Goal: Task Accomplishment & Management: Manage account settings

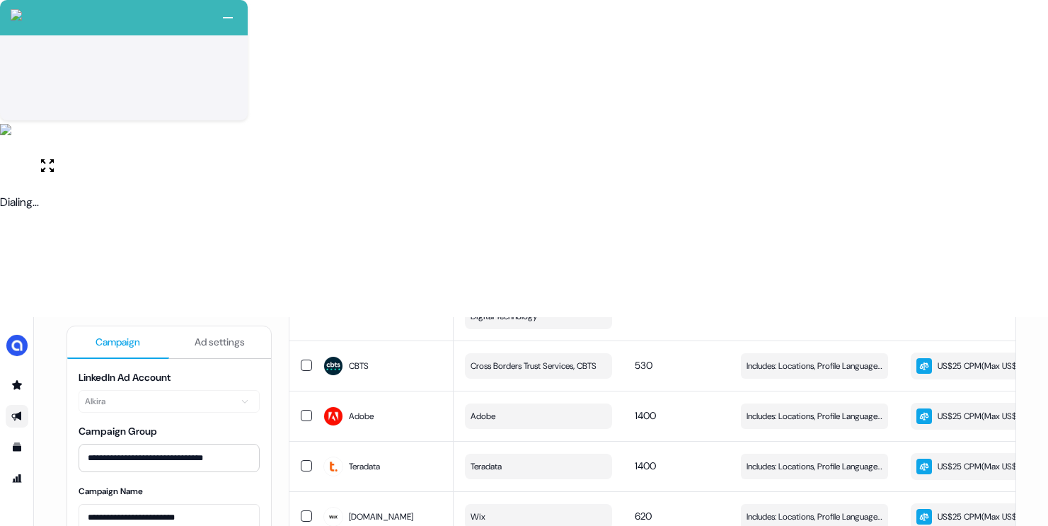
scroll to position [1229, 0]
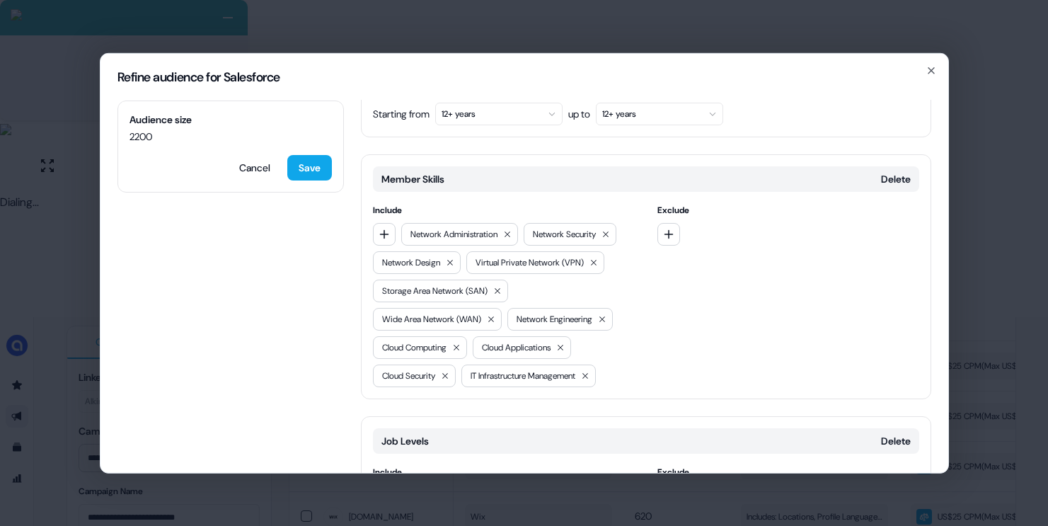
scroll to position [522, 0]
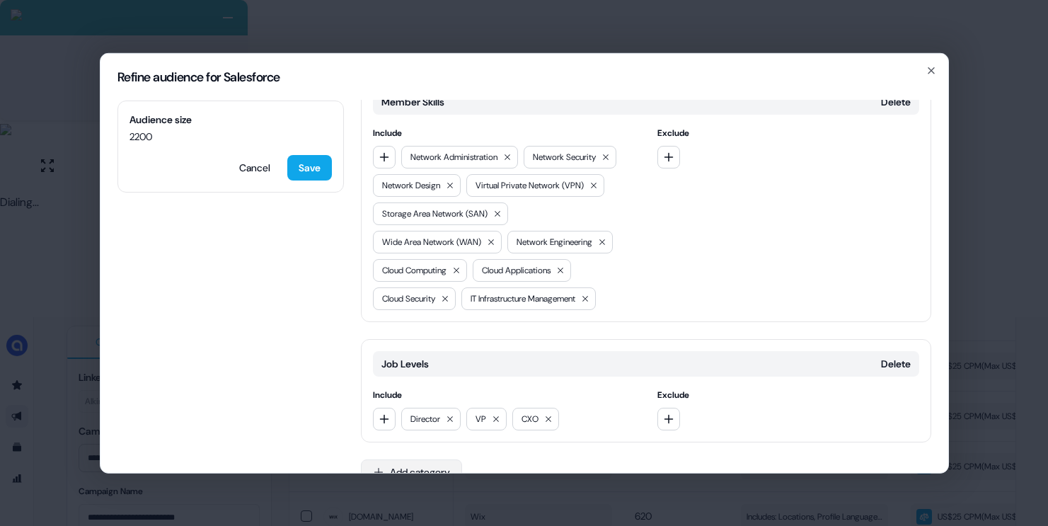
click at [418, 459] on button "Add category" at bounding box center [411, 471] width 101 height 25
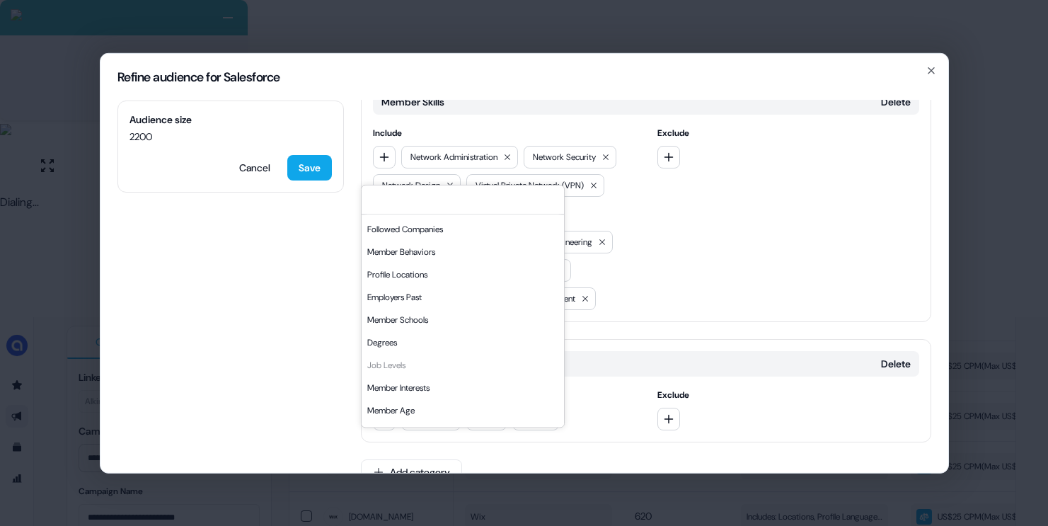
scroll to position [241, 0]
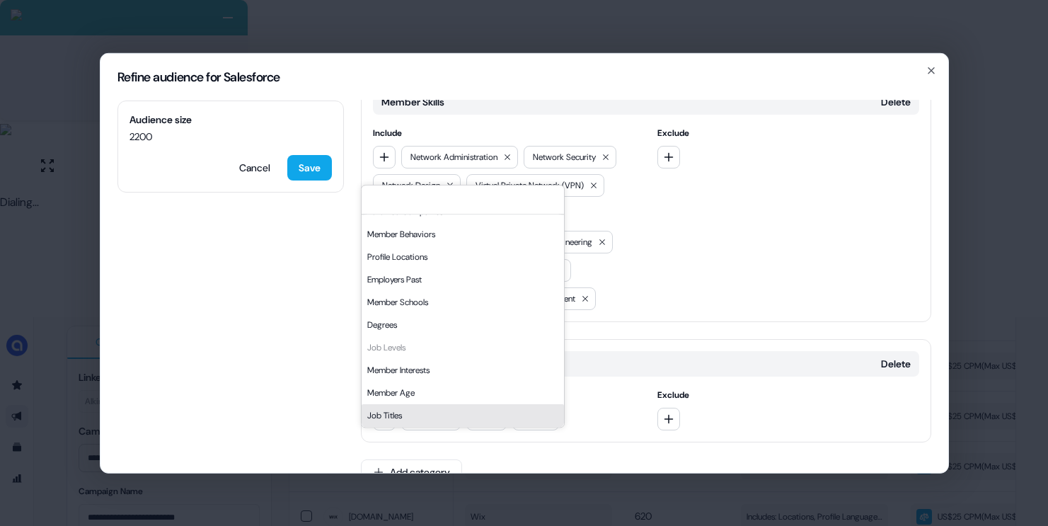
click at [403, 413] on div "Job Titles" at bounding box center [463, 415] width 202 height 23
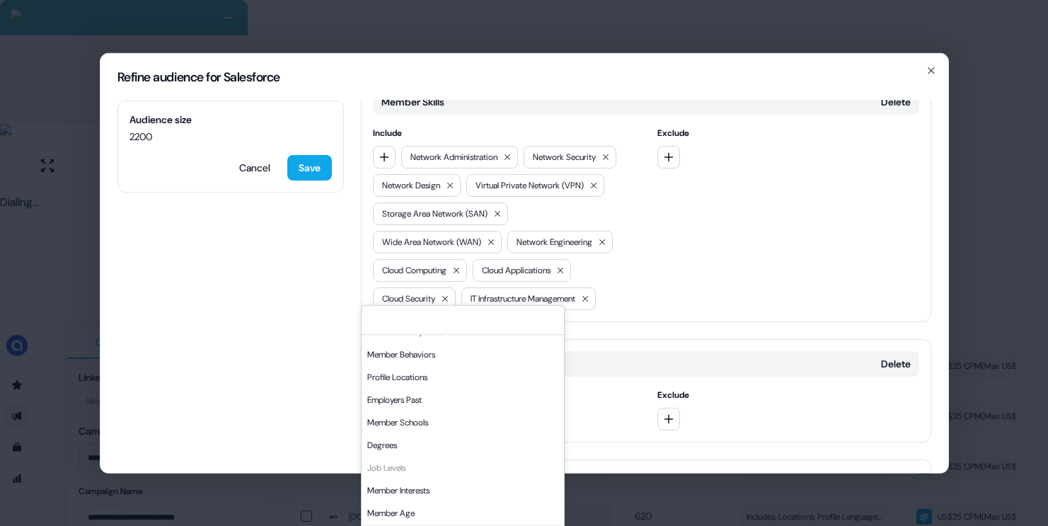
scroll to position [642, 0]
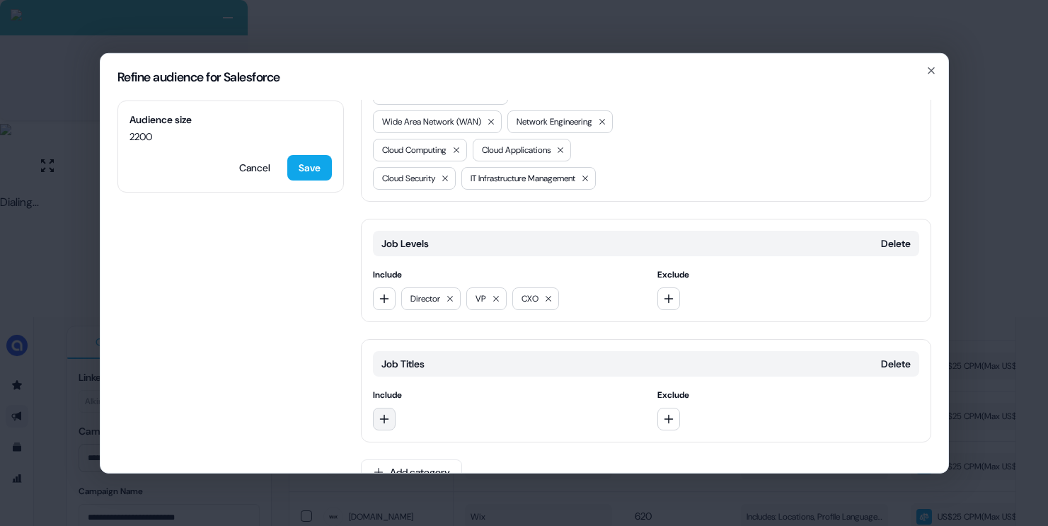
click at [385, 413] on icon "button" at bounding box center [384, 418] width 11 height 11
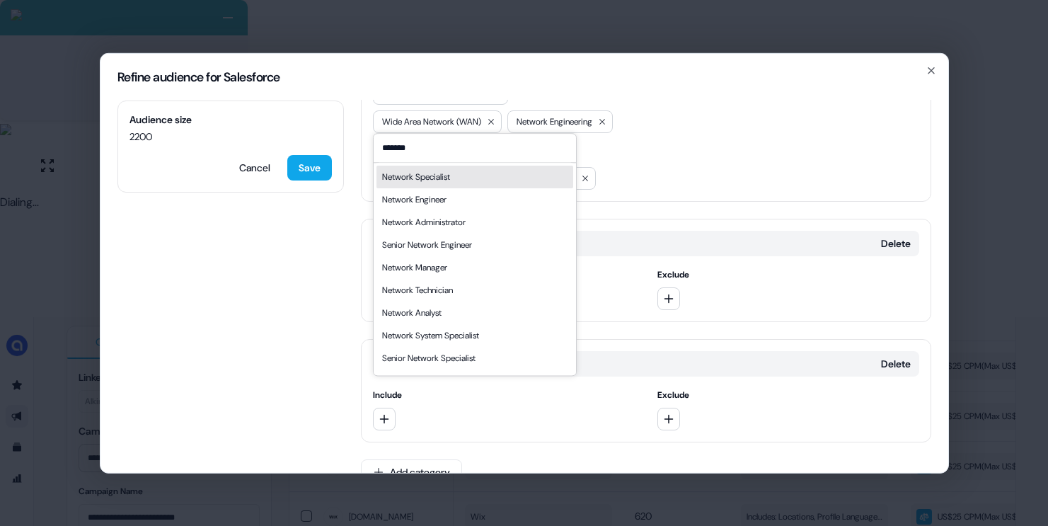
type input "*******"
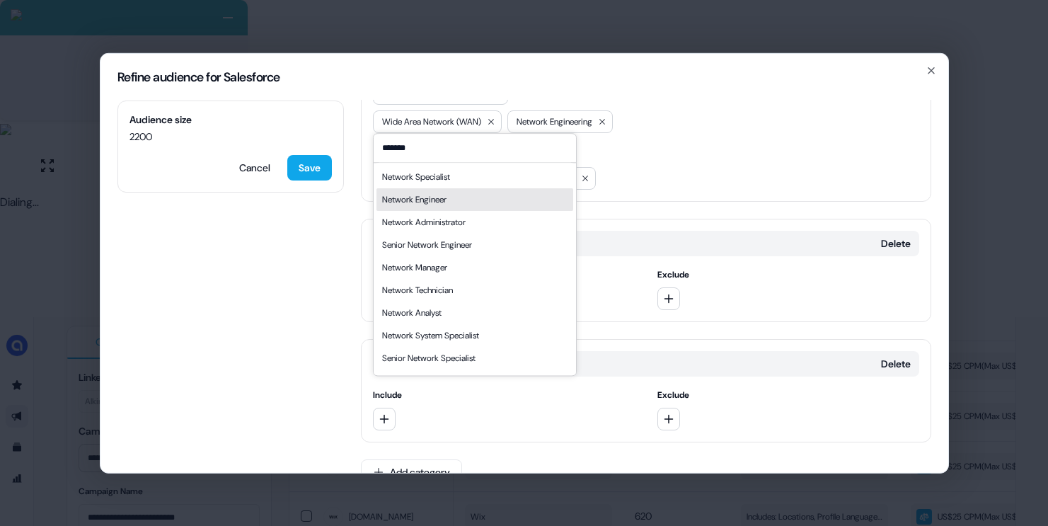
click at [419, 194] on div "Network Engineer" at bounding box center [414, 199] width 64 height 14
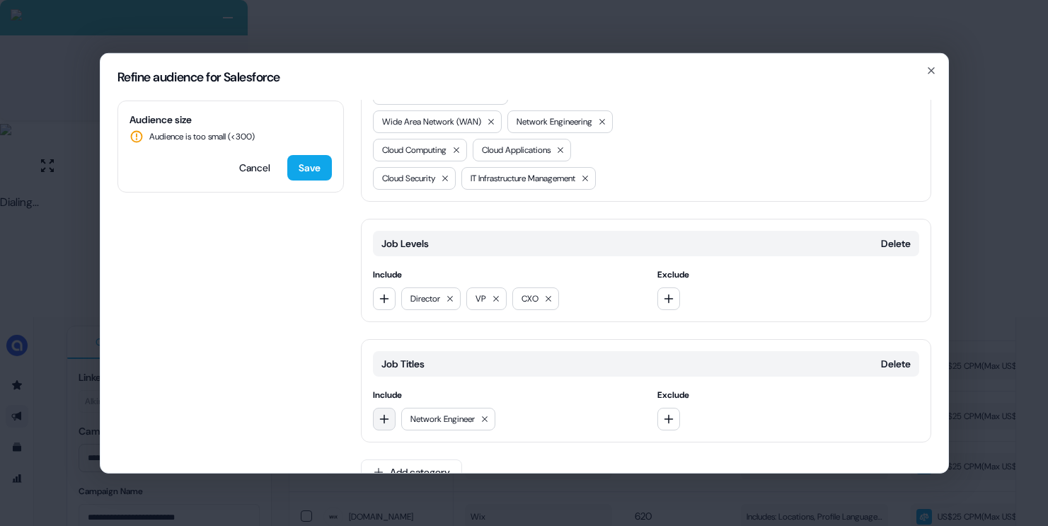
click at [383, 413] on icon "button" at bounding box center [384, 418] width 11 height 11
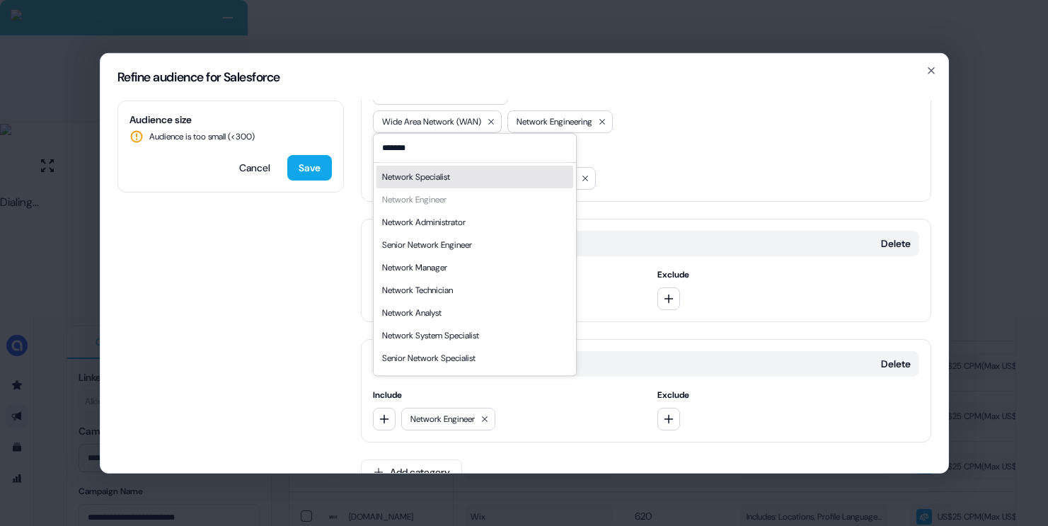
type input "*******"
click at [435, 174] on div "Network Specialist" at bounding box center [416, 177] width 68 height 14
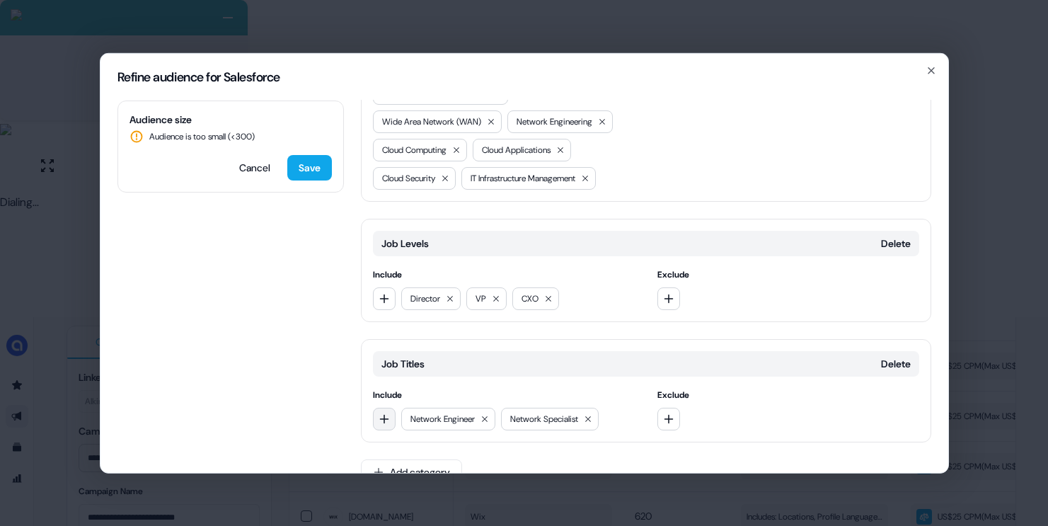
click at [392, 407] on button "button" at bounding box center [384, 418] width 23 height 23
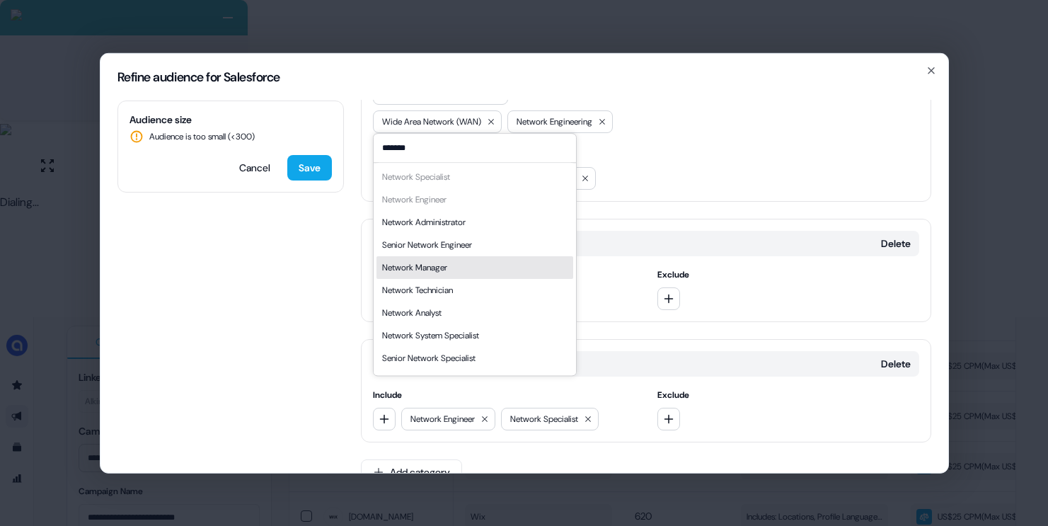
type input "*******"
click at [291, 281] on div "Audience size Audience is too small (< 300 ) Cancel Save Locations Delete Inclu…" at bounding box center [524, 286] width 848 height 372
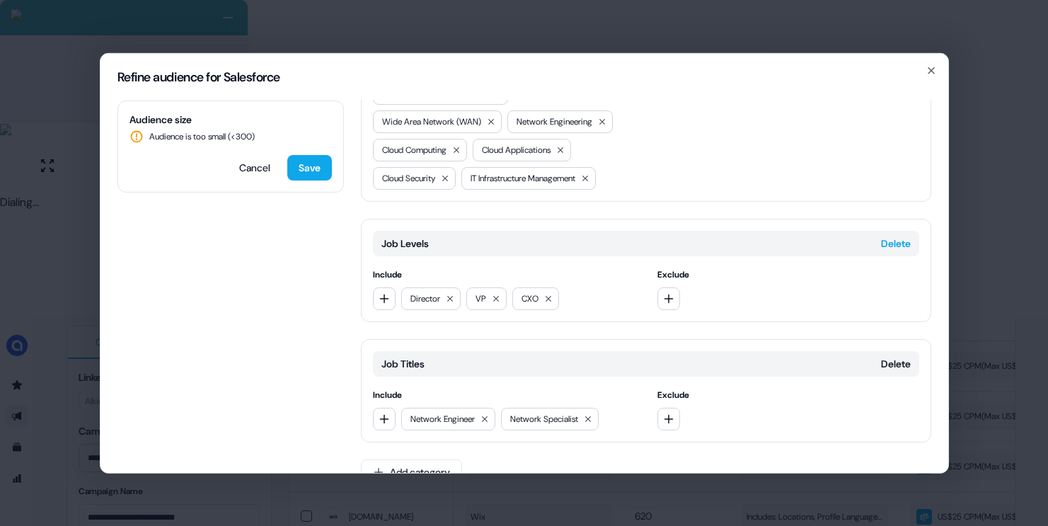
click at [885, 236] on button "Delete" at bounding box center [896, 243] width 30 height 14
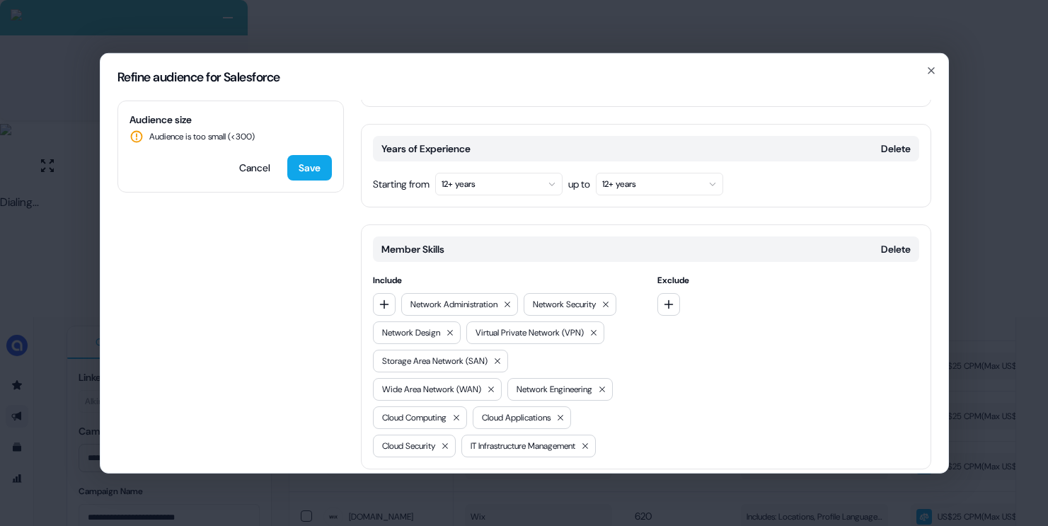
scroll to position [327, 0]
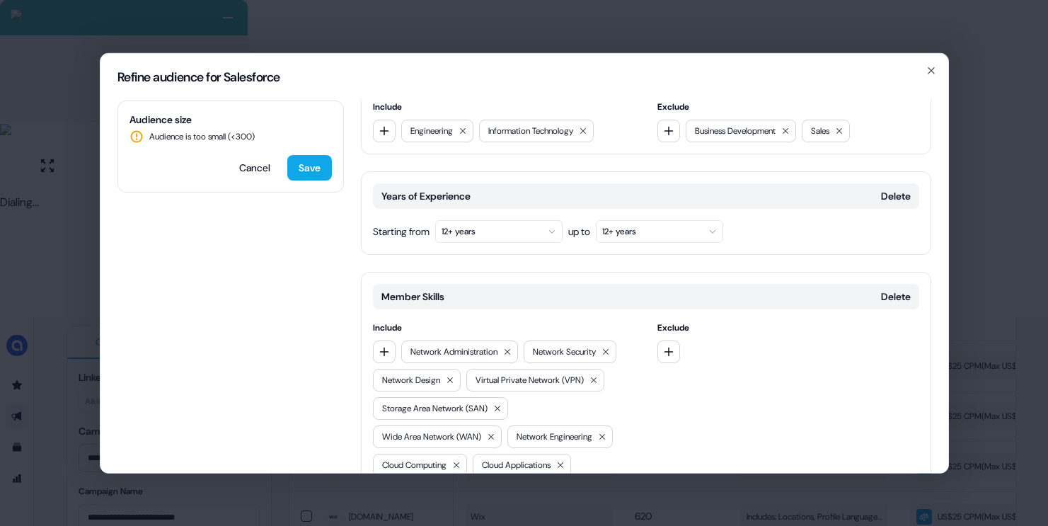
click at [517, 219] on button "12+ years" at bounding box center [498, 230] width 127 height 23
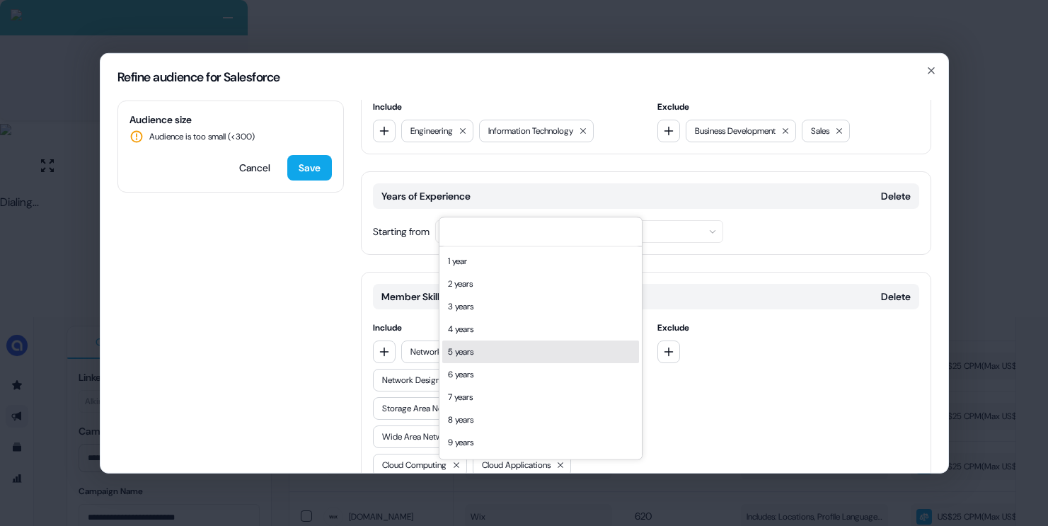
click at [473, 351] on div "5 years" at bounding box center [540, 351] width 197 height 23
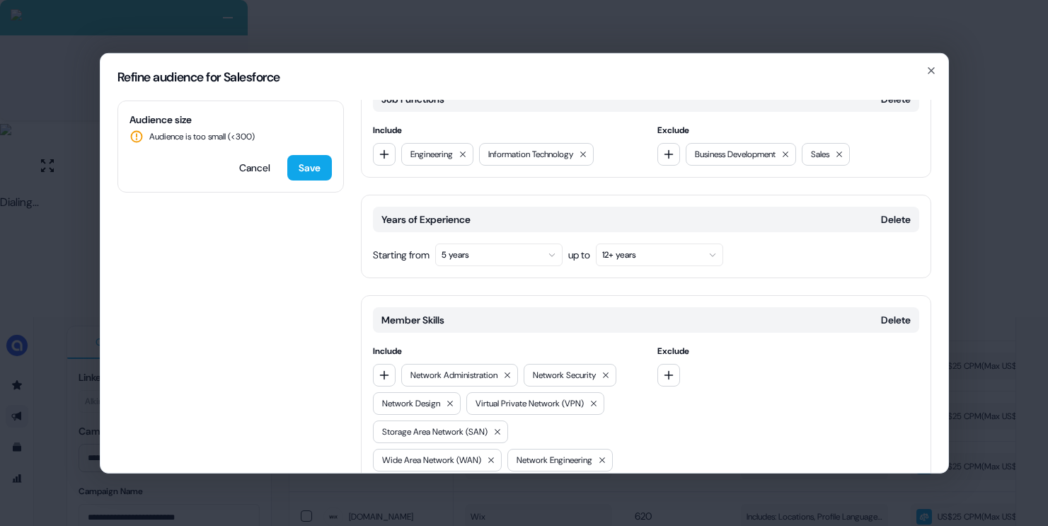
scroll to position [522, 0]
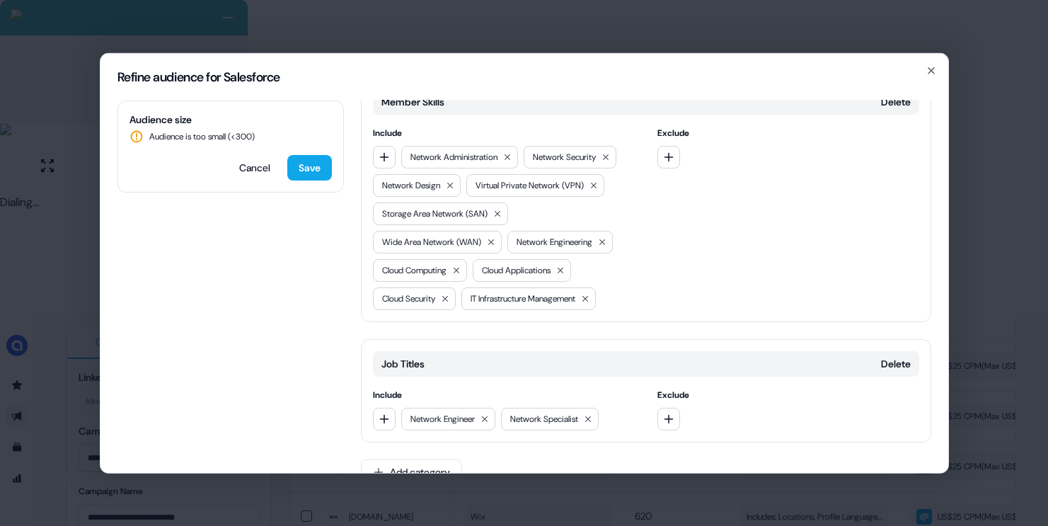
drag, startPoint x: 389, startPoint y: 391, endPoint x: 396, endPoint y: 386, distance: 9.6
click at [389, 413] on icon "button" at bounding box center [384, 418] width 11 height 11
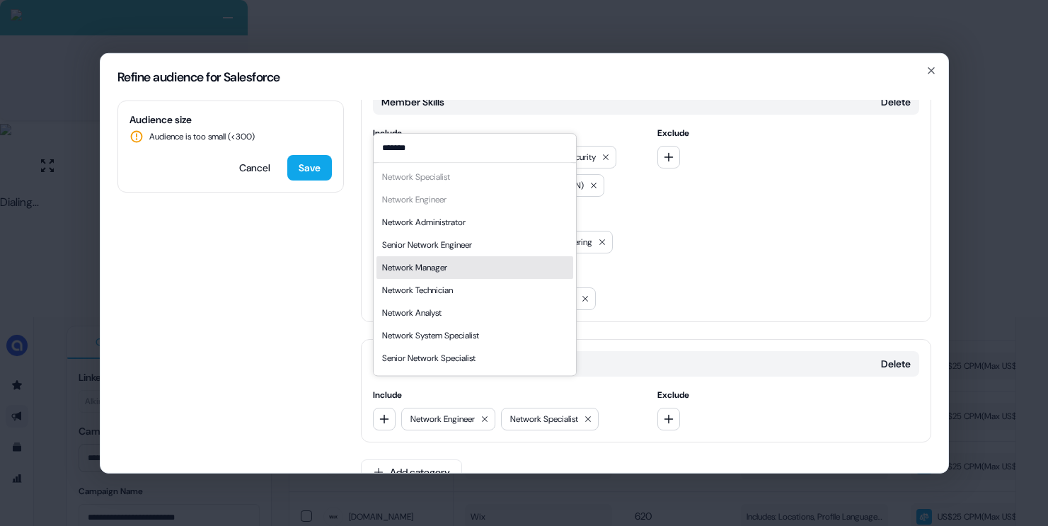
type input "*******"
click at [488, 270] on div "Network Manager" at bounding box center [474, 267] width 197 height 23
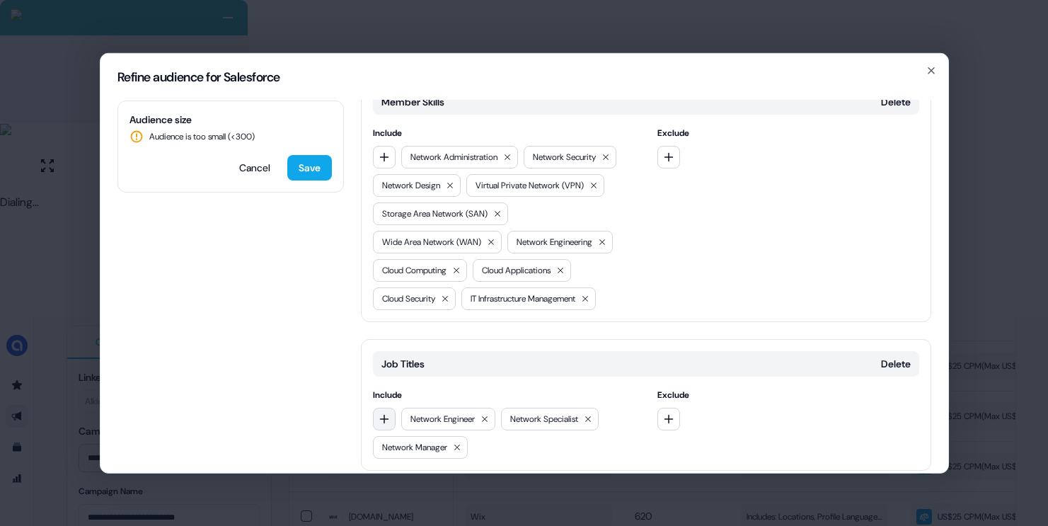
click at [389, 413] on icon "button" at bounding box center [384, 418] width 11 height 11
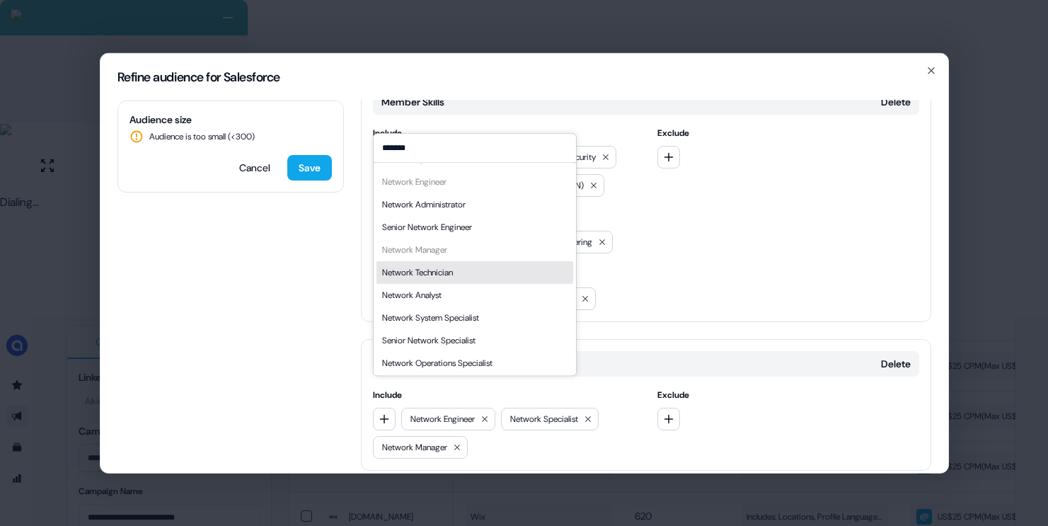
scroll to position [20, 0]
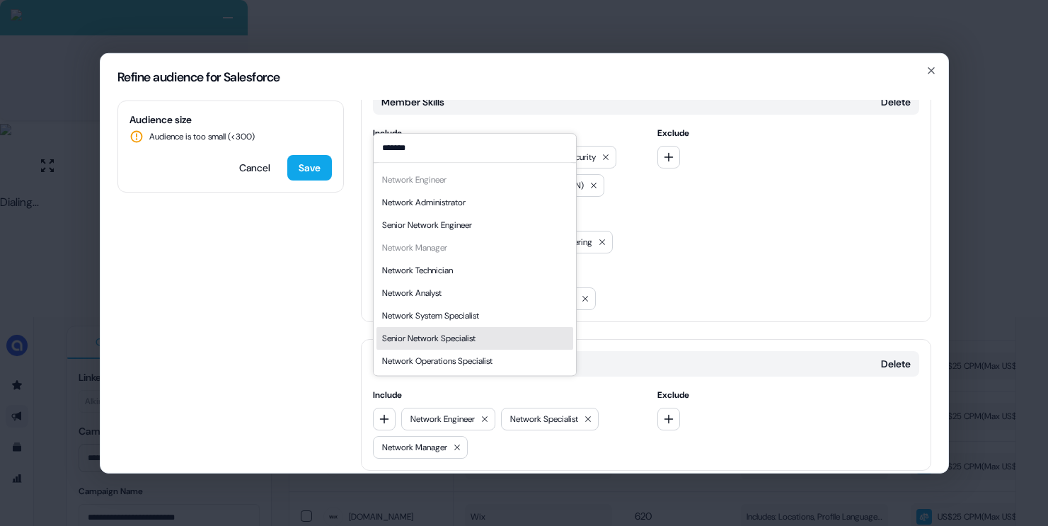
type input "*******"
click at [476, 340] on div "Senior Network Specialist" at bounding box center [428, 338] width 93 height 14
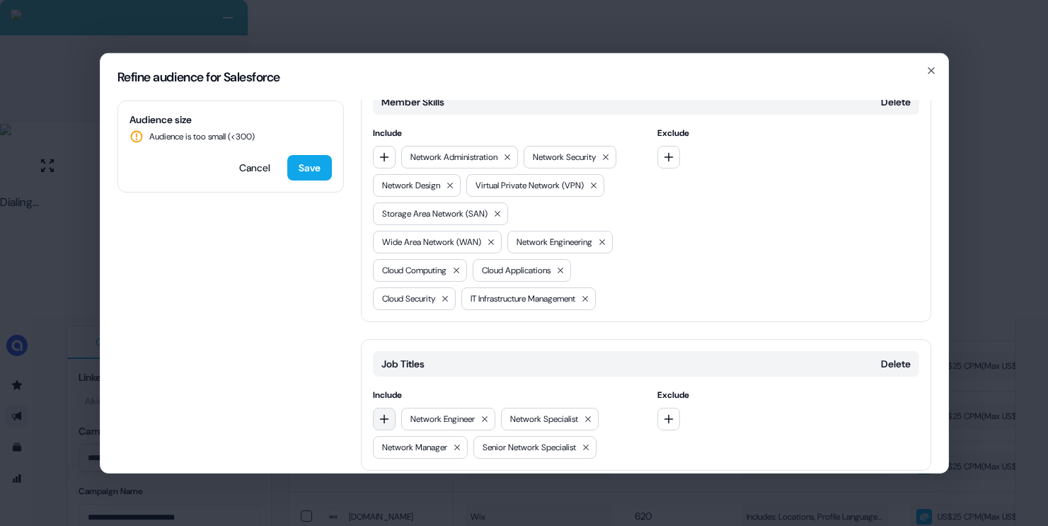
click at [381, 413] on icon "button" at bounding box center [384, 418] width 11 height 11
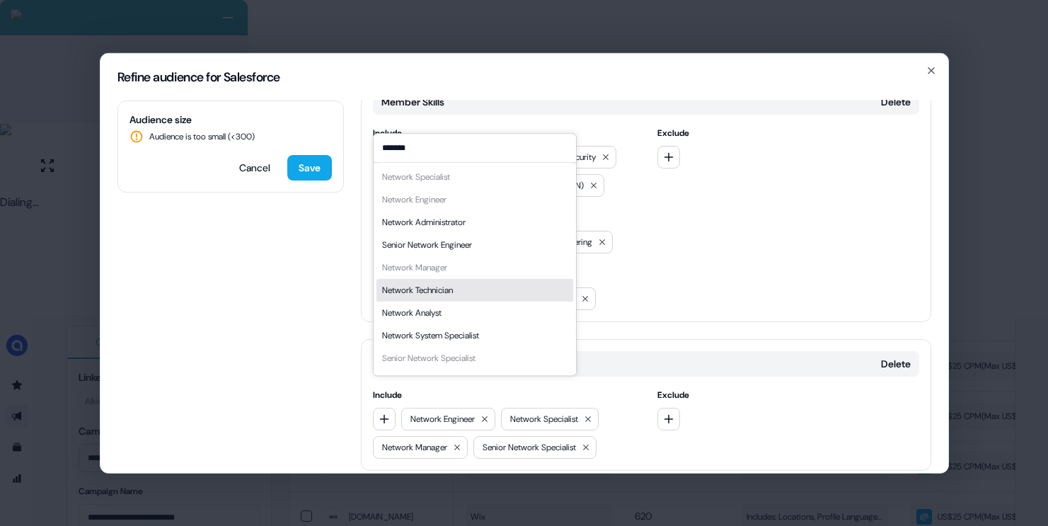
type input "*******"
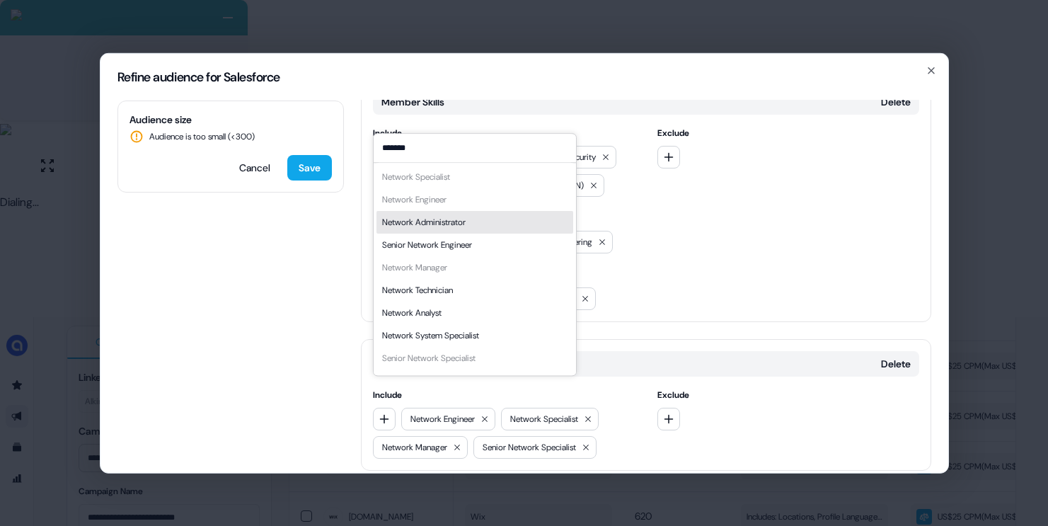
click at [466, 226] on div "Network Administrator" at bounding box center [424, 222] width 84 height 14
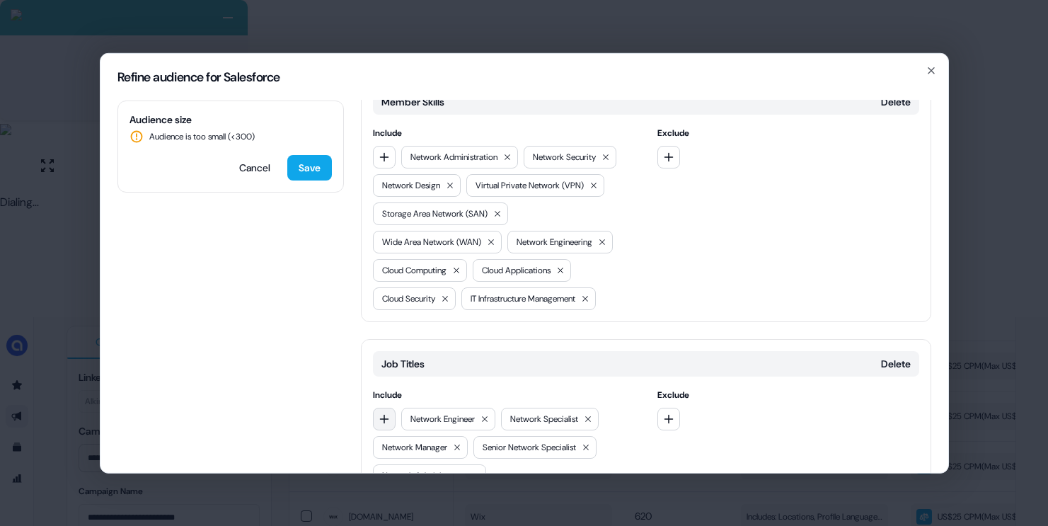
click at [388, 407] on button "button" at bounding box center [384, 418] width 23 height 23
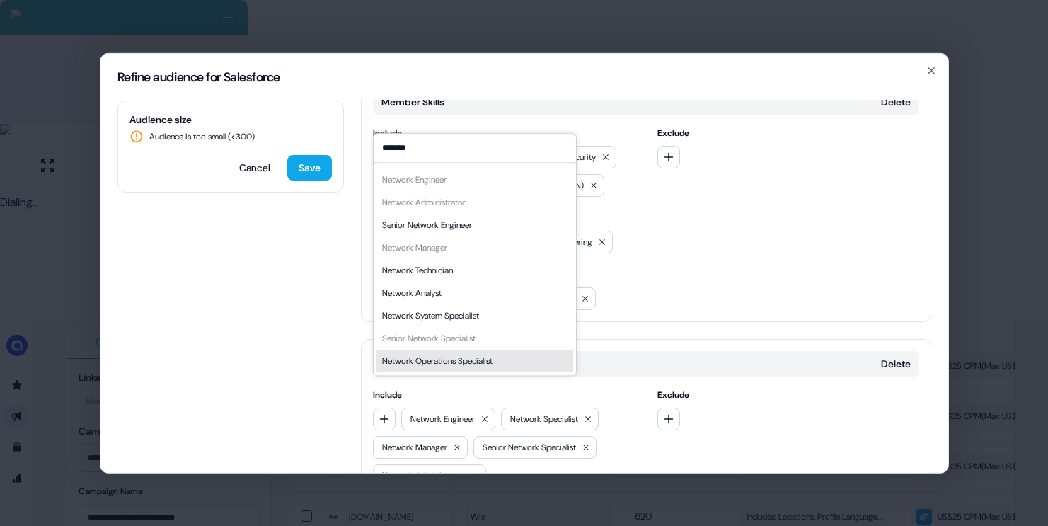
type input "*******"
click at [468, 363] on div "Network Operations Specialist" at bounding box center [437, 361] width 110 height 14
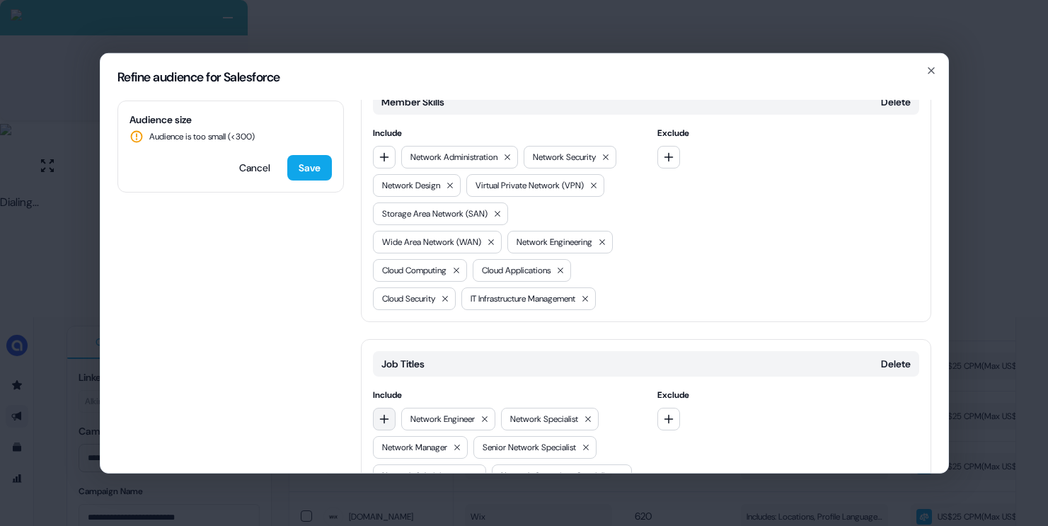
click at [384, 413] on icon "button" at bounding box center [384, 418] width 11 height 11
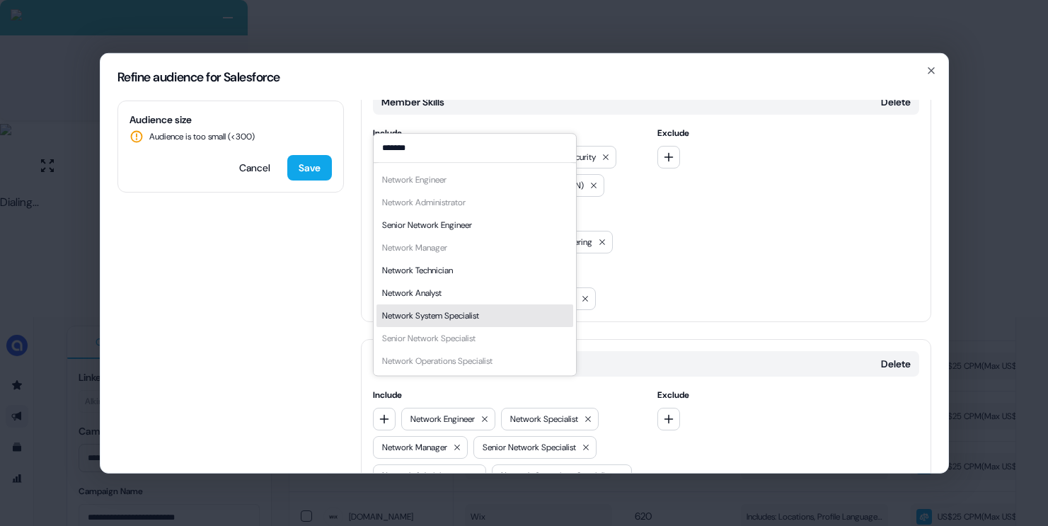
type input "*******"
click at [496, 313] on div "Network System Specialist" at bounding box center [474, 315] width 197 height 23
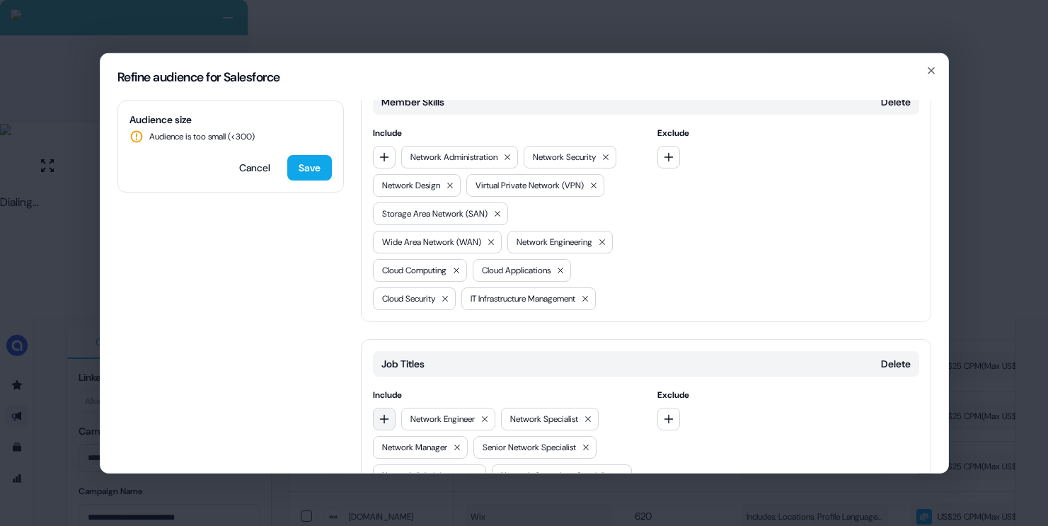
click at [388, 407] on button "button" at bounding box center [384, 418] width 23 height 23
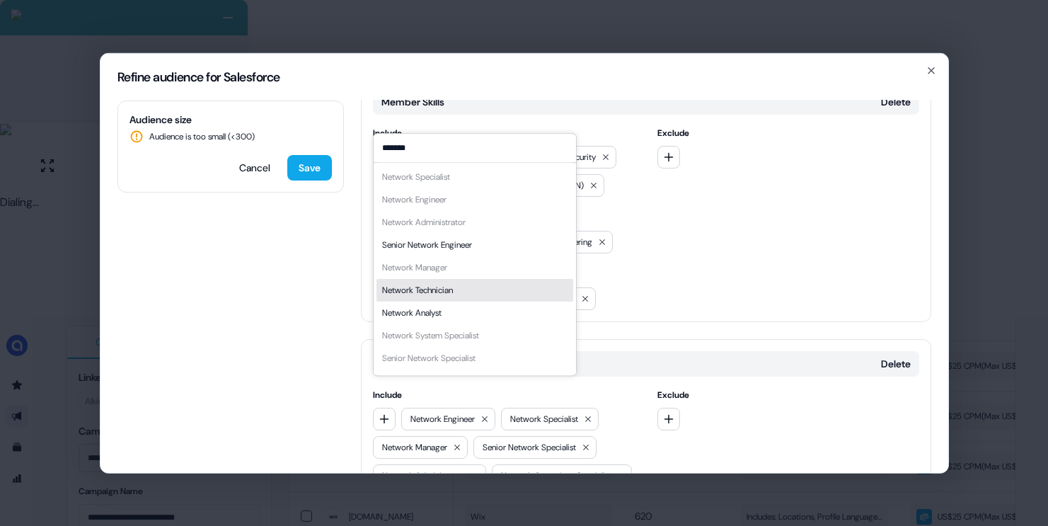
type input "*******"
click at [485, 287] on div "Network Technician" at bounding box center [474, 290] width 197 height 23
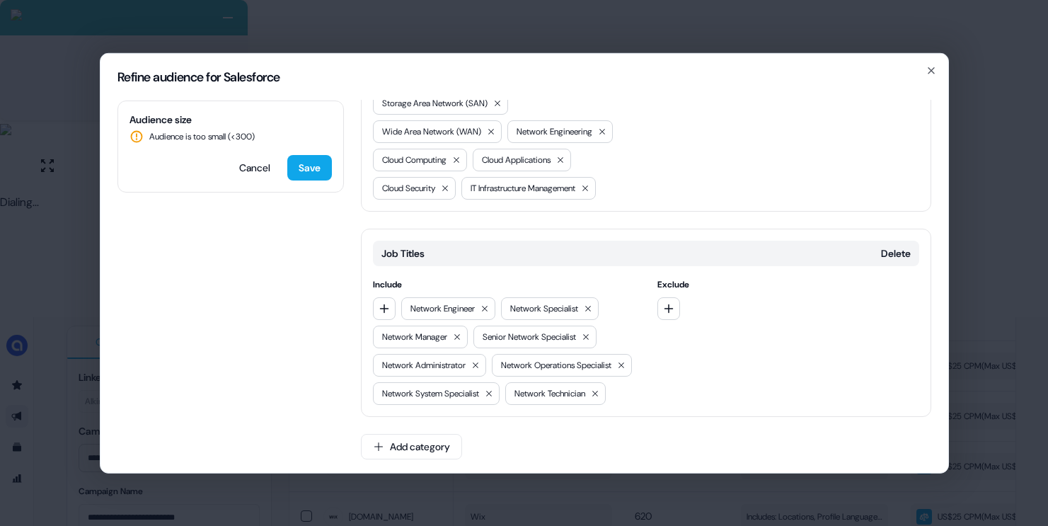
scroll to position [635, 0]
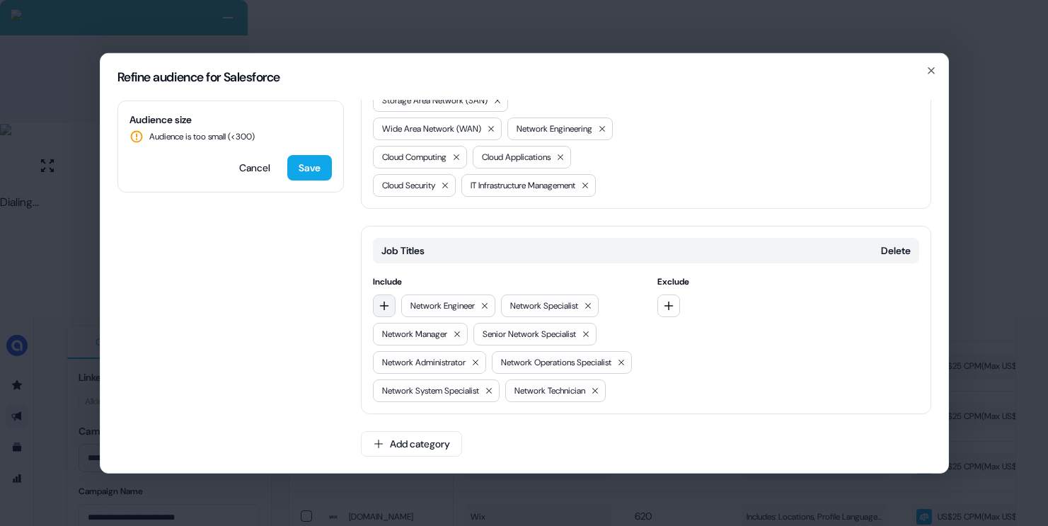
click at [391, 294] on button "button" at bounding box center [384, 305] width 23 height 23
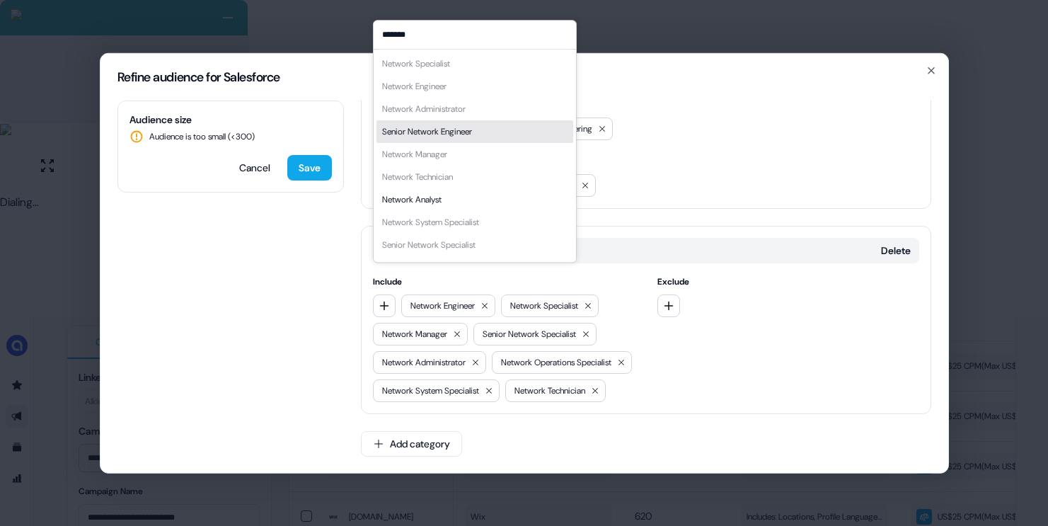
type input "*******"
click at [444, 135] on div "Senior Network Engineer" at bounding box center [427, 132] width 90 height 14
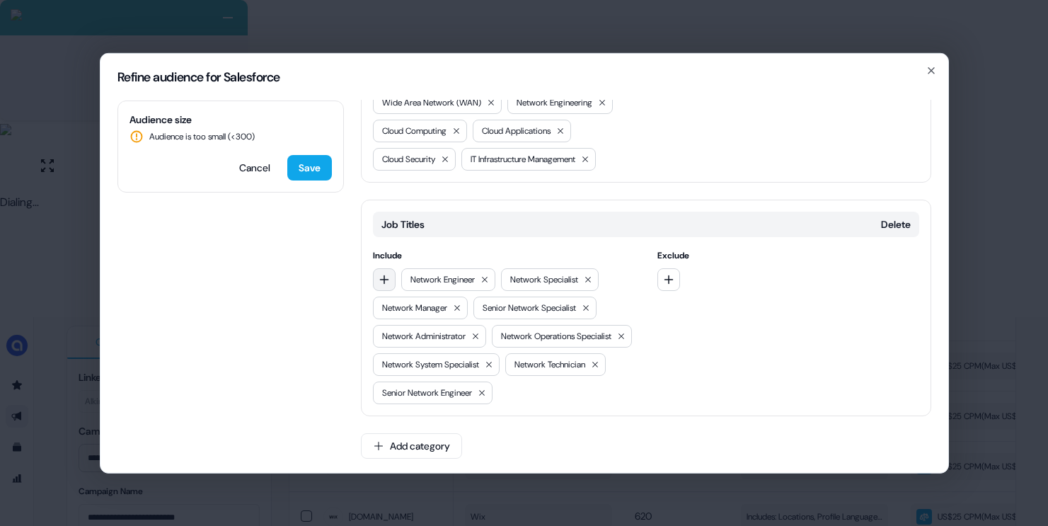
scroll to position [663, 0]
click at [391, 265] on button "button" at bounding box center [384, 276] width 23 height 23
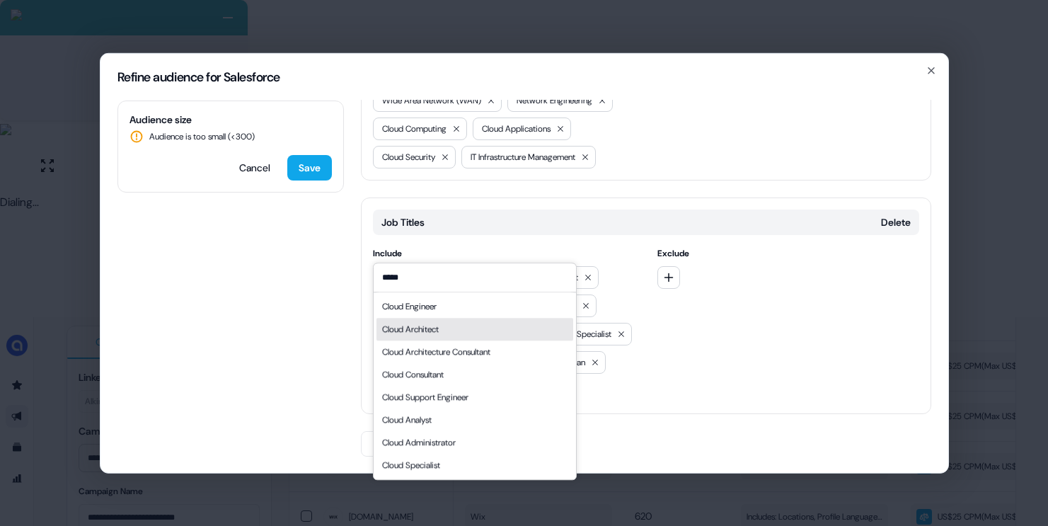
type input "*****"
drag, startPoint x: 452, startPoint y: 333, endPoint x: 439, endPoint y: 328, distance: 12.8
click at [452, 333] on div "Cloud Architect" at bounding box center [474, 329] width 197 height 23
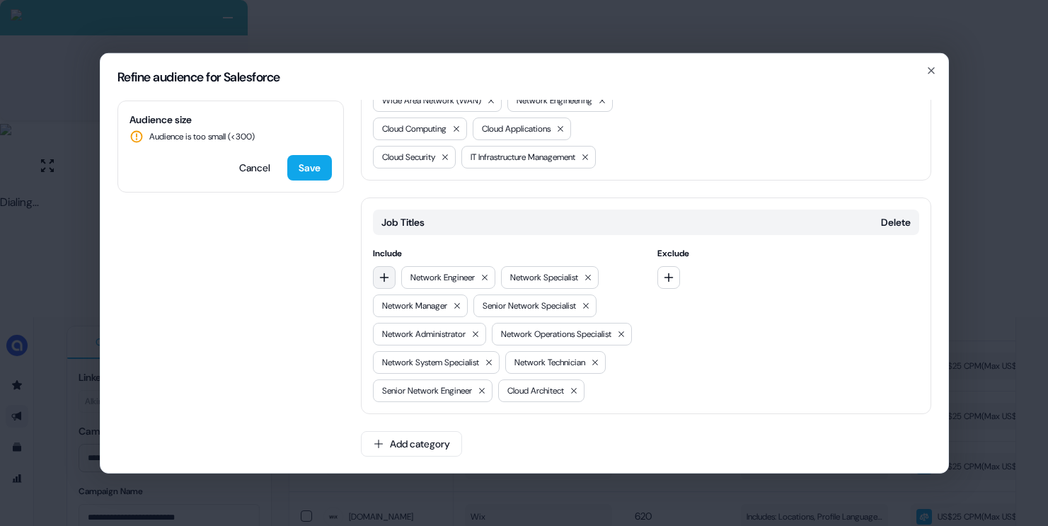
click at [383, 271] on icon "button" at bounding box center [384, 276] width 11 height 11
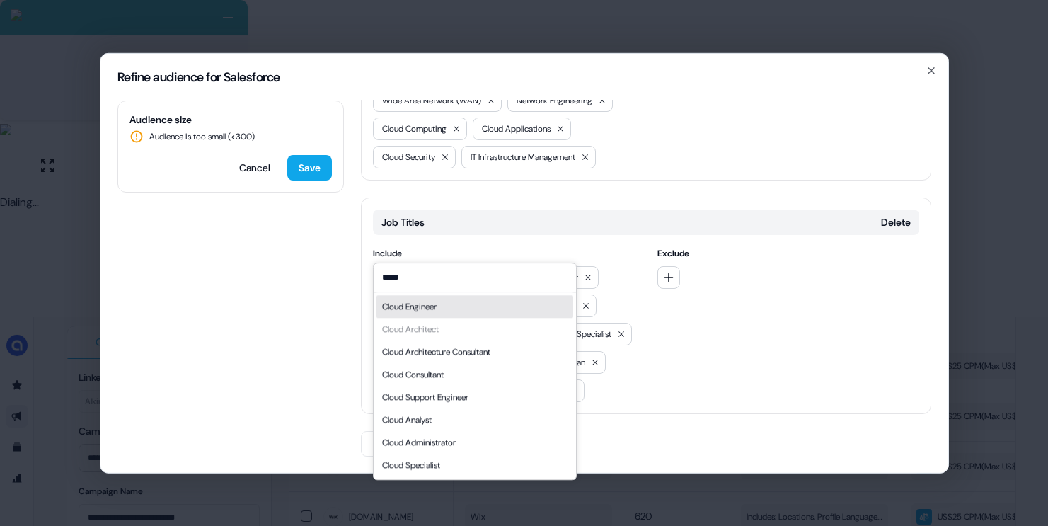
type input "*****"
click at [458, 304] on div "Cloud Engineer" at bounding box center [474, 306] width 197 height 23
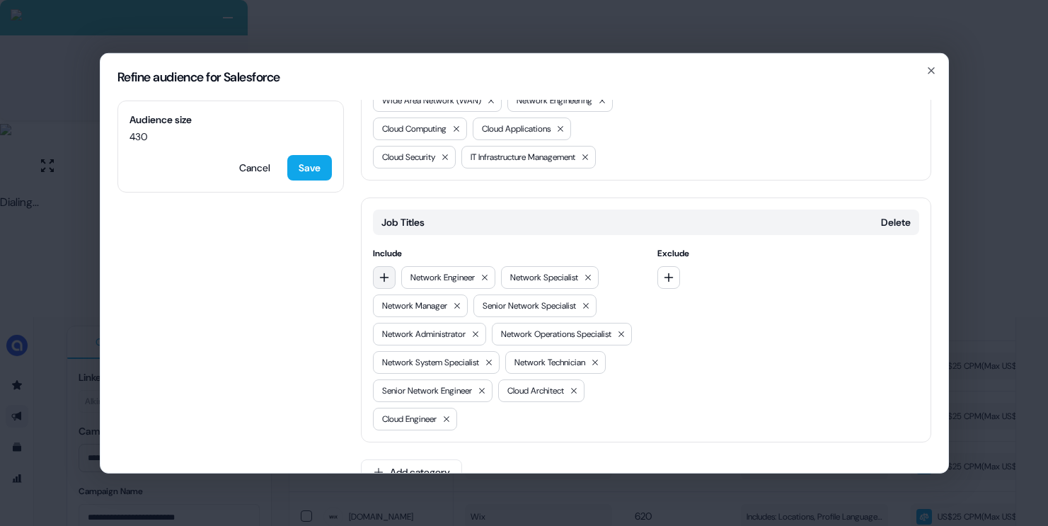
click at [385, 271] on icon "button" at bounding box center [384, 276] width 11 height 11
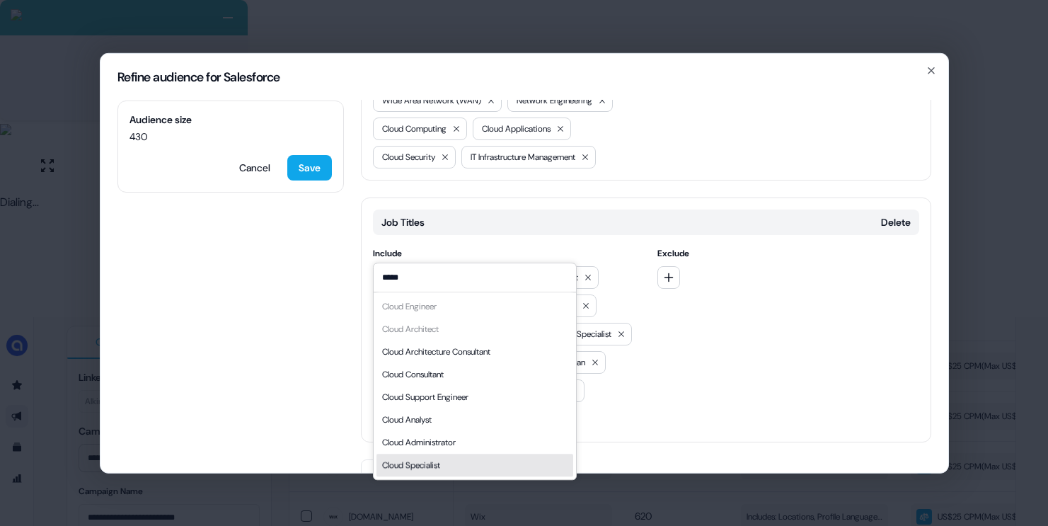
type input "*****"
click at [464, 456] on div "Cloud Specialist" at bounding box center [474, 465] width 197 height 23
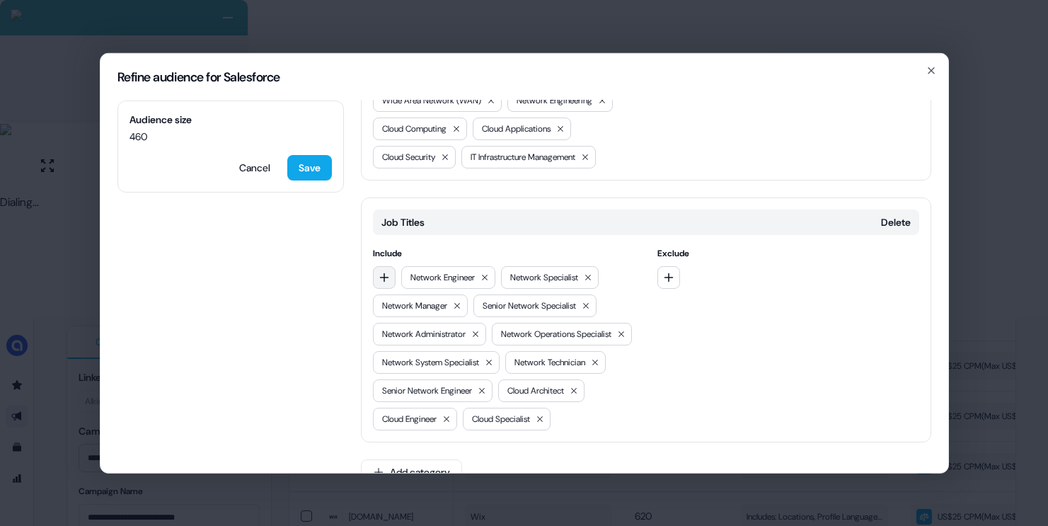
click at [386, 271] on icon "button" at bounding box center [384, 276] width 11 height 11
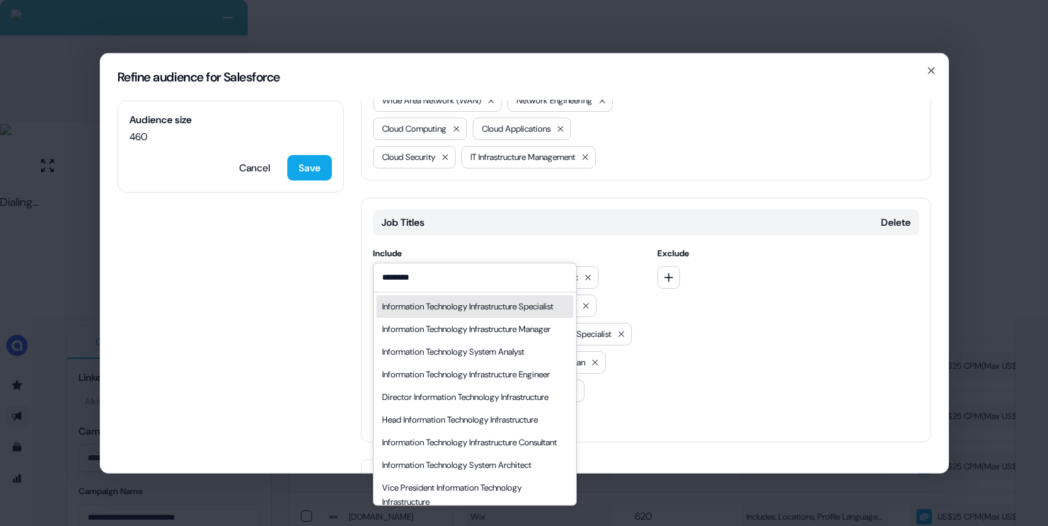
type input "********"
click at [444, 314] on div "Information Technology Infrastructure Specialist" at bounding box center [467, 306] width 171 height 14
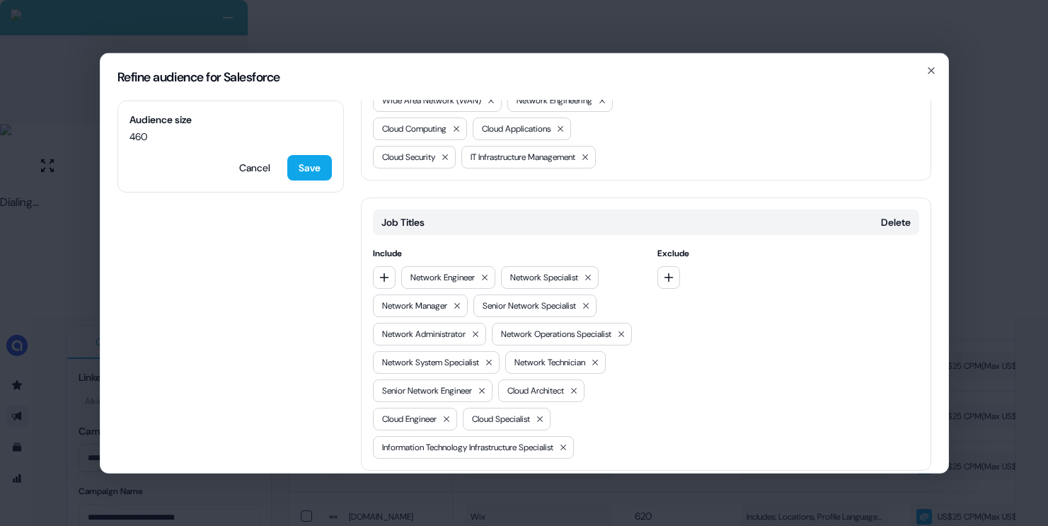
click at [385, 246] on div "Include Network Engineer Network Specialist Network Manager Senior Network Spec…" at bounding box center [504, 352] width 262 height 212
click at [384, 271] on icon "button" at bounding box center [384, 276] width 11 height 11
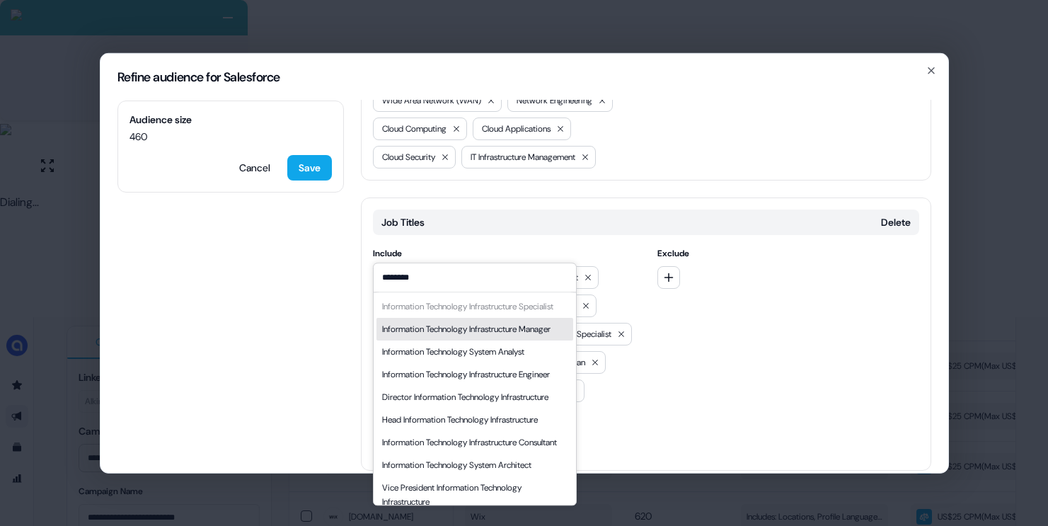
type input "********"
click at [732, 301] on div "Exclude" at bounding box center [788, 352] width 262 height 212
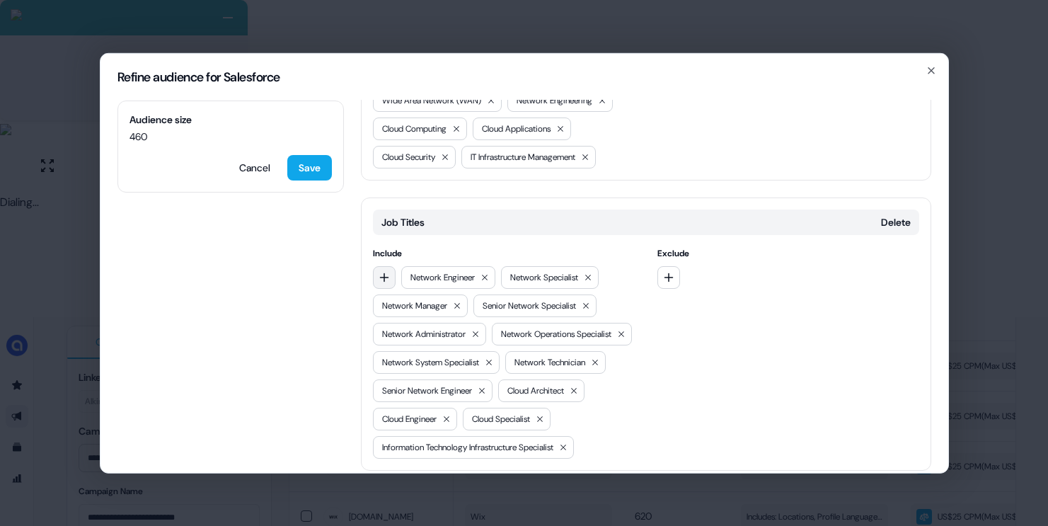
click at [379, 271] on icon "button" at bounding box center [384, 276] width 11 height 11
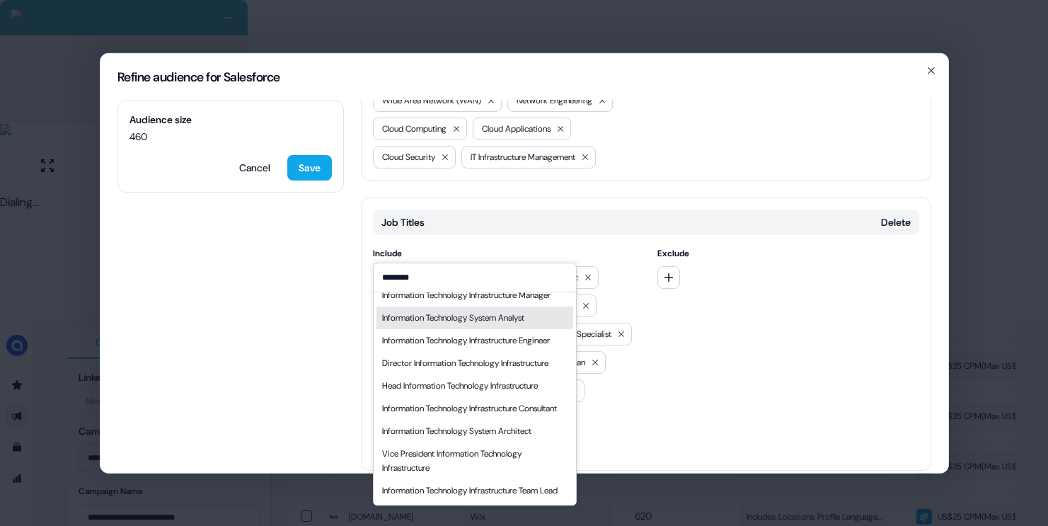
scroll to position [42, 0]
type input "********"
click at [464, 302] on div "Information Technology Infrastructure Manager" at bounding box center [466, 295] width 168 height 14
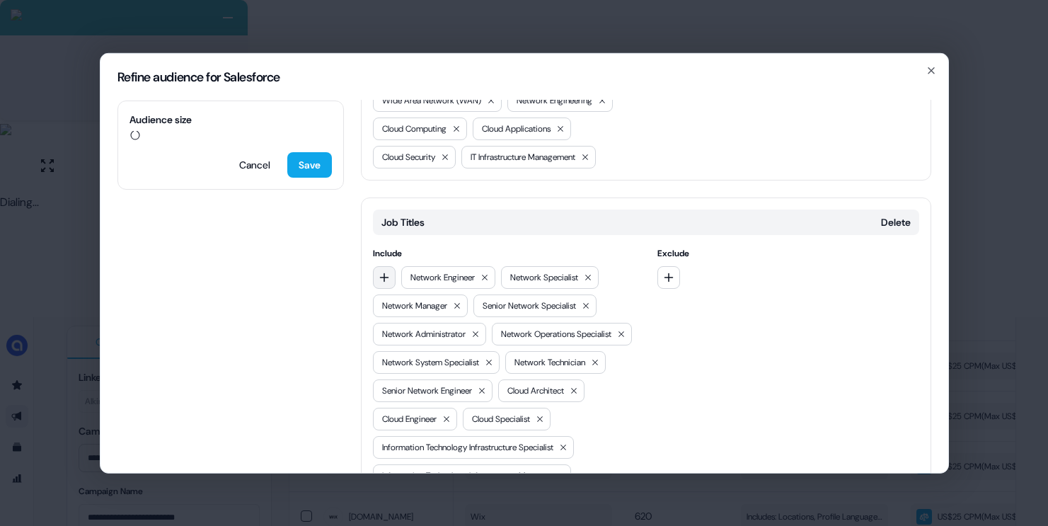
click at [384, 272] on icon "button" at bounding box center [383, 276] width 9 height 9
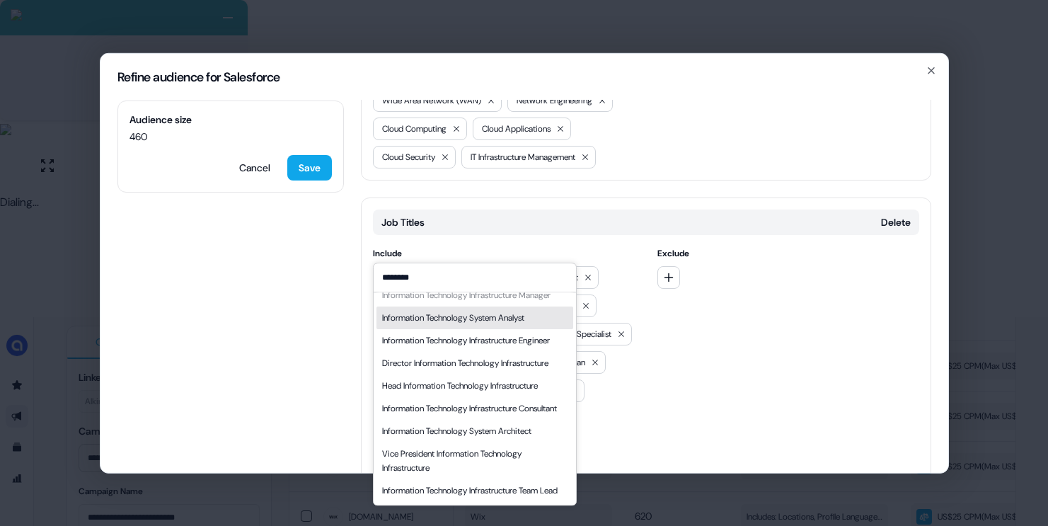
scroll to position [81, 0]
type input "********"
click at [480, 311] on div "Information Technology System Analyst" at bounding box center [453, 318] width 142 height 14
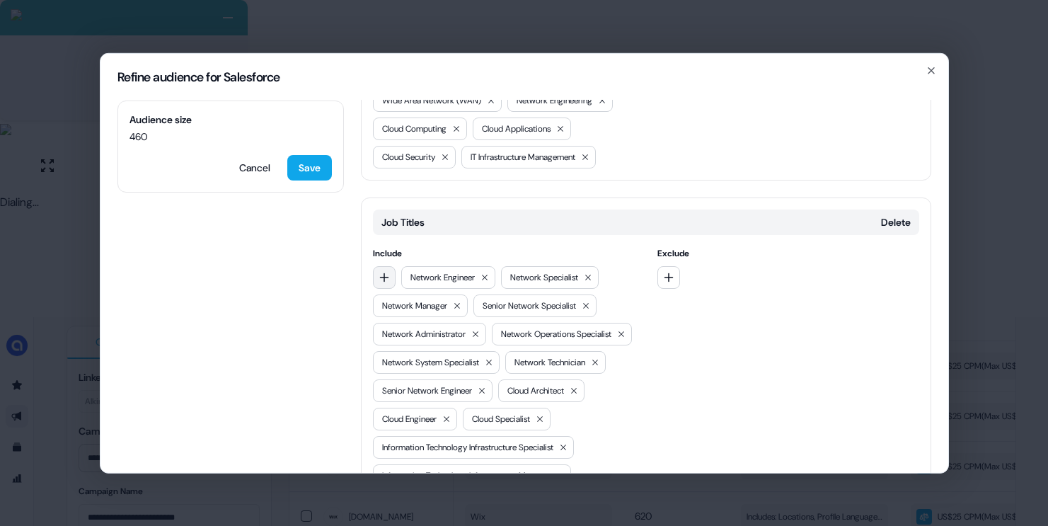
click at [384, 272] on icon "button" at bounding box center [383, 276] width 9 height 9
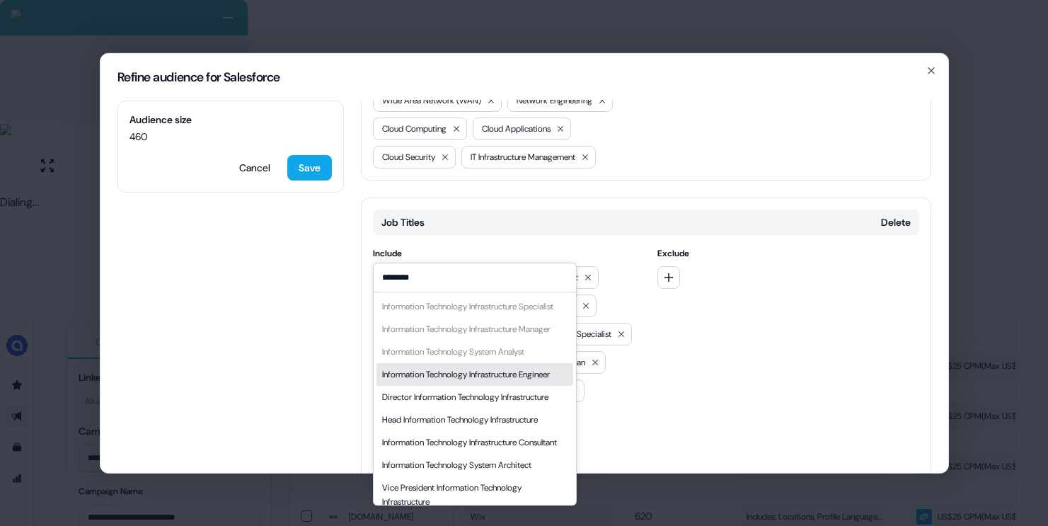
type input "********"
click at [482, 381] on div "Information Technology Infrastructure Engineer" at bounding box center [466, 374] width 168 height 14
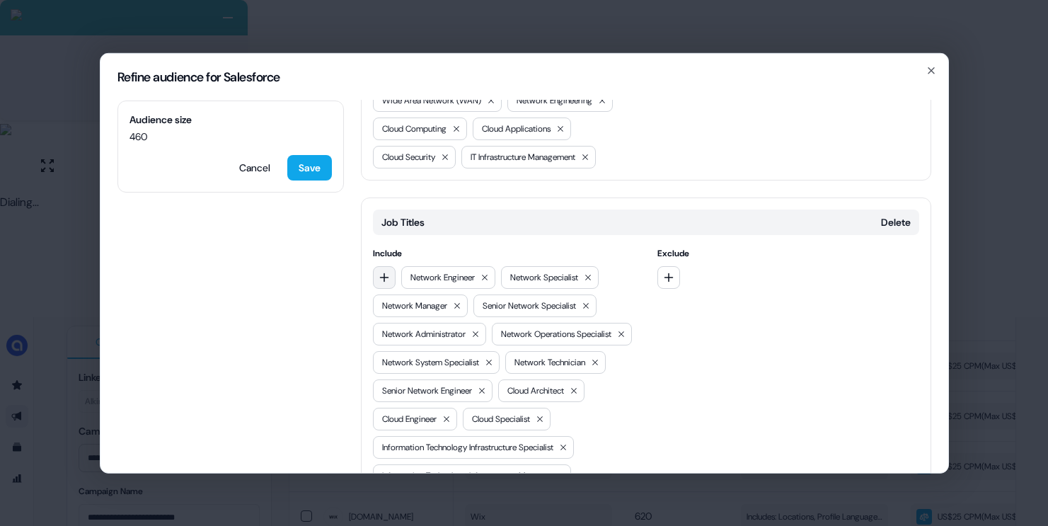
click at [381, 272] on icon "button" at bounding box center [383, 276] width 9 height 9
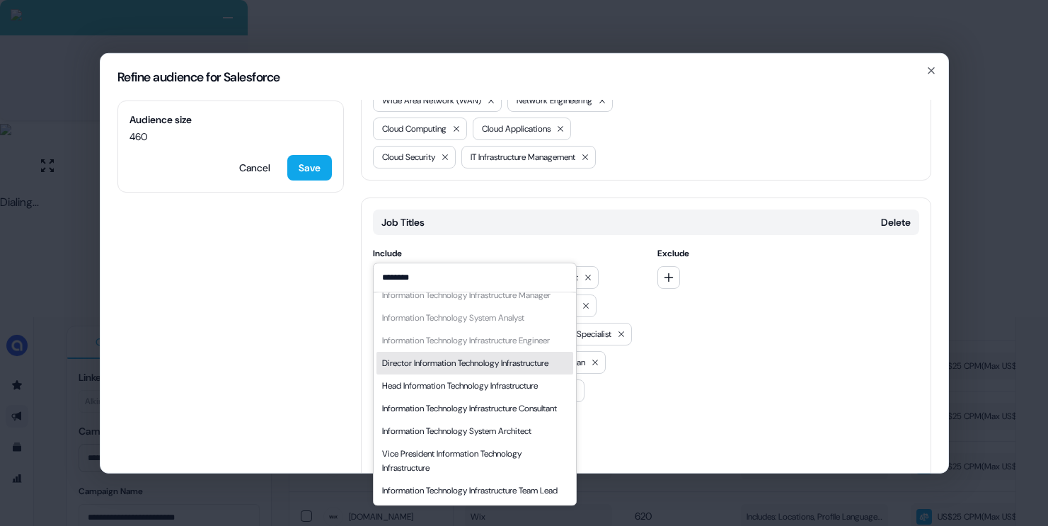
scroll to position [113, 0]
type input "********"
click at [478, 356] on div "Director Information Technology Infrastructure" at bounding box center [465, 363] width 166 height 14
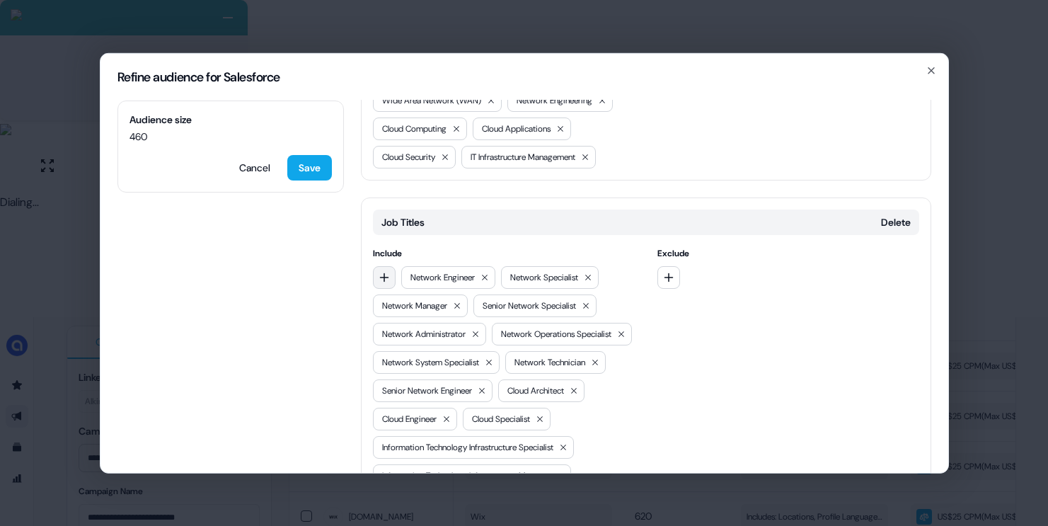
click at [389, 271] on icon "button" at bounding box center [384, 276] width 11 height 11
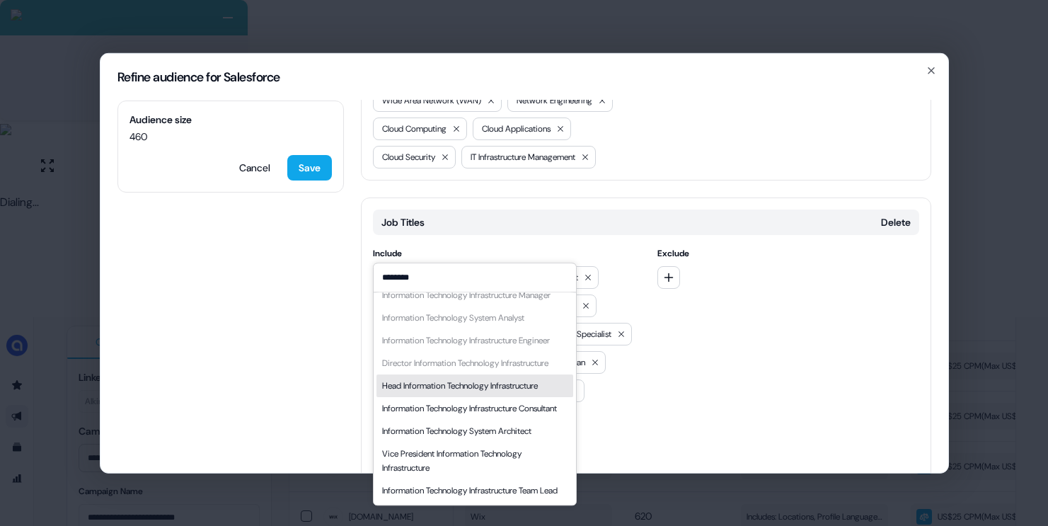
scroll to position [119, 0]
type input "********"
click at [509, 379] on div "Head Information Technology Infrastructure" at bounding box center [460, 386] width 156 height 14
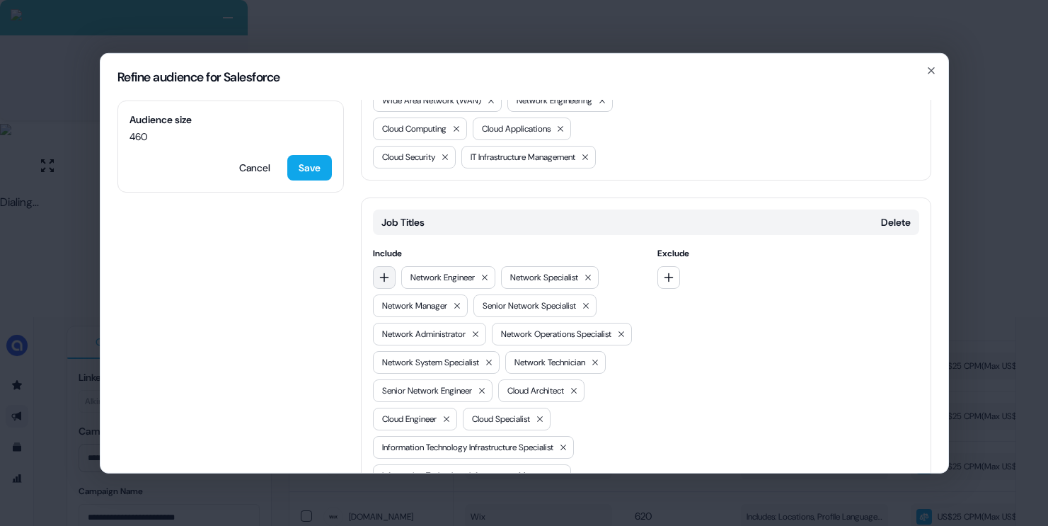
click at [380, 271] on icon "button" at bounding box center [384, 276] width 11 height 11
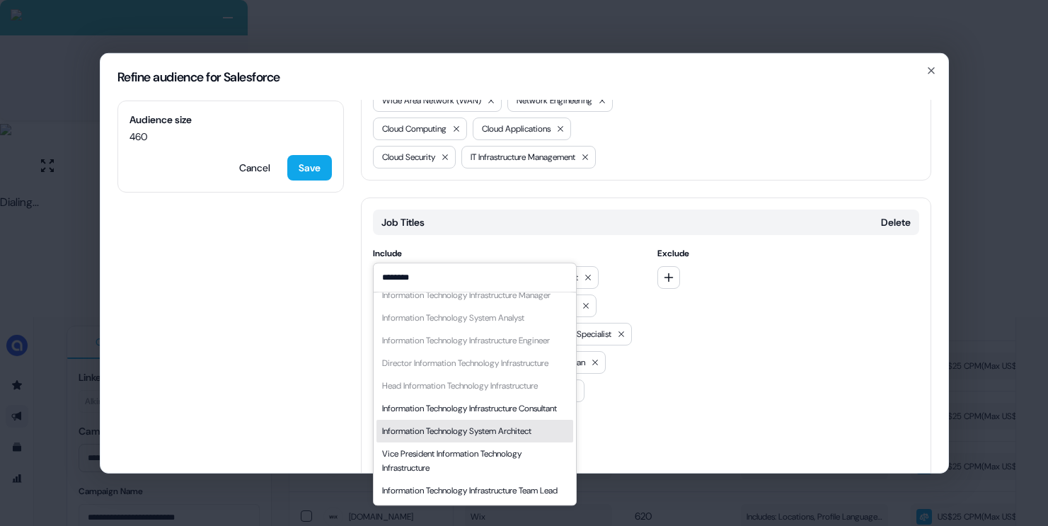
type input "********"
click at [482, 424] on div "Information Technology System Architect" at bounding box center [456, 431] width 149 height 14
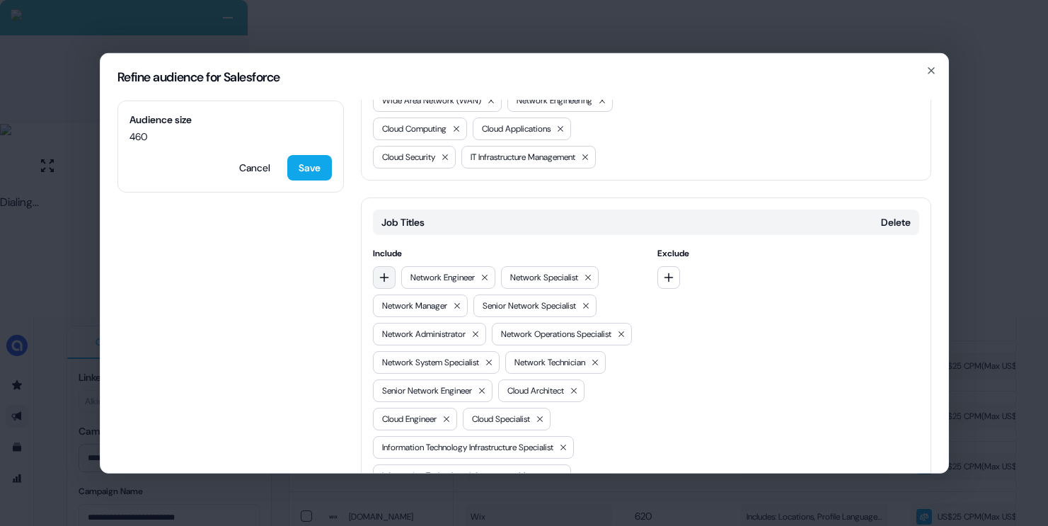
click at [385, 271] on icon "button" at bounding box center [384, 276] width 11 height 11
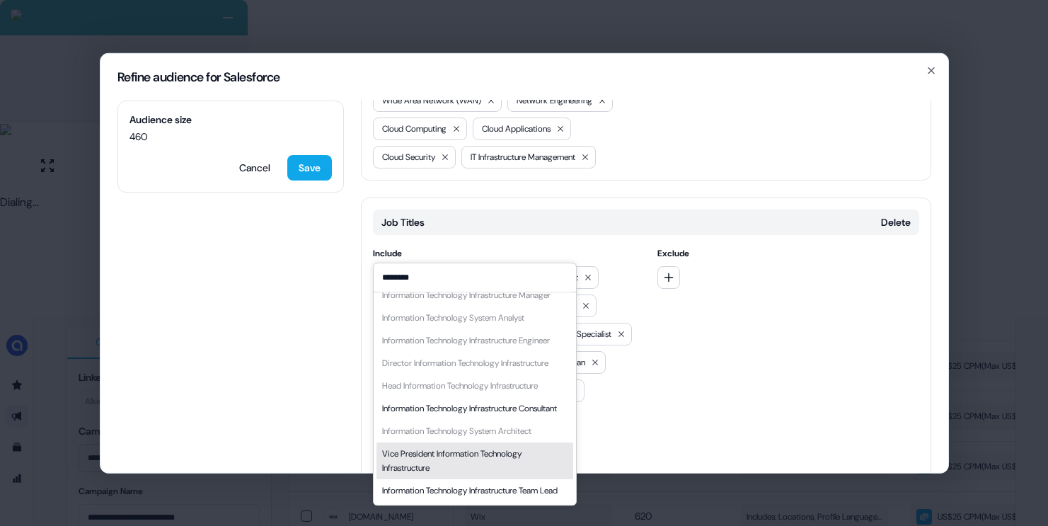
type input "********"
click at [467, 447] on div "Vice President Information Technology Infrastructure" at bounding box center [474, 461] width 185 height 28
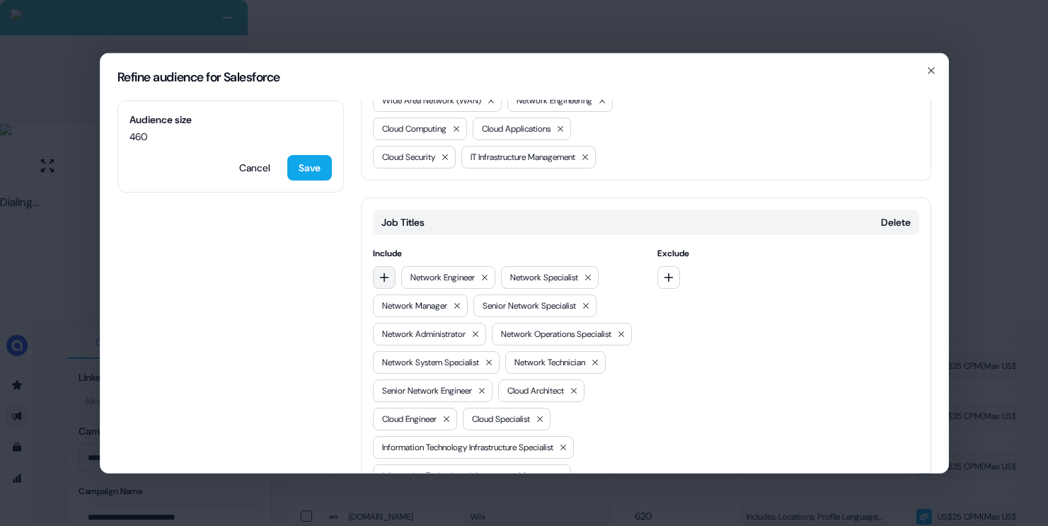
click at [383, 265] on button "button" at bounding box center [384, 276] width 23 height 23
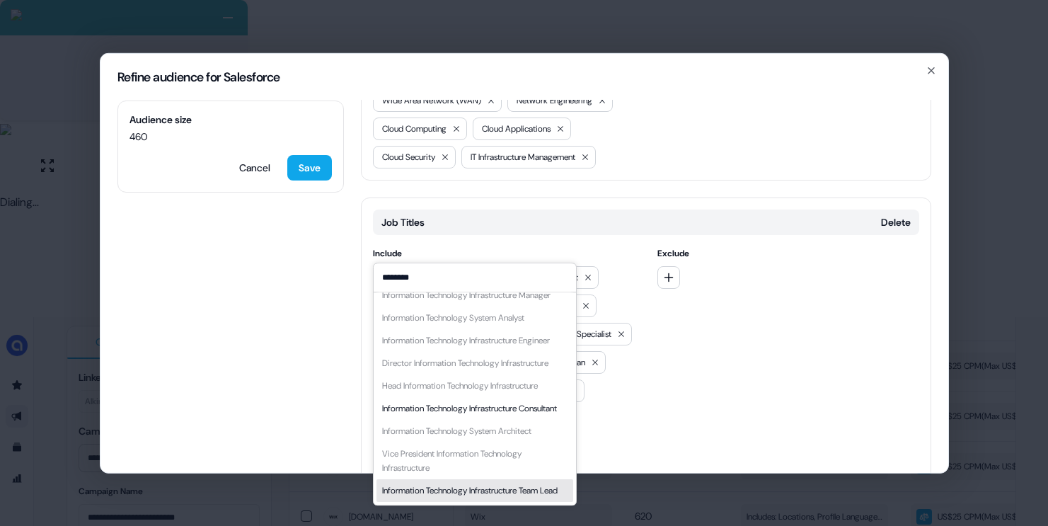
type input "********"
drag, startPoint x: 495, startPoint y: 482, endPoint x: 464, endPoint y: 403, distance: 85.4
click at [496, 483] on div "Information Technology Infrastructure Team Lead" at bounding box center [470, 490] width 176 height 14
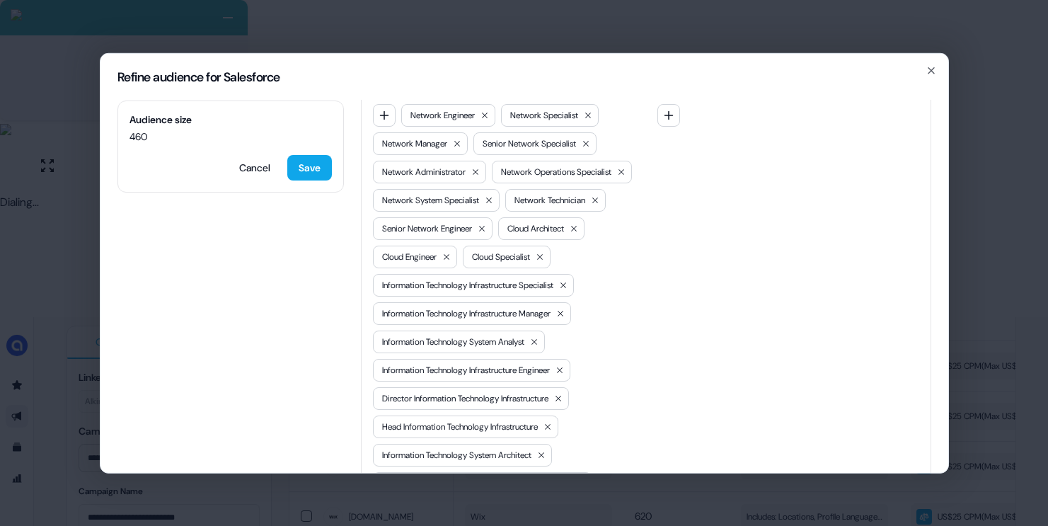
scroll to position [776, 0]
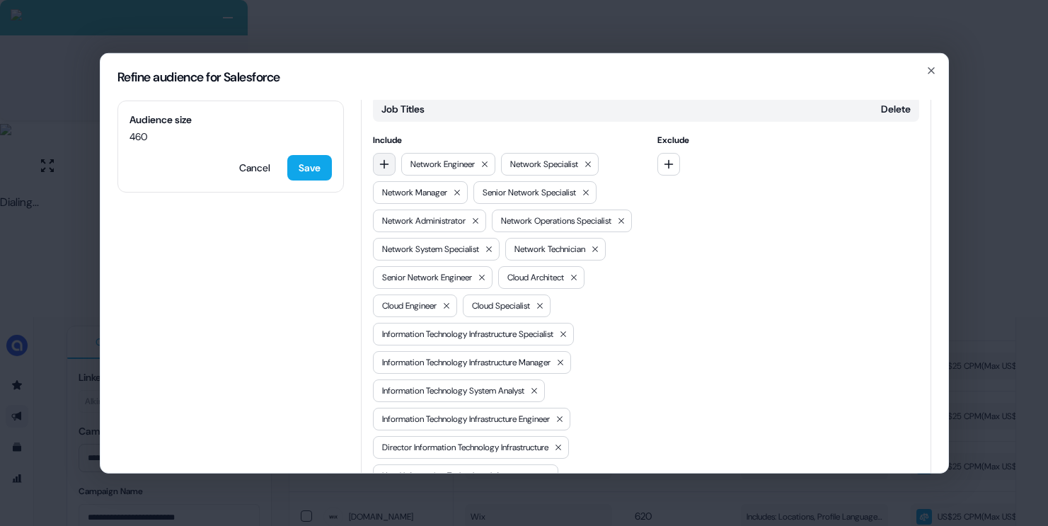
click at [387, 152] on button "button" at bounding box center [384, 163] width 23 height 23
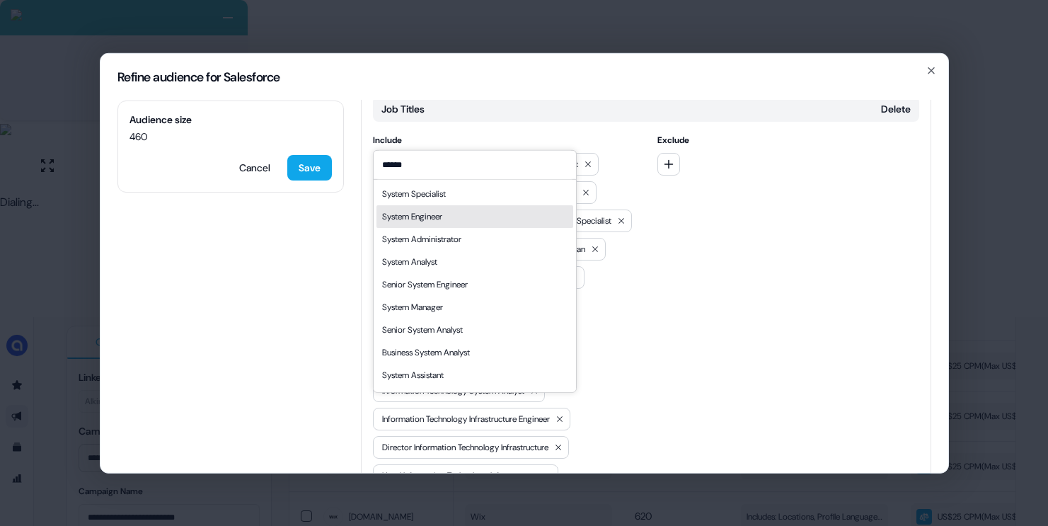
type input "******"
click at [432, 224] on div "System Engineer" at bounding box center [474, 216] width 197 height 23
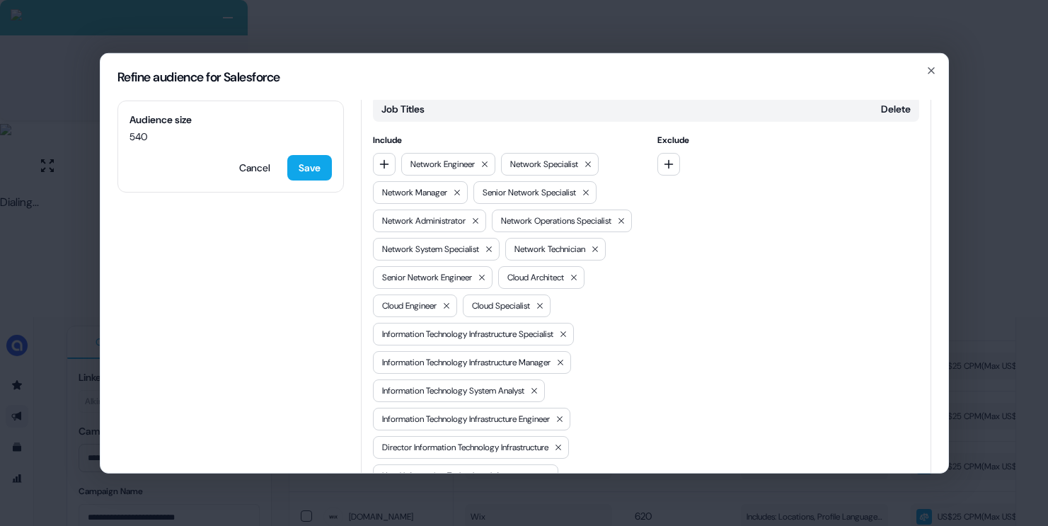
click at [371, 130] on div "Job Titles Delete Include Network Engineer Network Specialist Network Manager S…" at bounding box center [646, 348] width 570 height 528
click at [432, 152] on div "Network Engineer Network Specialist Network Manager Senior Network Specialist N…" at bounding box center [504, 375] width 262 height 447
click at [380, 158] on icon "button" at bounding box center [384, 163] width 11 height 11
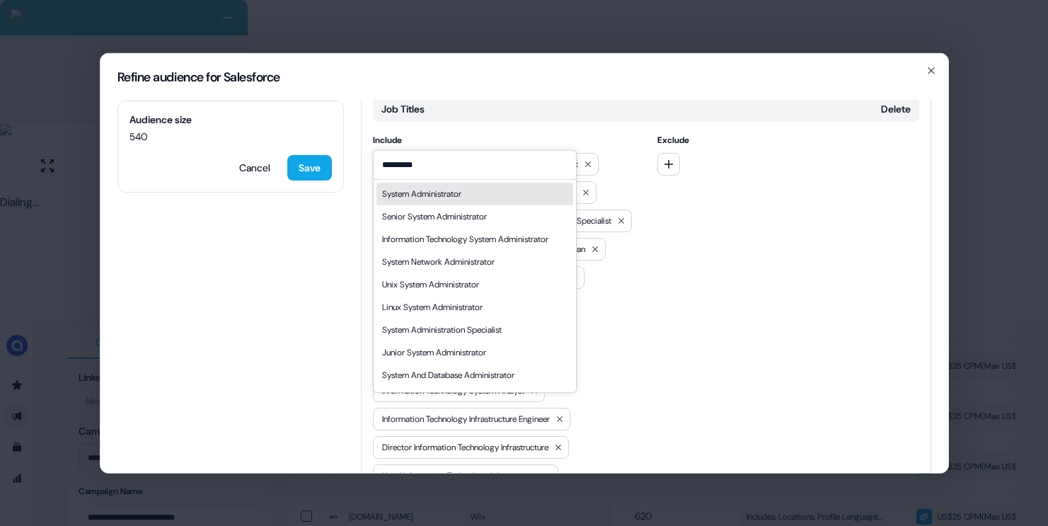
type input "*********"
click at [456, 193] on div "System Administrator" at bounding box center [421, 193] width 79 height 14
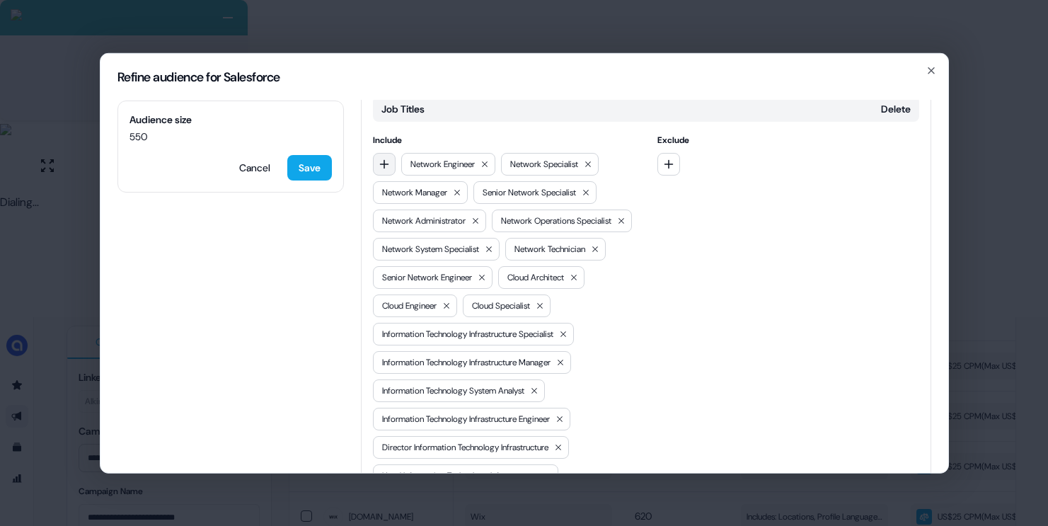
click at [382, 158] on icon "button" at bounding box center [384, 163] width 11 height 11
type input "*"
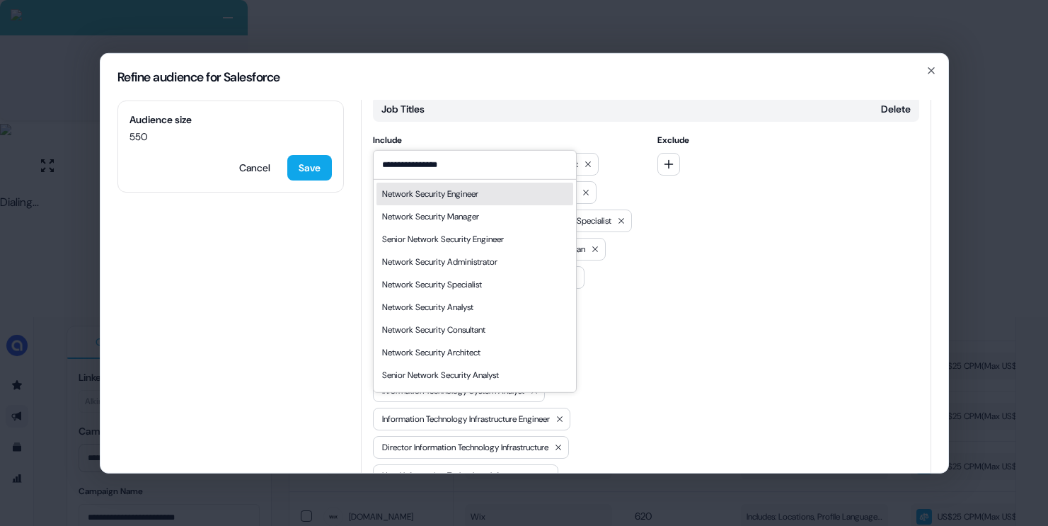
type input "**********"
click at [478, 198] on div "Network Security Engineer" at bounding box center [430, 193] width 96 height 14
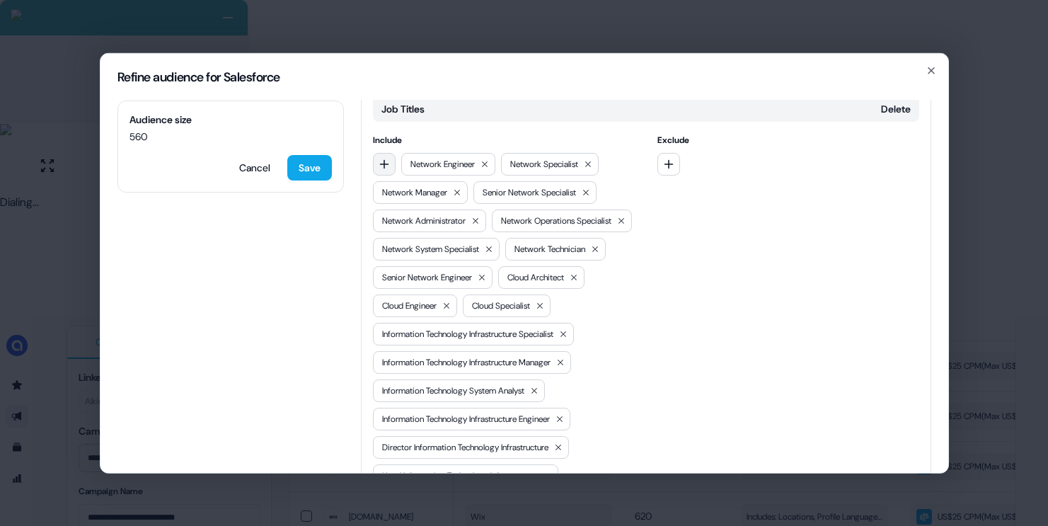
click at [383, 152] on button "button" at bounding box center [384, 163] width 23 height 23
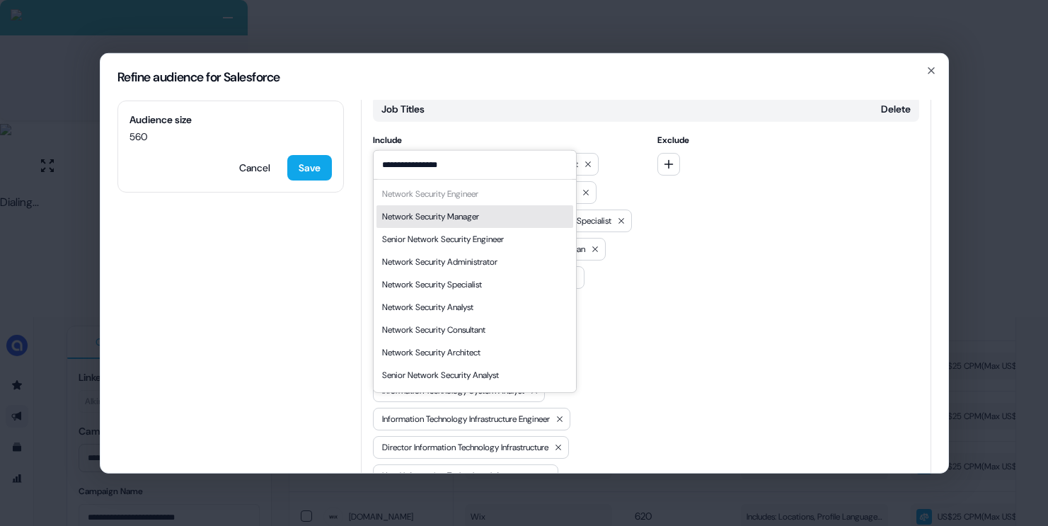
type input "**********"
click at [499, 209] on div "Network Security Manager" at bounding box center [474, 216] width 197 height 23
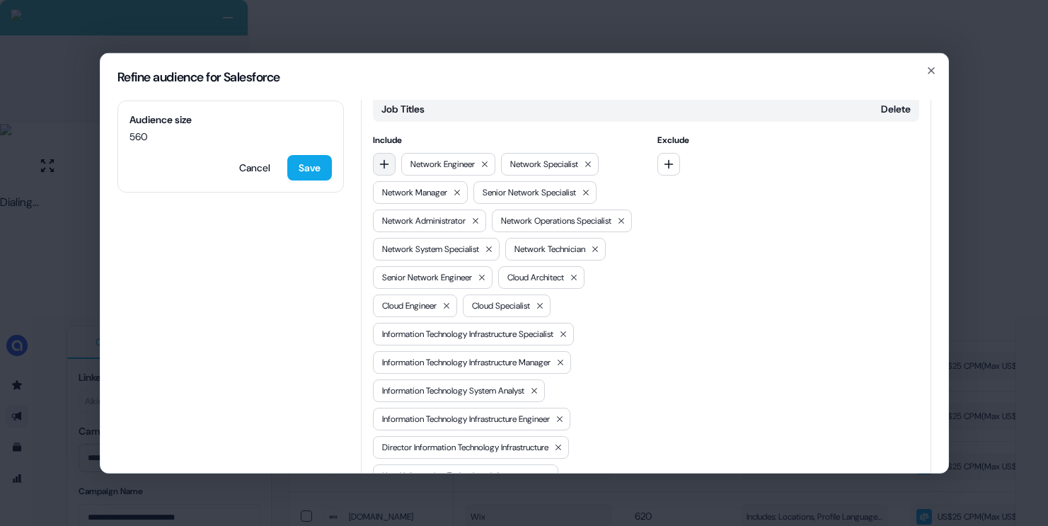
click at [375, 152] on button "button" at bounding box center [384, 163] width 23 height 23
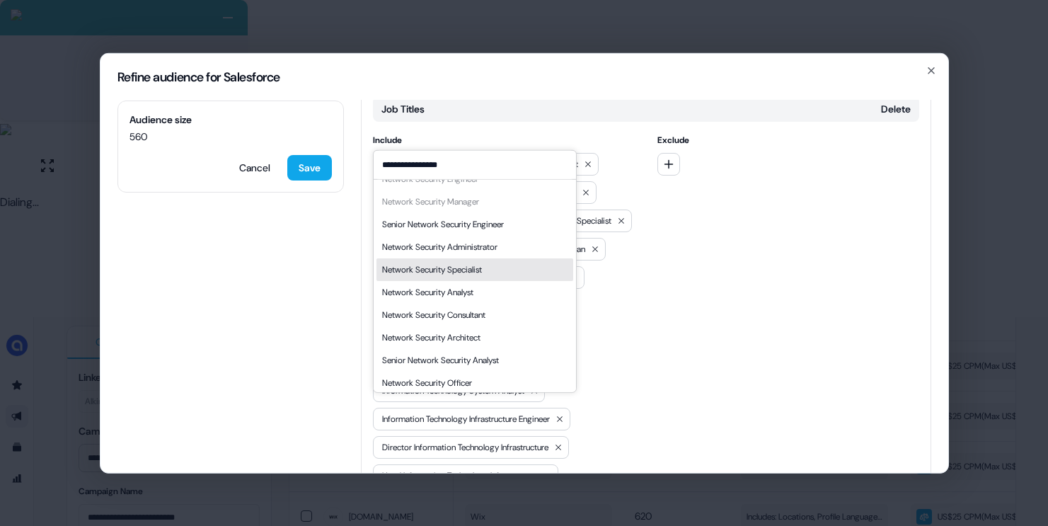
scroll to position [20, 0]
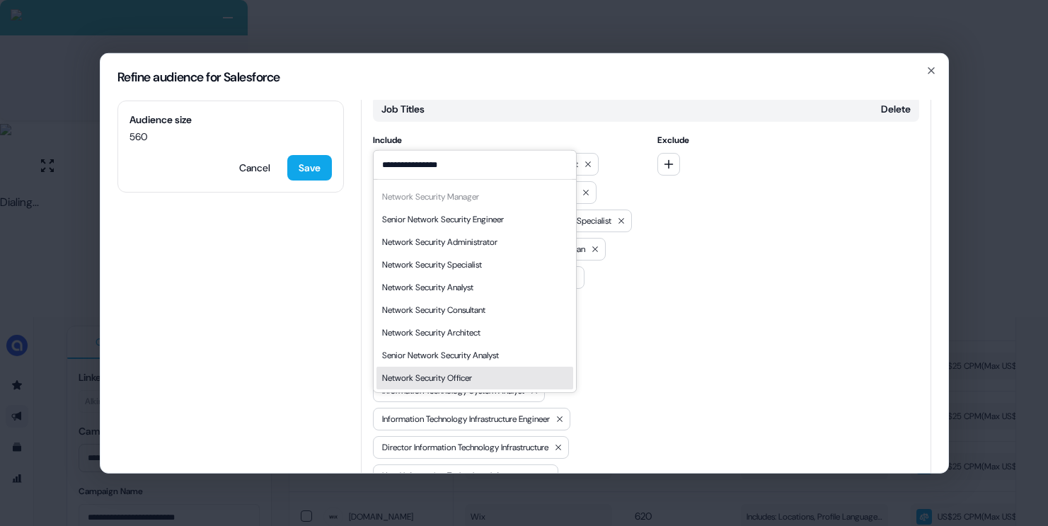
type input "**********"
click at [506, 367] on div "Network Security Officer" at bounding box center [474, 377] width 197 height 23
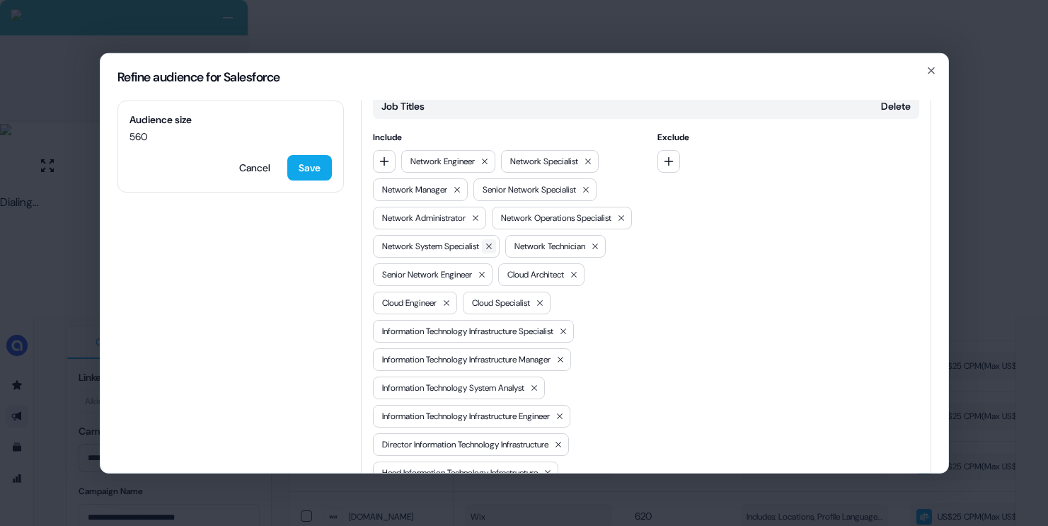
scroll to position [754, 0]
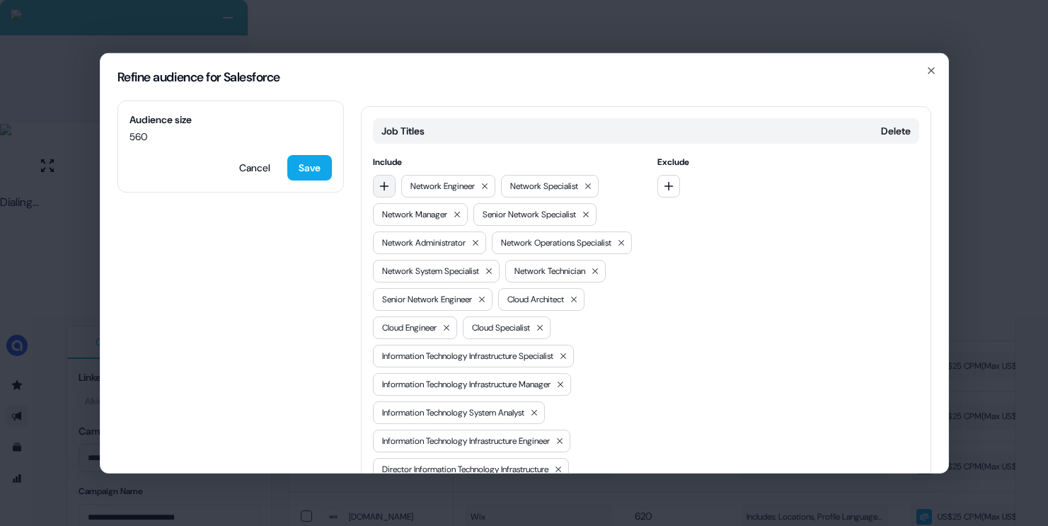
click at [380, 180] on icon "button" at bounding box center [384, 185] width 11 height 11
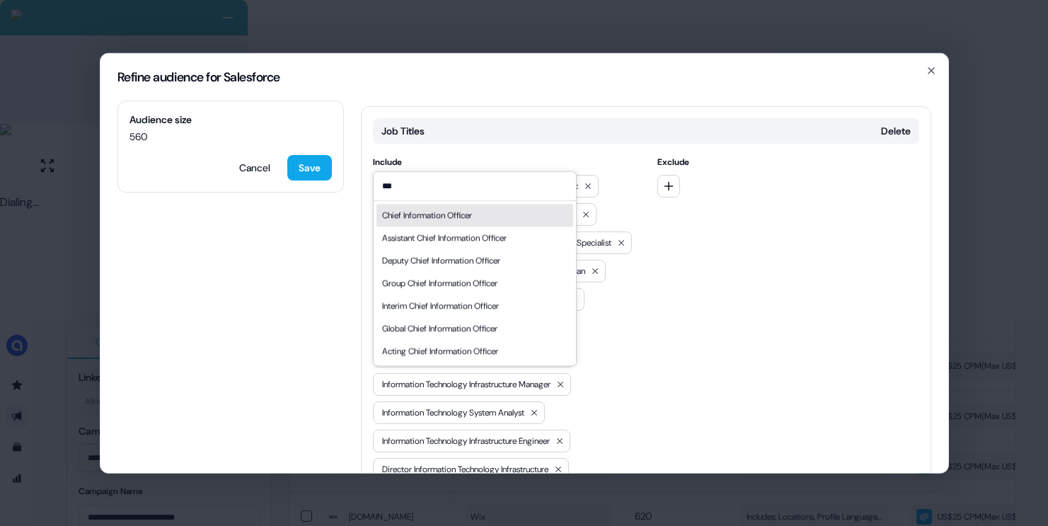
type input "***"
click at [441, 216] on div "Chief Information Officer" at bounding box center [427, 215] width 90 height 14
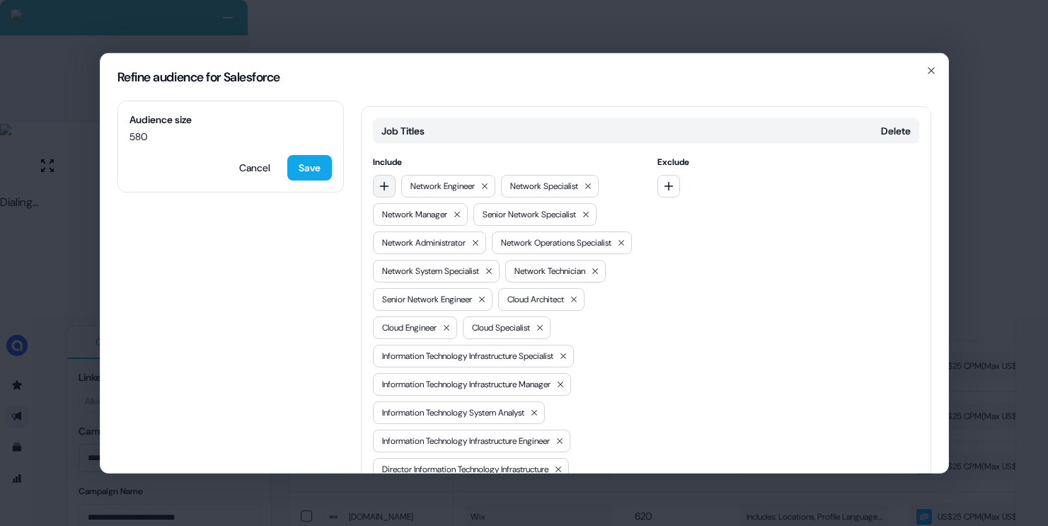
click at [393, 174] on button "button" at bounding box center [384, 185] width 23 height 23
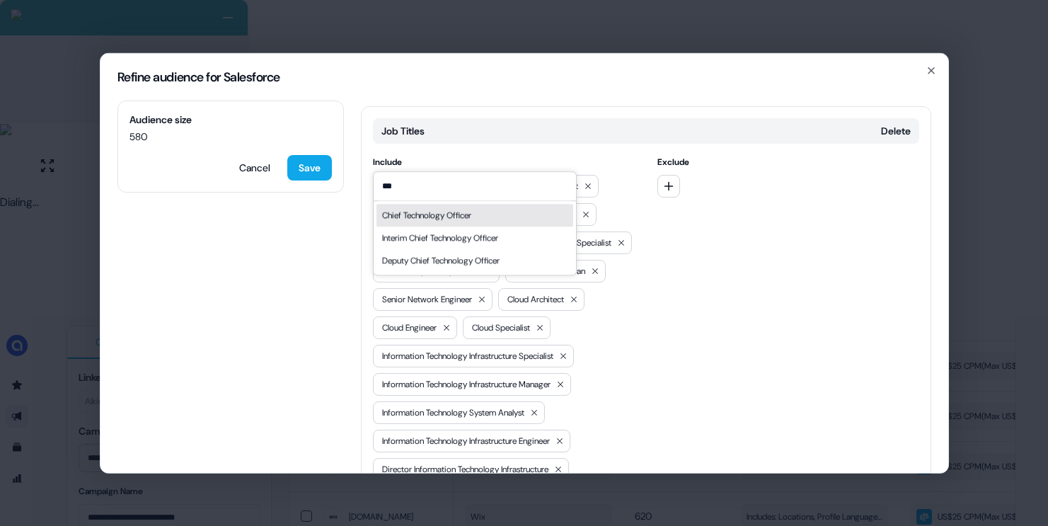
type input "***"
click at [419, 212] on div "Chief Technology Officer" at bounding box center [426, 215] width 89 height 14
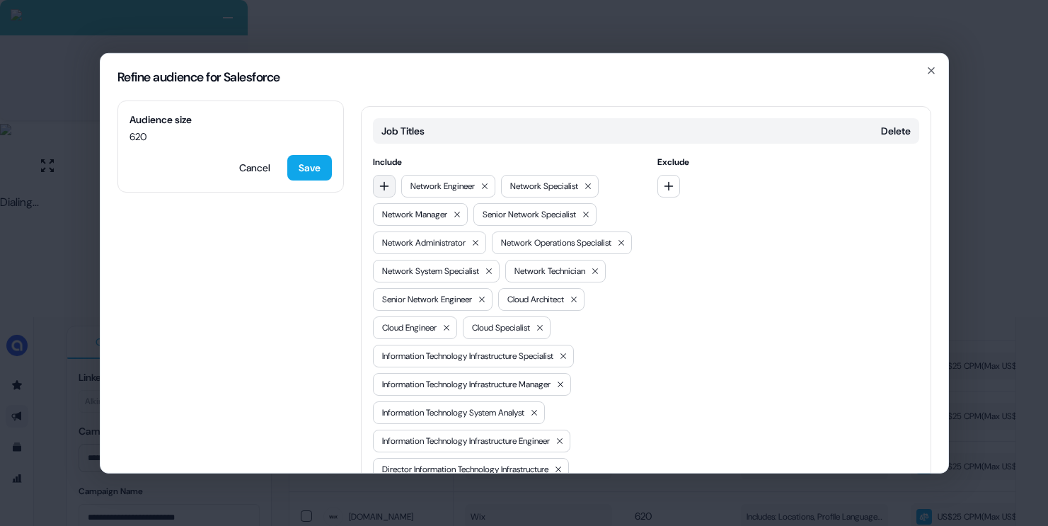
click at [382, 180] on icon "button" at bounding box center [384, 185] width 11 height 11
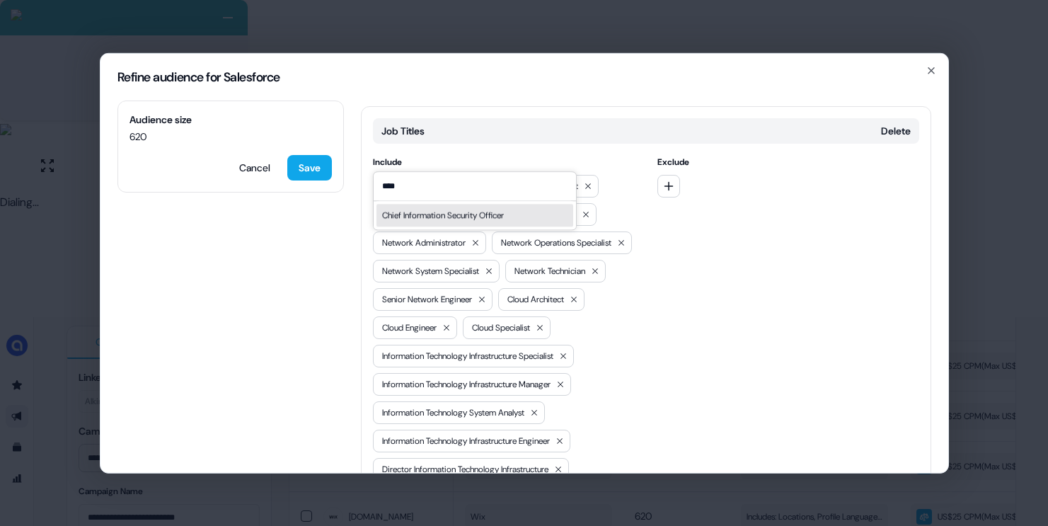
type input "****"
click at [447, 215] on div "Chief Information Security Officer" at bounding box center [443, 215] width 122 height 14
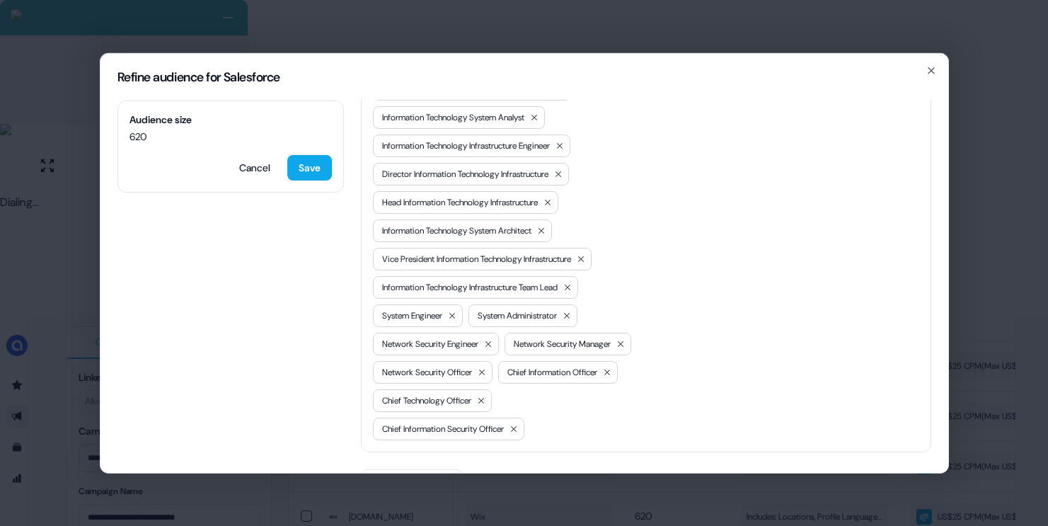
scroll to position [1144, 0]
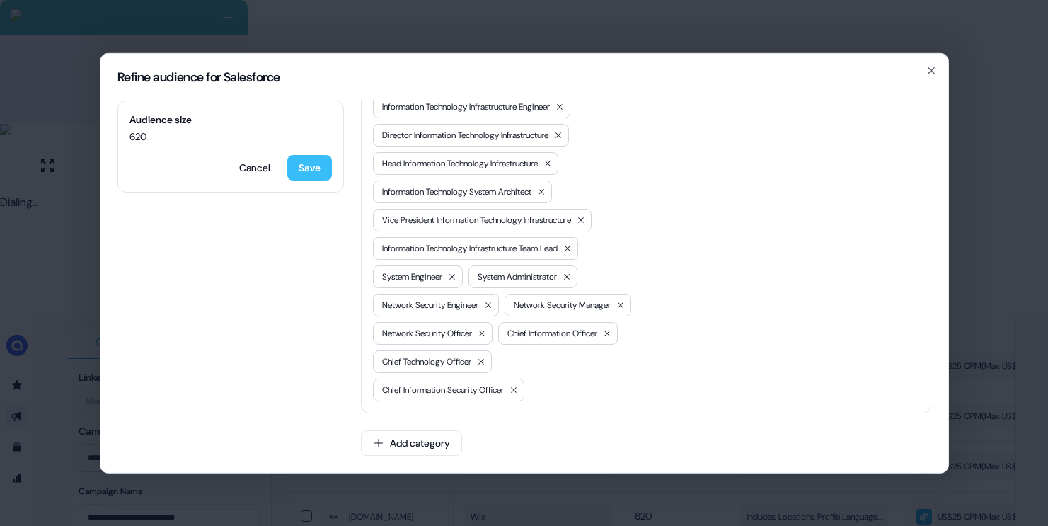
click at [321, 172] on button "Save" at bounding box center [309, 166] width 45 height 25
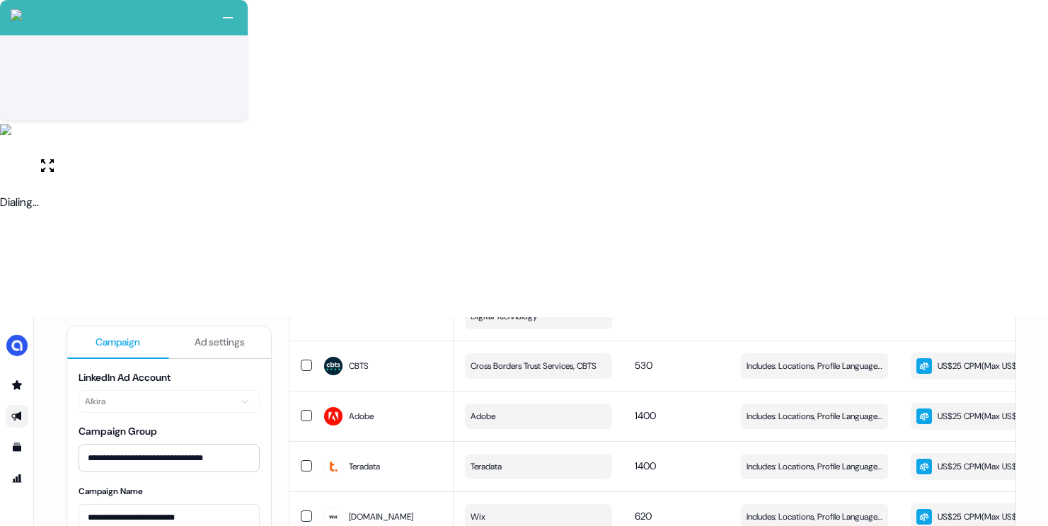
scroll to position [0, 0]
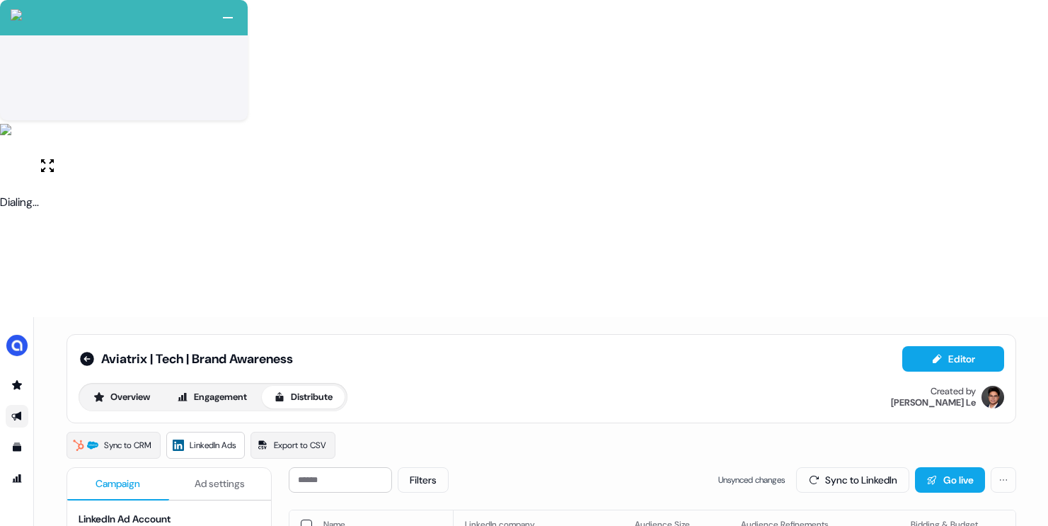
click at [304, 519] on button "button" at bounding box center [306, 524] width 11 height 11
click at [301, 520] on button "button" at bounding box center [306, 525] width 11 height 11
click at [820, 467] on button "Sync to LinkedIn" at bounding box center [852, 479] width 113 height 25
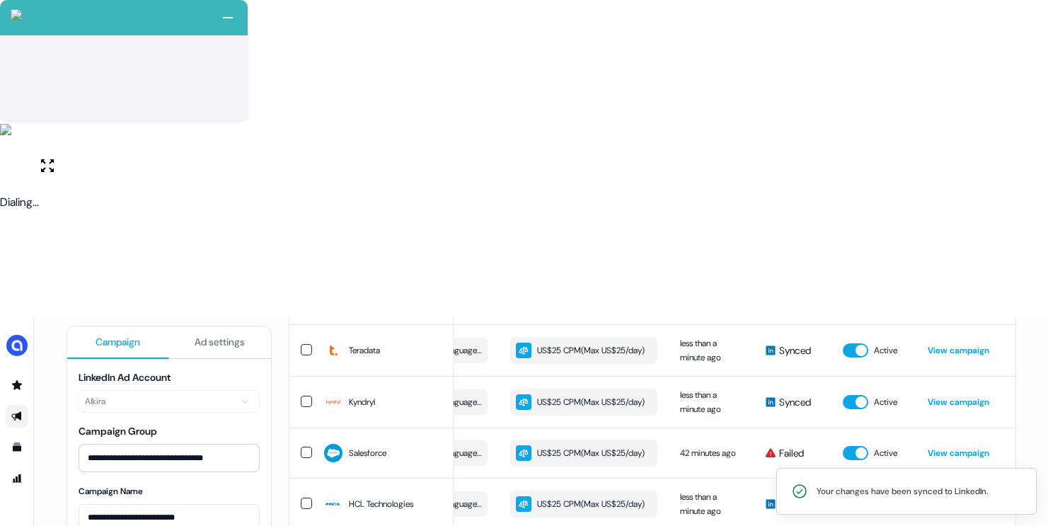
scroll to position [677, 0]
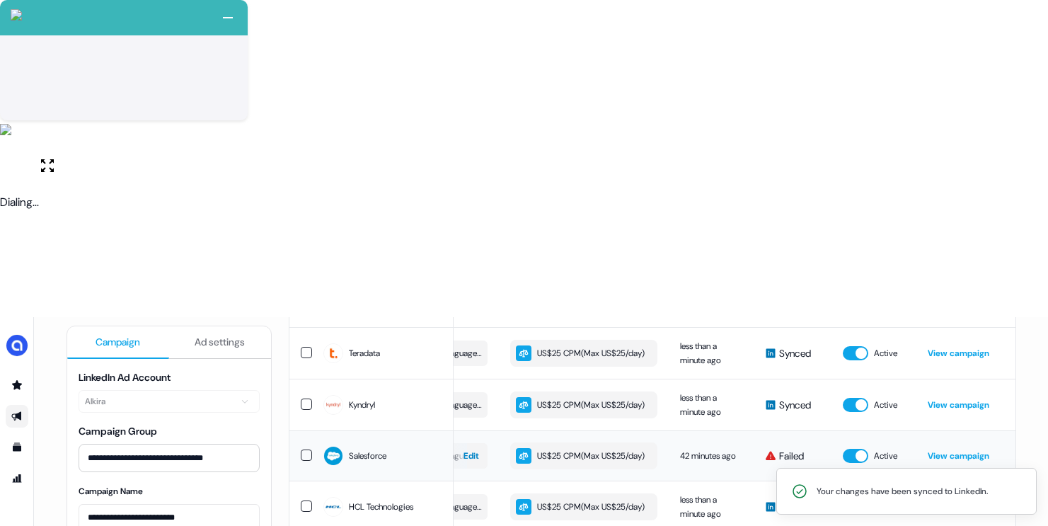
click at [472, 449] on span "Edit" at bounding box center [472, 456] width 16 height 14
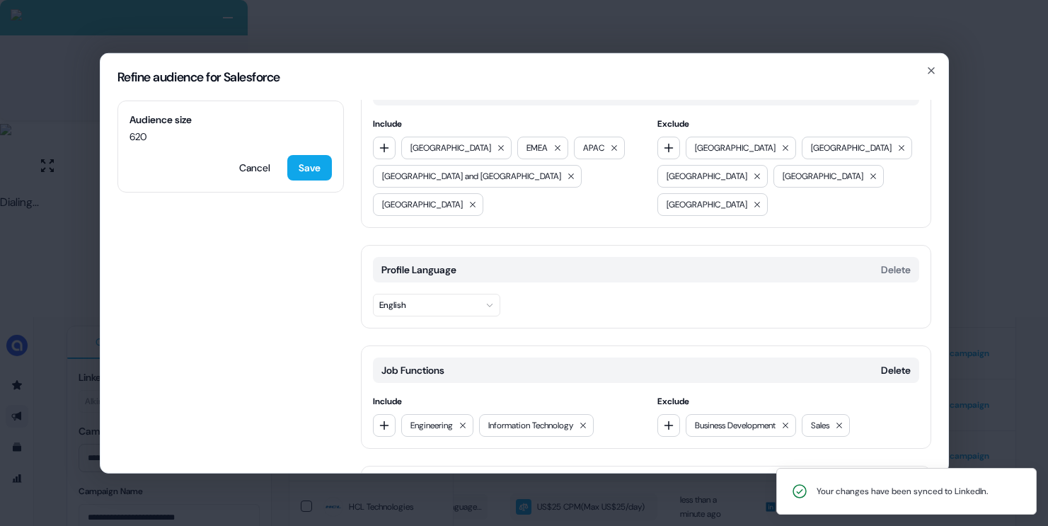
scroll to position [35, 0]
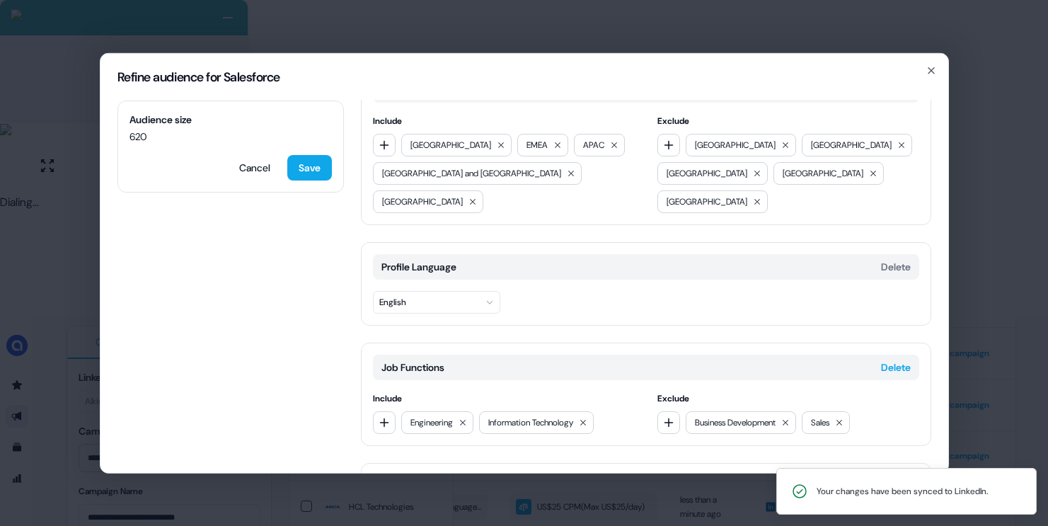
click at [904, 360] on button "Delete" at bounding box center [896, 367] width 30 height 14
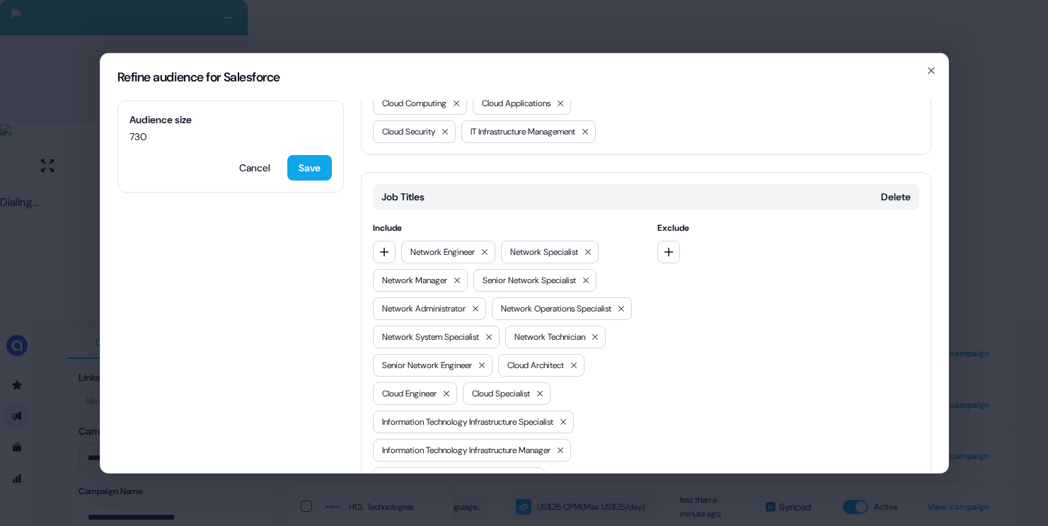
scroll to position [662, 0]
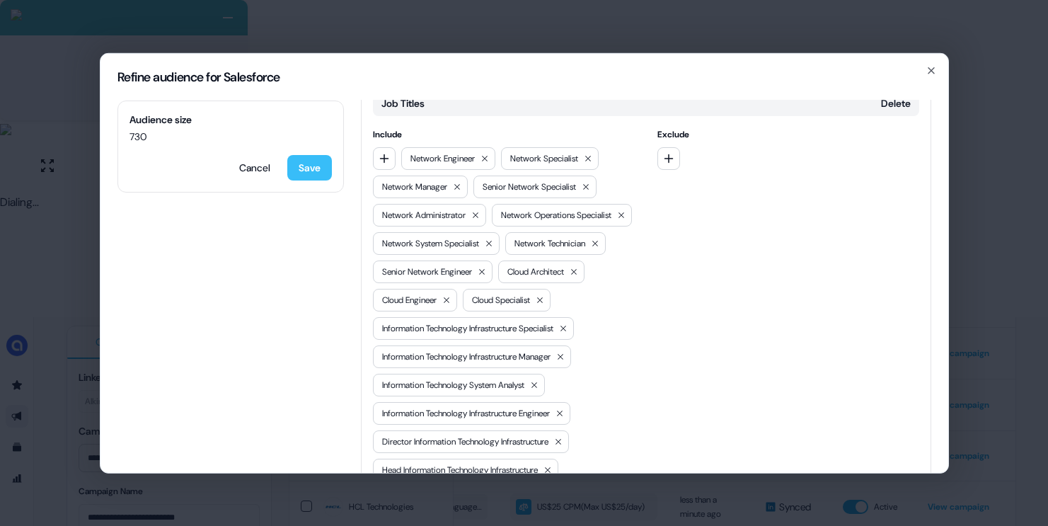
click at [306, 169] on button "Save" at bounding box center [309, 166] width 45 height 25
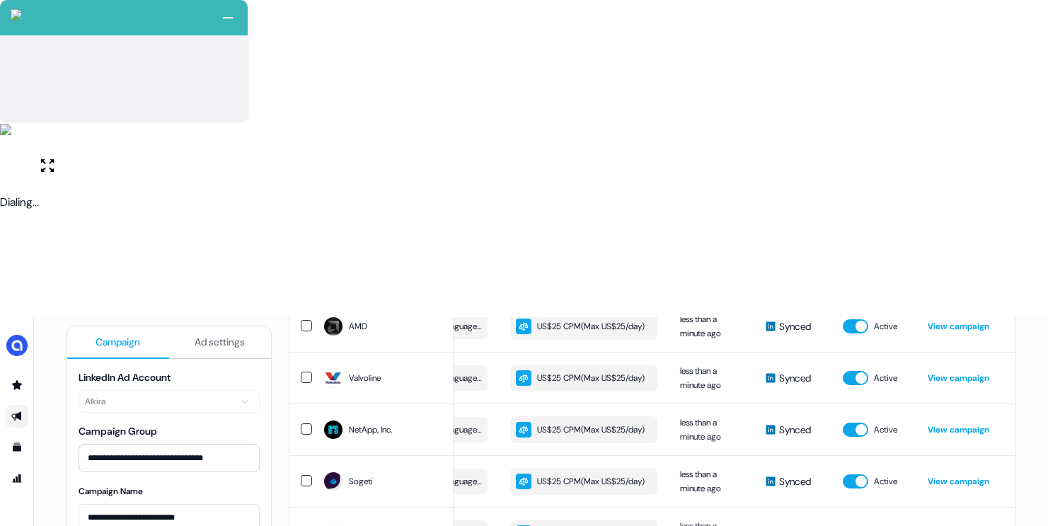
scroll to position [144, 0]
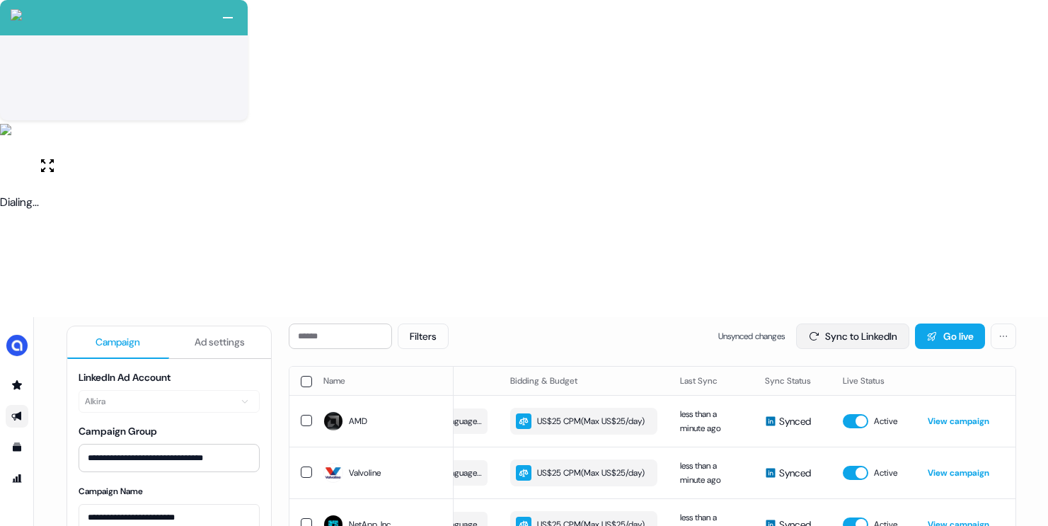
click at [835, 323] on button "Sync to LinkedIn" at bounding box center [852, 335] width 113 height 25
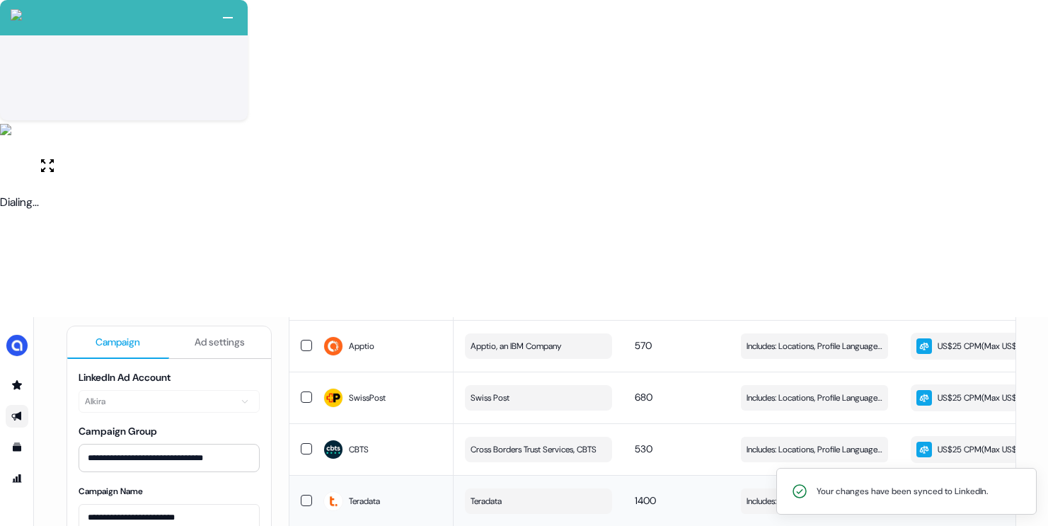
scroll to position [152, 0]
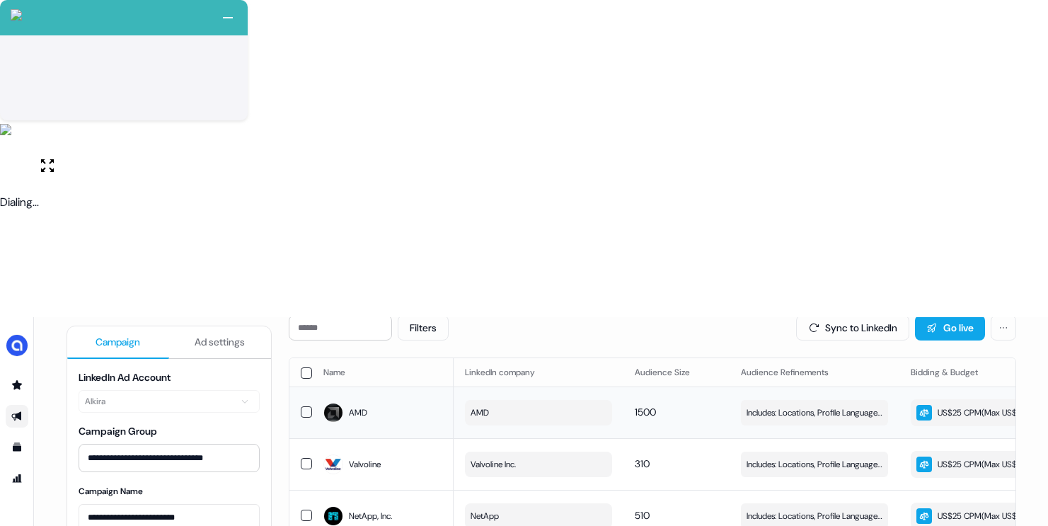
click at [303, 406] on button "button" at bounding box center [306, 411] width 11 height 11
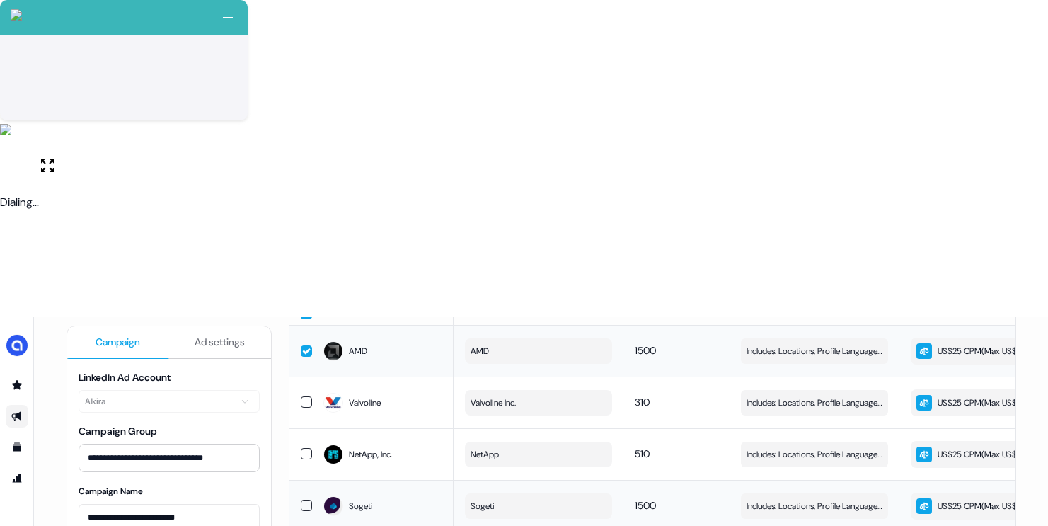
scroll to position [0, 0]
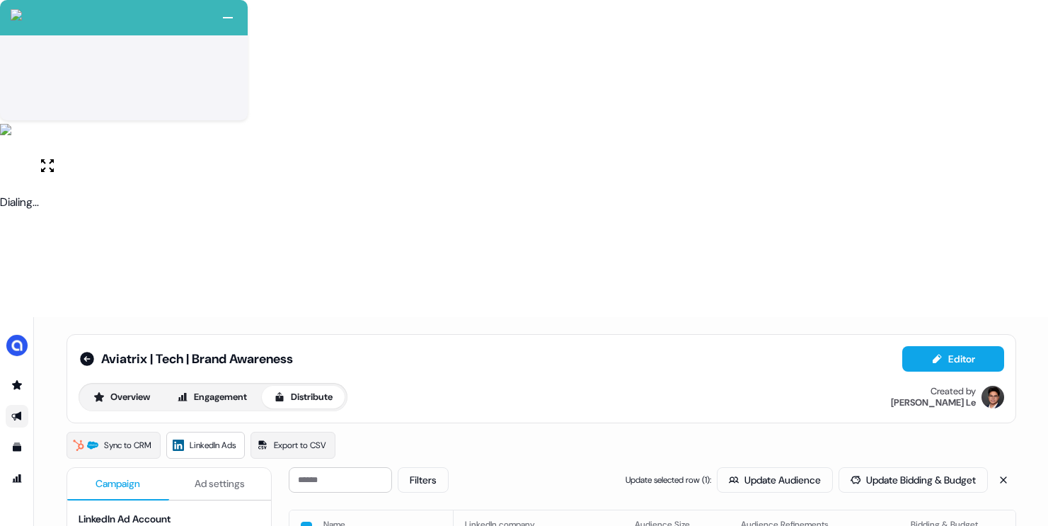
click at [305, 522] on button "button" at bounding box center [306, 527] width 11 height 11
click at [747, 467] on button "Update Audience" at bounding box center [775, 479] width 116 height 25
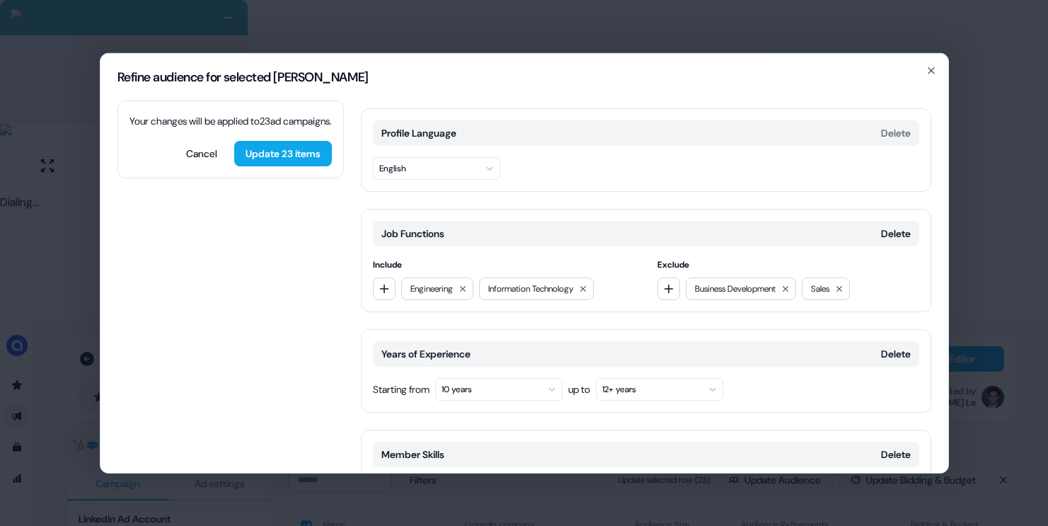
scroll to position [171, 0]
click at [517, 375] on button "10 years" at bounding box center [498, 386] width 127 height 23
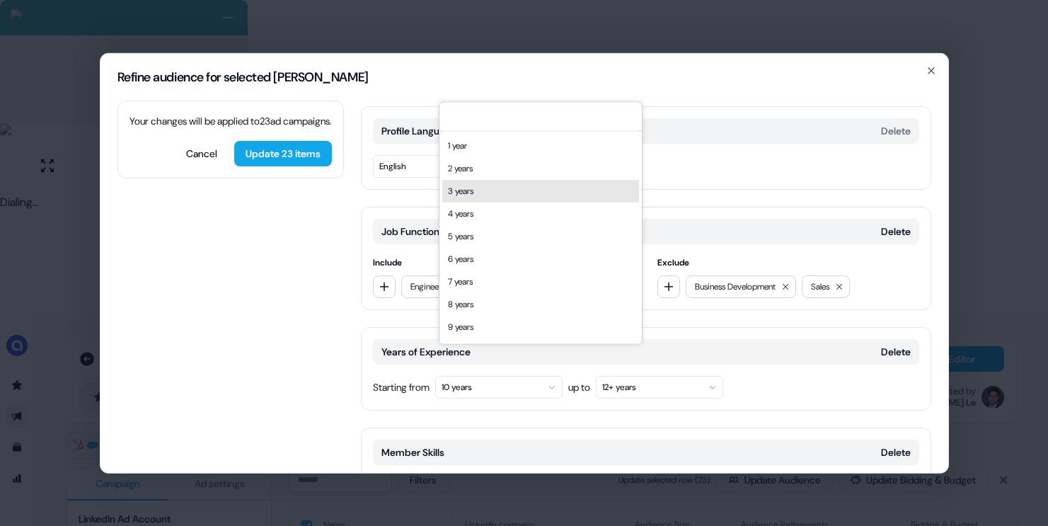
click at [479, 188] on div "3 years" at bounding box center [540, 191] width 197 height 23
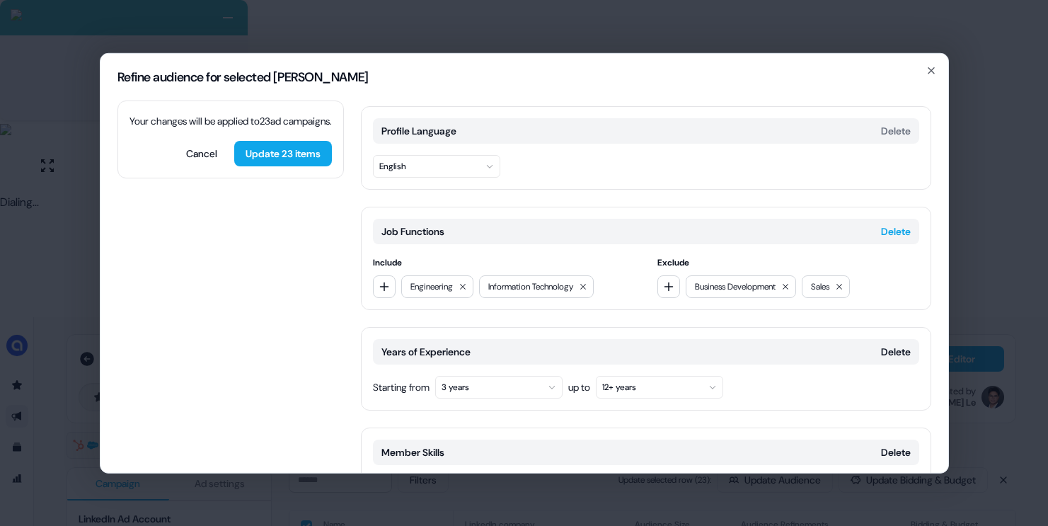
click at [891, 224] on button "Delete" at bounding box center [896, 231] width 30 height 14
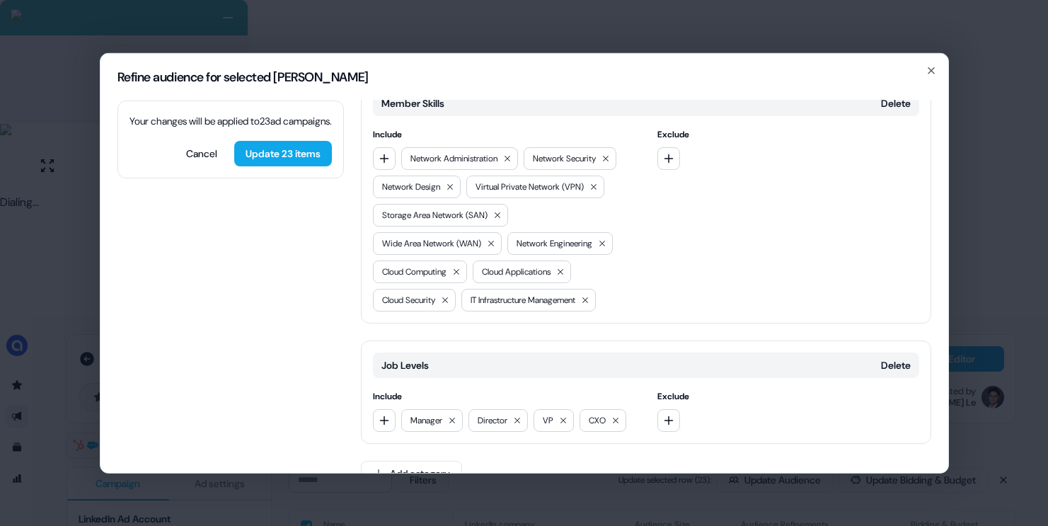
scroll to position [401, 0]
click at [372, 387] on div "Job Levels Delete Include Manager Director VP CXO Exclude" at bounding box center [646, 389] width 570 height 103
click at [383, 414] on icon "button" at bounding box center [383, 418] width 9 height 9
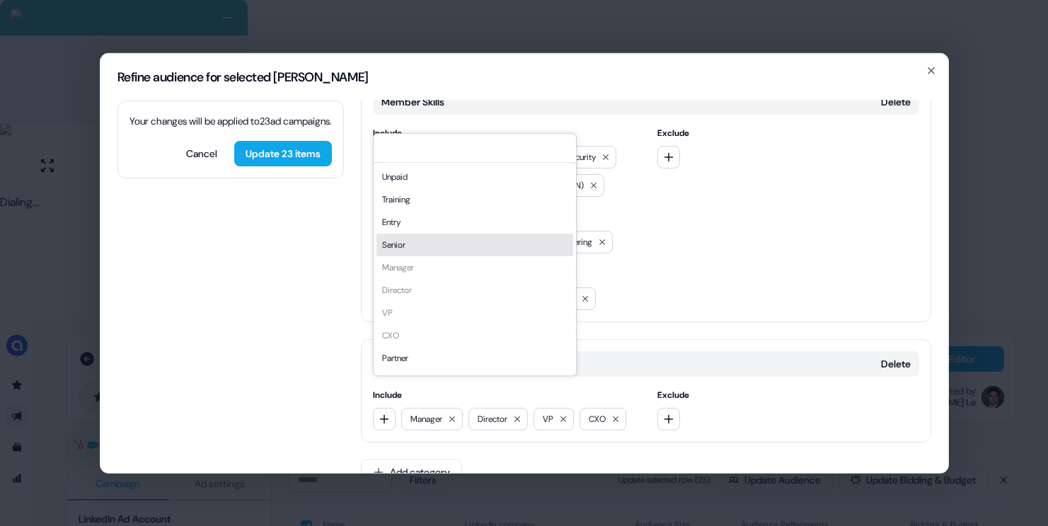
click at [403, 236] on div "Senior" at bounding box center [474, 245] width 197 height 23
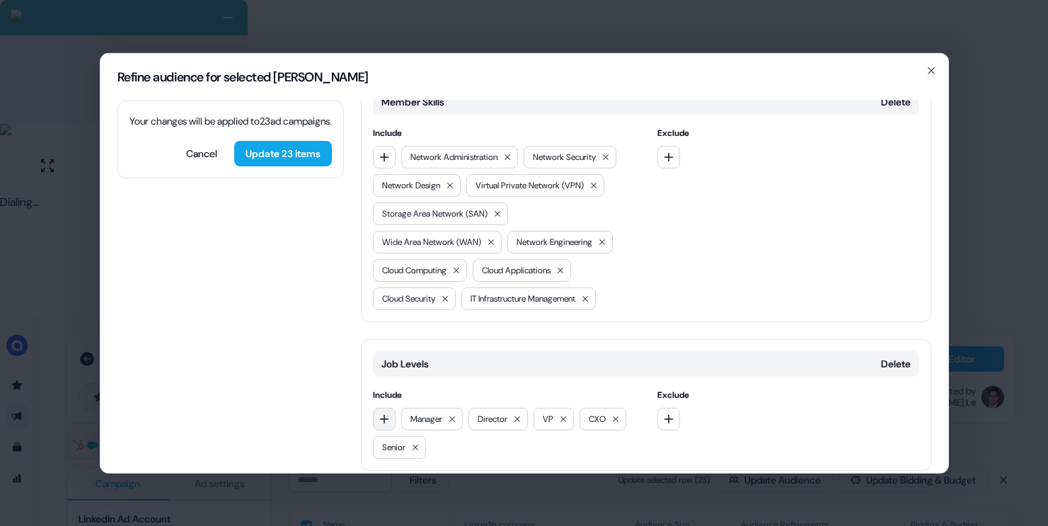
click at [384, 414] on icon "button" at bounding box center [383, 418] width 9 height 9
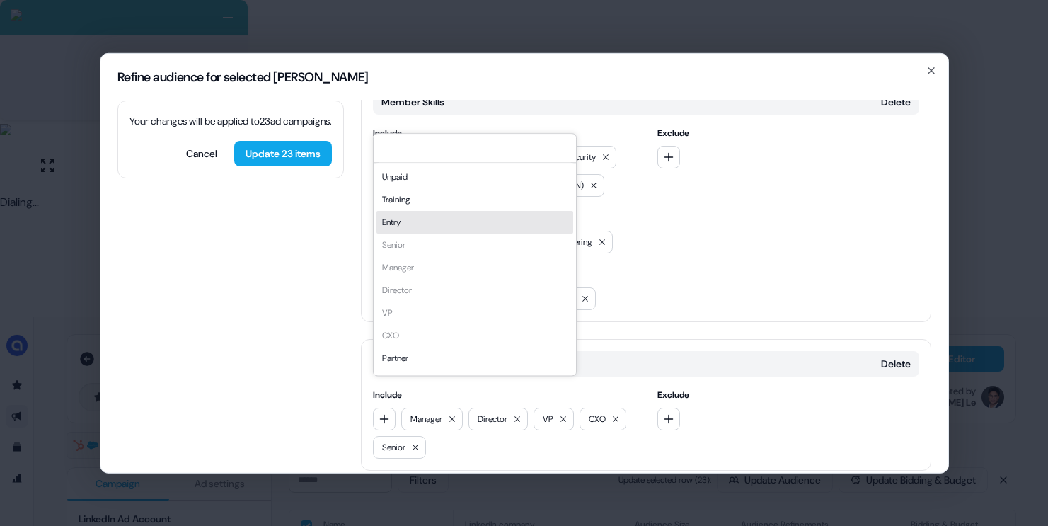
click at [398, 219] on div "Entry" at bounding box center [474, 222] width 197 height 23
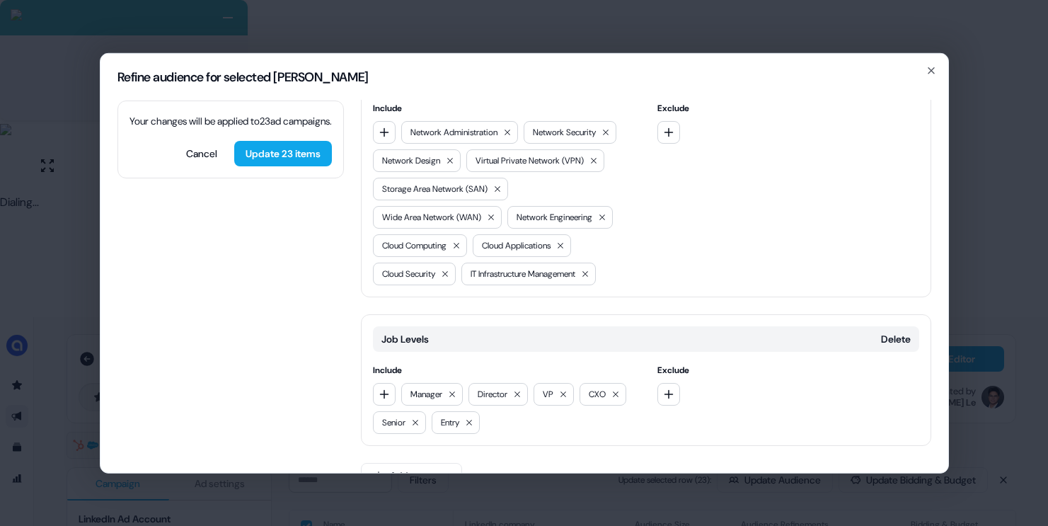
scroll to position [430, 0]
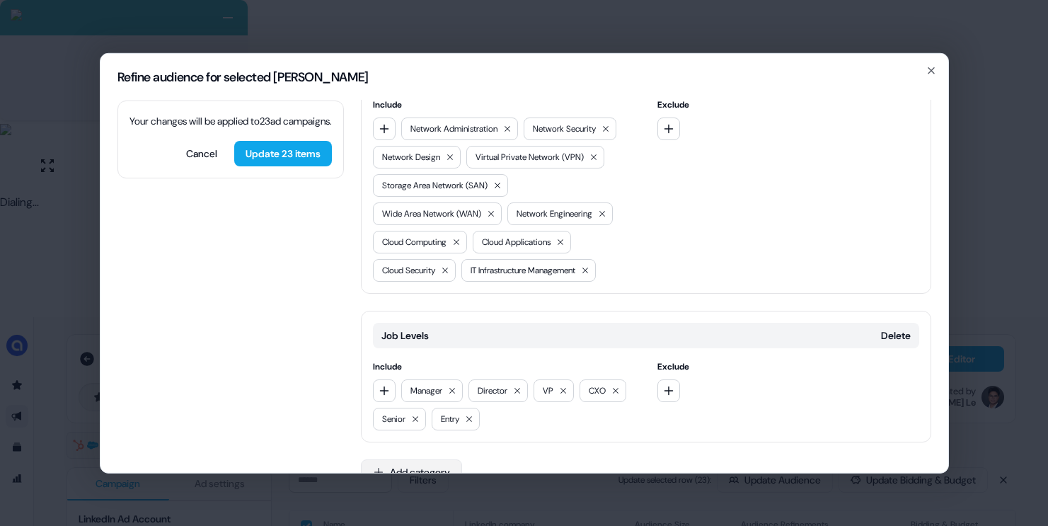
click at [394, 459] on button "Add category" at bounding box center [411, 471] width 101 height 25
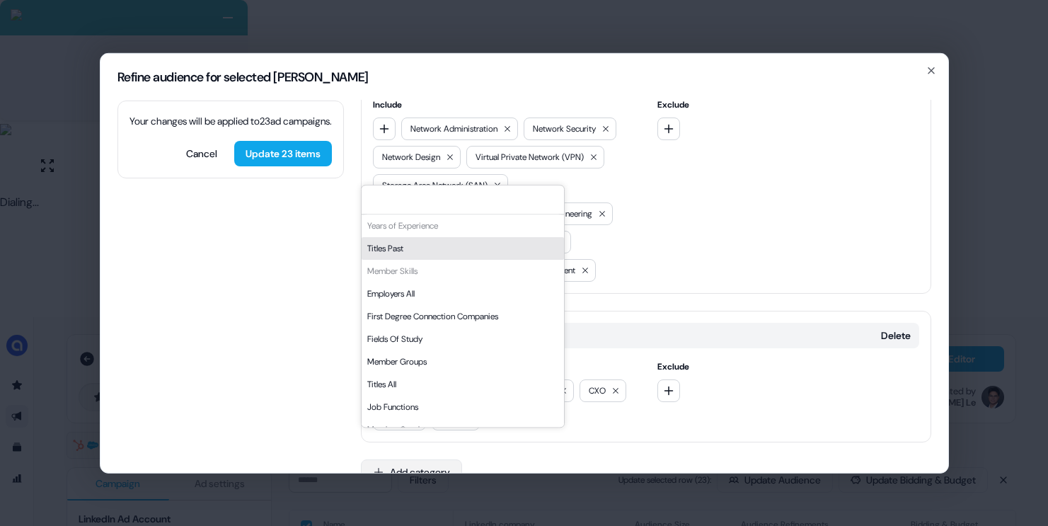
click at [408, 459] on button "Add category" at bounding box center [411, 471] width 101 height 25
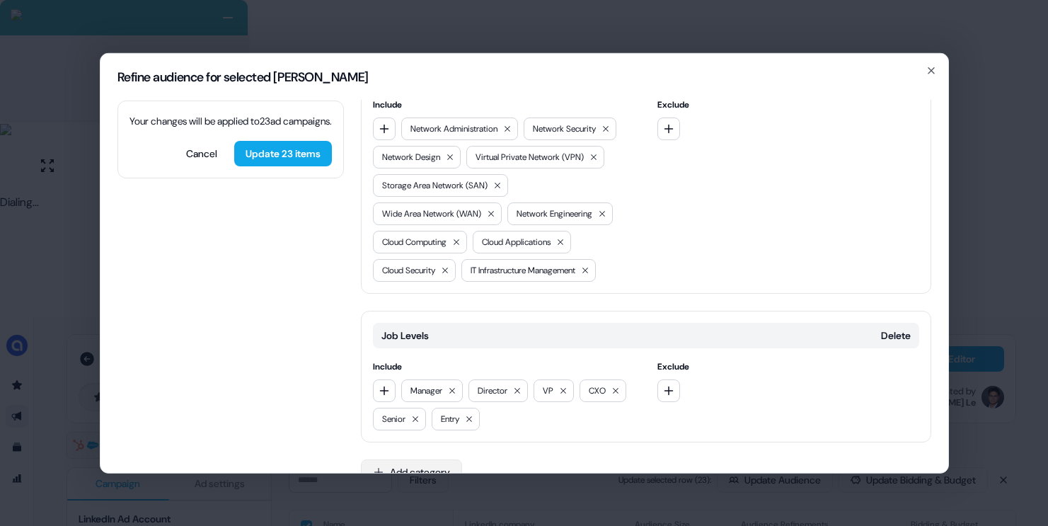
click at [407, 459] on button "Add category" at bounding box center [411, 471] width 101 height 25
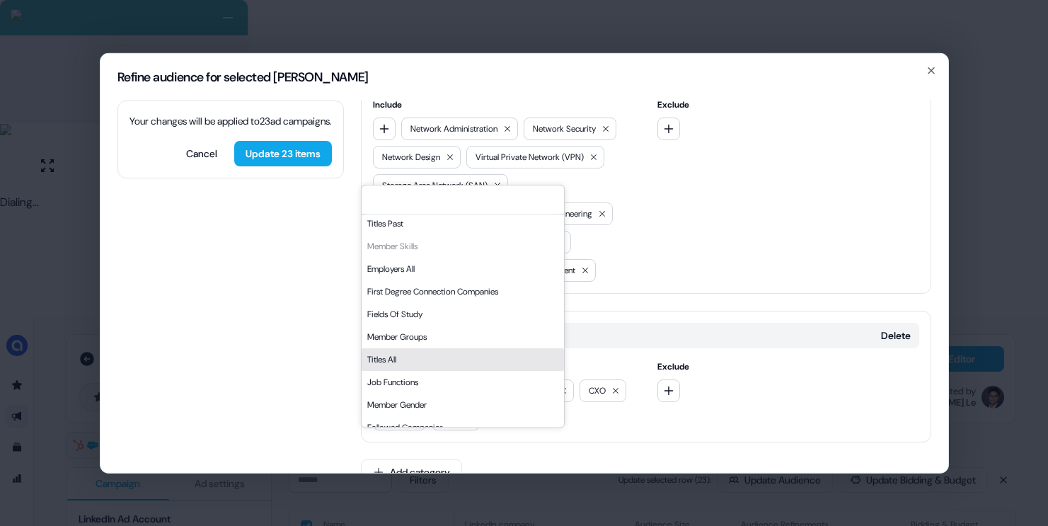
scroll to position [40, 0]
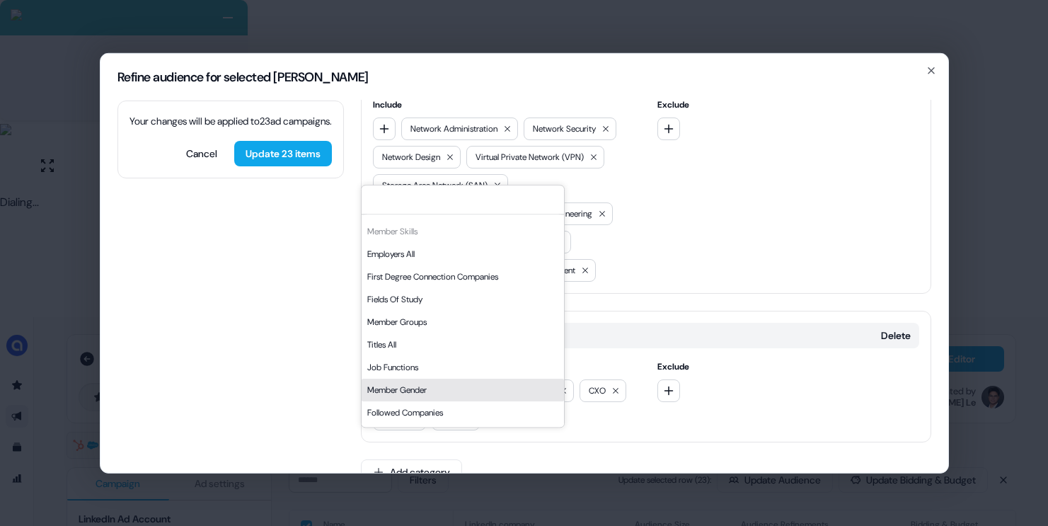
click at [650, 427] on div "Locations Delete Include [GEOGRAPHIC_DATA] EMEA APAC [GEOGRAPHIC_DATA] and [GEO…" at bounding box center [646, 85] width 570 height 831
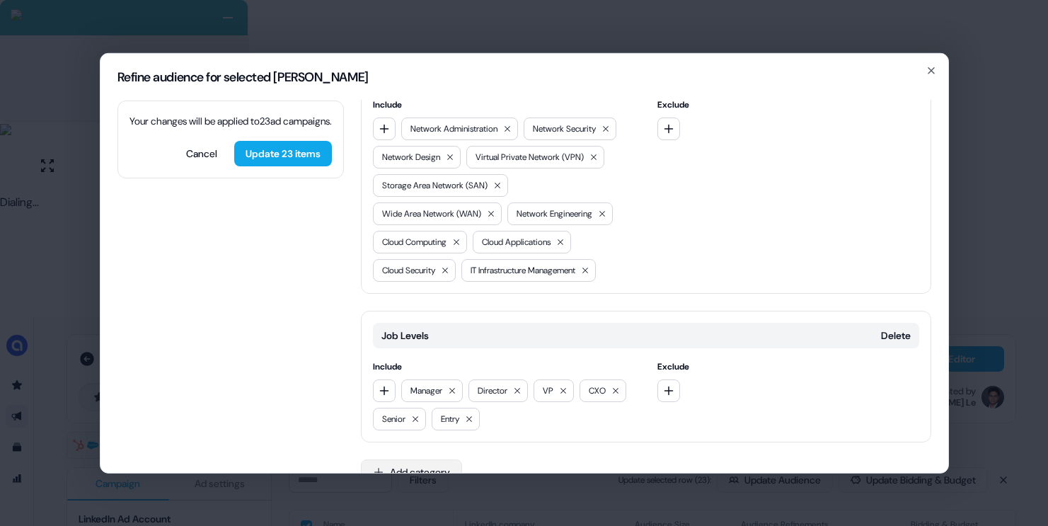
click at [416, 459] on button "Add category" at bounding box center [411, 471] width 101 height 25
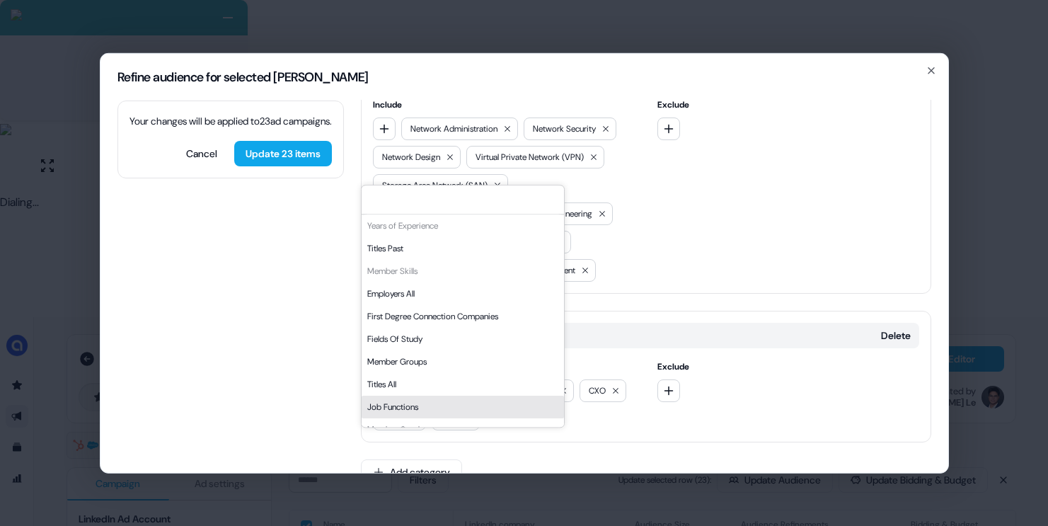
click at [829, 379] on div at bounding box center [788, 390] width 262 height 23
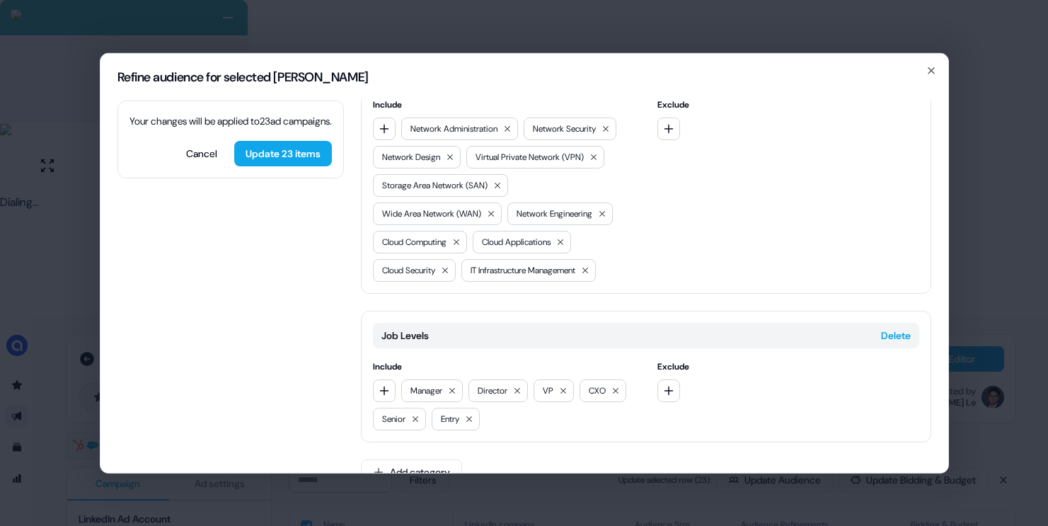
click at [892, 328] on button "Delete" at bounding box center [896, 335] width 30 height 14
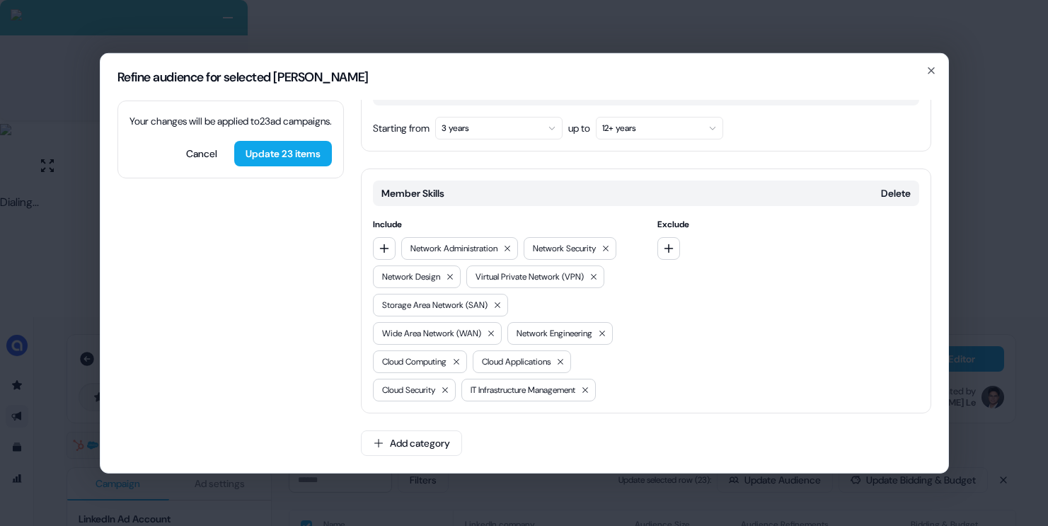
scroll to position [281, 0]
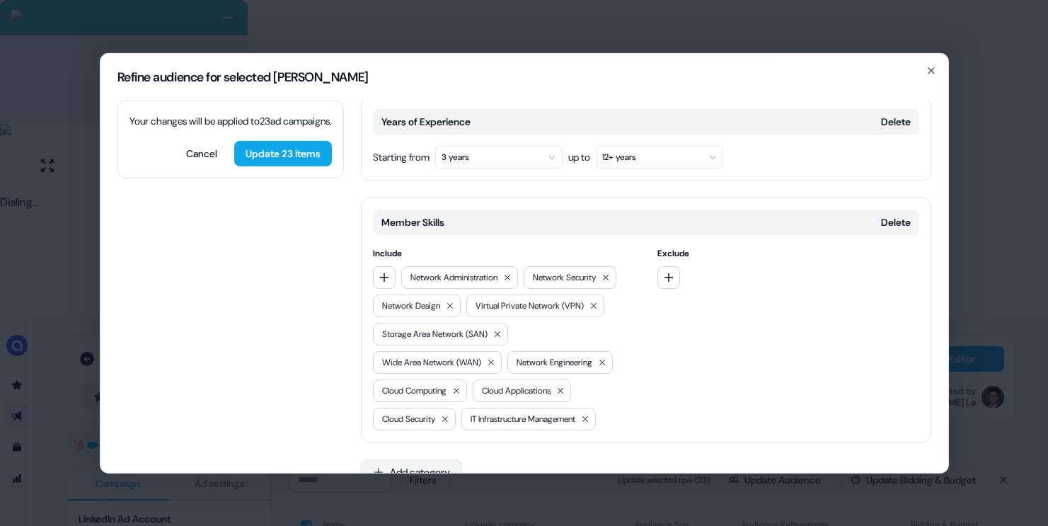
click at [436, 459] on button "Add category" at bounding box center [411, 471] width 101 height 25
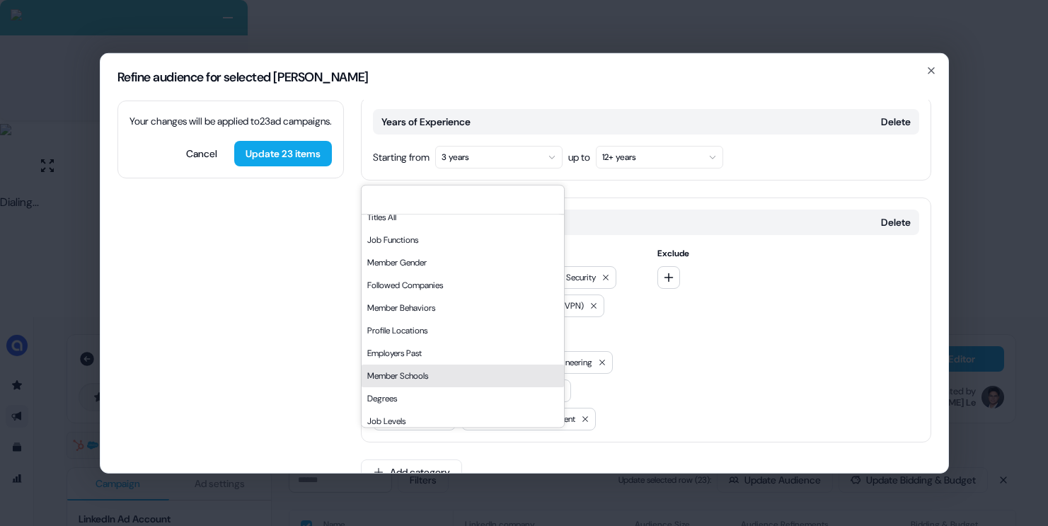
scroll to position [77, 0]
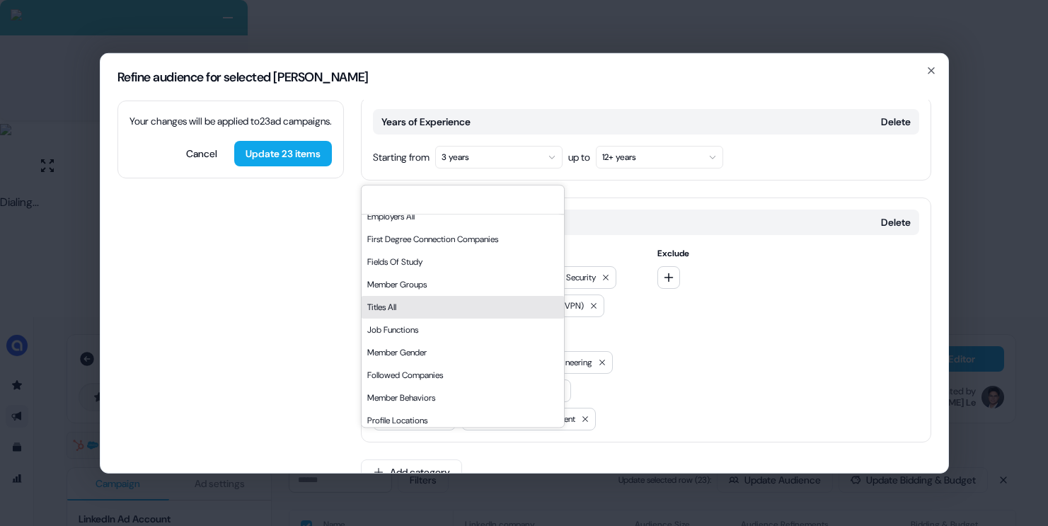
click at [415, 308] on div "Titles All" at bounding box center [463, 307] width 202 height 23
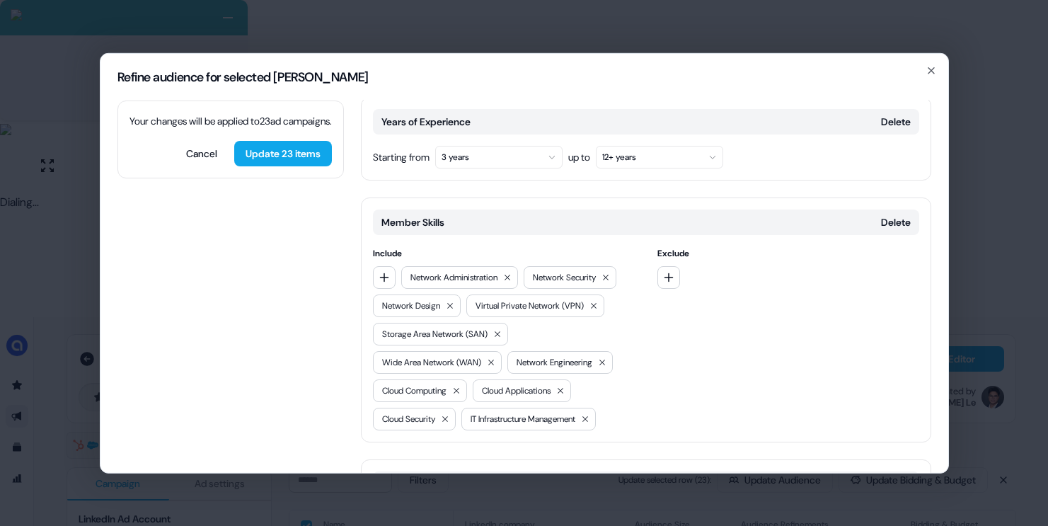
scroll to position [401, 0]
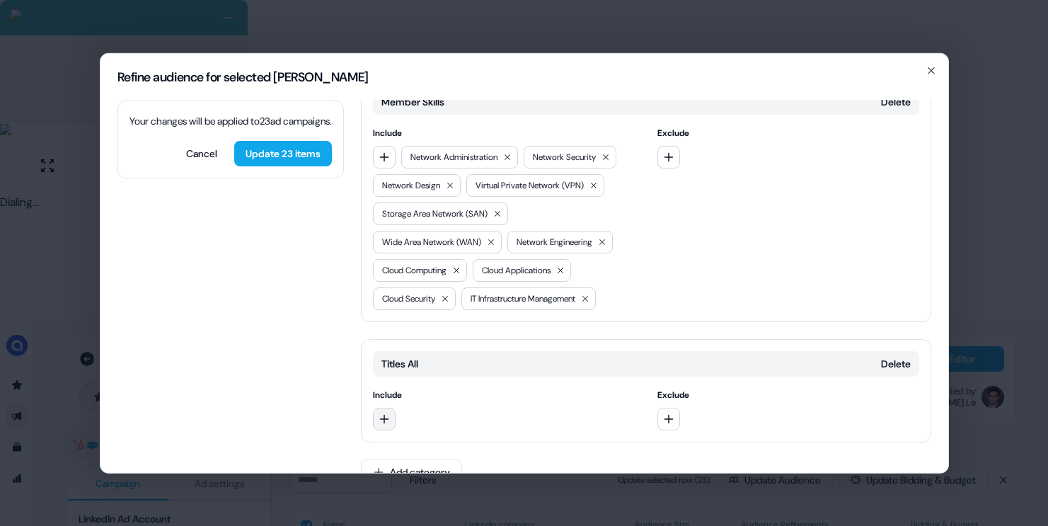
click at [376, 407] on button "button" at bounding box center [384, 418] width 23 height 23
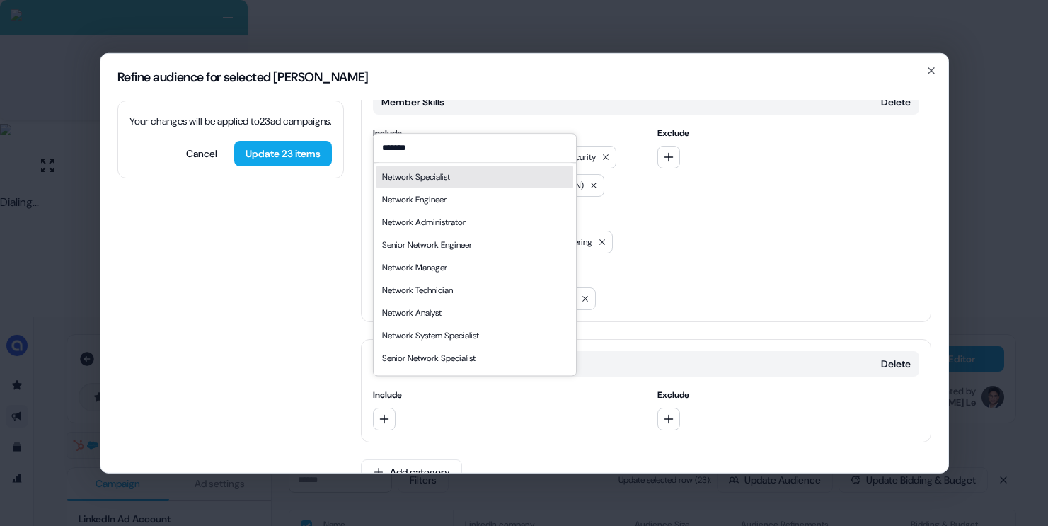
type input "*******"
click at [456, 185] on div "Network Specialist" at bounding box center [474, 177] width 197 height 23
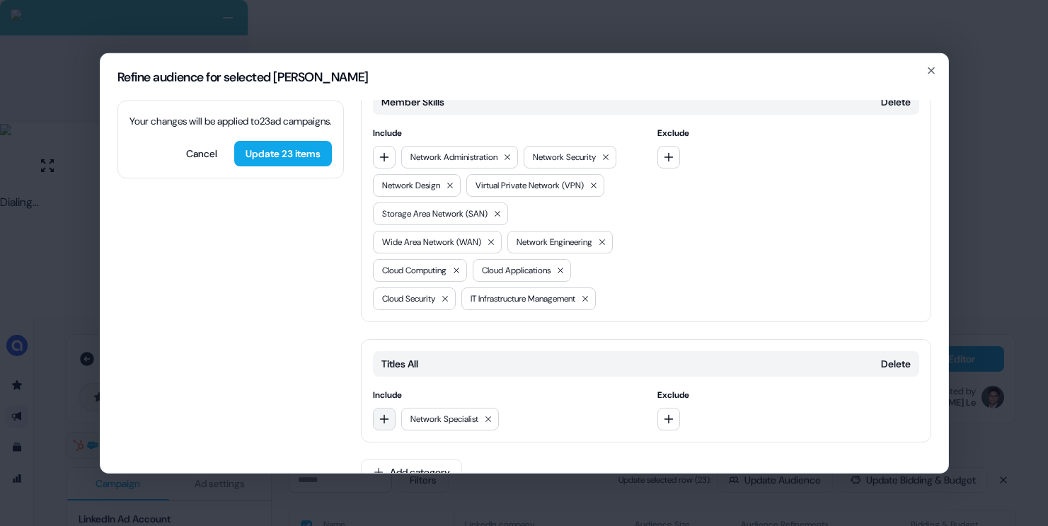
click at [375, 407] on button "button" at bounding box center [384, 418] width 23 height 23
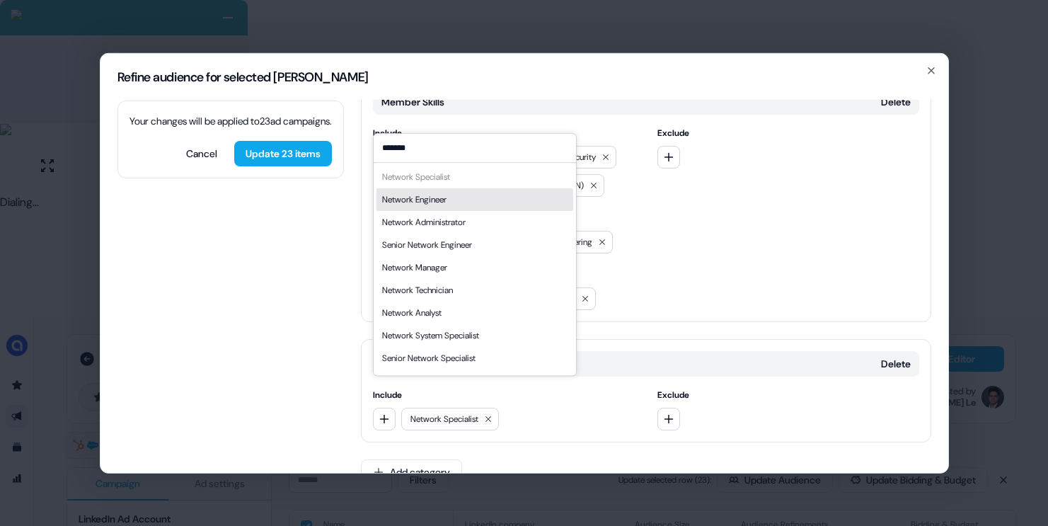
type input "*******"
click at [452, 205] on div "Network Engineer" at bounding box center [474, 199] width 197 height 23
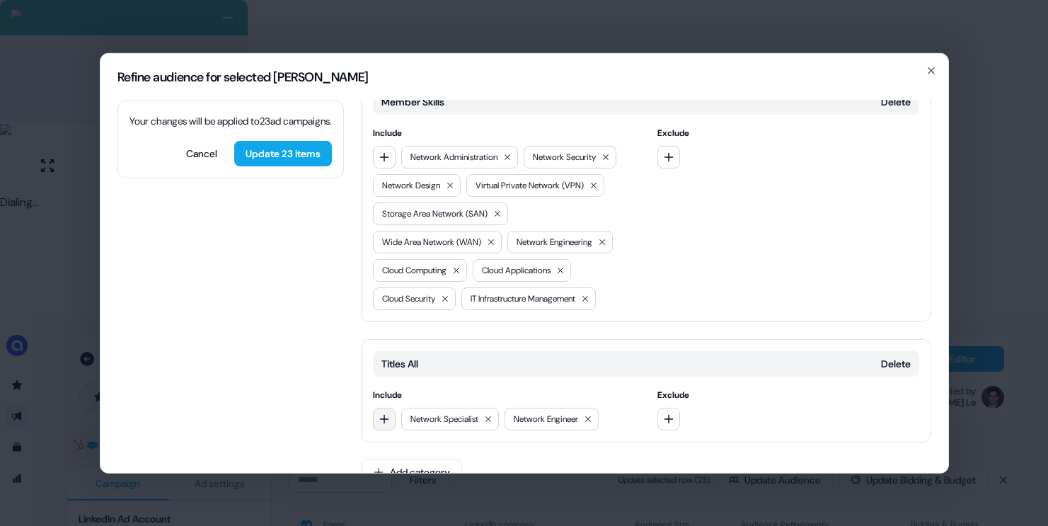
click at [381, 413] on icon "button" at bounding box center [384, 418] width 11 height 11
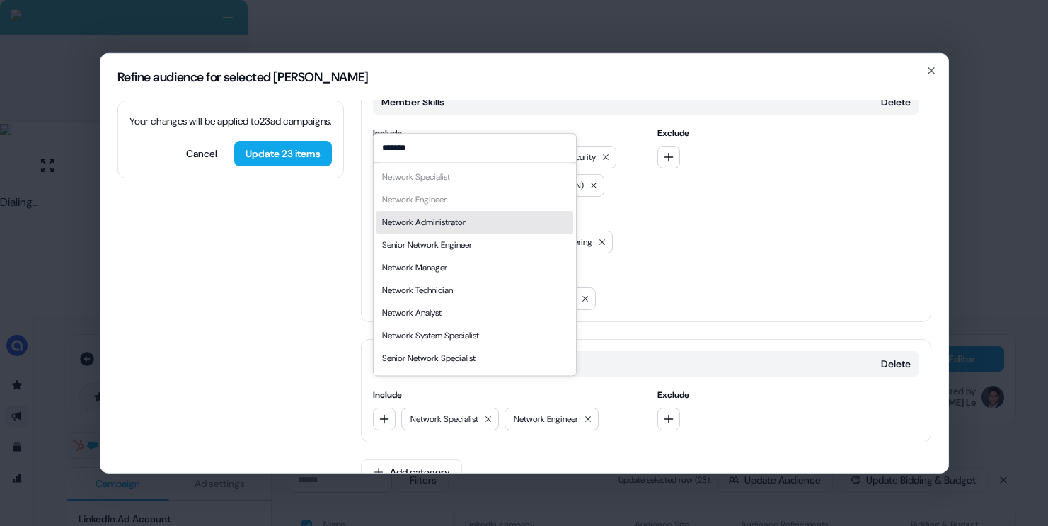
type input "*******"
click at [488, 214] on div "Network Administrator" at bounding box center [474, 222] width 197 height 23
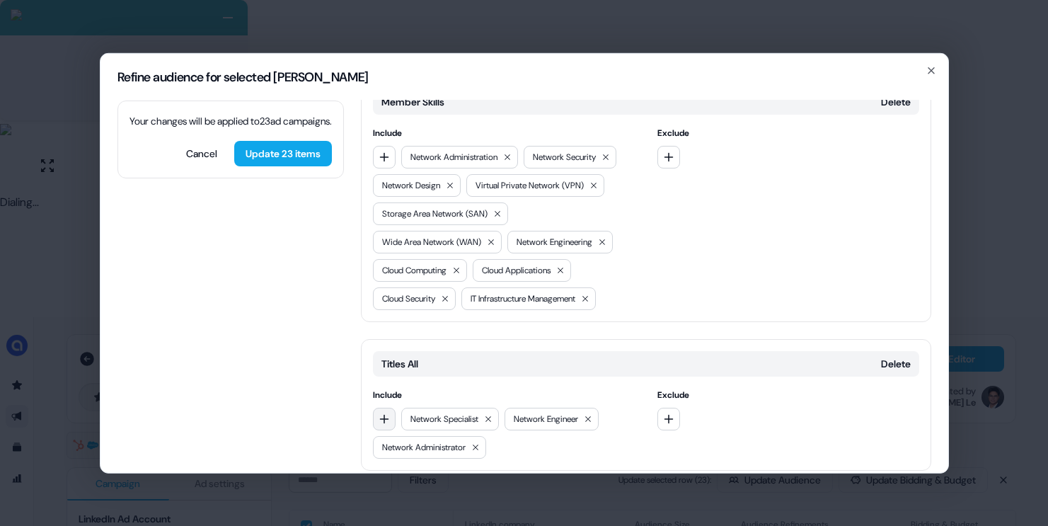
click at [376, 407] on button "button" at bounding box center [384, 418] width 23 height 23
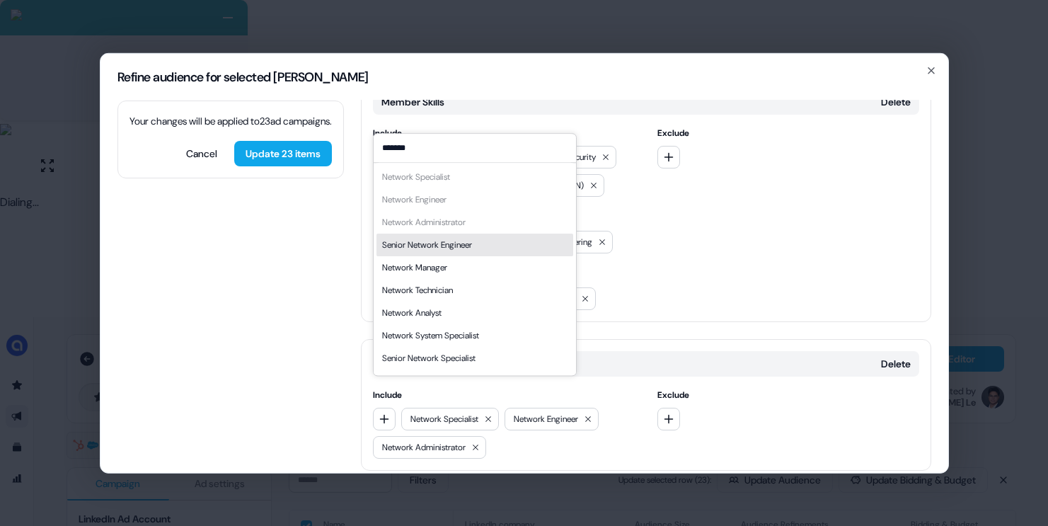
type input "*******"
click at [459, 250] on div "Senior Network Engineer" at bounding box center [427, 245] width 90 height 14
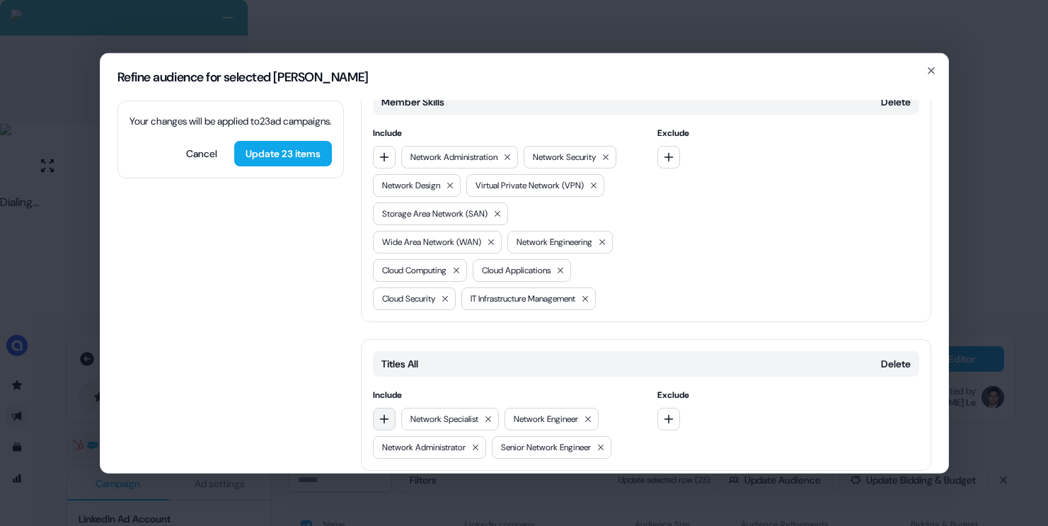
click at [393, 407] on button "button" at bounding box center [384, 418] width 23 height 23
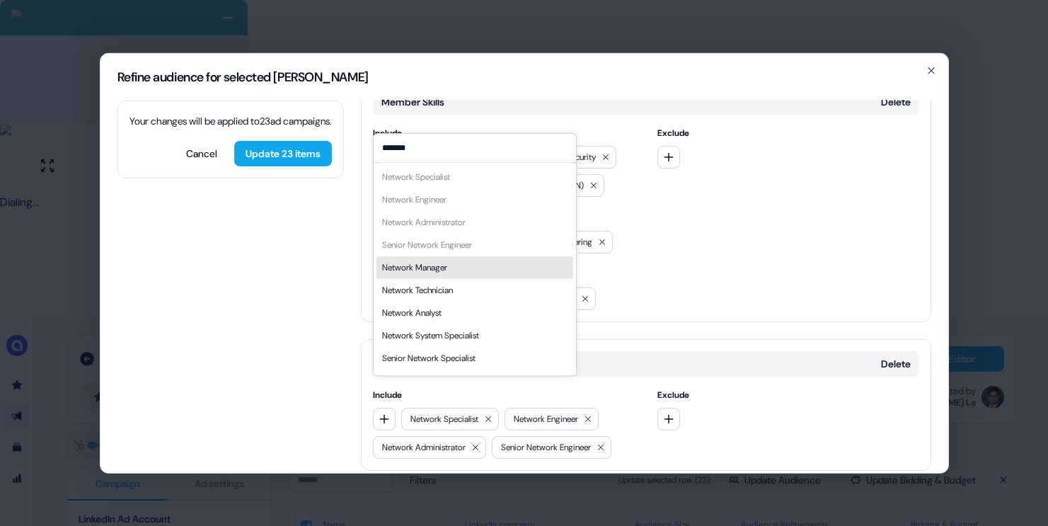
type input "*******"
click at [461, 274] on div "Network Manager" at bounding box center [474, 267] width 197 height 23
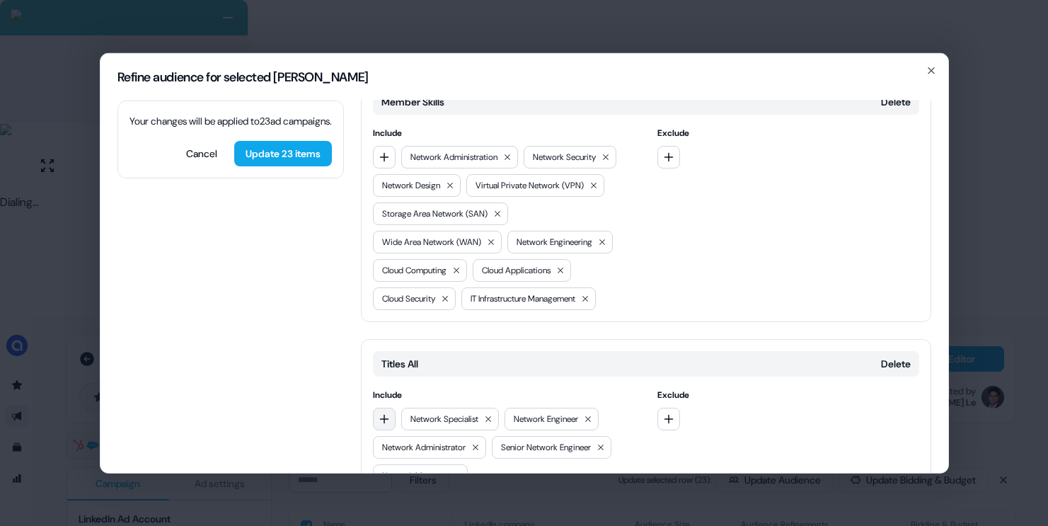
click at [388, 413] on icon "button" at bounding box center [384, 418] width 11 height 11
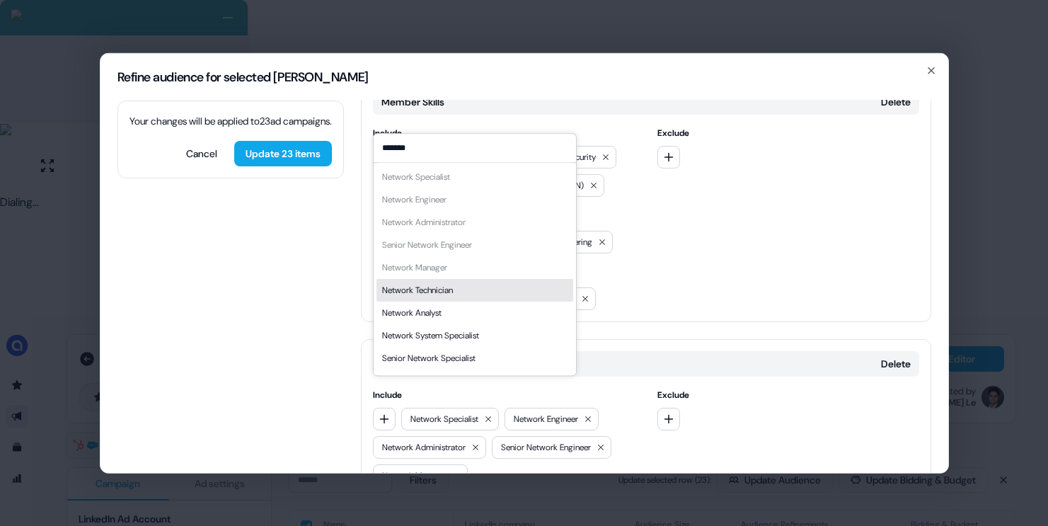
type input "*******"
click at [491, 290] on div "Network Technician" at bounding box center [474, 290] width 197 height 23
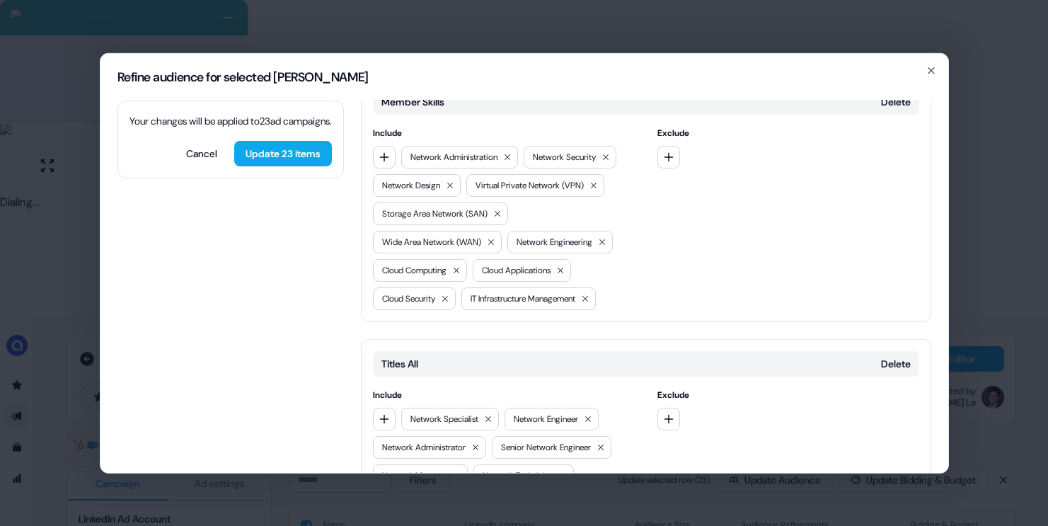
drag, startPoint x: 384, startPoint y: 390, endPoint x: 419, endPoint y: 371, distance: 40.2
click at [384, 414] on icon "button" at bounding box center [383, 418] width 9 height 9
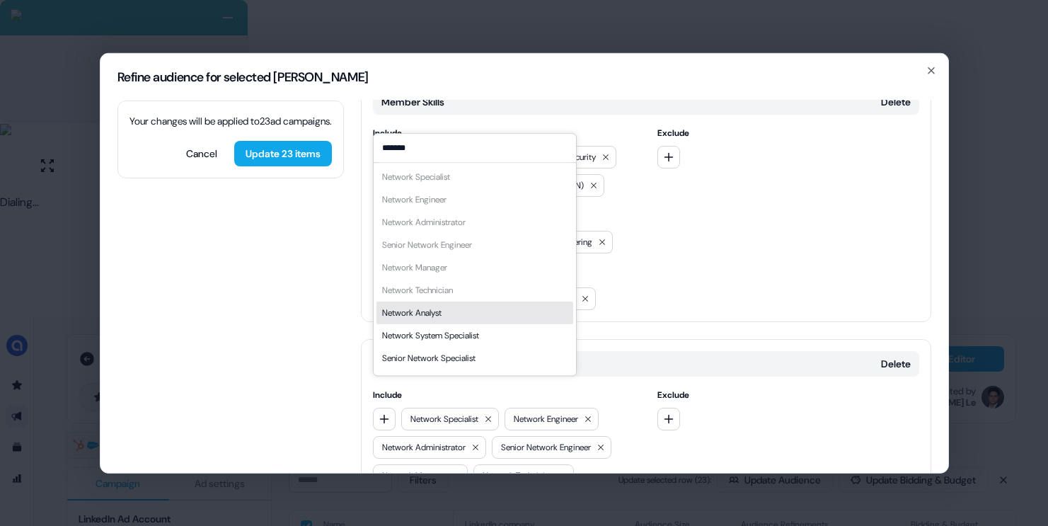
type input "*******"
click at [449, 318] on div "Network Analyst" at bounding box center [474, 312] width 197 height 23
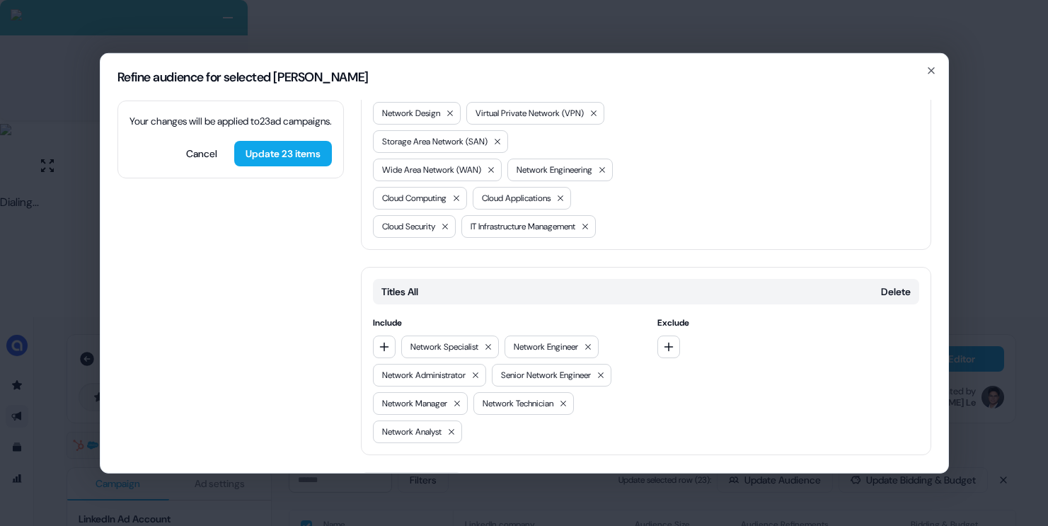
scroll to position [486, 0]
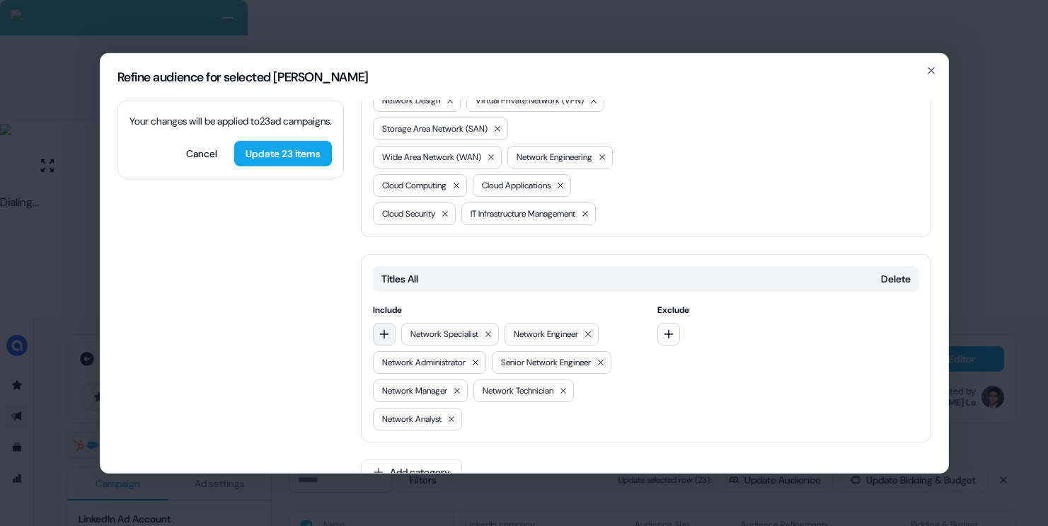
click at [384, 322] on button "button" at bounding box center [384, 333] width 23 height 23
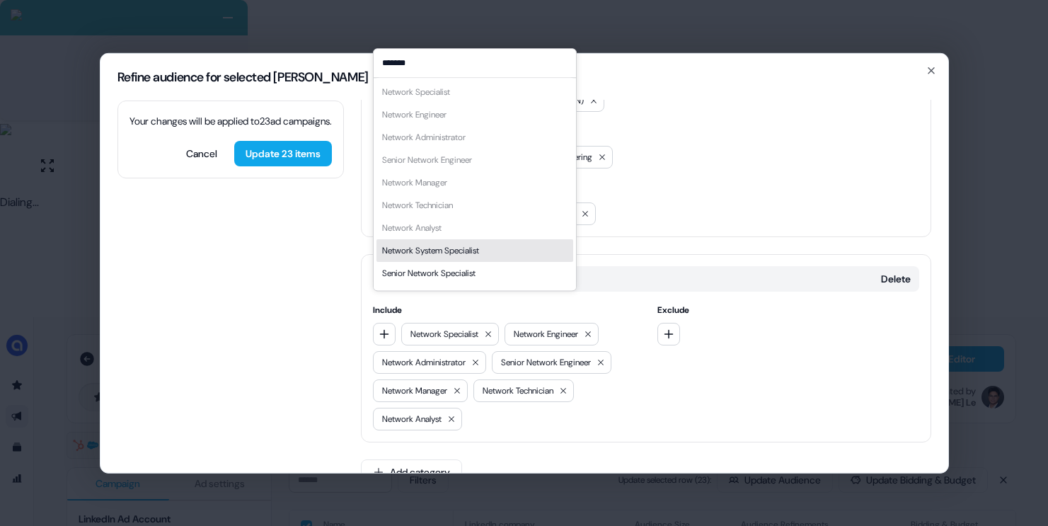
type input "*******"
click at [493, 251] on div "Network System Specialist" at bounding box center [474, 250] width 197 height 23
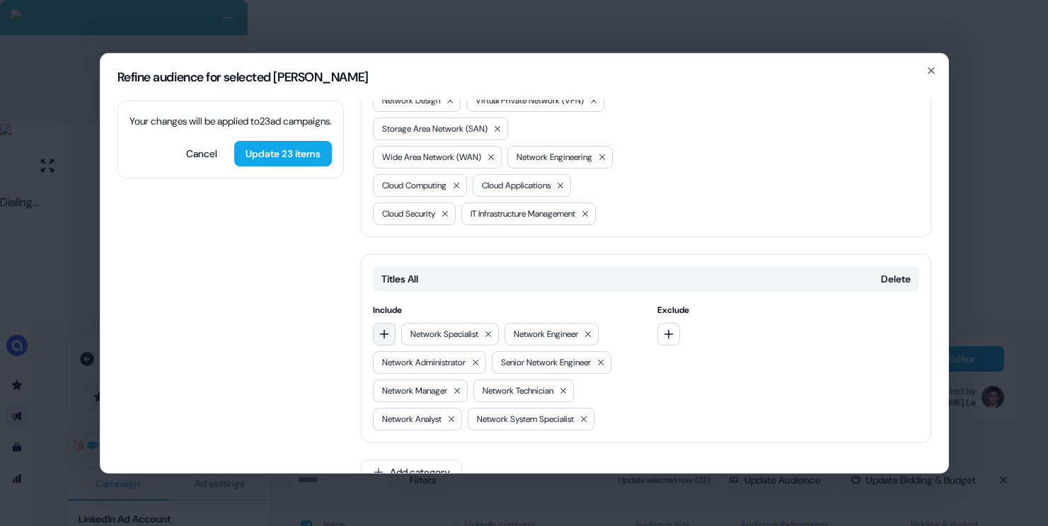
click at [379, 328] on icon "button" at bounding box center [384, 333] width 11 height 11
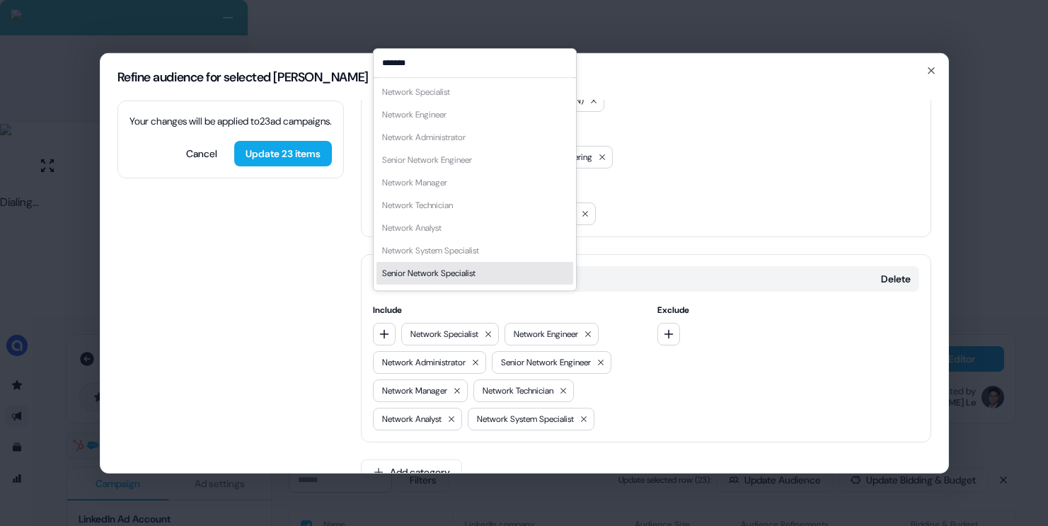
scroll to position [20, 0]
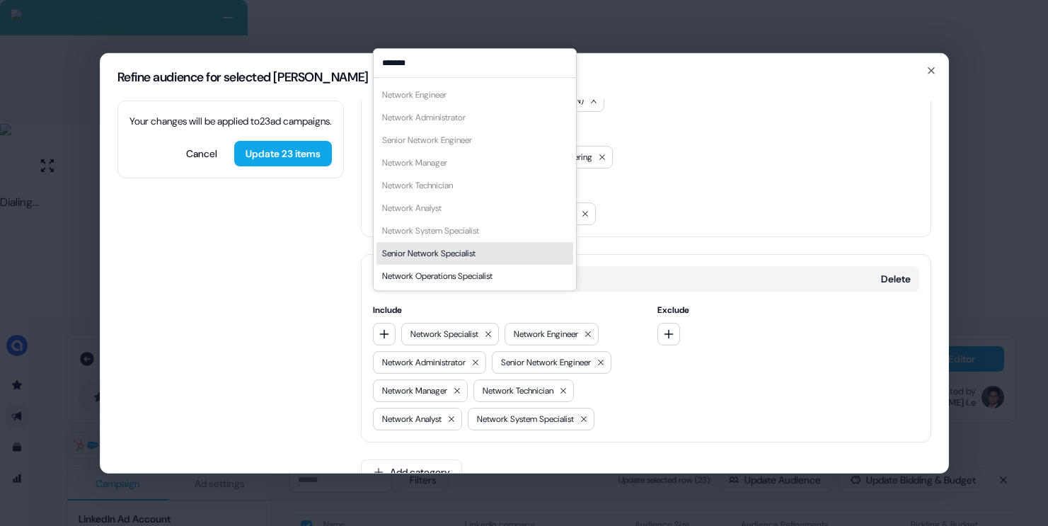
type input "*******"
click at [466, 254] on div "Senior Network Specialist" at bounding box center [428, 253] width 93 height 14
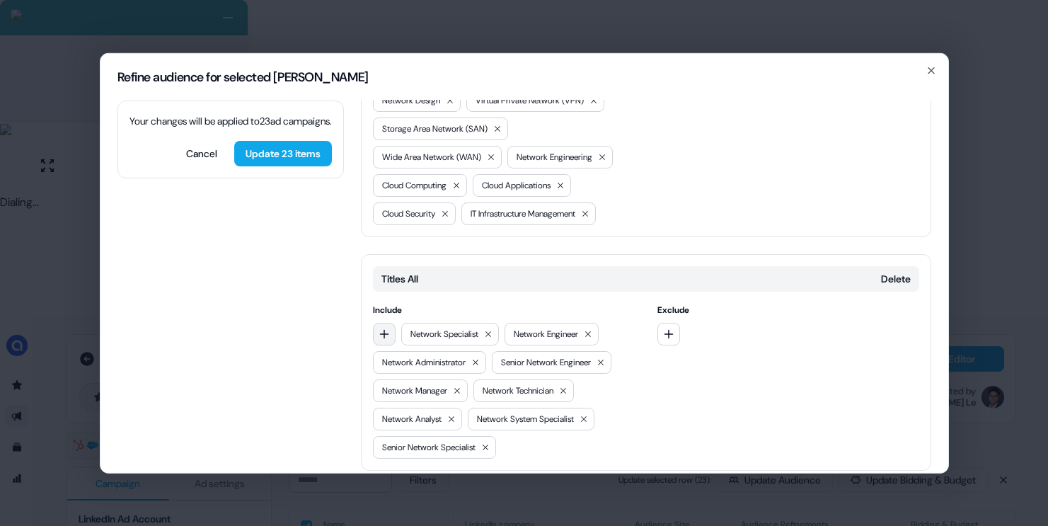
click at [389, 322] on button "button" at bounding box center [384, 333] width 23 height 23
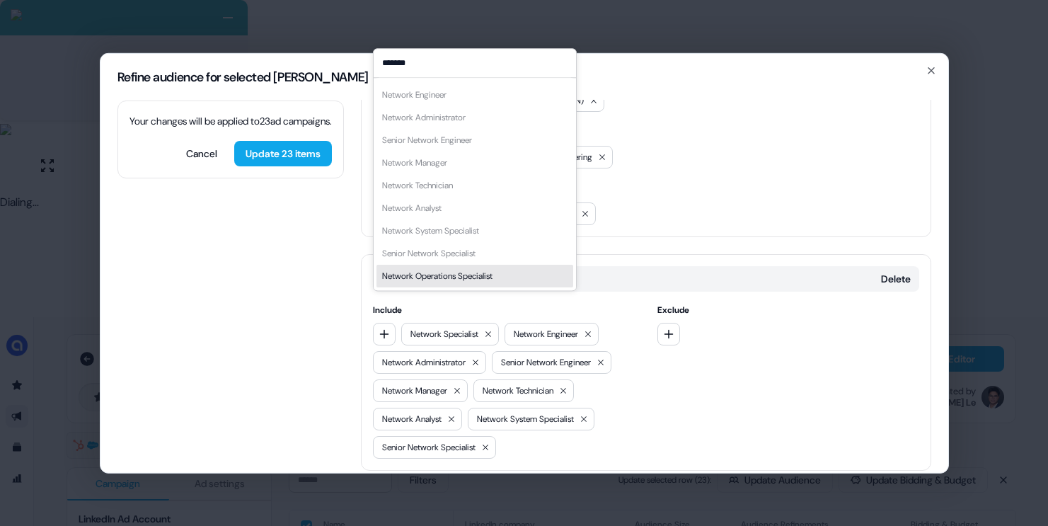
type input "*******"
click at [447, 276] on div "Network Operations Specialist" at bounding box center [437, 276] width 110 height 14
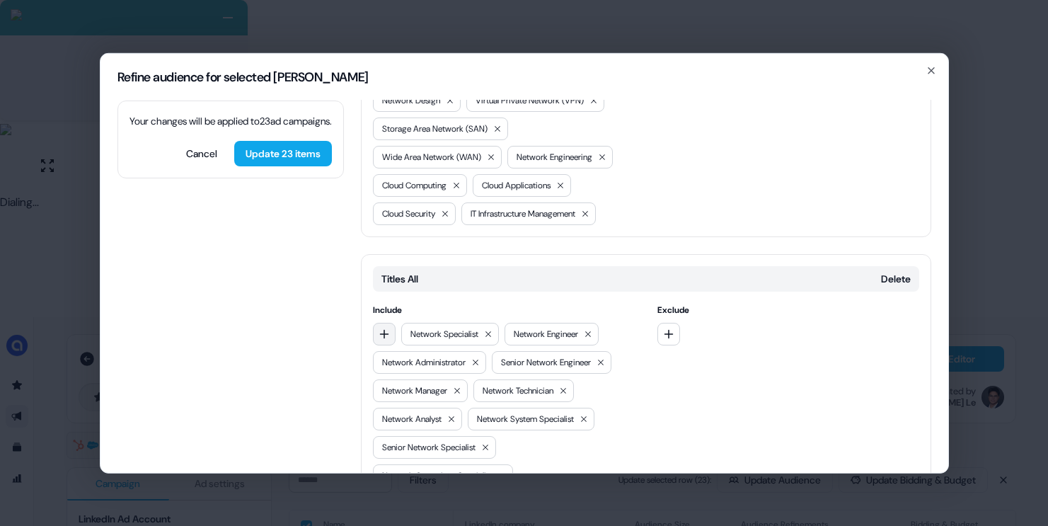
click at [385, 328] on icon "button" at bounding box center [384, 333] width 11 height 11
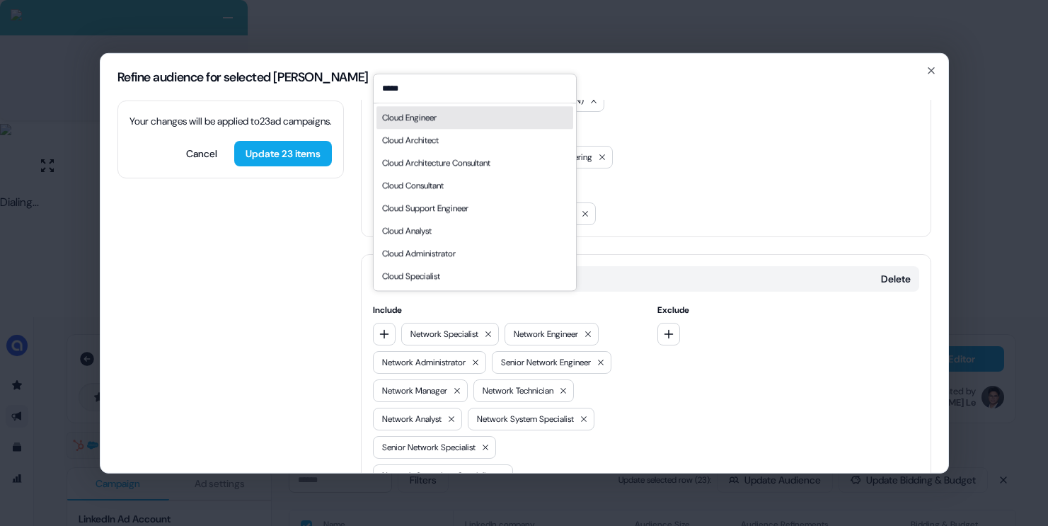
type input "*****"
click at [416, 116] on div "Cloud Engineer" at bounding box center [409, 117] width 54 height 14
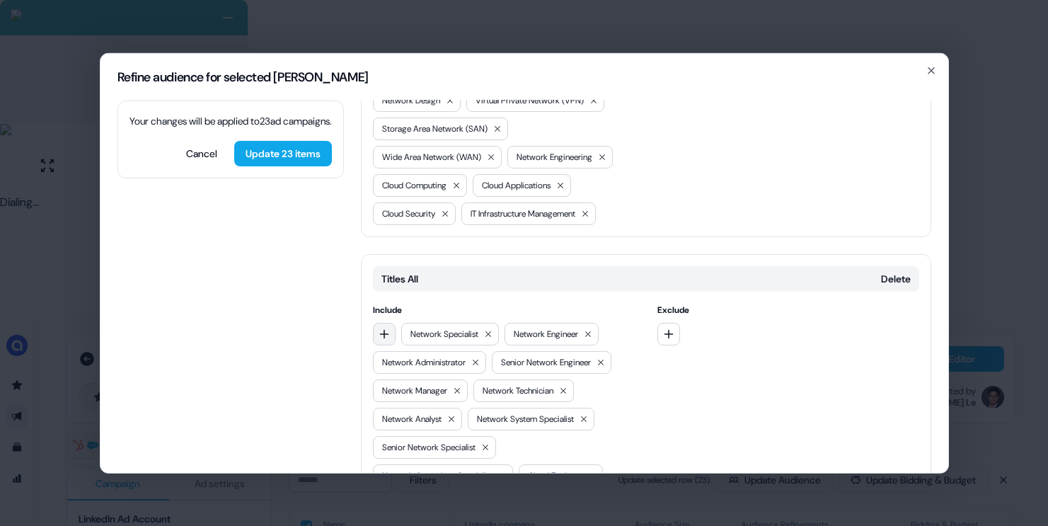
click at [389, 328] on icon "button" at bounding box center [384, 333] width 11 height 11
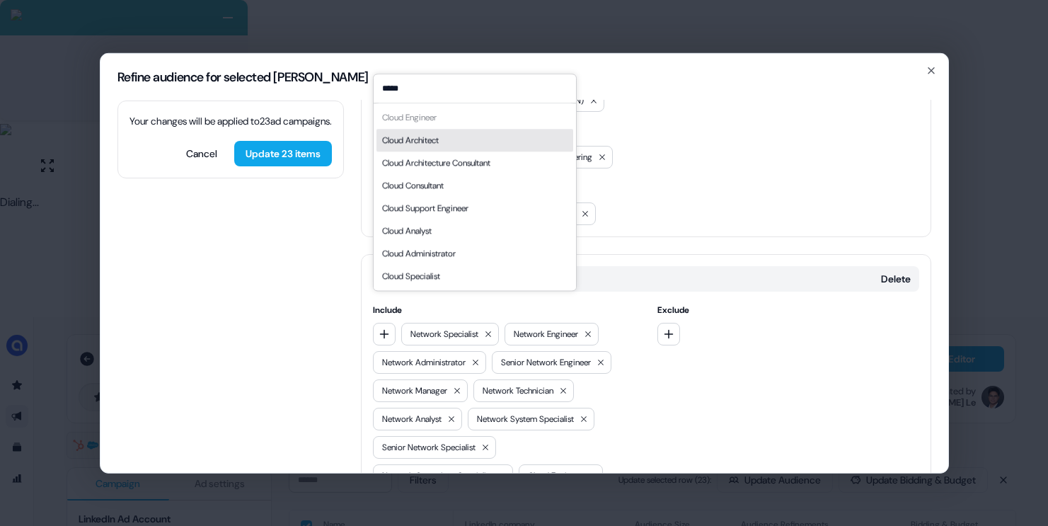
type input "*****"
click at [476, 135] on div "Cloud Architect" at bounding box center [474, 140] width 197 height 23
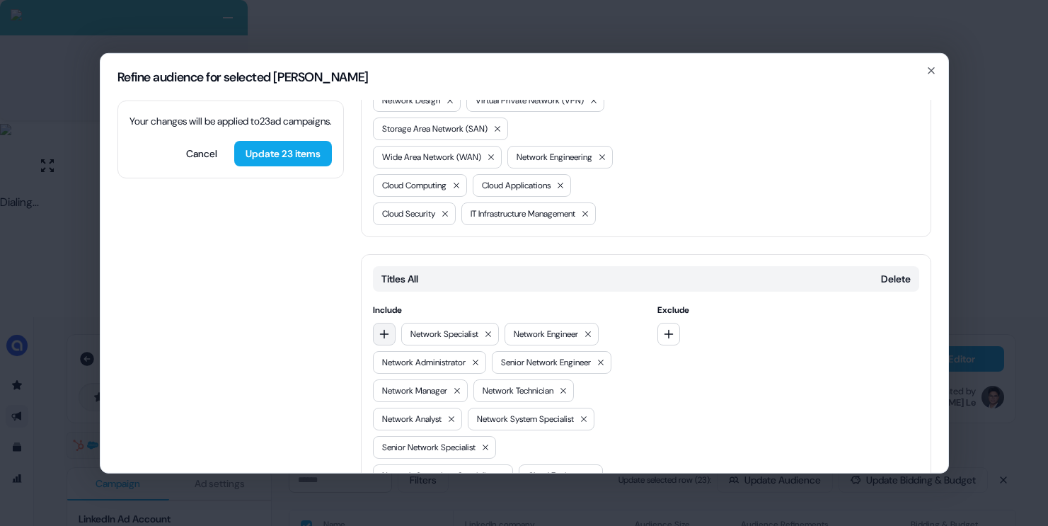
click at [381, 328] on icon "button" at bounding box center [384, 333] width 11 height 11
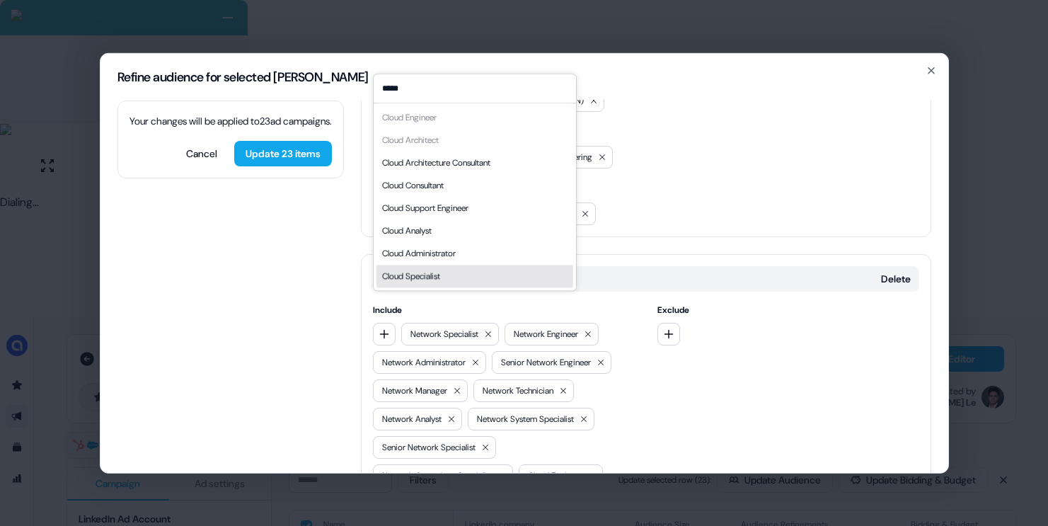
type input "*****"
click at [440, 276] on div "Cloud Specialist" at bounding box center [411, 276] width 58 height 14
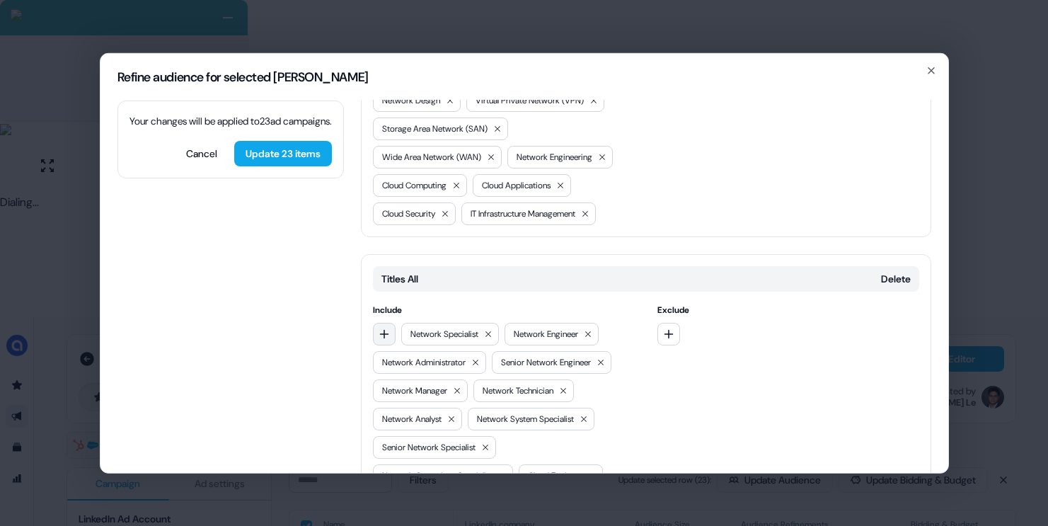
click at [377, 322] on button "button" at bounding box center [384, 333] width 23 height 23
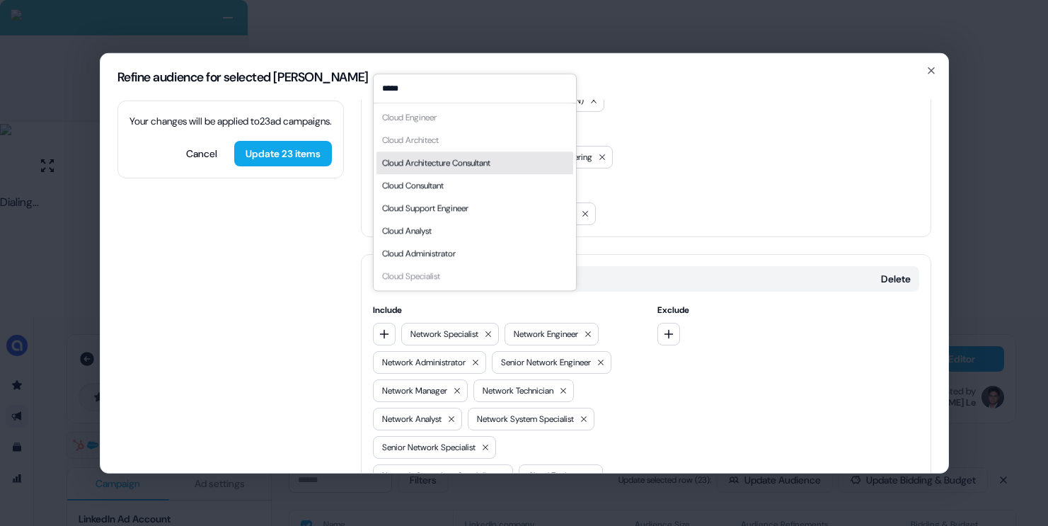
click at [435, 91] on input "*****" at bounding box center [475, 88] width 202 height 28
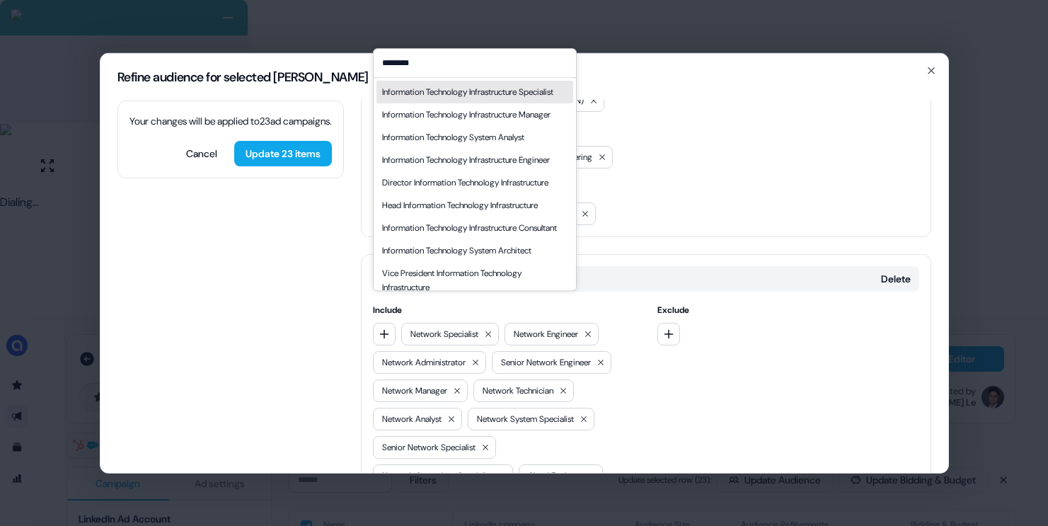
type input "********"
click at [446, 99] on div "Information Technology Infrastructure Specialist" at bounding box center [467, 92] width 171 height 14
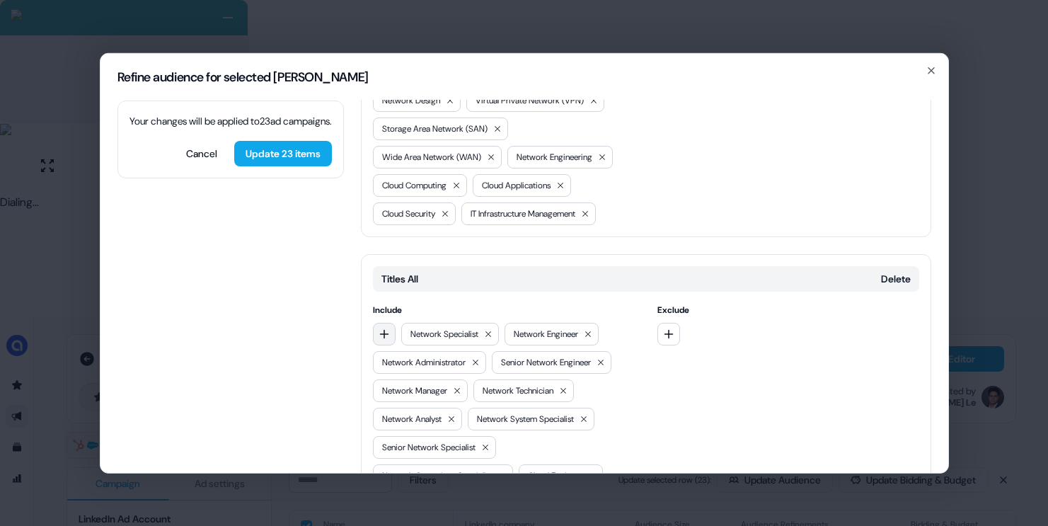
click at [385, 322] on button "button" at bounding box center [384, 333] width 23 height 23
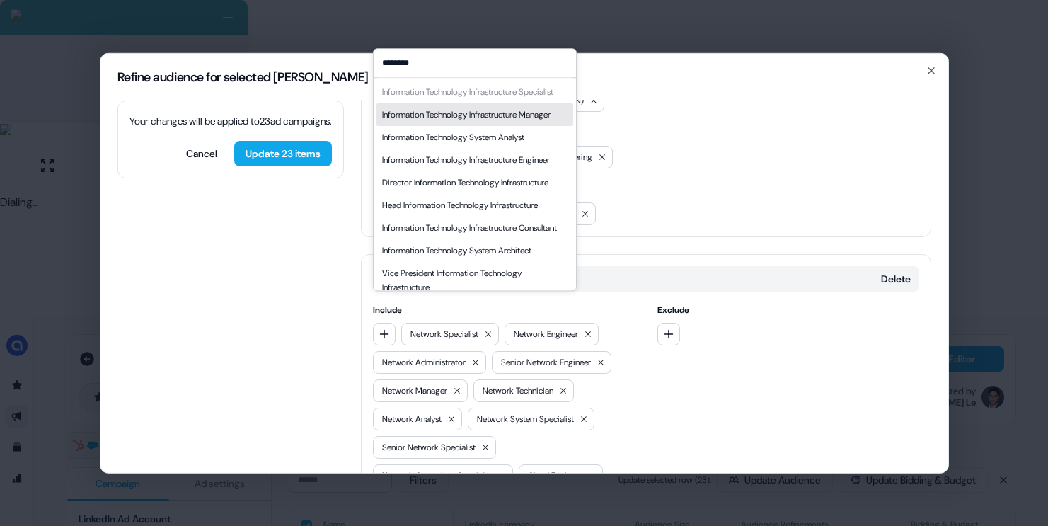
type input "********"
click at [454, 122] on div "Information Technology Infrastructure Manager" at bounding box center [466, 115] width 168 height 14
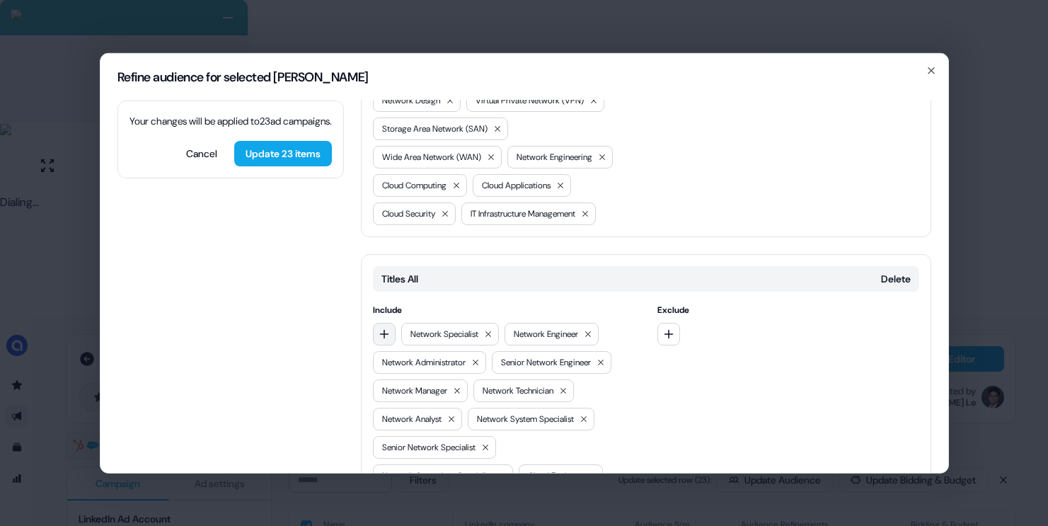
click at [376, 322] on button "button" at bounding box center [384, 333] width 23 height 23
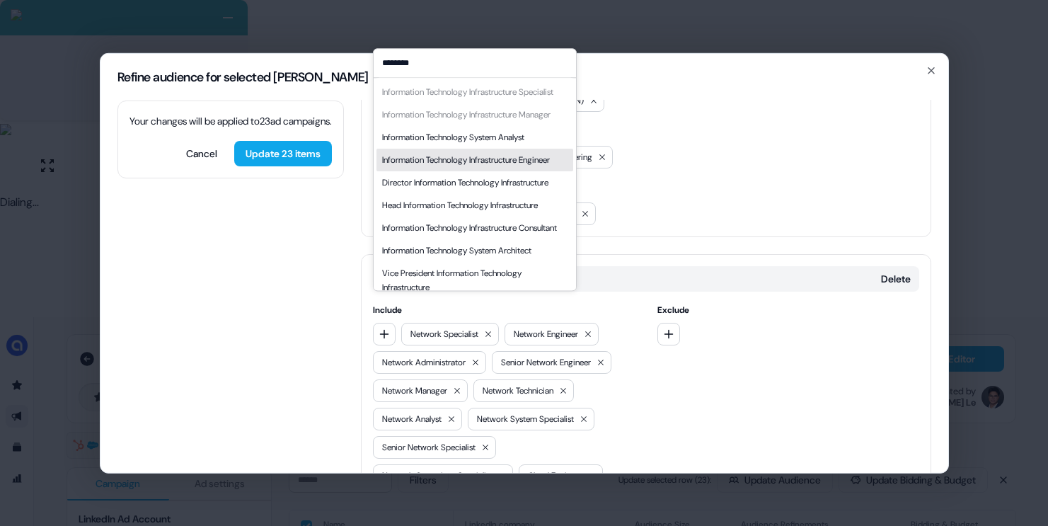
type input "********"
click at [461, 167] on div "Information Technology Infrastructure Engineer" at bounding box center [466, 160] width 168 height 14
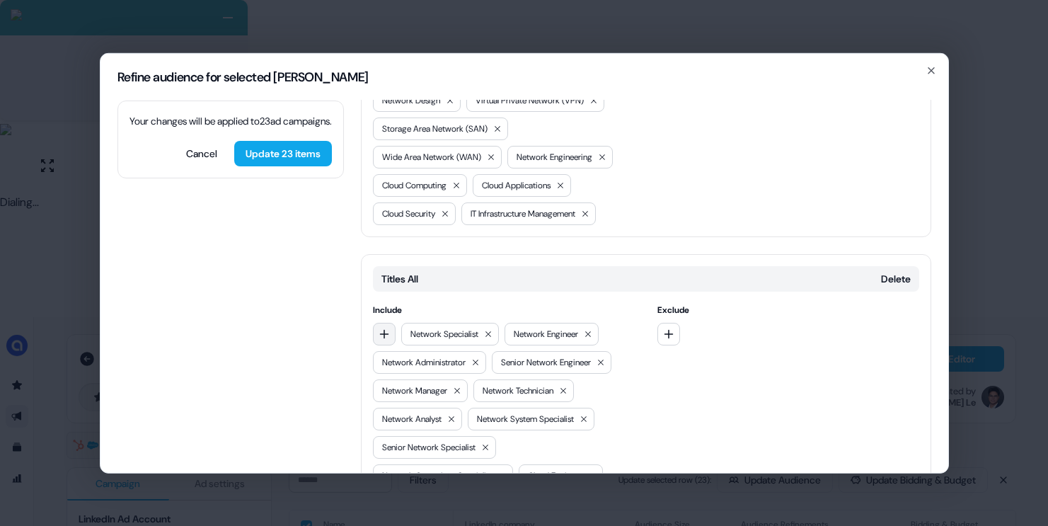
click at [379, 328] on icon "button" at bounding box center [384, 333] width 11 height 11
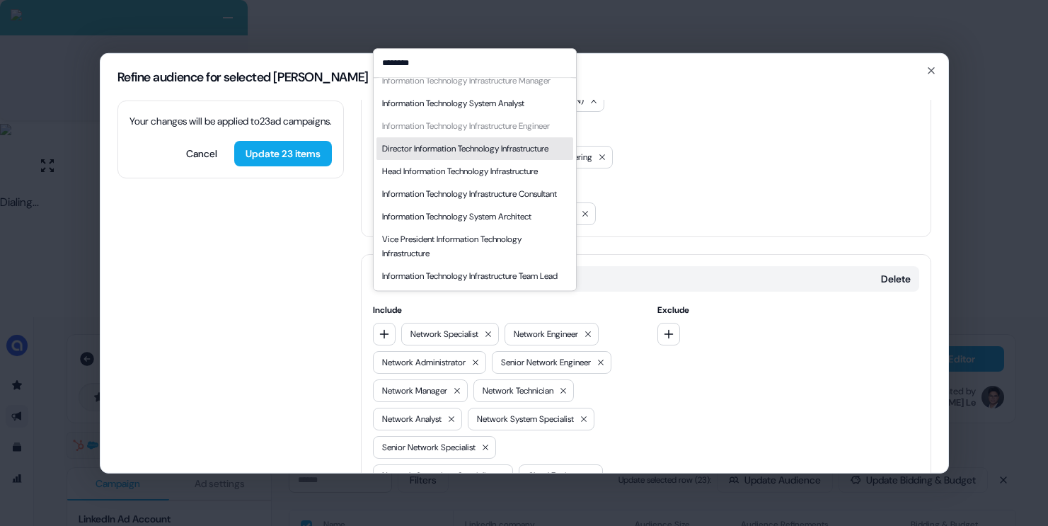
scroll to position [42, 0]
type input "********"
click at [478, 156] on div "Director Information Technology Infrastructure" at bounding box center [465, 149] width 166 height 14
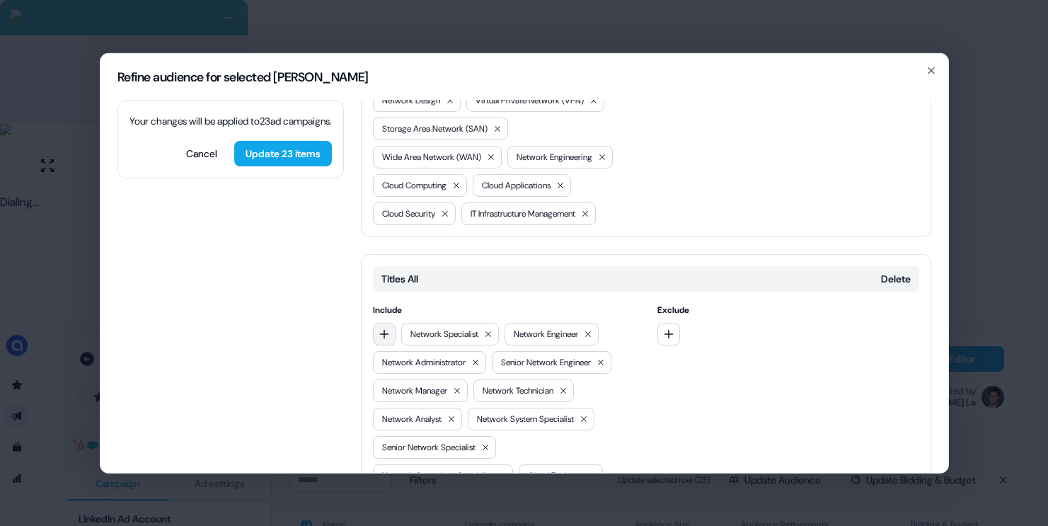
click at [390, 322] on button "button" at bounding box center [384, 333] width 23 height 23
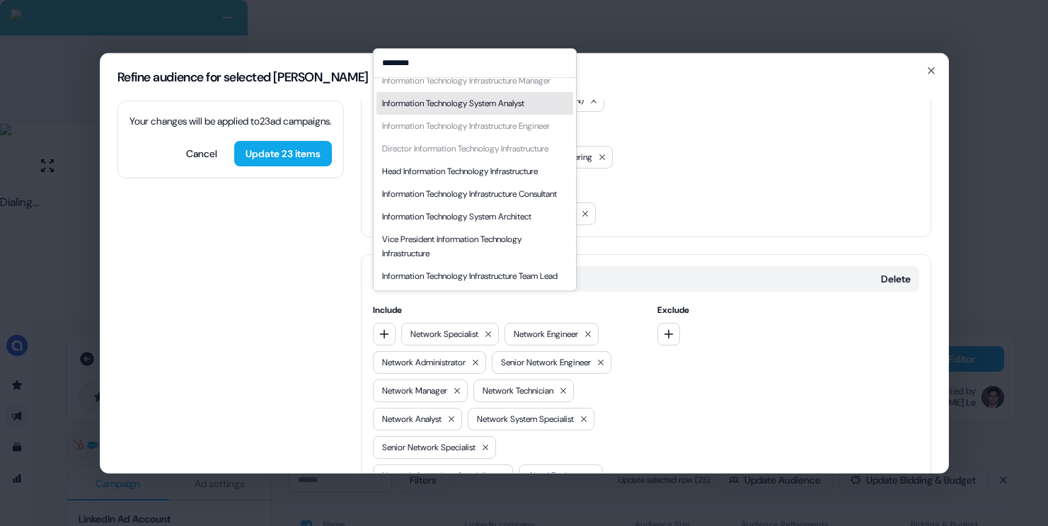
scroll to position [105, 0]
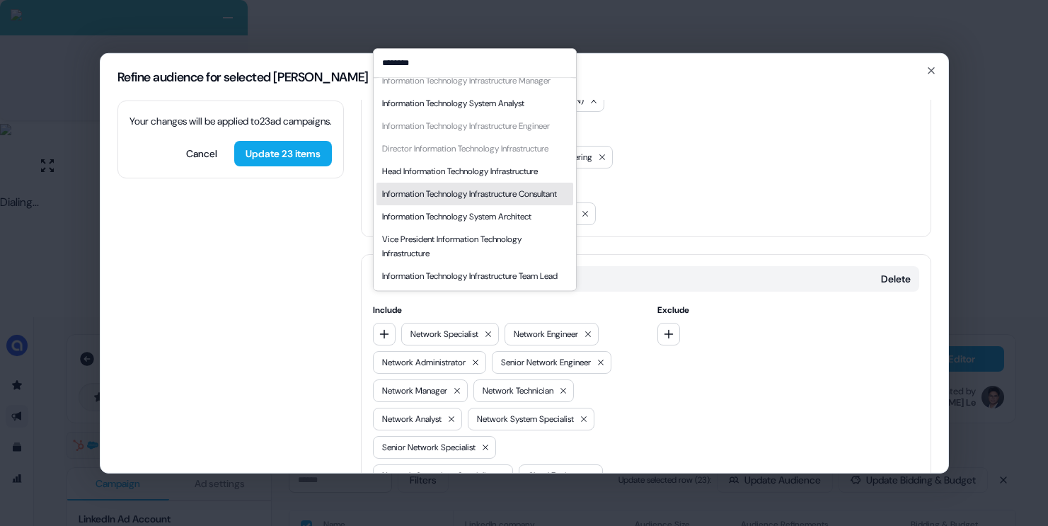
type input "********"
click at [494, 164] on div "Head Information Technology Infrastructure" at bounding box center [460, 171] width 156 height 14
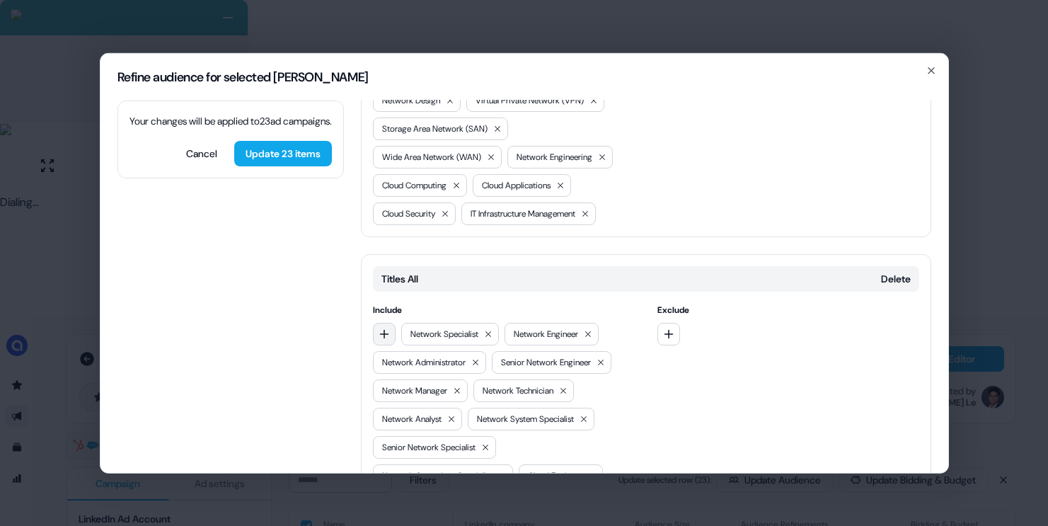
click at [381, 328] on icon "button" at bounding box center [384, 333] width 11 height 11
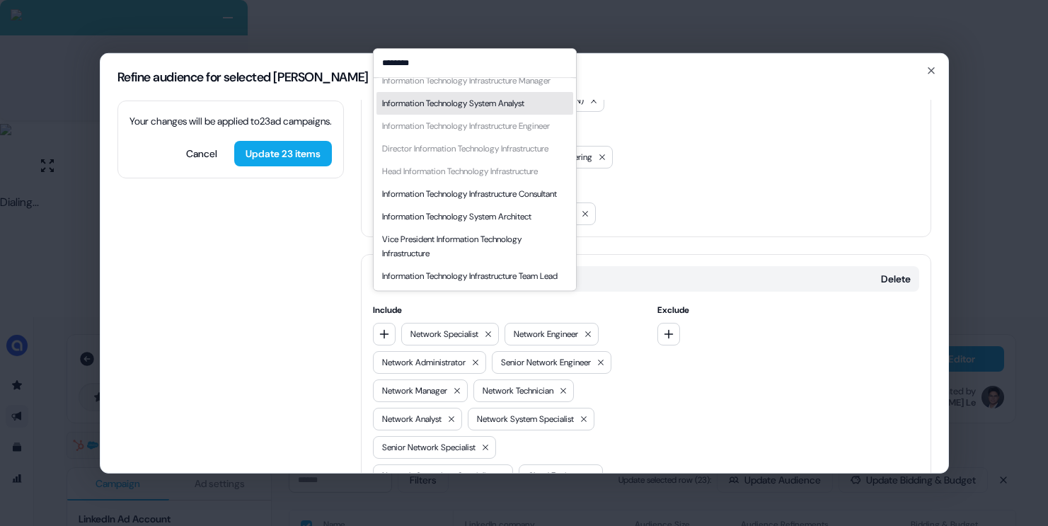
scroll to position [119, 0]
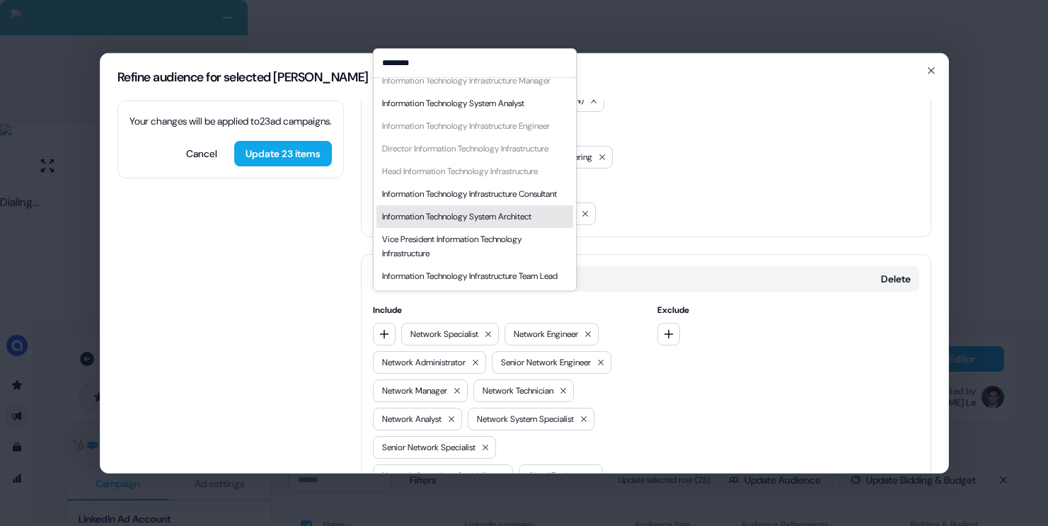
type input "********"
click at [459, 209] on div "Information Technology System Architect" at bounding box center [456, 216] width 149 height 14
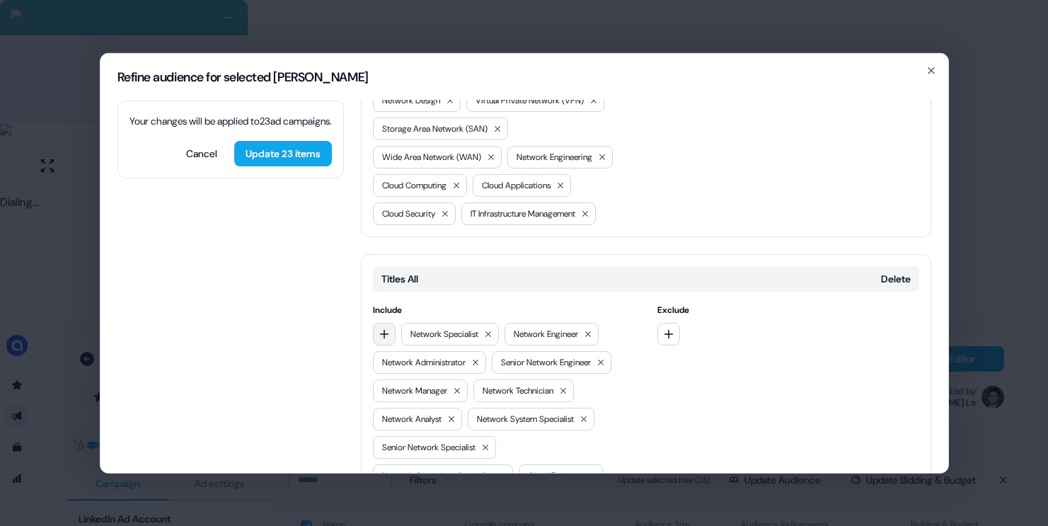
click at [374, 322] on button "button" at bounding box center [384, 333] width 23 height 23
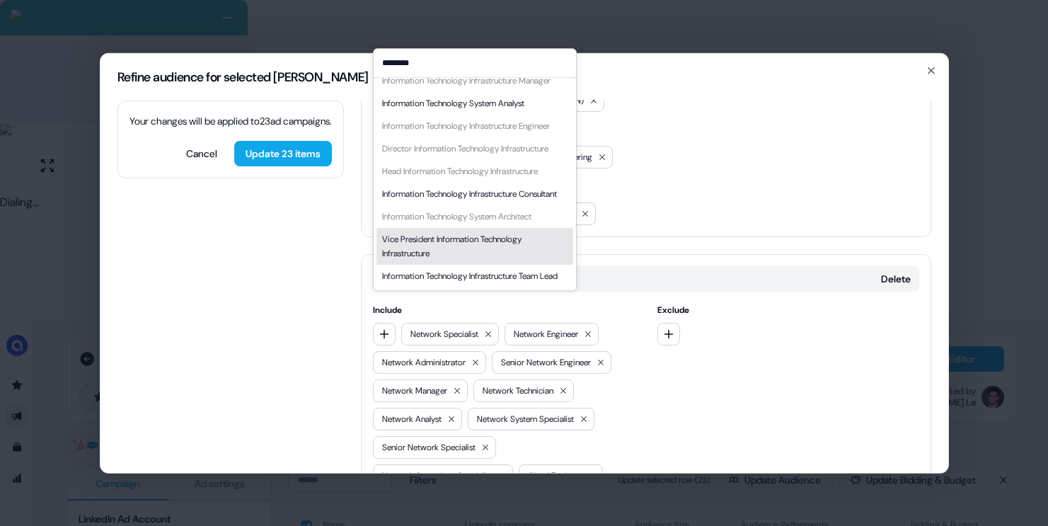
type input "********"
click at [453, 234] on div "Vice President Information Technology Infrastructure" at bounding box center [474, 246] width 185 height 28
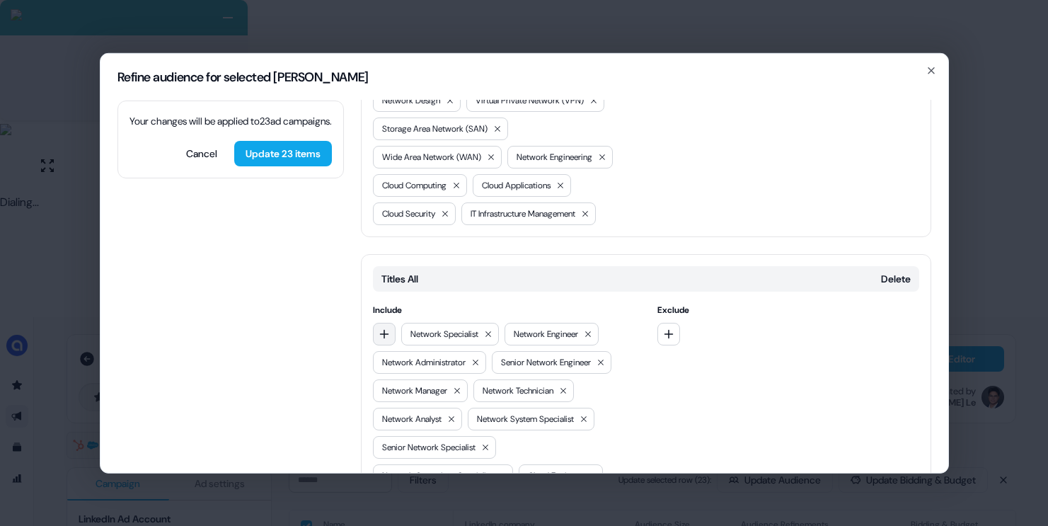
click at [385, 322] on button "button" at bounding box center [384, 333] width 23 height 23
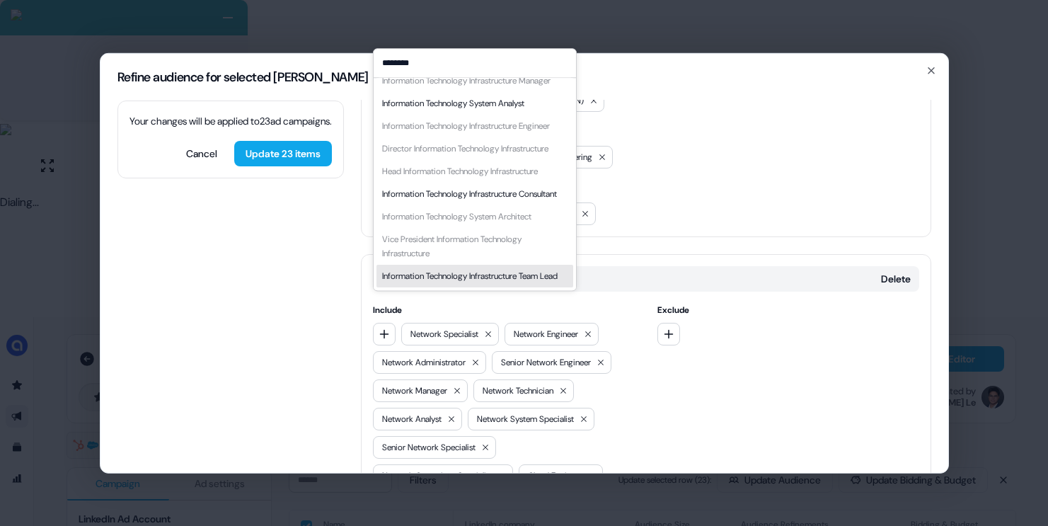
type input "********"
click at [463, 269] on div "Information Technology Infrastructure Team Lead" at bounding box center [470, 276] width 176 height 14
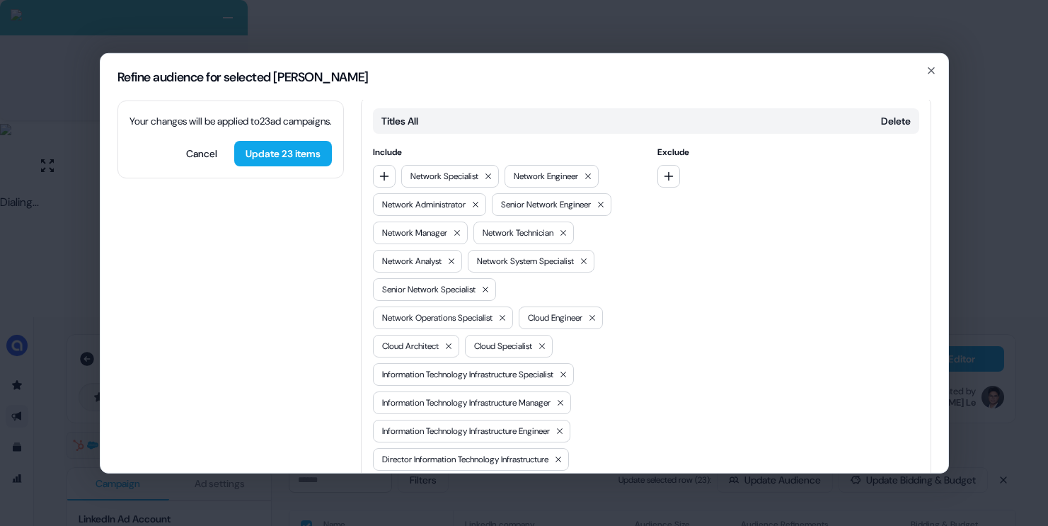
scroll to position [669, 0]
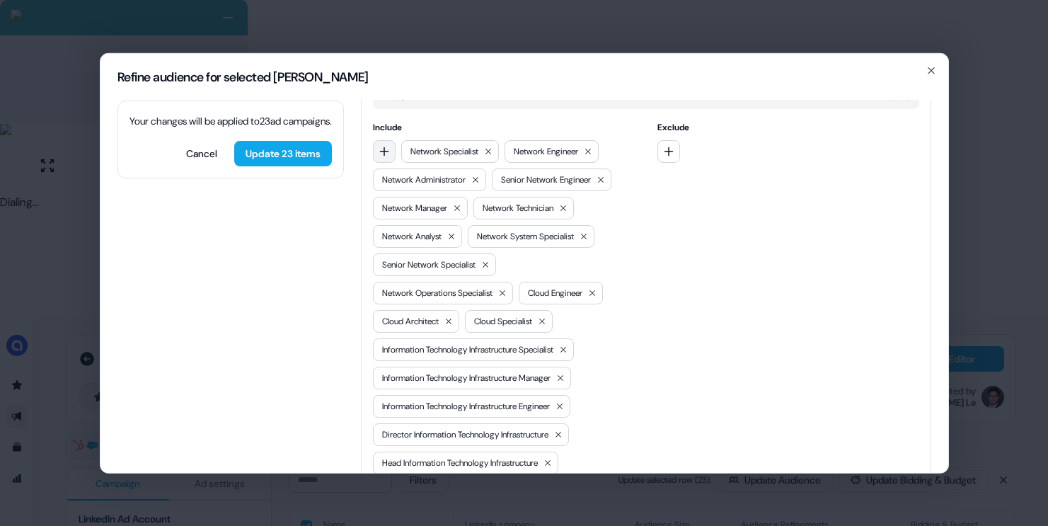
click at [391, 139] on button "button" at bounding box center [384, 150] width 23 height 23
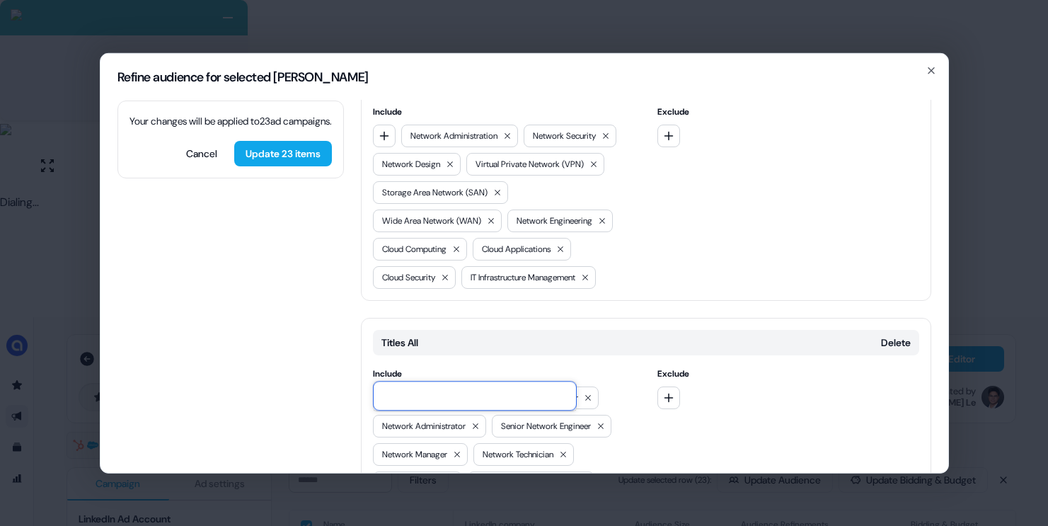
scroll to position [430, 0]
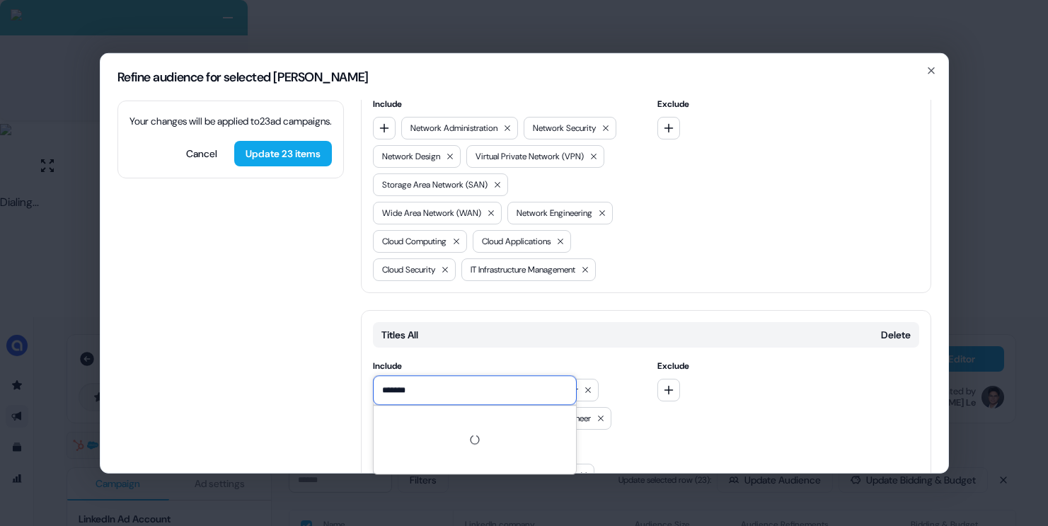
type input "********"
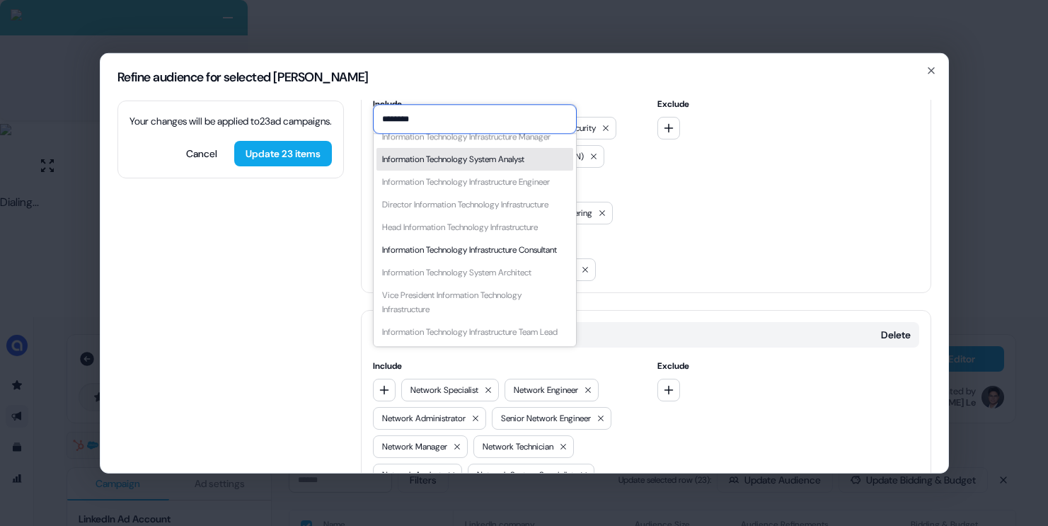
scroll to position [119, 0]
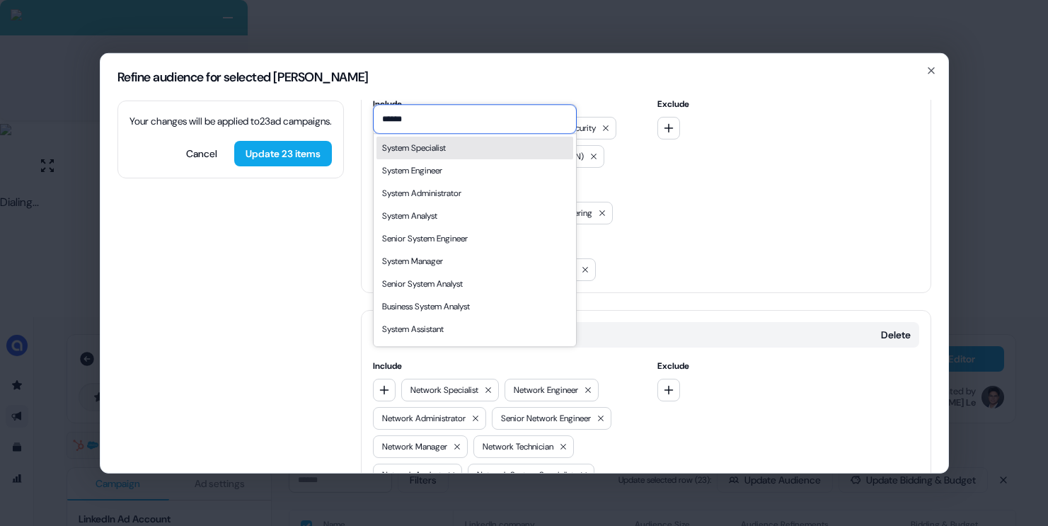
type input "******"
click at [443, 151] on div "System Specialist" at bounding box center [414, 148] width 64 height 14
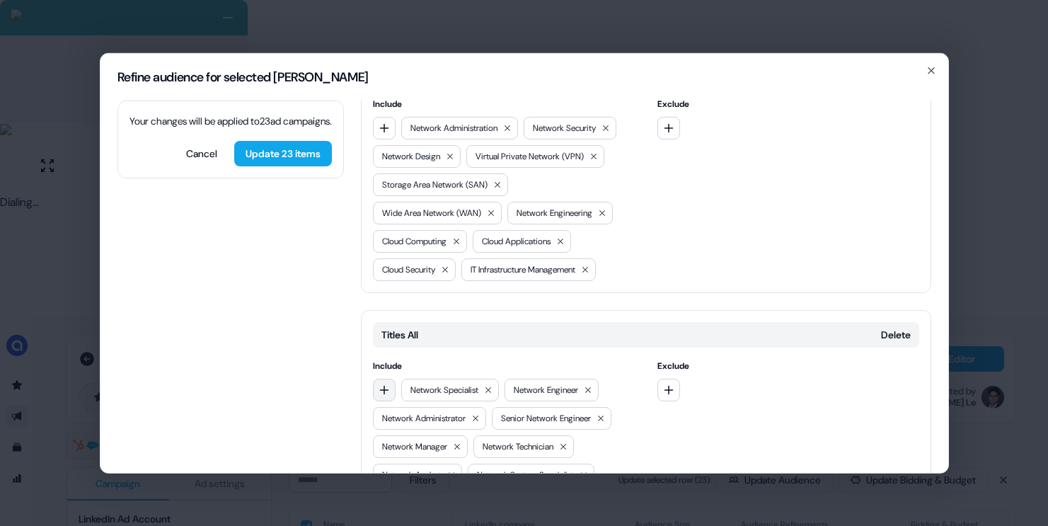
click at [384, 385] on icon "button" at bounding box center [383, 389] width 9 height 9
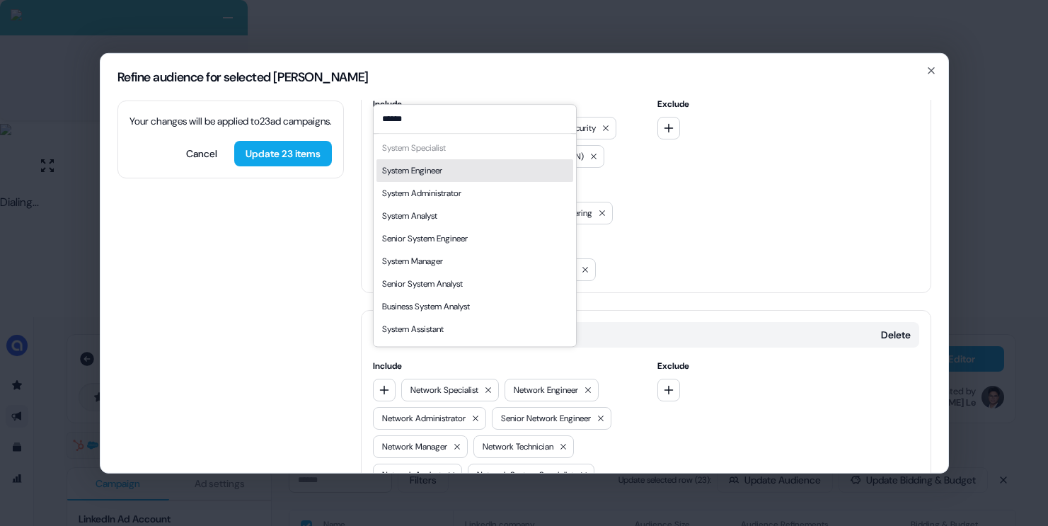
type input "******"
click at [448, 169] on div "System Engineer" at bounding box center [474, 170] width 197 height 23
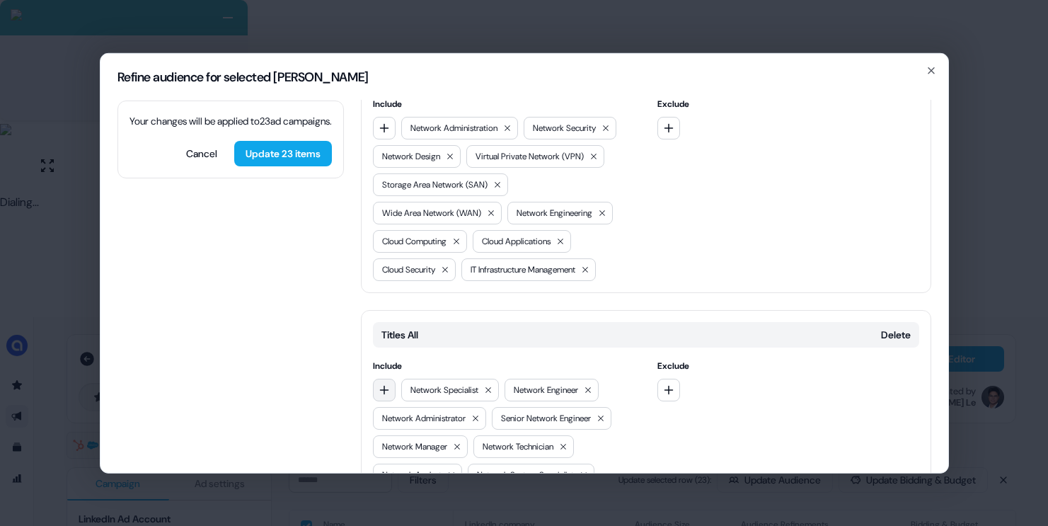
click at [379, 384] on icon "button" at bounding box center [384, 389] width 11 height 11
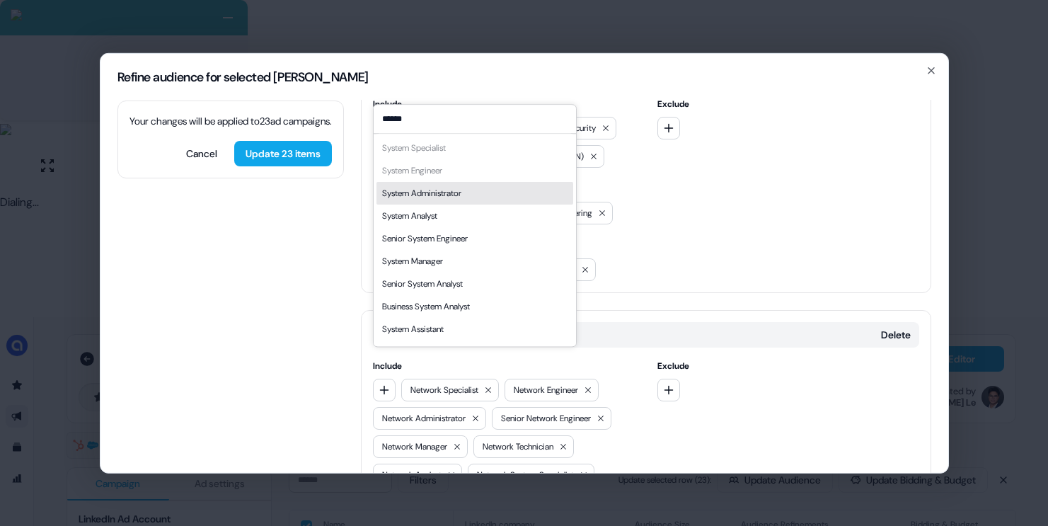
type input "******"
click at [469, 196] on div "System Administrator" at bounding box center [474, 193] width 197 height 23
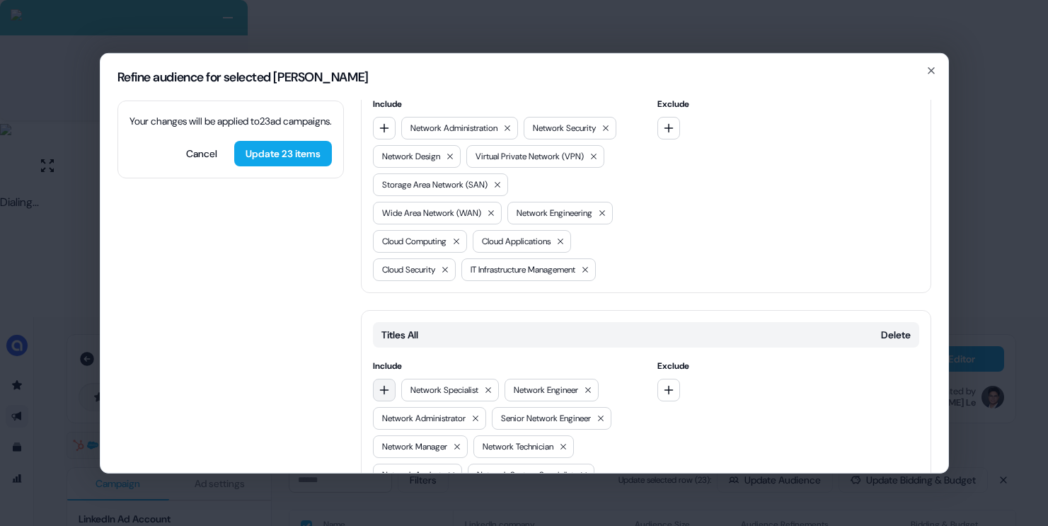
click at [383, 384] on icon "button" at bounding box center [384, 389] width 11 height 11
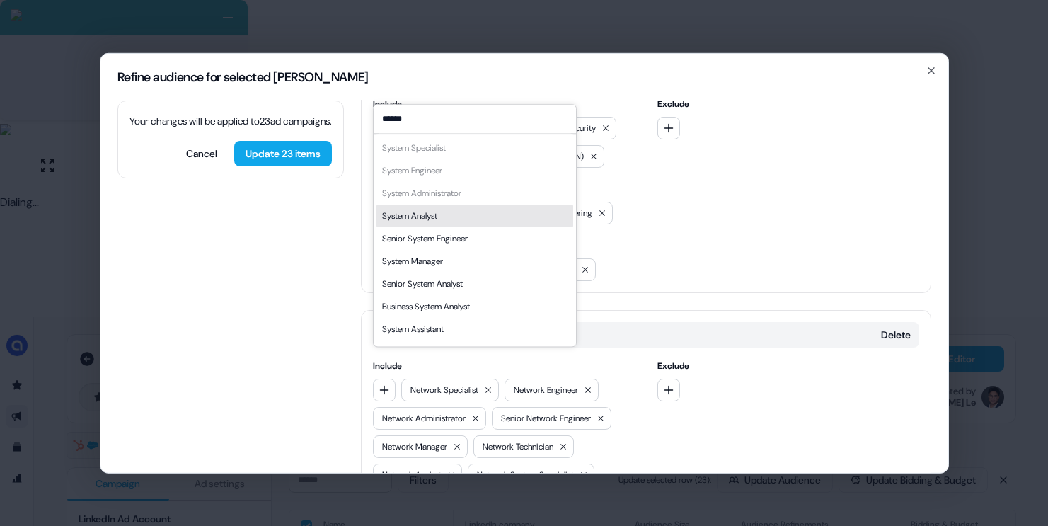
scroll to position [20, 0]
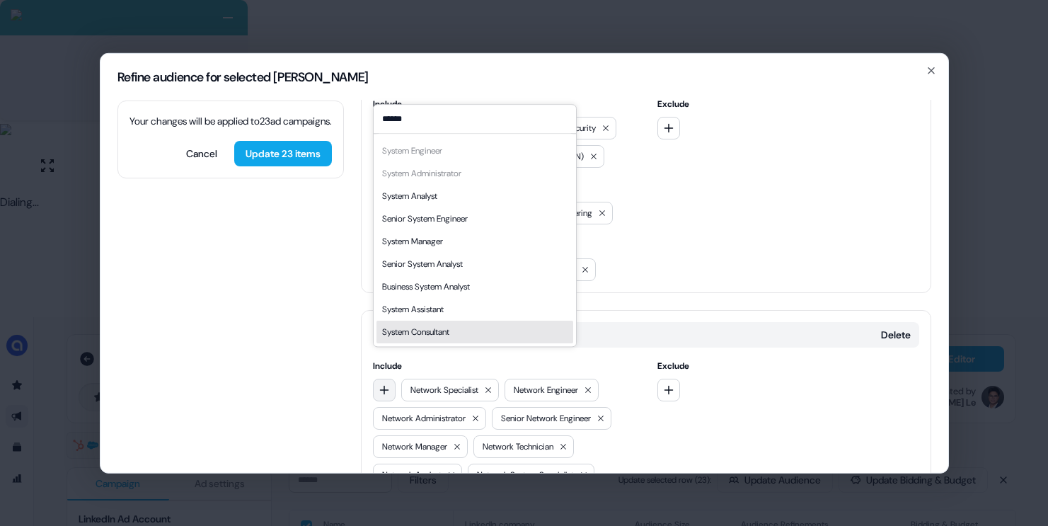
type input "******"
click at [386, 384] on icon "button" at bounding box center [384, 389] width 11 height 11
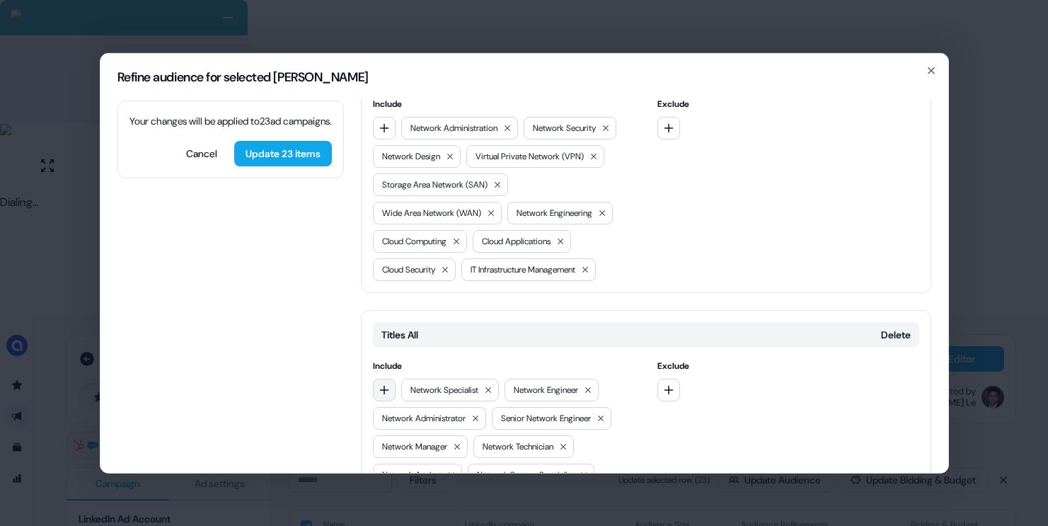
click at [386, 384] on icon "button" at bounding box center [384, 389] width 11 height 11
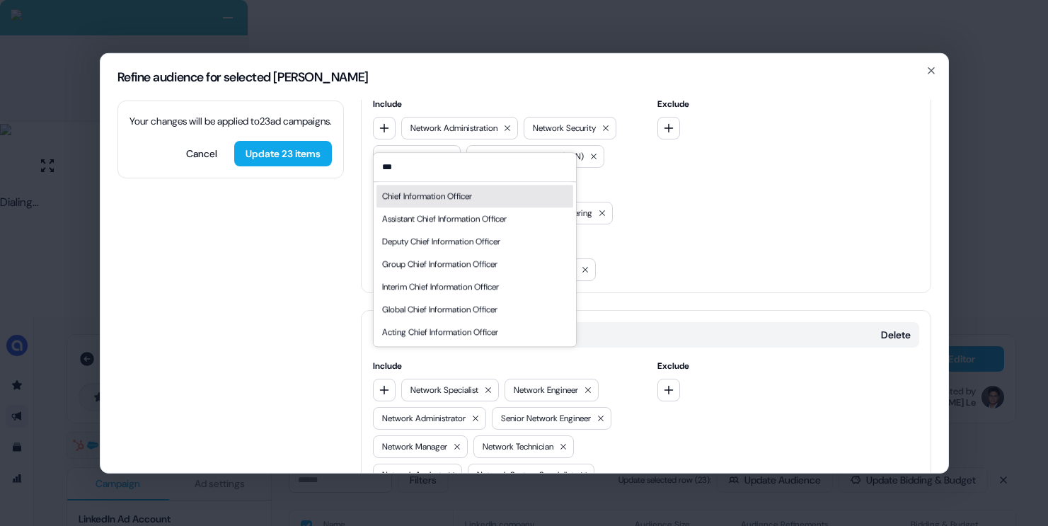
type input "***"
click at [456, 197] on div "Chief Information Officer" at bounding box center [427, 196] width 90 height 14
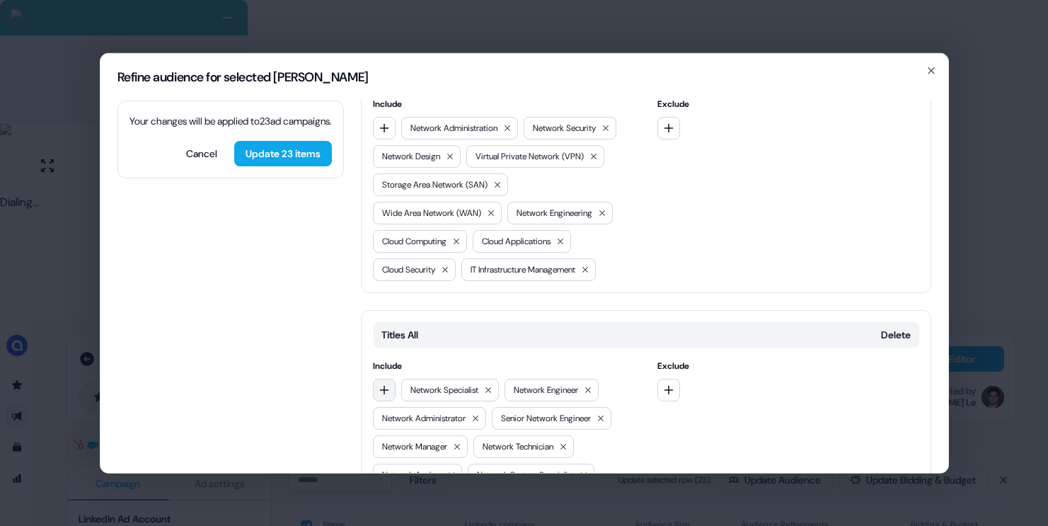
click at [381, 378] on button "button" at bounding box center [384, 389] width 23 height 23
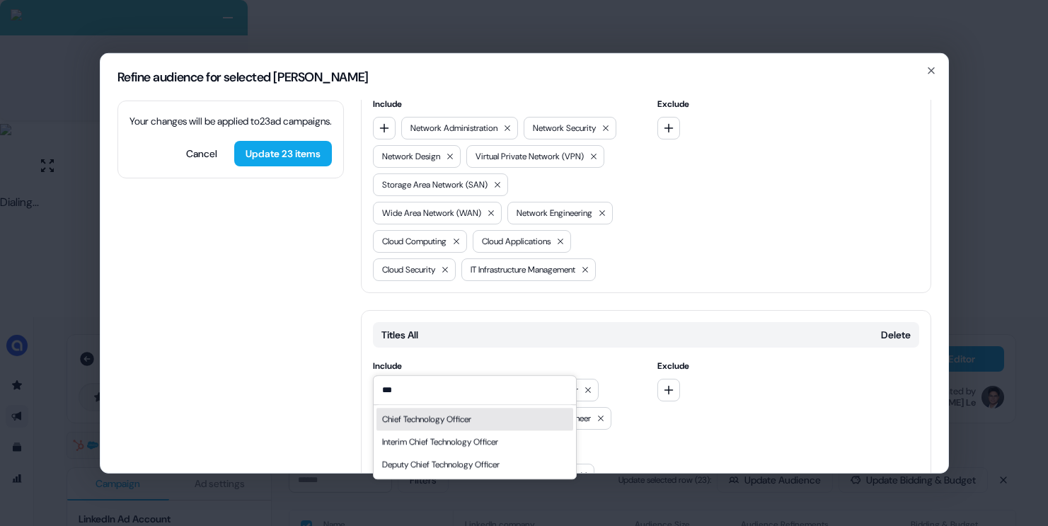
type input "***"
click at [406, 412] on div "Chief Technology Officer" at bounding box center [426, 419] width 89 height 14
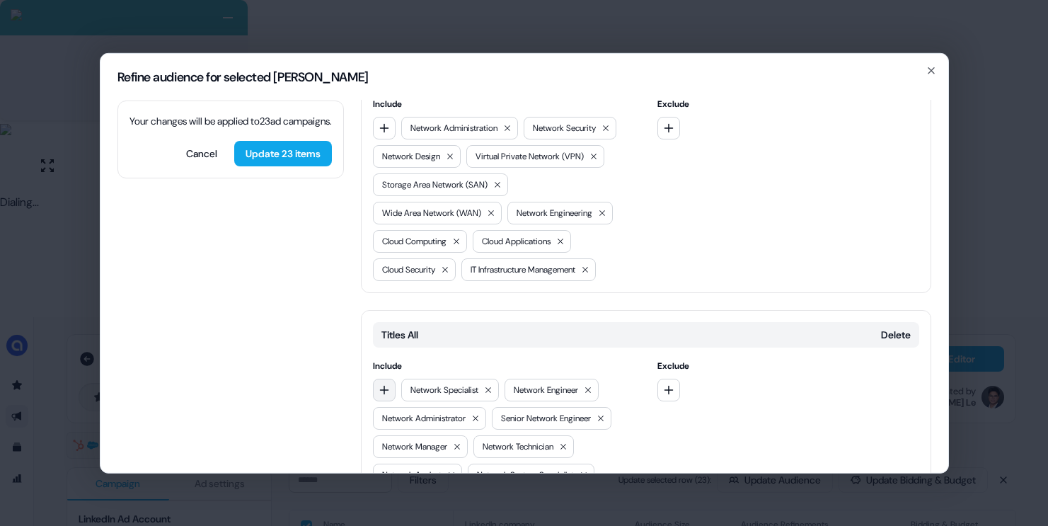
click at [383, 385] on icon "button" at bounding box center [383, 389] width 9 height 9
type input "****"
click at [415, 420] on div "Chief Information Security Officer" at bounding box center [443, 419] width 122 height 14
click at [386, 384] on icon "button" at bounding box center [384, 389] width 11 height 11
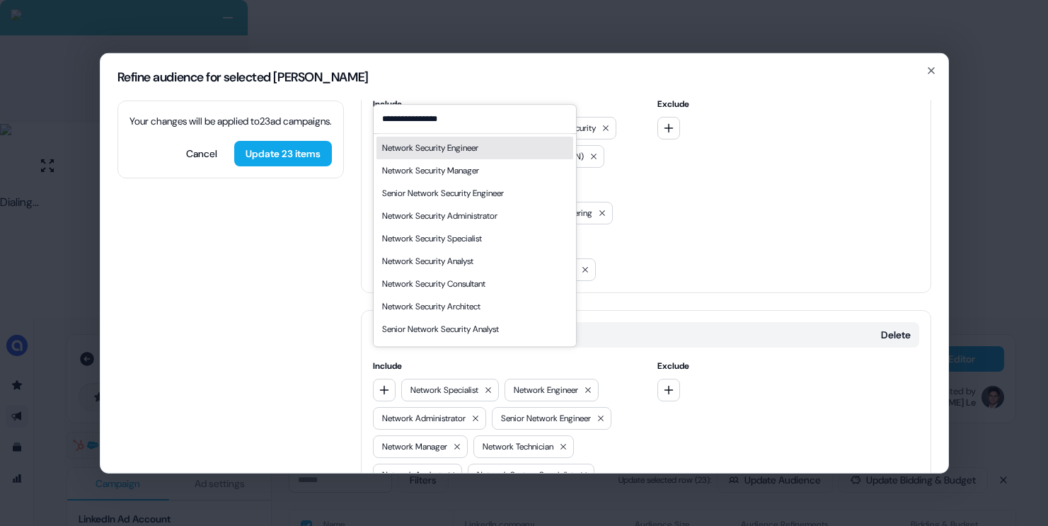
type input "**********"
click at [478, 145] on div "Network Security Engineer" at bounding box center [430, 148] width 96 height 14
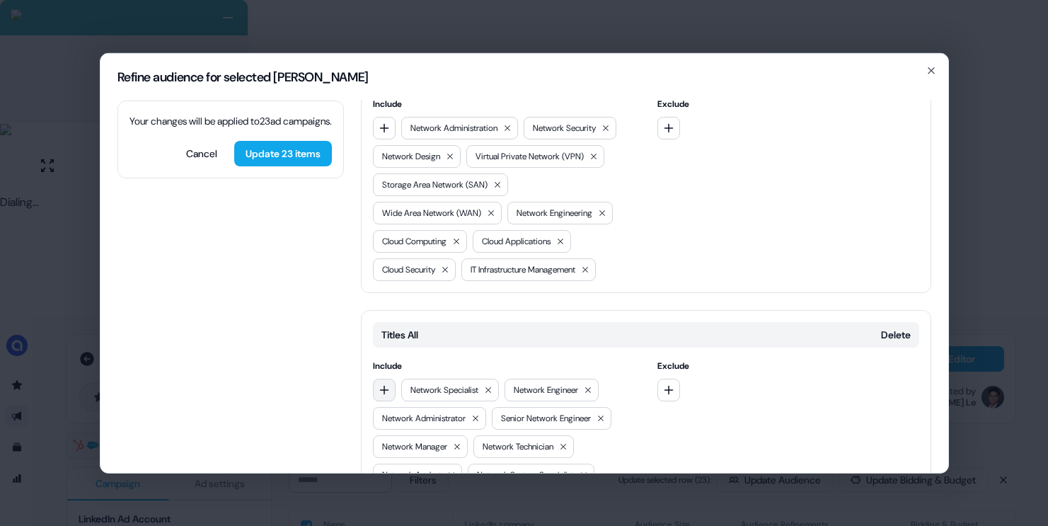
click at [384, 378] on button "button" at bounding box center [384, 389] width 23 height 23
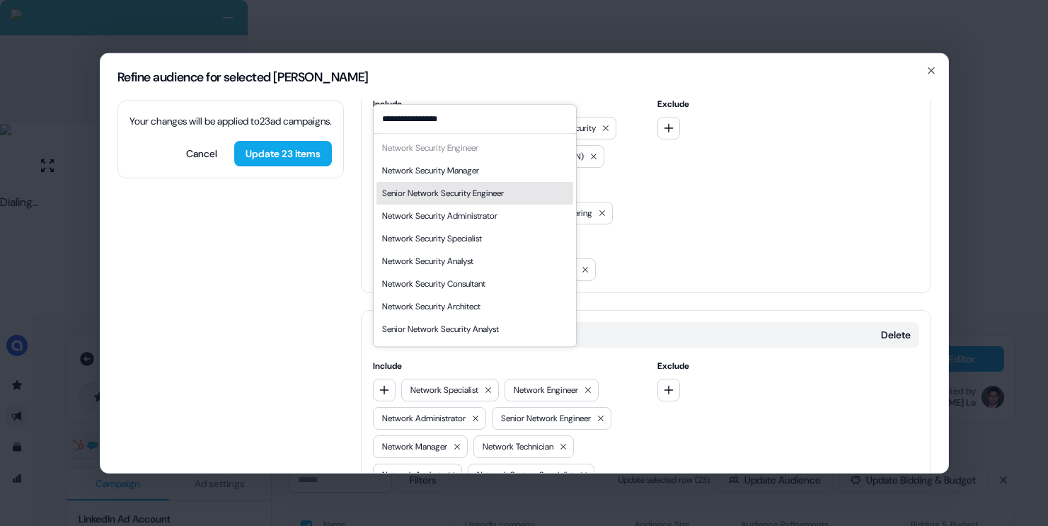
type input "**********"
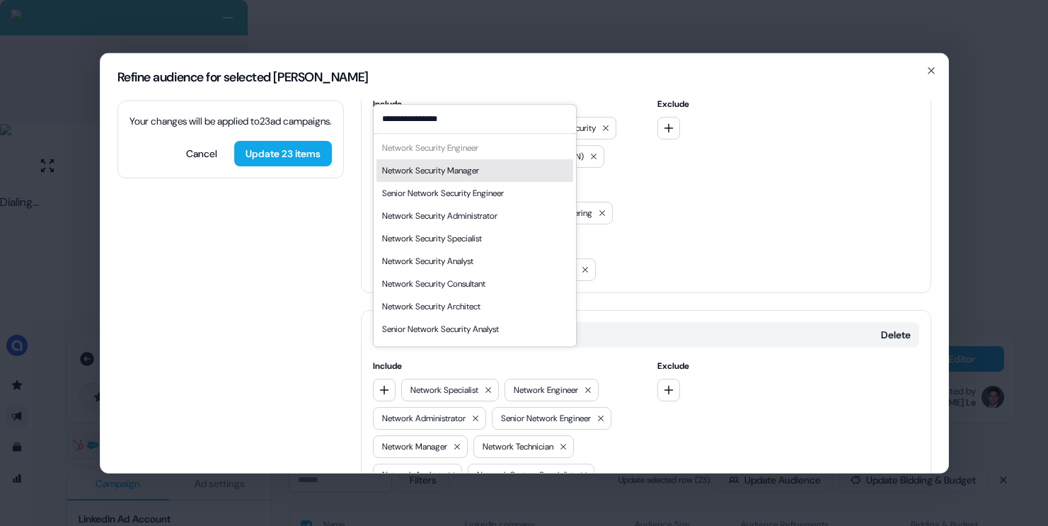
click at [466, 175] on div "Network Security Manager" at bounding box center [430, 170] width 97 height 14
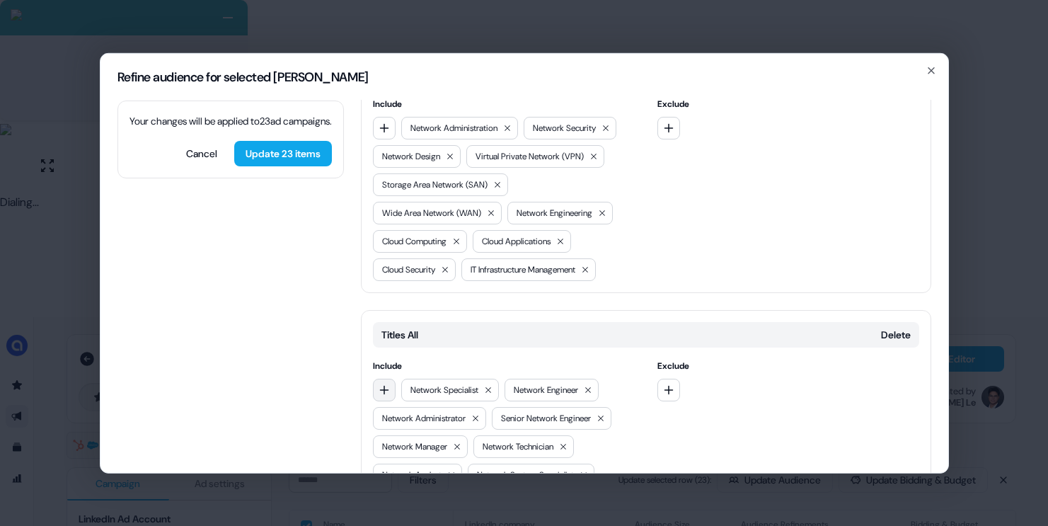
click at [382, 385] on icon "button" at bounding box center [383, 389] width 9 height 9
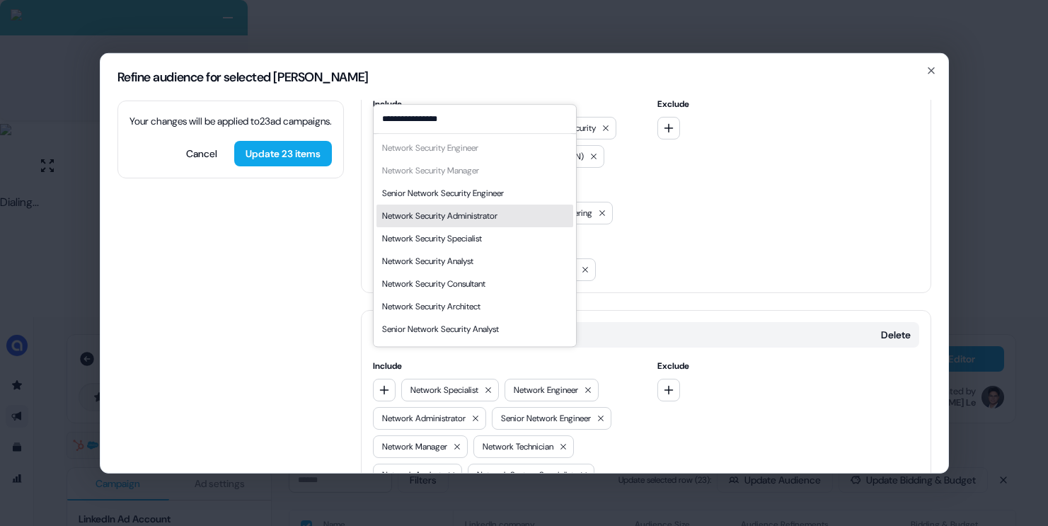
type input "**********"
click at [492, 216] on div "Network Security Administrator" at bounding box center [439, 216] width 115 height 14
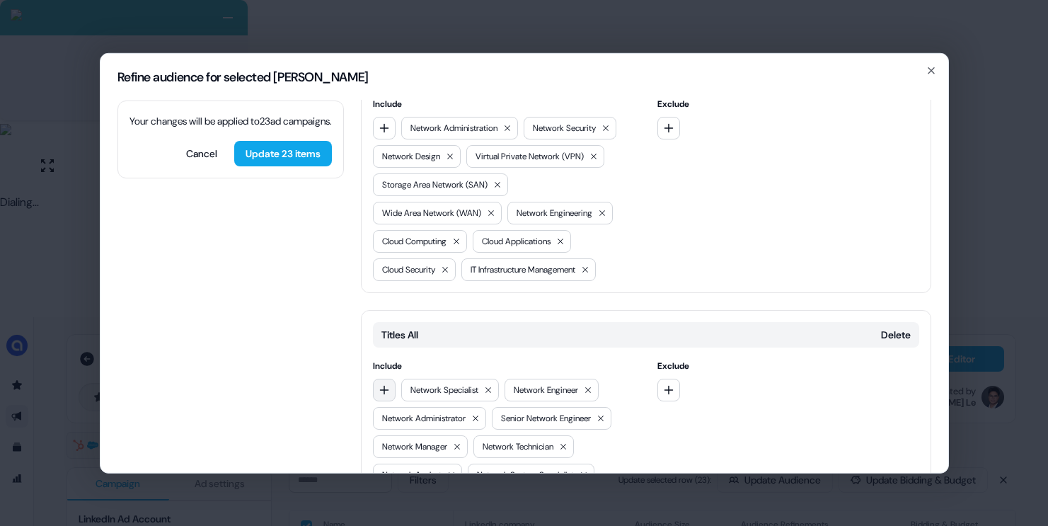
click at [381, 378] on button "button" at bounding box center [384, 389] width 23 height 23
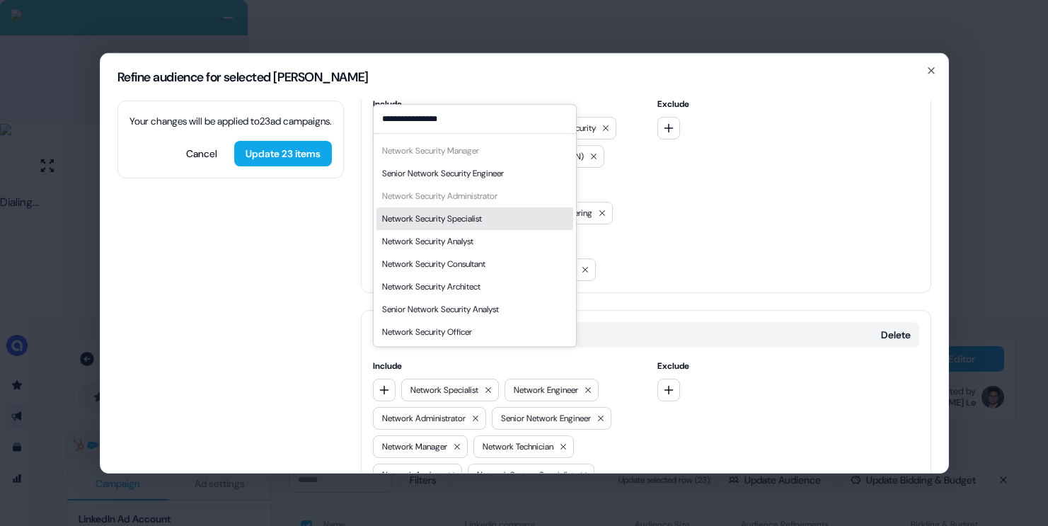
type input "**********"
click at [495, 223] on div "Network Security Specialist" at bounding box center [474, 218] width 197 height 23
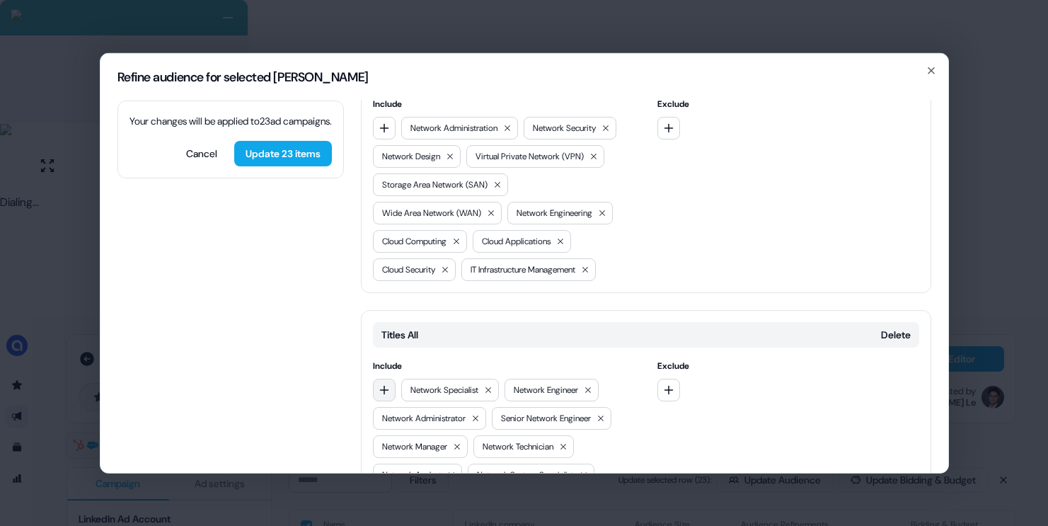
click at [385, 384] on icon "button" at bounding box center [384, 389] width 11 height 11
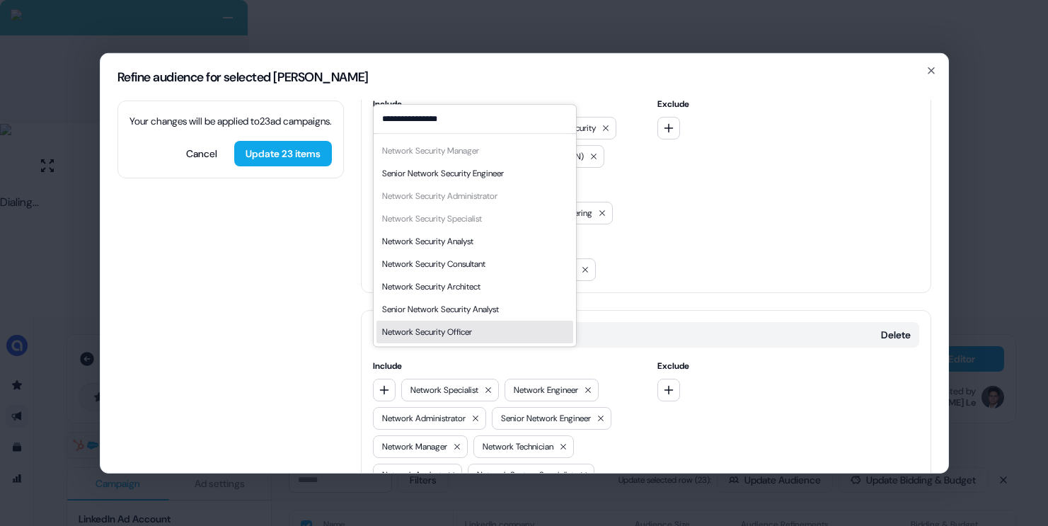
type input "**********"
click at [483, 324] on div "Network Security Officer" at bounding box center [474, 332] width 197 height 23
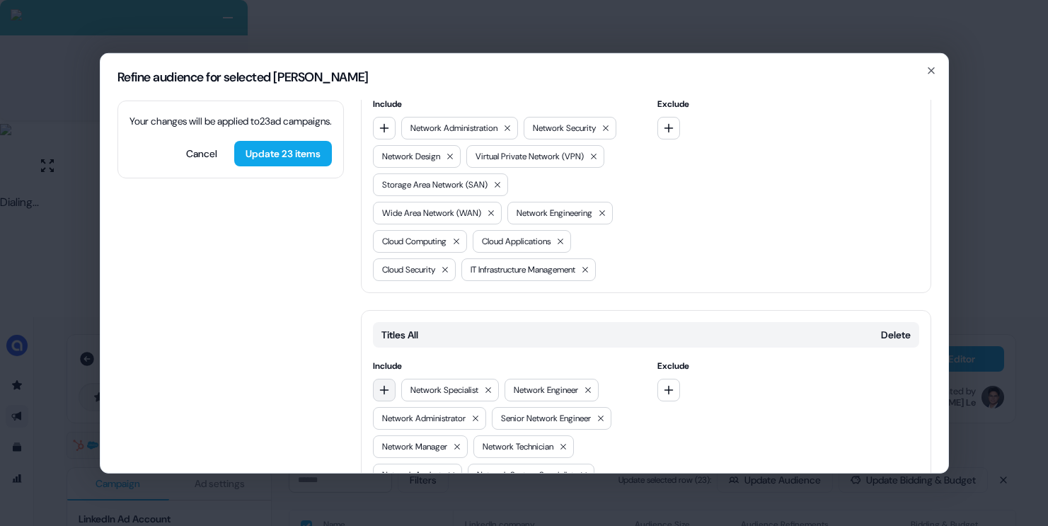
click at [389, 378] on button "button" at bounding box center [384, 389] width 23 height 23
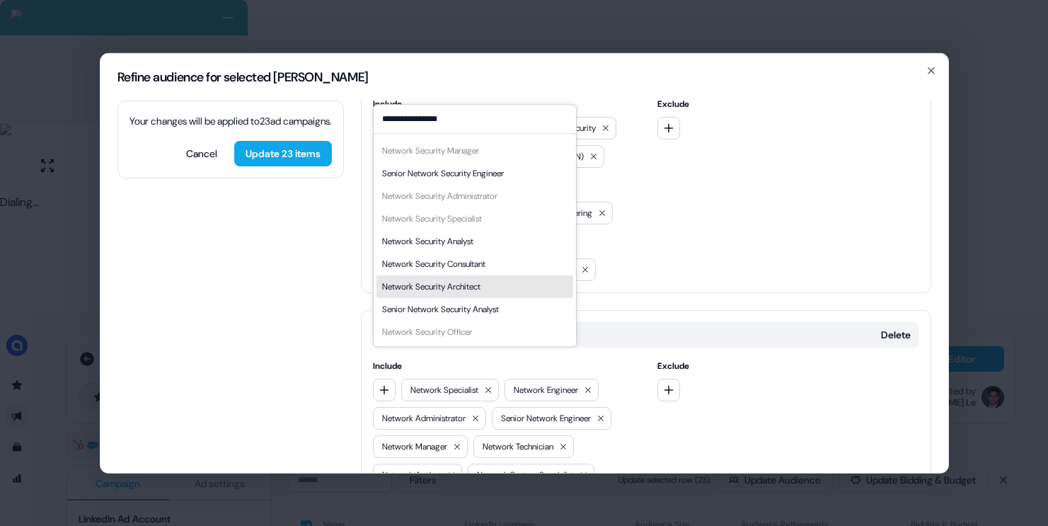
type input "**********"
click at [463, 282] on div "Network Security Architect" at bounding box center [431, 287] width 98 height 14
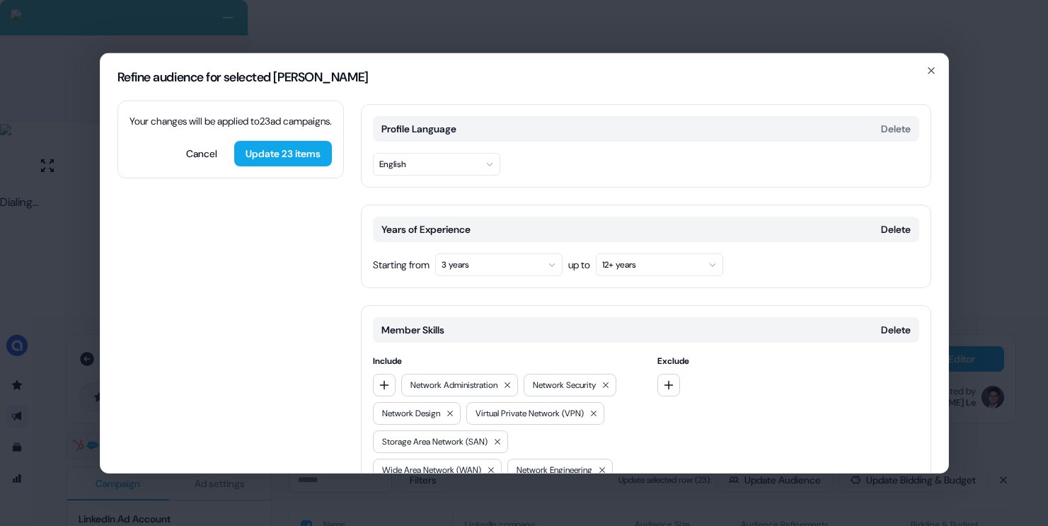
scroll to position [200, 0]
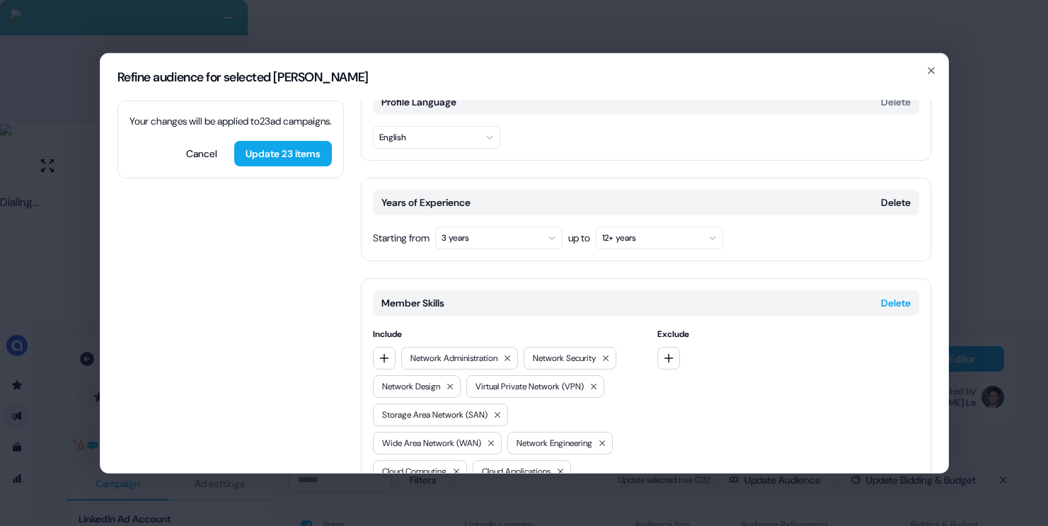
click at [897, 295] on button "Delete" at bounding box center [896, 302] width 30 height 14
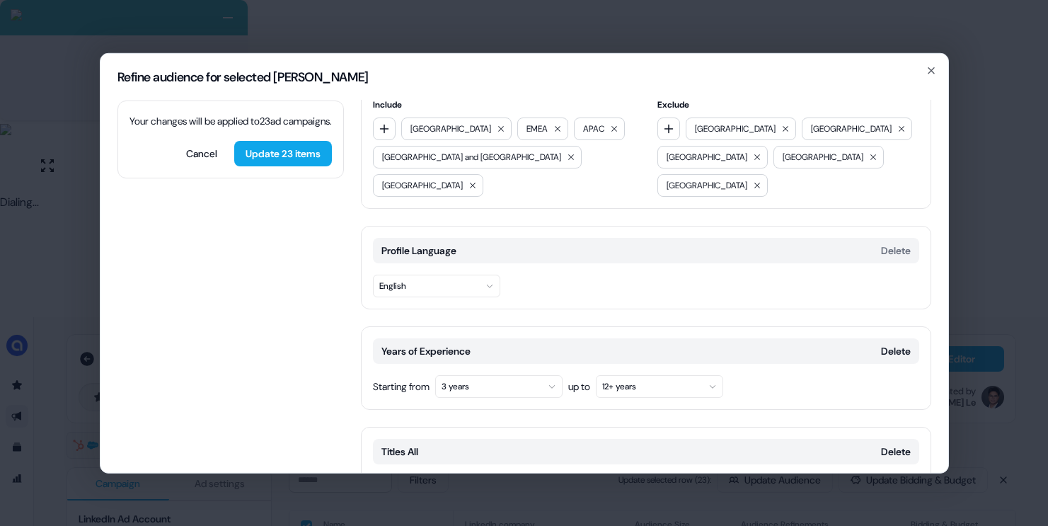
scroll to position [60, 0]
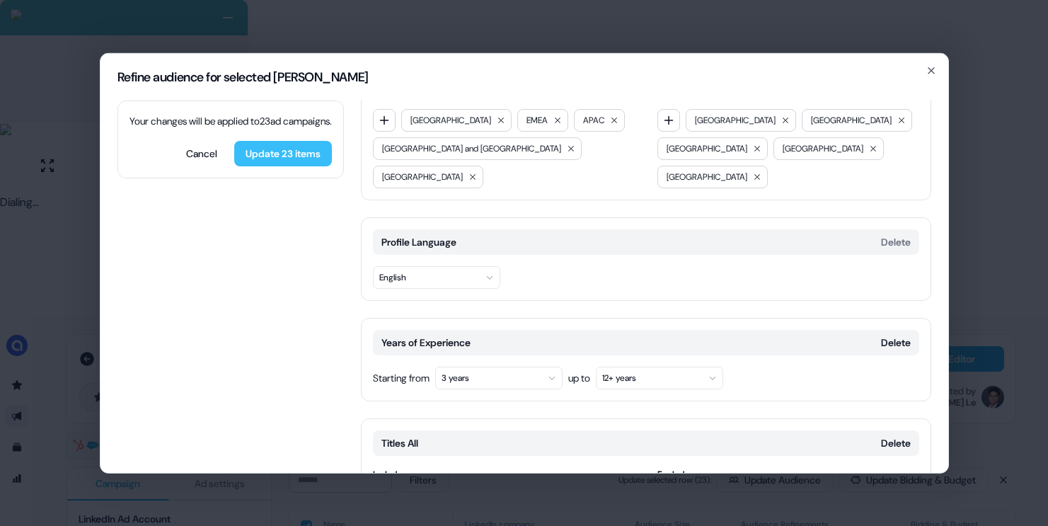
click at [305, 166] on button "Update 23 items" at bounding box center [283, 152] width 98 height 25
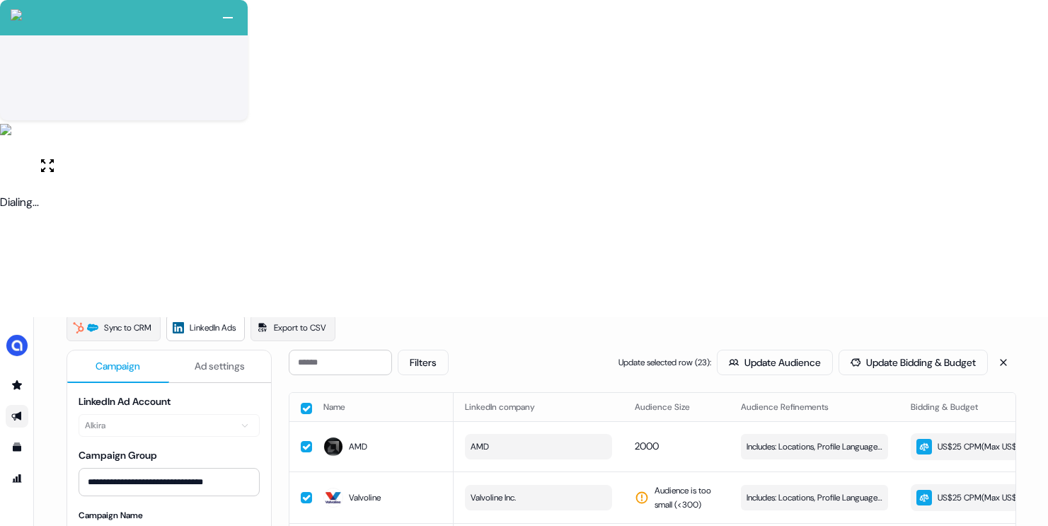
scroll to position [0, 0]
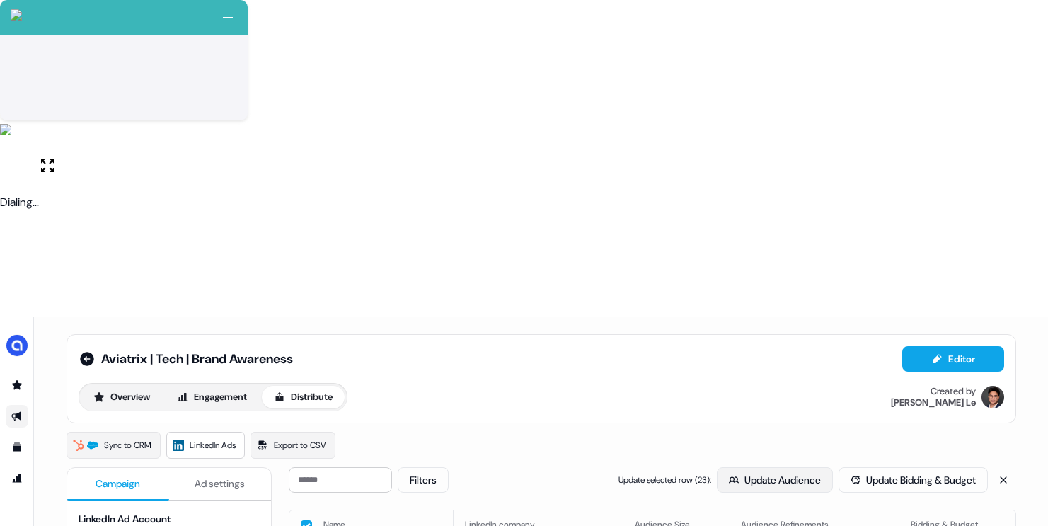
click at [735, 467] on button "Update Audience" at bounding box center [775, 479] width 116 height 25
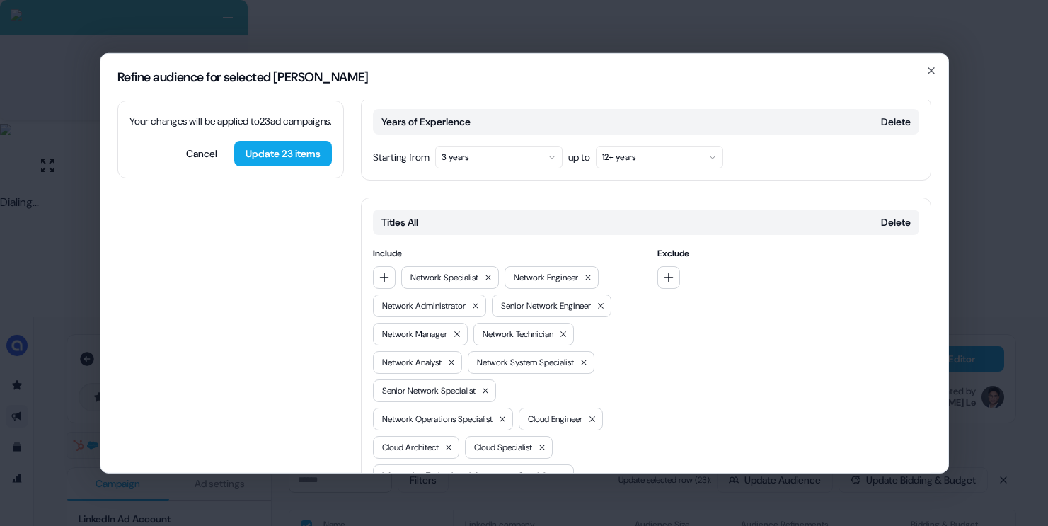
scroll to position [289, 0]
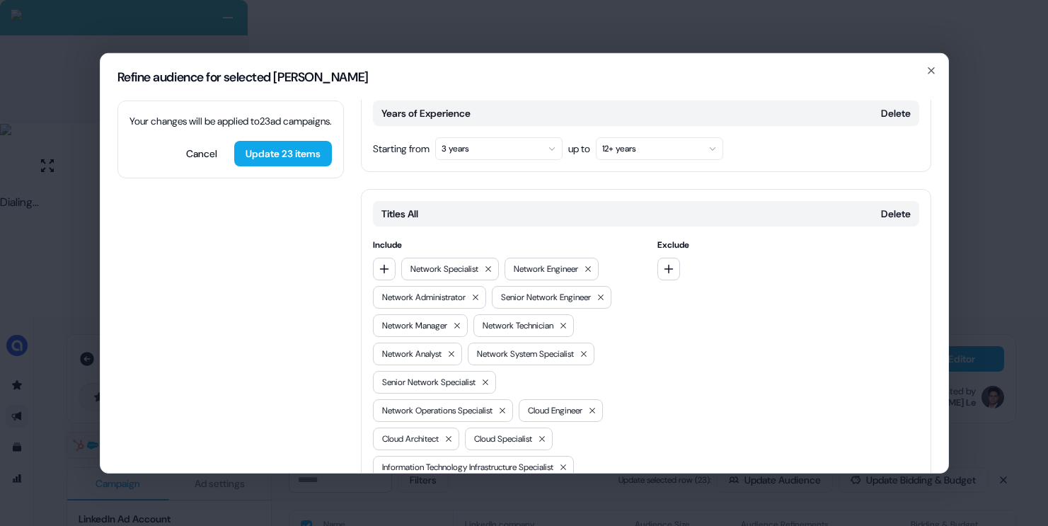
click at [540, 137] on button "3 years" at bounding box center [498, 148] width 127 height 23
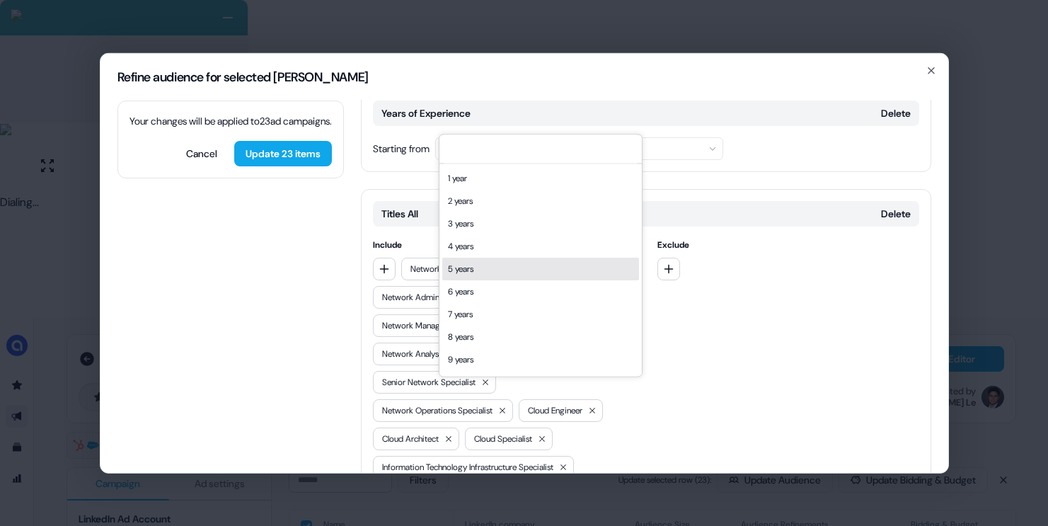
click at [493, 268] on div "5 years" at bounding box center [540, 269] width 197 height 23
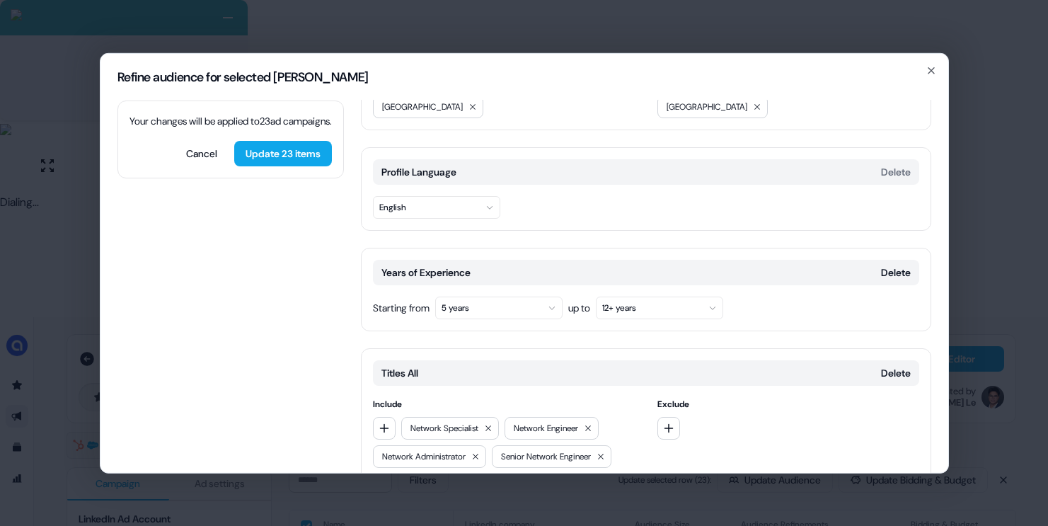
scroll to position [0, 0]
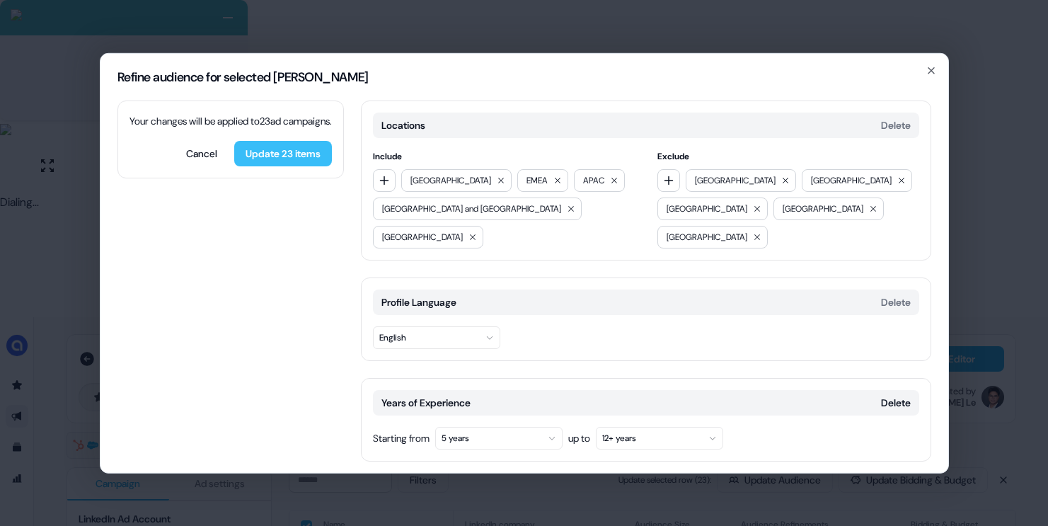
click at [291, 166] on button "Update 23 items" at bounding box center [283, 152] width 98 height 25
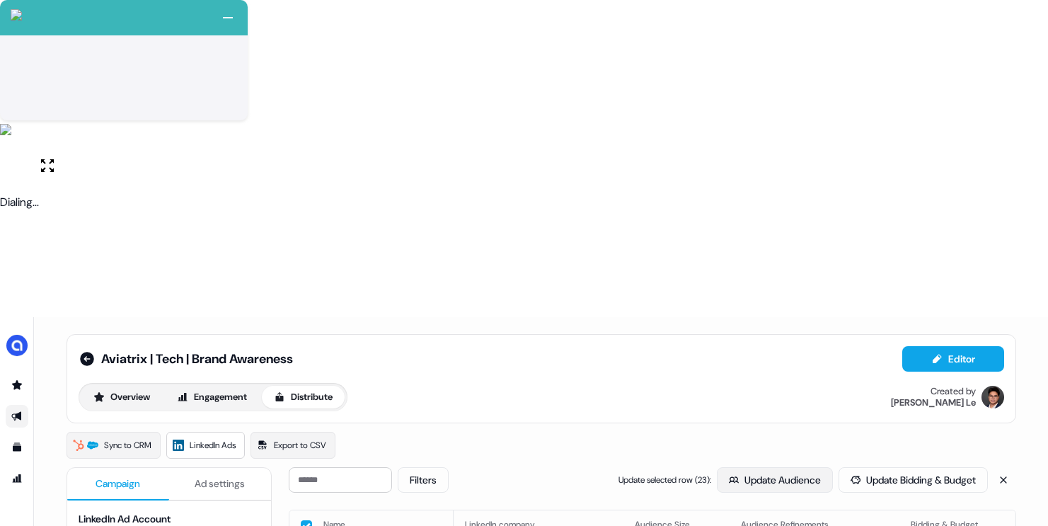
click at [729, 476] on icon "button" at bounding box center [734, 479] width 10 height 6
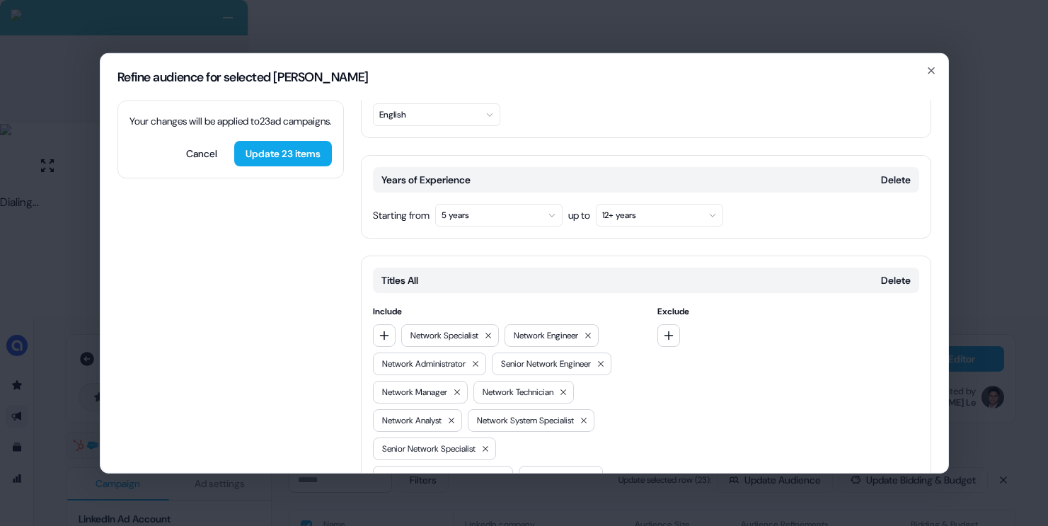
scroll to position [219, 0]
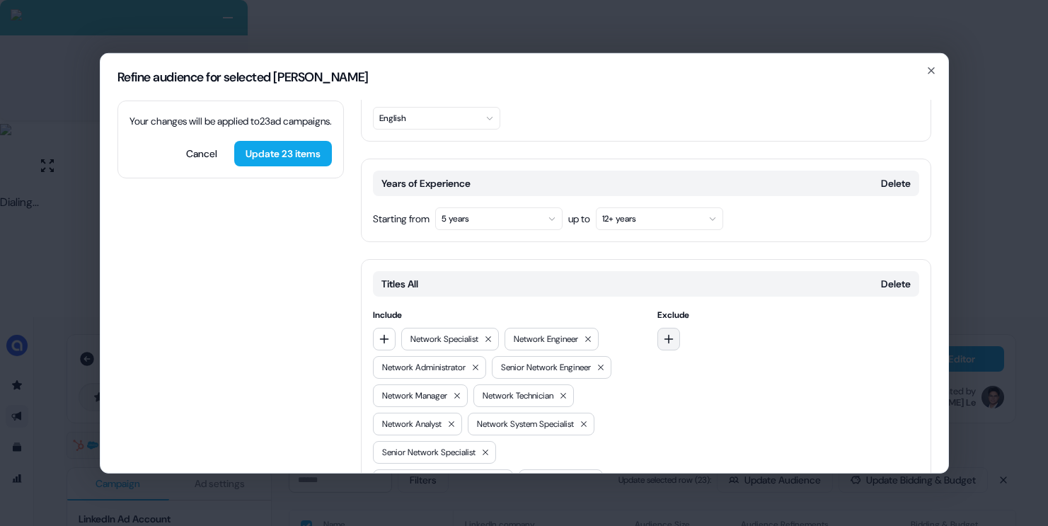
click at [672, 327] on button "button" at bounding box center [668, 338] width 23 height 23
click at [752, 270] on div "Titles All Delete" at bounding box center [646, 282] width 546 height 25
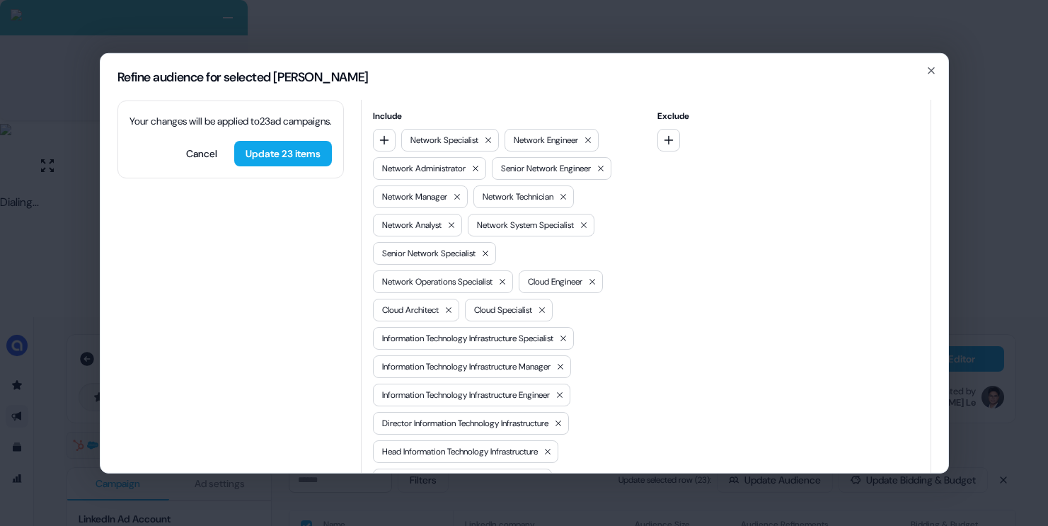
scroll to position [819, 0]
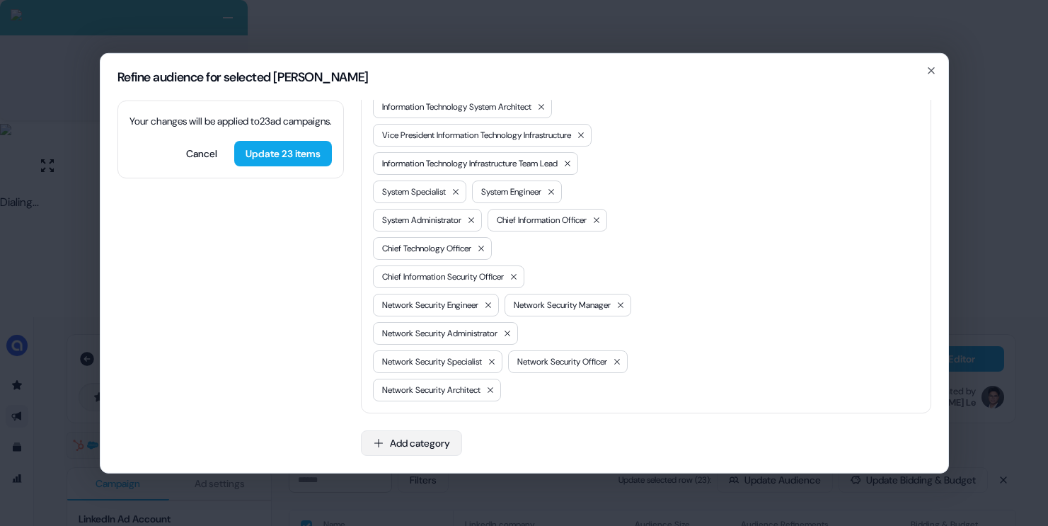
click at [422, 444] on button "Add category" at bounding box center [411, 442] width 101 height 25
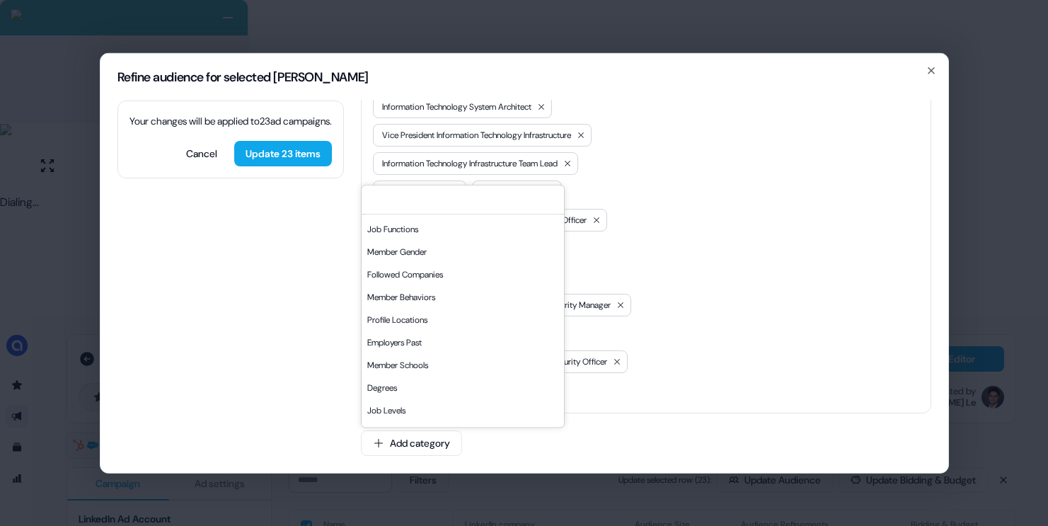
scroll to position [183, 0]
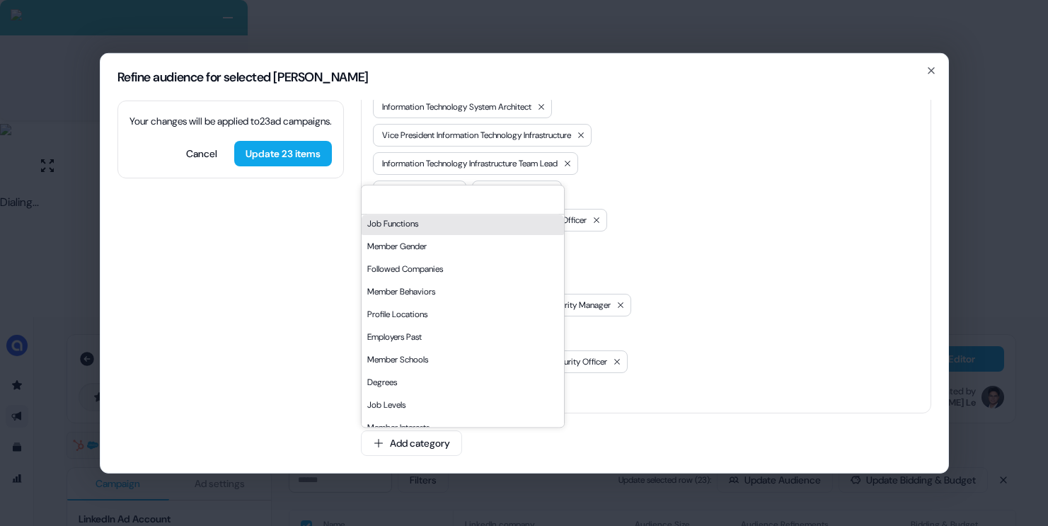
click at [432, 223] on div "Job Functions" at bounding box center [463, 223] width 202 height 23
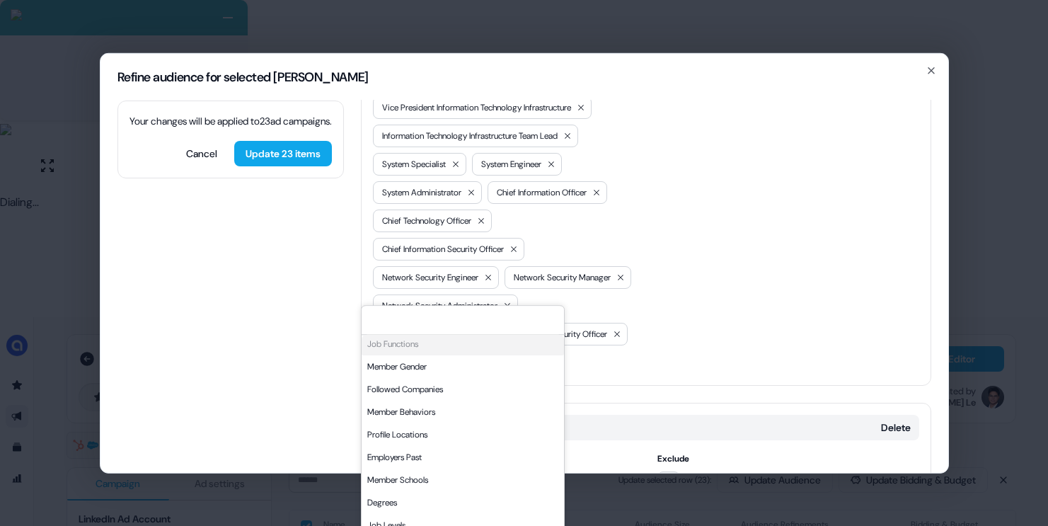
scroll to position [939, 0]
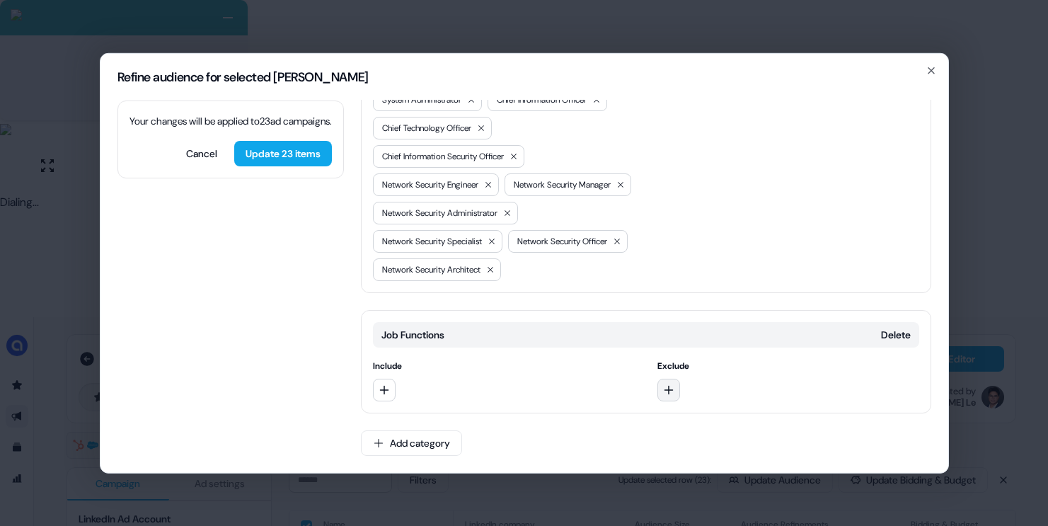
click at [668, 394] on icon "button" at bounding box center [668, 389] width 11 height 11
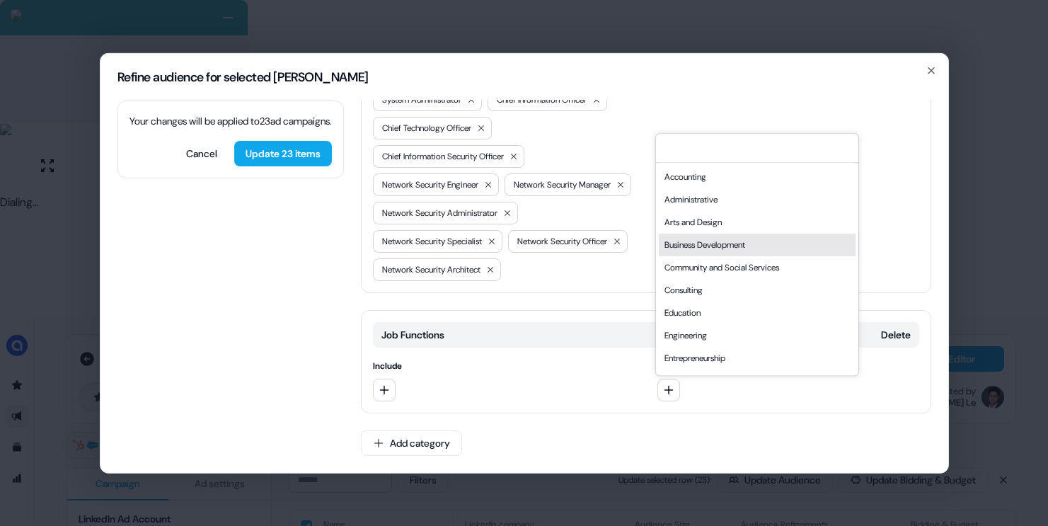
click at [689, 246] on div "Business Development" at bounding box center [757, 245] width 197 height 23
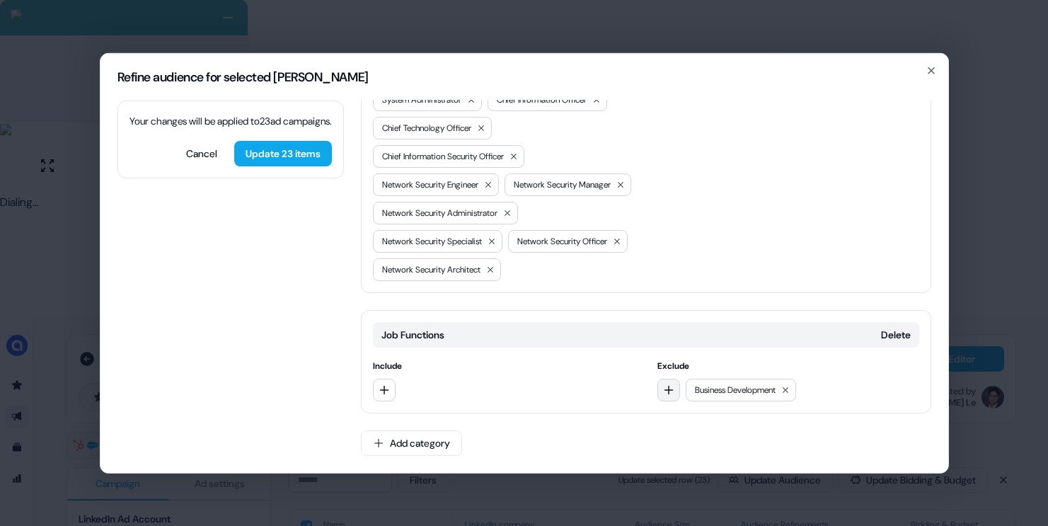
click at [669, 389] on icon "button" at bounding box center [669, 389] width 9 height 9
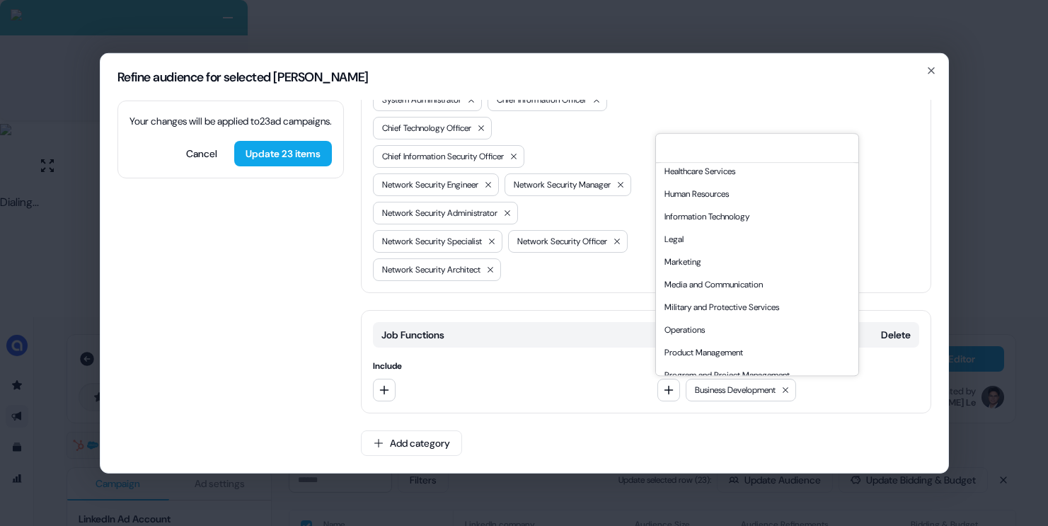
scroll to position [382, 0]
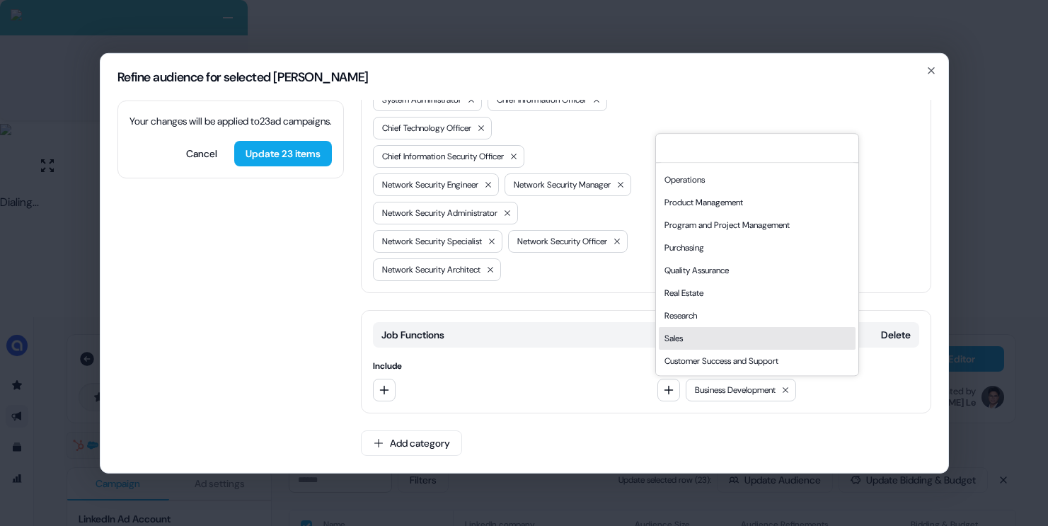
click at [693, 335] on div "Sales" at bounding box center [757, 338] width 197 height 23
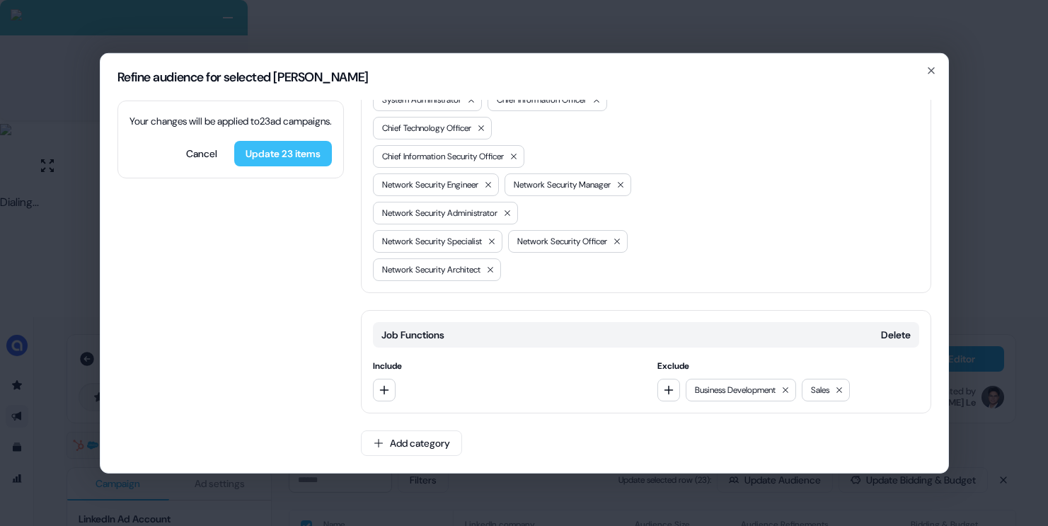
click at [300, 166] on button "Update 23 items" at bounding box center [283, 152] width 98 height 25
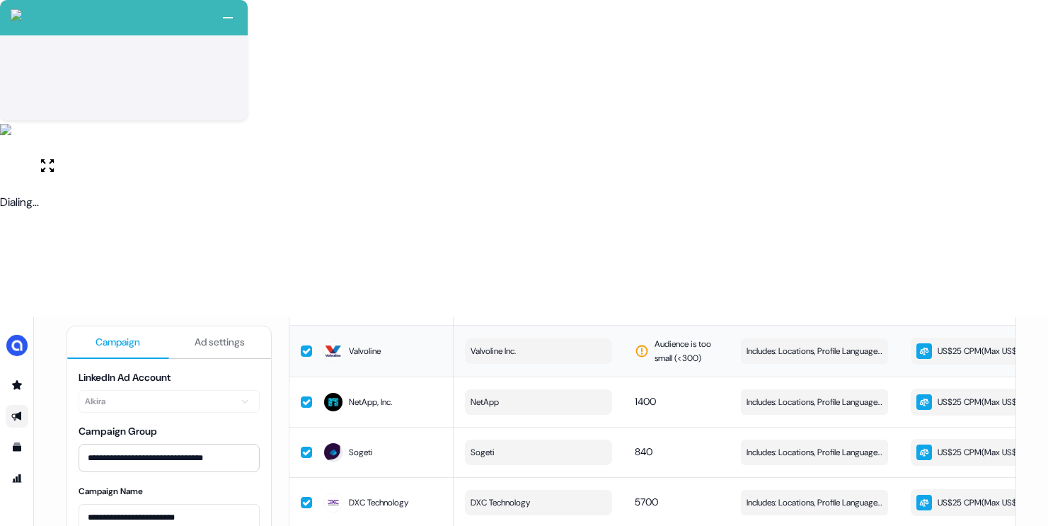
scroll to position [0, 0]
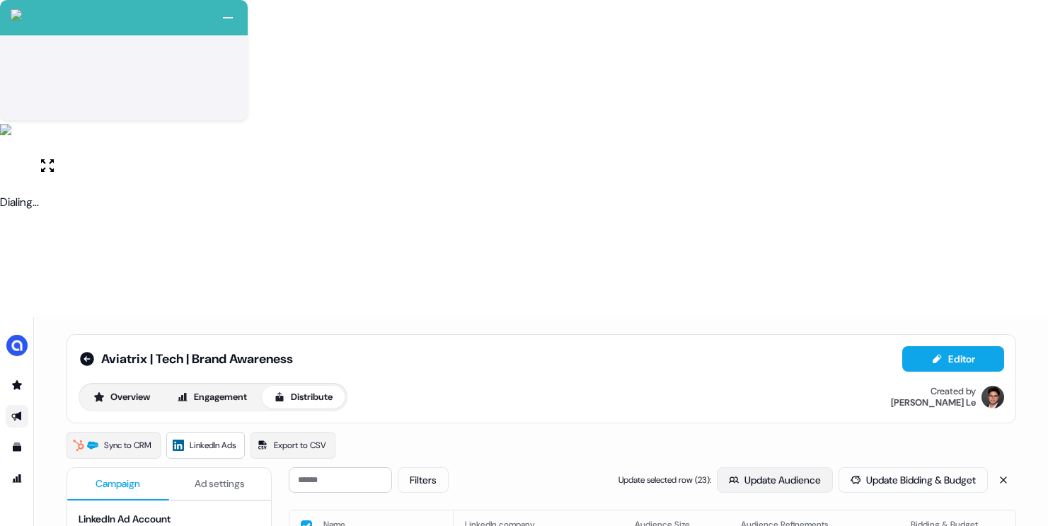
click at [746, 467] on button "Update Audience" at bounding box center [775, 479] width 116 height 25
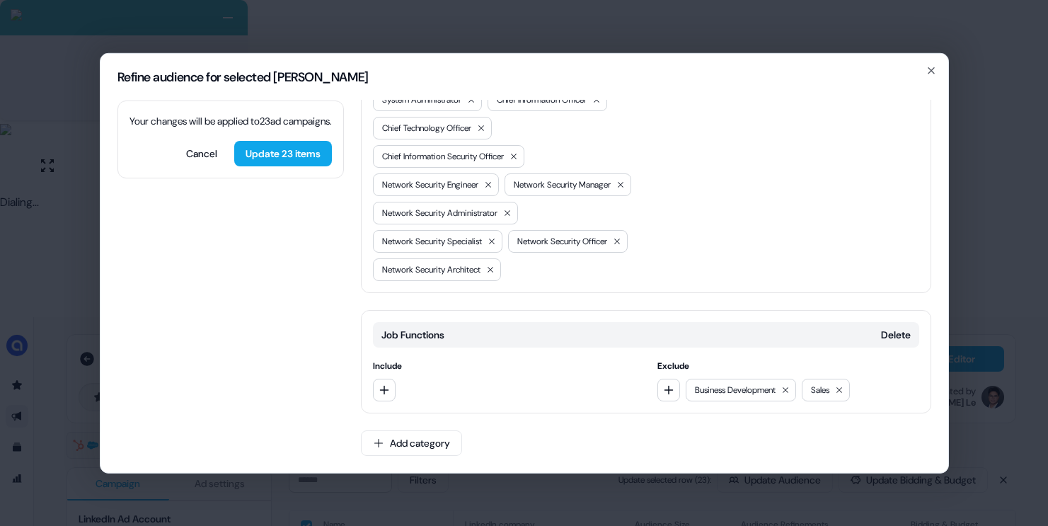
scroll to position [939, 0]
click at [403, 442] on button "Add category" at bounding box center [411, 442] width 101 height 25
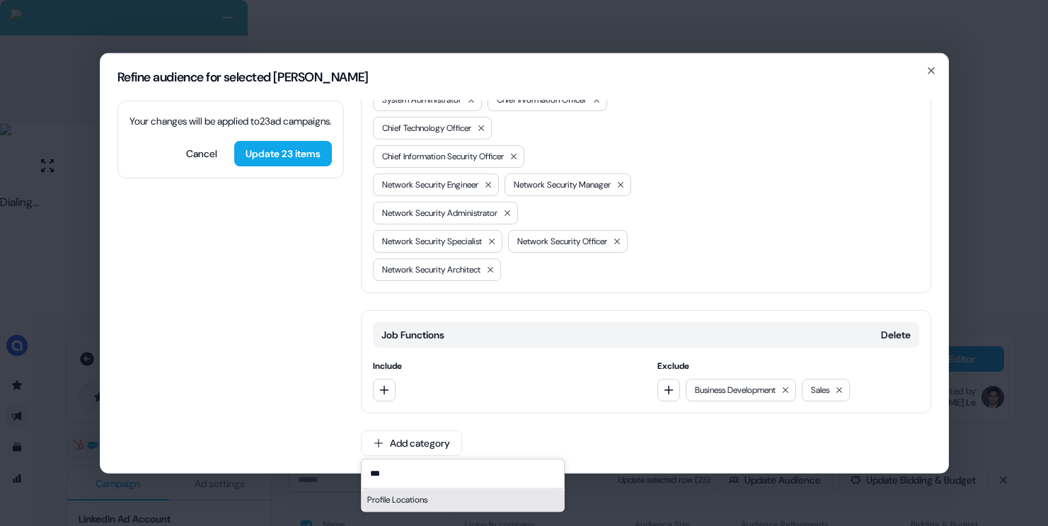
type input "***"
click at [404, 495] on div "Profile Locations" at bounding box center [463, 499] width 202 height 23
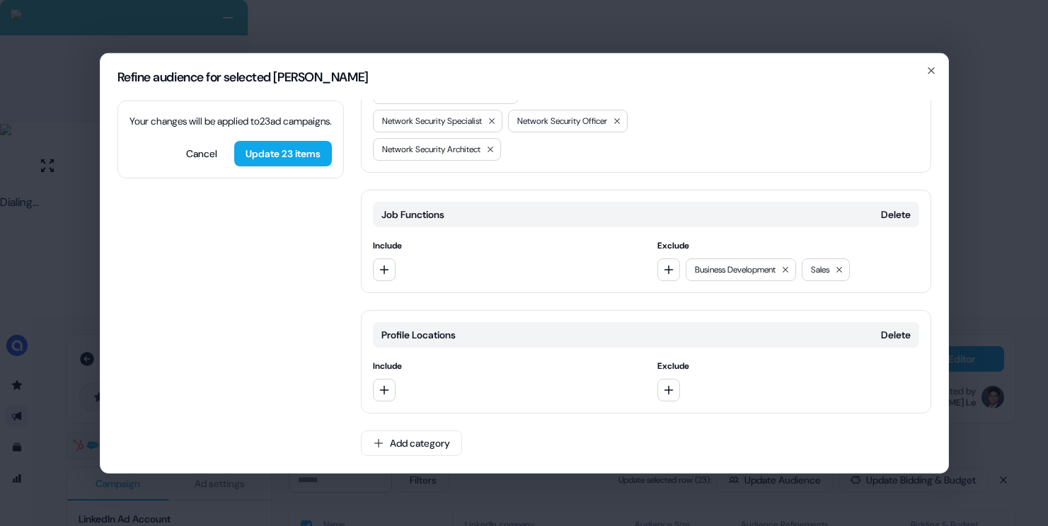
scroll to position [1059, 0]
click at [390, 385] on button "button" at bounding box center [384, 389] width 23 height 23
click at [604, 355] on div "Profile Locations Delete Include Exclude" at bounding box center [646, 360] width 570 height 103
click at [675, 394] on button "button" at bounding box center [668, 389] width 23 height 23
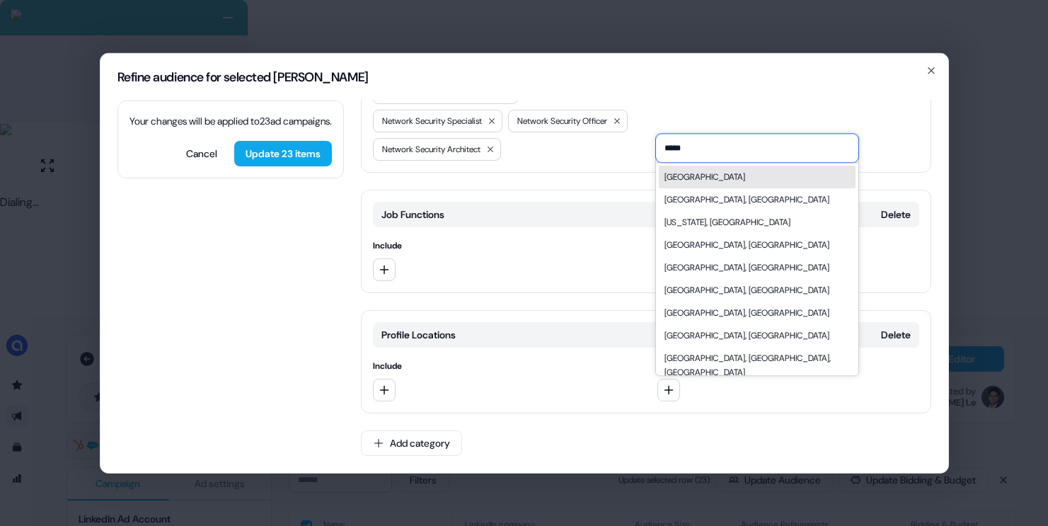
type input "*****"
click at [698, 173] on div "[GEOGRAPHIC_DATA]" at bounding box center [757, 177] width 197 height 23
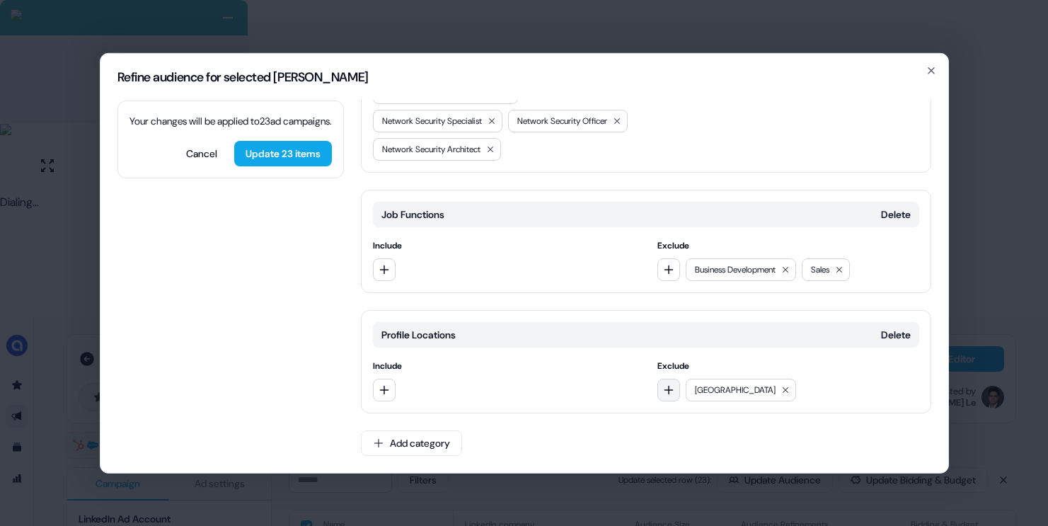
click at [667, 389] on icon "button" at bounding box center [668, 389] width 11 height 11
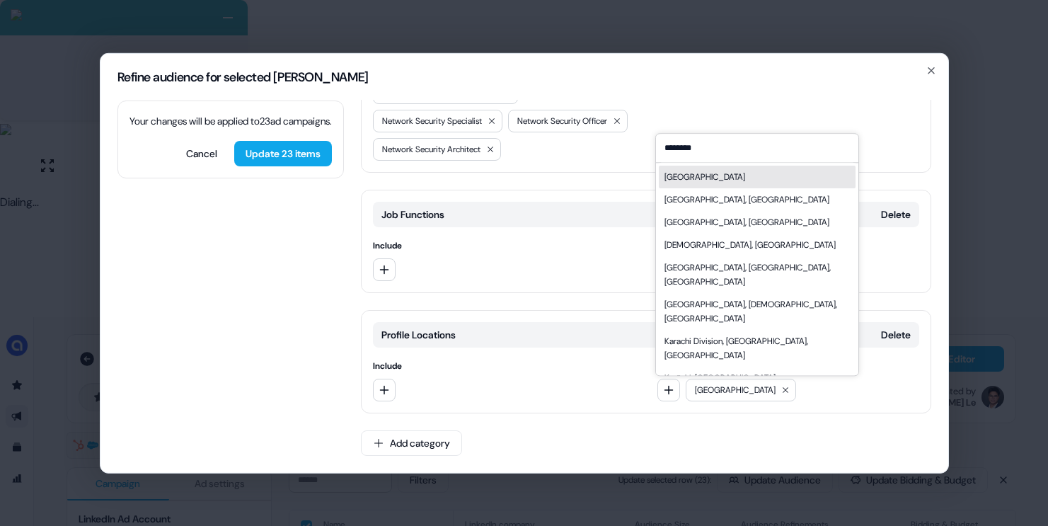
type input "********"
click at [708, 180] on div "[GEOGRAPHIC_DATA]" at bounding box center [757, 177] width 197 height 23
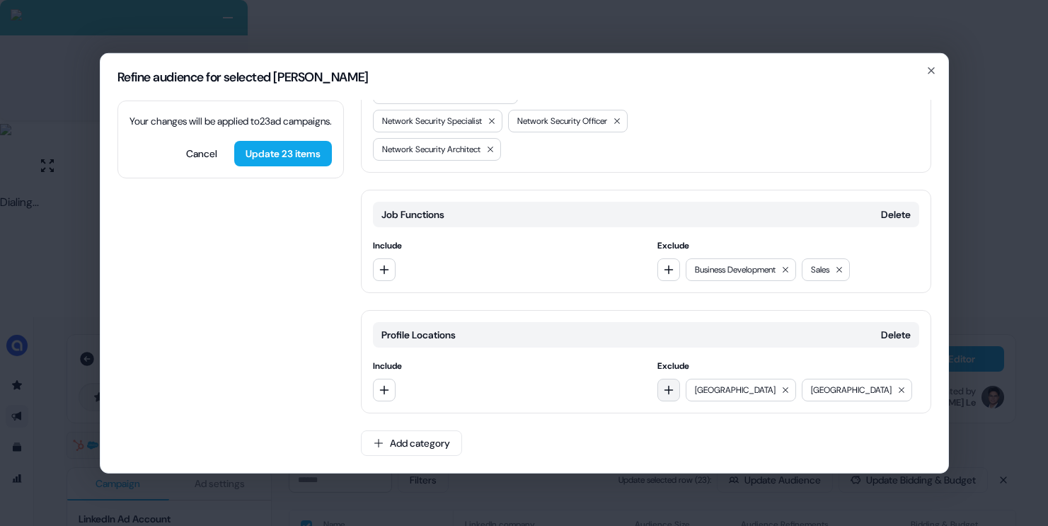
click at [667, 398] on button "button" at bounding box center [668, 389] width 23 height 23
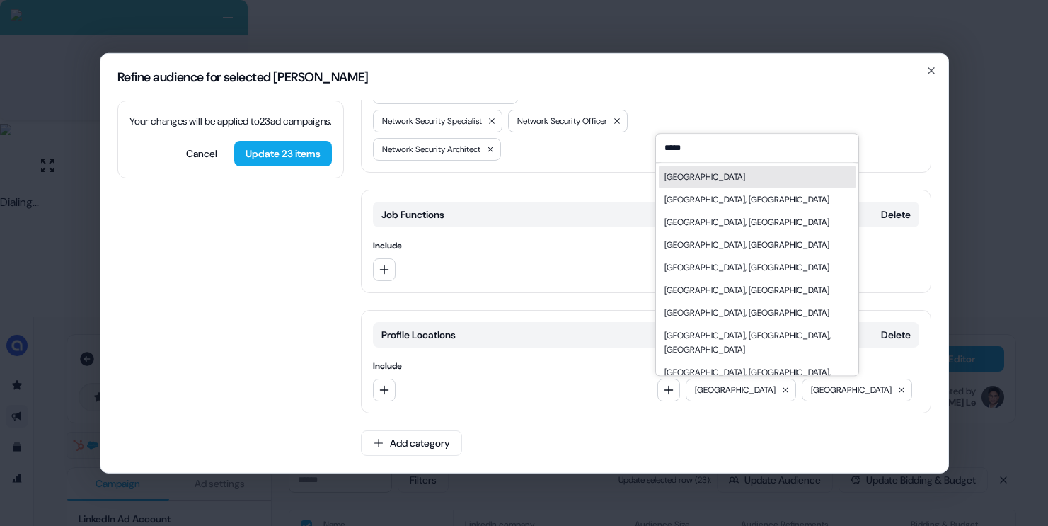
type input "*****"
click at [719, 177] on div "[GEOGRAPHIC_DATA]" at bounding box center [757, 177] width 197 height 23
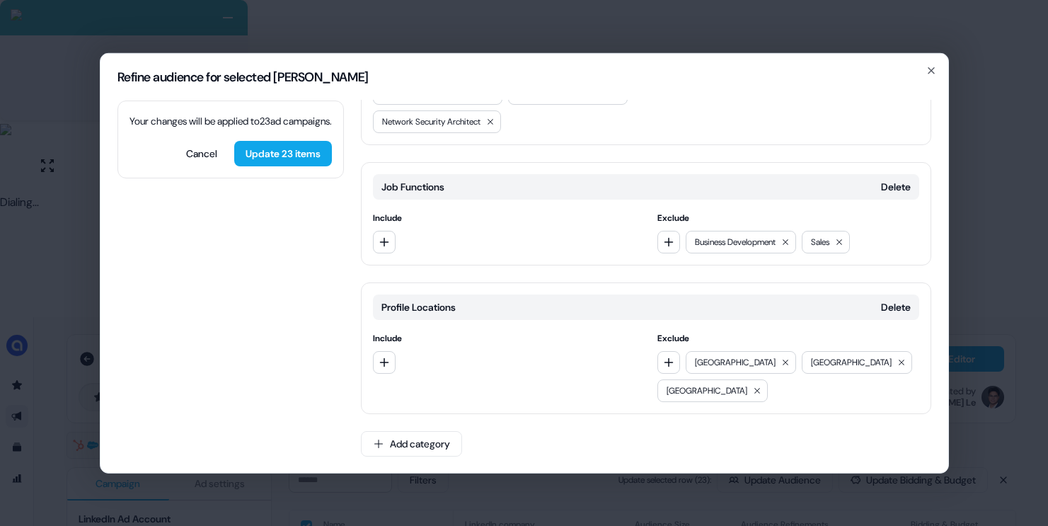
drag, startPoint x: 666, startPoint y: 393, endPoint x: 679, endPoint y: 388, distance: 14.6
click at [666, 367] on icon "button" at bounding box center [669, 361] width 9 height 9
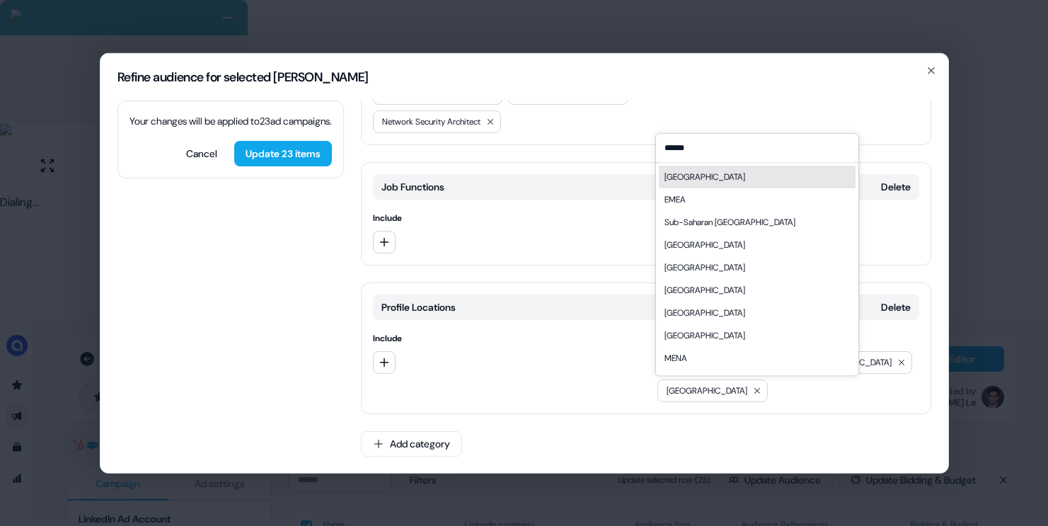
type input "******"
click at [679, 171] on div "[GEOGRAPHIC_DATA]" at bounding box center [705, 177] width 81 height 14
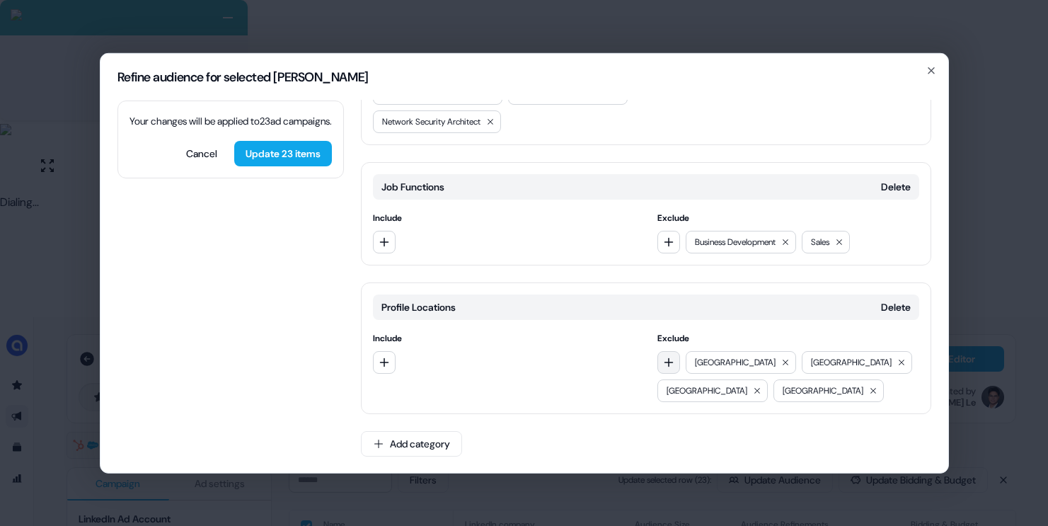
click at [663, 367] on icon "button" at bounding box center [668, 361] width 11 height 11
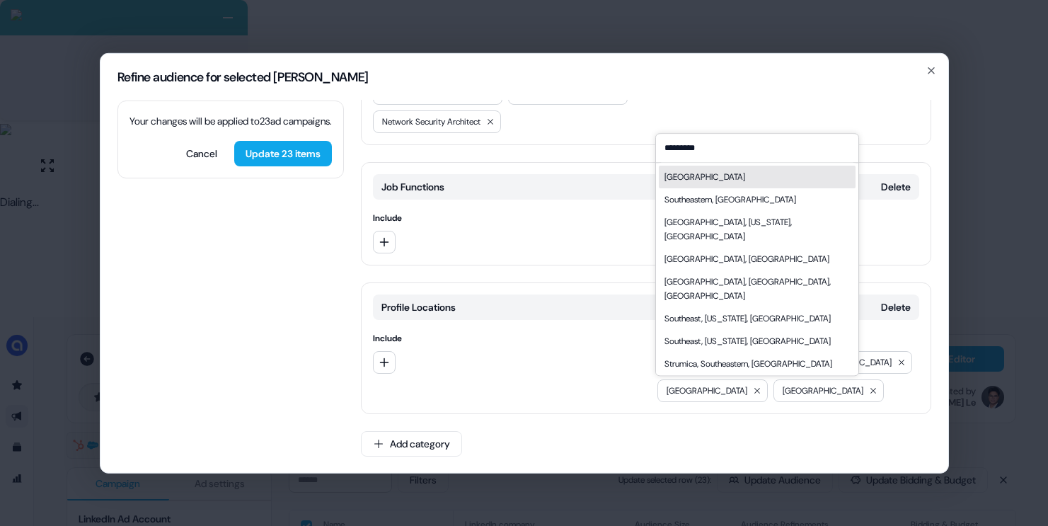
type input "*********"
click at [696, 183] on div "[GEOGRAPHIC_DATA]" at bounding box center [705, 177] width 81 height 14
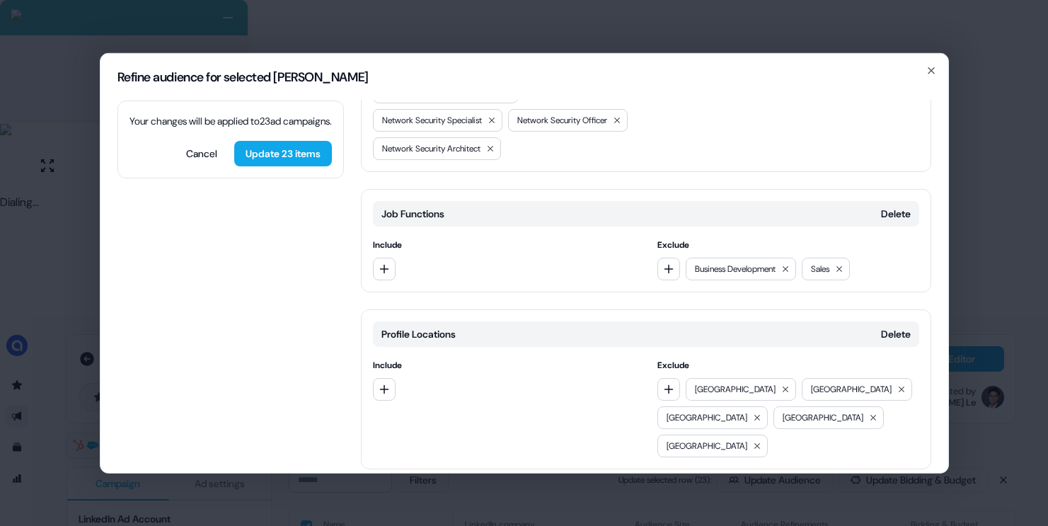
scroll to position [1088, 0]
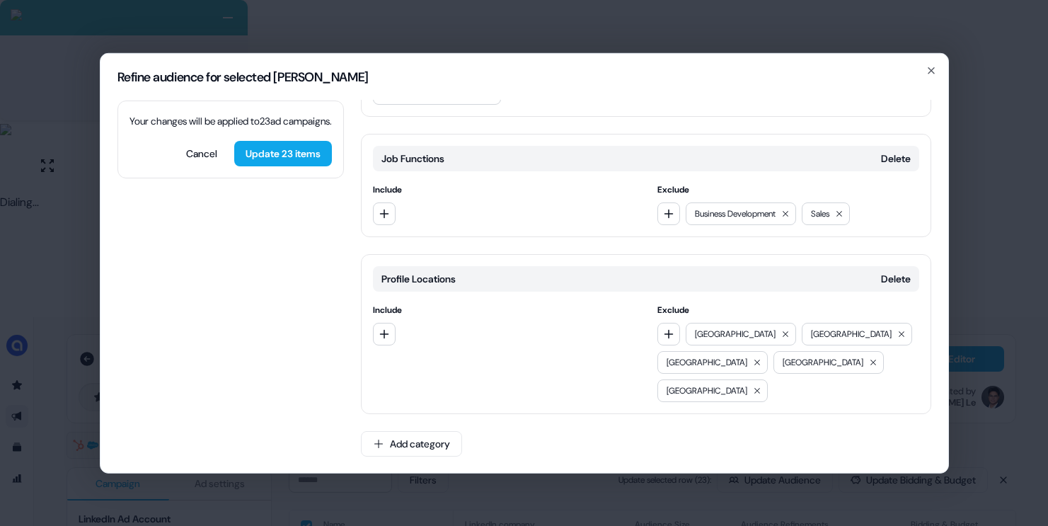
drag, startPoint x: 273, startPoint y: 161, endPoint x: 432, endPoint y: 197, distance: 162.6
click at [273, 161] on button "Update 23 items" at bounding box center [283, 152] width 98 height 25
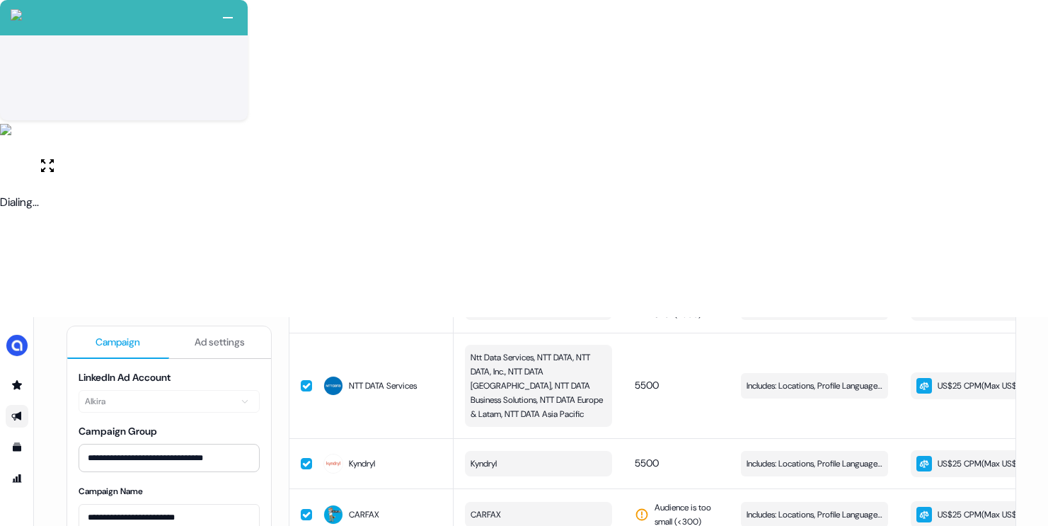
scroll to position [1229, 0]
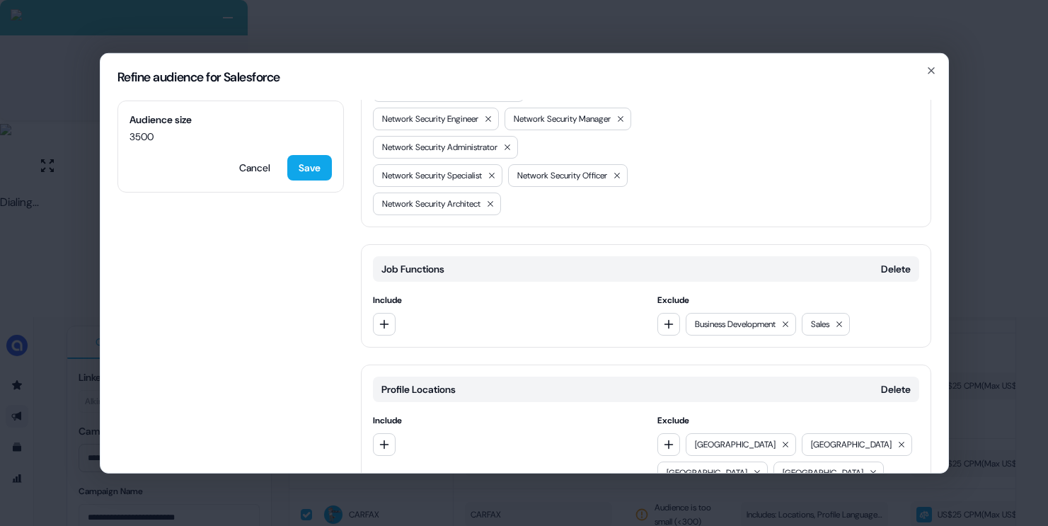
scroll to position [715, 0]
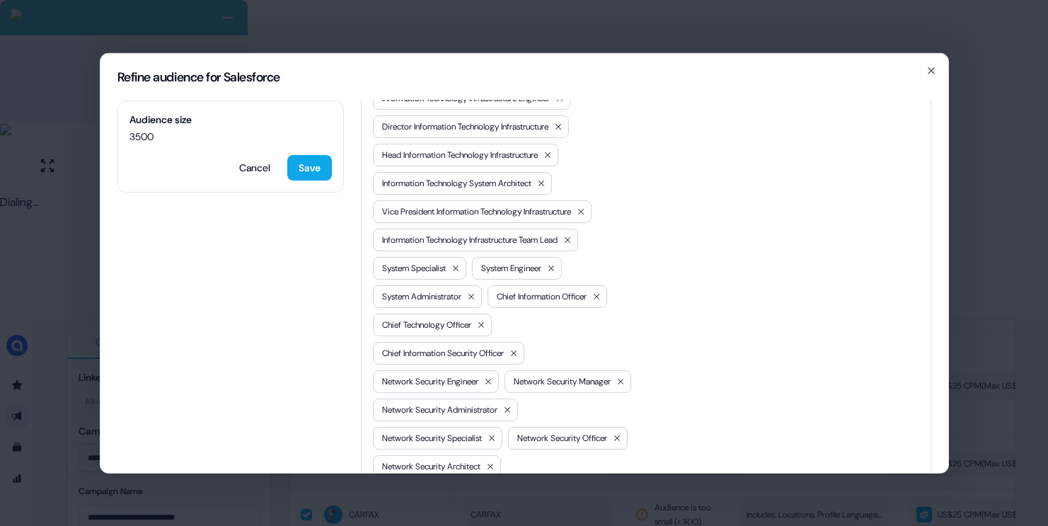
click at [954, 248] on div "Refine audience for Salesforce Audience size 3500 Cancel Save Locations Delete …" at bounding box center [524, 263] width 1048 height 526
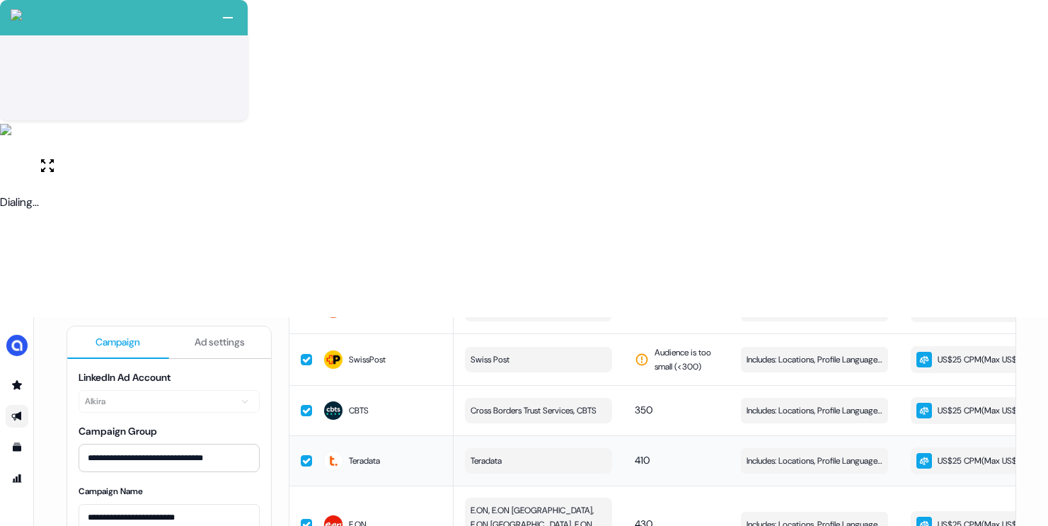
scroll to position [0, 0]
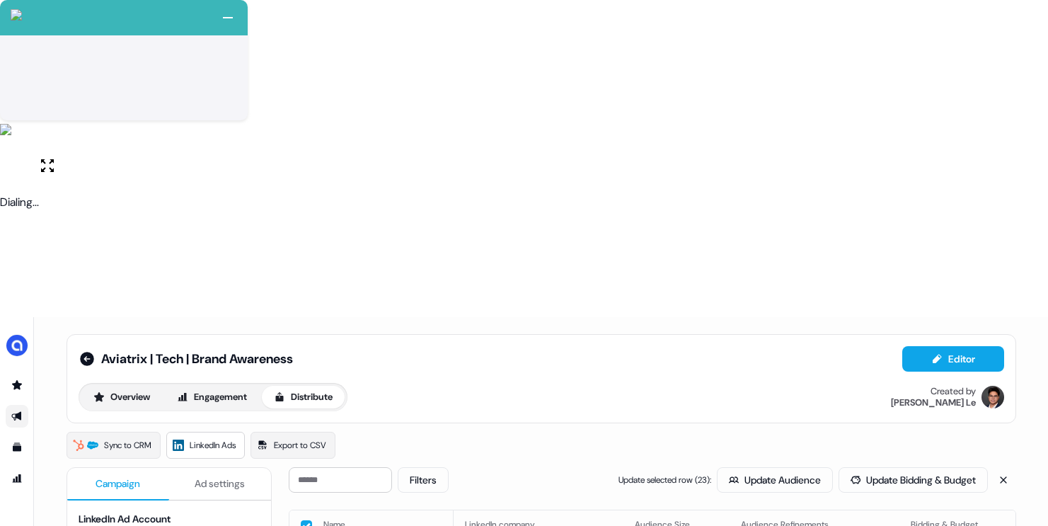
click at [303, 520] on button "button" at bounding box center [306, 525] width 11 height 11
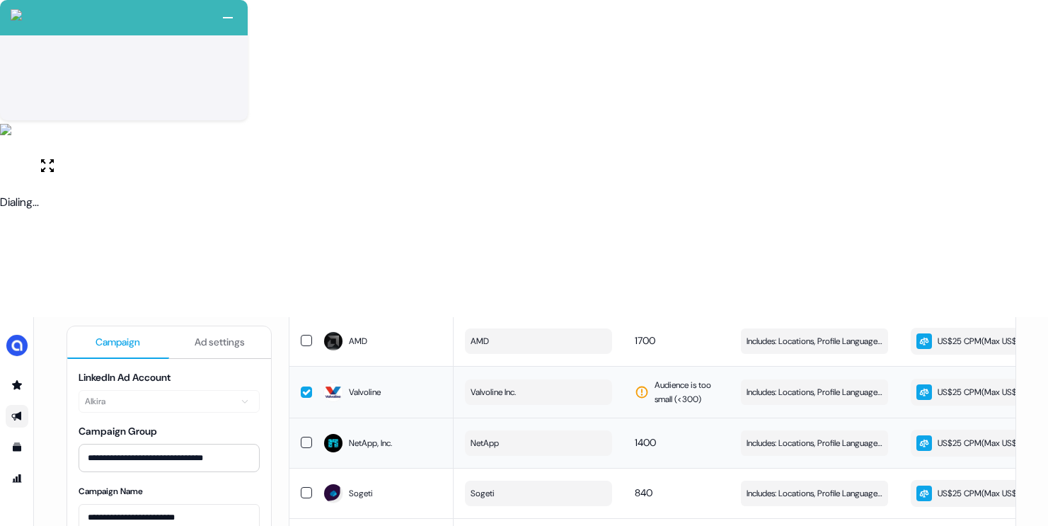
scroll to position [231, 0]
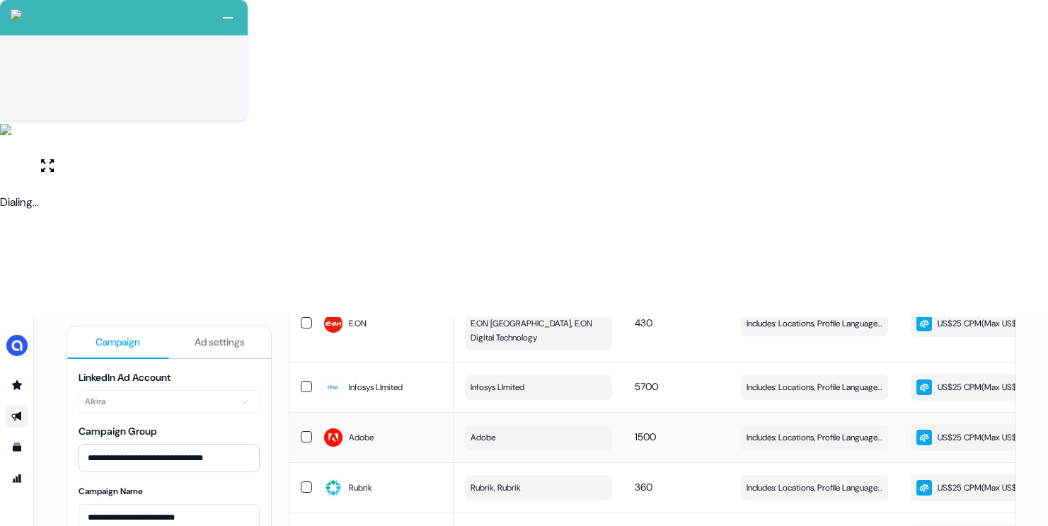
scroll to position [858, 0]
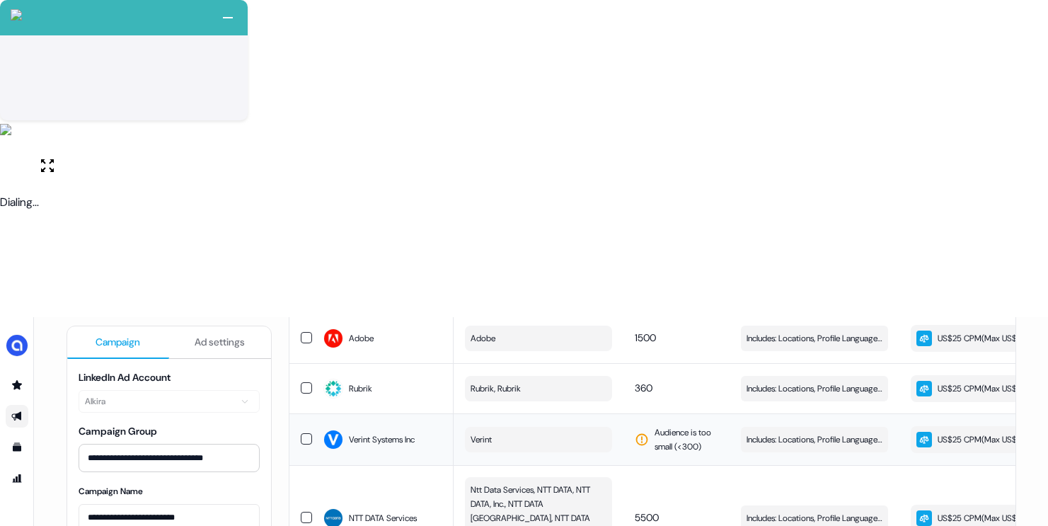
click at [304, 433] on button "button" at bounding box center [306, 438] width 11 height 11
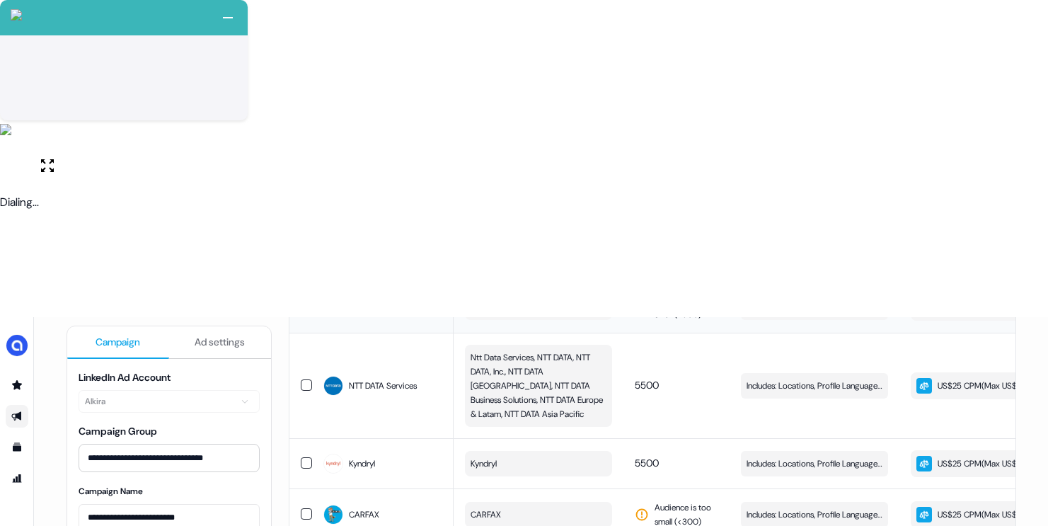
scroll to position [1101, 0]
click at [306, 508] on button "button" at bounding box center [306, 513] width 11 height 11
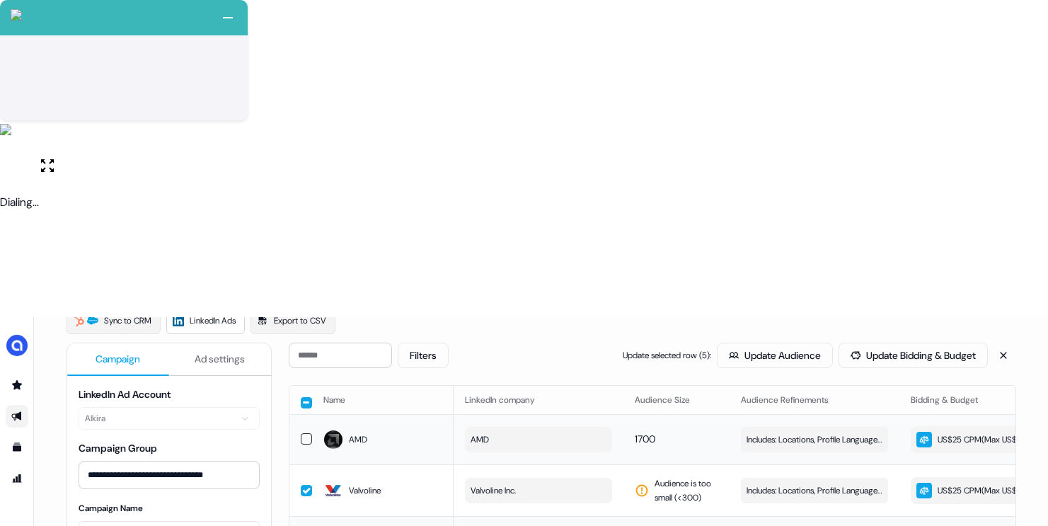
scroll to position [0, 0]
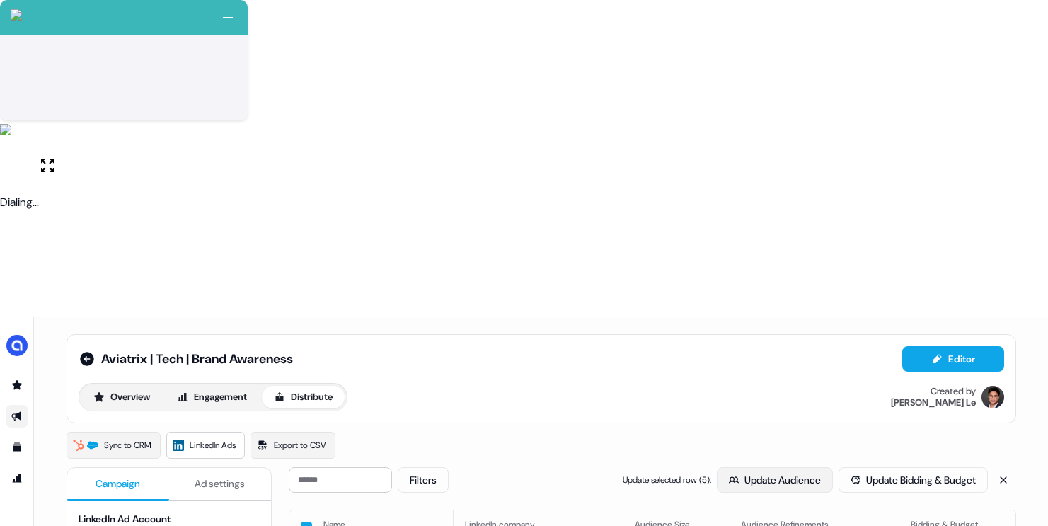
click at [766, 467] on button "Update Audience" at bounding box center [775, 479] width 116 height 25
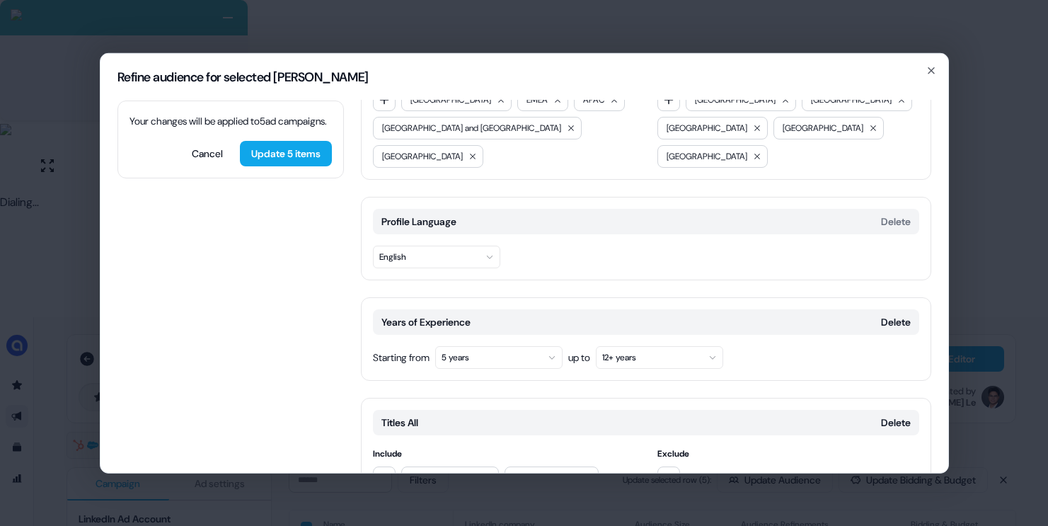
scroll to position [110, 0]
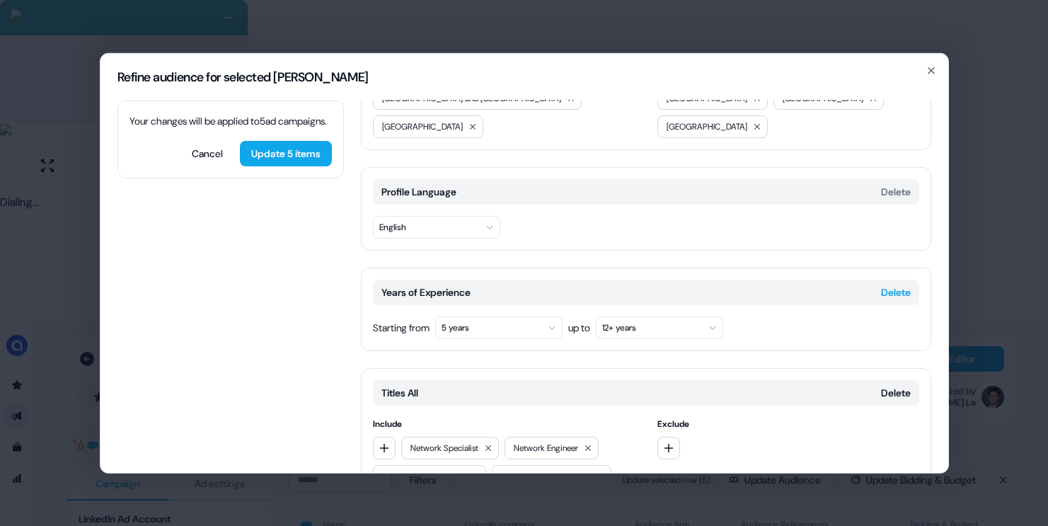
click at [882, 284] on button "Delete" at bounding box center [896, 291] width 30 height 14
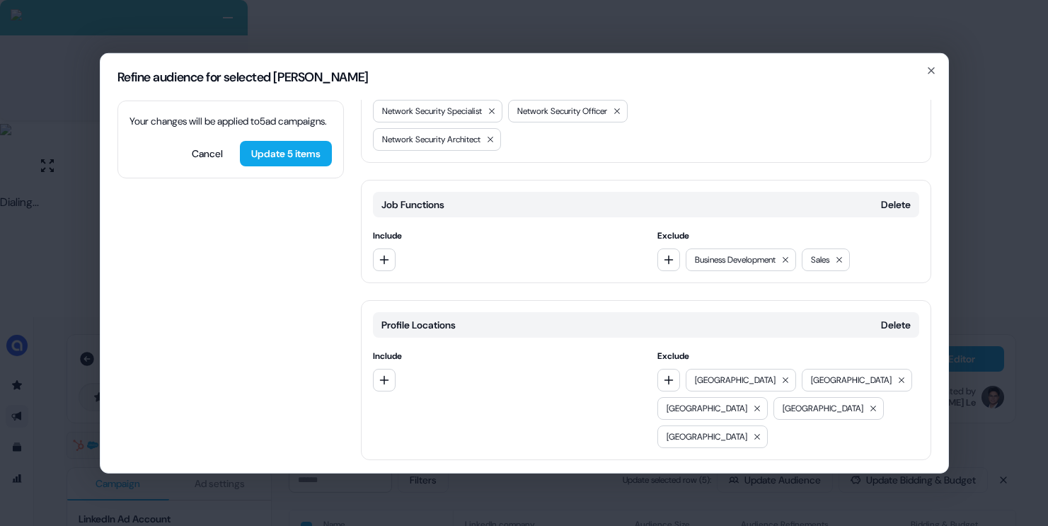
scroll to position [987, 0]
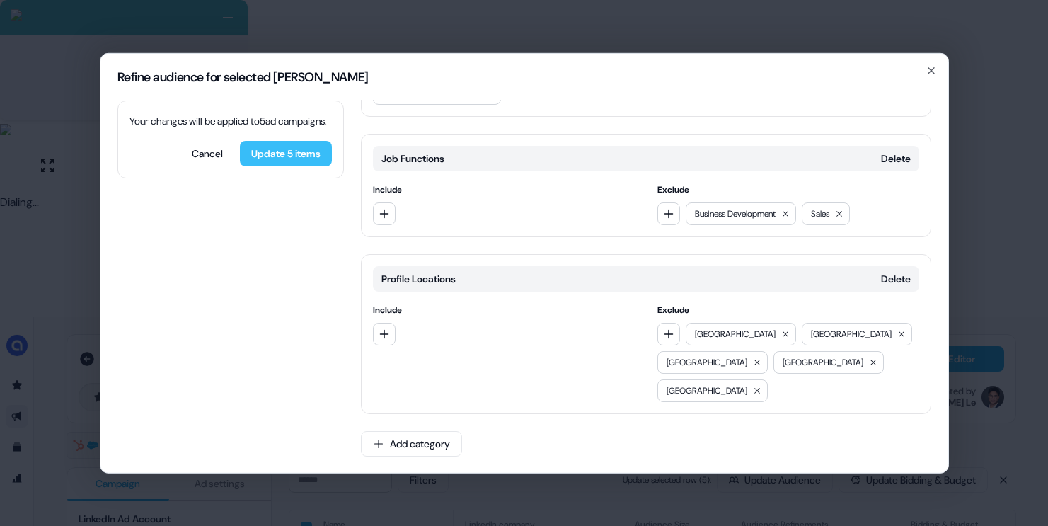
click at [316, 166] on button "Update 5 items" at bounding box center [286, 152] width 92 height 25
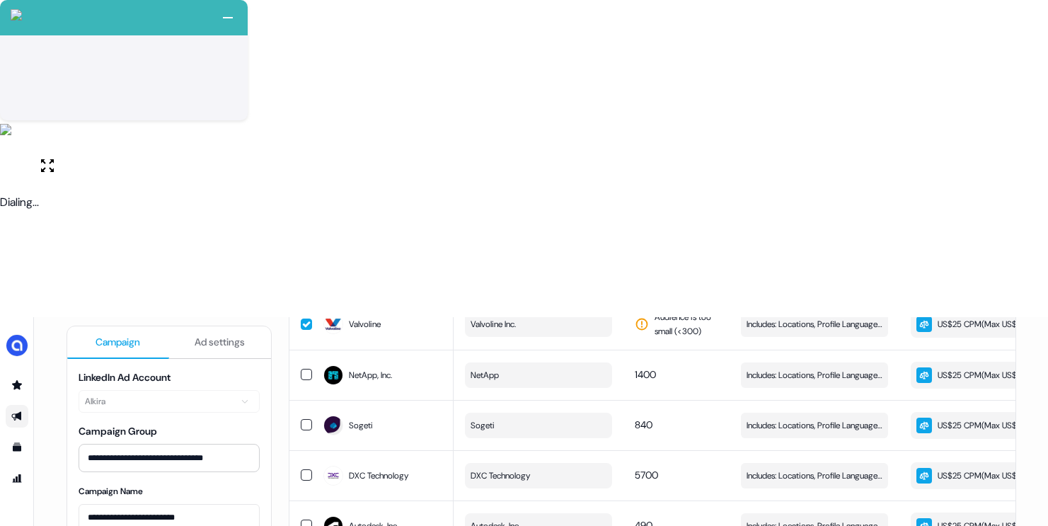
scroll to position [0, 0]
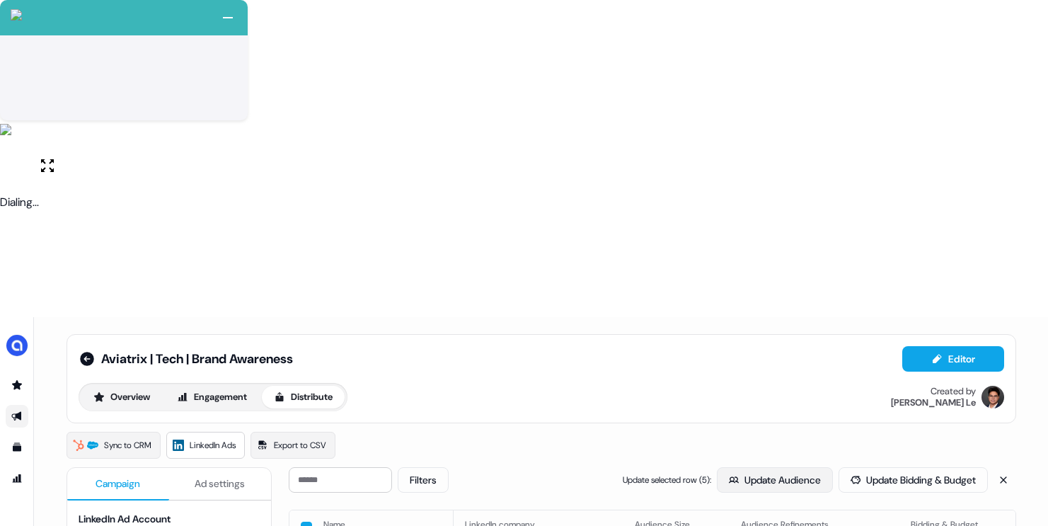
click at [757, 467] on button "Update Audience" at bounding box center [775, 479] width 116 height 25
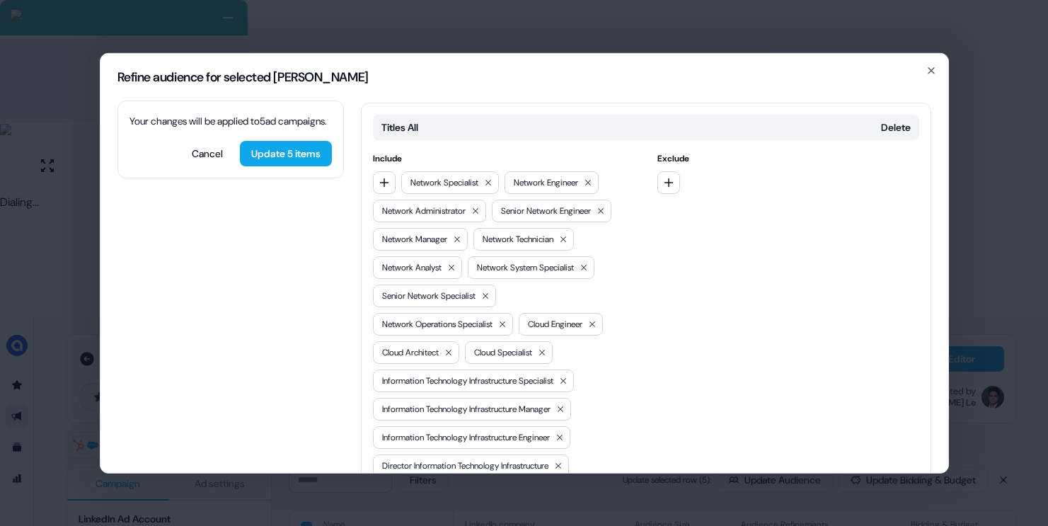
scroll to position [171, 0]
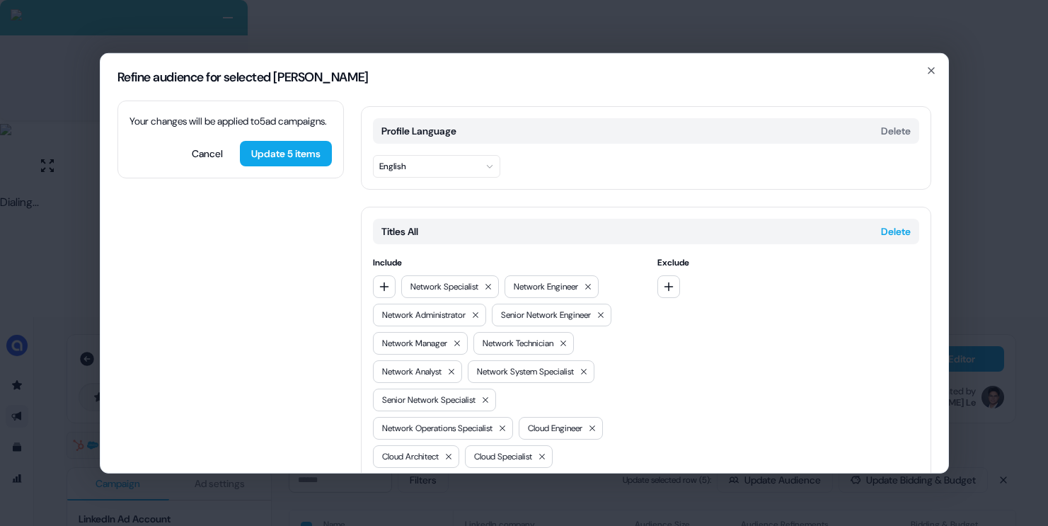
click at [899, 224] on button "Delete" at bounding box center [896, 231] width 30 height 14
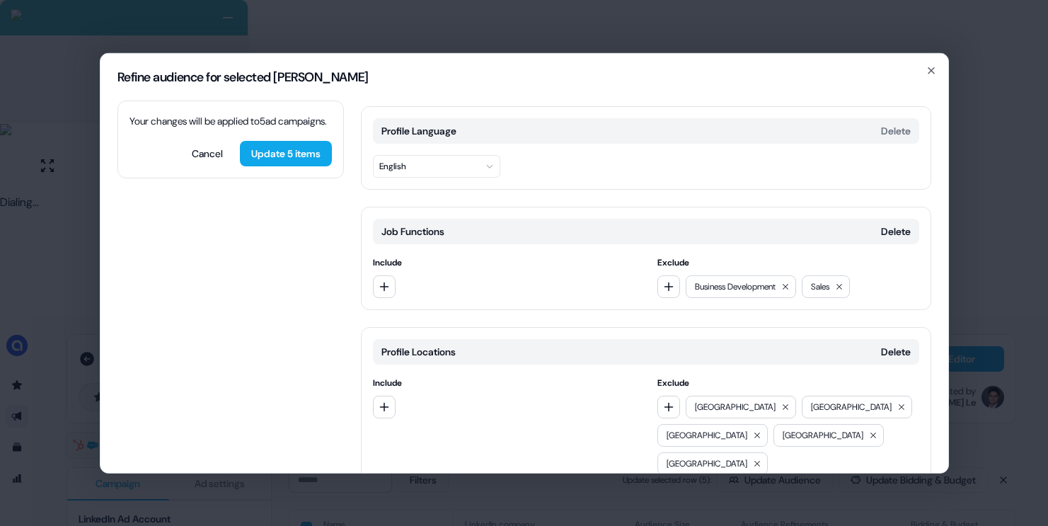
click at [398, 275] on div at bounding box center [504, 286] width 262 height 23
click at [392, 275] on button "button" at bounding box center [384, 286] width 23 height 23
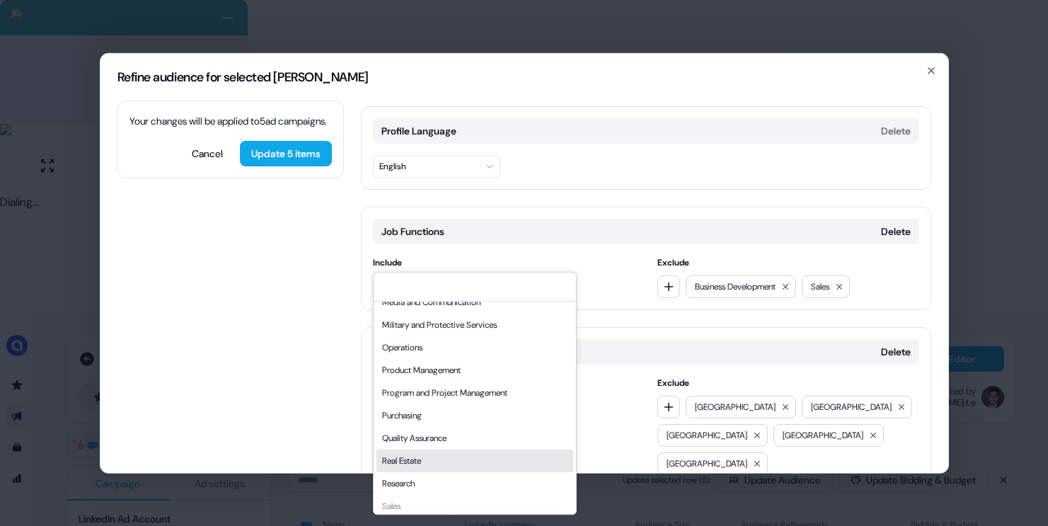
scroll to position [221, 0]
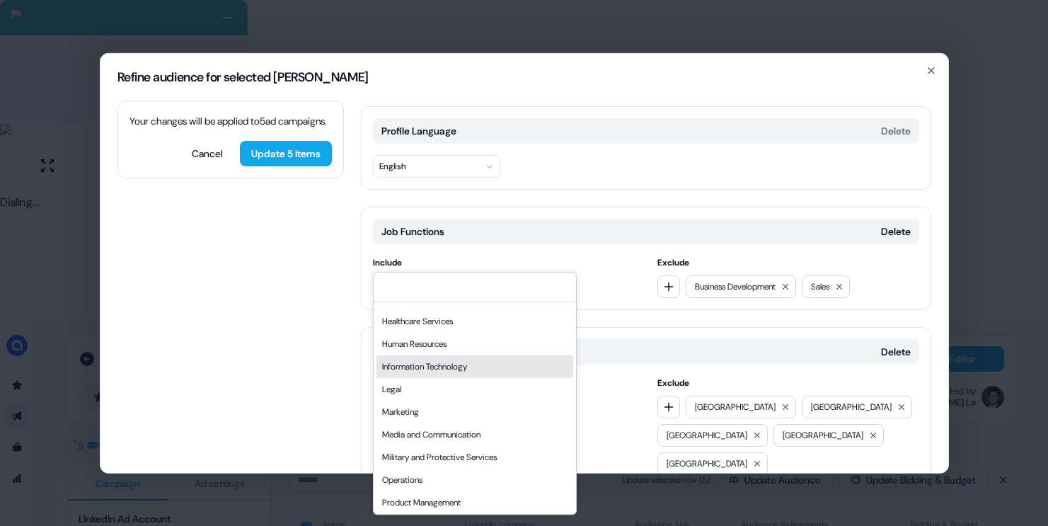
click at [437, 373] on div "Information Technology" at bounding box center [474, 366] width 197 height 23
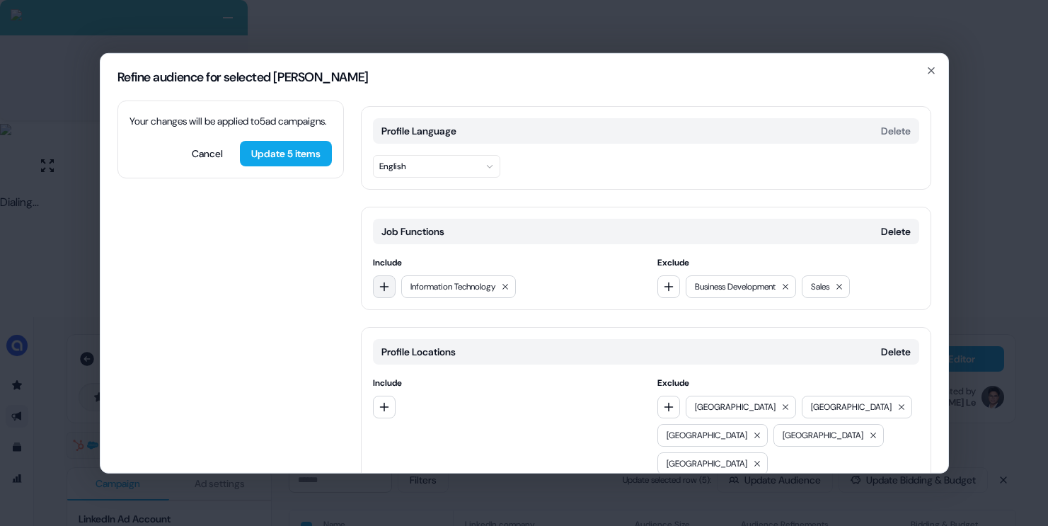
click at [387, 275] on button "button" at bounding box center [384, 286] width 23 height 23
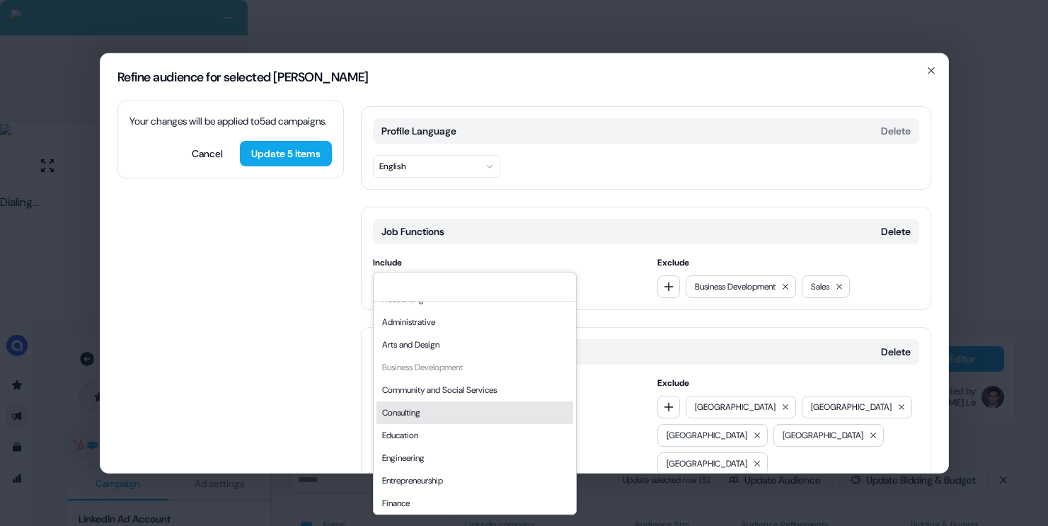
scroll to position [21, 0]
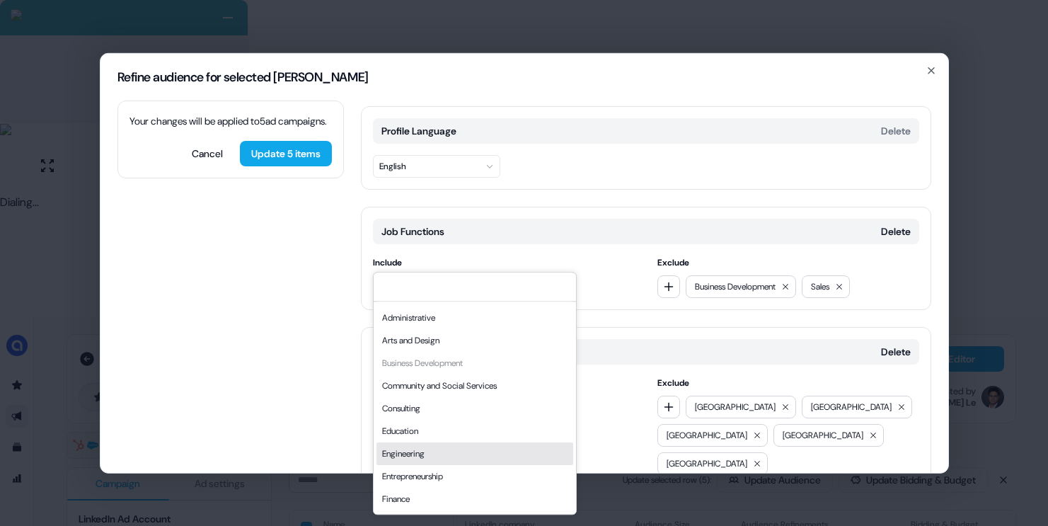
click at [415, 454] on div "Engineering" at bounding box center [474, 453] width 197 height 23
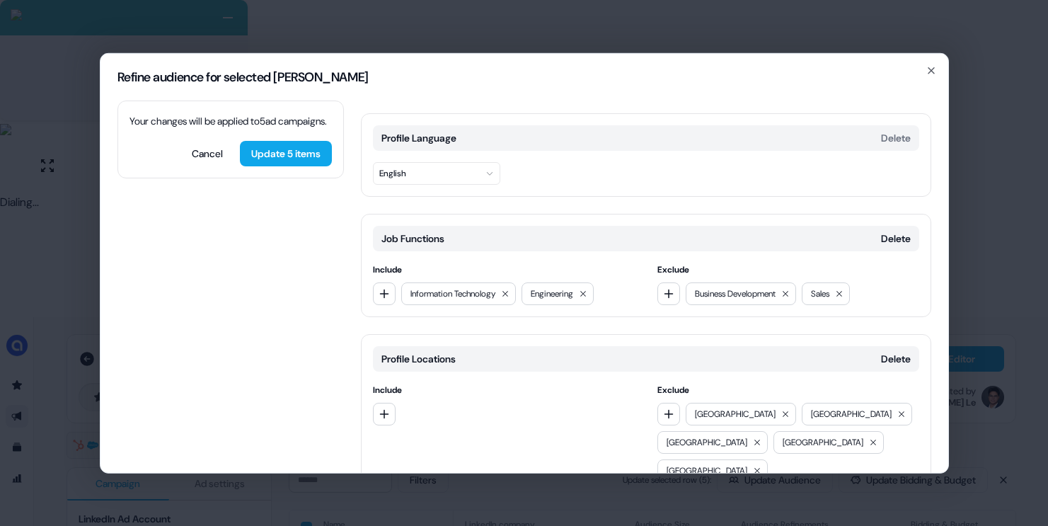
scroll to position [188, 0]
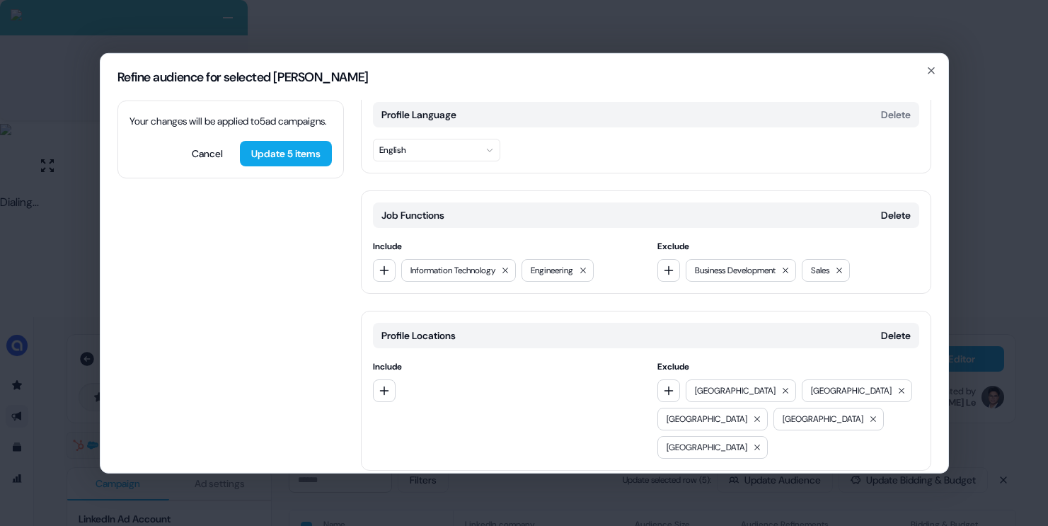
click at [441, 487] on button "Add category" at bounding box center [411, 499] width 101 height 25
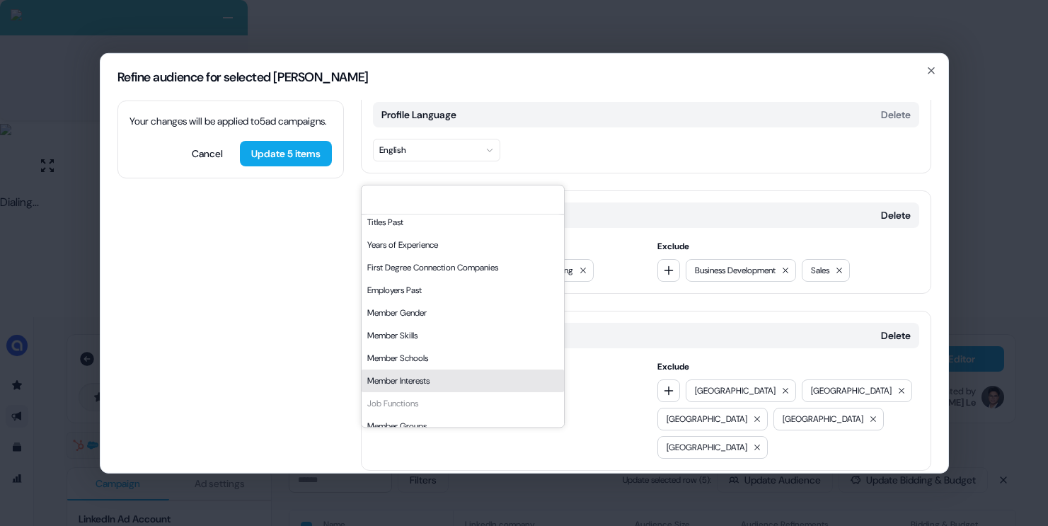
scroll to position [37, 0]
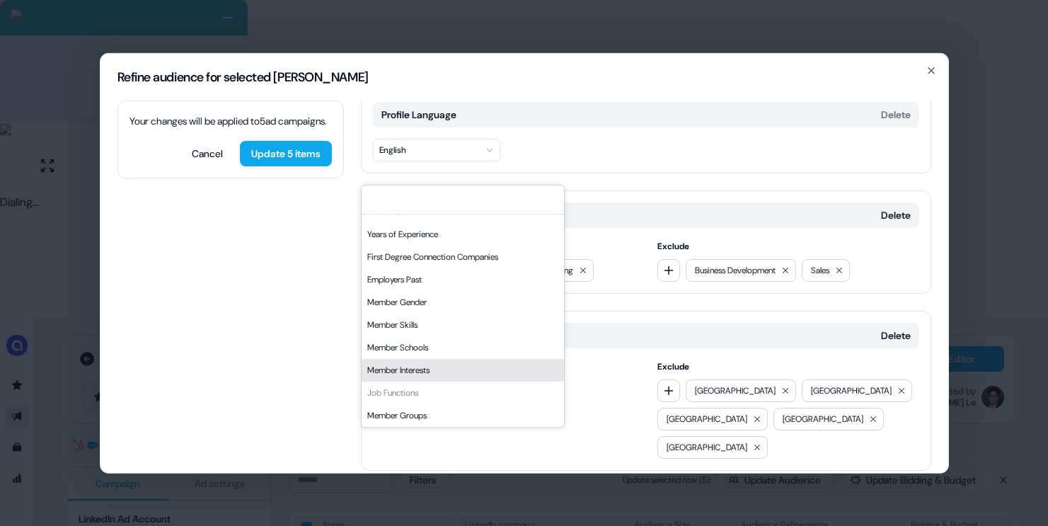
click at [449, 366] on div "Member Interests" at bounding box center [463, 370] width 202 height 23
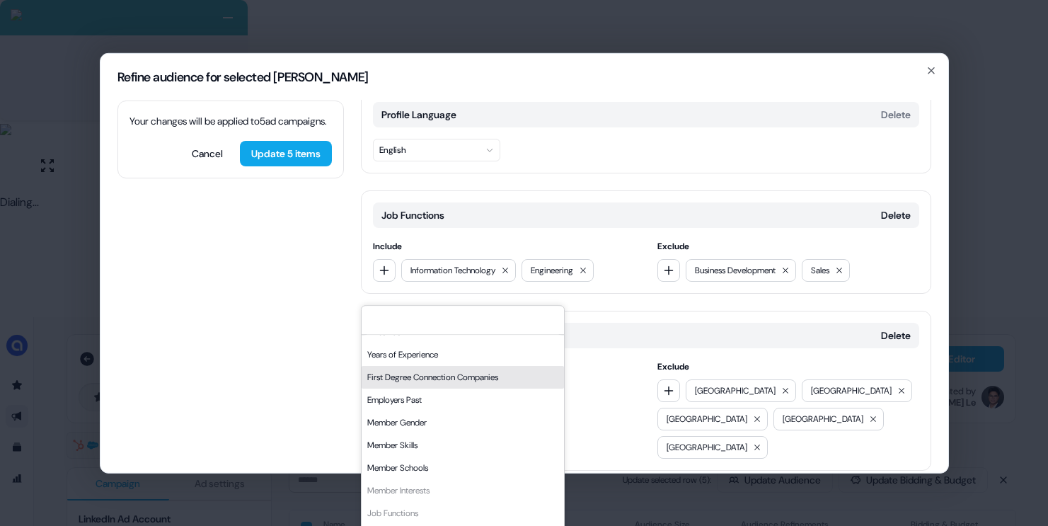
scroll to position [308, 0]
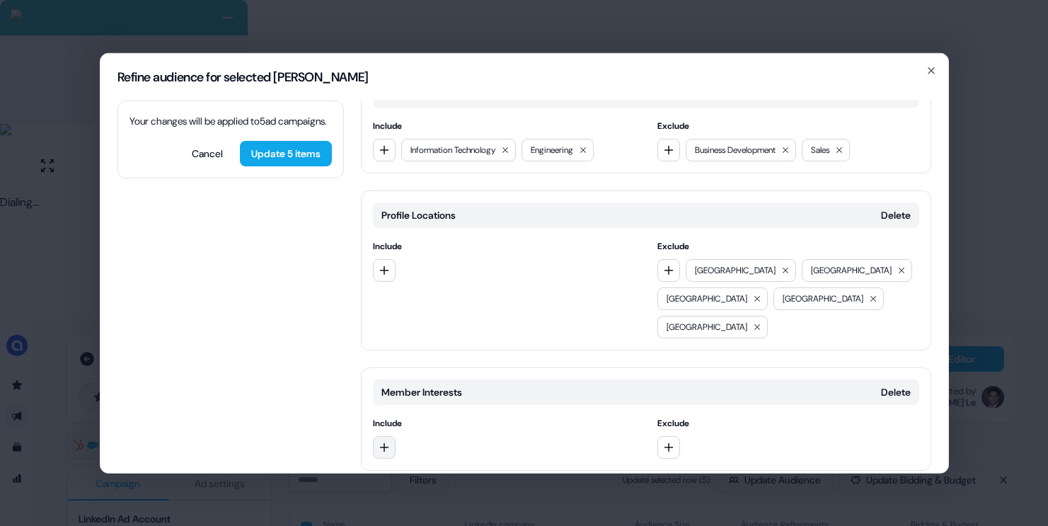
click at [389, 441] on icon "button" at bounding box center [384, 446] width 11 height 11
type input "*"
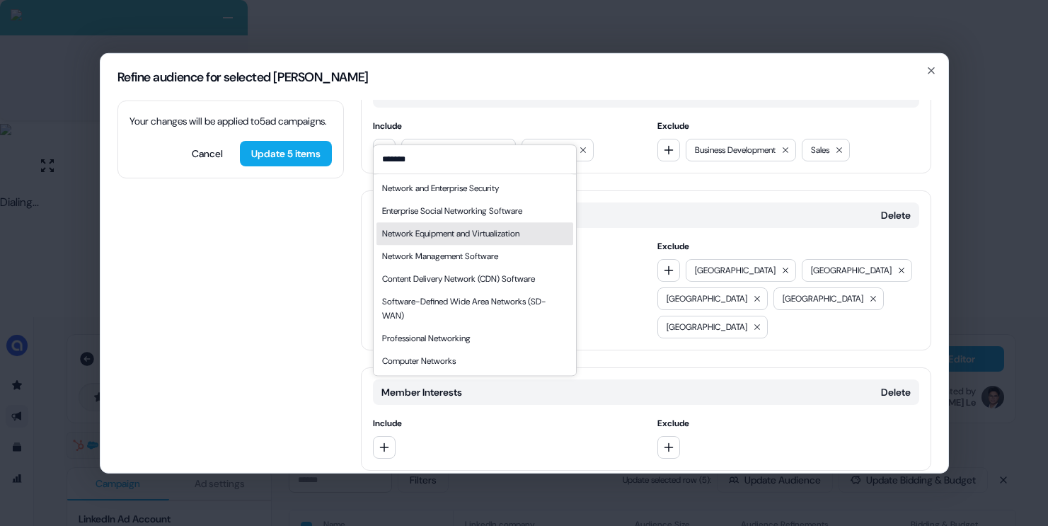
type input "*******"
click at [493, 229] on div "Network Equipment and Virtualization" at bounding box center [450, 233] width 137 height 14
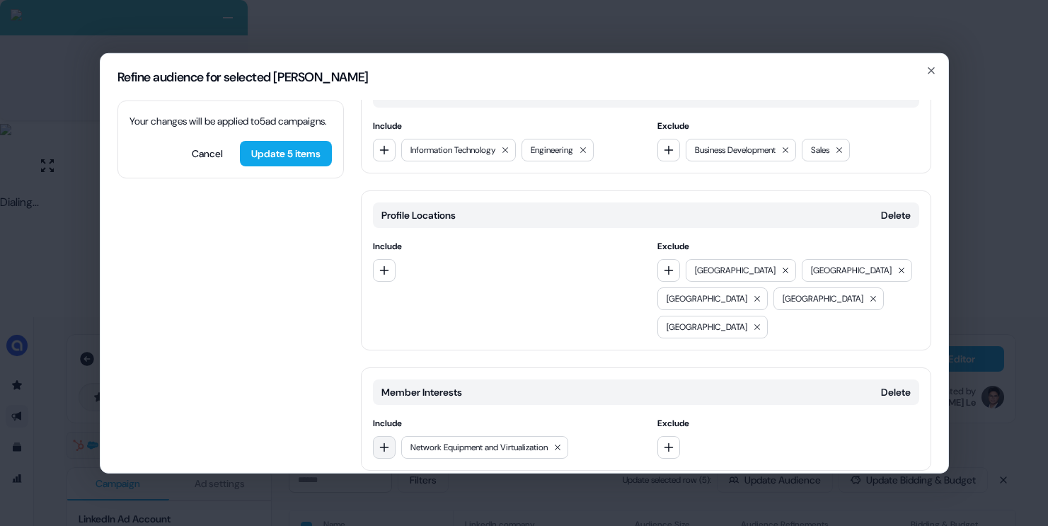
click at [392, 435] on button "button" at bounding box center [384, 446] width 23 height 23
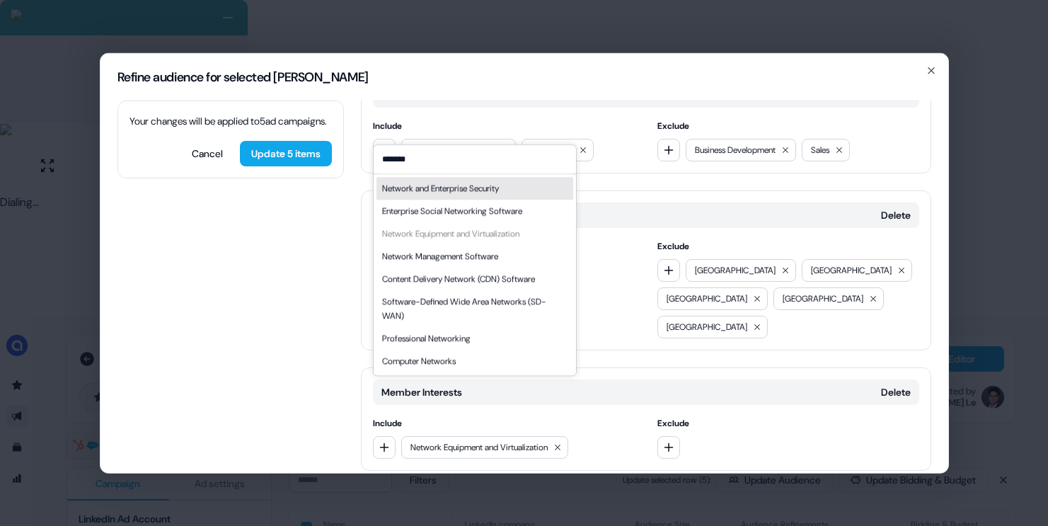
type input "*******"
click at [502, 195] on div "Network and Enterprise Security" at bounding box center [474, 188] width 197 height 23
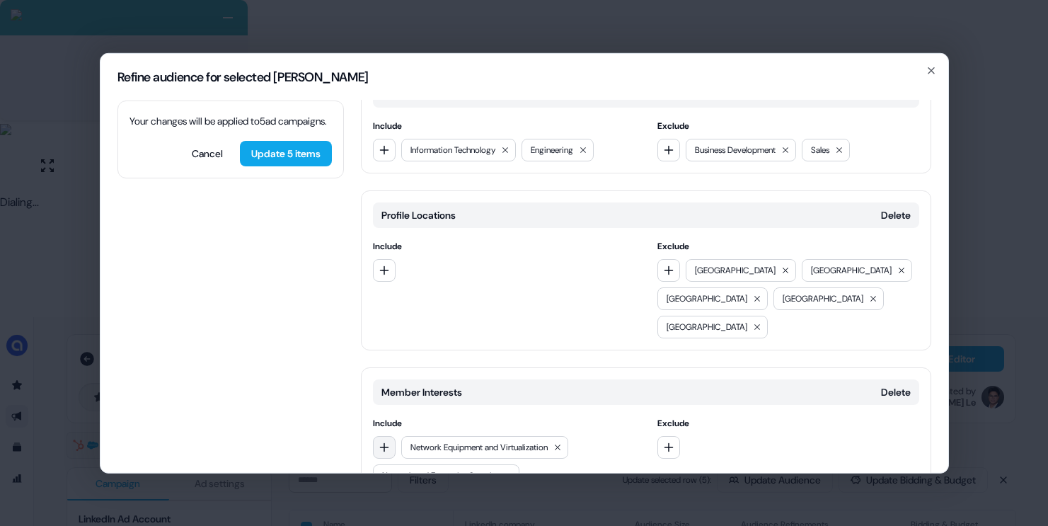
click at [386, 441] on icon "button" at bounding box center [384, 446] width 11 height 11
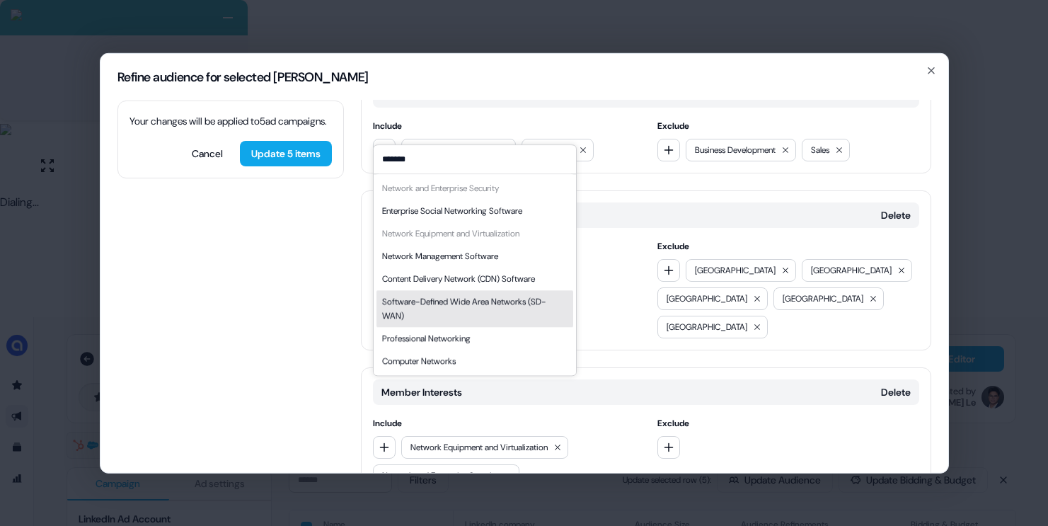
type input "*******"
click at [517, 304] on div "Software-Defined Wide Area Networks (SD-WAN)" at bounding box center [474, 308] width 185 height 28
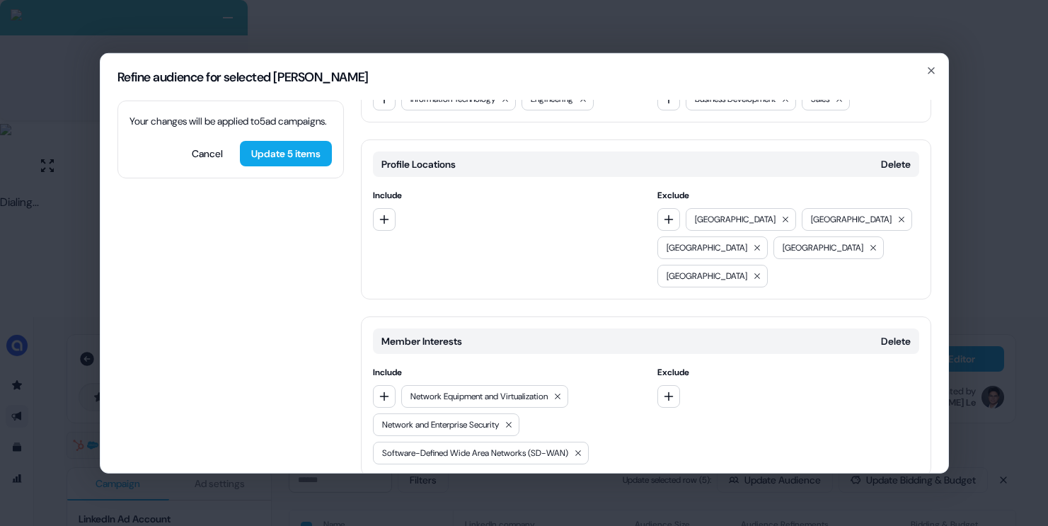
scroll to position [364, 0]
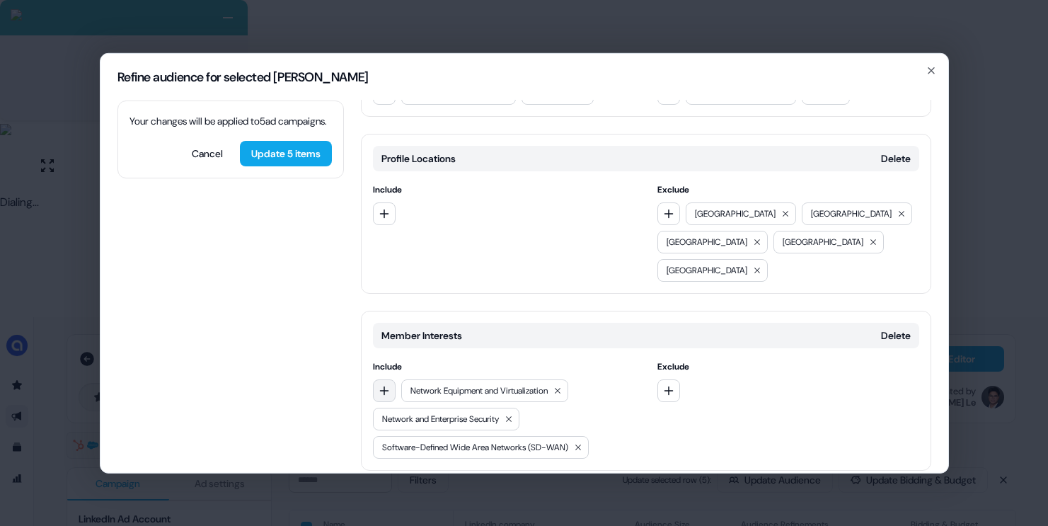
click at [387, 379] on button "button" at bounding box center [384, 390] width 23 height 23
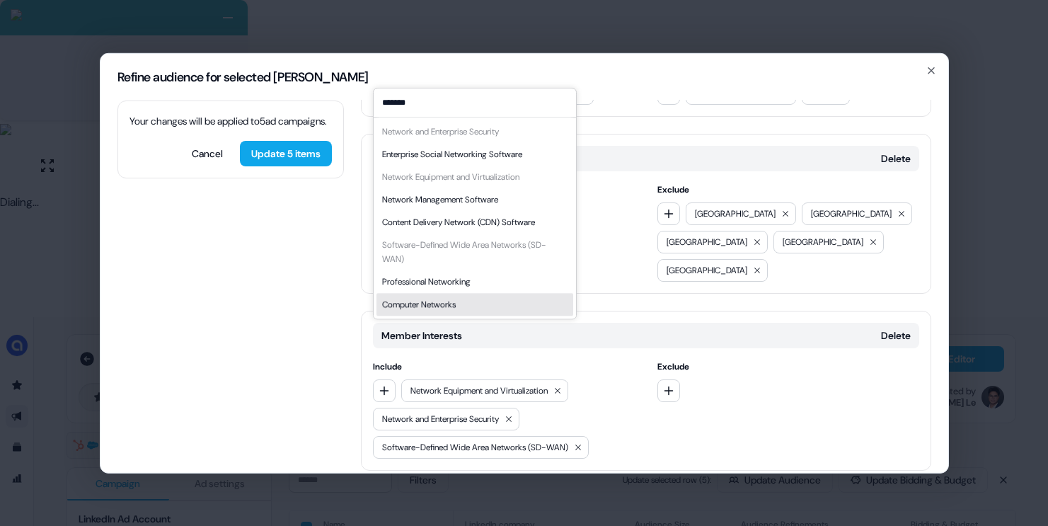
type input "*******"
click at [462, 296] on div "Computer Networks" at bounding box center [474, 304] width 197 height 23
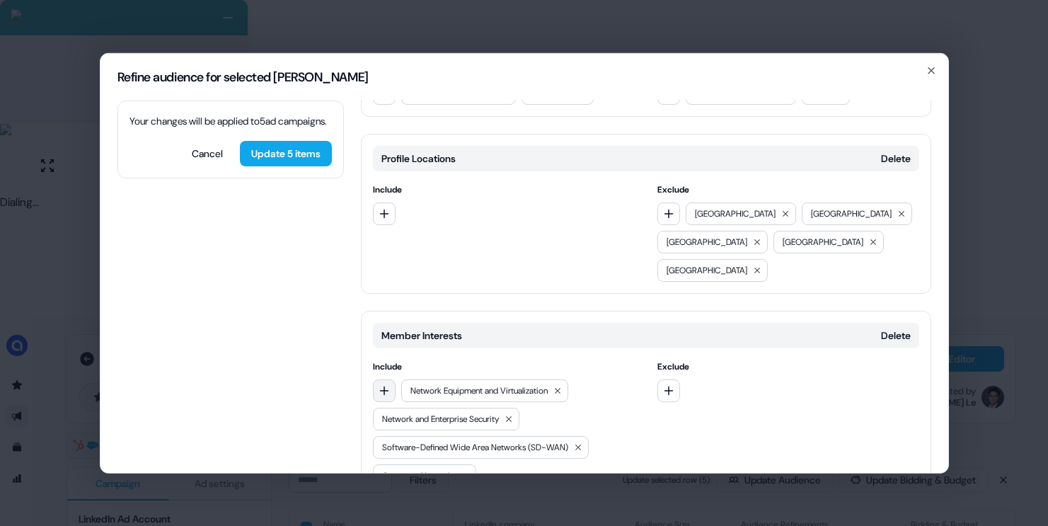
click at [379, 384] on icon "button" at bounding box center [384, 389] width 11 height 11
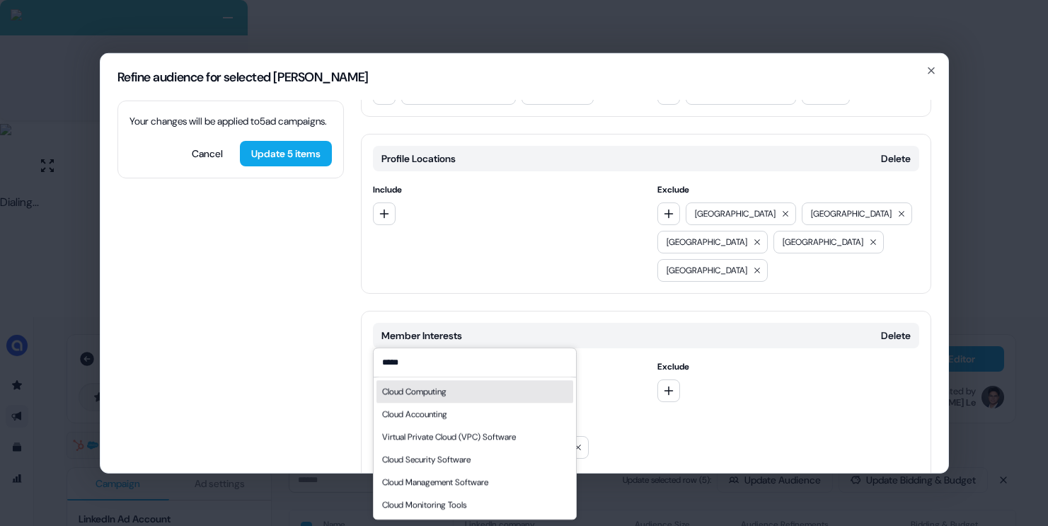
type input "*****"
click at [440, 396] on div "Cloud Computing" at bounding box center [414, 391] width 64 height 14
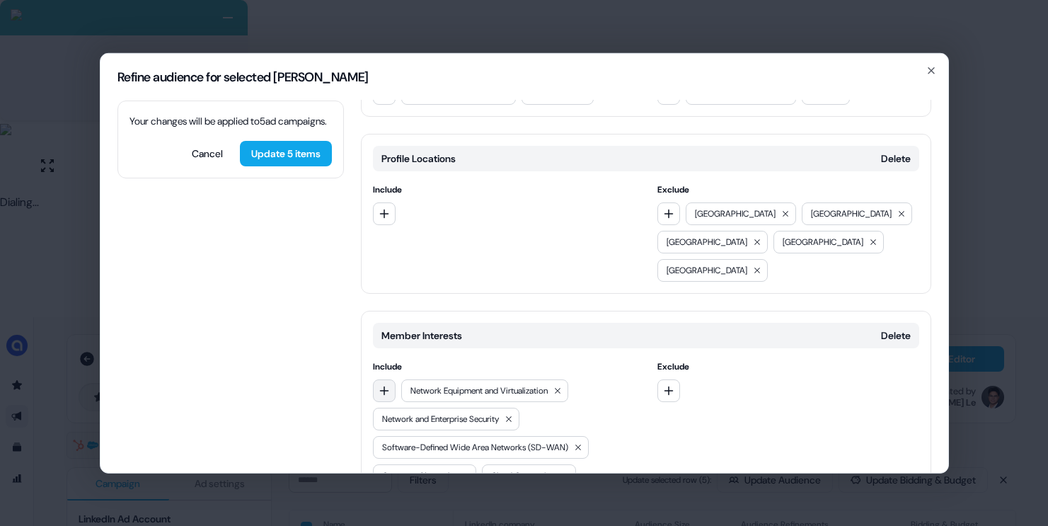
click at [387, 384] on icon "button" at bounding box center [384, 389] width 11 height 11
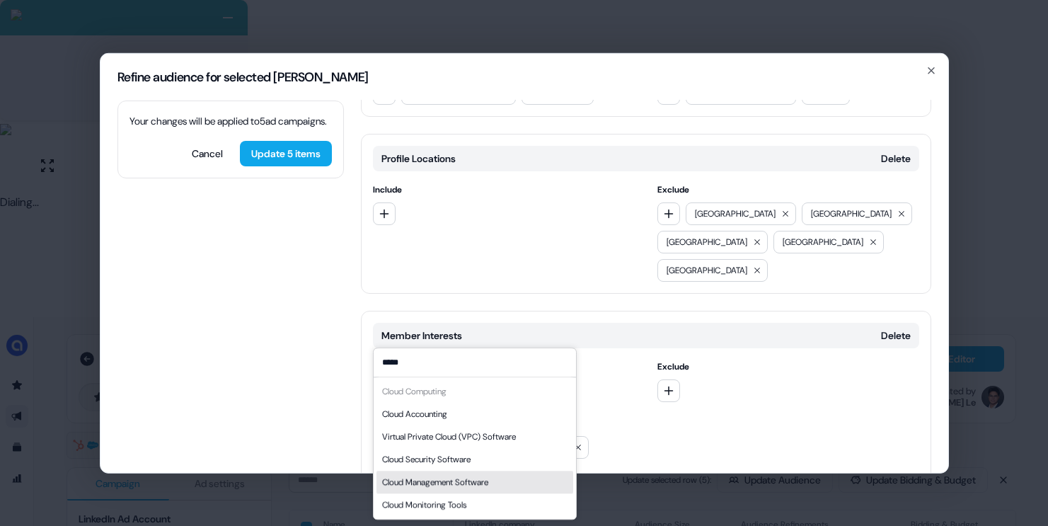
type input "*****"
click at [464, 478] on div "Cloud Management Software" at bounding box center [435, 482] width 106 height 14
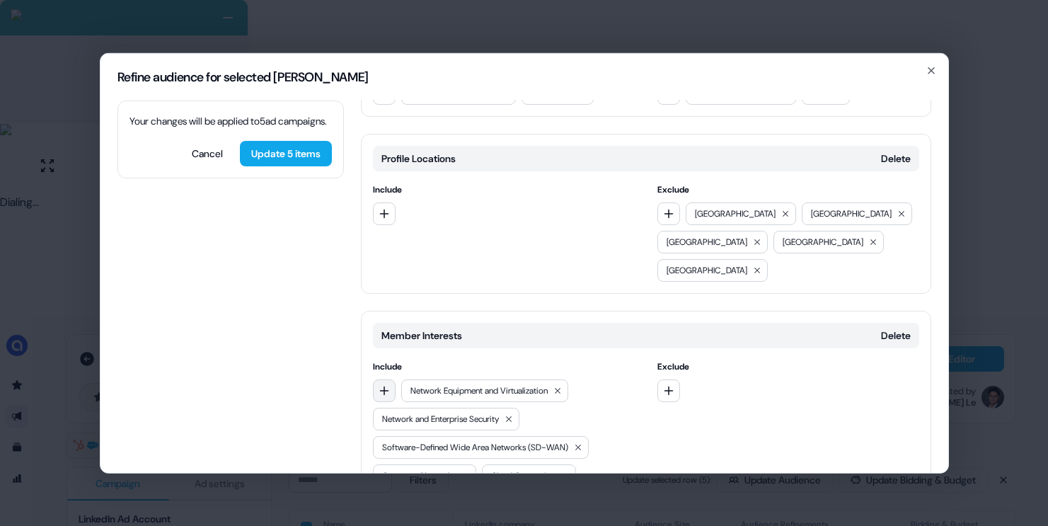
click at [388, 384] on icon "button" at bounding box center [384, 389] width 11 height 11
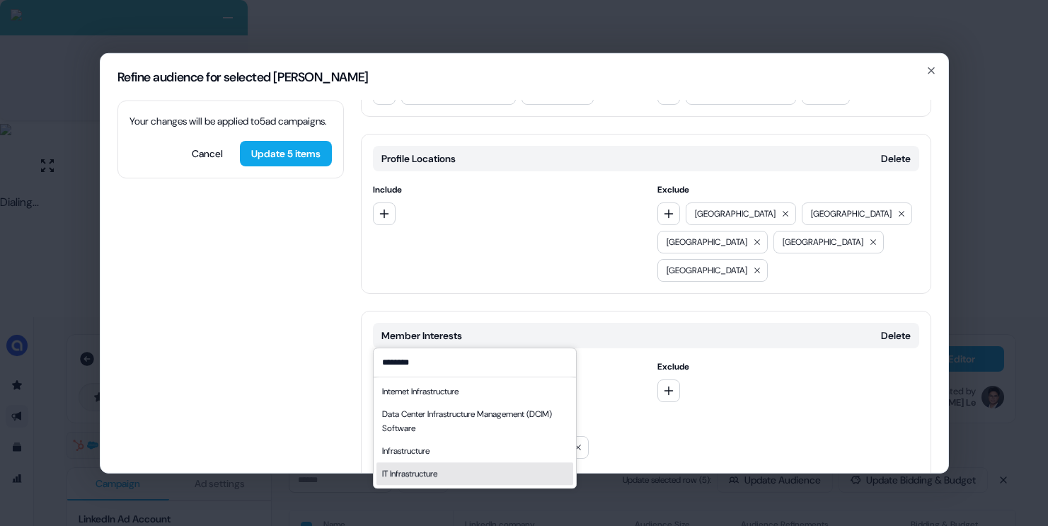
type input "********"
click at [447, 481] on div "IT Infrastructure" at bounding box center [474, 473] width 197 height 23
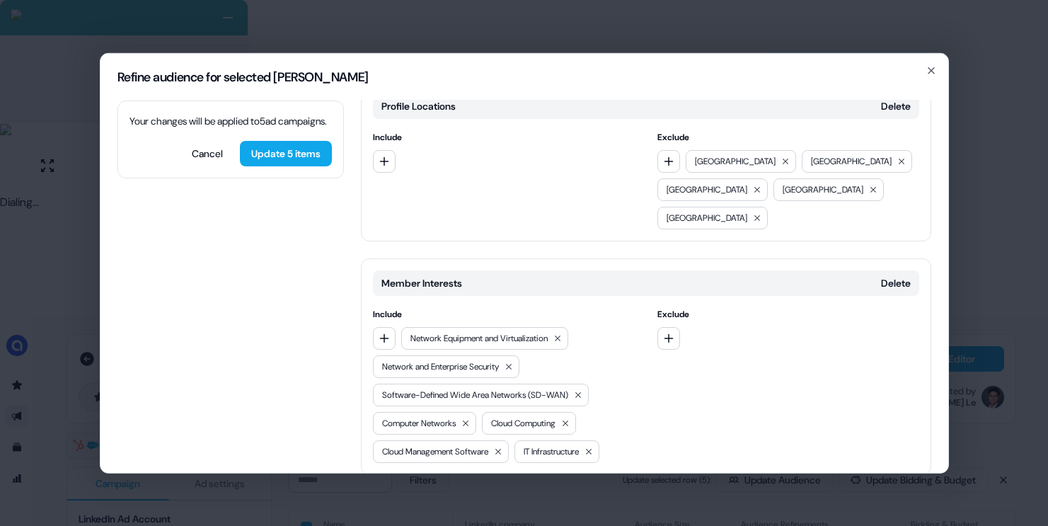
scroll to position [421, 0]
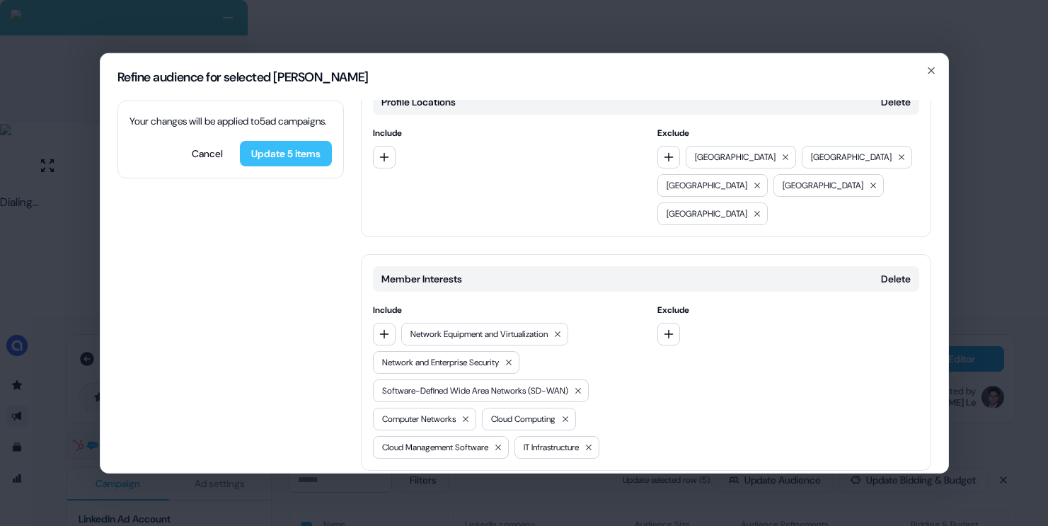
click at [290, 166] on button "Update 5 items" at bounding box center [286, 152] width 92 height 25
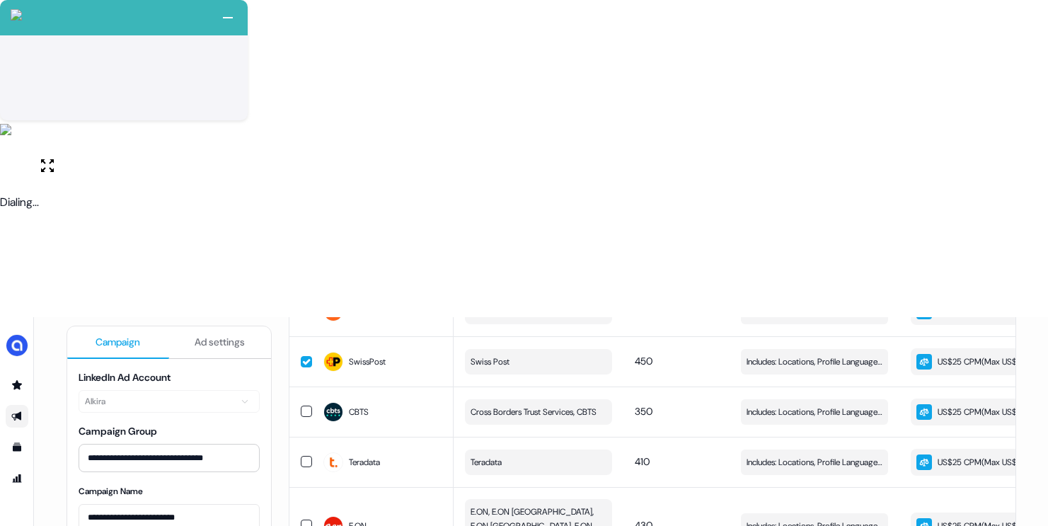
scroll to position [416, 0]
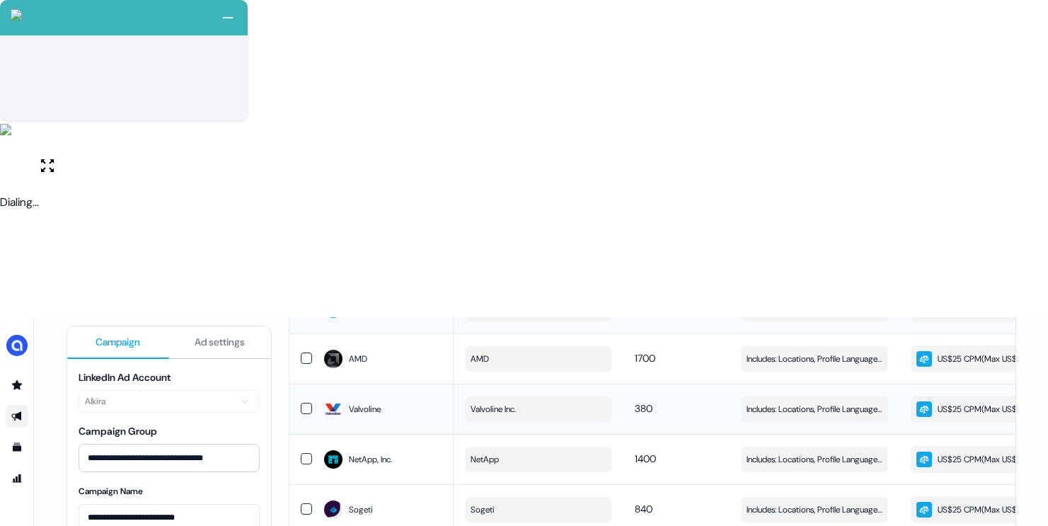
scroll to position [0, 0]
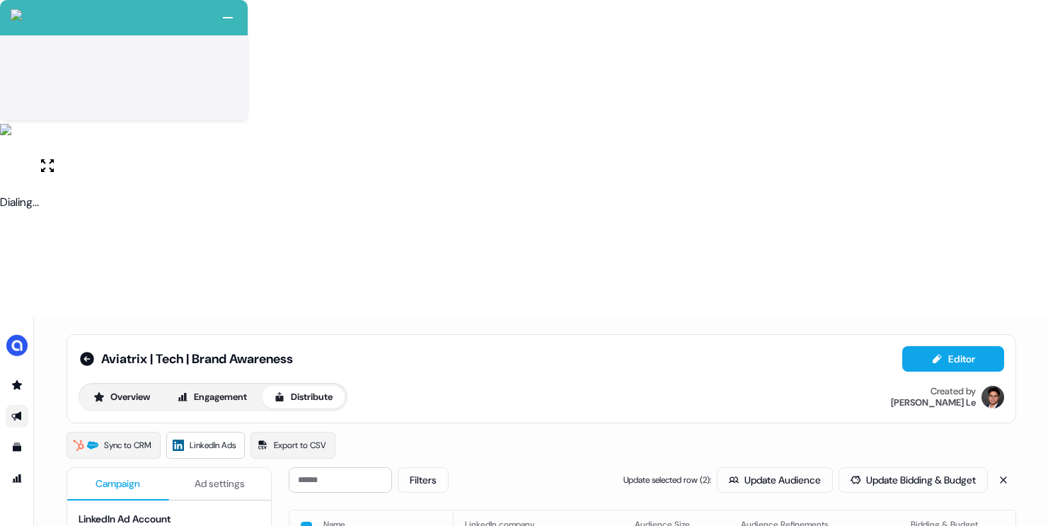
click at [733, 467] on button "Update Audience" at bounding box center [775, 479] width 116 height 25
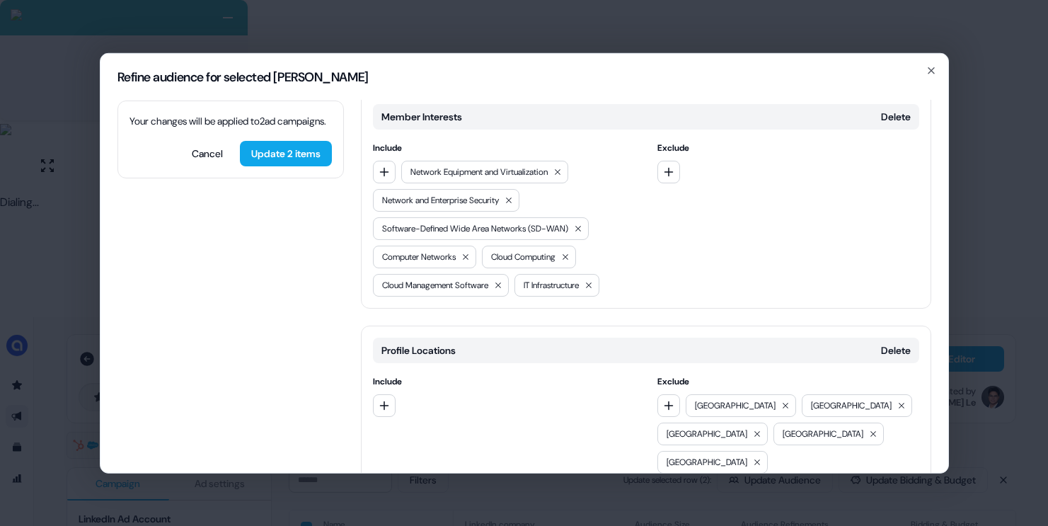
scroll to position [421, 0]
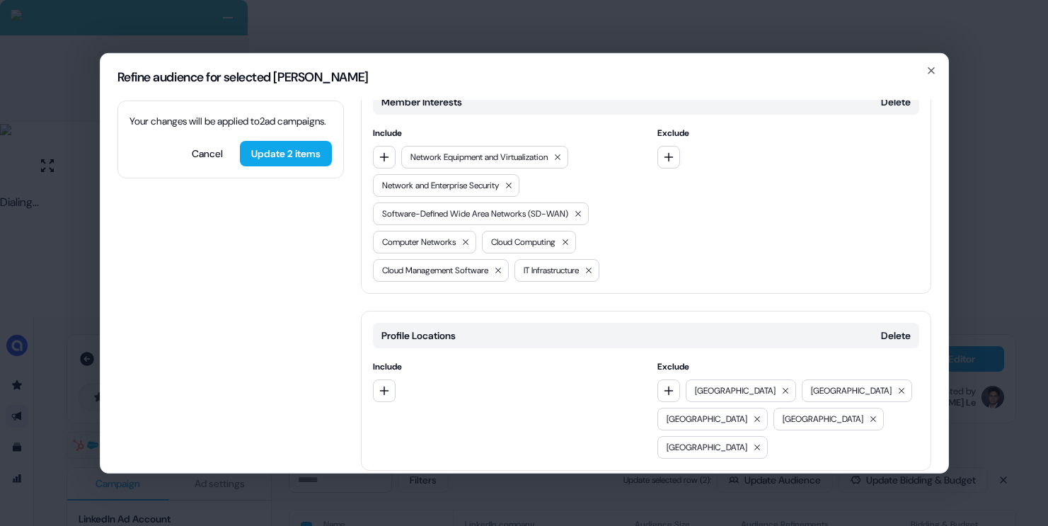
click at [433, 487] on button "Add category" at bounding box center [411, 499] width 101 height 25
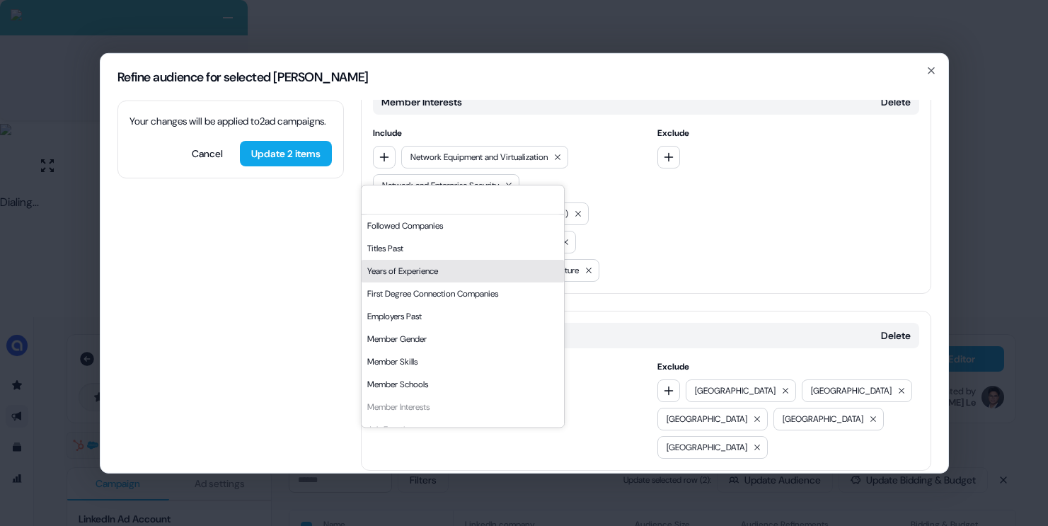
click at [432, 276] on div "Years of Experience" at bounding box center [463, 271] width 202 height 23
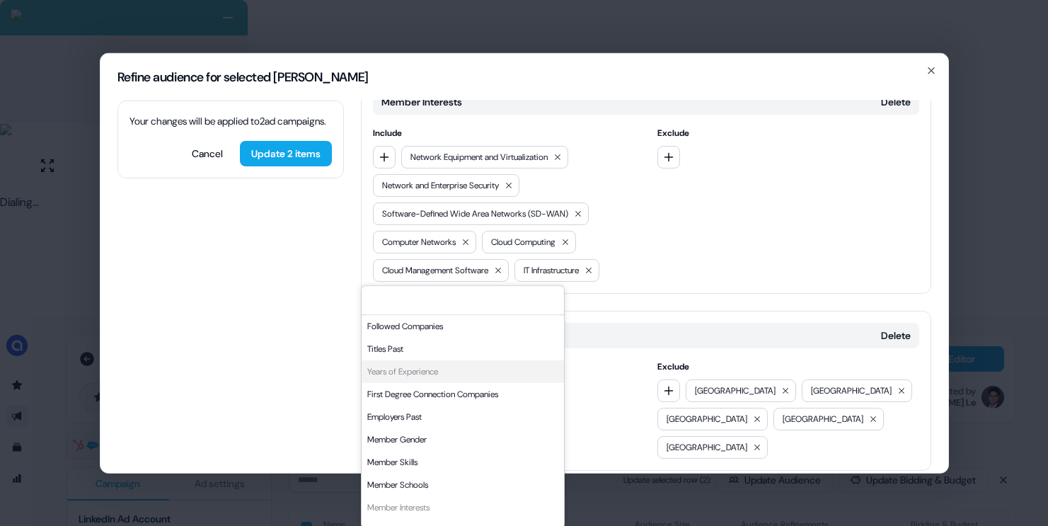
scroll to position [522, 0]
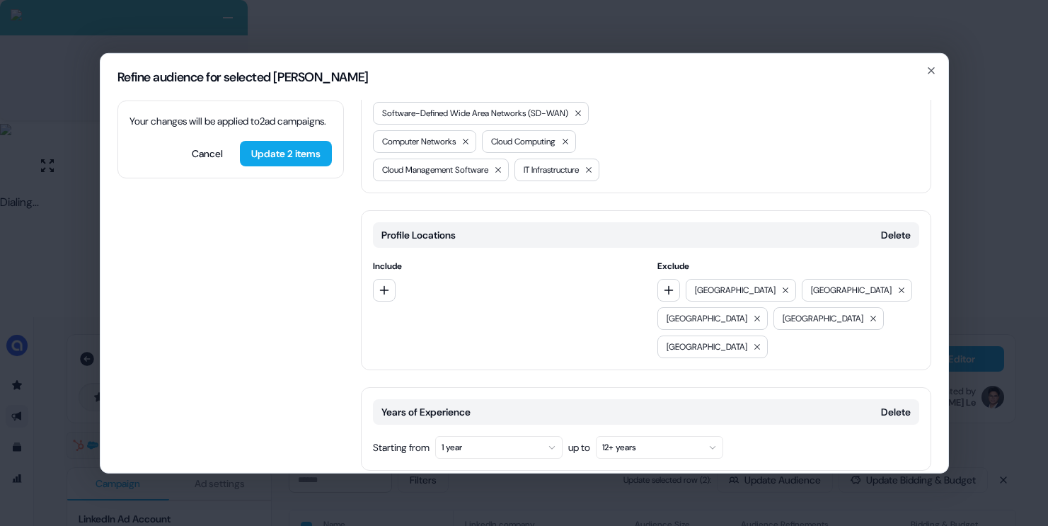
click at [519, 435] on button "1 year" at bounding box center [498, 446] width 127 height 23
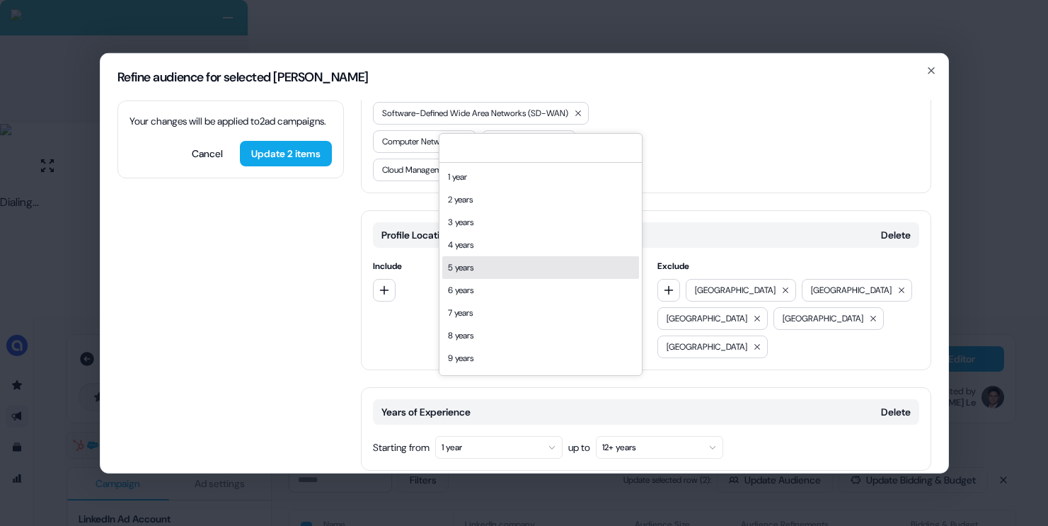
click at [493, 270] on div "5 years" at bounding box center [540, 267] width 197 height 23
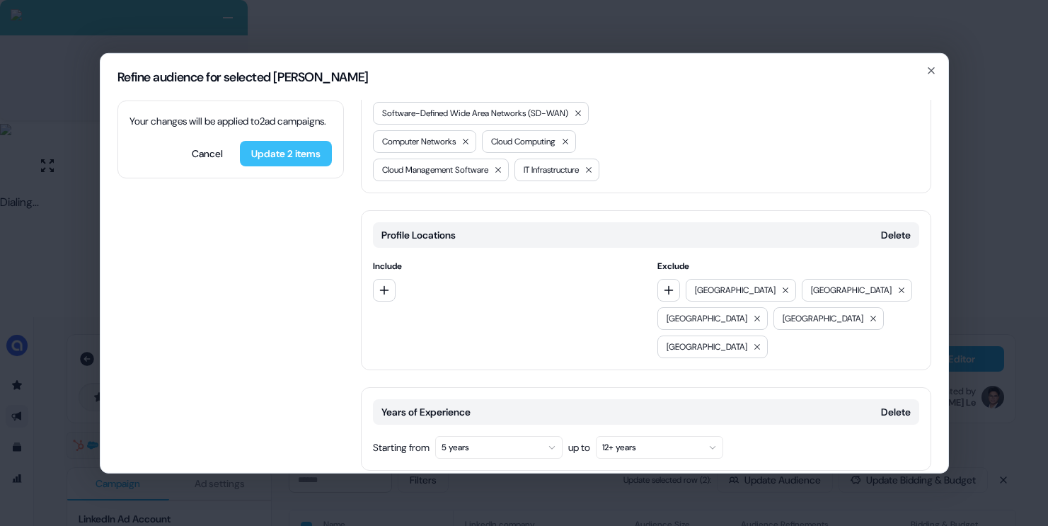
click at [305, 166] on button "Update 2 items" at bounding box center [286, 152] width 92 height 25
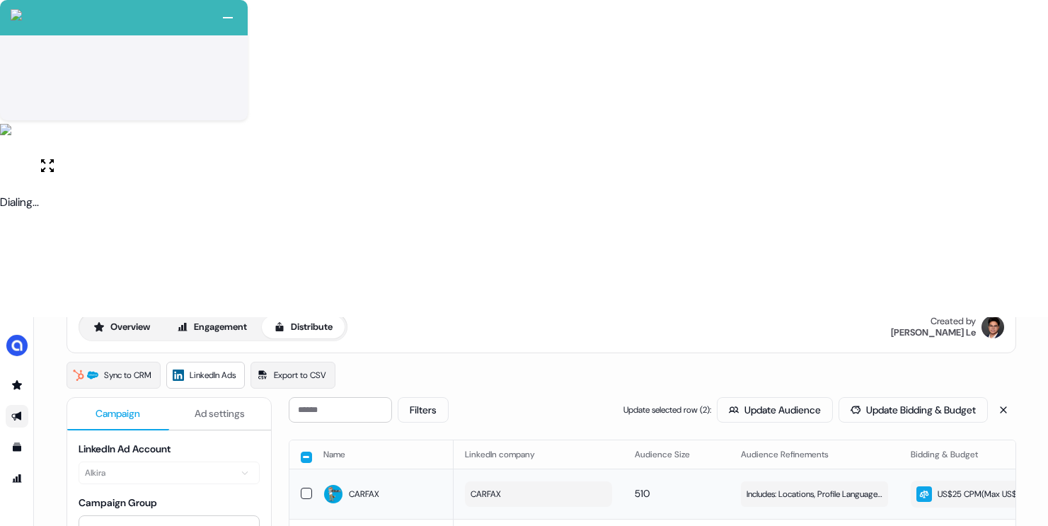
scroll to position [0, 0]
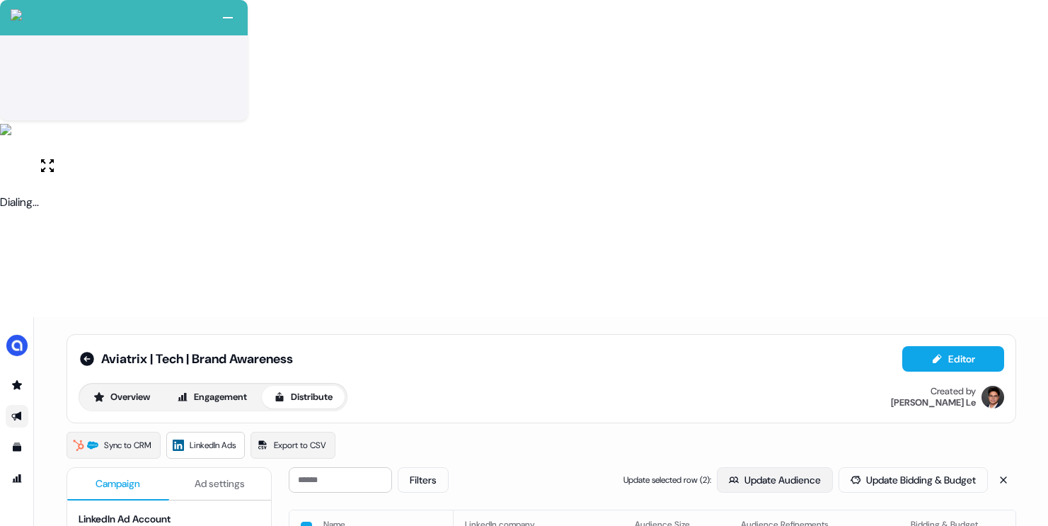
click at [734, 467] on button "Update Audience" at bounding box center [775, 479] width 116 height 25
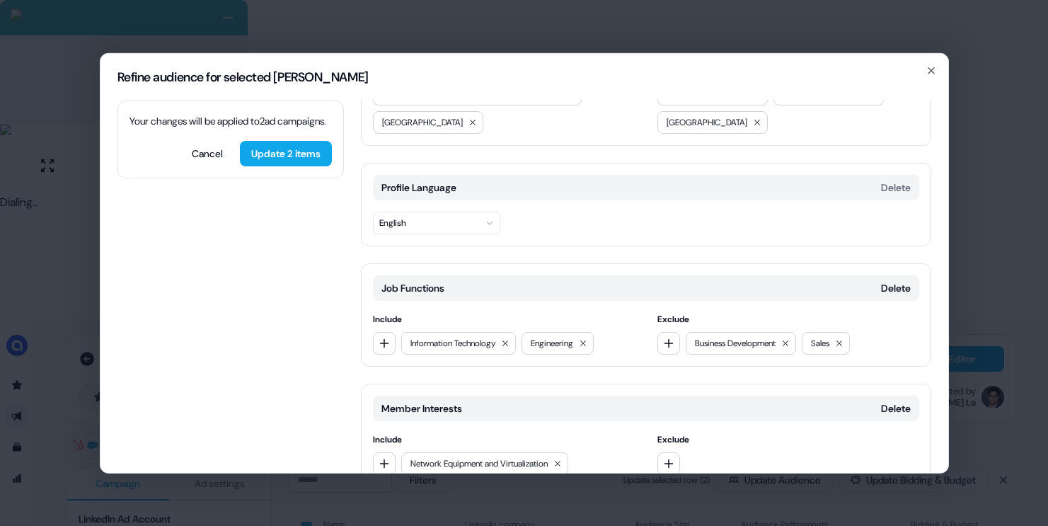
scroll to position [122, 0]
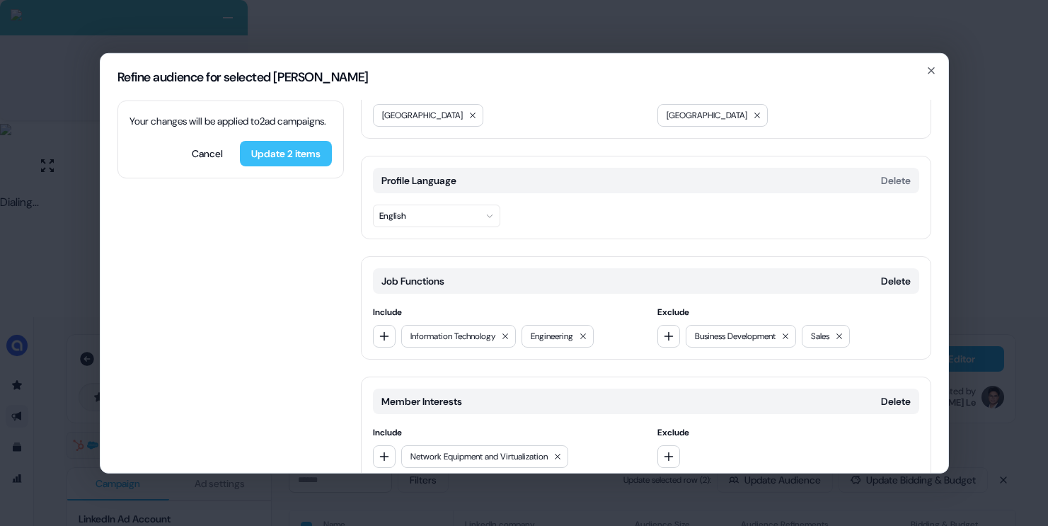
click at [312, 166] on button "Update 2 items" at bounding box center [286, 152] width 92 height 25
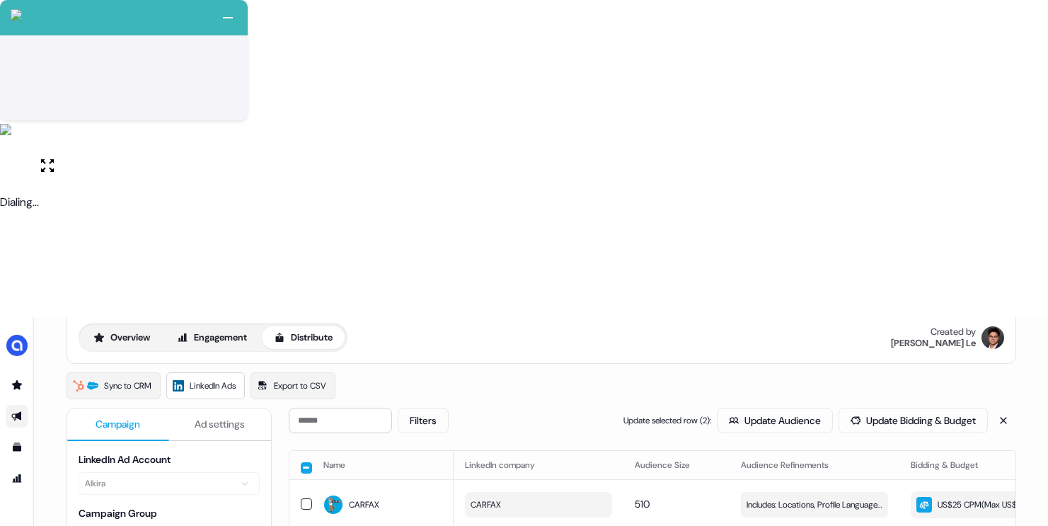
scroll to position [70, 0]
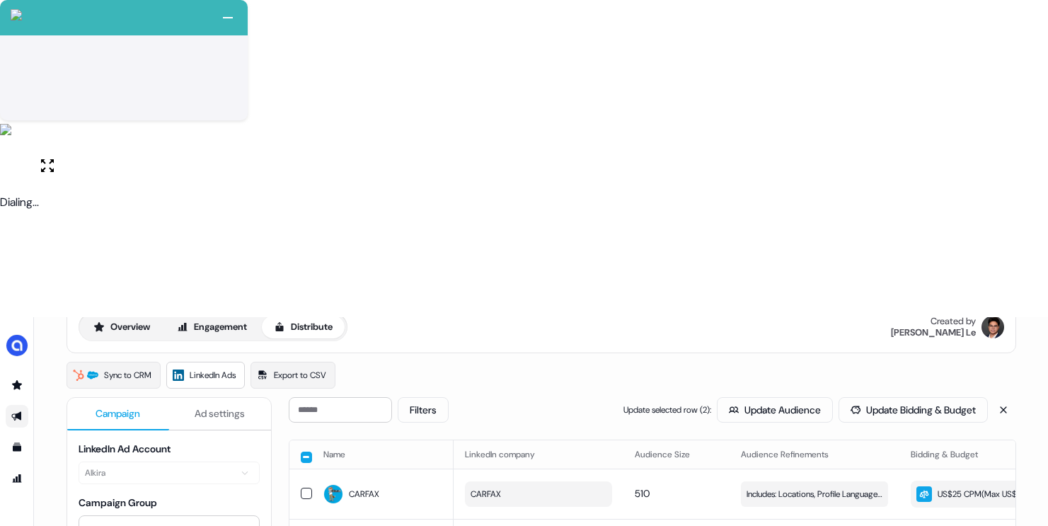
click at [304, 452] on button "button" at bounding box center [306, 457] width 11 height 11
click at [304, 450] on button "button" at bounding box center [306, 455] width 11 height 11
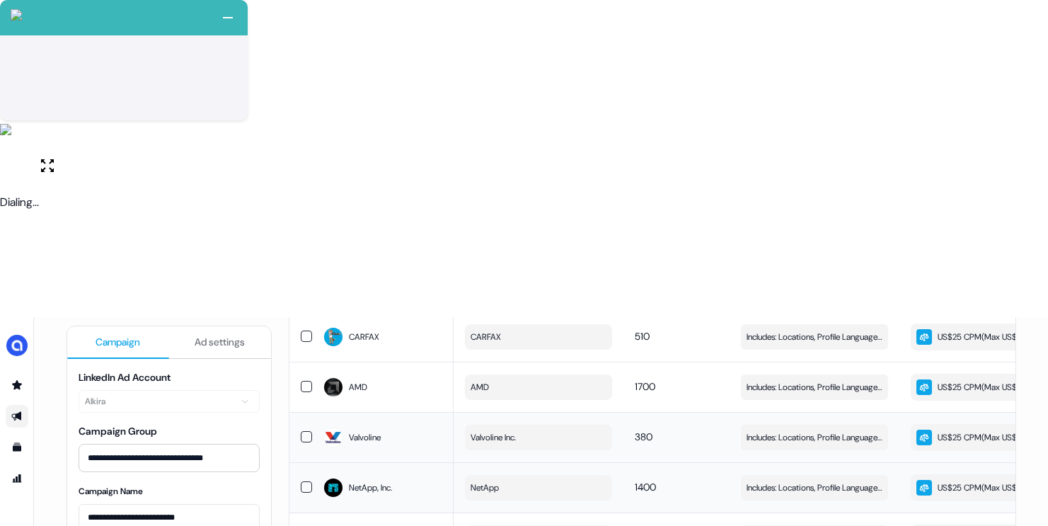
scroll to position [318, 0]
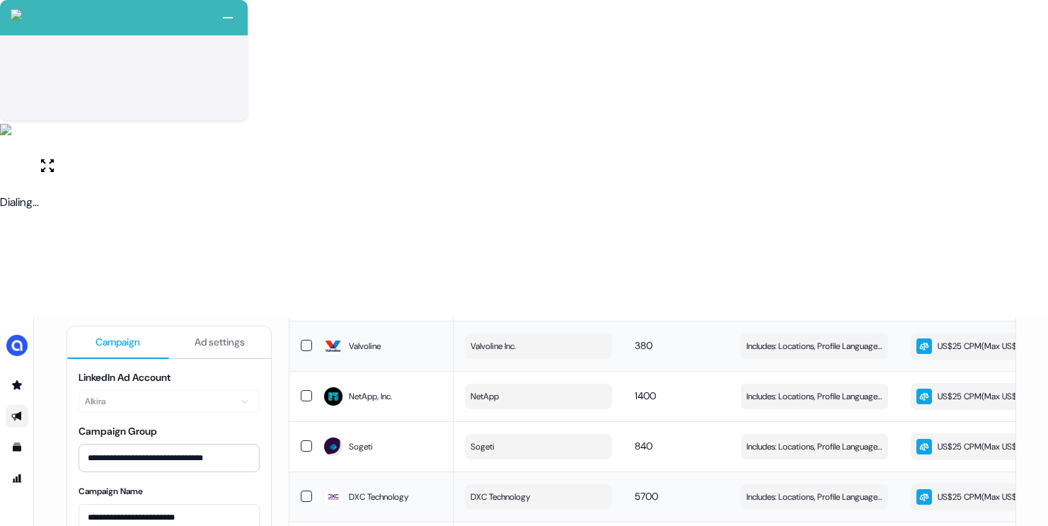
click at [301, 490] on button "button" at bounding box center [306, 495] width 11 height 11
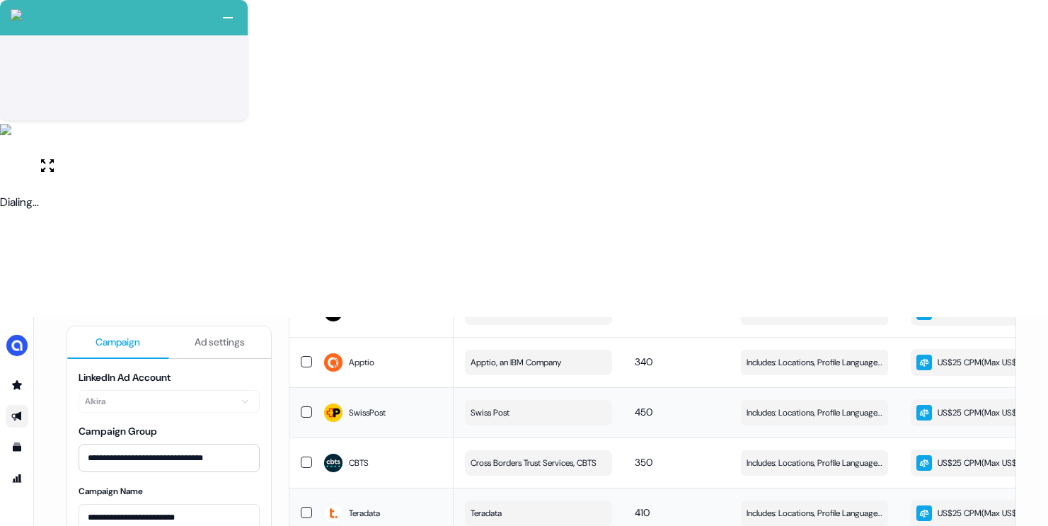
scroll to position [680, 0]
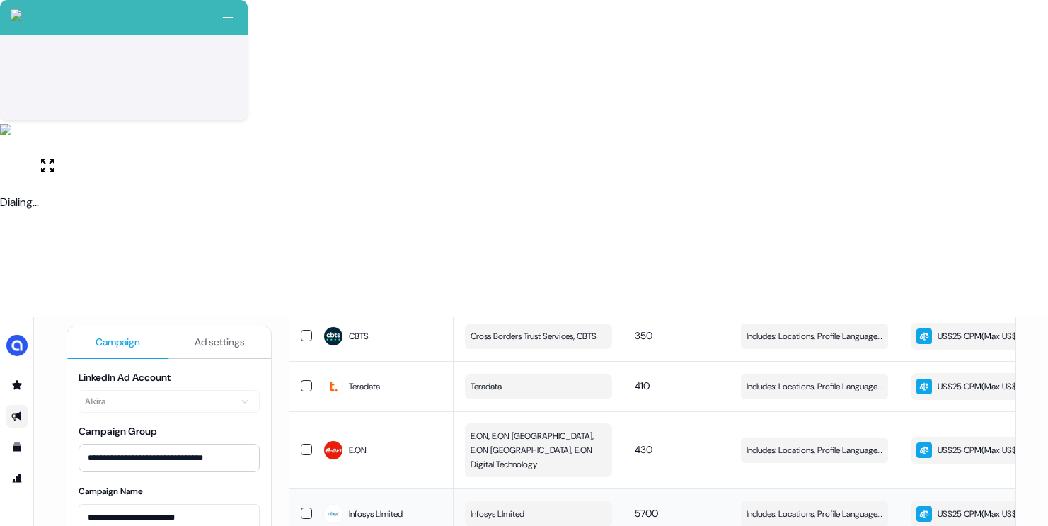
click at [312, 488] on td "Infosys LImited" at bounding box center [383, 513] width 142 height 50
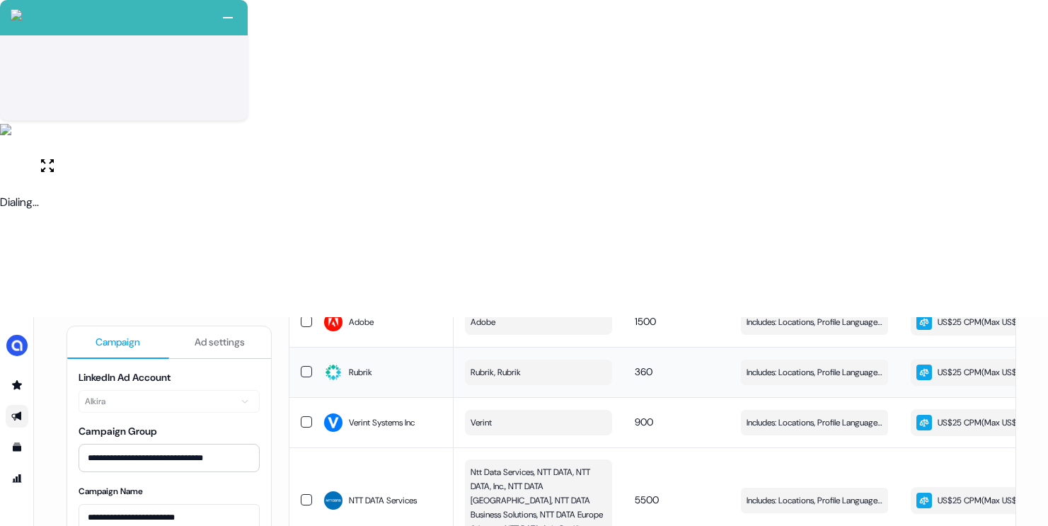
scroll to position [927, 0]
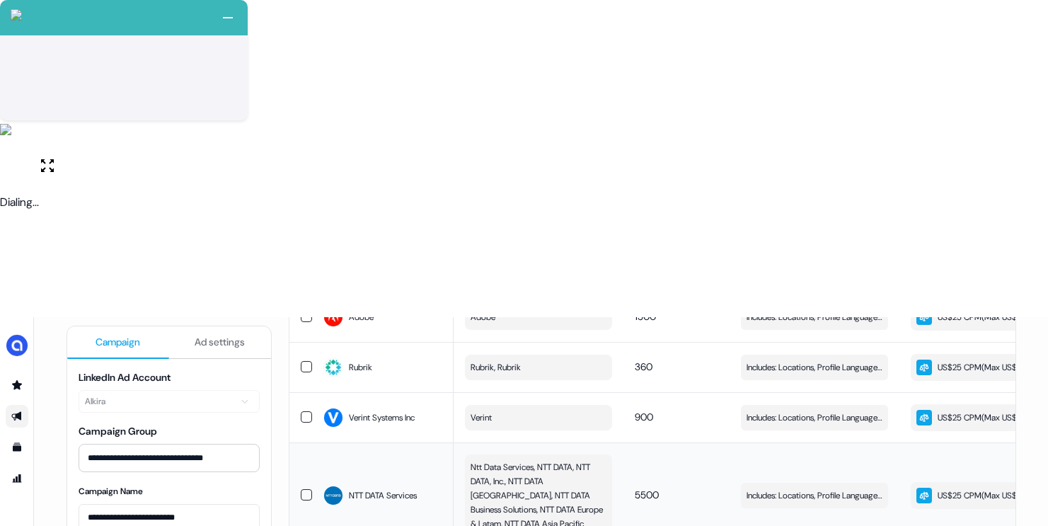
click at [301, 489] on button "button" at bounding box center [306, 494] width 11 height 11
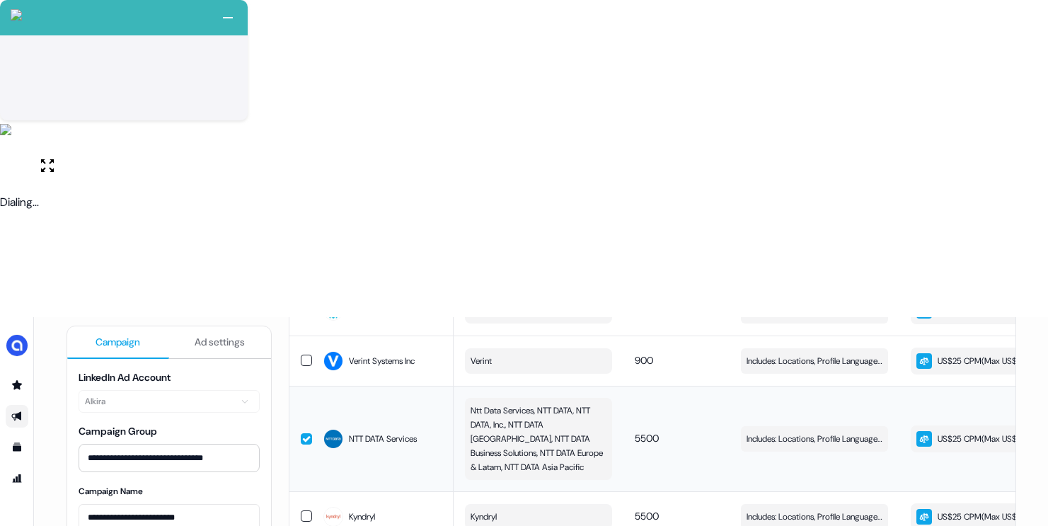
scroll to position [1166, 0]
click at [305, 510] on button "button" at bounding box center [306, 515] width 11 height 11
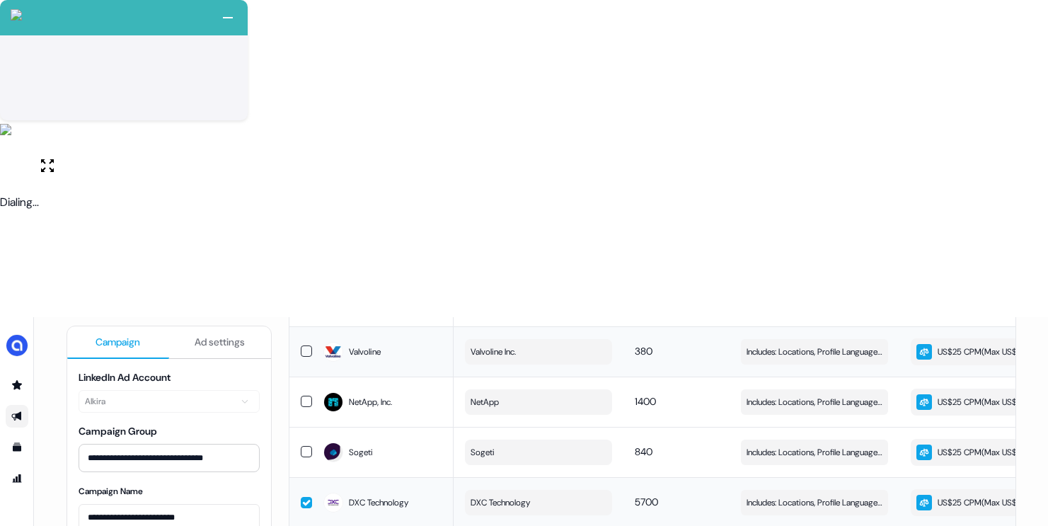
scroll to position [0, 0]
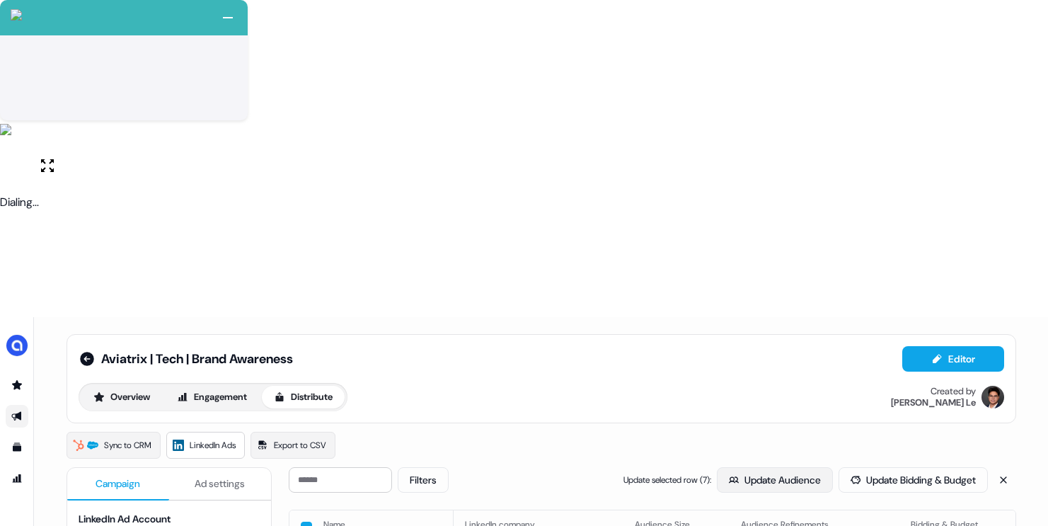
click at [763, 467] on button "Update Audience" at bounding box center [775, 479] width 116 height 25
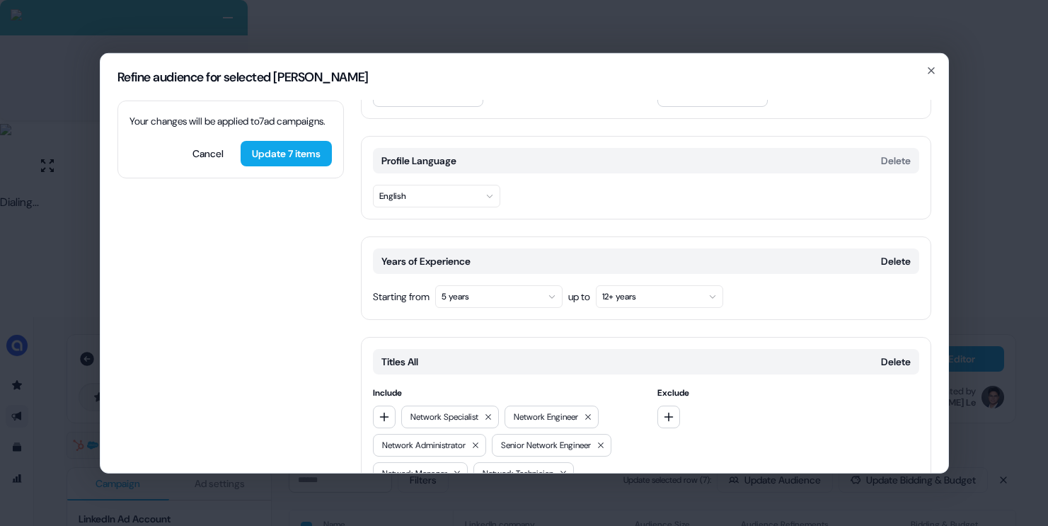
scroll to position [144, 0]
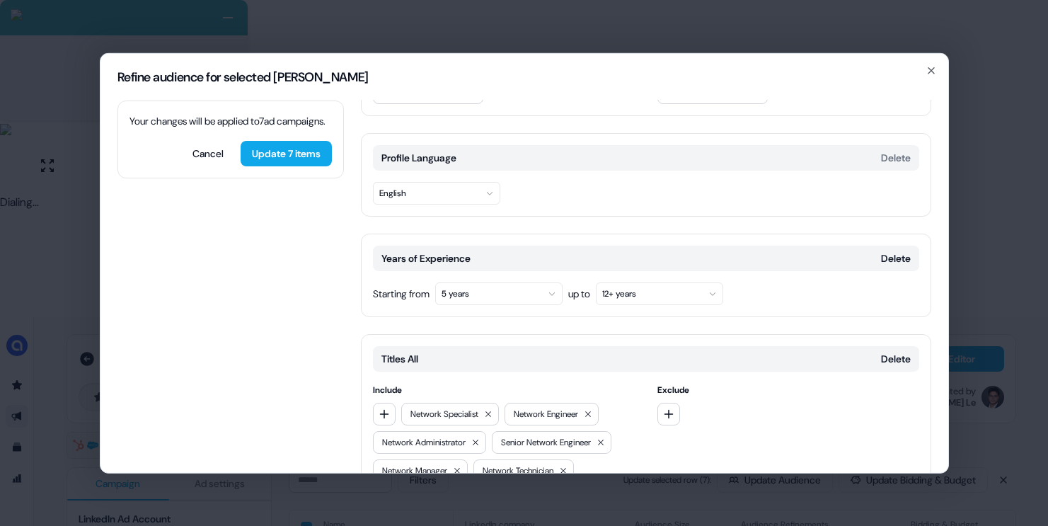
click at [510, 282] on button "5 years" at bounding box center [498, 293] width 127 height 23
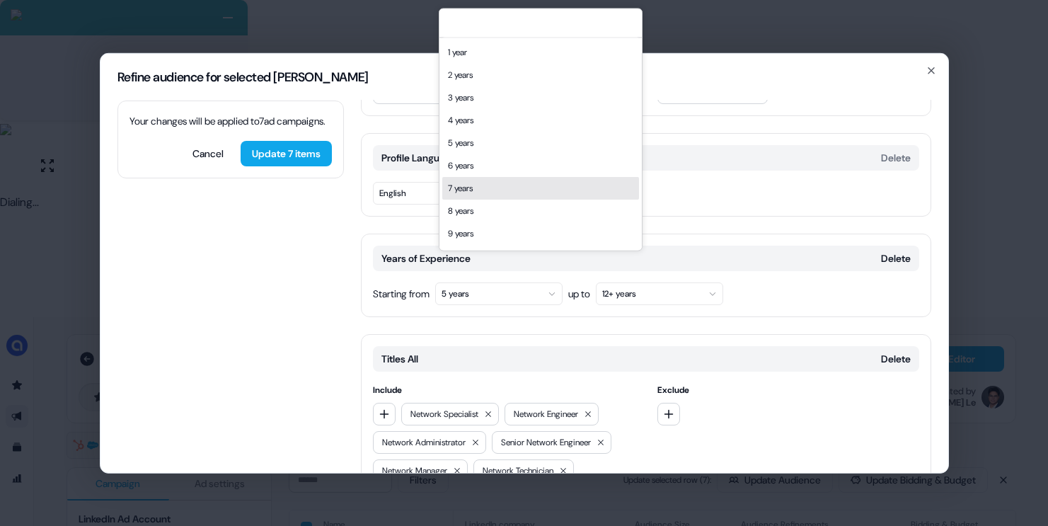
click at [485, 190] on div "7 years" at bounding box center [540, 188] width 197 height 23
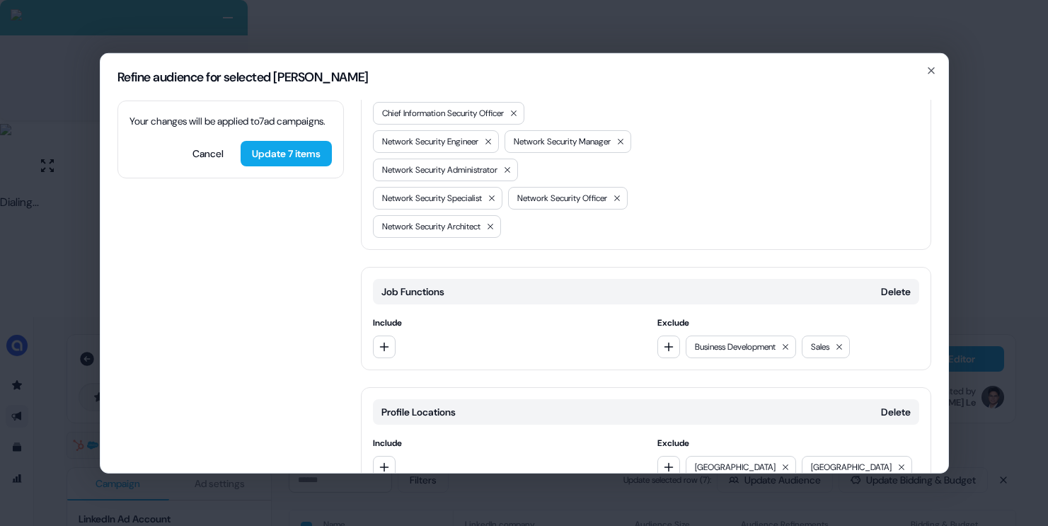
scroll to position [1088, 0]
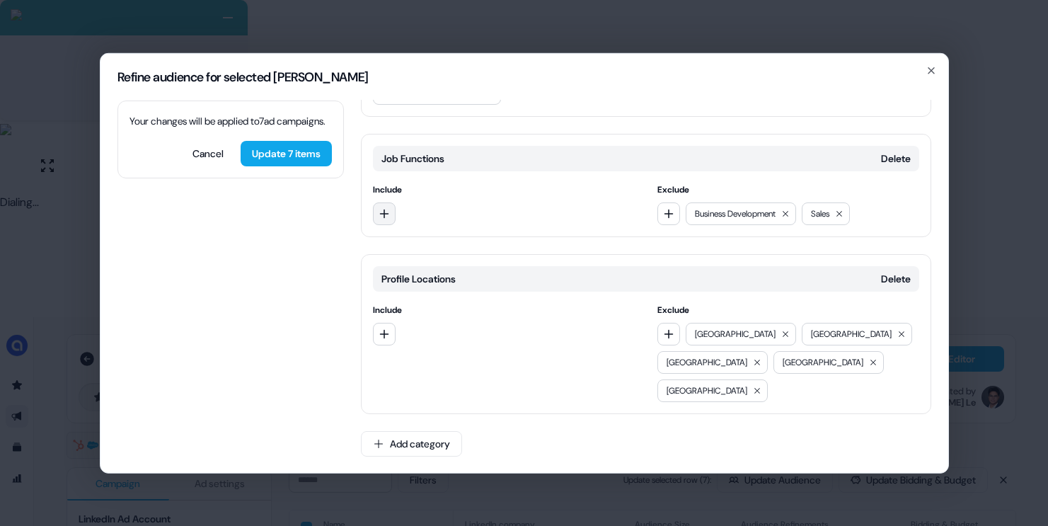
click at [384, 218] on icon "button" at bounding box center [383, 213] width 9 height 9
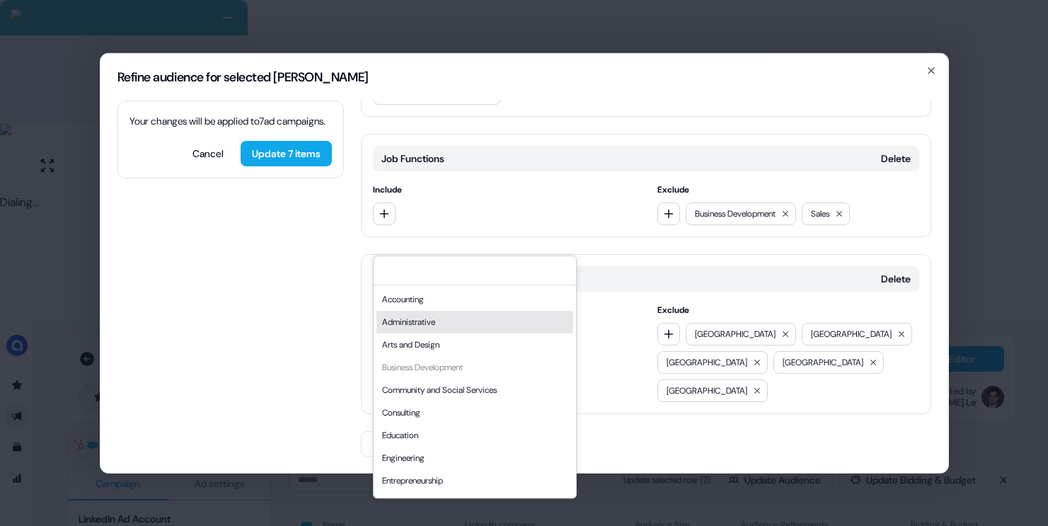
click at [614, 291] on div "Profile Locations [GEOGRAPHIC_DATA]" at bounding box center [646, 277] width 546 height 25
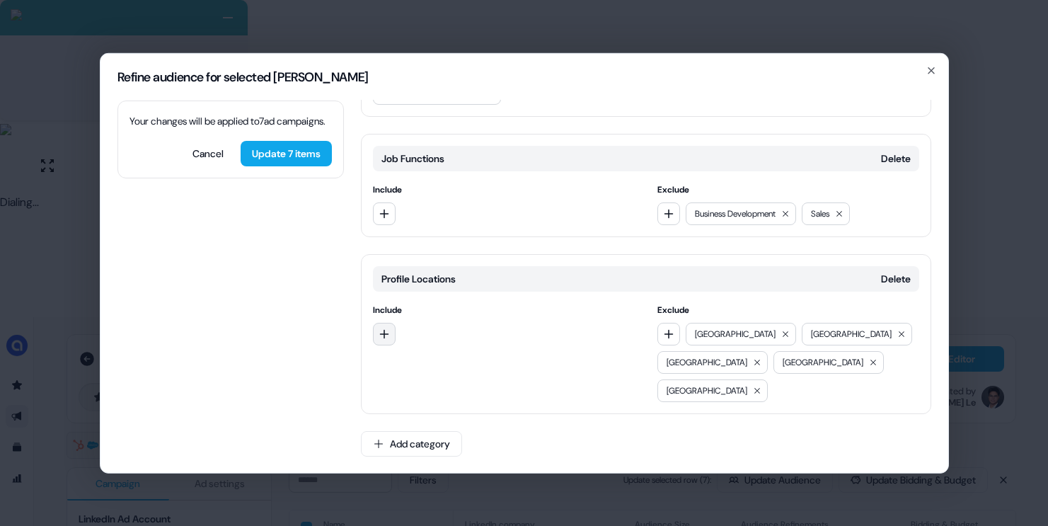
click at [381, 338] on icon "button" at bounding box center [383, 333] width 9 height 9
type input "**********"
click at [430, 407] on div "[GEOGRAPHIC_DATA]" at bounding box center [475, 420] width 202 height 28
click at [426, 413] on div "[GEOGRAPHIC_DATA]" at bounding box center [422, 420] width 81 height 14
click at [379, 345] on button "button" at bounding box center [384, 333] width 23 height 23
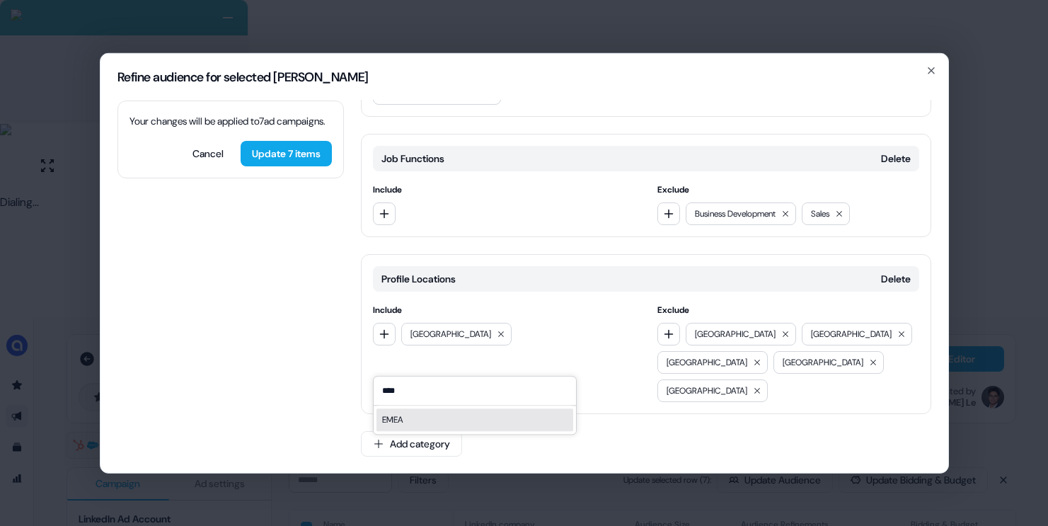
type input "****"
click at [420, 415] on div "EMEA" at bounding box center [474, 419] width 197 height 23
click at [381, 345] on button "button" at bounding box center [384, 333] width 23 height 23
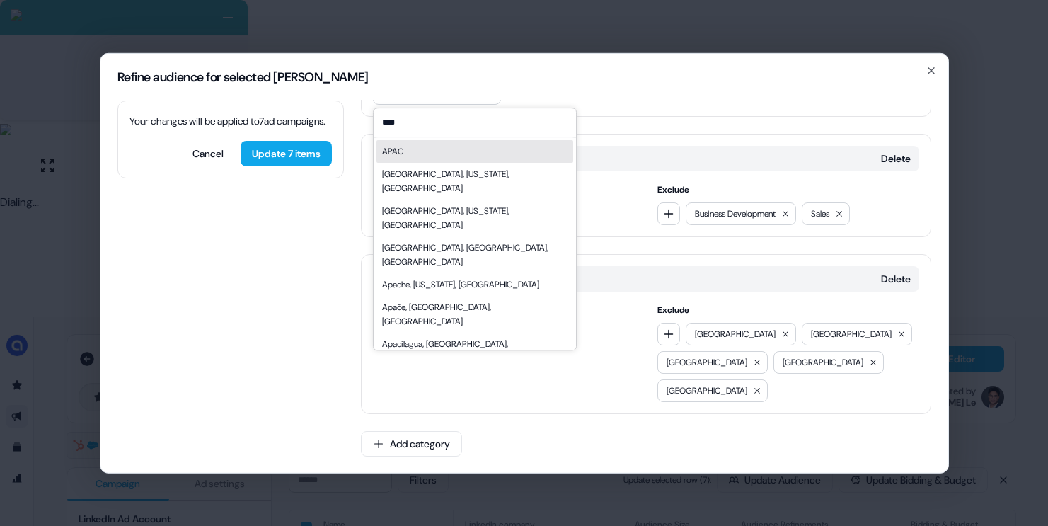
type input "****"
click at [420, 155] on div "APAC" at bounding box center [474, 151] width 197 height 23
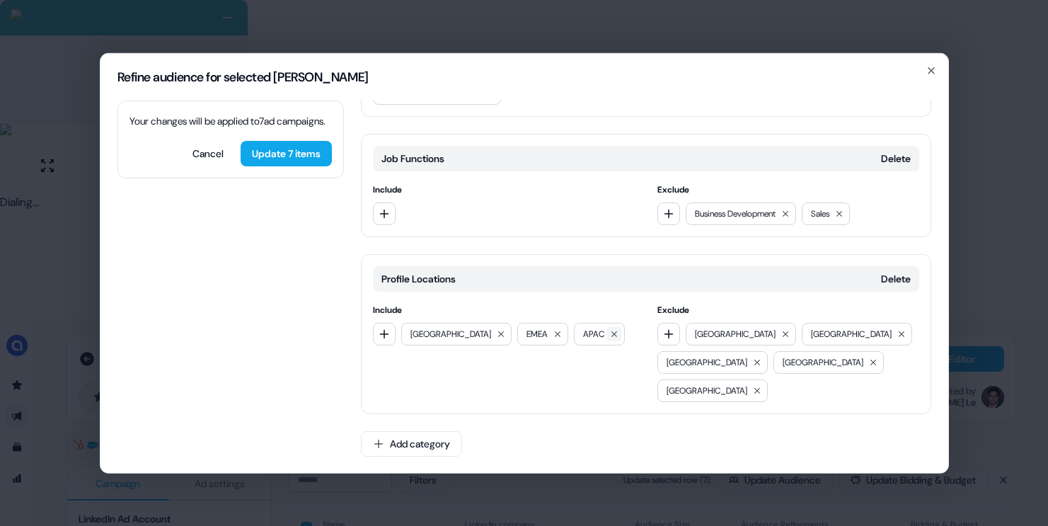
click at [610, 338] on icon at bounding box center [614, 333] width 8 height 8
click at [382, 339] on icon "button" at bounding box center [384, 333] width 11 height 11
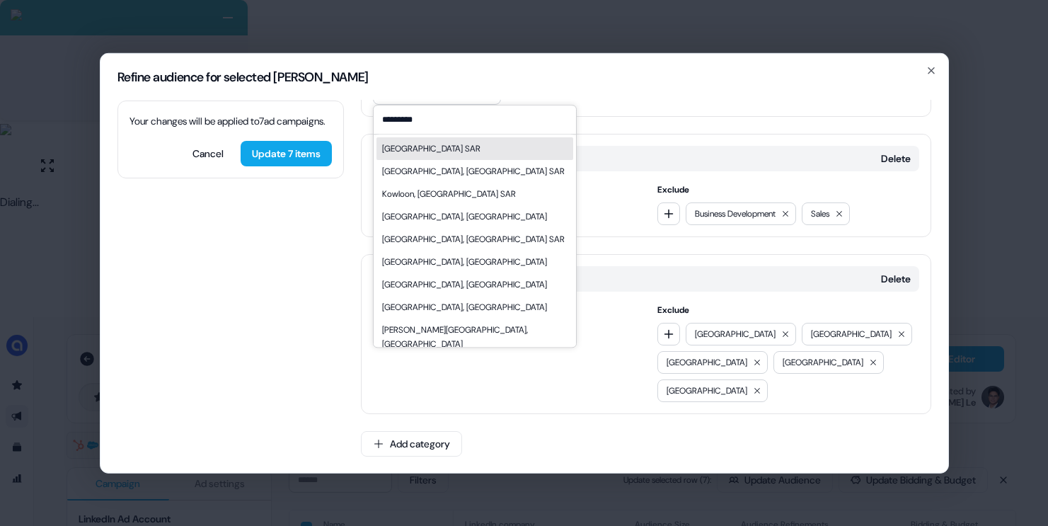
type input "*********"
click at [414, 148] on div "[GEOGRAPHIC_DATA] SAR" at bounding box center [431, 149] width 98 height 14
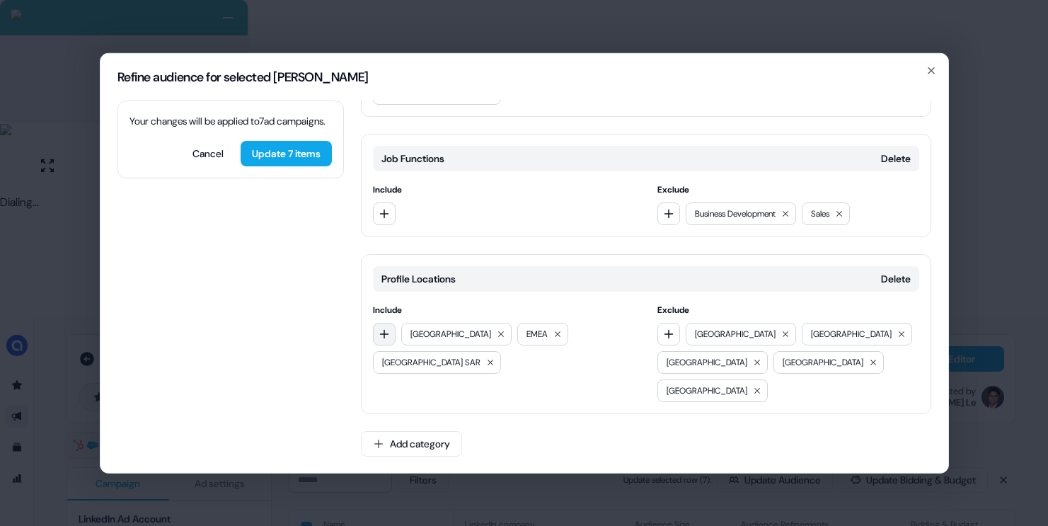
click at [383, 338] on icon "button" at bounding box center [383, 333] width 9 height 9
click at [432, 390] on input "***" at bounding box center [475, 390] width 202 height 28
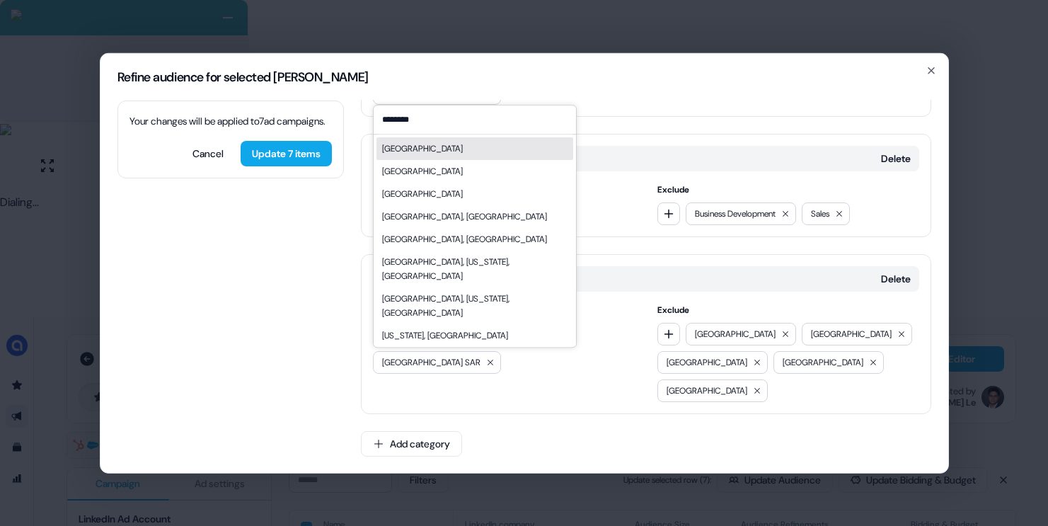
type input "********"
click at [449, 149] on div "[GEOGRAPHIC_DATA]" at bounding box center [474, 148] width 197 height 23
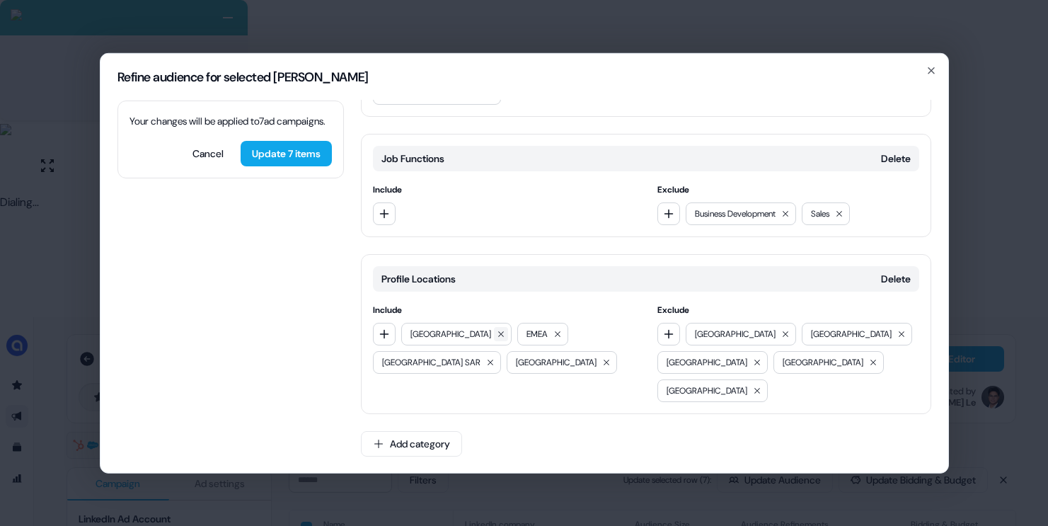
click at [497, 338] on icon at bounding box center [501, 333] width 8 height 8
click at [384, 338] on icon "button" at bounding box center [383, 333] width 9 height 9
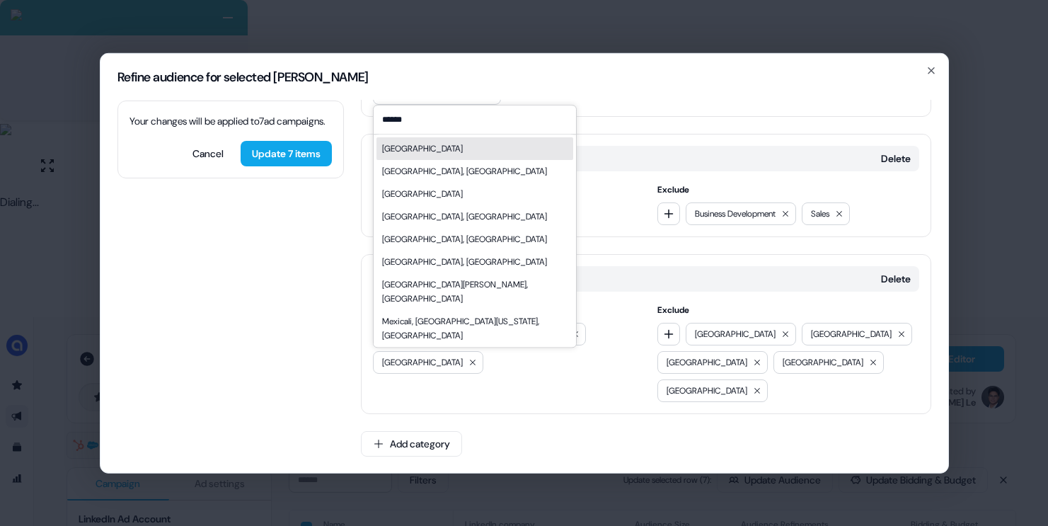
type input "******"
drag, startPoint x: 406, startPoint y: 154, endPoint x: 397, endPoint y: 170, distance: 18.4
click at [406, 154] on div "[GEOGRAPHIC_DATA]" at bounding box center [422, 149] width 81 height 14
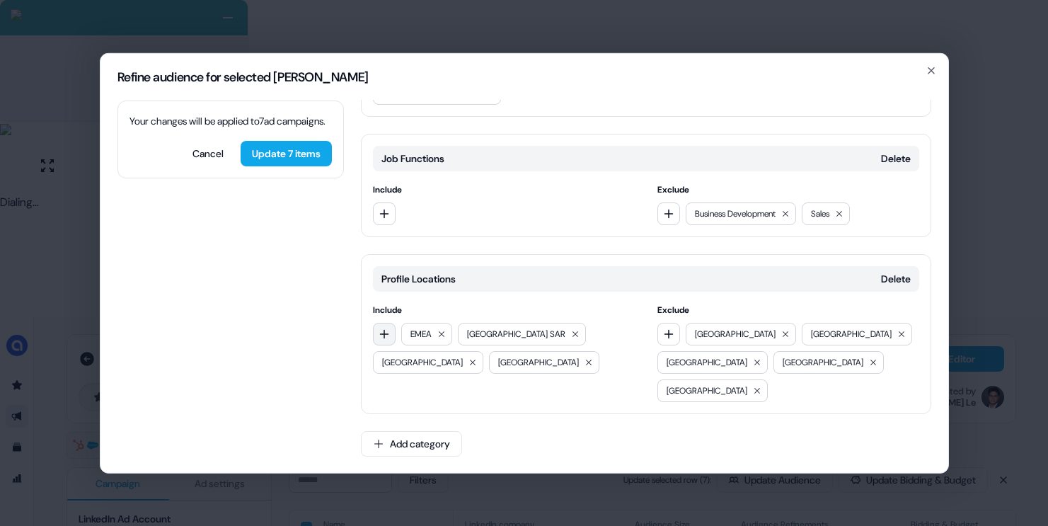
click at [384, 339] on icon "button" at bounding box center [384, 333] width 11 height 11
drag, startPoint x: 605, startPoint y: 361, endPoint x: 590, endPoint y: 370, distance: 18.1
click at [605, 361] on div "EMEA [GEOGRAPHIC_DATA] SAR [GEOGRAPHIC_DATA] [GEOGRAPHIC_DATA]" at bounding box center [504, 347] width 262 height 51
click at [586, 365] on icon at bounding box center [589, 363] width 6 height 6
click at [468, 366] on icon at bounding box center [472, 361] width 8 height 8
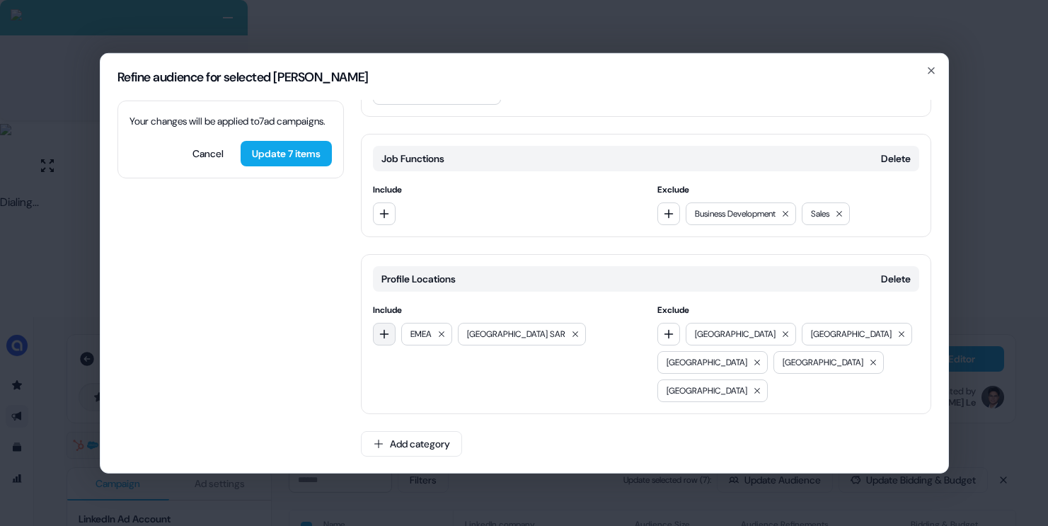
click at [379, 339] on icon "button" at bounding box center [384, 333] width 11 height 11
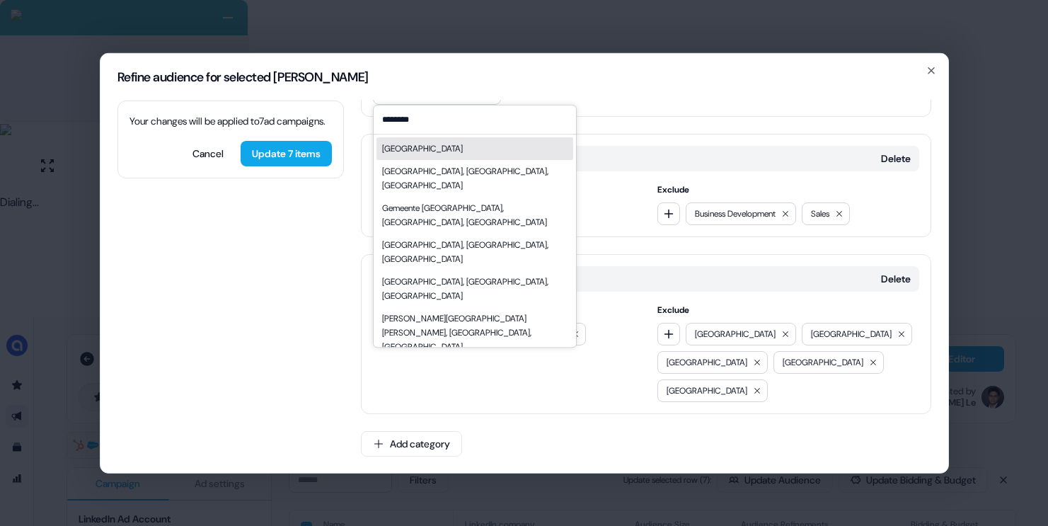
type input "********"
click at [427, 150] on div "[GEOGRAPHIC_DATA]" at bounding box center [422, 149] width 81 height 14
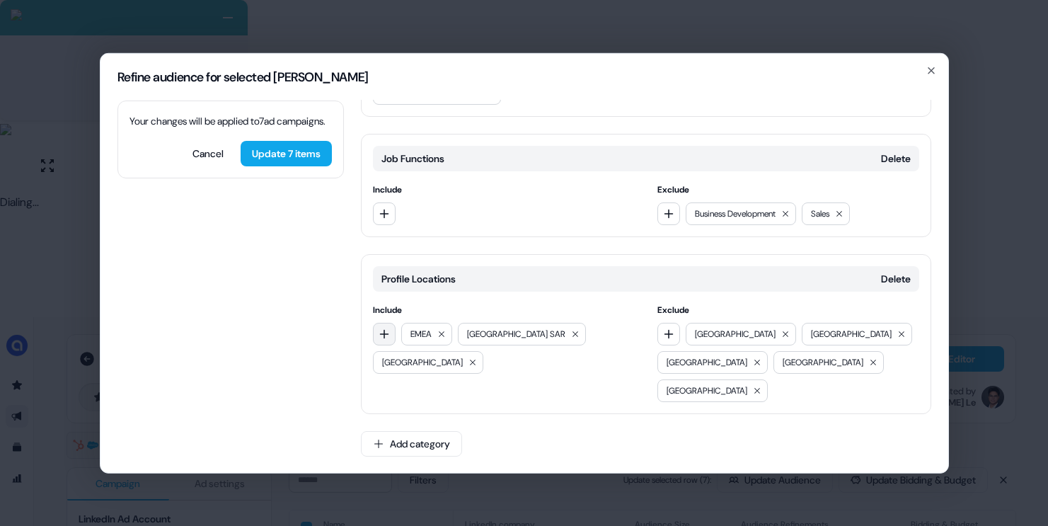
click at [379, 339] on icon "button" at bounding box center [384, 333] width 11 height 11
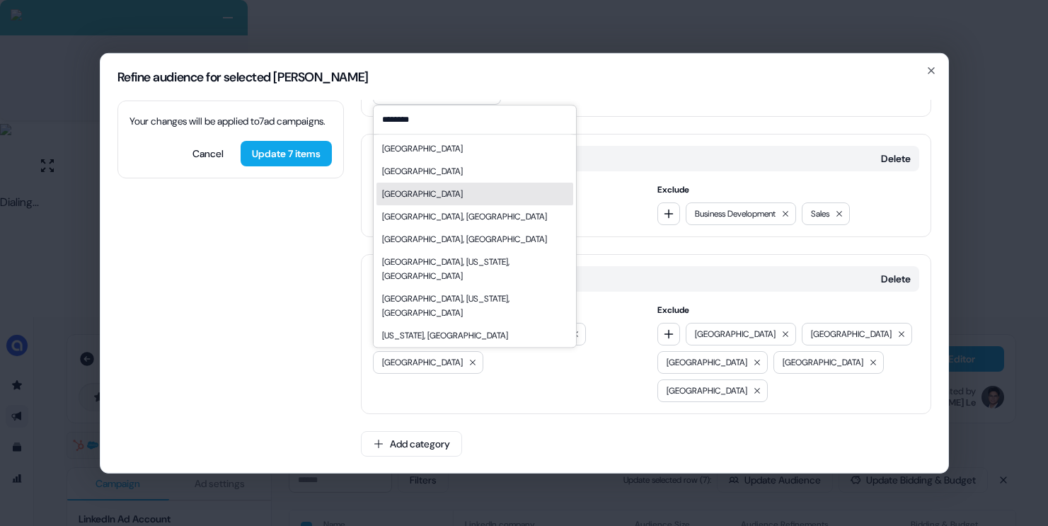
type input "********"
click at [481, 196] on div "[GEOGRAPHIC_DATA]" at bounding box center [474, 194] width 197 height 23
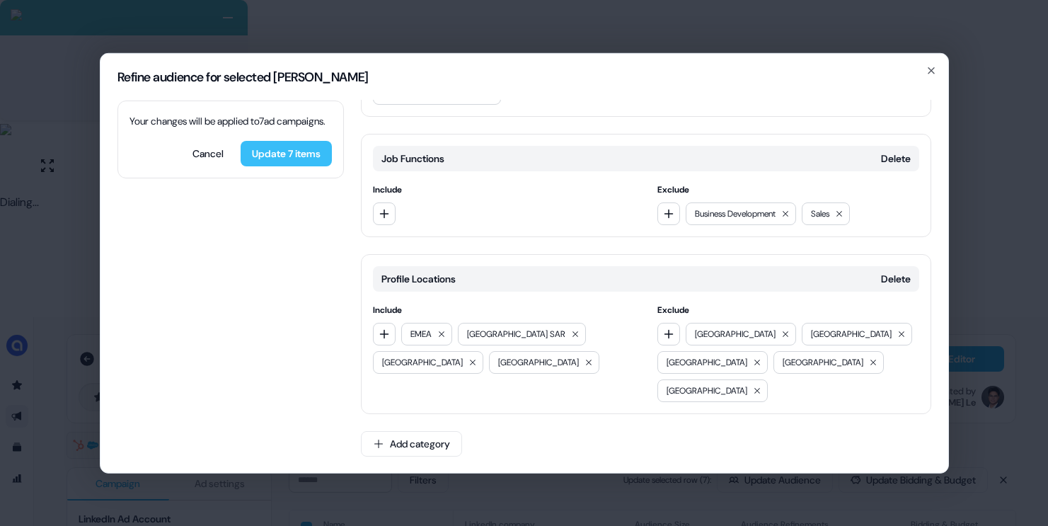
click at [284, 166] on button "Update 7 items" at bounding box center [286, 152] width 91 height 25
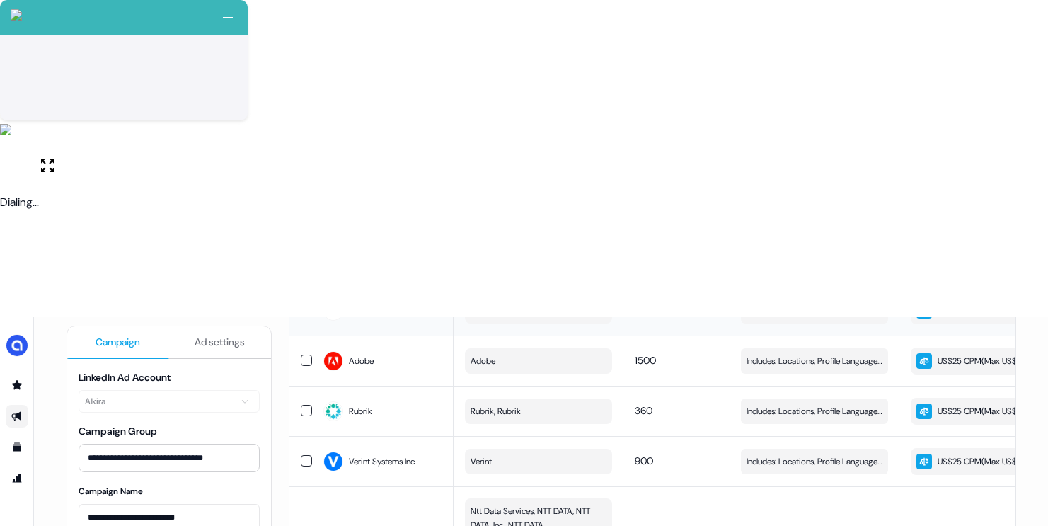
scroll to position [1228, 0]
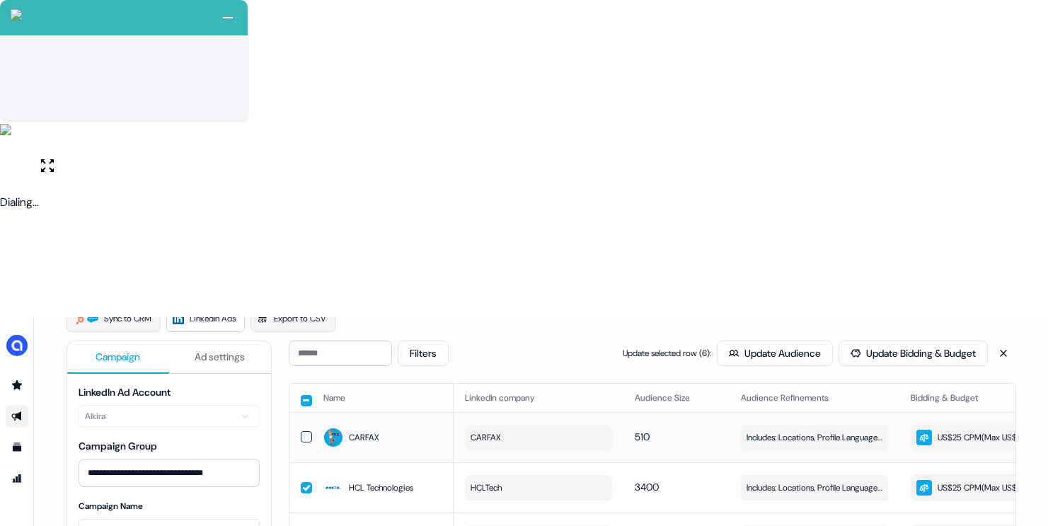
scroll to position [0, 0]
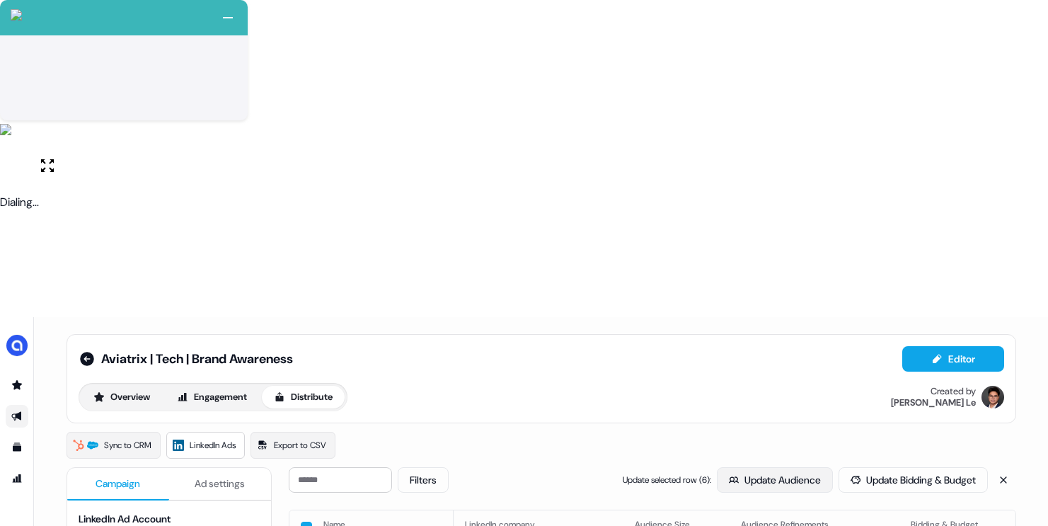
click at [754, 467] on button "Update Audience" at bounding box center [775, 479] width 116 height 25
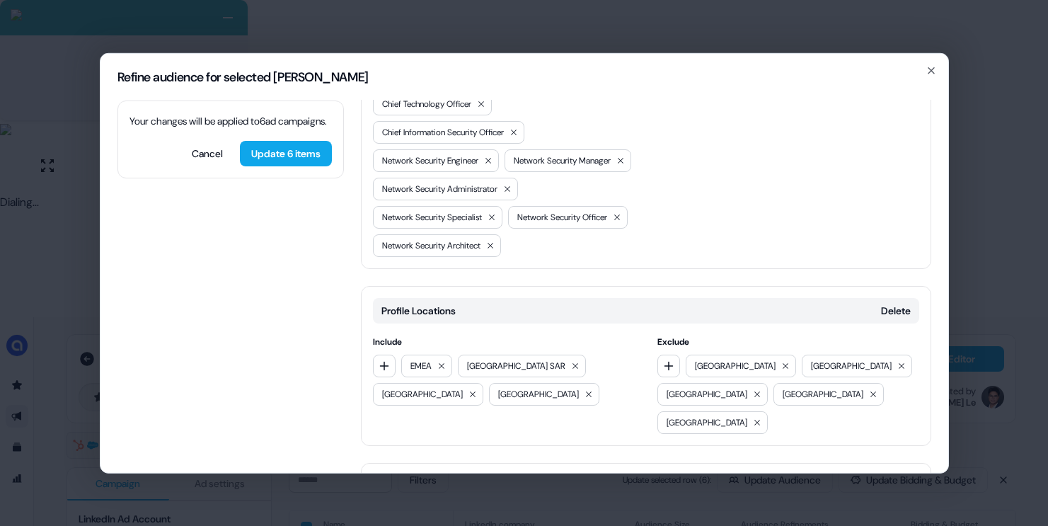
scroll to position [1088, 0]
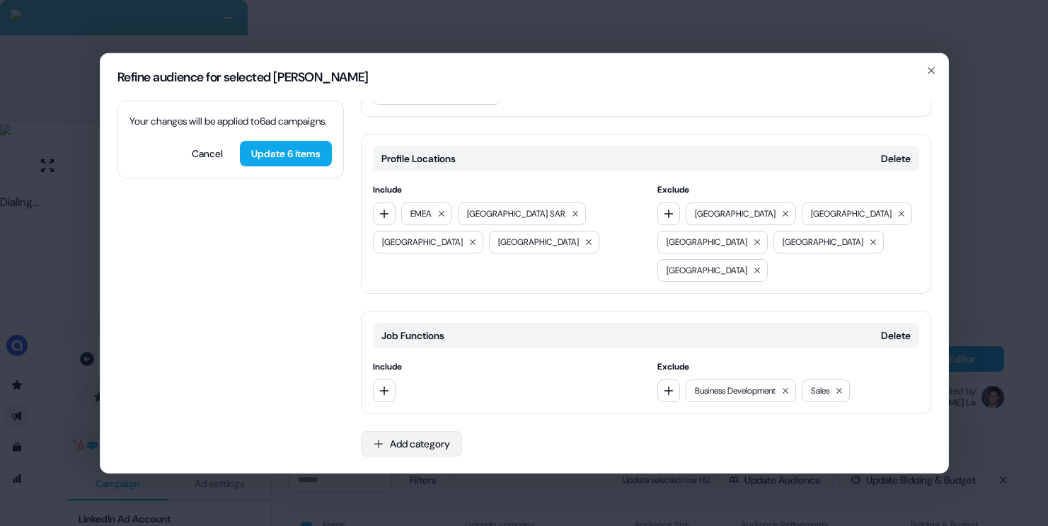
click at [399, 435] on button "Add category" at bounding box center [411, 442] width 101 height 25
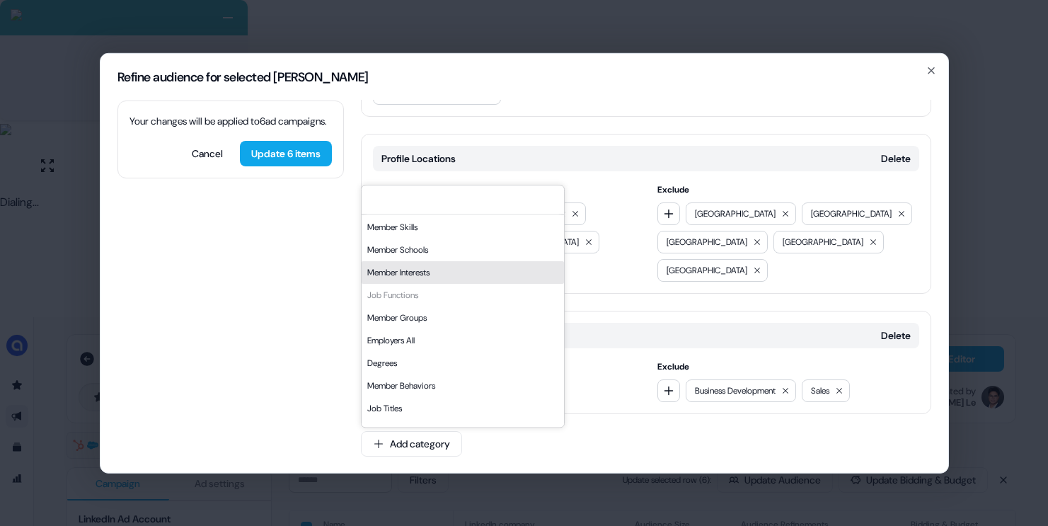
scroll to position [241, 0]
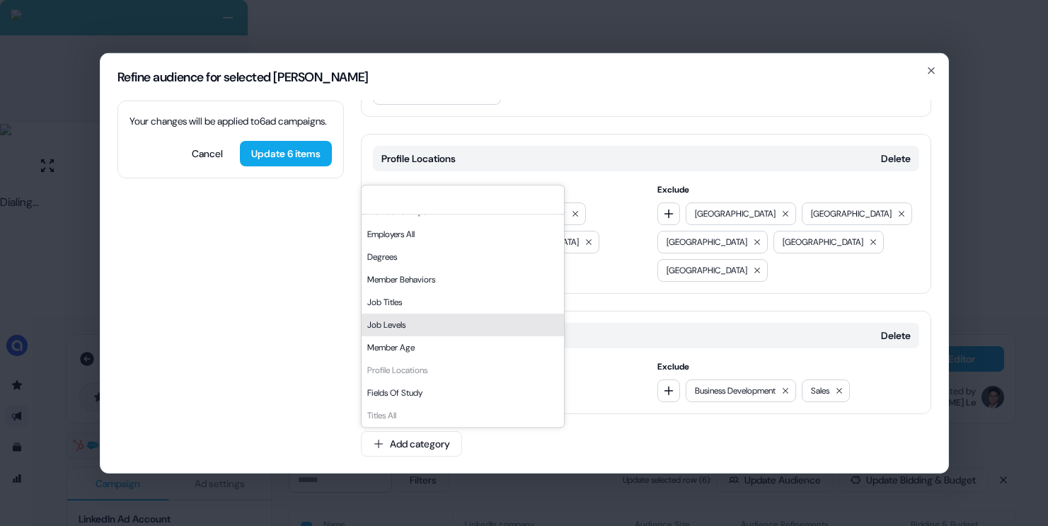
click at [429, 329] on div "Job Levels" at bounding box center [463, 325] width 202 height 23
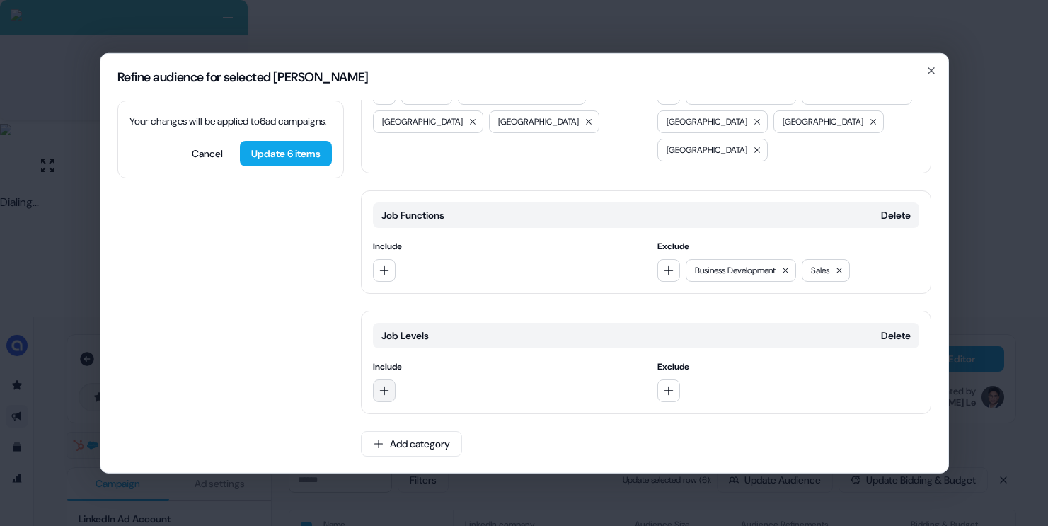
click at [390, 388] on button "button" at bounding box center [384, 390] width 23 height 23
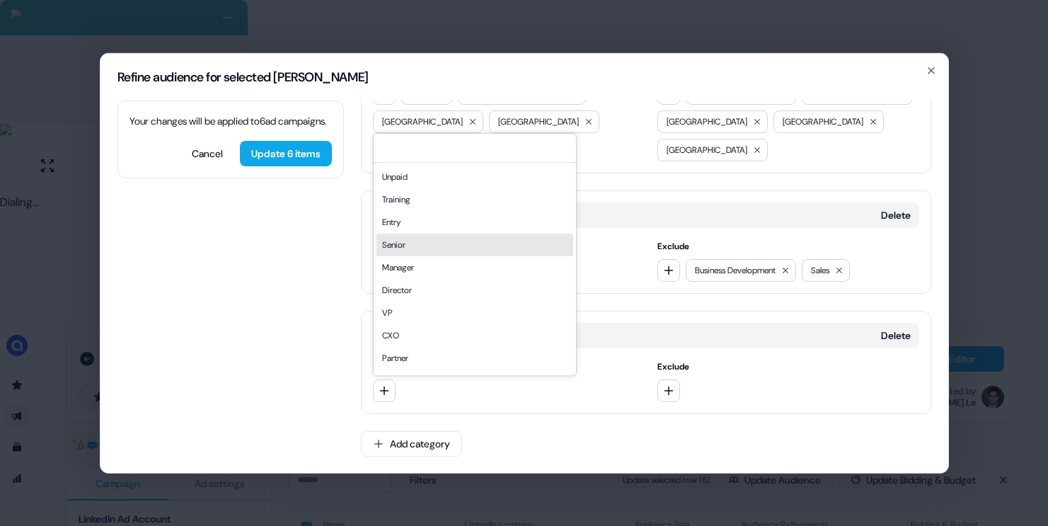
click at [418, 248] on div "Senior" at bounding box center [474, 245] width 197 height 23
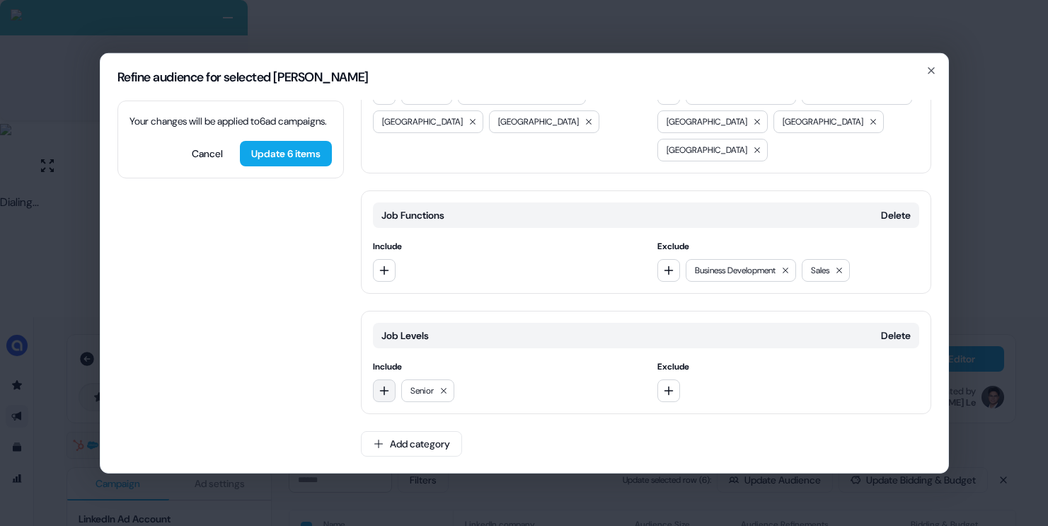
click at [386, 384] on icon "button" at bounding box center [384, 389] width 11 height 11
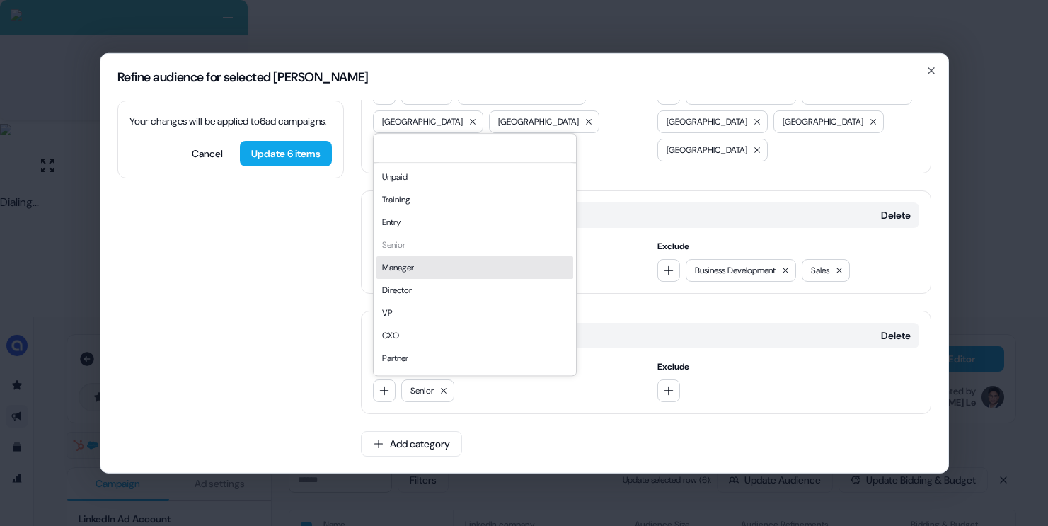
click at [432, 274] on div "Manager" at bounding box center [474, 267] width 197 height 23
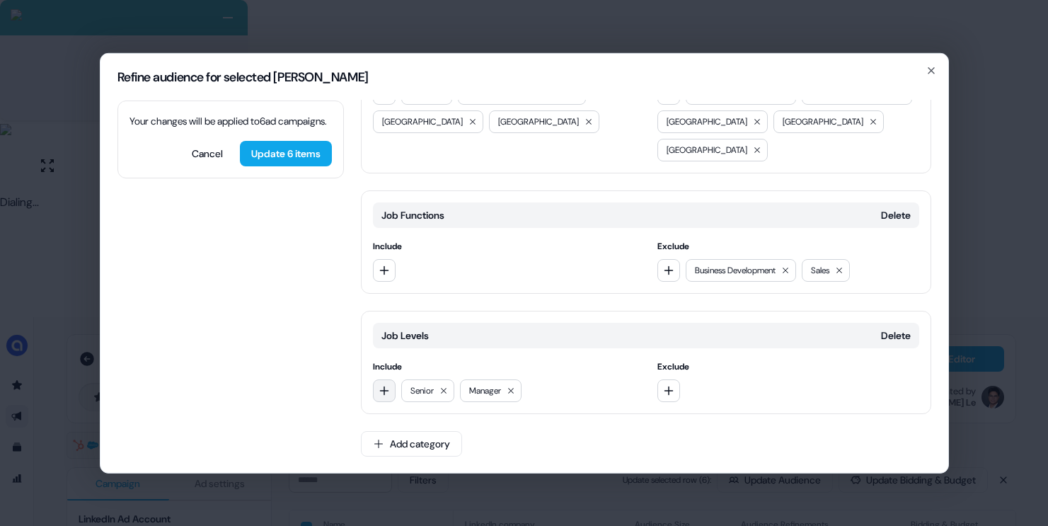
click at [389, 388] on icon "button" at bounding box center [384, 389] width 11 height 11
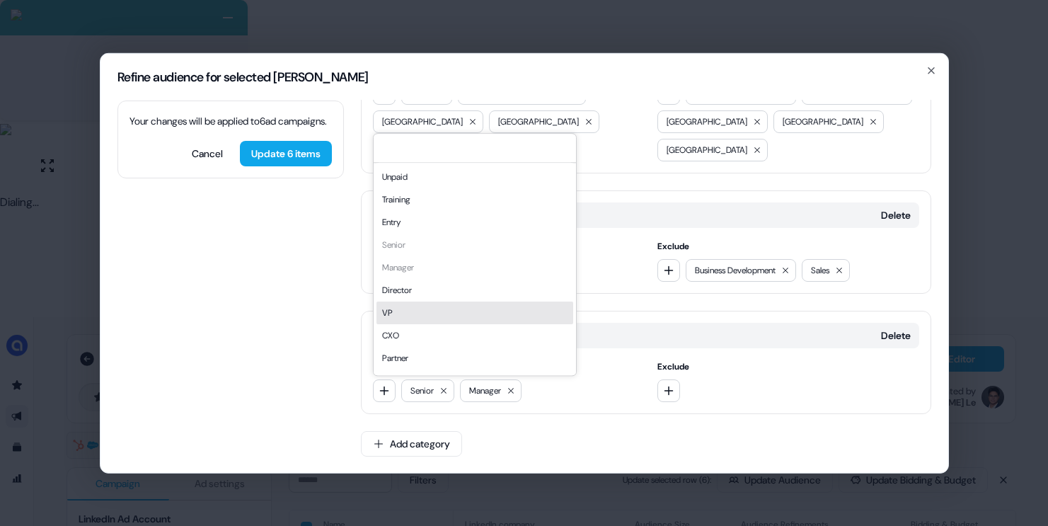
click at [424, 296] on div "Director" at bounding box center [474, 290] width 197 height 23
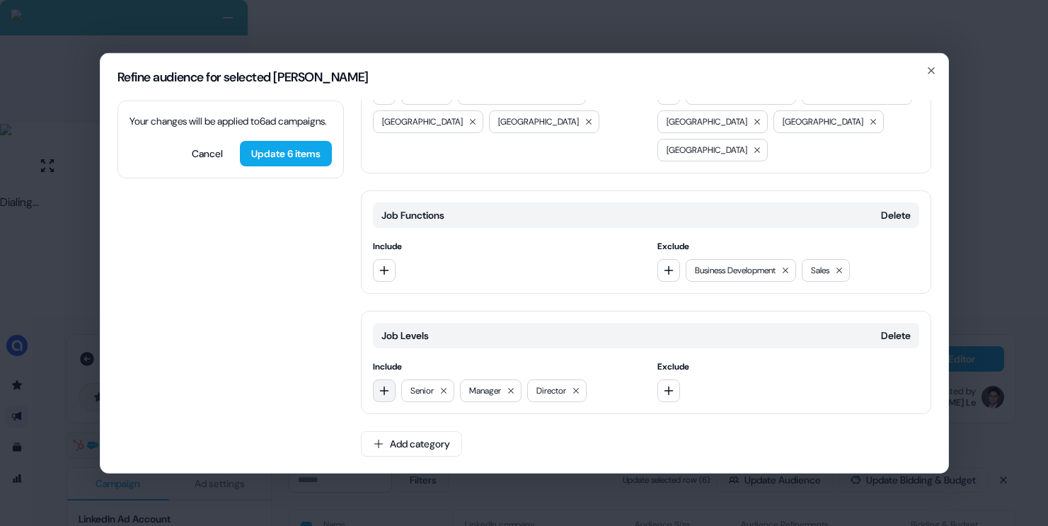
click at [389, 391] on icon "button" at bounding box center [384, 389] width 11 height 11
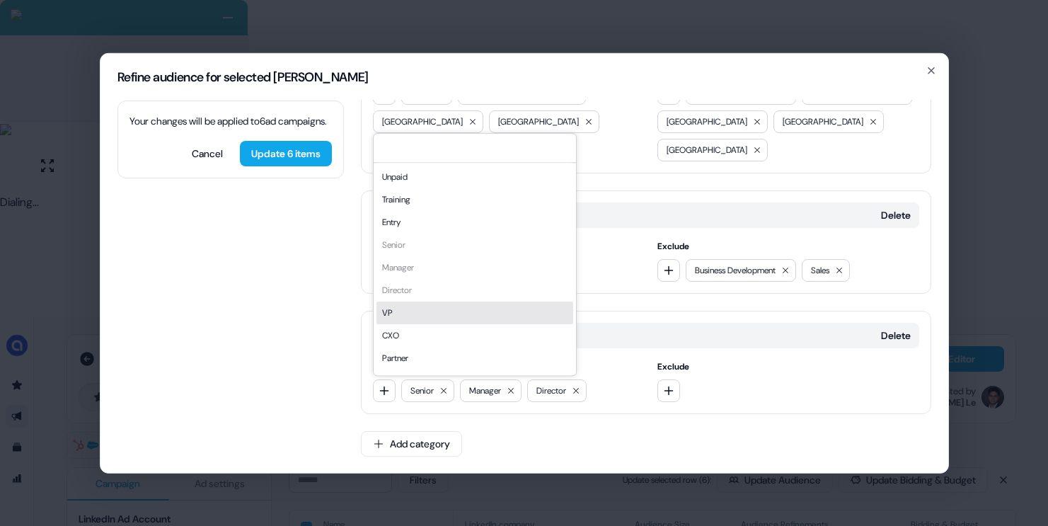
click at [416, 321] on div "VP" at bounding box center [474, 312] width 197 height 23
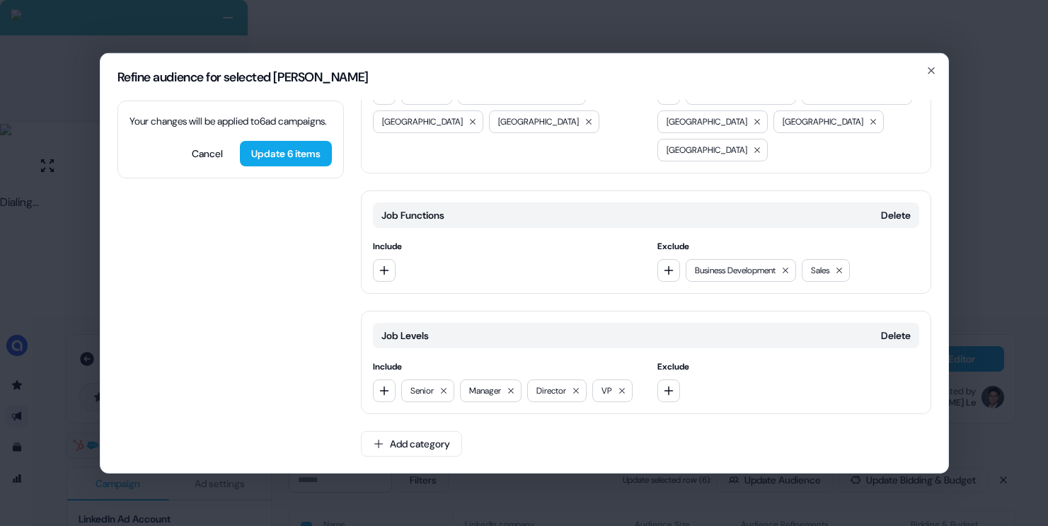
click at [382, 401] on div "Senior Manager Director VP" at bounding box center [504, 390] width 262 height 23
click at [386, 391] on icon "button" at bounding box center [384, 389] width 11 height 11
click at [412, 343] on div "CXO" at bounding box center [474, 335] width 197 height 23
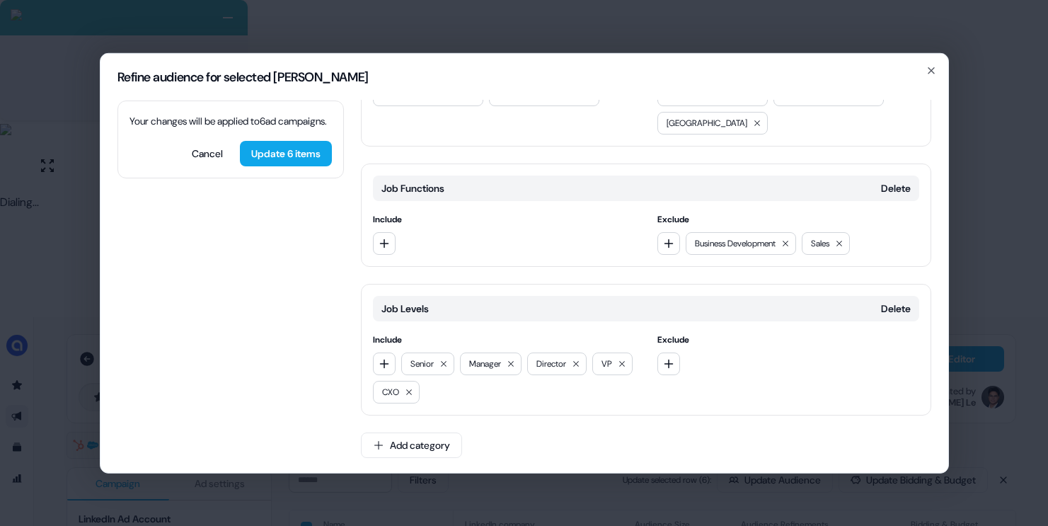
scroll to position [1236, 0]
click at [278, 166] on button "Update 6 items" at bounding box center [286, 152] width 92 height 25
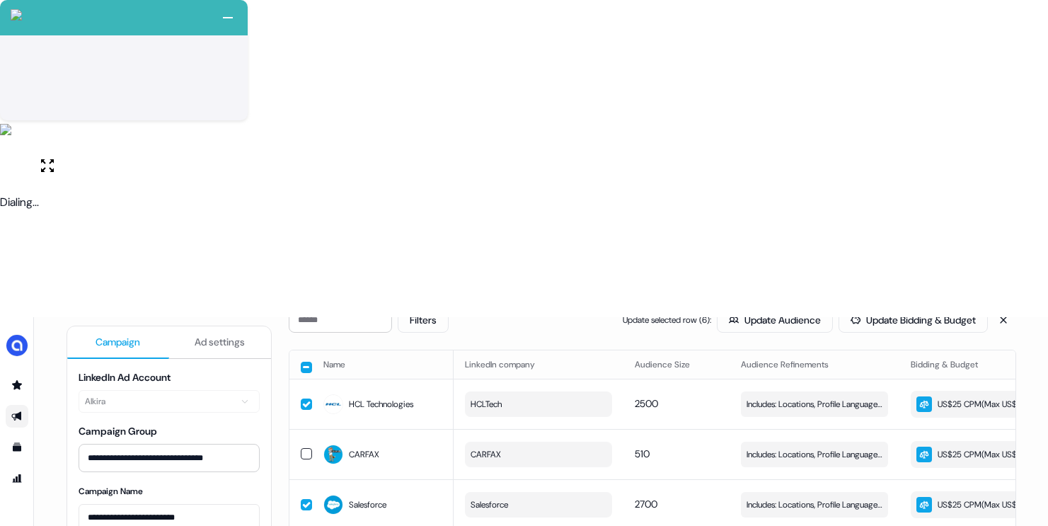
scroll to position [0, 0]
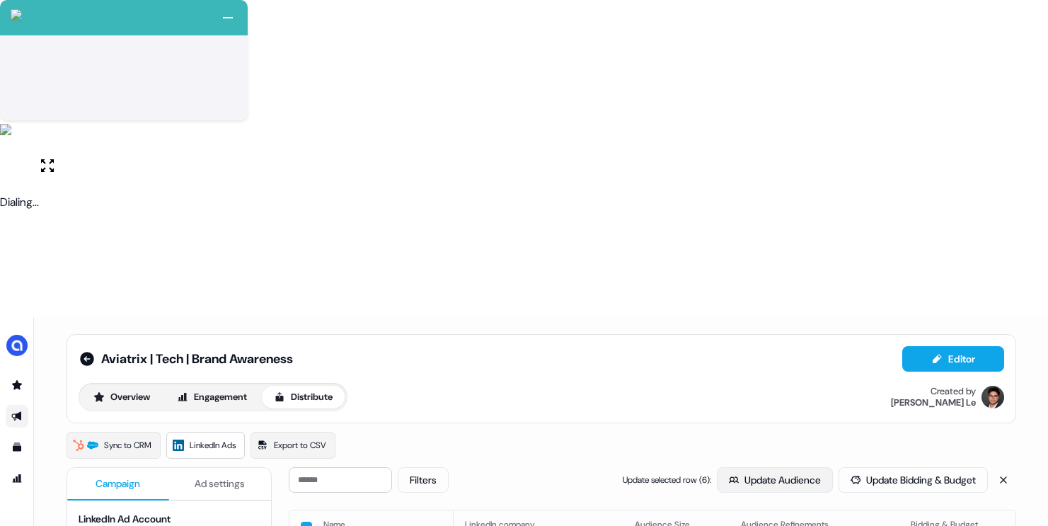
click at [750, 467] on button "Update Audience" at bounding box center [775, 479] width 116 height 25
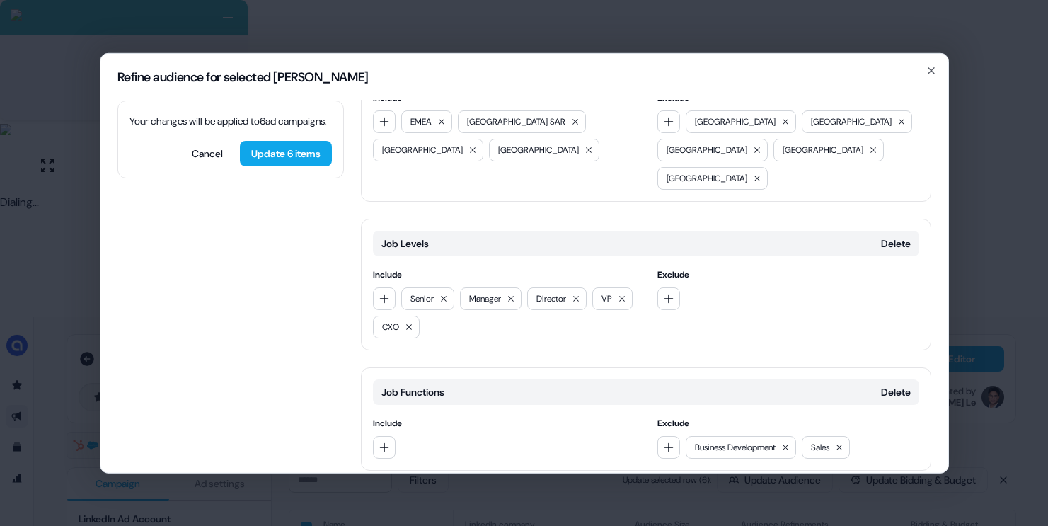
scroll to position [1236, 0]
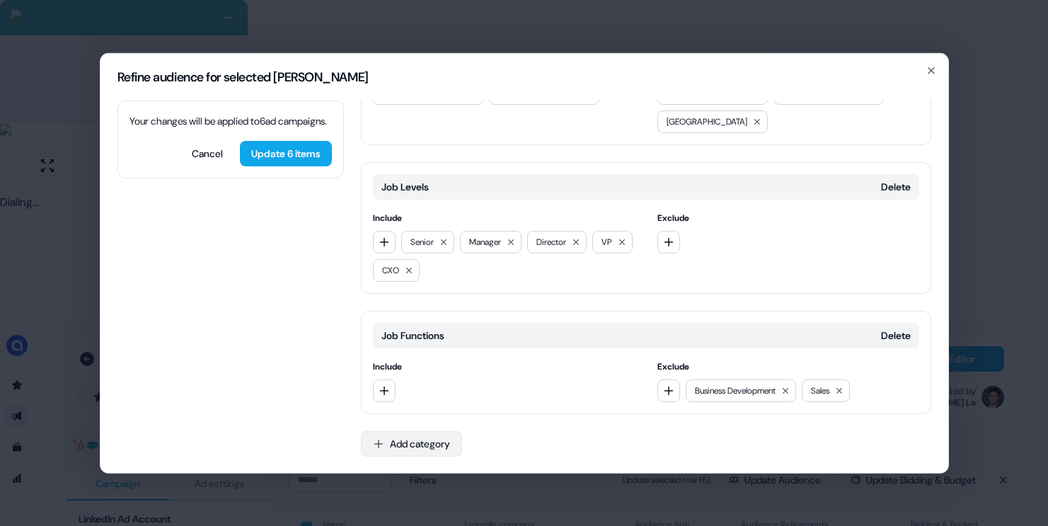
click at [456, 433] on button "Add category" at bounding box center [411, 442] width 101 height 25
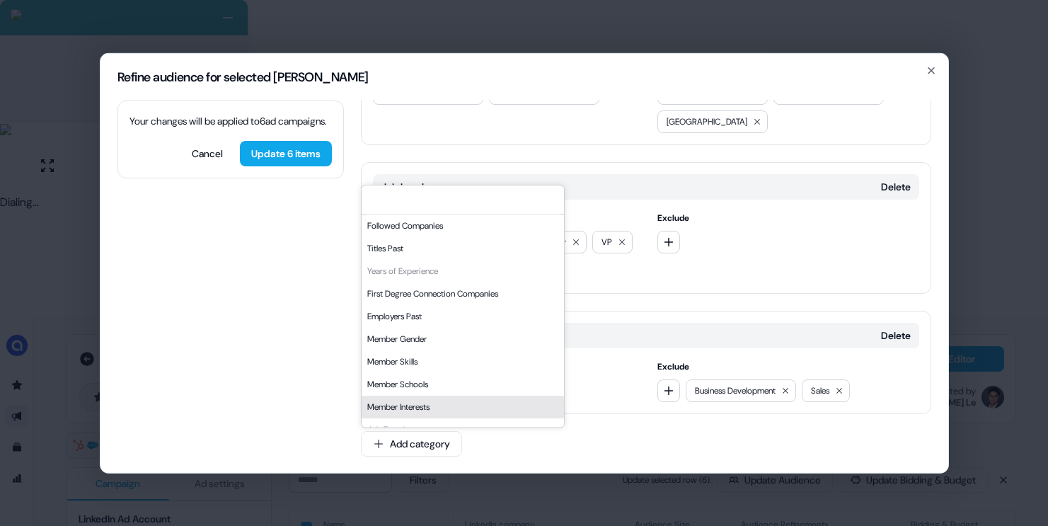
click at [427, 396] on div "Member Interests" at bounding box center [463, 407] width 202 height 23
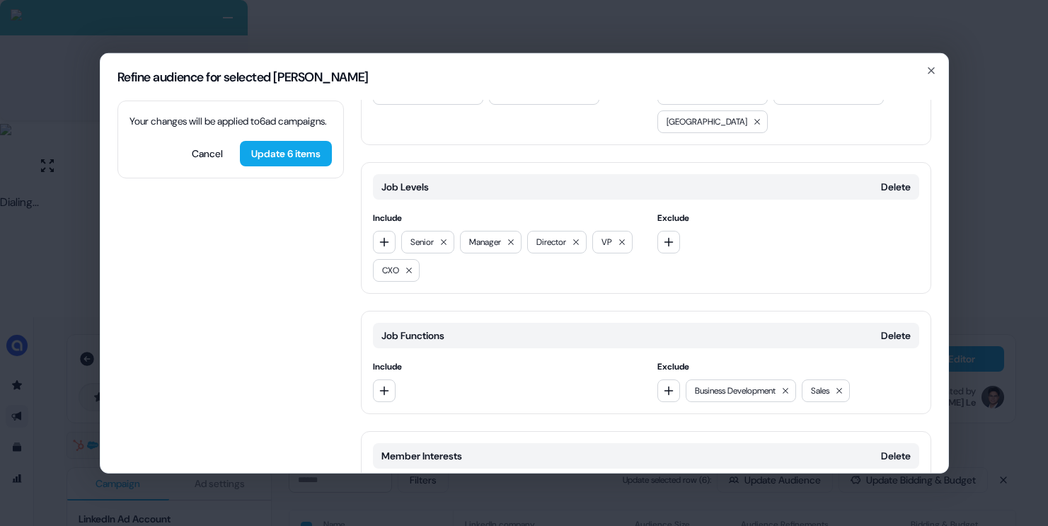
scroll to position [1357, 0]
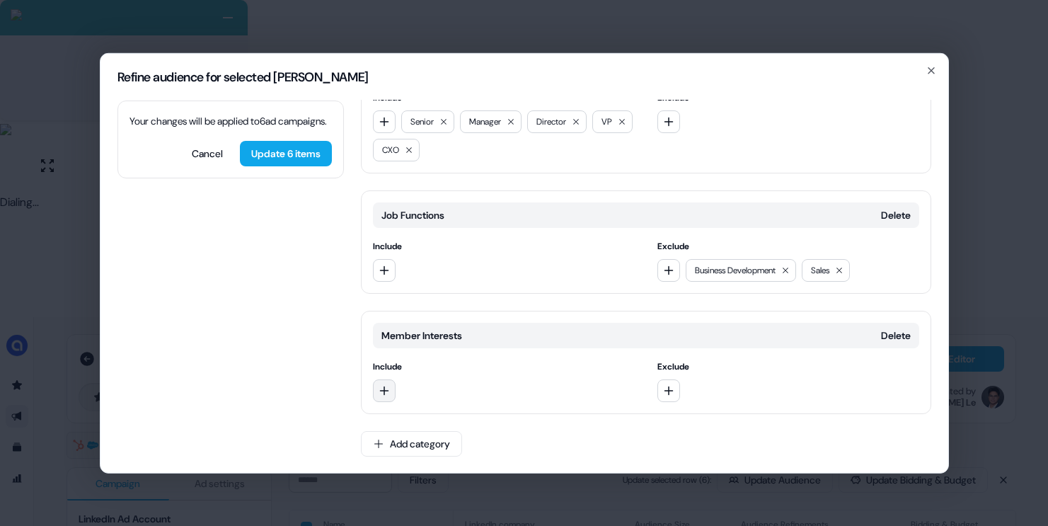
click at [383, 385] on icon "button" at bounding box center [384, 389] width 11 height 11
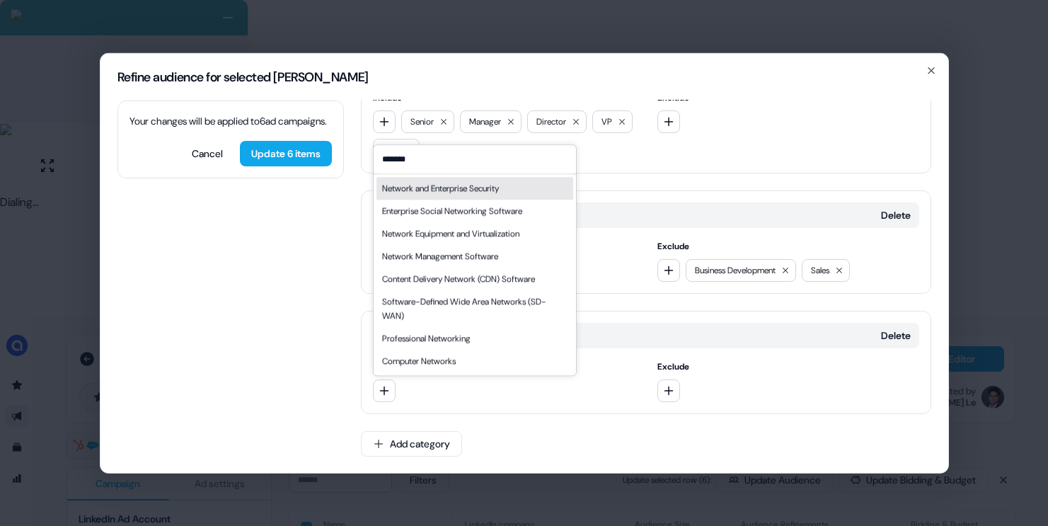
type input "*******"
click at [499, 188] on div "Network and Enterprise Security" at bounding box center [440, 188] width 117 height 14
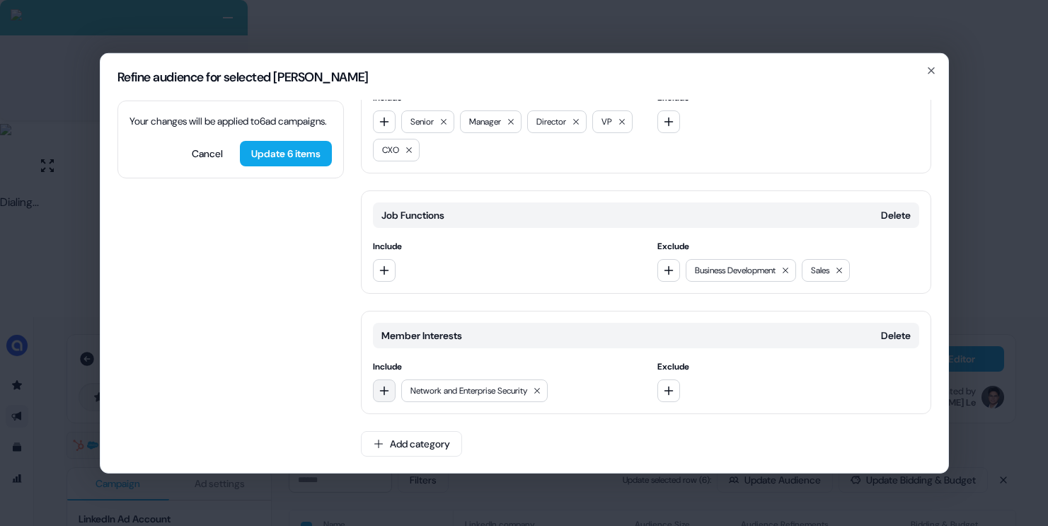
click at [392, 381] on button "button" at bounding box center [384, 390] width 23 height 23
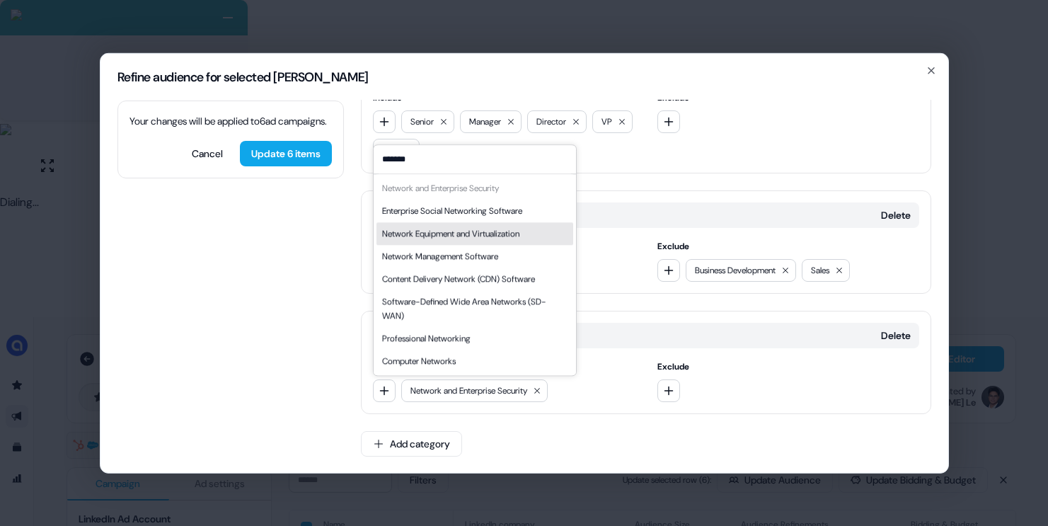
type input "*******"
click at [487, 233] on div "Network Equipment and Virtualization" at bounding box center [450, 233] width 137 height 14
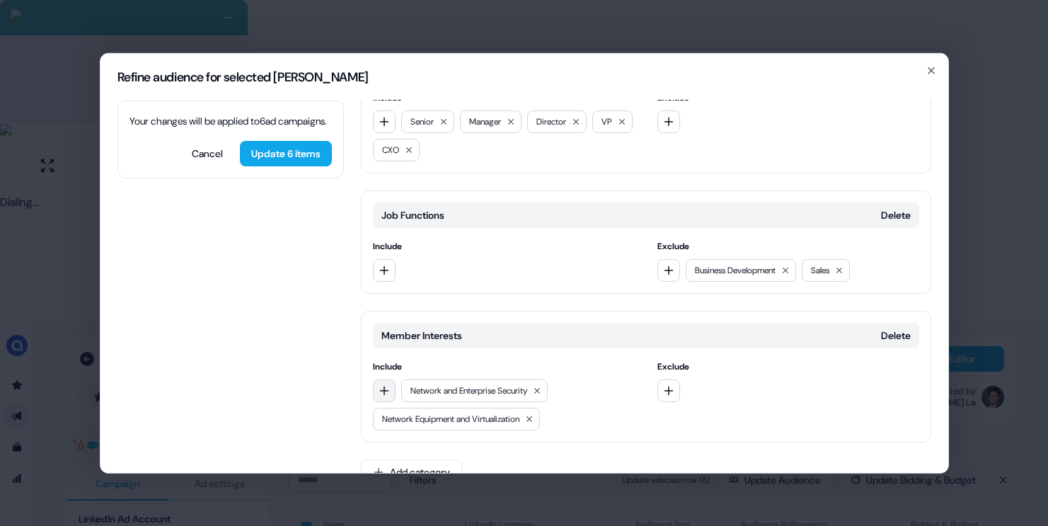
click at [382, 384] on icon "button" at bounding box center [384, 389] width 11 height 11
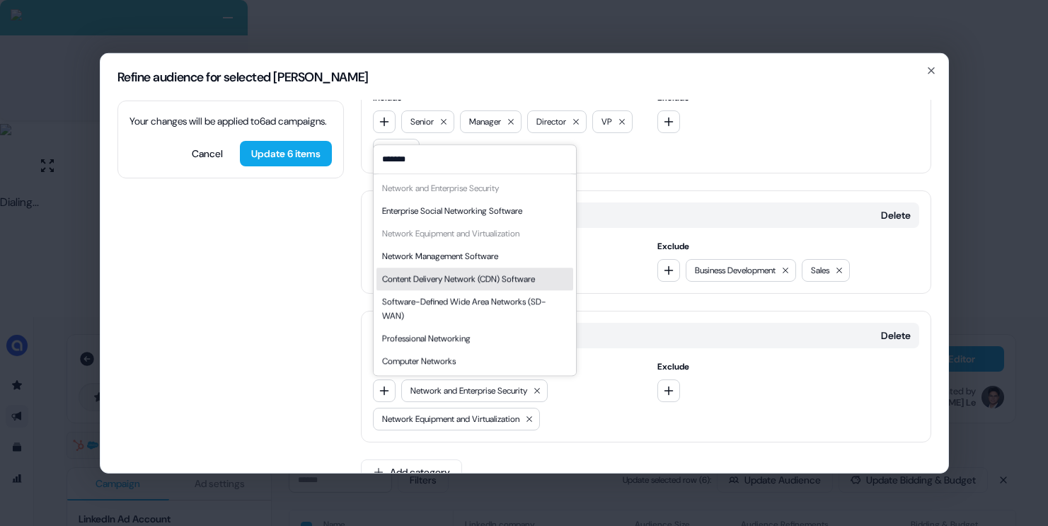
type input "*******"
click at [512, 272] on div "Content Delivery Network (CDN) Software" at bounding box center [458, 279] width 153 height 14
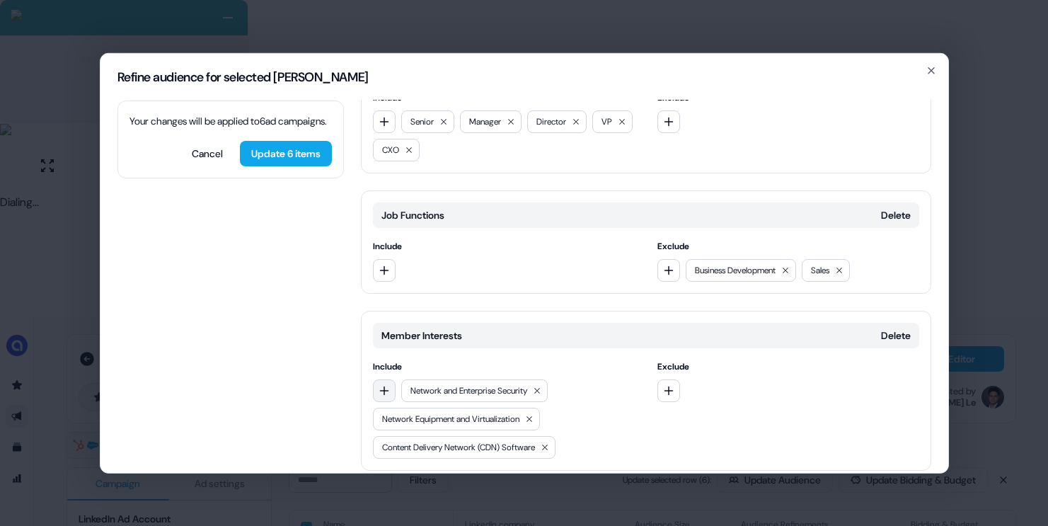
click at [384, 385] on icon "button" at bounding box center [384, 389] width 11 height 11
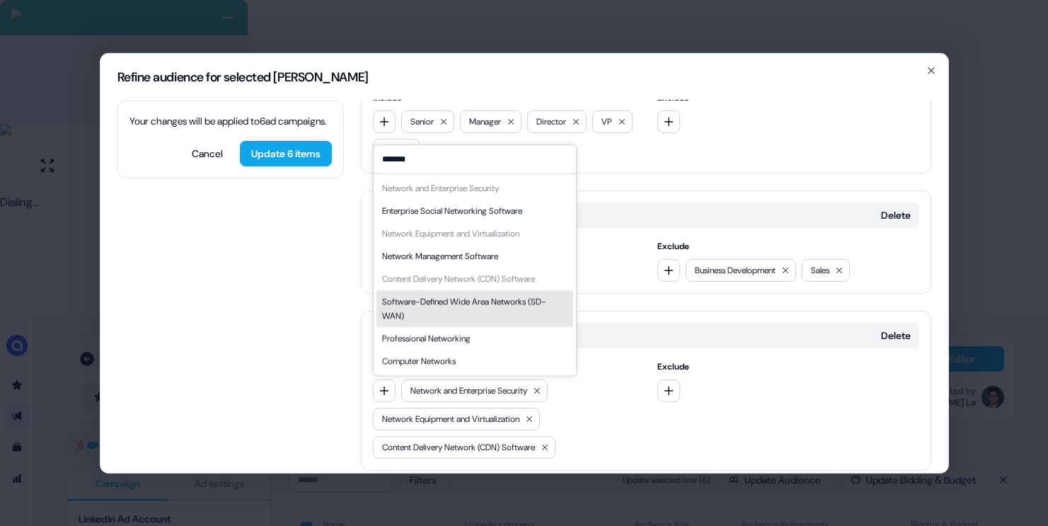
type input "*******"
click at [509, 309] on div "Software-Defined Wide Area Networks (SD-WAN)" at bounding box center [474, 308] width 185 height 28
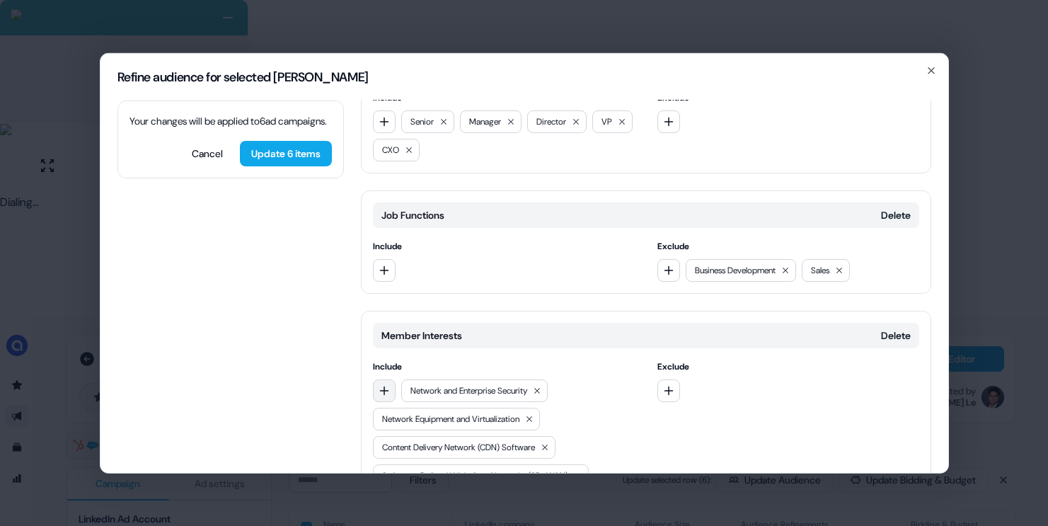
click at [389, 391] on icon "button" at bounding box center [384, 389] width 11 height 11
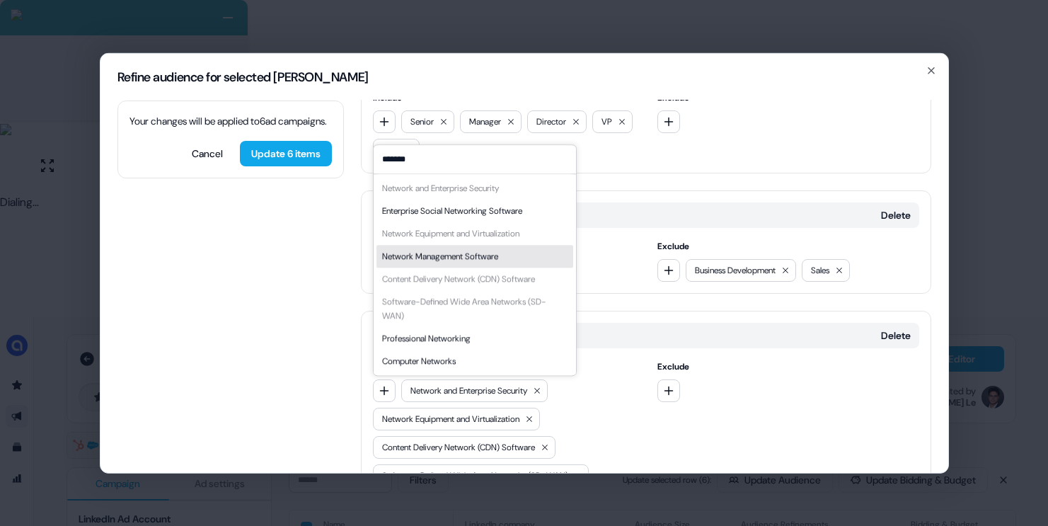
type input "*******"
click at [467, 263] on div "Network Management Software" at bounding box center [474, 256] width 197 height 23
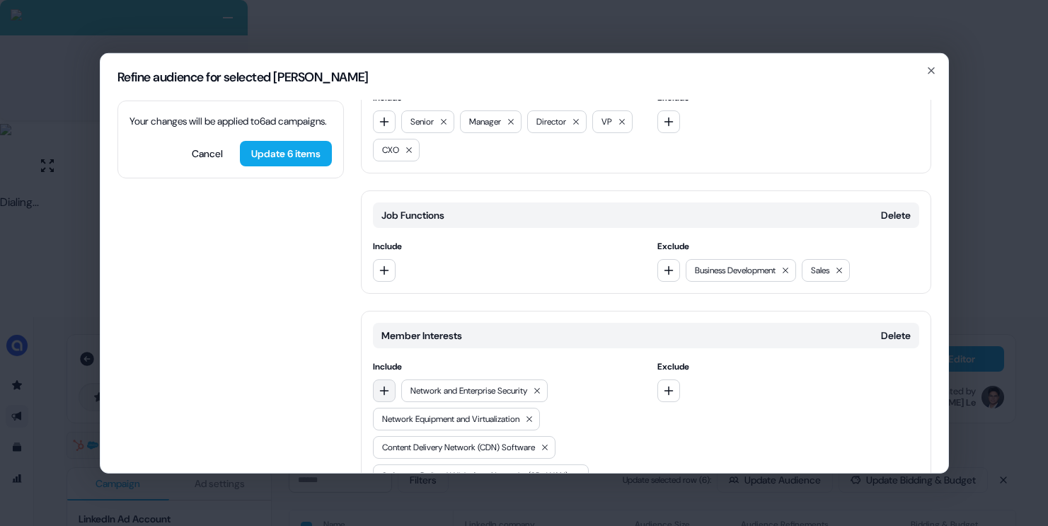
click at [389, 384] on button "button" at bounding box center [384, 390] width 23 height 23
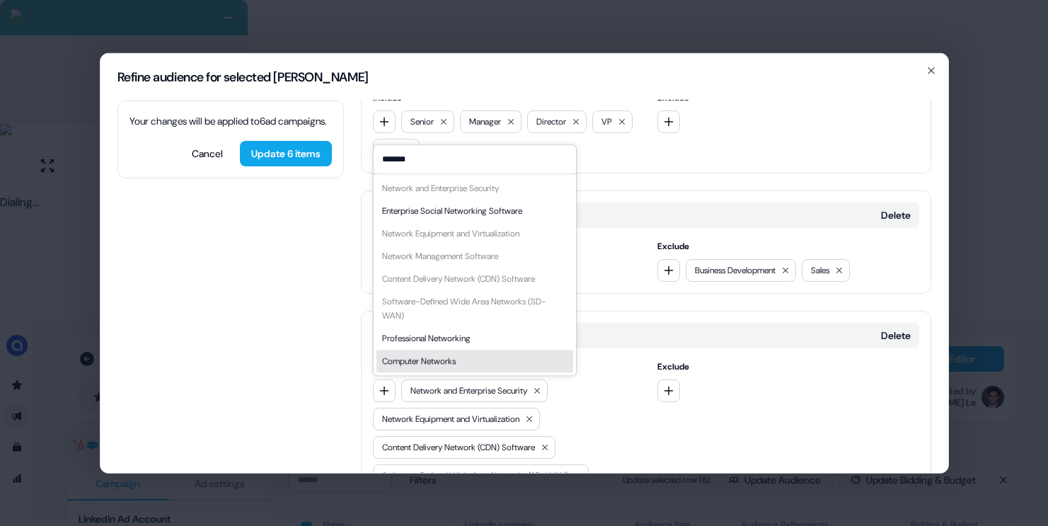
type input "*******"
click at [467, 357] on div "Computer Networks" at bounding box center [474, 361] width 197 height 23
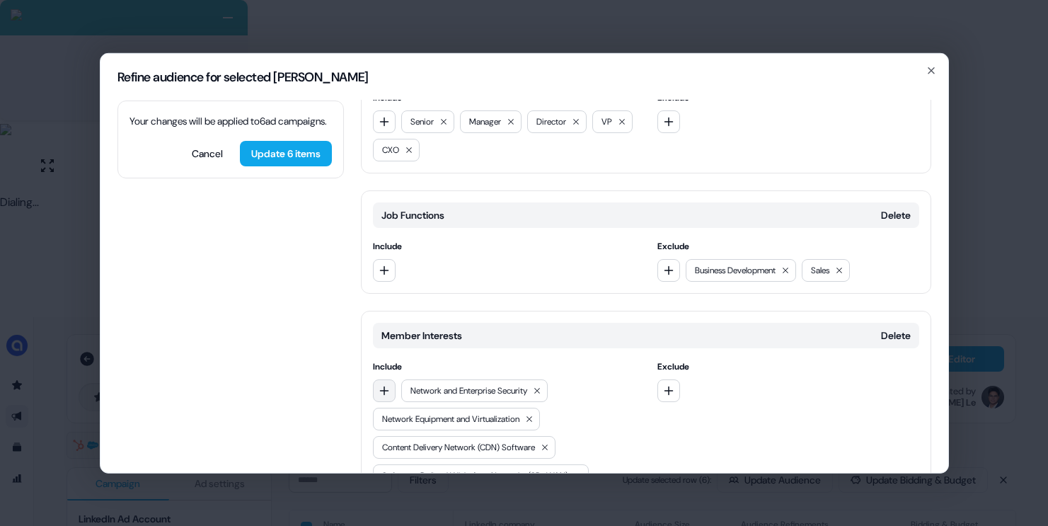
click at [379, 392] on icon "button" at bounding box center [384, 389] width 11 height 11
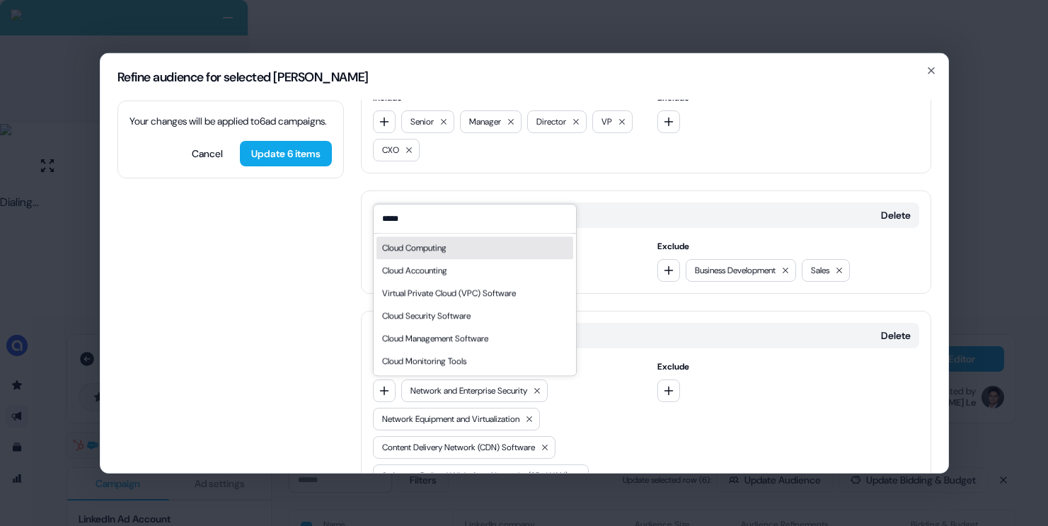
type input "*****"
click at [418, 248] on div "Cloud Computing" at bounding box center [414, 248] width 64 height 14
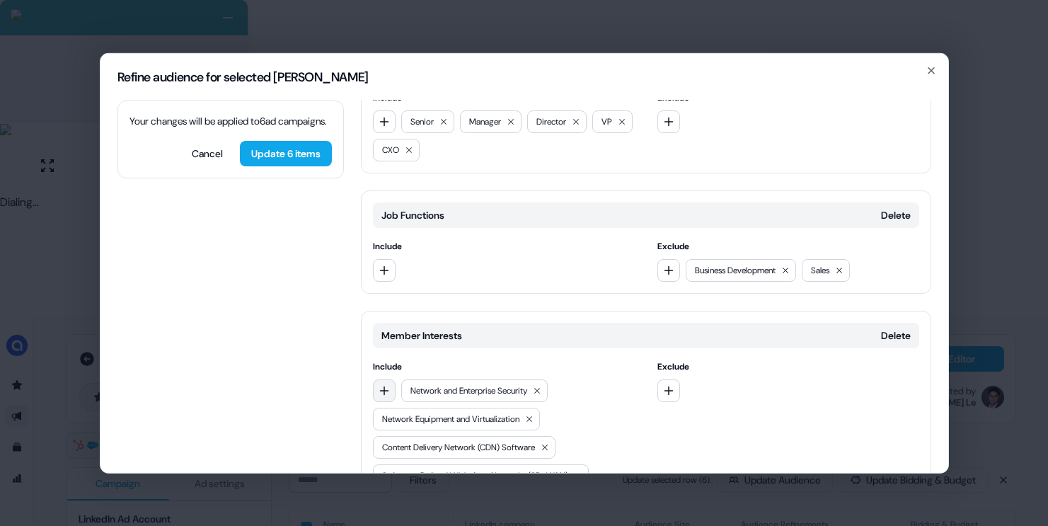
click at [389, 390] on icon "button" at bounding box center [384, 389] width 11 height 11
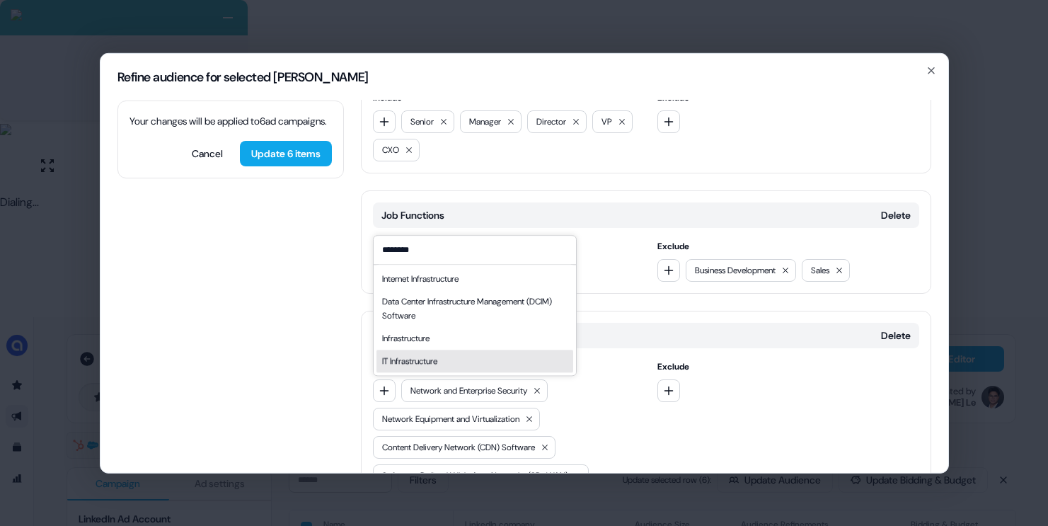
type input "********"
click at [421, 359] on div "IT Infrastructure" at bounding box center [409, 361] width 55 height 14
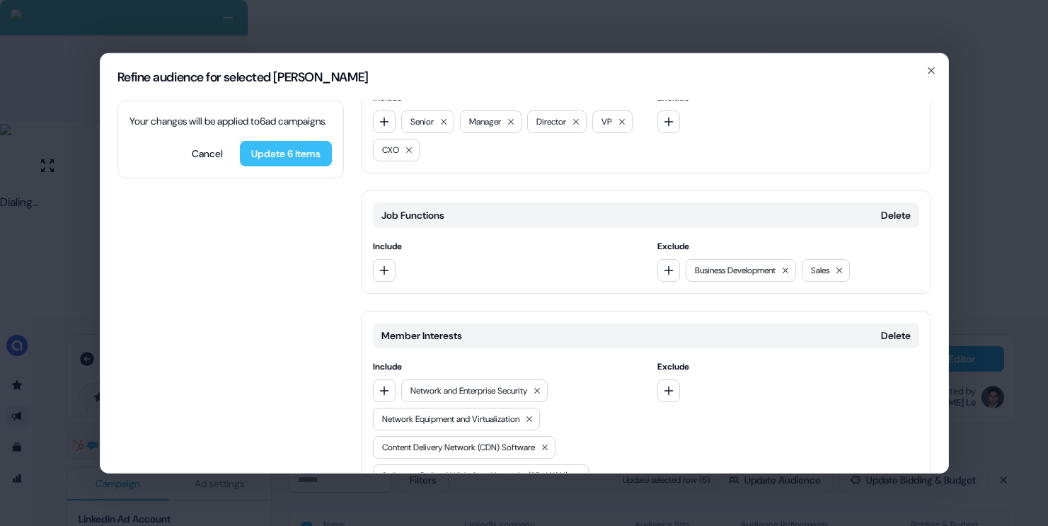
click at [271, 164] on button "Update 6 items" at bounding box center [286, 152] width 92 height 25
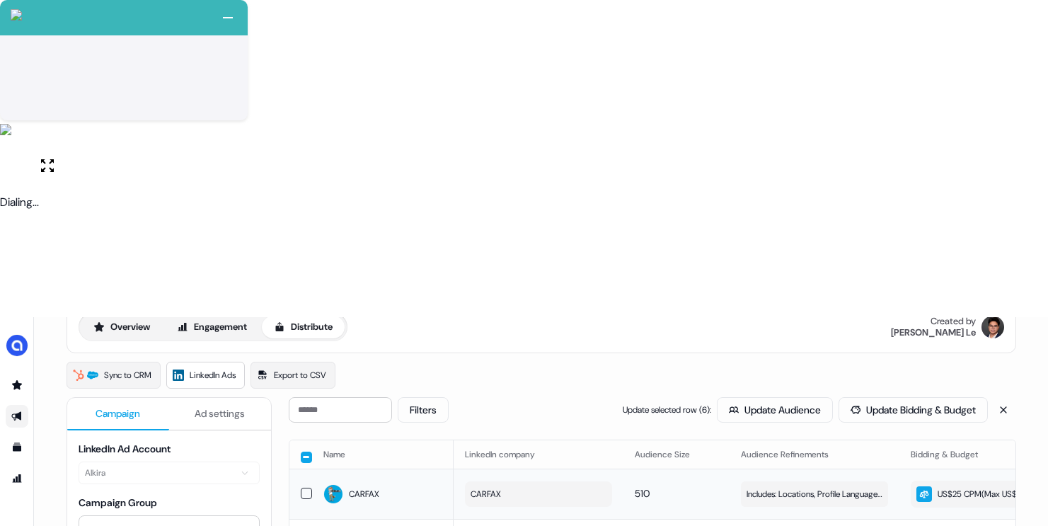
scroll to position [0, 0]
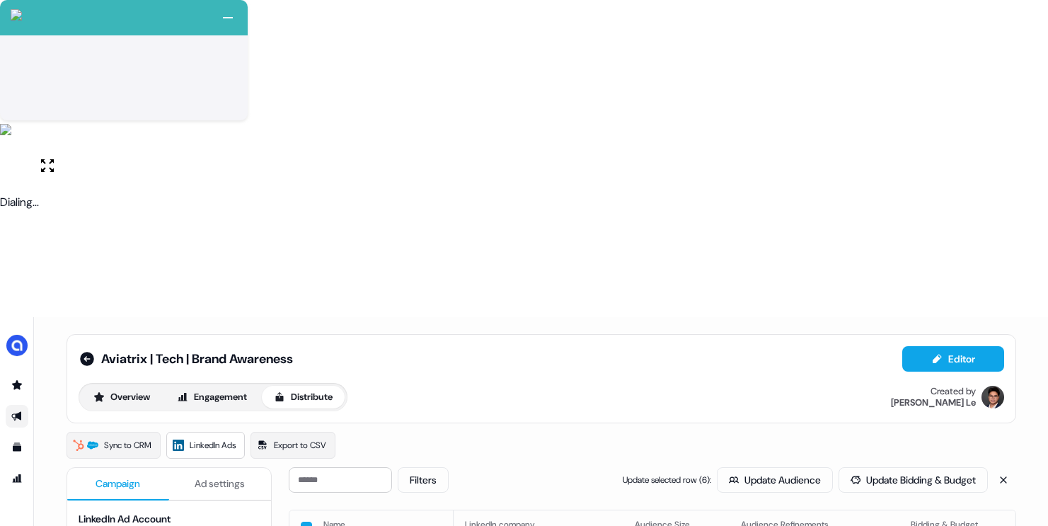
click at [306, 510] on th at bounding box center [300, 524] width 23 height 28
click at [305, 522] on button "button" at bounding box center [306, 527] width 11 height 11
click at [305, 520] on button "button" at bounding box center [306, 525] width 11 height 11
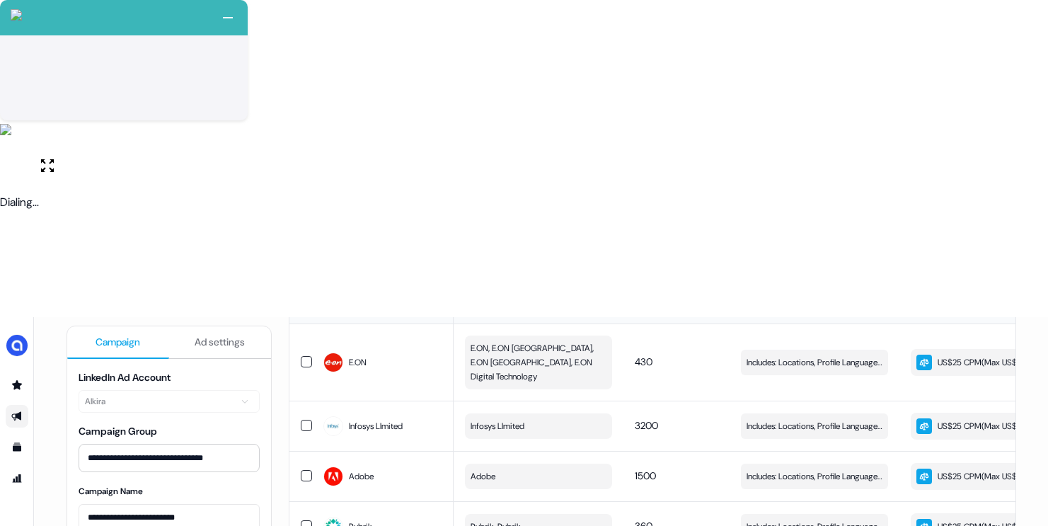
scroll to position [1086, 0]
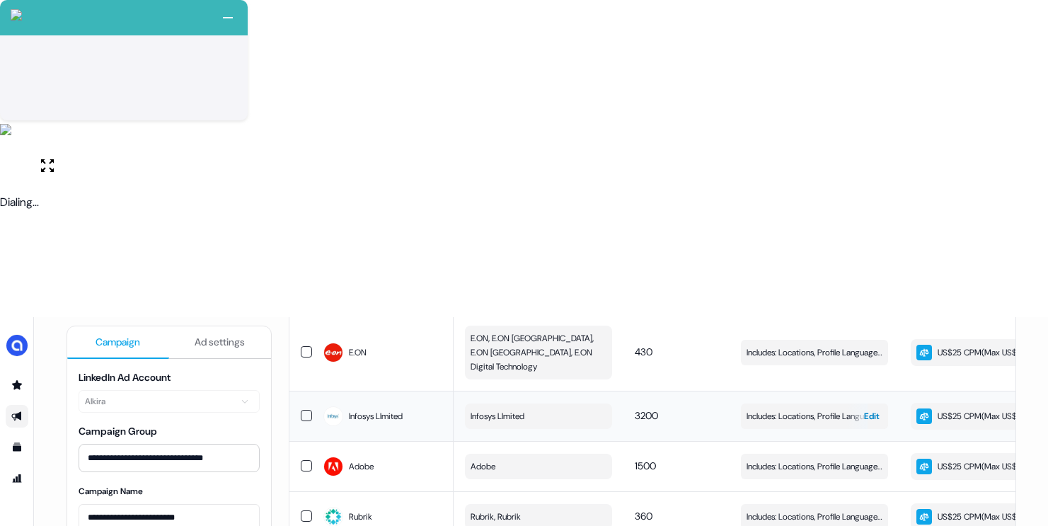
click at [789, 409] on span "Includes: Locations, Profile Language, Years of Experience, Titles All, Profile…" at bounding box center [815, 416] width 136 height 14
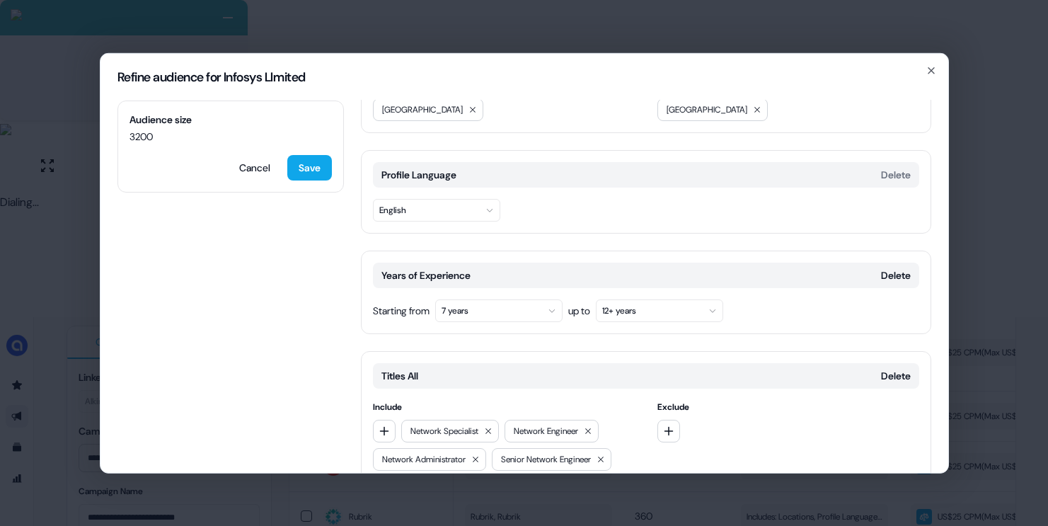
scroll to position [127, 0]
click at [524, 299] on button "7 years" at bounding box center [498, 310] width 127 height 23
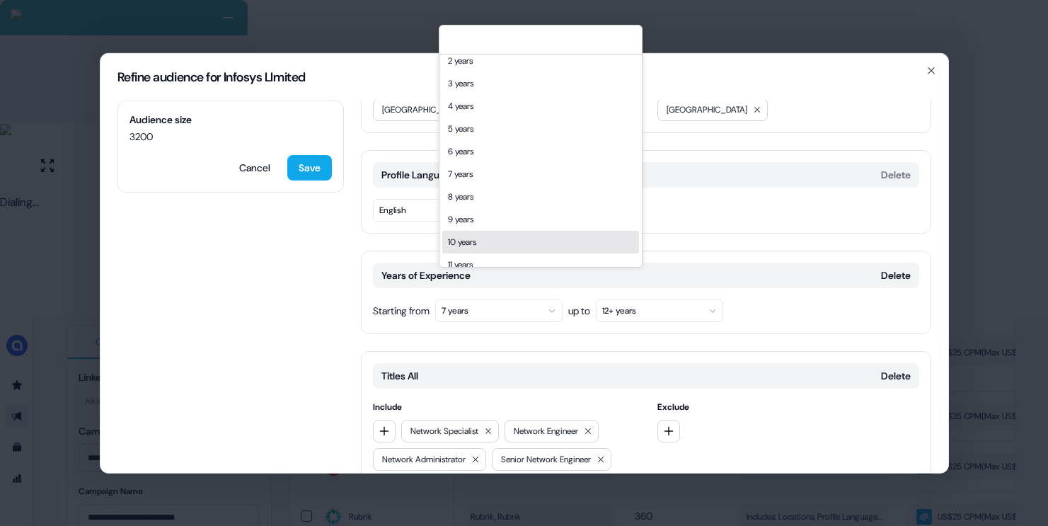
scroll to position [32, 0]
click at [482, 238] on div "10 years" at bounding box center [540, 240] width 197 height 23
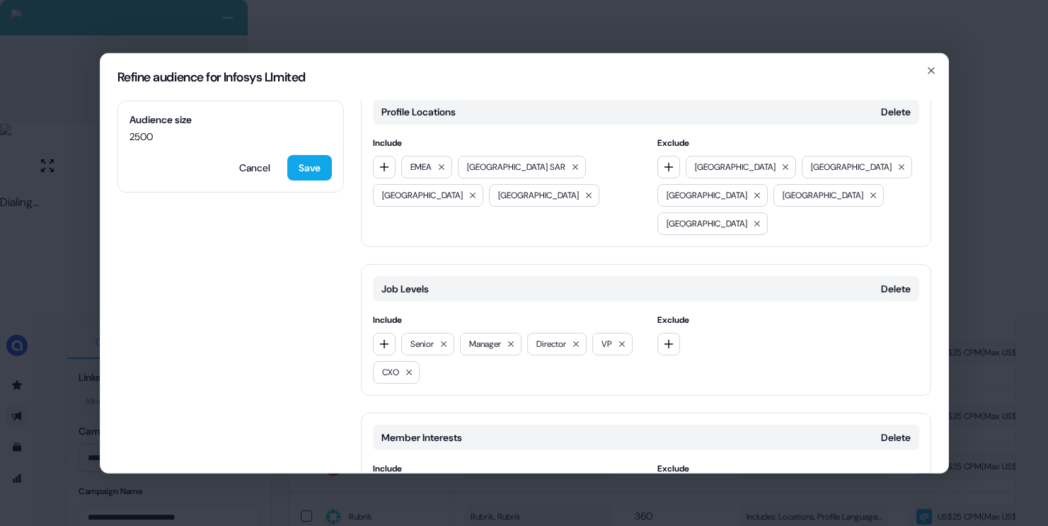
scroll to position [1300, 0]
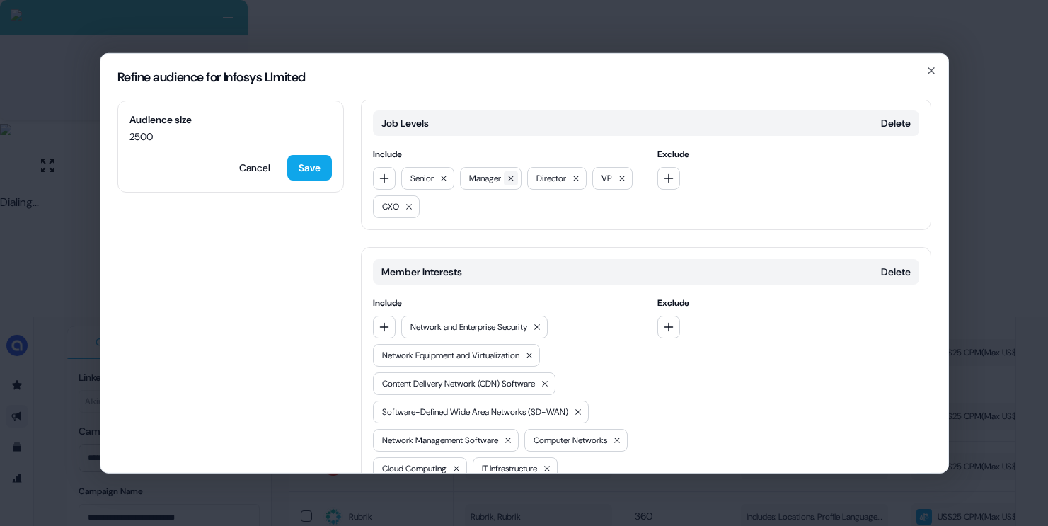
click at [449, 171] on button at bounding box center [444, 178] width 14 height 14
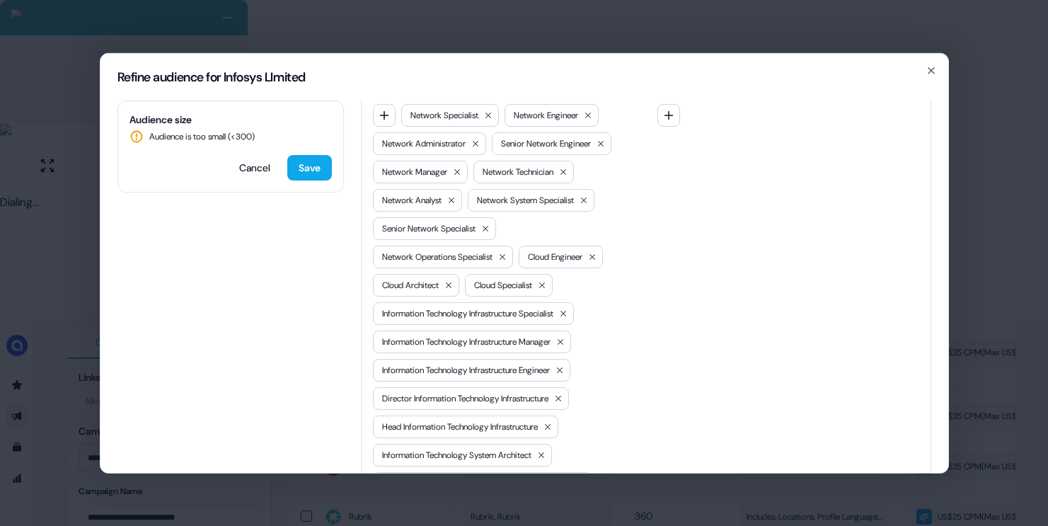
scroll to position [232, 0]
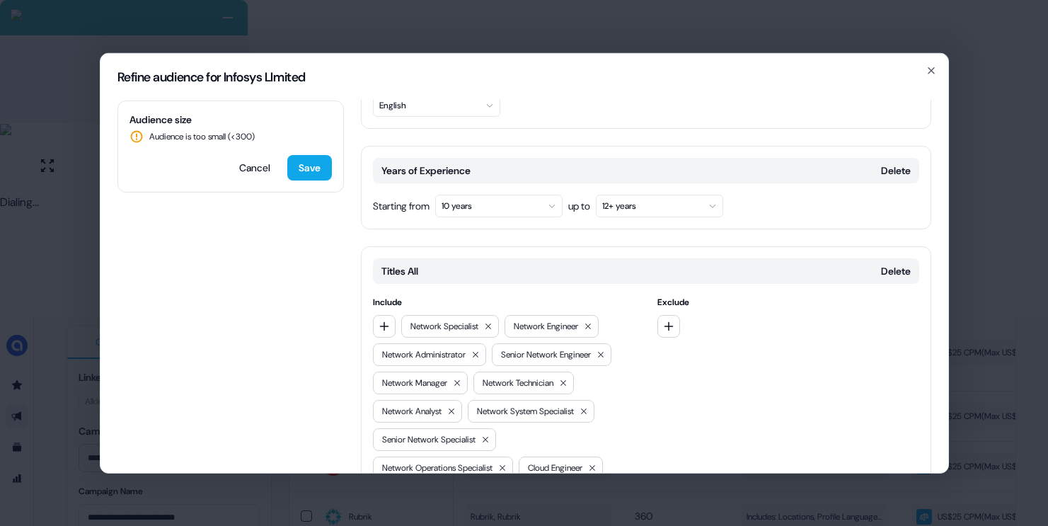
click at [525, 194] on button "10 years" at bounding box center [498, 205] width 127 height 23
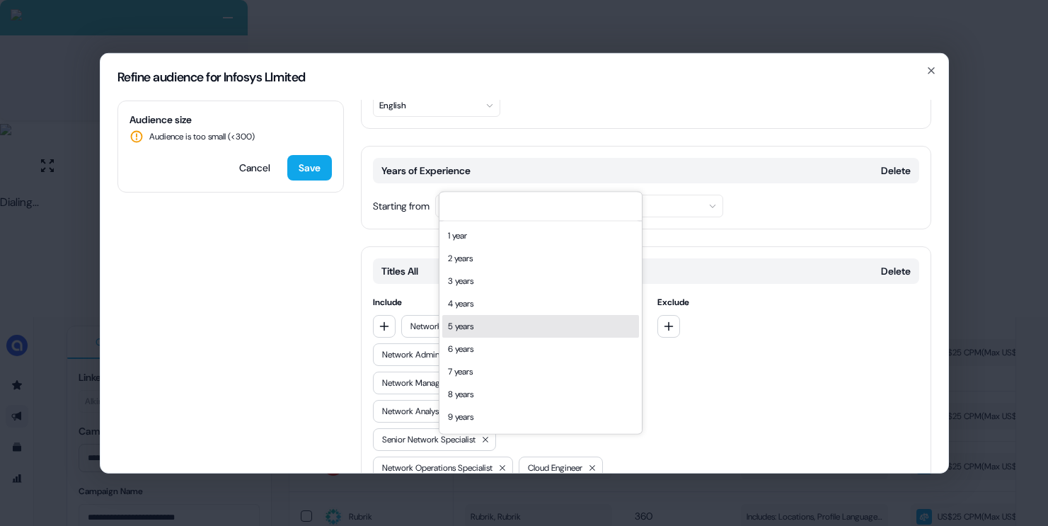
click at [461, 329] on div "5 years" at bounding box center [540, 326] width 197 height 23
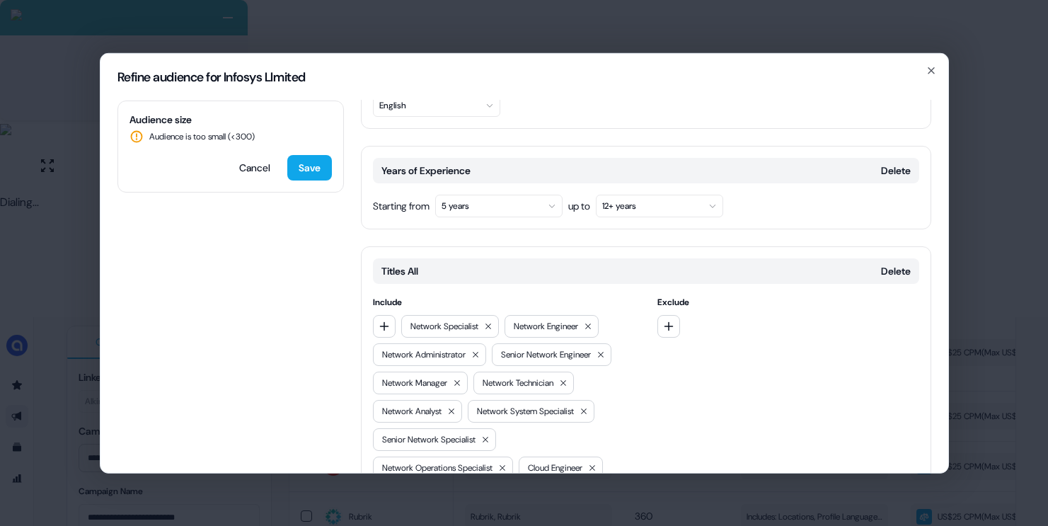
click at [488, 194] on button "5 years" at bounding box center [498, 205] width 127 height 23
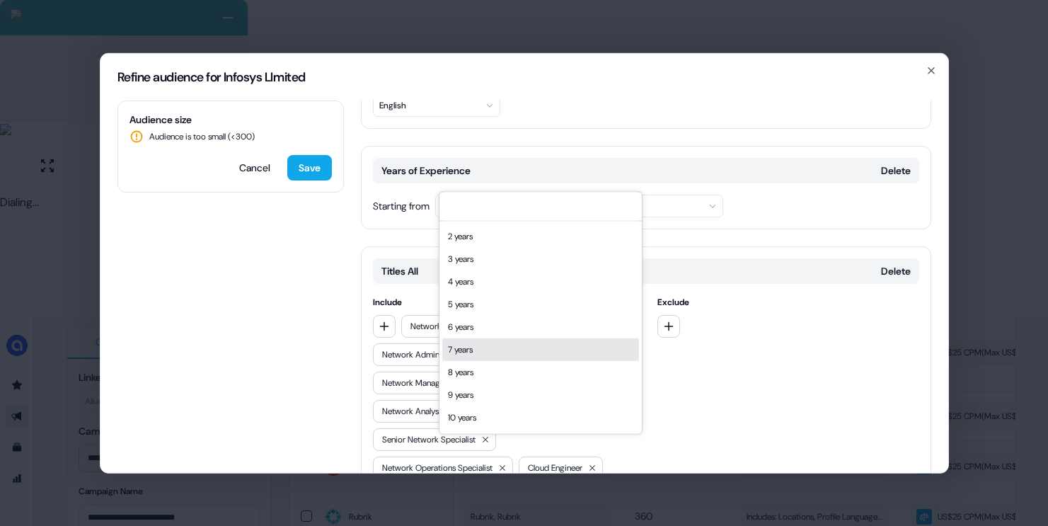
scroll to position [26, 0]
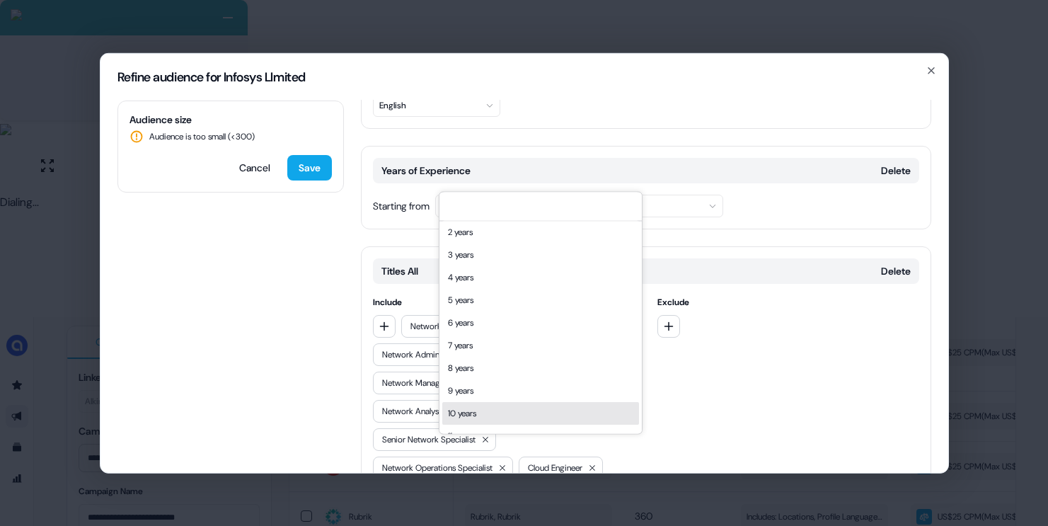
click at [466, 409] on div "10 years" at bounding box center [540, 413] width 197 height 23
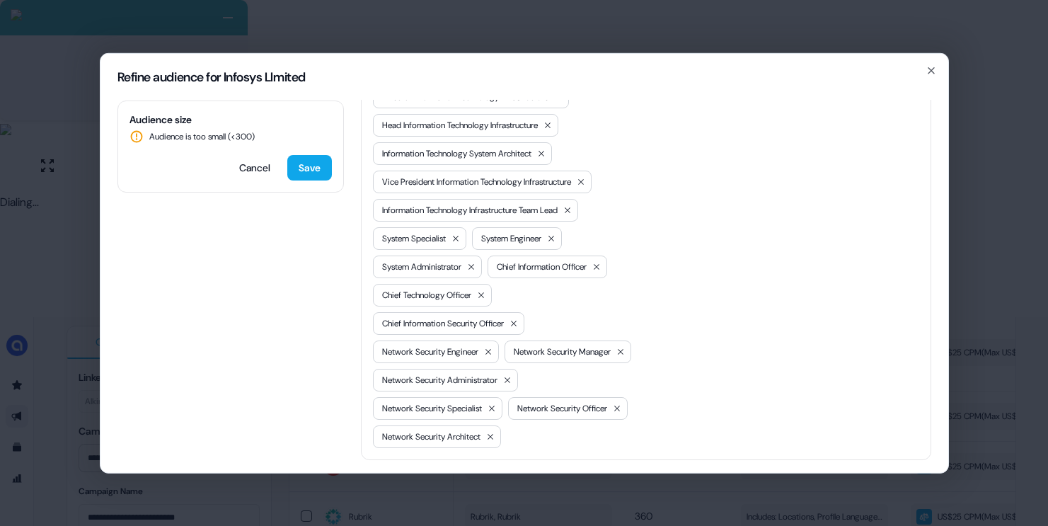
scroll to position [1072, 0]
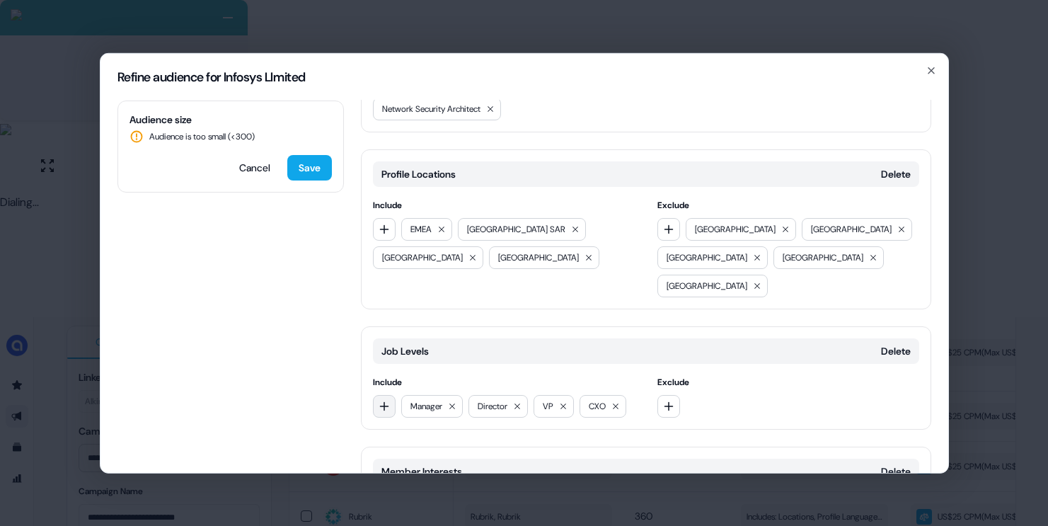
click at [385, 402] on icon "button" at bounding box center [384, 405] width 11 height 11
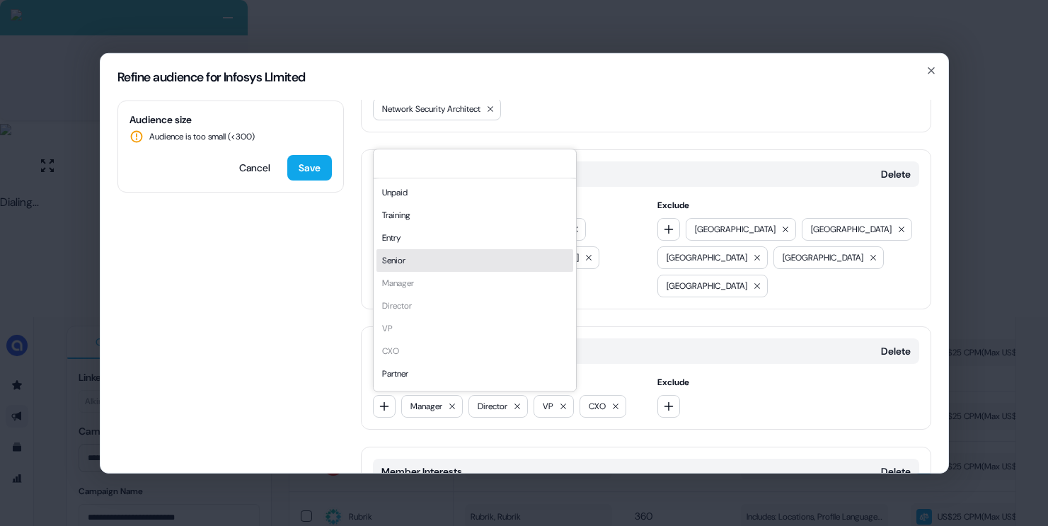
click at [425, 260] on div "Senior" at bounding box center [474, 260] width 197 height 23
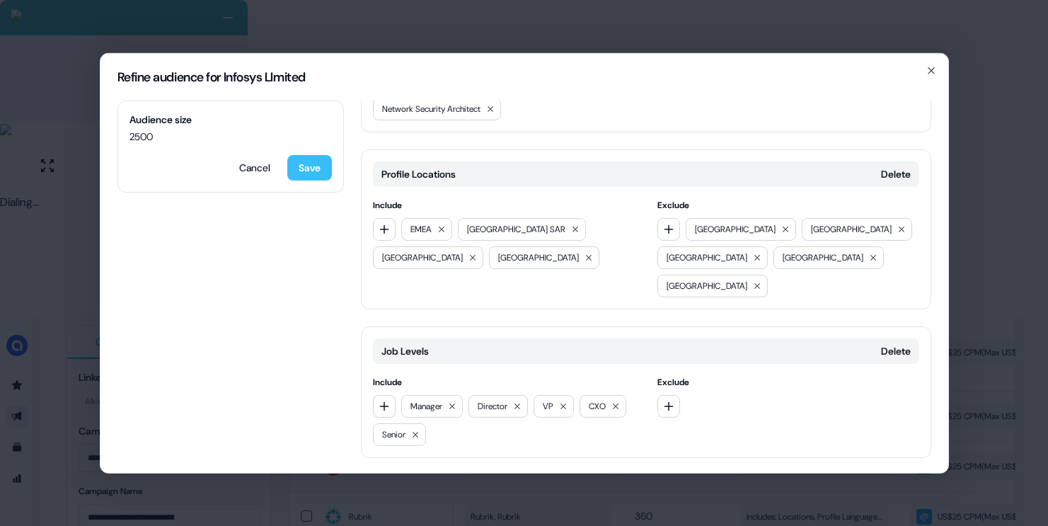
click at [299, 170] on button "Save" at bounding box center [309, 166] width 45 height 25
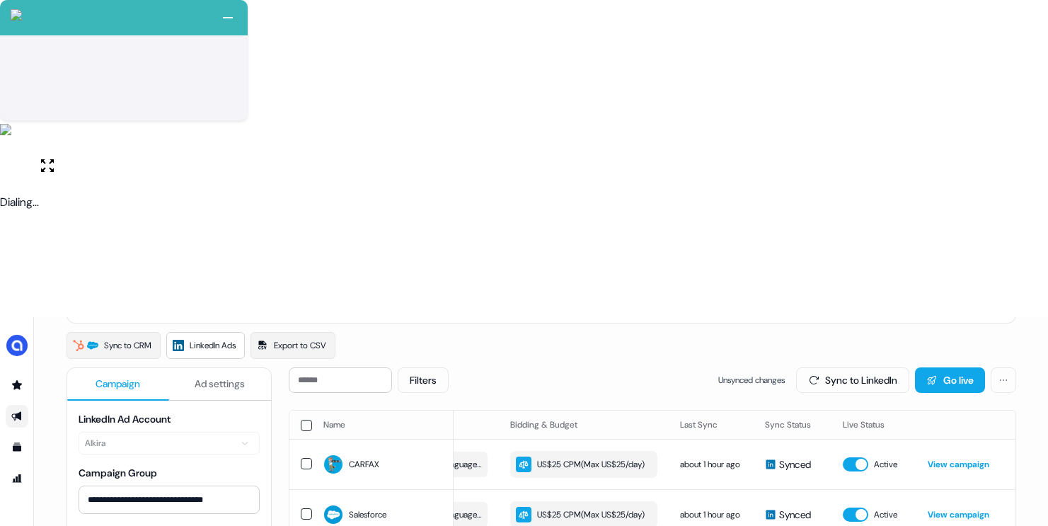
scroll to position [0, 0]
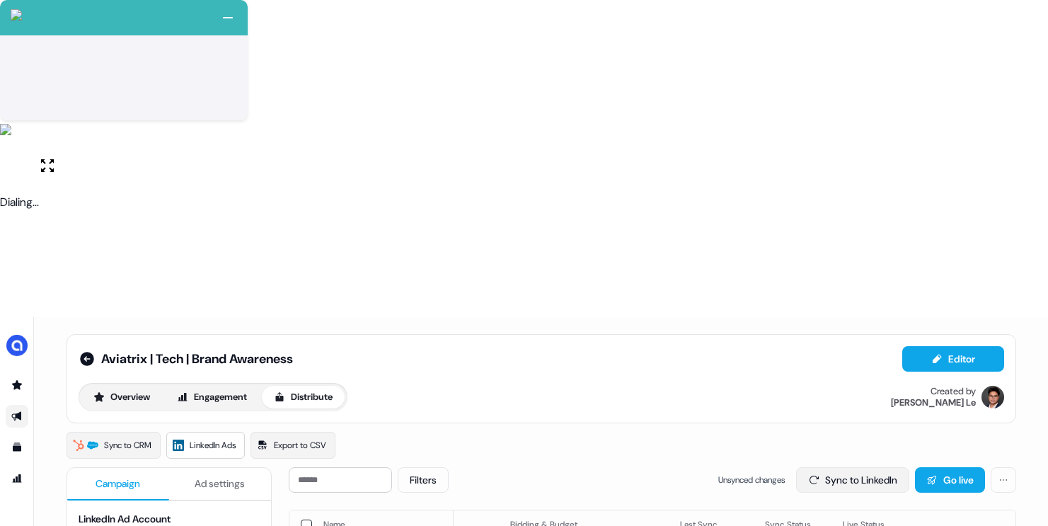
click at [819, 467] on button "Sync to LinkedIn" at bounding box center [852, 479] width 113 height 25
drag, startPoint x: 306, startPoint y: 317, endPoint x: 303, endPoint y: 334, distance: 17.2
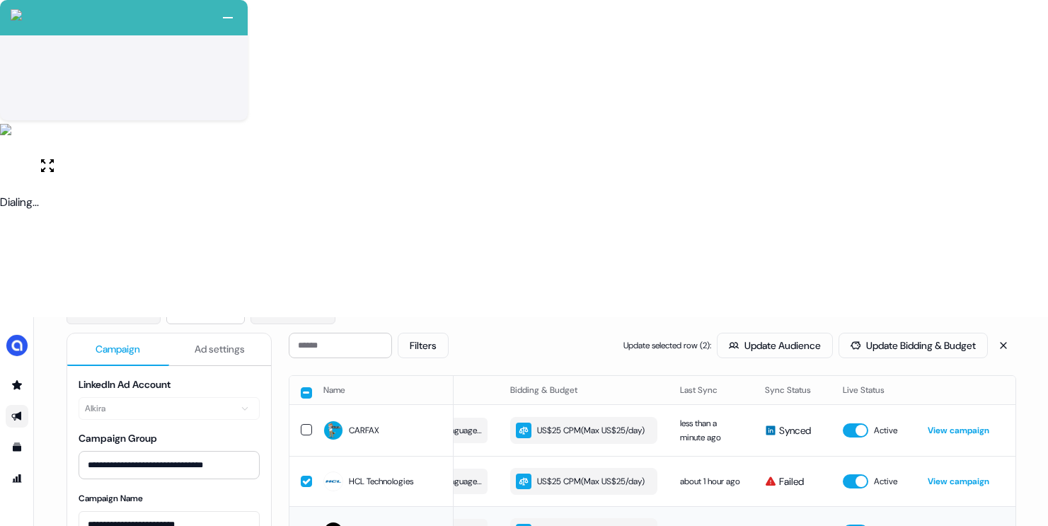
scroll to position [138, 0]
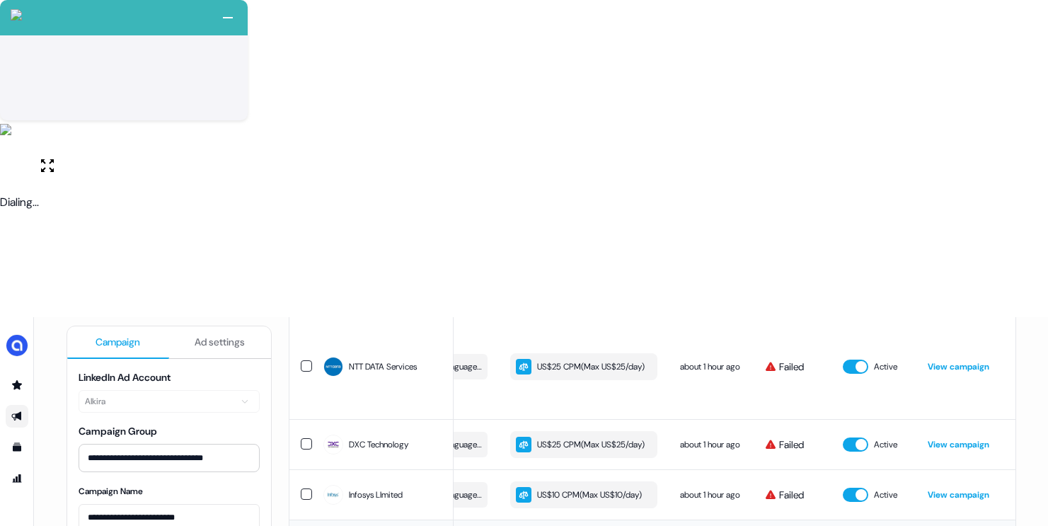
scroll to position [485, 0]
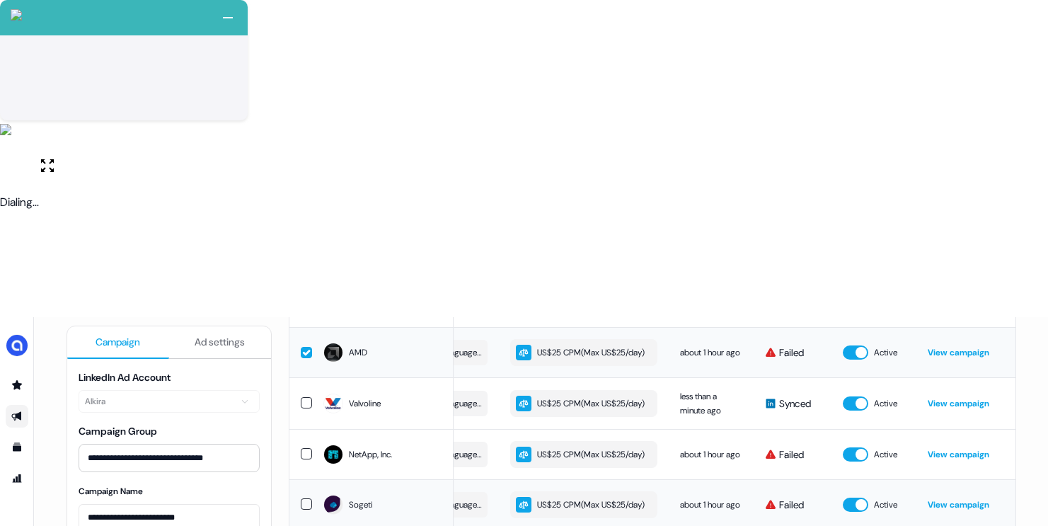
scroll to position [674, 0]
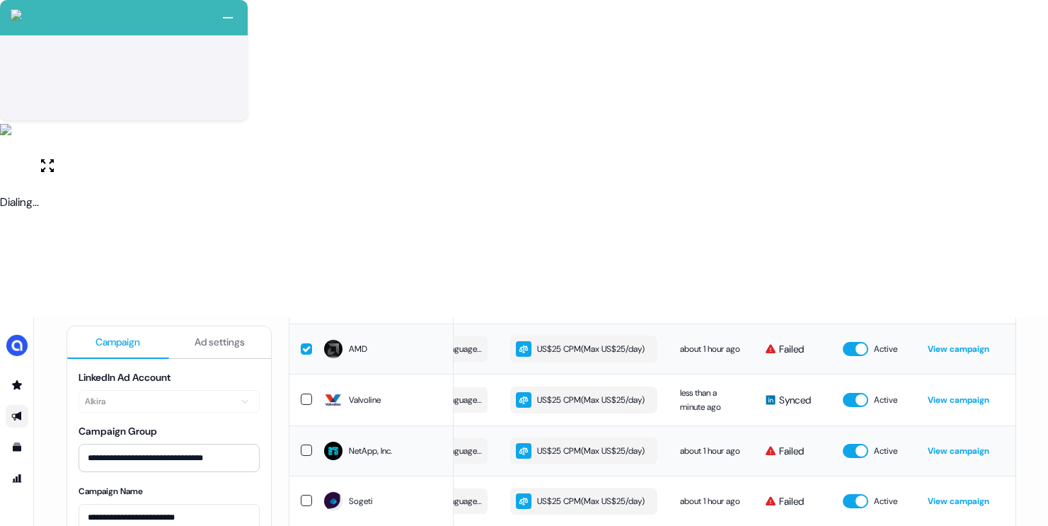
click at [301, 444] on button "button" at bounding box center [306, 449] width 11 height 11
click at [306, 495] on button "button" at bounding box center [306, 500] width 11 height 11
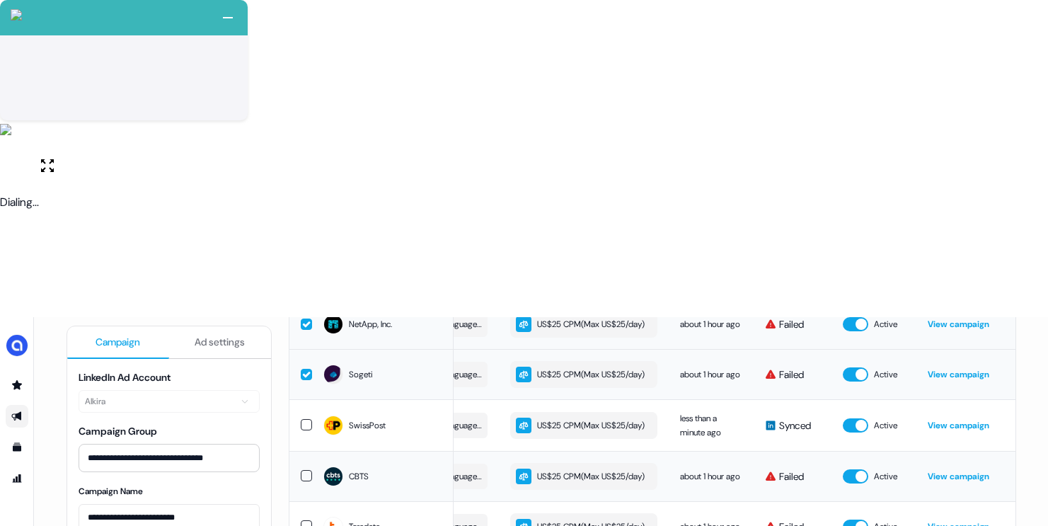
scroll to position [802, 0]
click at [303, 468] on button "button" at bounding box center [306, 473] width 11 height 11
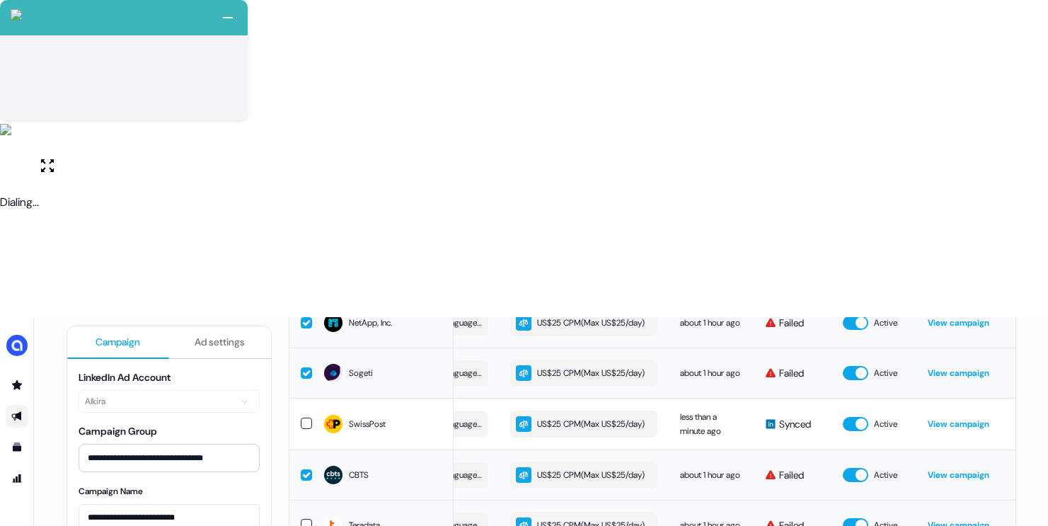
click at [301, 519] on button "button" at bounding box center [306, 524] width 11 height 11
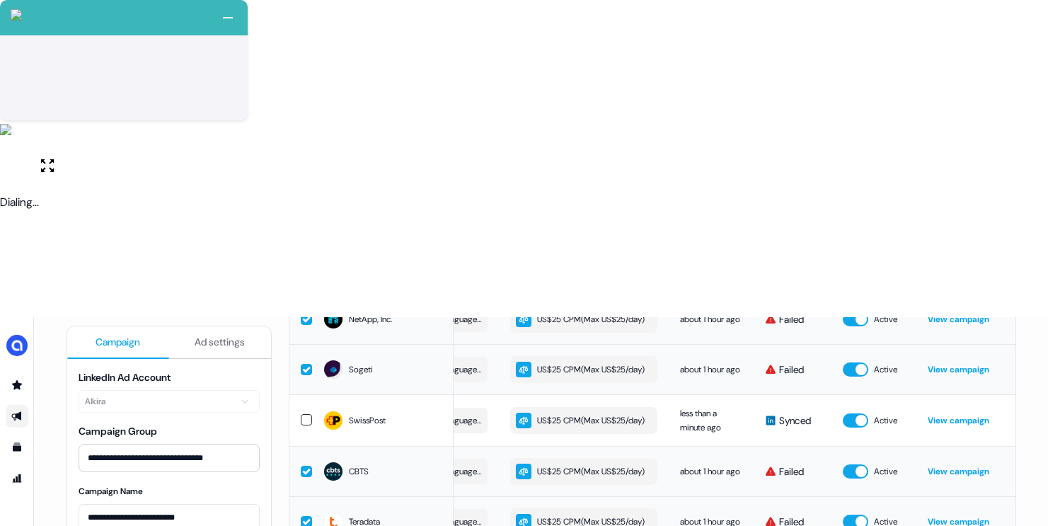
scroll to position [945, 0]
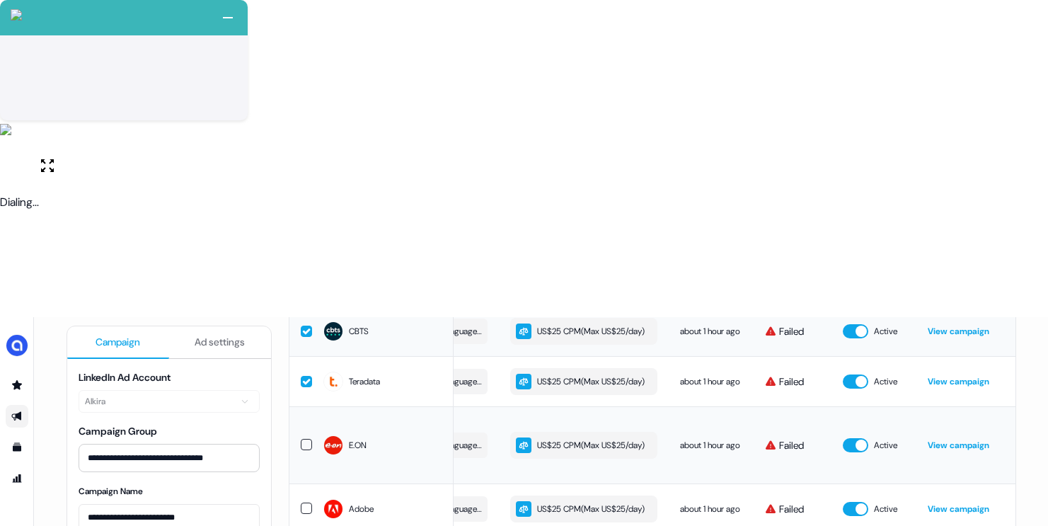
click at [301, 439] on button "button" at bounding box center [306, 444] width 11 height 11
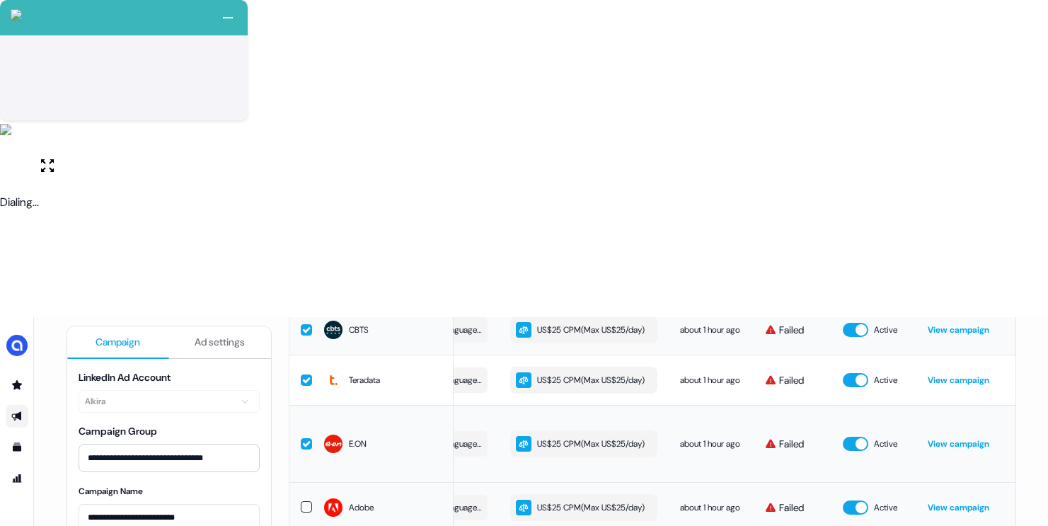
click at [304, 501] on button "button" at bounding box center [306, 506] width 11 height 11
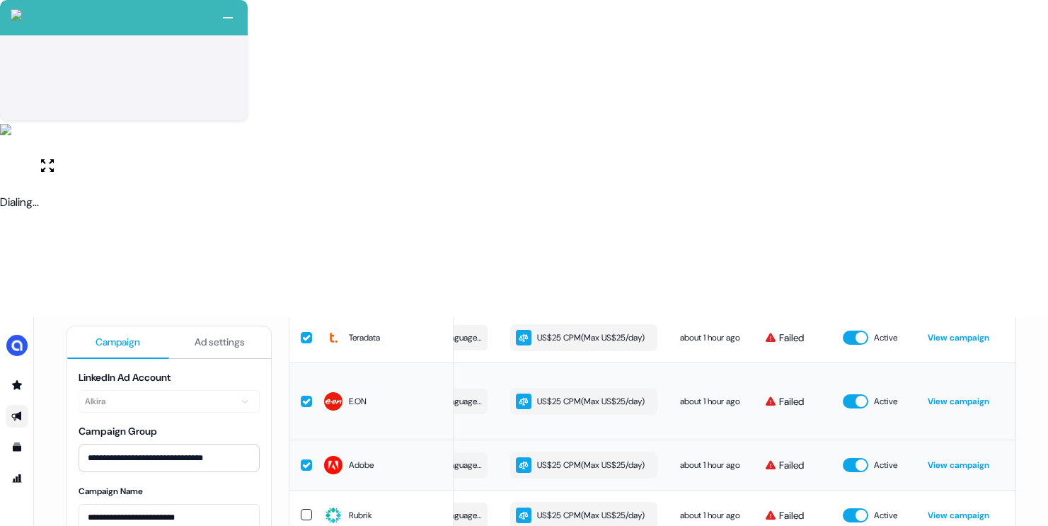
scroll to position [1081, 0]
click at [301, 509] on button "button" at bounding box center [306, 514] width 11 height 11
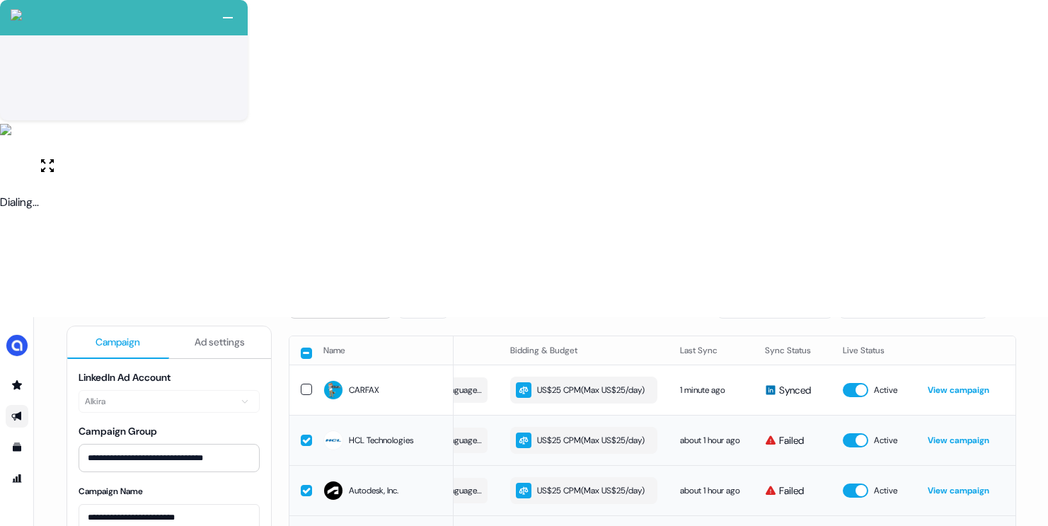
scroll to position [101, 0]
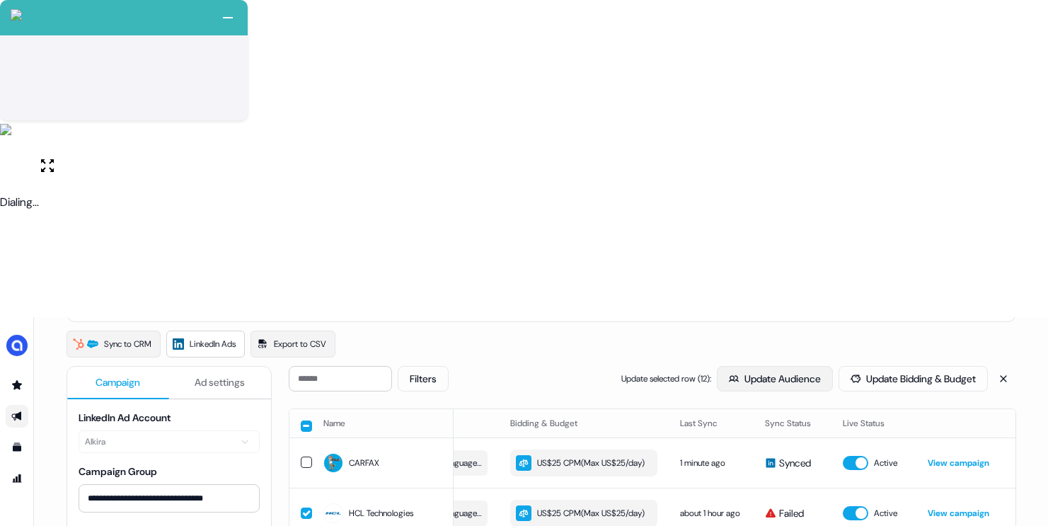
click at [730, 366] on button "Update Audience" at bounding box center [775, 378] width 116 height 25
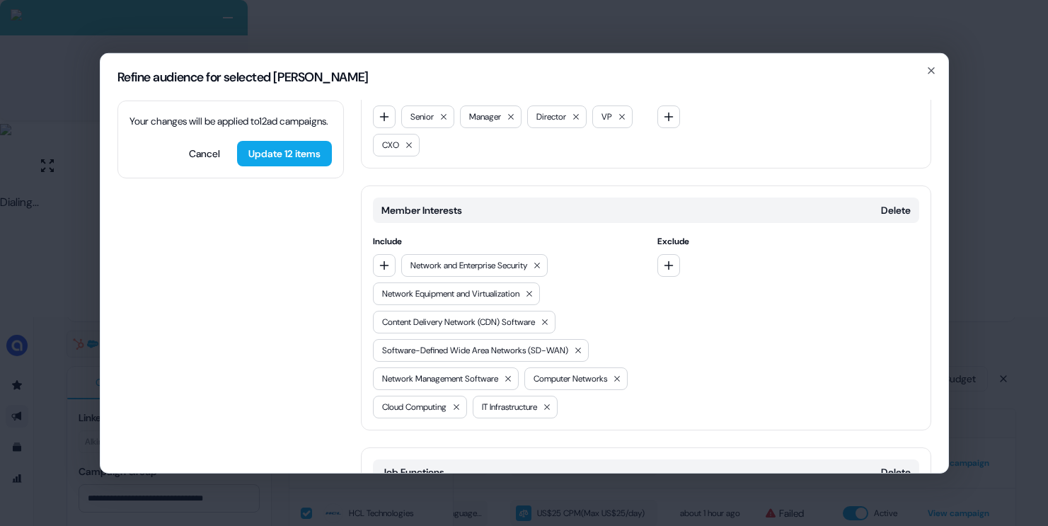
scroll to position [1355, 0]
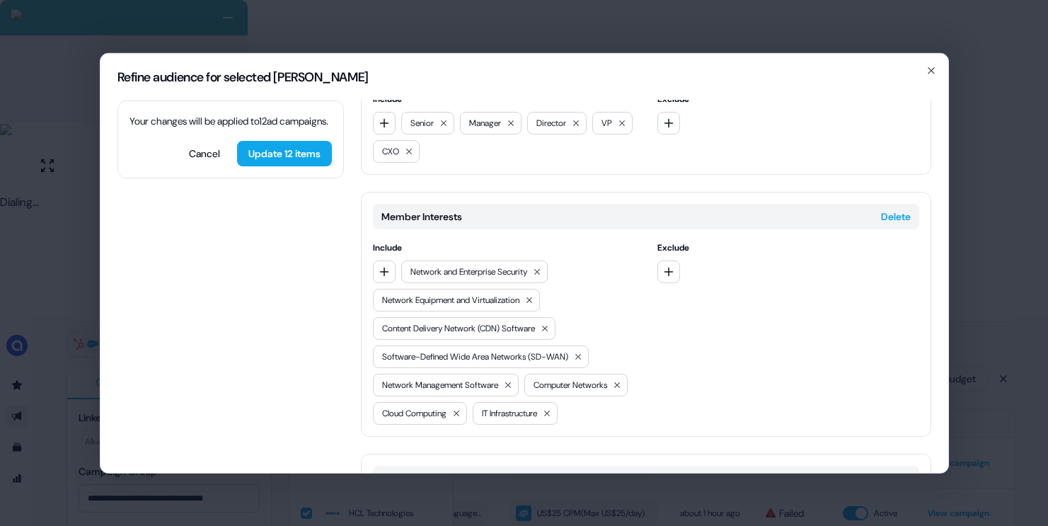
click at [897, 212] on button "Delete" at bounding box center [896, 216] width 30 height 14
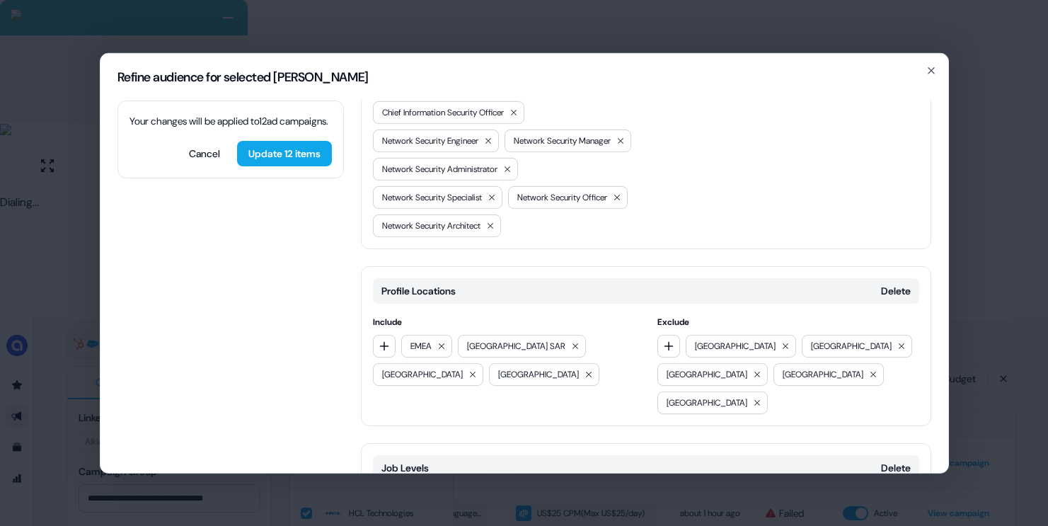
scroll to position [949, 0]
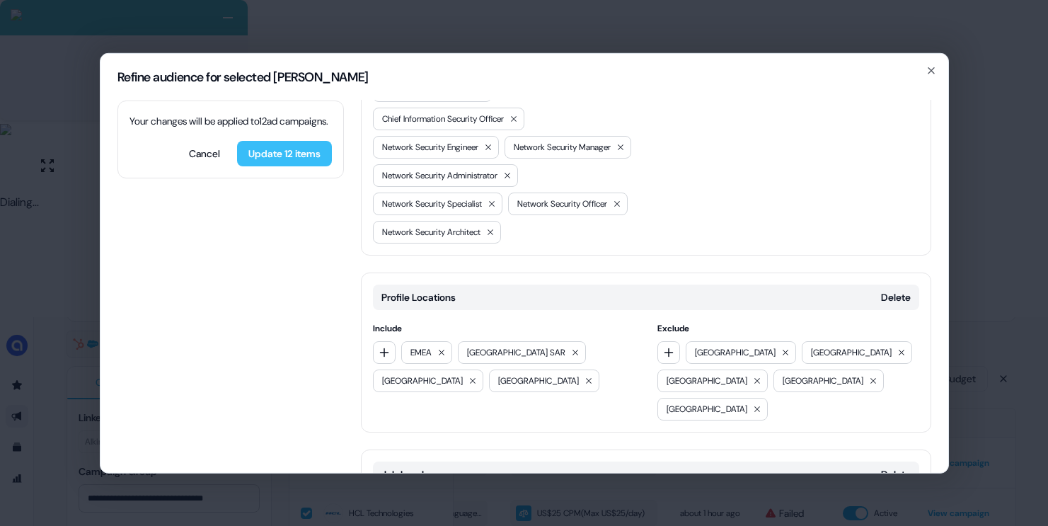
click at [291, 166] on button "Update 12 items" at bounding box center [284, 152] width 95 height 25
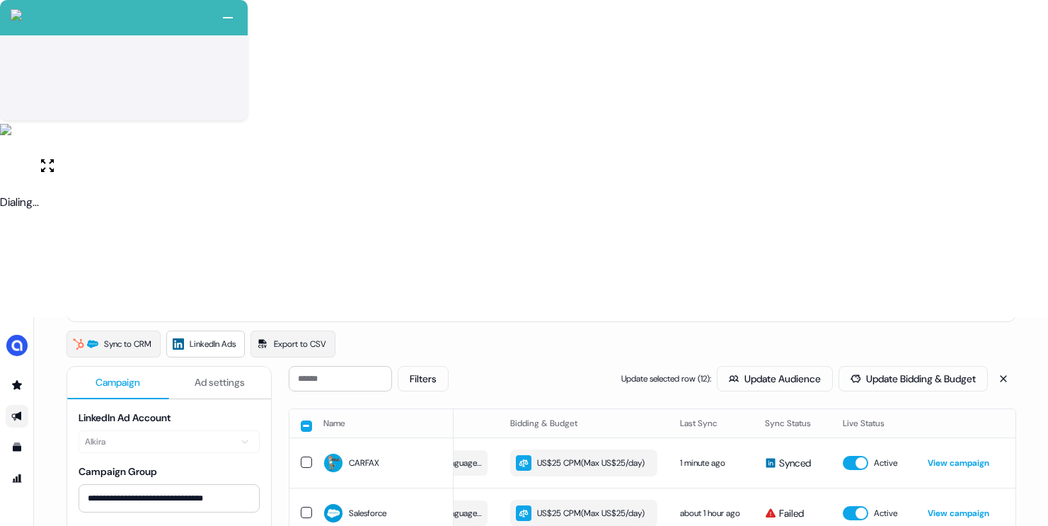
click at [301, 420] on button "button" at bounding box center [306, 425] width 11 height 11
click at [997, 366] on button at bounding box center [1003, 378] width 25 height 25
click at [824, 366] on button "Sync to LinkedIn" at bounding box center [852, 378] width 113 height 25
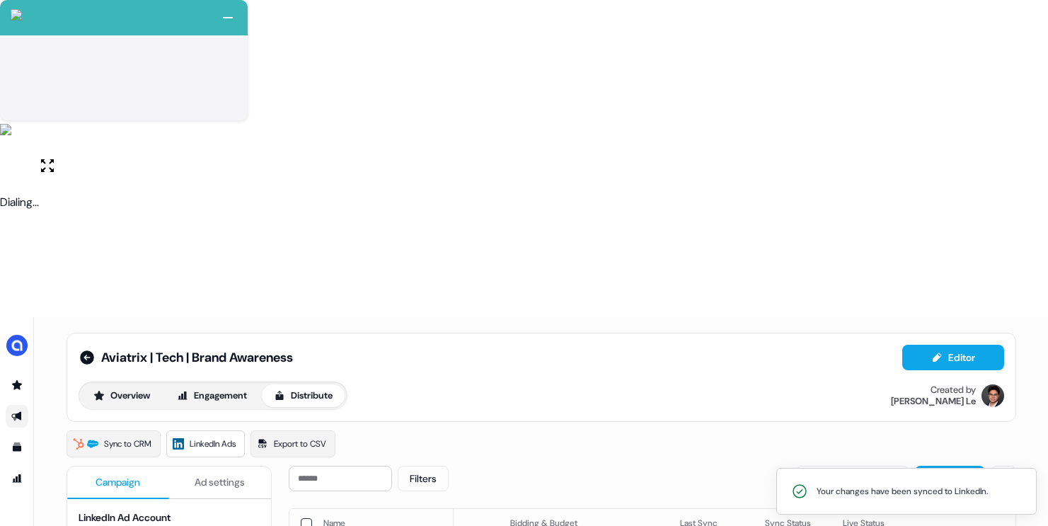
scroll to position [0, 0]
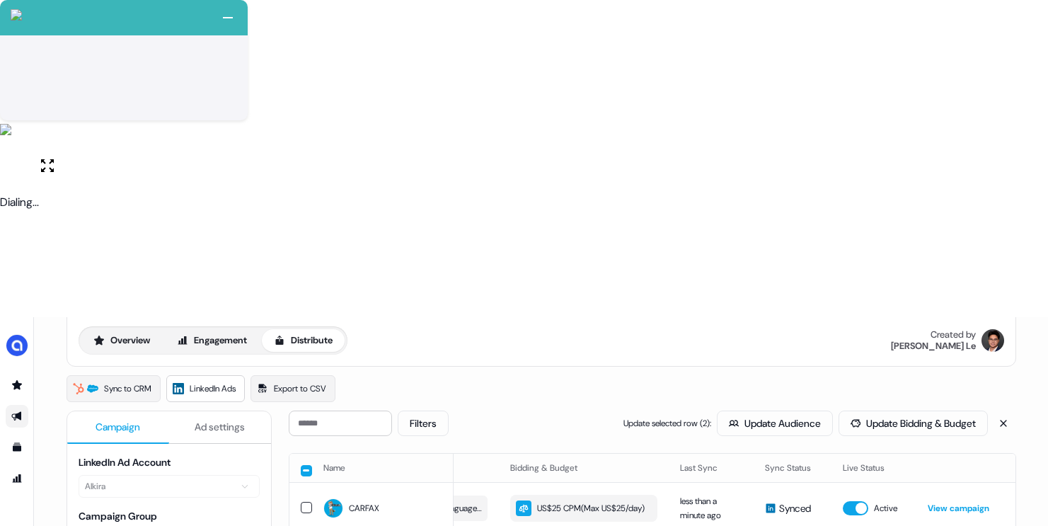
scroll to position [163, 0]
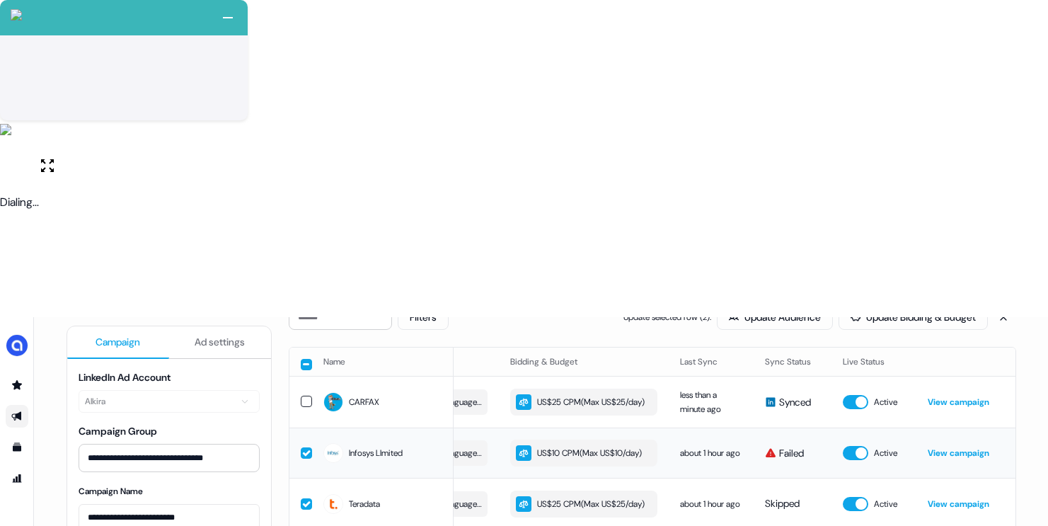
click at [304, 447] on button "button" at bounding box center [306, 452] width 11 height 11
click at [304, 498] on button "button" at bounding box center [306, 503] width 11 height 11
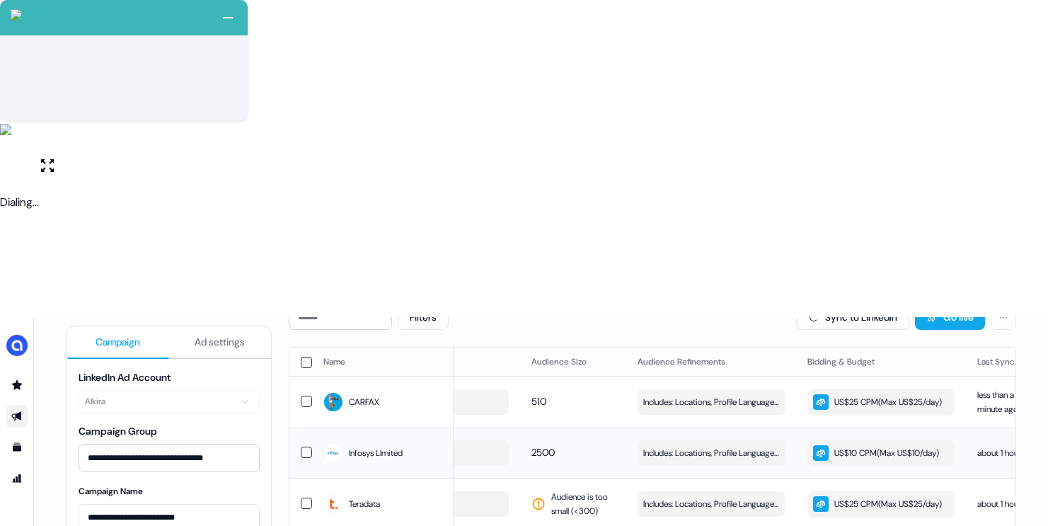
scroll to position [0, 0]
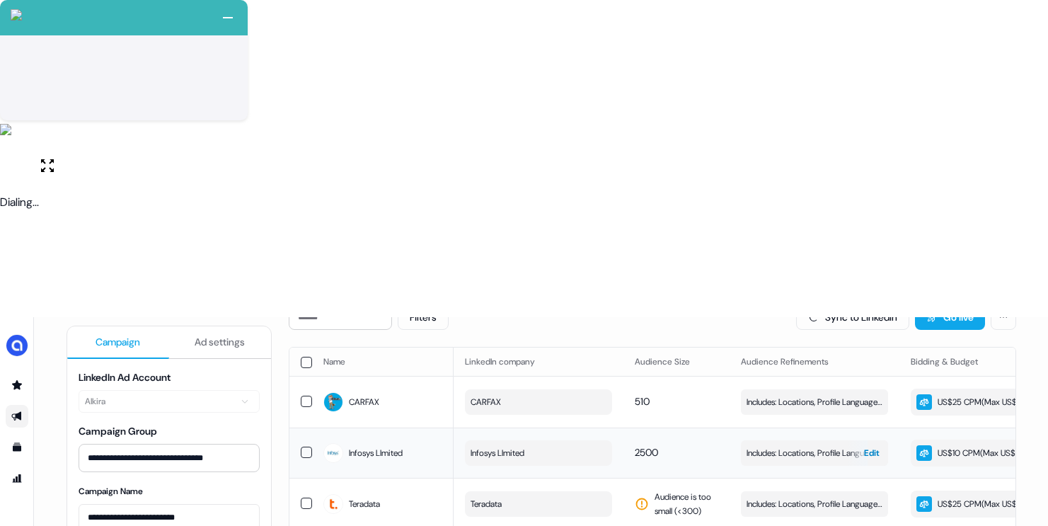
click at [764, 446] on span "Includes: Locations, Profile Language, Years of Experience, Titles All, Profile…" at bounding box center [815, 453] width 136 height 14
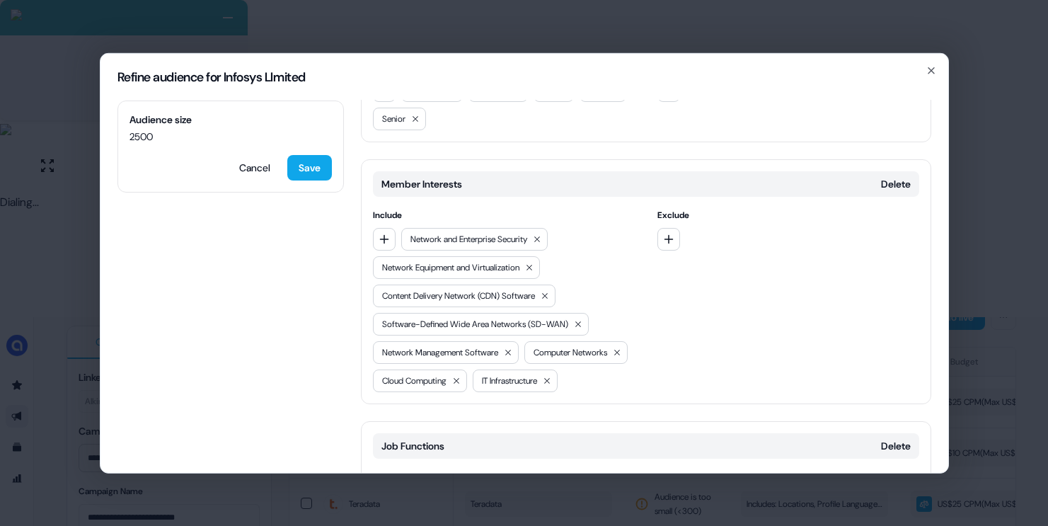
scroll to position [1387, 0]
click at [899, 183] on button "Delete" at bounding box center [896, 184] width 30 height 14
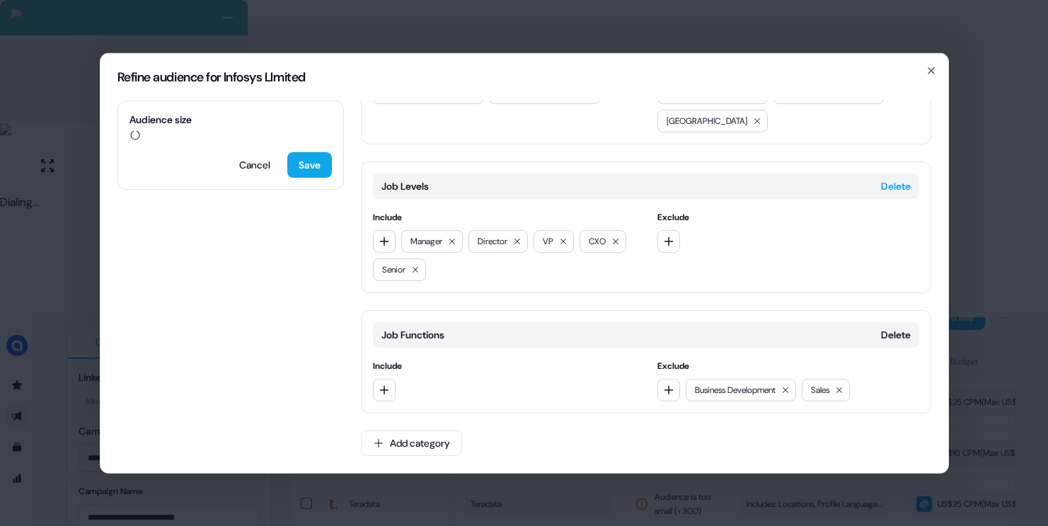
scroll to position [1236, 0]
click at [321, 169] on button "Save" at bounding box center [309, 166] width 45 height 25
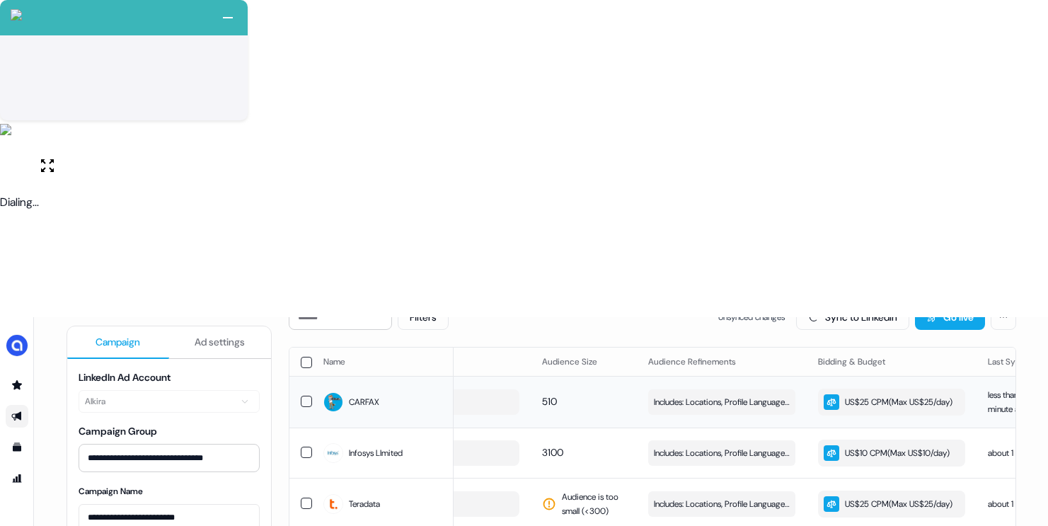
scroll to position [0, 401]
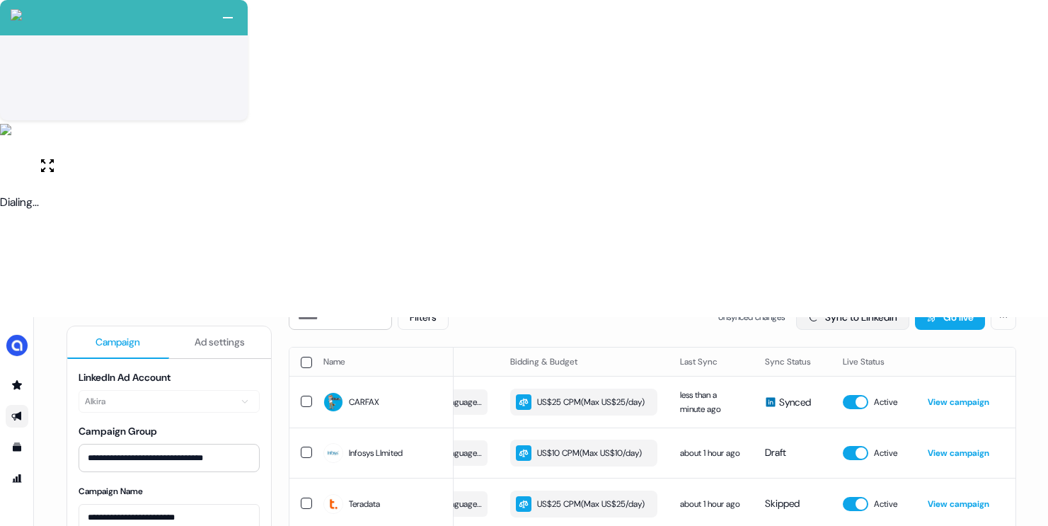
click at [834, 304] on button "Sync to LinkedIn" at bounding box center [852, 316] width 113 height 25
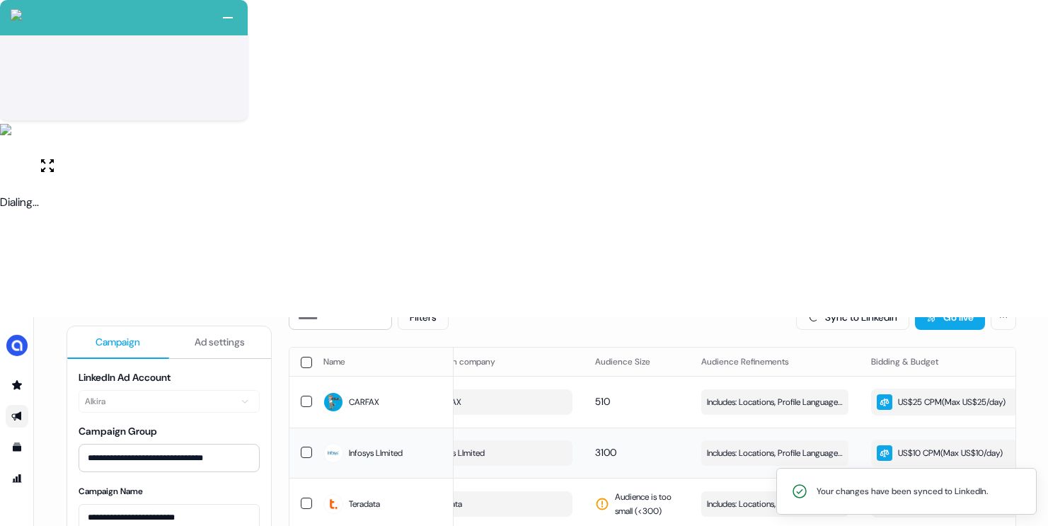
scroll to position [0, 0]
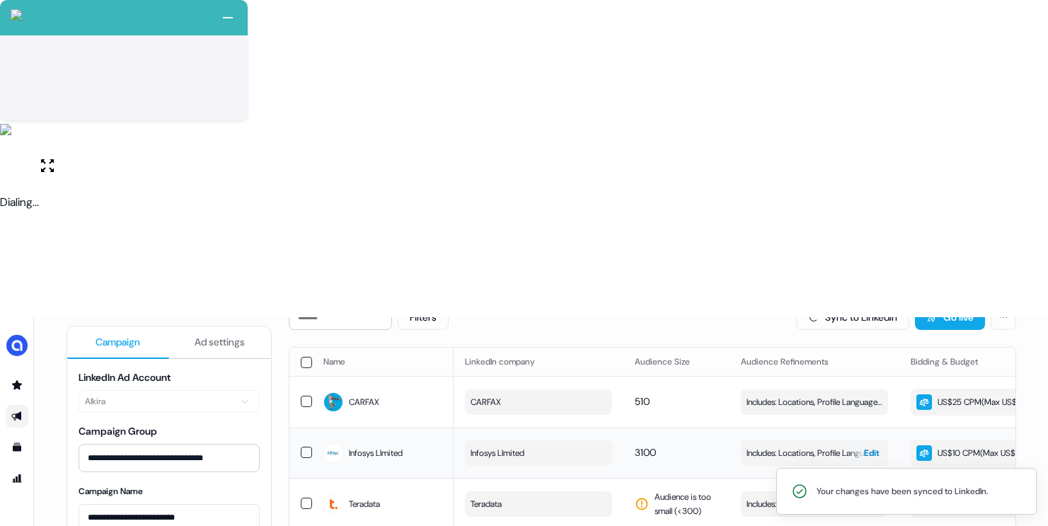
click at [779, 446] on span "Includes: Locations, Profile Language, Years of Experience, Titles All, Profile…" at bounding box center [815, 453] width 136 height 14
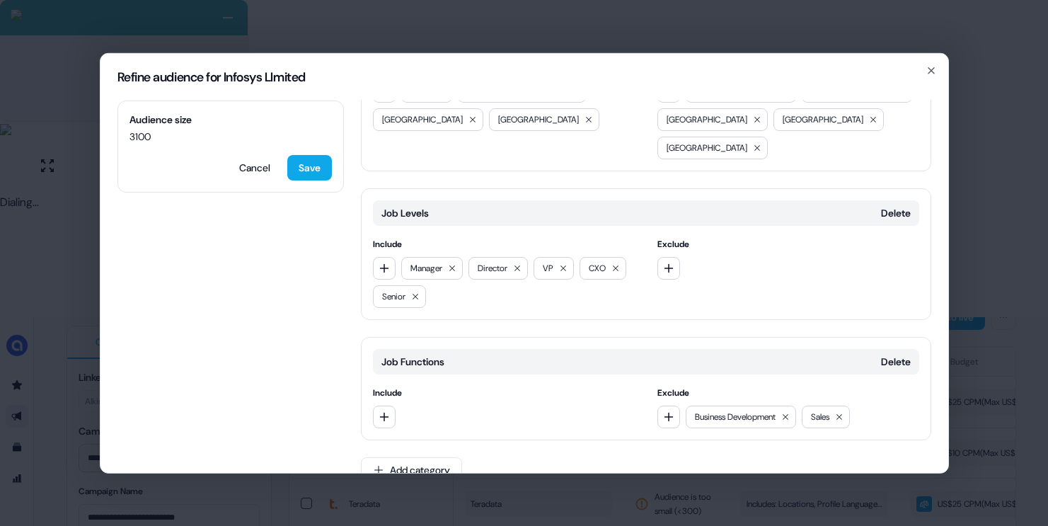
scroll to position [1236, 0]
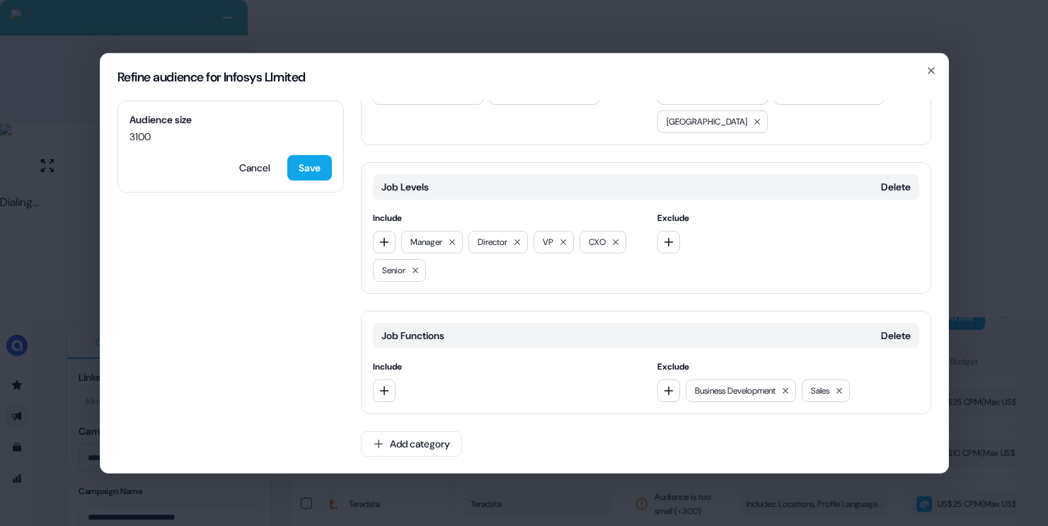
click at [886, 185] on button "Delete" at bounding box center [896, 186] width 30 height 14
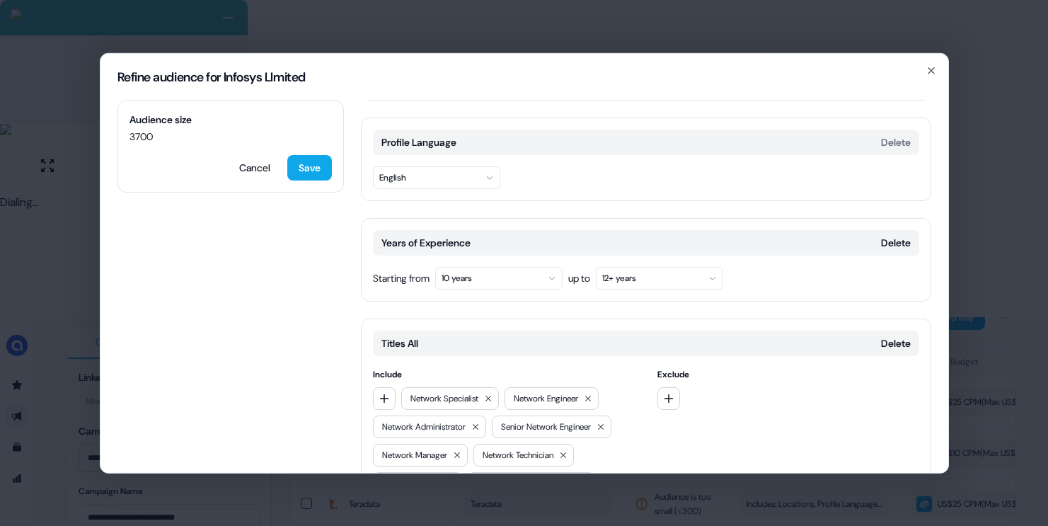
scroll to position [0, 0]
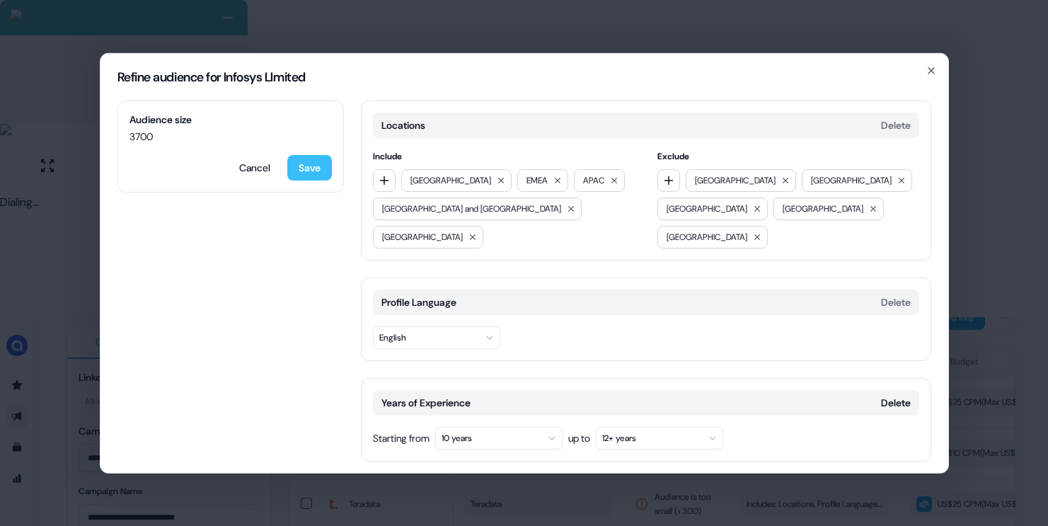
click at [323, 171] on button "Save" at bounding box center [309, 166] width 45 height 25
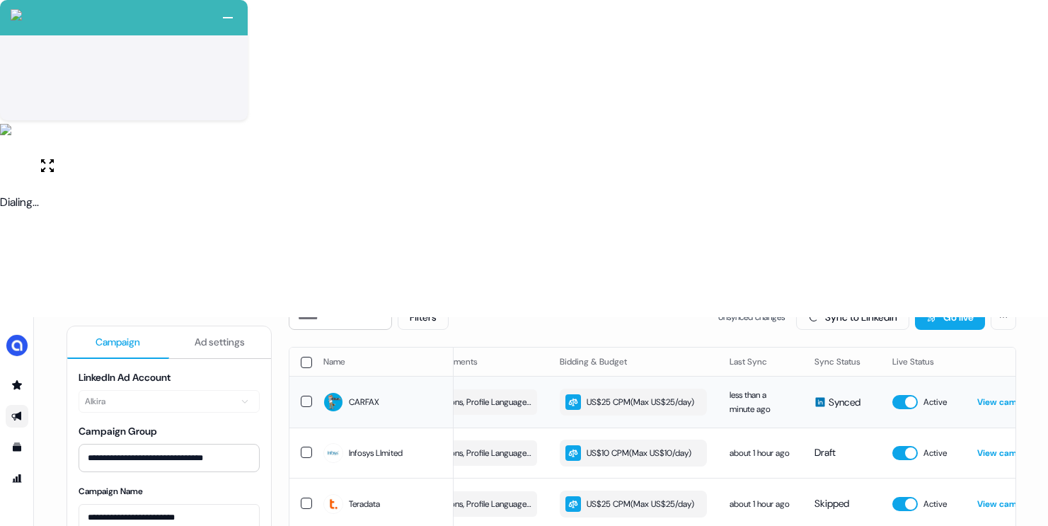
scroll to position [0, 401]
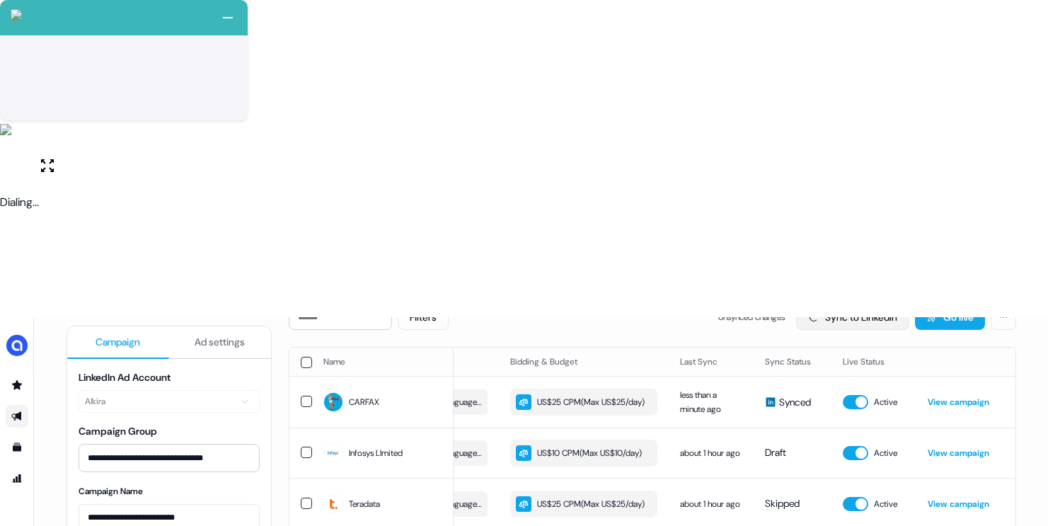
click at [867, 304] on button "Sync to LinkedIn" at bounding box center [852, 316] width 113 height 25
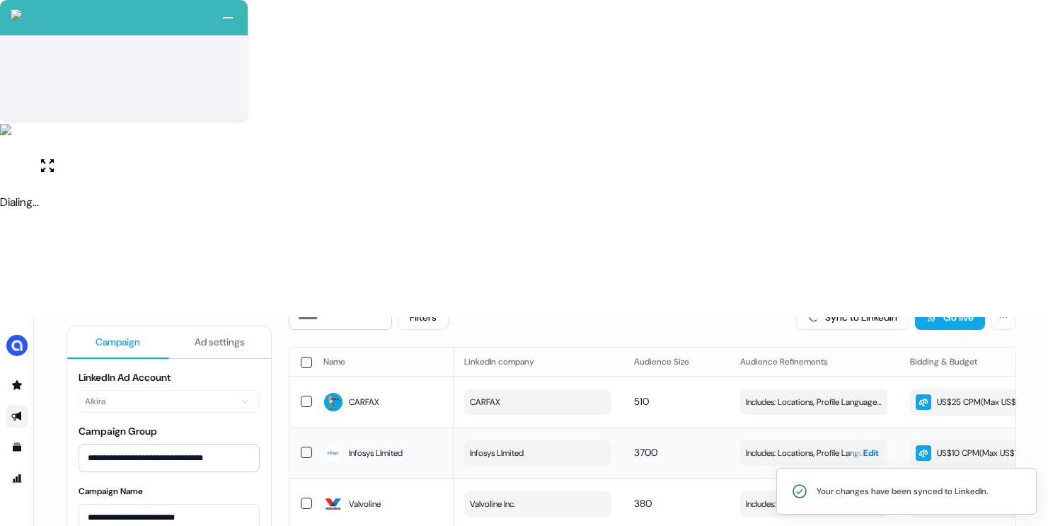
scroll to position [0, 0]
click at [793, 446] on span "Includes: Locations, Profile Language, Years of Experience, Titles All, Profile…" at bounding box center [815, 453] width 136 height 14
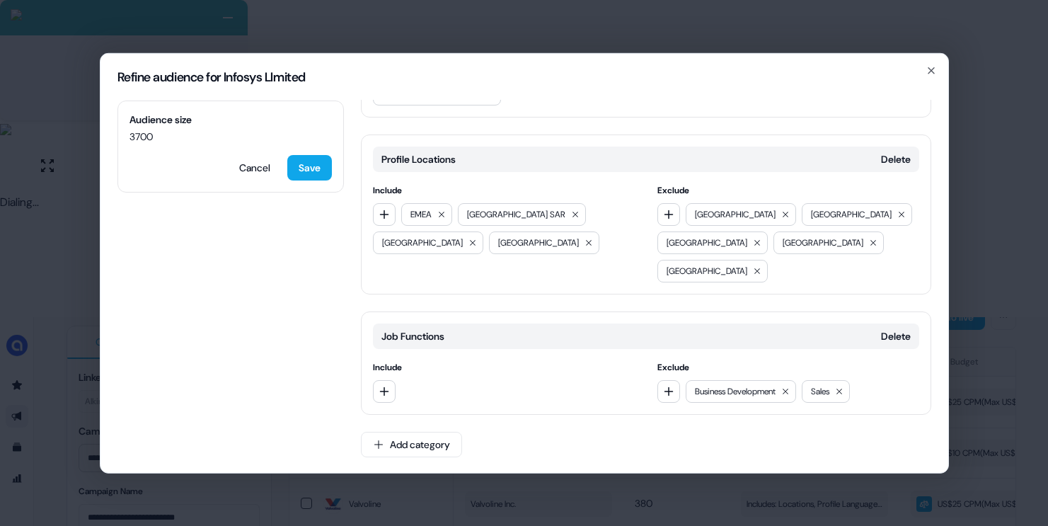
scroll to position [1088, 0]
click at [895, 328] on button "Delete" at bounding box center [896, 335] width 30 height 14
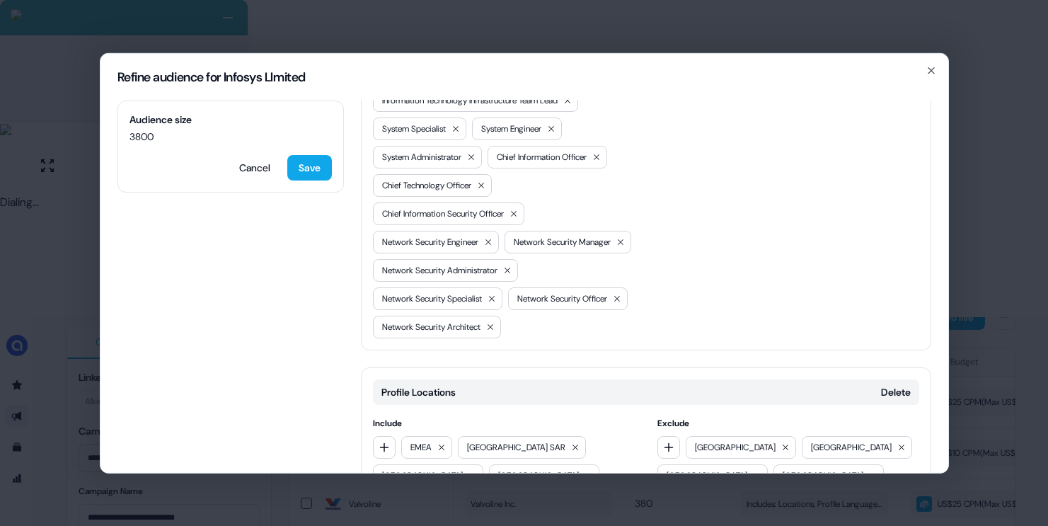
scroll to position [832, 0]
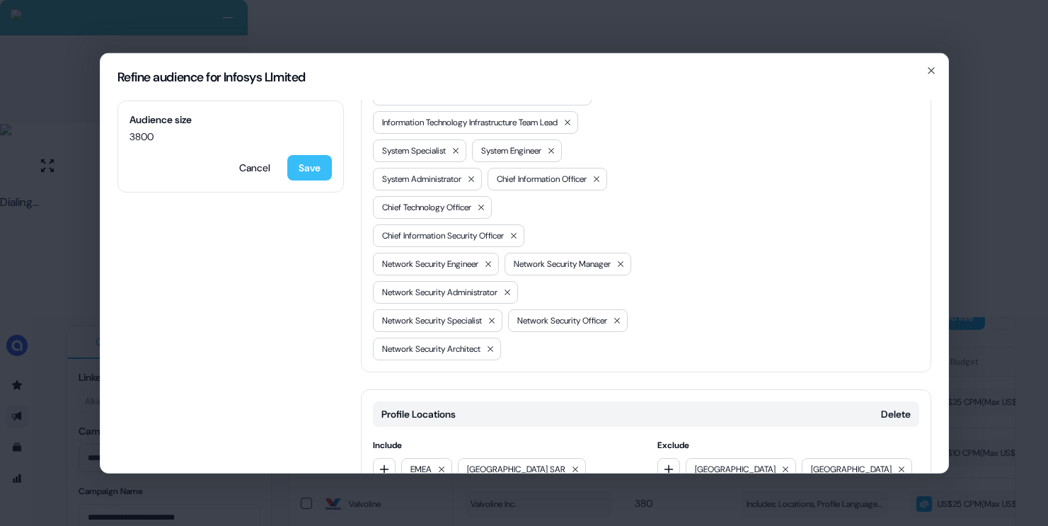
click at [316, 169] on button "Save" at bounding box center [309, 166] width 45 height 25
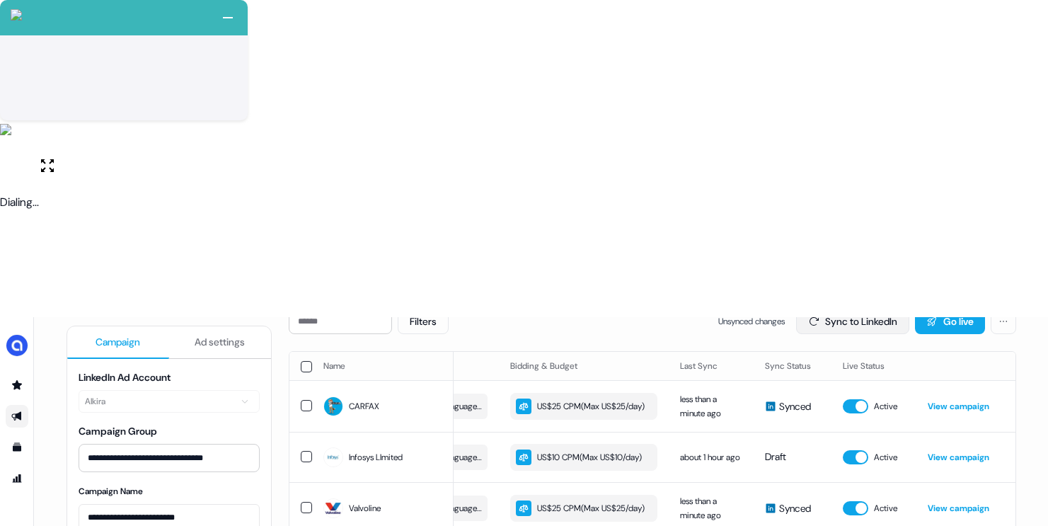
scroll to position [31, 0]
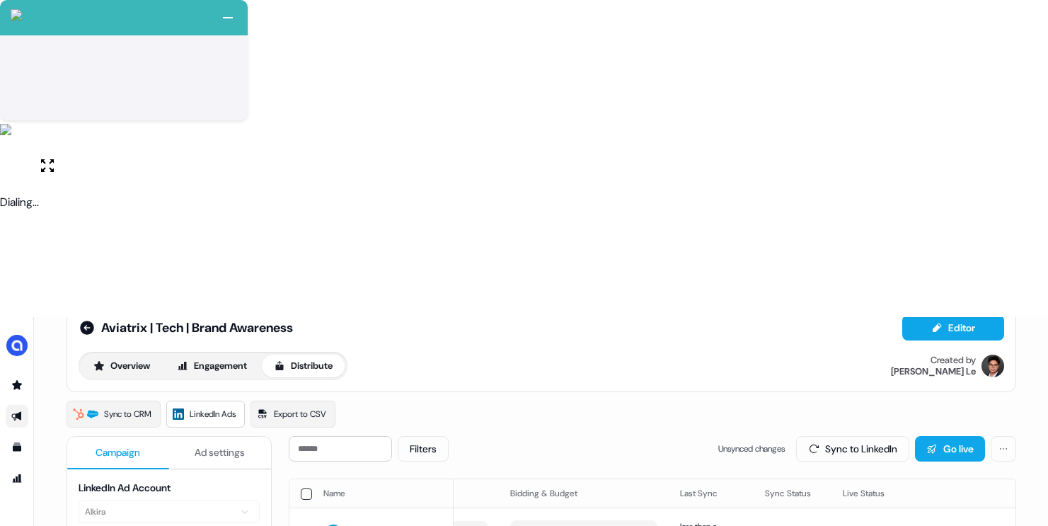
click at [836, 436] on button "Sync to LinkedIn" at bounding box center [852, 448] width 113 height 25
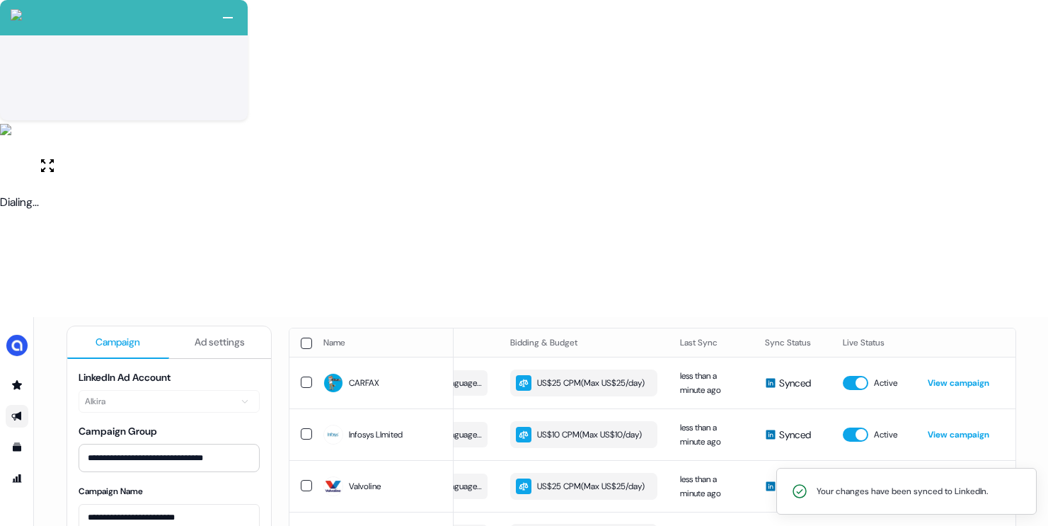
scroll to position [279, 0]
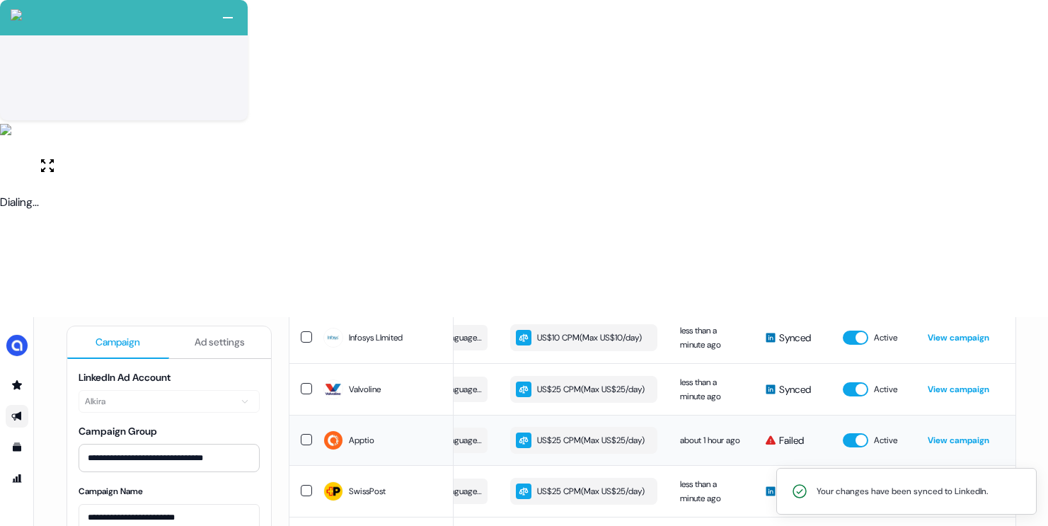
click at [306, 434] on button "button" at bounding box center [306, 439] width 11 height 11
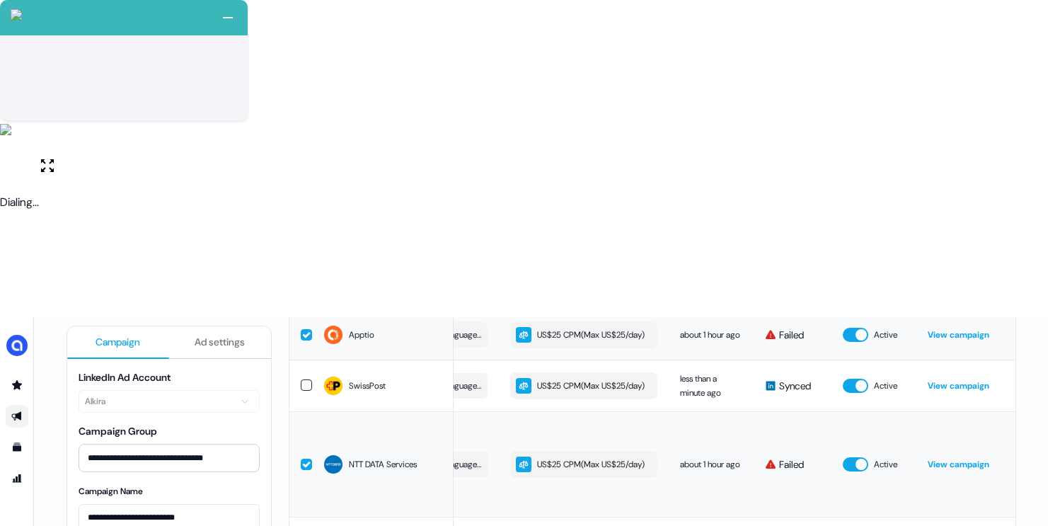
scroll to position [387, 0]
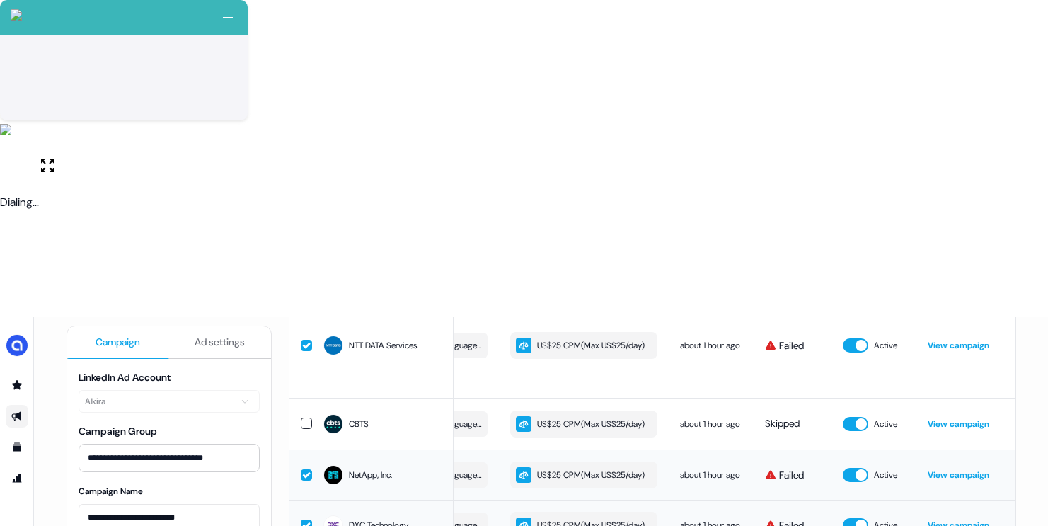
scroll to position [503, 0]
click at [305, 469] on button "button" at bounding box center [306, 474] width 11 height 11
click at [302, 519] on button "button" at bounding box center [306, 524] width 11 height 11
click at [301, 340] on button "button" at bounding box center [306, 345] width 11 height 11
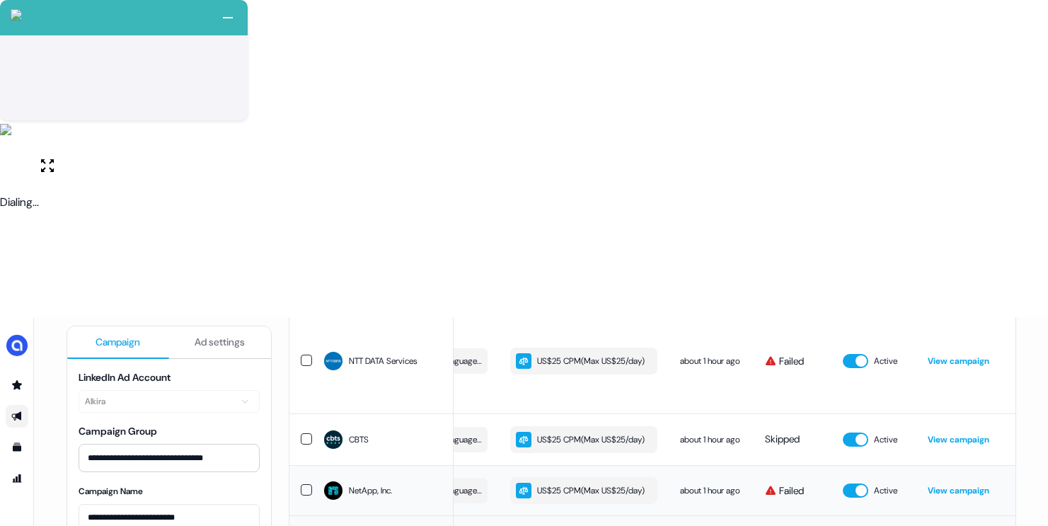
scroll to position [493, 0]
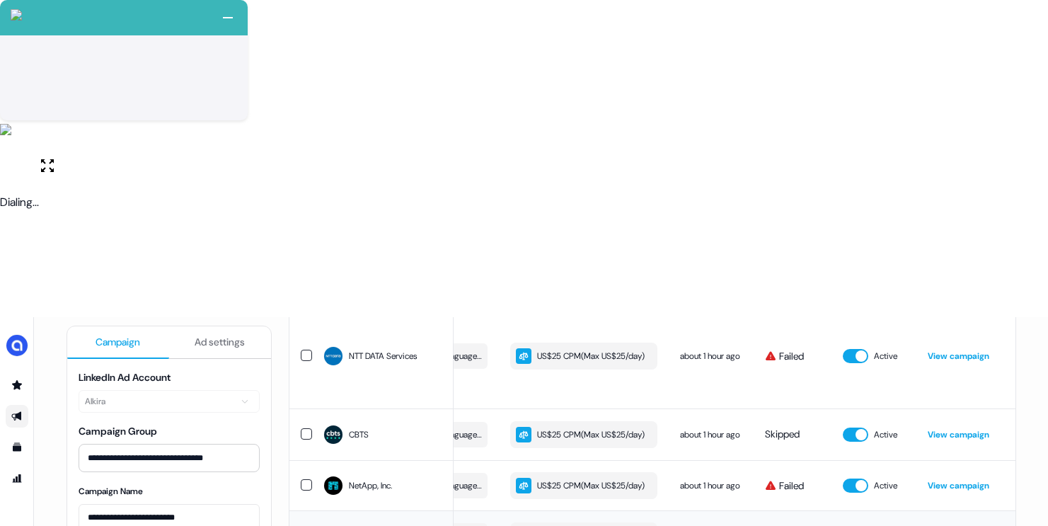
click at [302, 479] on button "button" at bounding box center [306, 484] width 11 height 11
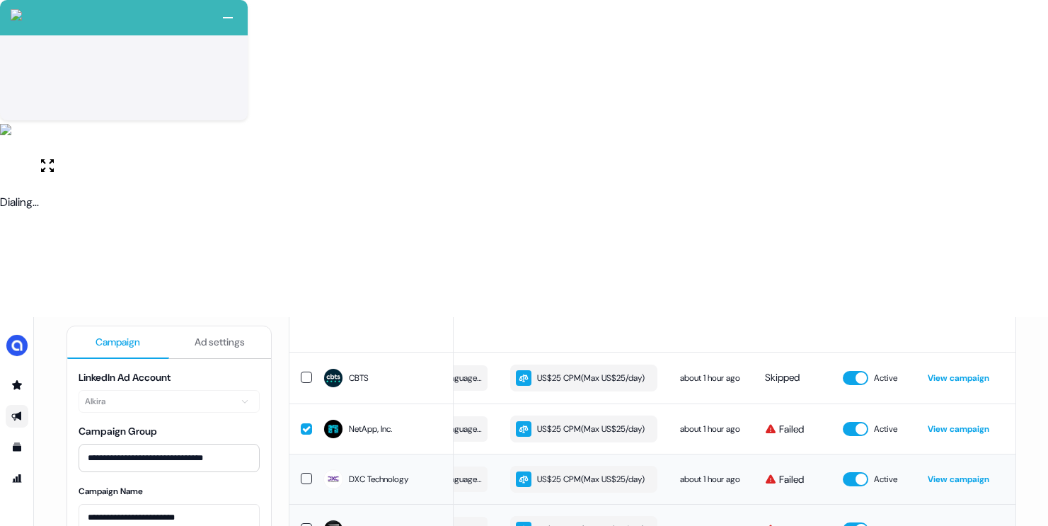
scroll to position [550, 0]
click at [307, 522] on button "button" at bounding box center [306, 527] width 11 height 11
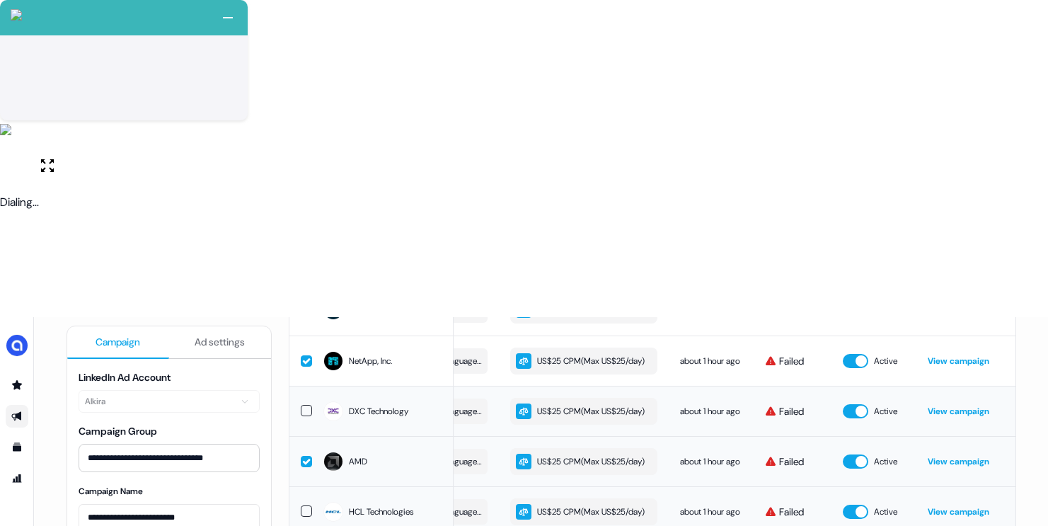
scroll to position [626, 0]
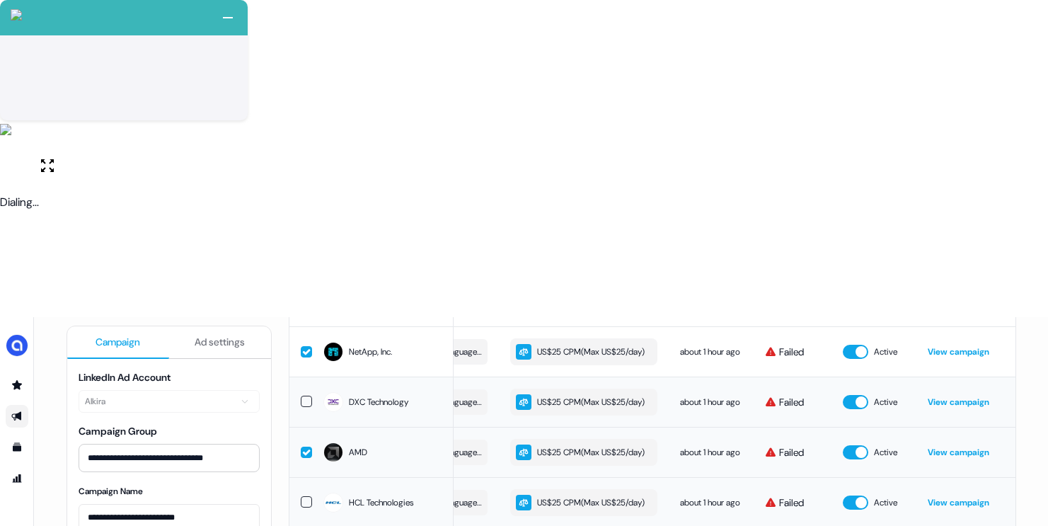
click at [304, 496] on button "button" at bounding box center [306, 501] width 11 height 11
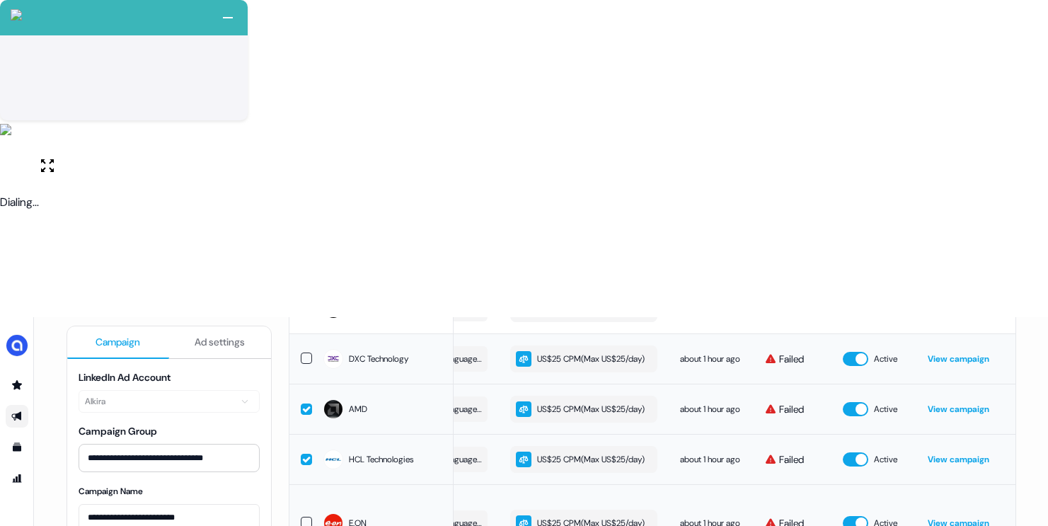
click at [306, 517] on button "button" at bounding box center [306, 522] width 11 height 11
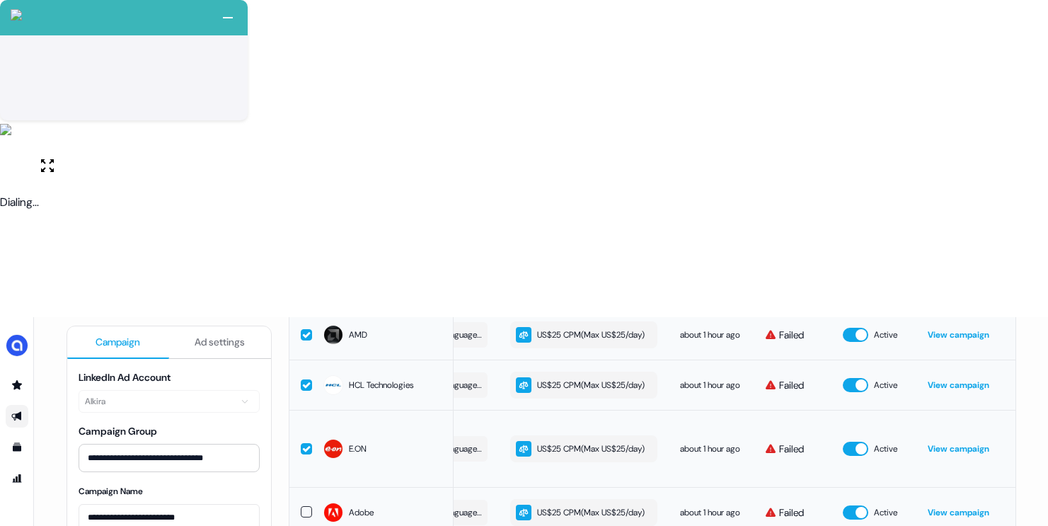
click at [305, 506] on button "button" at bounding box center [306, 511] width 11 height 11
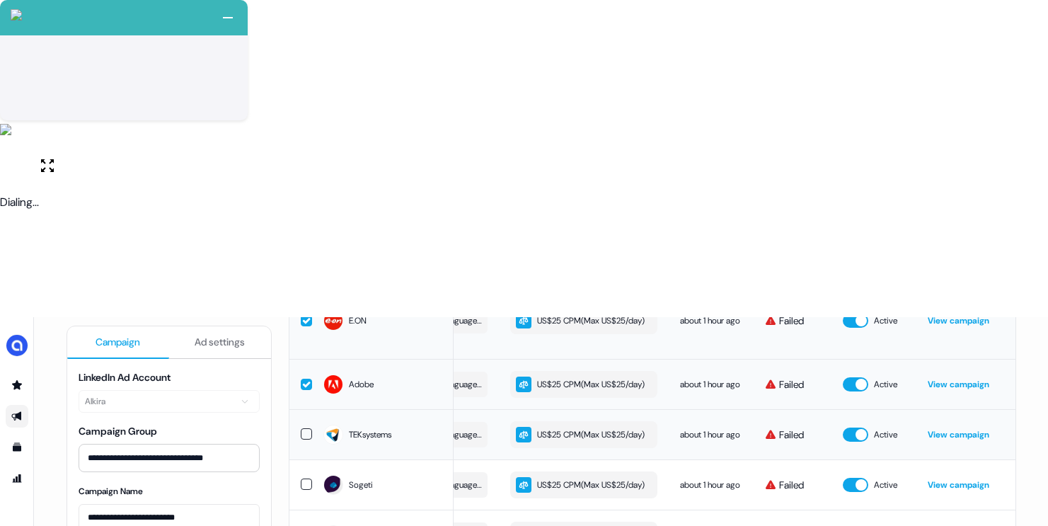
scroll to position [868, 0]
click at [301, 427] on button "button" at bounding box center [306, 432] width 11 height 11
click at [304, 428] on button "button" at bounding box center [306, 433] width 11 height 11
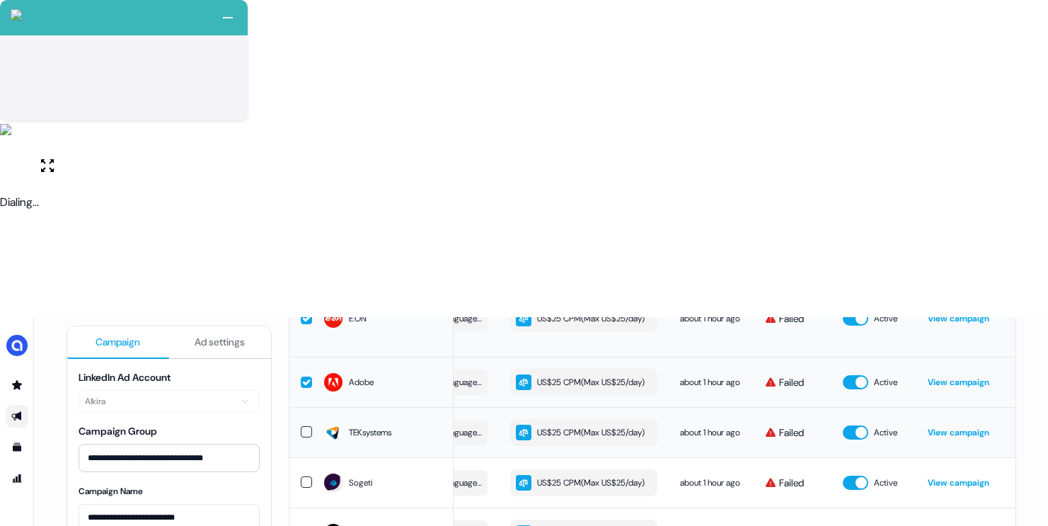
click at [303, 426] on button "button" at bounding box center [306, 431] width 11 height 11
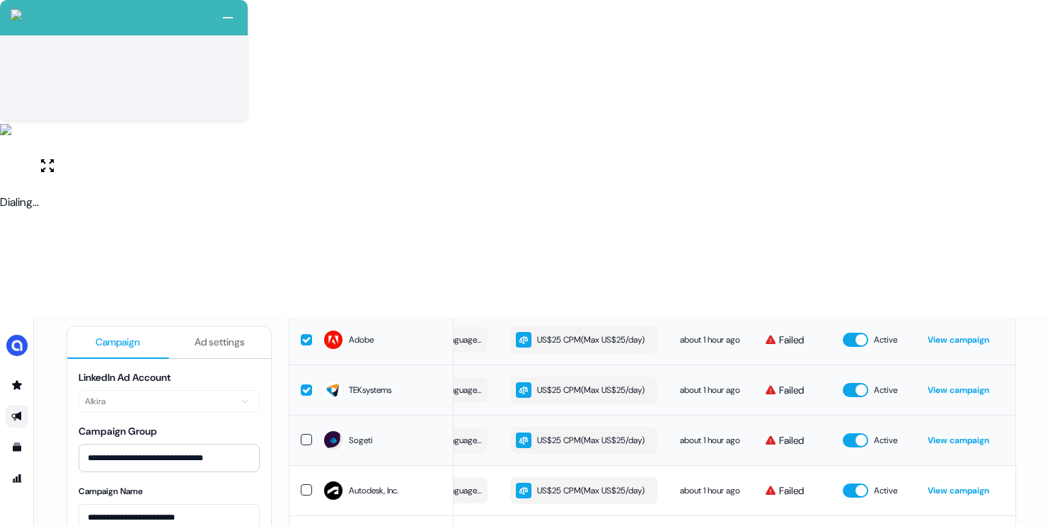
click at [302, 434] on button "button" at bounding box center [306, 439] width 11 height 11
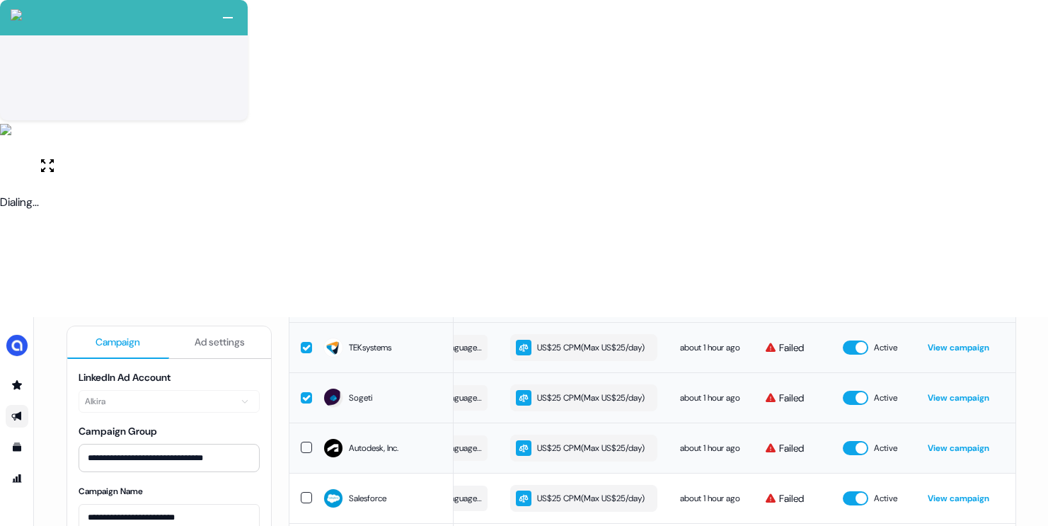
scroll to position [957, 0]
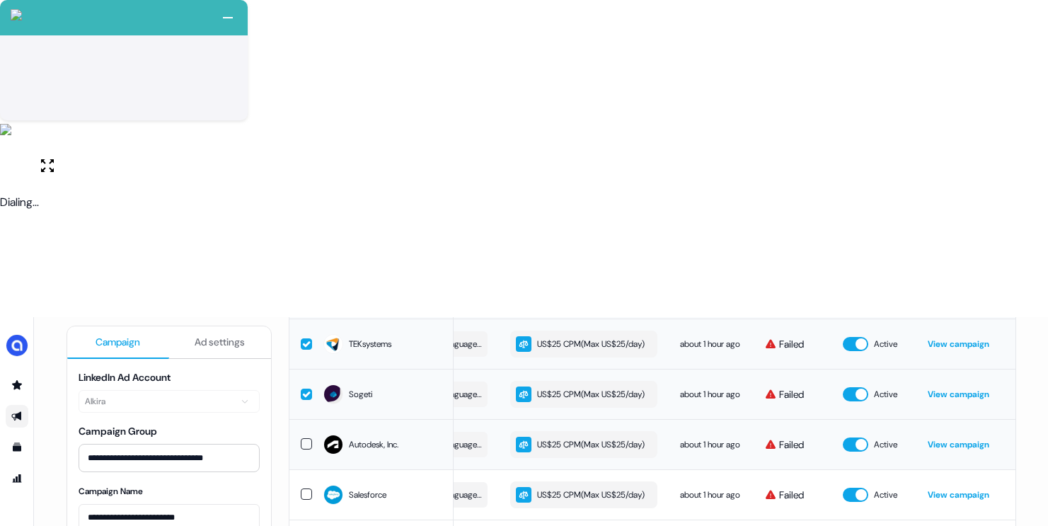
click at [304, 438] on button "button" at bounding box center [306, 443] width 11 height 11
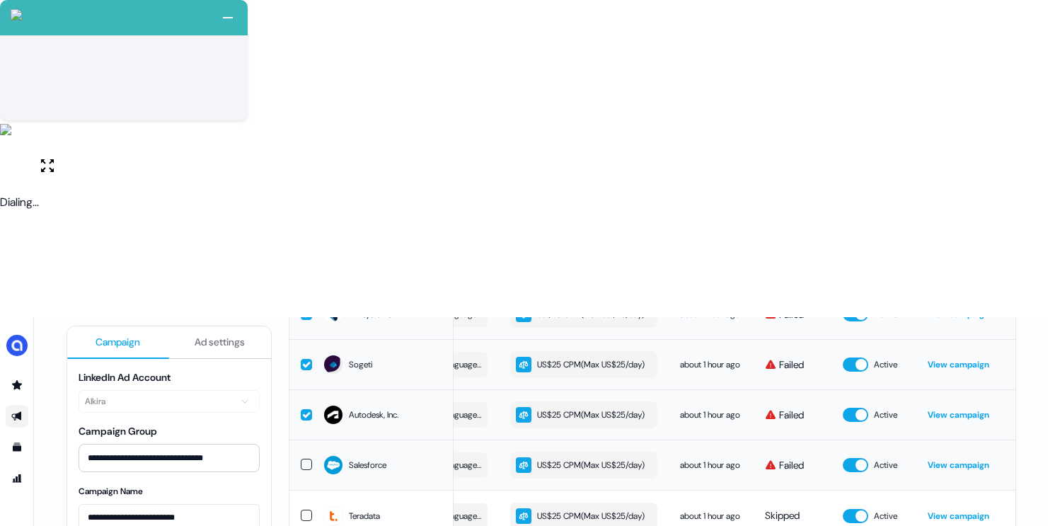
scroll to position [999, 0]
click at [301, 510] on button "button" at bounding box center [306, 515] width 11 height 11
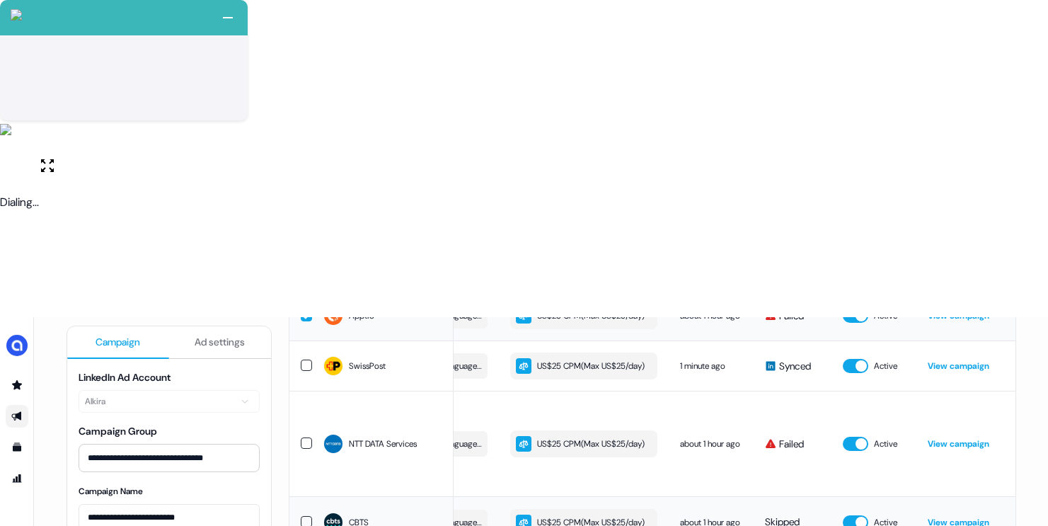
click at [304, 516] on button "button" at bounding box center [306, 521] width 11 height 11
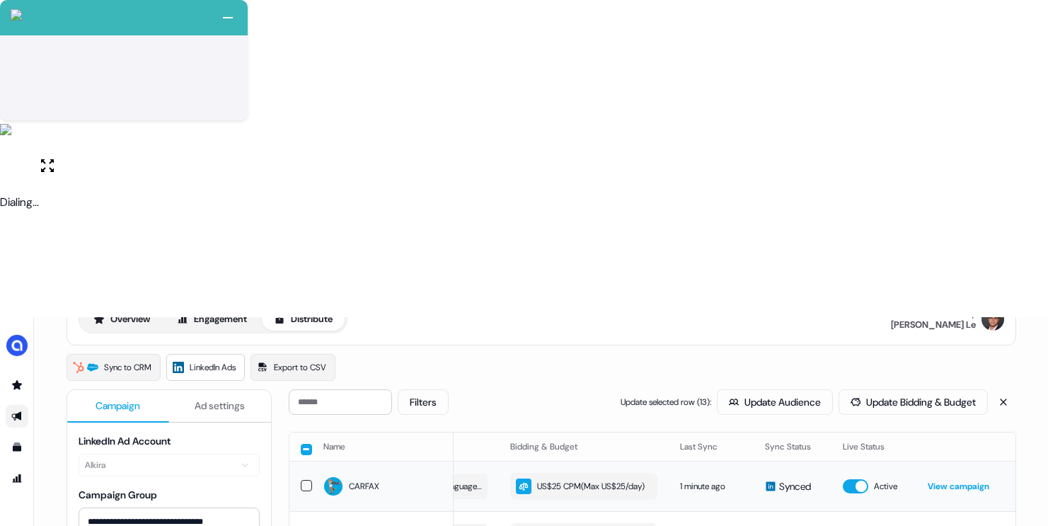
scroll to position [74, 0]
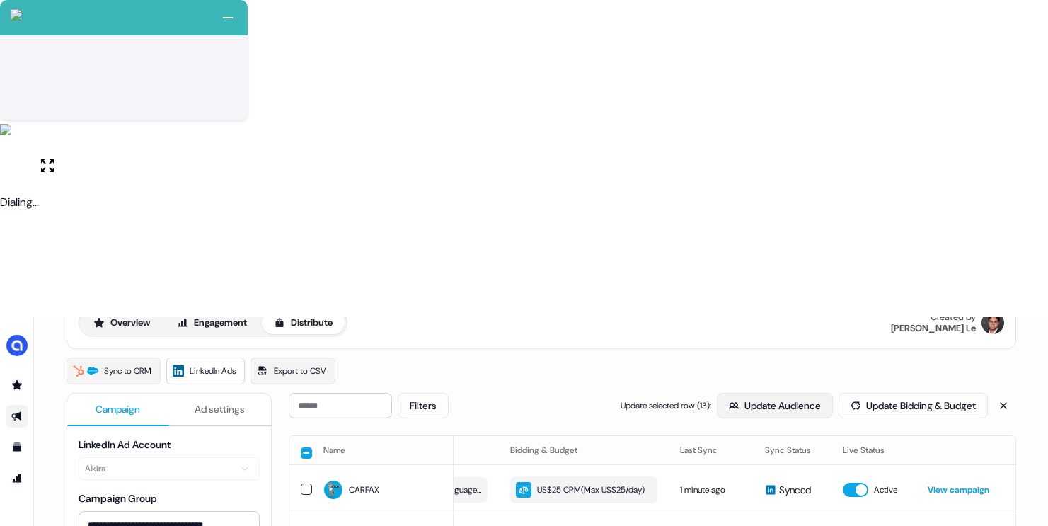
click at [771, 393] on button "Update Audience" at bounding box center [775, 405] width 116 height 25
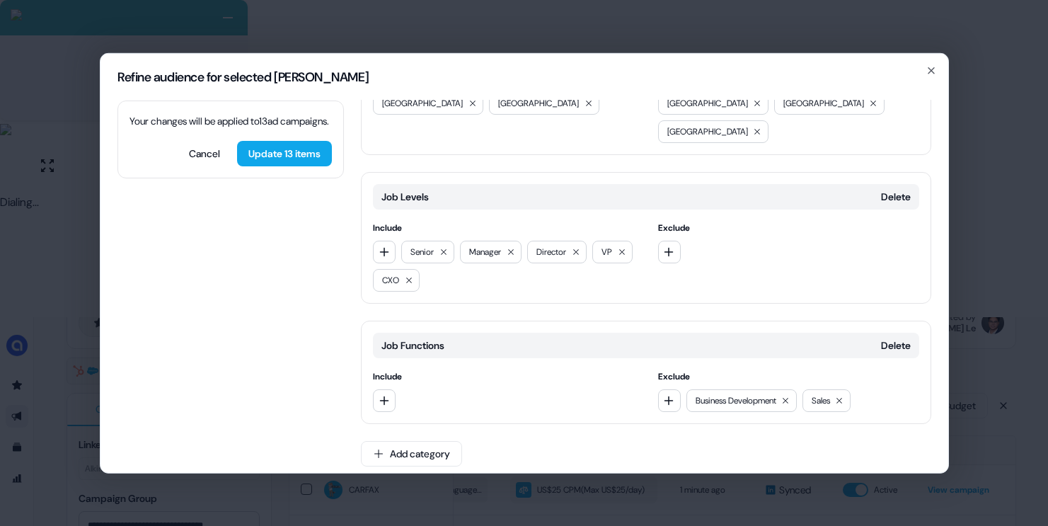
scroll to position [1236, 0]
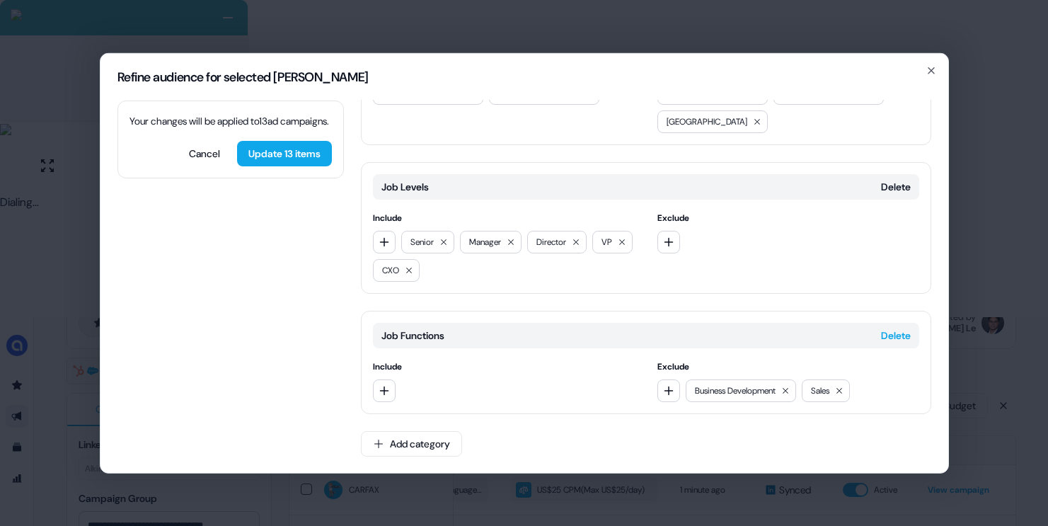
click at [893, 336] on button "Delete" at bounding box center [896, 335] width 30 height 14
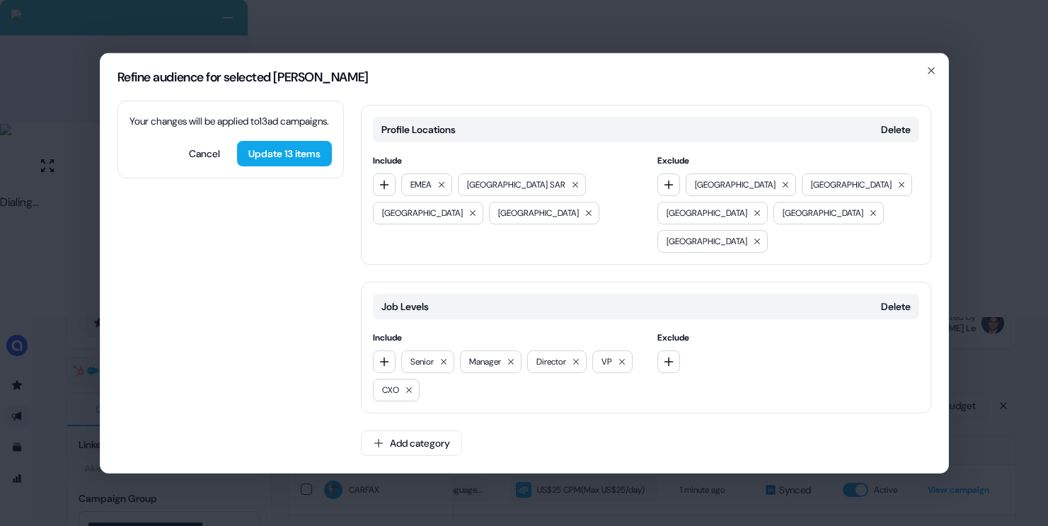
scroll to position [1116, 0]
click at [277, 166] on button "Update 13 items" at bounding box center [284, 152] width 95 height 25
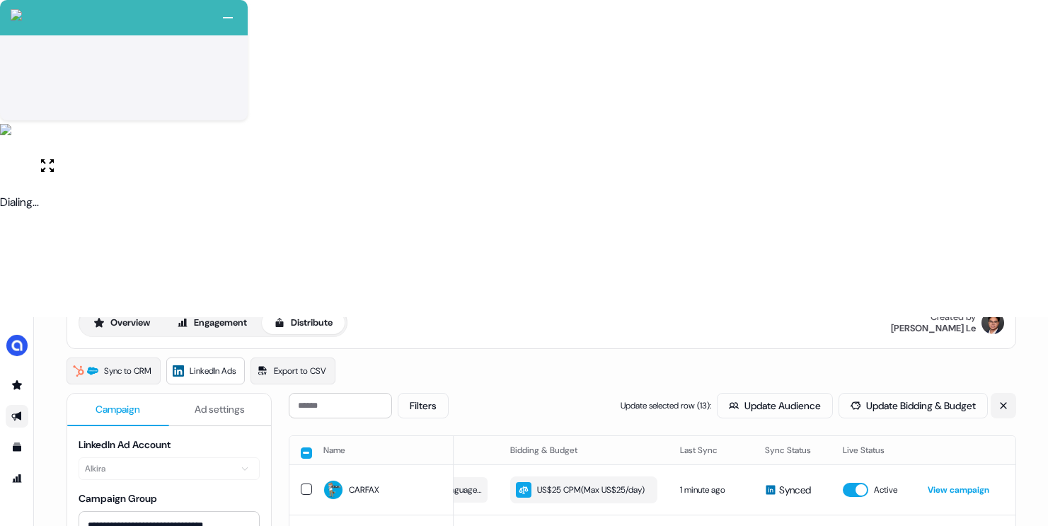
click at [1000, 401] on icon at bounding box center [1004, 406] width 10 height 10
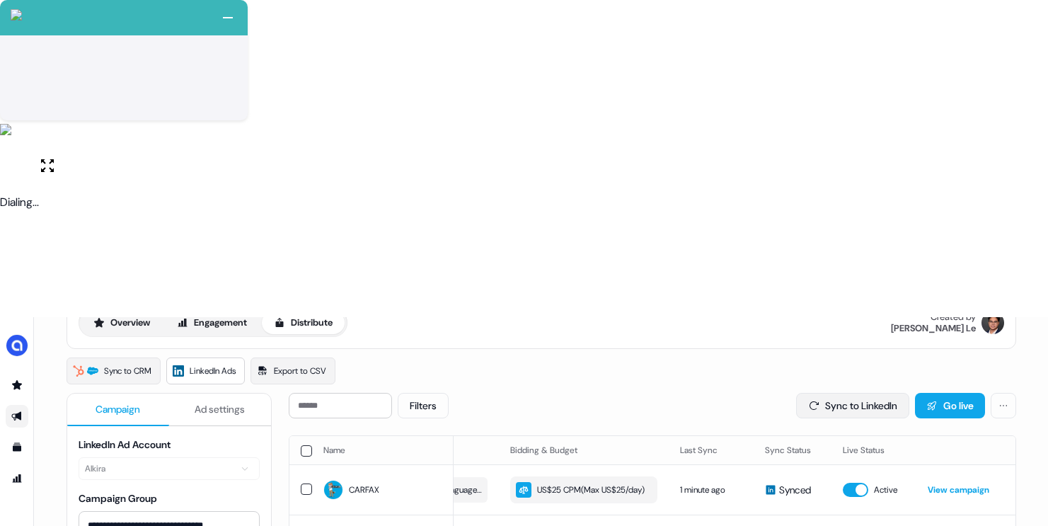
click at [832, 393] on button "Sync to LinkedIn" at bounding box center [852, 405] width 113 height 25
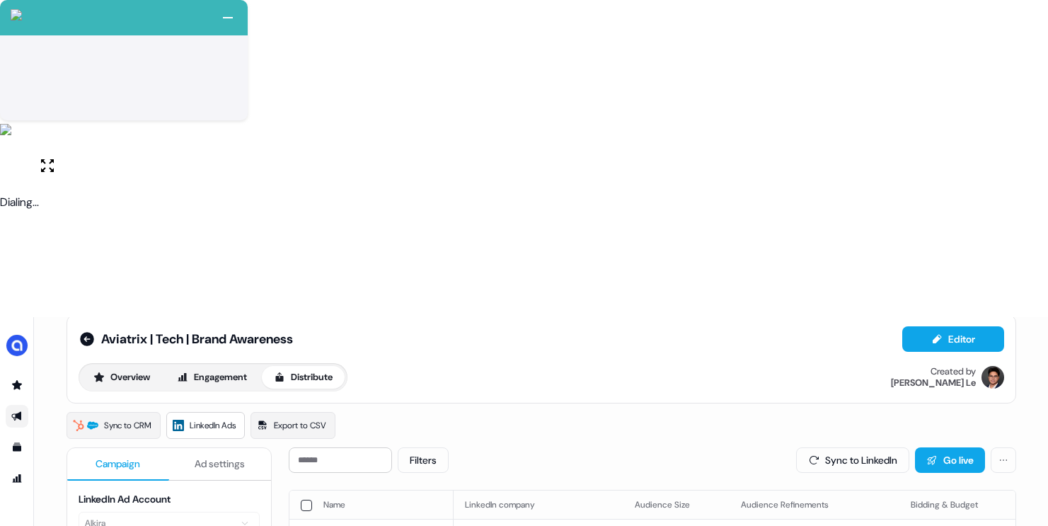
scroll to position [0, 0]
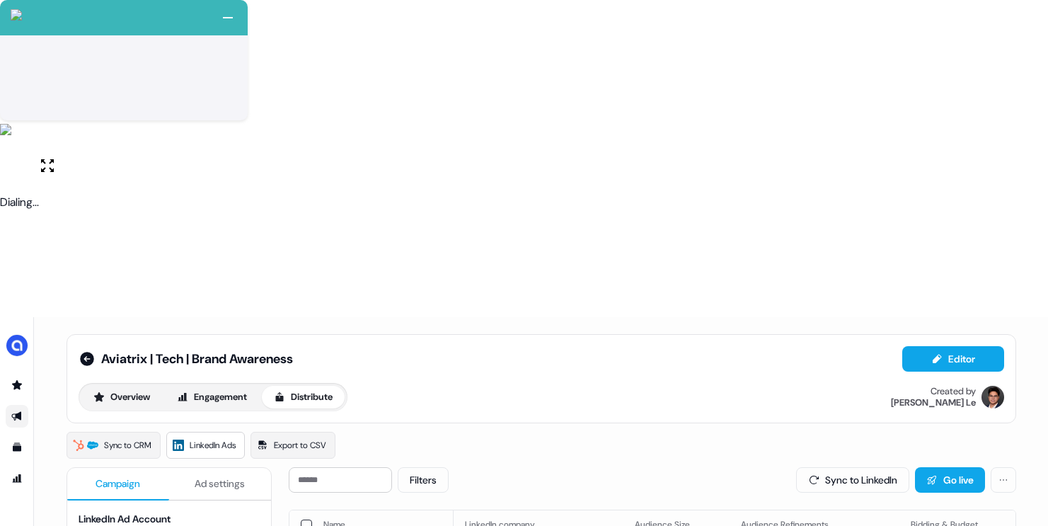
click at [297, 510] on th at bounding box center [300, 524] width 23 height 28
click at [301, 519] on button "button" at bounding box center [306, 524] width 11 height 11
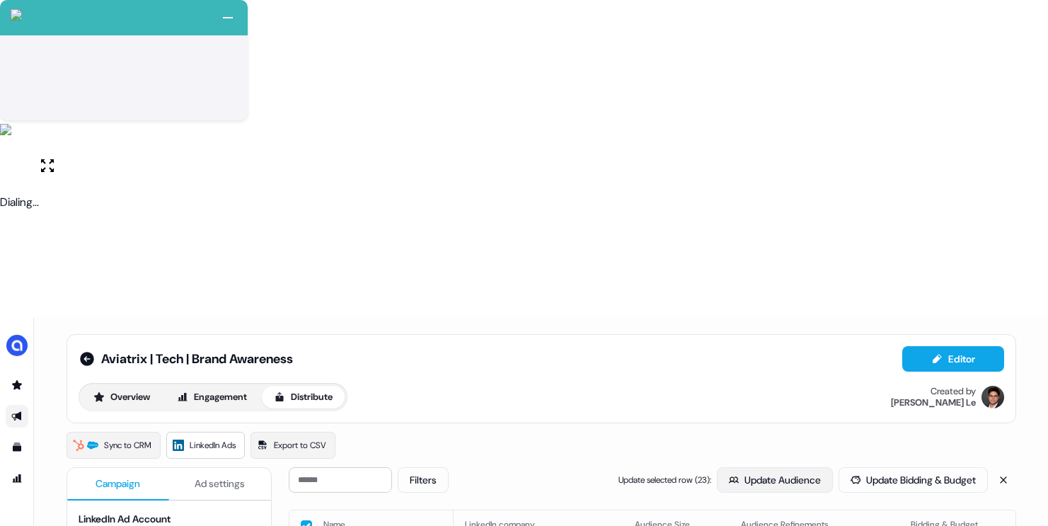
click at [746, 467] on button "Update Audience" at bounding box center [775, 479] width 116 height 25
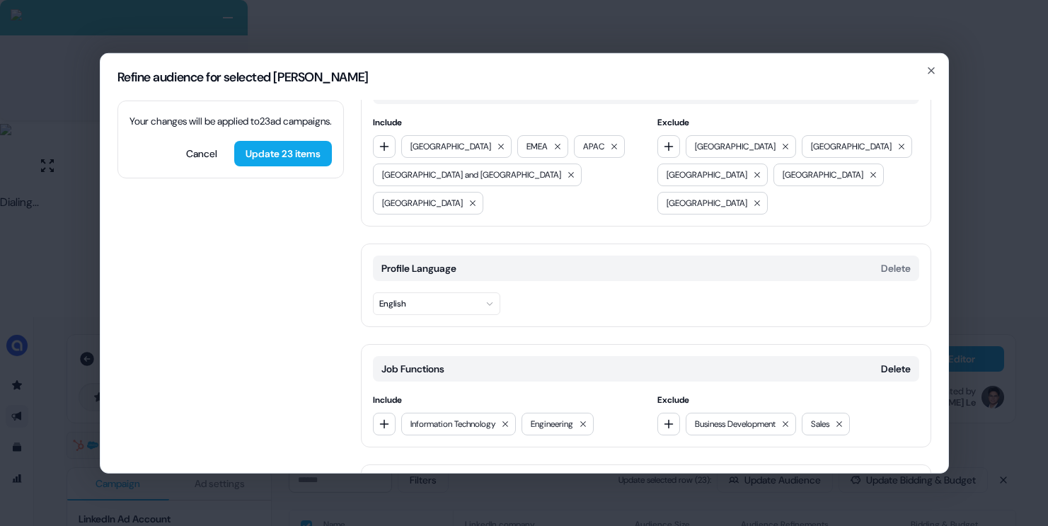
scroll to position [35, 0]
click at [881, 360] on button "Delete" at bounding box center [896, 367] width 30 height 14
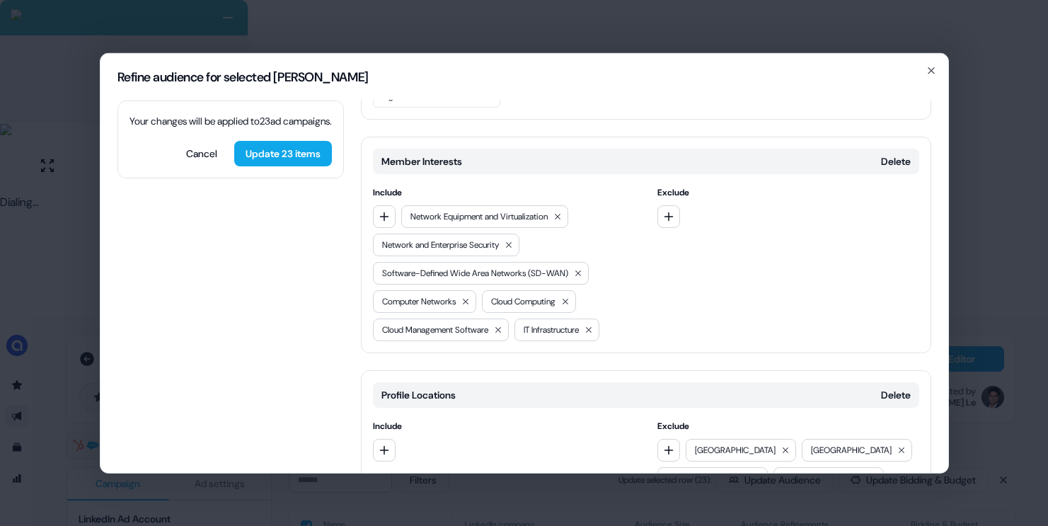
scroll to position [301, 0]
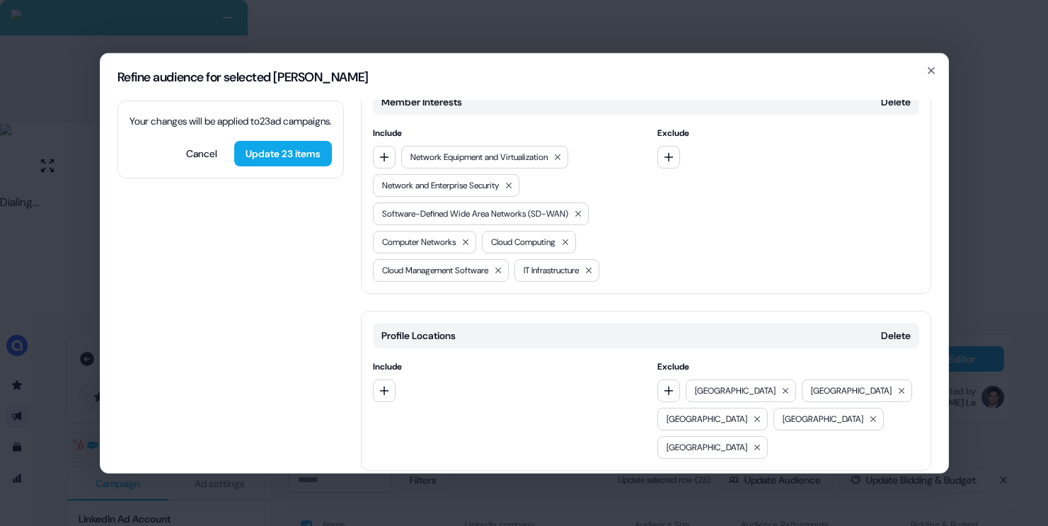
click at [436, 487] on button "Add category" at bounding box center [411, 499] width 101 height 25
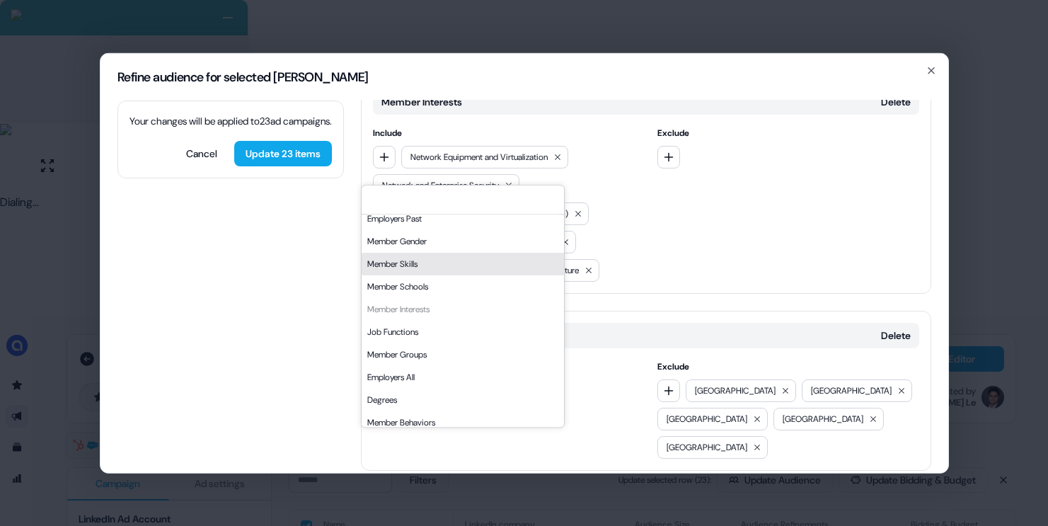
scroll to position [241, 0]
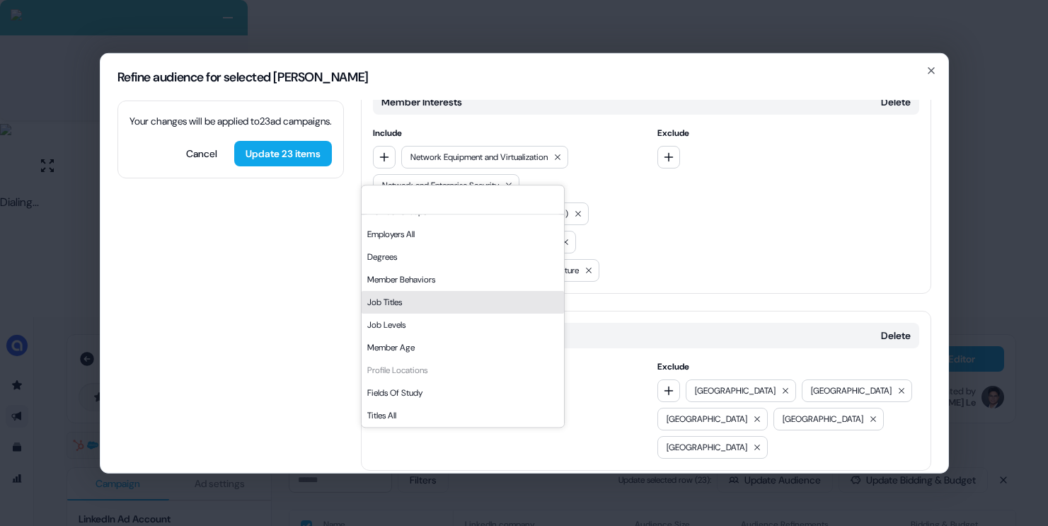
click at [406, 297] on div "Job Titles" at bounding box center [463, 302] width 202 height 23
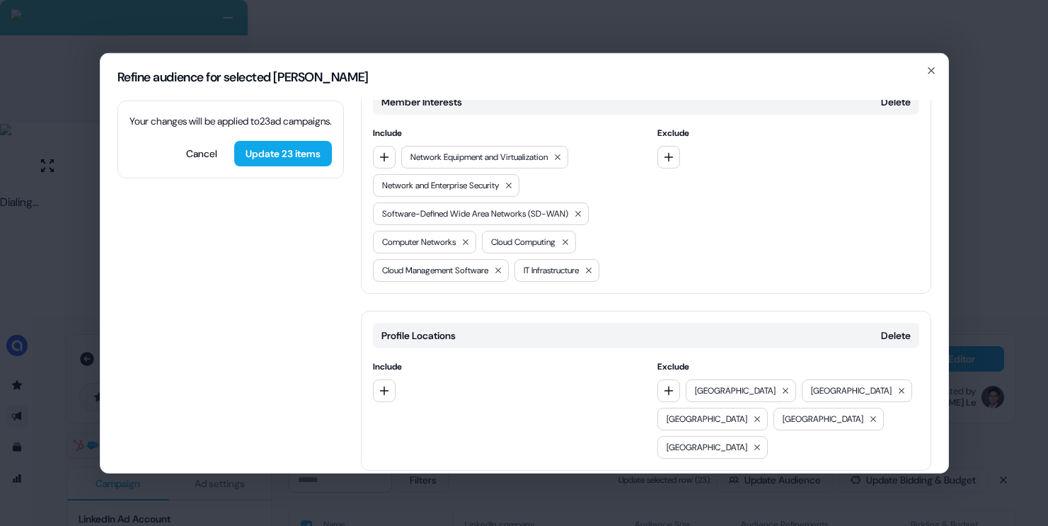
scroll to position [421, 0]
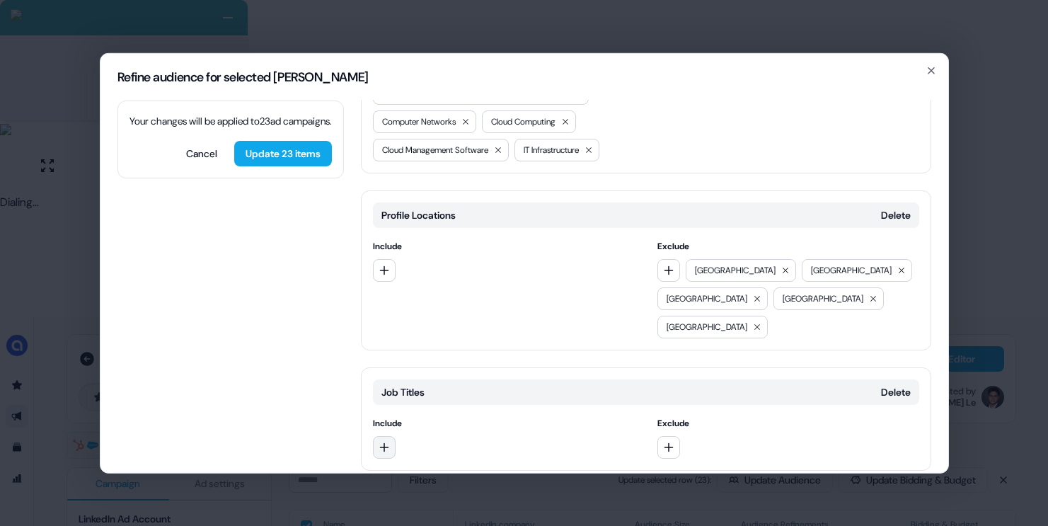
click at [393, 435] on button "button" at bounding box center [384, 446] width 23 height 23
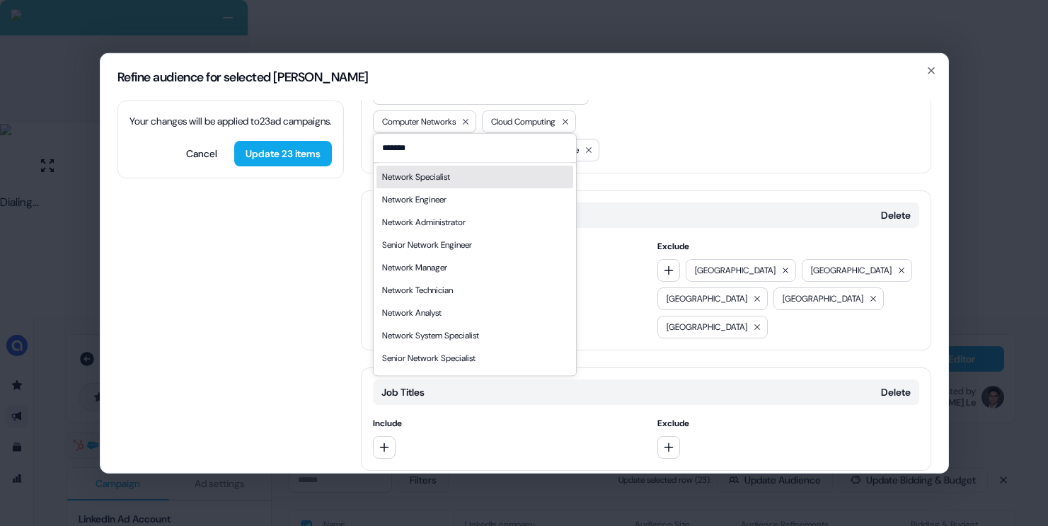
type input "*******"
click at [456, 181] on div "Network Specialist" at bounding box center [474, 177] width 197 height 23
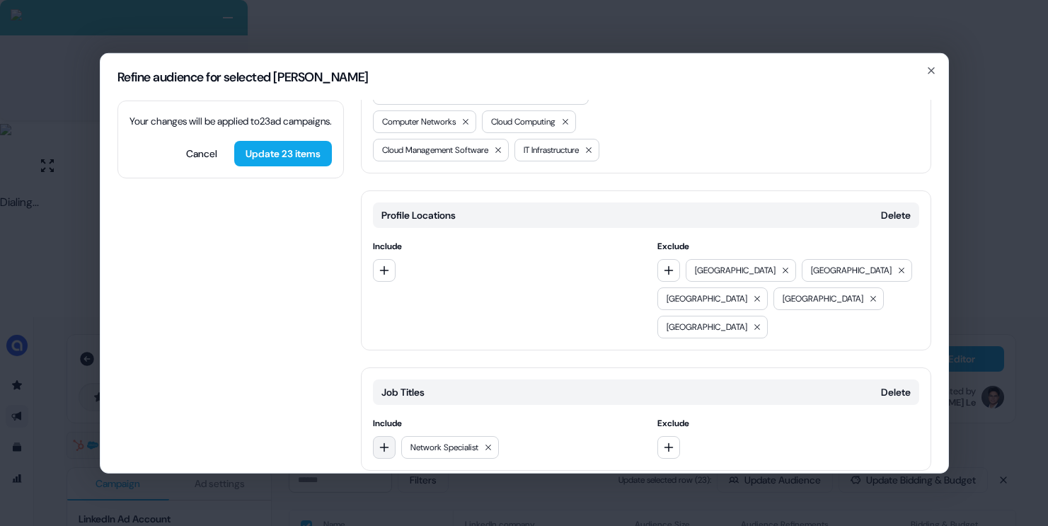
click at [382, 435] on button "button" at bounding box center [384, 446] width 23 height 23
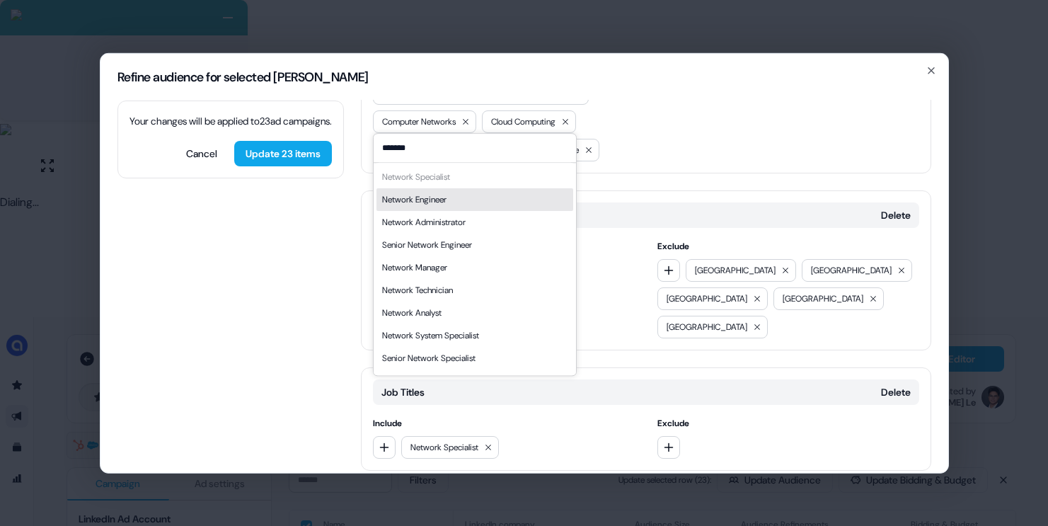
type input "*******"
click at [444, 195] on div "Network Engineer" at bounding box center [414, 199] width 64 height 14
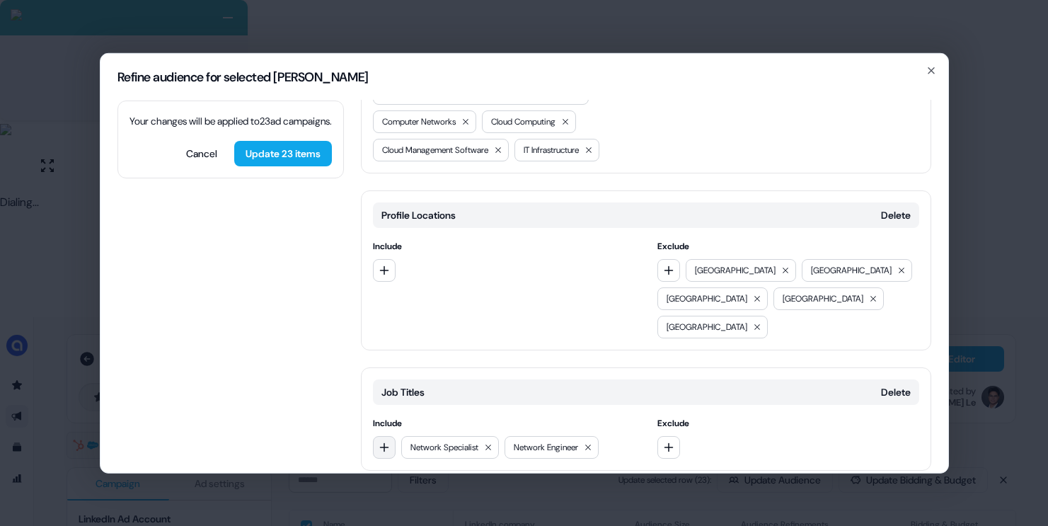
click at [386, 441] on icon "button" at bounding box center [384, 446] width 11 height 11
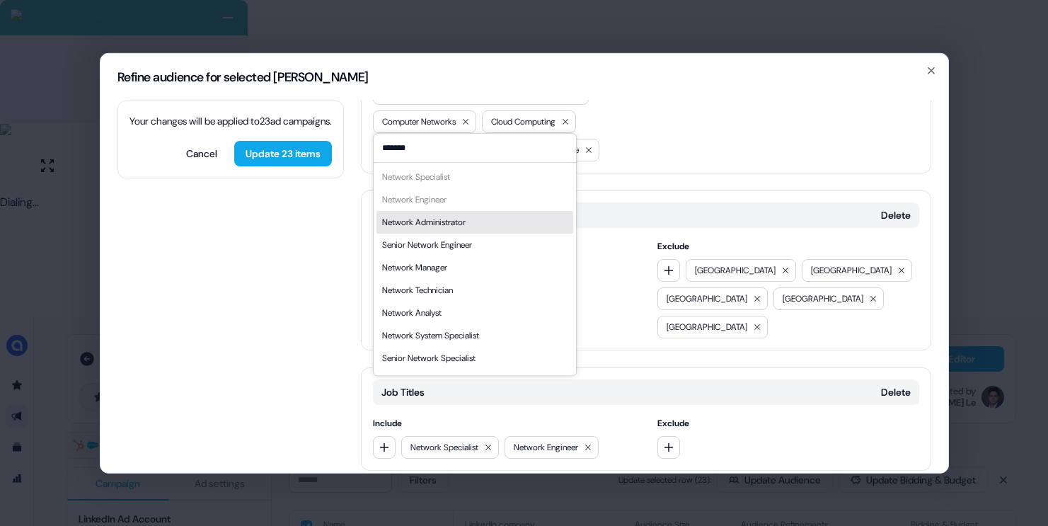
type input "*******"
click at [480, 226] on div "Network Administrator" at bounding box center [474, 222] width 197 height 23
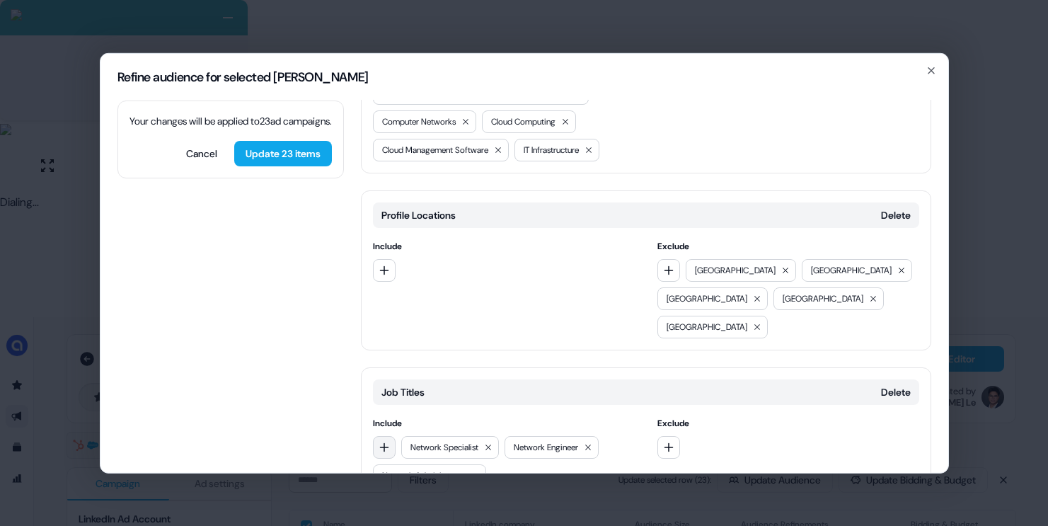
click at [388, 441] on icon "button" at bounding box center [384, 446] width 11 height 11
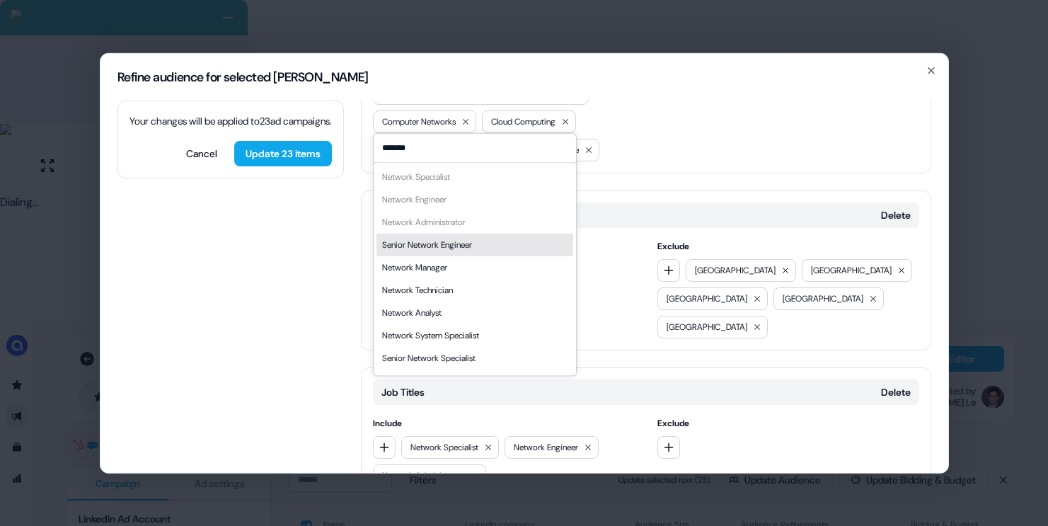
type input "*******"
click at [464, 243] on div "Senior Network Engineer" at bounding box center [427, 245] width 90 height 14
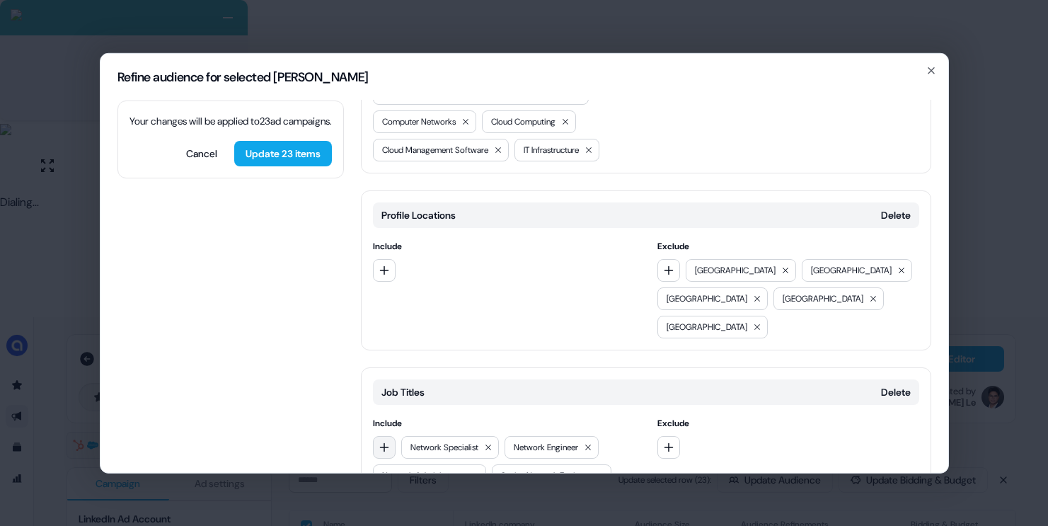
click at [384, 435] on button "button" at bounding box center [384, 446] width 23 height 23
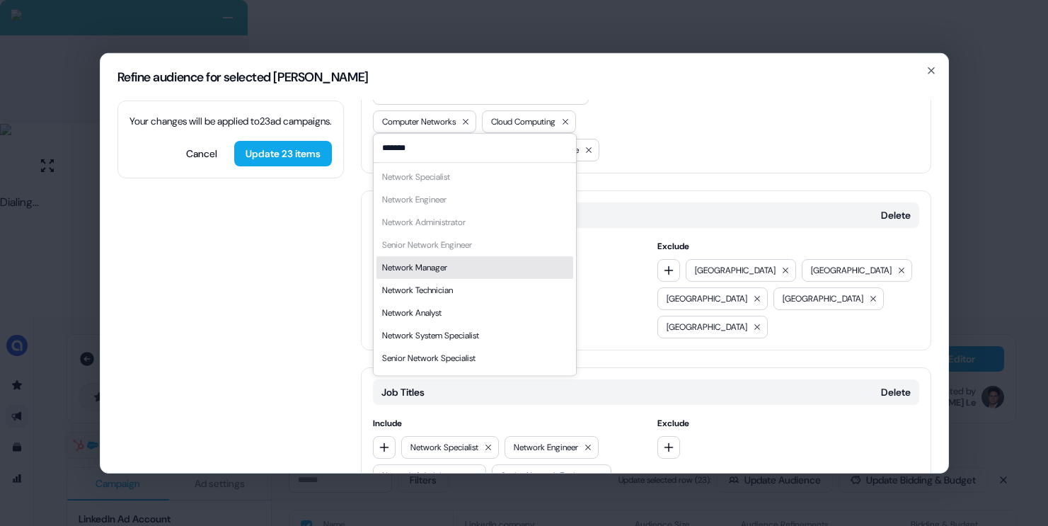
type input "*******"
click at [465, 270] on div "Network Manager" at bounding box center [474, 267] width 197 height 23
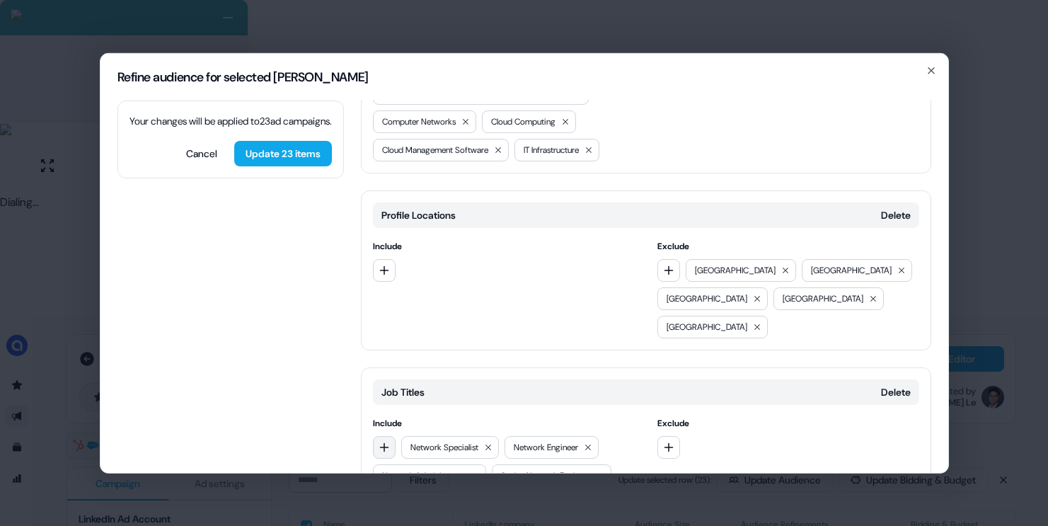
click at [384, 442] on icon "button" at bounding box center [383, 446] width 9 height 9
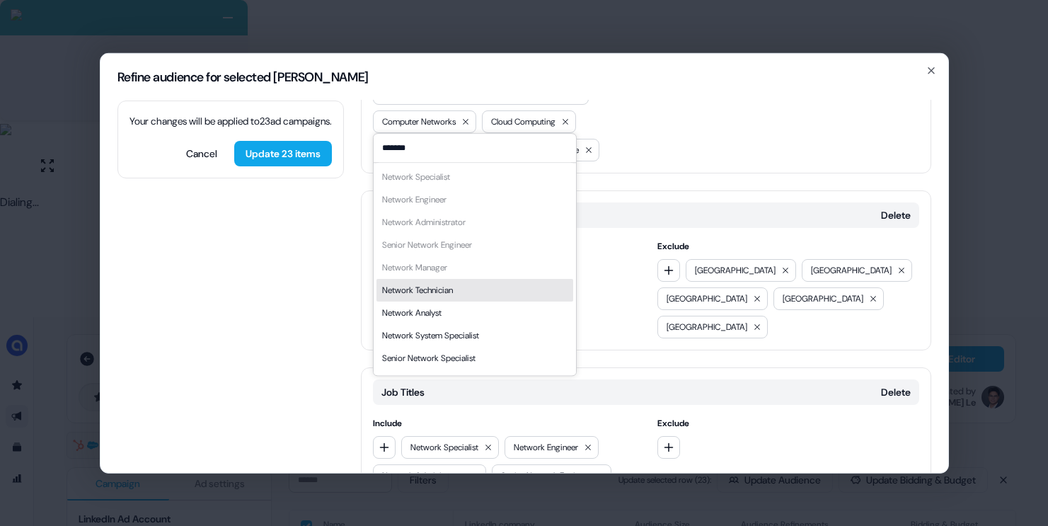
type input "*******"
click at [468, 288] on div "Network Technician" at bounding box center [474, 290] width 197 height 23
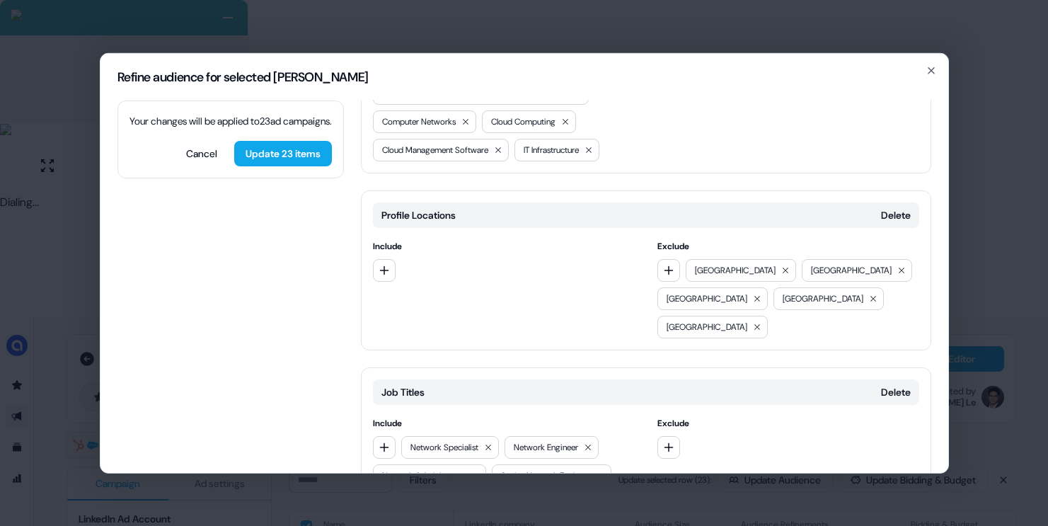
drag, startPoint x: 387, startPoint y: 389, endPoint x: 447, endPoint y: 357, distance: 67.8
click at [387, 442] on icon "button" at bounding box center [383, 446] width 9 height 9
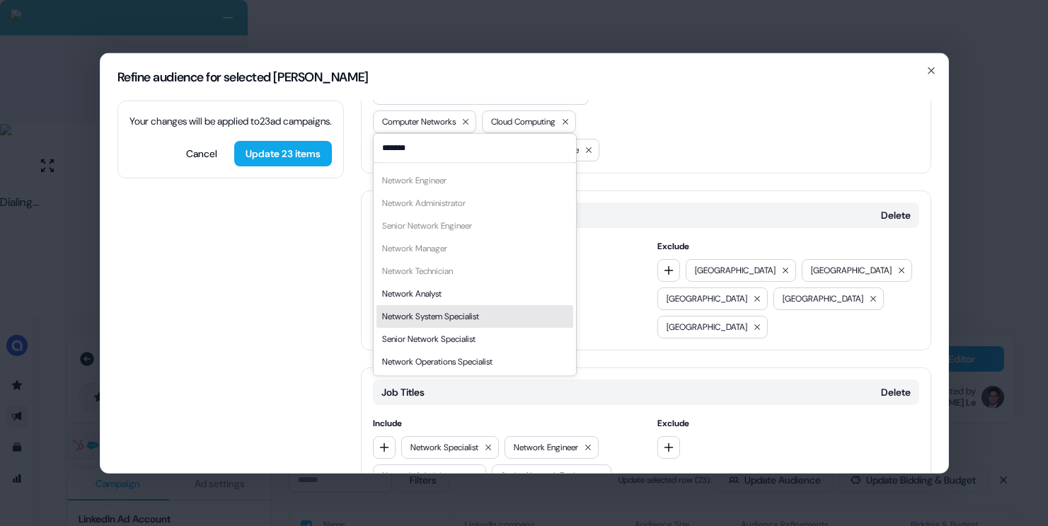
scroll to position [20, 0]
type input "*******"
click at [451, 321] on div "Network System Specialist" at bounding box center [430, 316] width 97 height 14
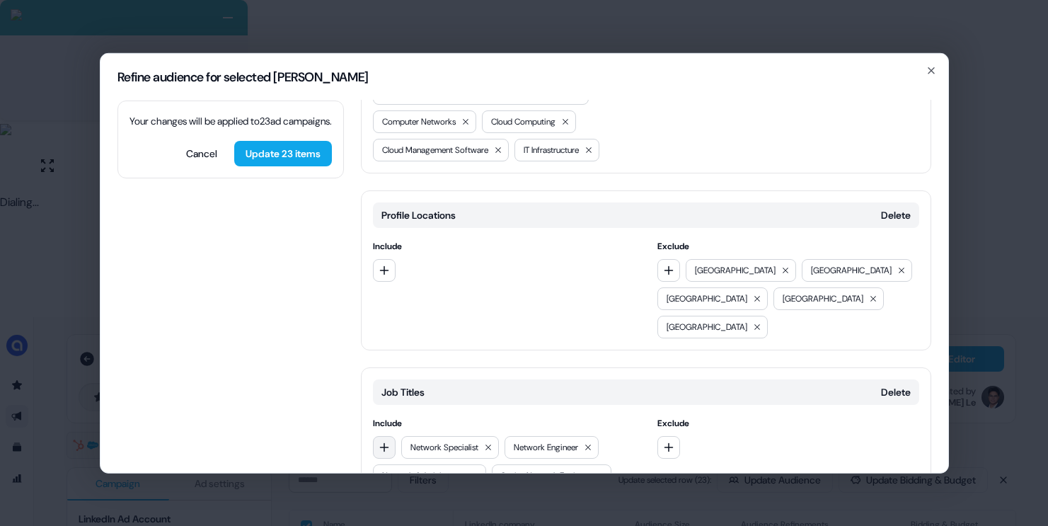
click at [390, 435] on button "button" at bounding box center [384, 446] width 23 height 23
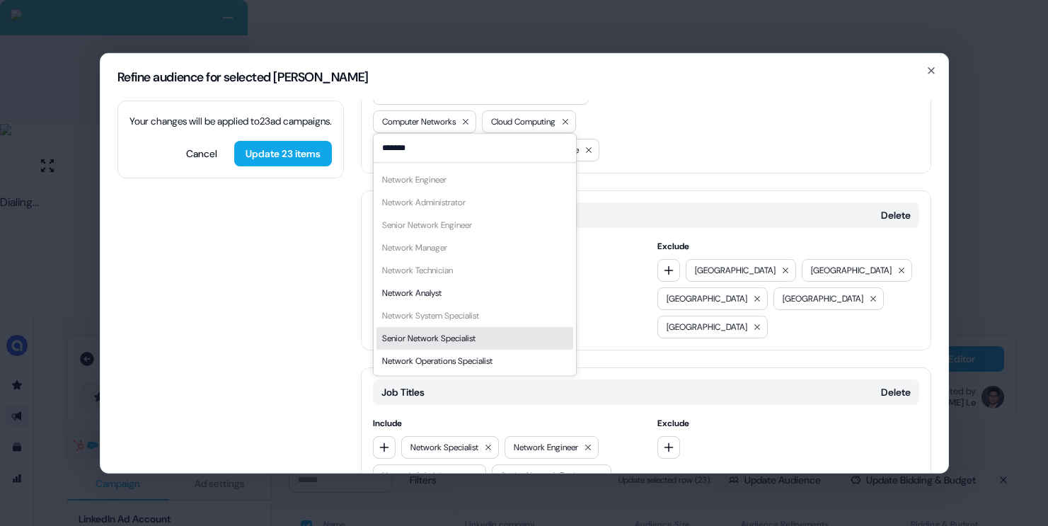
type input "*******"
click at [453, 335] on div "Senior Network Specialist" at bounding box center [428, 338] width 93 height 14
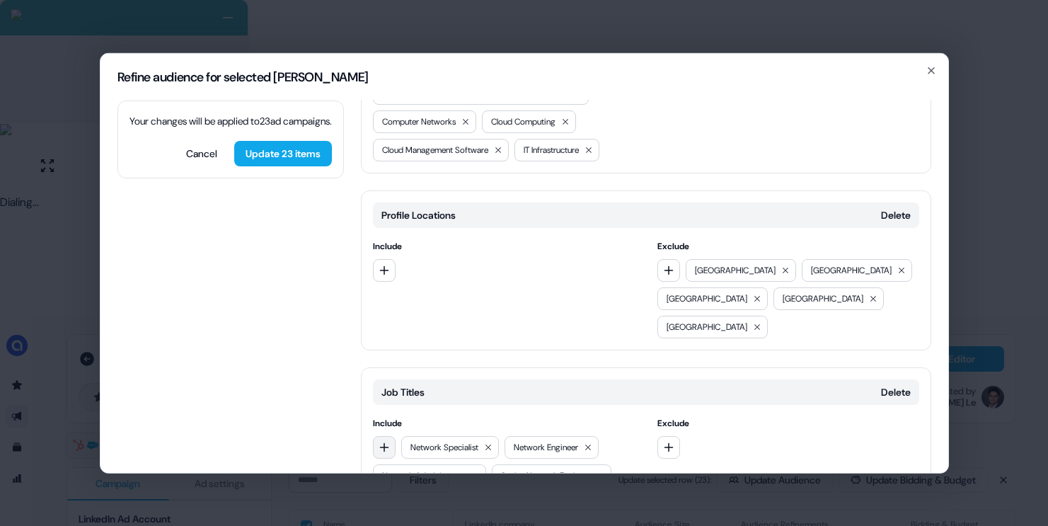
click at [389, 441] on icon "button" at bounding box center [384, 446] width 11 height 11
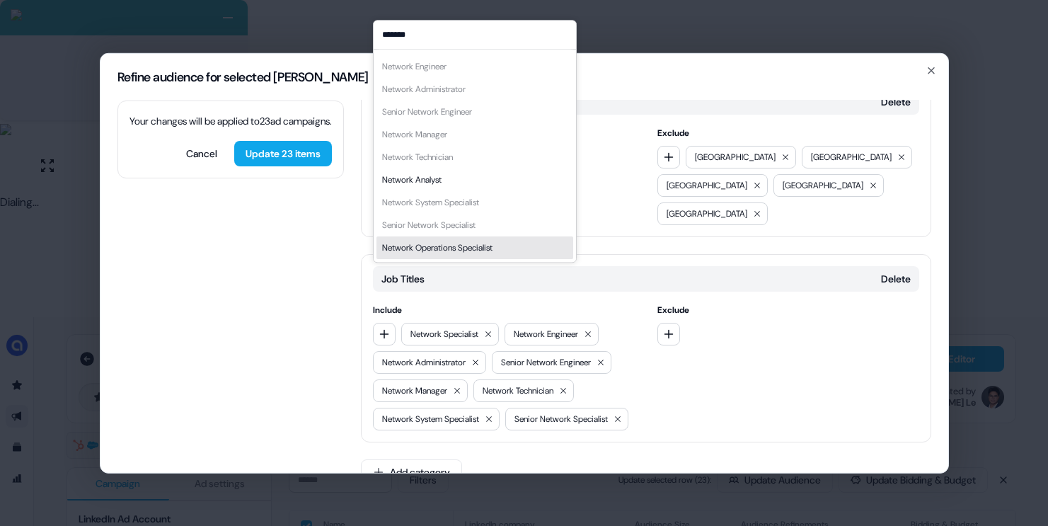
type input "*******"
click at [453, 242] on div "Network Operations Specialist" at bounding box center [437, 248] width 110 height 14
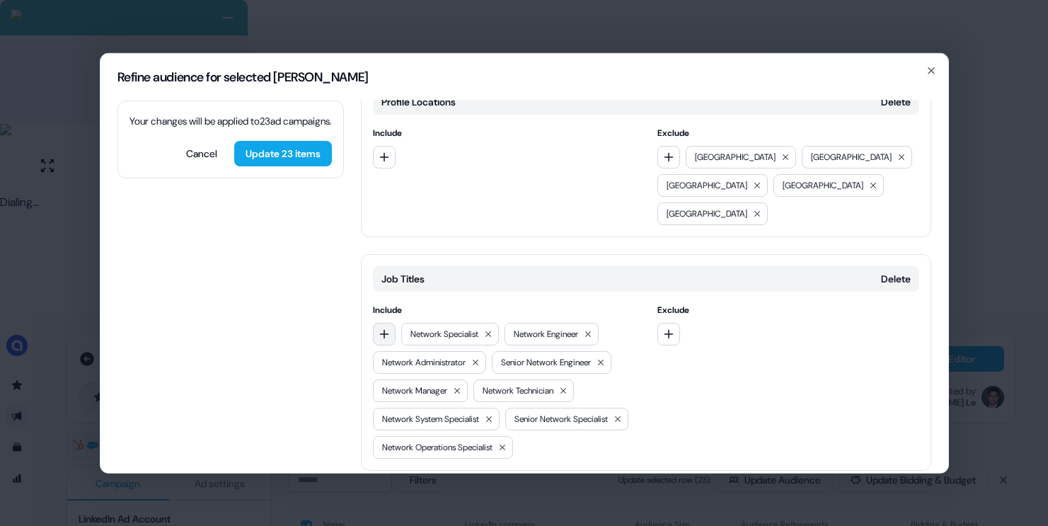
click at [391, 322] on button "button" at bounding box center [384, 333] width 23 height 23
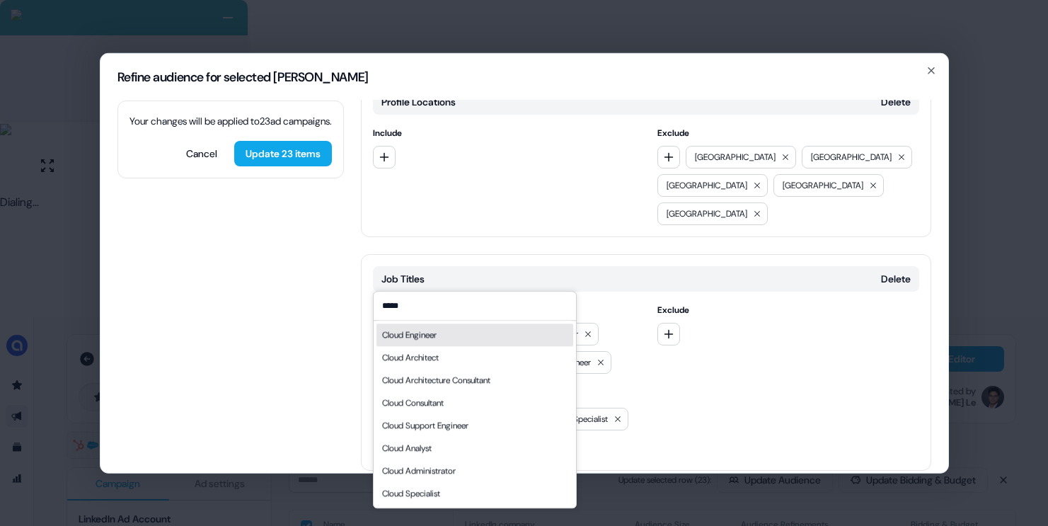
type input "*****"
click at [447, 335] on div "Cloud Engineer" at bounding box center [474, 334] width 197 height 23
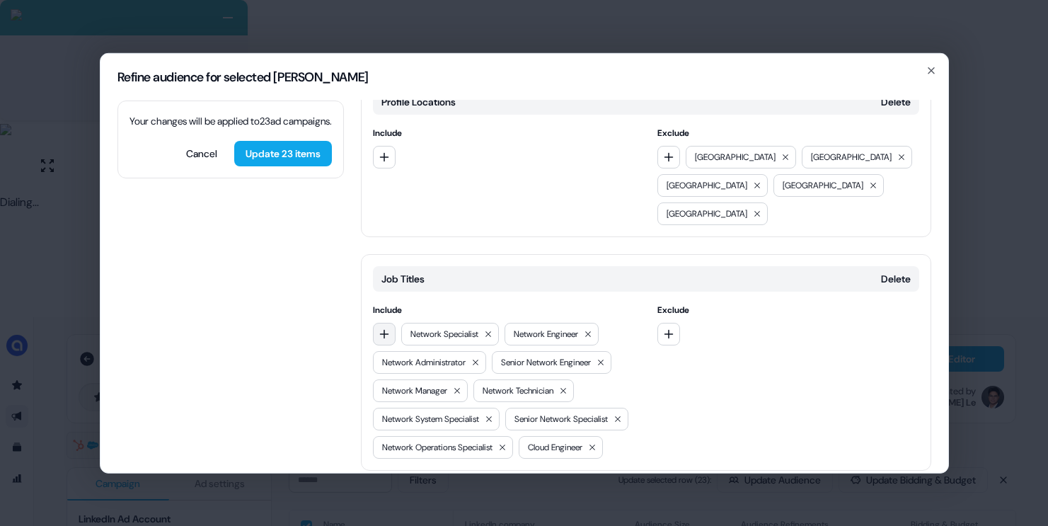
click at [394, 322] on button "button" at bounding box center [384, 333] width 23 height 23
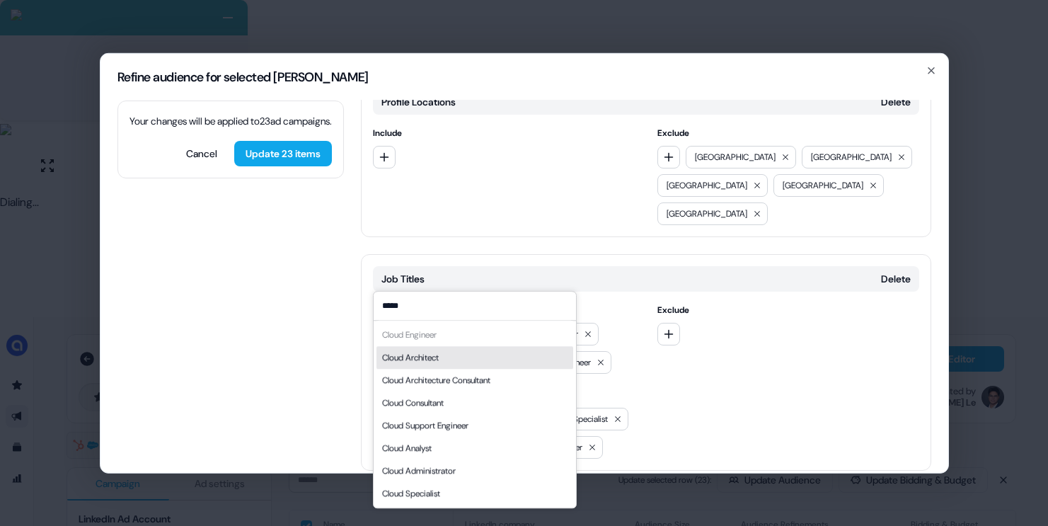
type input "*****"
click at [439, 356] on div "Cloud Architect" at bounding box center [410, 357] width 57 height 14
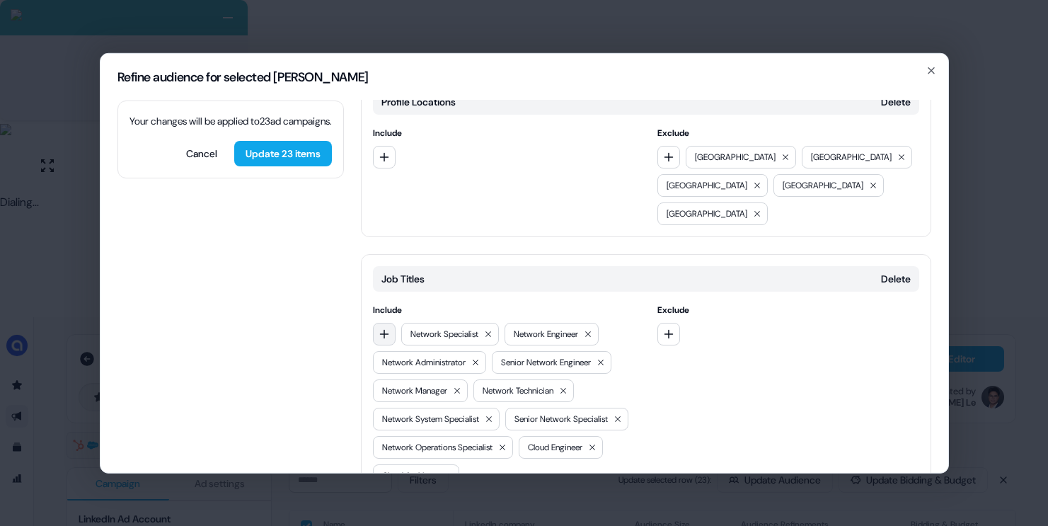
click at [389, 328] on icon "button" at bounding box center [384, 333] width 11 height 11
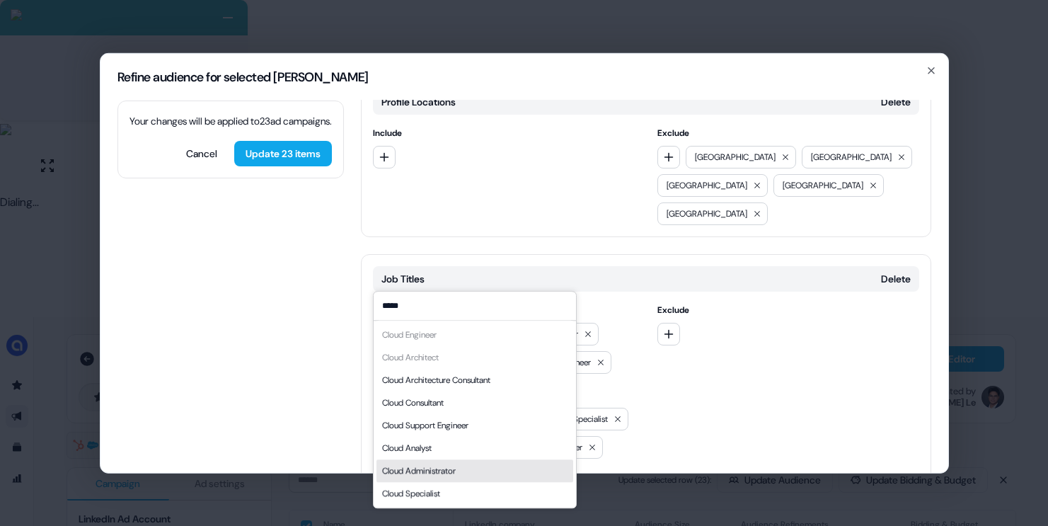
type input "*****"
click at [445, 468] on div "Cloud Administrator" at bounding box center [419, 471] width 74 height 14
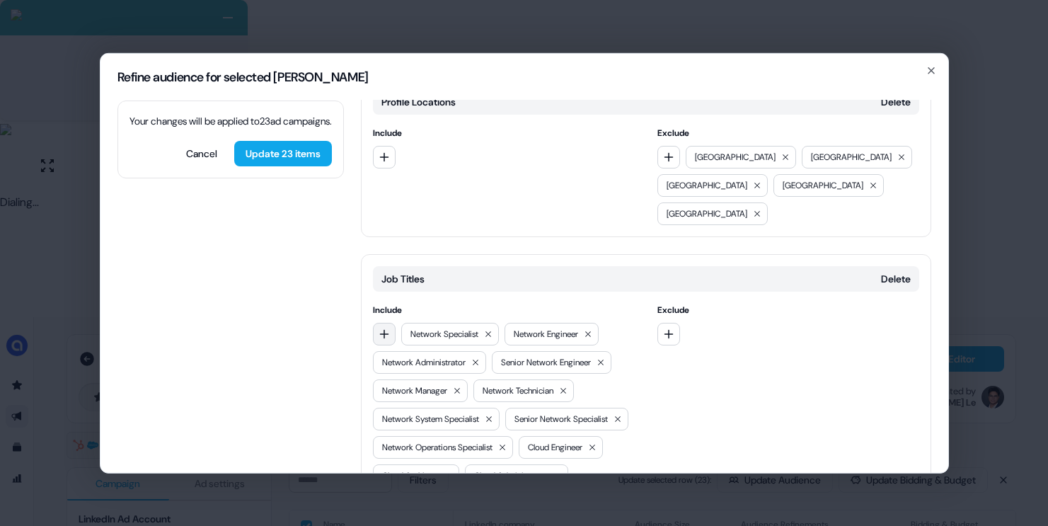
click at [390, 322] on button "button" at bounding box center [384, 333] width 23 height 23
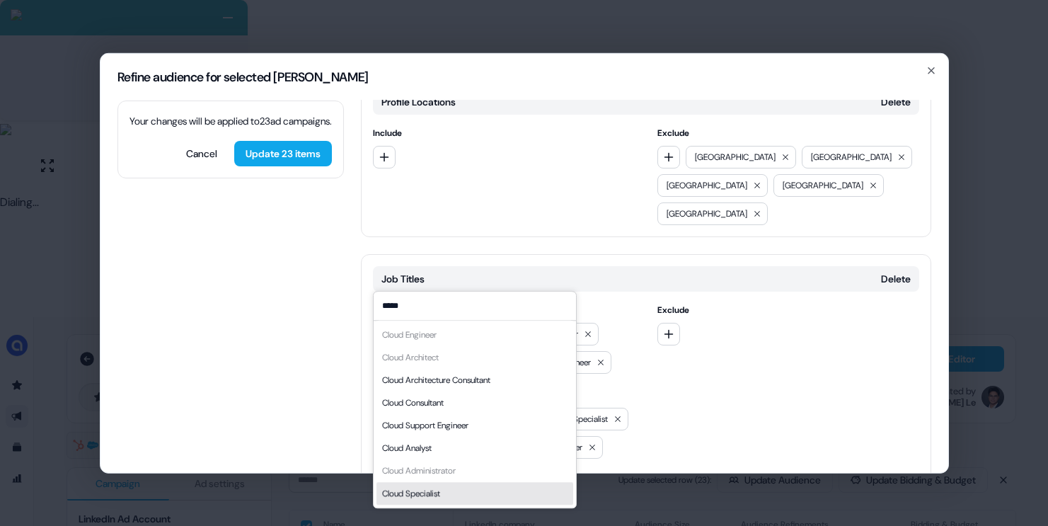
type input "*****"
click at [434, 498] on div "Cloud Specialist" at bounding box center [411, 493] width 58 height 14
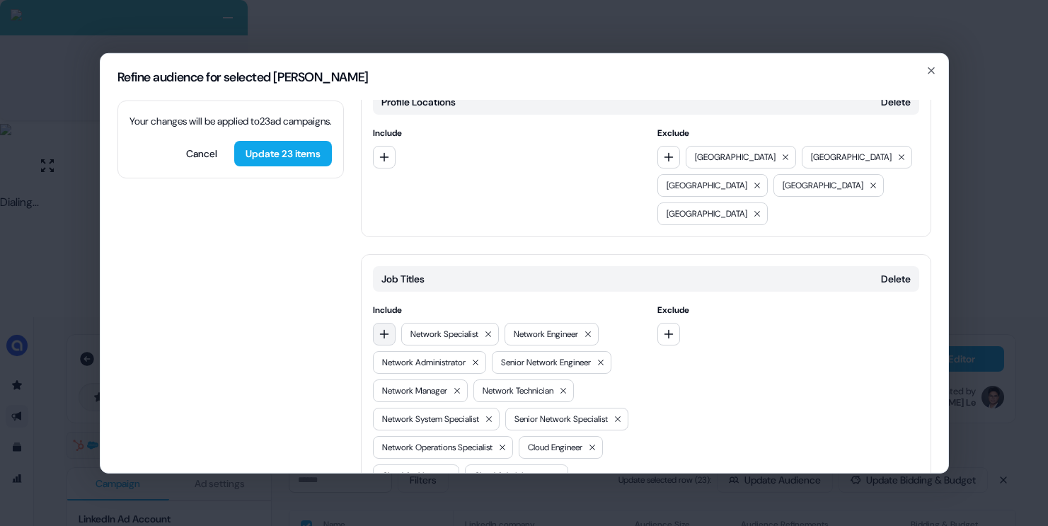
click at [392, 322] on button "button" at bounding box center [384, 333] width 23 height 23
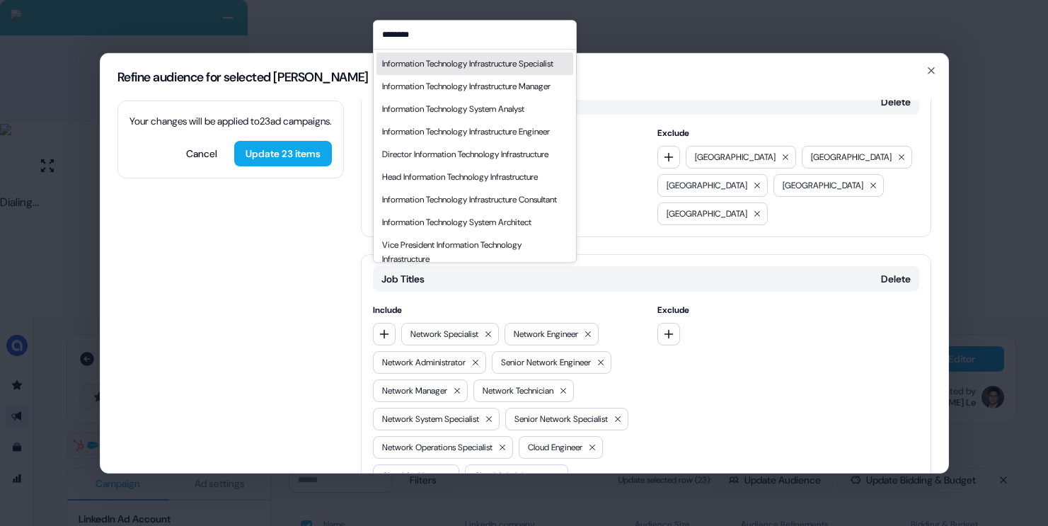
type input "********"
click at [432, 71] on div "Information Technology Infrastructure Specialist" at bounding box center [467, 64] width 171 height 14
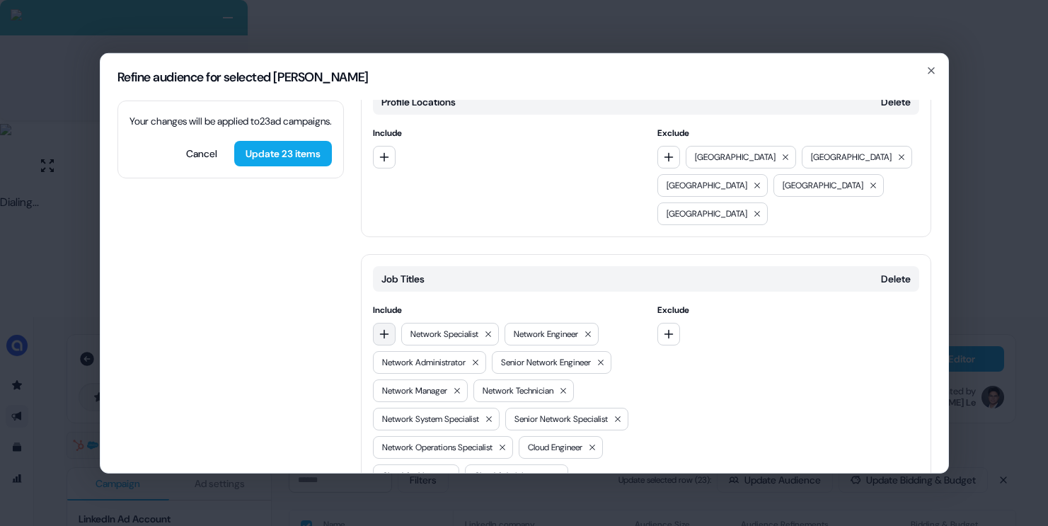
click at [379, 328] on icon "button" at bounding box center [384, 333] width 11 height 11
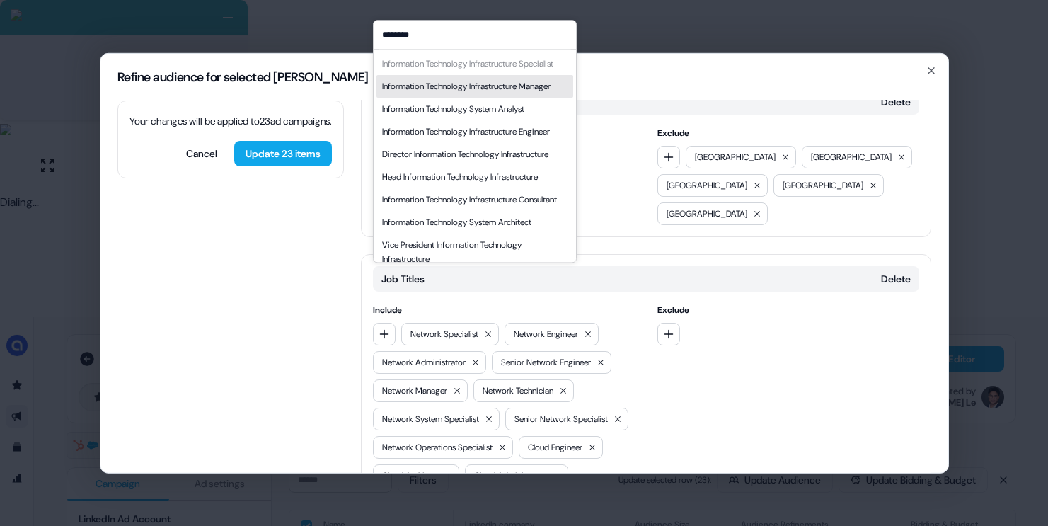
type input "********"
click at [449, 93] on div "Information Technology Infrastructure Manager" at bounding box center [466, 86] width 168 height 14
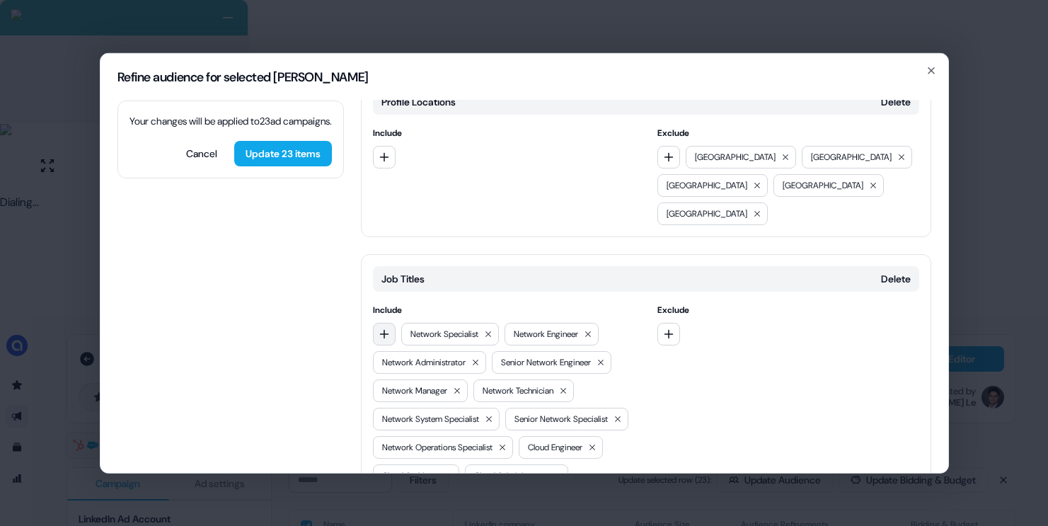
click at [376, 322] on button "button" at bounding box center [384, 333] width 23 height 23
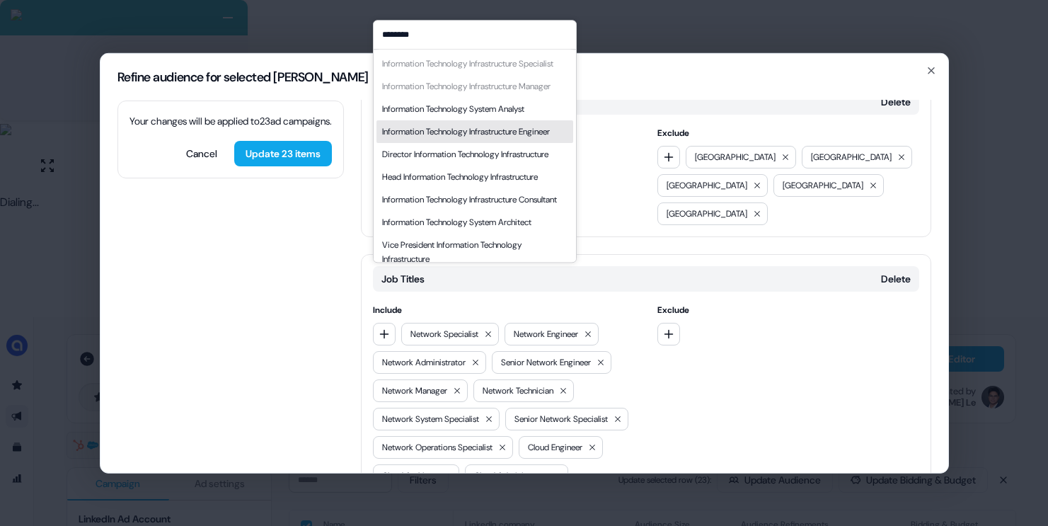
type input "********"
click at [451, 139] on div "Information Technology Infrastructure Engineer" at bounding box center [466, 132] width 168 height 14
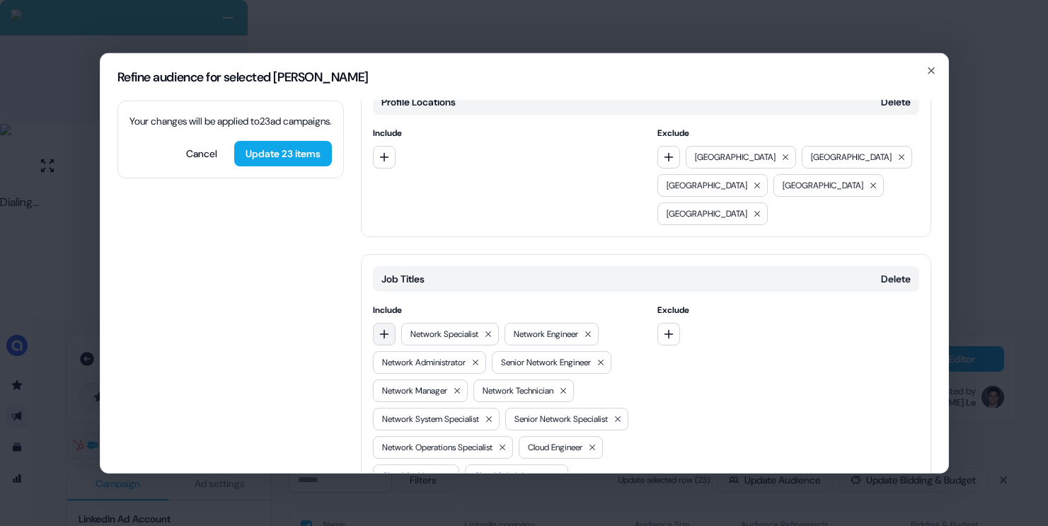
click at [379, 328] on icon "button" at bounding box center [384, 333] width 11 height 11
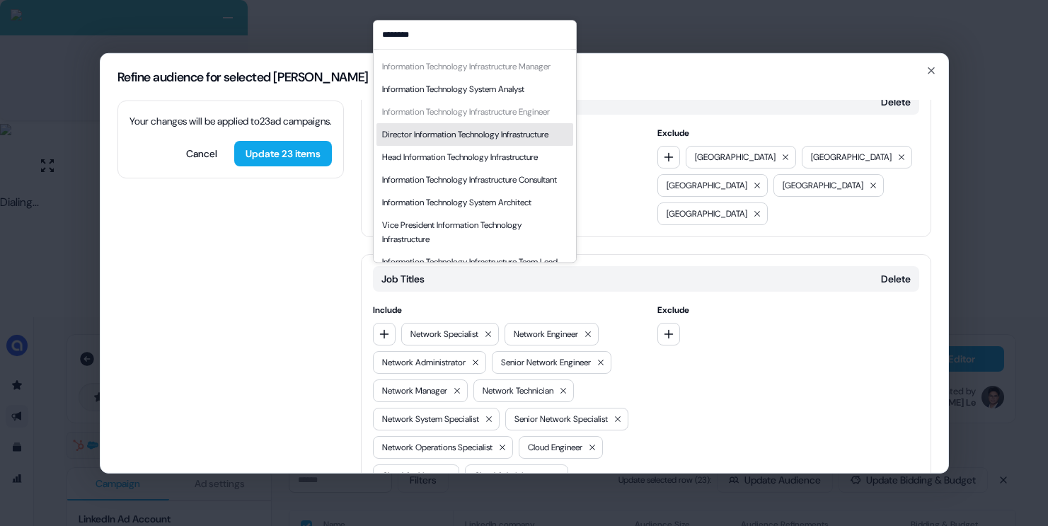
scroll to position [26, 0]
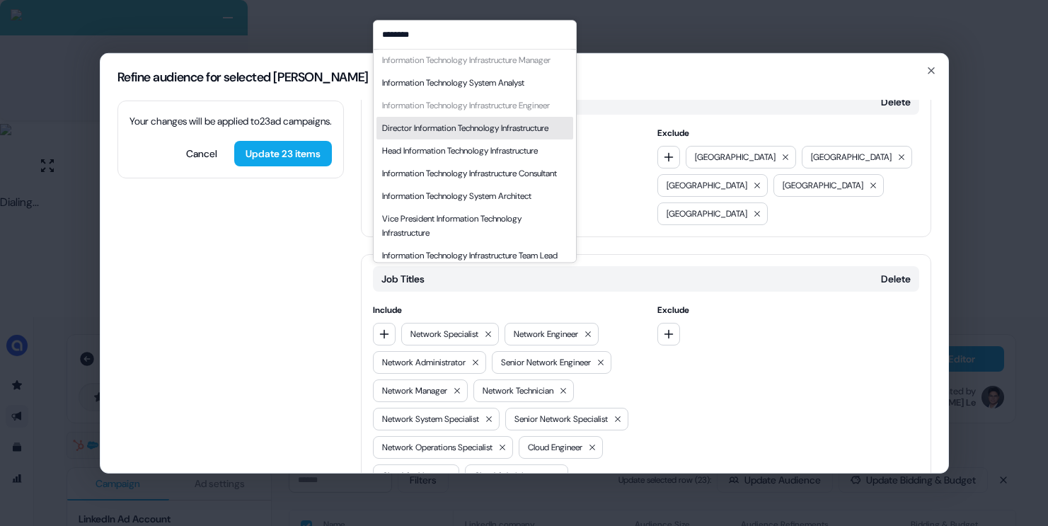
type input "********"
click at [478, 135] on div "Director Information Technology Infrastructure" at bounding box center [465, 128] width 166 height 14
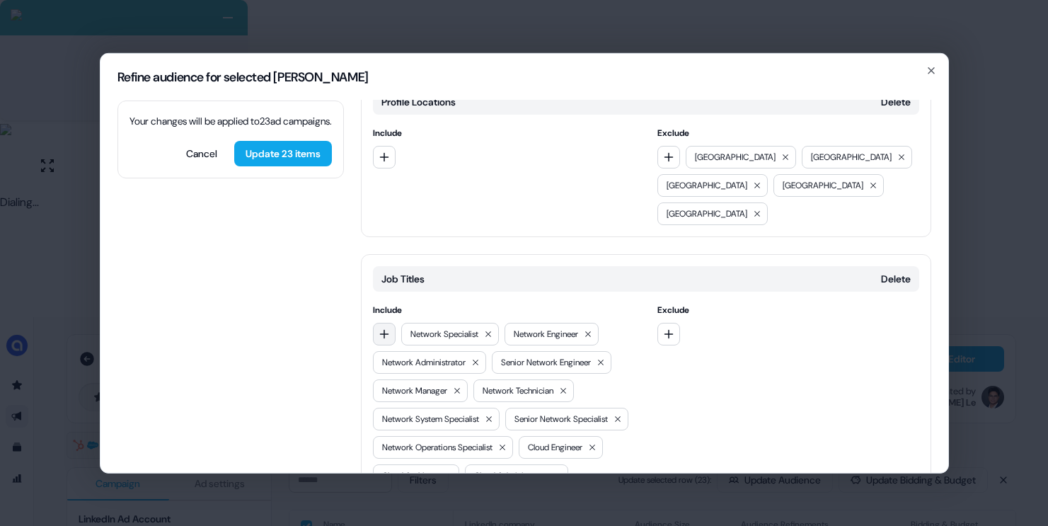
click at [389, 322] on button "button" at bounding box center [384, 333] width 23 height 23
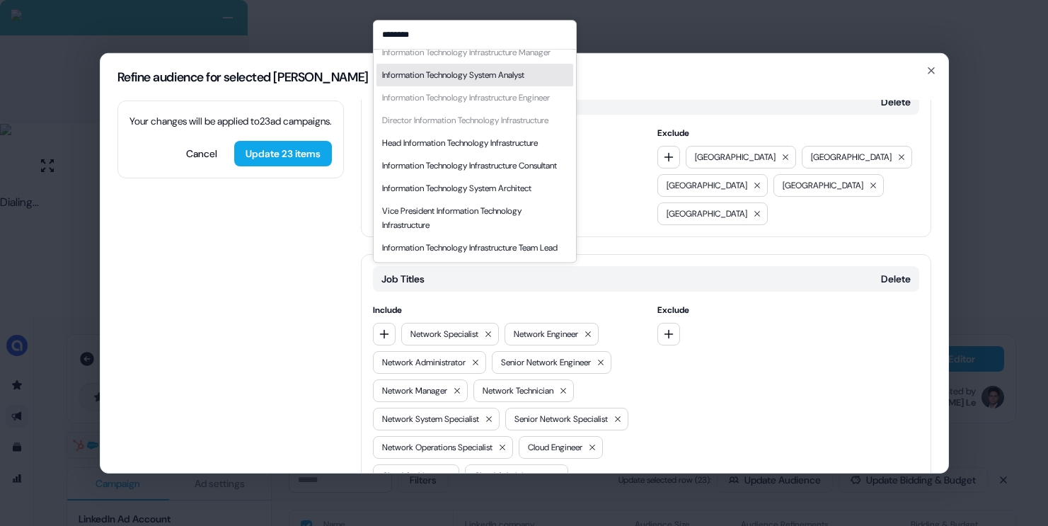
scroll to position [108, 0]
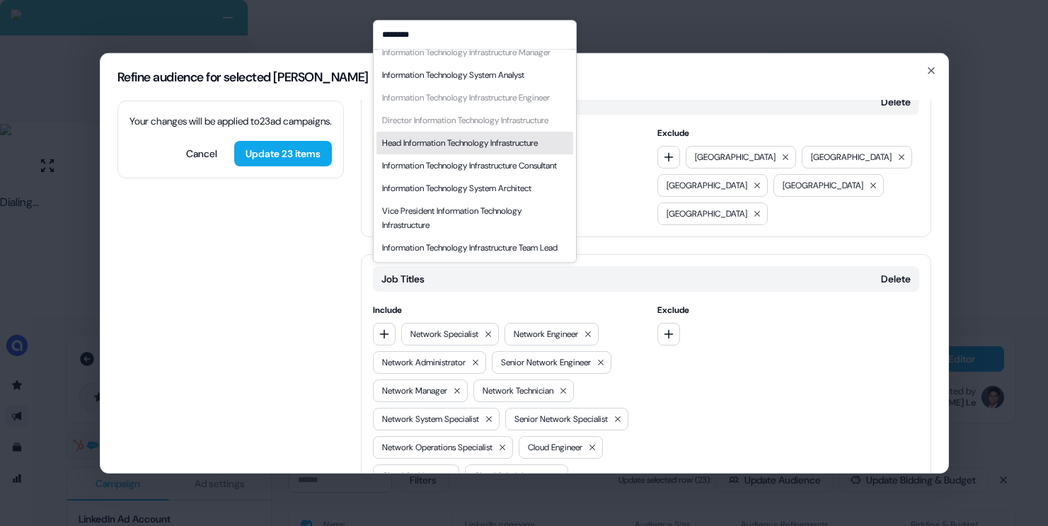
type input "********"
click at [477, 134] on div "Head Information Technology Infrastructure" at bounding box center [474, 143] width 197 height 23
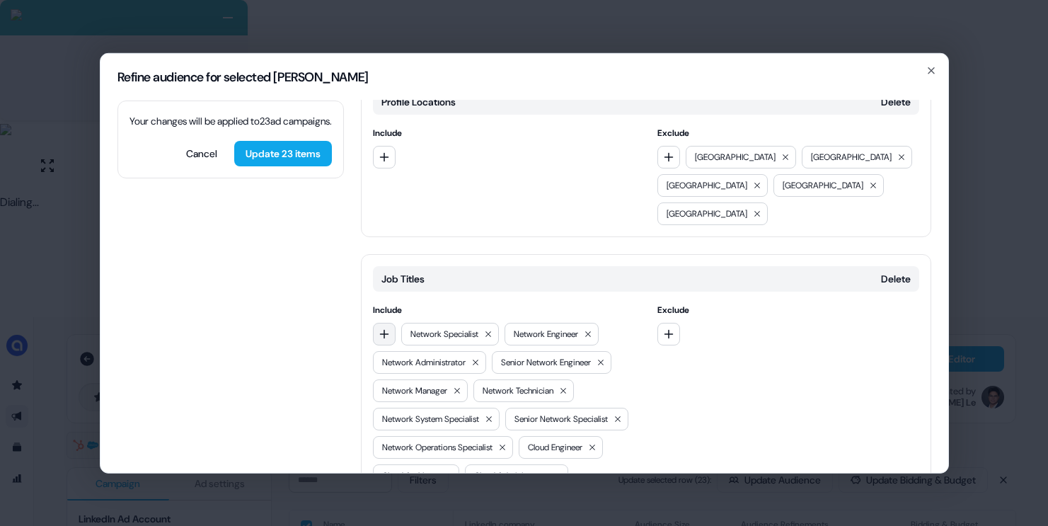
click at [389, 322] on button "button" at bounding box center [384, 333] width 23 height 23
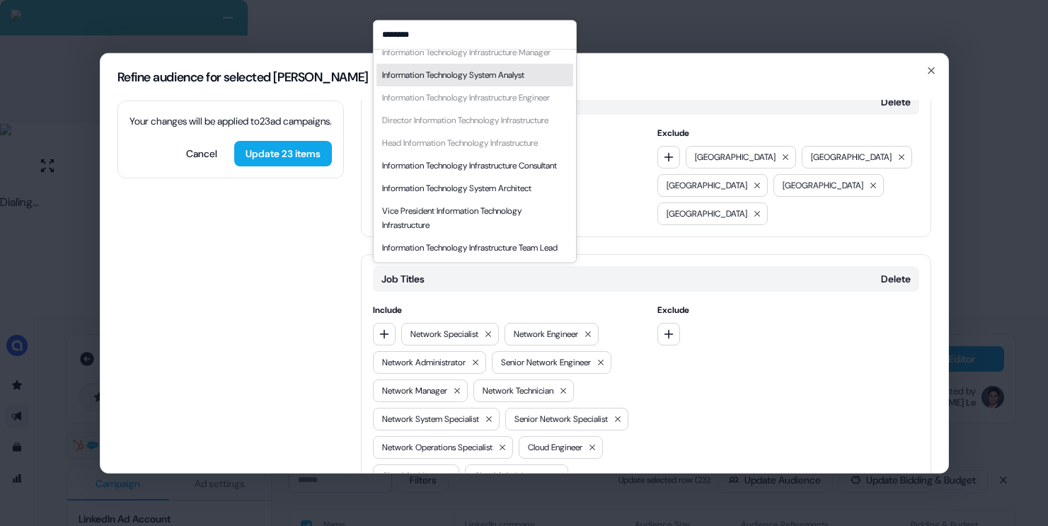
scroll to position [119, 0]
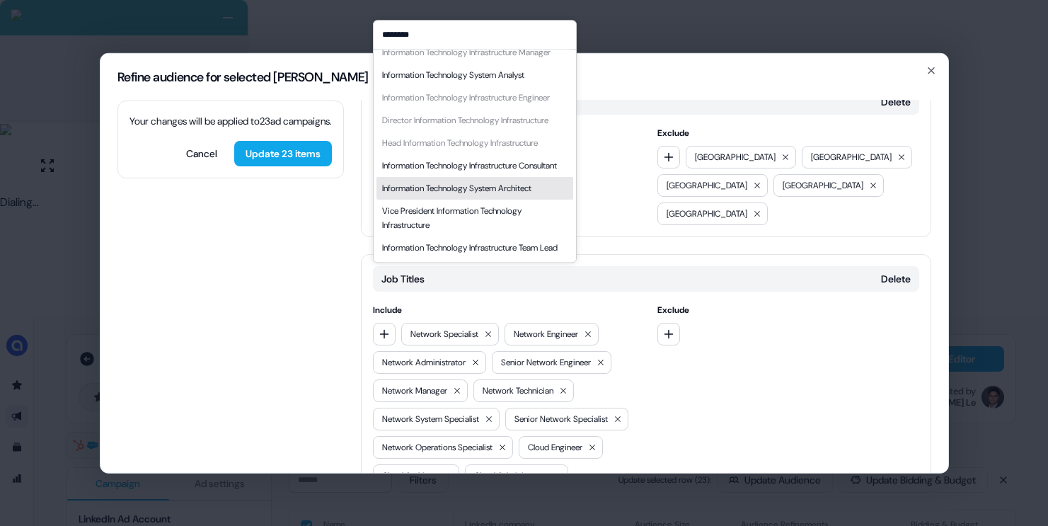
type input "********"
click at [502, 181] on div "Information Technology System Architect" at bounding box center [456, 188] width 149 height 14
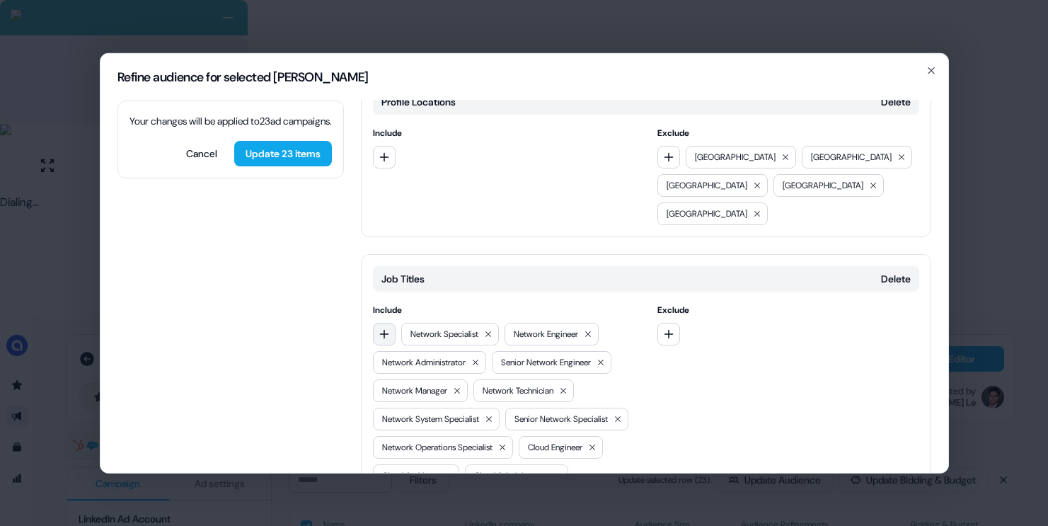
click at [388, 322] on button "button" at bounding box center [384, 333] width 23 height 23
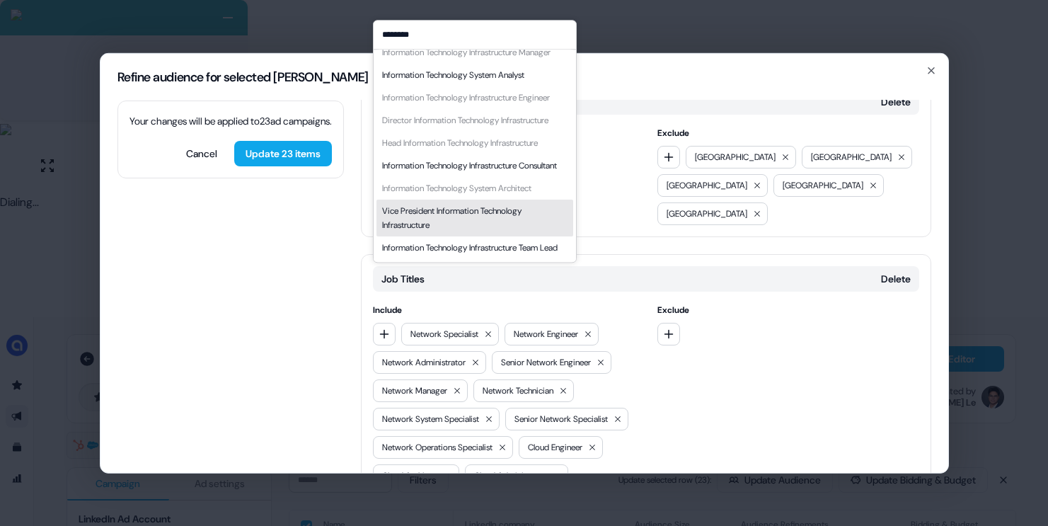
type input "********"
click at [457, 204] on div "Vice President Information Technology Infrastructure" at bounding box center [474, 218] width 185 height 28
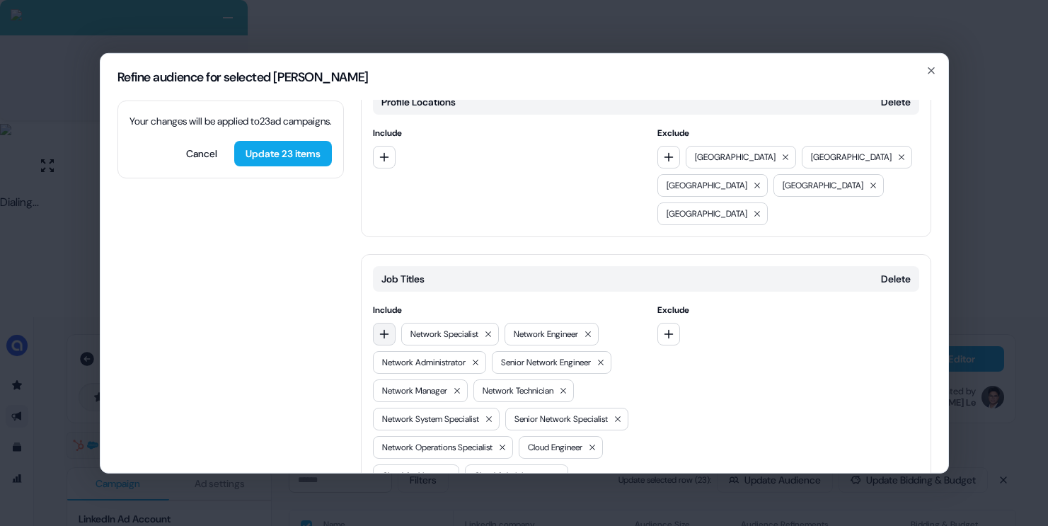
click at [385, 322] on button "button" at bounding box center [384, 333] width 23 height 23
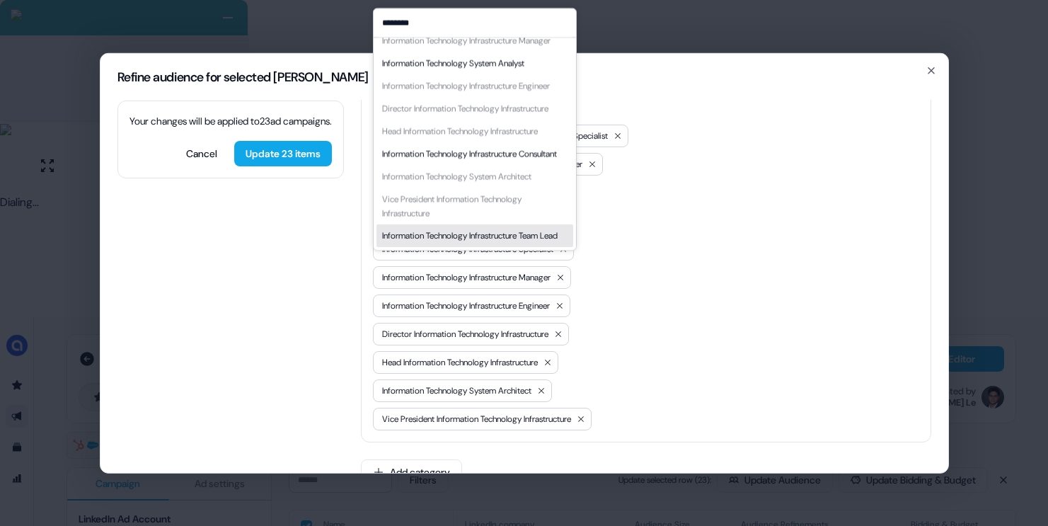
type input "********"
click at [428, 229] on div "Information Technology Infrastructure Team Lead" at bounding box center [470, 236] width 176 height 14
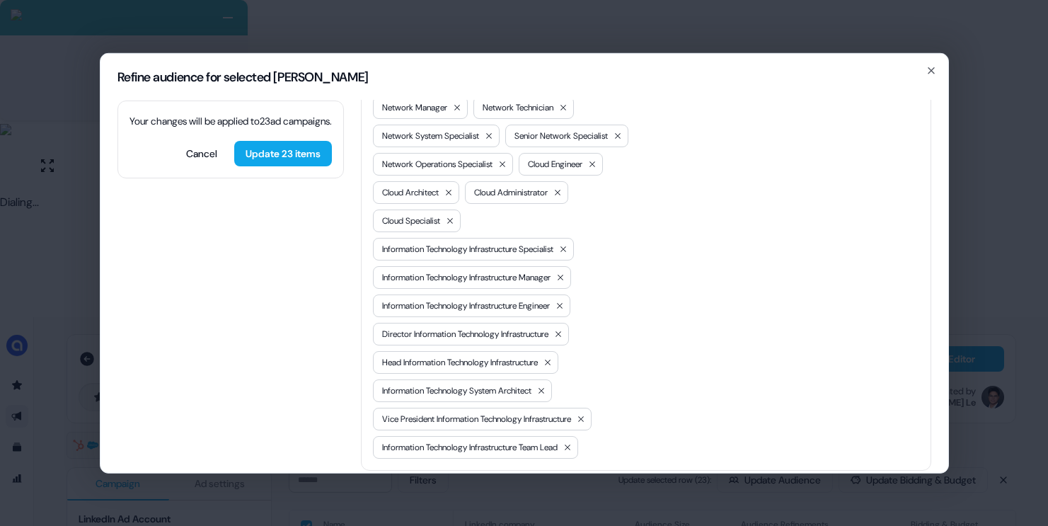
scroll to position [525, 0]
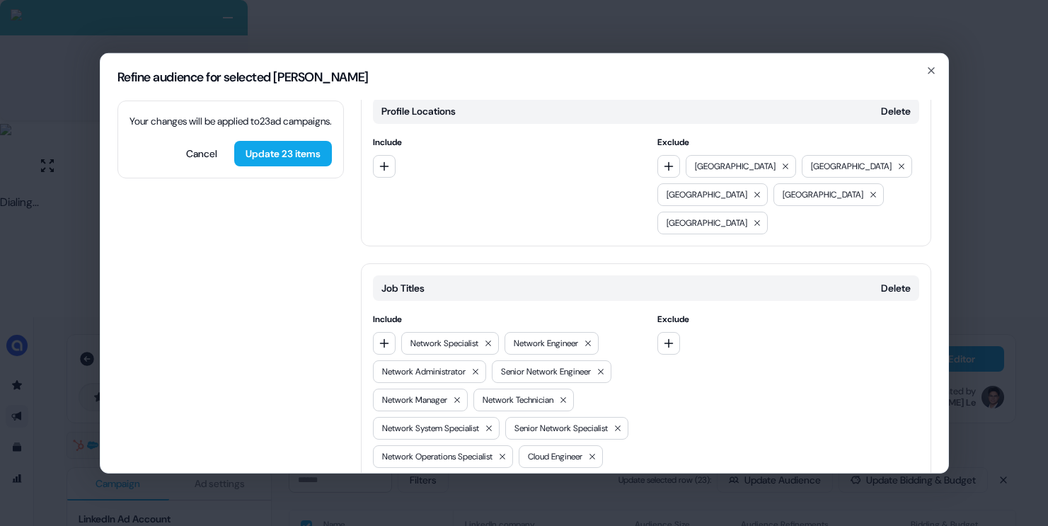
click at [390, 311] on div "Include Network Specialist Network Engineer Network Administrator Senior Networ…" at bounding box center [504, 530] width 262 height 439
click at [387, 331] on button "button" at bounding box center [384, 342] width 23 height 23
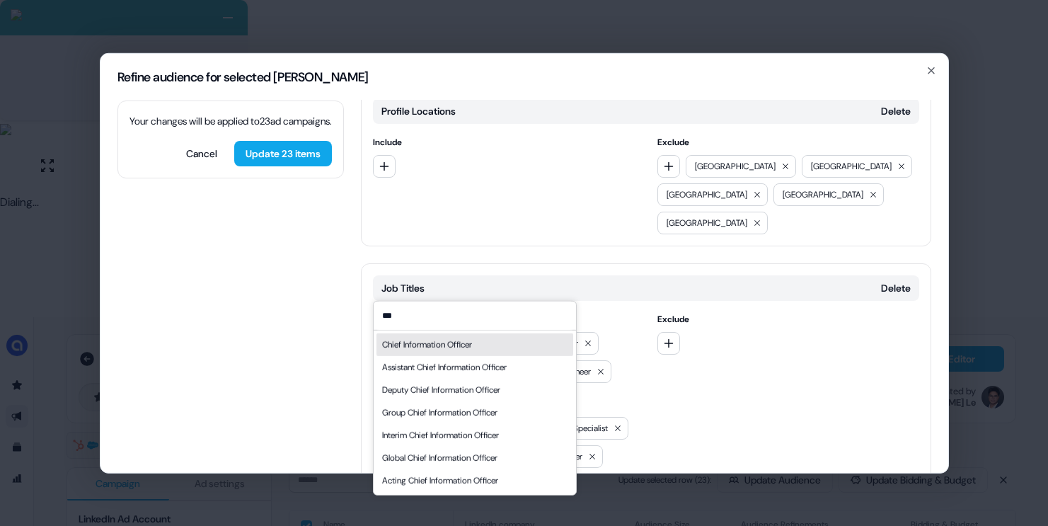
type input "***"
drag, startPoint x: 464, startPoint y: 345, endPoint x: 396, endPoint y: 321, distance: 73.0
click at [465, 345] on div "Chief Information Officer" at bounding box center [427, 344] width 90 height 14
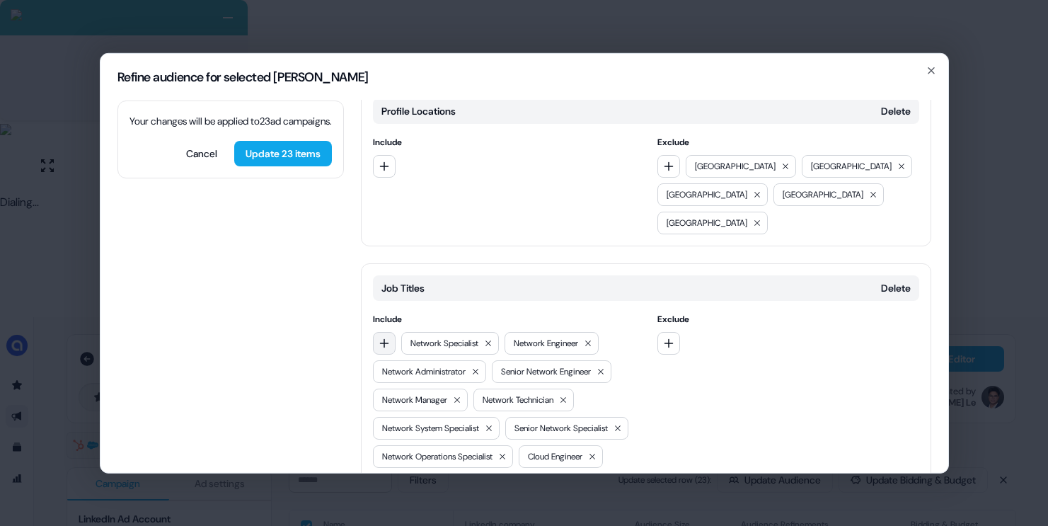
click at [385, 337] on icon "button" at bounding box center [384, 342] width 11 height 11
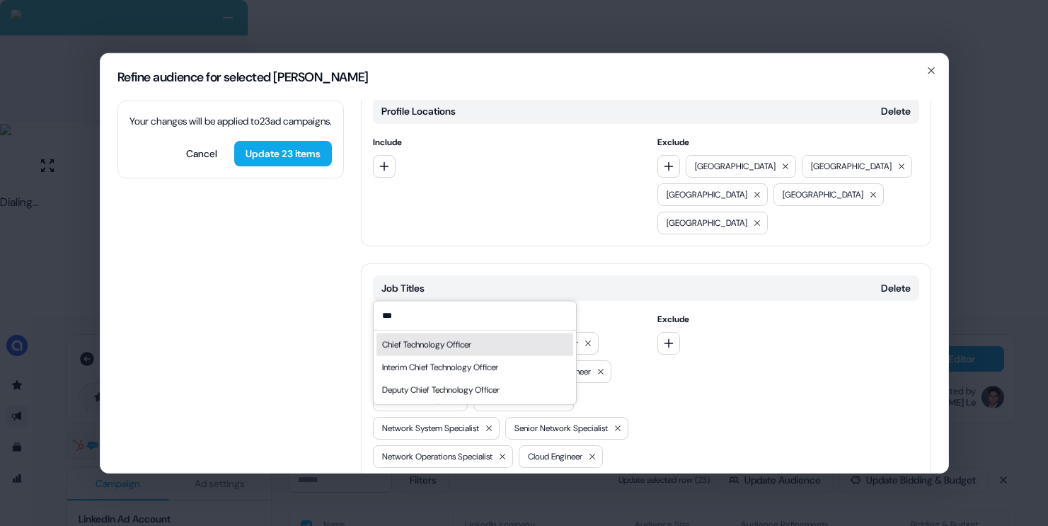
type input "***"
click at [415, 347] on div "Chief Technology Officer" at bounding box center [426, 344] width 89 height 14
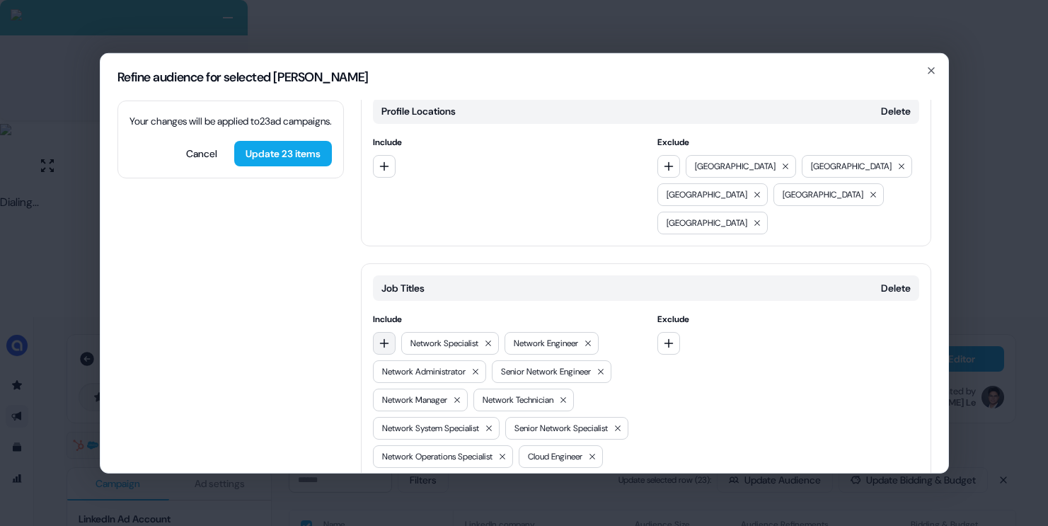
click at [391, 331] on button "button" at bounding box center [384, 342] width 23 height 23
type input "****"
click at [437, 347] on div "Chief Information Security Officer" at bounding box center [443, 344] width 122 height 14
click at [384, 337] on icon "button" at bounding box center [384, 342] width 11 height 11
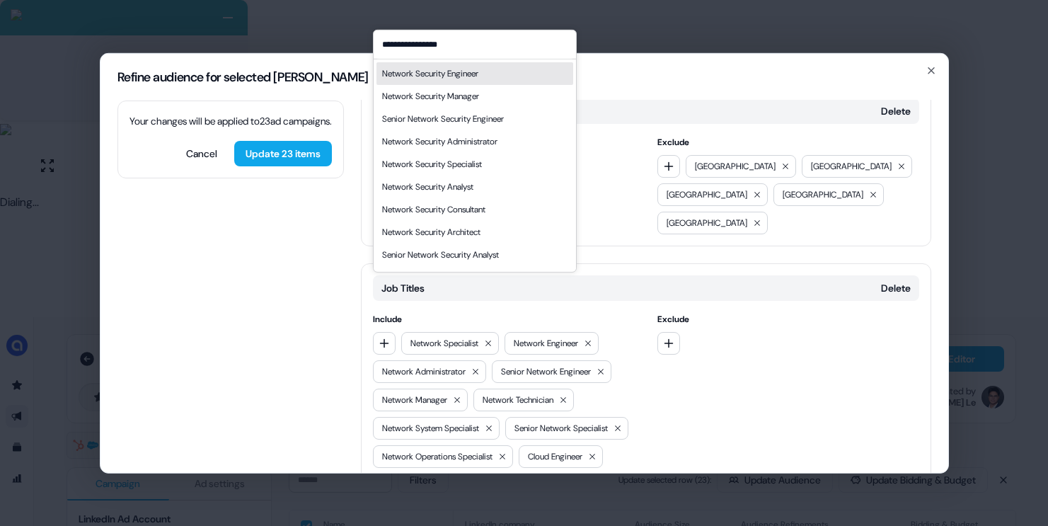
type input "**********"
click at [434, 78] on div "Network Security Engineer" at bounding box center [430, 73] width 96 height 14
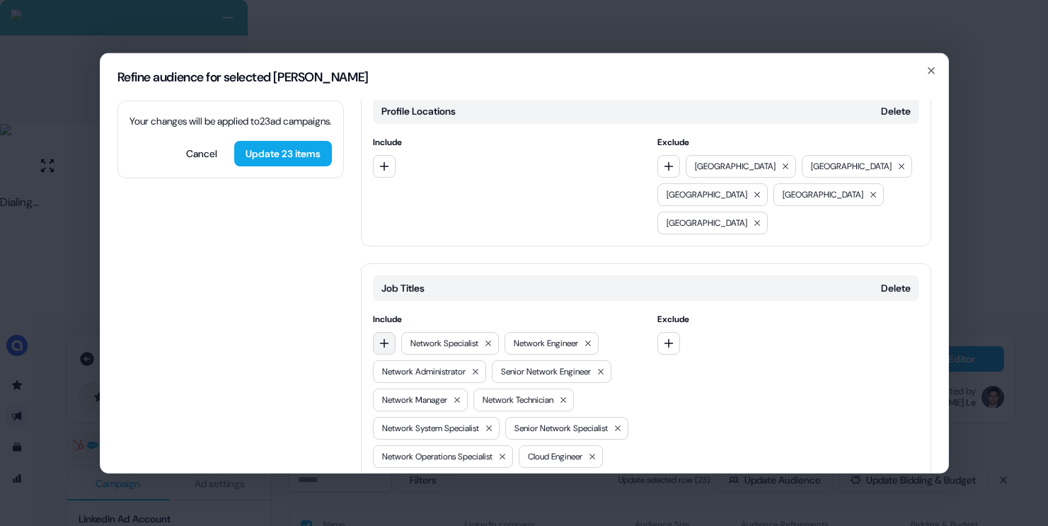
click at [389, 337] on icon "button" at bounding box center [384, 342] width 11 height 11
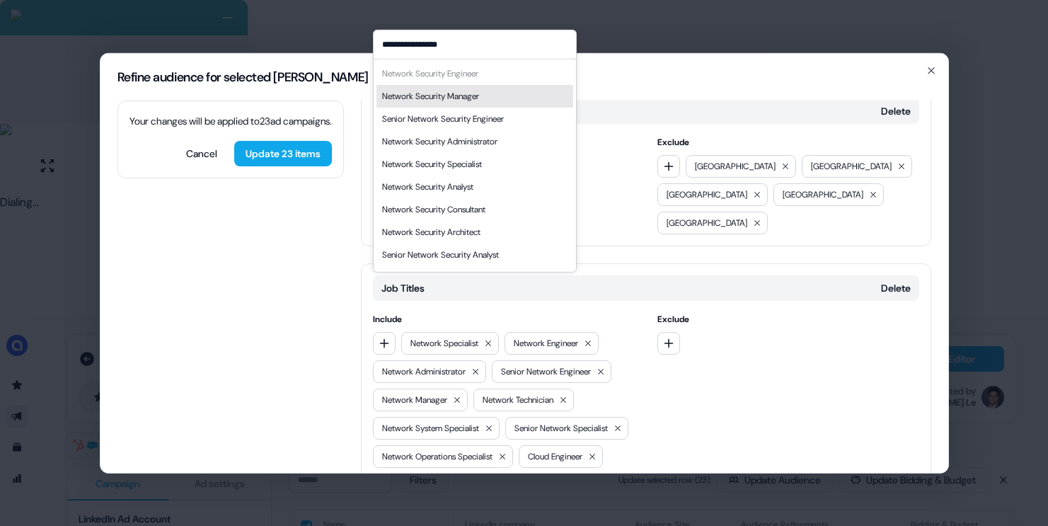
type input "**********"
drag, startPoint x: 487, startPoint y: 90, endPoint x: 459, endPoint y: 152, distance: 68.1
click at [487, 91] on div "Network Security Manager" at bounding box center [474, 95] width 197 height 23
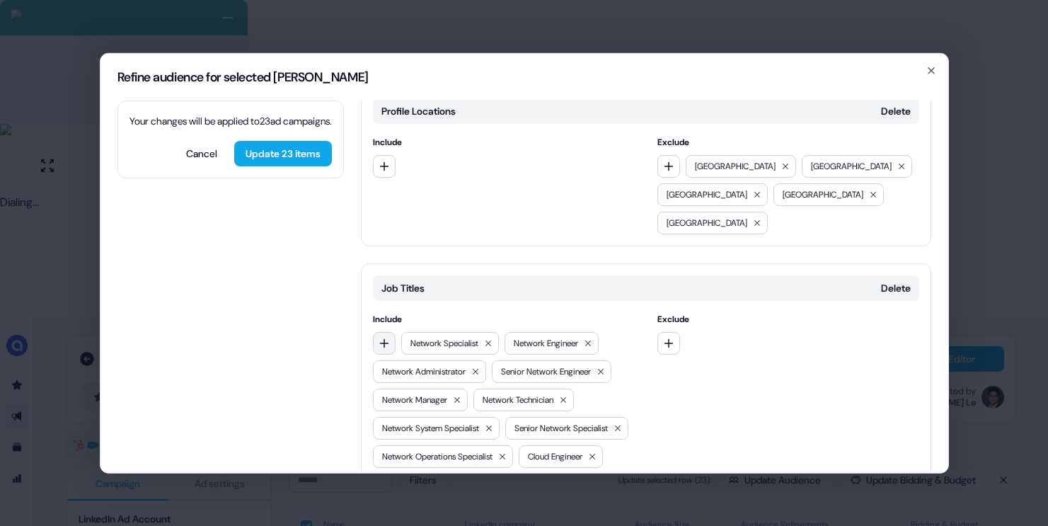
click at [383, 338] on icon "button" at bounding box center [383, 342] width 9 height 9
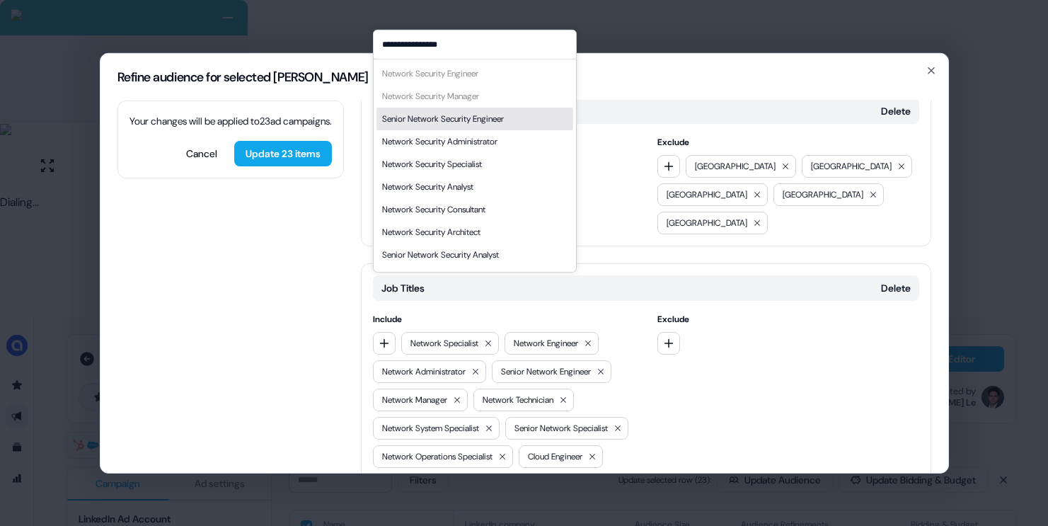
type input "**********"
click at [536, 122] on div "Senior Network Security Engineer" at bounding box center [474, 118] width 197 height 23
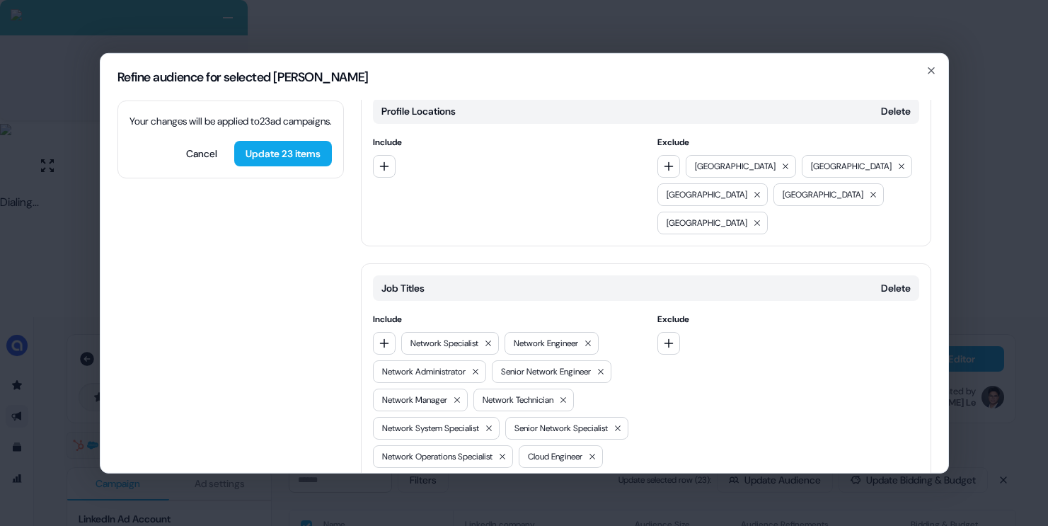
click at [393, 331] on button "button" at bounding box center [384, 342] width 23 height 23
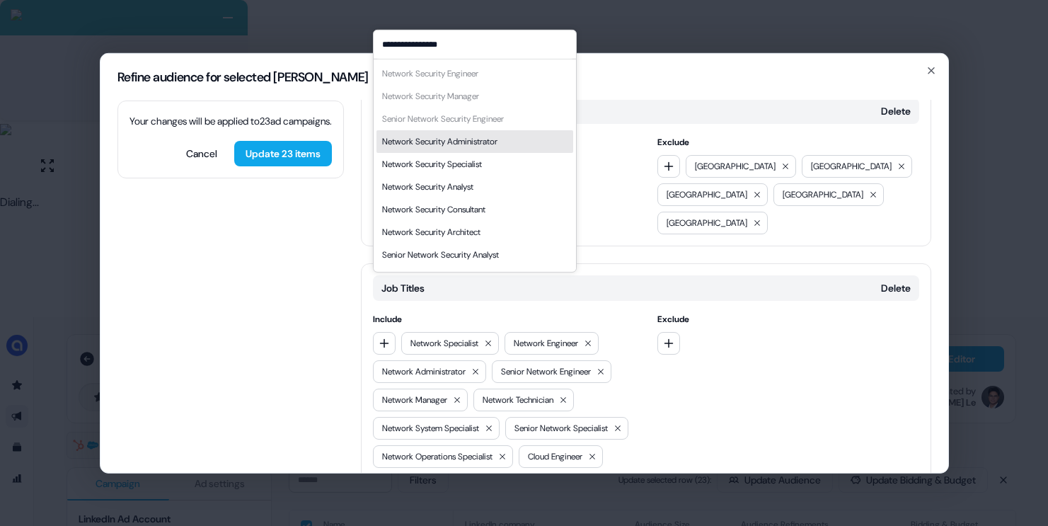
type input "**********"
click at [498, 143] on div "Network Security Administrator" at bounding box center [439, 141] width 115 height 14
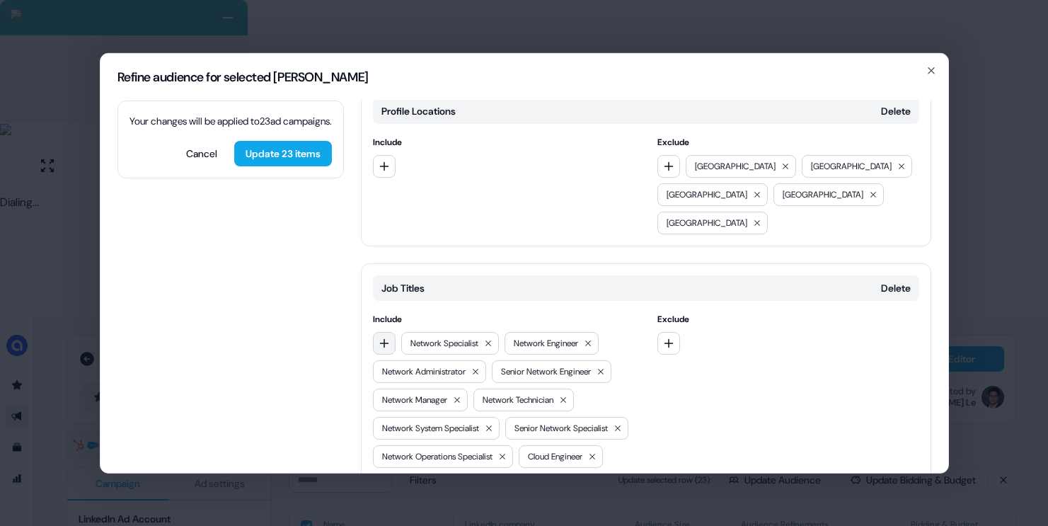
click at [379, 337] on icon "button" at bounding box center [384, 342] width 11 height 11
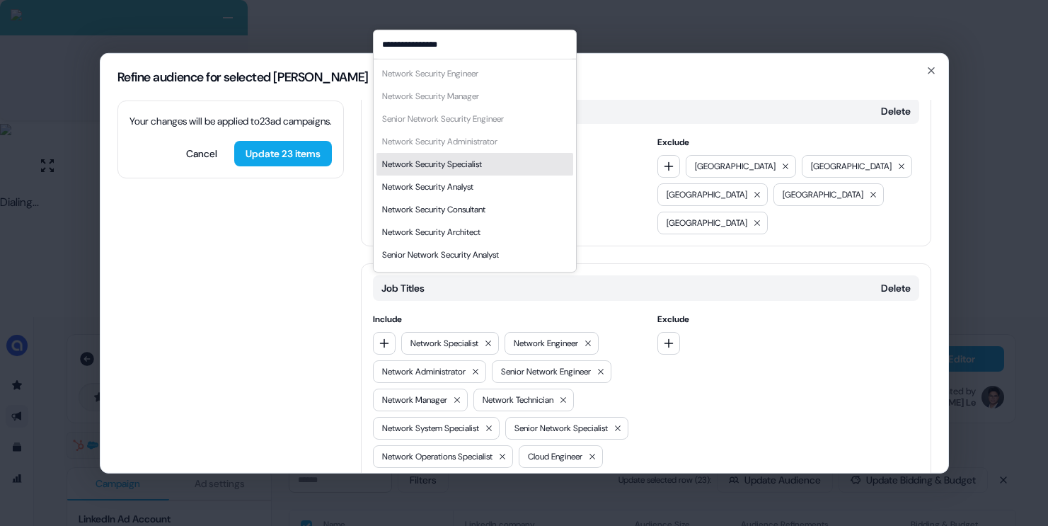
type input "**********"
click at [482, 168] on div "Network Security Specialist" at bounding box center [432, 163] width 100 height 14
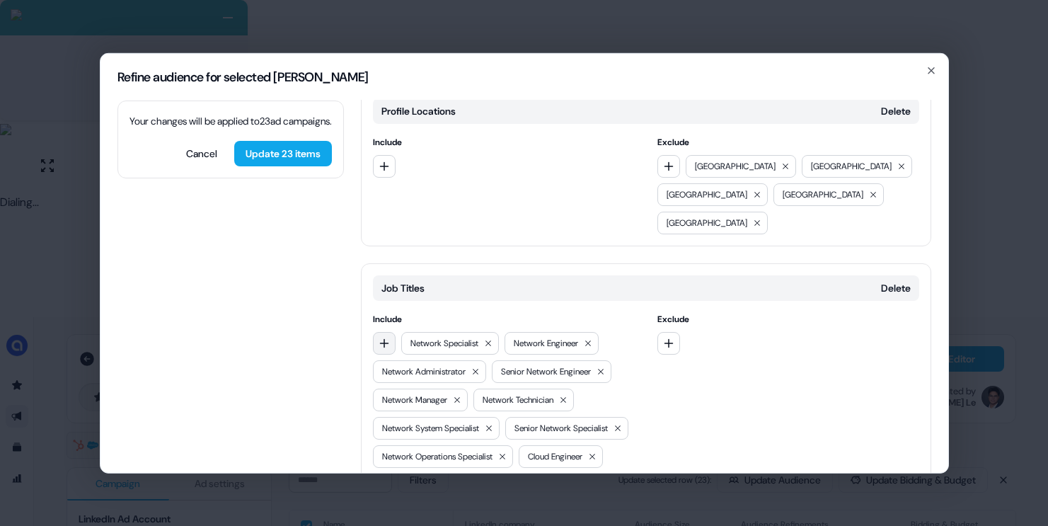
click at [391, 331] on button "button" at bounding box center [384, 342] width 23 height 23
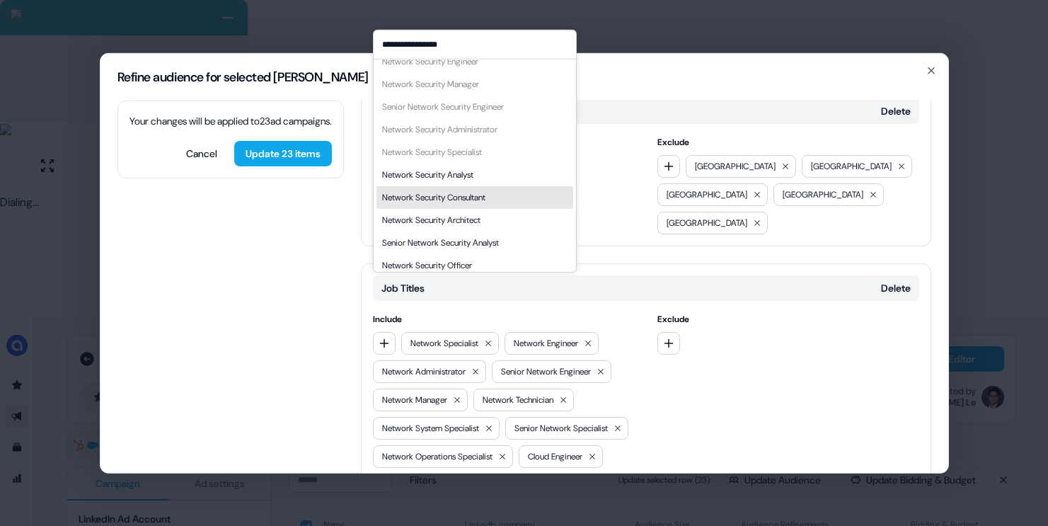
scroll to position [18, 0]
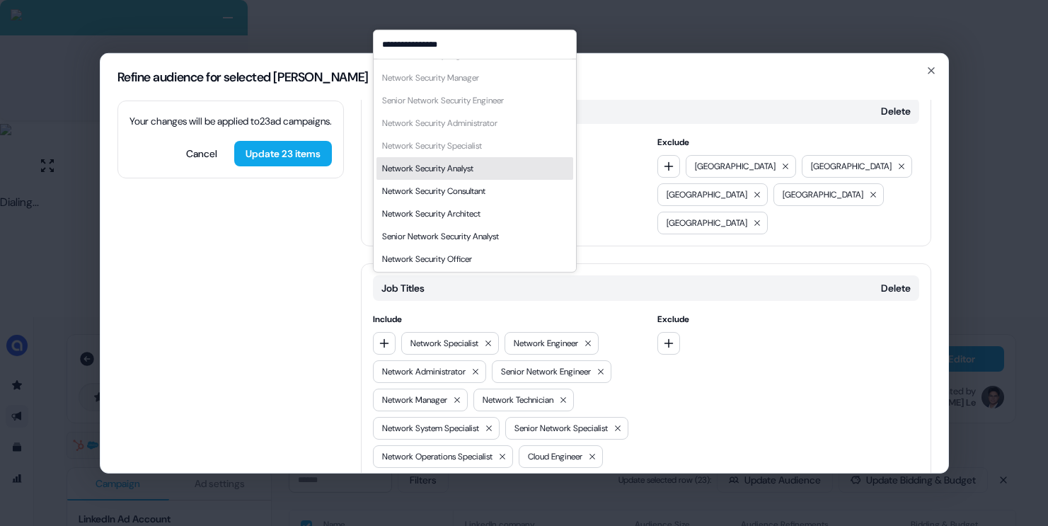
type input "**********"
click at [501, 171] on div "Network Security Analyst" at bounding box center [474, 167] width 197 height 23
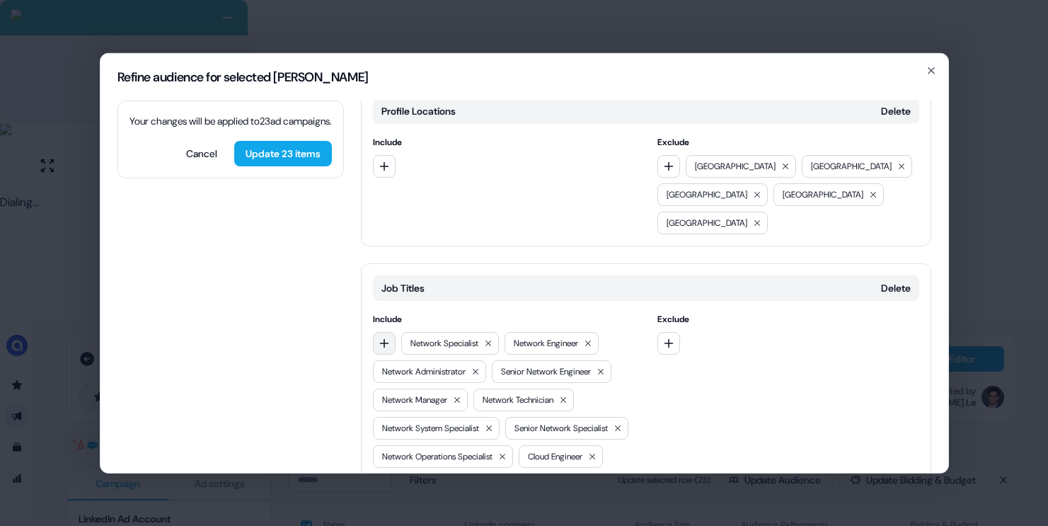
click at [377, 331] on button "button" at bounding box center [384, 342] width 23 height 23
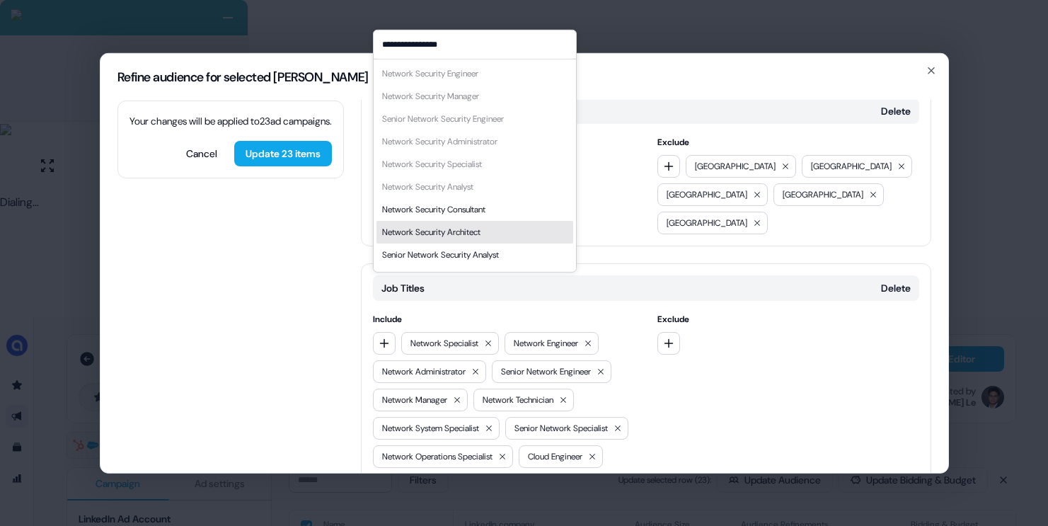
type input "**********"
click at [469, 227] on div "Network Security Architect" at bounding box center [431, 231] width 98 height 14
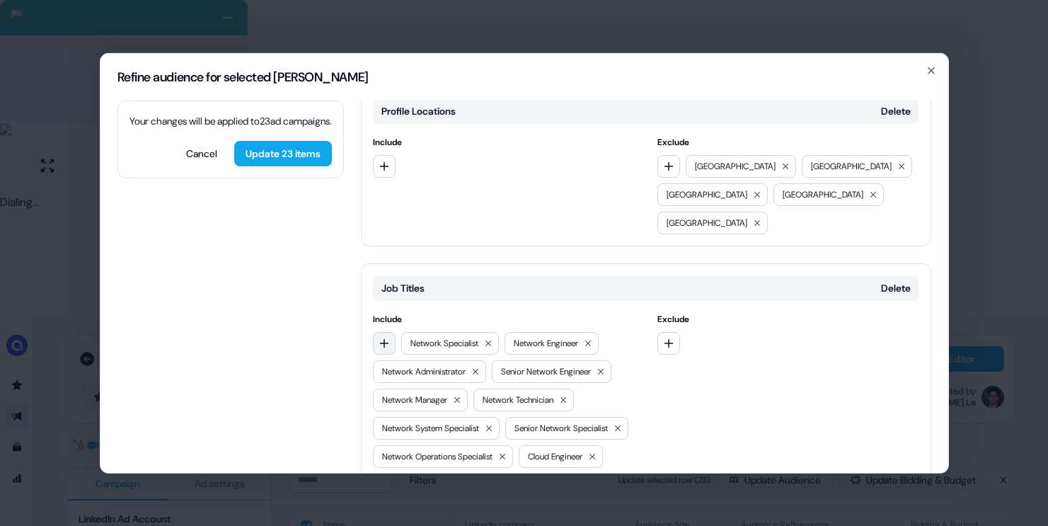
click at [389, 337] on icon "button" at bounding box center [384, 342] width 11 height 11
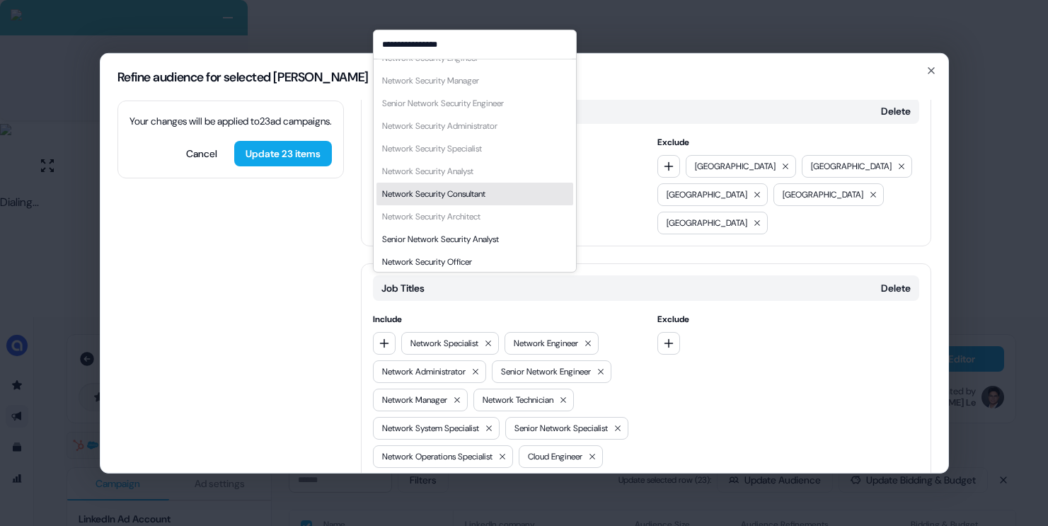
scroll to position [20, 0]
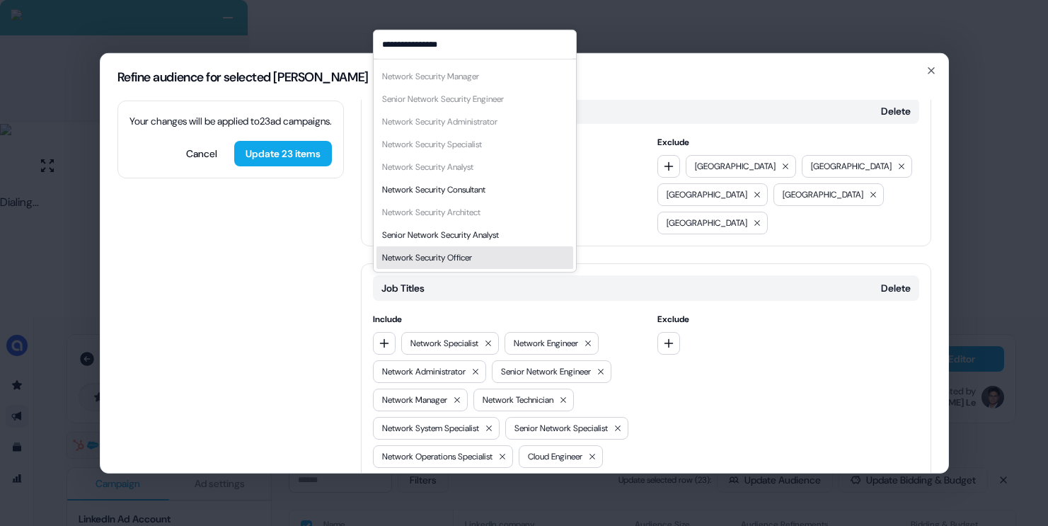
type input "**********"
click at [483, 251] on div "Network Security Officer" at bounding box center [474, 257] width 197 height 23
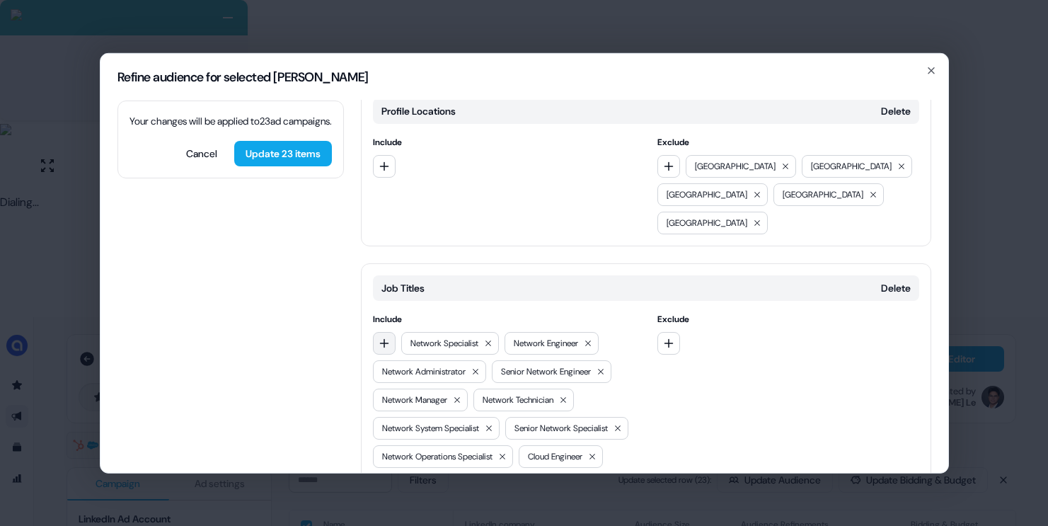
click at [387, 337] on icon "button" at bounding box center [384, 342] width 11 height 11
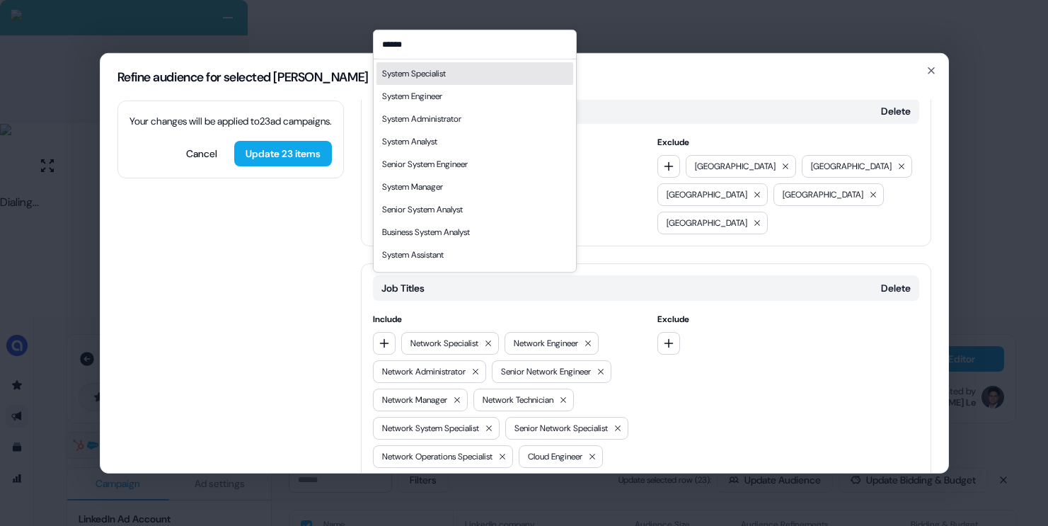
type input "******"
drag, startPoint x: 459, startPoint y: 79, endPoint x: 437, endPoint y: 113, distance: 41.4
click at [459, 79] on div "System Specialist" at bounding box center [474, 73] width 197 height 23
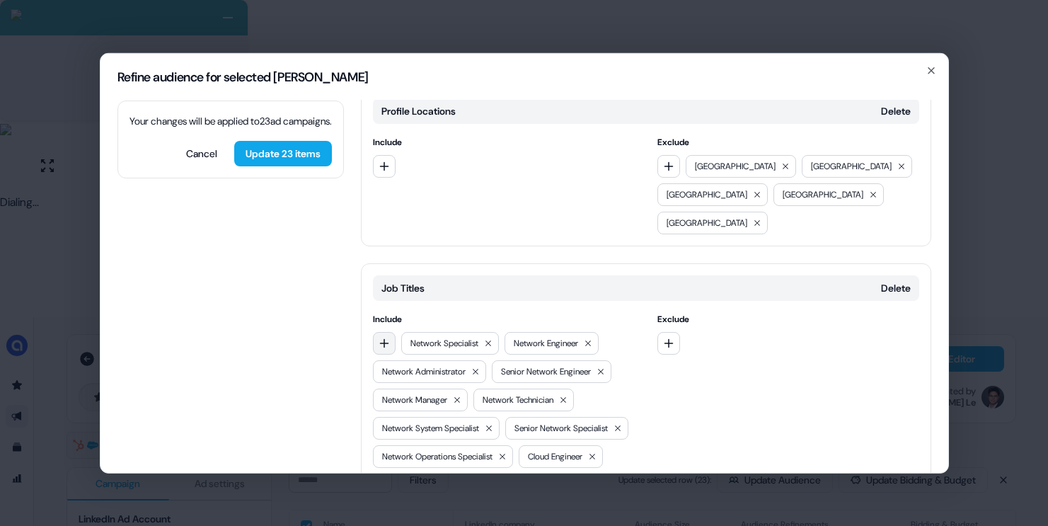
click at [391, 331] on button "button" at bounding box center [384, 342] width 23 height 23
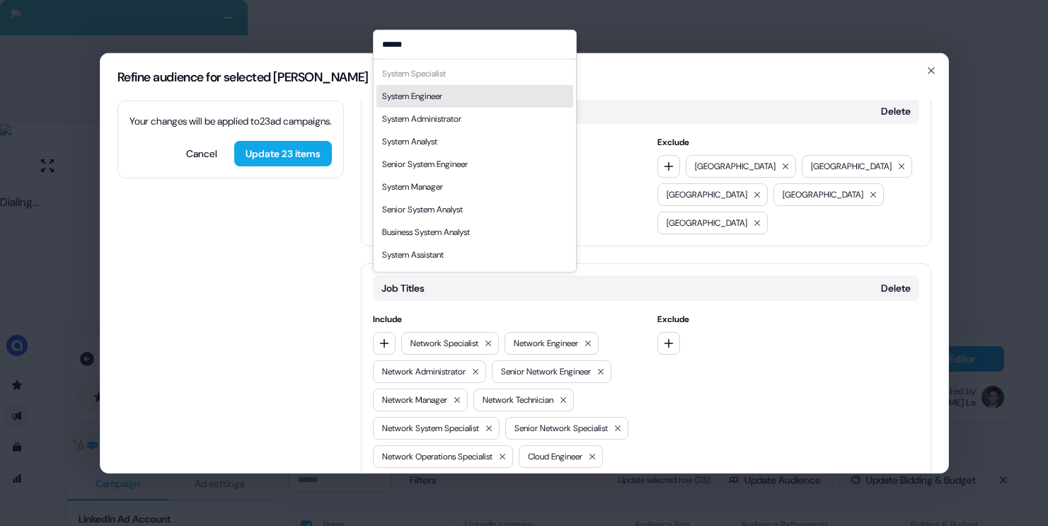
type input "******"
click at [450, 98] on div "System Engineer" at bounding box center [474, 95] width 197 height 23
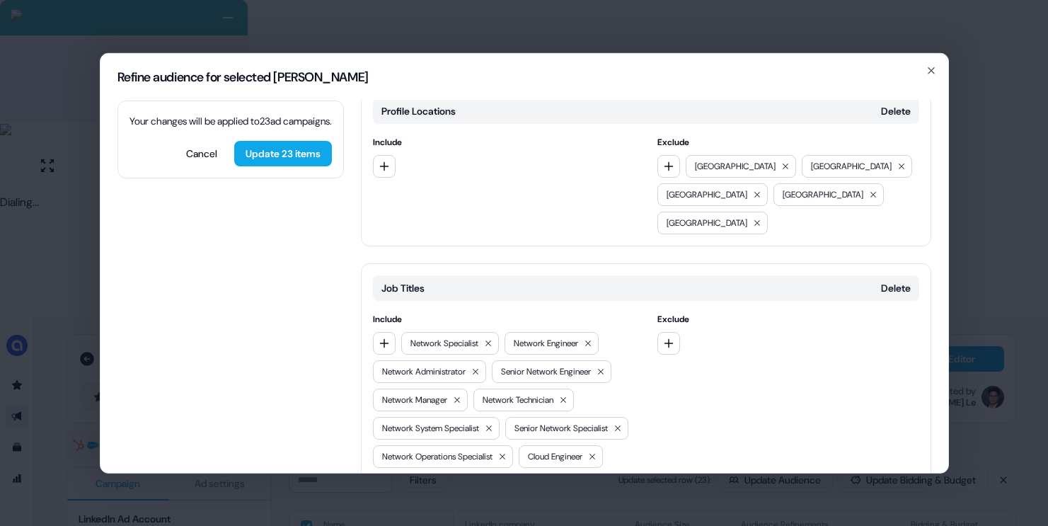
drag, startPoint x: 383, startPoint y: 277, endPoint x: 390, endPoint y: 272, distance: 8.6
click at [383, 331] on button "button" at bounding box center [384, 342] width 23 height 23
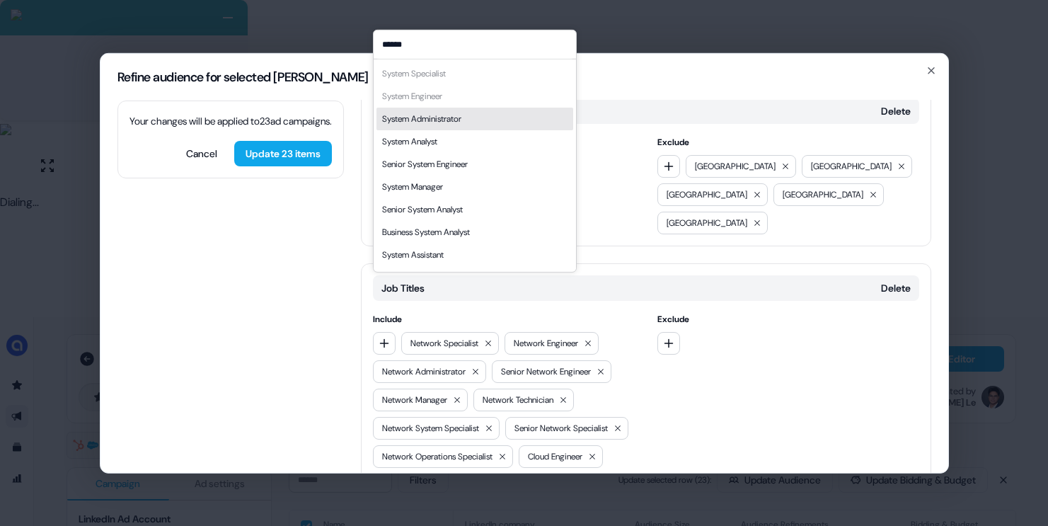
type input "******"
click at [490, 120] on div "System Administrator" at bounding box center [474, 118] width 197 height 23
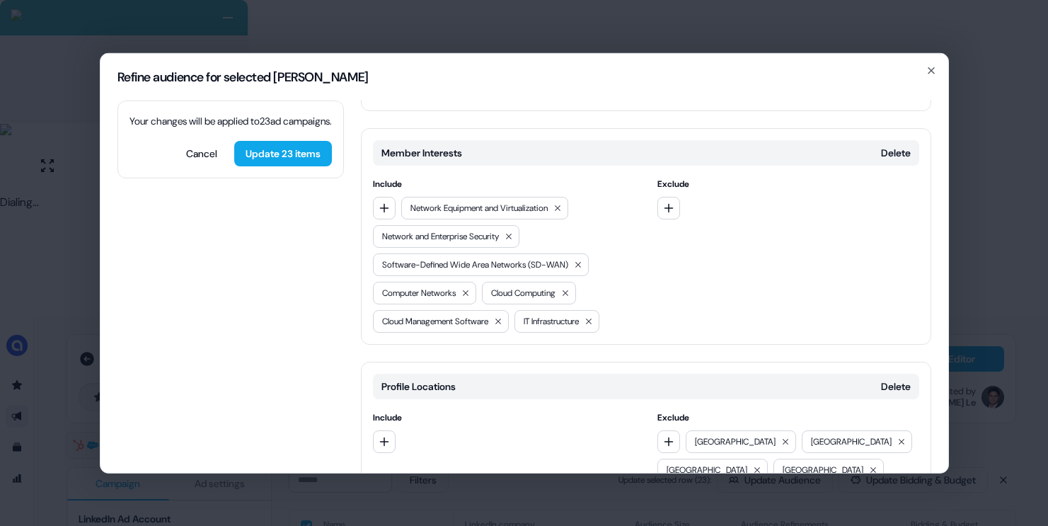
scroll to position [0, 0]
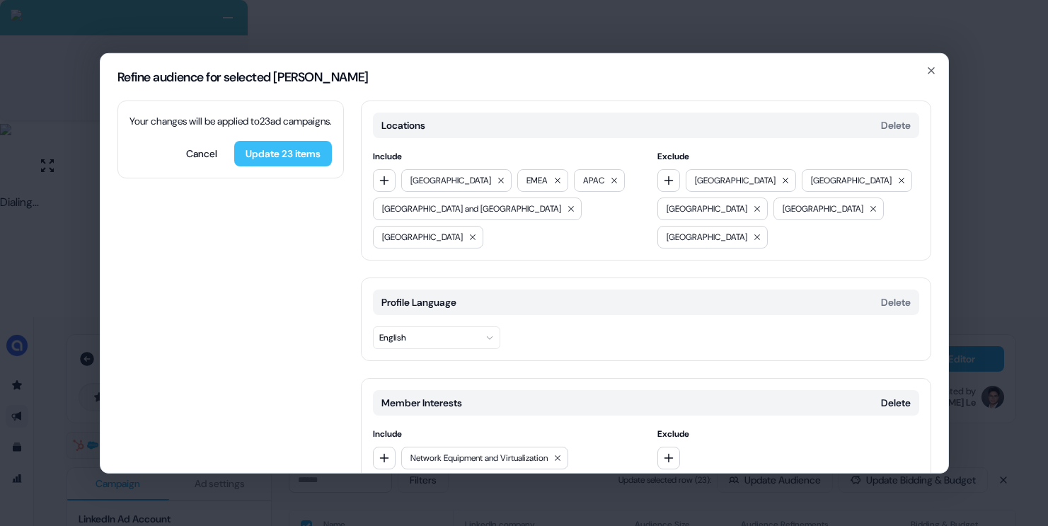
click at [312, 166] on button "Update 23 items" at bounding box center [283, 152] width 98 height 25
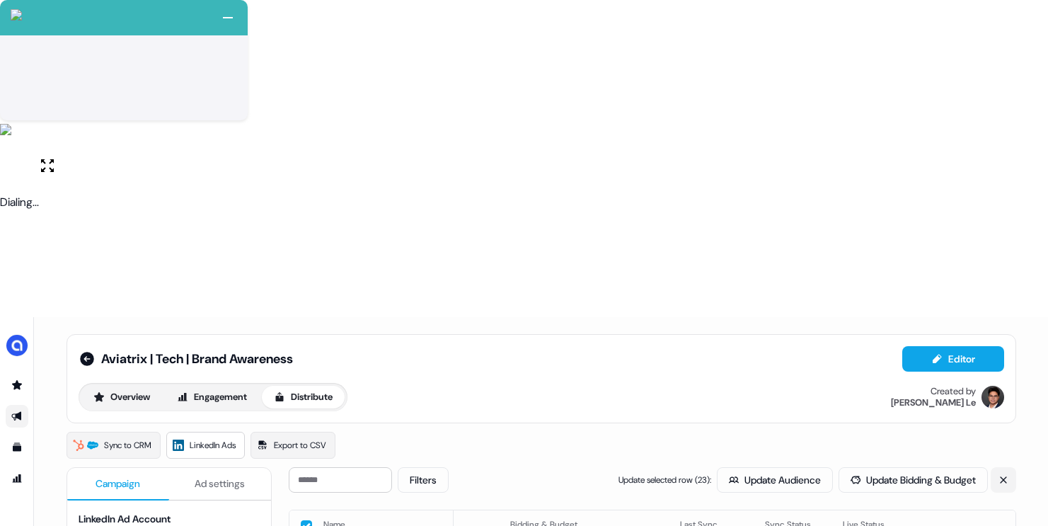
click at [994, 467] on button at bounding box center [1003, 479] width 25 height 25
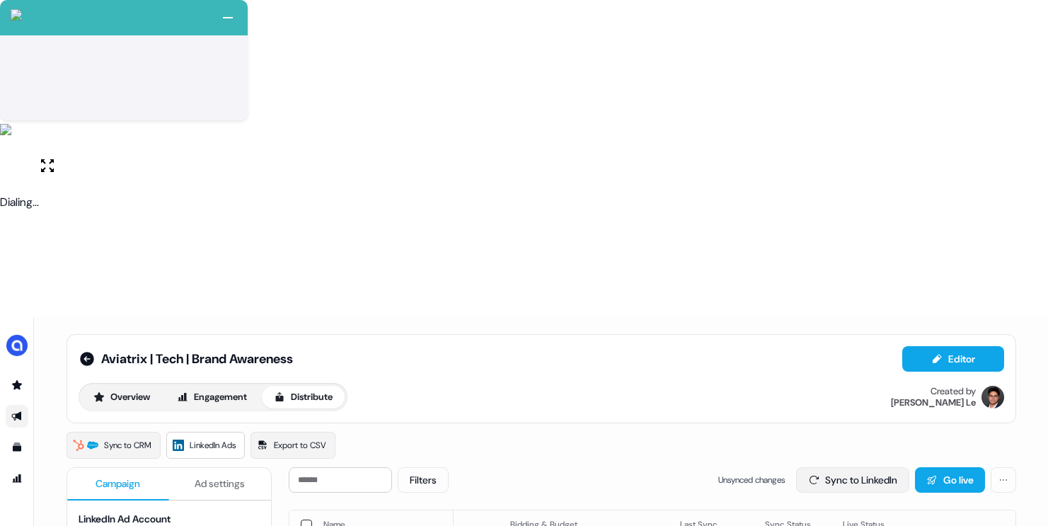
click at [846, 467] on button "Sync to LinkedIn" at bounding box center [852, 479] width 113 height 25
click at [821, 467] on button "Sync to LinkedIn" at bounding box center [852, 479] width 113 height 25
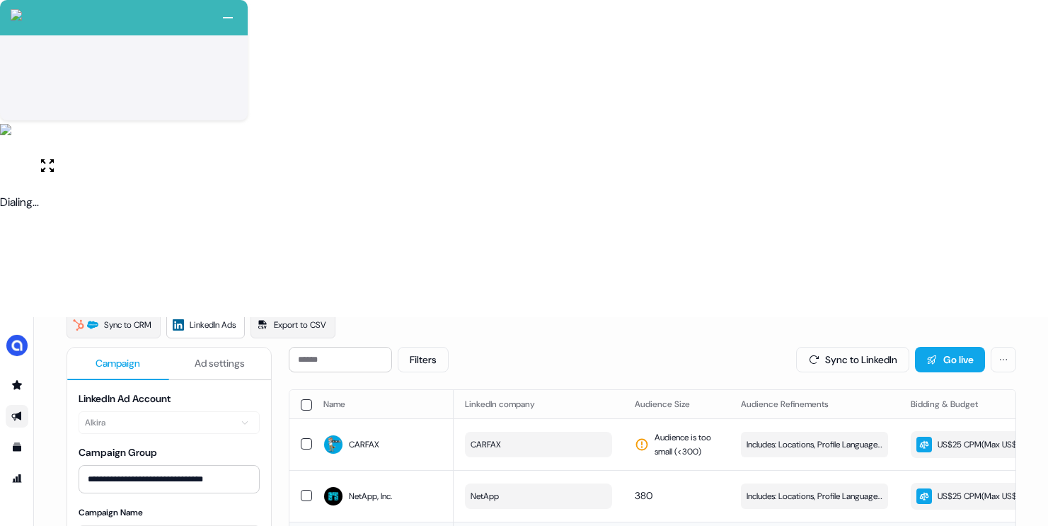
scroll to position [134, 0]
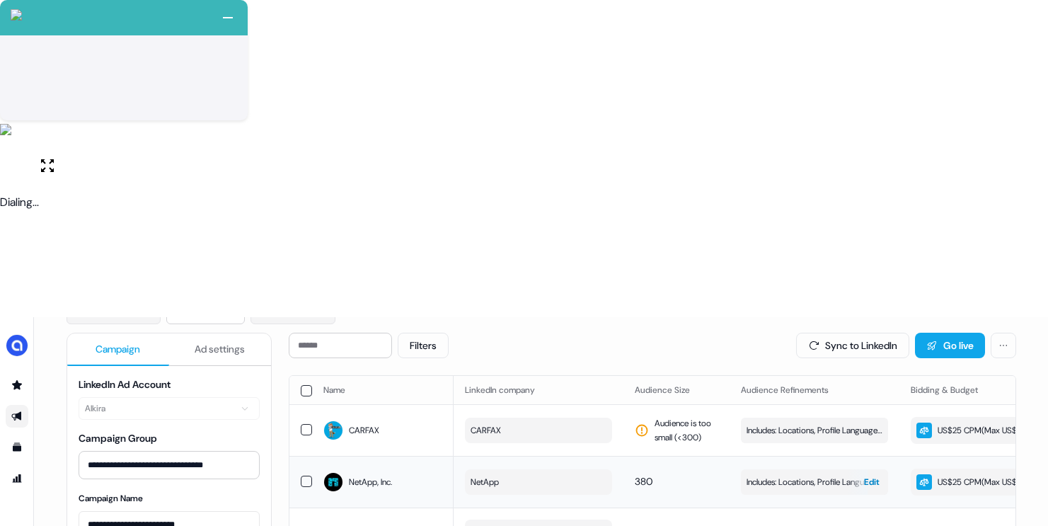
click at [802, 475] on span "Includes: Locations, Profile Language, Member Interests, Job Titles / Excludes:…" at bounding box center [815, 482] width 136 height 14
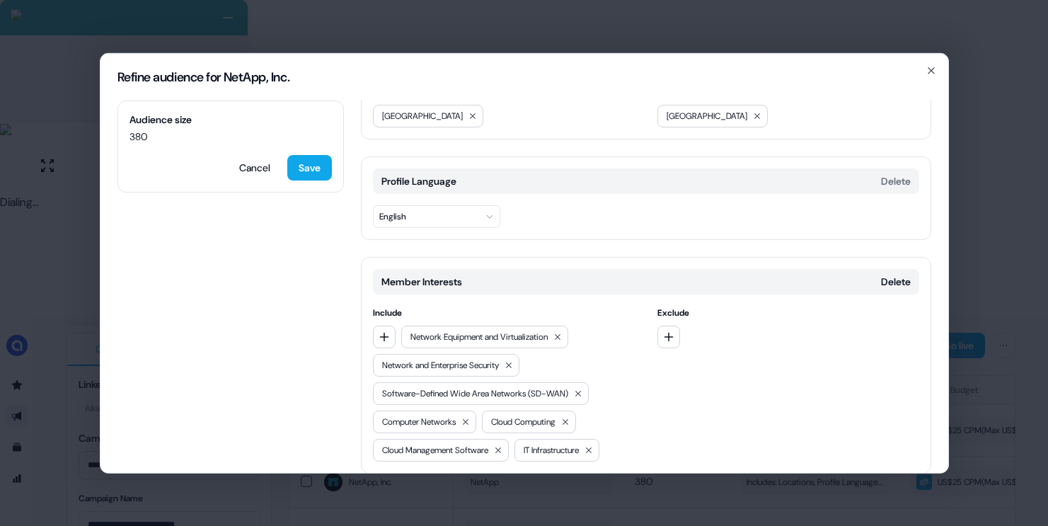
scroll to position [0, 0]
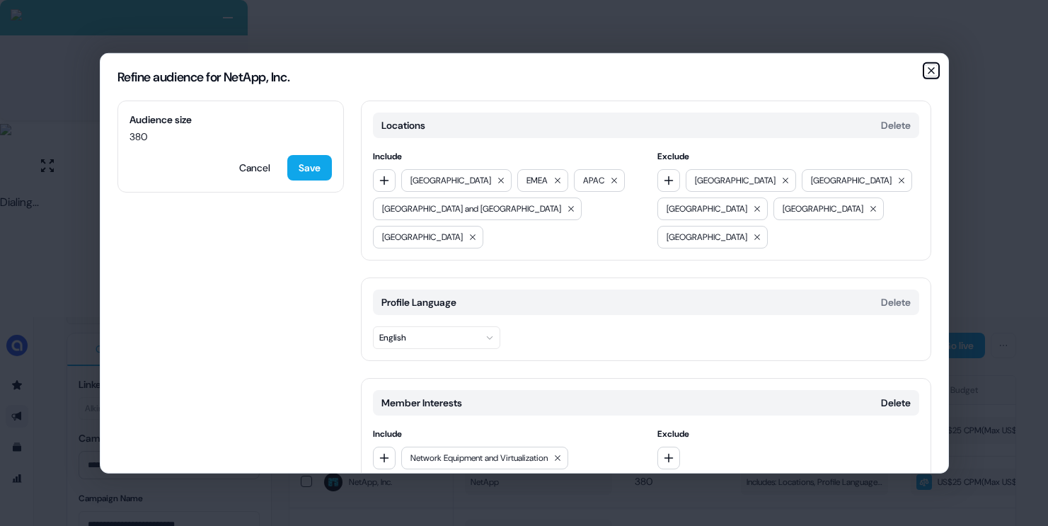
click at [931, 72] on icon "button" at bounding box center [931, 69] width 11 height 11
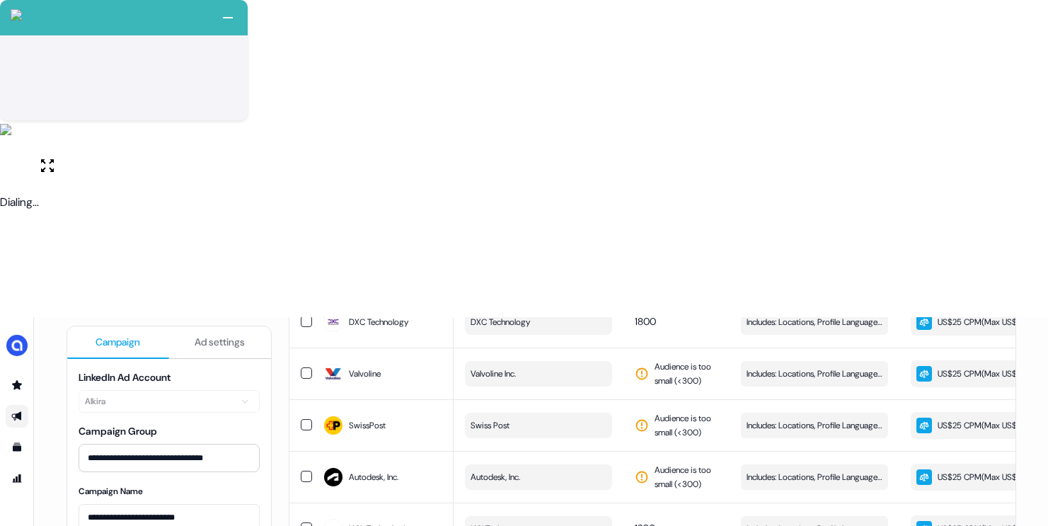
scroll to position [847, 0]
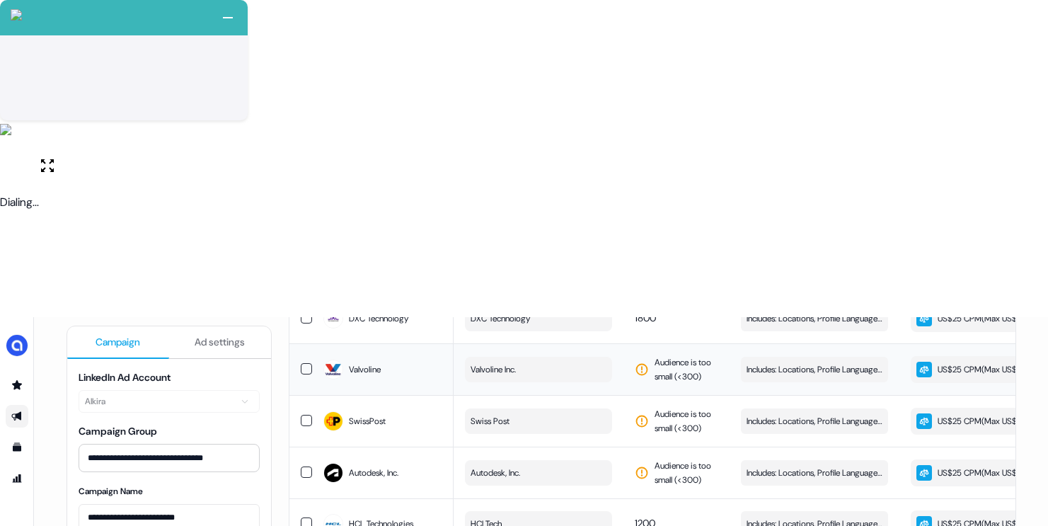
click at [304, 363] on button "button" at bounding box center [306, 368] width 11 height 11
click at [306, 415] on button "button" at bounding box center [306, 420] width 11 height 11
click at [306, 466] on button "button" at bounding box center [306, 471] width 11 height 11
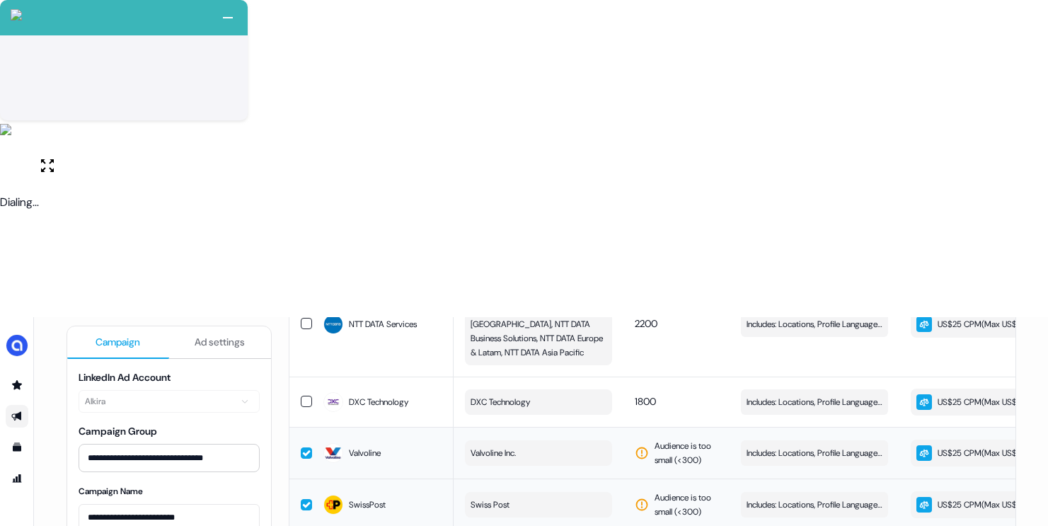
scroll to position [318, 0]
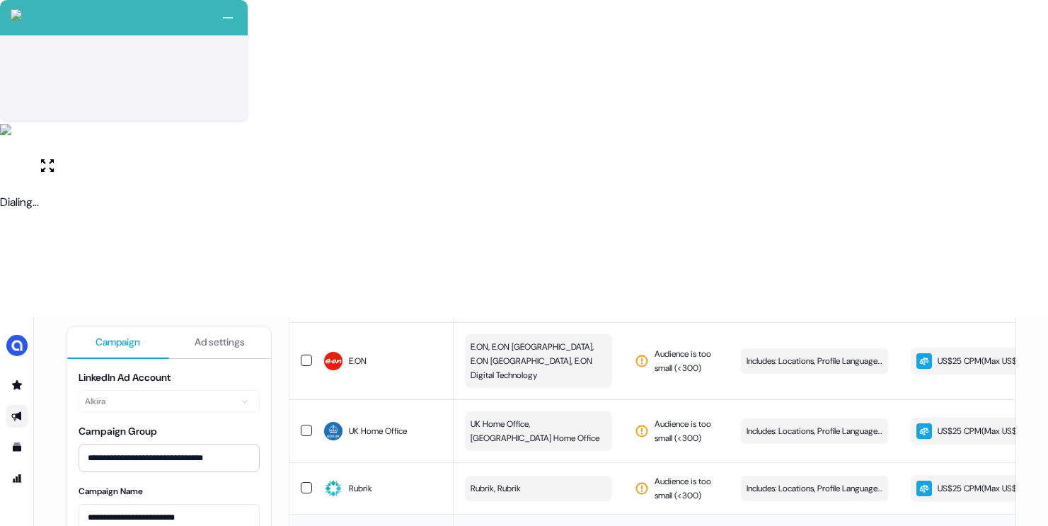
drag, startPoint x: 304, startPoint y: 246, endPoint x: 304, endPoint y: 232, distance: 13.5
click at [304, 482] on button "button" at bounding box center [306, 487] width 11 height 11
click at [306, 425] on button "button" at bounding box center [306, 430] width 11 height 11
click at [301, 355] on button "button" at bounding box center [306, 360] width 11 height 11
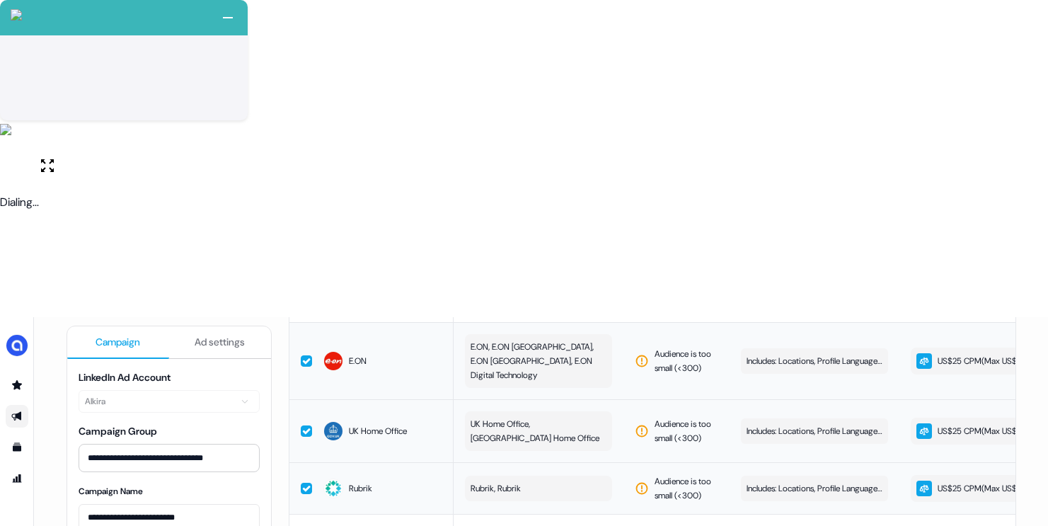
scroll to position [163, 0]
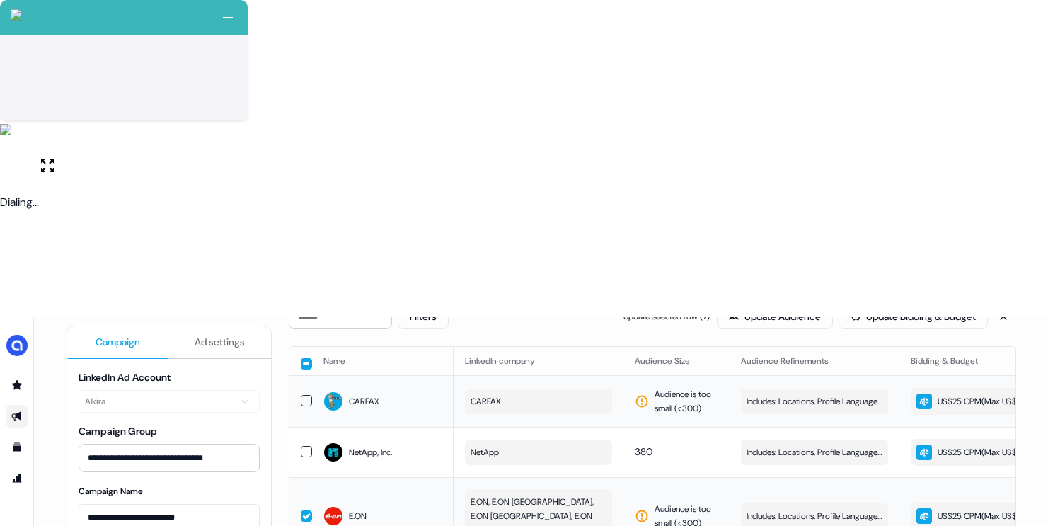
click at [301, 395] on button "button" at bounding box center [306, 400] width 11 height 11
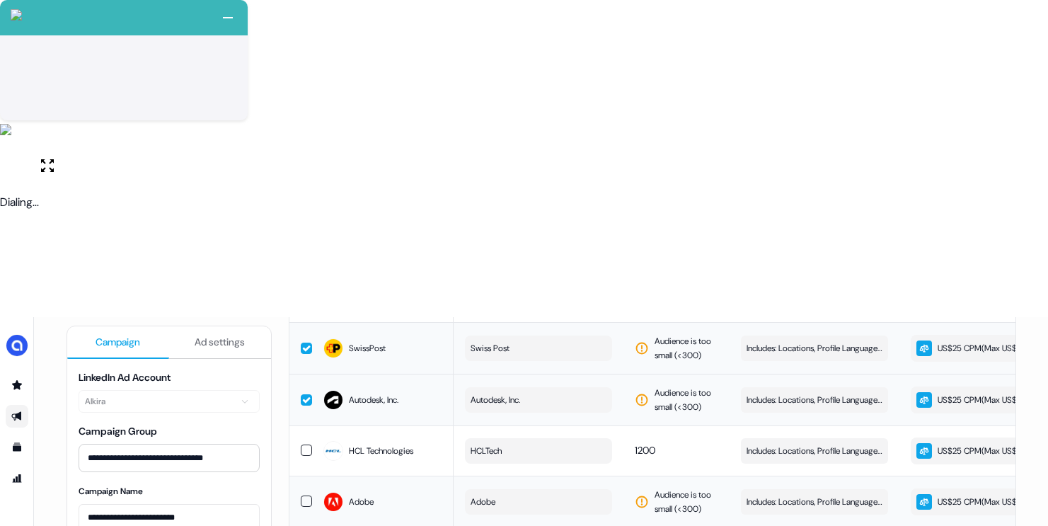
scroll to position [1007, 0]
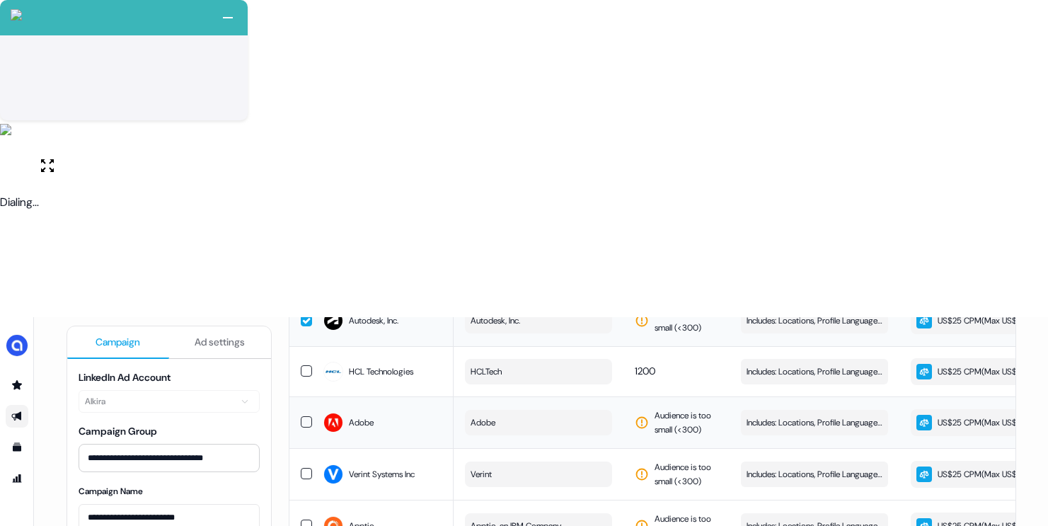
click at [301, 416] on button "button" at bounding box center [306, 421] width 11 height 11
click at [304, 468] on button "button" at bounding box center [306, 473] width 11 height 11
click at [306, 519] on button "button" at bounding box center [306, 524] width 11 height 11
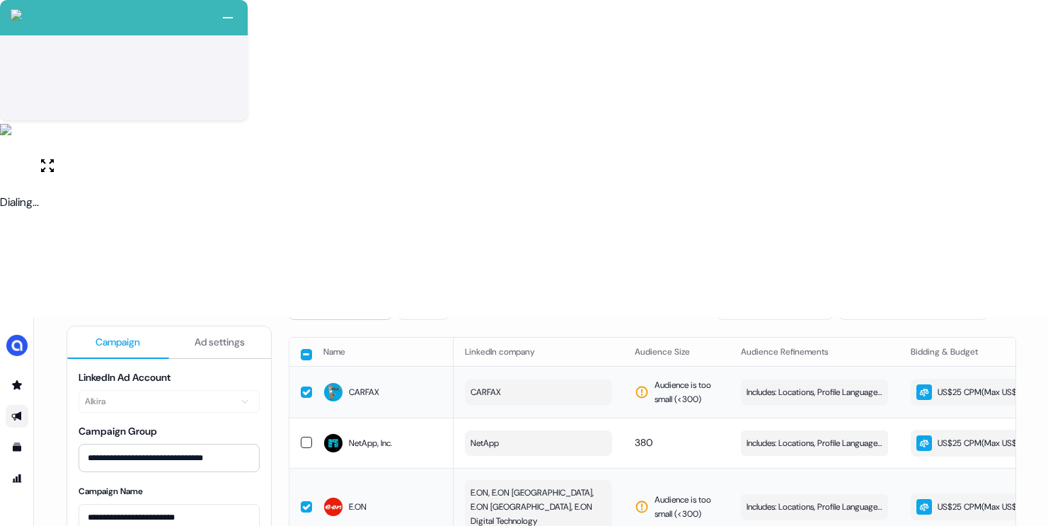
scroll to position [0, 0]
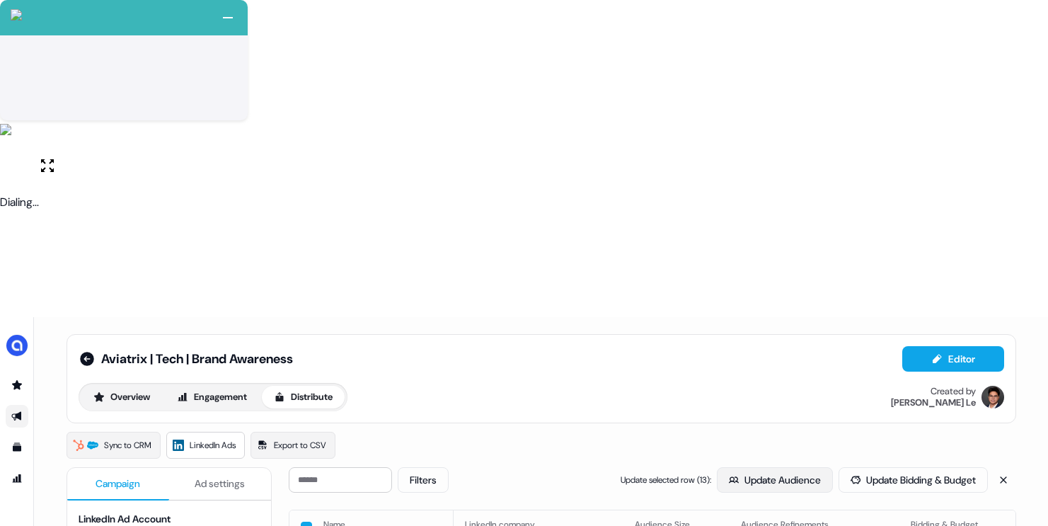
click at [764, 467] on button "Update Audience" at bounding box center [775, 479] width 116 height 25
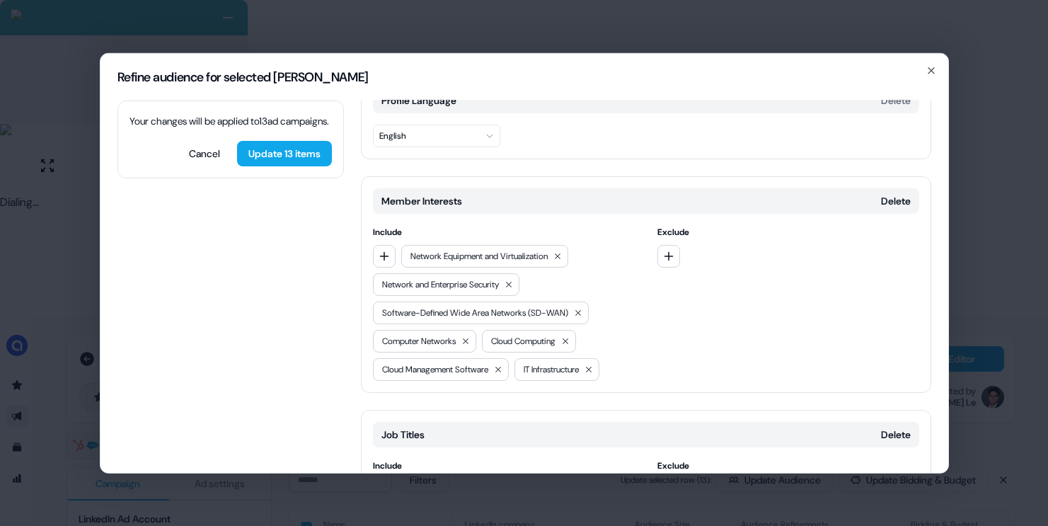
scroll to position [194, 0]
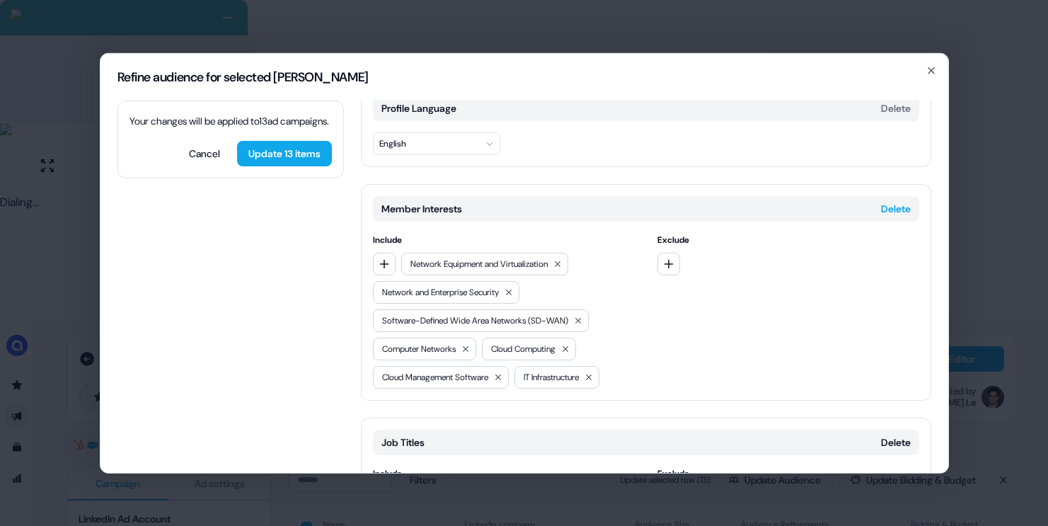
click at [885, 201] on button "Delete" at bounding box center [896, 208] width 30 height 14
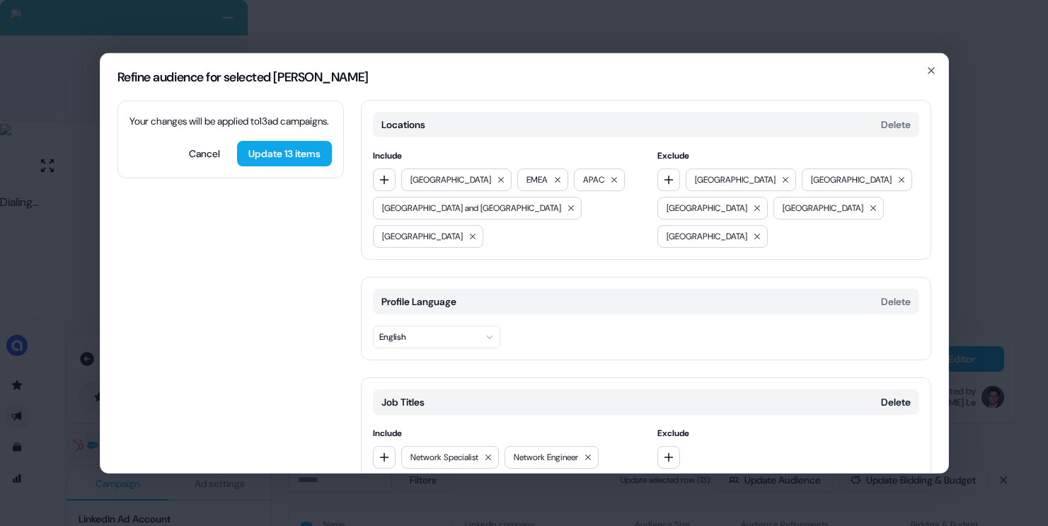
scroll to position [0, 0]
click at [308, 166] on button "Update 13 items" at bounding box center [284, 152] width 95 height 25
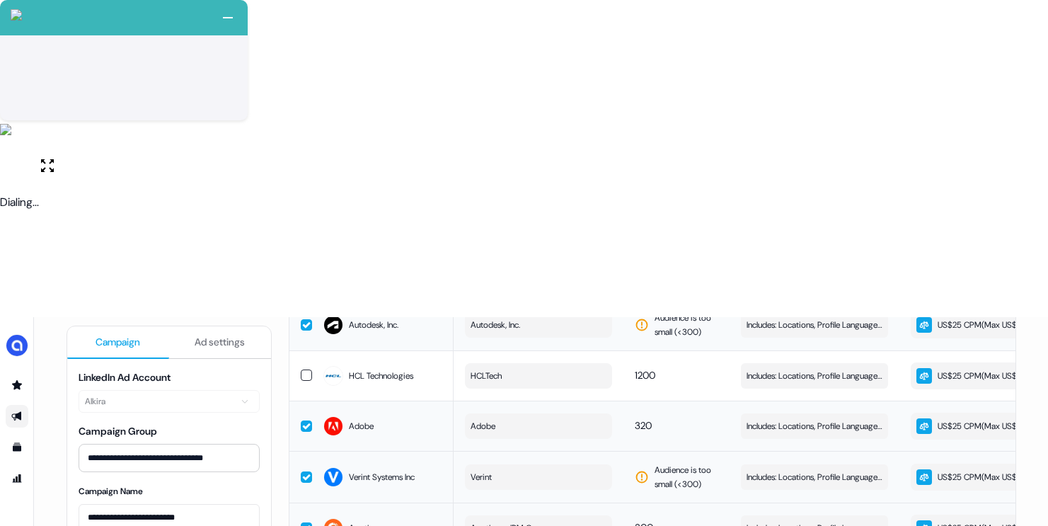
scroll to position [1144, 0]
click at [301, 522] on button "button" at bounding box center [306, 527] width 11 height 11
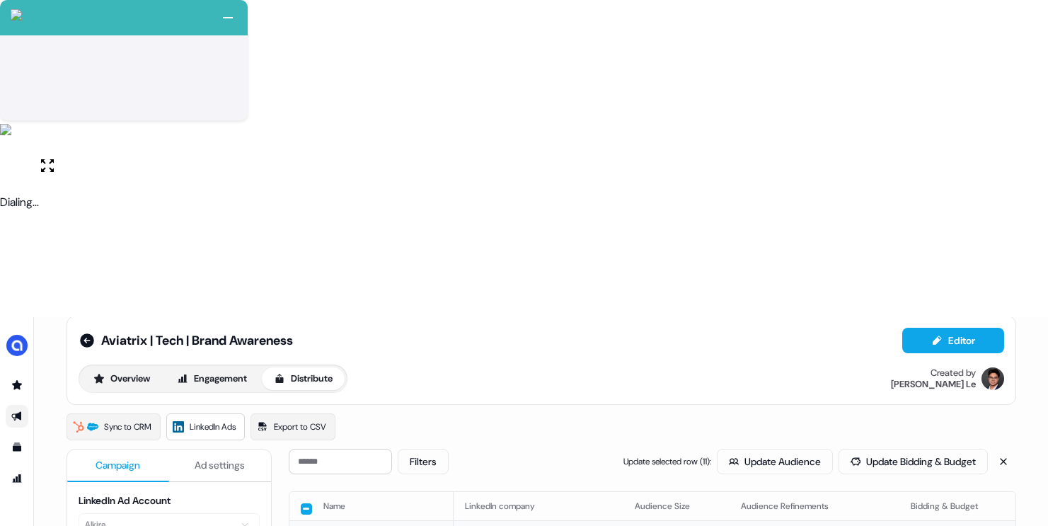
scroll to position [1, 0]
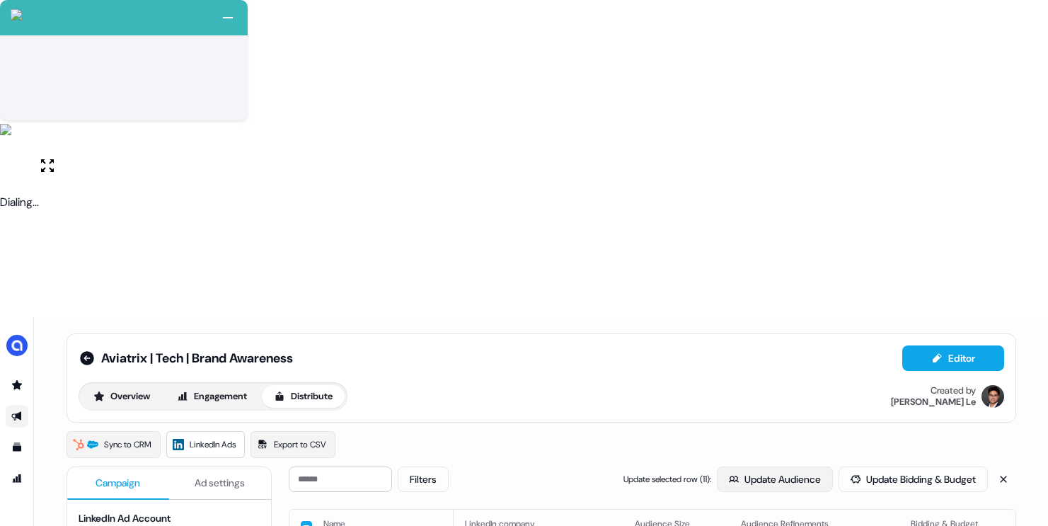
click at [781, 466] on button "Update Audience" at bounding box center [775, 478] width 116 height 25
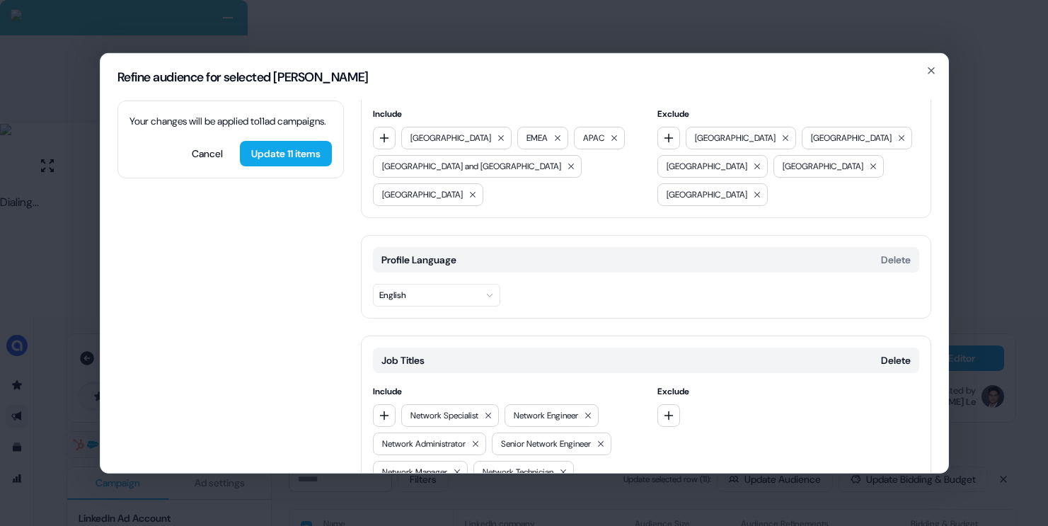
scroll to position [91, 0]
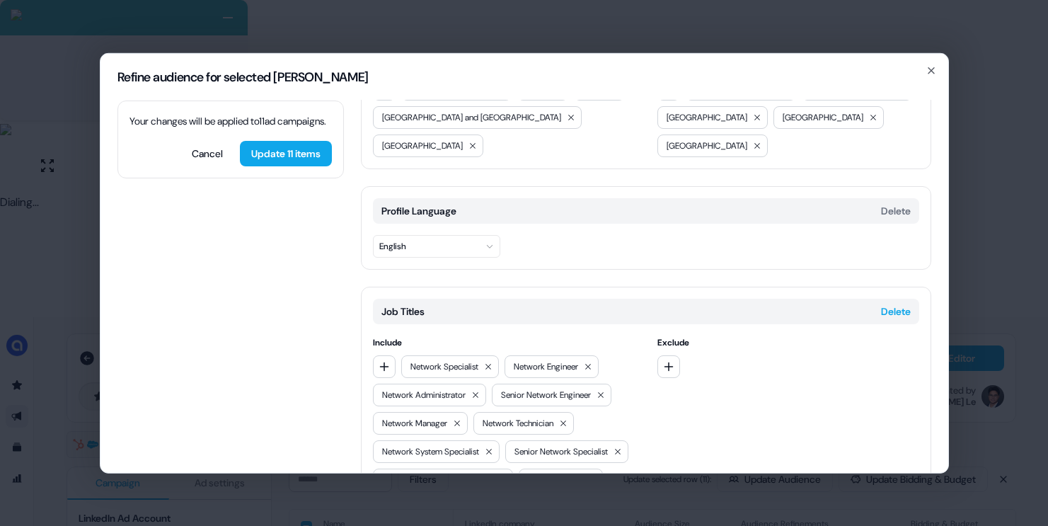
click at [882, 304] on button "Delete" at bounding box center [896, 311] width 30 height 14
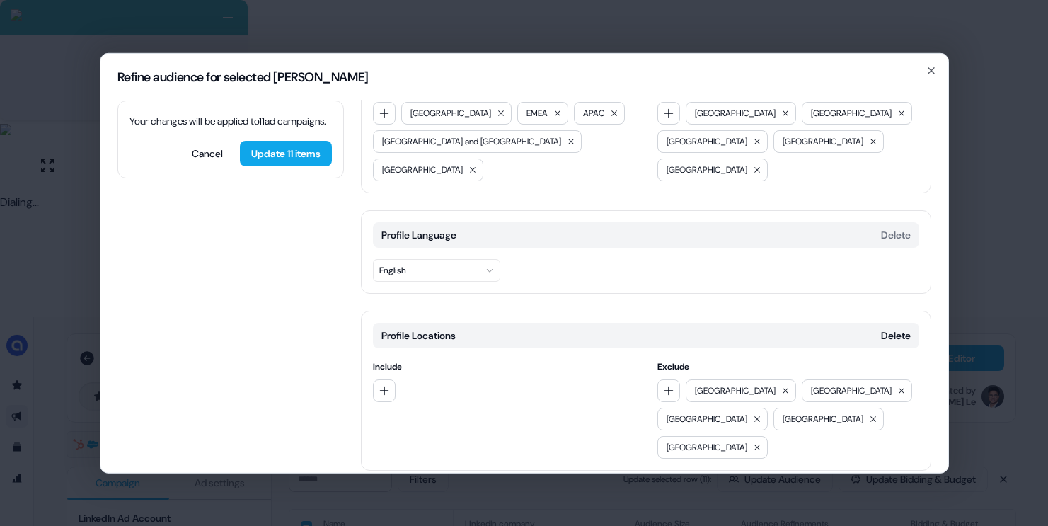
click at [437, 487] on button "Add category" at bounding box center [411, 499] width 101 height 25
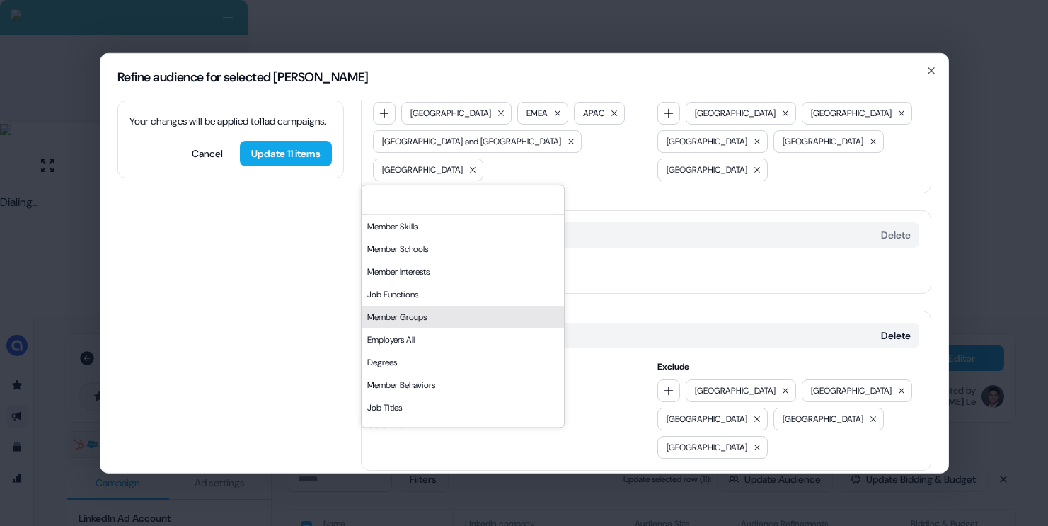
scroll to position [139, 0]
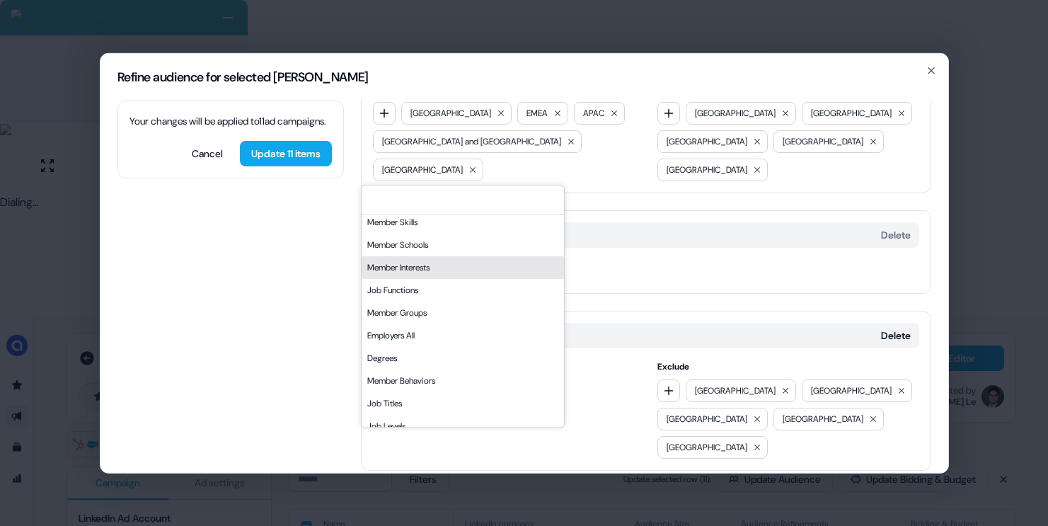
click at [456, 272] on div "Member Interests" at bounding box center [463, 267] width 202 height 23
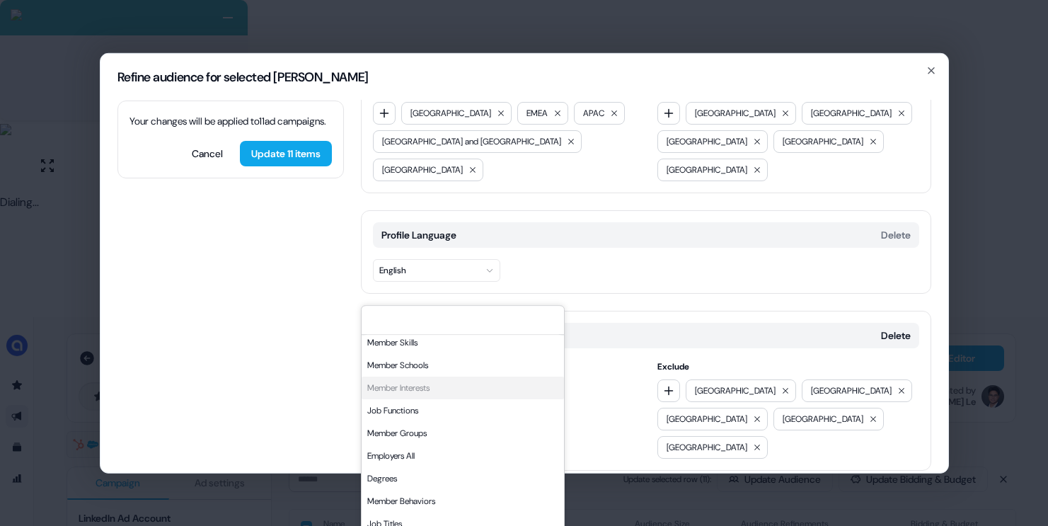
scroll to position [188, 0]
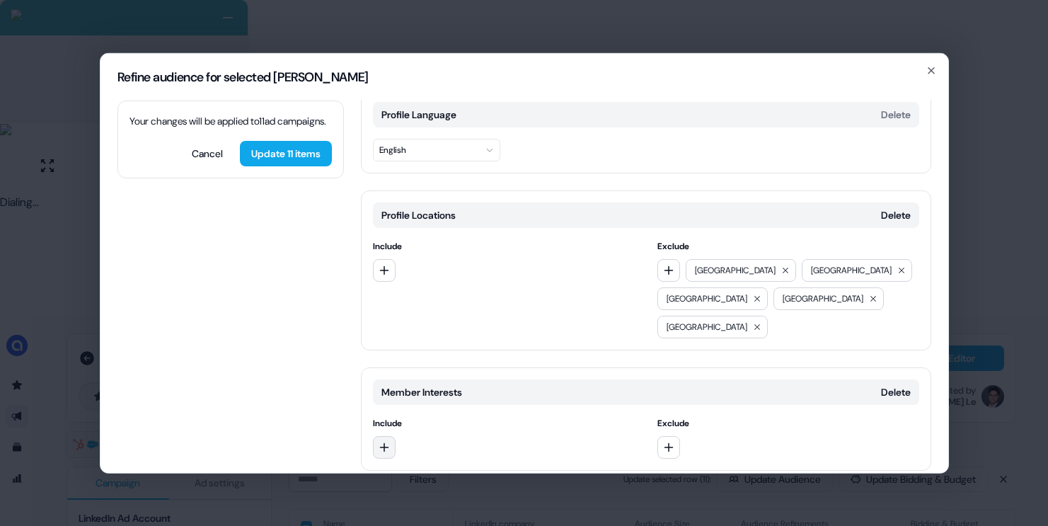
click at [387, 435] on button "button" at bounding box center [384, 446] width 23 height 23
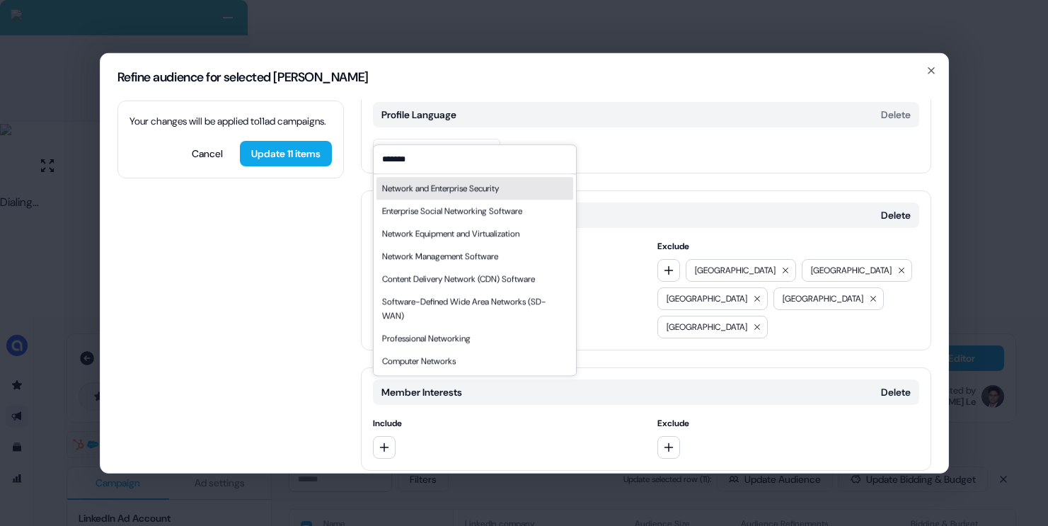
type input "*******"
click at [484, 192] on div "Network and Enterprise Security" at bounding box center [440, 188] width 117 height 14
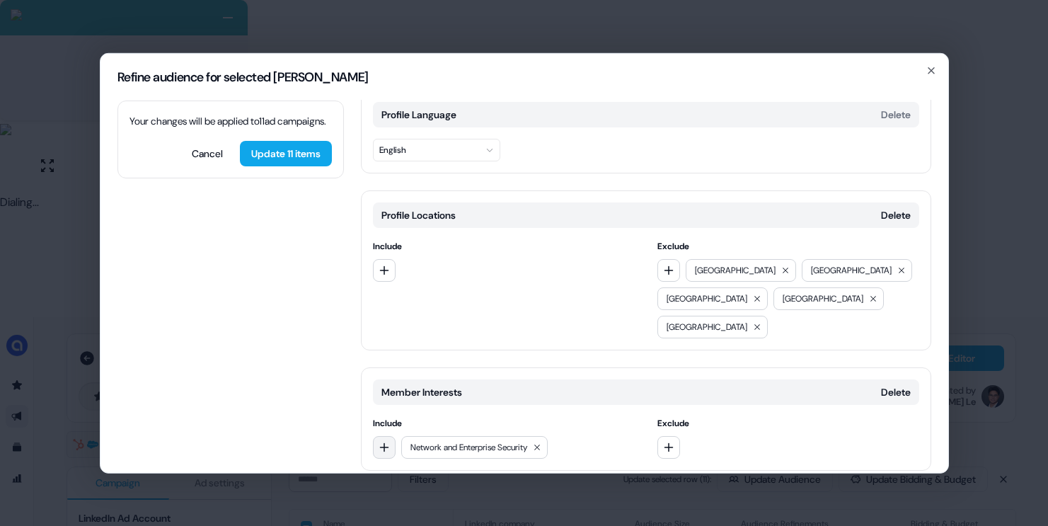
click at [387, 435] on button "button" at bounding box center [384, 446] width 23 height 23
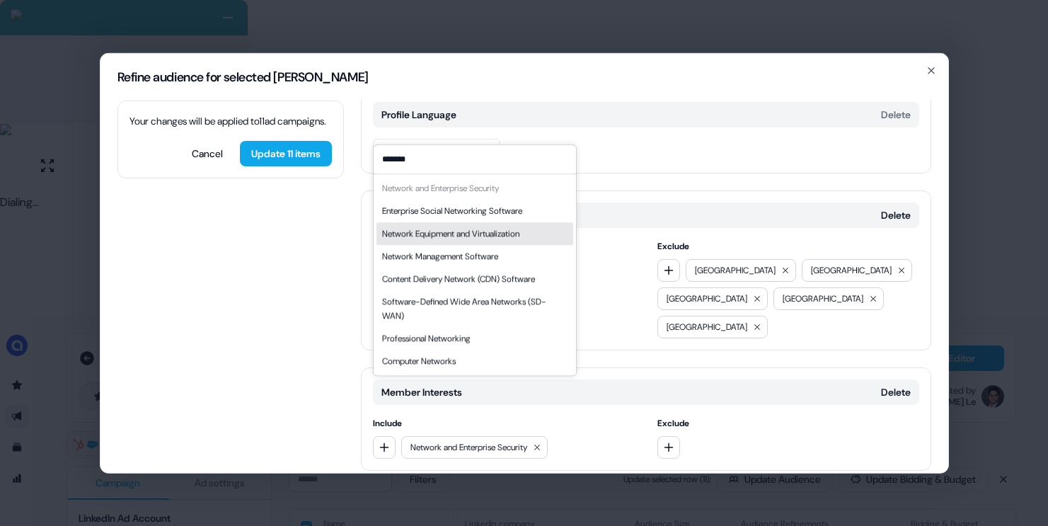
type input "*******"
click at [484, 224] on div "Network Equipment and Virtualization" at bounding box center [474, 233] width 197 height 23
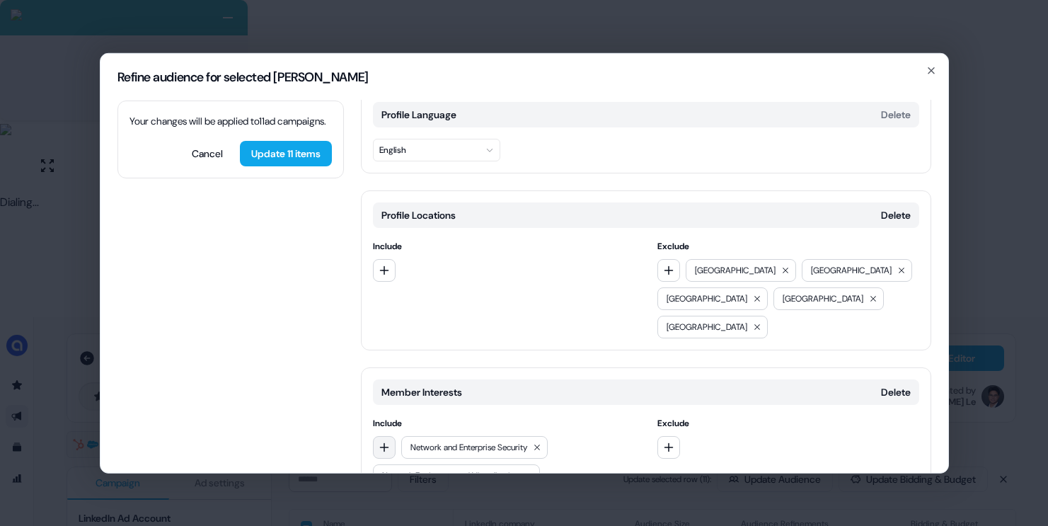
click at [388, 441] on icon "button" at bounding box center [384, 446] width 11 height 11
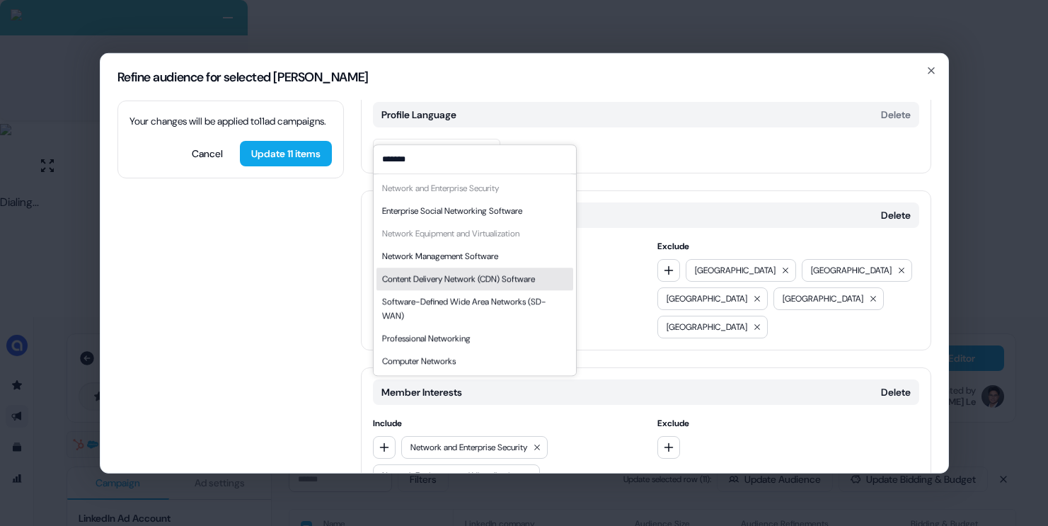
type input "*******"
click at [524, 277] on div "Content Delivery Network (CDN) Software" at bounding box center [458, 279] width 153 height 14
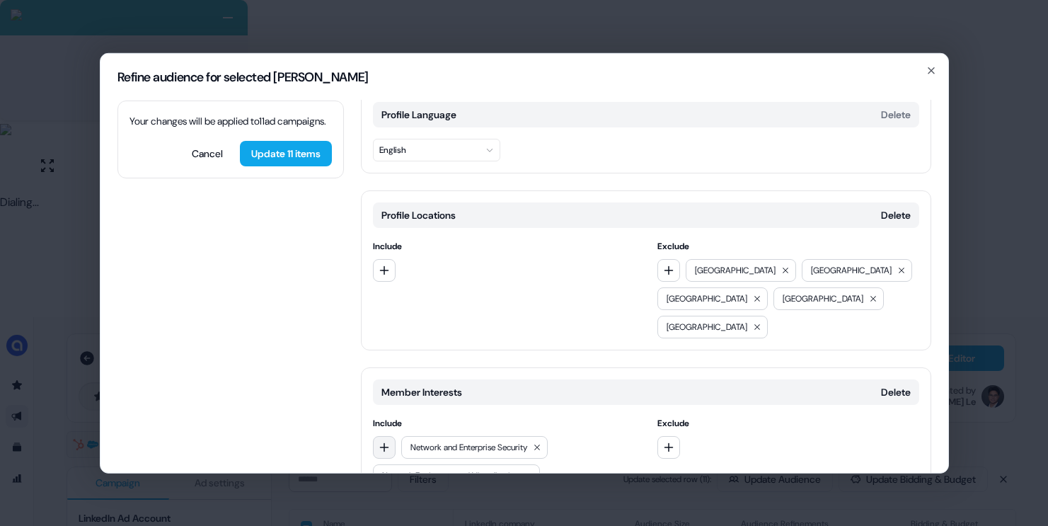
click at [380, 435] on button "button" at bounding box center [384, 446] width 23 height 23
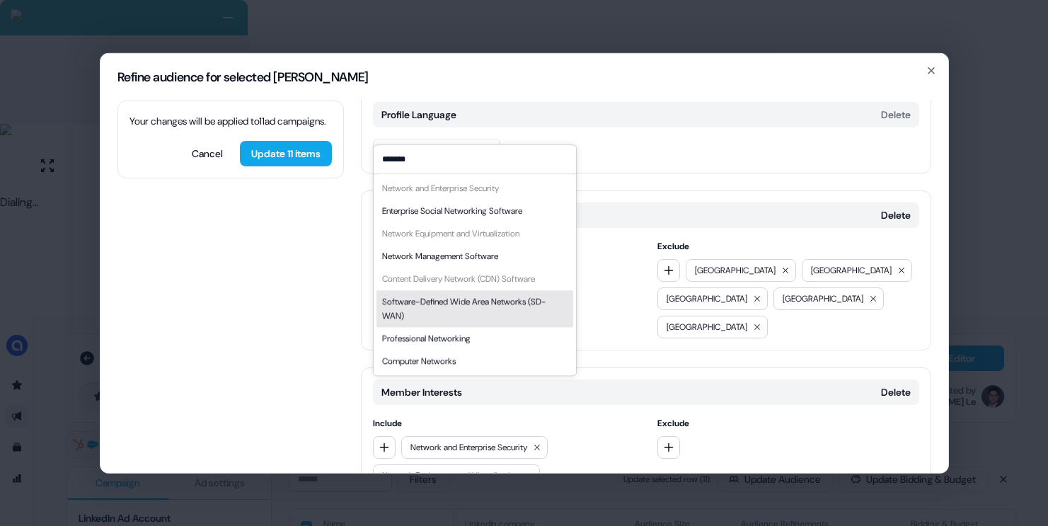
type input "*******"
click at [487, 302] on div "Software-Defined Wide Area Networks (SD-WAN)" at bounding box center [474, 308] width 185 height 28
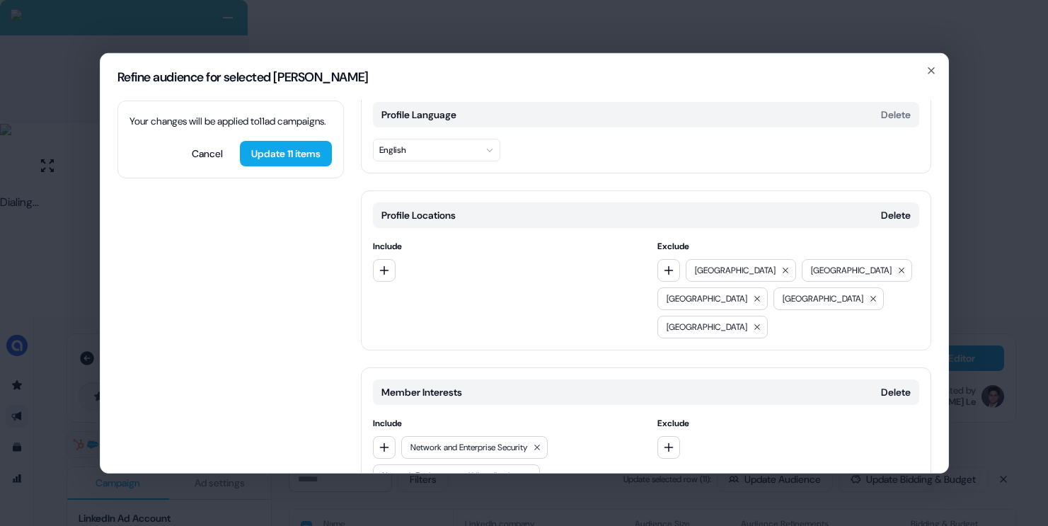
drag, startPoint x: 389, startPoint y: 391, endPoint x: 430, endPoint y: 369, distance: 47.5
click at [389, 441] on icon "button" at bounding box center [384, 446] width 11 height 11
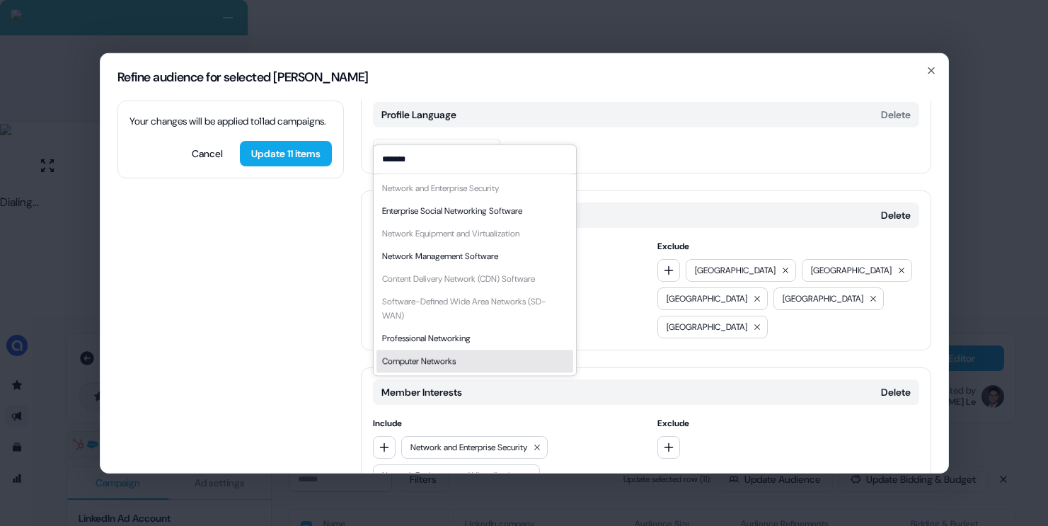
type input "*******"
click at [447, 357] on div "Computer Networks" at bounding box center [419, 361] width 74 height 14
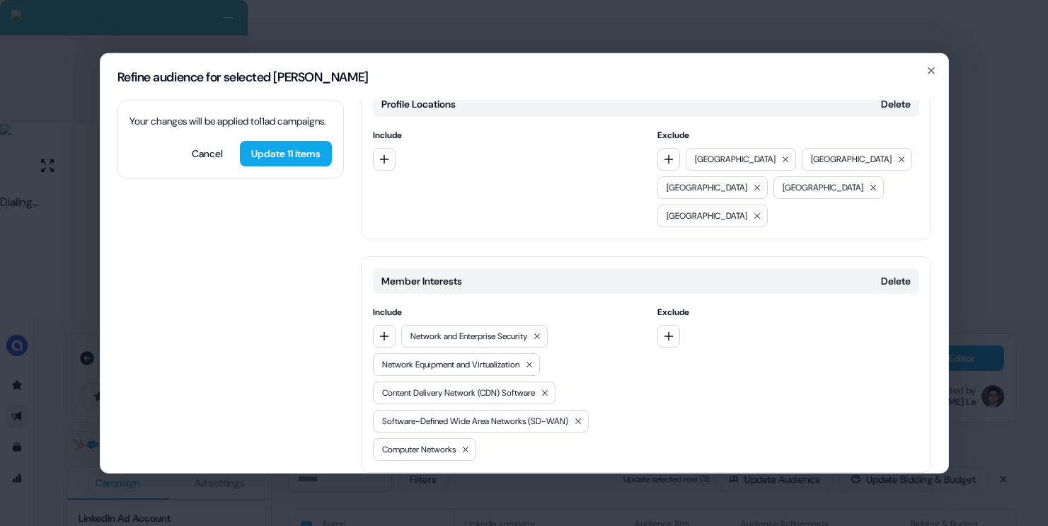
scroll to position [301, 0]
click at [384, 329] on icon "button" at bounding box center [383, 333] width 9 height 9
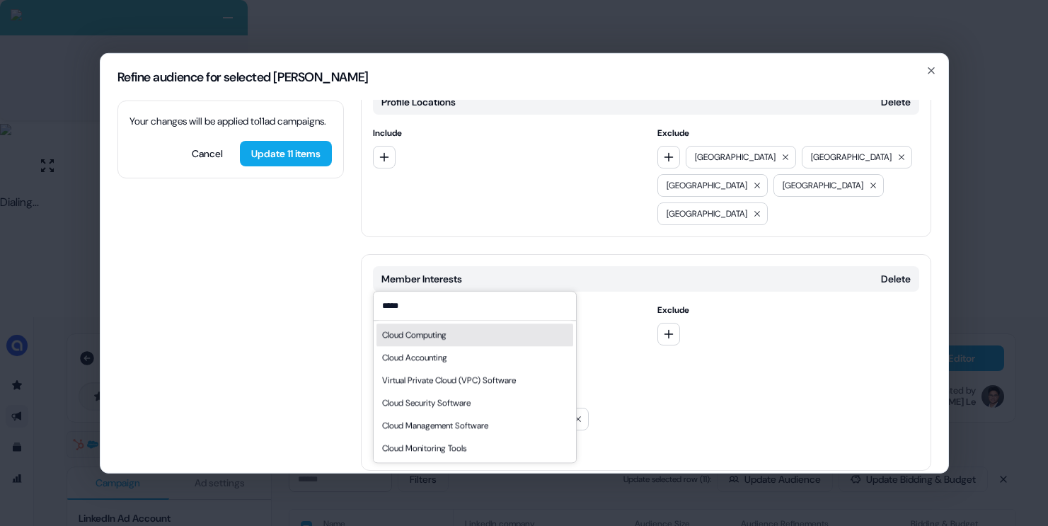
type input "*****"
click at [446, 338] on div "Cloud Computing" at bounding box center [414, 335] width 64 height 14
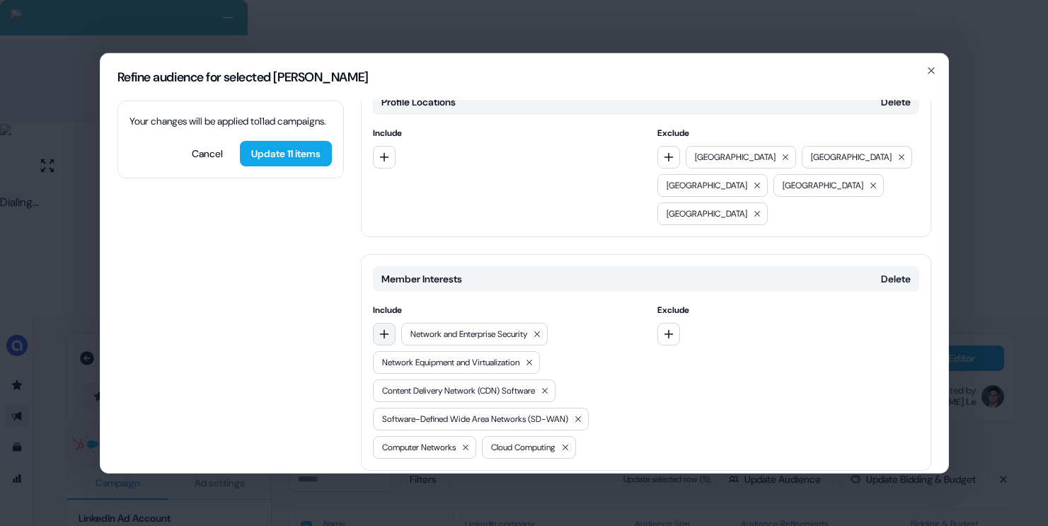
click at [385, 328] on icon "button" at bounding box center [384, 333] width 11 height 11
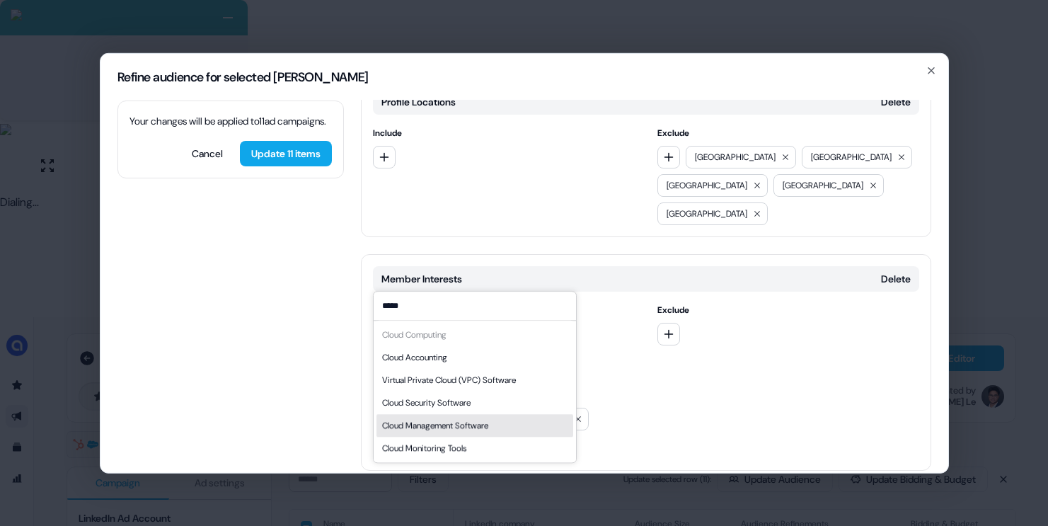
type input "*****"
click at [473, 425] on div "Cloud Management Software" at bounding box center [435, 425] width 106 height 14
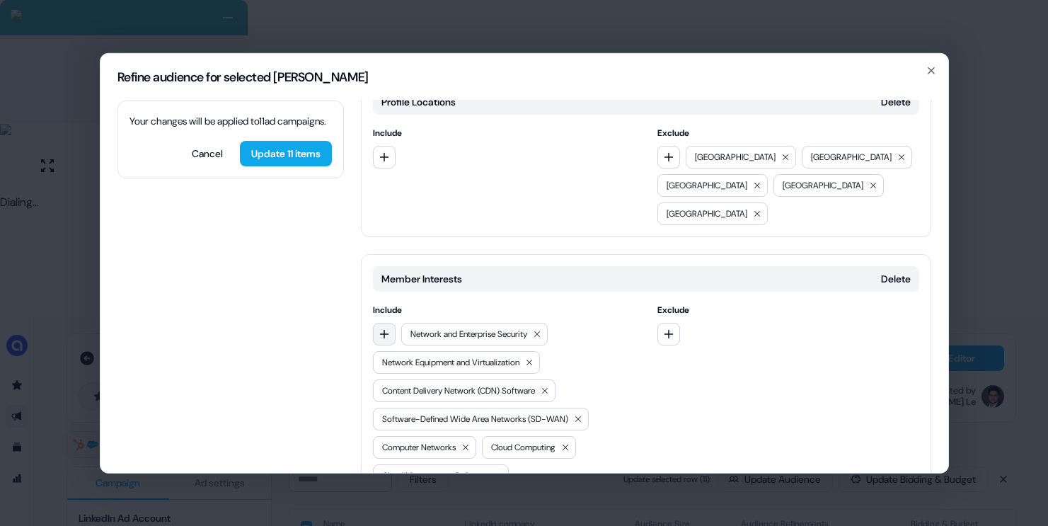
click at [386, 328] on icon "button" at bounding box center [384, 333] width 11 height 11
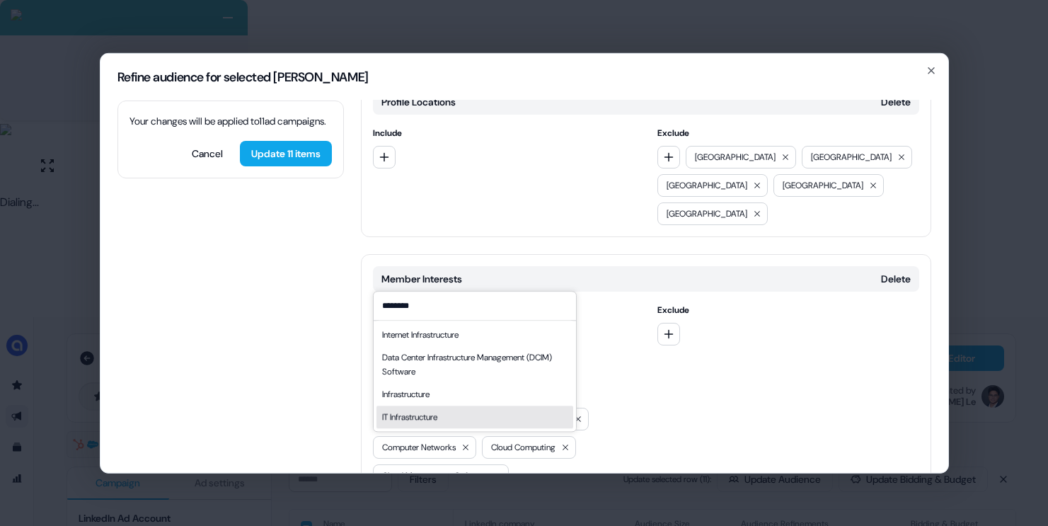
type input "********"
click at [428, 420] on div "IT Infrastructure" at bounding box center [409, 417] width 55 height 14
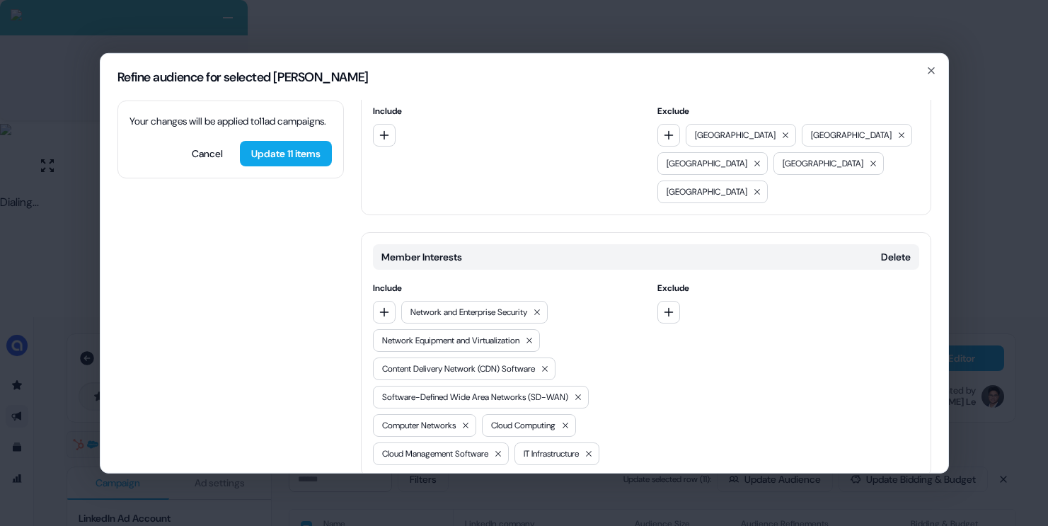
scroll to position [329, 0]
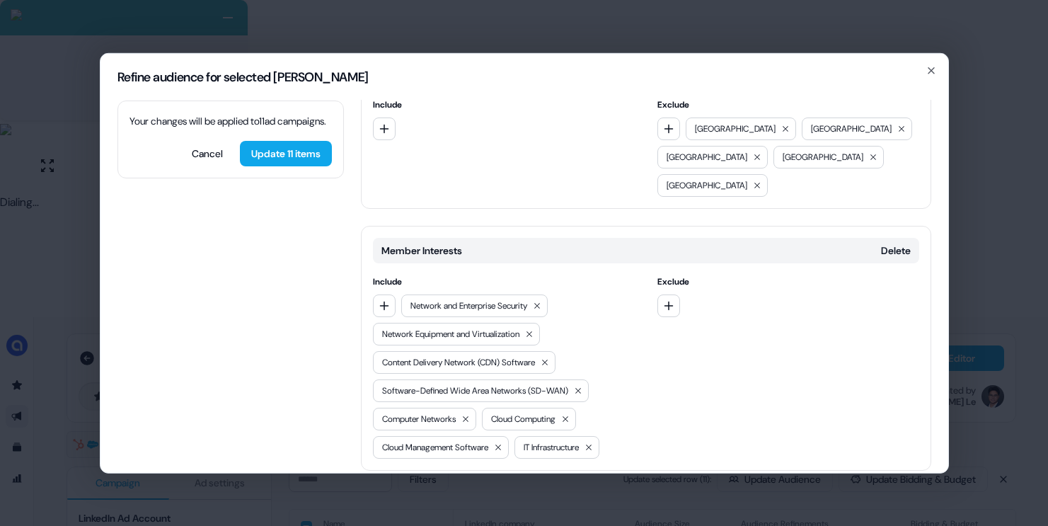
click at [407, 487] on button "Add category" at bounding box center [411, 499] width 101 height 25
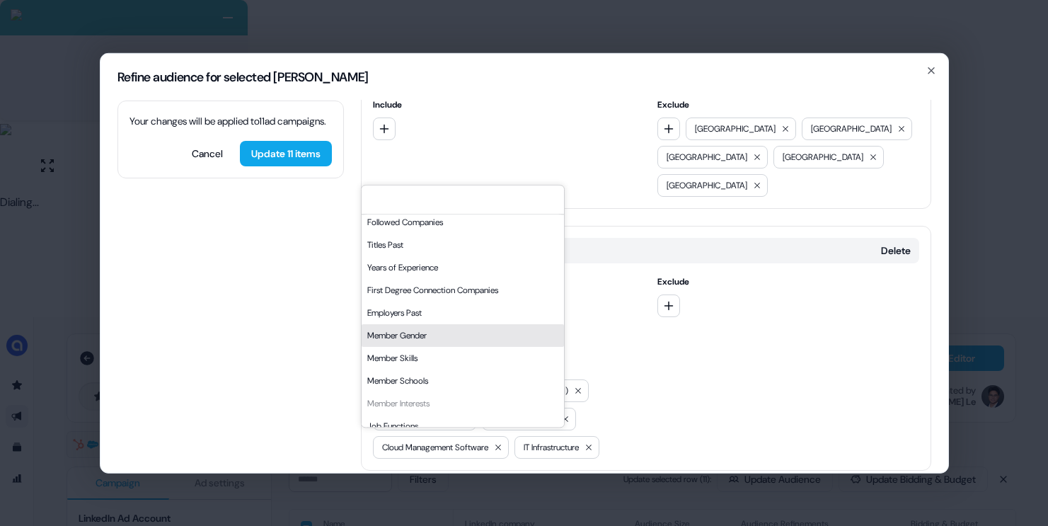
scroll to position [6, 0]
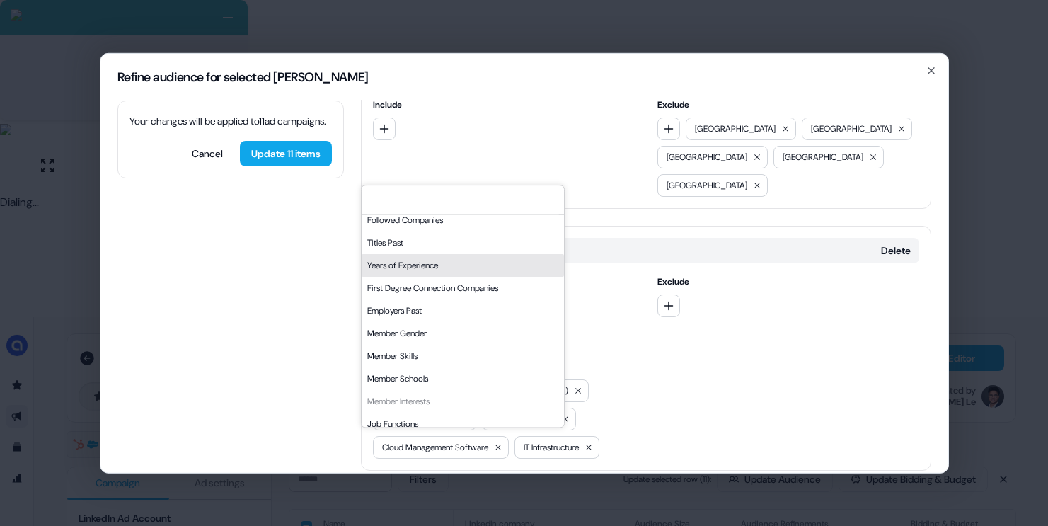
click at [410, 268] on div "Years of Experience" at bounding box center [463, 265] width 202 height 23
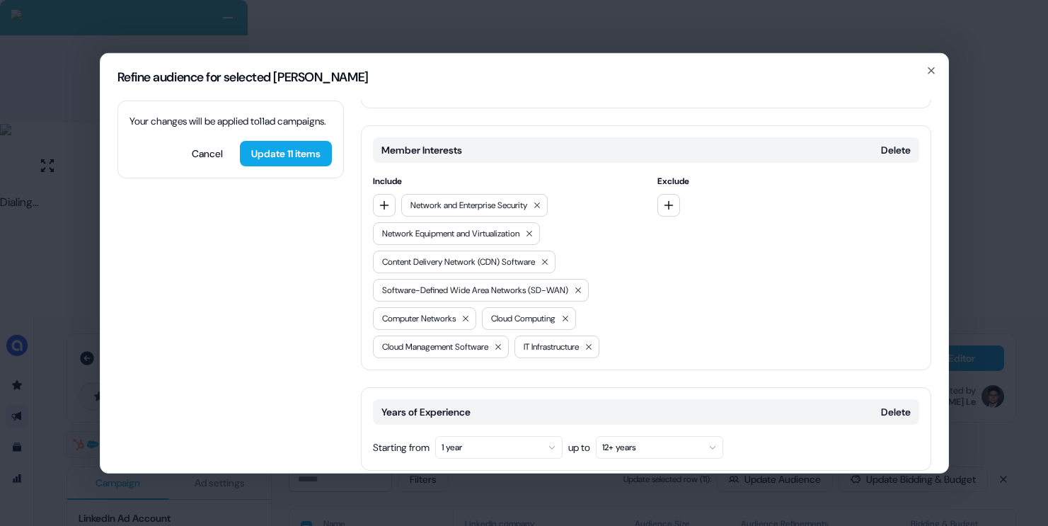
click at [481, 435] on button "1 year" at bounding box center [498, 446] width 127 height 23
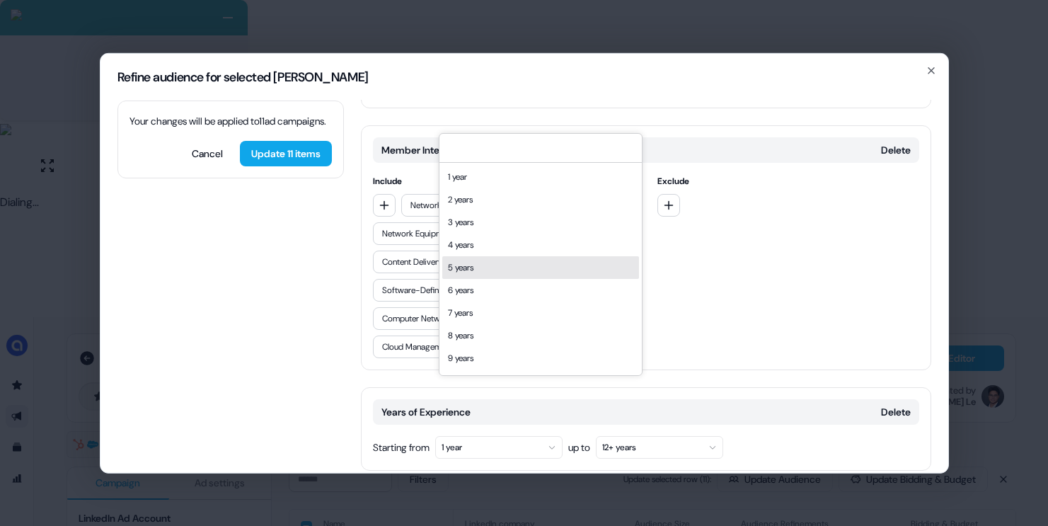
click at [484, 274] on div "5 years" at bounding box center [540, 267] width 197 height 23
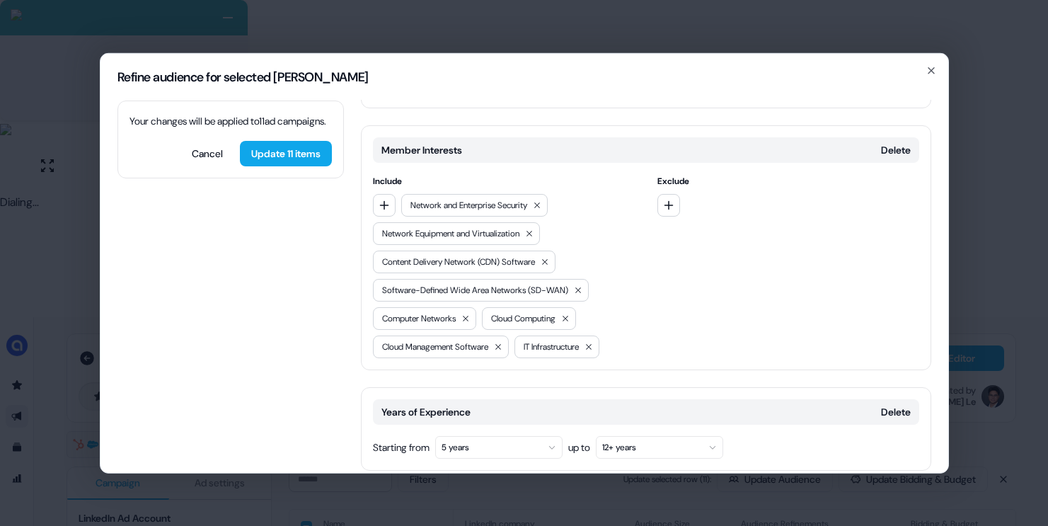
click at [404, 487] on button "Add category" at bounding box center [411, 499] width 101 height 25
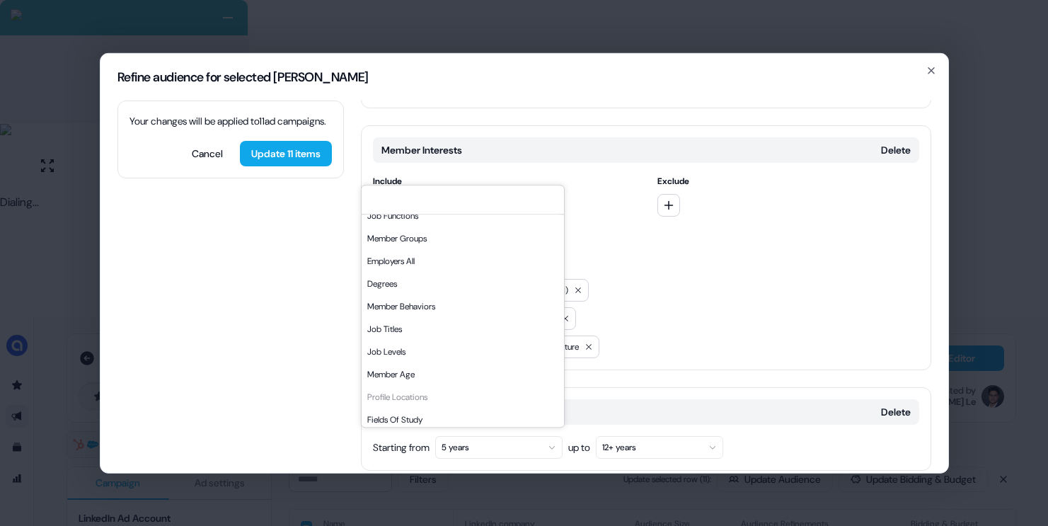
scroll to position [241, 0]
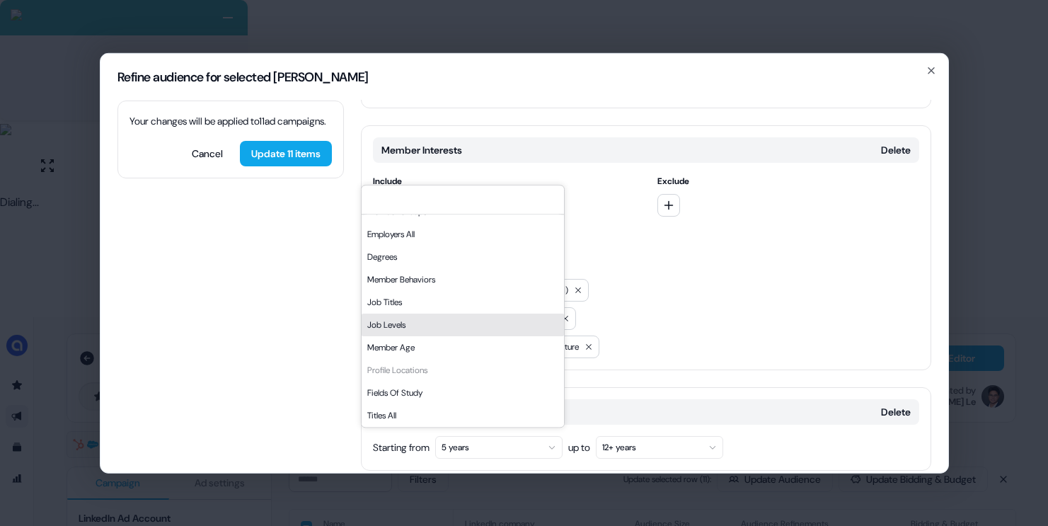
click at [436, 317] on div "Job Levels" at bounding box center [463, 325] width 202 height 23
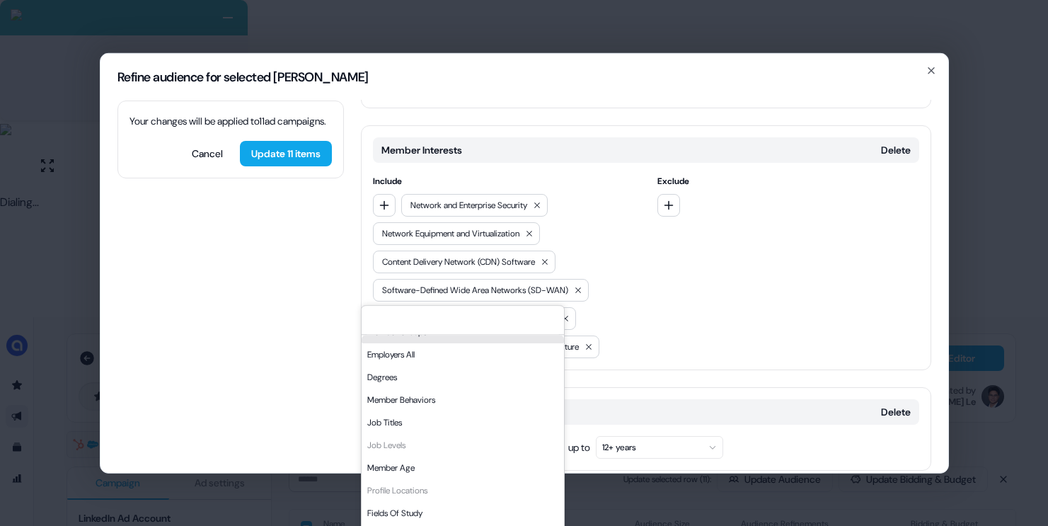
scroll to position [550, 0]
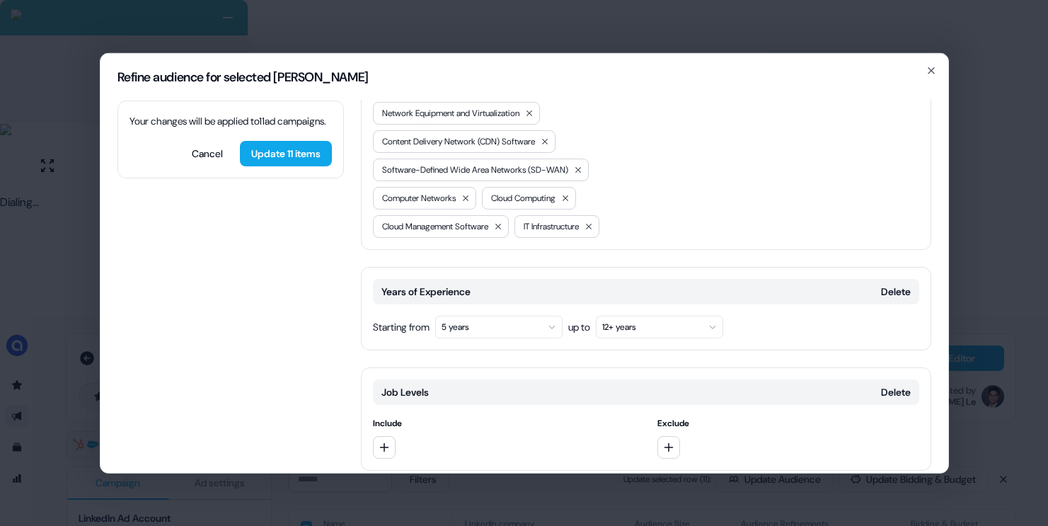
click at [395, 435] on div at bounding box center [504, 446] width 262 height 23
click at [391, 435] on button "button" at bounding box center [384, 446] width 23 height 23
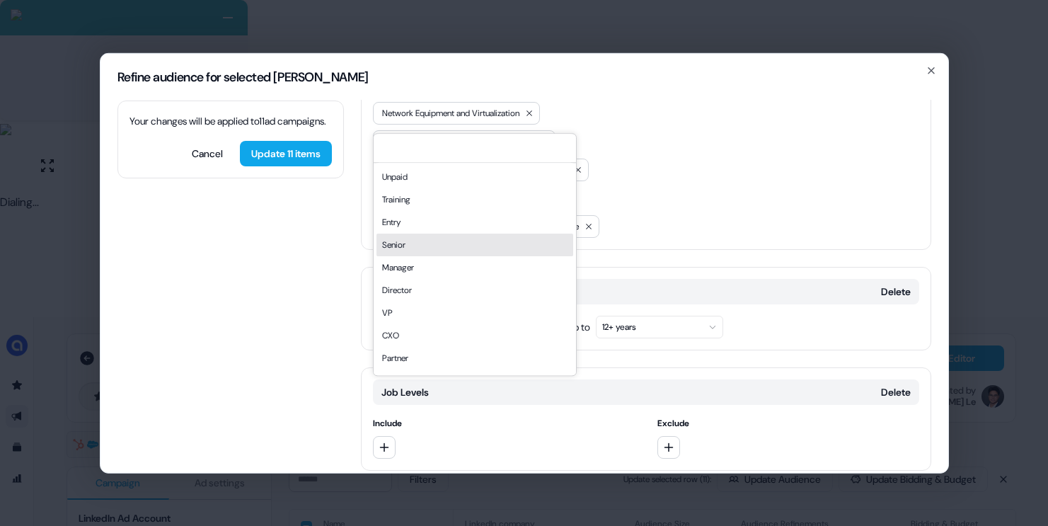
click at [418, 246] on div "Senior" at bounding box center [474, 245] width 197 height 23
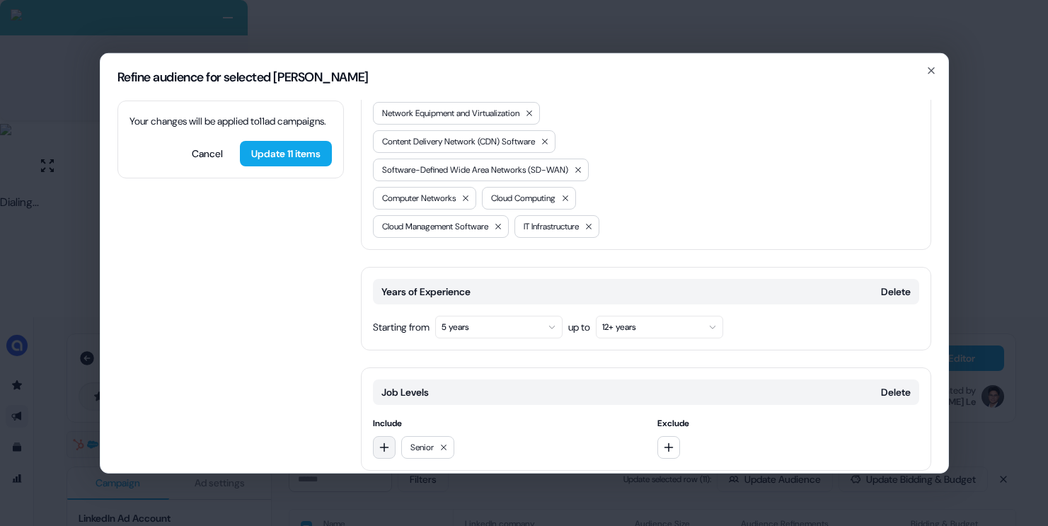
click at [376, 435] on button "button" at bounding box center [384, 446] width 23 height 23
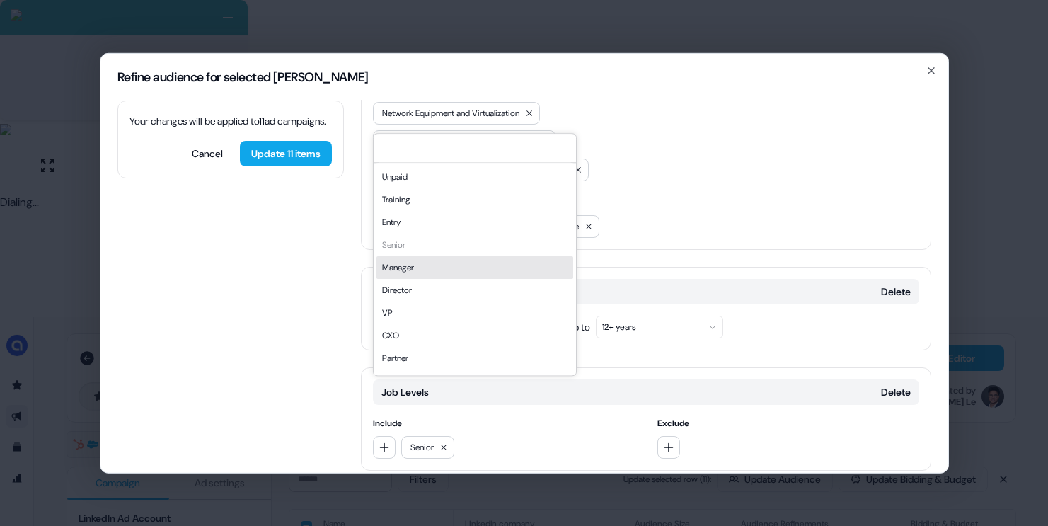
click at [455, 264] on div "Manager" at bounding box center [474, 267] width 197 height 23
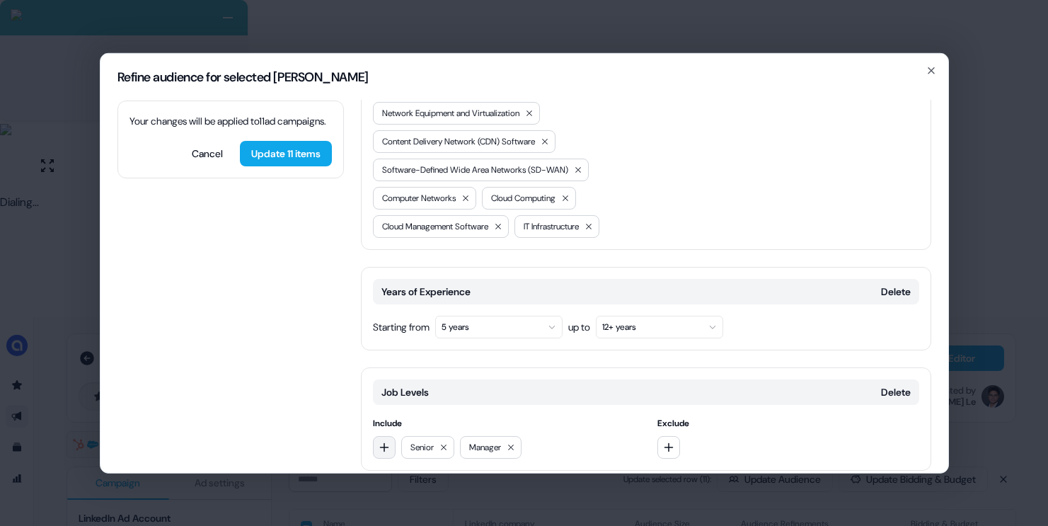
click at [375, 435] on button "button" at bounding box center [384, 446] width 23 height 23
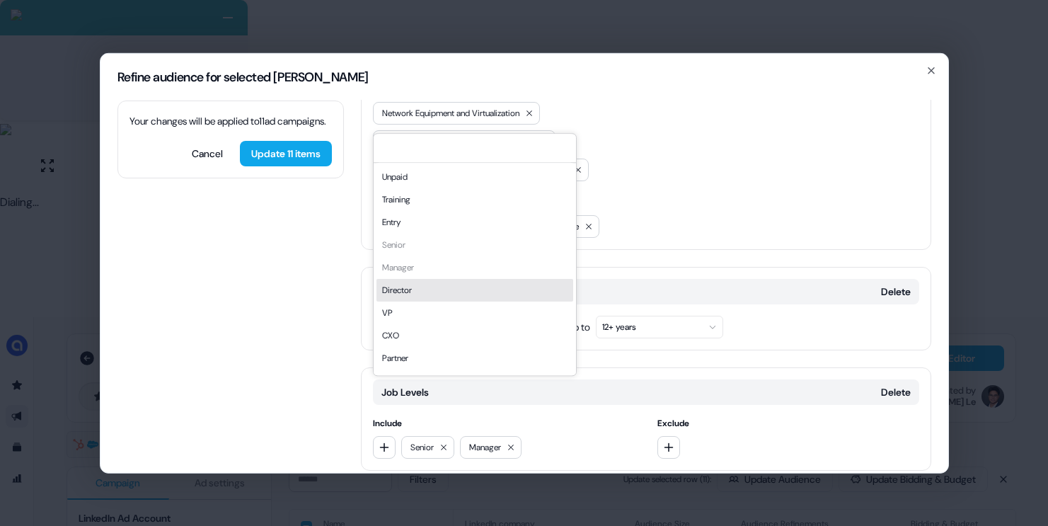
click at [425, 282] on div "Director" at bounding box center [474, 290] width 197 height 23
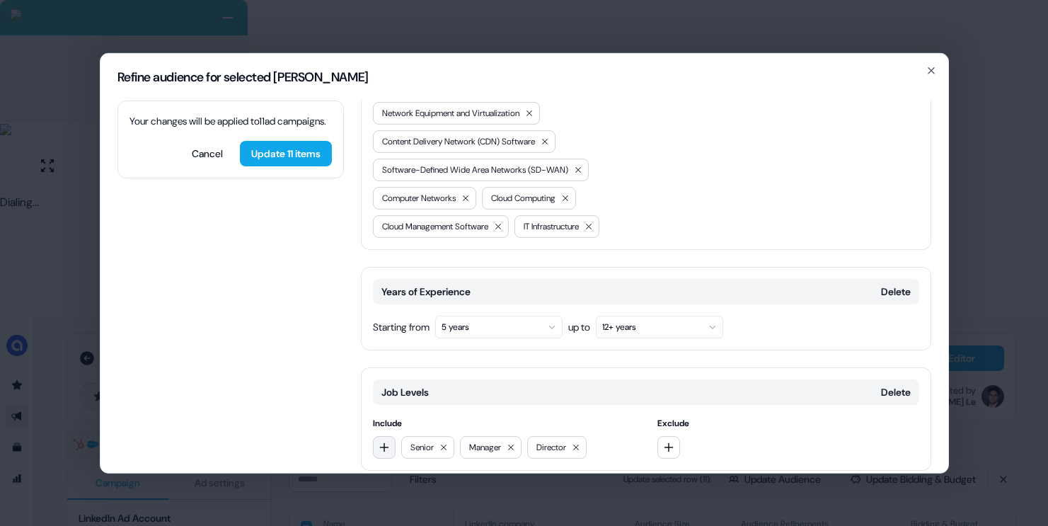
click at [377, 435] on button "button" at bounding box center [384, 446] width 23 height 23
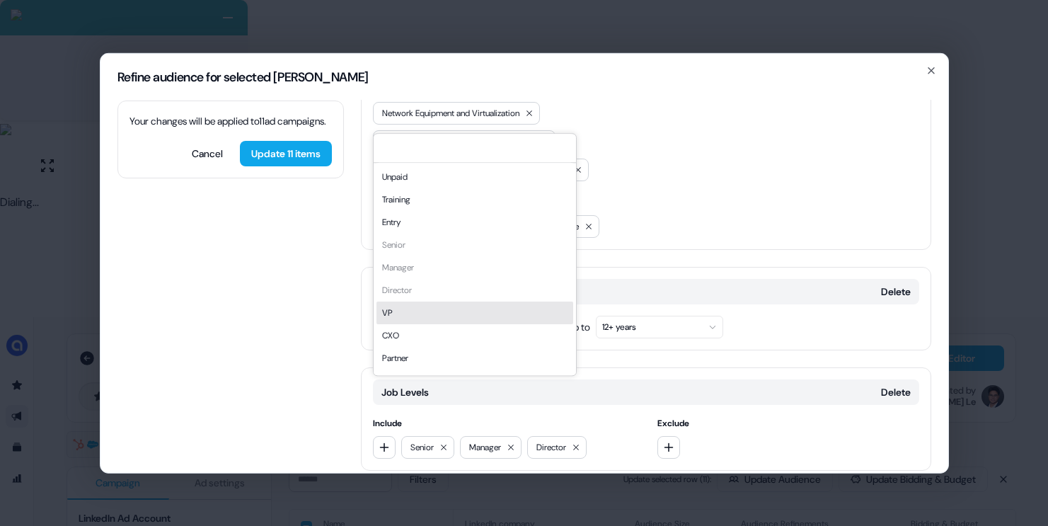
click at [409, 306] on div "VP" at bounding box center [474, 312] width 197 height 23
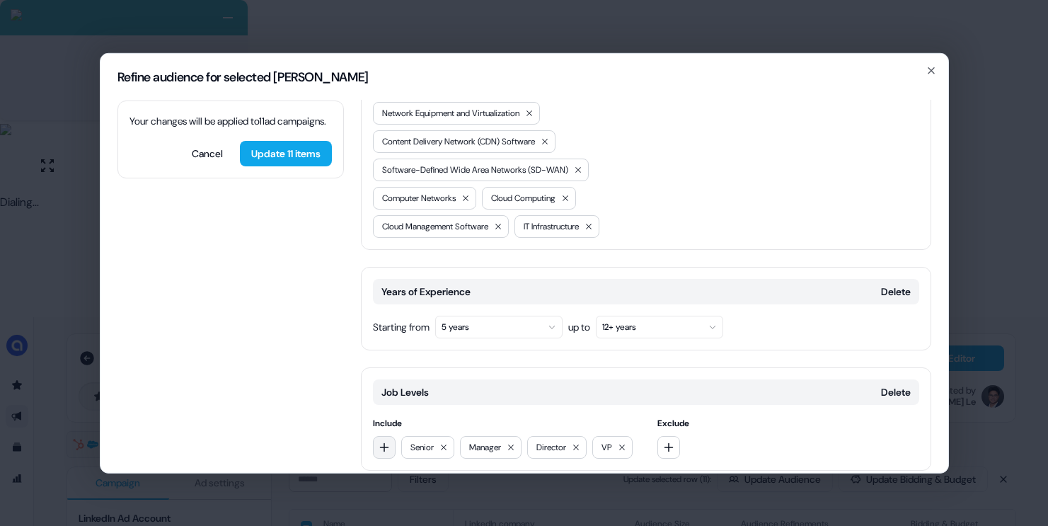
click at [383, 441] on icon "button" at bounding box center [384, 446] width 11 height 11
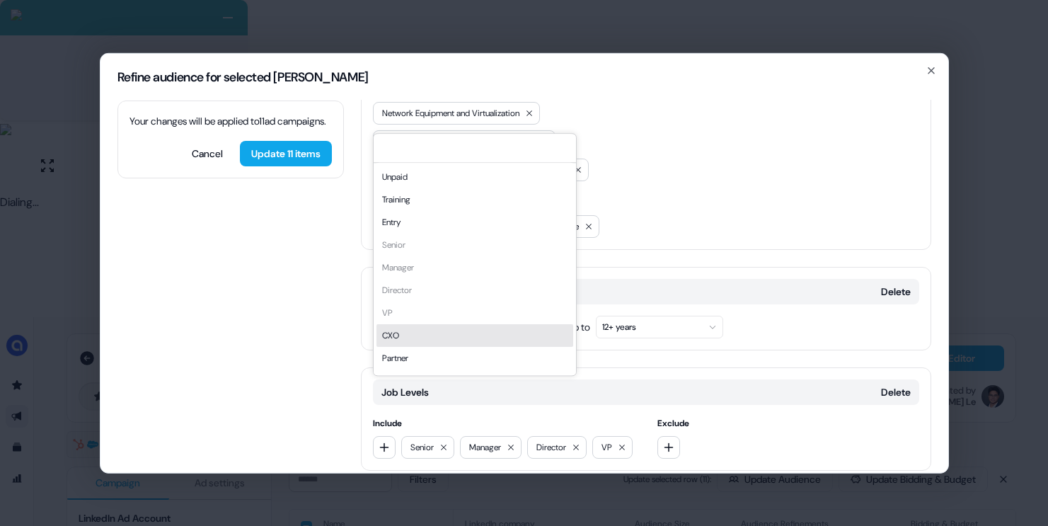
click at [425, 335] on div "CXO" at bounding box center [474, 335] width 197 height 23
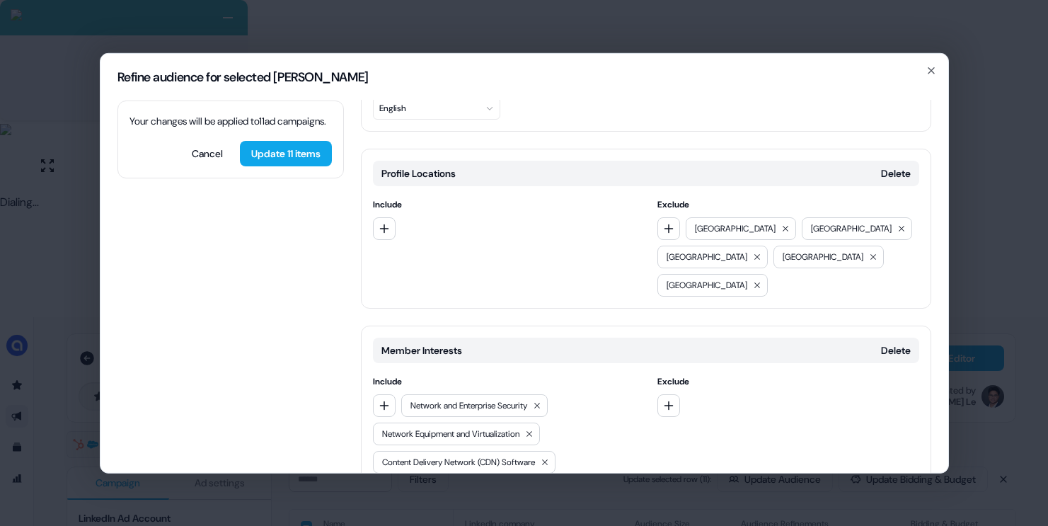
scroll to position [0, 0]
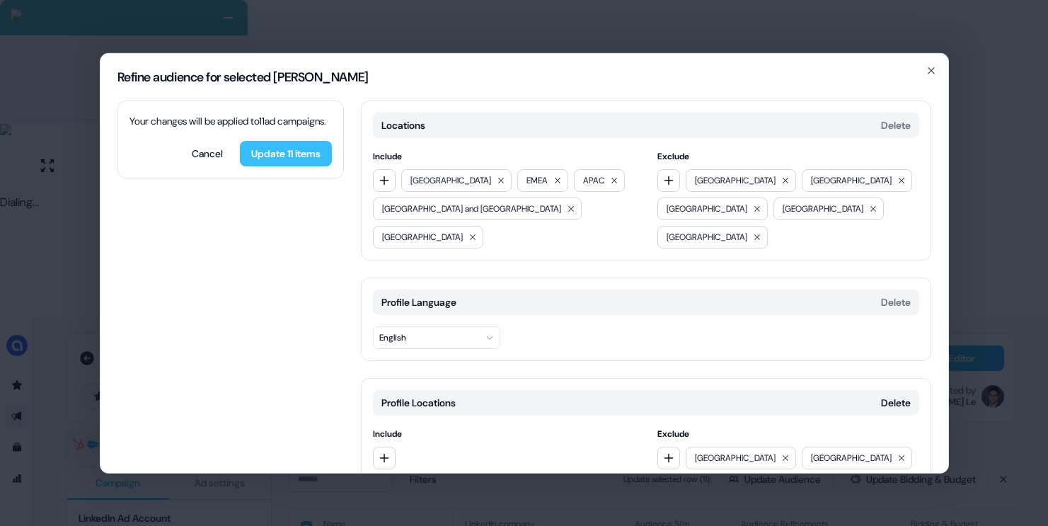
click at [303, 166] on button "Update 11 items" at bounding box center [286, 152] width 92 height 25
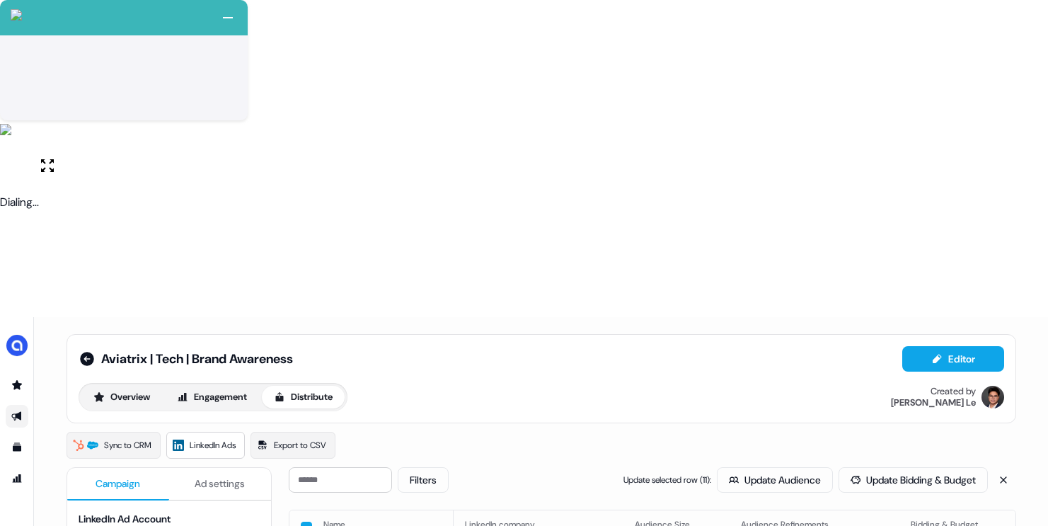
click at [303, 522] on button "button" at bounding box center [306, 527] width 11 height 11
click at [303, 520] on button "button" at bounding box center [306, 525] width 11 height 11
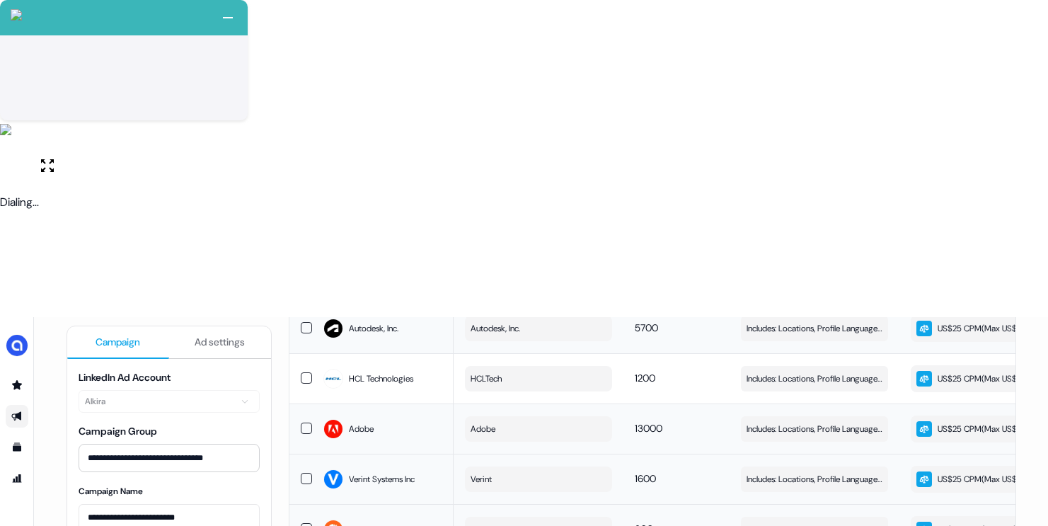
scroll to position [1037, 0]
click at [309, 422] on button "button" at bounding box center [306, 427] width 11 height 11
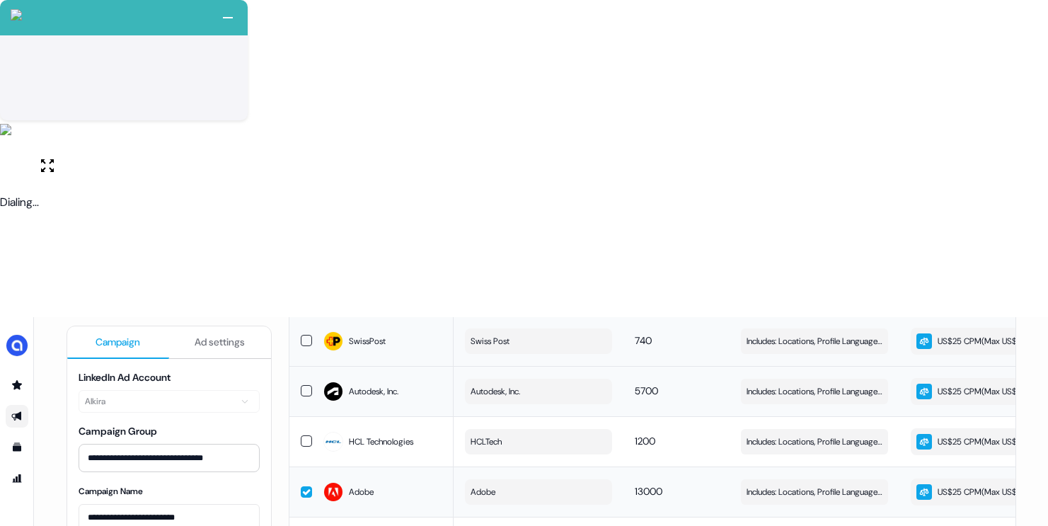
scroll to position [916, 0]
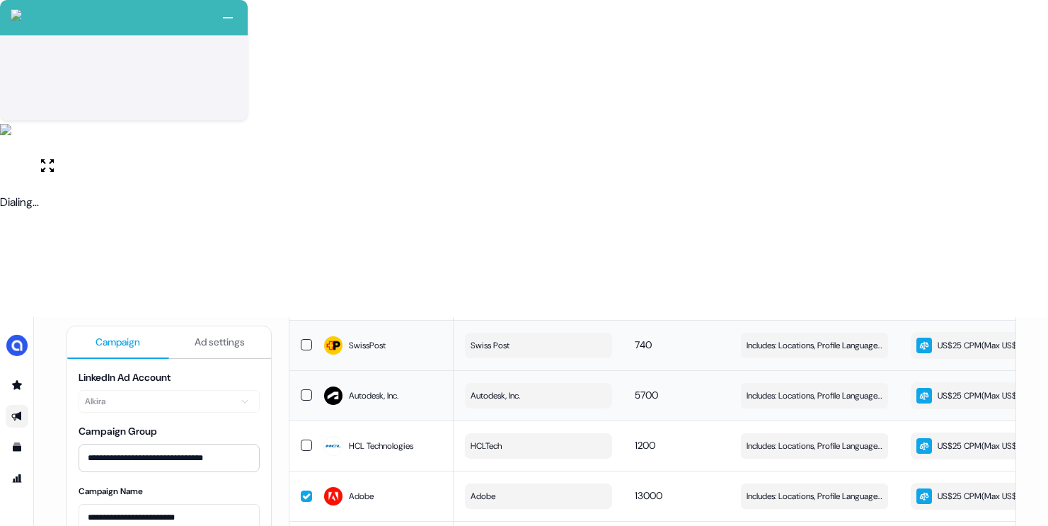
click at [304, 389] on button "button" at bounding box center [306, 394] width 11 height 11
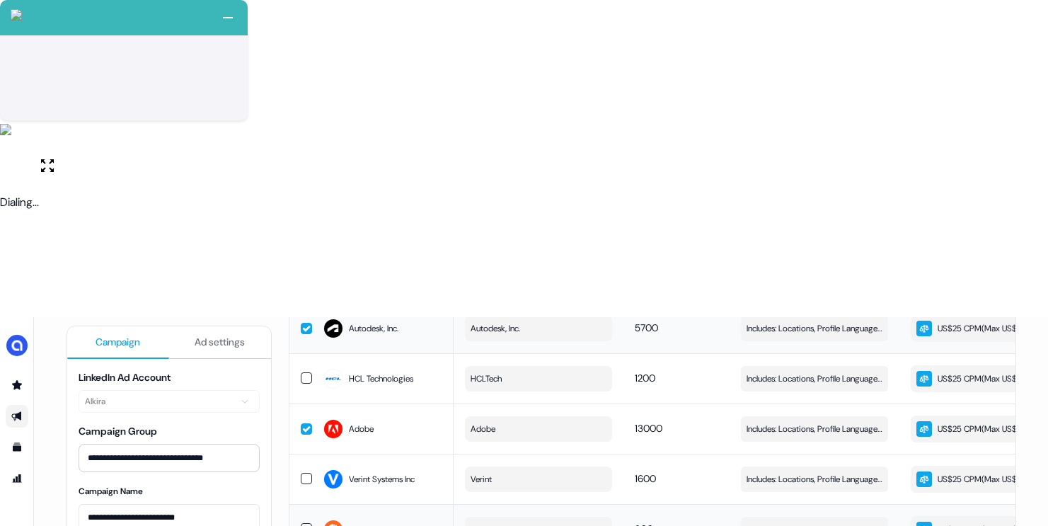
scroll to position [0, 0]
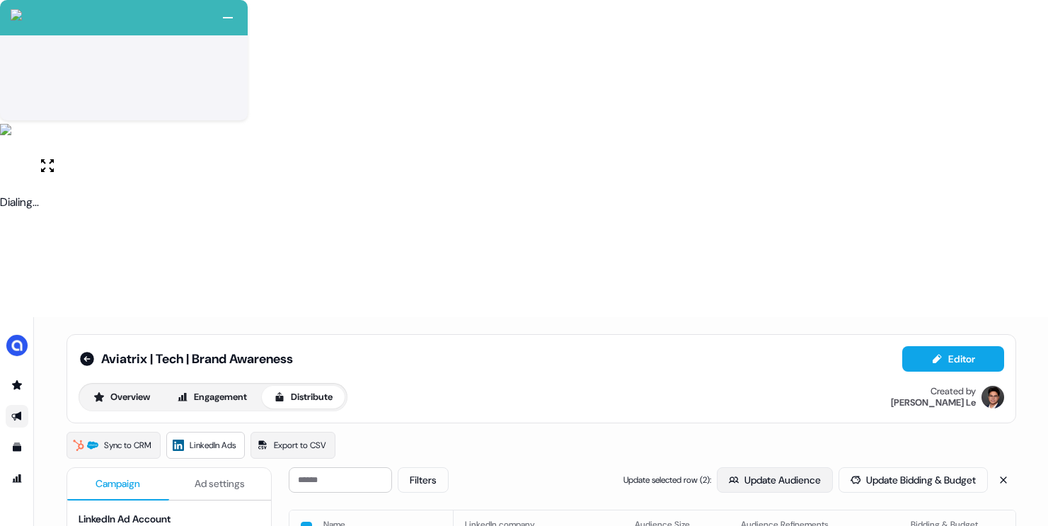
click at [764, 467] on button "Update Audience" at bounding box center [775, 479] width 116 height 25
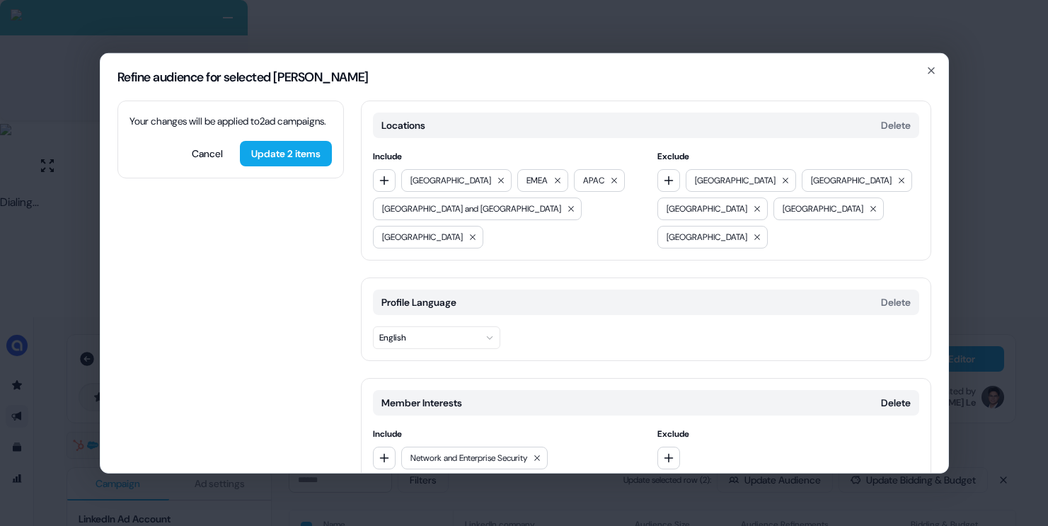
scroll to position [578, 0]
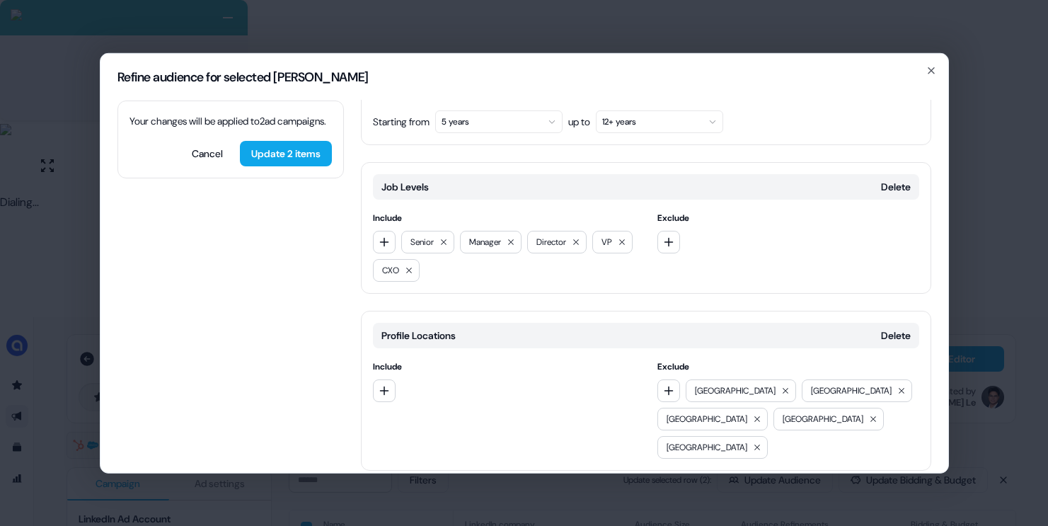
click at [428, 459] on div "Locations Delete Include [GEOGRAPHIC_DATA] EMEA [GEOGRAPHIC_DATA] [GEOGRAPHIC_D…" at bounding box center [646, 26] width 570 height 1008
click at [436, 487] on button "Add category" at bounding box center [411, 499] width 101 height 25
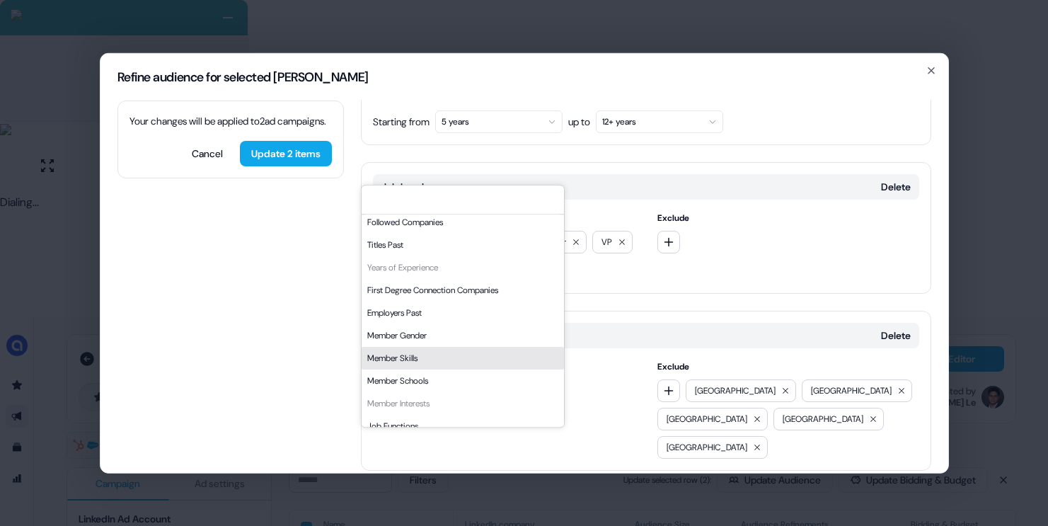
scroll to position [6, 0]
click at [423, 355] on div "Member Skills" at bounding box center [463, 355] width 202 height 23
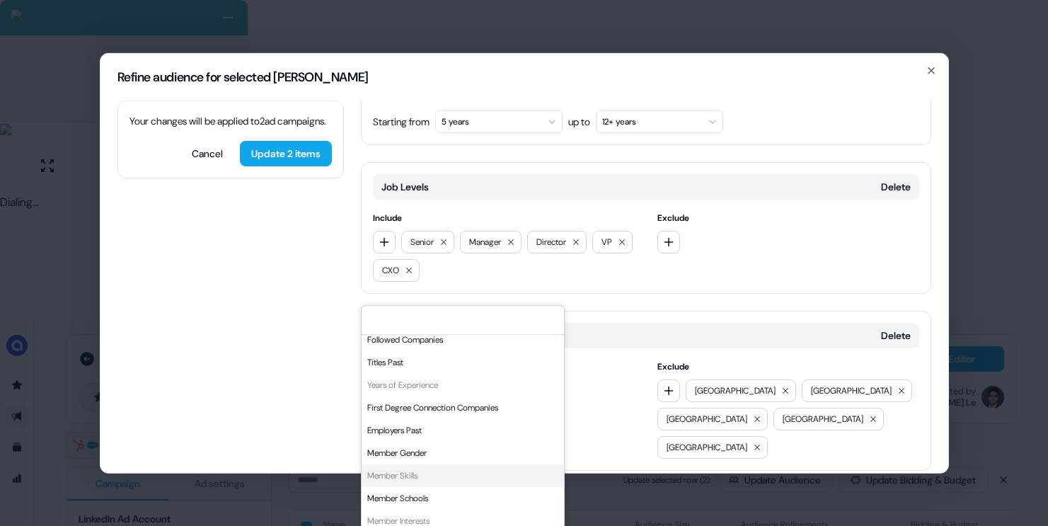
scroll to position [698, 0]
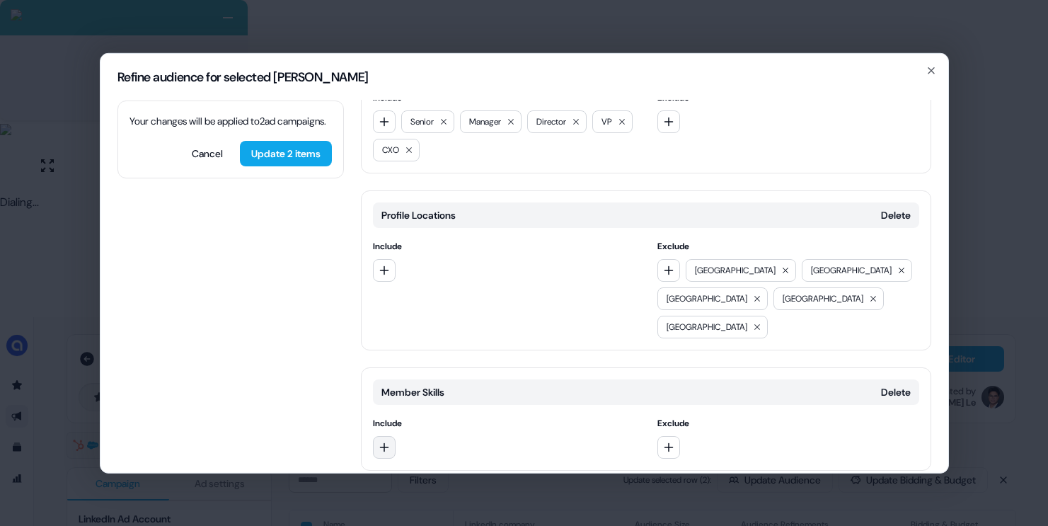
click at [395, 435] on button "button" at bounding box center [384, 446] width 23 height 23
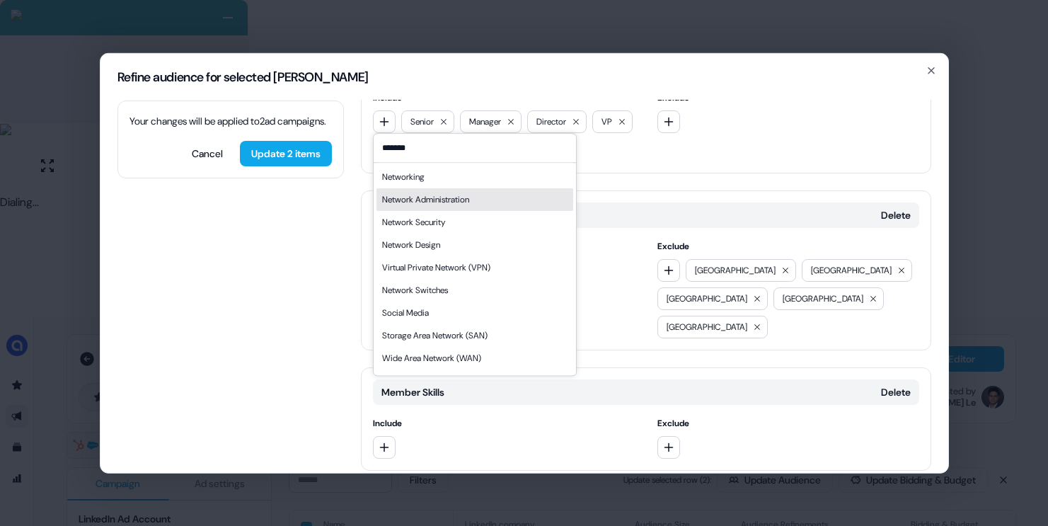
type input "*******"
click at [456, 205] on div "Network Administration" at bounding box center [425, 199] width 87 height 14
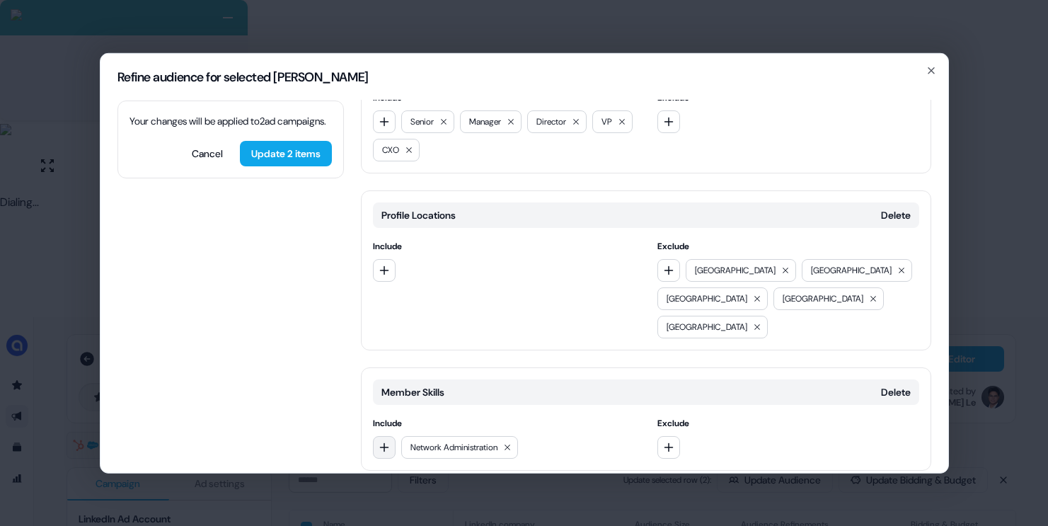
click at [387, 441] on icon "button" at bounding box center [384, 446] width 11 height 11
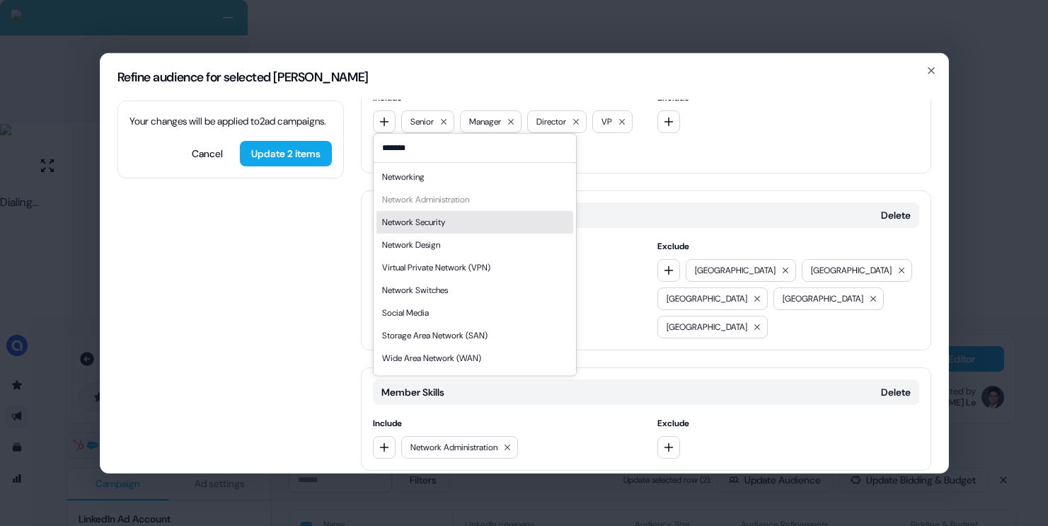
type input "*******"
click at [445, 226] on div "Network Security" at bounding box center [413, 222] width 63 height 14
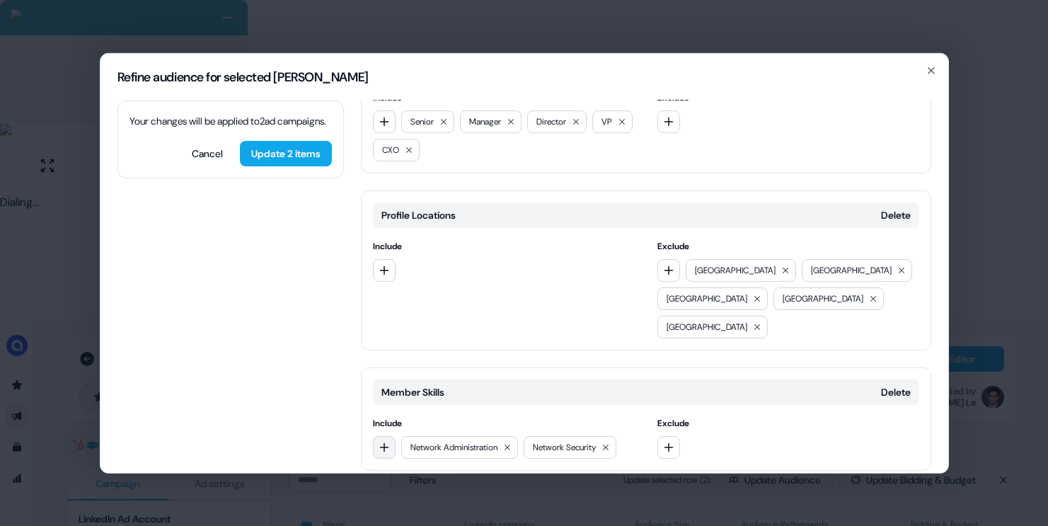
click at [376, 435] on button "button" at bounding box center [384, 446] width 23 height 23
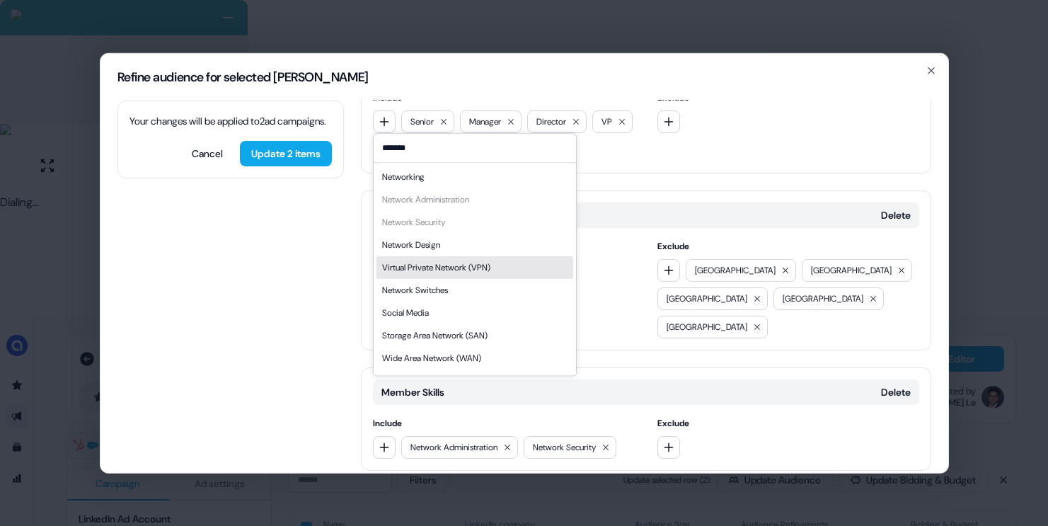
type input "*******"
click at [460, 264] on div "Virtual Private Network (VPN)" at bounding box center [436, 267] width 108 height 14
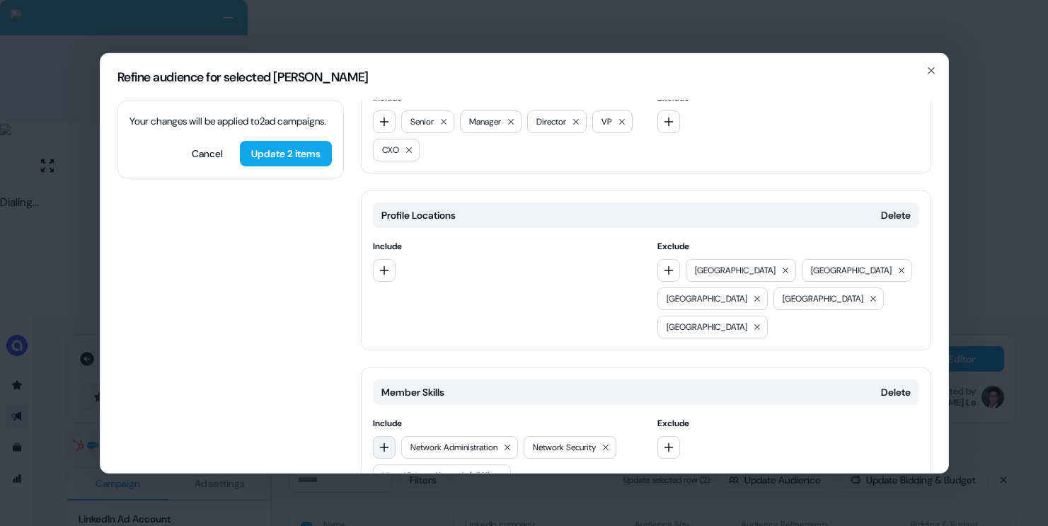
click at [392, 435] on button "button" at bounding box center [384, 446] width 23 height 23
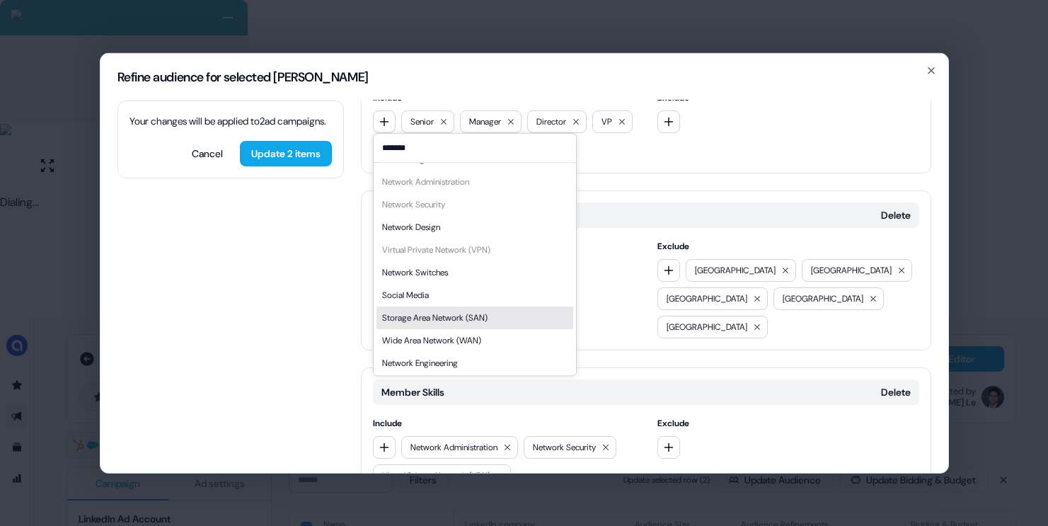
scroll to position [20, 0]
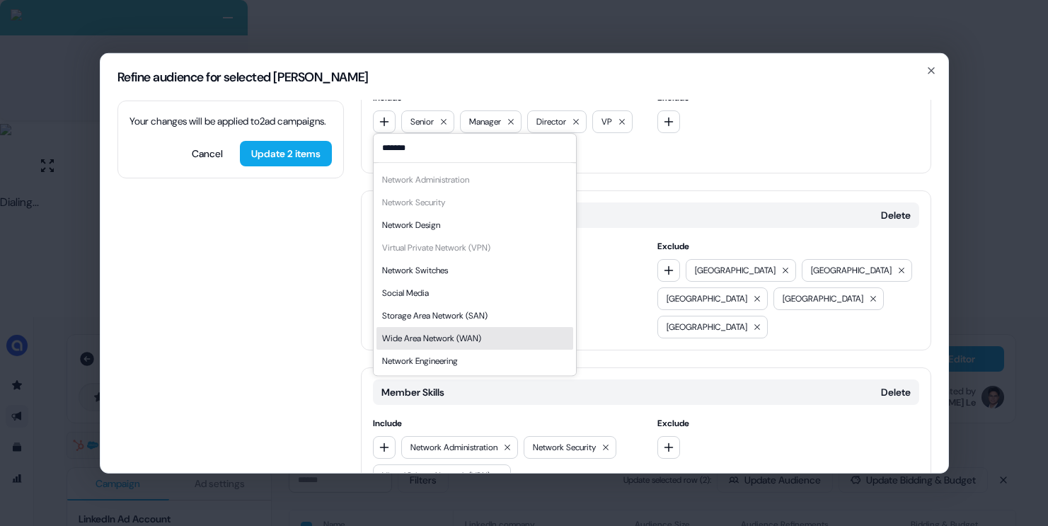
type input "*******"
click at [465, 332] on div "Wide Area Network (WAN)" at bounding box center [431, 338] width 99 height 14
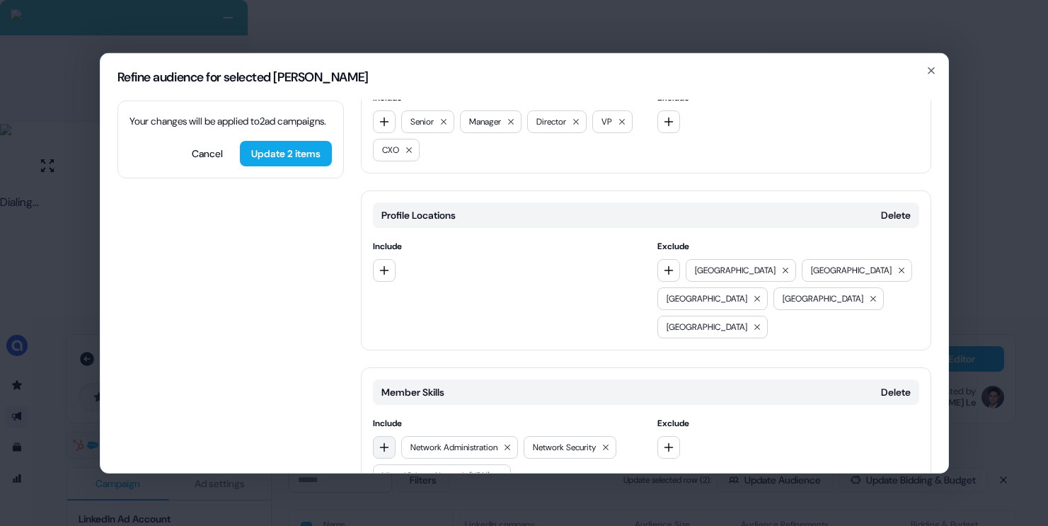
click at [386, 435] on button "button" at bounding box center [384, 446] width 23 height 23
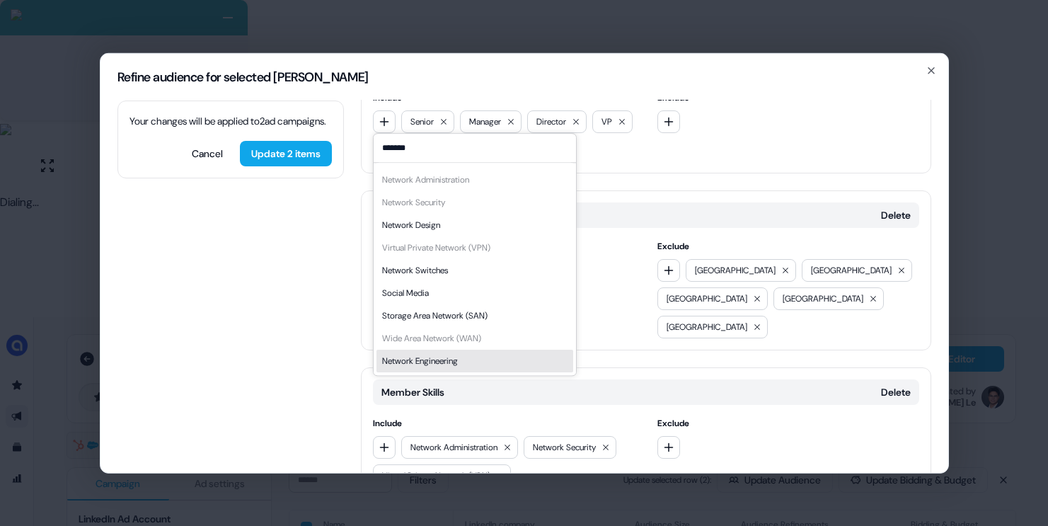
type input "*******"
click at [454, 364] on div "Network Engineering" at bounding box center [420, 361] width 76 height 14
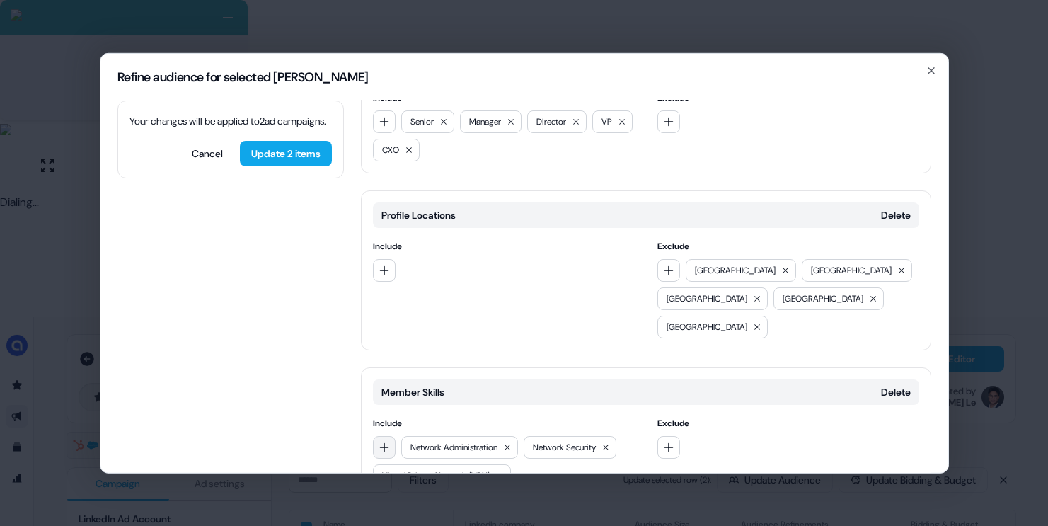
click at [385, 435] on button "button" at bounding box center [384, 446] width 23 height 23
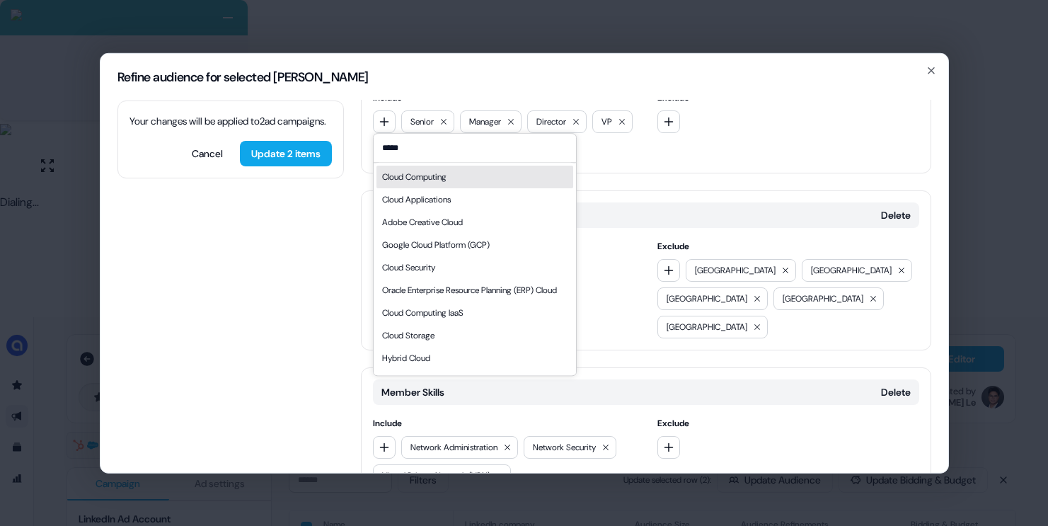
type input "*****"
click at [437, 183] on div "Cloud Computing" at bounding box center [414, 177] width 64 height 14
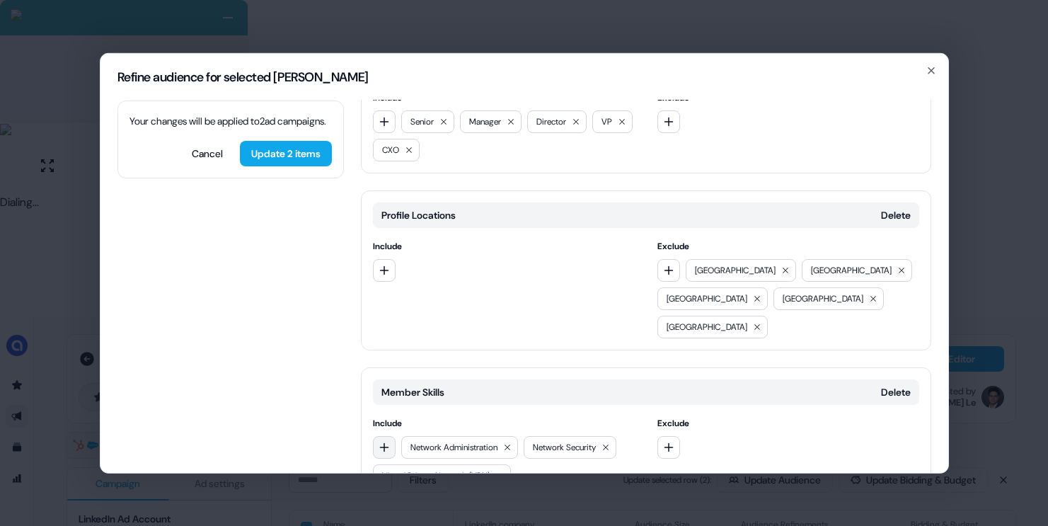
click at [388, 441] on icon "button" at bounding box center [384, 446] width 11 height 11
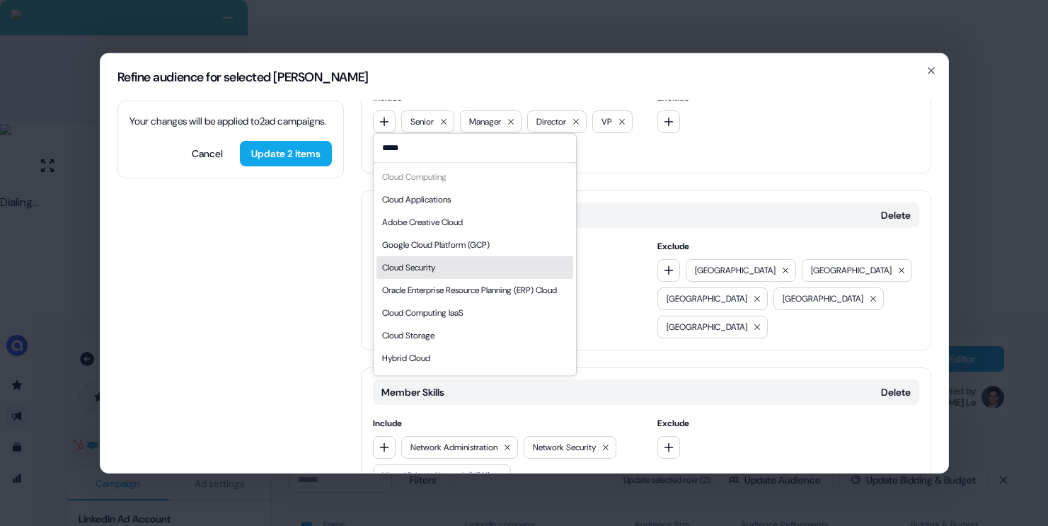
type input "*****"
click at [459, 264] on div "Cloud Security" at bounding box center [474, 267] width 197 height 23
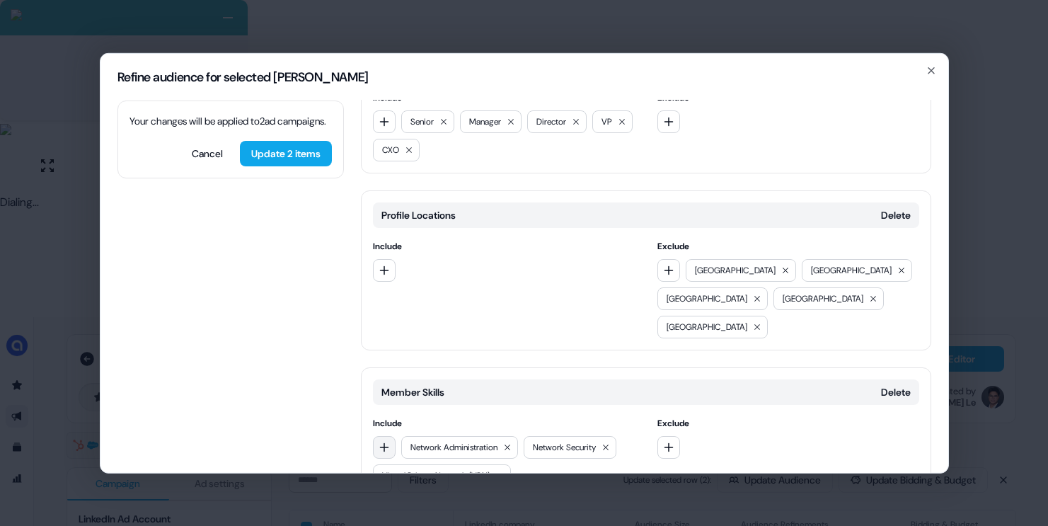
click at [374, 435] on button "button" at bounding box center [384, 446] width 23 height 23
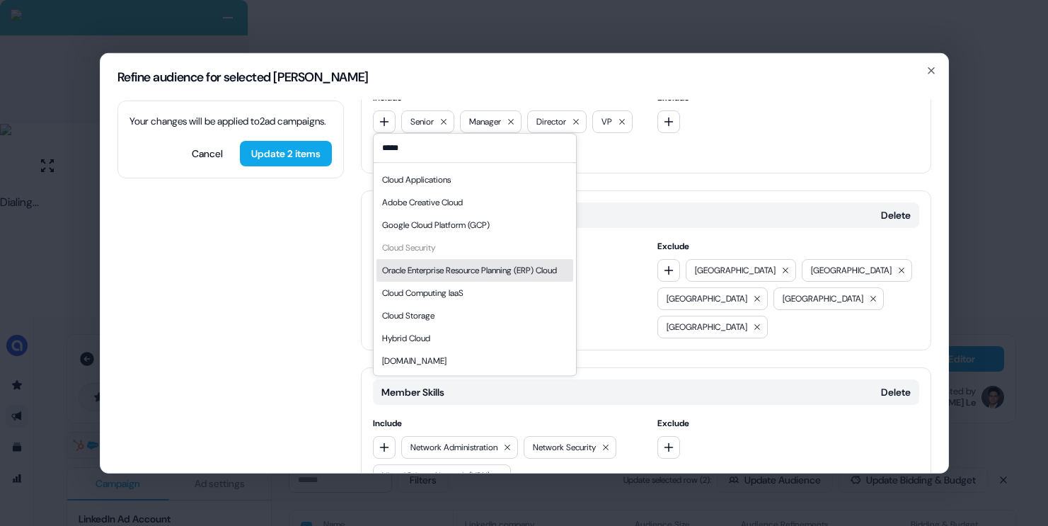
scroll to position [34, 0]
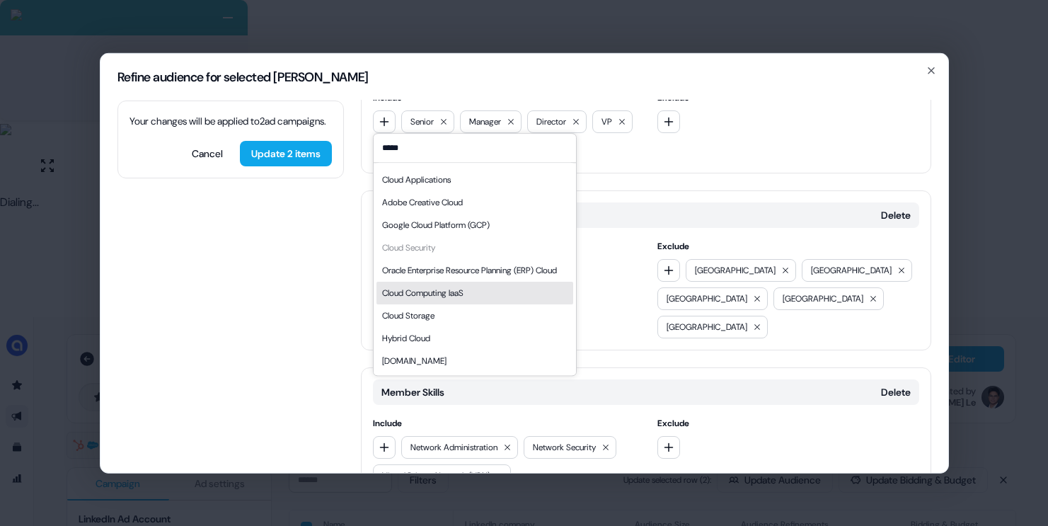
type input "*****"
click at [454, 295] on div "Cloud Computing IaaS" at bounding box center [422, 293] width 81 height 14
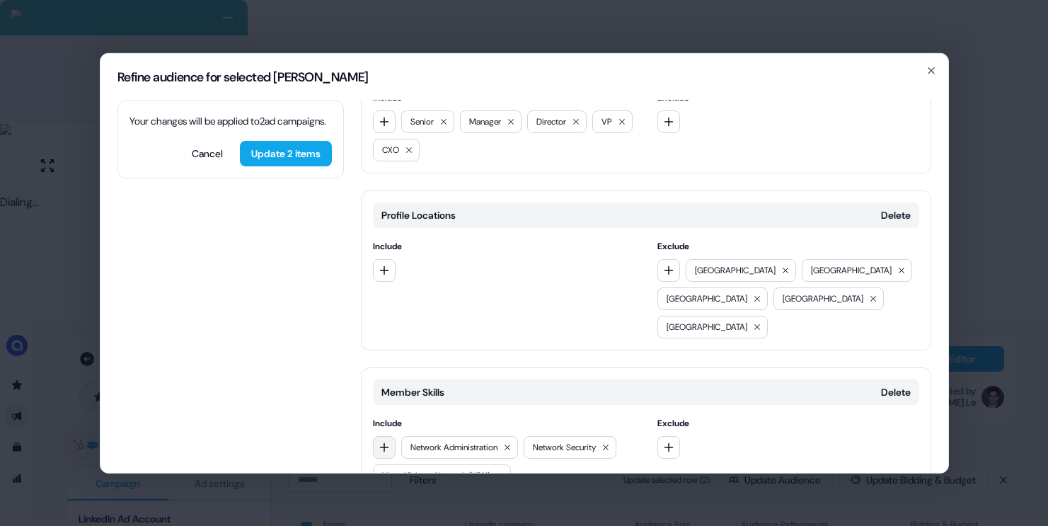
click at [382, 441] on icon "button" at bounding box center [384, 446] width 11 height 11
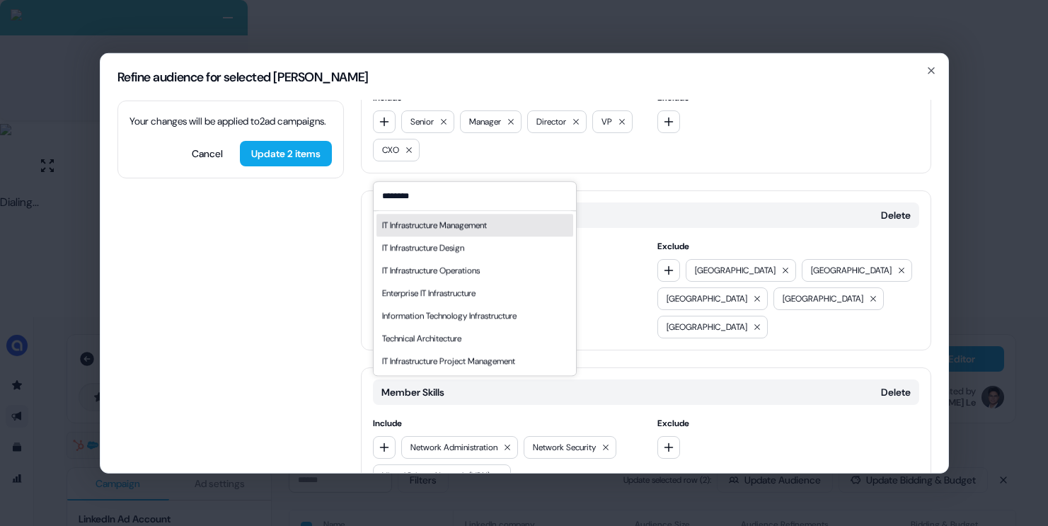
type input "********"
click at [465, 223] on div "IT Infrastructure Management" at bounding box center [434, 225] width 105 height 14
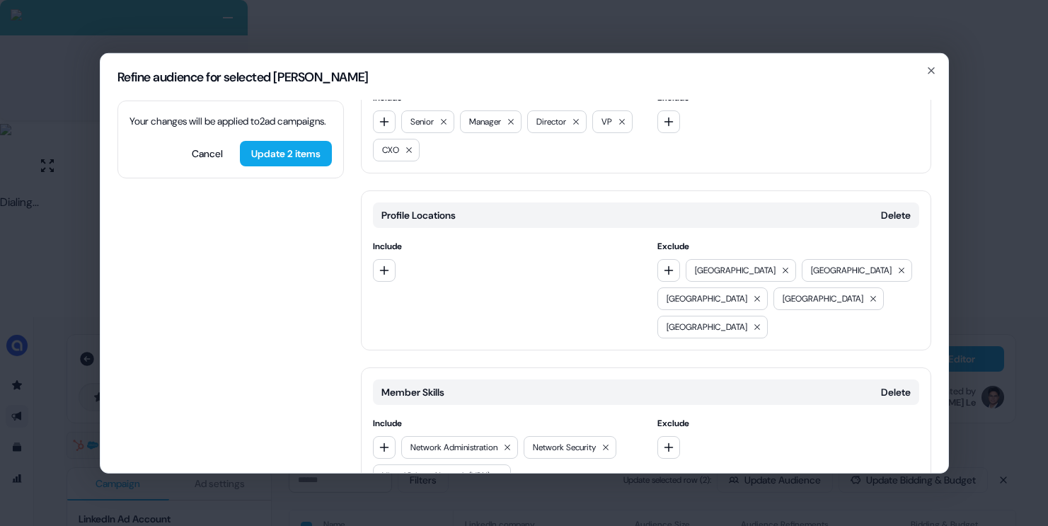
drag, startPoint x: 381, startPoint y: 389, endPoint x: 431, endPoint y: 356, distance: 59.3
click at [381, 441] on icon "button" at bounding box center [384, 446] width 11 height 11
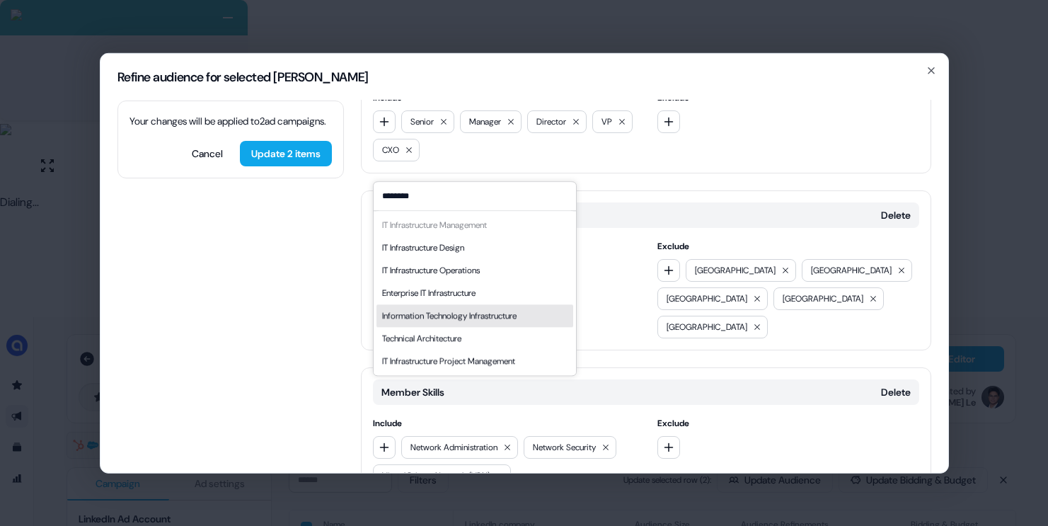
type input "********"
click at [465, 318] on div "Information Technology Infrastructure" at bounding box center [449, 316] width 134 height 14
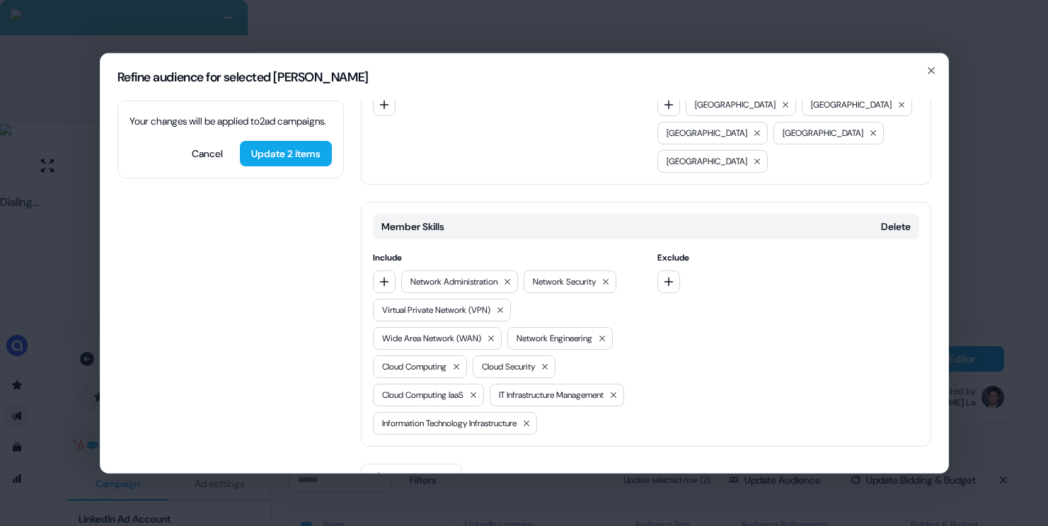
scroll to position [868, 0]
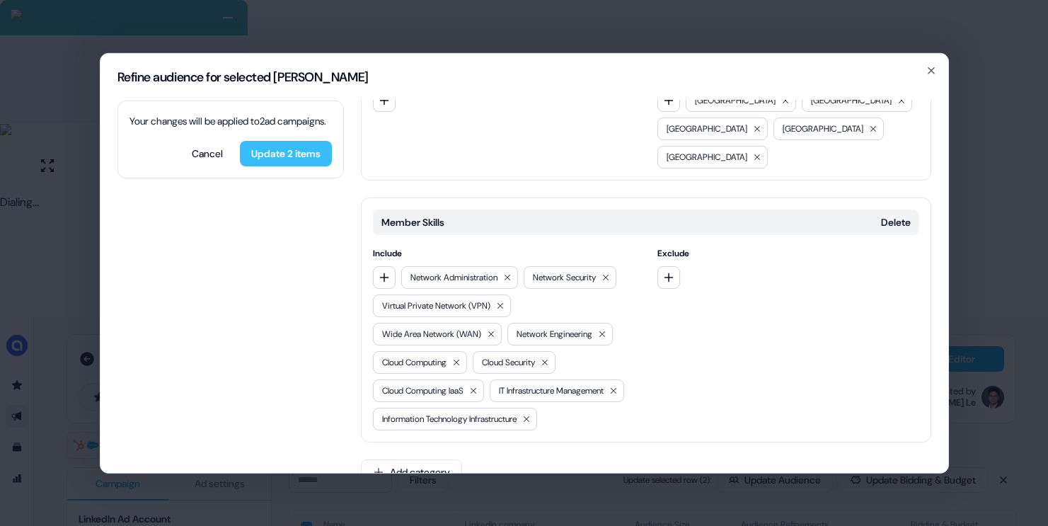
click at [304, 163] on button "Update 2 items" at bounding box center [286, 152] width 92 height 25
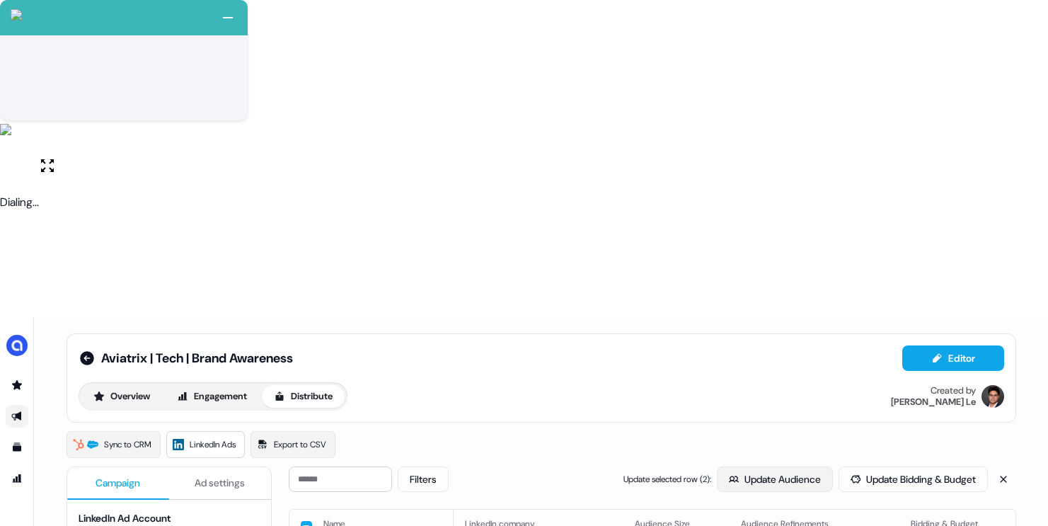
scroll to position [0, 0]
click at [721, 467] on button "Update Audience" at bounding box center [775, 479] width 116 height 25
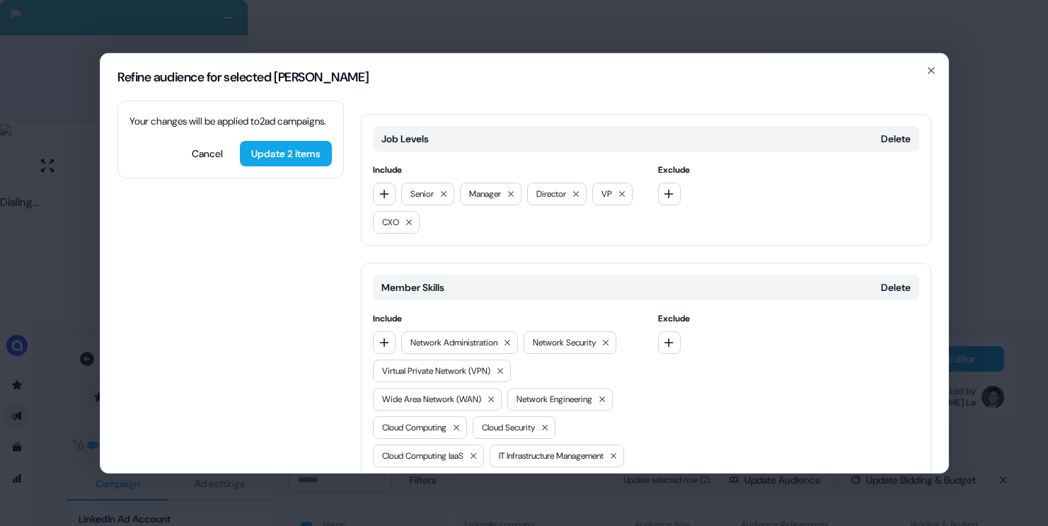
scroll to position [453, 0]
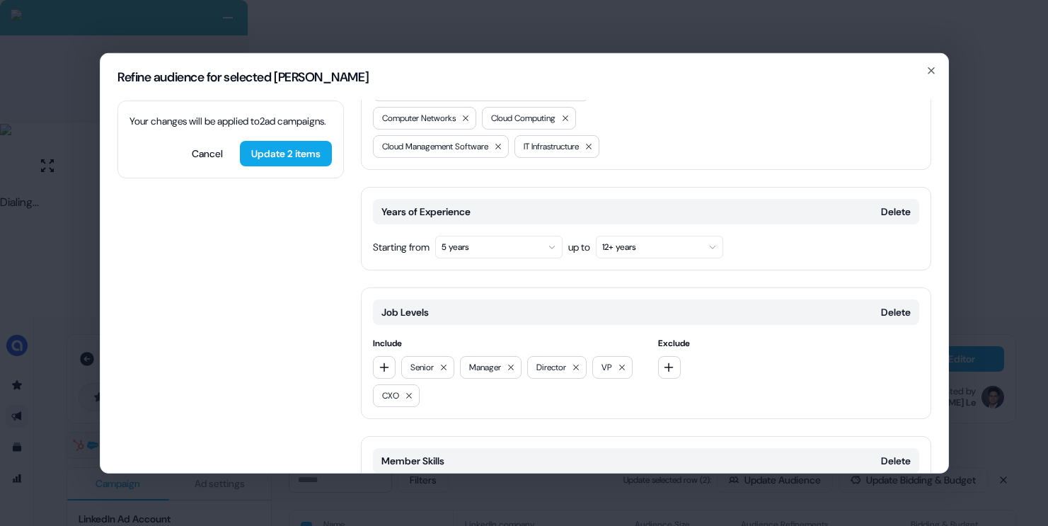
click at [496, 235] on button "5 years" at bounding box center [498, 246] width 127 height 23
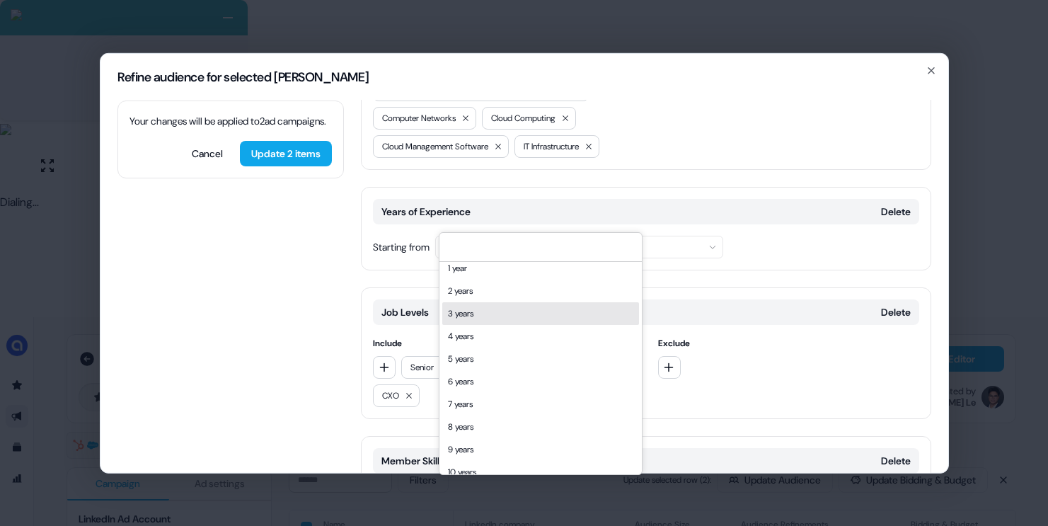
scroll to position [29, 0]
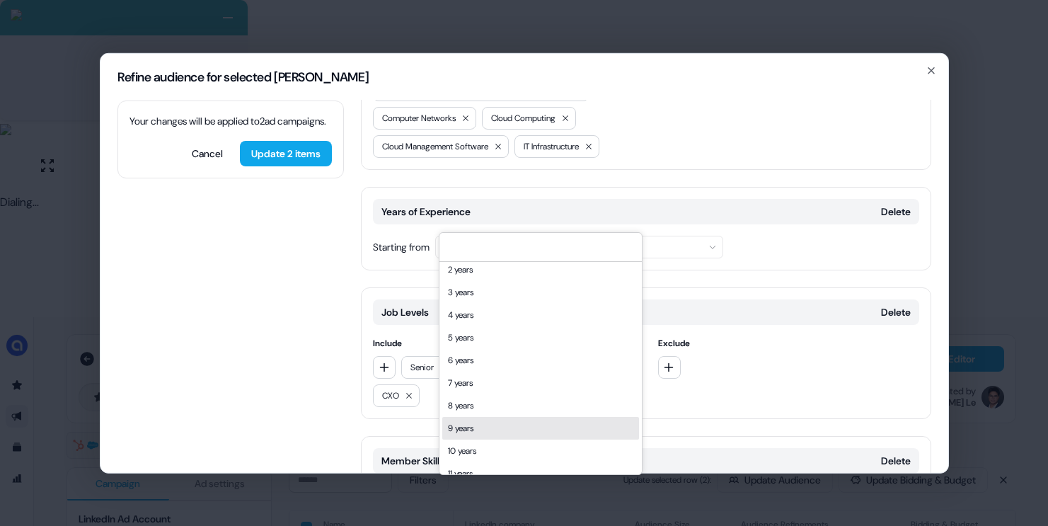
click at [466, 424] on div "9 years" at bounding box center [540, 428] width 197 height 23
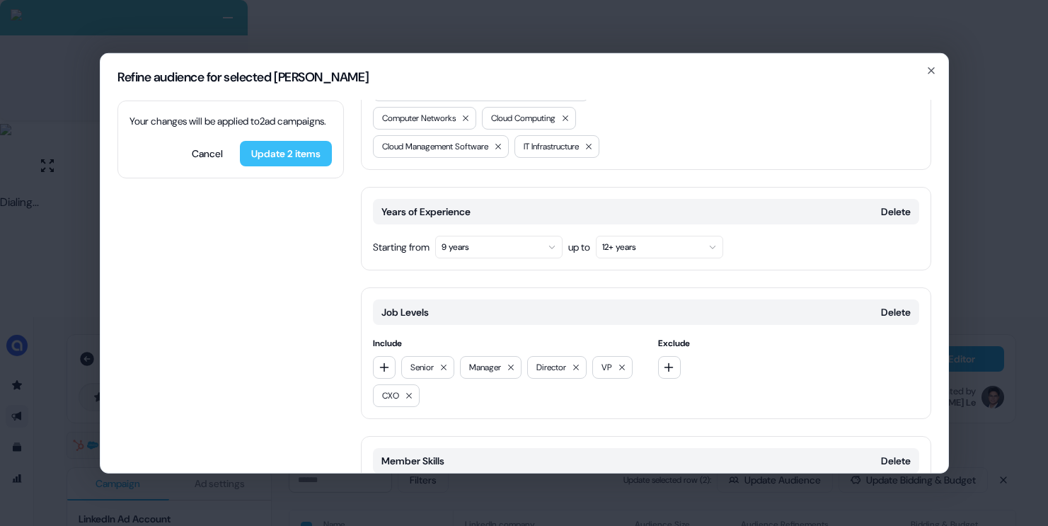
click at [287, 166] on button "Update 2 items" at bounding box center [286, 152] width 92 height 25
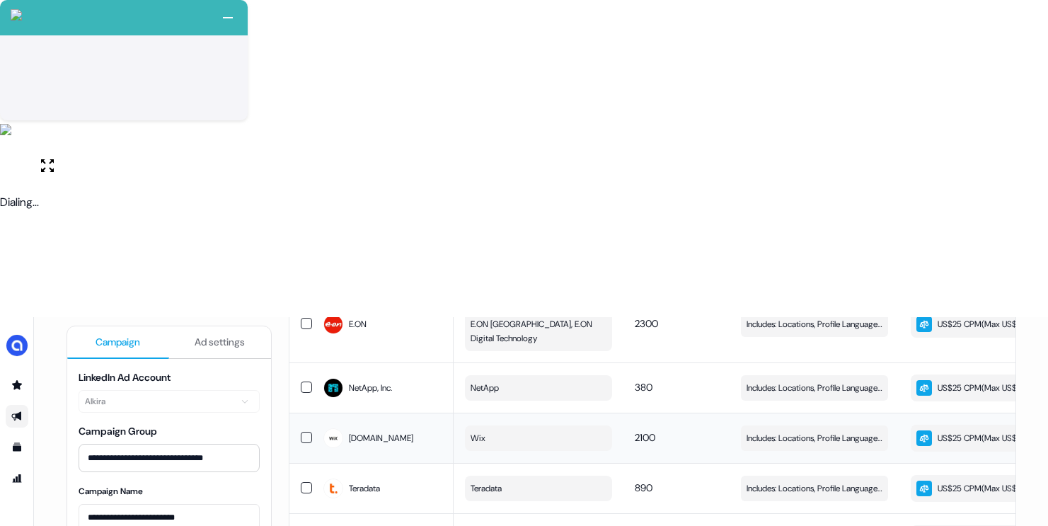
scroll to position [0, 0]
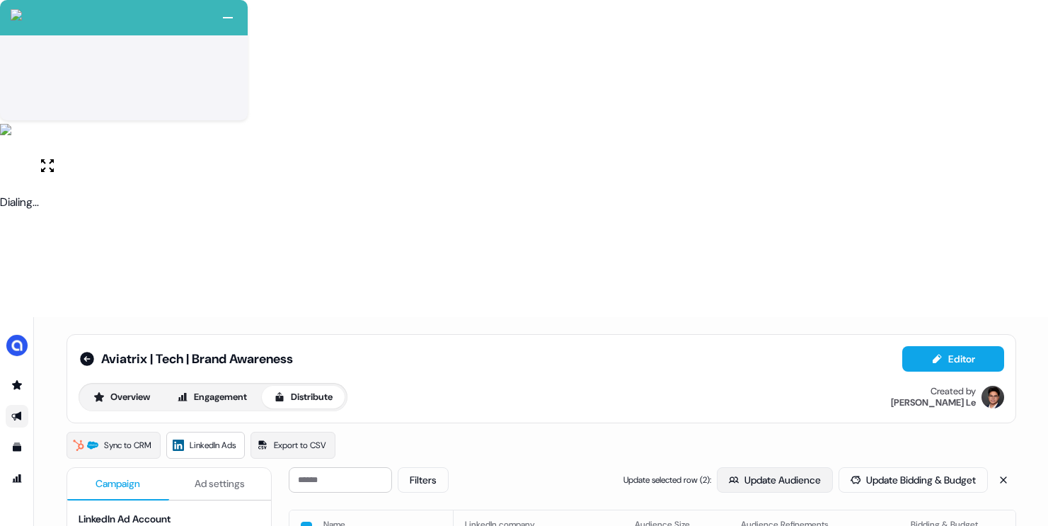
click at [726, 467] on button "Update Audience" at bounding box center [775, 479] width 116 height 25
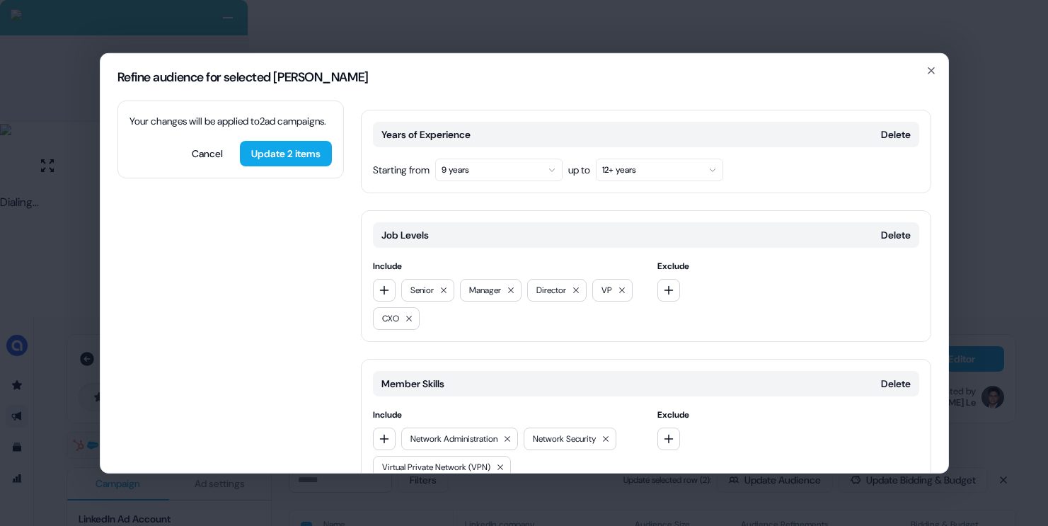
scroll to position [627, 0]
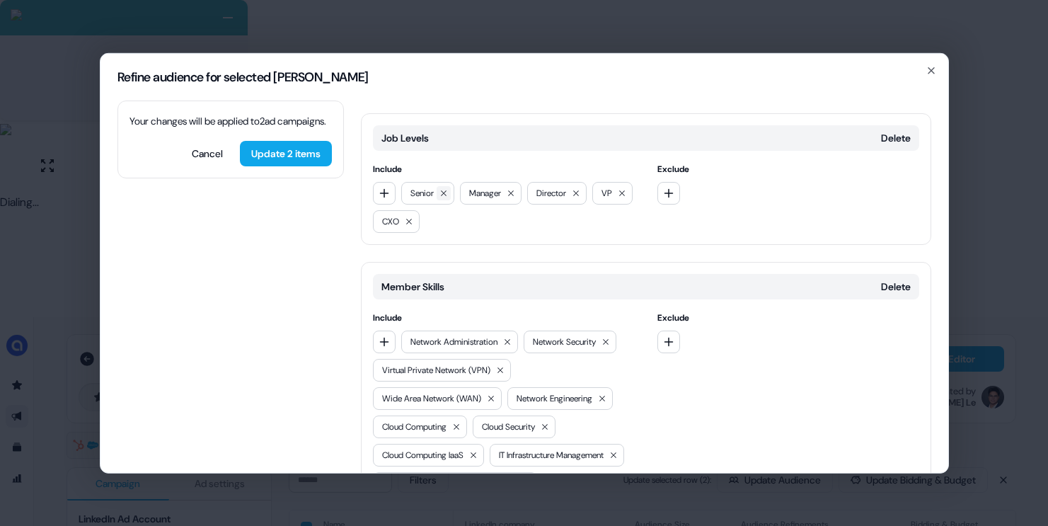
click at [443, 188] on icon at bounding box center [443, 192] width 8 height 8
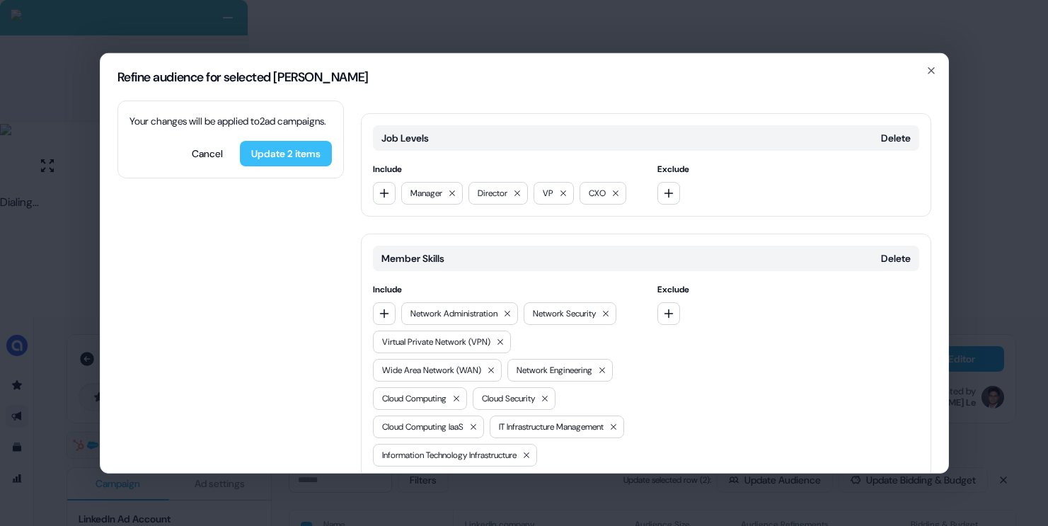
click at [283, 166] on button "Update 2 items" at bounding box center [286, 152] width 92 height 25
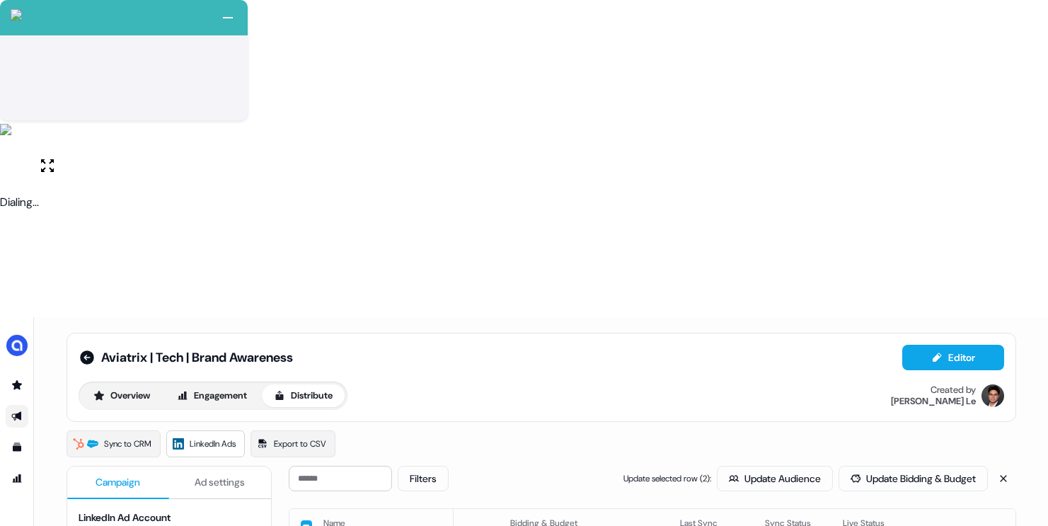
scroll to position [3, 0]
click at [308, 519] on button "button" at bounding box center [306, 524] width 11 height 11
click at [308, 517] on button "button" at bounding box center [306, 522] width 11 height 11
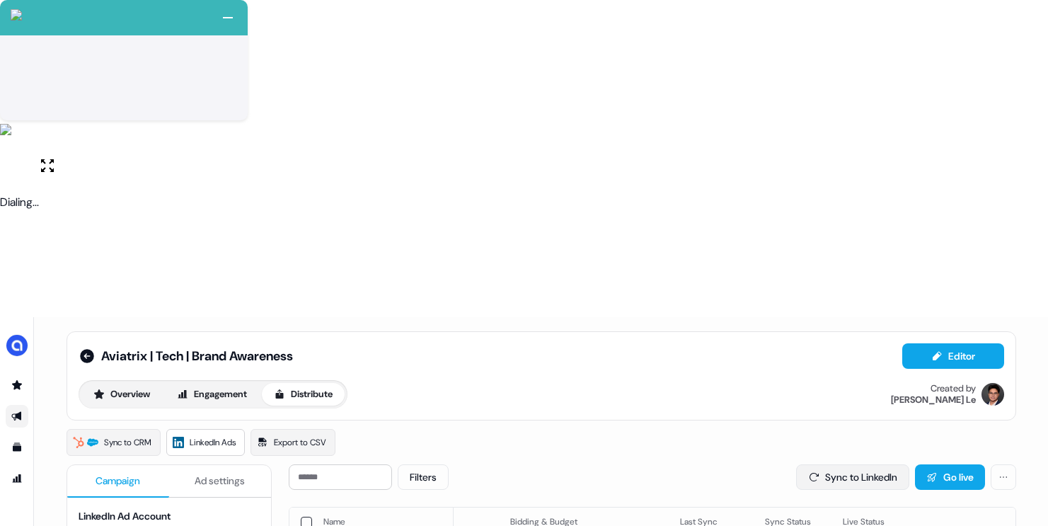
click at [835, 464] on button "Sync to LinkedIn" at bounding box center [852, 476] width 113 height 25
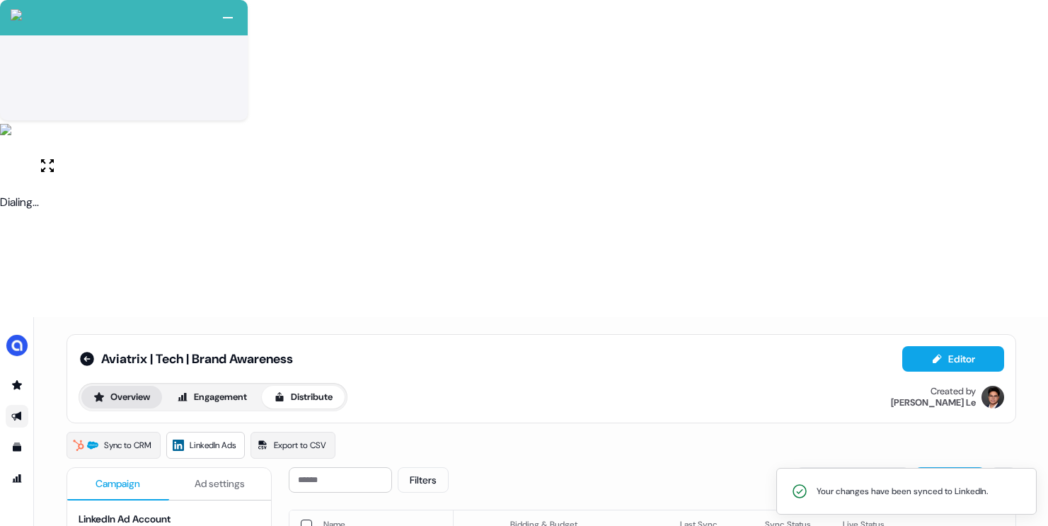
scroll to position [0, 0]
click at [80, 352] on icon at bounding box center [87, 359] width 14 height 14
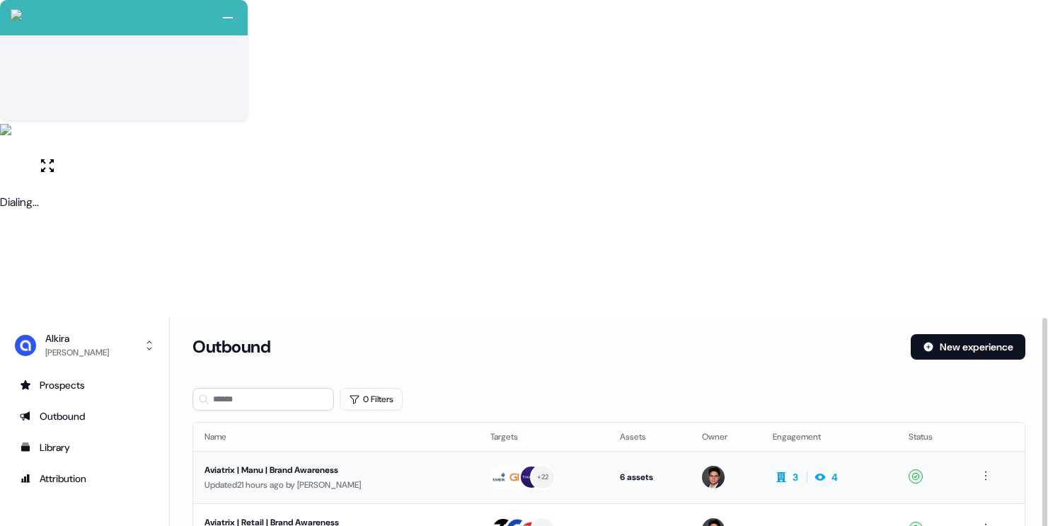
click at [354, 463] on div "Aviatrix | Manu | Brand Awareness" at bounding box center [336, 470] width 262 height 14
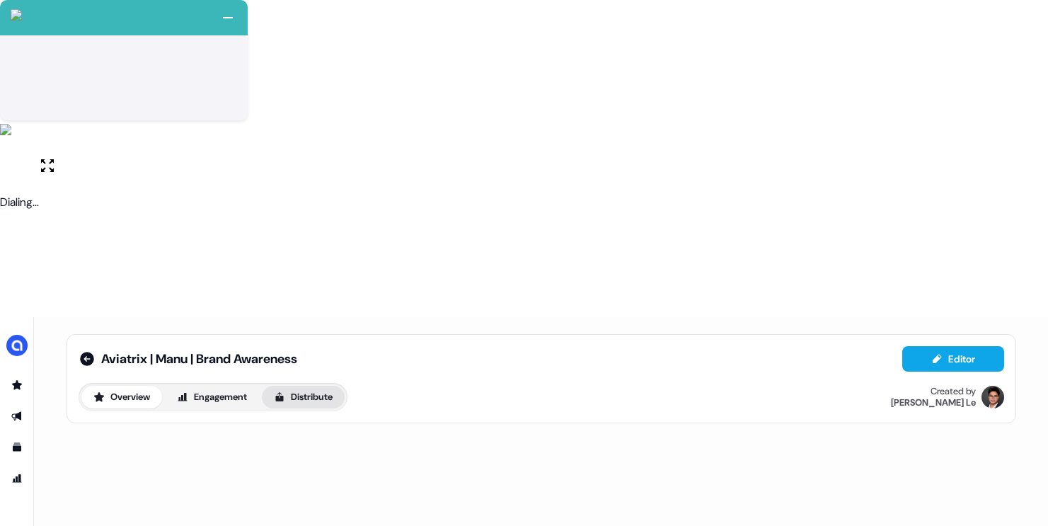
click at [314, 386] on button "Distribute" at bounding box center [303, 397] width 83 height 23
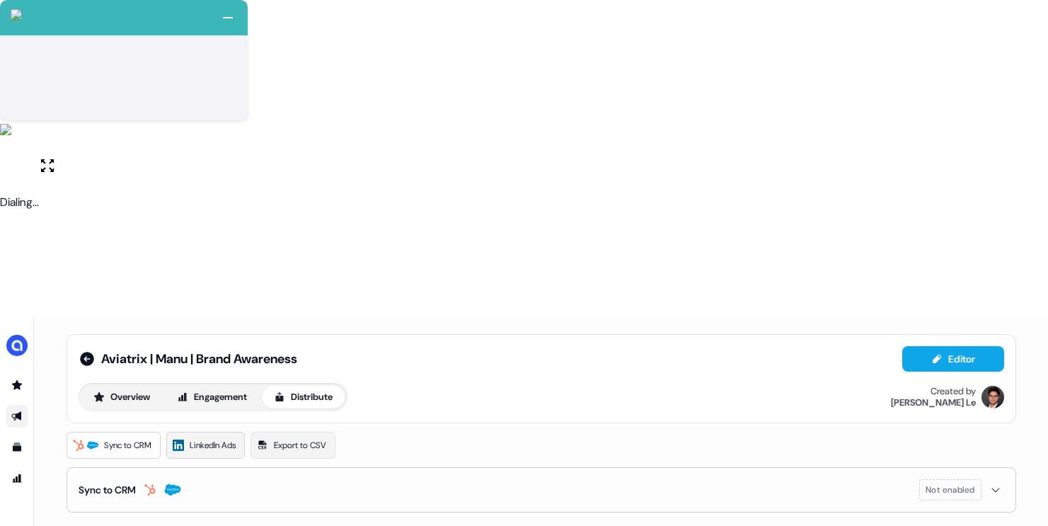
click at [224, 438] on span "LinkedIn Ads" at bounding box center [213, 445] width 46 height 14
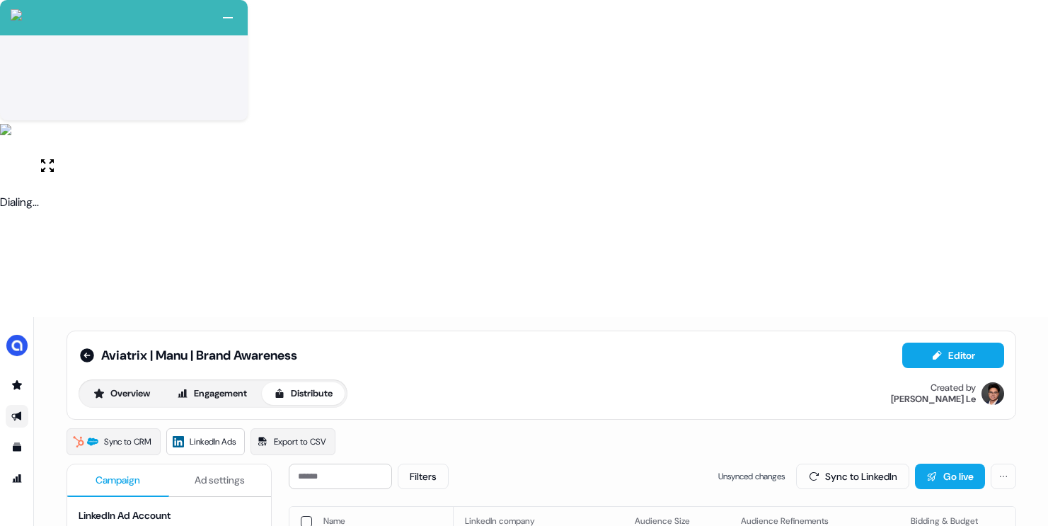
scroll to position [6, 0]
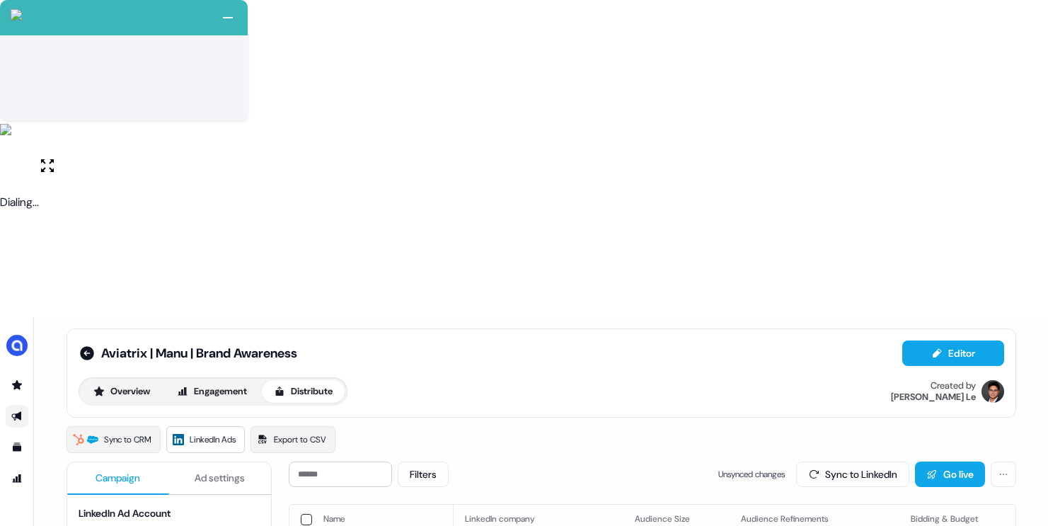
click at [303, 514] on button "button" at bounding box center [306, 519] width 11 height 11
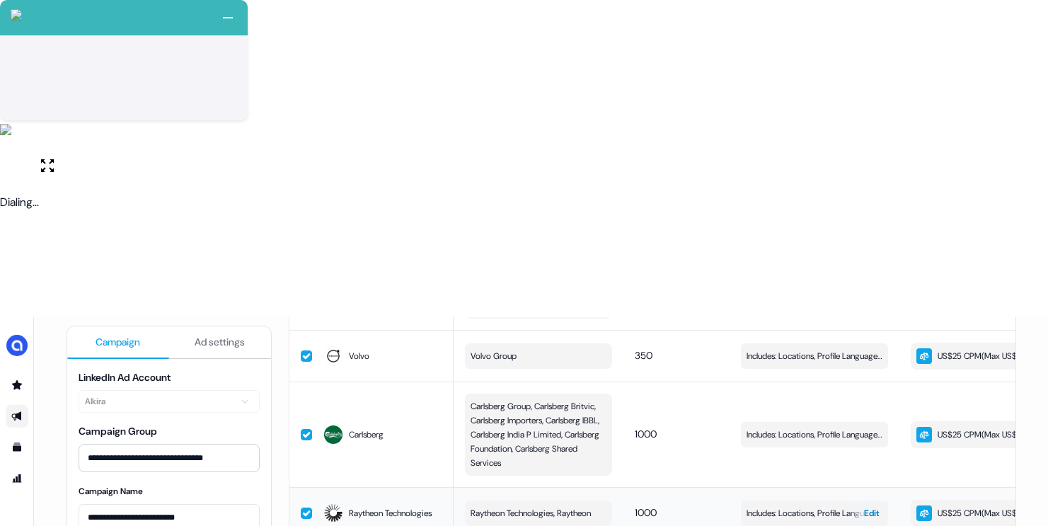
scroll to position [0, 0]
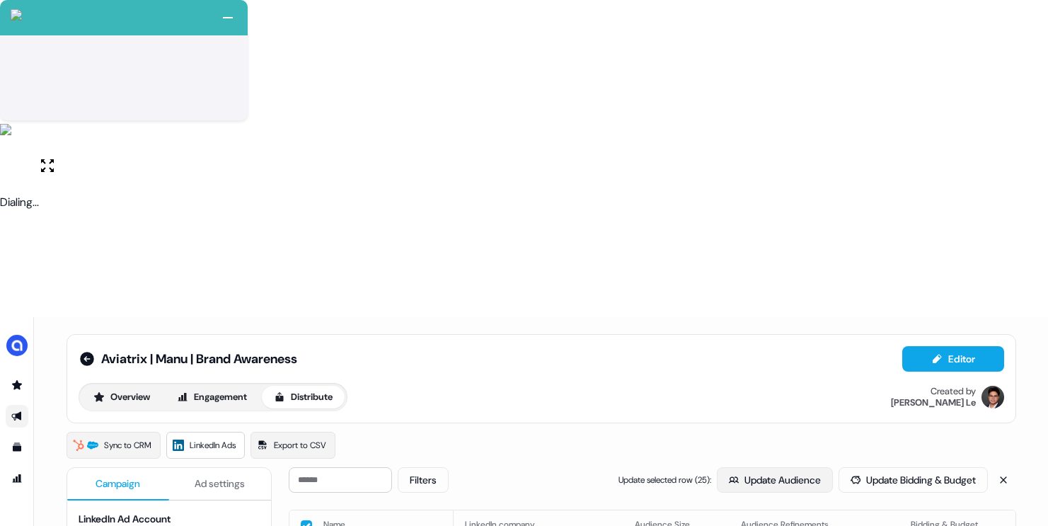
click at [758, 467] on button "Update Audience" at bounding box center [775, 479] width 116 height 25
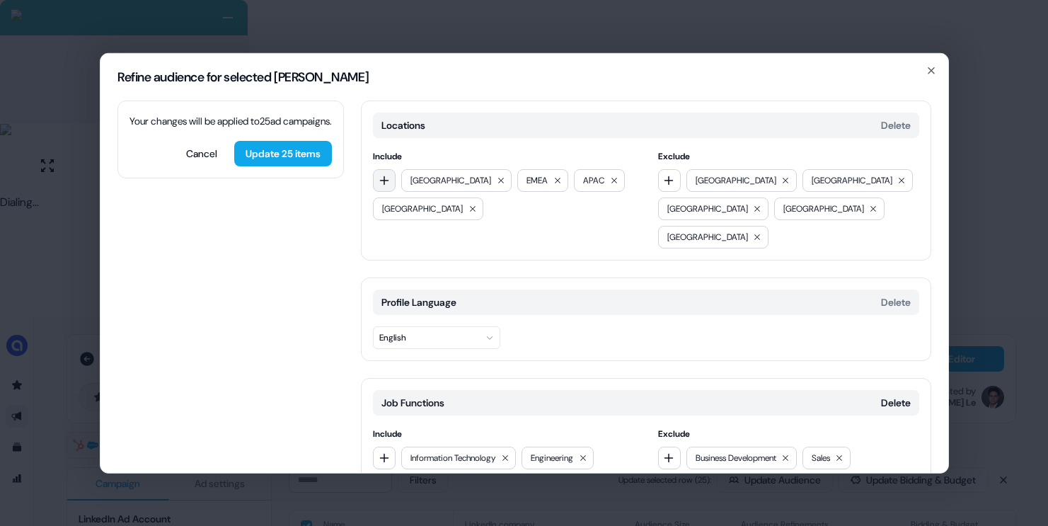
click at [385, 176] on icon "button" at bounding box center [384, 179] width 11 height 11
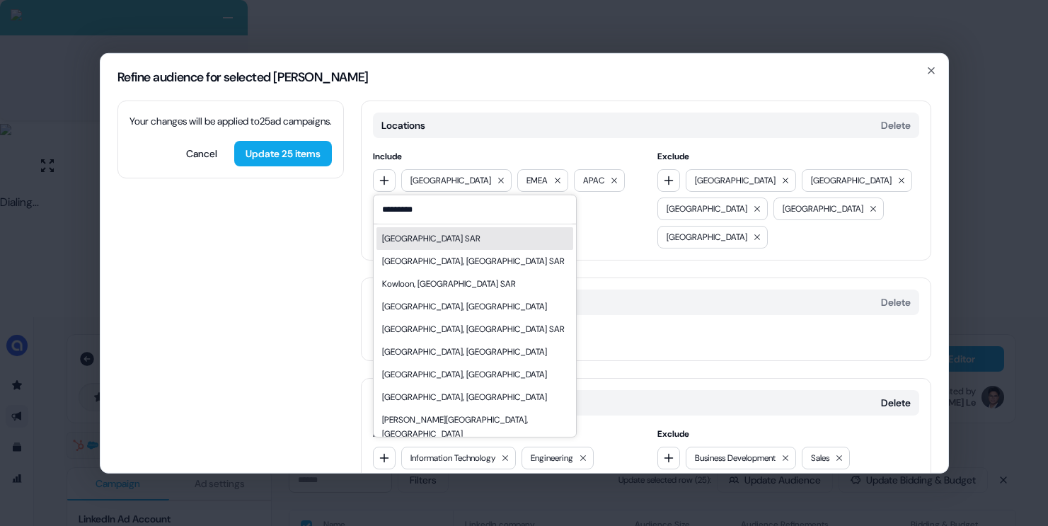
type input "*********"
click at [417, 233] on div "[GEOGRAPHIC_DATA] SAR" at bounding box center [431, 238] width 98 height 14
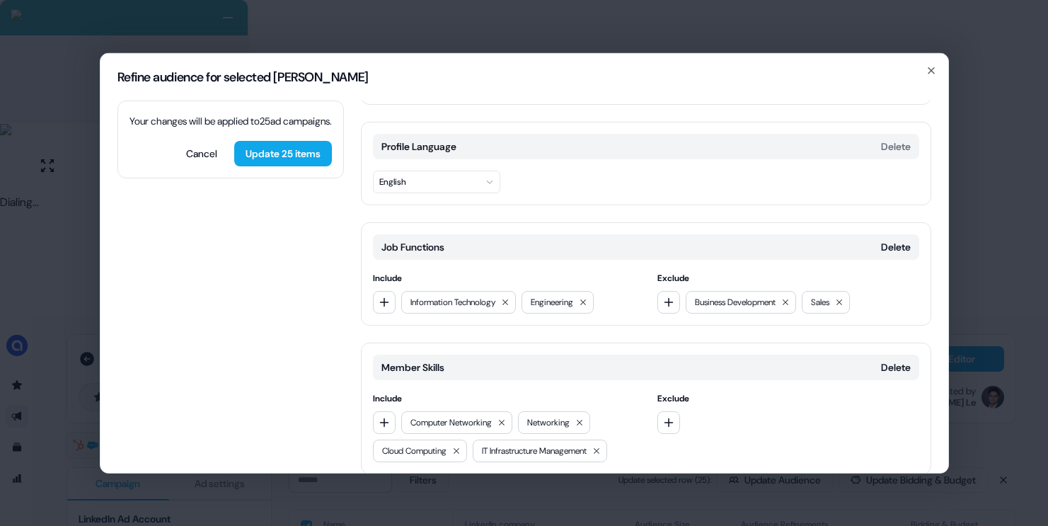
scroll to position [188, 0]
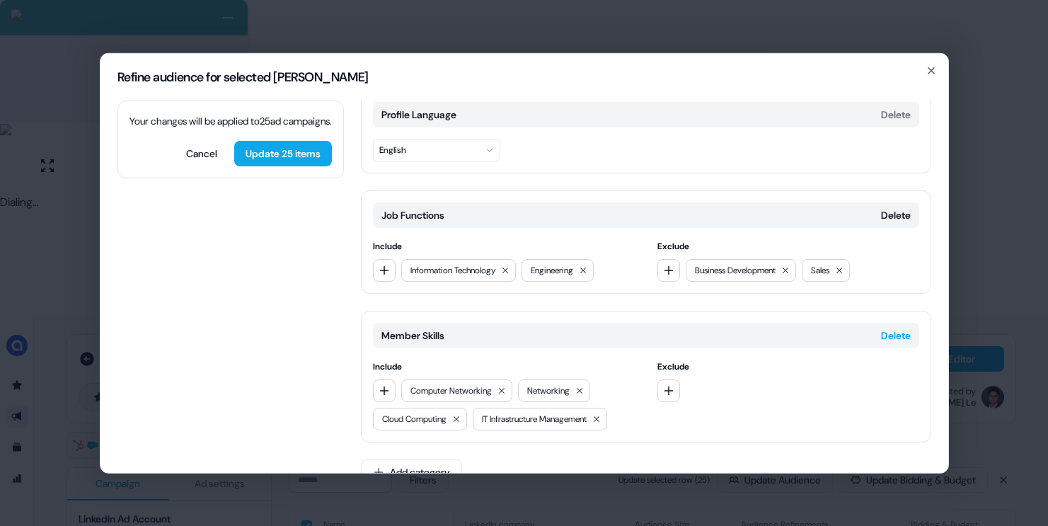
click at [887, 328] on button "Delete" at bounding box center [896, 335] width 30 height 14
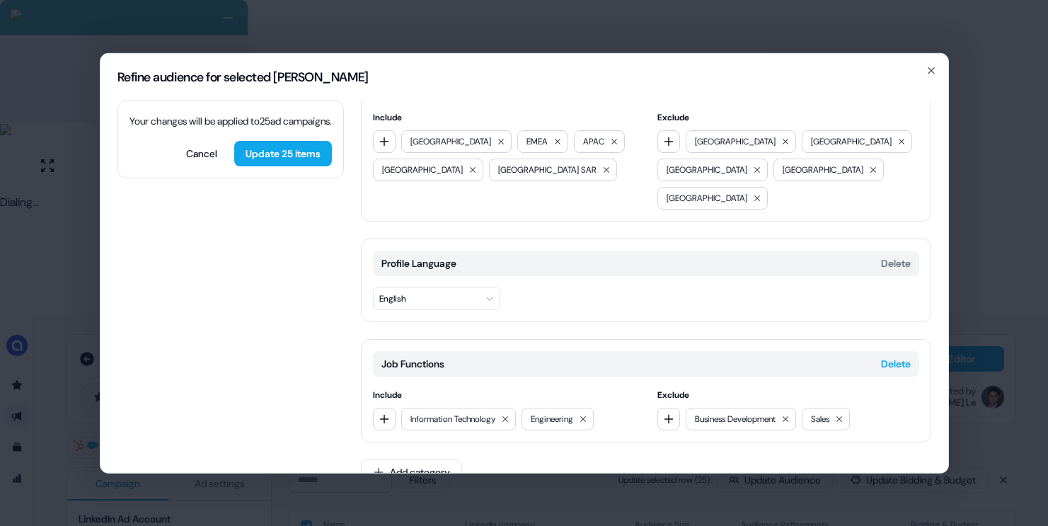
click at [895, 356] on button "Delete" at bounding box center [896, 363] width 30 height 14
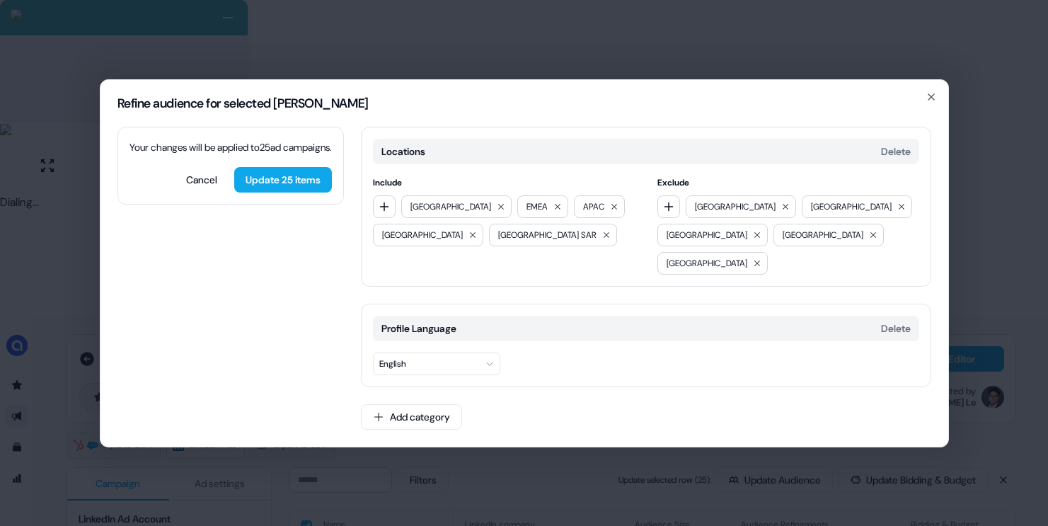
scroll to position [0, 0]
click at [427, 404] on button "Add category" at bounding box center [411, 416] width 101 height 25
type input "***"
click at [452, 449] on div "Profile Locations" at bounding box center [463, 445] width 202 height 23
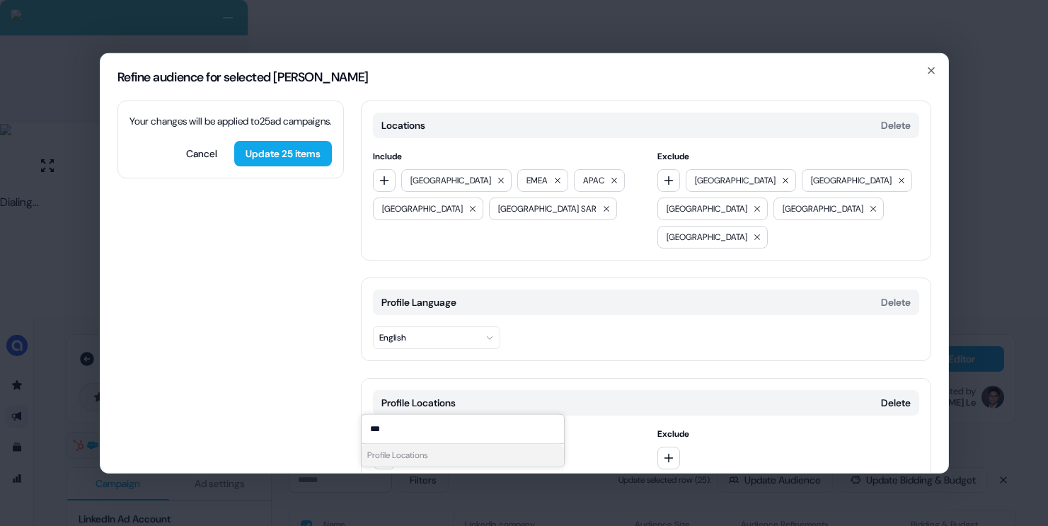
scroll to position [22, 0]
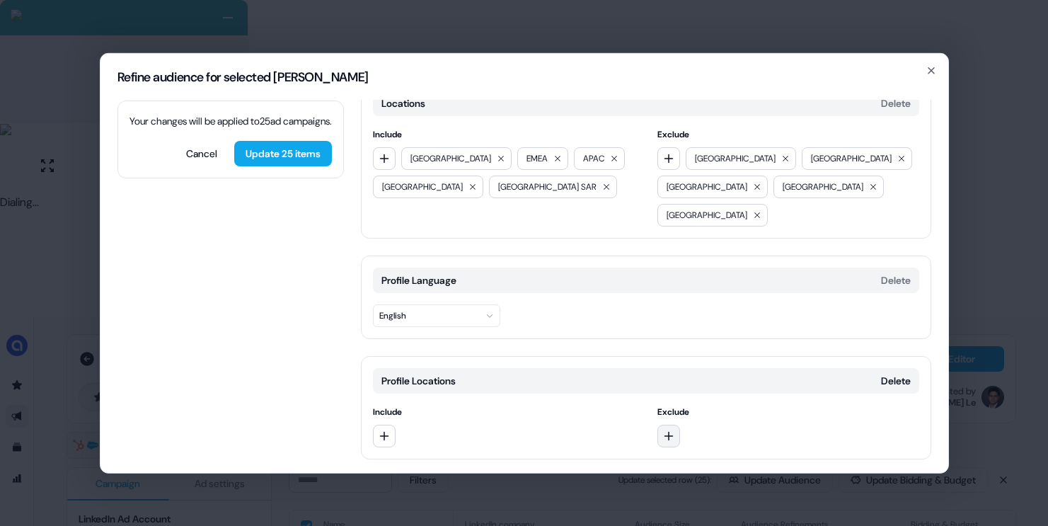
click at [667, 424] on button "button" at bounding box center [668, 435] width 23 height 23
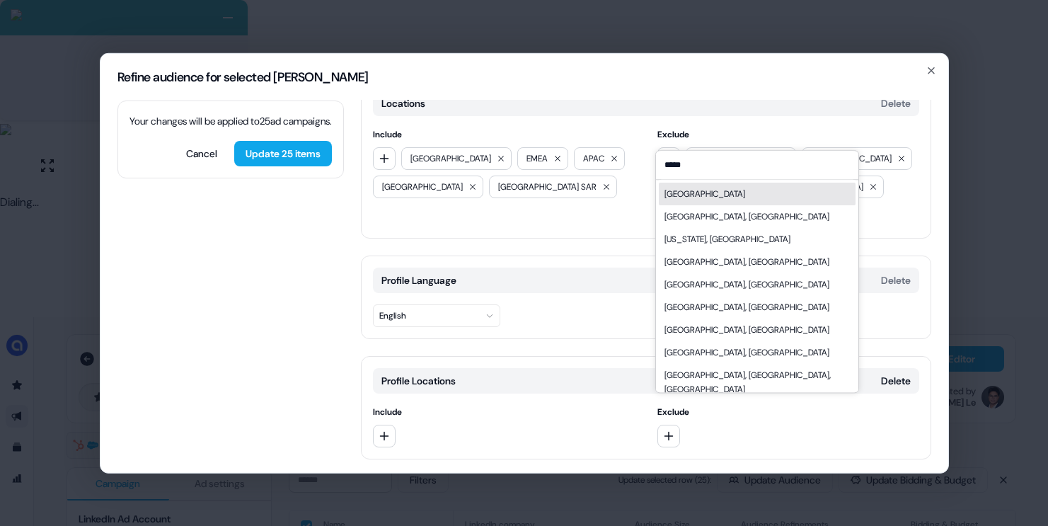
type input "*****"
click at [702, 190] on div "[GEOGRAPHIC_DATA]" at bounding box center [757, 194] width 197 height 23
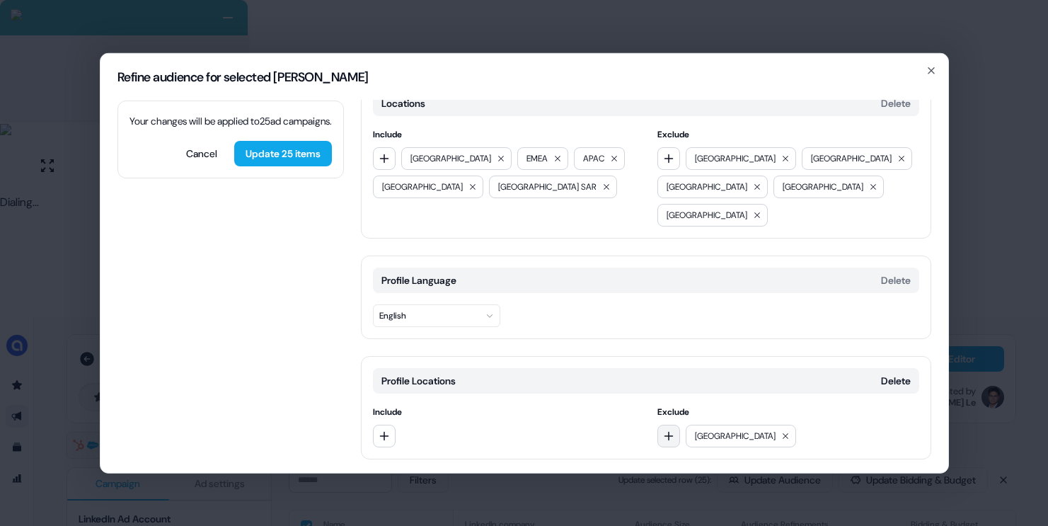
click at [663, 424] on button "button" at bounding box center [668, 435] width 23 height 23
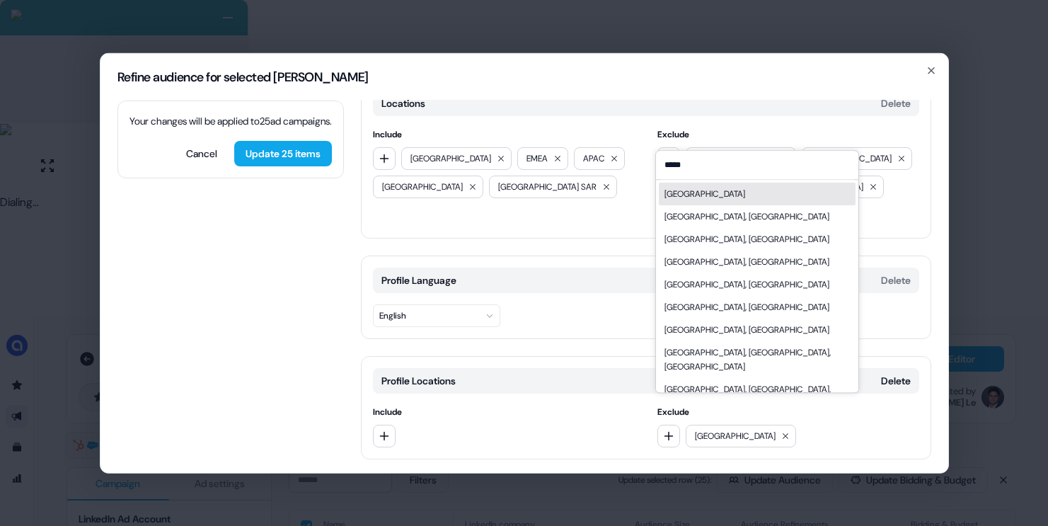
type input "*****"
click at [731, 199] on div "[GEOGRAPHIC_DATA]" at bounding box center [757, 194] width 197 height 23
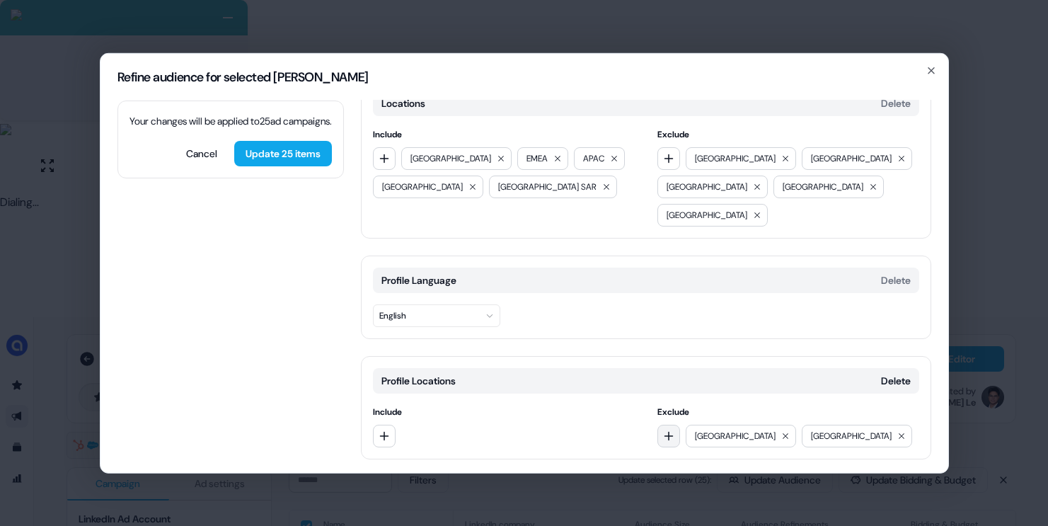
click at [670, 430] on icon "button" at bounding box center [668, 435] width 11 height 11
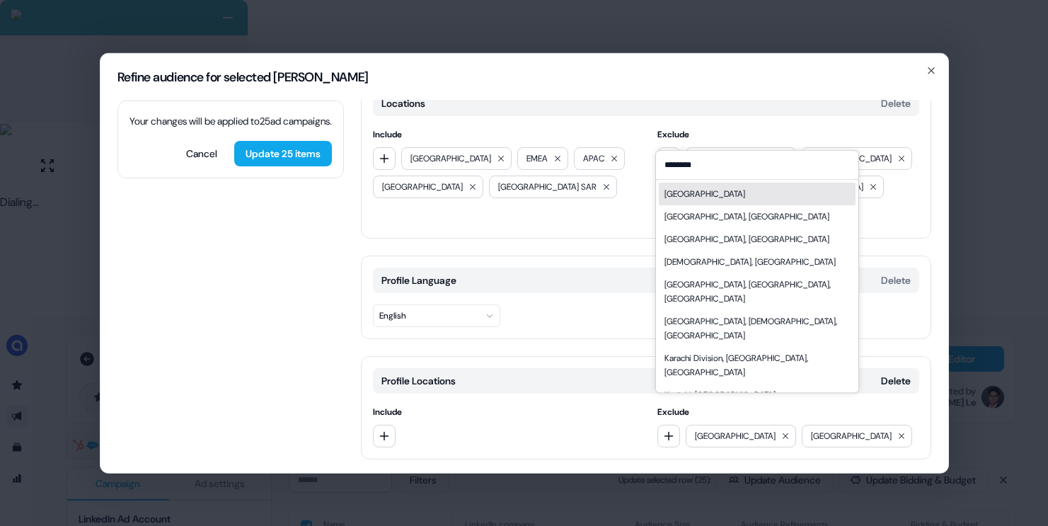
type input "********"
click at [700, 200] on div "[GEOGRAPHIC_DATA]" at bounding box center [757, 194] width 197 height 23
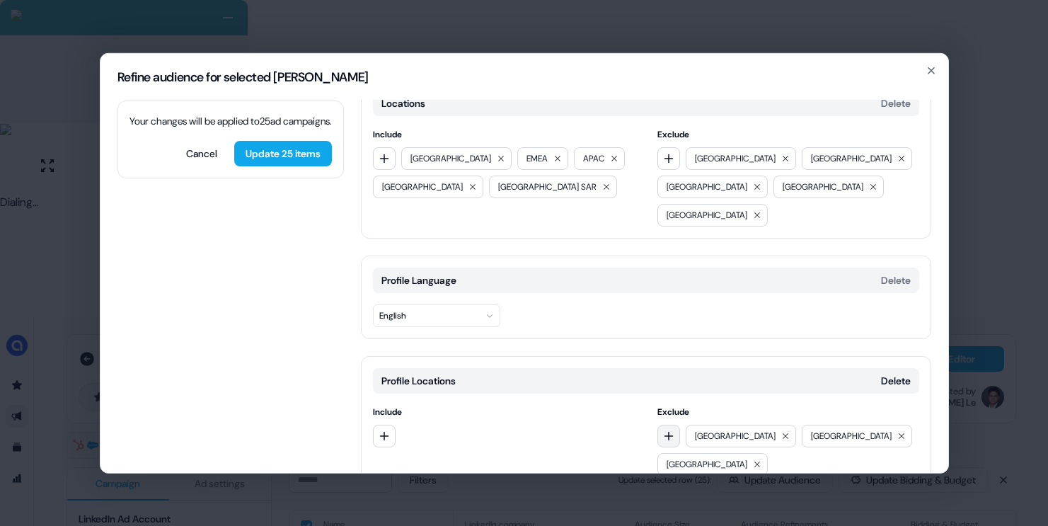
click at [675, 424] on button "button" at bounding box center [668, 435] width 23 height 23
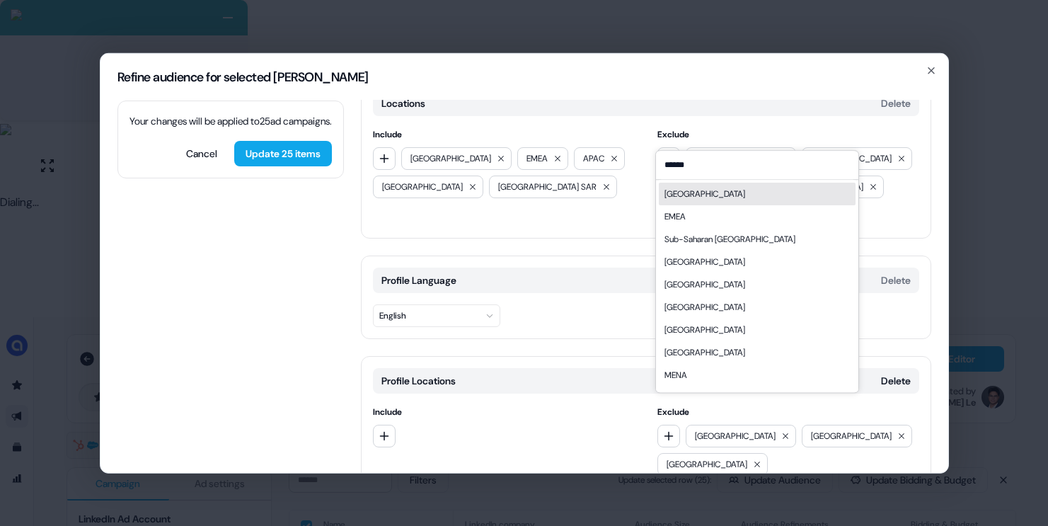
type input "******"
click at [696, 191] on div "[GEOGRAPHIC_DATA]" at bounding box center [757, 194] width 197 height 23
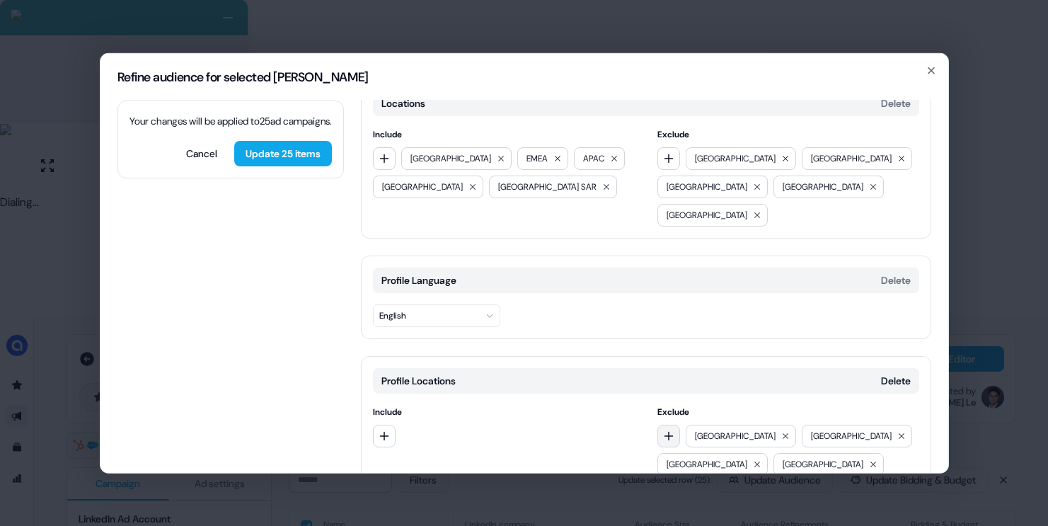
click at [668, 430] on icon "button" at bounding box center [668, 435] width 11 height 11
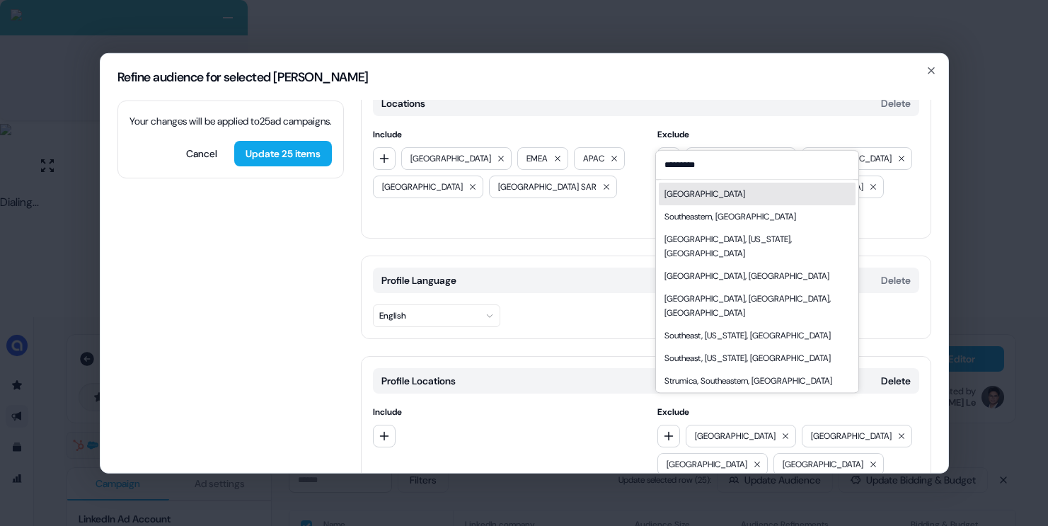
type input "*********"
click at [725, 194] on div "[GEOGRAPHIC_DATA]" at bounding box center [757, 194] width 197 height 23
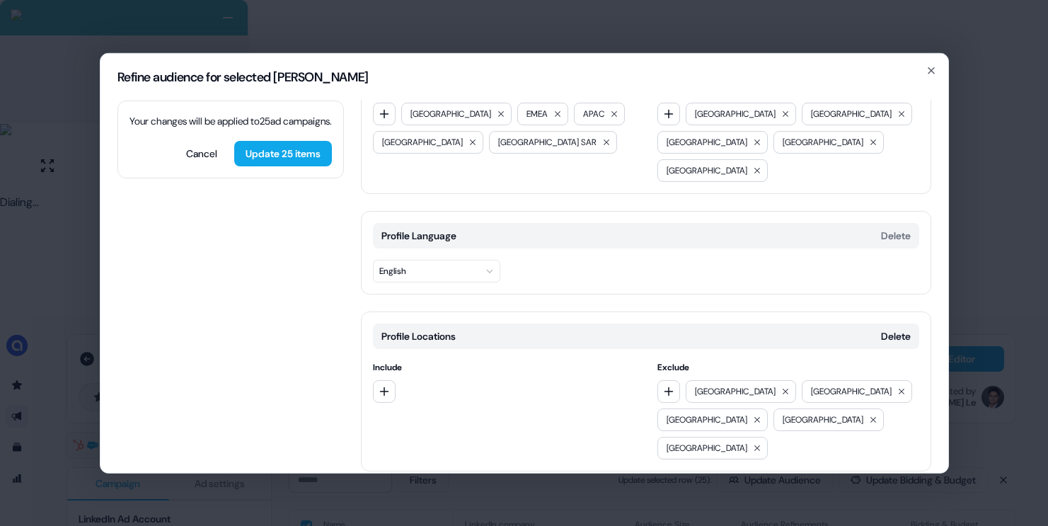
scroll to position [67, 0]
click at [423, 487] on button "Add category" at bounding box center [411, 499] width 101 height 25
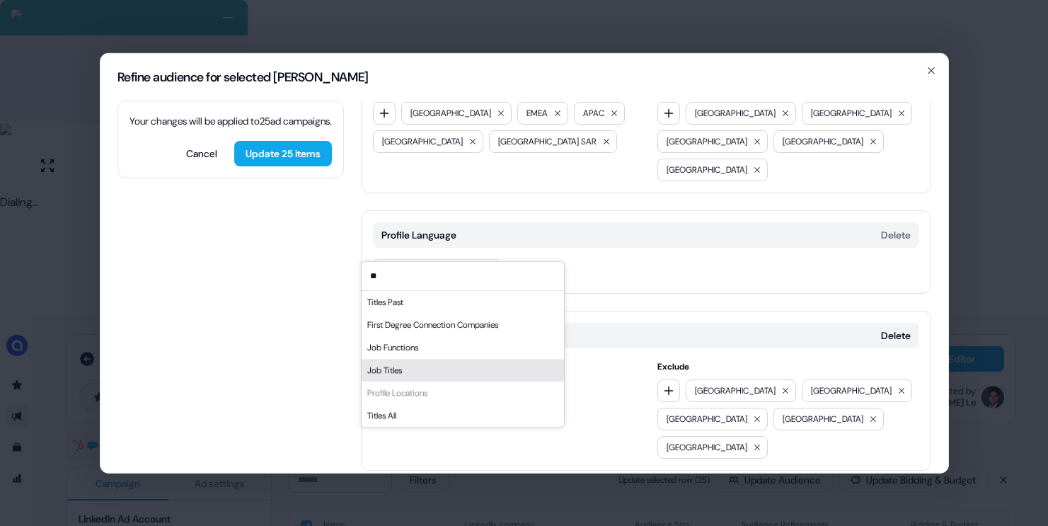
type input "**"
click at [451, 364] on div "Job Titles" at bounding box center [463, 370] width 202 height 23
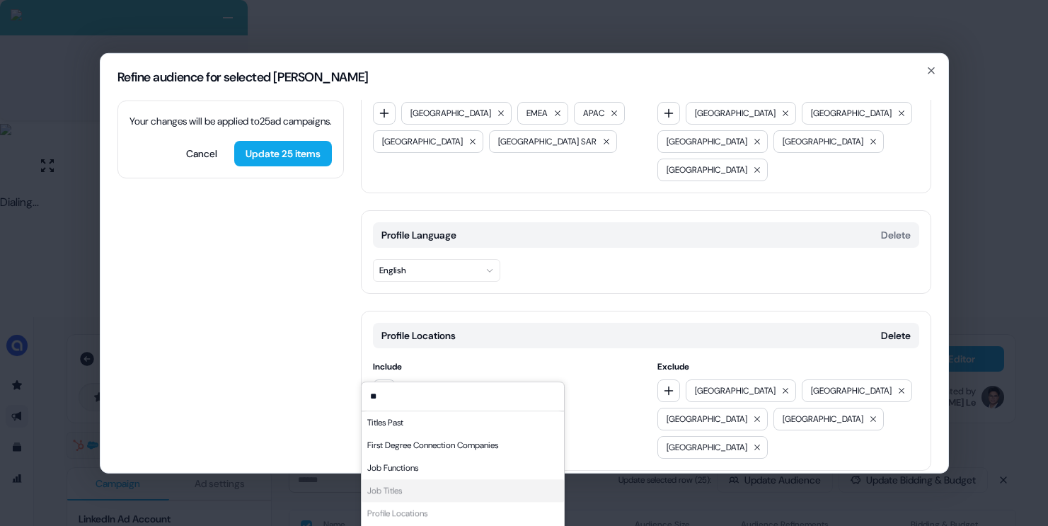
scroll to position [188, 0]
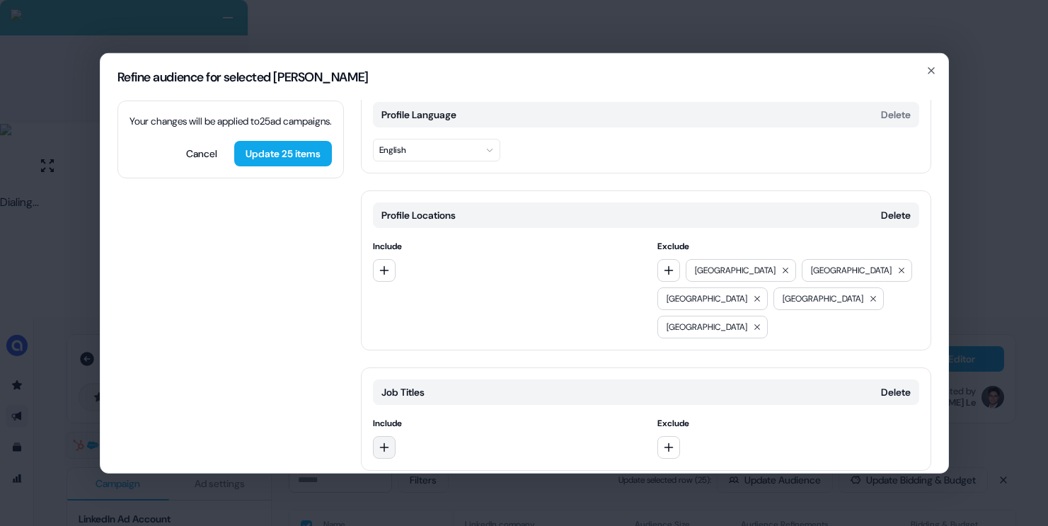
click at [379, 441] on icon "button" at bounding box center [384, 446] width 11 height 11
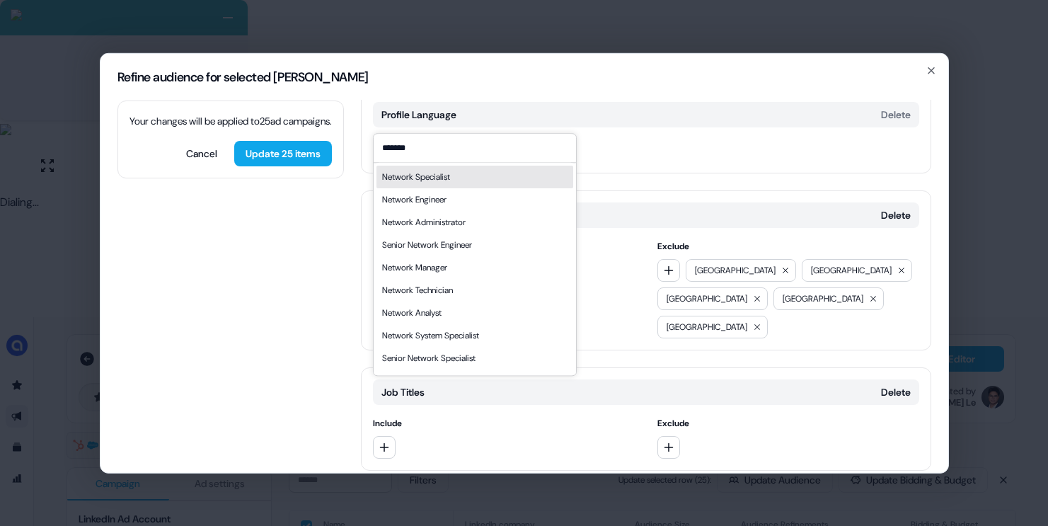
type input "*******"
click at [488, 182] on div "Network Specialist" at bounding box center [474, 177] width 197 height 23
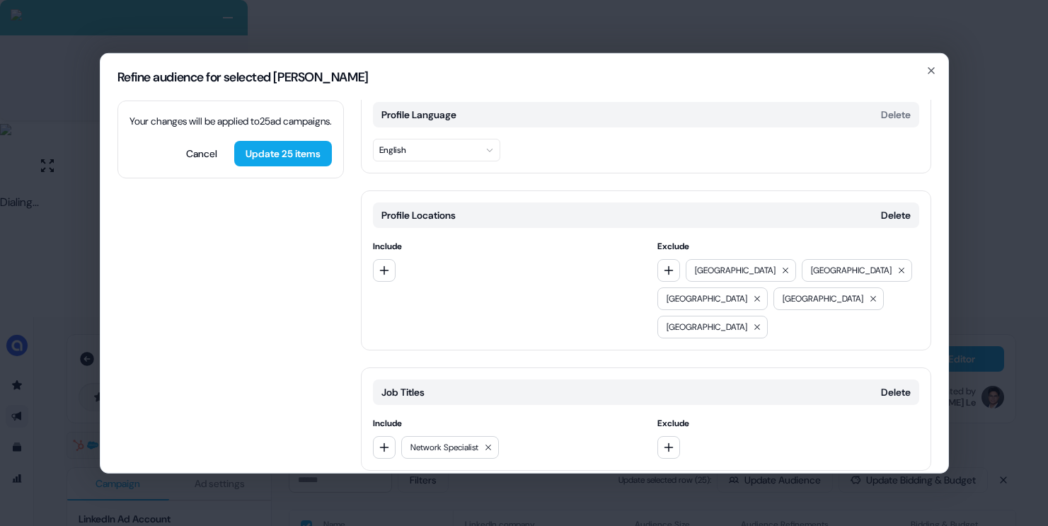
drag, startPoint x: 390, startPoint y: 387, endPoint x: 466, endPoint y: 358, distance: 81.8
click at [391, 435] on button "button" at bounding box center [384, 446] width 23 height 23
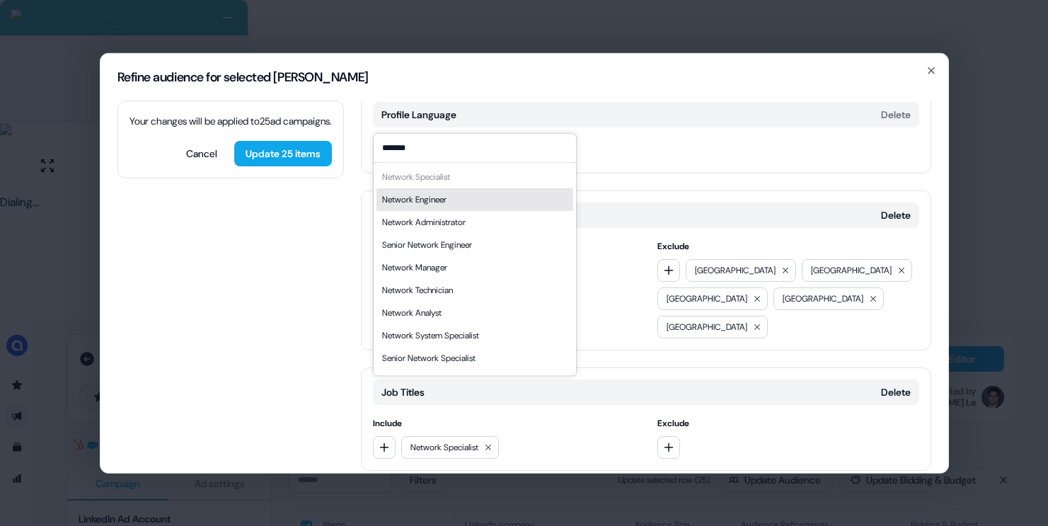
type input "*******"
click at [415, 191] on div "Network Engineer" at bounding box center [474, 199] width 197 height 23
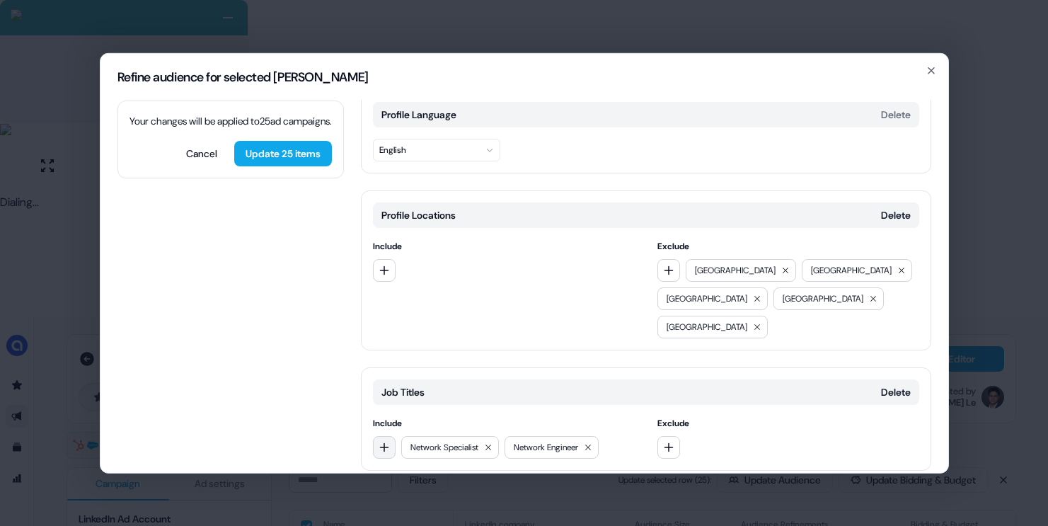
click at [379, 441] on icon "button" at bounding box center [384, 446] width 11 height 11
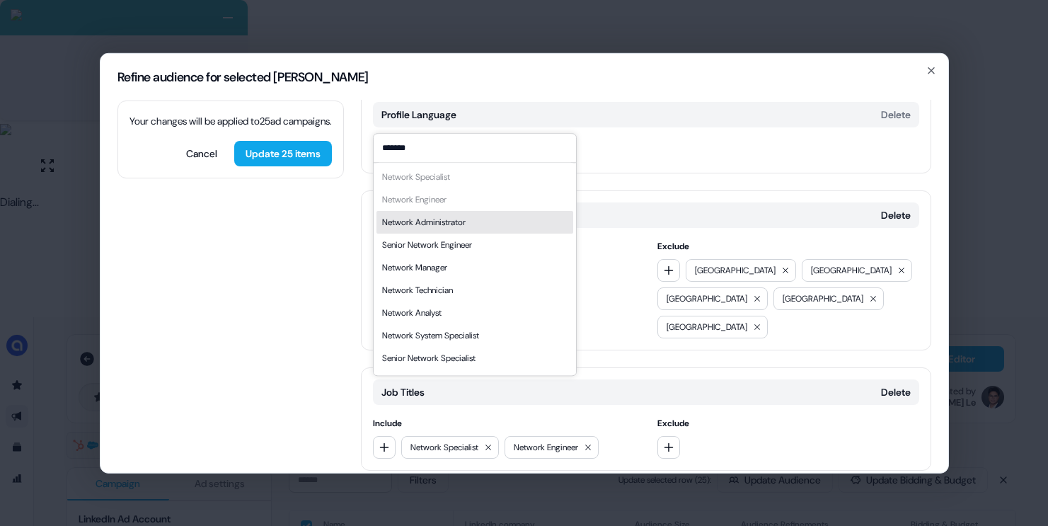
type input "*******"
click at [481, 219] on div "Network Administrator" at bounding box center [474, 222] width 197 height 23
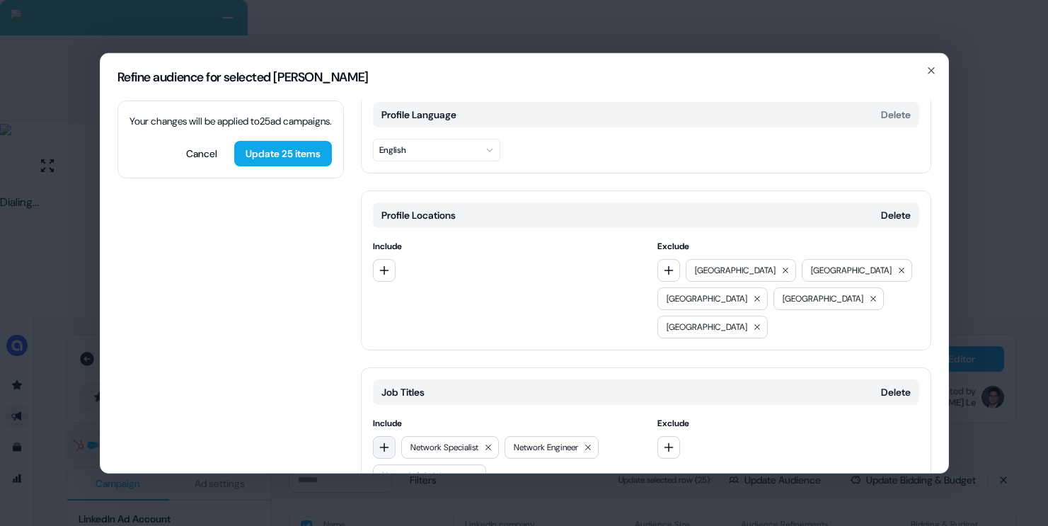
drag, startPoint x: 379, startPoint y: 386, endPoint x: 392, endPoint y: 384, distance: 12.9
click at [379, 441] on icon "button" at bounding box center [384, 446] width 11 height 11
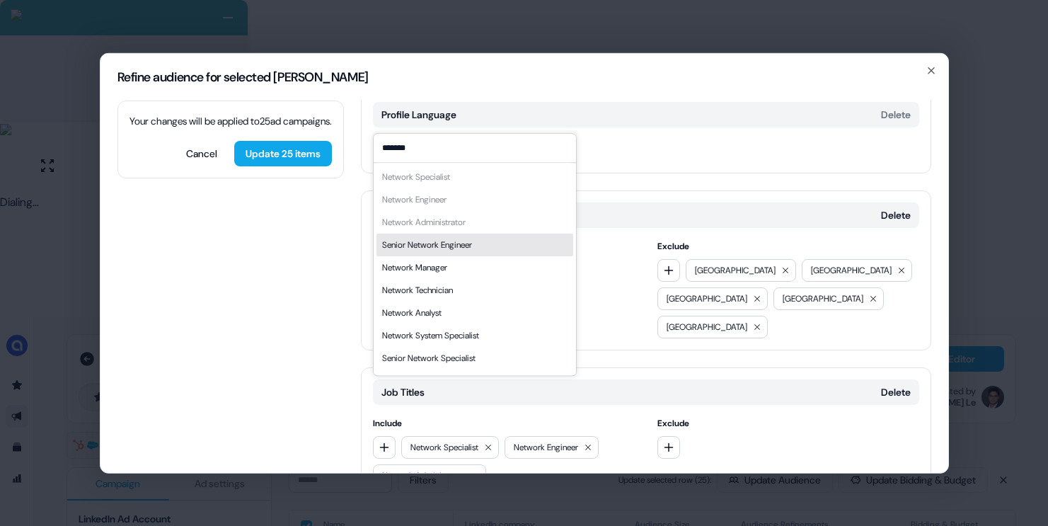
type input "*******"
drag, startPoint x: 451, startPoint y: 242, endPoint x: 422, endPoint y: 302, distance: 66.5
click at [452, 242] on div "Senior Network Engineer" at bounding box center [427, 245] width 90 height 14
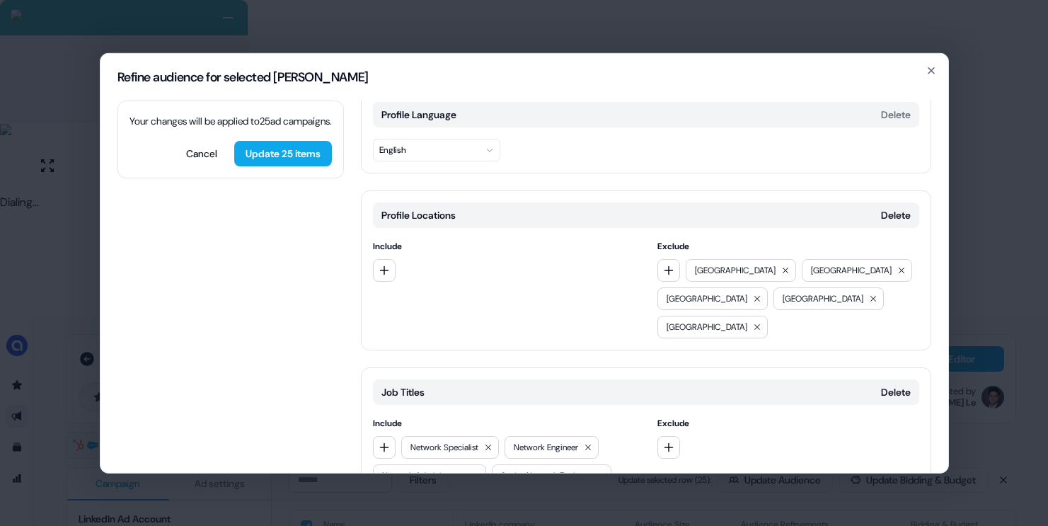
drag, startPoint x: 381, startPoint y: 388, endPoint x: 402, endPoint y: 370, distance: 27.1
click at [382, 441] on icon "button" at bounding box center [384, 446] width 11 height 11
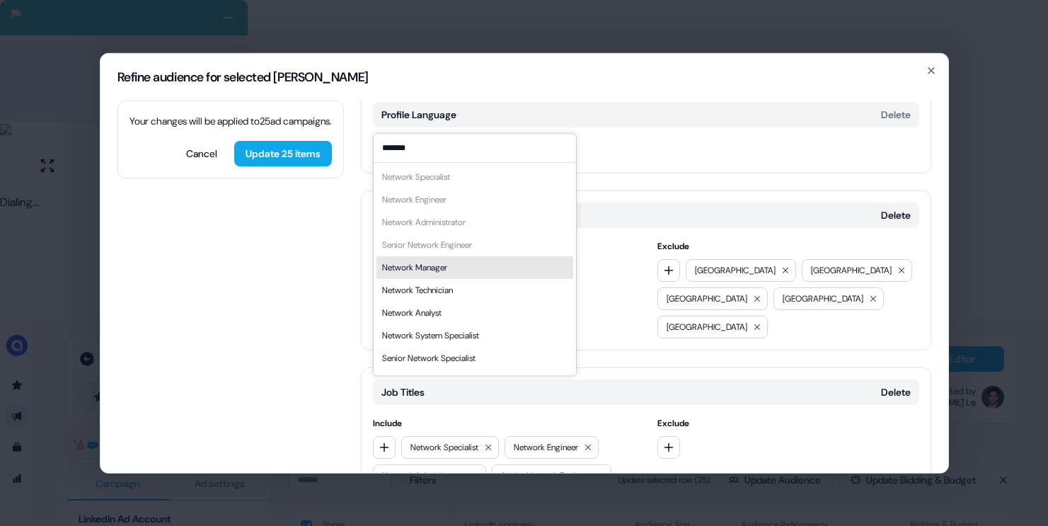
type input "*******"
click at [454, 275] on div "Network Manager" at bounding box center [474, 267] width 197 height 23
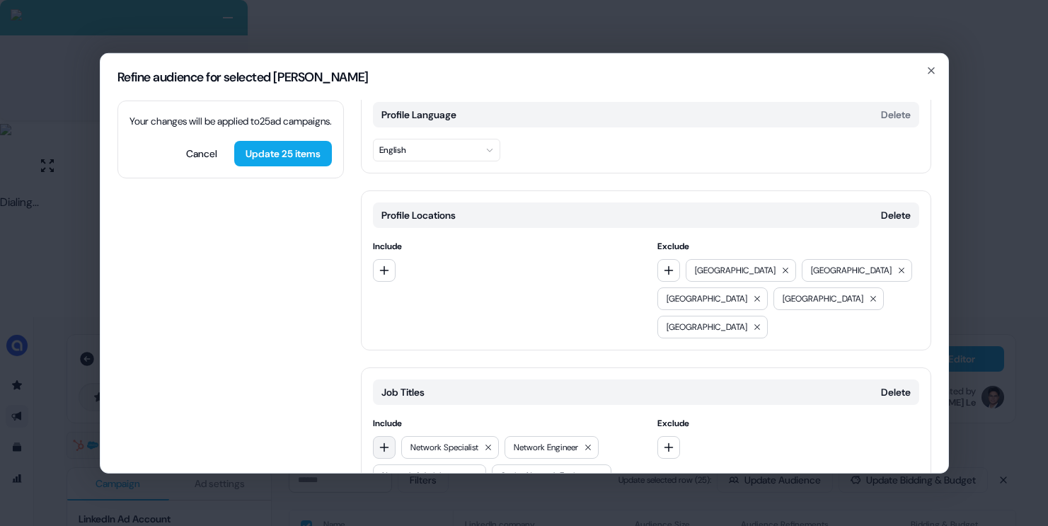
click at [385, 441] on icon "button" at bounding box center [384, 446] width 11 height 11
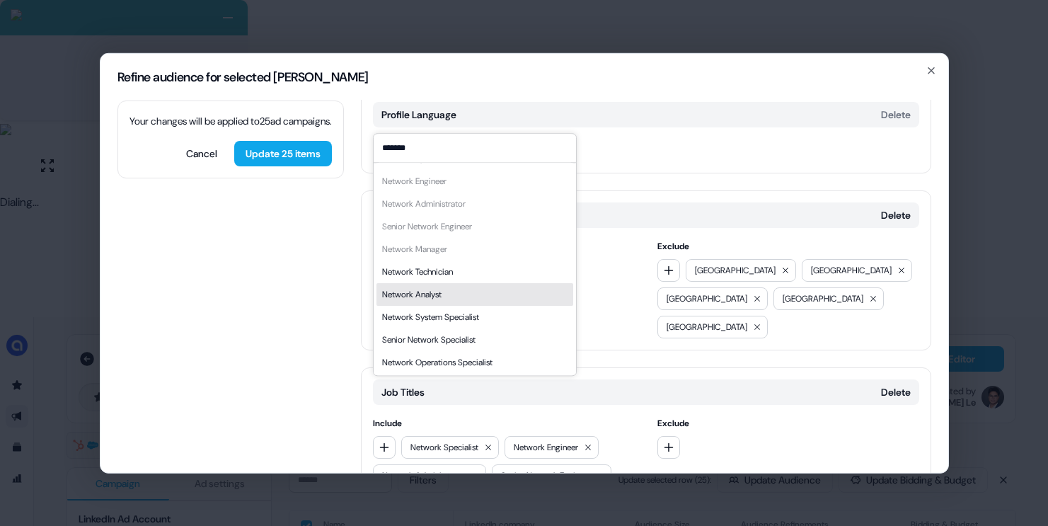
scroll to position [20, 0]
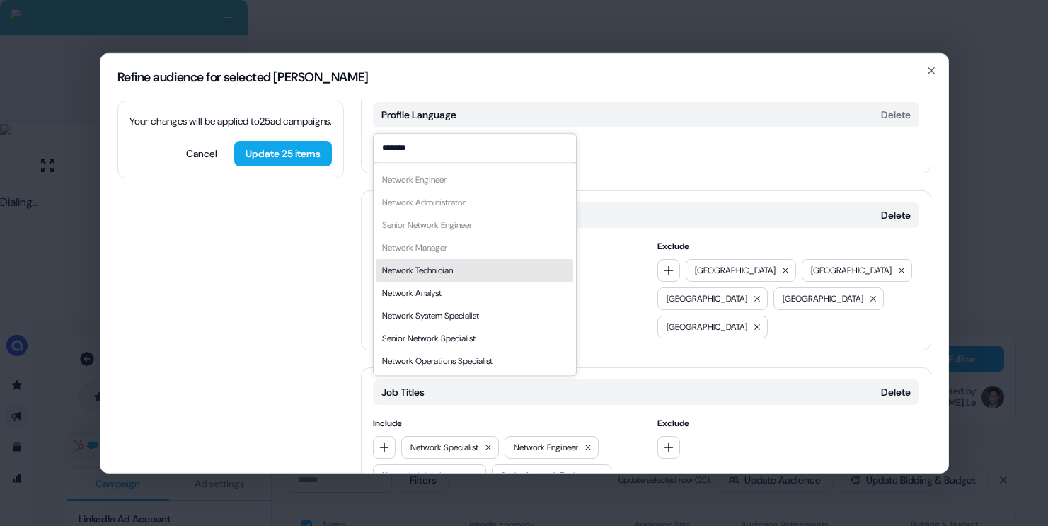
type input "*******"
drag, startPoint x: 447, startPoint y: 274, endPoint x: 434, endPoint y: 314, distance: 42.3
click at [447, 274] on div "Network Technician" at bounding box center [417, 270] width 71 height 14
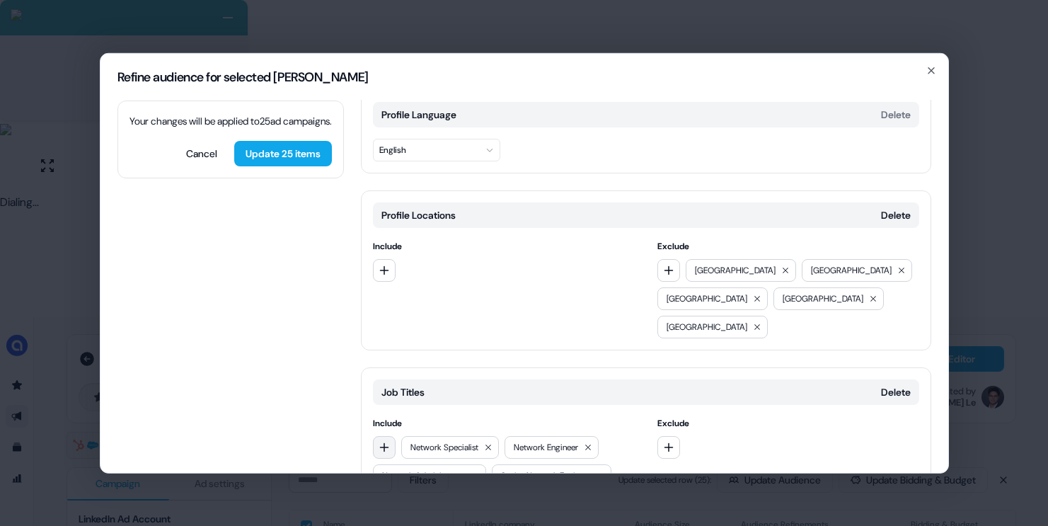
click at [391, 435] on button "button" at bounding box center [384, 446] width 23 height 23
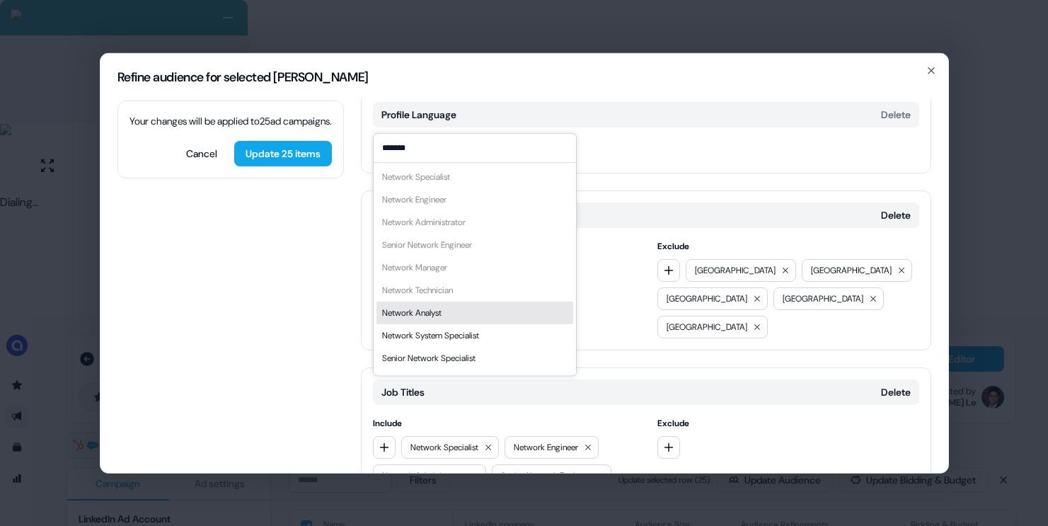
type input "*******"
click at [442, 316] on div "Network Analyst" at bounding box center [411, 313] width 59 height 14
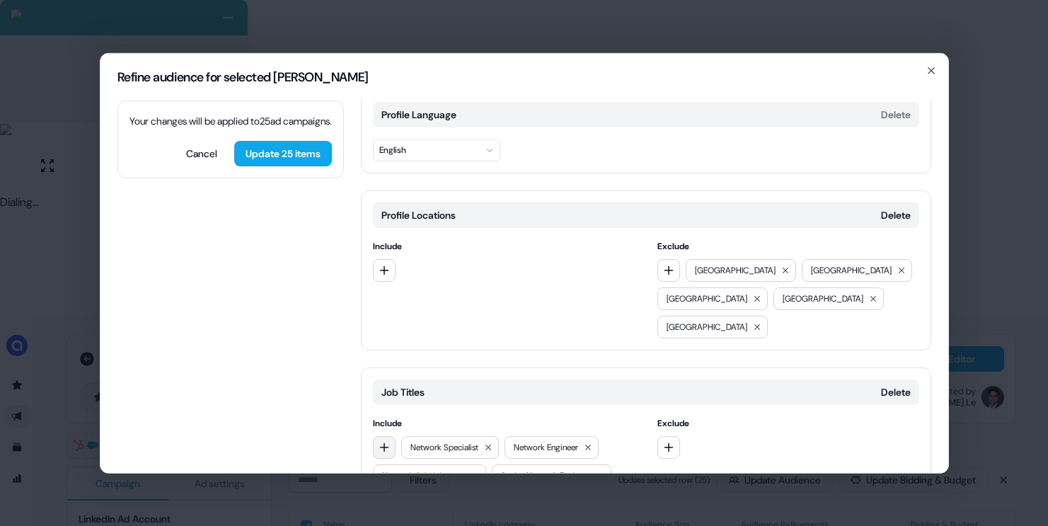
click at [388, 441] on icon "button" at bounding box center [384, 446] width 11 height 11
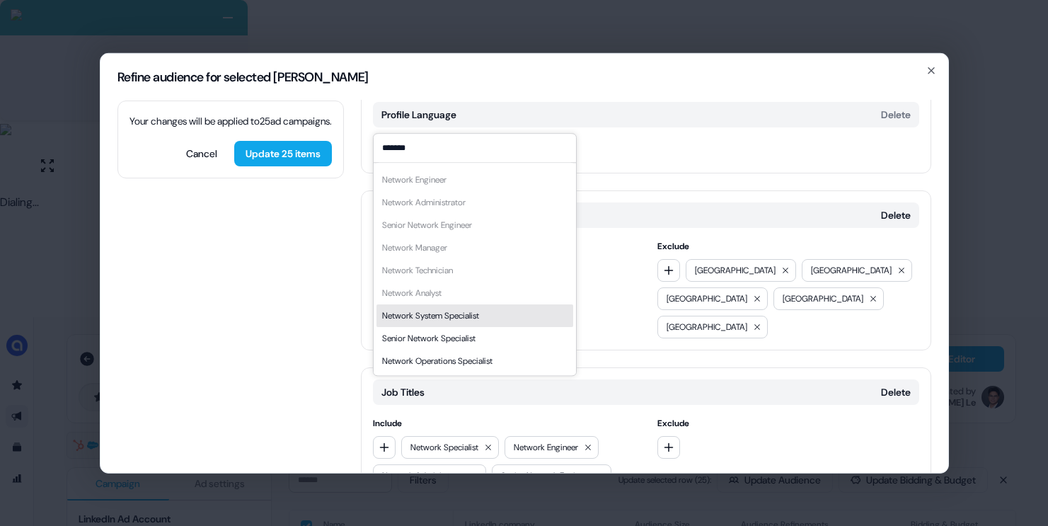
type input "*******"
click at [461, 311] on div "Network System Specialist" at bounding box center [430, 316] width 97 height 14
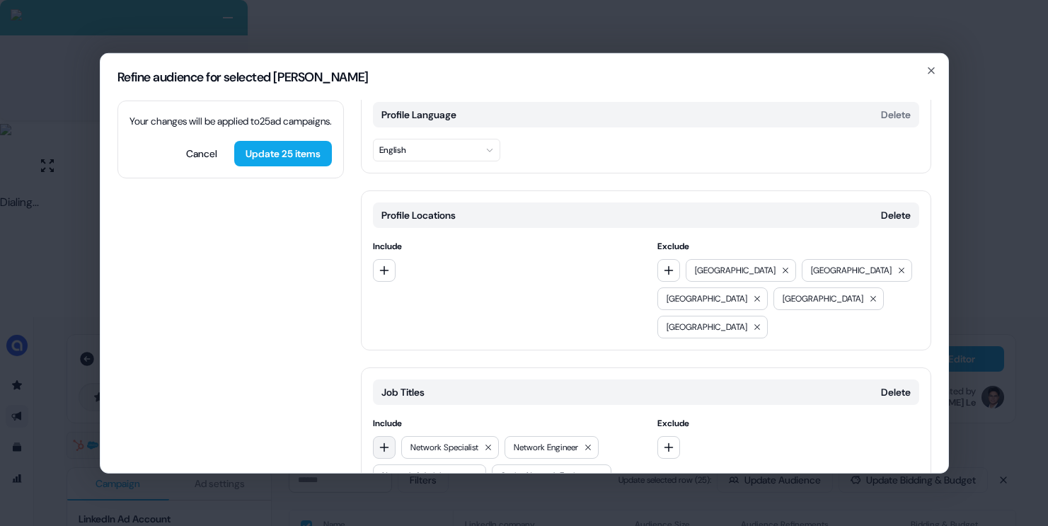
click at [392, 435] on button "button" at bounding box center [384, 446] width 23 height 23
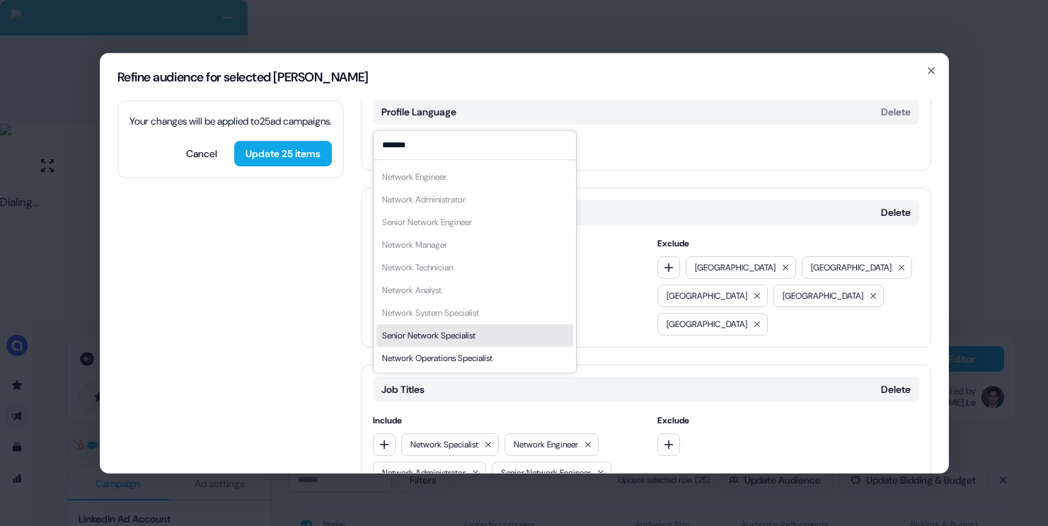
type input "*******"
click at [442, 340] on div "Senior Network Specialist" at bounding box center [428, 335] width 93 height 14
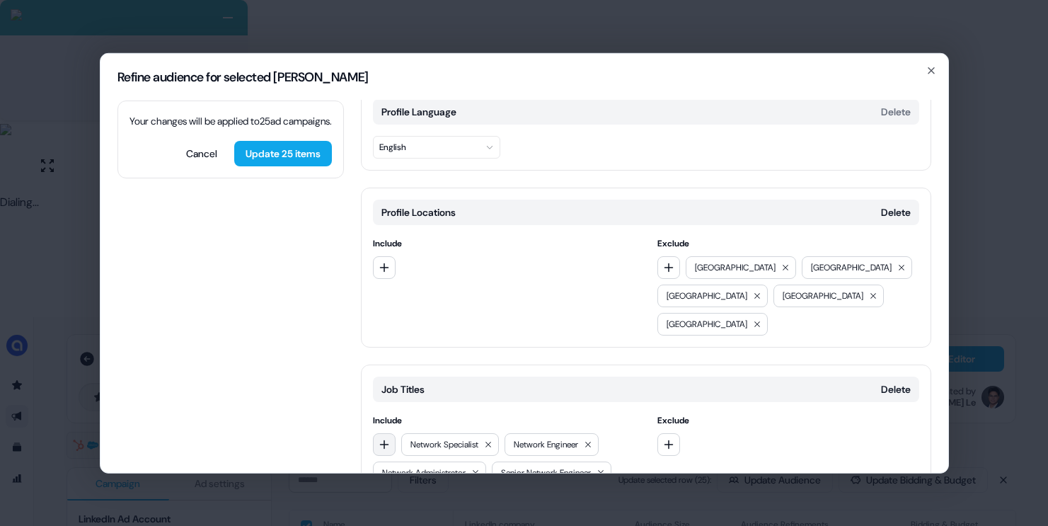
click at [393, 432] on button "button" at bounding box center [384, 443] width 23 height 23
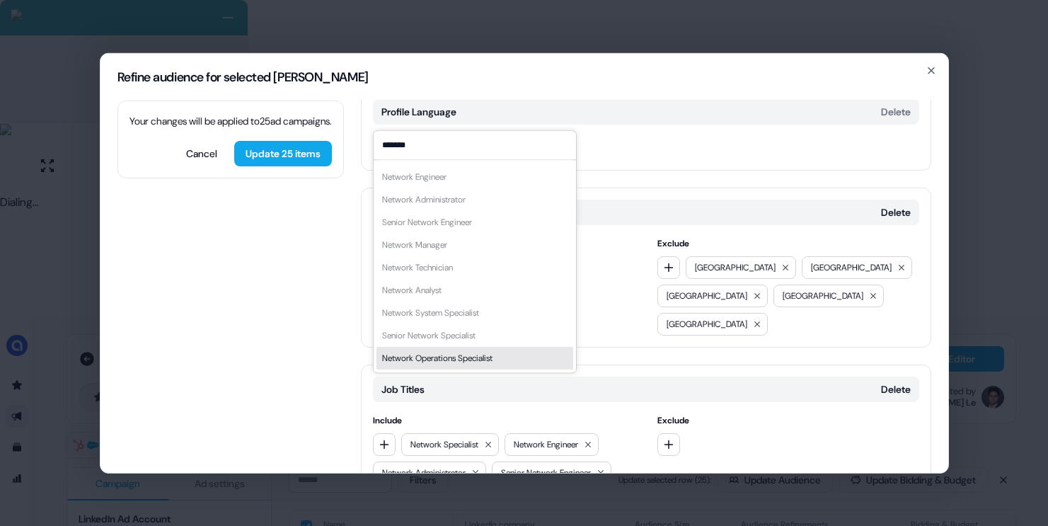
type input "*******"
click at [460, 357] on div "Network Operations Specialist" at bounding box center [437, 358] width 110 height 14
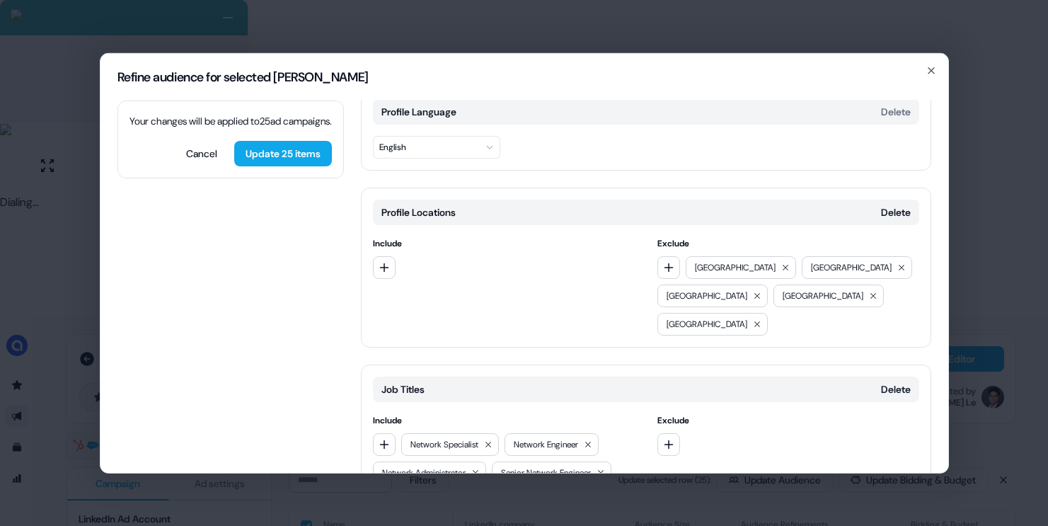
click at [398, 432] on div "Network Specialist Network Engineer Network Administrator Senior Network Engine…" at bounding box center [504, 514] width 262 height 164
click at [391, 432] on button "button" at bounding box center [384, 443] width 23 height 23
type input "**********"
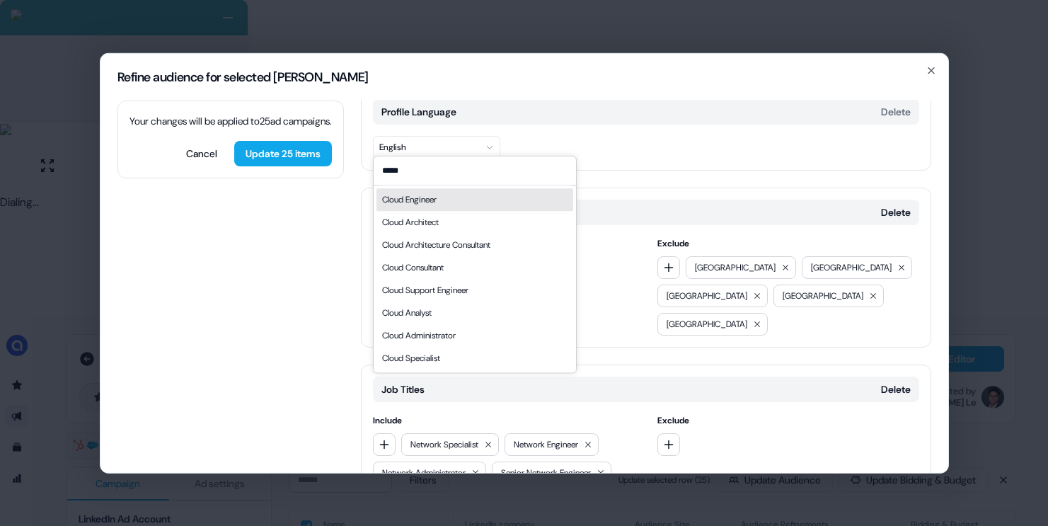
type input "*****"
click at [498, 205] on div "Cloud Engineer" at bounding box center [474, 199] width 197 height 23
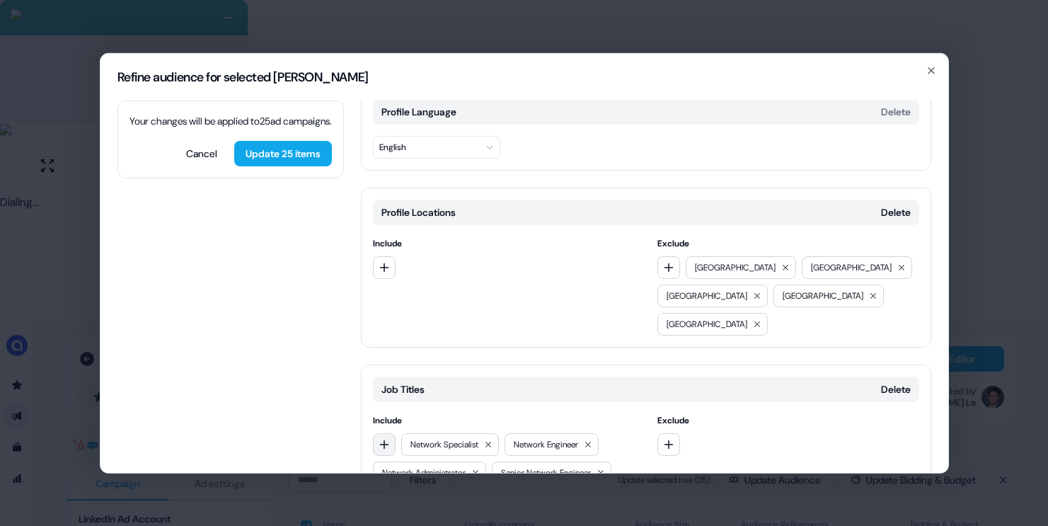
click at [384, 438] on icon "button" at bounding box center [384, 443] width 11 height 11
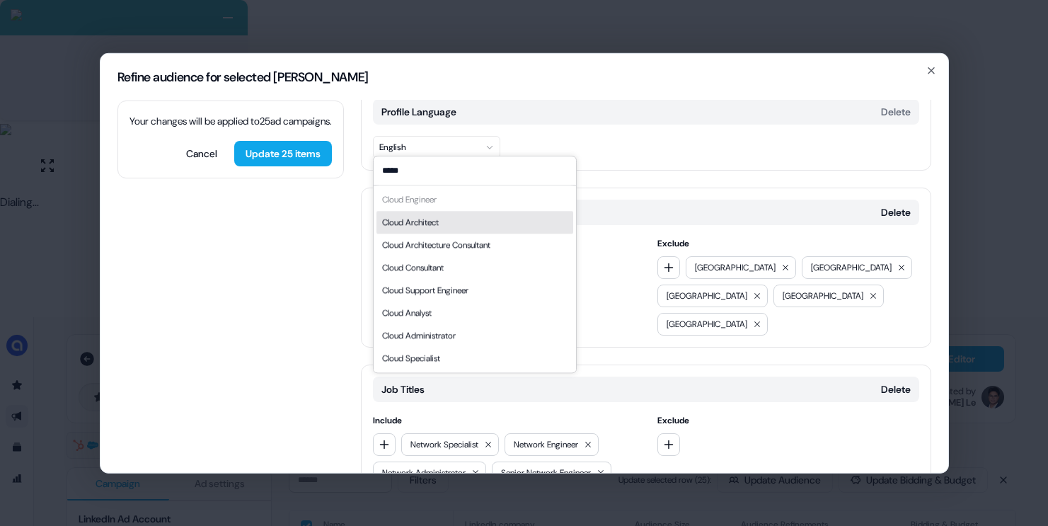
type input "*****"
click at [481, 211] on div "Cloud Architect" at bounding box center [474, 222] width 197 height 23
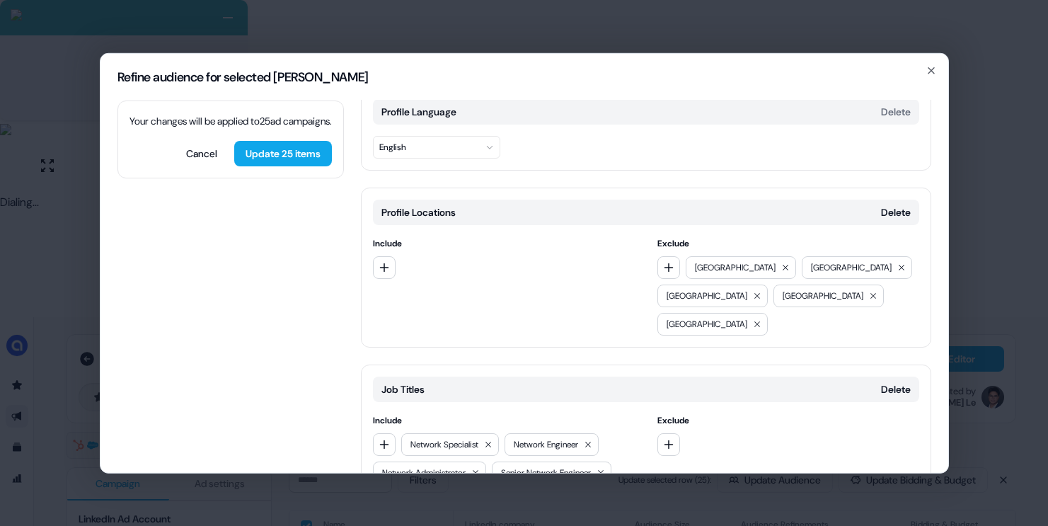
click at [372, 386] on div "Job Titles Delete Include Network Specialist Network Engineer Network Administr…" at bounding box center [646, 500] width 570 height 273
click at [382, 438] on icon "button" at bounding box center [384, 443] width 11 height 11
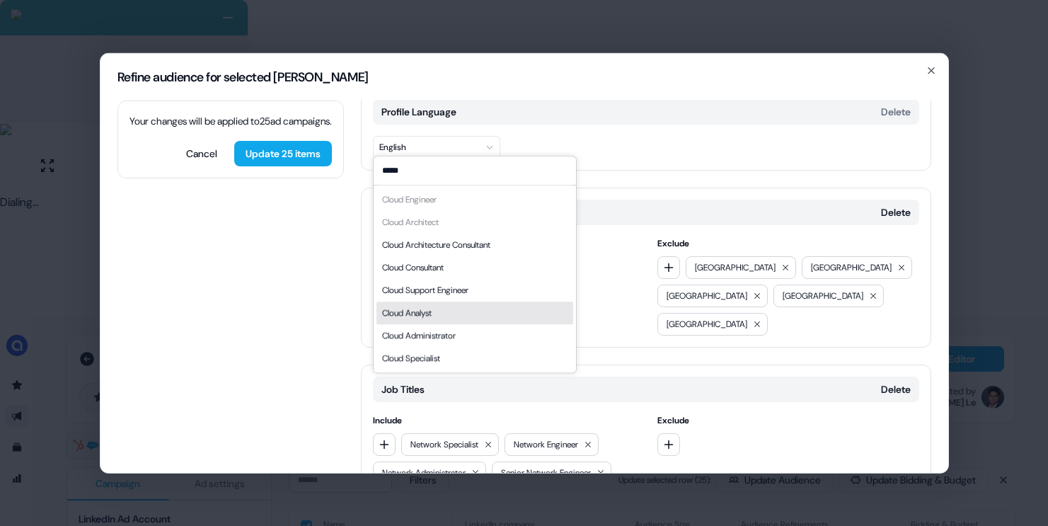
type input "*****"
click at [457, 317] on div "Cloud Analyst" at bounding box center [474, 312] width 197 height 23
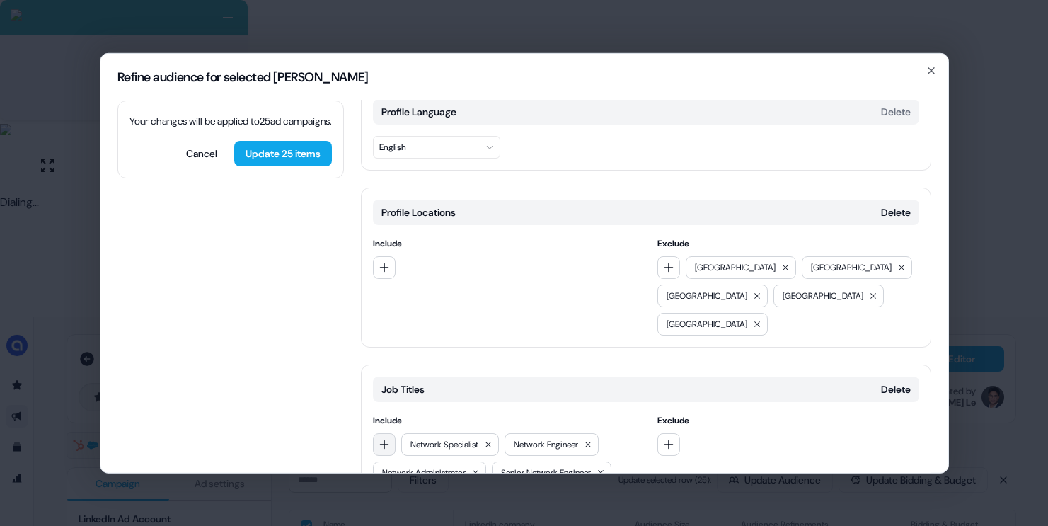
click at [381, 432] on button "button" at bounding box center [384, 443] width 23 height 23
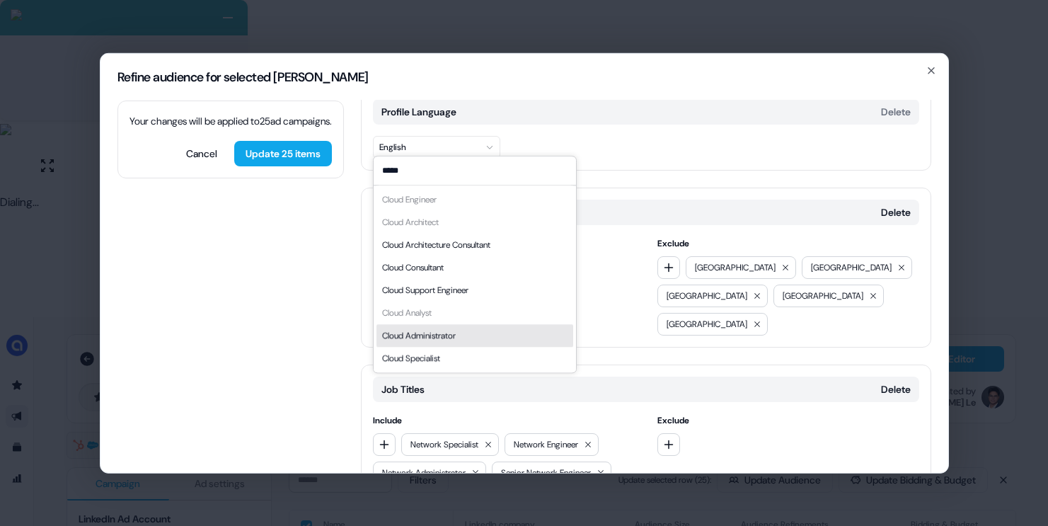
type input "*****"
click at [438, 349] on div "Cloud Specialist" at bounding box center [474, 358] width 197 height 23
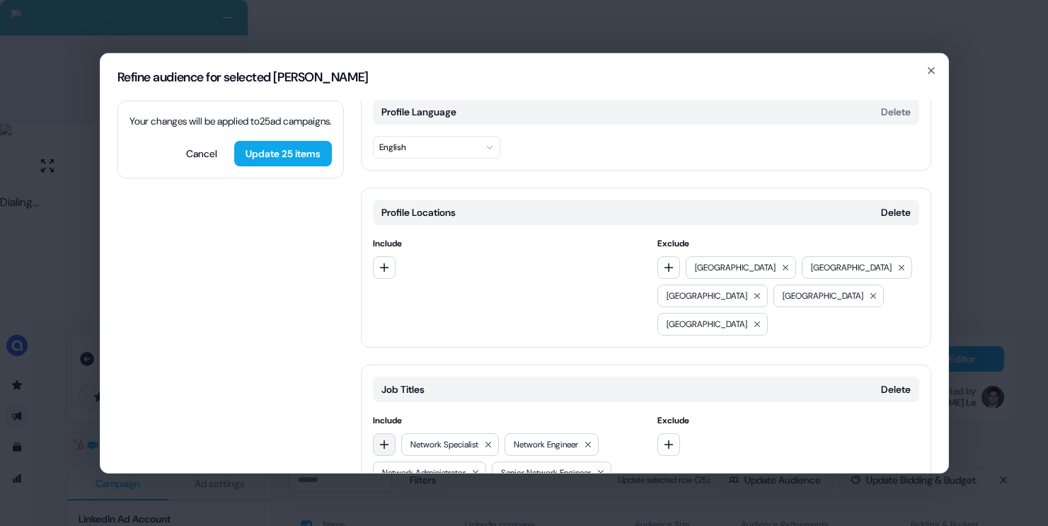
click at [387, 439] on icon "button" at bounding box center [383, 443] width 9 height 9
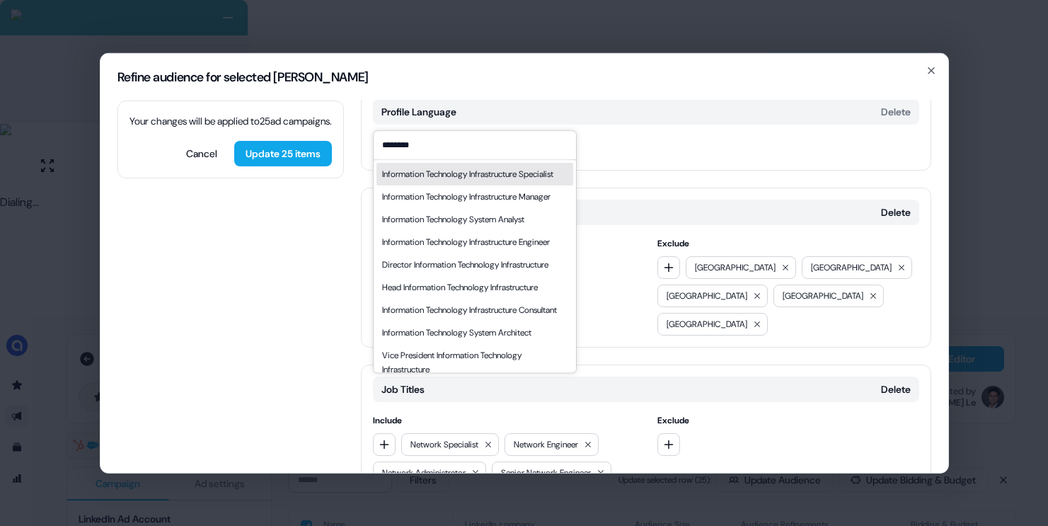
type input "********"
click at [448, 181] on div "Information Technology Infrastructure Specialist" at bounding box center [467, 174] width 171 height 14
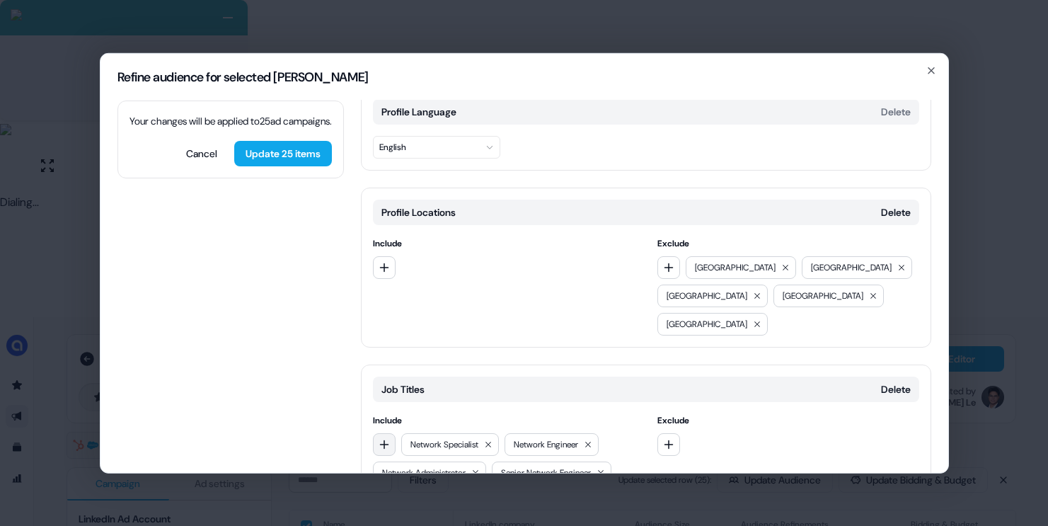
click at [386, 432] on button "button" at bounding box center [384, 443] width 23 height 23
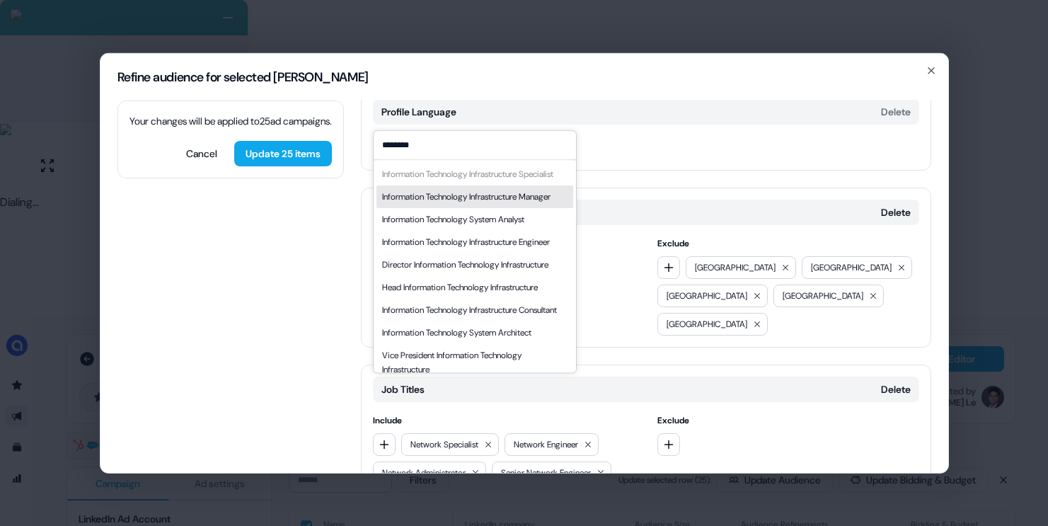
type input "********"
click at [445, 204] on div "Information Technology Infrastructure Manager" at bounding box center [466, 197] width 168 height 14
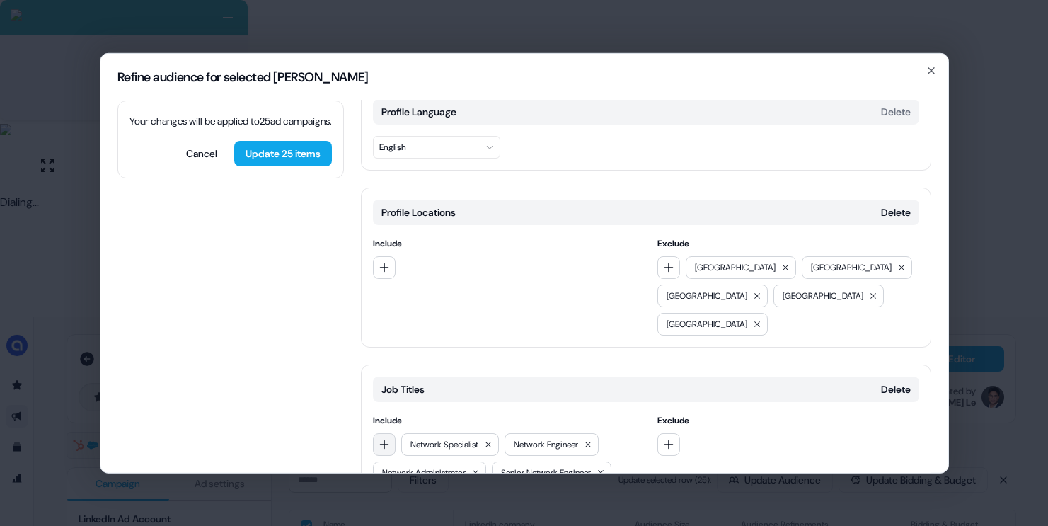
click at [381, 438] on icon "button" at bounding box center [384, 443] width 11 height 11
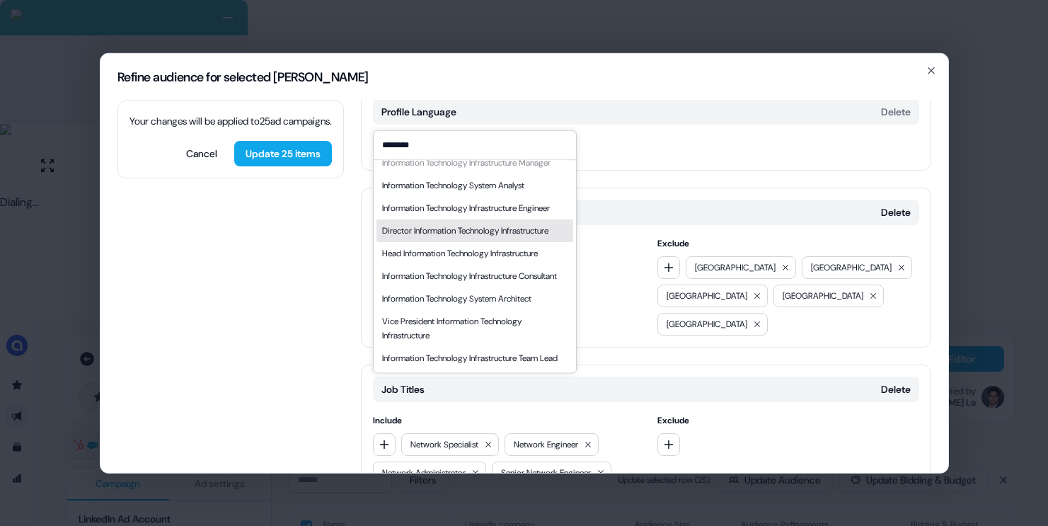
scroll to position [0, 0]
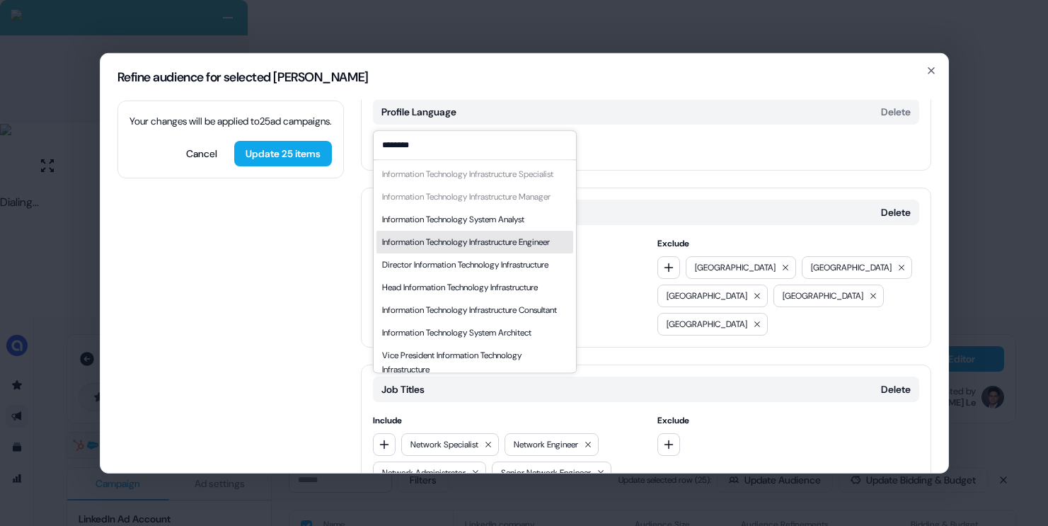
type input "********"
click at [512, 249] on div "Information Technology Infrastructure Engineer" at bounding box center [466, 242] width 168 height 14
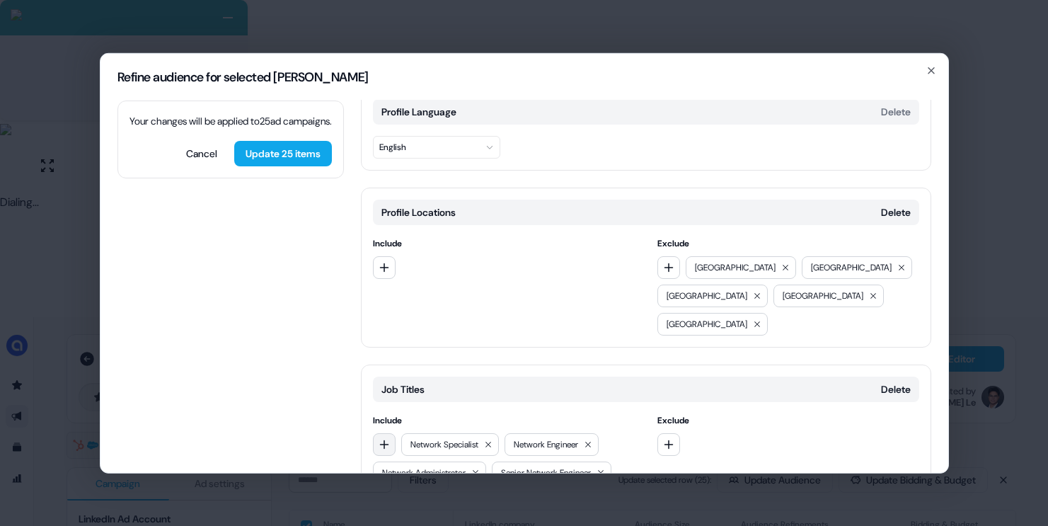
click at [379, 438] on icon "button" at bounding box center [384, 443] width 11 height 11
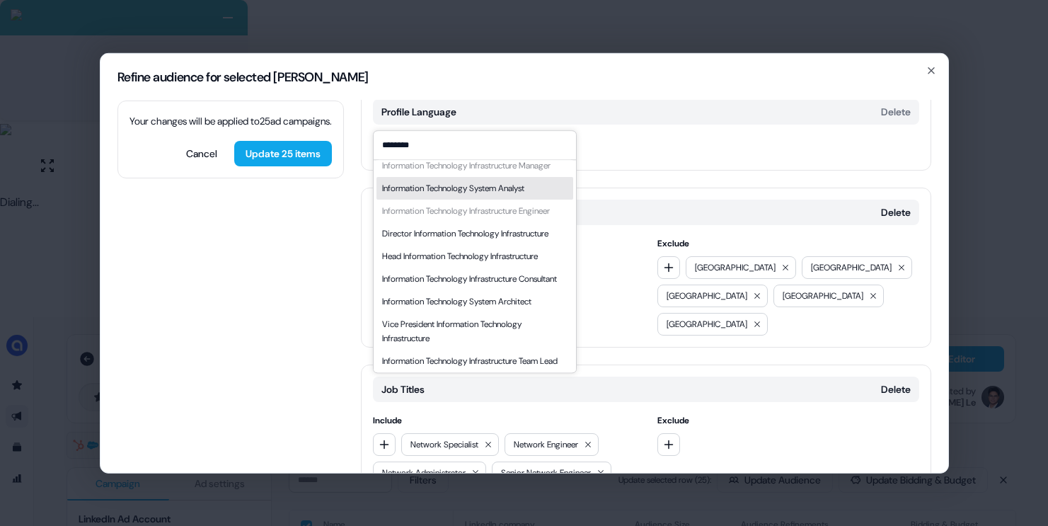
scroll to position [35, 0]
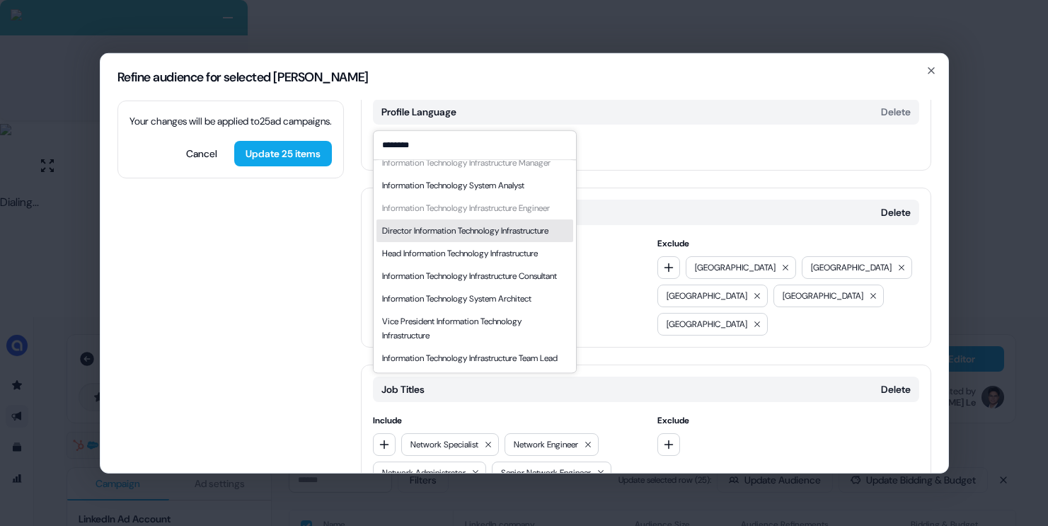
type input "********"
click at [498, 238] on div "Director Information Technology Infrastructure" at bounding box center [465, 231] width 166 height 14
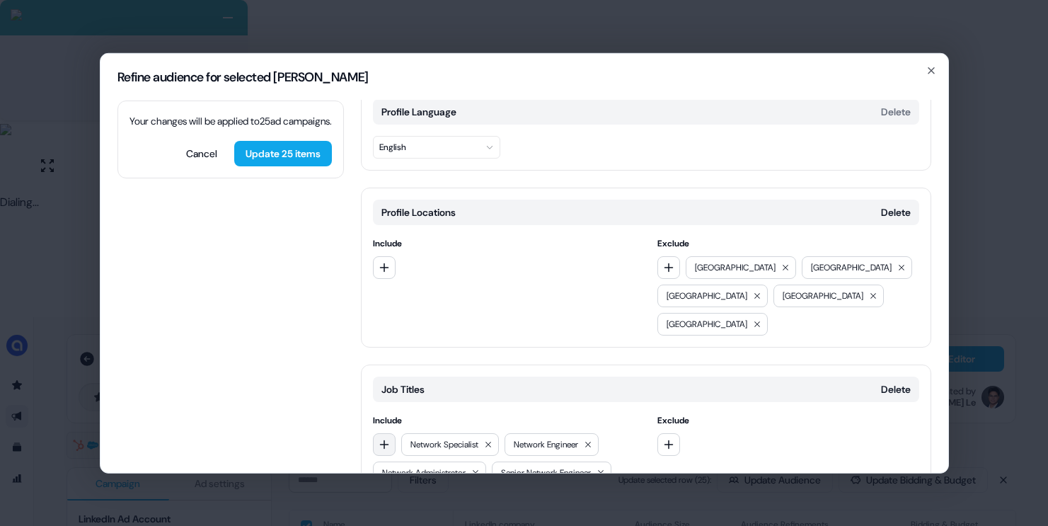
click at [381, 439] on icon "button" at bounding box center [383, 443] width 9 height 9
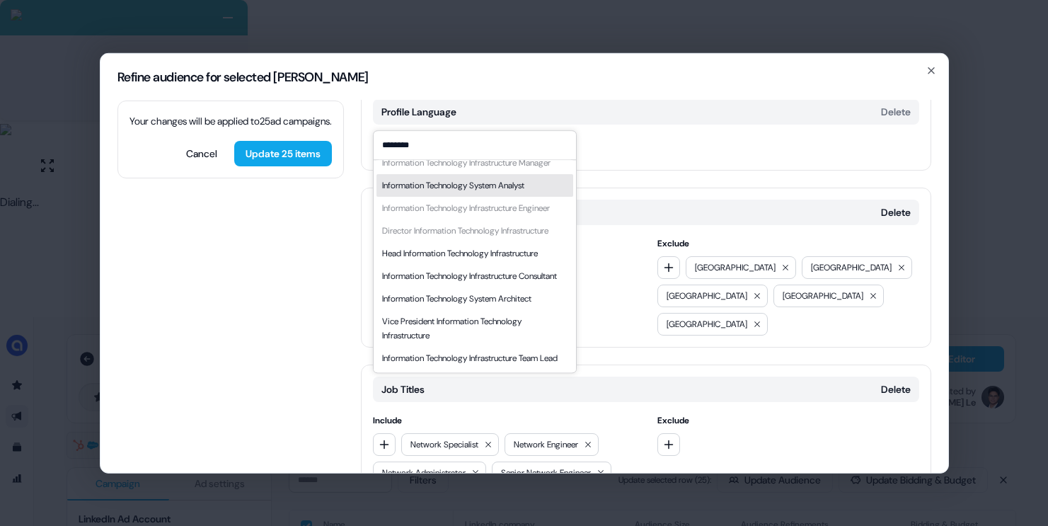
scroll to position [119, 0]
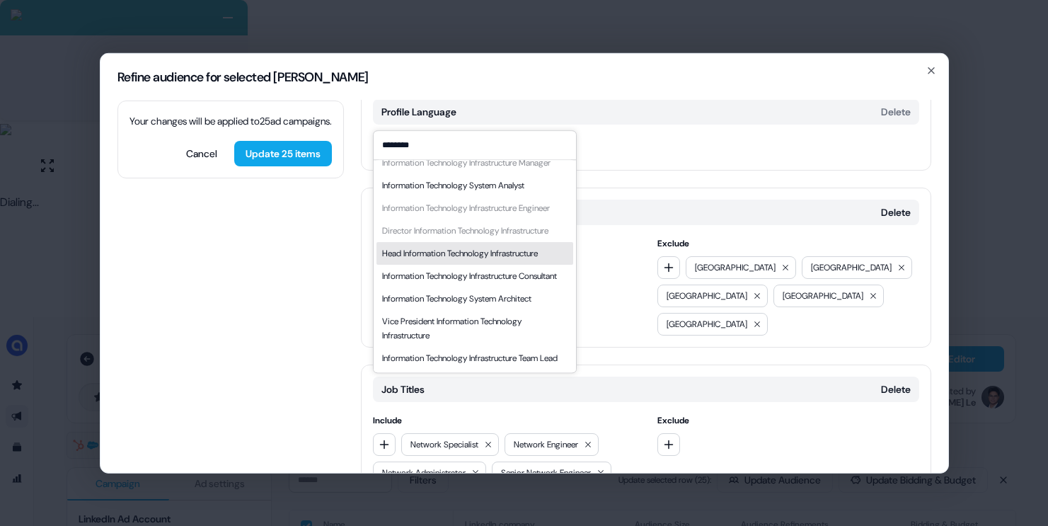
type input "********"
click at [485, 246] on div "Head Information Technology Infrastructure" at bounding box center [460, 253] width 156 height 14
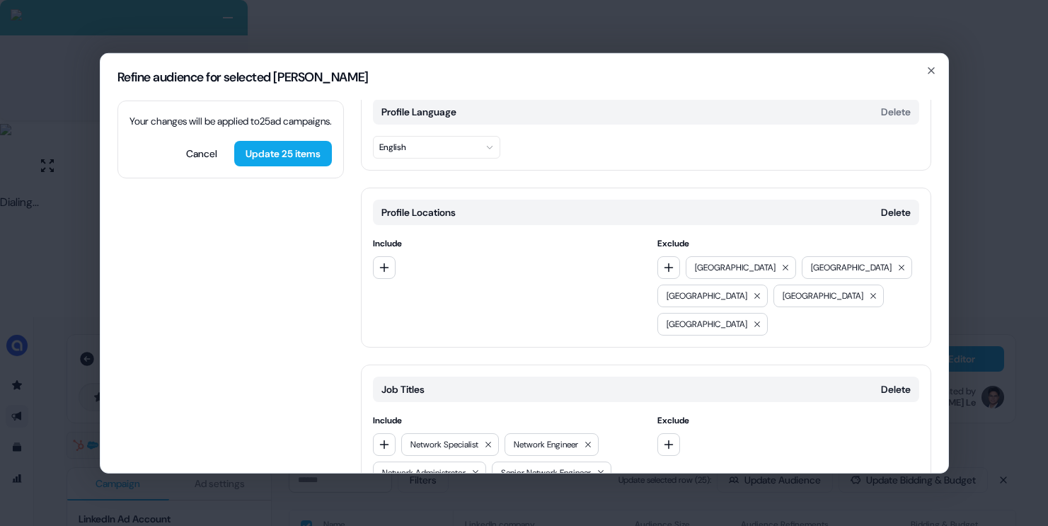
click at [385, 438] on icon "button" at bounding box center [384, 443] width 11 height 11
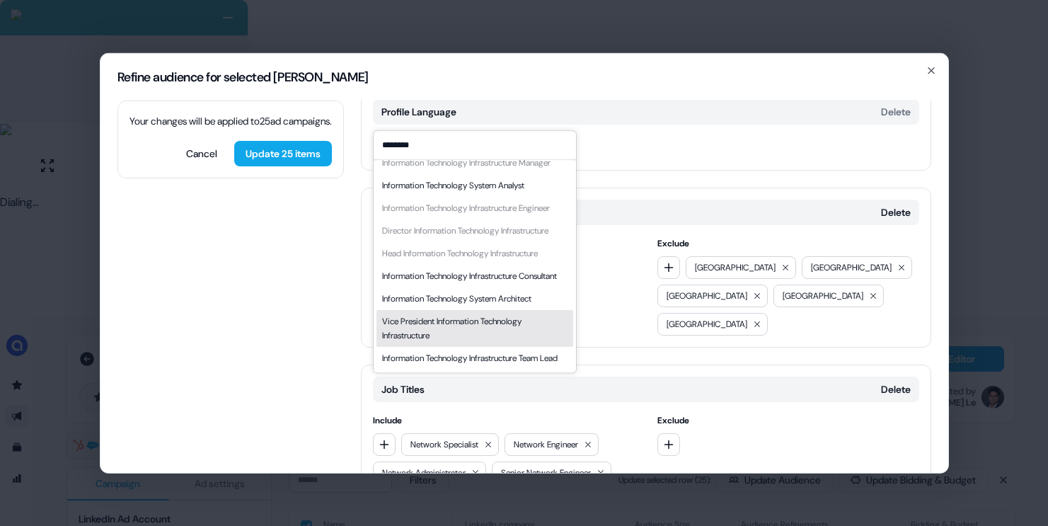
type input "********"
click at [472, 291] on div "Information Technology System Architect" at bounding box center [474, 298] width 197 height 23
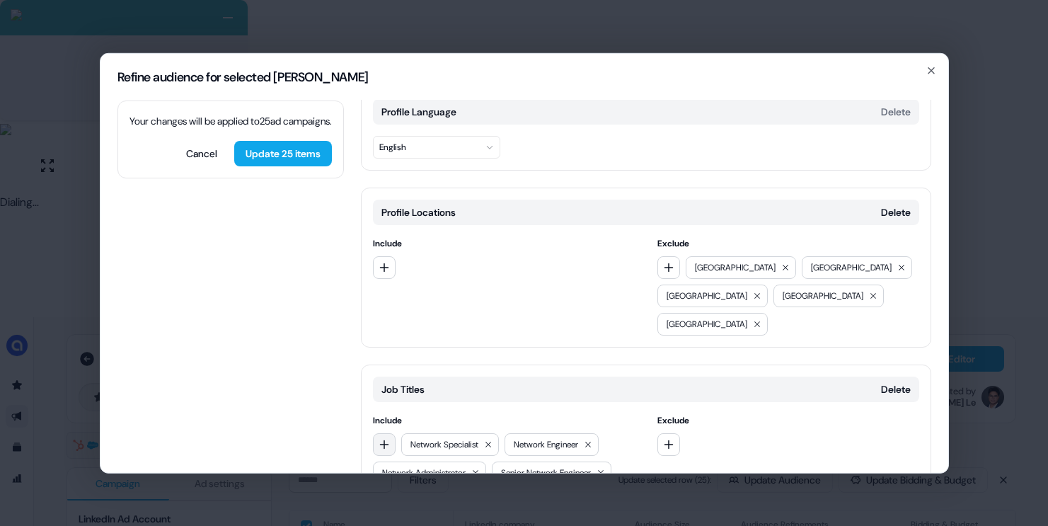
click at [385, 432] on button "button" at bounding box center [384, 443] width 23 height 23
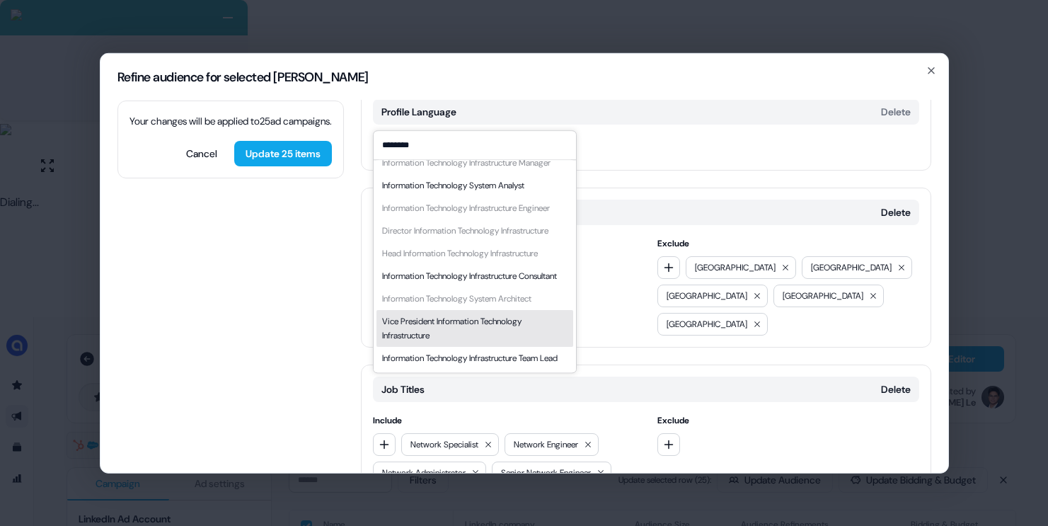
type input "********"
drag, startPoint x: 482, startPoint y: 314, endPoint x: 400, endPoint y: 365, distance: 96.6
click at [482, 314] on div "Vice President Information Technology Infrastructure" at bounding box center [474, 328] width 185 height 28
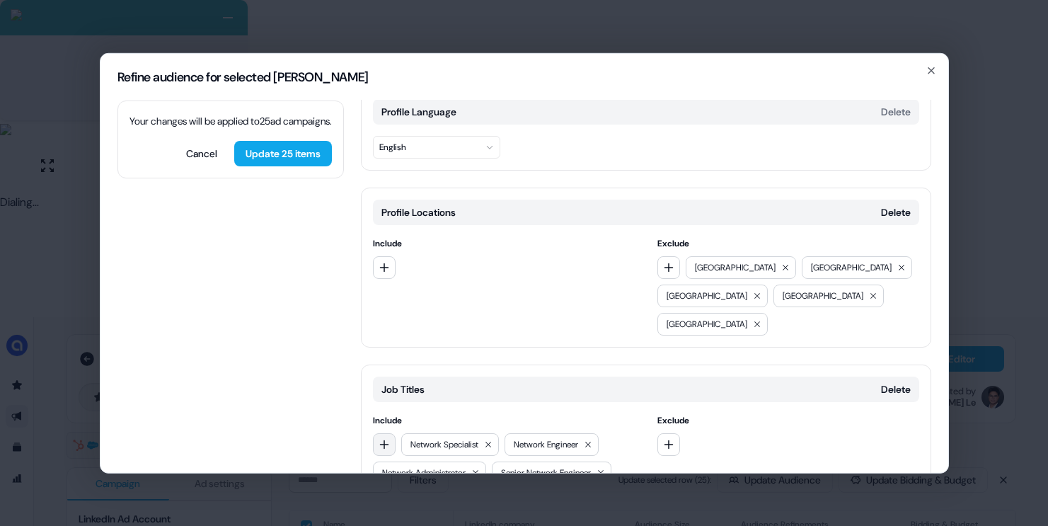
click at [383, 438] on icon "button" at bounding box center [384, 443] width 11 height 11
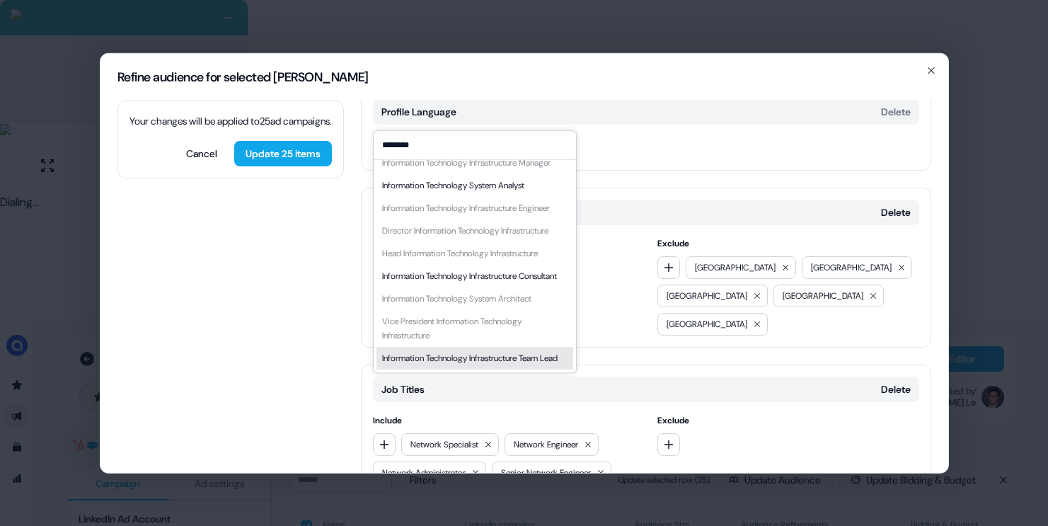
type input "********"
click at [427, 351] on div "Information Technology Infrastructure Team Lead" at bounding box center [470, 358] width 176 height 14
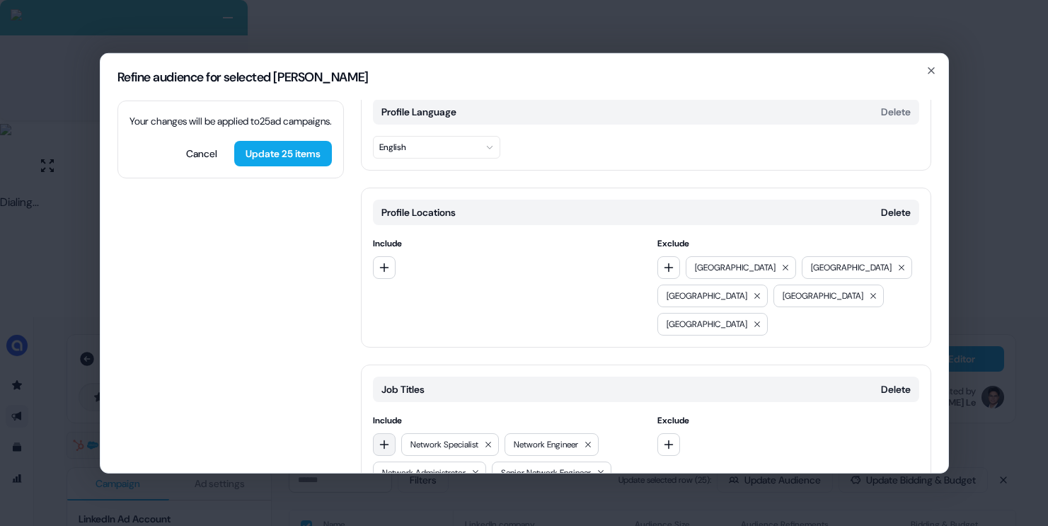
click at [385, 438] on icon "button" at bounding box center [384, 443] width 11 height 11
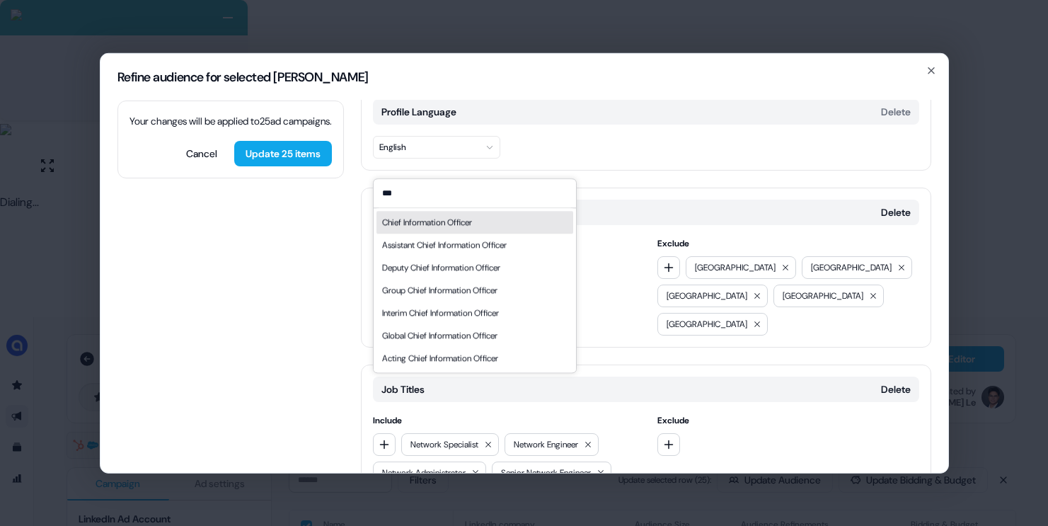
type input "***"
click at [449, 225] on div "Chief Information Officer" at bounding box center [427, 222] width 90 height 14
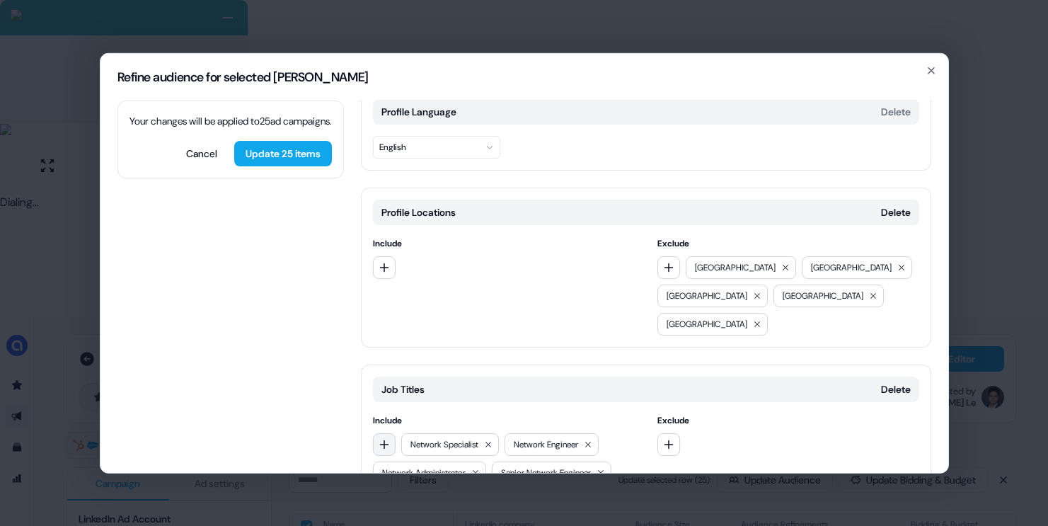
click at [392, 432] on button "button" at bounding box center [384, 443] width 23 height 23
type input "****"
click at [433, 452] on div "Chief Information Security Officer" at bounding box center [443, 445] width 122 height 14
click at [392, 432] on button "button" at bounding box center [384, 443] width 23 height 23
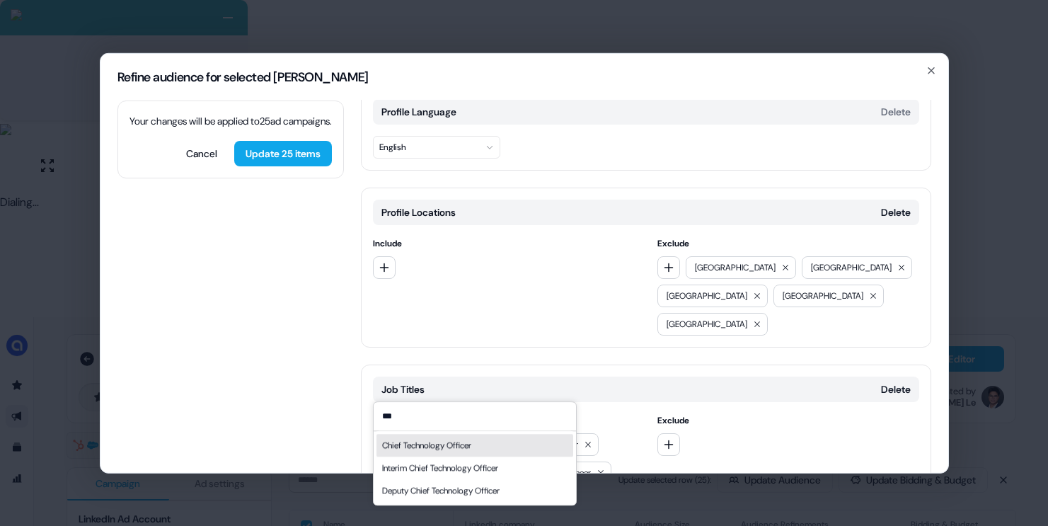
type input "***"
click at [455, 442] on div "Chief Technology Officer" at bounding box center [426, 445] width 89 height 14
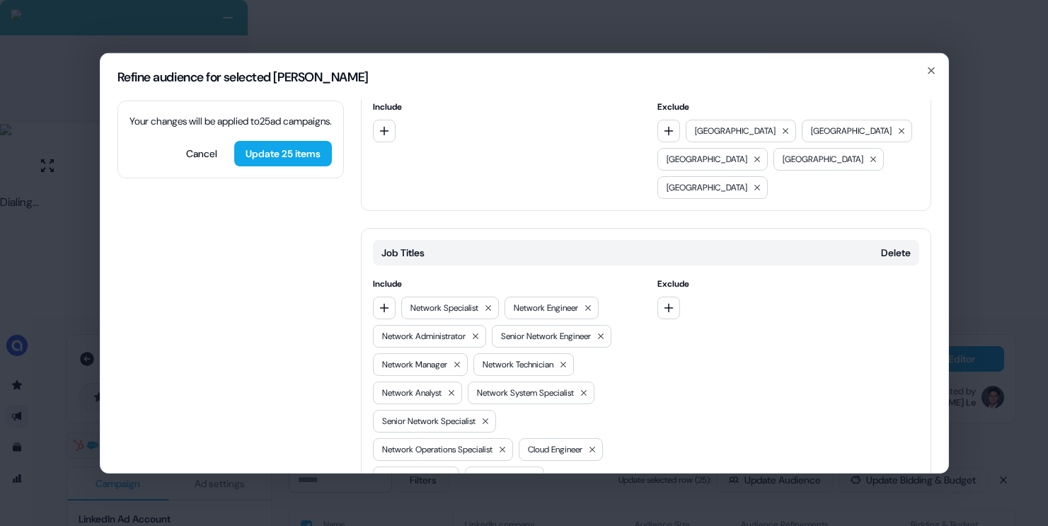
scroll to position [435, 0]
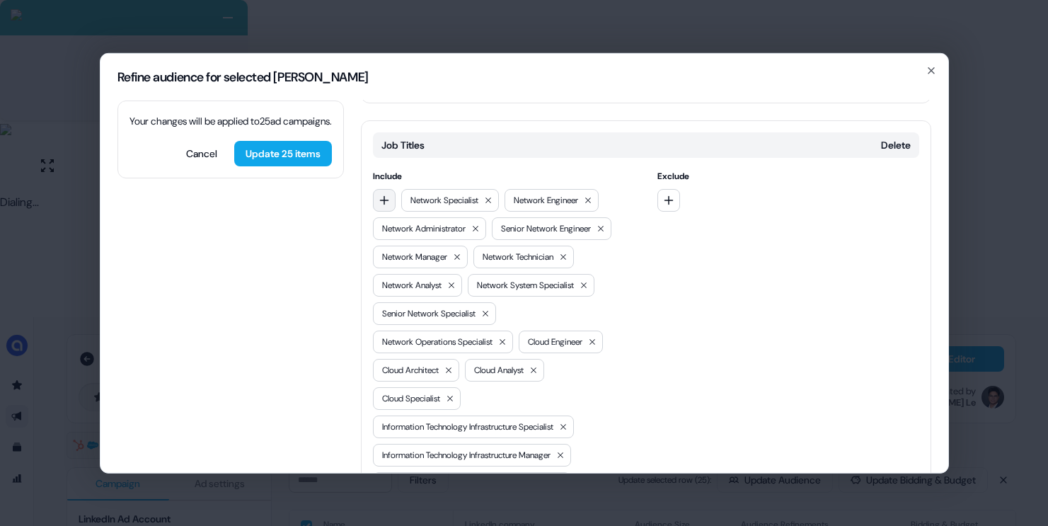
click at [383, 195] on icon "button" at bounding box center [383, 199] width 9 height 9
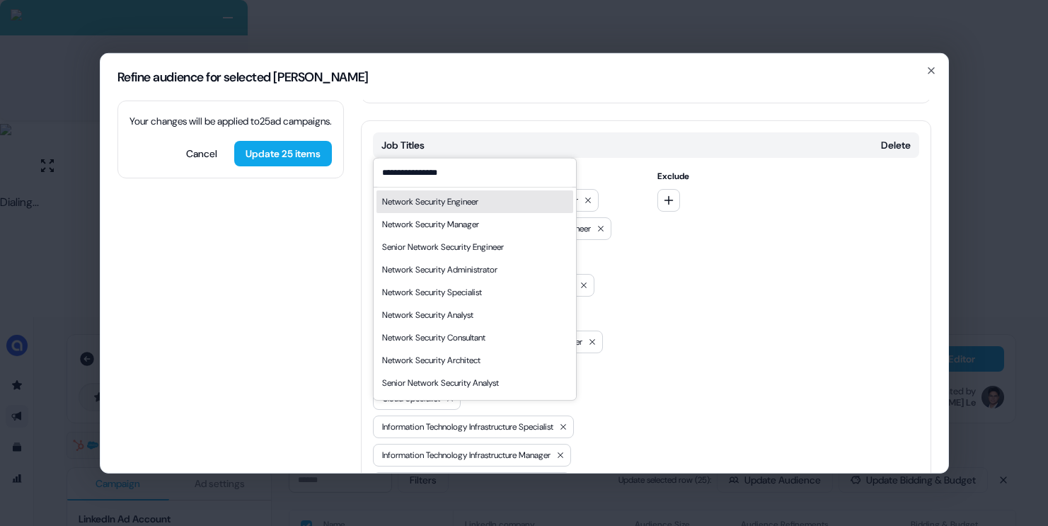
type input "**********"
click at [438, 205] on div "Network Security Engineer" at bounding box center [430, 201] width 96 height 14
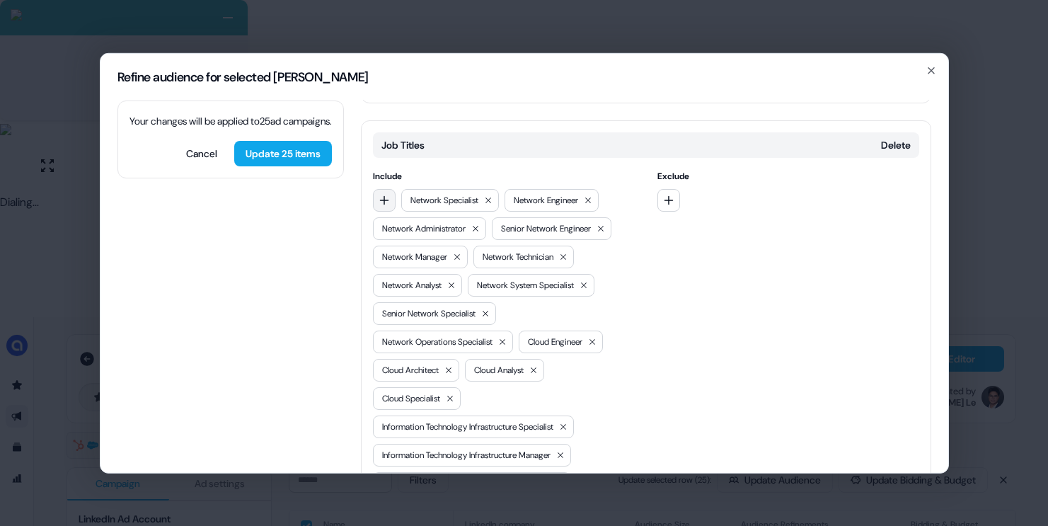
click at [384, 194] on icon "button" at bounding box center [384, 199] width 11 height 11
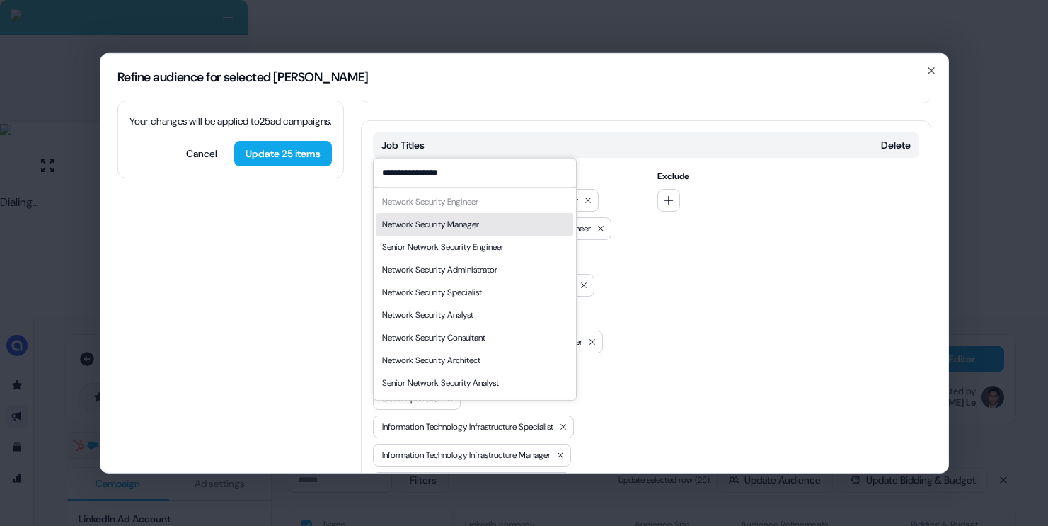
type input "**********"
click at [434, 213] on div "Network Security Manager" at bounding box center [474, 223] width 197 height 23
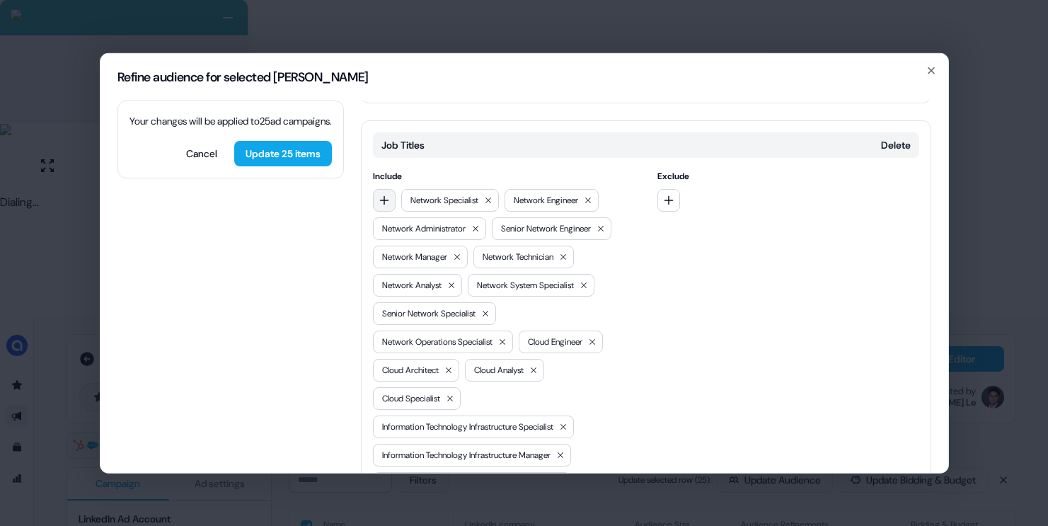
click at [389, 194] on icon "button" at bounding box center [384, 199] width 11 height 11
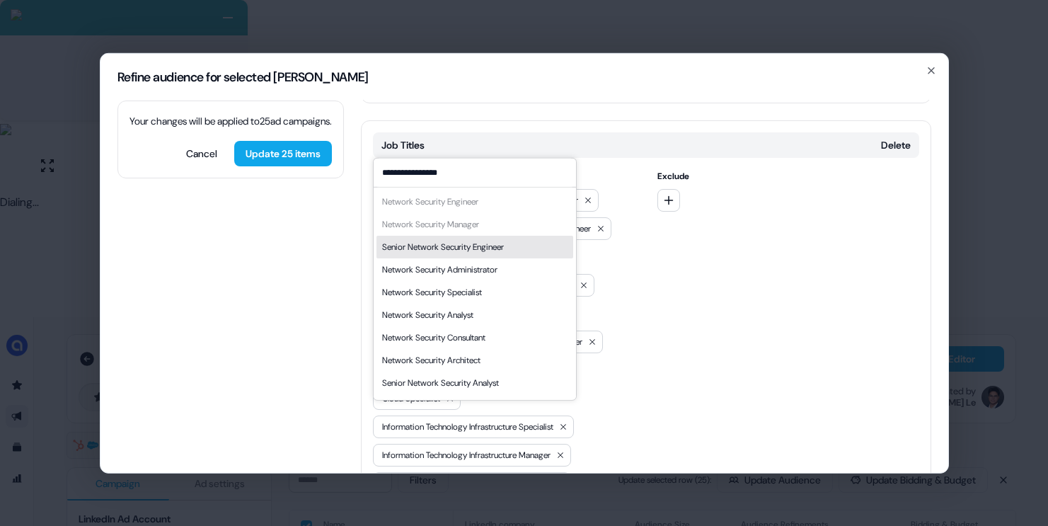
type input "**********"
click at [469, 246] on div "Senior Network Security Engineer" at bounding box center [443, 246] width 122 height 14
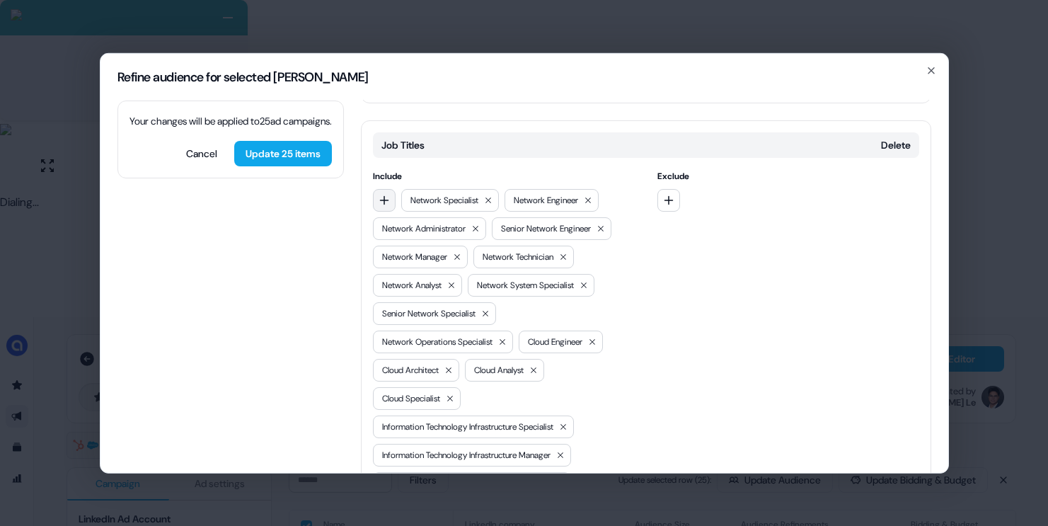
click at [379, 188] on button "button" at bounding box center [384, 199] width 23 height 23
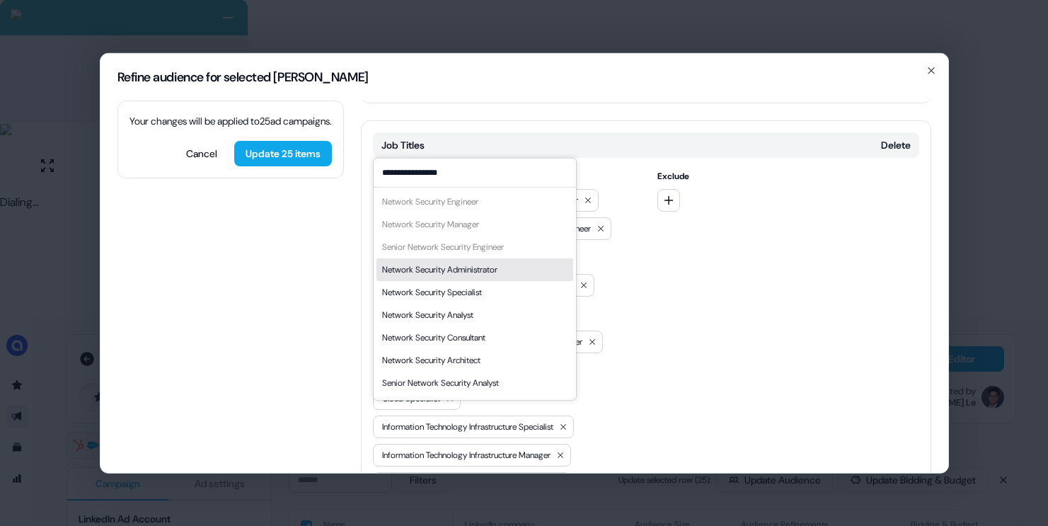
type input "**********"
click at [464, 269] on div "Network Security Administrator" at bounding box center [439, 269] width 115 height 14
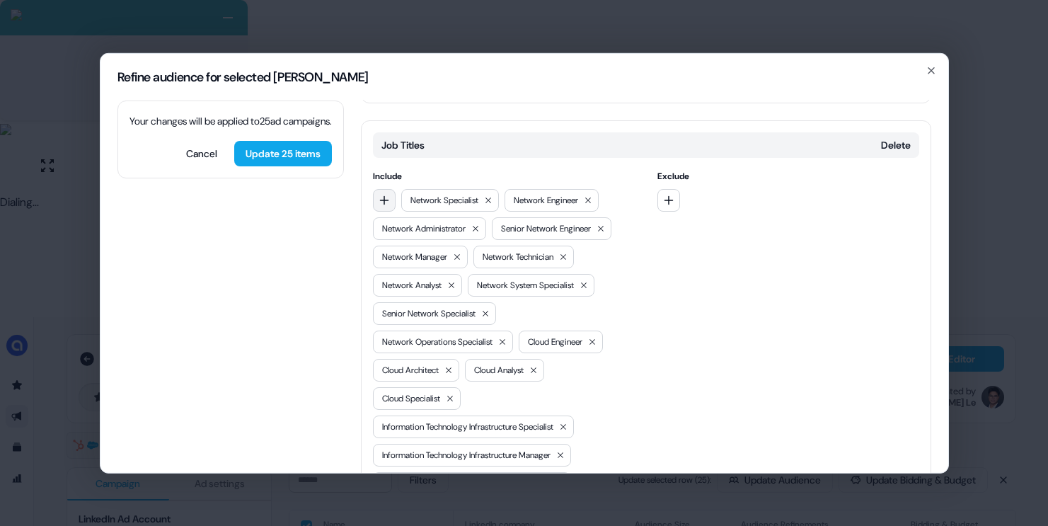
click at [377, 188] on button "button" at bounding box center [384, 199] width 23 height 23
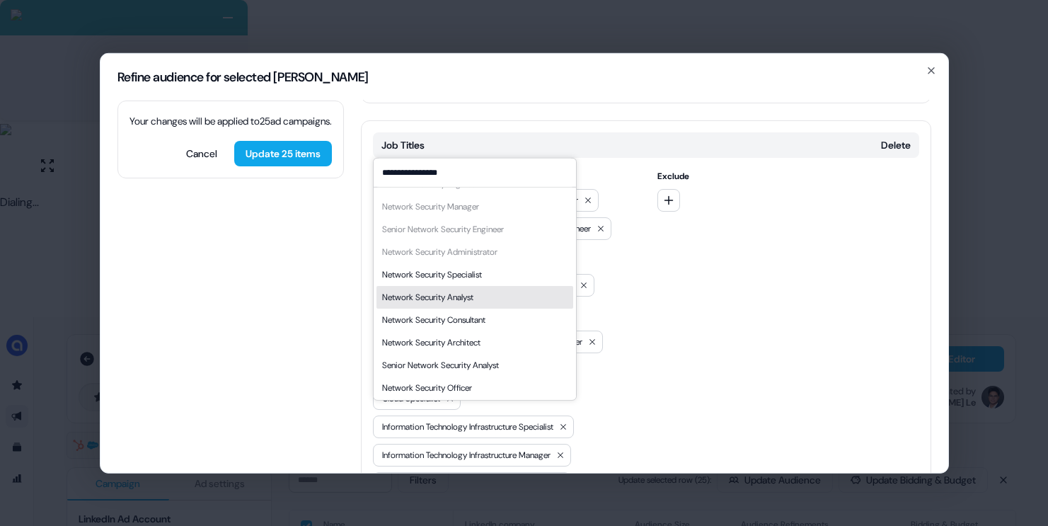
scroll to position [20, 0]
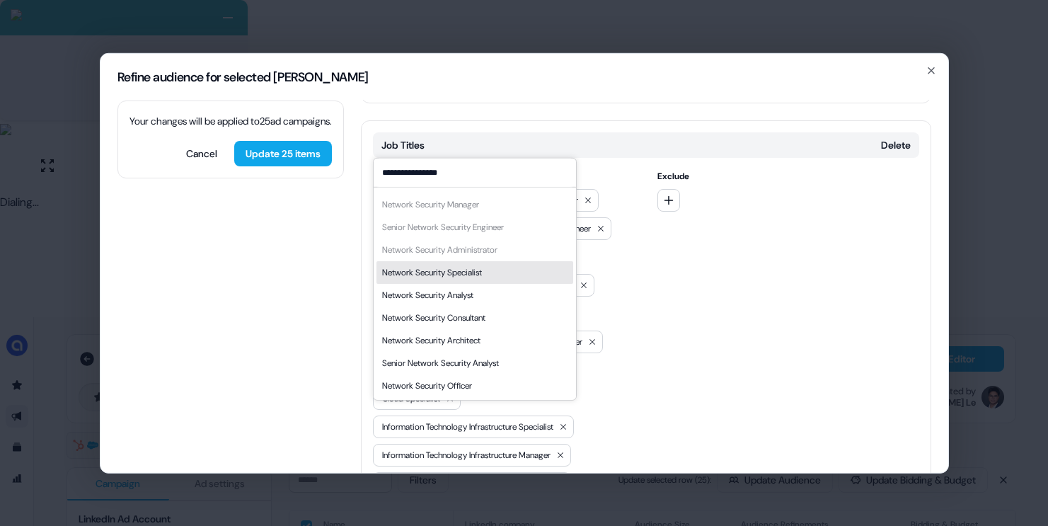
type input "**********"
click at [478, 278] on div "Network Security Specialist" at bounding box center [432, 272] width 100 height 14
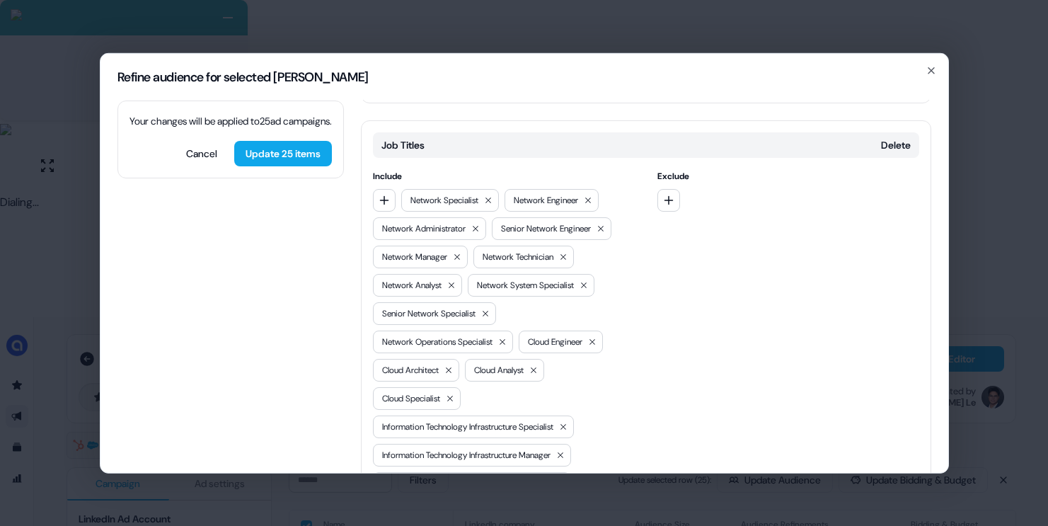
click at [382, 168] on div "Include Network Specialist Network Engineer Network Administrator Senior Networ…" at bounding box center [504, 500] width 262 height 665
click at [384, 195] on icon "button" at bounding box center [383, 199] width 9 height 9
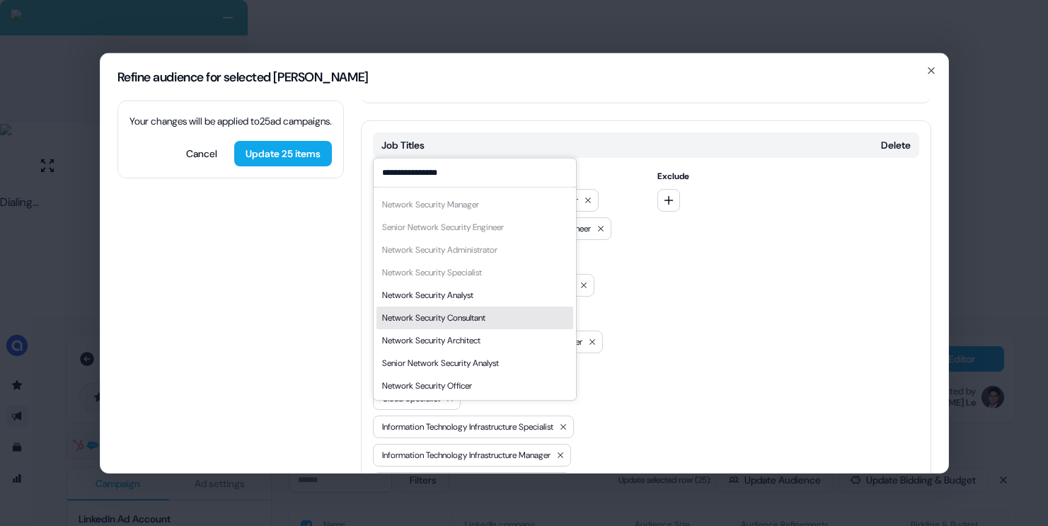
type input "**********"
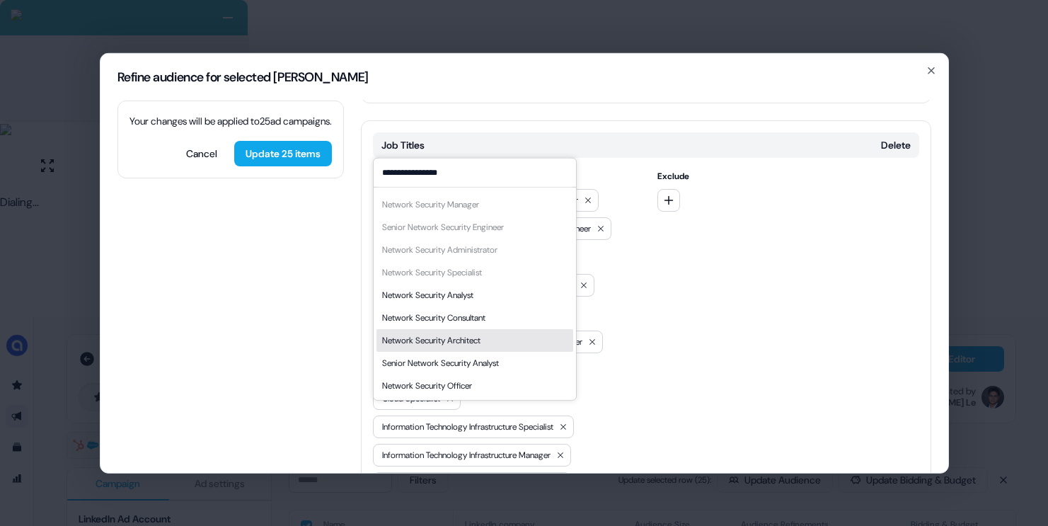
click at [479, 335] on div "Network Security Architect" at bounding box center [431, 340] width 98 height 14
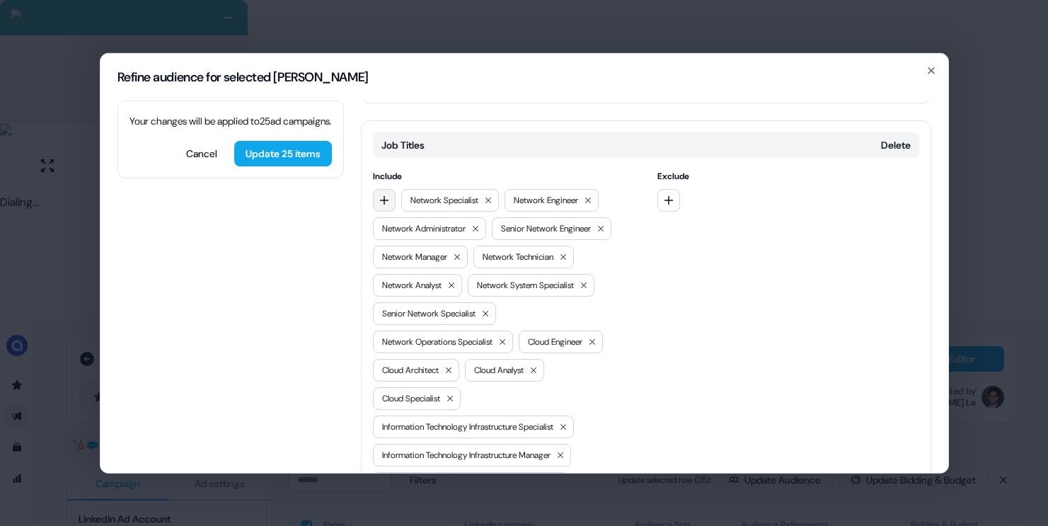
click at [381, 194] on icon "button" at bounding box center [384, 199] width 11 height 11
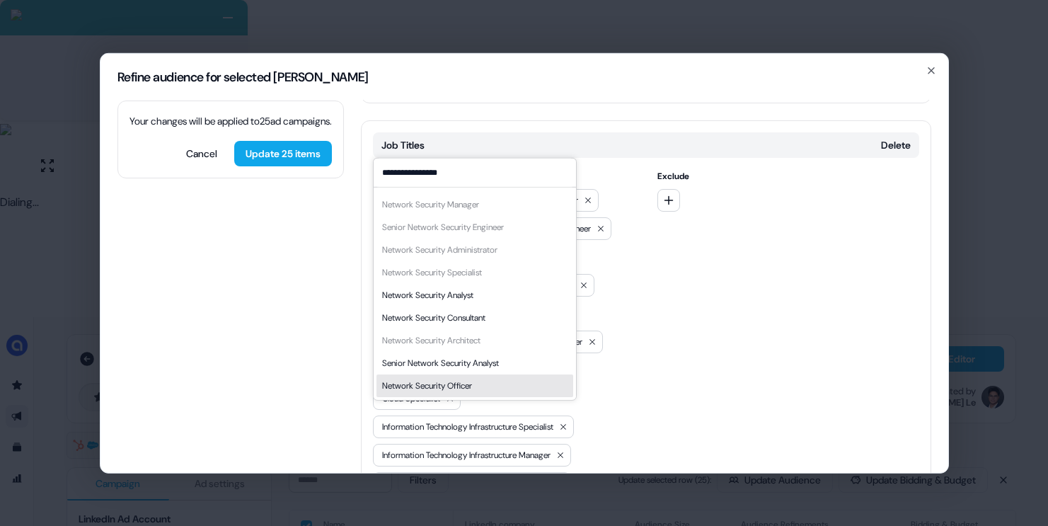
type input "**********"
click at [484, 385] on div "Network Security Officer" at bounding box center [474, 385] width 197 height 23
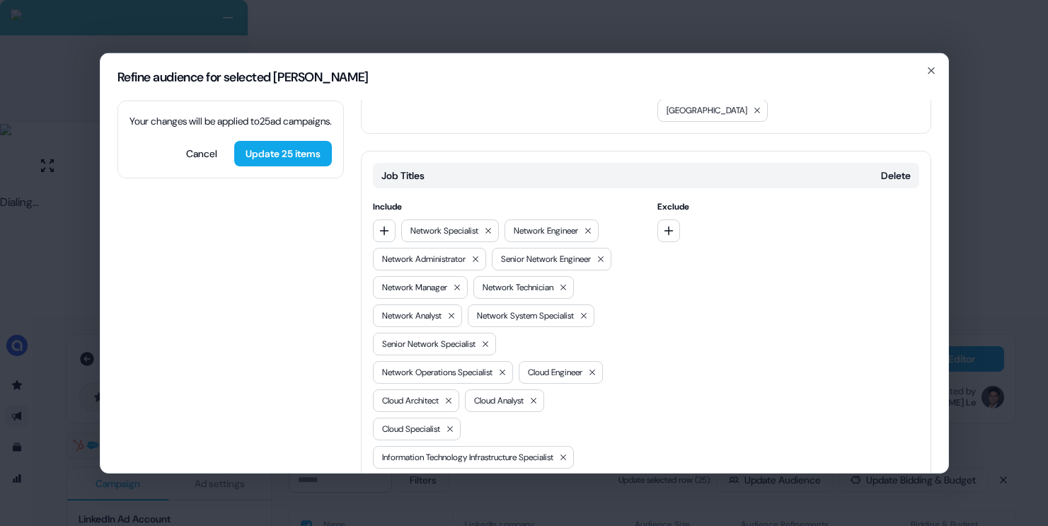
scroll to position [367, 0]
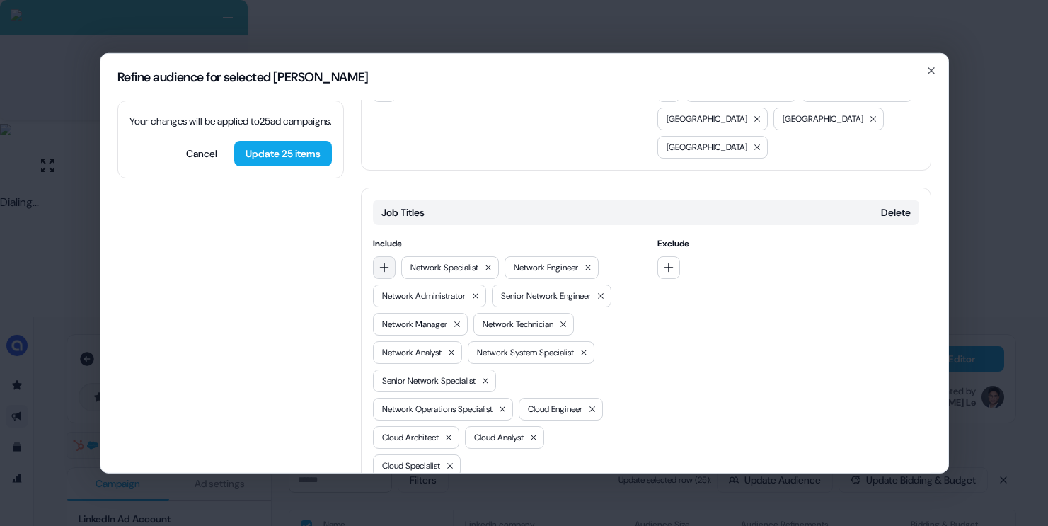
click at [379, 261] on icon "button" at bounding box center [384, 266] width 11 height 11
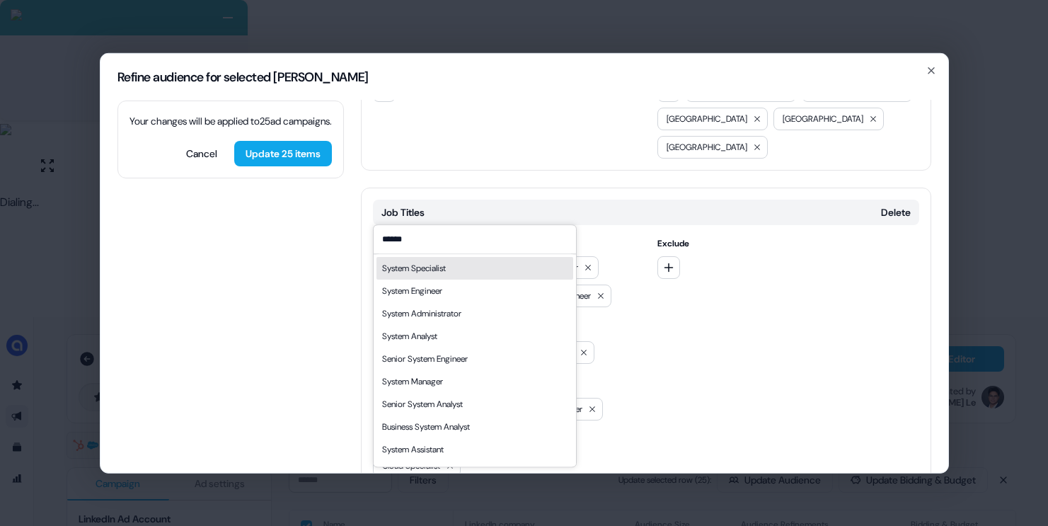
type input "******"
click at [454, 268] on div "System Specialist" at bounding box center [474, 268] width 197 height 23
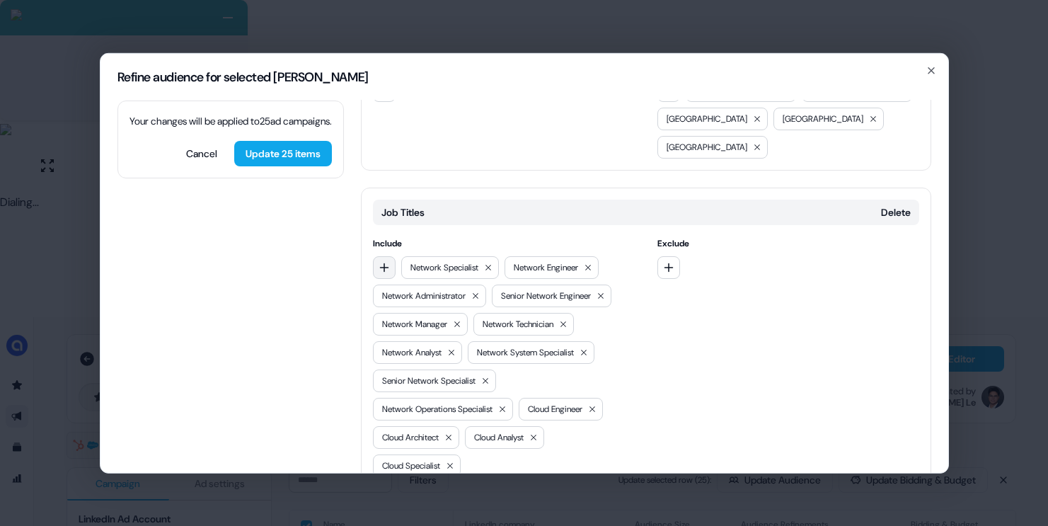
click at [393, 255] on button "button" at bounding box center [384, 266] width 23 height 23
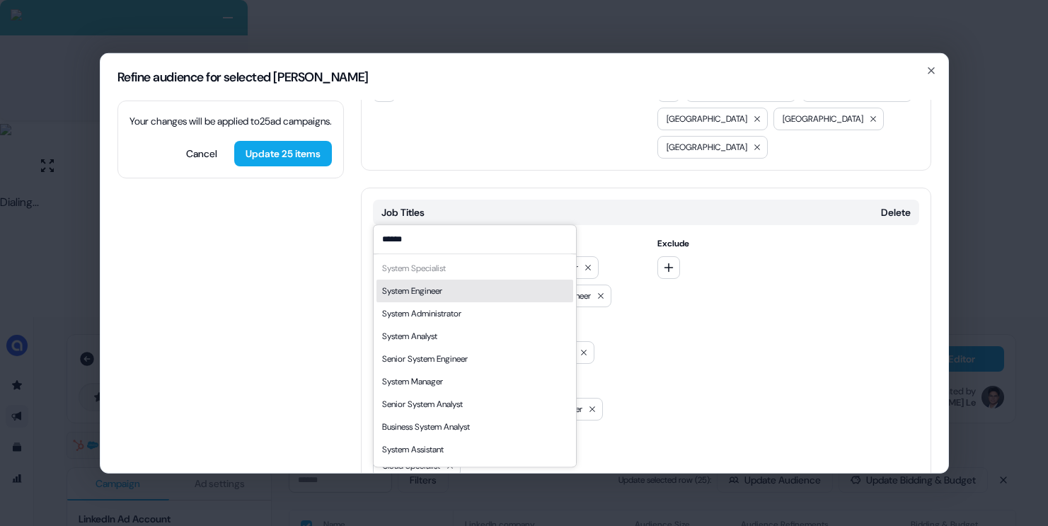
type input "******"
click at [437, 290] on div "System Engineer" at bounding box center [412, 291] width 60 height 14
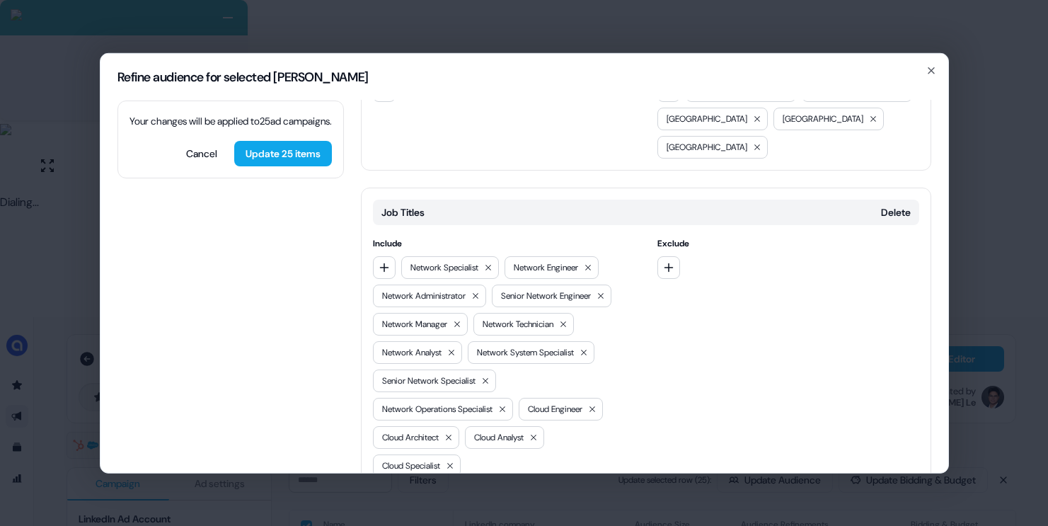
drag, startPoint x: 381, startPoint y: 209, endPoint x: 412, endPoint y: 219, distance: 32.2
click at [381, 261] on icon "button" at bounding box center [384, 266] width 11 height 11
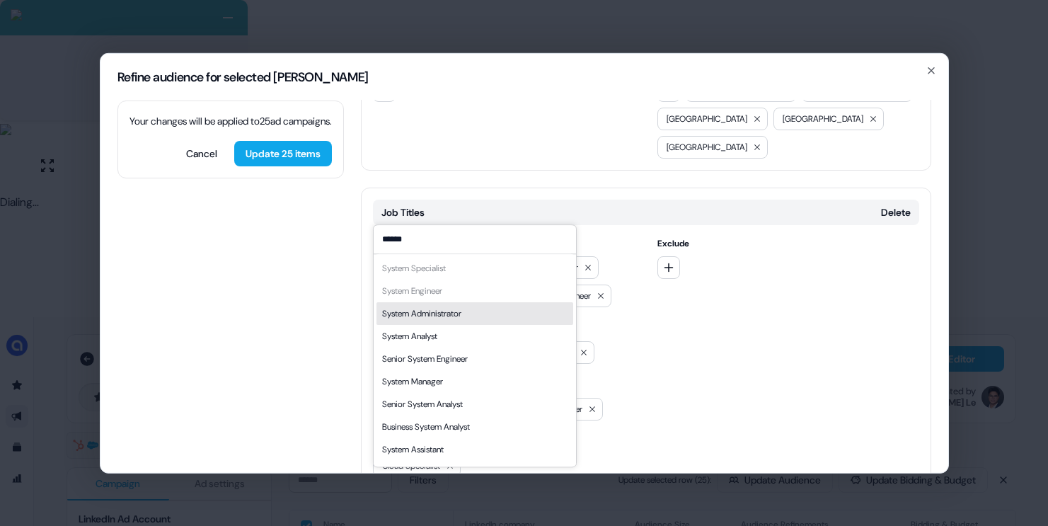
type input "******"
click at [478, 311] on div "System Administrator" at bounding box center [474, 313] width 197 height 23
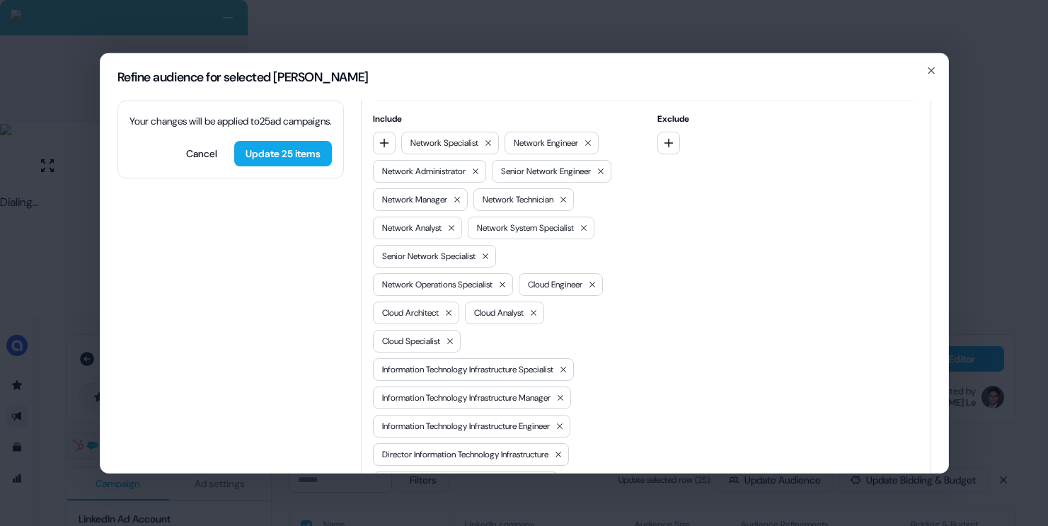
scroll to position [0, 0]
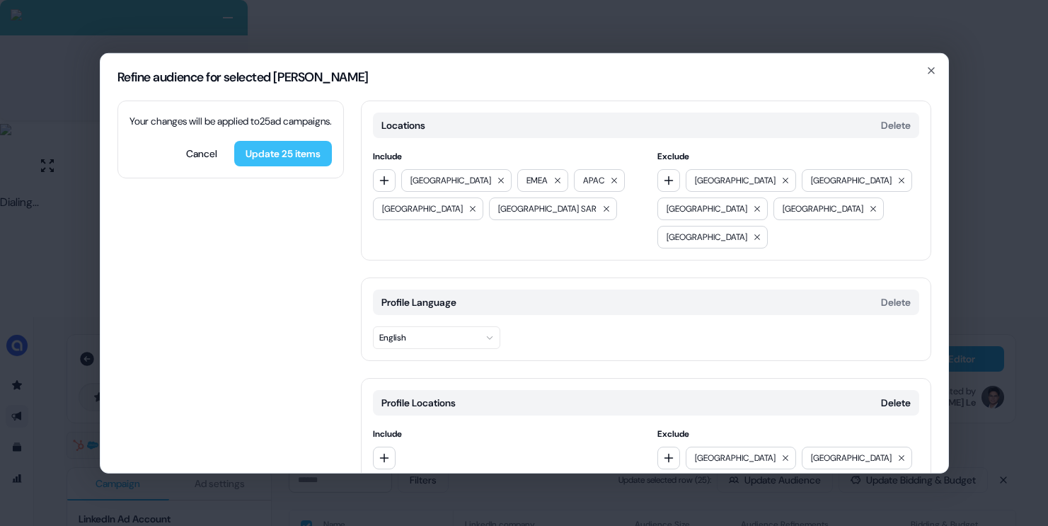
click at [310, 165] on button "Update 25 items" at bounding box center [283, 152] width 98 height 25
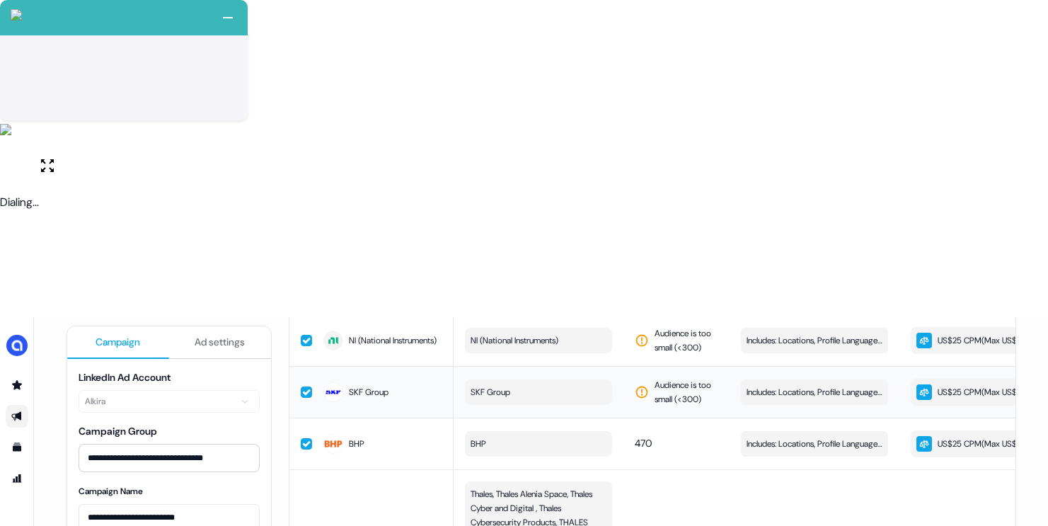
scroll to position [110, 0]
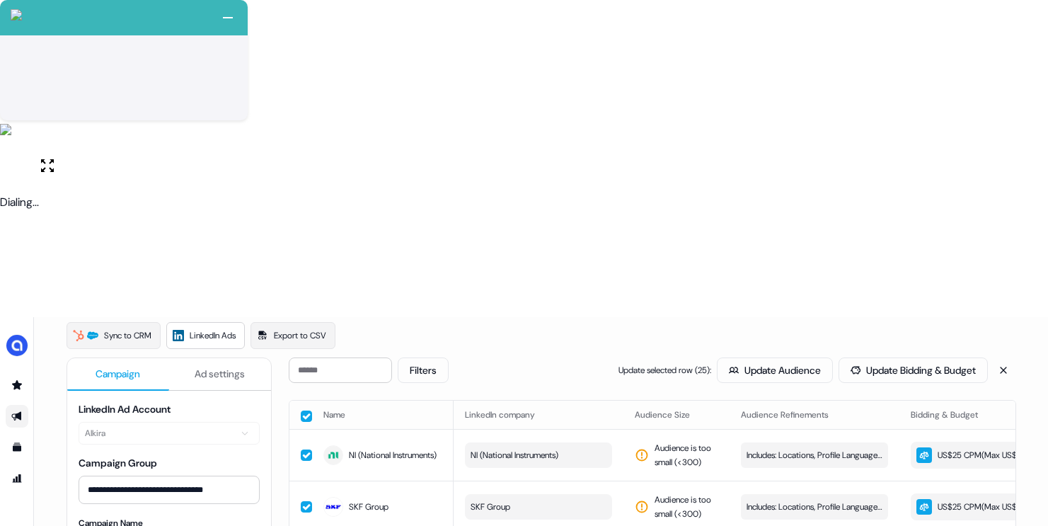
click at [304, 410] on button "button" at bounding box center [306, 415] width 11 height 11
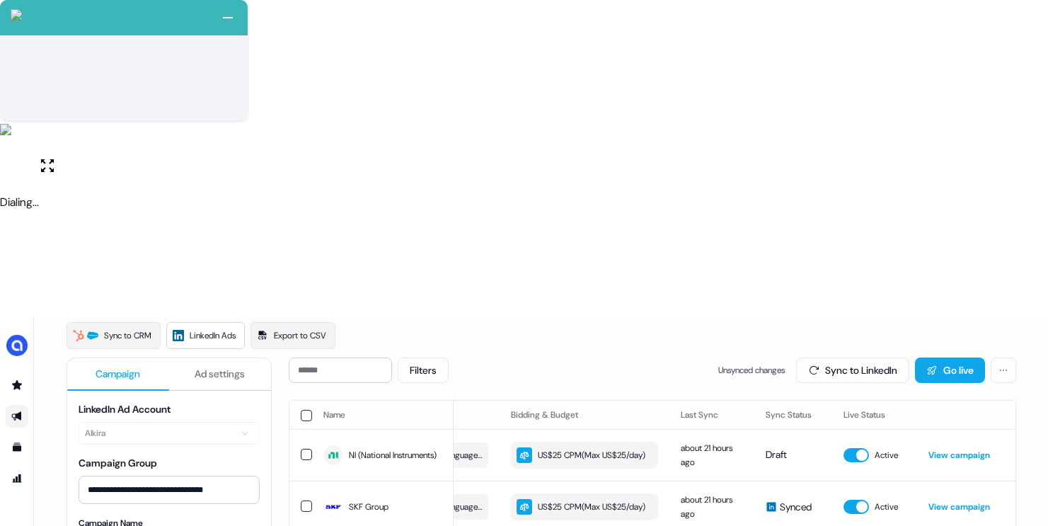
scroll to position [0, 401]
drag, startPoint x: 848, startPoint y: 59, endPoint x: 846, endPoint y: 66, distance: 7.4
click at [848, 357] on button "Sync to LinkedIn" at bounding box center [852, 369] width 113 height 25
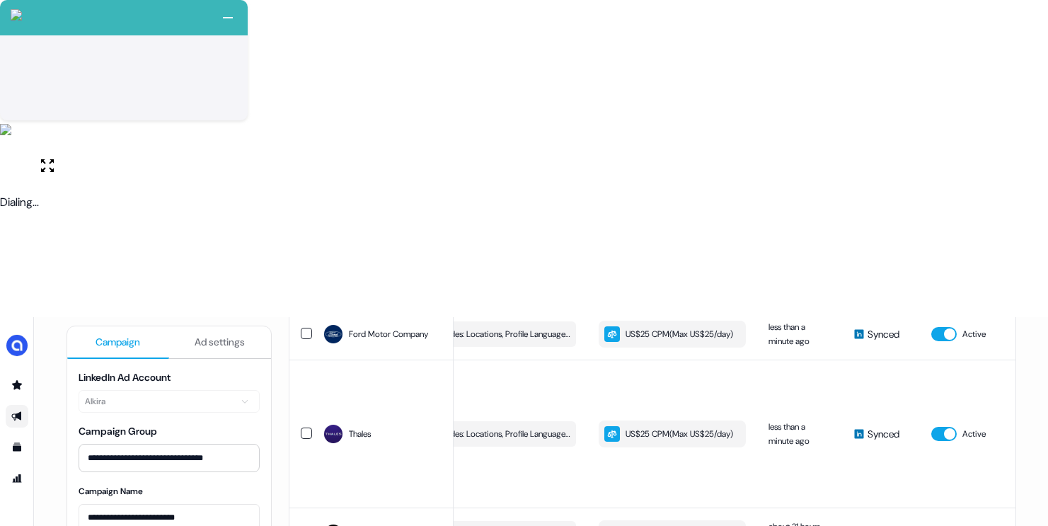
scroll to position [0, 0]
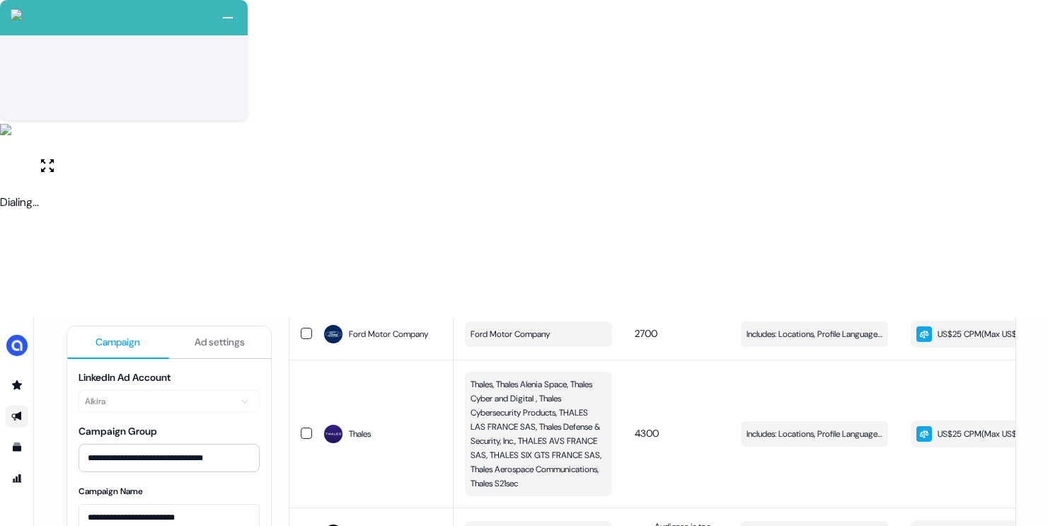
click at [312, 507] on td "Audi" at bounding box center [383, 533] width 142 height 52
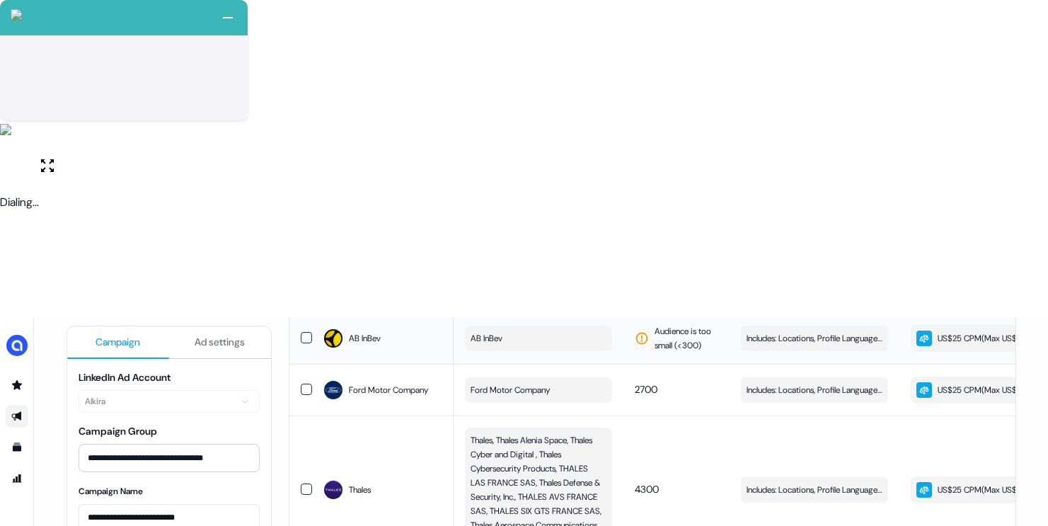
drag, startPoint x: 303, startPoint y: 91, endPoint x: 338, endPoint y: 106, distance: 38.0
click at [303, 332] on button "button" at bounding box center [306, 337] width 11 height 11
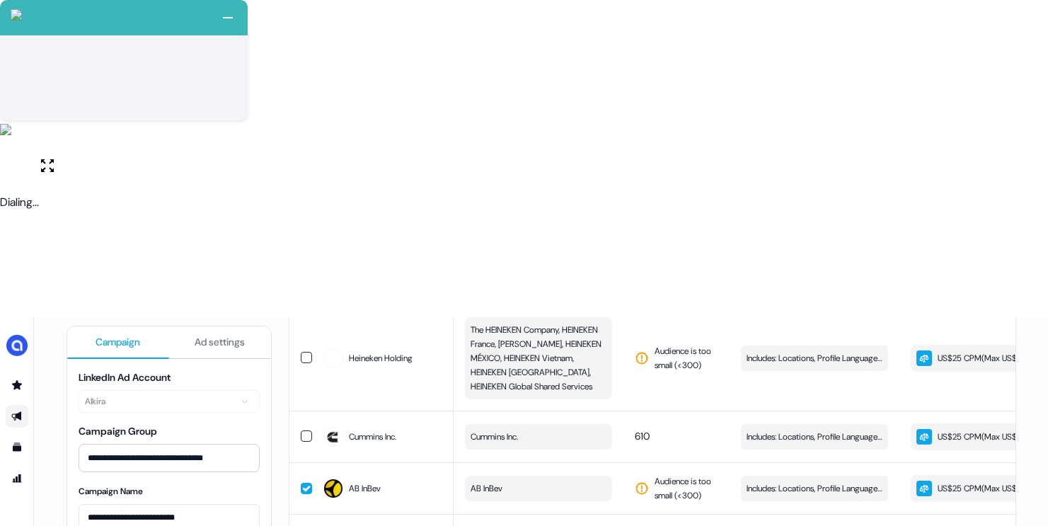
scroll to position [1269, 0]
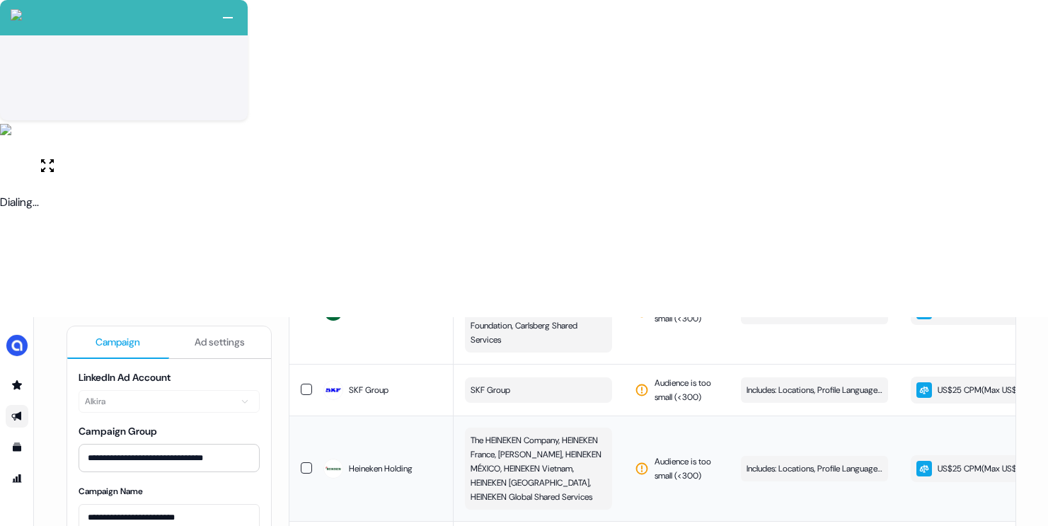
click at [301, 462] on button "button" at bounding box center [306, 467] width 11 height 11
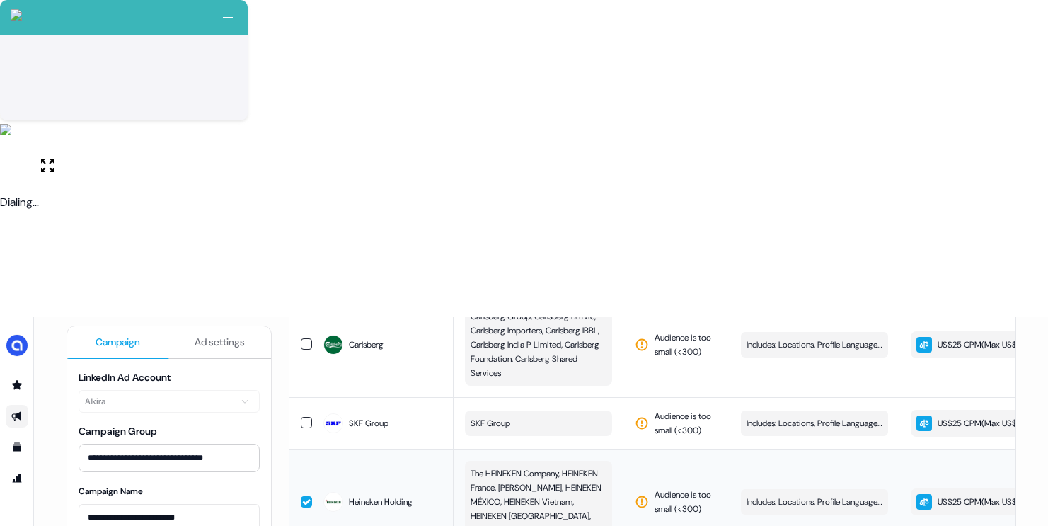
scroll to position [1234, 0]
click at [301, 398] on td at bounding box center [300, 424] width 23 height 52
click at [301, 419] on button "button" at bounding box center [306, 424] width 11 height 11
click at [301, 418] on button "button" at bounding box center [306, 423] width 11 height 11
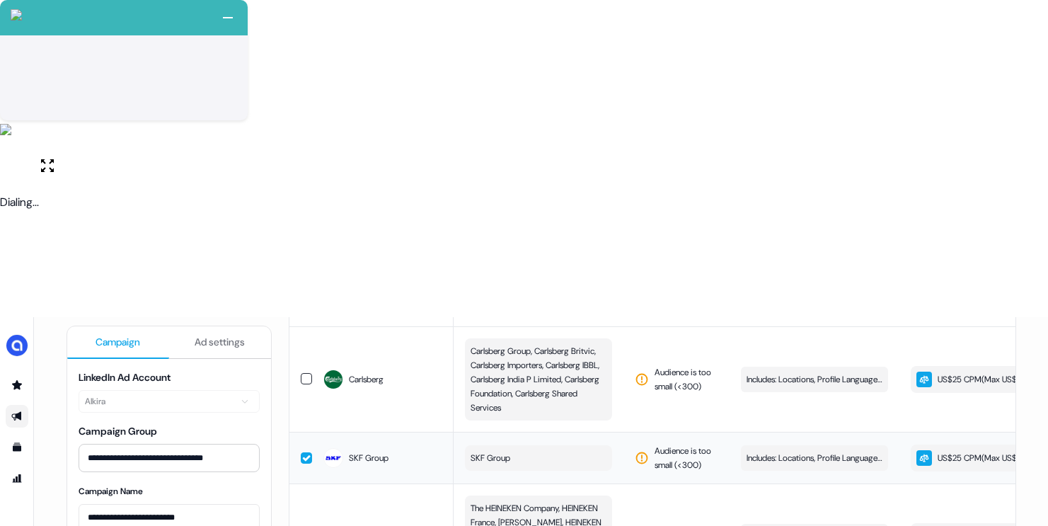
scroll to position [1086, 0]
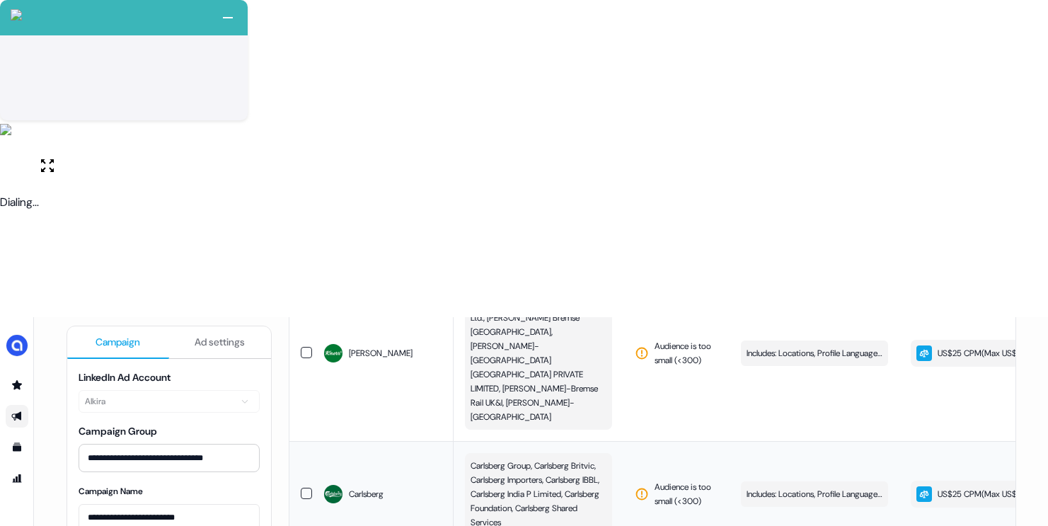
click at [306, 488] on button "button" at bounding box center [306, 493] width 11 height 11
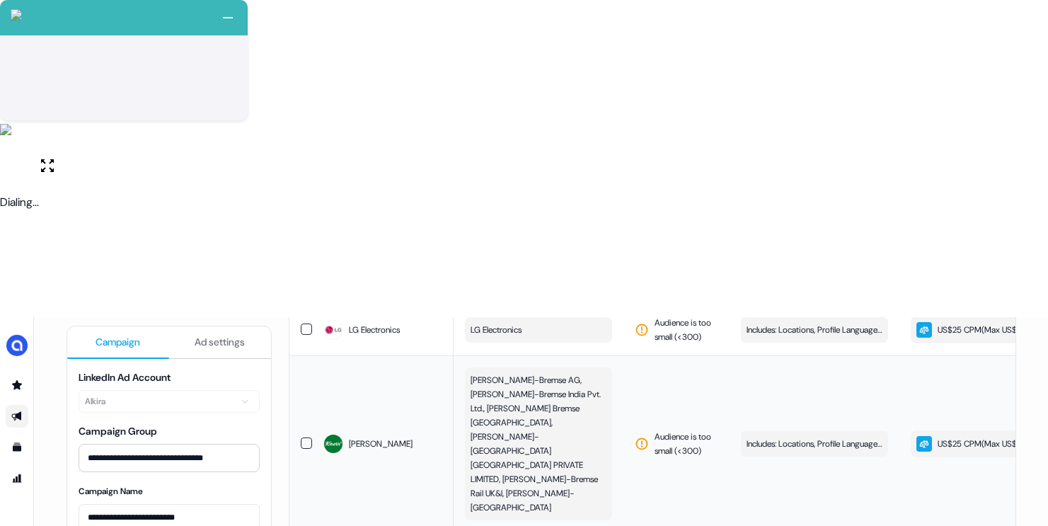
scroll to position [928, 0]
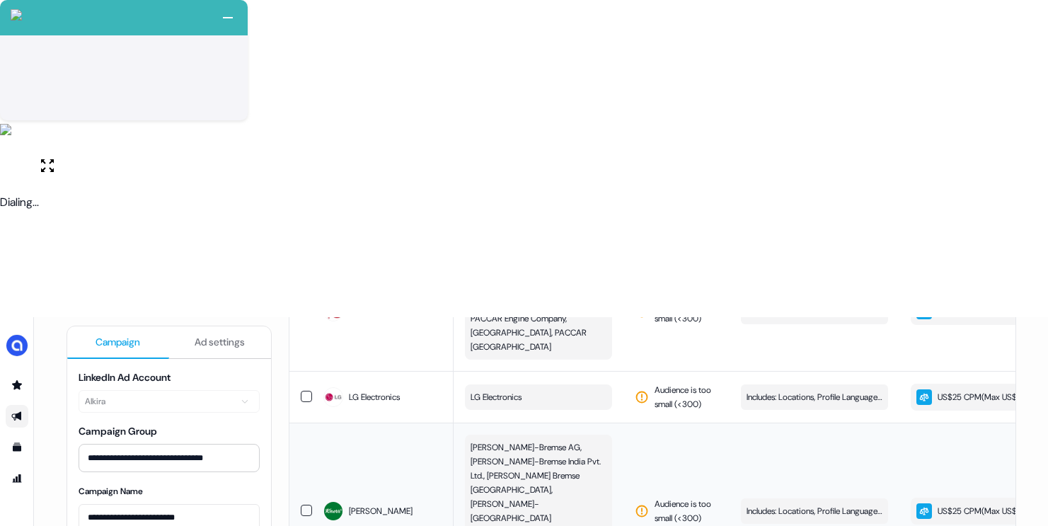
click at [301, 505] on button "button" at bounding box center [306, 510] width 11 height 11
click at [306, 391] on button "button" at bounding box center [306, 396] width 11 height 11
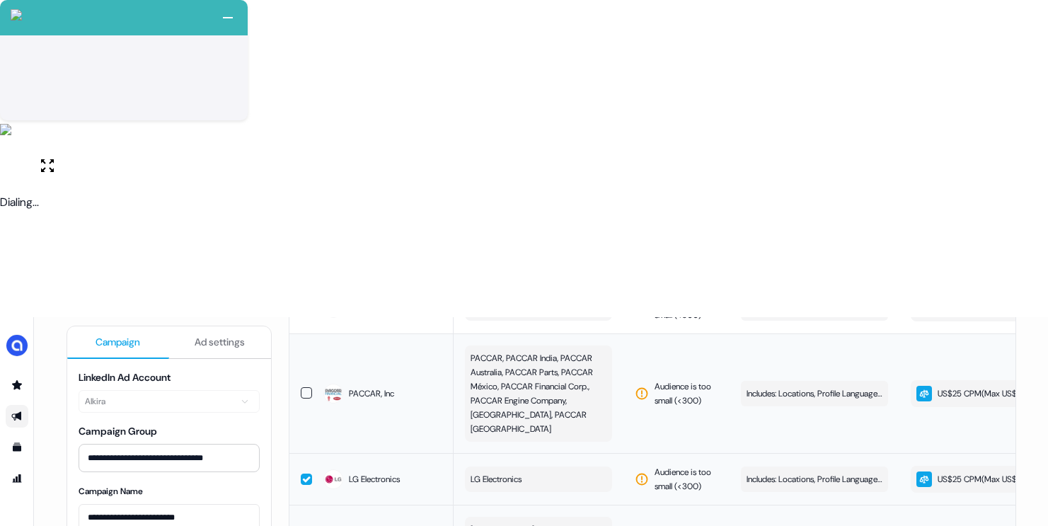
scroll to position [834, 0]
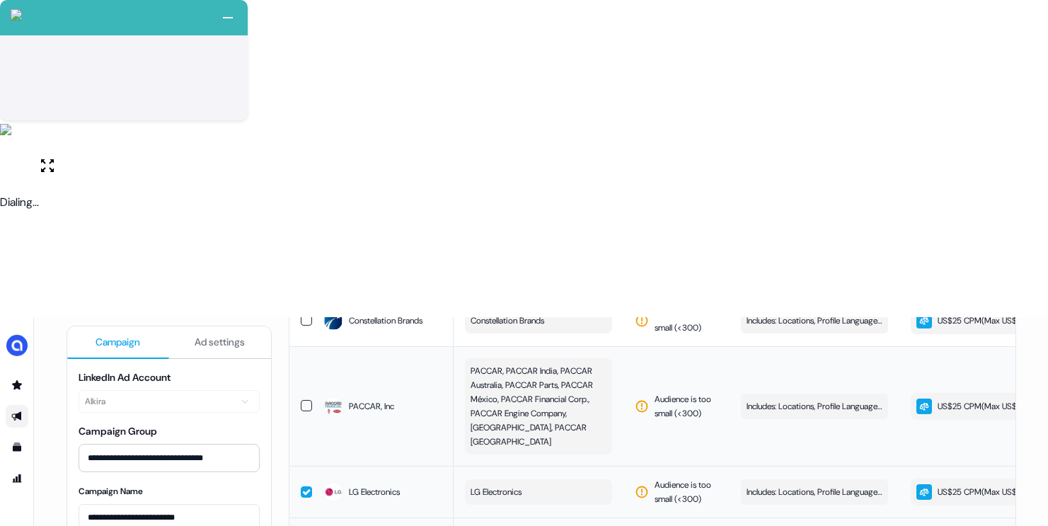
click at [304, 400] on button "button" at bounding box center [306, 405] width 11 height 11
click at [303, 314] on button "button" at bounding box center [306, 319] width 11 height 11
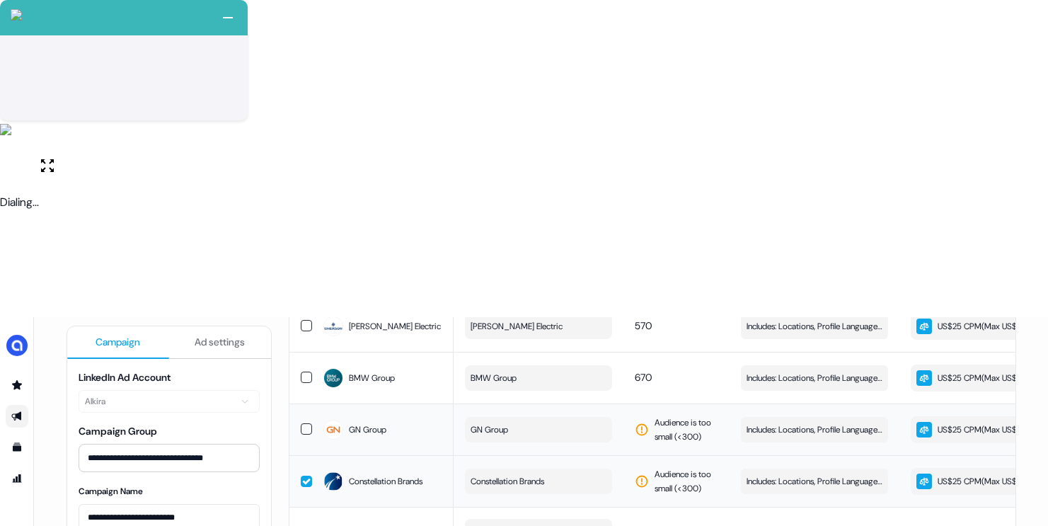
click at [301, 423] on button "button" at bounding box center [306, 428] width 11 height 11
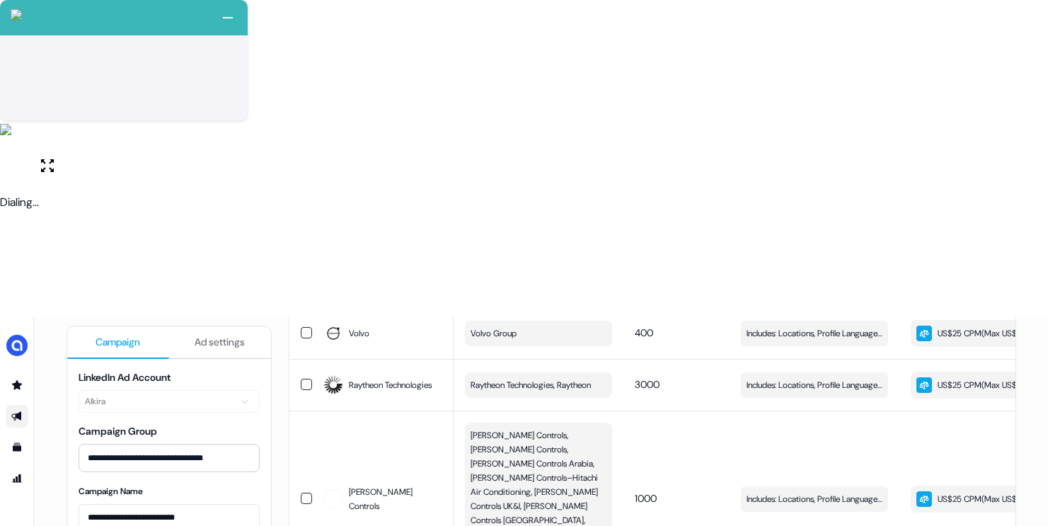
scroll to position [328, 0]
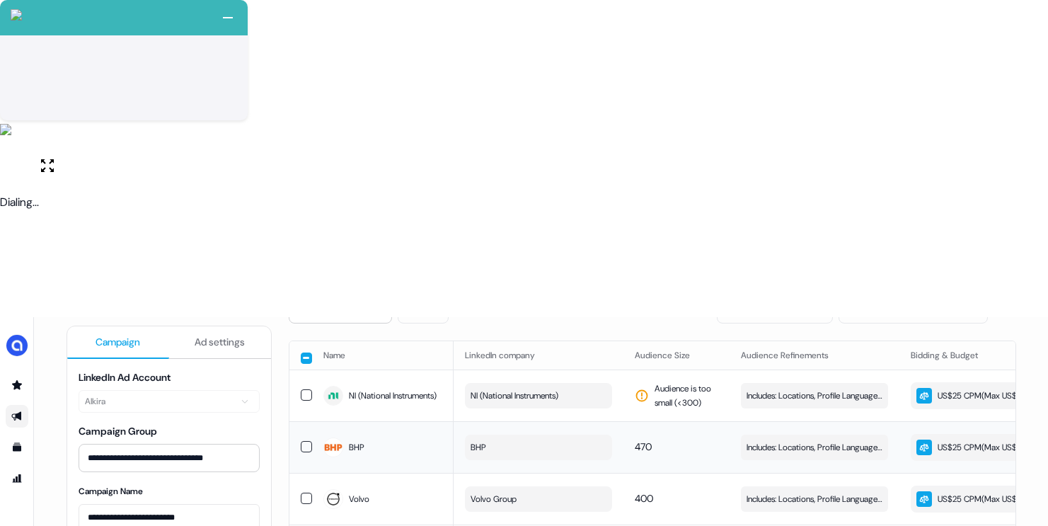
scroll to position [169, 0]
click at [306, 389] on button "button" at bounding box center [306, 394] width 11 height 11
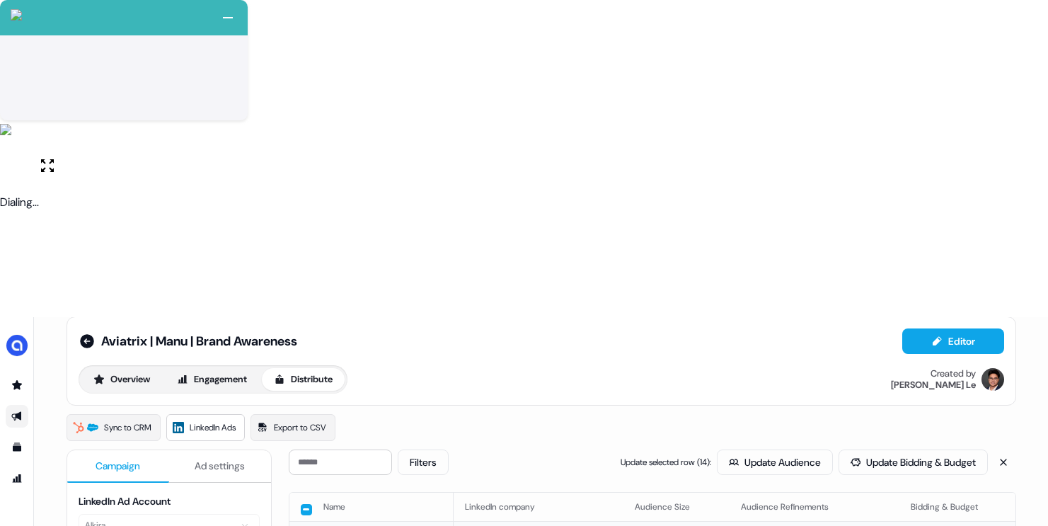
scroll to position [0, 0]
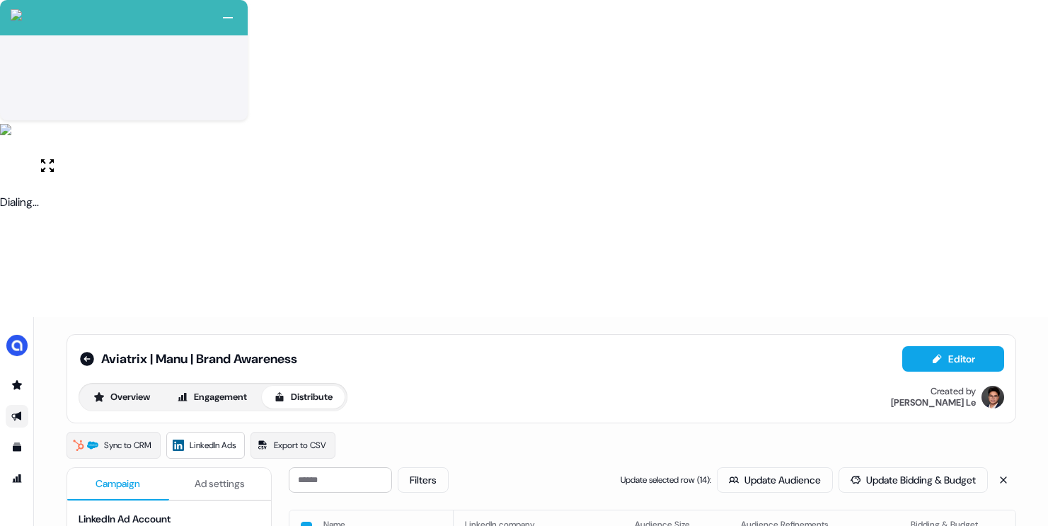
click at [754, 467] on button "Update Audience" at bounding box center [775, 479] width 116 height 25
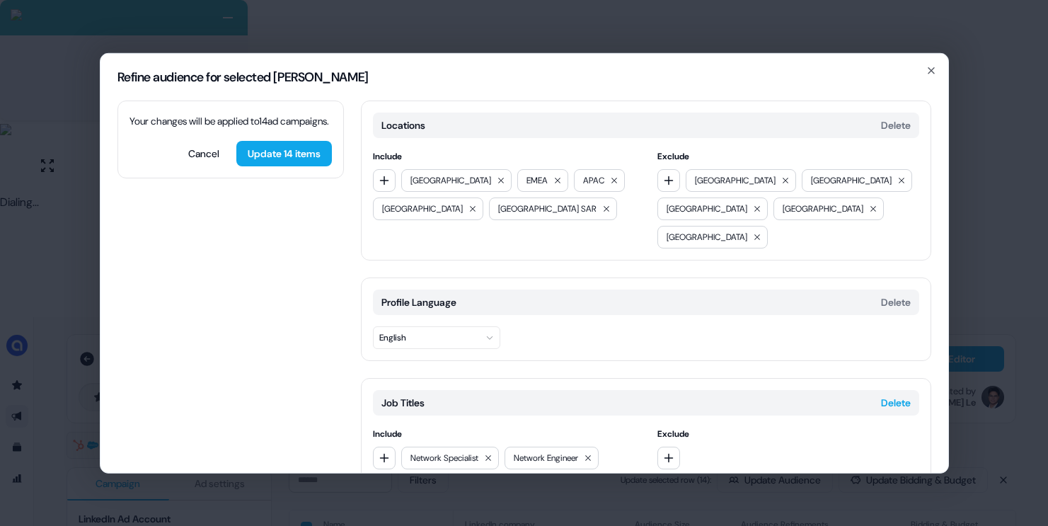
click at [893, 395] on button "Delete" at bounding box center [896, 402] width 30 height 14
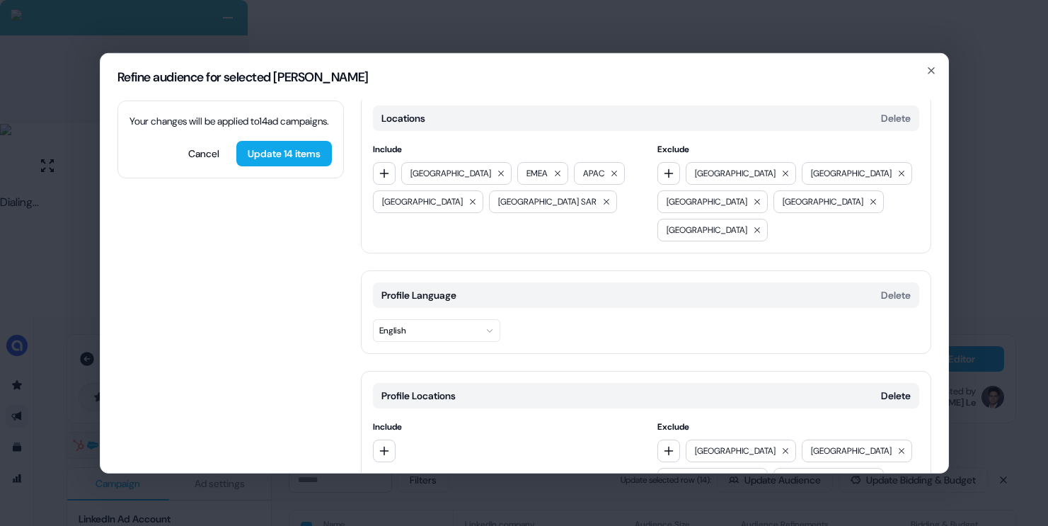
scroll to position [67, 0]
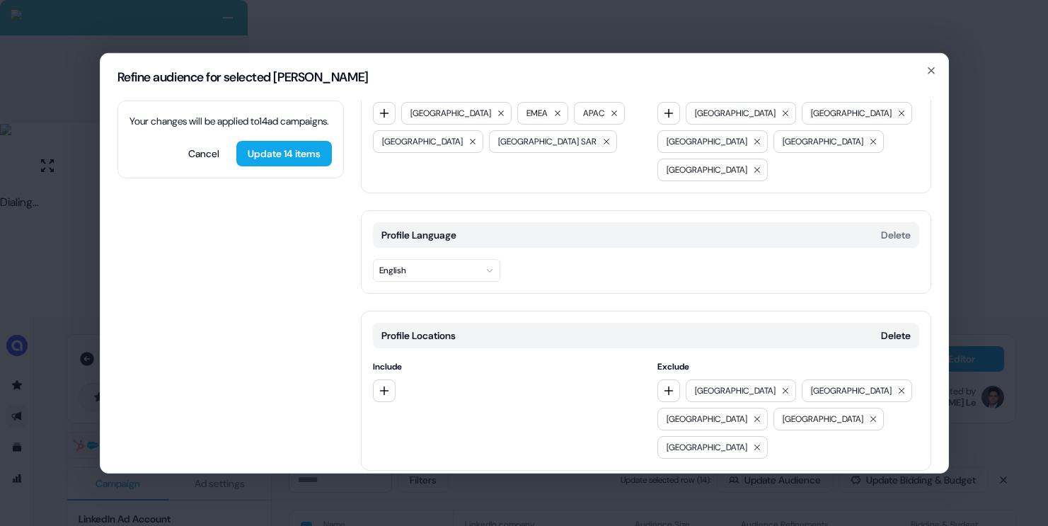
click at [434, 487] on button "Add category" at bounding box center [411, 499] width 101 height 25
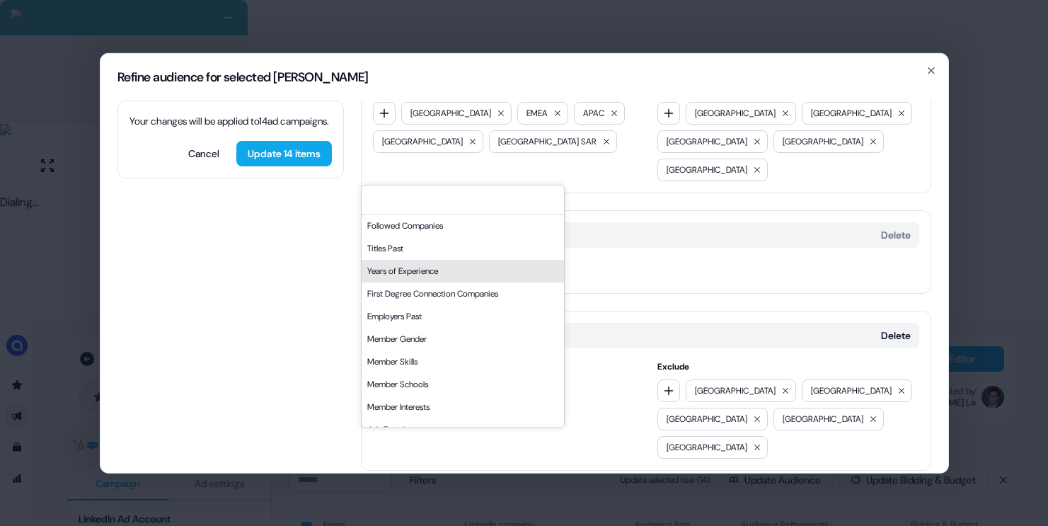
click at [464, 269] on div "Years of Experience" at bounding box center [463, 271] width 202 height 23
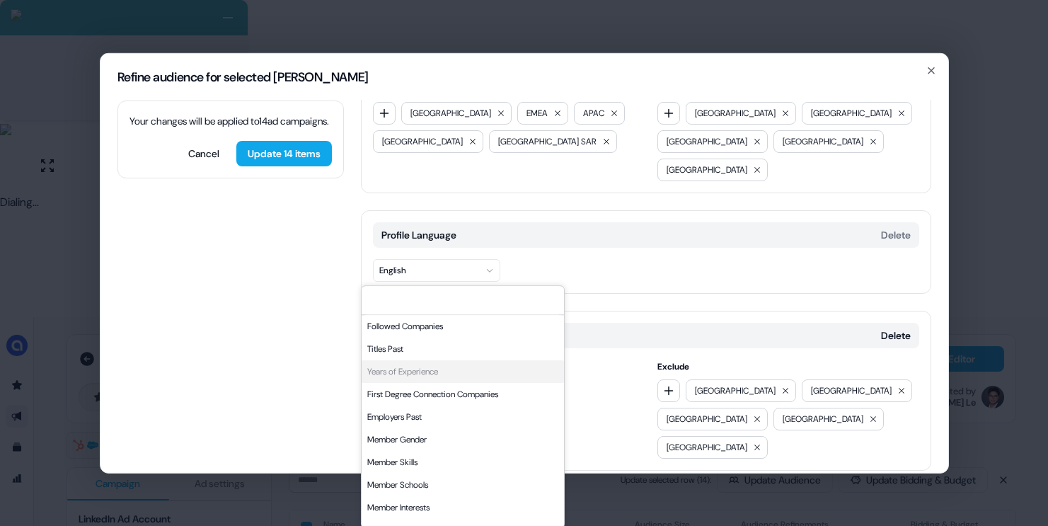
scroll to position [168, 0]
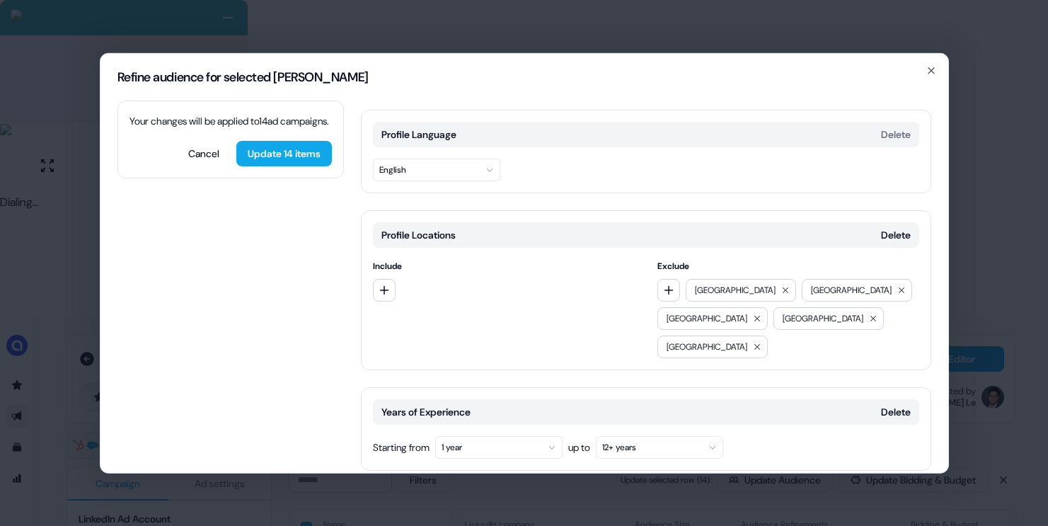
click at [473, 435] on button "1 year" at bounding box center [498, 446] width 127 height 23
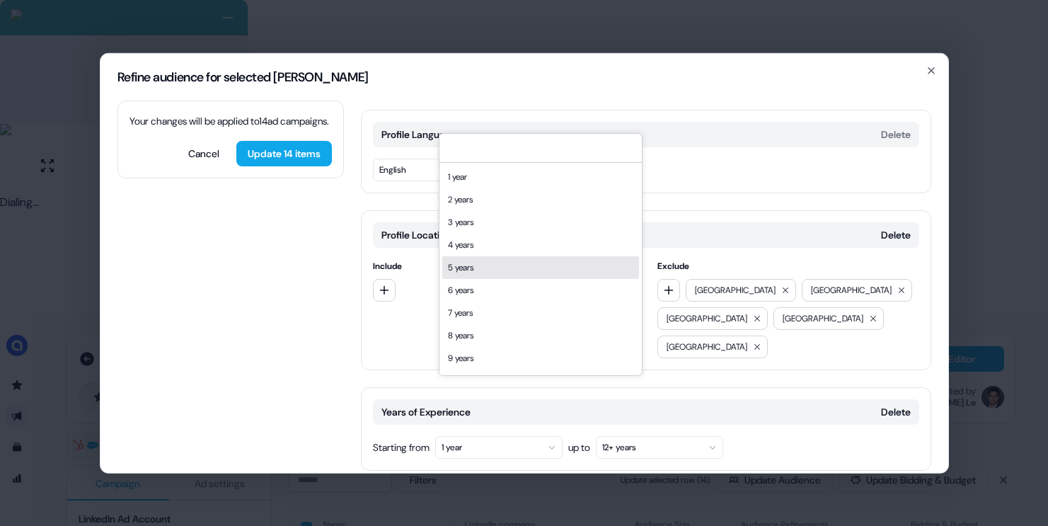
click at [507, 264] on div "5 years" at bounding box center [540, 267] width 197 height 23
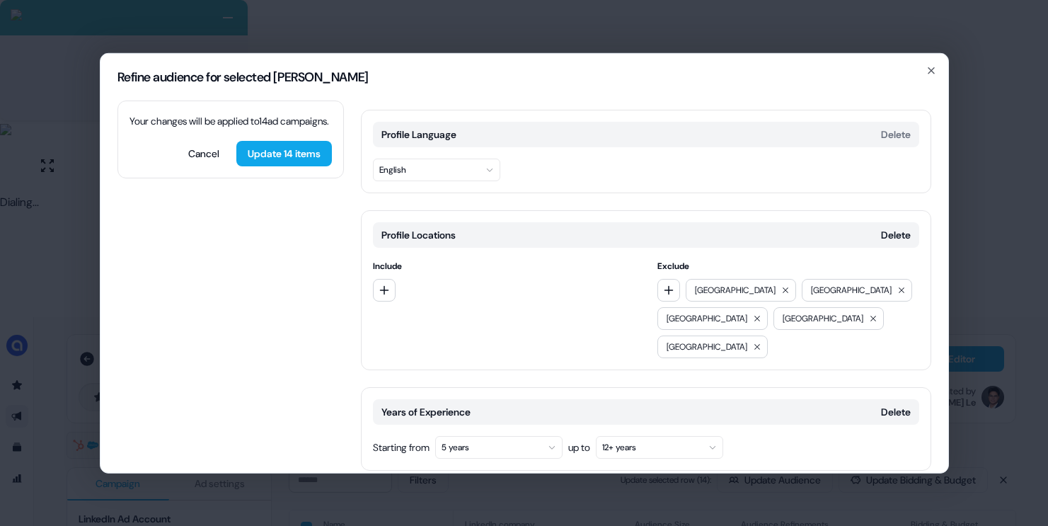
click at [436, 487] on button "Add category" at bounding box center [411, 499] width 101 height 25
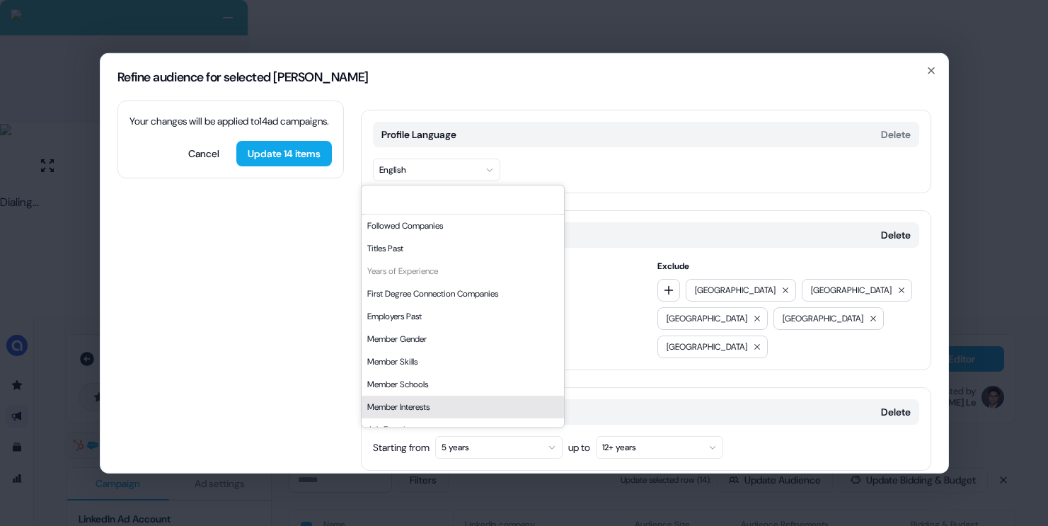
click at [428, 398] on div "Member Interests" at bounding box center [463, 407] width 202 height 23
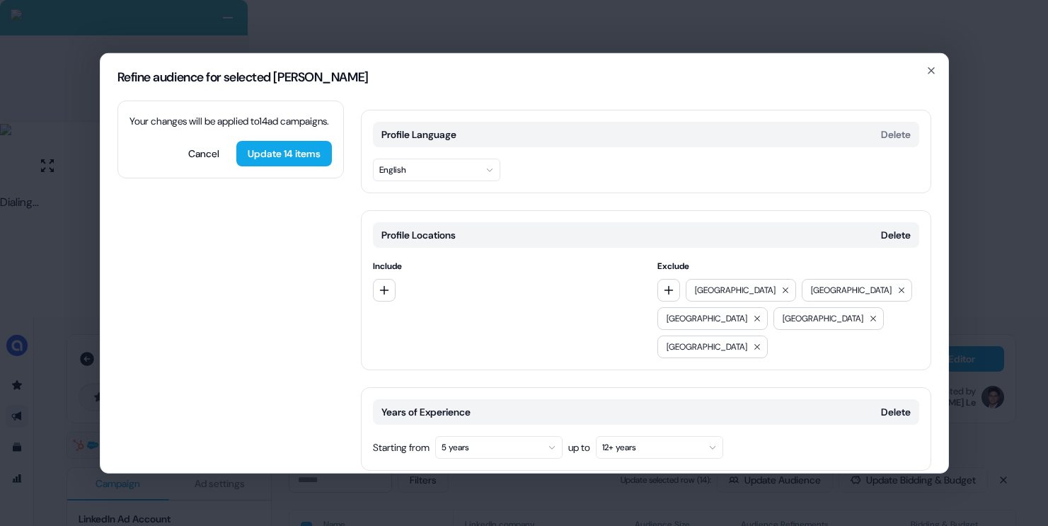
scroll to position [288, 0]
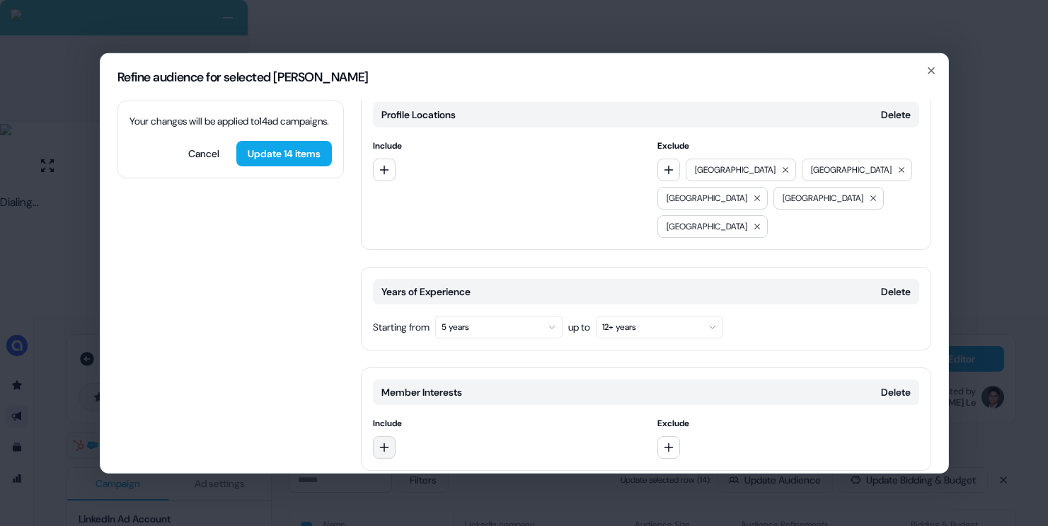
click at [395, 435] on button "button" at bounding box center [384, 446] width 23 height 23
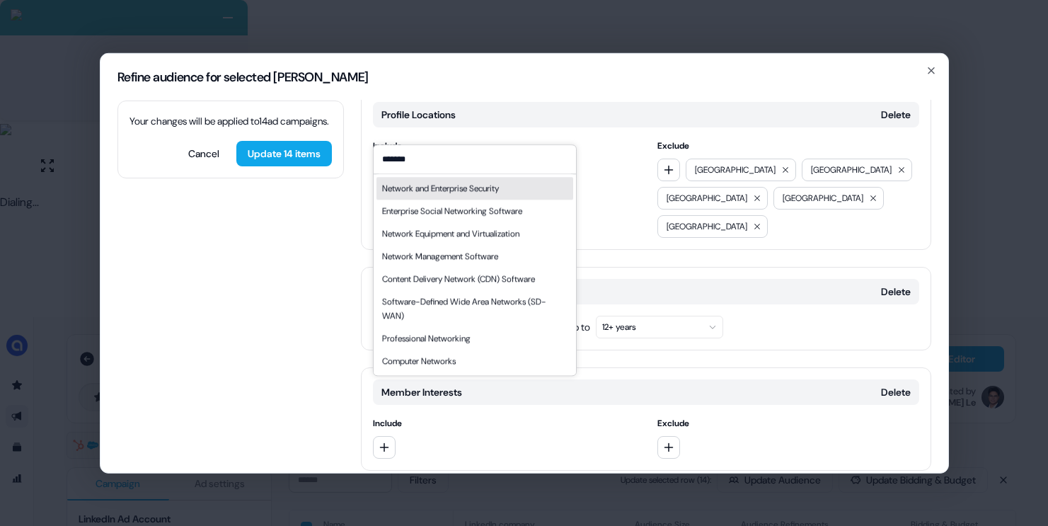
type input "*******"
click at [460, 190] on div "Network and Enterprise Security" at bounding box center [440, 188] width 117 height 14
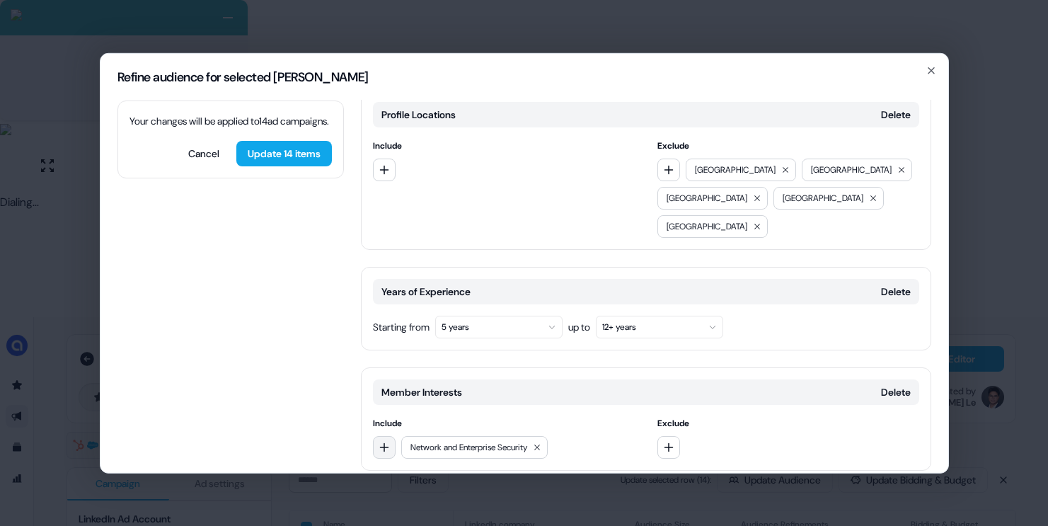
click at [375, 435] on button "button" at bounding box center [384, 446] width 23 height 23
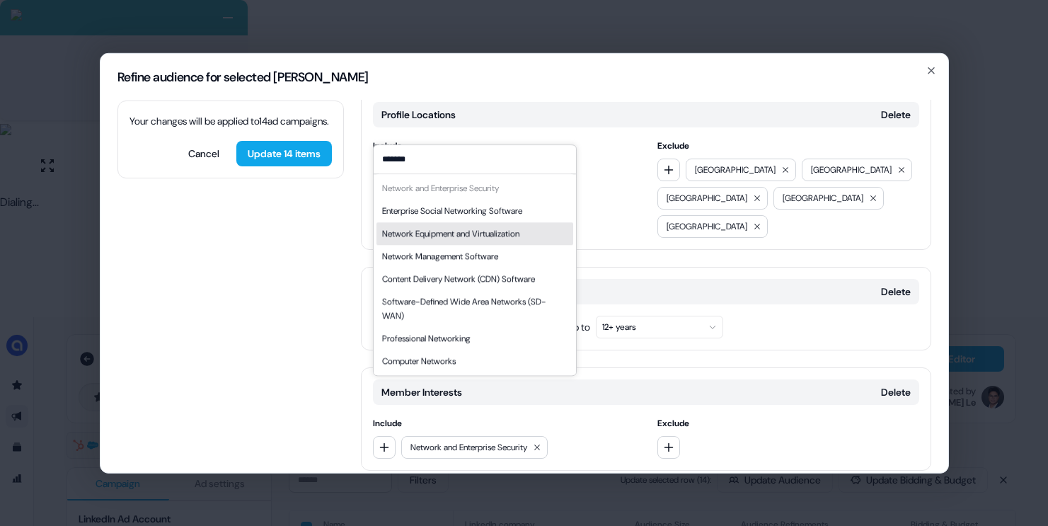
type input "*******"
click at [453, 230] on div "Network Equipment and Virtualization" at bounding box center [450, 233] width 137 height 14
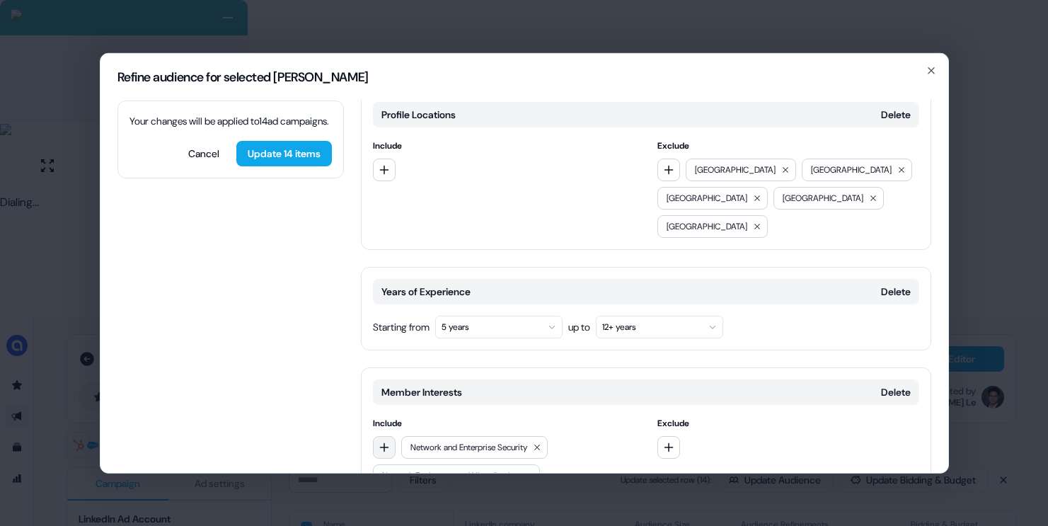
click at [387, 441] on icon "button" at bounding box center [384, 446] width 11 height 11
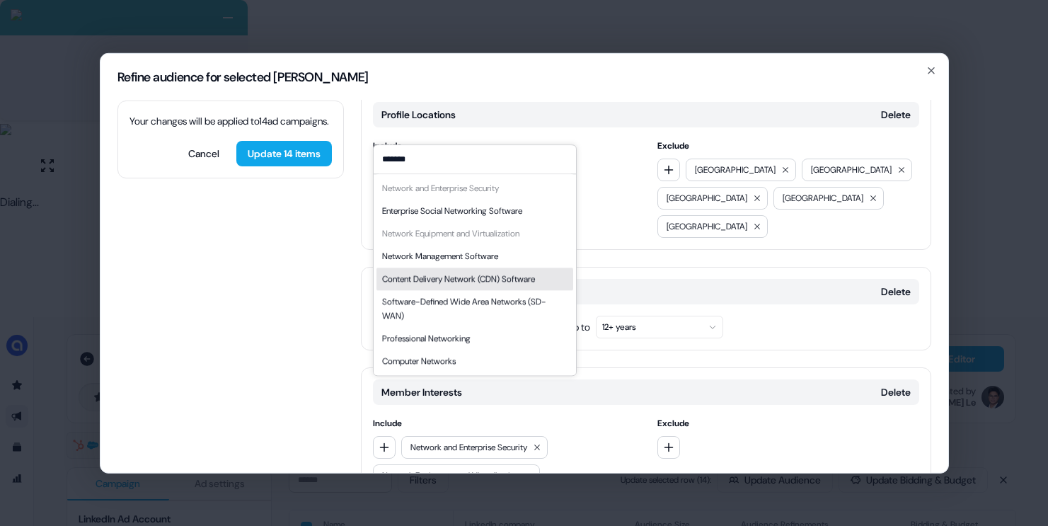
type input "*******"
click at [501, 280] on div "Content Delivery Network (CDN) Software" at bounding box center [458, 279] width 153 height 14
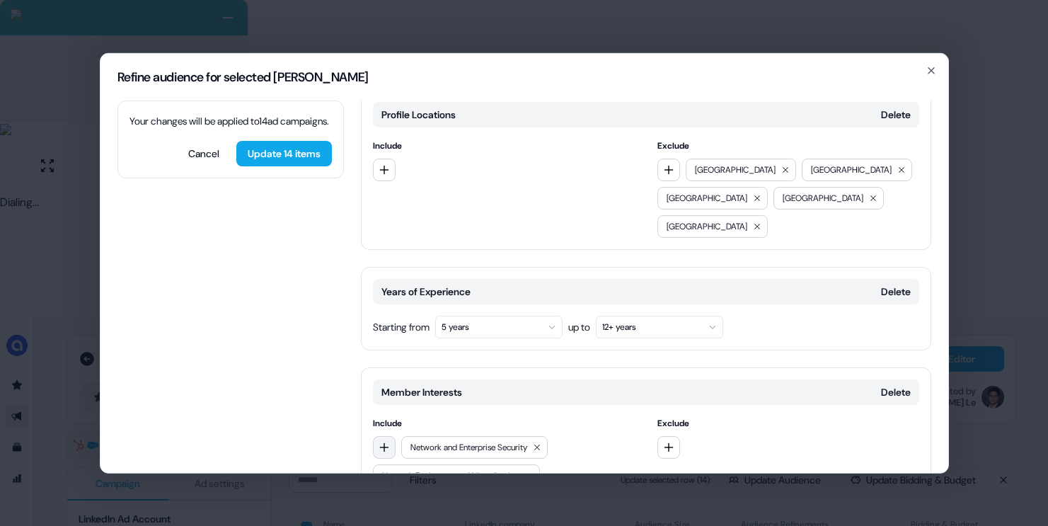
click at [384, 442] on icon "button" at bounding box center [383, 446] width 9 height 9
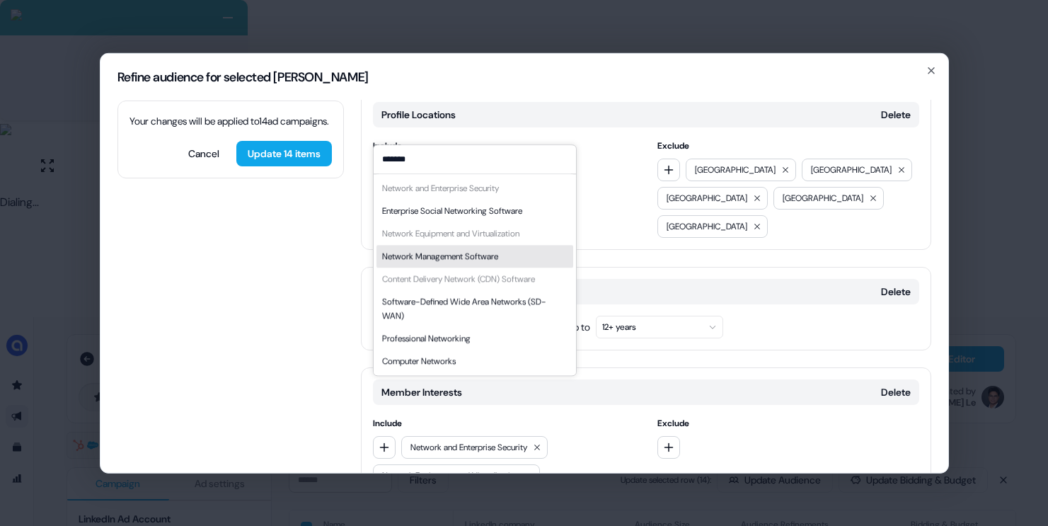
click at [493, 261] on div "Network Management Software" at bounding box center [440, 256] width 116 height 14
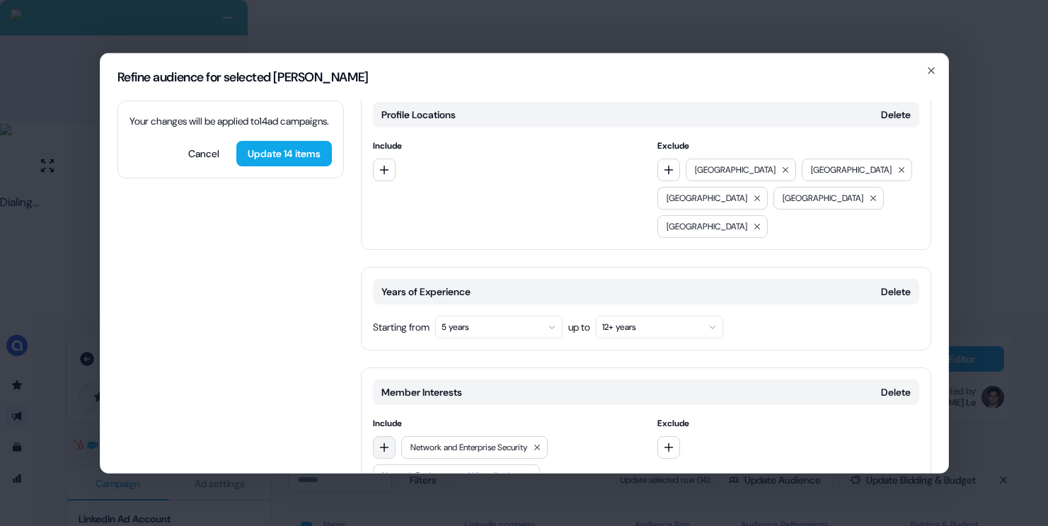
click at [377, 435] on button "button" at bounding box center [384, 446] width 23 height 23
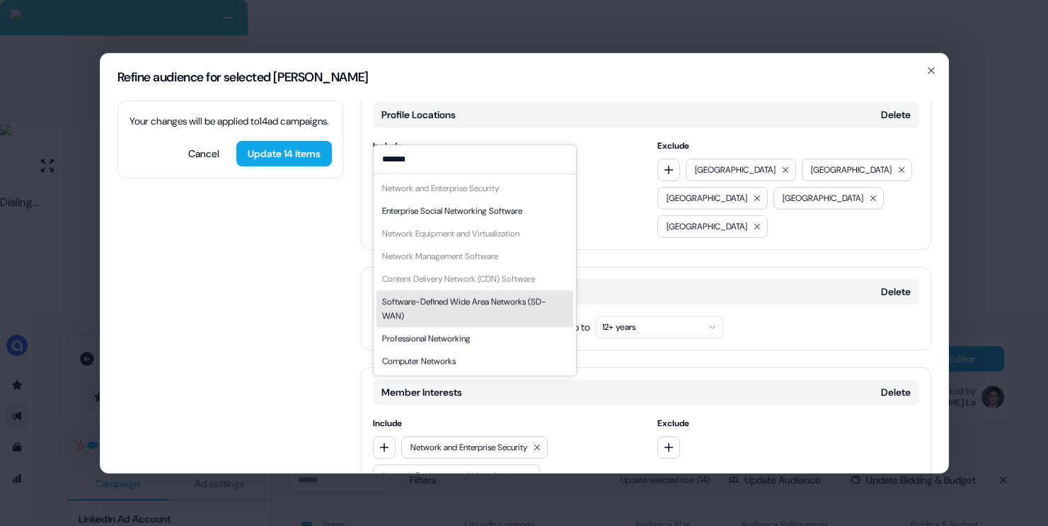
click at [456, 297] on div "Software-Defined Wide Area Networks (SD-WAN)" at bounding box center [474, 308] width 185 height 28
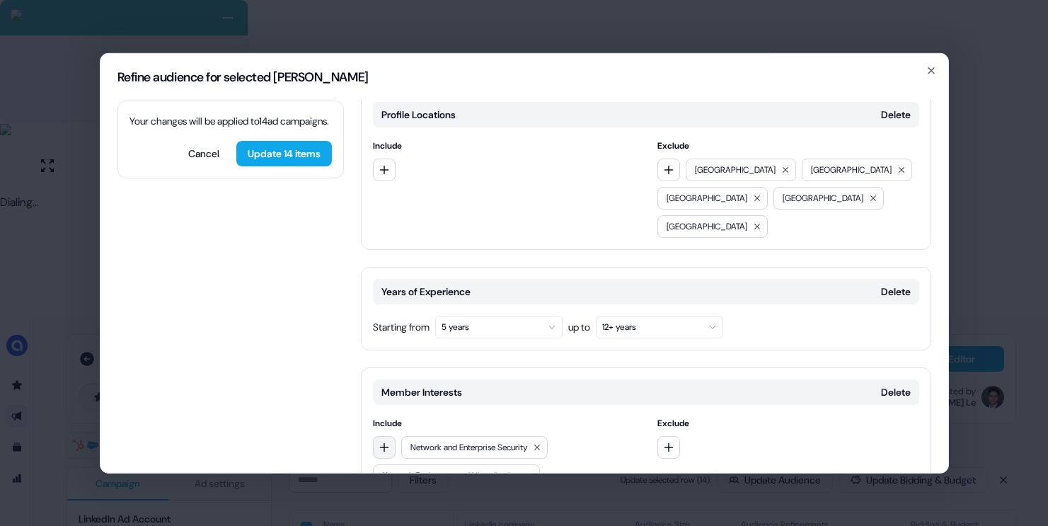
click at [389, 441] on icon "button" at bounding box center [384, 446] width 11 height 11
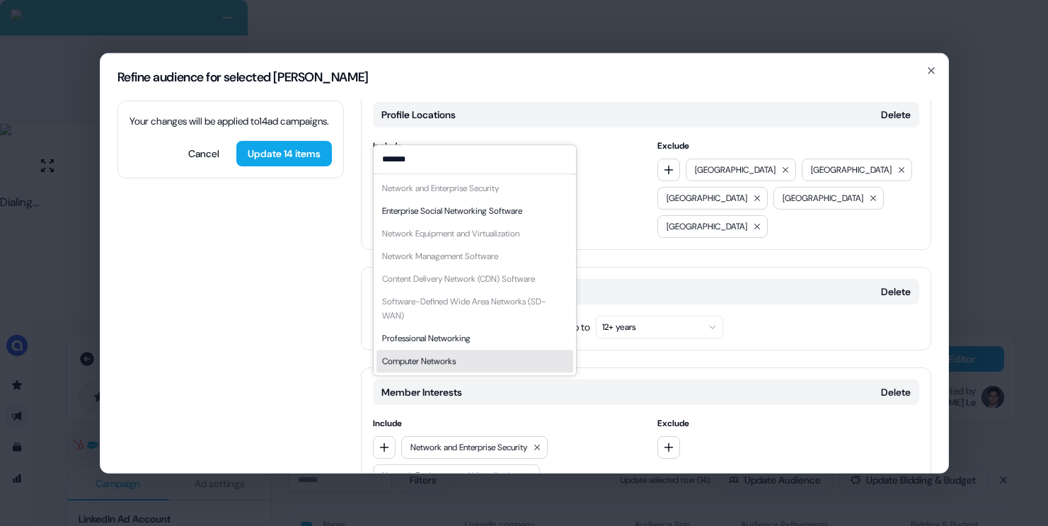
click at [439, 352] on div "Computer Networks" at bounding box center [474, 361] width 197 height 23
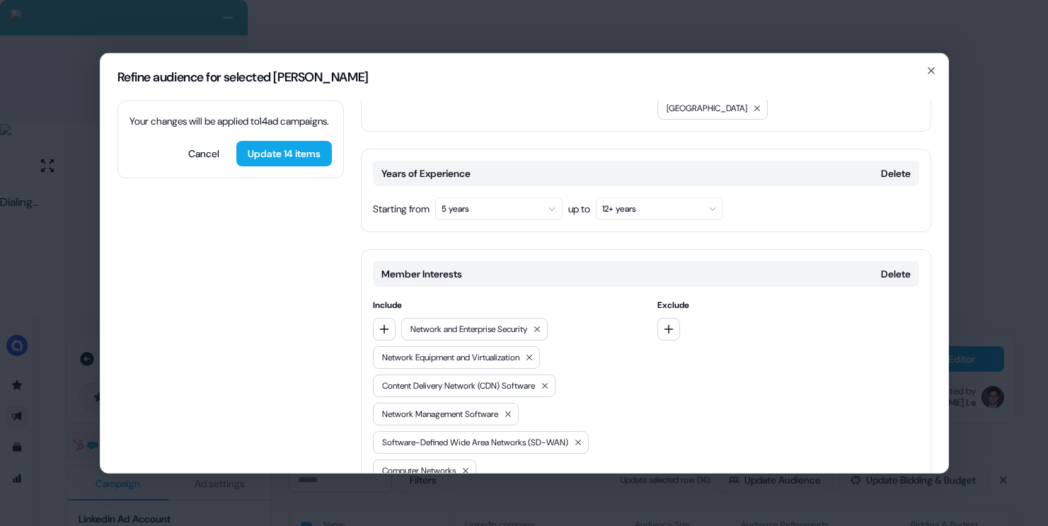
scroll to position [430, 0]
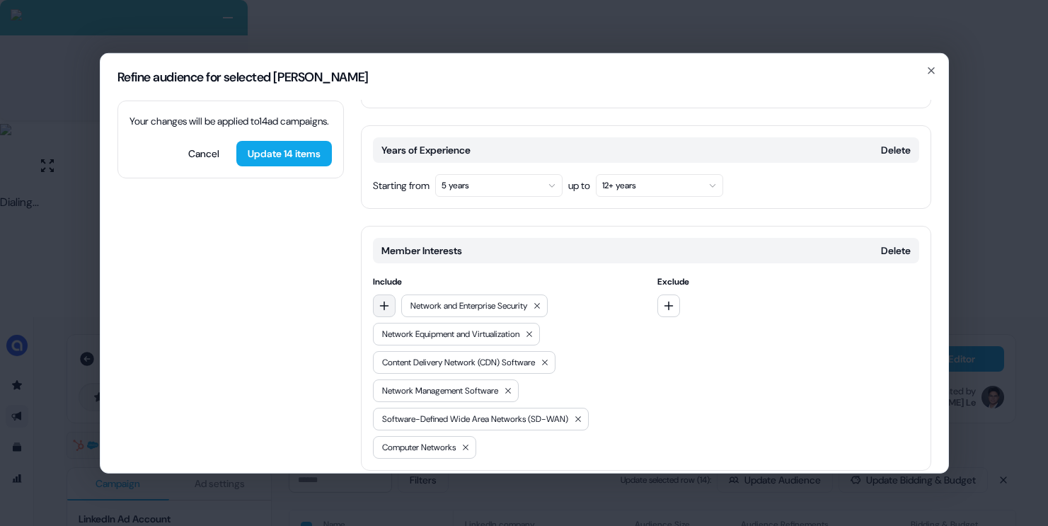
click at [388, 299] on icon "button" at bounding box center [384, 304] width 11 height 11
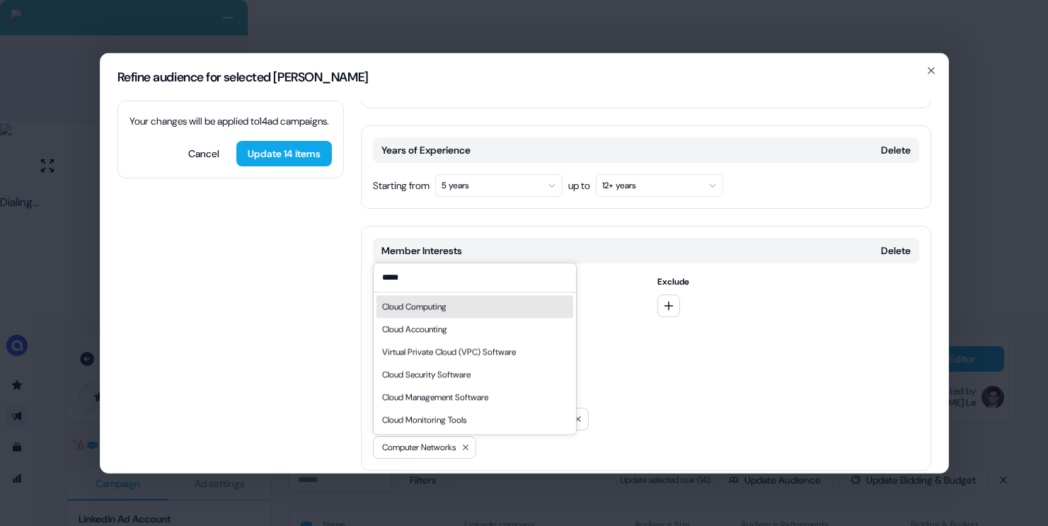
click at [444, 301] on div "Cloud Computing" at bounding box center [414, 306] width 64 height 14
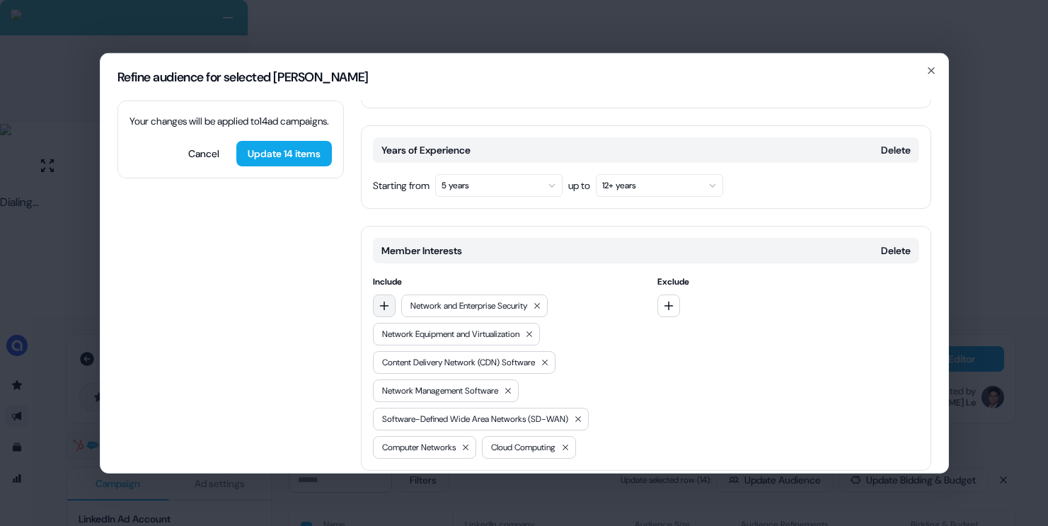
click at [391, 294] on button "button" at bounding box center [384, 305] width 23 height 23
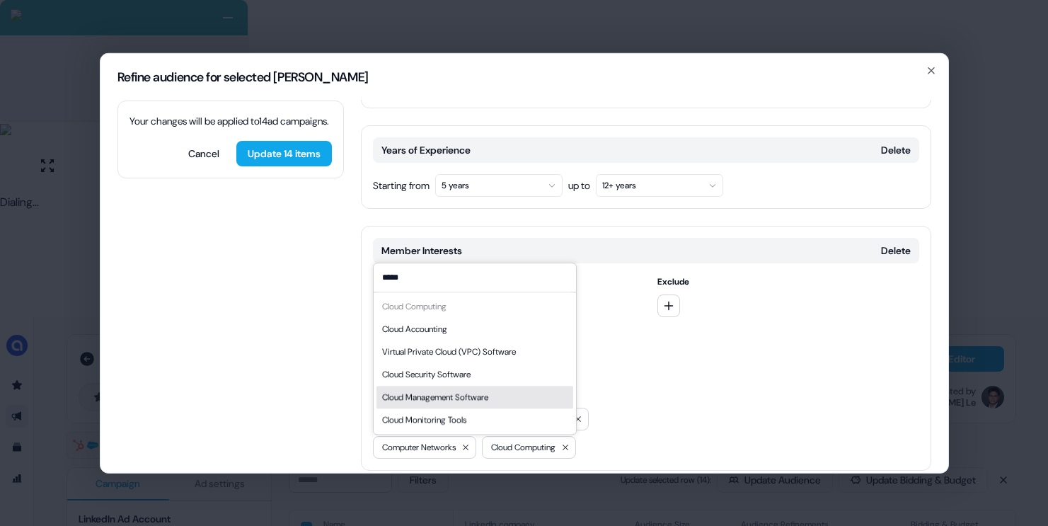
click at [467, 393] on div "Cloud Management Software" at bounding box center [435, 397] width 106 height 14
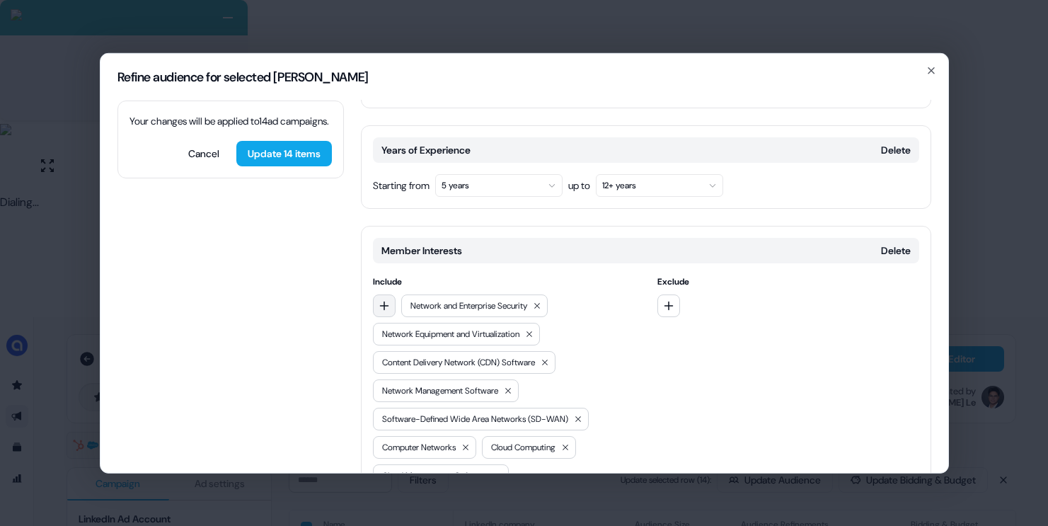
click at [388, 294] on button "button" at bounding box center [384, 305] width 23 height 23
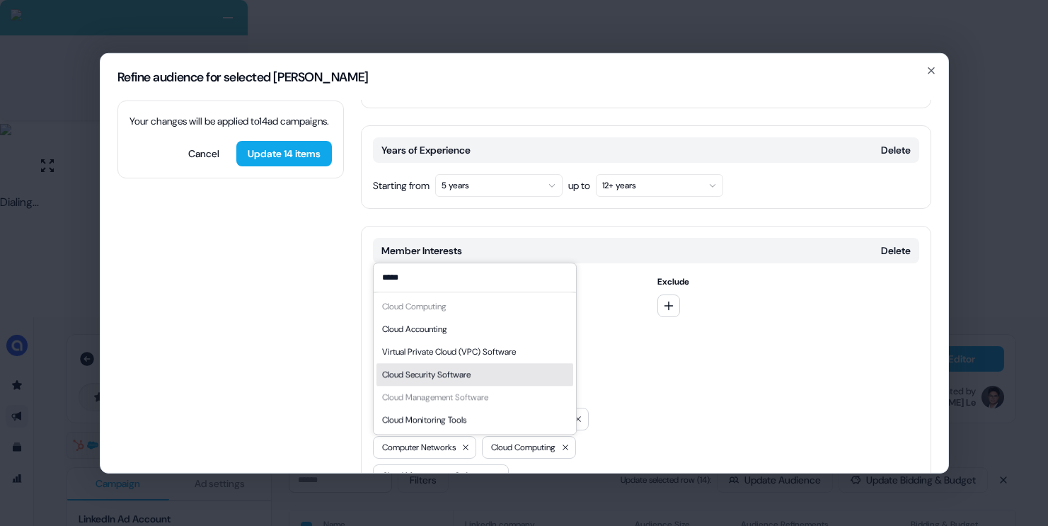
click at [499, 381] on div "Cloud Security Software" at bounding box center [474, 374] width 197 height 23
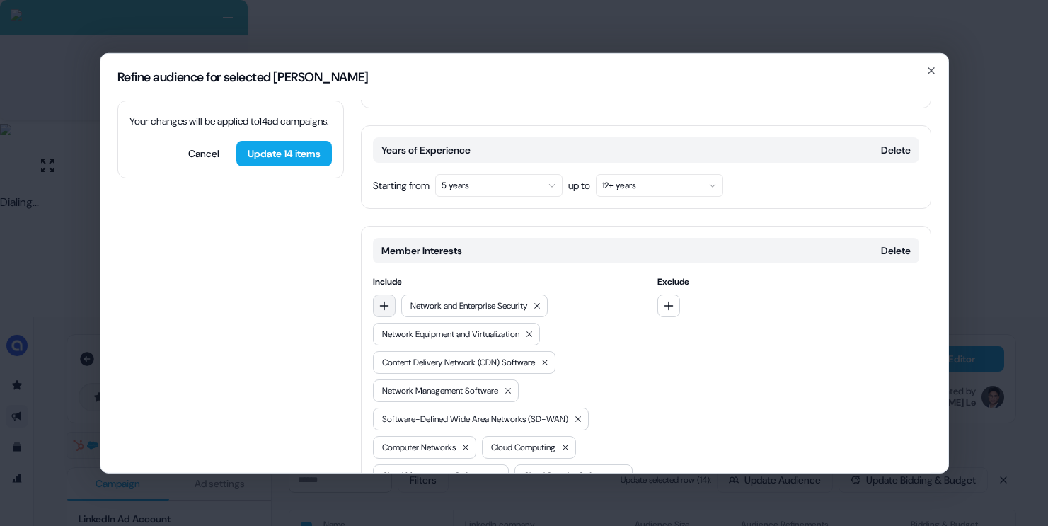
click at [382, 299] on icon "button" at bounding box center [384, 304] width 11 height 11
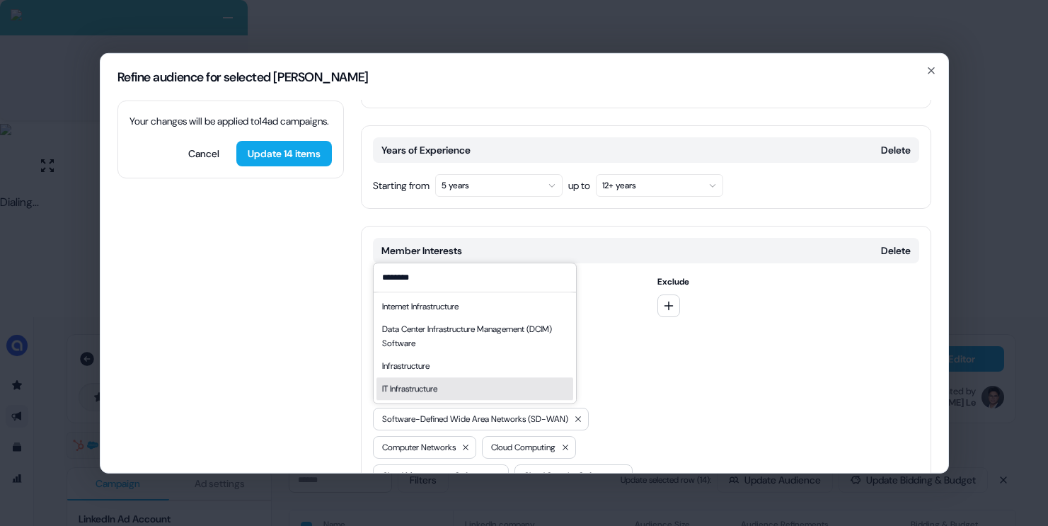
click at [437, 385] on div "IT Infrastructure" at bounding box center [409, 388] width 55 height 14
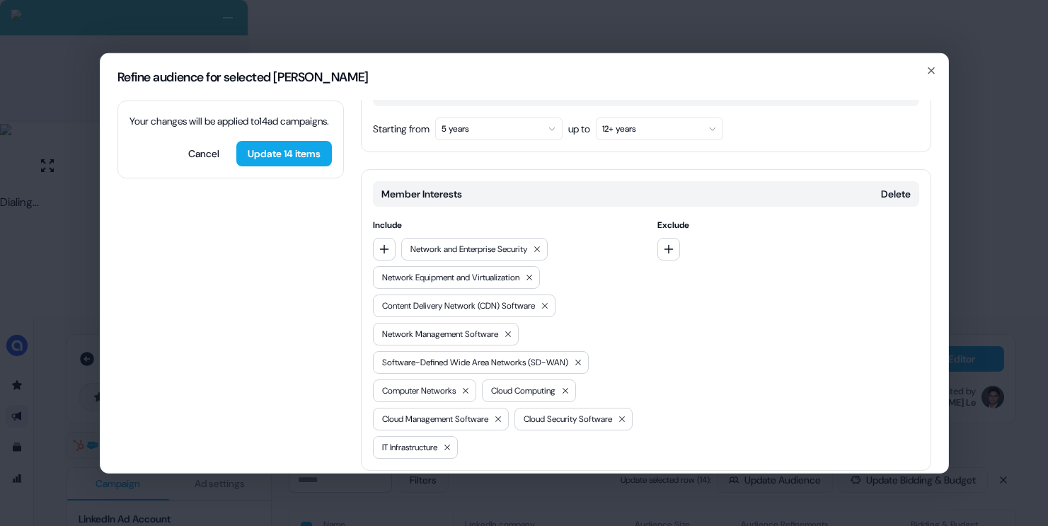
scroll to position [486, 0]
click at [414, 487] on button "Add category" at bounding box center [411, 499] width 101 height 25
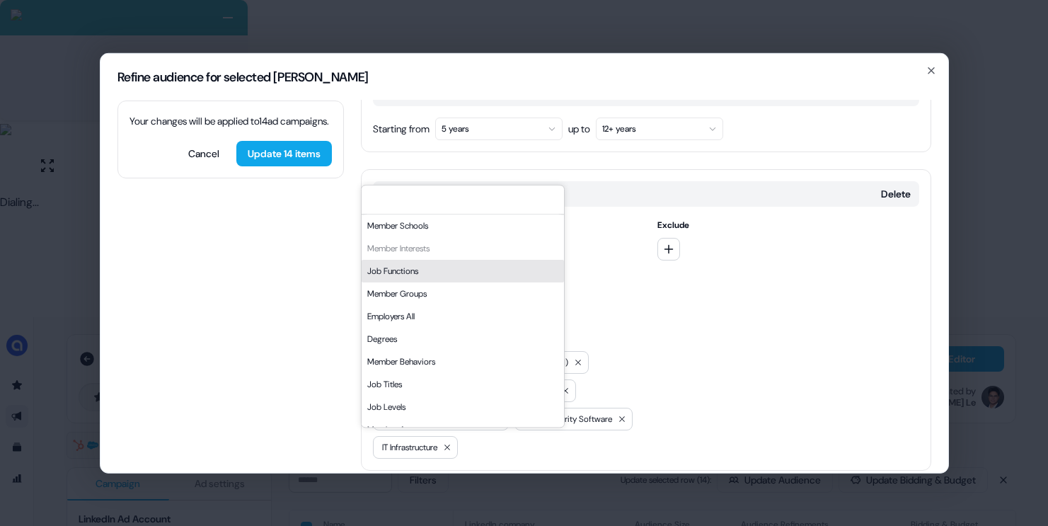
scroll to position [153, 0]
click at [436, 271] on div "Job Functions" at bounding box center [463, 276] width 202 height 23
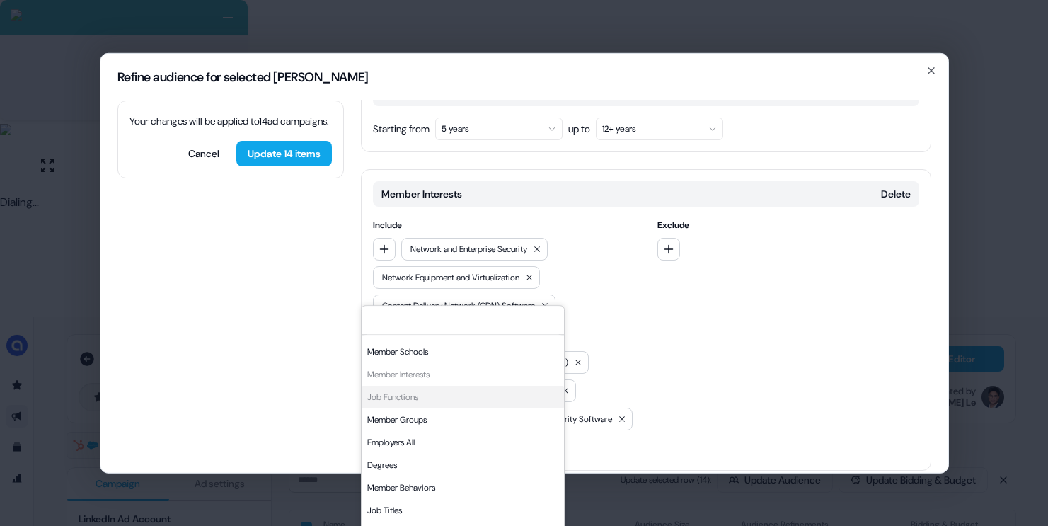
scroll to position [606, 0]
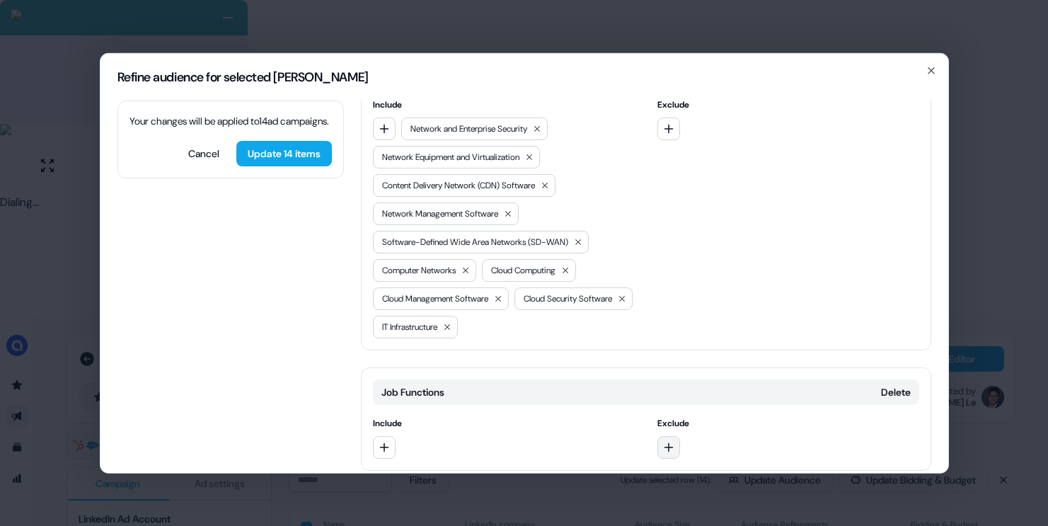
click at [674, 435] on button "button" at bounding box center [668, 446] width 23 height 23
click at [700, 453] on div "Sales" at bounding box center [757, 448] width 197 height 23
click at [670, 441] on icon "button" at bounding box center [668, 446] width 11 height 11
drag, startPoint x: 690, startPoint y: 450, endPoint x: 677, endPoint y: 446, distance: 14.1
click at [691, 450] on div "Business Development" at bounding box center [757, 448] width 197 height 23
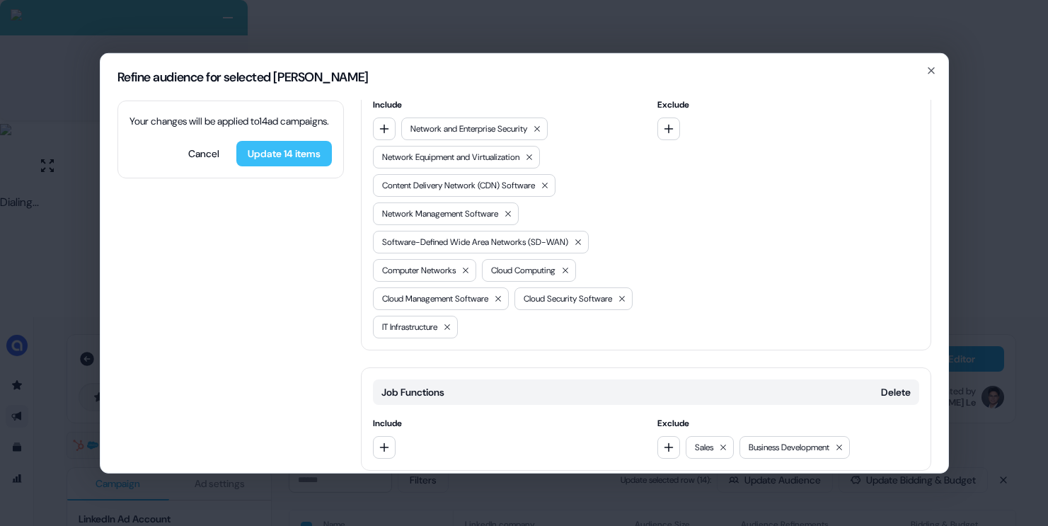
click at [301, 166] on button "Update 14 items" at bounding box center [284, 152] width 96 height 25
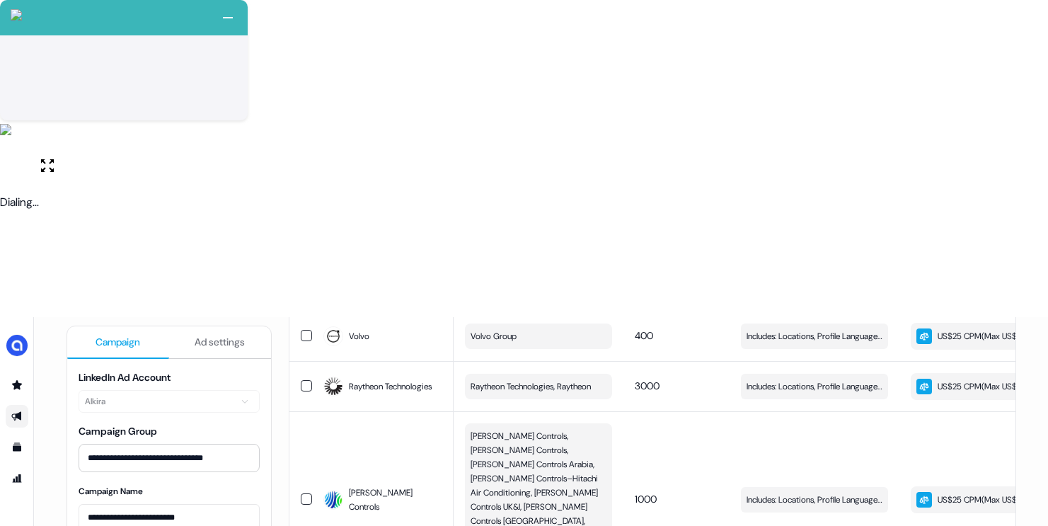
scroll to position [8, 0]
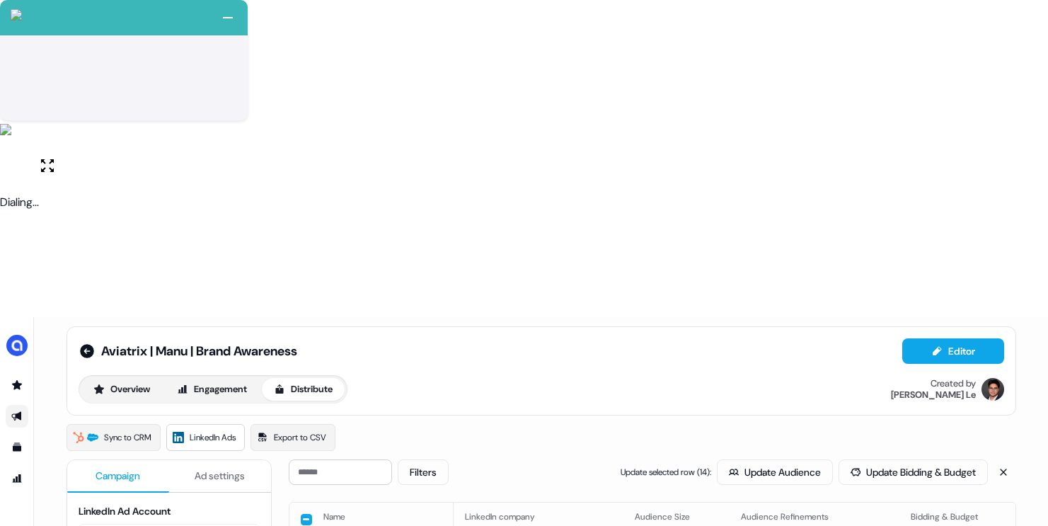
click at [307, 514] on button "button" at bounding box center [306, 519] width 11 height 11
click at [306, 512] on button "button" at bounding box center [306, 517] width 11 height 11
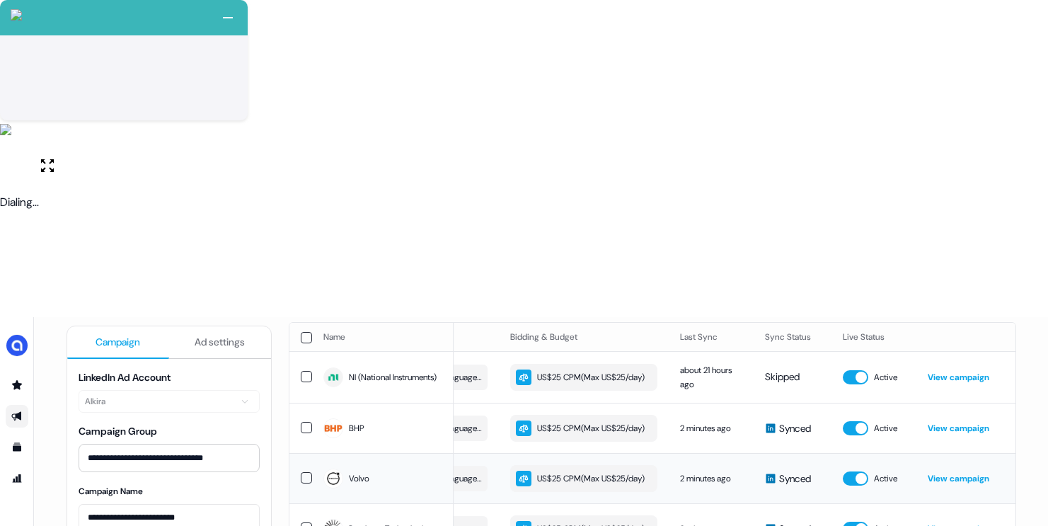
scroll to position [0, 0]
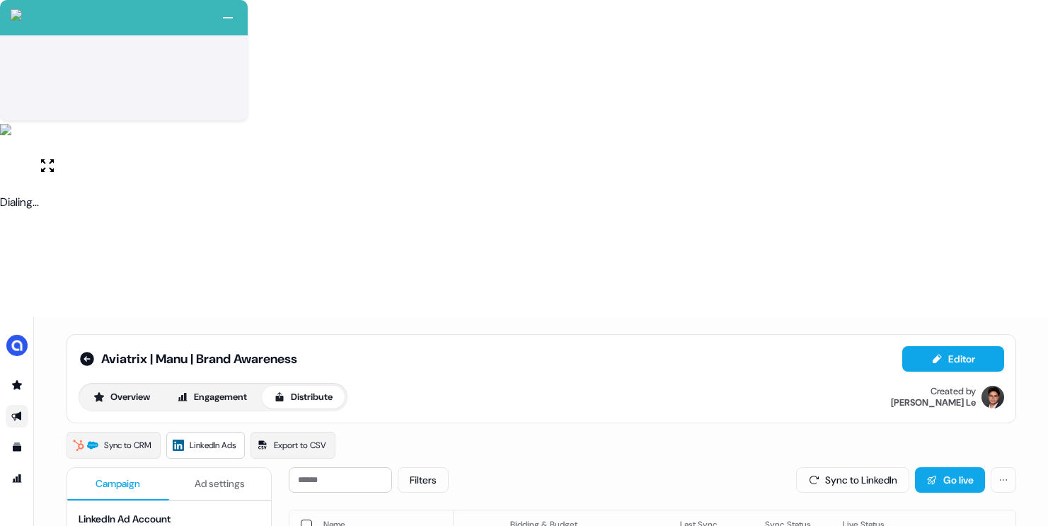
drag, startPoint x: 850, startPoint y: 168, endPoint x: 815, endPoint y: 162, distance: 35.3
click at [850, 467] on button "Sync to LinkedIn" at bounding box center [852, 479] width 113 height 25
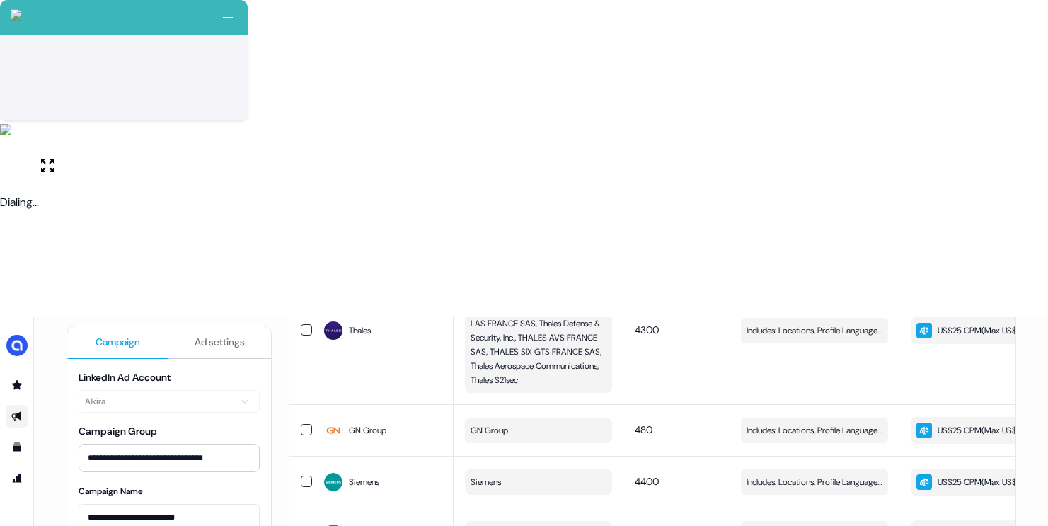
scroll to position [1685, 0]
click at [786, 475] on span "Includes: Locations, Profile Language, Job Titles / Excludes: Locations, Profil…" at bounding box center [815, 482] width 136 height 14
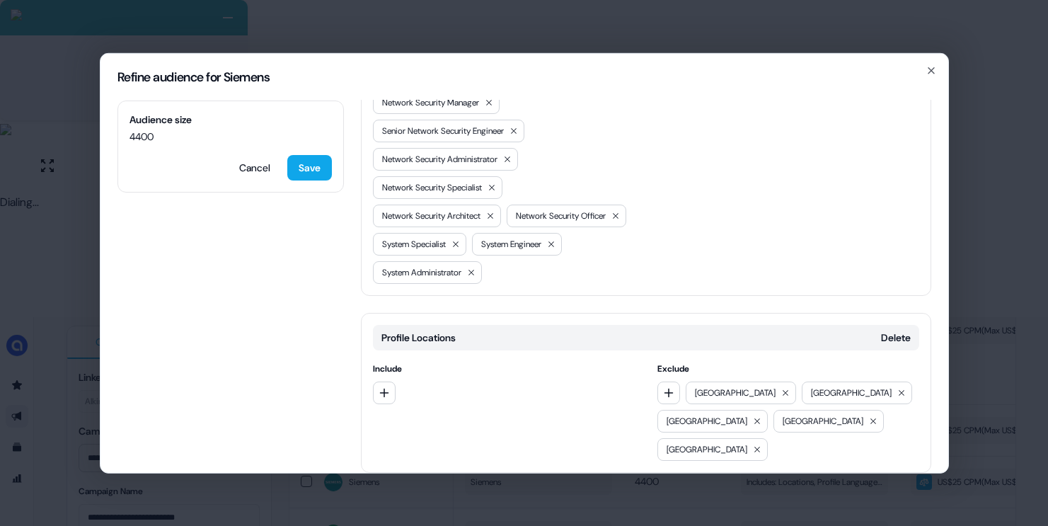
scroll to position [924, 0]
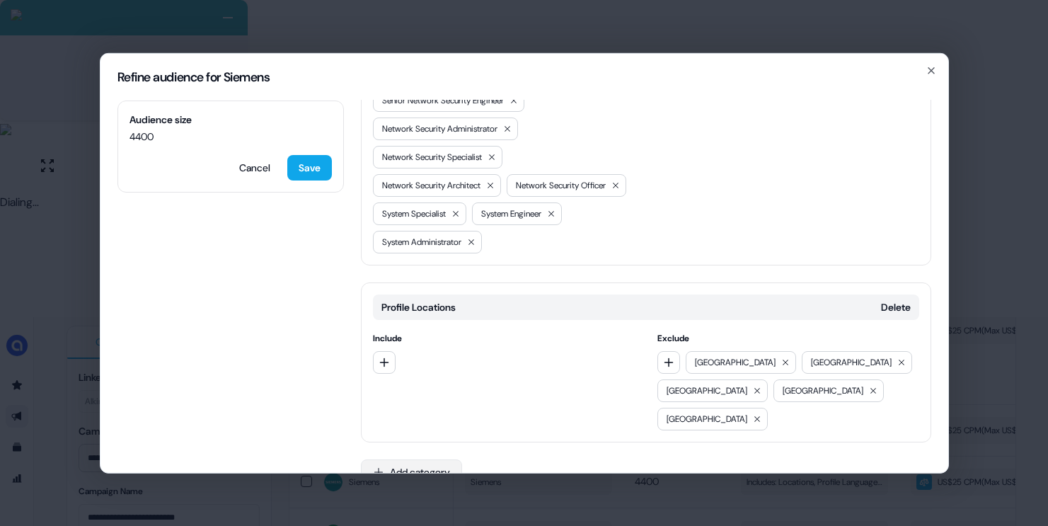
click at [398, 459] on button "Add category" at bounding box center [411, 471] width 101 height 25
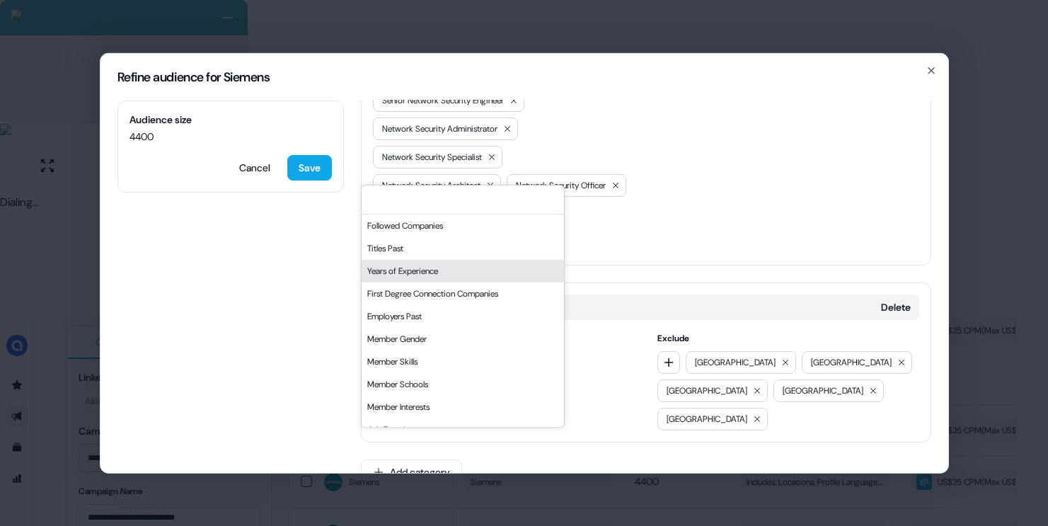
click at [432, 276] on div "Years of Experience" at bounding box center [463, 271] width 202 height 23
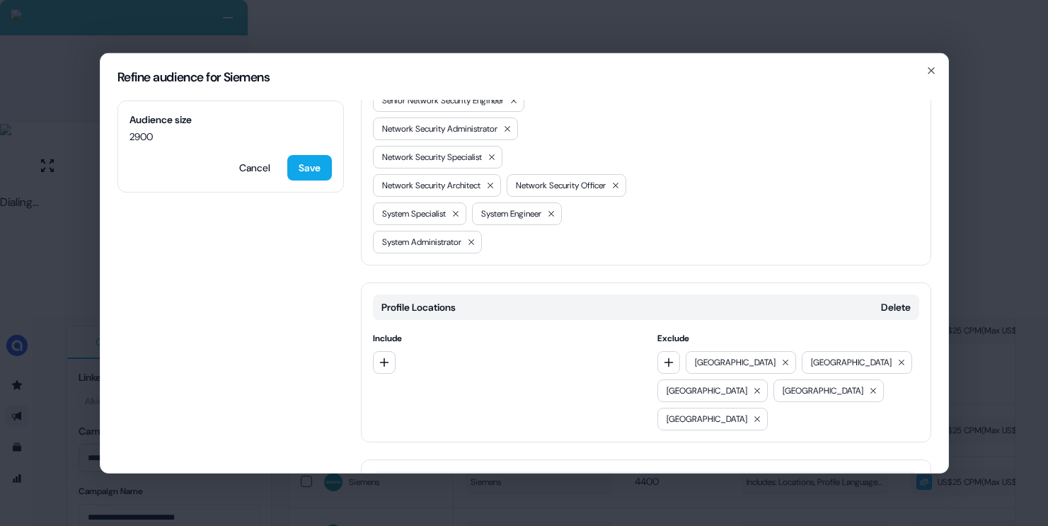
scroll to position [1024, 0]
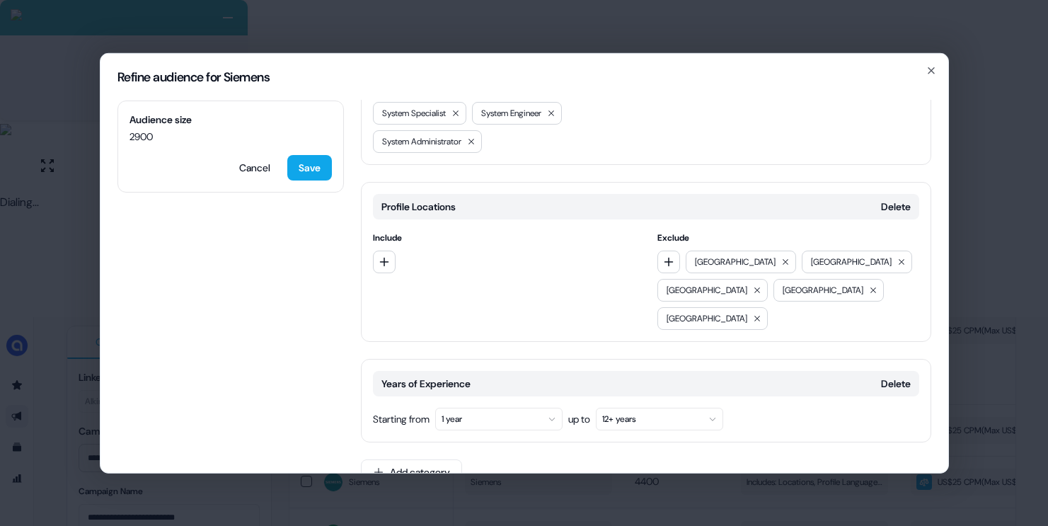
click at [481, 407] on button "1 year" at bounding box center [498, 418] width 127 height 23
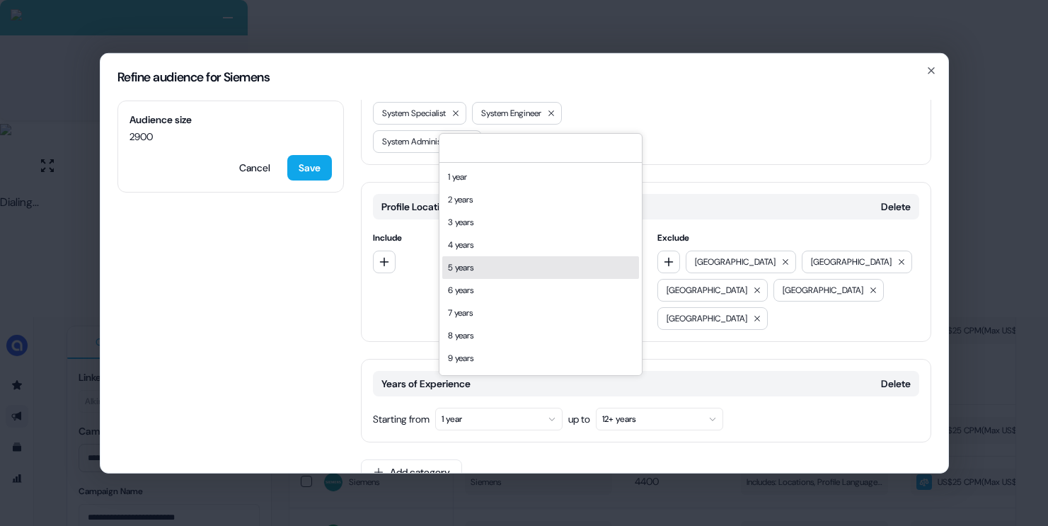
click at [488, 267] on div "5 years" at bounding box center [540, 267] width 197 height 23
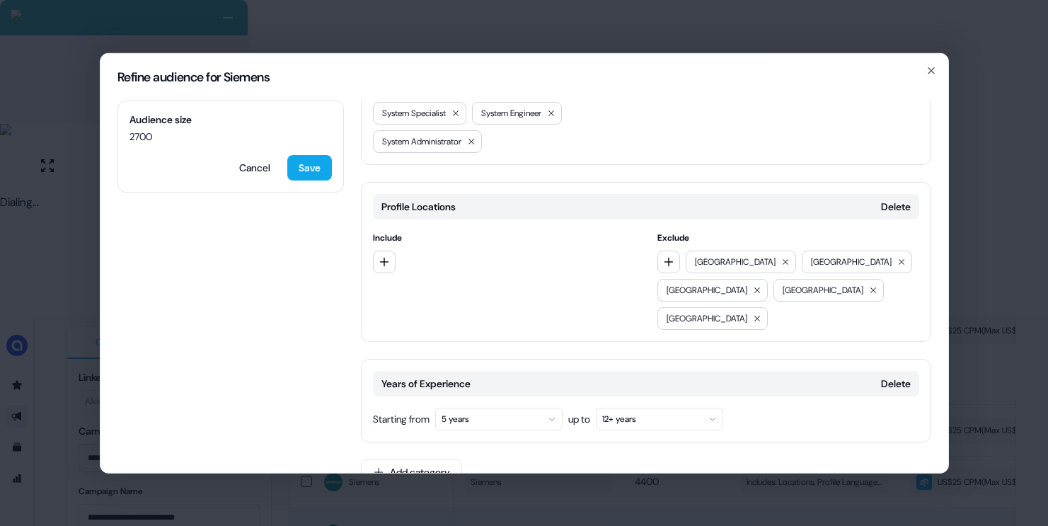
drag, startPoint x: 309, startPoint y: 171, endPoint x: 323, endPoint y: 179, distance: 15.5
click at [310, 171] on button "Save" at bounding box center [309, 166] width 45 height 25
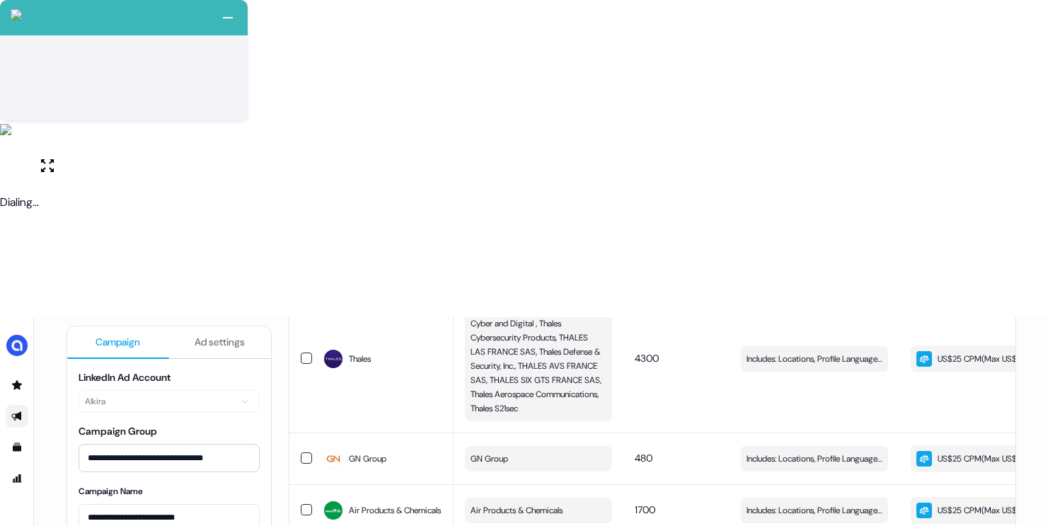
scroll to position [1444, 0]
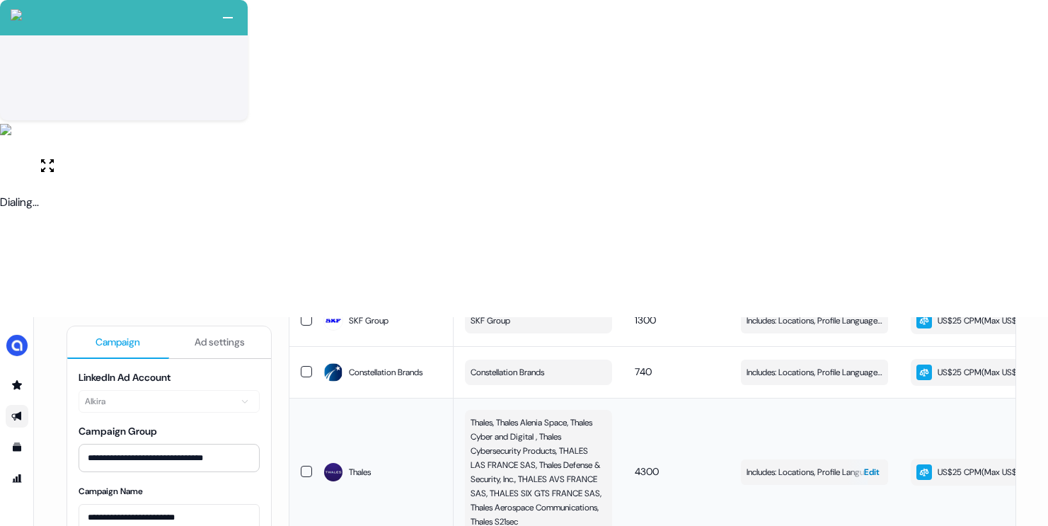
click at [761, 465] on span "Includes: Locations, Profile Language, Job Titles / Excludes: Locations, Profil…" at bounding box center [815, 472] width 136 height 14
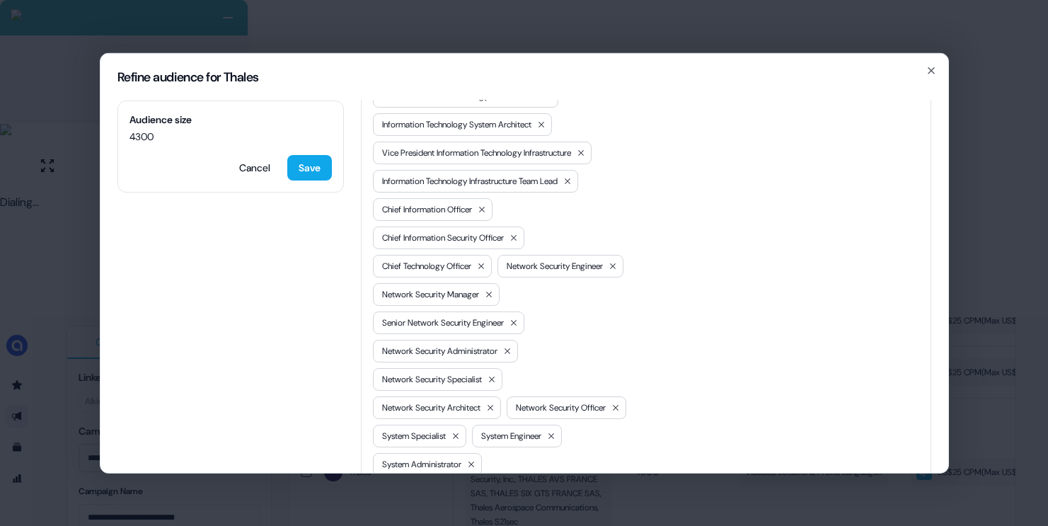
scroll to position [924, 0]
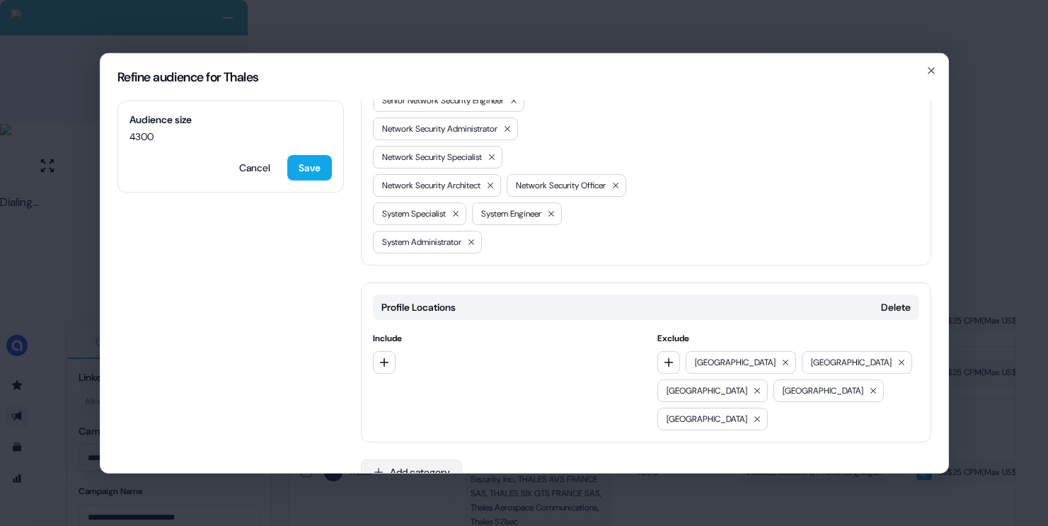
click at [418, 459] on button "Add category" at bounding box center [411, 471] width 101 height 25
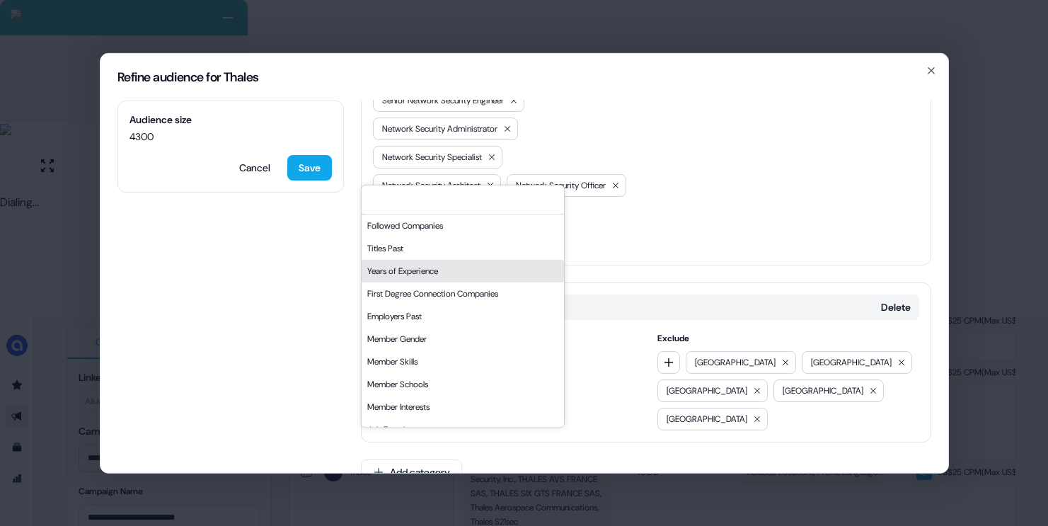
click at [424, 261] on div "Years of Experience" at bounding box center [463, 271] width 202 height 23
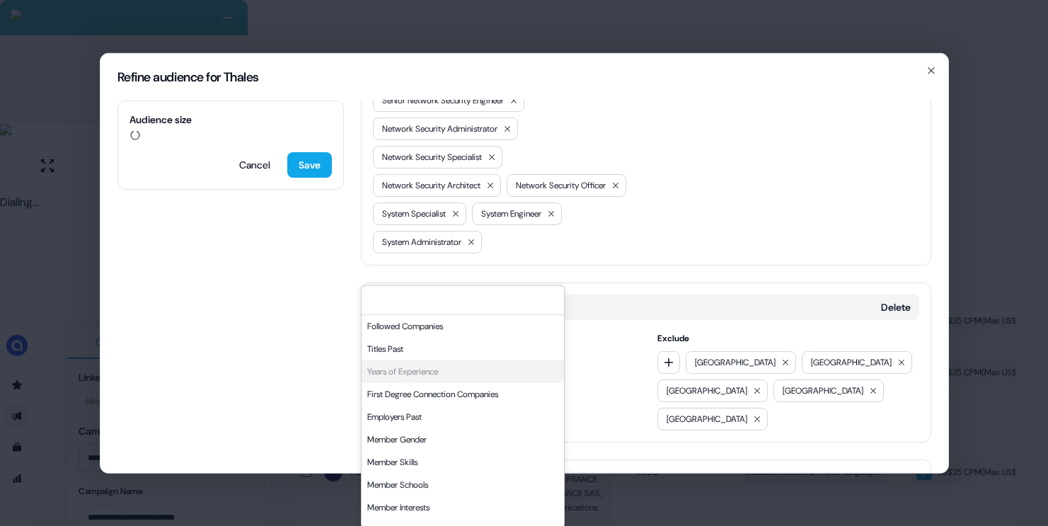
scroll to position [1024, 0]
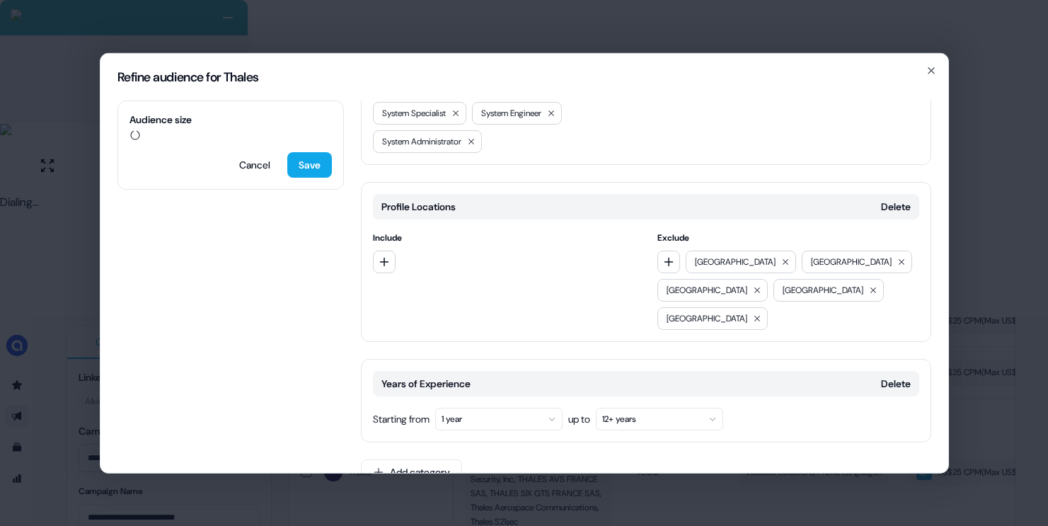
click at [478, 407] on button "1 year" at bounding box center [498, 418] width 127 height 23
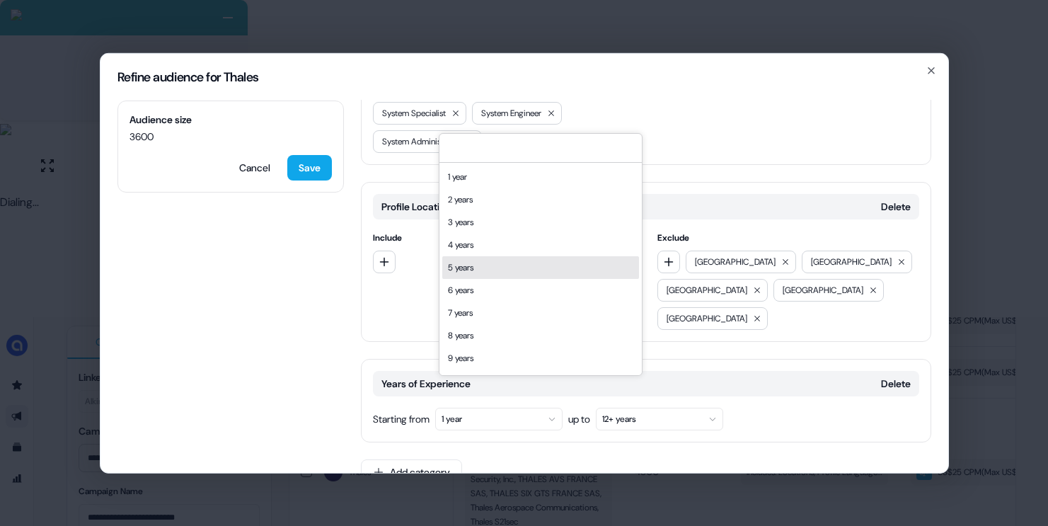
click at [493, 271] on div "5 years" at bounding box center [540, 267] width 197 height 23
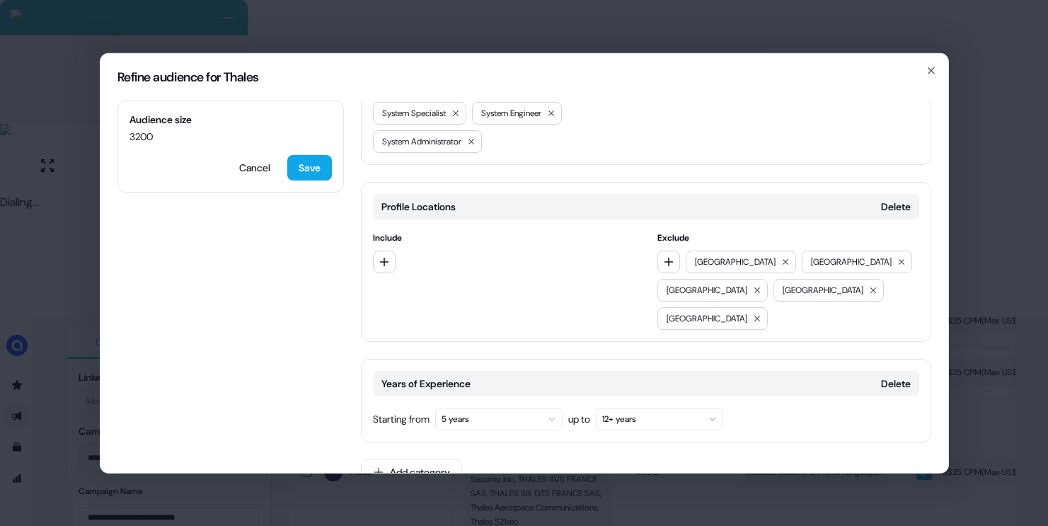
click at [517, 407] on button "5 years" at bounding box center [498, 418] width 127 height 23
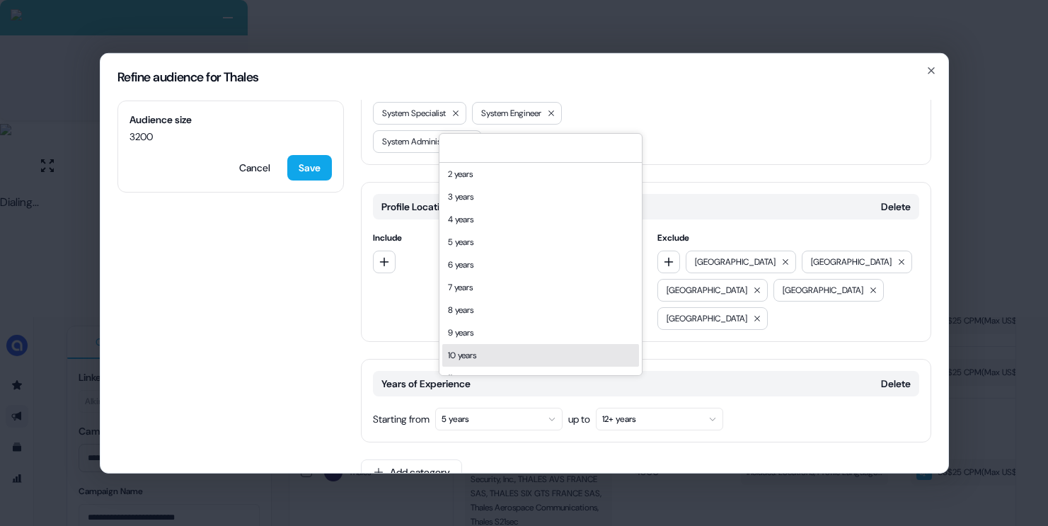
scroll to position [29, 0]
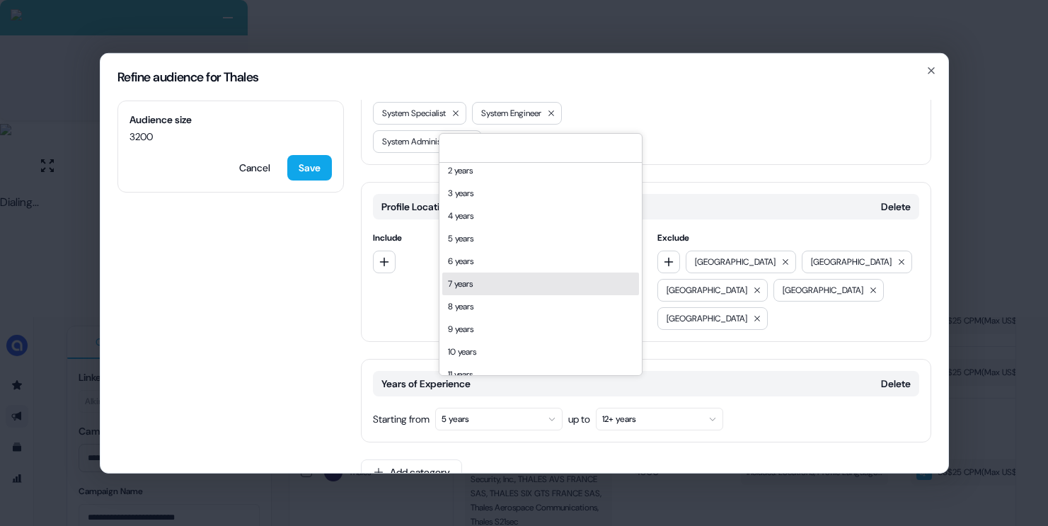
drag, startPoint x: 483, startPoint y: 286, endPoint x: 474, endPoint y: 282, distance: 9.9
click at [484, 286] on div "7 years" at bounding box center [540, 283] width 197 height 23
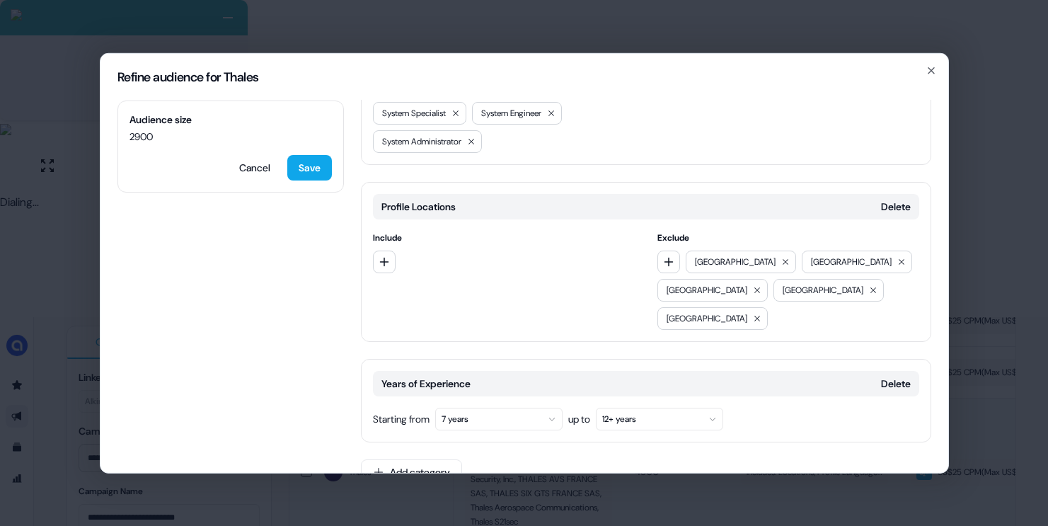
click at [311, 163] on button "Save" at bounding box center [309, 166] width 45 height 25
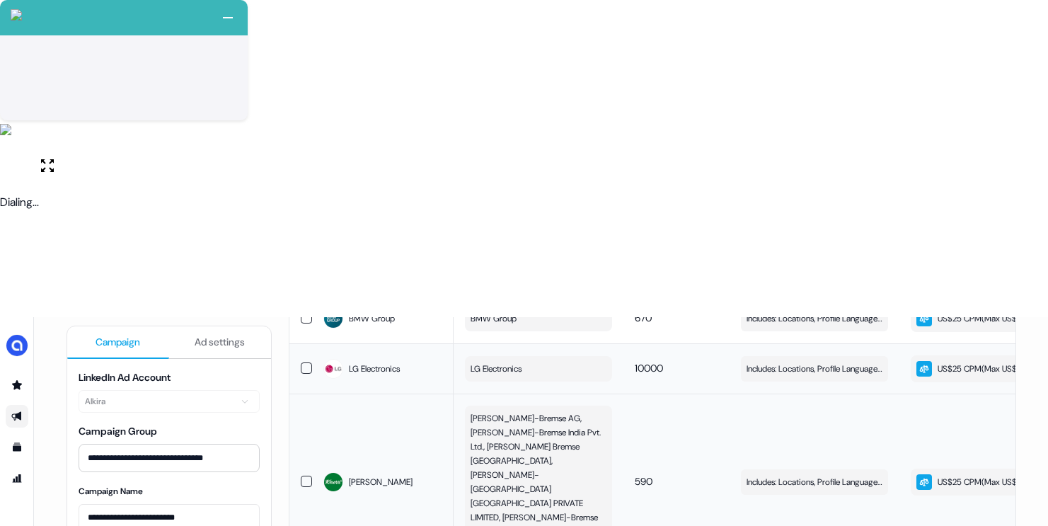
scroll to position [664, 0]
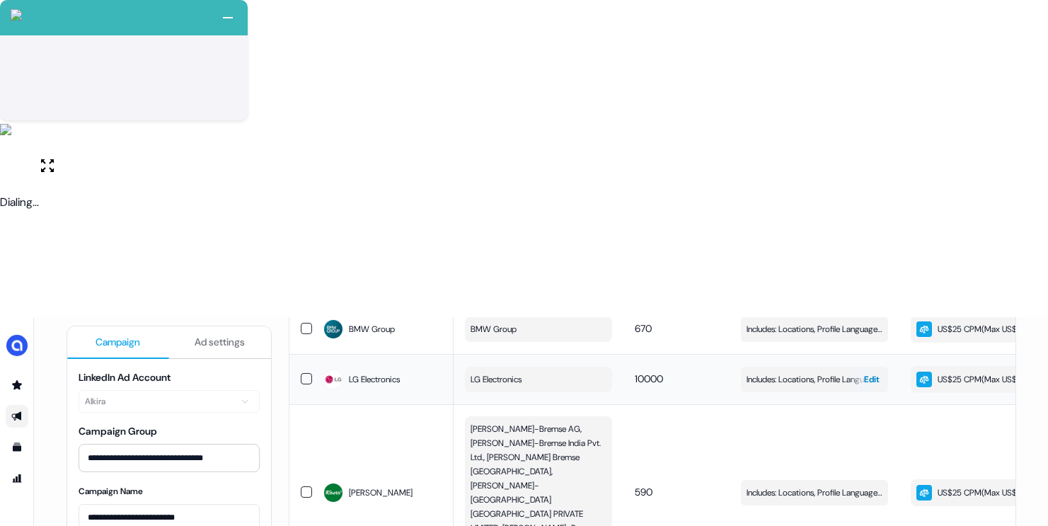
click at [752, 372] on span "Includes: Locations, Profile Language, Years of Experience, Member Interests / …" at bounding box center [815, 379] width 136 height 14
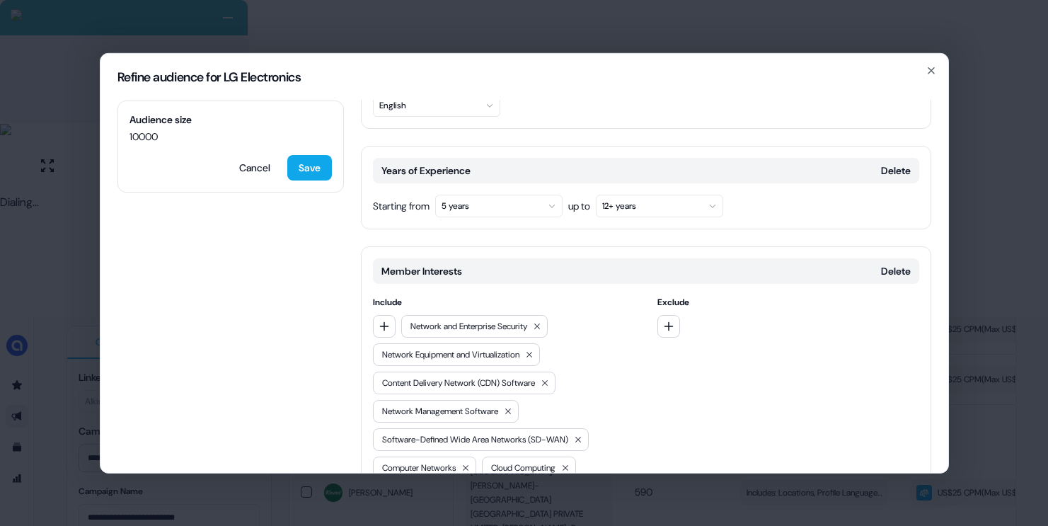
scroll to position [205, 0]
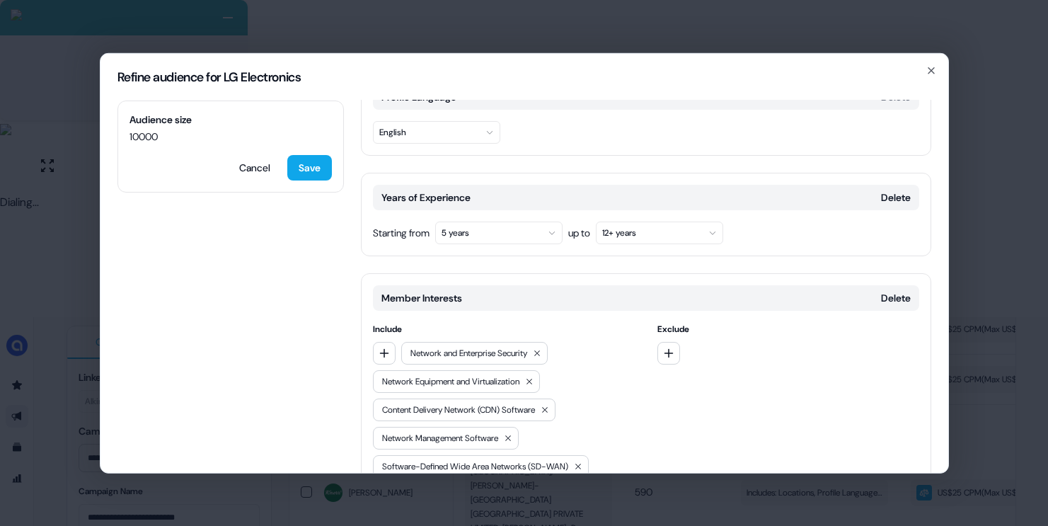
click at [527, 221] on button "5 years" at bounding box center [498, 232] width 127 height 23
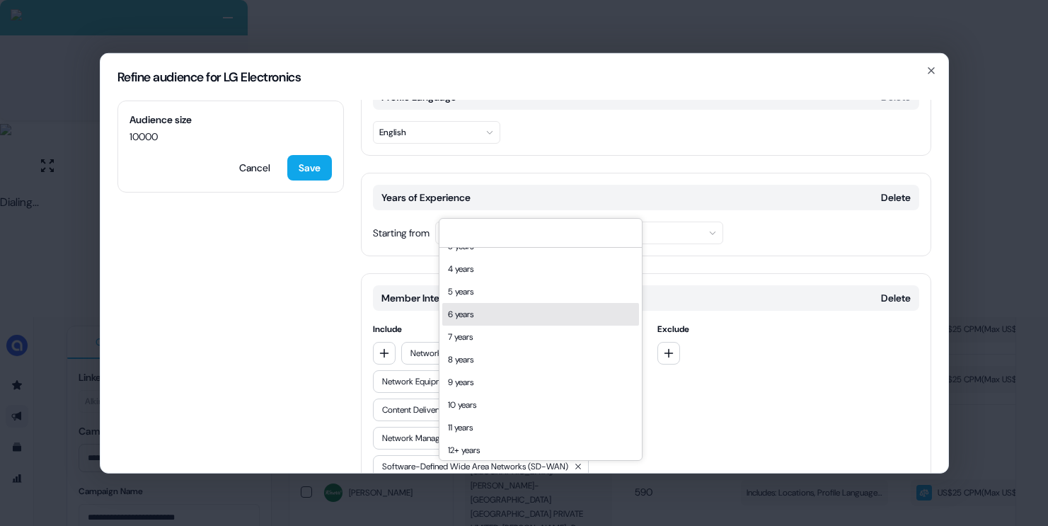
scroll to position [65, 0]
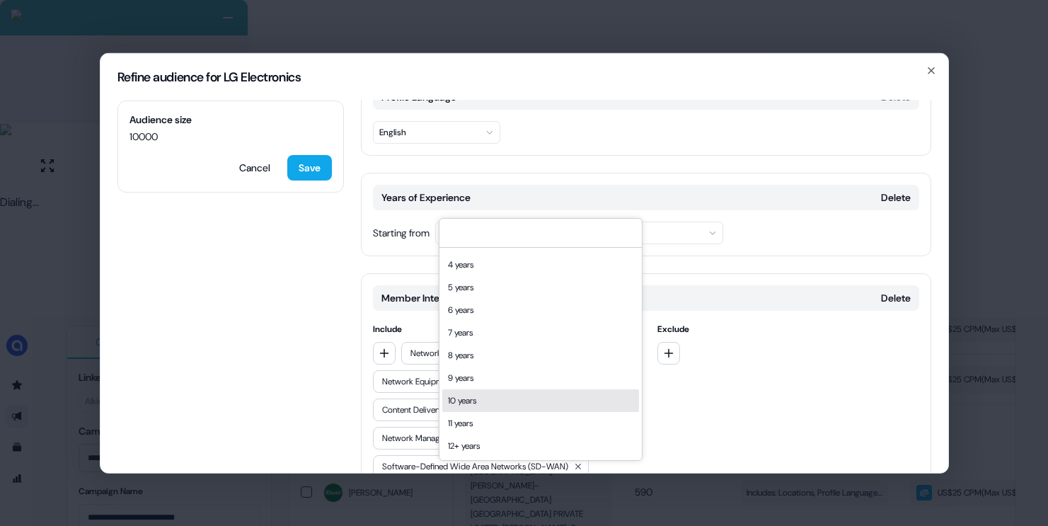
click at [463, 404] on div "10 years" at bounding box center [540, 400] width 197 height 23
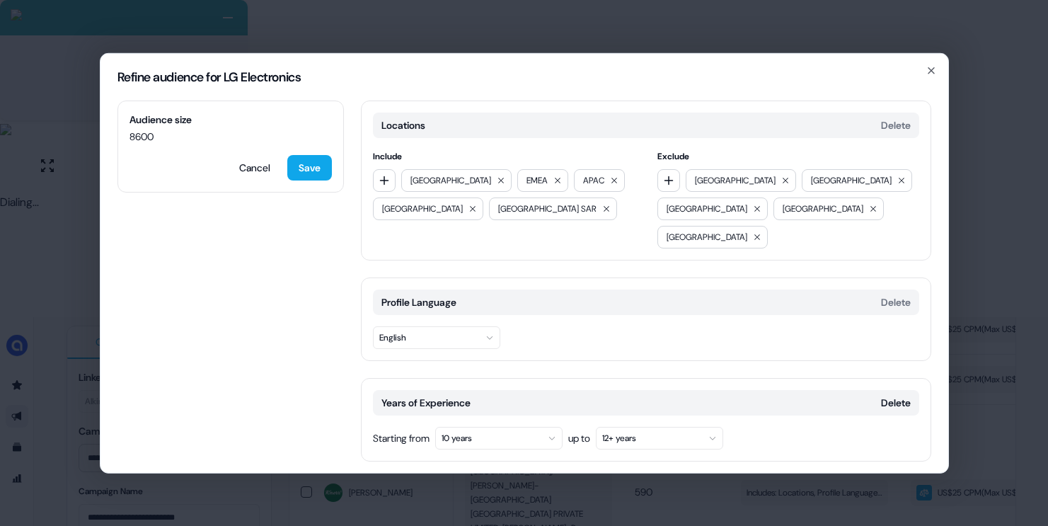
scroll to position [606, 0]
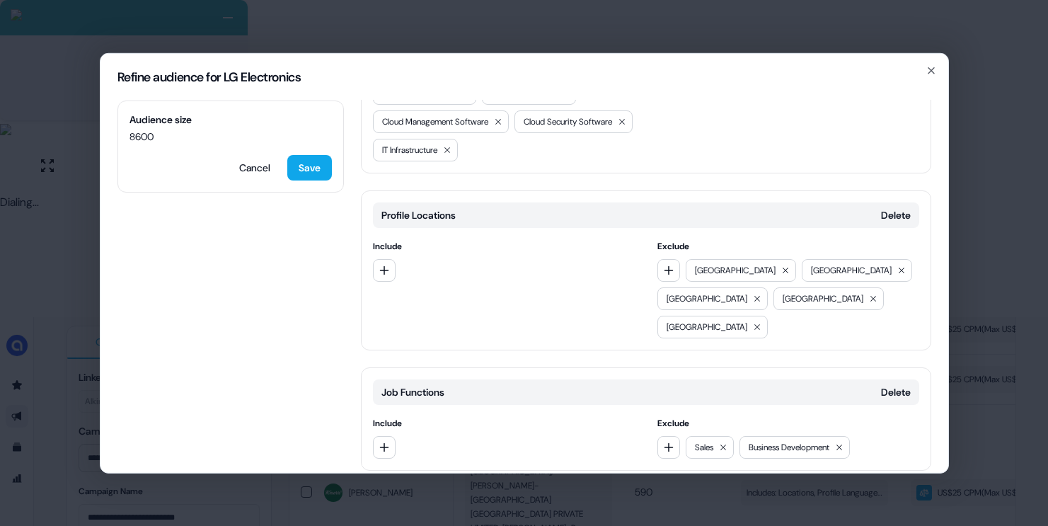
click at [396, 487] on button "Add category" at bounding box center [411, 499] width 101 height 25
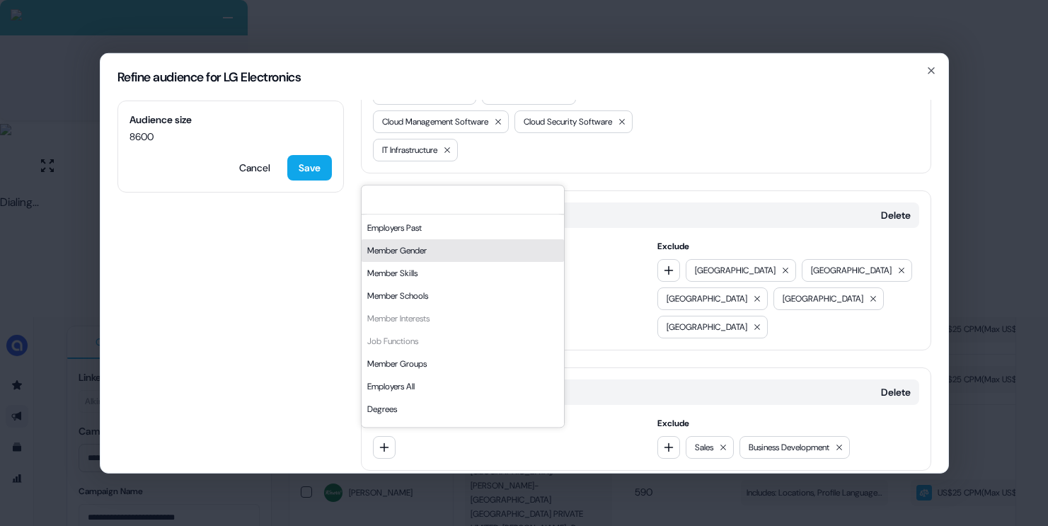
scroll to position [113, 0]
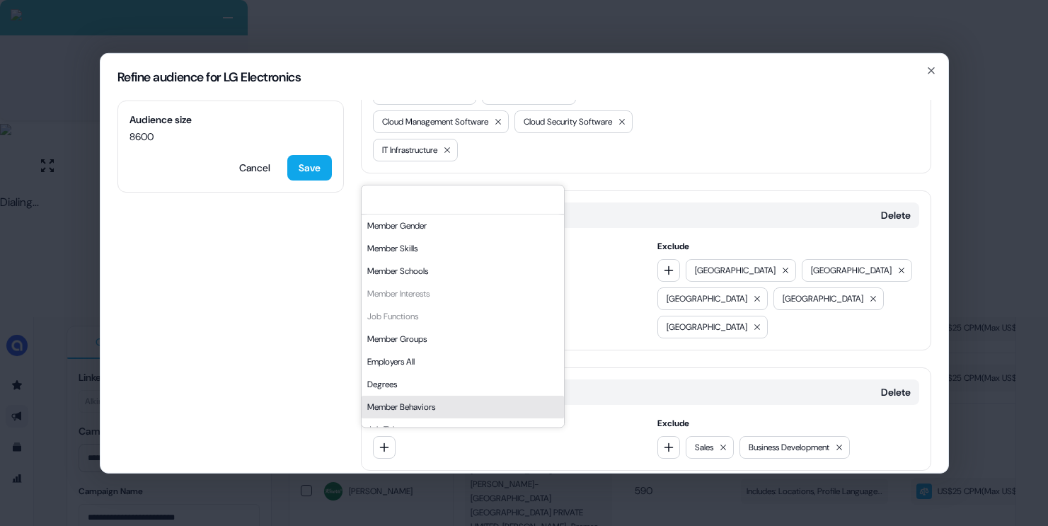
click at [603, 403] on div "Job Functions Delete Include Exclude Sales Business Development" at bounding box center [646, 418] width 570 height 103
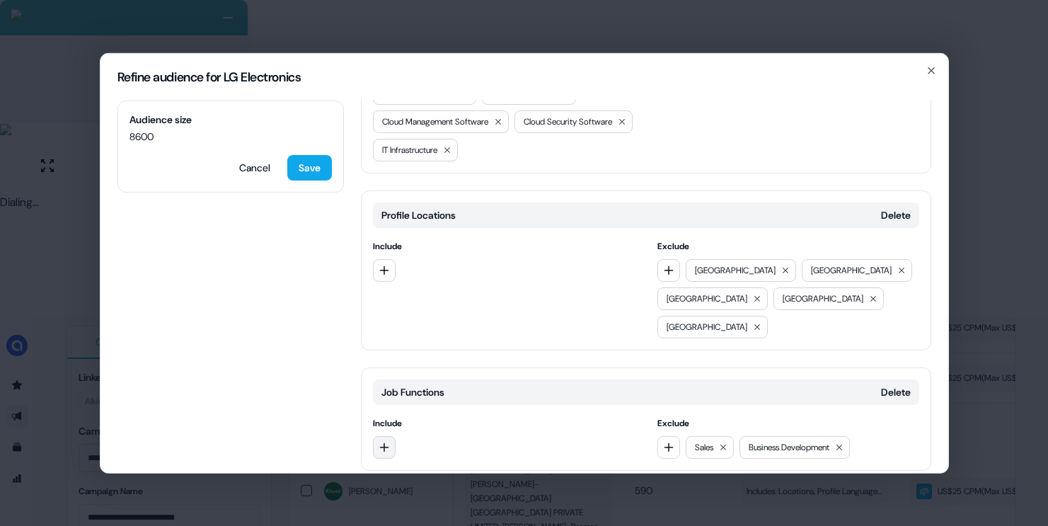
click at [376, 435] on button "button" at bounding box center [384, 446] width 23 height 23
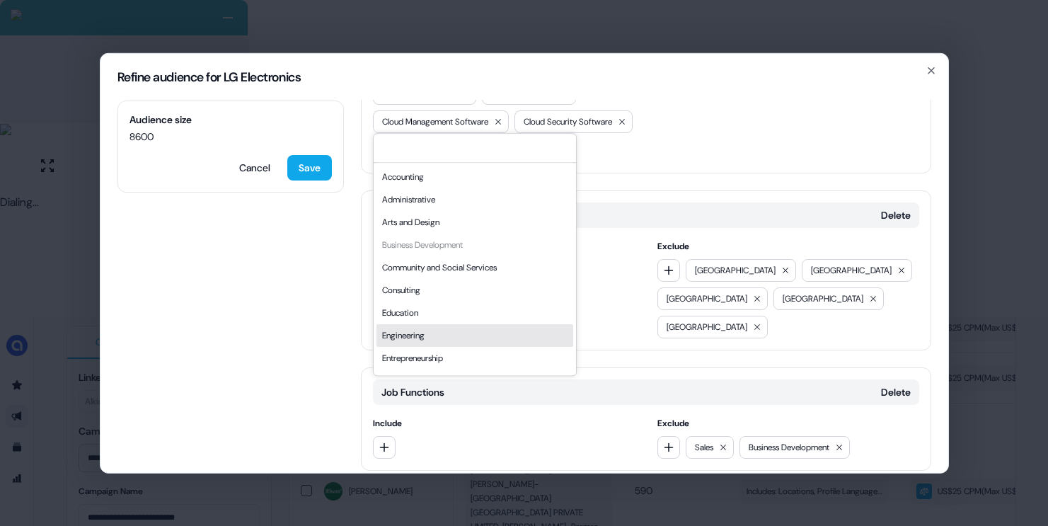
click at [406, 332] on div "Engineering" at bounding box center [474, 335] width 197 height 23
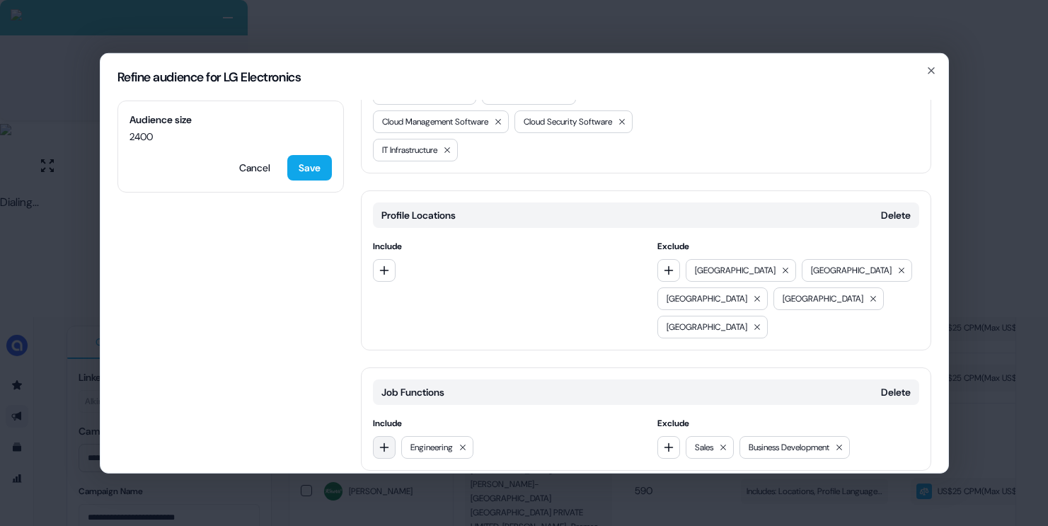
click at [381, 435] on button "button" at bounding box center [384, 446] width 23 height 23
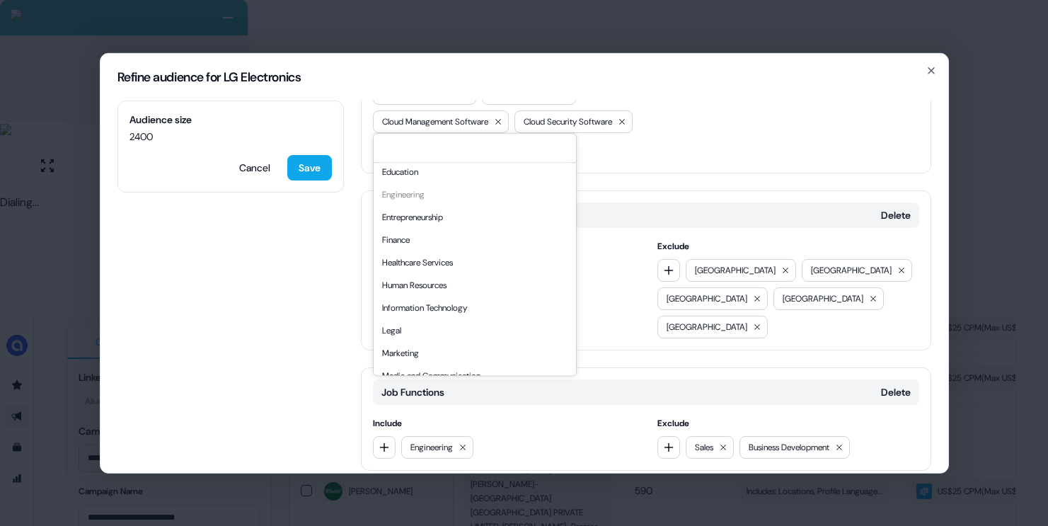
scroll to position [142, 0]
click at [454, 304] on div "Information Technology" at bounding box center [474, 307] width 197 height 23
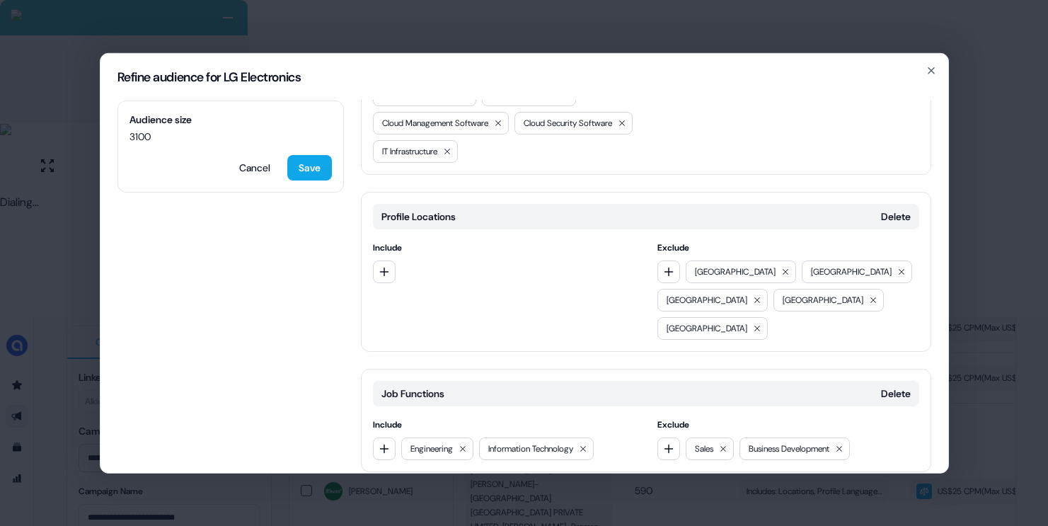
scroll to position [606, 0]
click at [422, 487] on button "Add category" at bounding box center [411, 499] width 101 height 25
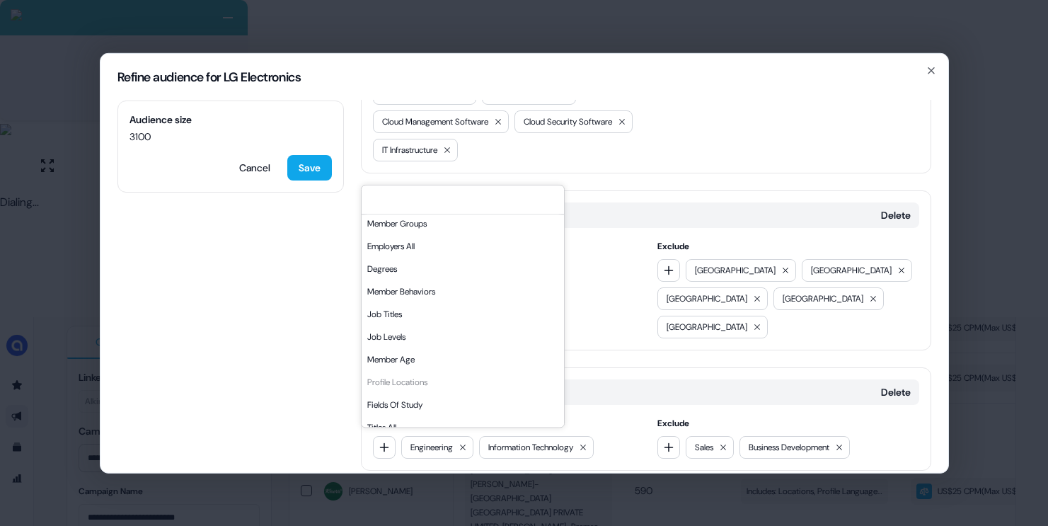
scroll to position [241, 0]
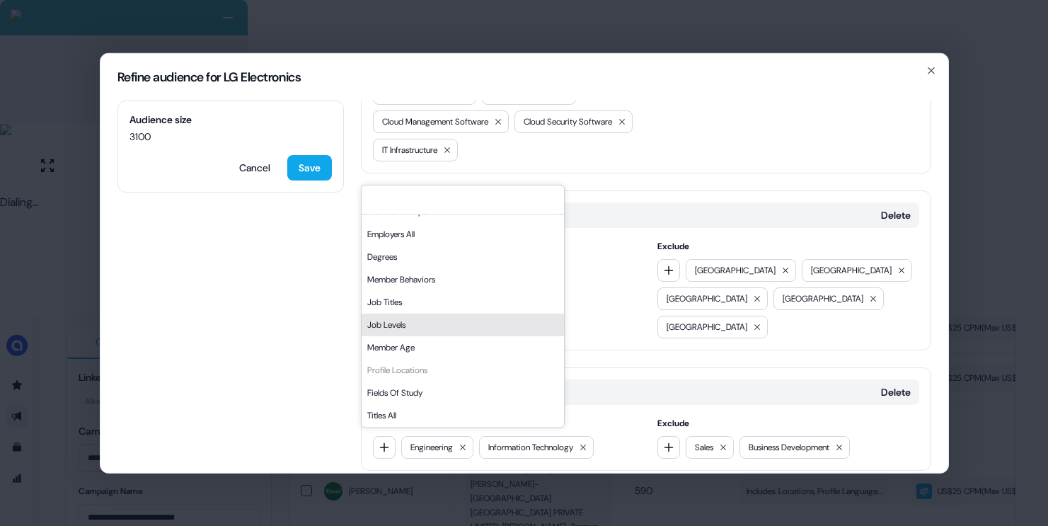
click at [417, 327] on div "Job Levels" at bounding box center [463, 325] width 202 height 23
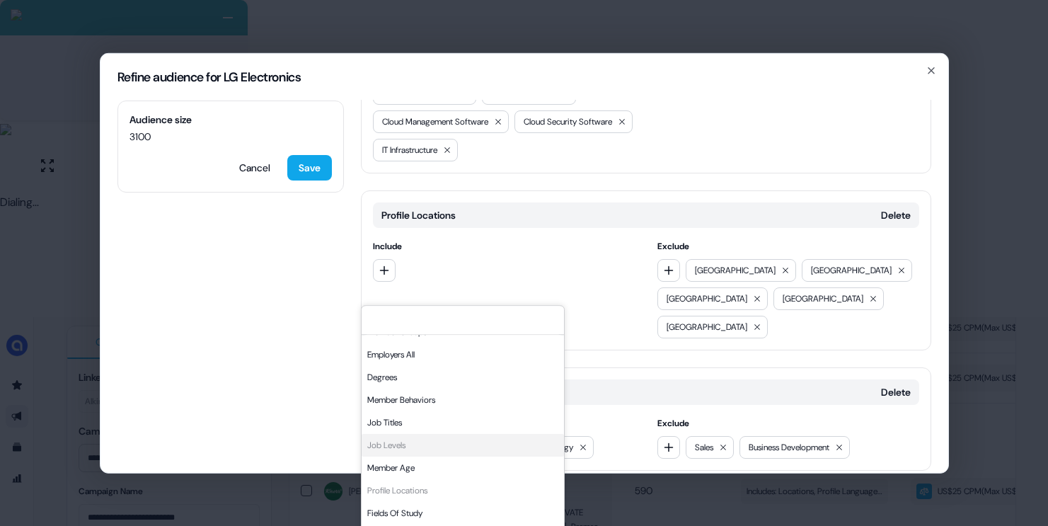
scroll to position [727, 0]
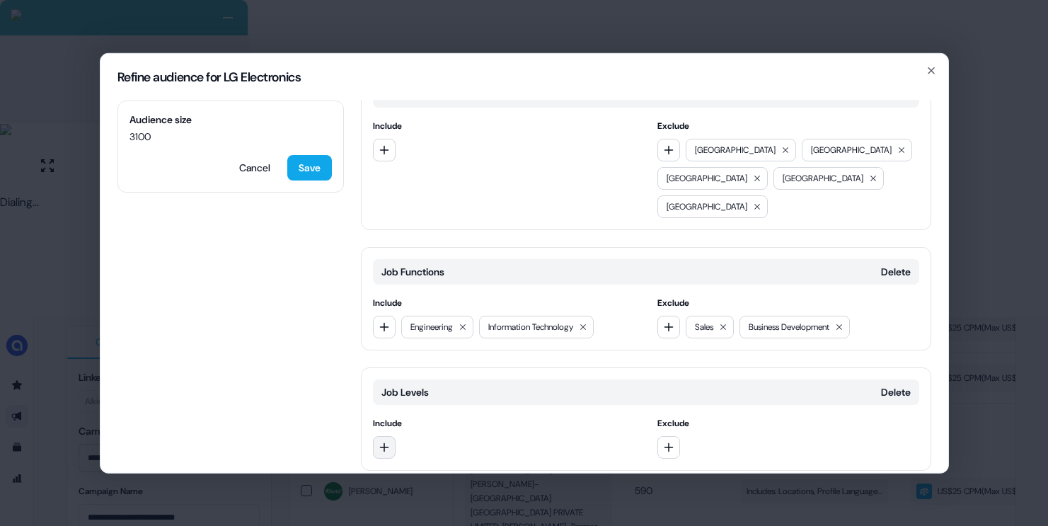
click at [391, 435] on button "button" at bounding box center [384, 446] width 23 height 23
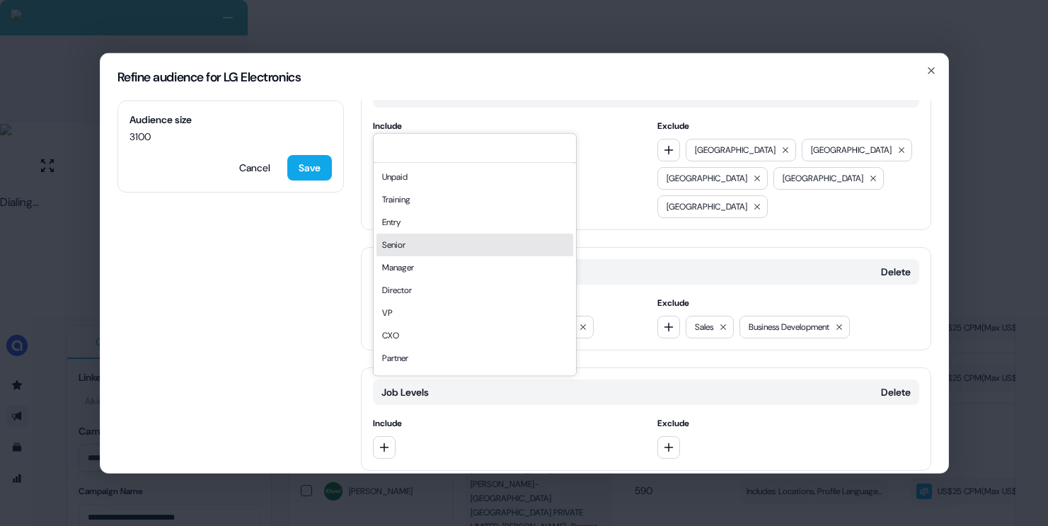
click at [402, 251] on div "Senior" at bounding box center [474, 245] width 197 height 23
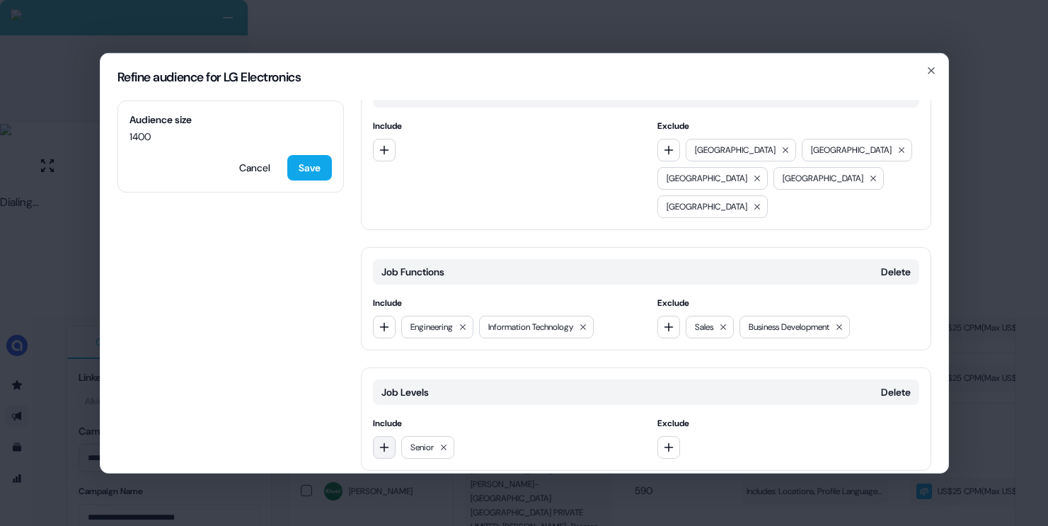
click at [386, 435] on button "button" at bounding box center [384, 446] width 23 height 23
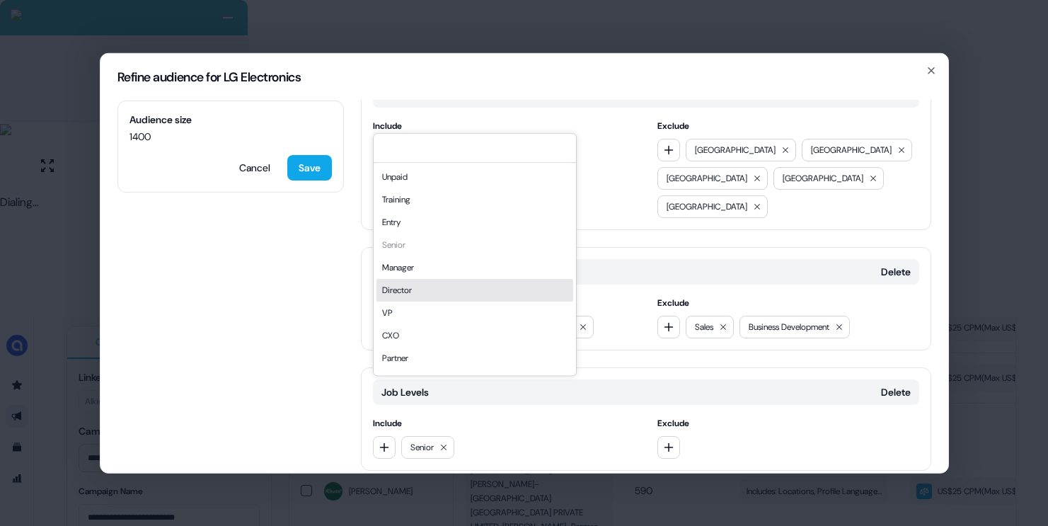
click at [408, 273] on div "Manager" at bounding box center [474, 267] width 197 height 23
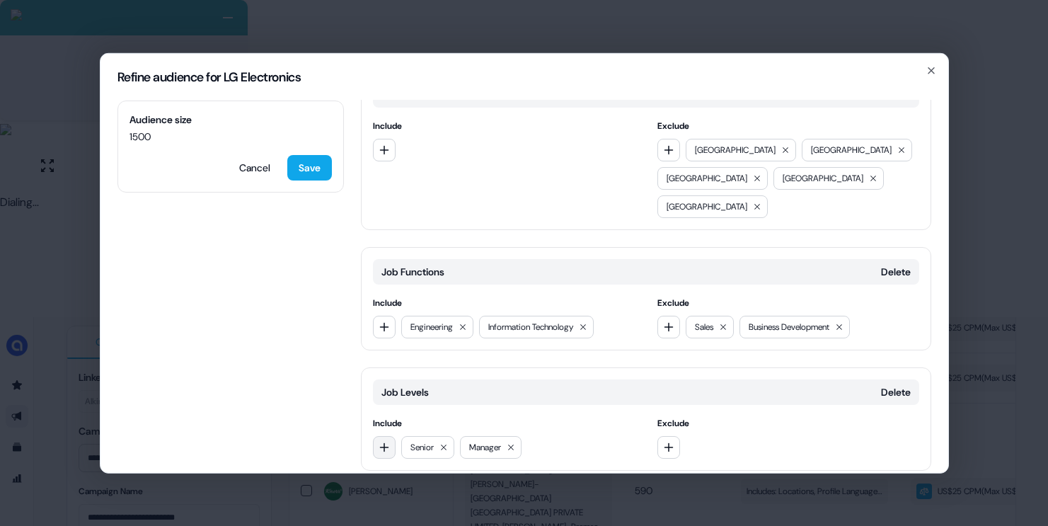
click at [380, 441] on icon "button" at bounding box center [384, 446] width 11 height 11
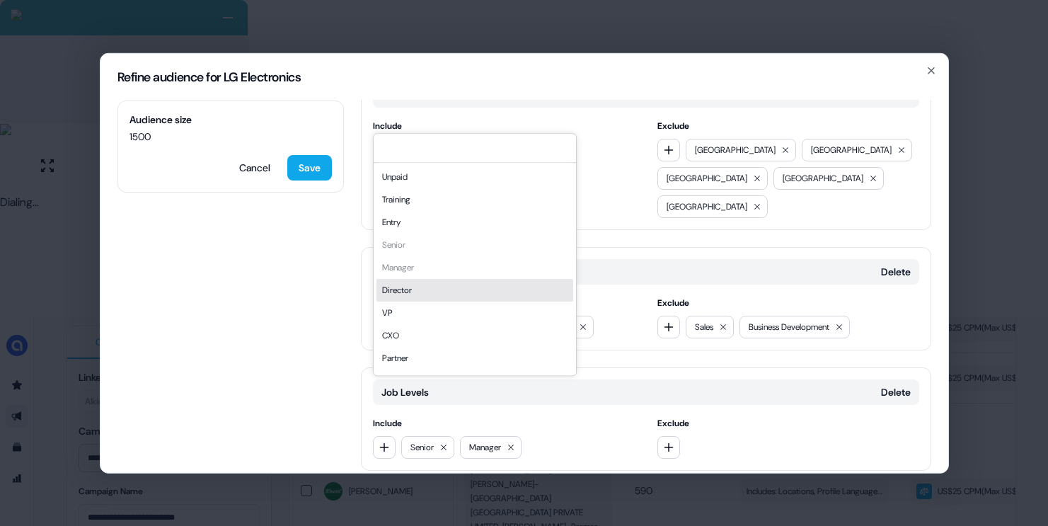
click at [410, 295] on div "Director" at bounding box center [474, 290] width 197 height 23
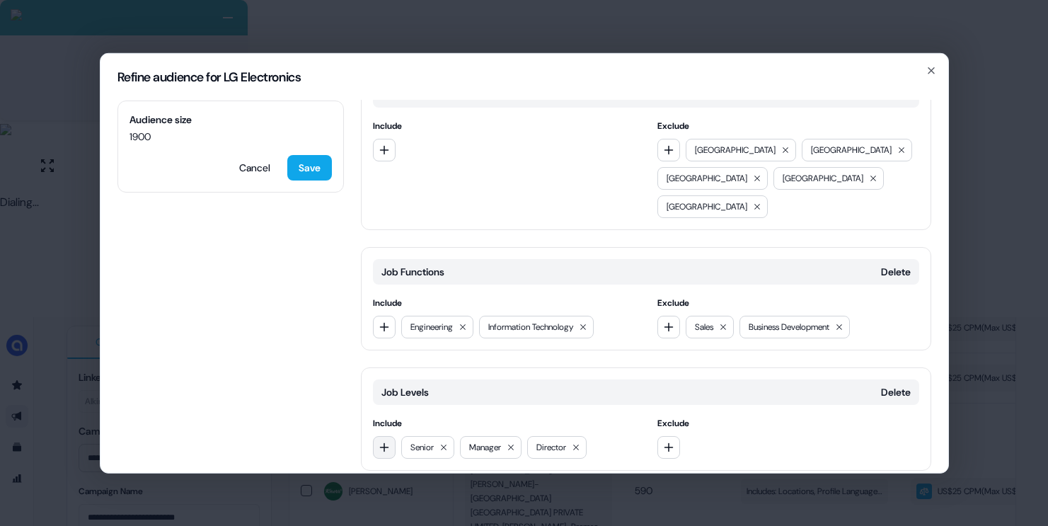
click at [379, 441] on icon "button" at bounding box center [384, 446] width 11 height 11
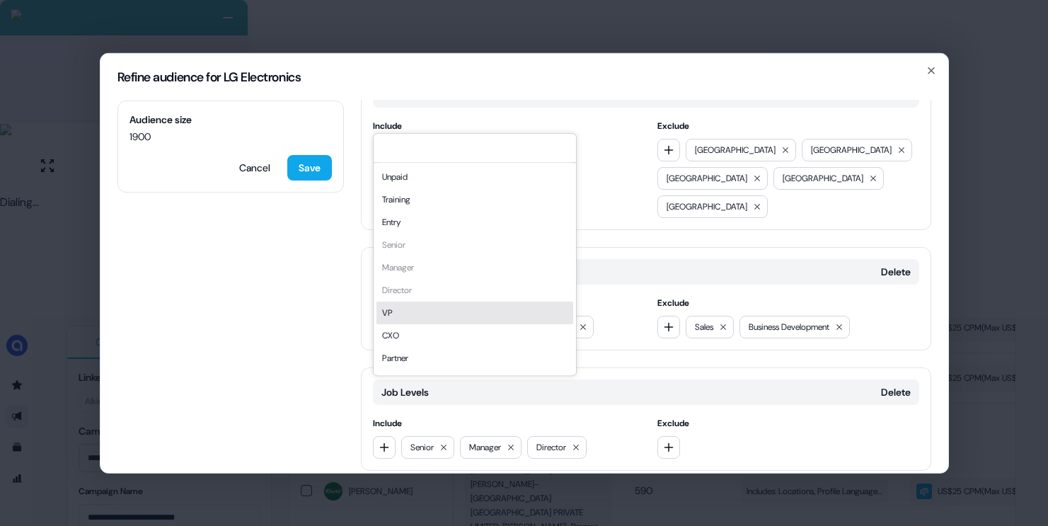
click at [404, 316] on div "VP" at bounding box center [474, 312] width 197 height 23
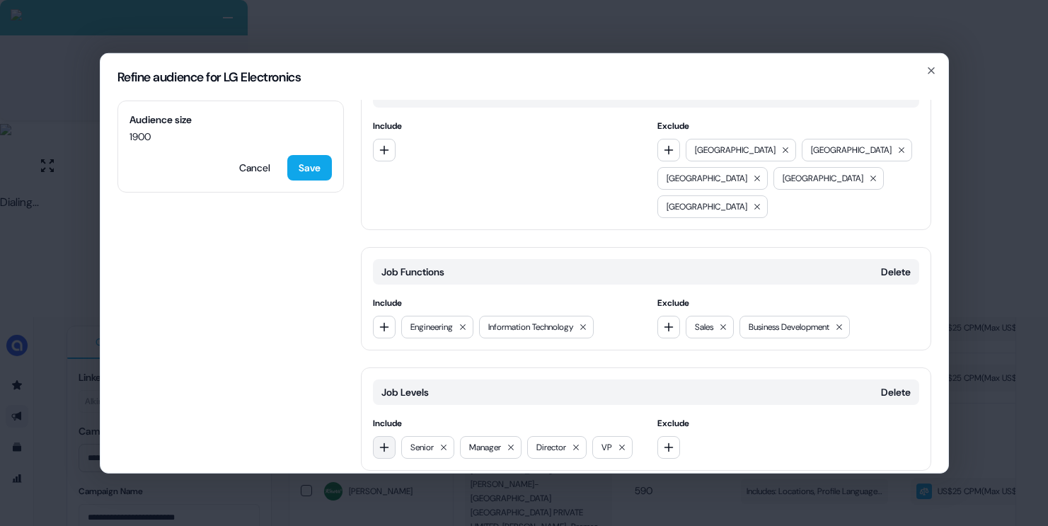
click at [385, 441] on icon "button" at bounding box center [384, 446] width 11 height 11
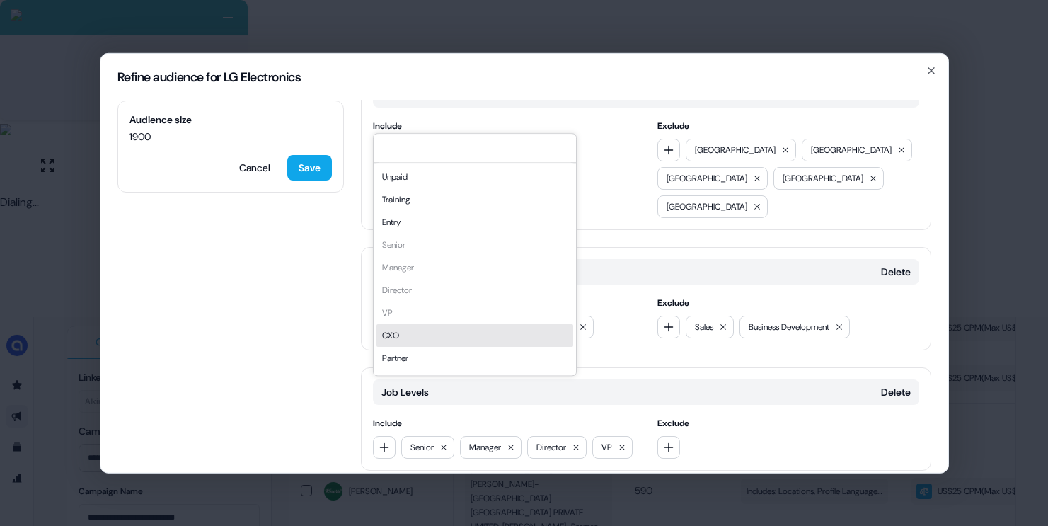
click at [410, 338] on div "CXO" at bounding box center [474, 335] width 197 height 23
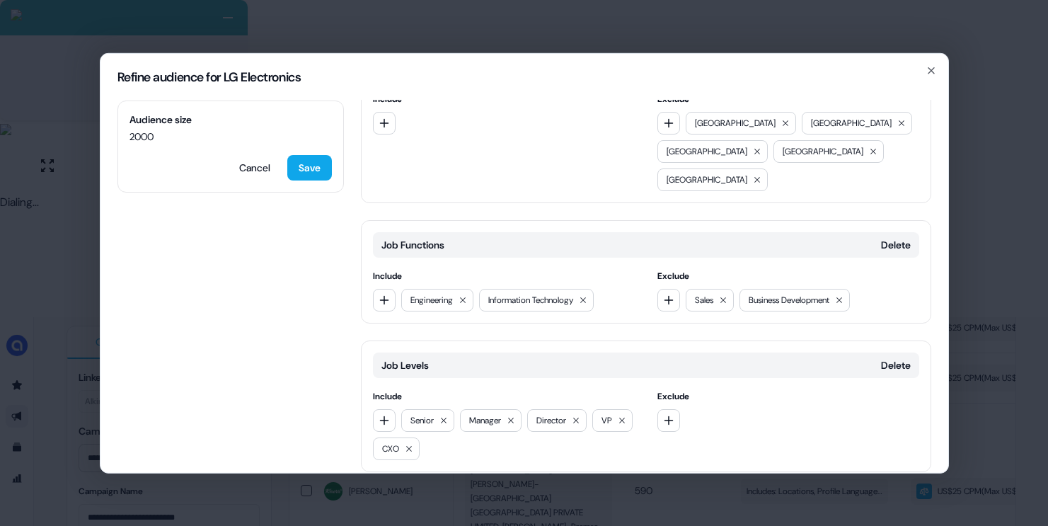
scroll to position [755, 0]
click at [313, 163] on button "Save" at bounding box center [309, 166] width 45 height 25
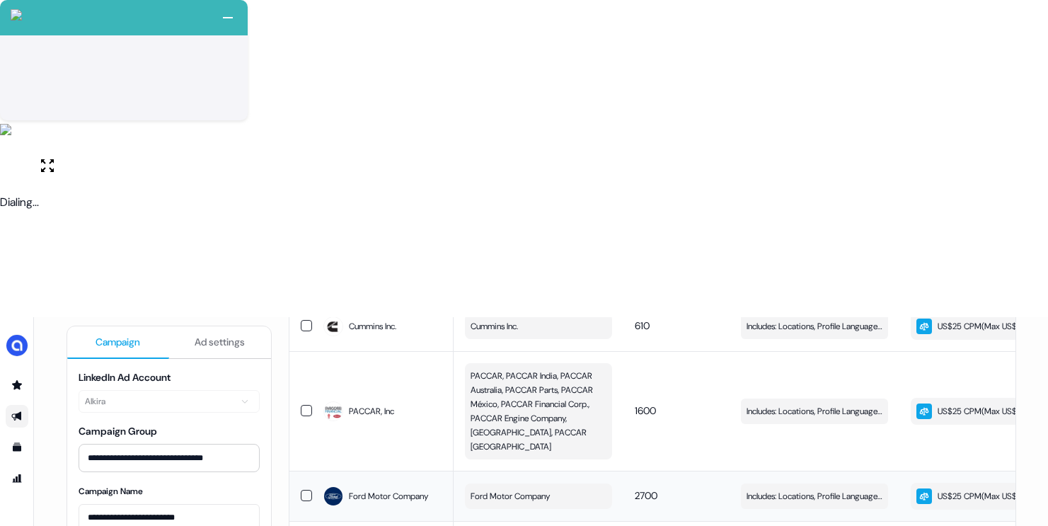
scroll to position [1048, 0]
click at [749, 483] on button "Includes: Locations, Profile Language, Job Titles / Excludes: Locations, Profil…" at bounding box center [814, 495] width 147 height 25
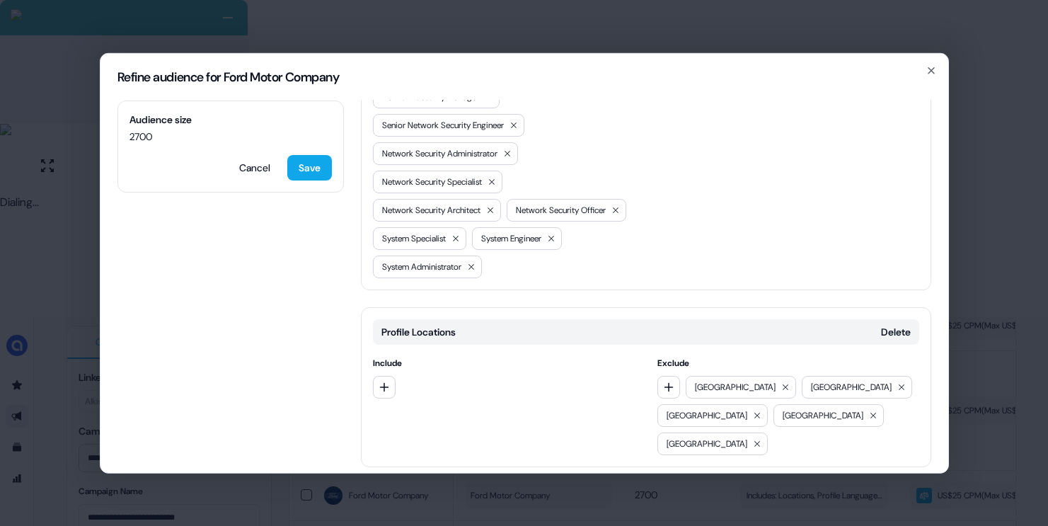
scroll to position [924, 0]
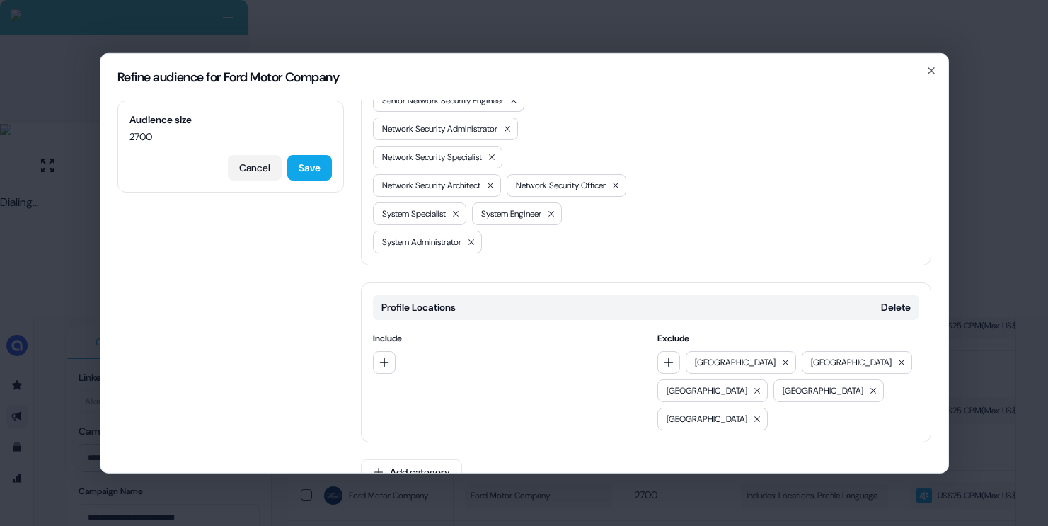
click at [263, 173] on button "Cancel" at bounding box center [255, 166] width 54 height 25
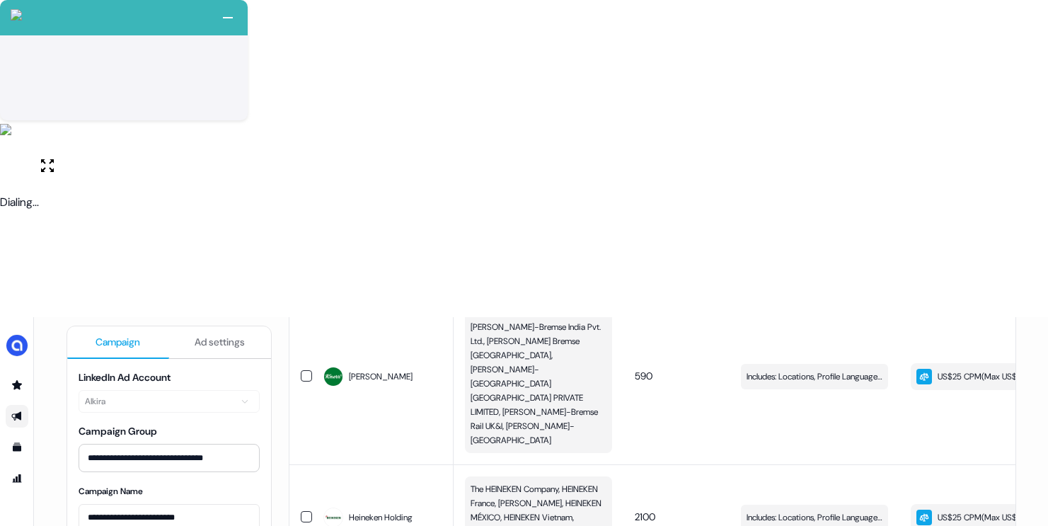
scroll to position [108, 0]
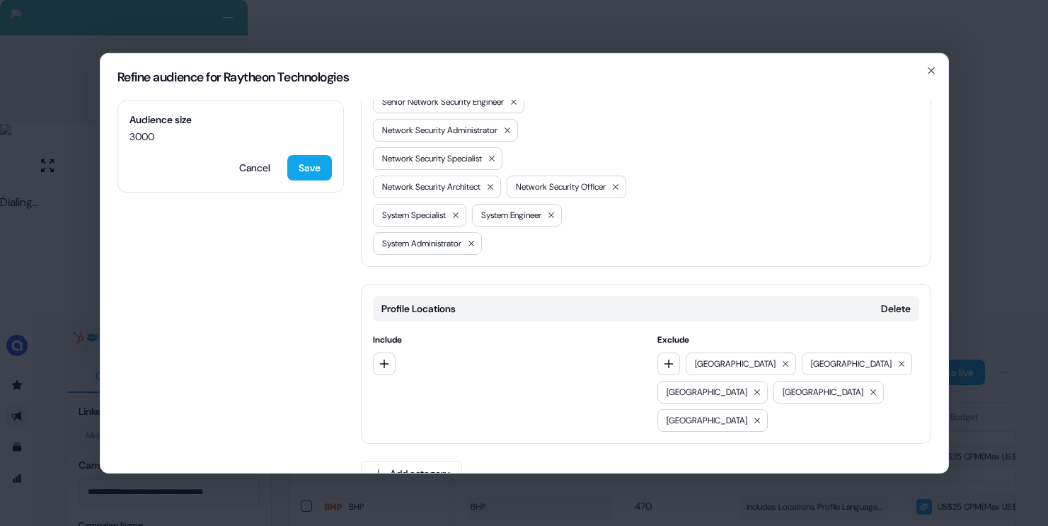
scroll to position [924, 0]
click at [432, 459] on button "Add category" at bounding box center [411, 471] width 101 height 25
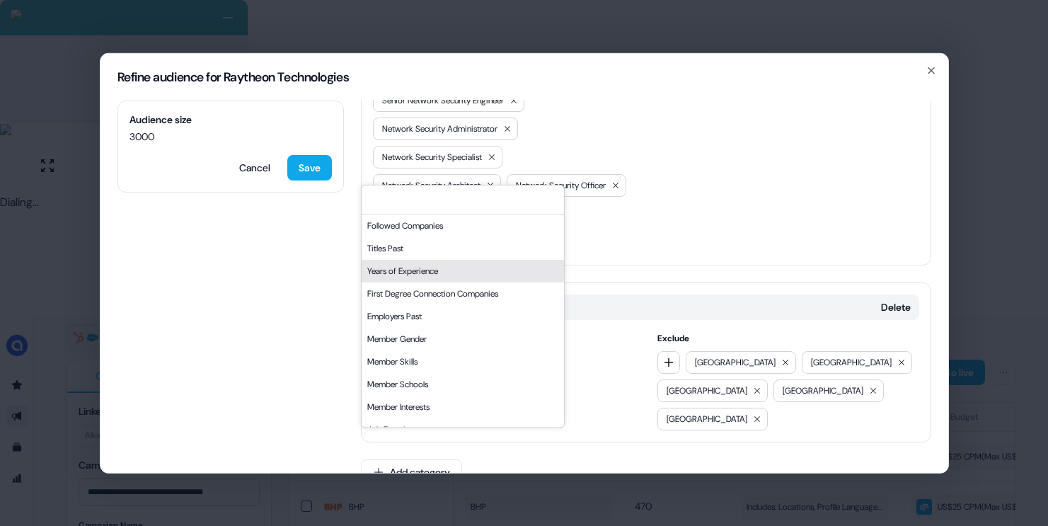
click at [416, 270] on div "Years of Experience" at bounding box center [463, 271] width 202 height 23
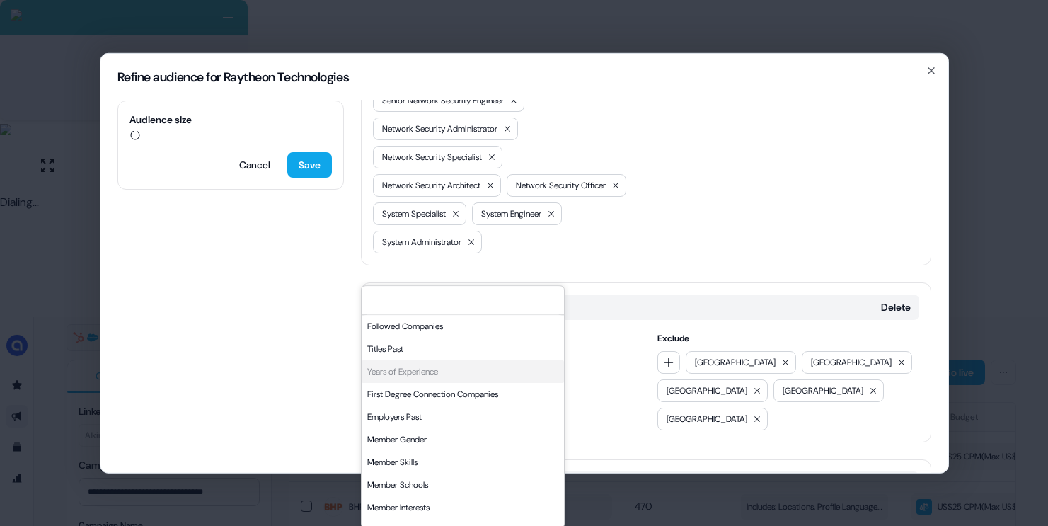
scroll to position [1024, 0]
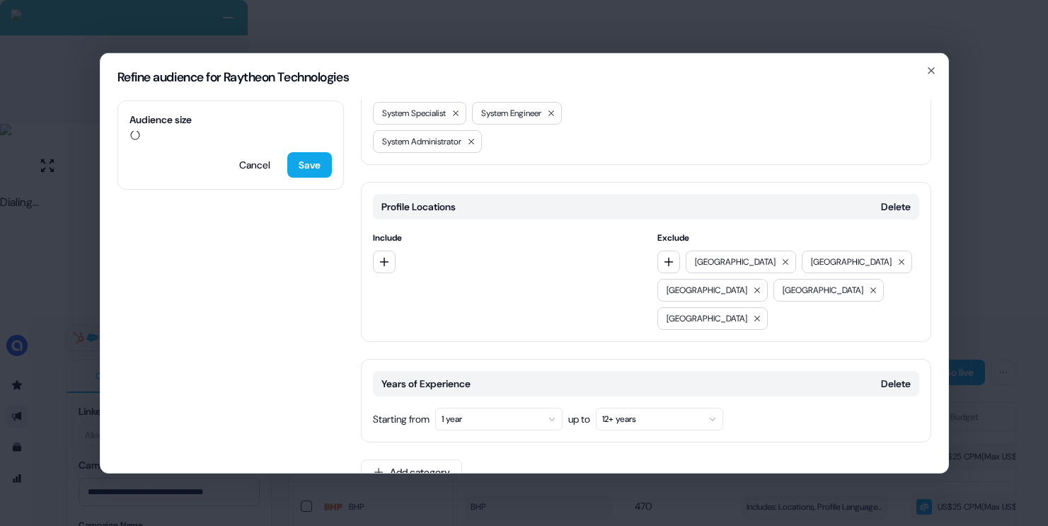
click at [522, 407] on button "1 year" at bounding box center [498, 418] width 127 height 23
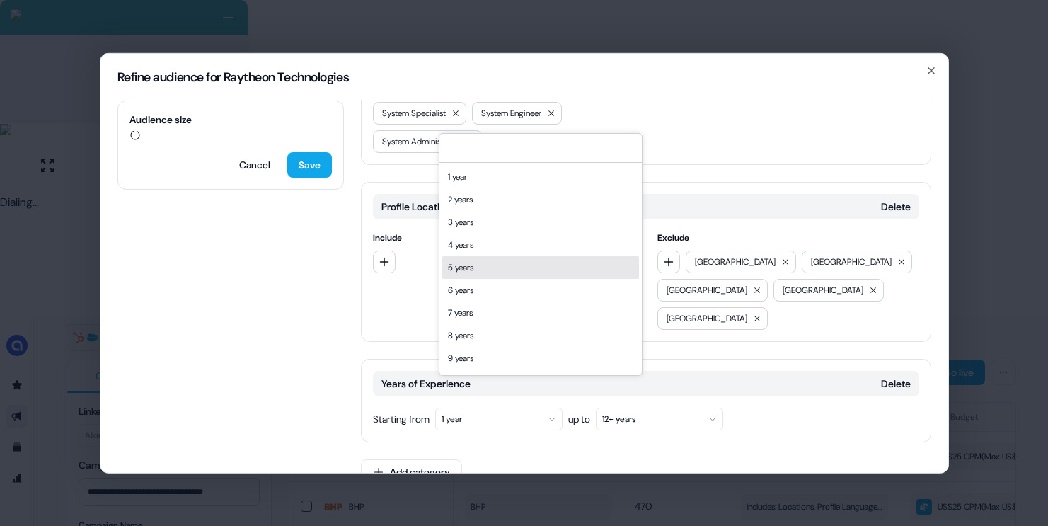
click at [471, 260] on div "5 years" at bounding box center [540, 267] width 197 height 23
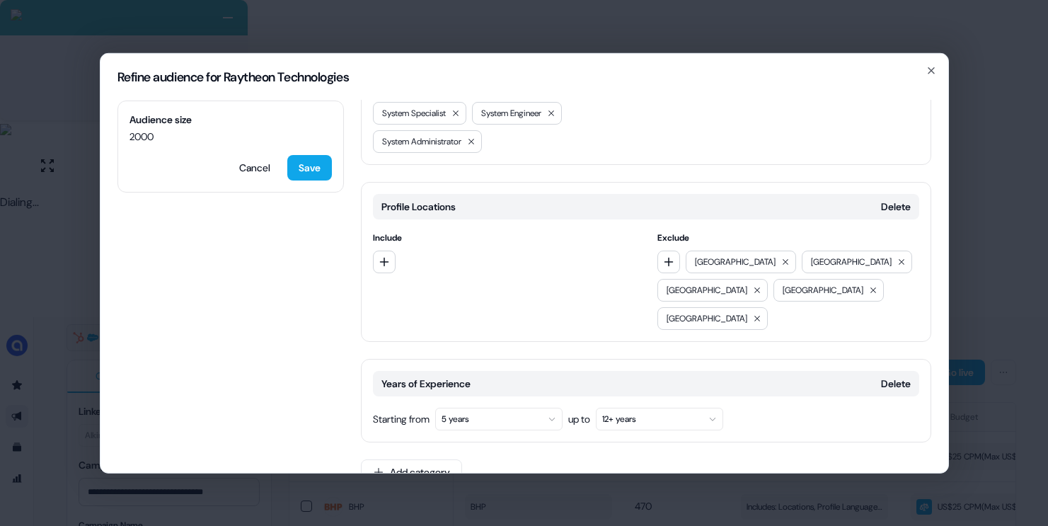
click at [510, 407] on button "5 years" at bounding box center [498, 418] width 127 height 23
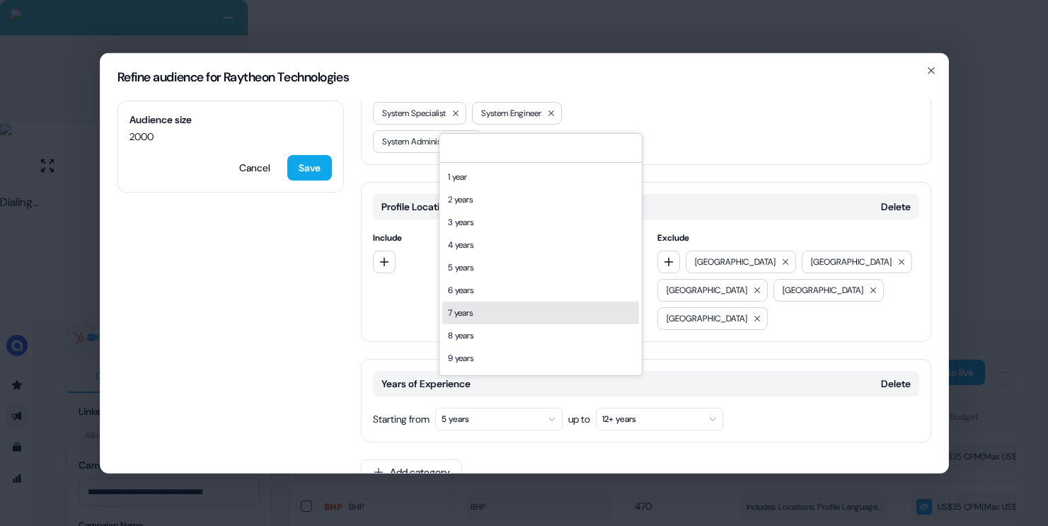
click at [469, 308] on div "7 years" at bounding box center [540, 312] width 197 height 23
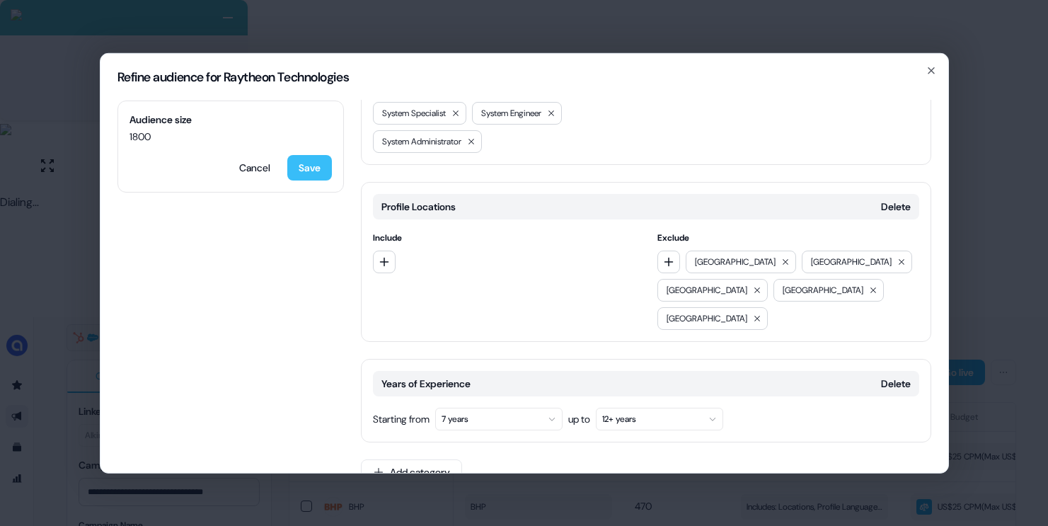
click at [312, 171] on button "Save" at bounding box center [309, 166] width 45 height 25
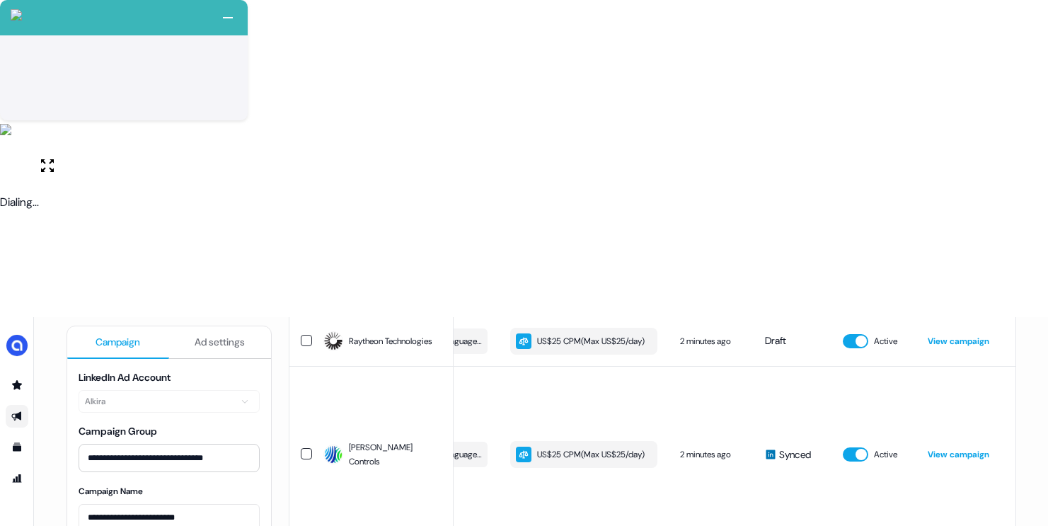
scroll to position [6, 0]
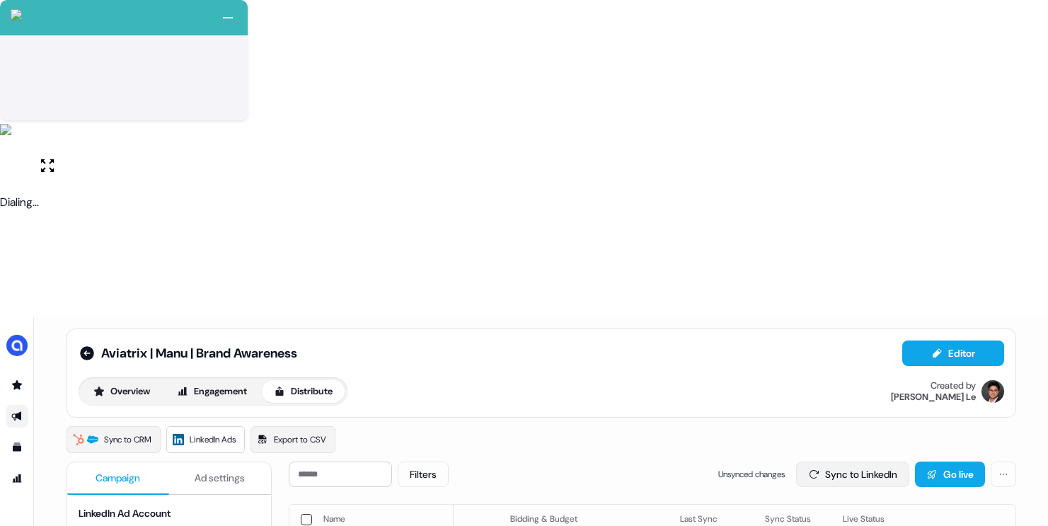
click at [811, 461] on button "Sync to LinkedIn" at bounding box center [852, 473] width 113 height 25
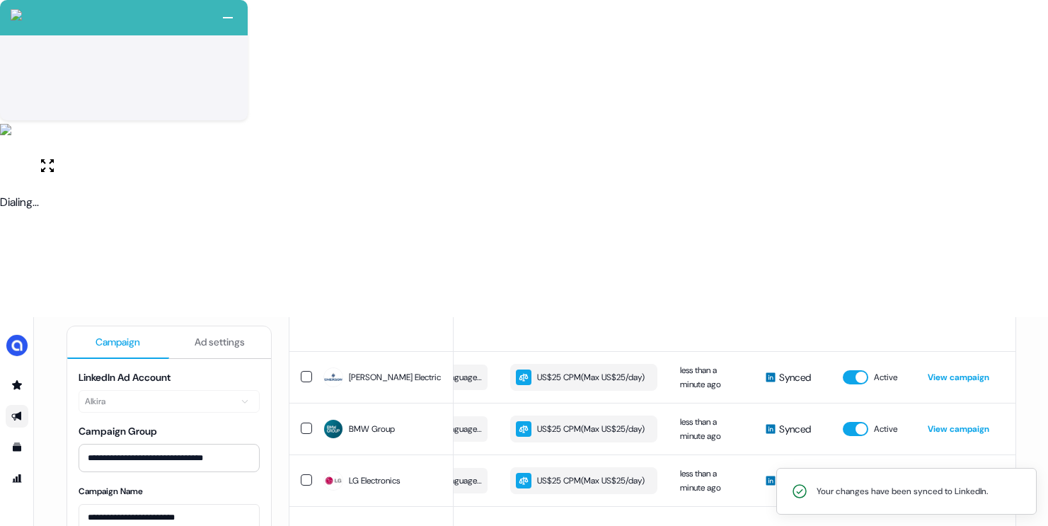
scroll to position [0, 0]
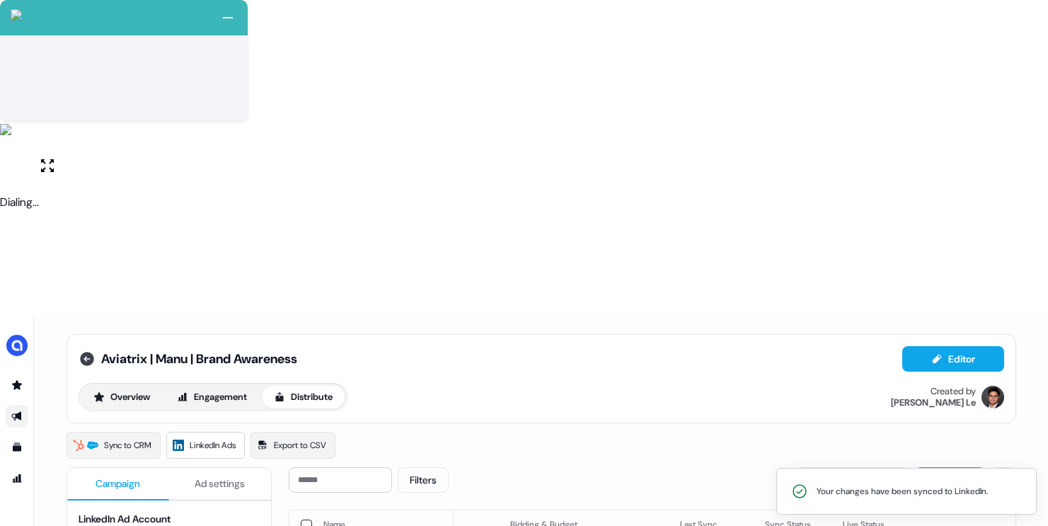
click at [88, 352] on icon at bounding box center [87, 359] width 14 height 14
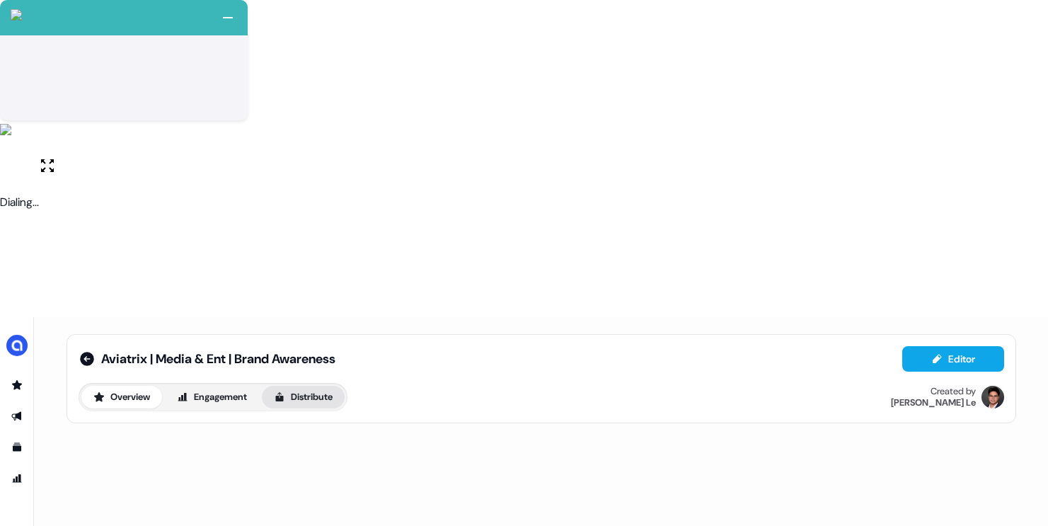
click at [308, 386] on button "Distribute" at bounding box center [303, 397] width 83 height 23
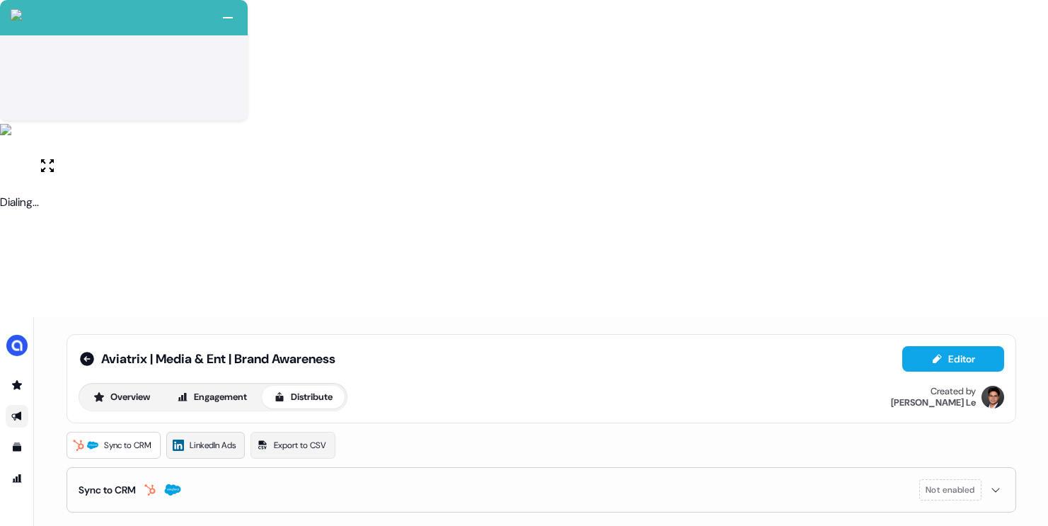
click at [192, 432] on link "LinkedIn Ads" at bounding box center [205, 445] width 79 height 27
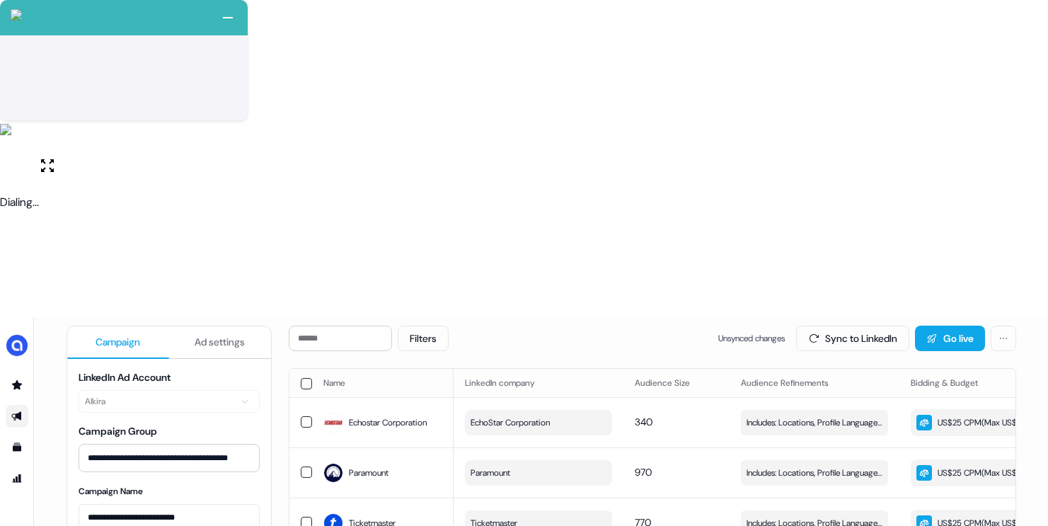
scroll to position [25, 0]
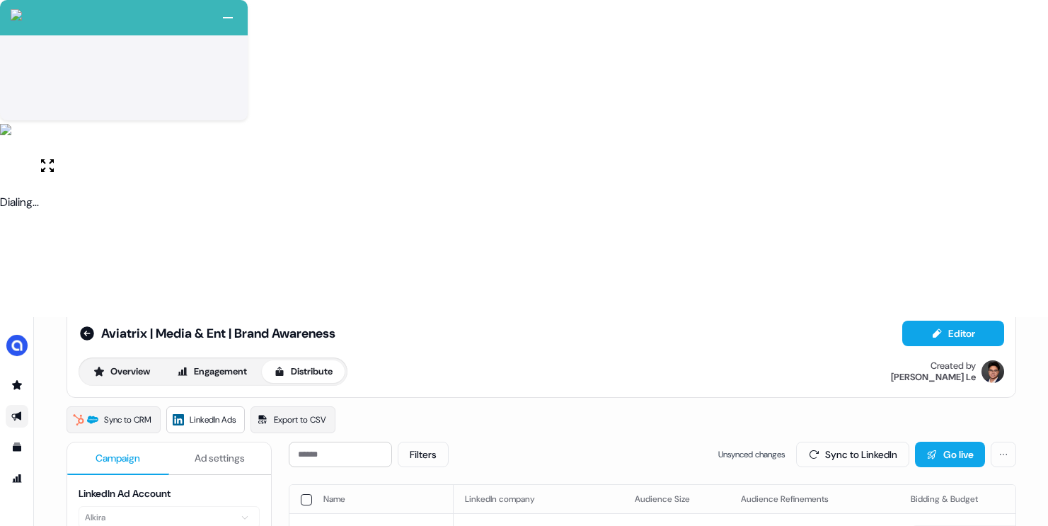
click at [306, 494] on button "button" at bounding box center [306, 499] width 11 height 11
click at [760, 442] on button "Update Audience" at bounding box center [775, 454] width 116 height 25
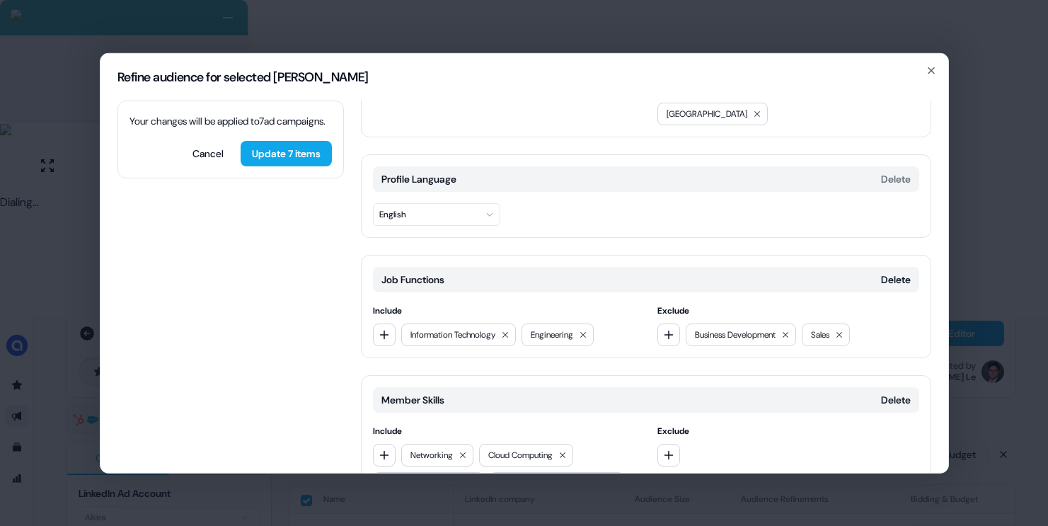
scroll to position [0, 0]
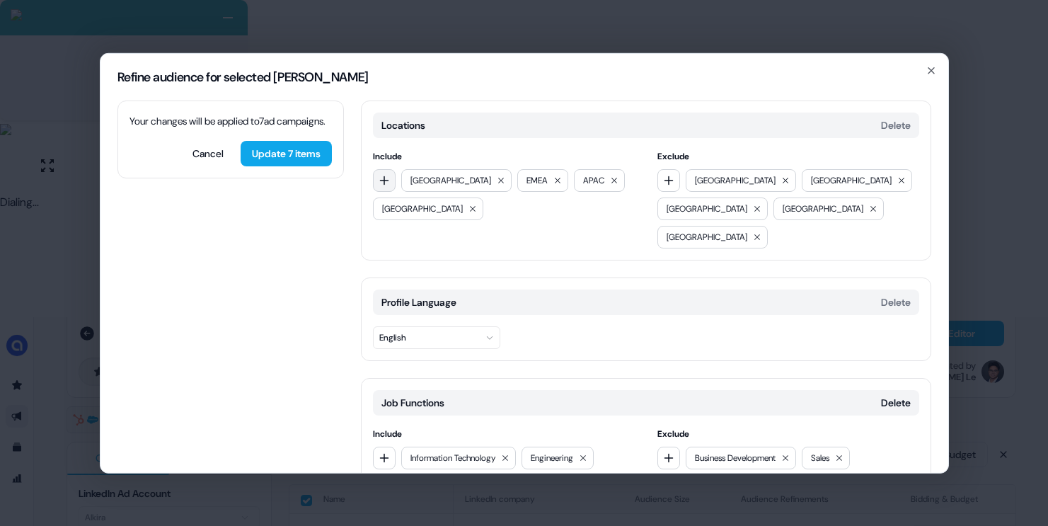
click at [389, 178] on icon "button" at bounding box center [384, 179] width 11 height 11
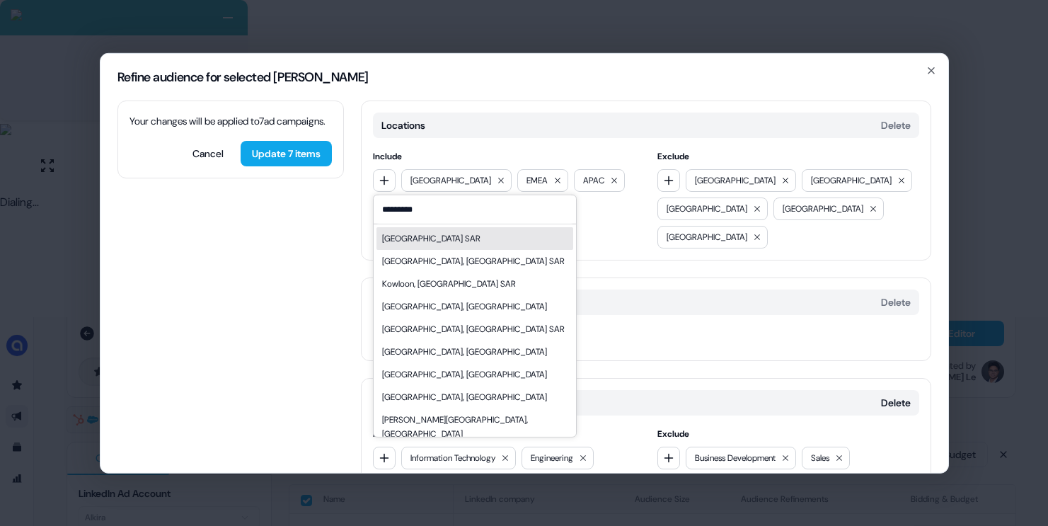
click at [430, 243] on div "[GEOGRAPHIC_DATA] SAR" at bounding box center [431, 238] width 98 height 14
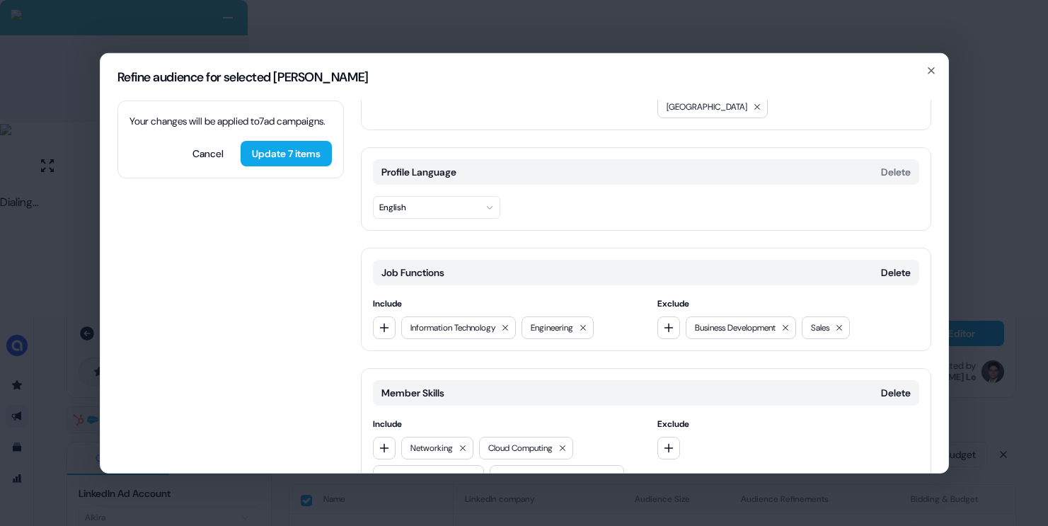
scroll to position [316, 0]
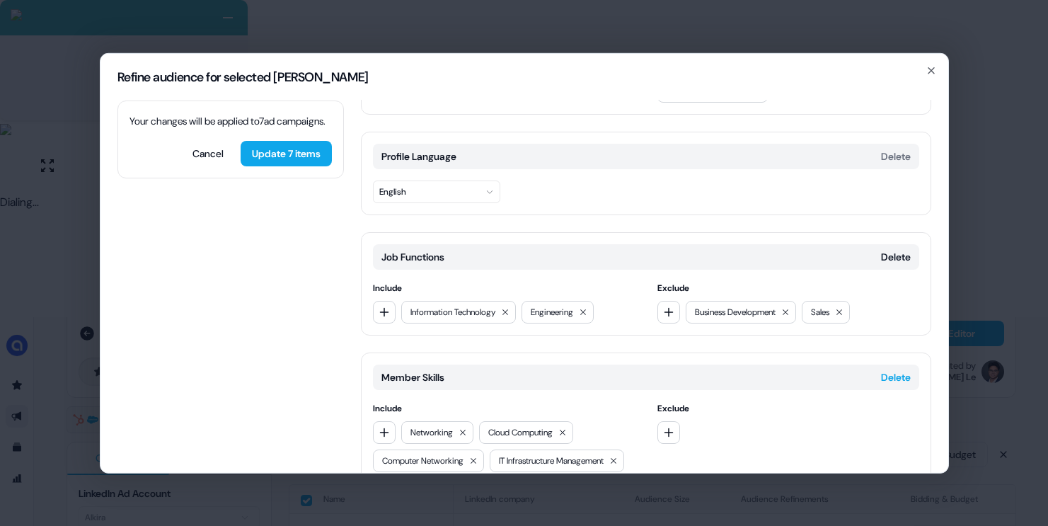
click at [891, 369] on button "Delete" at bounding box center [896, 376] width 30 height 14
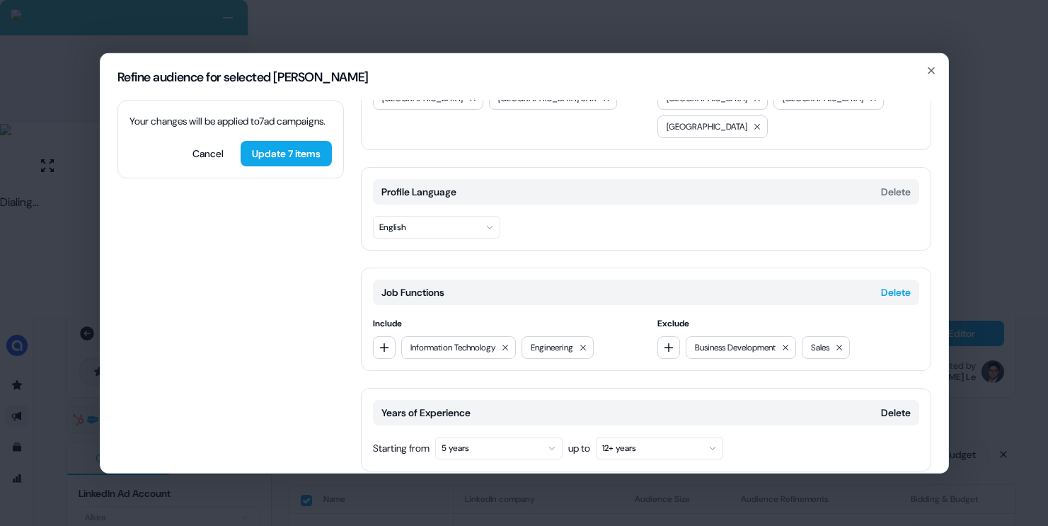
click at [884, 284] on button "Delete" at bounding box center [896, 291] width 30 height 14
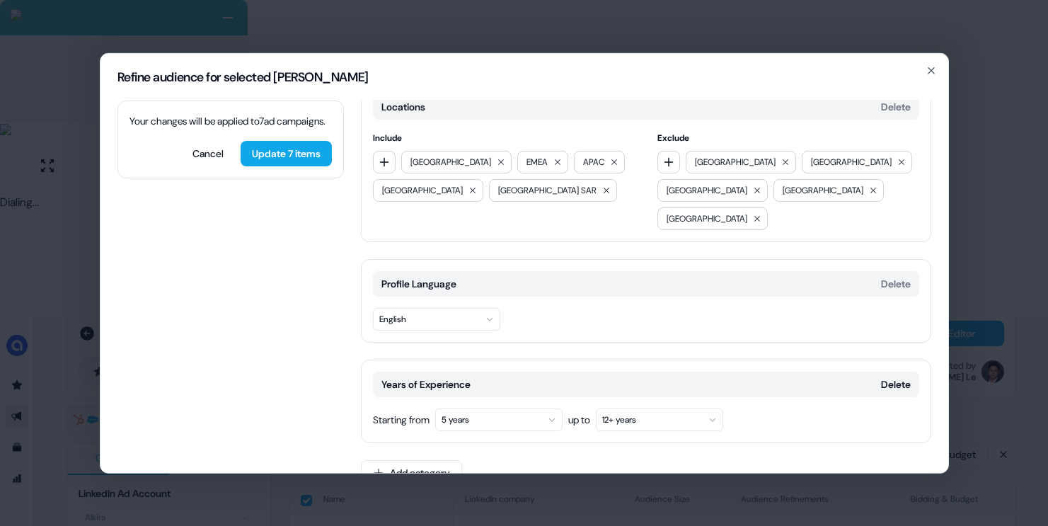
scroll to position [19, 0]
click at [886, 376] on button "Delete" at bounding box center [896, 383] width 30 height 14
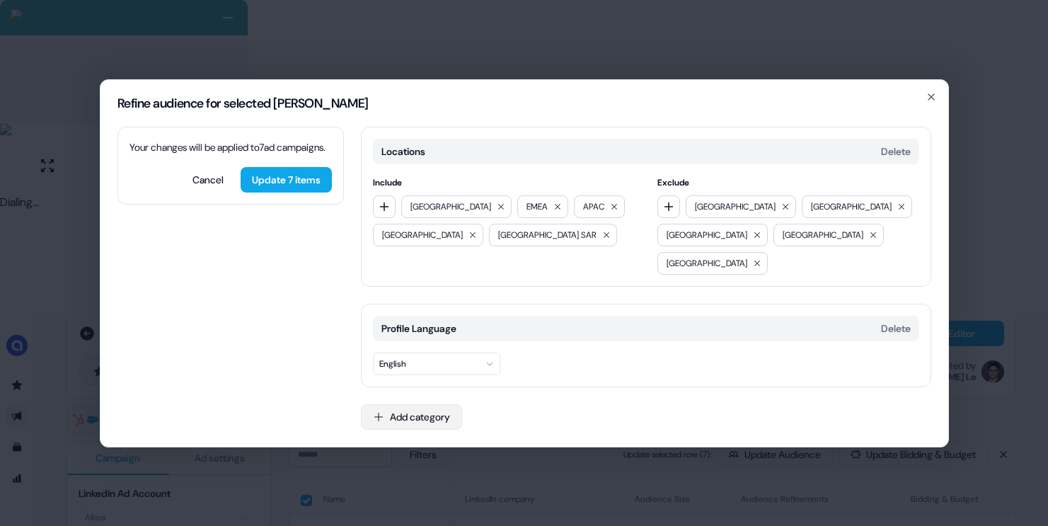
click at [417, 404] on button "Add category" at bounding box center [411, 416] width 101 height 25
click at [442, 456] on div "Profile Locations" at bounding box center [463, 445] width 202 height 23
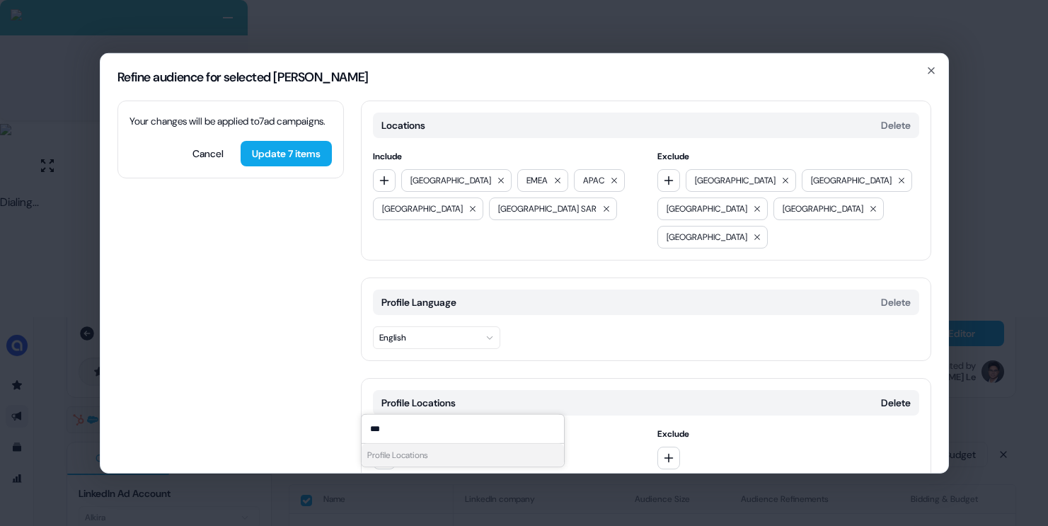
scroll to position [22, 0]
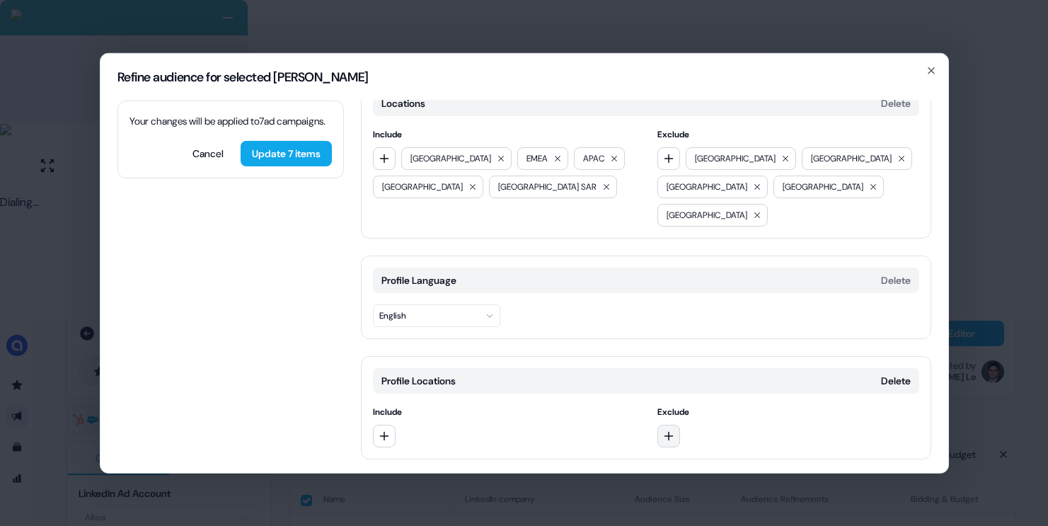
click at [663, 430] on icon "button" at bounding box center [668, 435] width 11 height 11
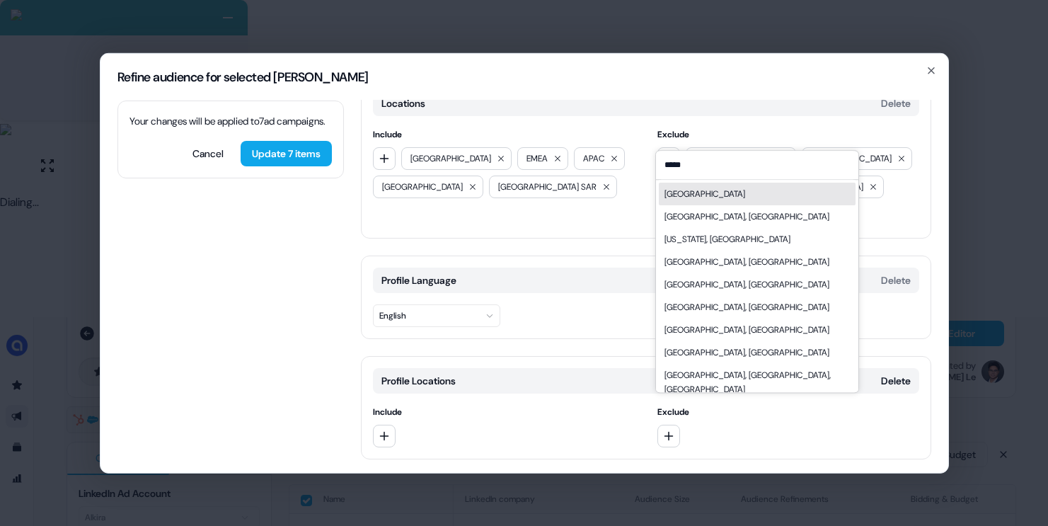
click at [702, 185] on div "[GEOGRAPHIC_DATA]" at bounding box center [757, 194] width 197 height 23
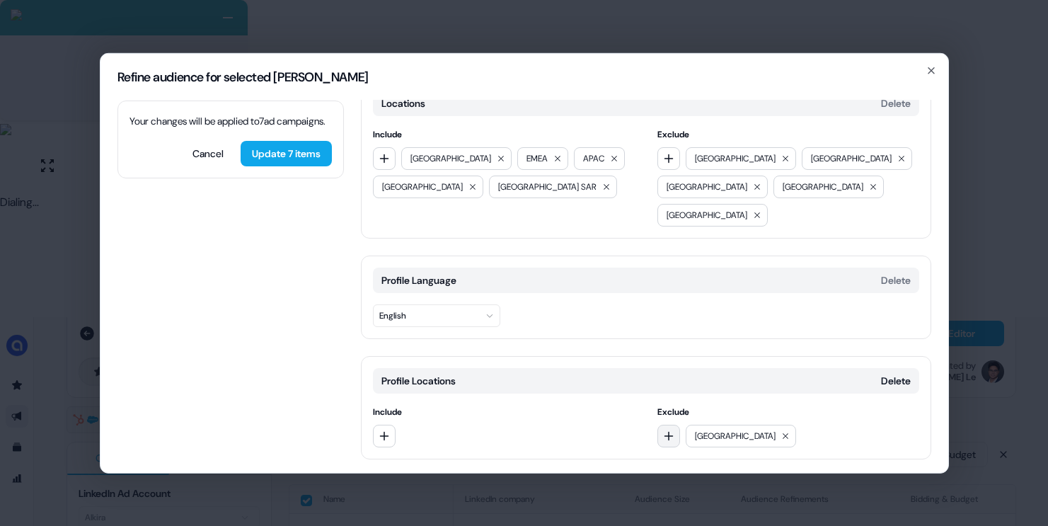
click at [667, 424] on button "button" at bounding box center [668, 435] width 23 height 23
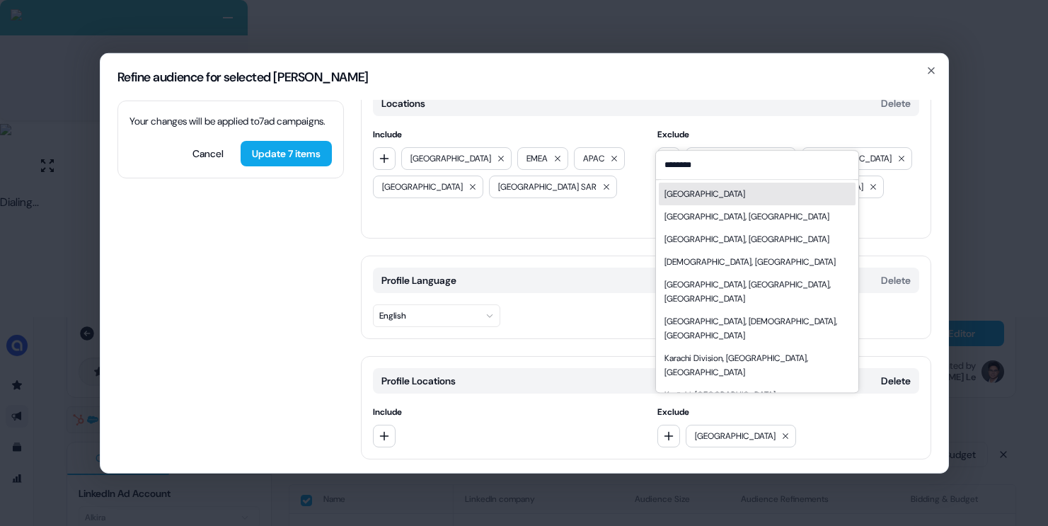
drag, startPoint x: 724, startPoint y: 190, endPoint x: 721, endPoint y: 274, distance: 83.6
click at [724, 190] on div "[GEOGRAPHIC_DATA]" at bounding box center [757, 194] width 197 height 23
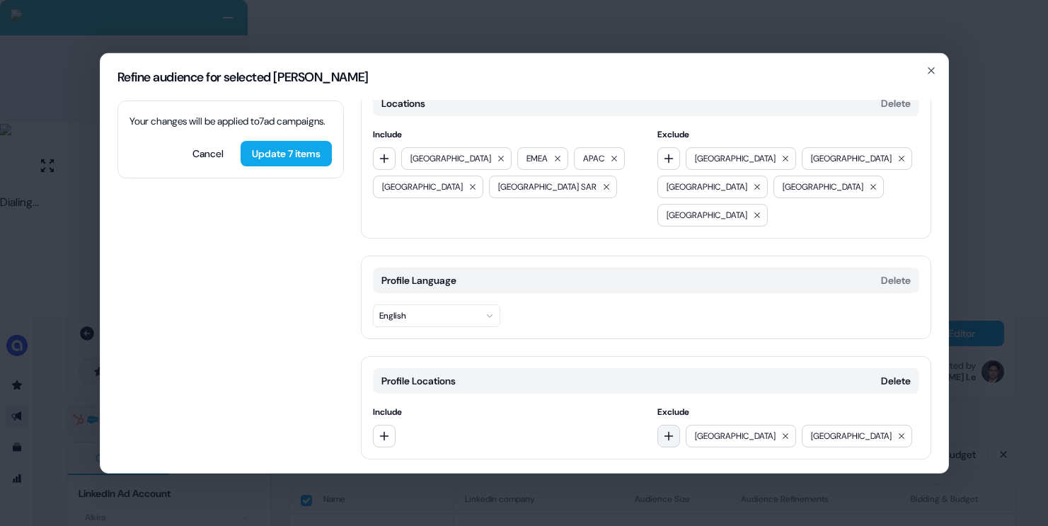
click at [660, 424] on button "button" at bounding box center [668, 435] width 23 height 23
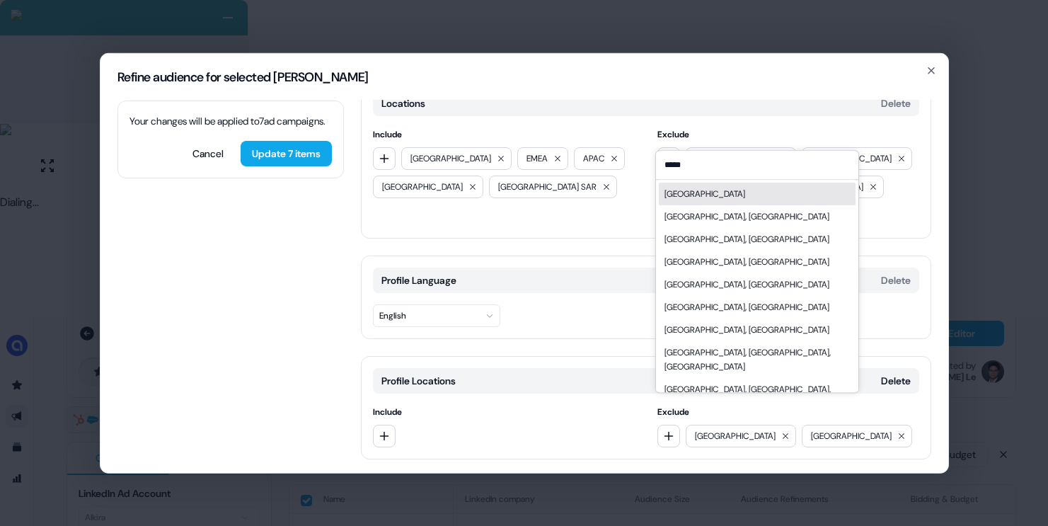
click at [698, 186] on div "[GEOGRAPHIC_DATA]" at bounding box center [757, 194] width 197 height 23
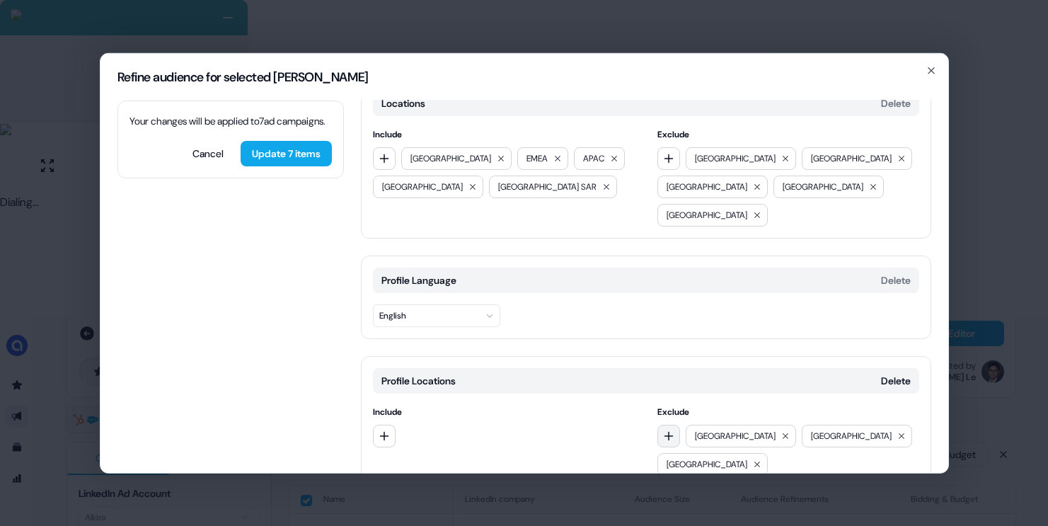
click at [669, 430] on icon "button" at bounding box center [668, 435] width 11 height 11
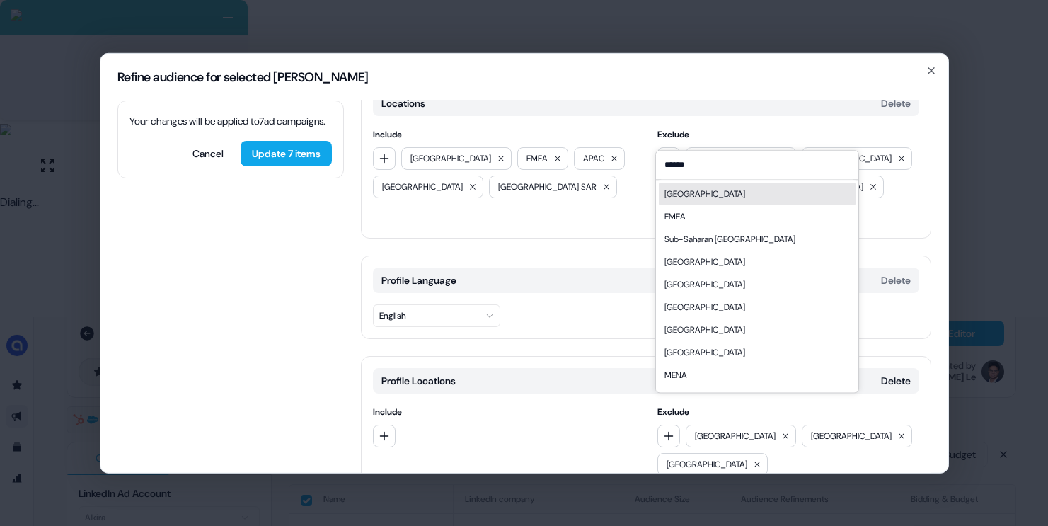
click at [690, 190] on div "[GEOGRAPHIC_DATA]" at bounding box center [757, 194] width 197 height 23
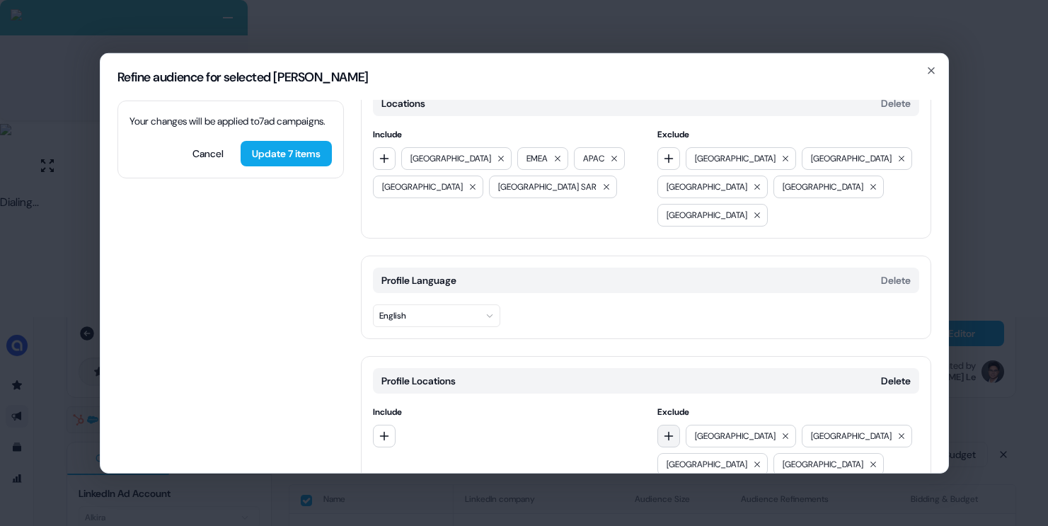
click at [672, 424] on button "button" at bounding box center [668, 435] width 23 height 23
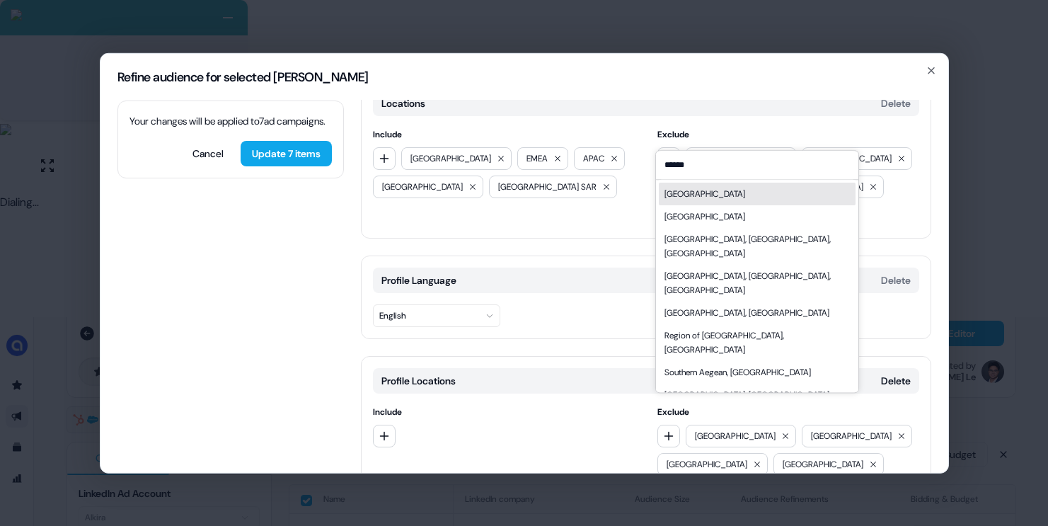
click at [693, 197] on div "[GEOGRAPHIC_DATA]" at bounding box center [705, 194] width 81 height 14
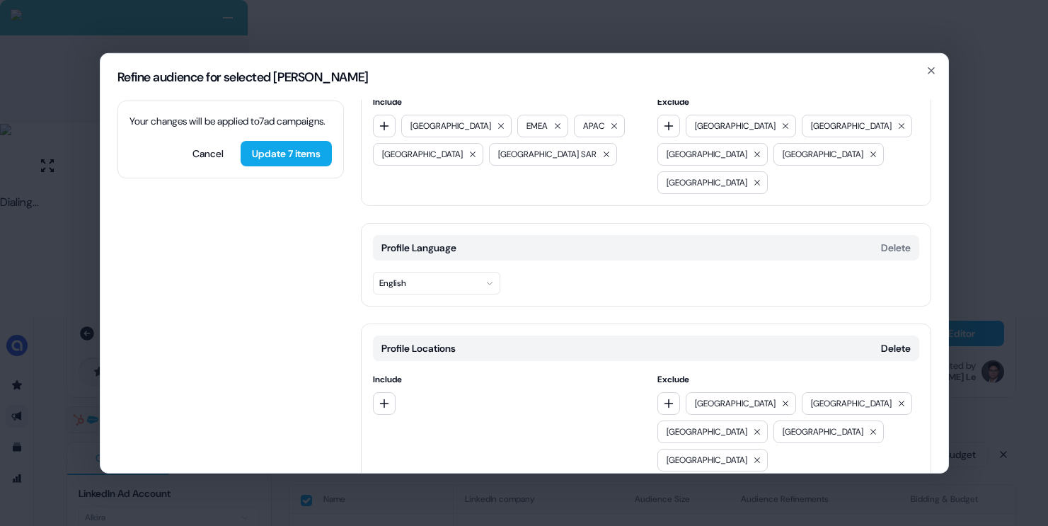
scroll to position [67, 0]
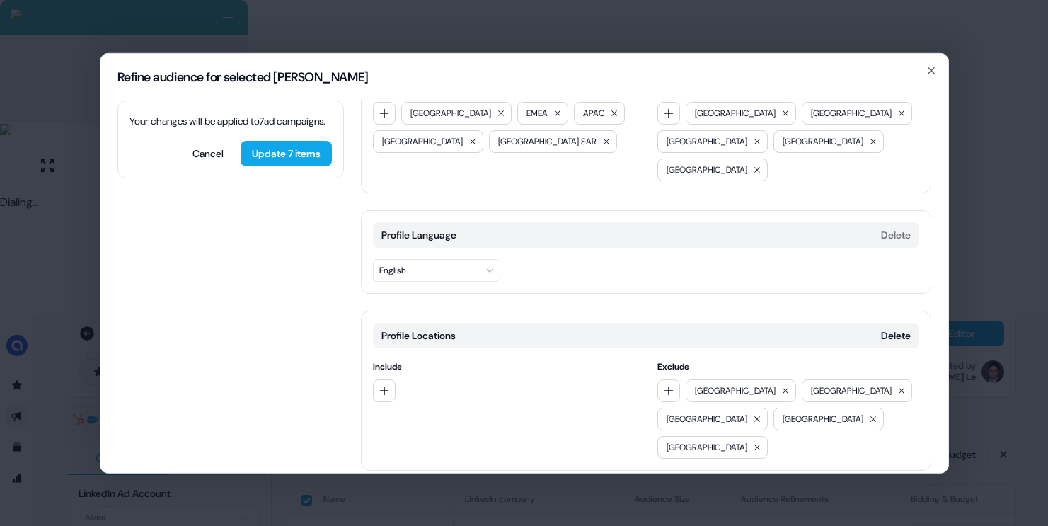
click at [449, 487] on button "Add category" at bounding box center [411, 499] width 101 height 25
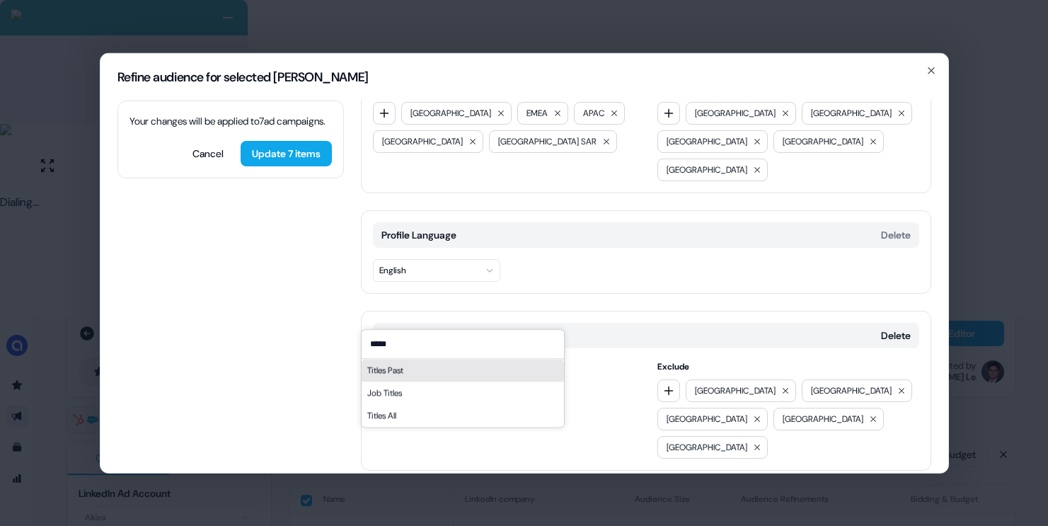
click at [413, 372] on div "Titles Past" at bounding box center [463, 370] width 202 height 23
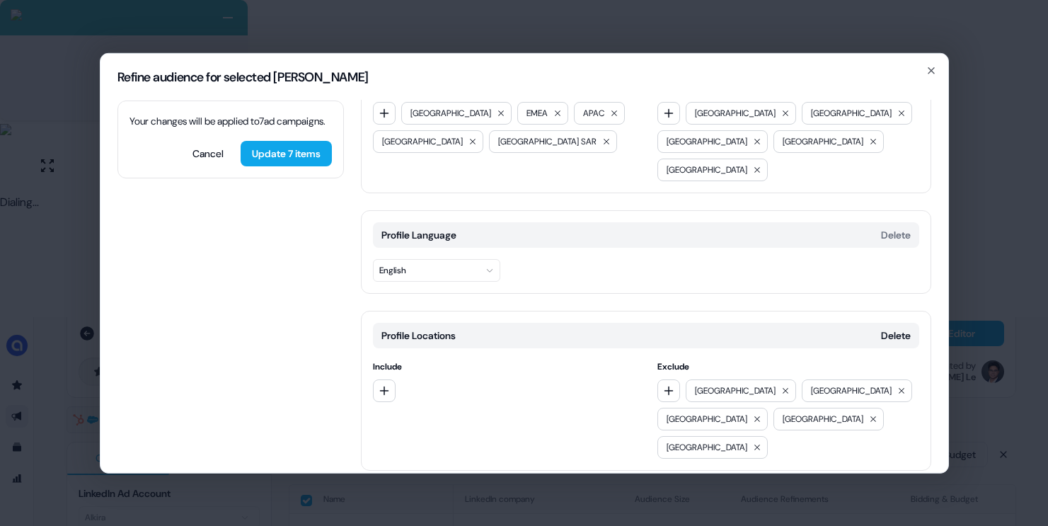
scroll to position [188, 0]
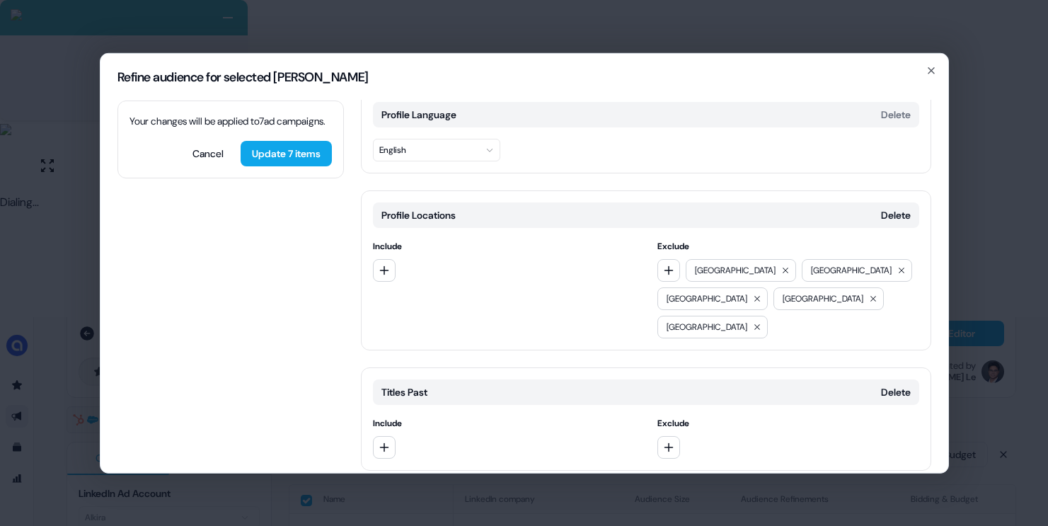
click at [747, 379] on div "Titles Past Delete" at bounding box center [646, 391] width 546 height 25
click at [424, 415] on span "Include" at bounding box center [504, 422] width 262 height 14
click at [900, 384] on button "Delete" at bounding box center [896, 391] width 30 height 14
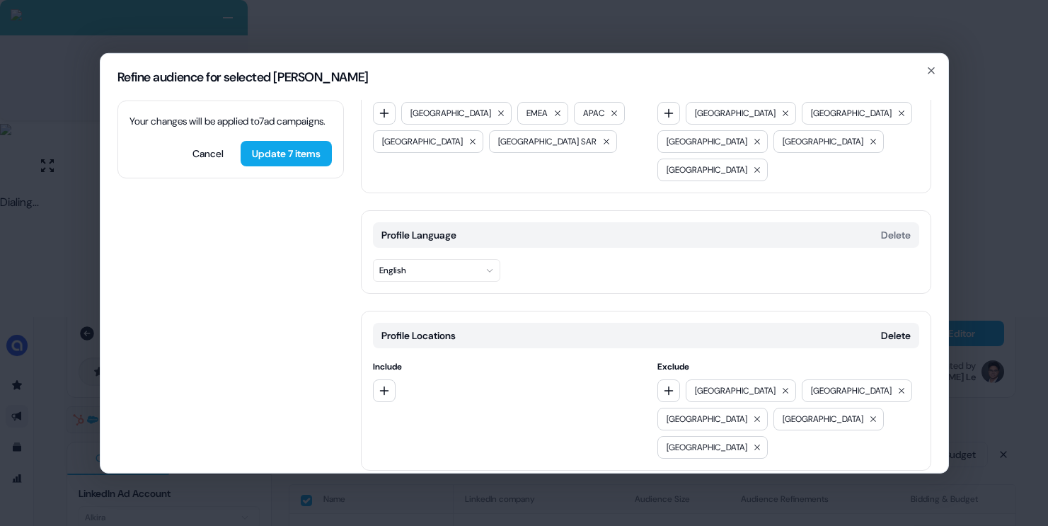
click at [416, 487] on button "Add category" at bounding box center [411, 499] width 101 height 25
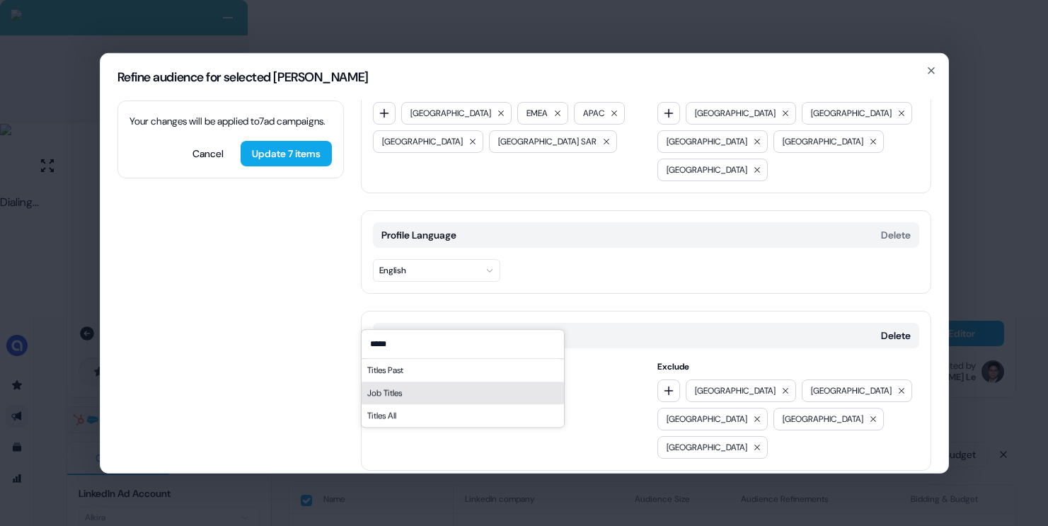
click at [454, 389] on div "Job Titles" at bounding box center [463, 392] width 202 height 23
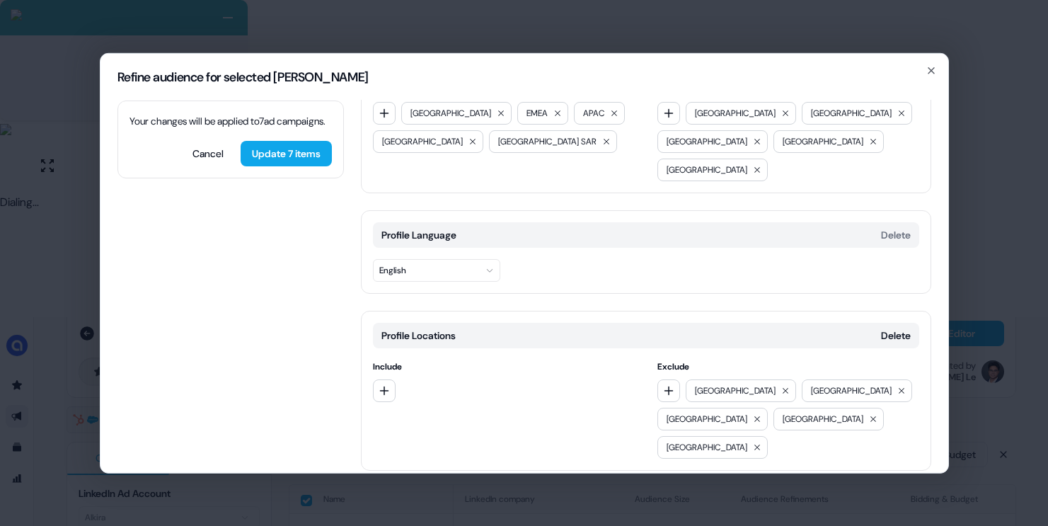
scroll to position [188, 0]
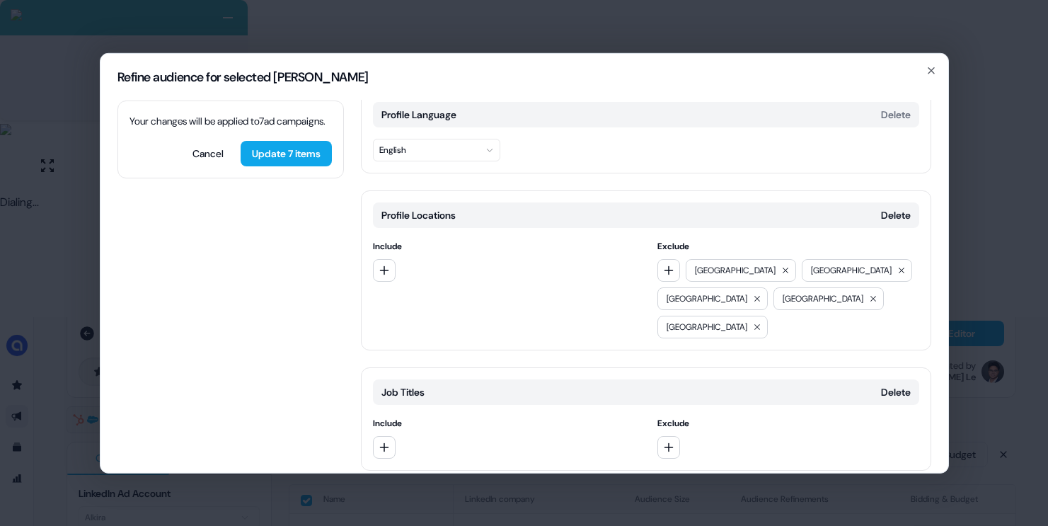
drag, startPoint x: 381, startPoint y: 396, endPoint x: 414, endPoint y: 388, distance: 34.2
click at [381, 435] on button "button" at bounding box center [384, 446] width 23 height 23
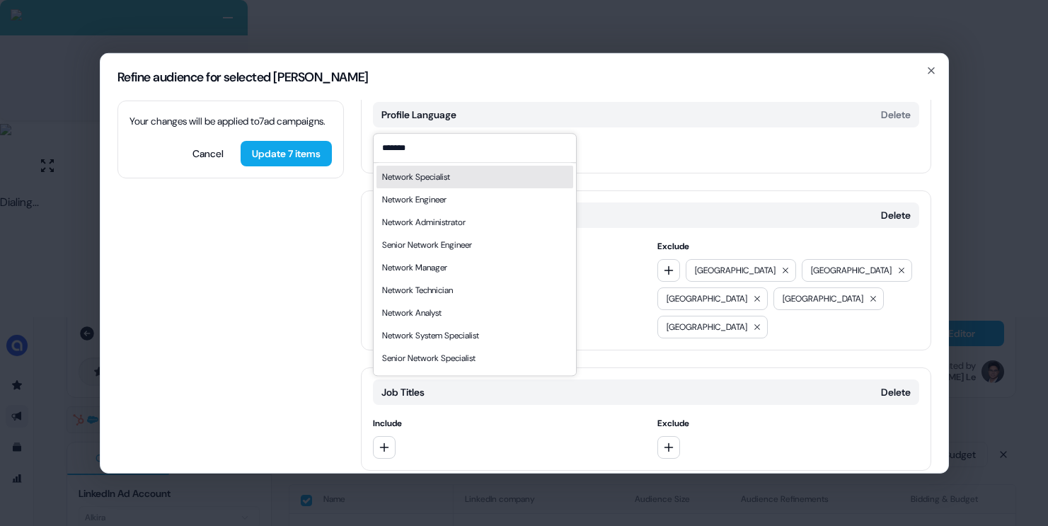
click at [456, 176] on div "Network Specialist" at bounding box center [474, 177] width 197 height 23
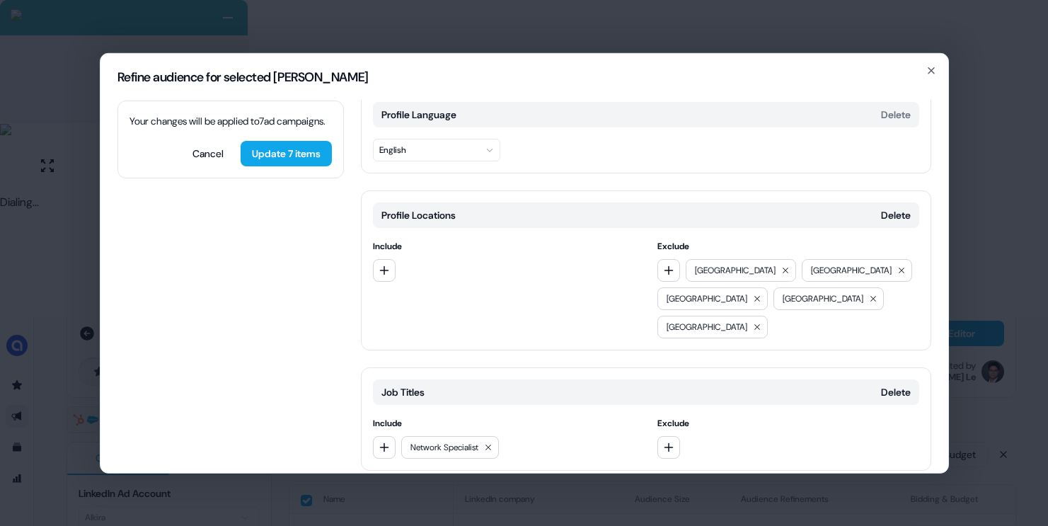
drag, startPoint x: 385, startPoint y: 391, endPoint x: 420, endPoint y: 359, distance: 47.6
click at [385, 441] on icon "button" at bounding box center [384, 446] width 11 height 11
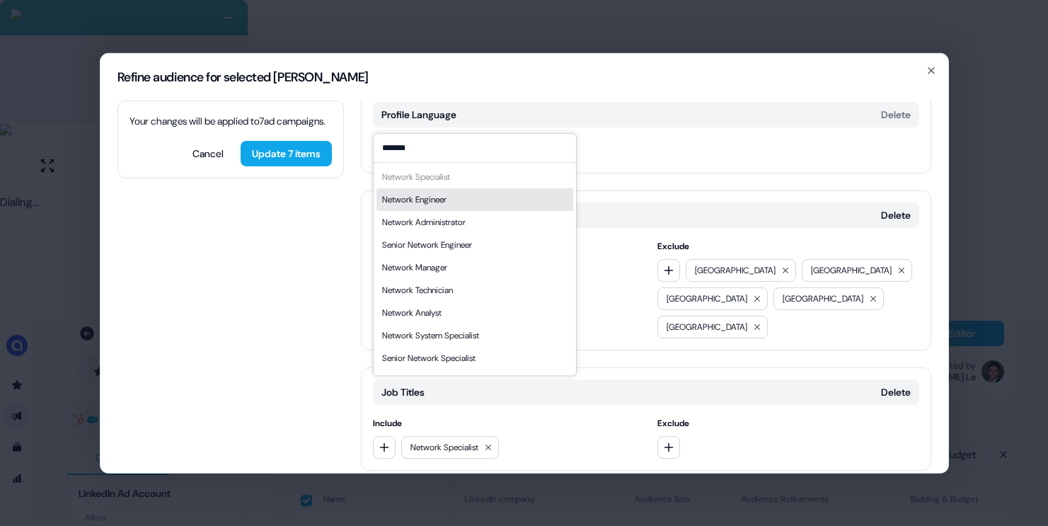
click at [425, 201] on div "Network Engineer" at bounding box center [414, 199] width 64 height 14
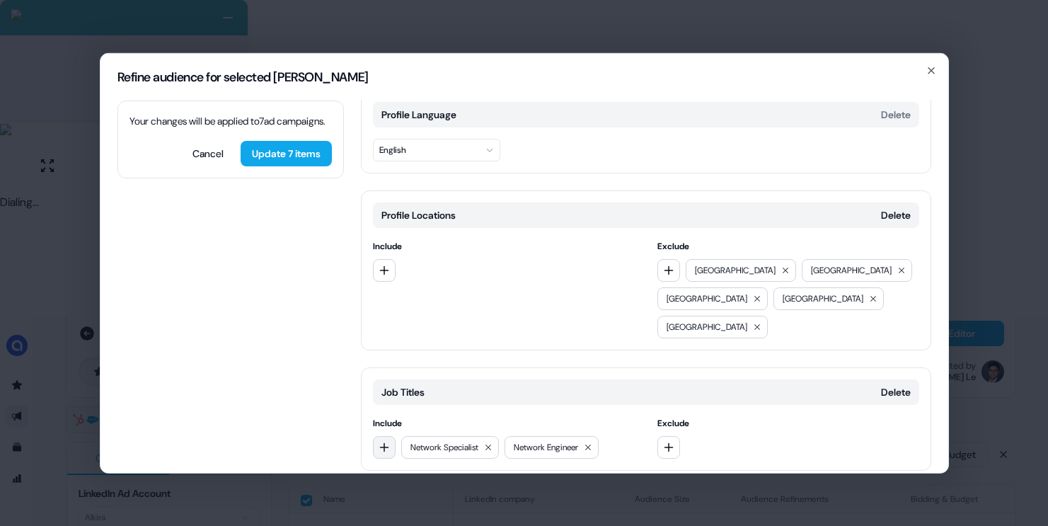
click at [374, 435] on button "button" at bounding box center [384, 446] width 23 height 23
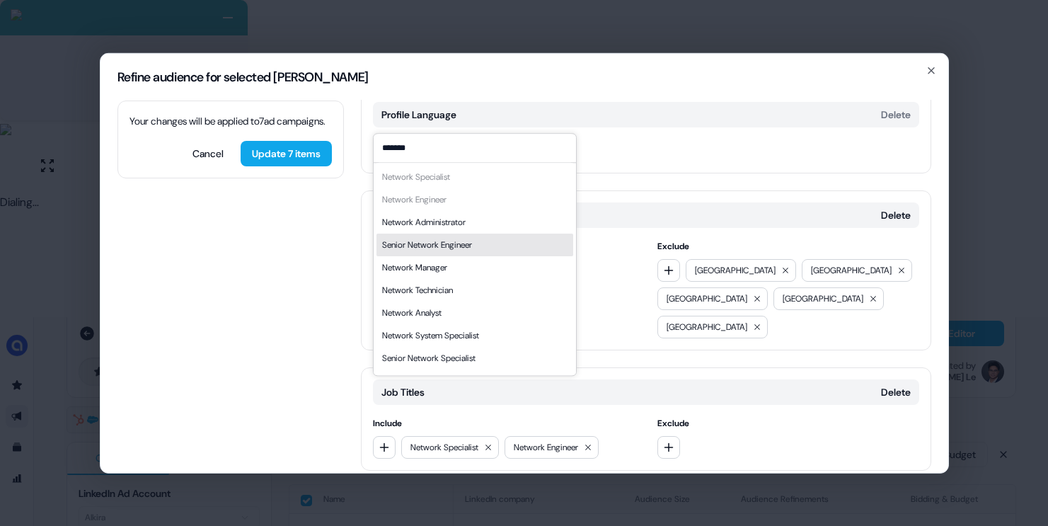
click at [443, 228] on div "Network Administrator" at bounding box center [424, 222] width 84 height 14
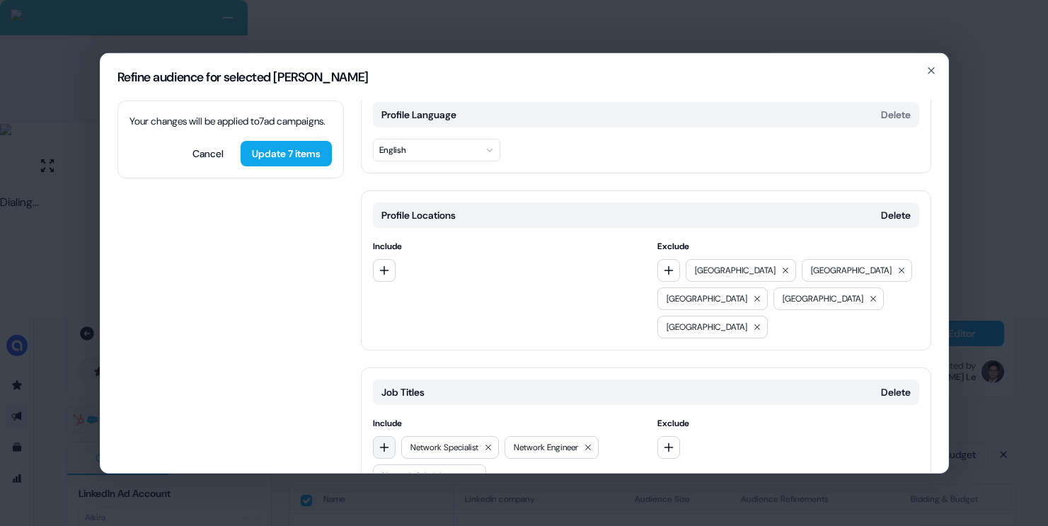
click at [389, 441] on icon "button" at bounding box center [384, 446] width 11 height 11
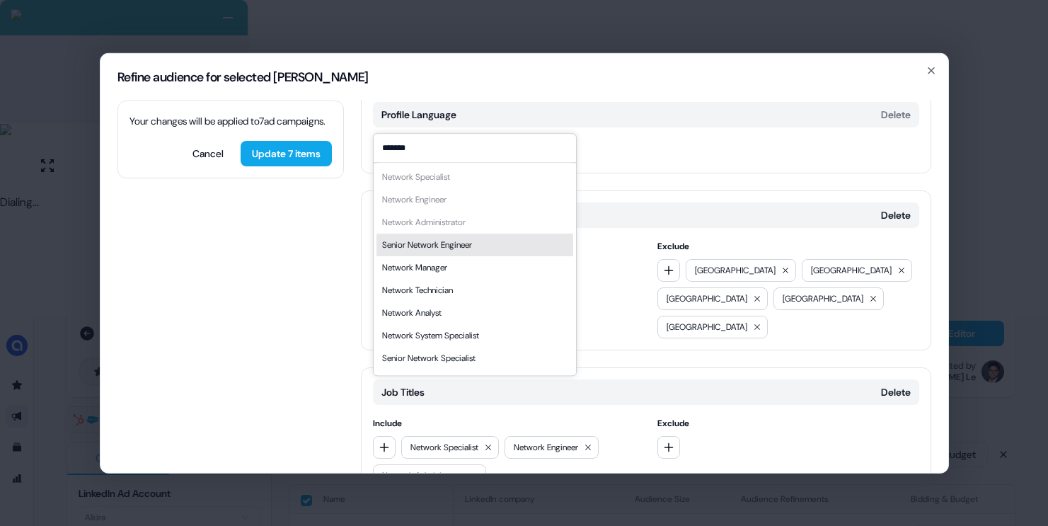
click at [471, 245] on div "Senior Network Engineer" at bounding box center [427, 245] width 90 height 14
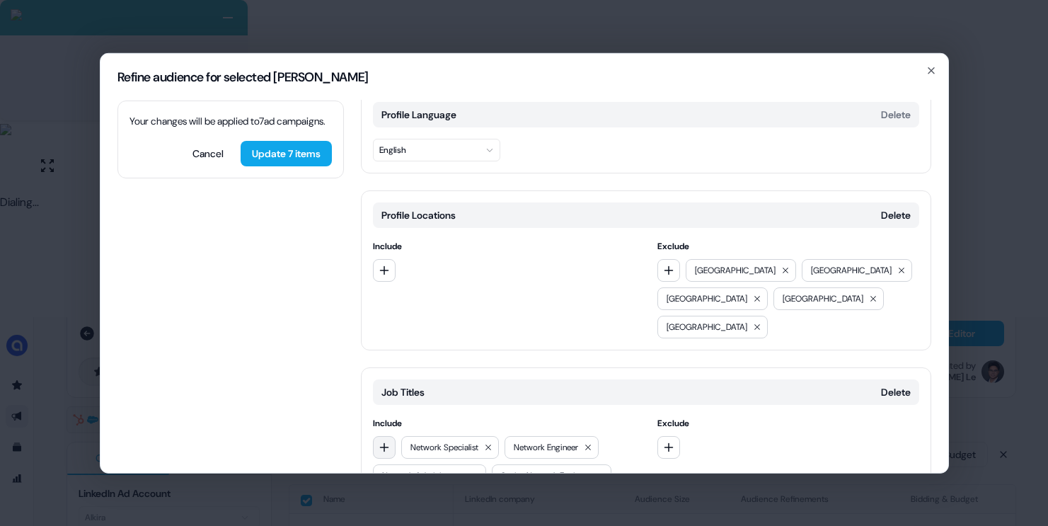
click at [380, 435] on button "button" at bounding box center [384, 446] width 23 height 23
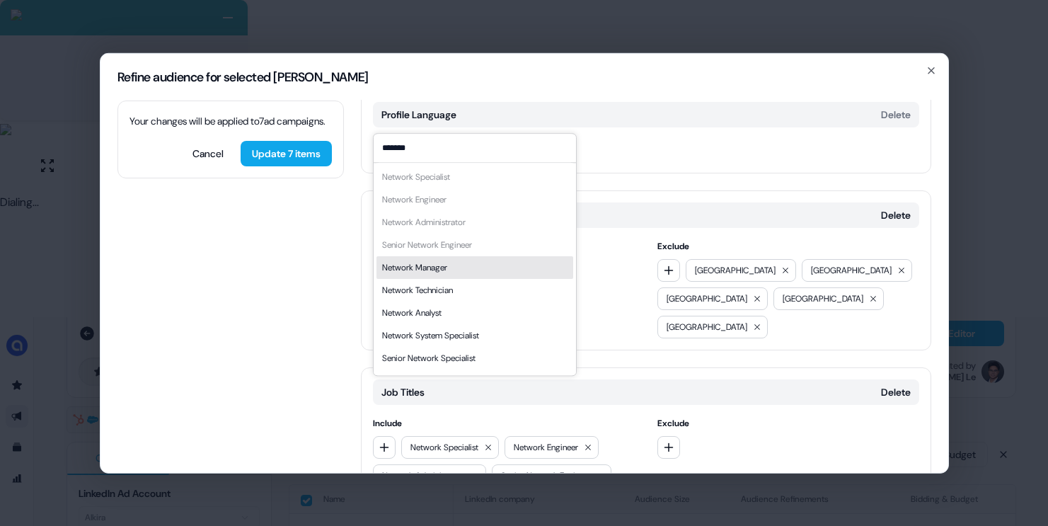
click at [426, 275] on div "Network Manager" at bounding box center [474, 267] width 197 height 23
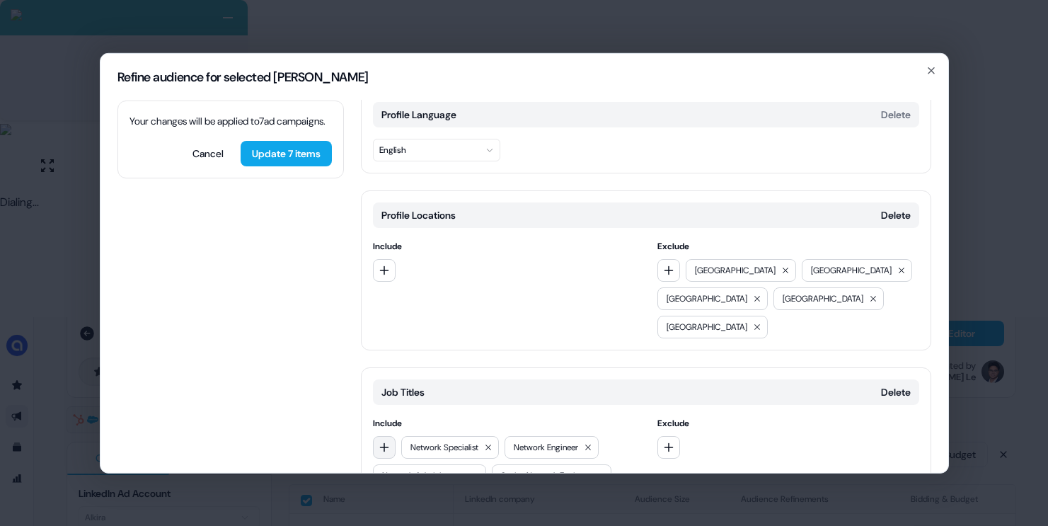
click at [379, 441] on icon "button" at bounding box center [384, 446] width 11 height 11
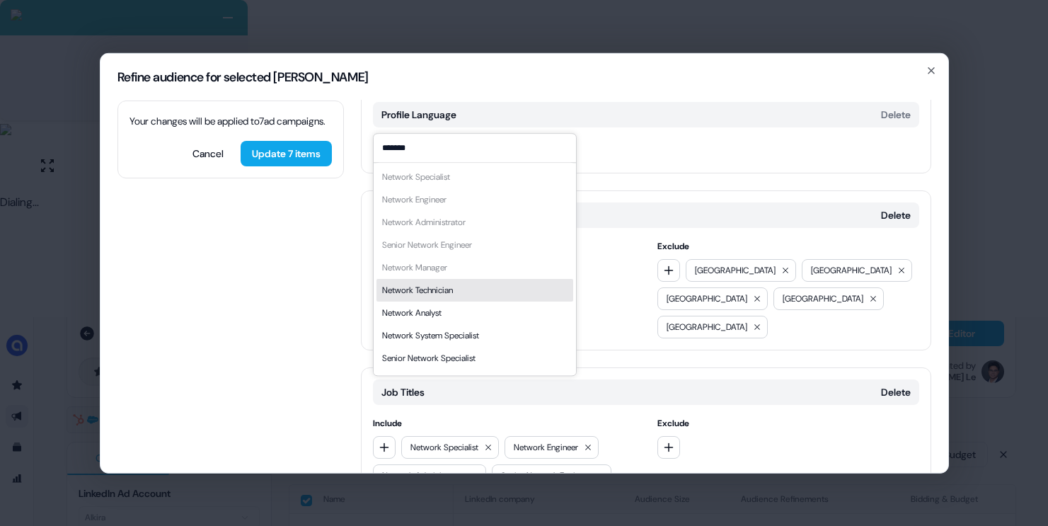
click at [420, 289] on div "Network Technician" at bounding box center [417, 290] width 71 height 14
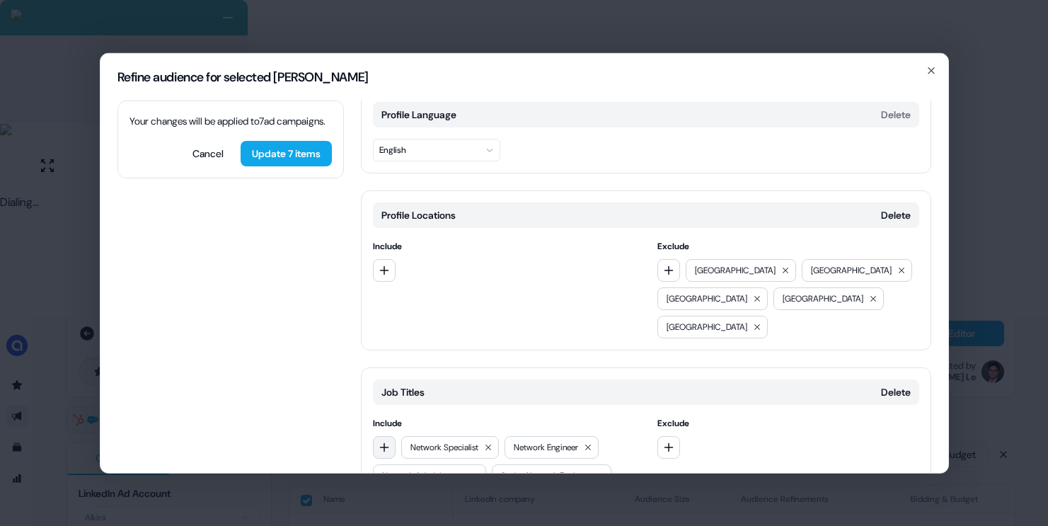
click at [381, 441] on icon "button" at bounding box center [384, 446] width 11 height 11
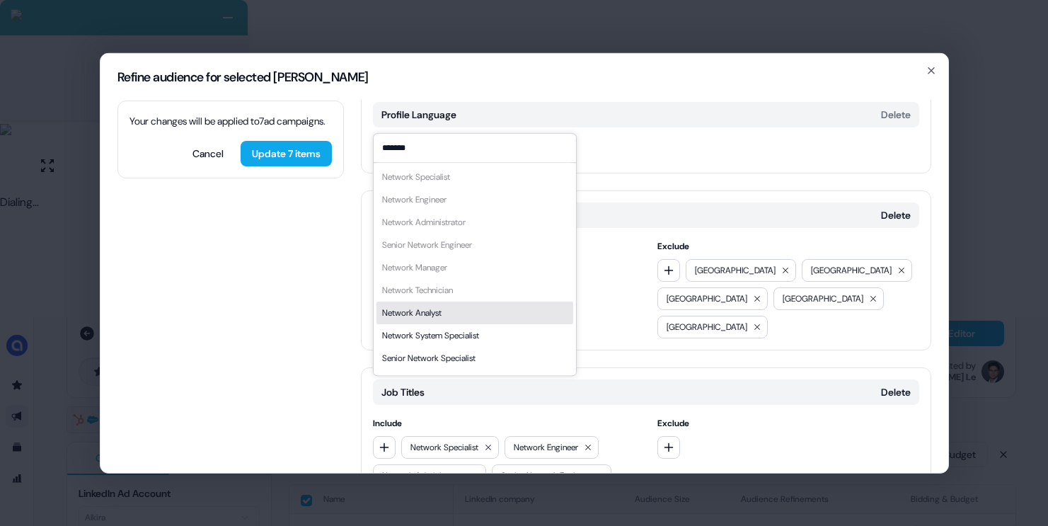
click at [435, 316] on div "Network Analyst" at bounding box center [411, 313] width 59 height 14
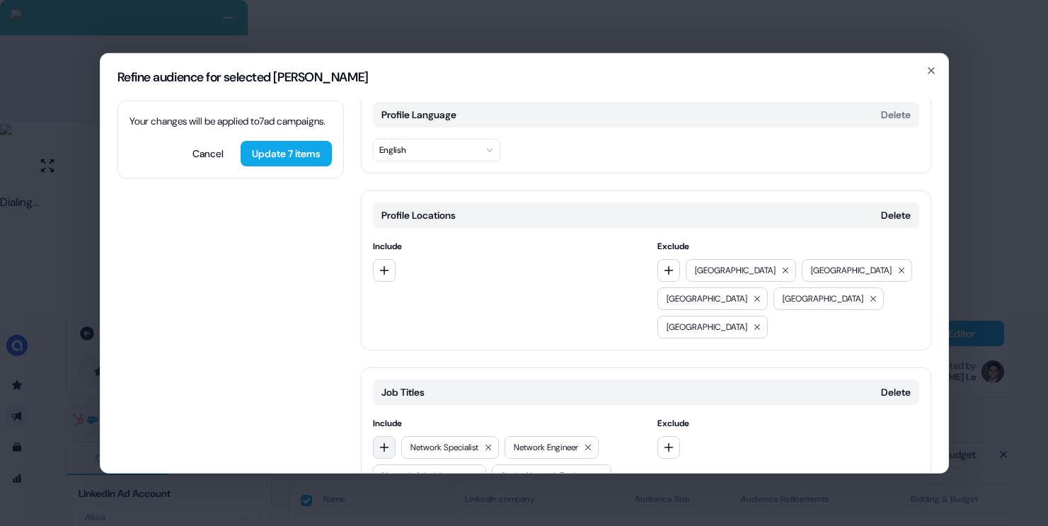
click at [389, 435] on button "button" at bounding box center [384, 446] width 23 height 23
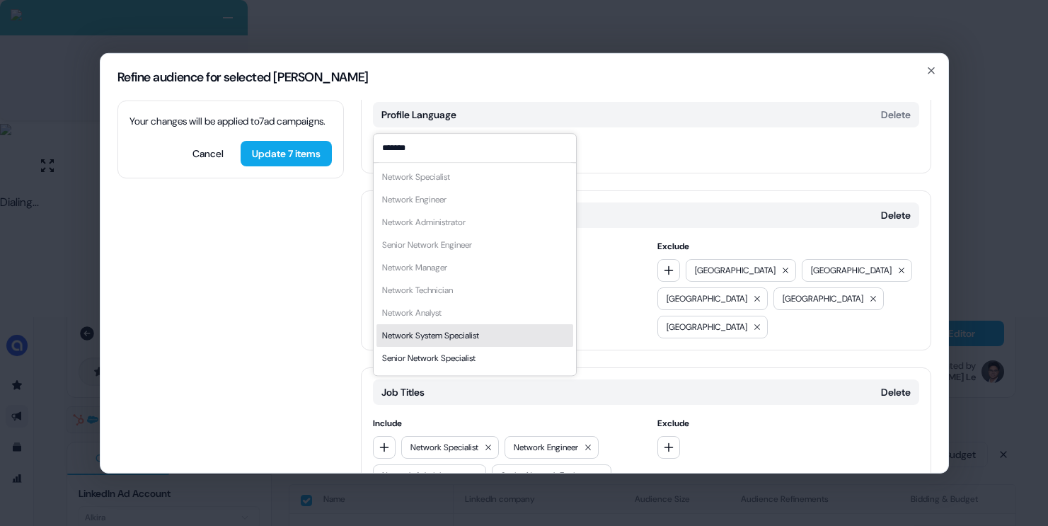
click at [429, 325] on div "Network System Specialist" at bounding box center [474, 335] width 197 height 23
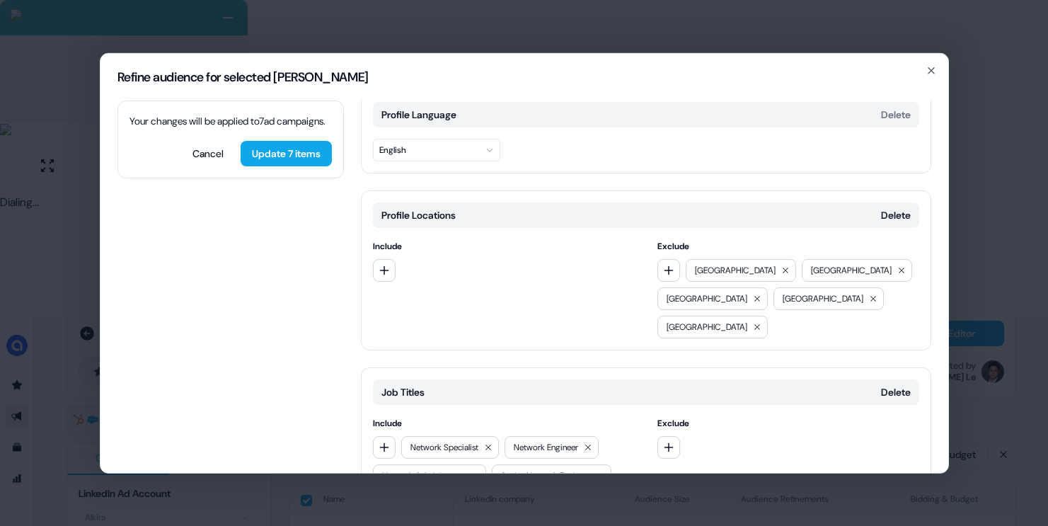
click at [386, 435] on div "Network Specialist Network Engineer Network Administrator Senior Network Engine…" at bounding box center [504, 489] width 262 height 108
click at [391, 435] on button "button" at bounding box center [384, 446] width 23 height 23
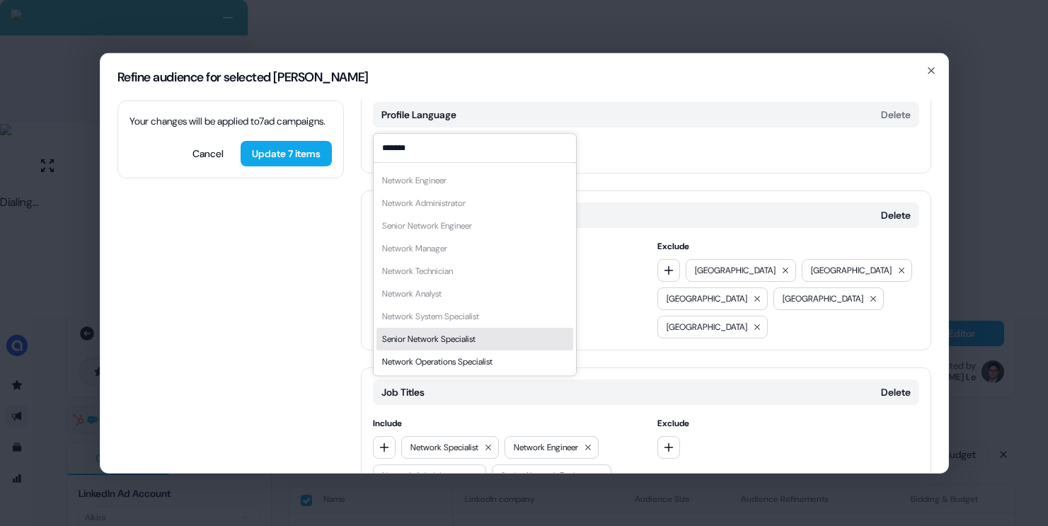
scroll to position [20, 0]
click at [449, 345] on div "Senior Network Specialist" at bounding box center [474, 338] width 197 height 23
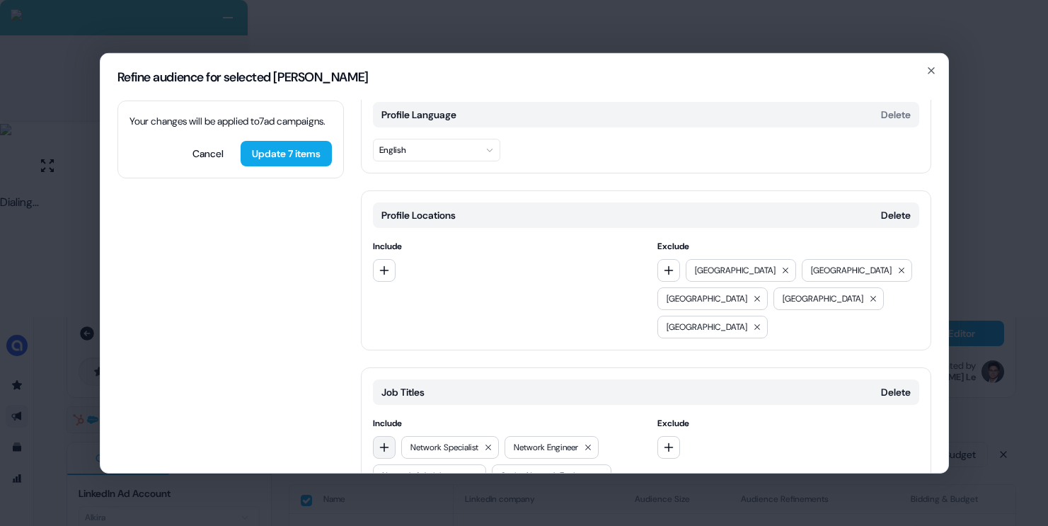
click at [393, 435] on button "button" at bounding box center [384, 446] width 23 height 23
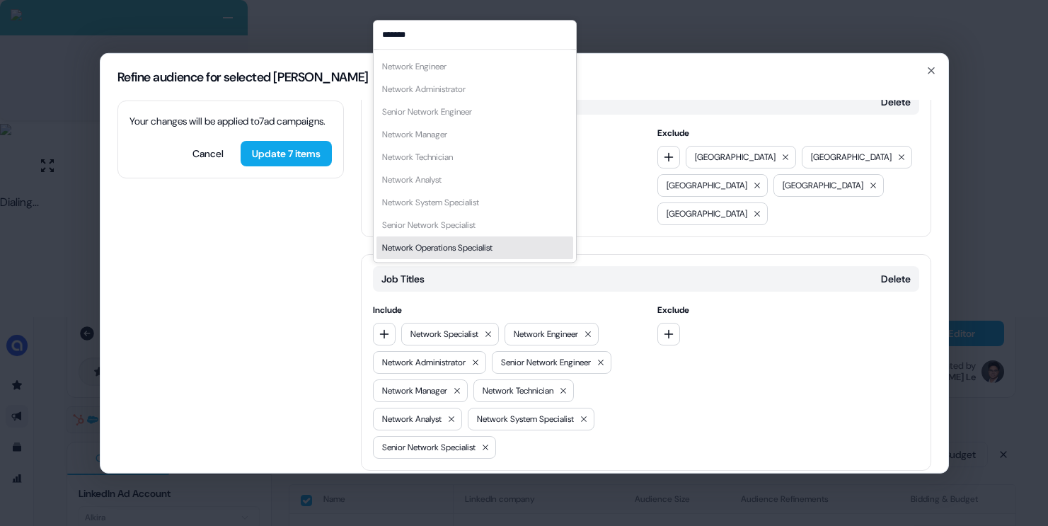
click at [431, 246] on div "Network Operations Specialist" at bounding box center [437, 248] width 110 height 14
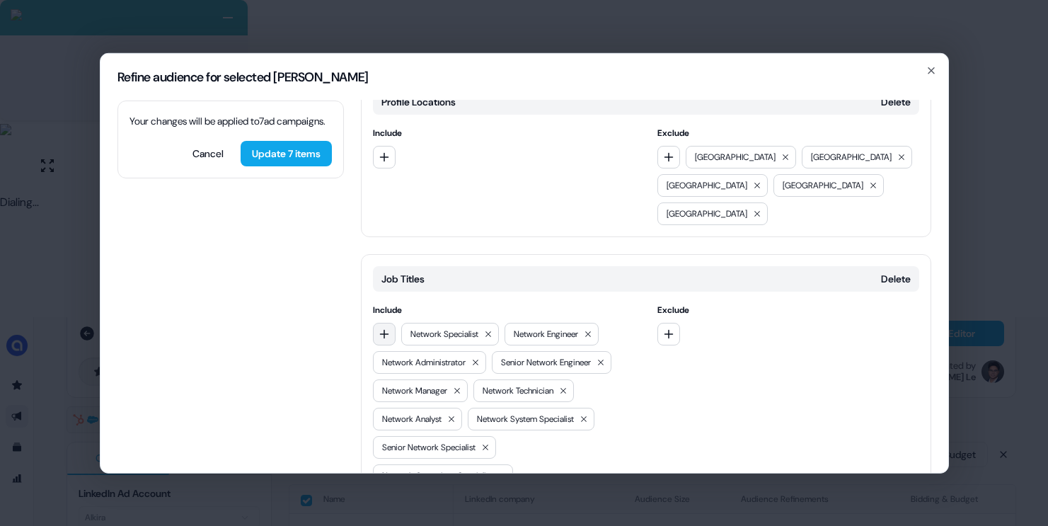
click at [383, 328] on icon "button" at bounding box center [384, 333] width 11 height 11
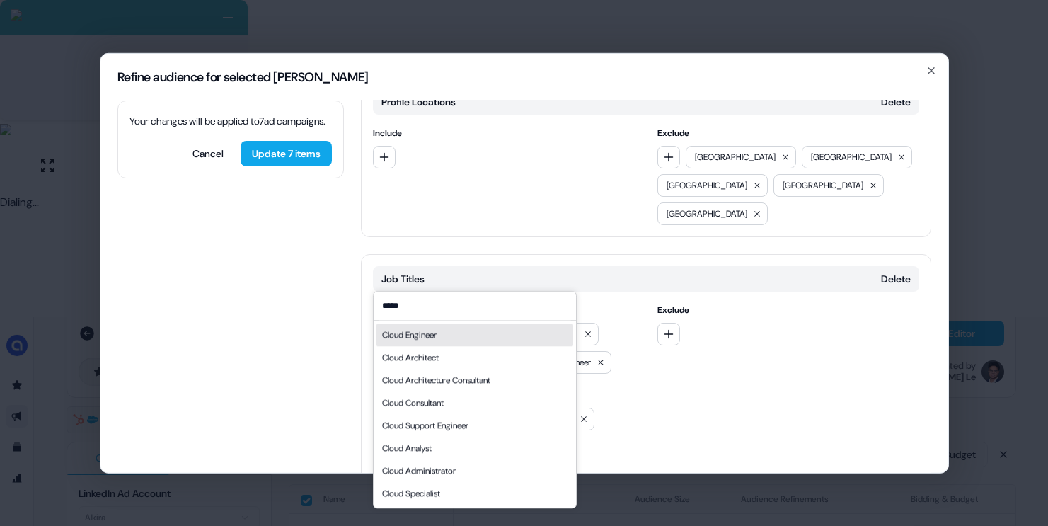
click at [437, 335] on div "Cloud Engineer" at bounding box center [409, 335] width 54 height 14
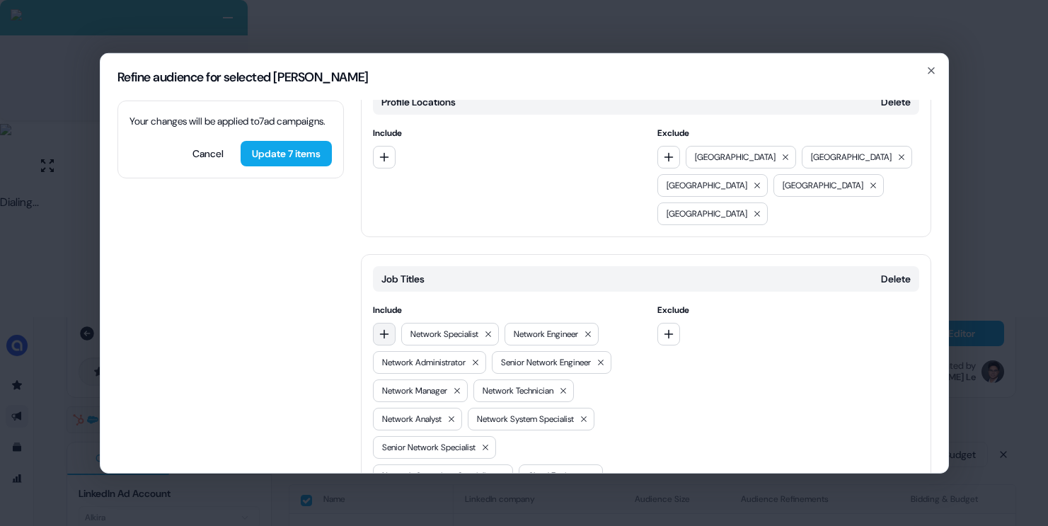
click at [381, 328] on icon "button" at bounding box center [384, 333] width 11 height 11
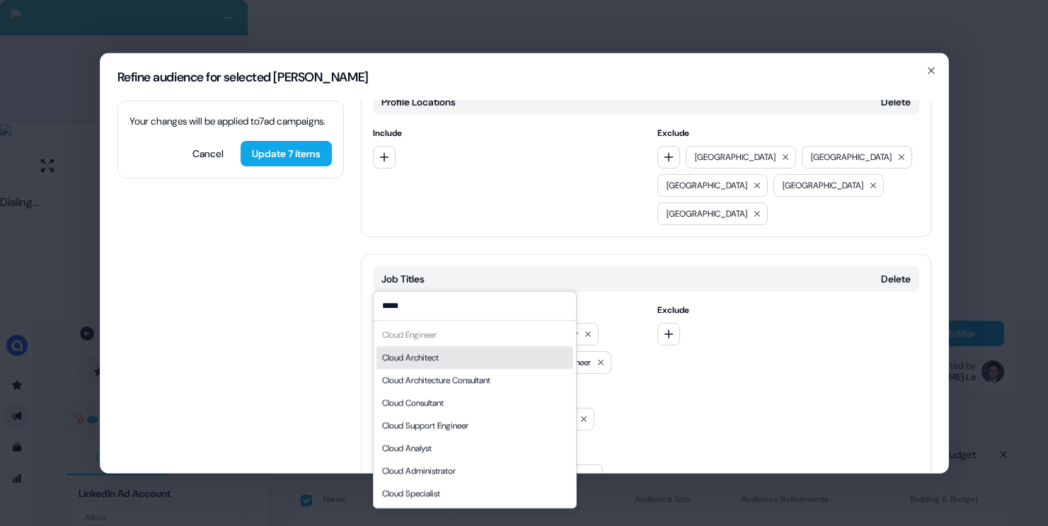
click at [453, 350] on div "Cloud Architect" at bounding box center [474, 357] width 197 height 23
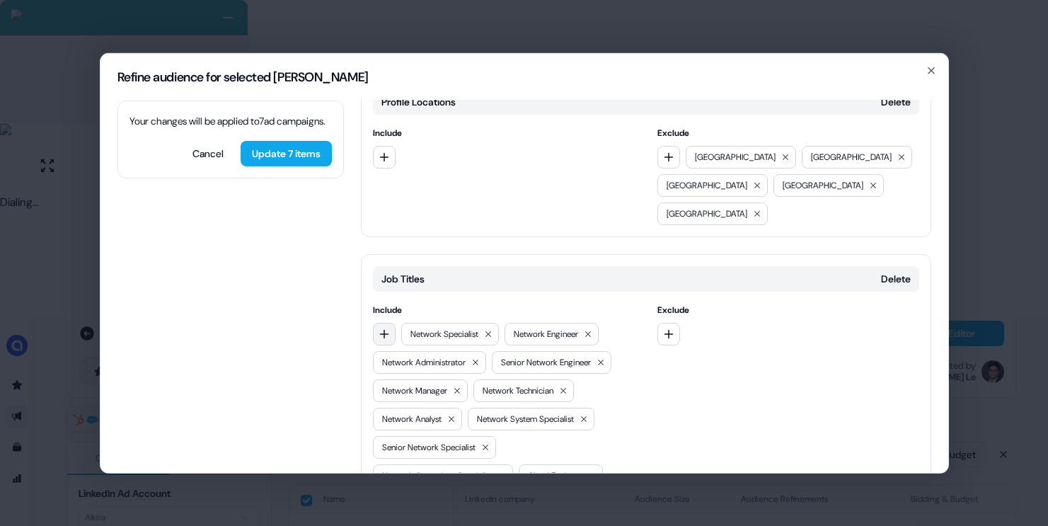
click at [389, 328] on icon "button" at bounding box center [384, 333] width 11 height 11
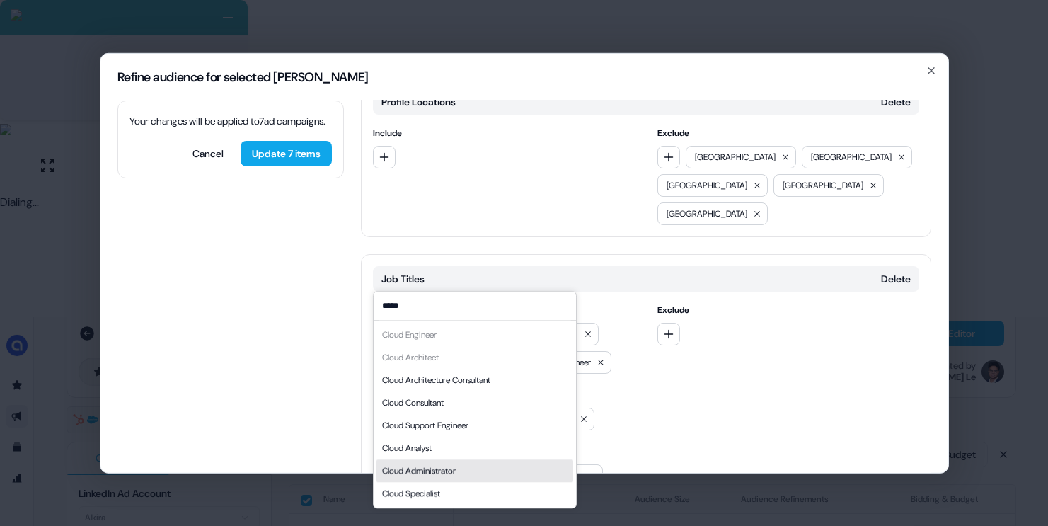
click at [466, 468] on div "Cloud Administrator" at bounding box center [474, 470] width 197 height 23
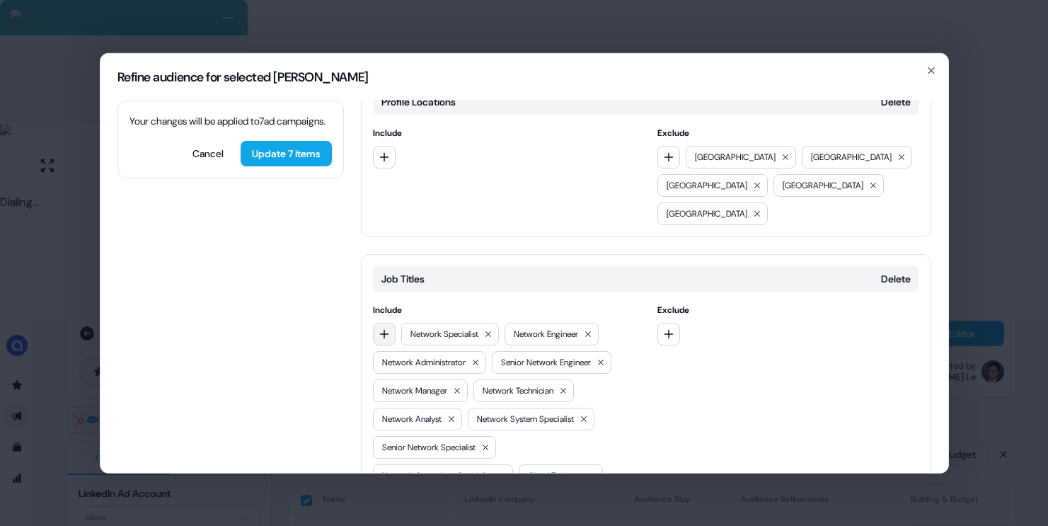
click at [387, 328] on icon "button" at bounding box center [384, 333] width 11 height 11
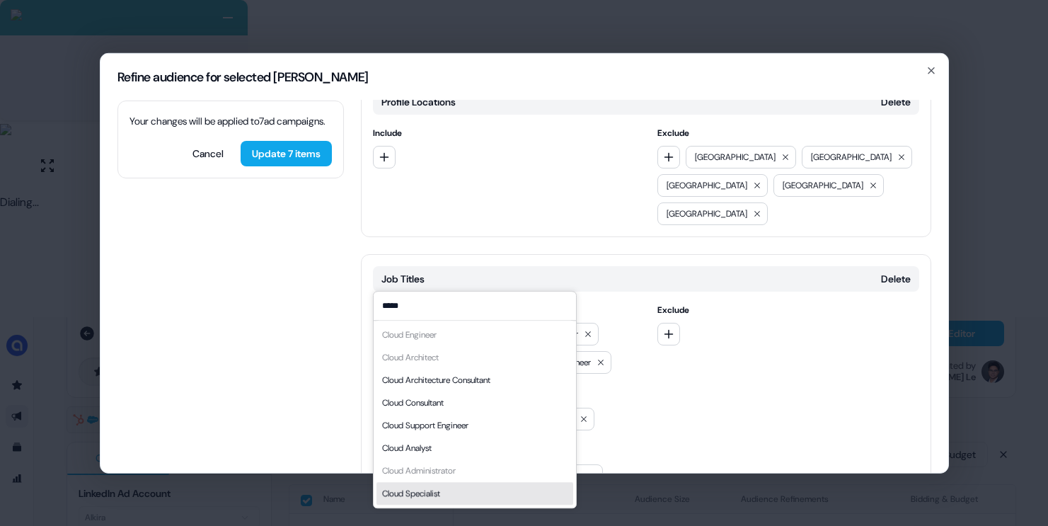
click at [435, 493] on div "Cloud Specialist" at bounding box center [411, 493] width 58 height 14
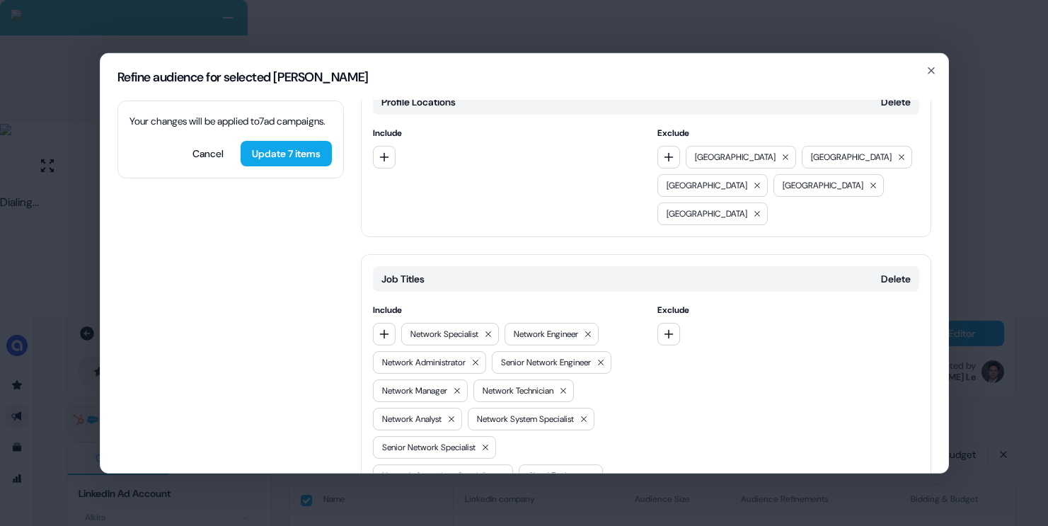
click at [375, 302] on div "Include Network Specialist Network Engineer Network Administrator Senior Networ…" at bounding box center [504, 422] width 262 height 241
click at [374, 322] on button "button" at bounding box center [384, 333] width 23 height 23
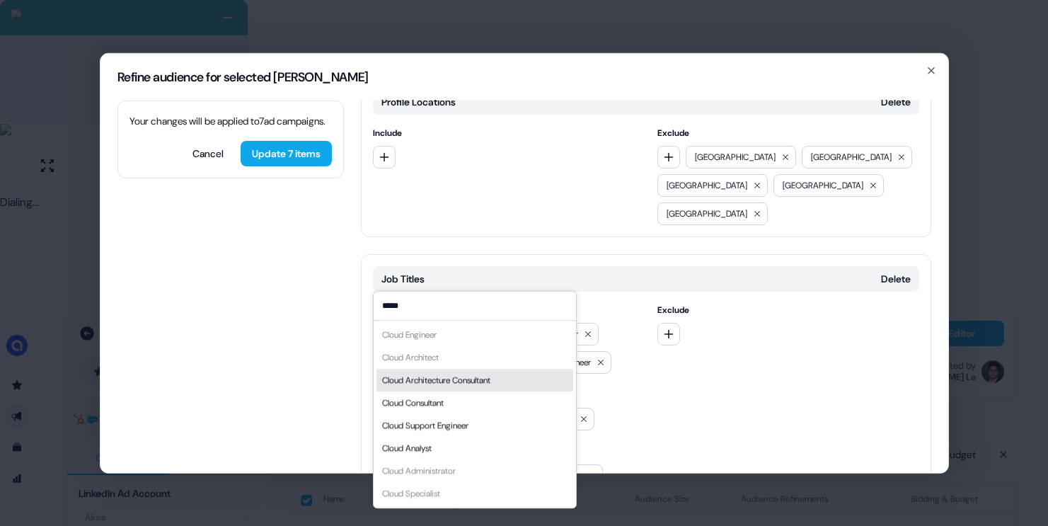
click at [399, 311] on input "*****" at bounding box center [475, 306] width 202 height 28
click at [399, 310] on input "*****" at bounding box center [475, 306] width 202 height 28
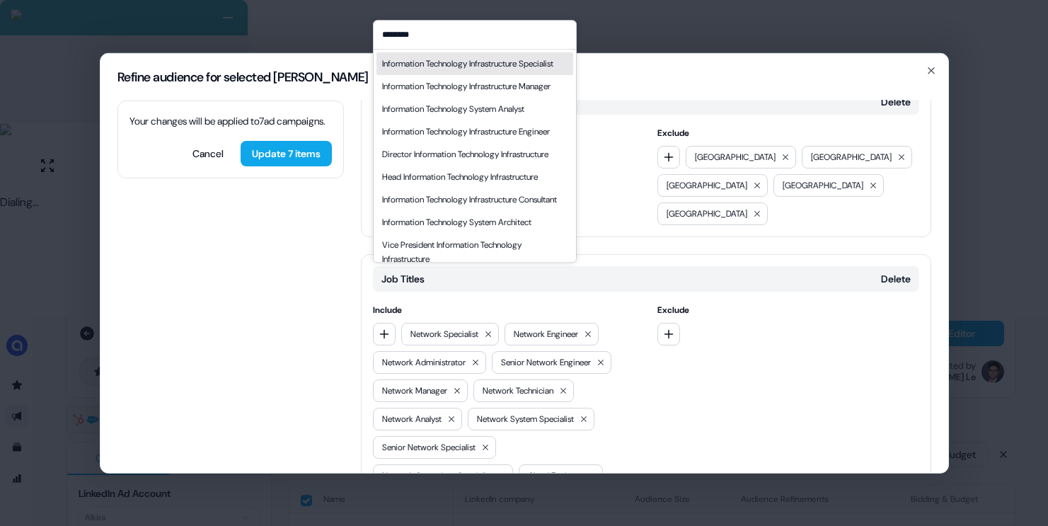
click at [468, 69] on div "Information Technology Infrastructure Specialist" at bounding box center [467, 64] width 171 height 14
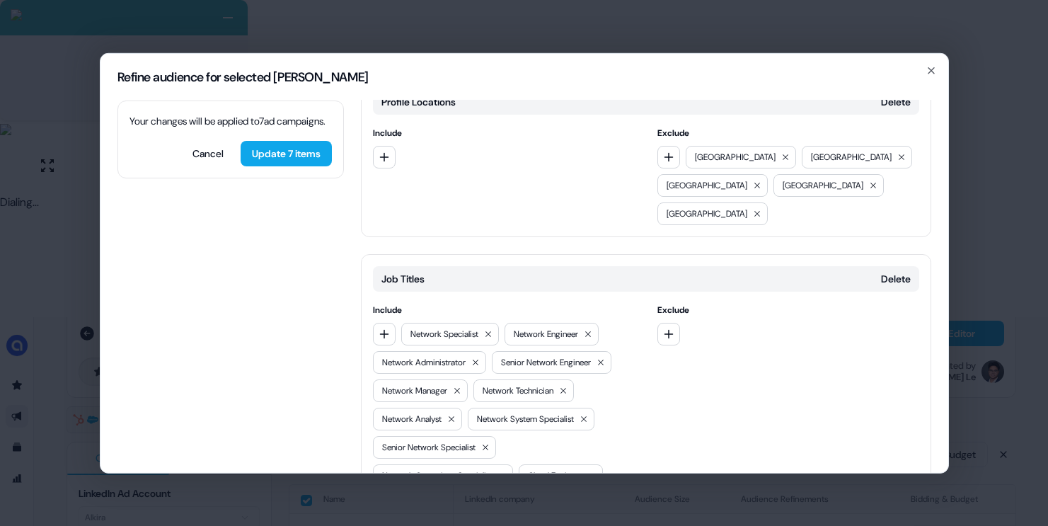
click at [391, 302] on div "Include Network Specialist Network Engineer Network Administrator Senior Networ…" at bounding box center [504, 436] width 262 height 269
click at [386, 322] on button "button" at bounding box center [384, 333] width 23 height 23
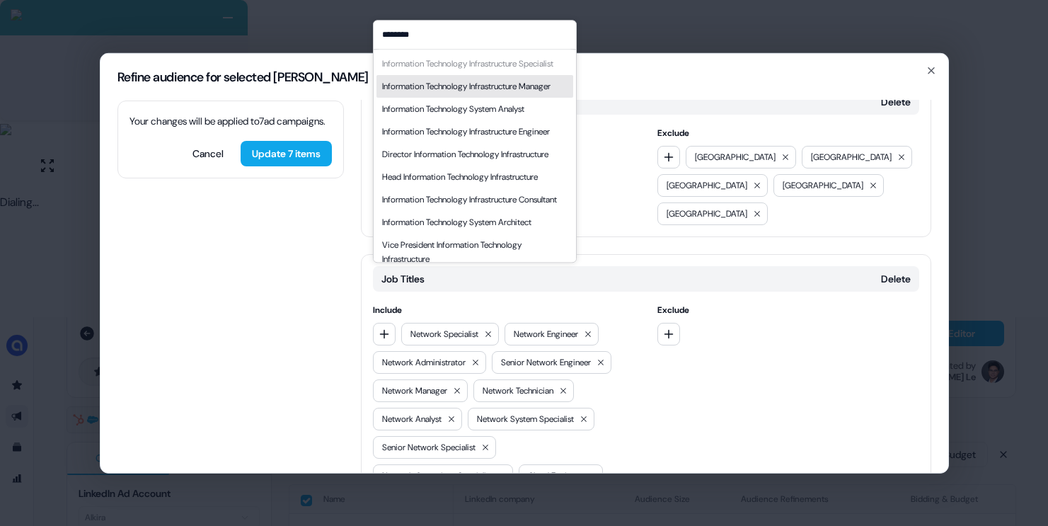
click at [433, 93] on div "Information Technology Infrastructure Manager" at bounding box center [466, 86] width 168 height 14
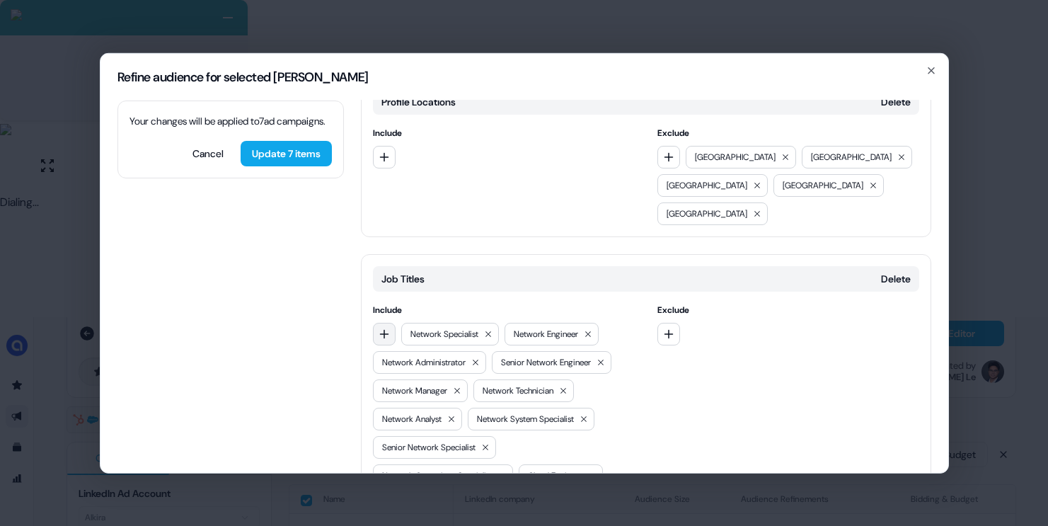
click at [379, 328] on icon "button" at bounding box center [384, 333] width 11 height 11
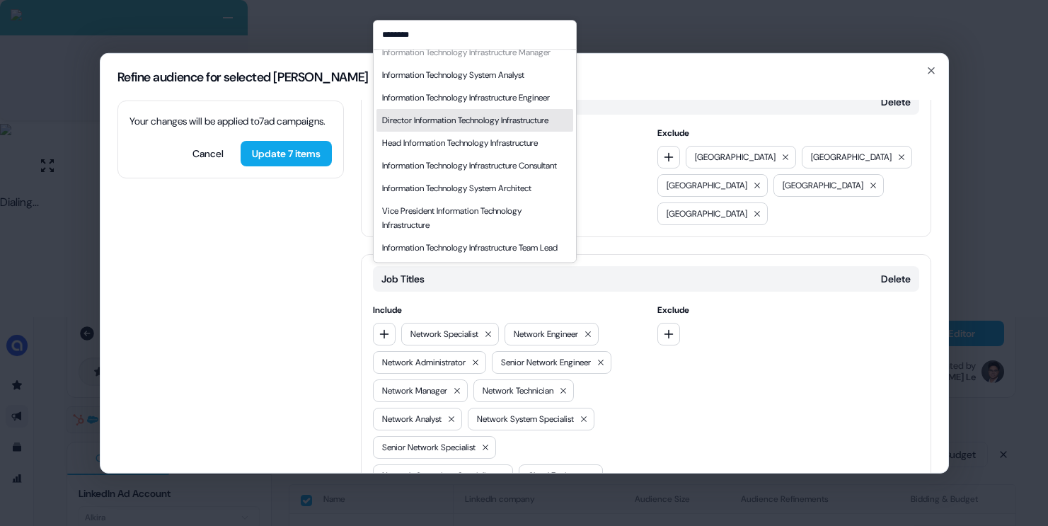
scroll to position [66, 0]
click at [500, 127] on div "Director Information Technology Infrastructure" at bounding box center [465, 120] width 166 height 14
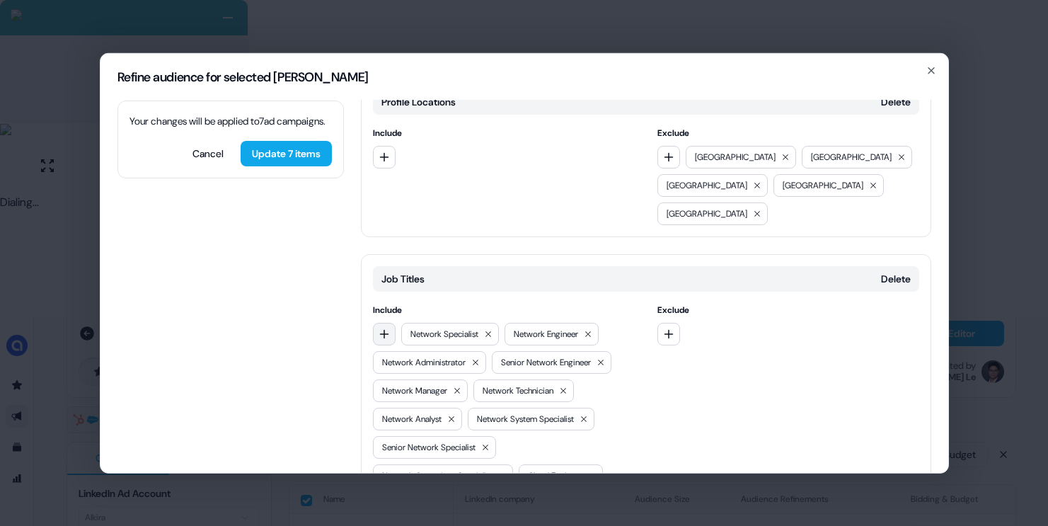
click at [380, 328] on icon "button" at bounding box center [384, 333] width 11 height 11
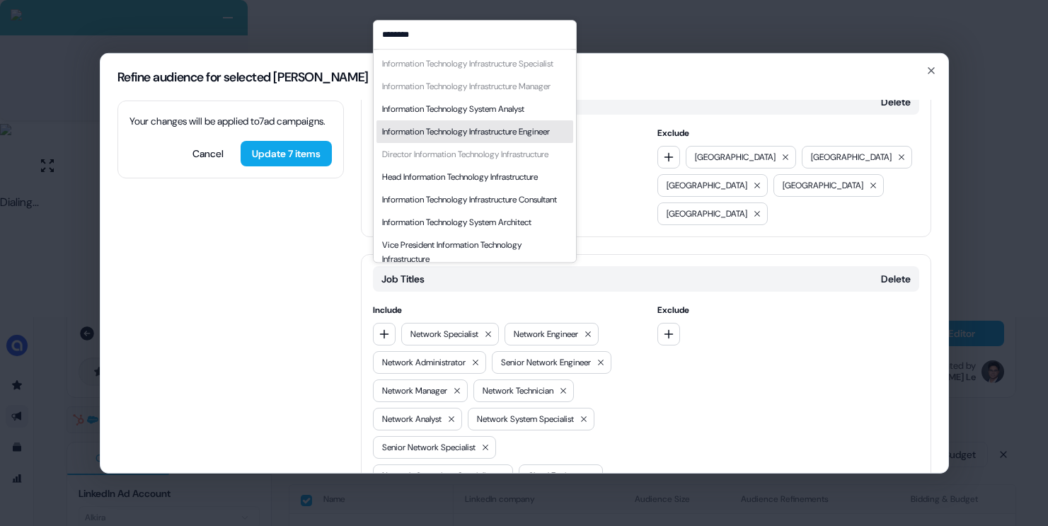
click at [493, 139] on div "Information Technology Infrastructure Engineer" at bounding box center [466, 132] width 168 height 14
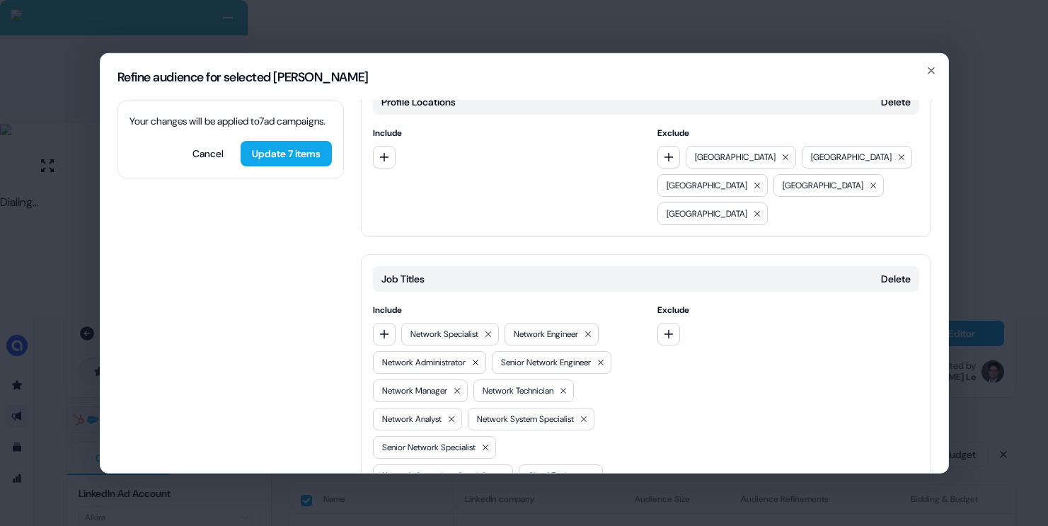
drag, startPoint x: 391, startPoint y: 271, endPoint x: 430, endPoint y: 251, distance: 43.4
click at [391, 322] on button "button" at bounding box center [384, 333] width 23 height 23
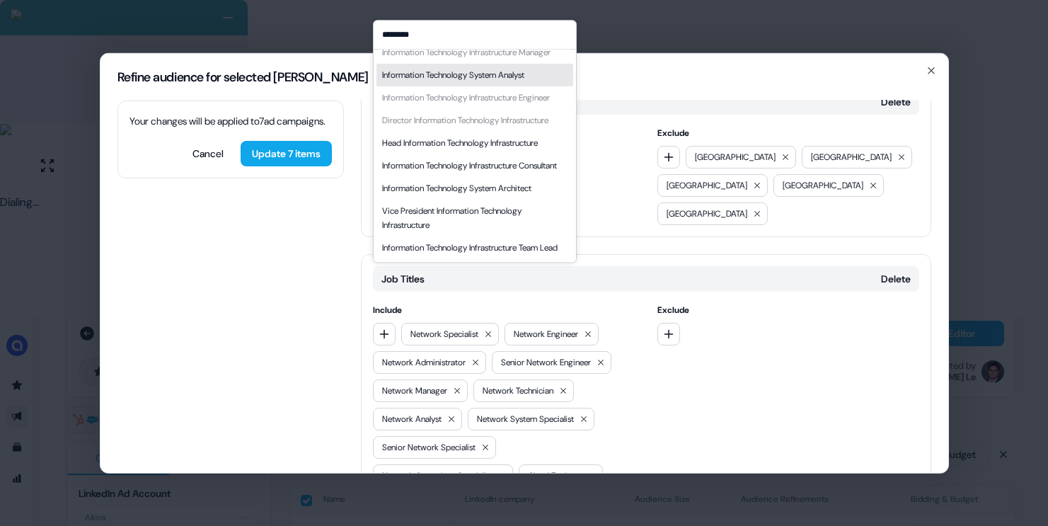
scroll to position [119, 0]
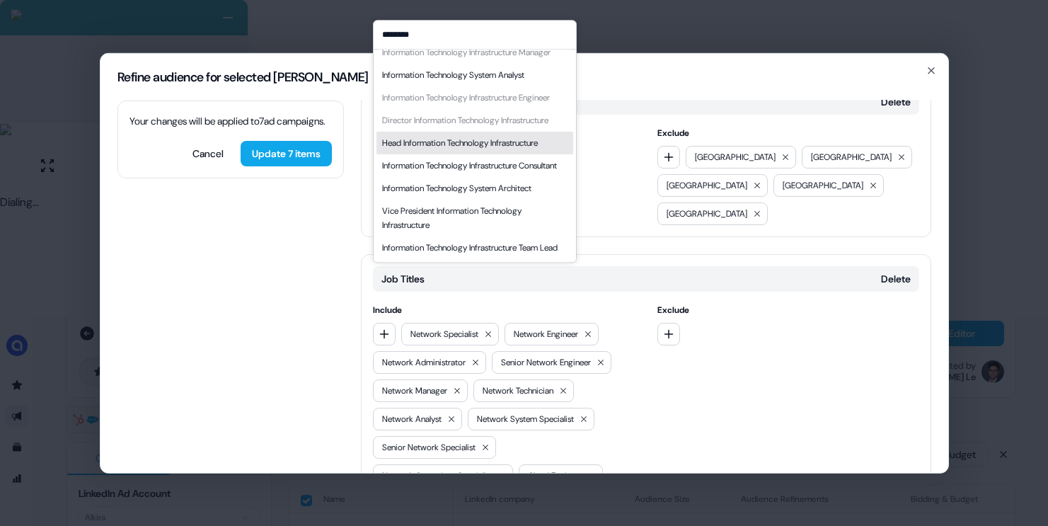
click at [450, 136] on div "Head Information Technology Infrastructure" at bounding box center [460, 143] width 156 height 14
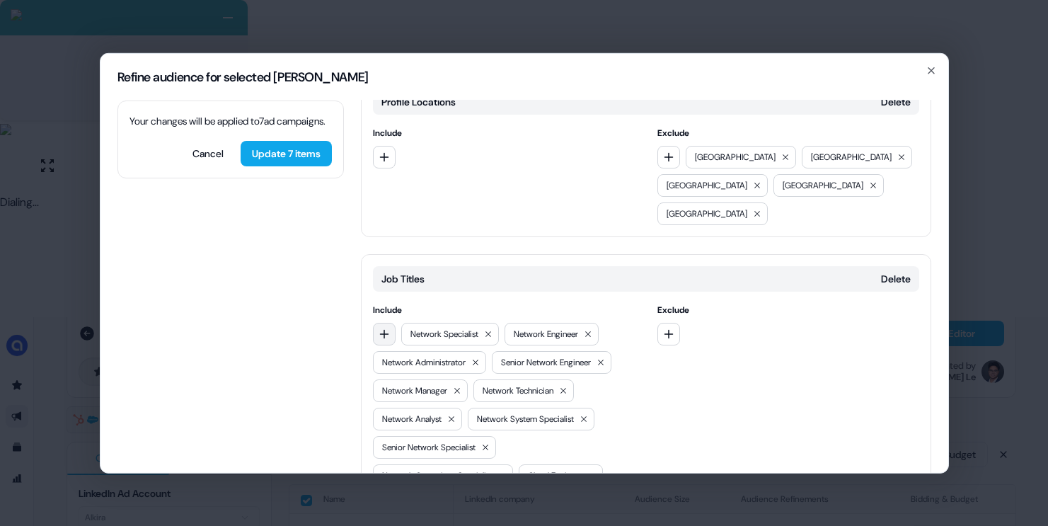
click at [385, 322] on button "button" at bounding box center [384, 333] width 23 height 23
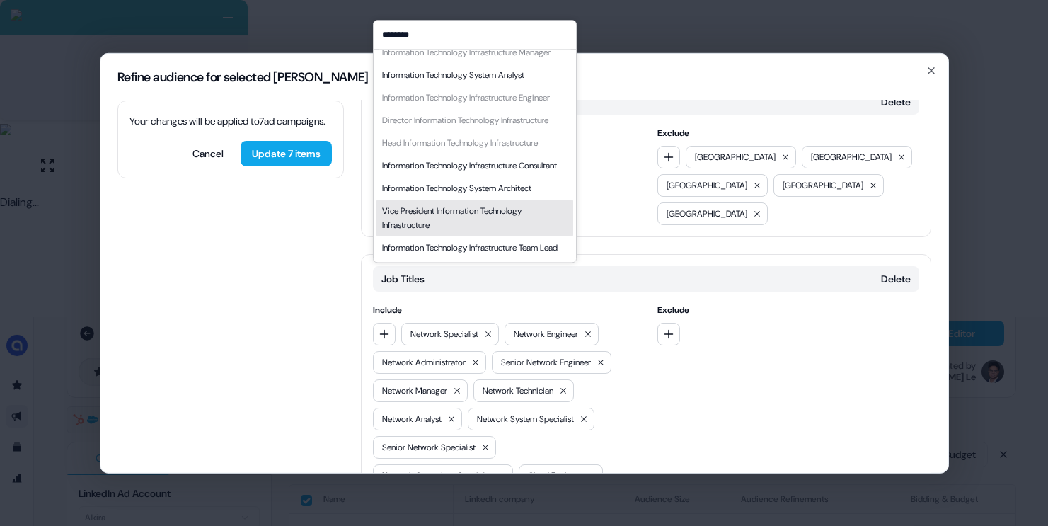
click at [474, 204] on div "Vice President Information Technology Infrastructure" at bounding box center [474, 218] width 185 height 28
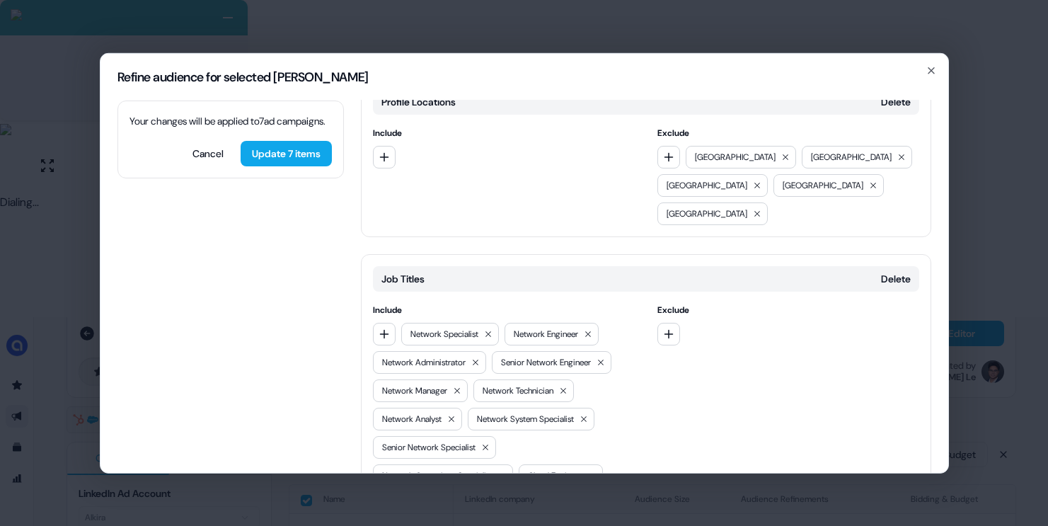
drag, startPoint x: 387, startPoint y: 273, endPoint x: 431, endPoint y: 256, distance: 47.0
click at [387, 328] on icon "button" at bounding box center [384, 333] width 11 height 11
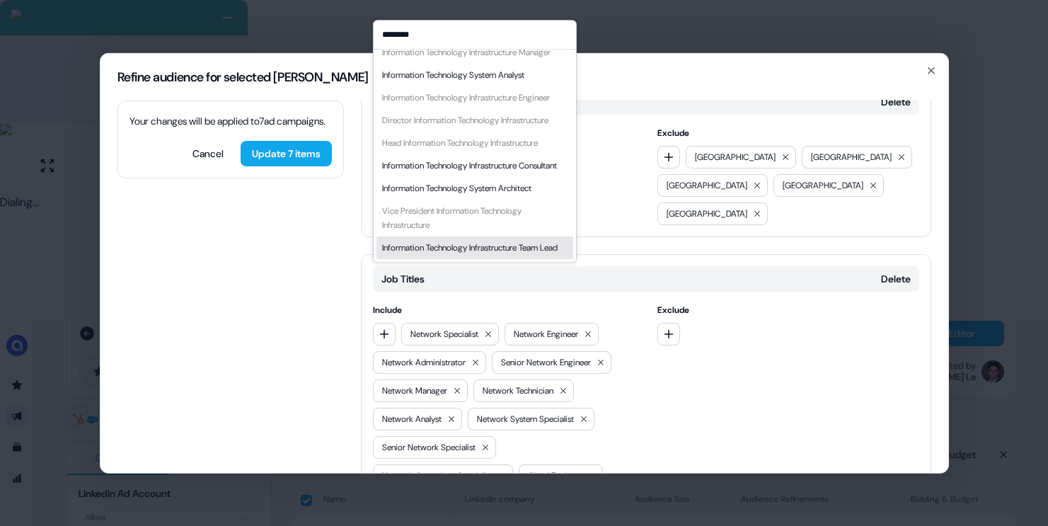
click at [459, 244] on div "Information Technology Infrastructure Team Lead" at bounding box center [470, 248] width 176 height 14
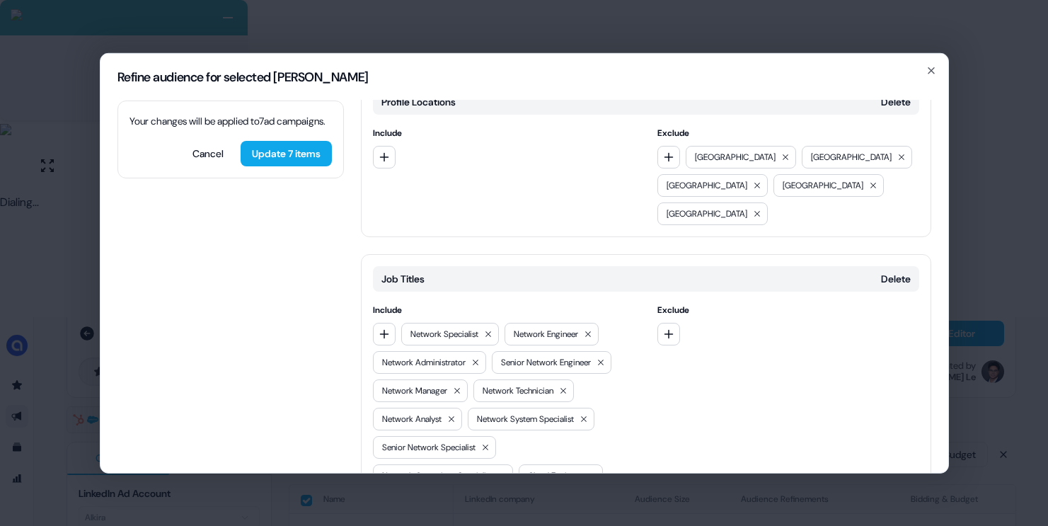
click at [396, 322] on div "Network Specialist Network Engineer Network Administrator Senior Network Engine…" at bounding box center [504, 531] width 262 height 419
click at [390, 322] on button "button" at bounding box center [384, 333] width 23 height 23
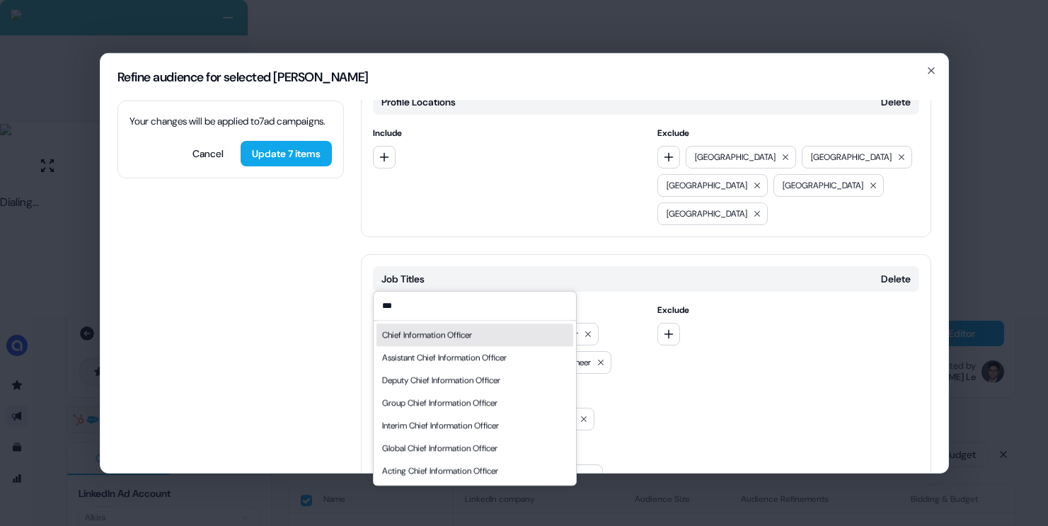
click at [430, 339] on div "Chief Information Officer" at bounding box center [427, 335] width 90 height 14
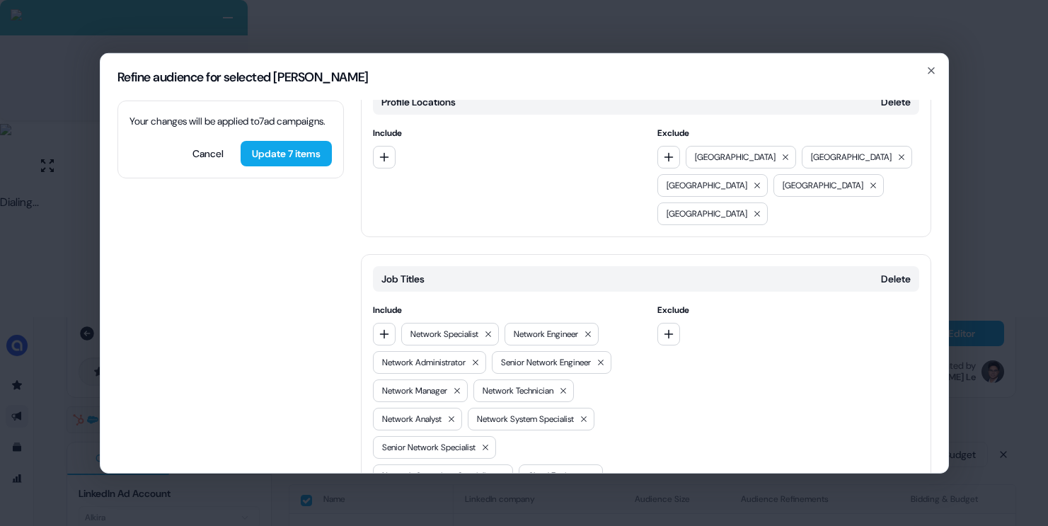
click at [385, 322] on button "button" at bounding box center [384, 333] width 23 height 23
click at [425, 332] on div "Chief Information Security Officer" at bounding box center [443, 335] width 122 height 14
click at [383, 322] on button "button" at bounding box center [384, 333] width 23 height 23
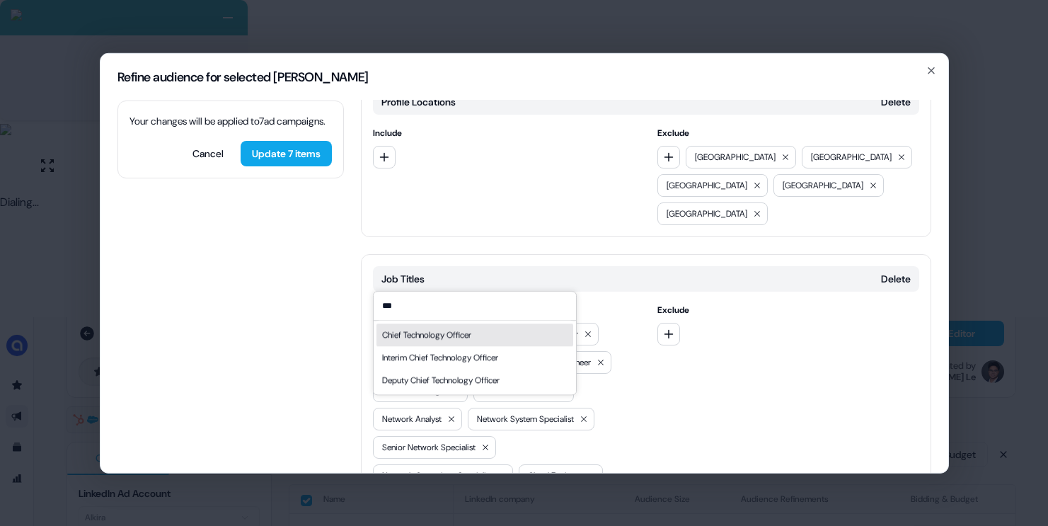
click at [423, 333] on div "Chief Technology Officer" at bounding box center [426, 335] width 89 height 14
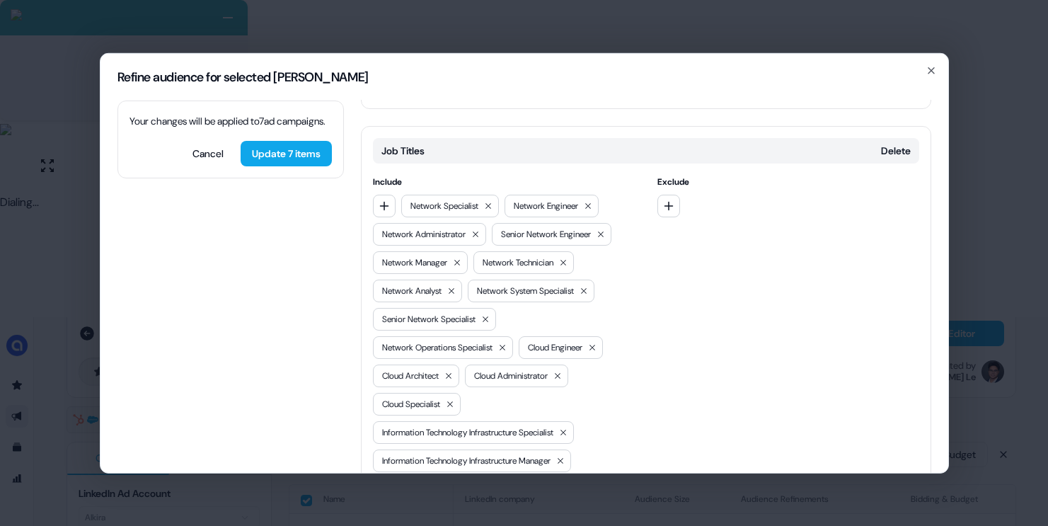
scroll to position [422, 0]
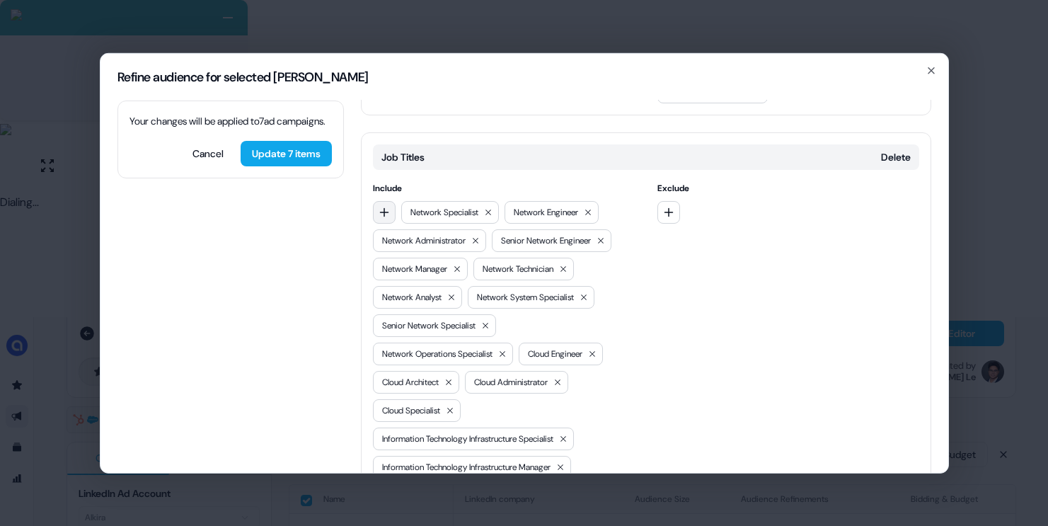
click at [386, 206] on icon "button" at bounding box center [384, 211] width 11 height 11
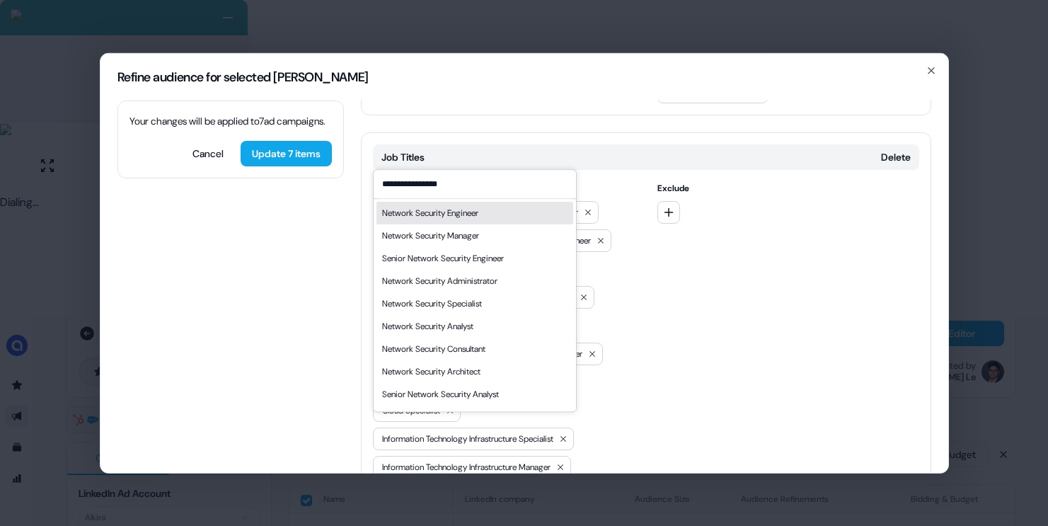
click at [476, 211] on div "Network Security Engineer" at bounding box center [430, 213] width 96 height 14
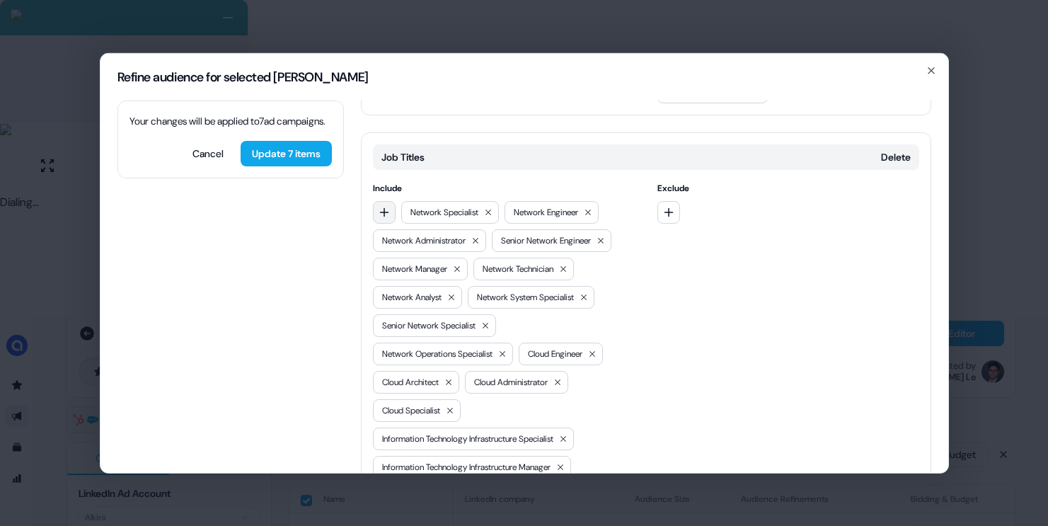
click at [389, 200] on button "button" at bounding box center [384, 211] width 23 height 23
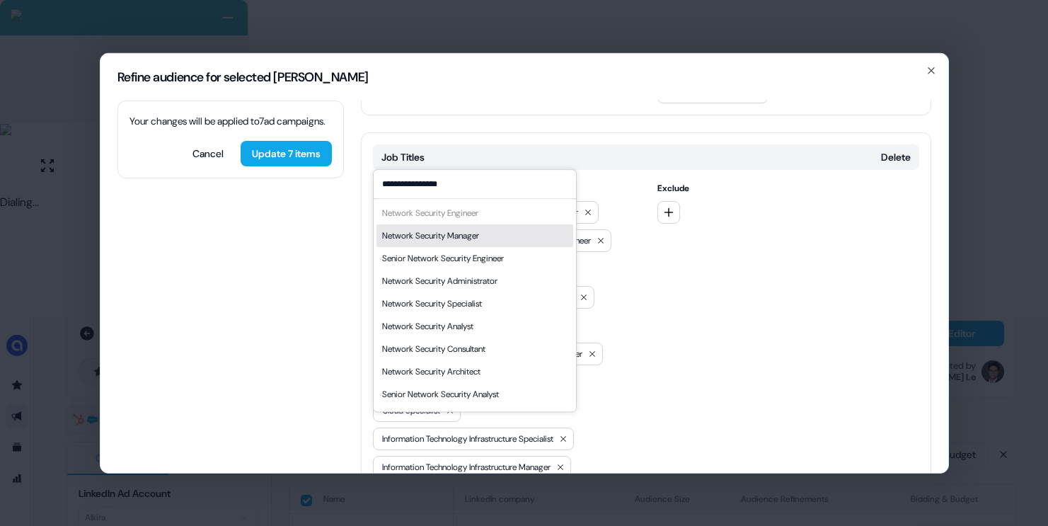
click at [463, 230] on div "Network Security Manager" at bounding box center [430, 236] width 97 height 14
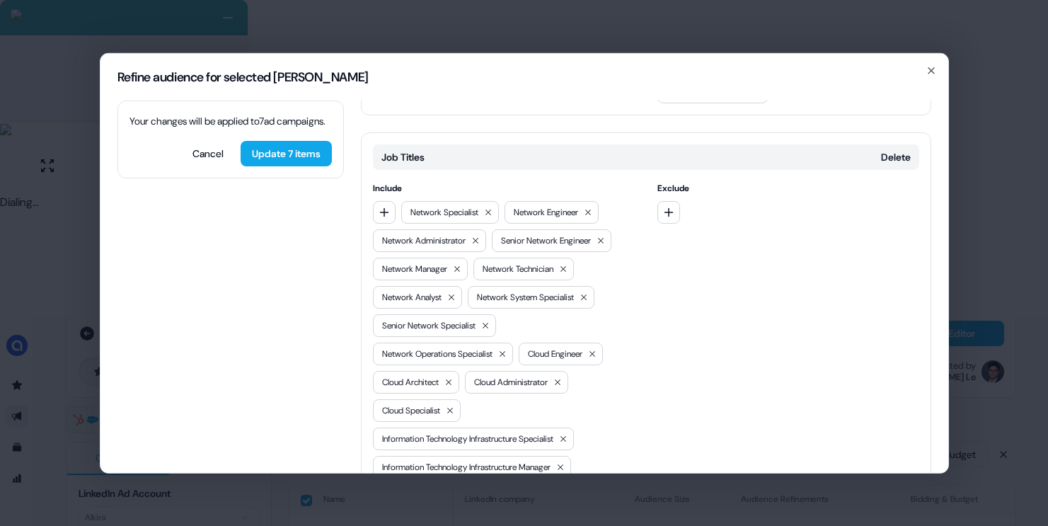
drag, startPoint x: 381, startPoint y: 144, endPoint x: 413, endPoint y: 166, distance: 38.7
click at [381, 200] on button "button" at bounding box center [384, 211] width 23 height 23
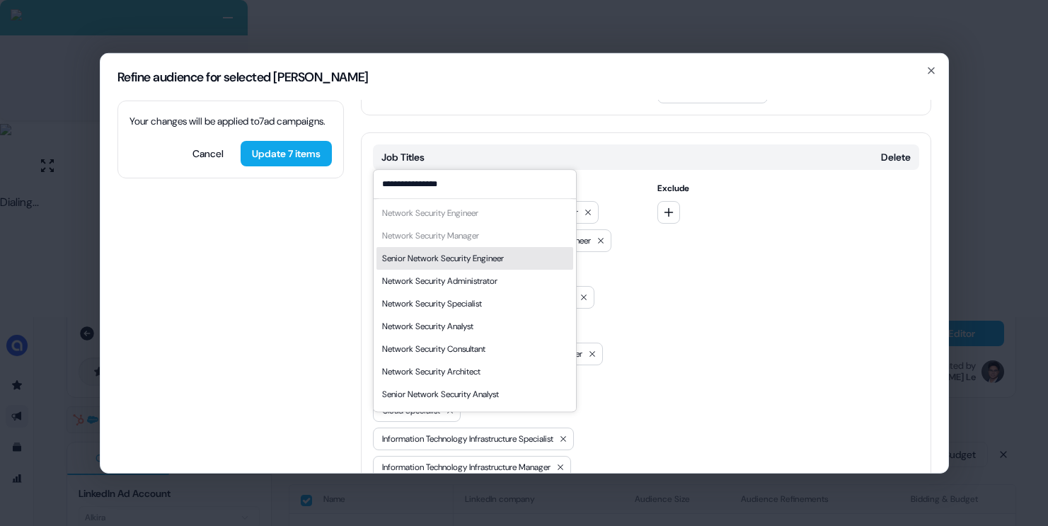
click at [495, 260] on div "Senior Network Security Engineer" at bounding box center [443, 258] width 122 height 14
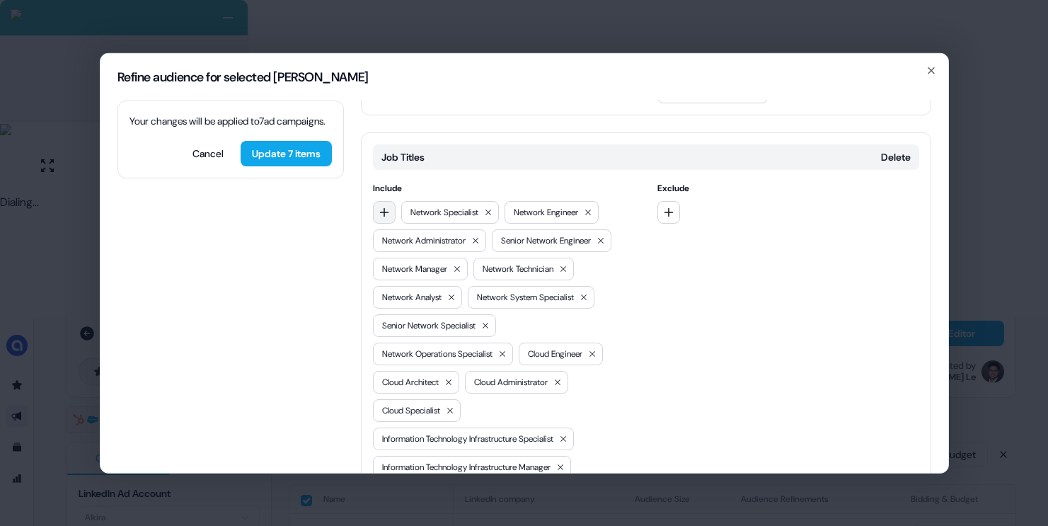
click at [386, 200] on button "button" at bounding box center [384, 211] width 23 height 23
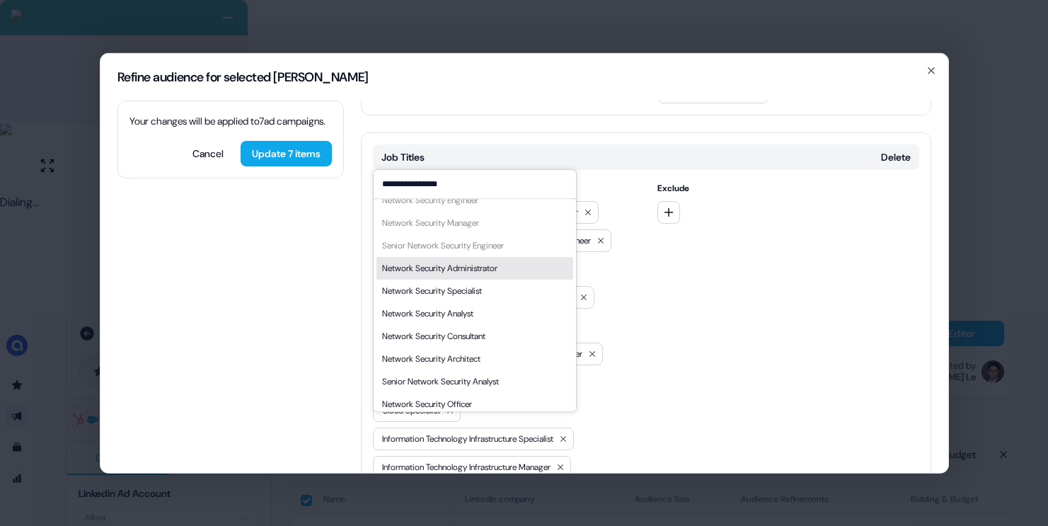
scroll to position [13, 0]
click at [497, 270] on div "Network Security Administrator" at bounding box center [439, 268] width 115 height 14
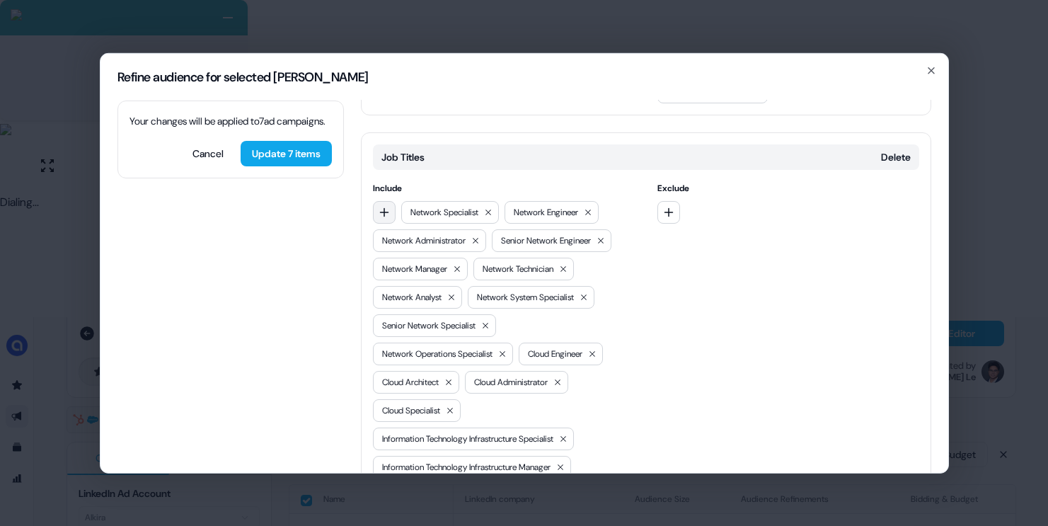
click at [390, 200] on button "button" at bounding box center [384, 211] width 23 height 23
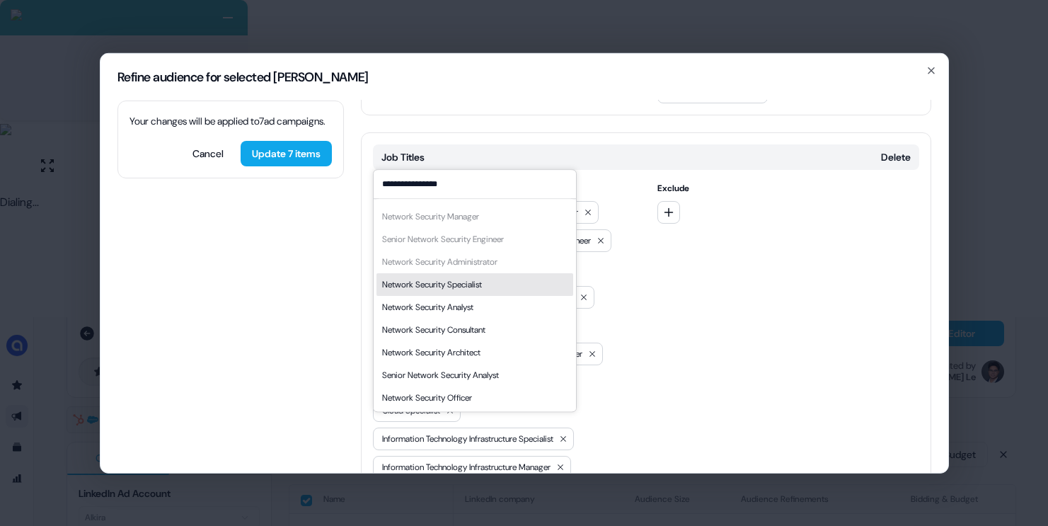
scroll to position [20, 0]
click at [479, 285] on div "Network Security Specialist" at bounding box center [432, 284] width 100 height 14
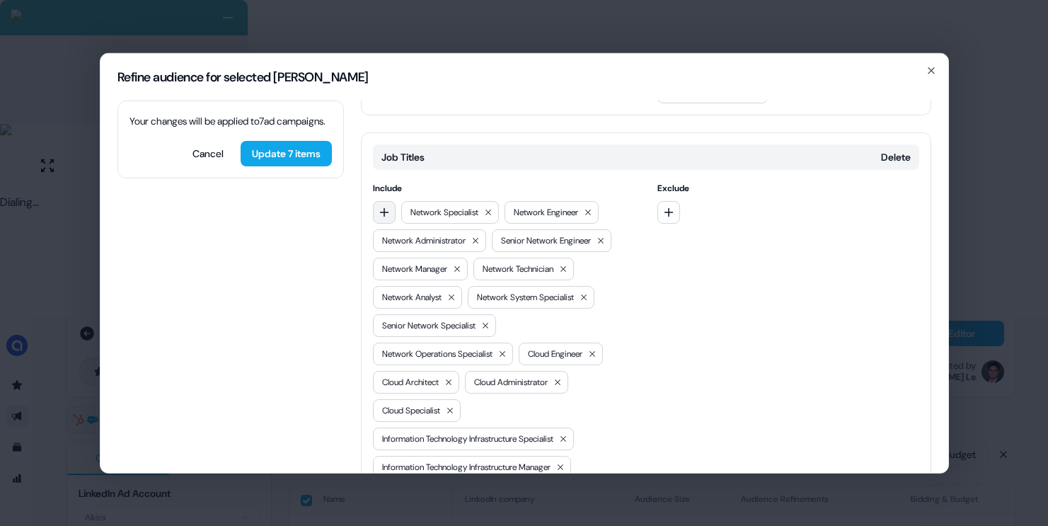
click at [388, 200] on button "button" at bounding box center [384, 211] width 23 height 23
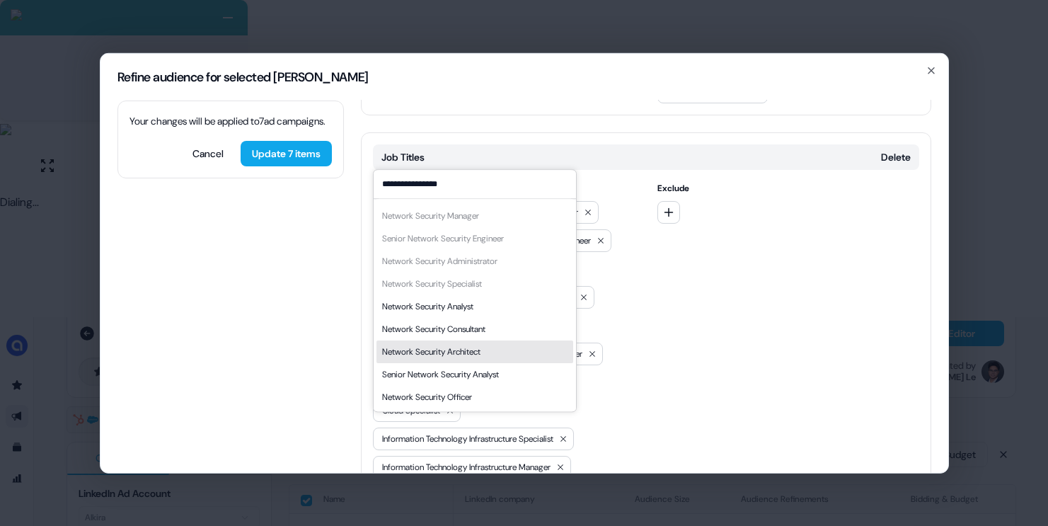
click at [492, 360] on div "Network Security Architect" at bounding box center [474, 351] width 197 height 23
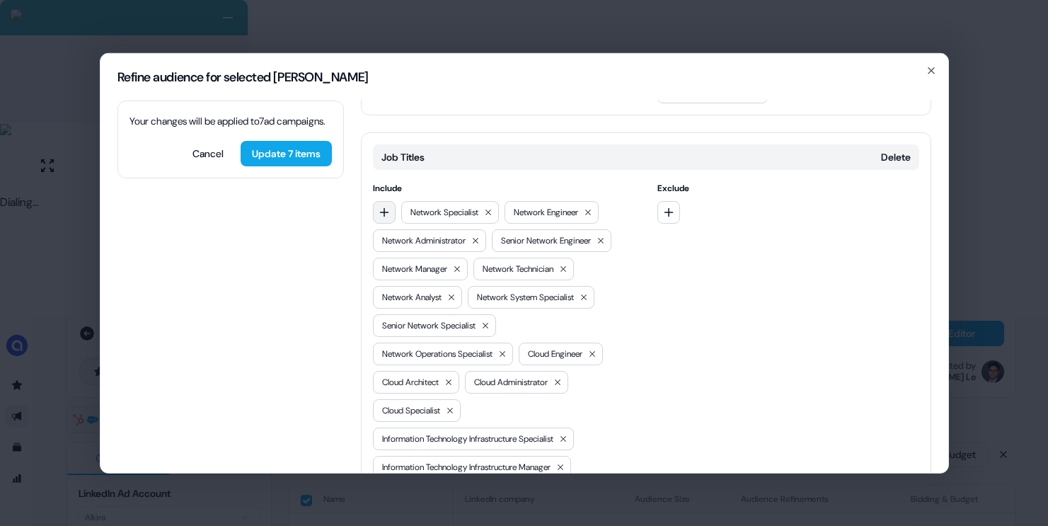
click at [390, 200] on button "button" at bounding box center [384, 211] width 23 height 23
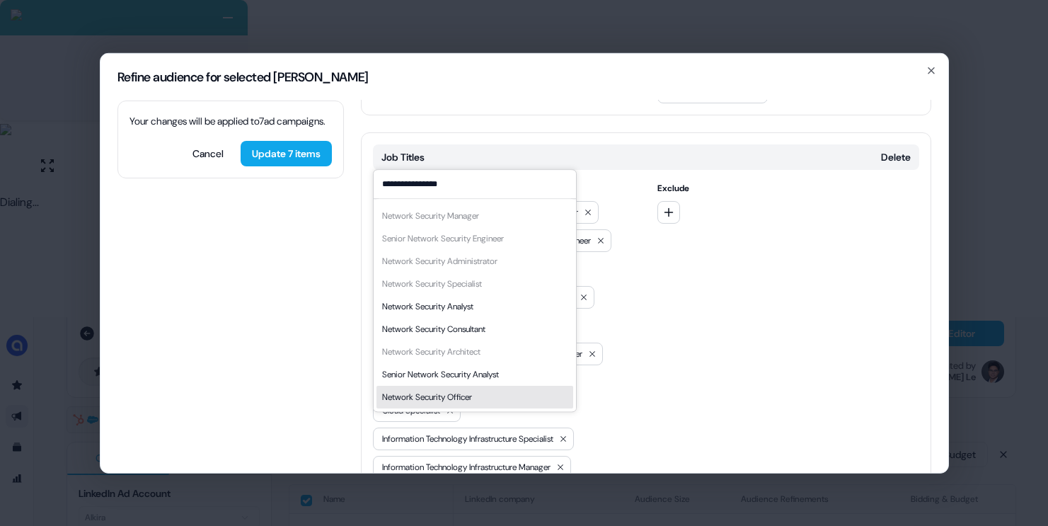
click at [504, 392] on div "Network Security Officer" at bounding box center [474, 397] width 197 height 23
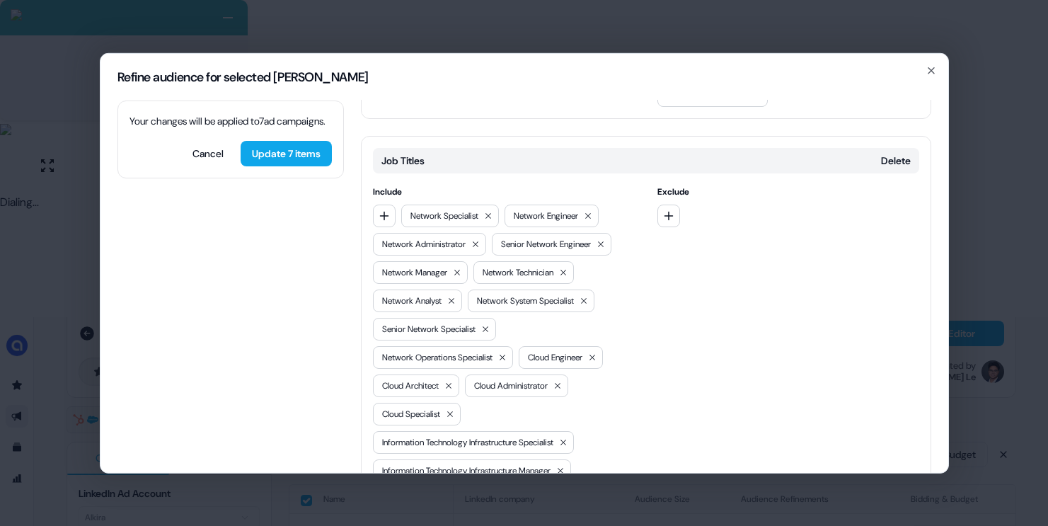
scroll to position [241, 0]
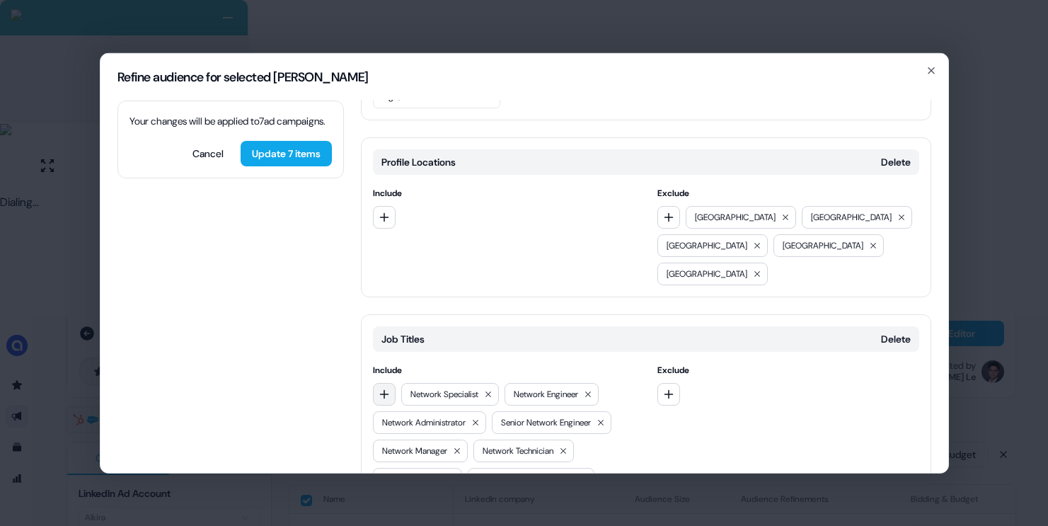
click at [390, 382] on button "button" at bounding box center [384, 393] width 23 height 23
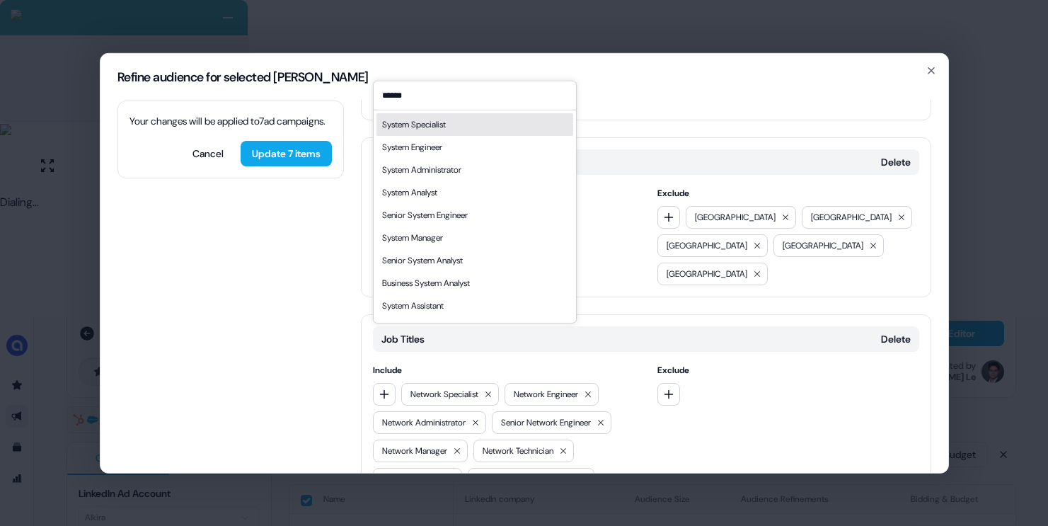
click at [489, 126] on div "System Specialist" at bounding box center [474, 124] width 197 height 23
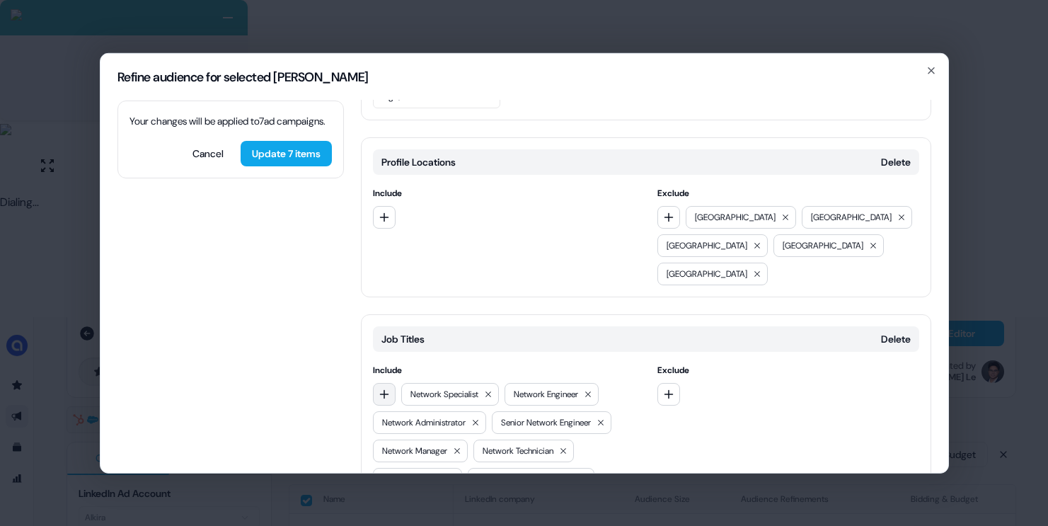
click at [391, 382] on button "button" at bounding box center [384, 393] width 23 height 23
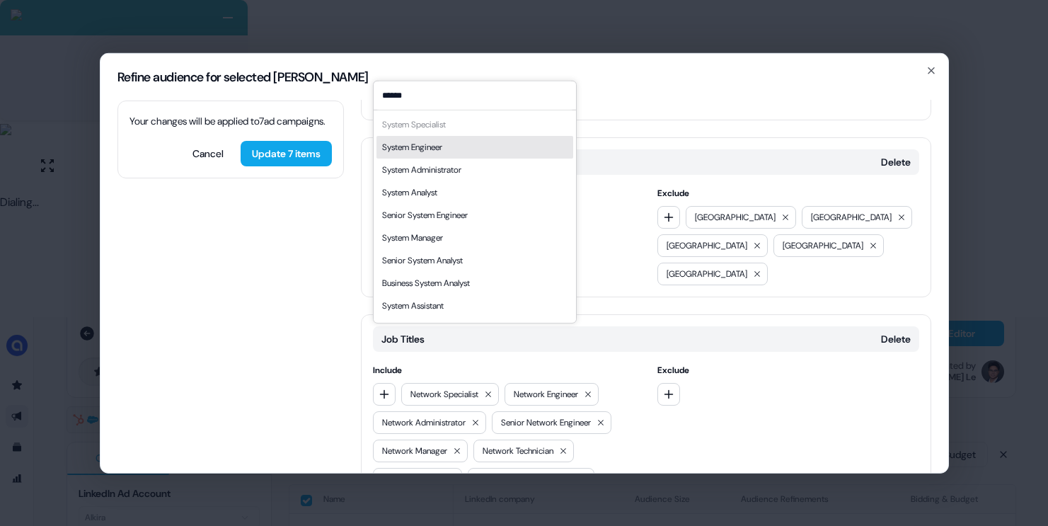
click at [458, 145] on div "System Engineer" at bounding box center [474, 146] width 197 height 23
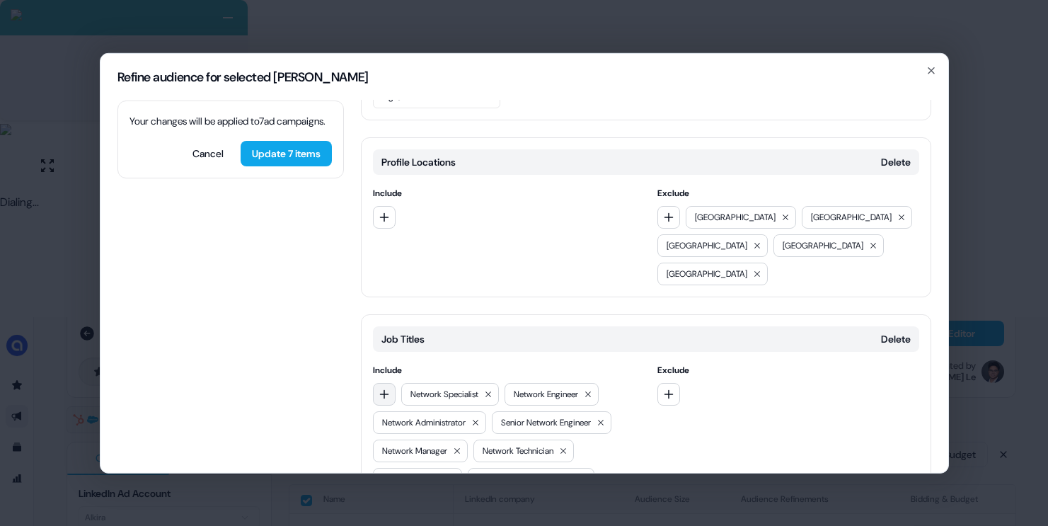
click at [376, 382] on button "button" at bounding box center [384, 393] width 23 height 23
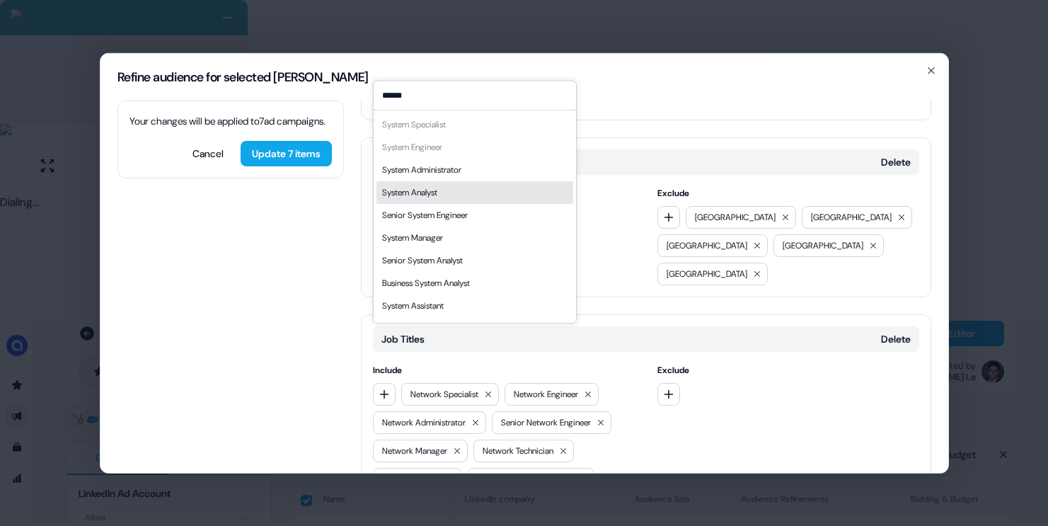
click at [449, 178] on div "System Administrator" at bounding box center [474, 169] width 197 height 23
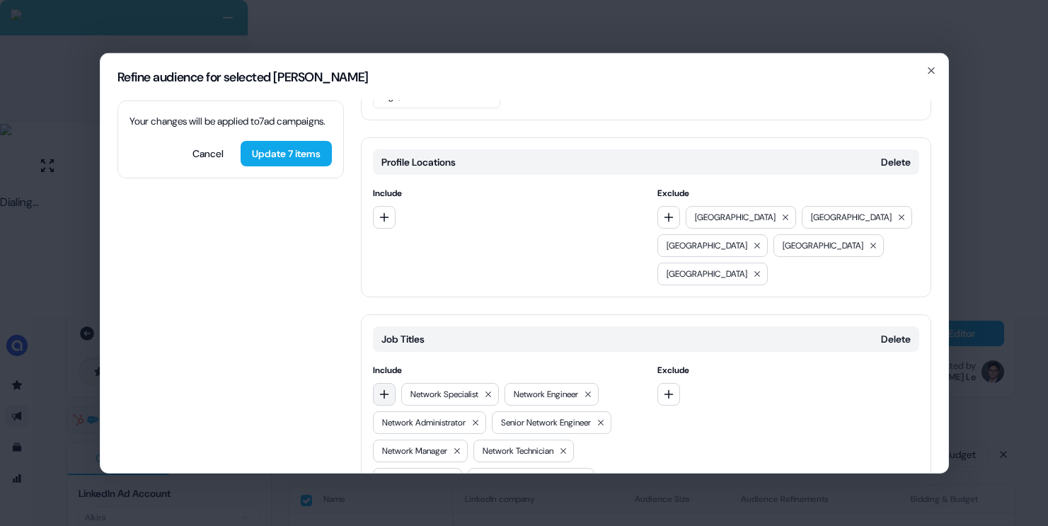
click at [381, 388] on icon "button" at bounding box center [384, 393] width 11 height 11
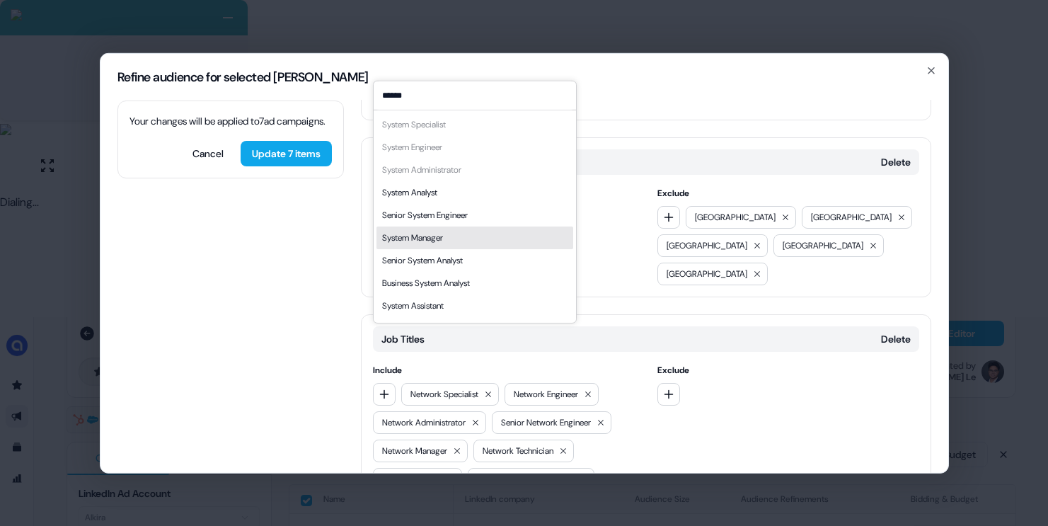
click at [486, 234] on div "System Manager" at bounding box center [474, 237] width 197 height 23
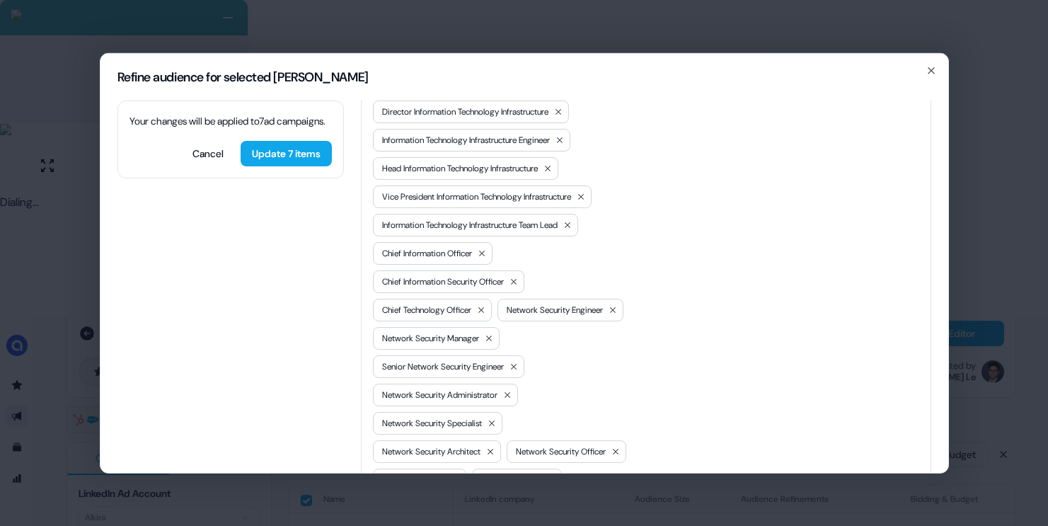
scroll to position [924, 0]
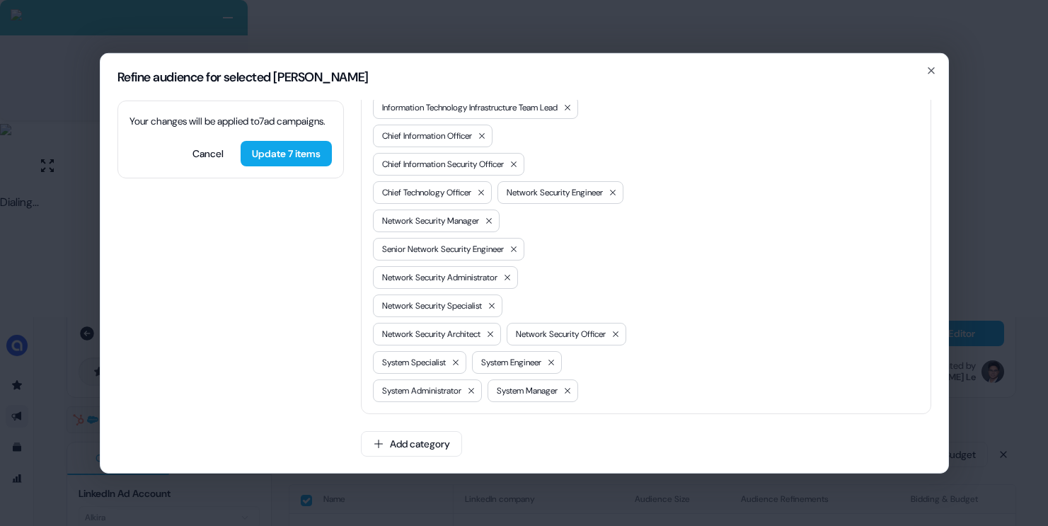
click at [263, 255] on div "Your changes will be applied to 7 [PERSON_NAME] . Cancel Update 7 items Locatio…" at bounding box center [524, 286] width 848 height 372
click at [287, 159] on button "Update 7 items" at bounding box center [286, 152] width 91 height 25
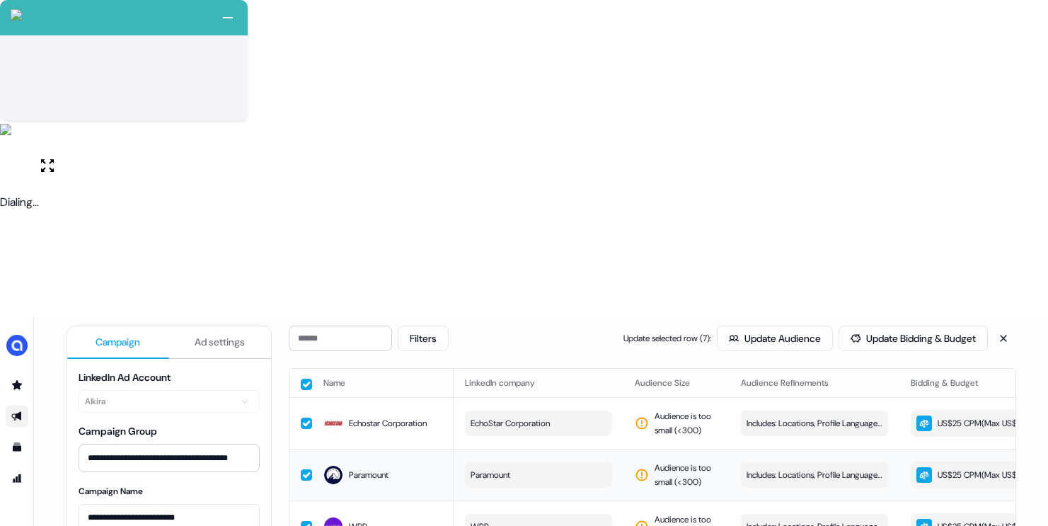
scroll to position [152, 0]
click at [994, 326] on button at bounding box center [1003, 338] width 25 height 25
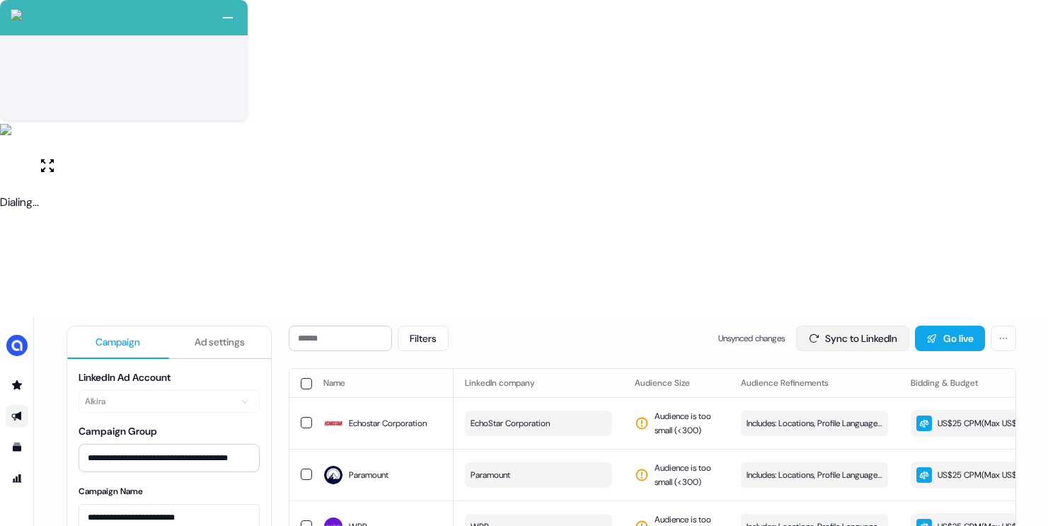
click at [841, 326] on button "Sync to LinkedIn" at bounding box center [852, 338] width 113 height 25
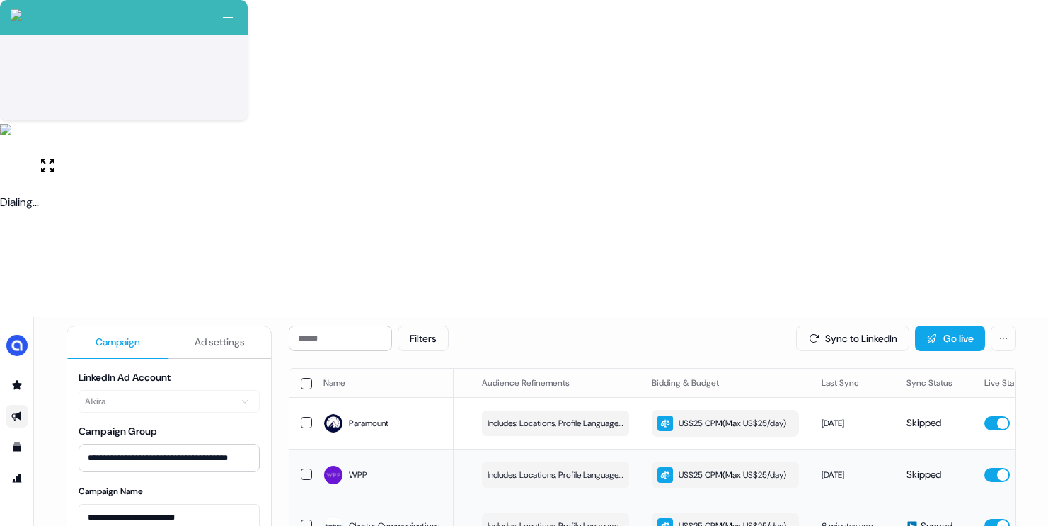
scroll to position [0, 0]
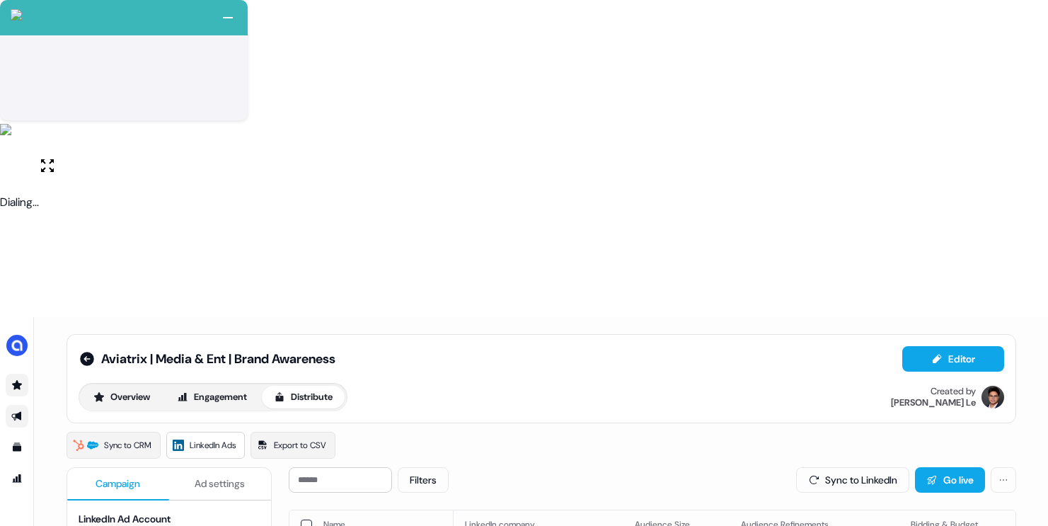
click at [18, 374] on link "Go to prospects" at bounding box center [17, 385] width 23 height 23
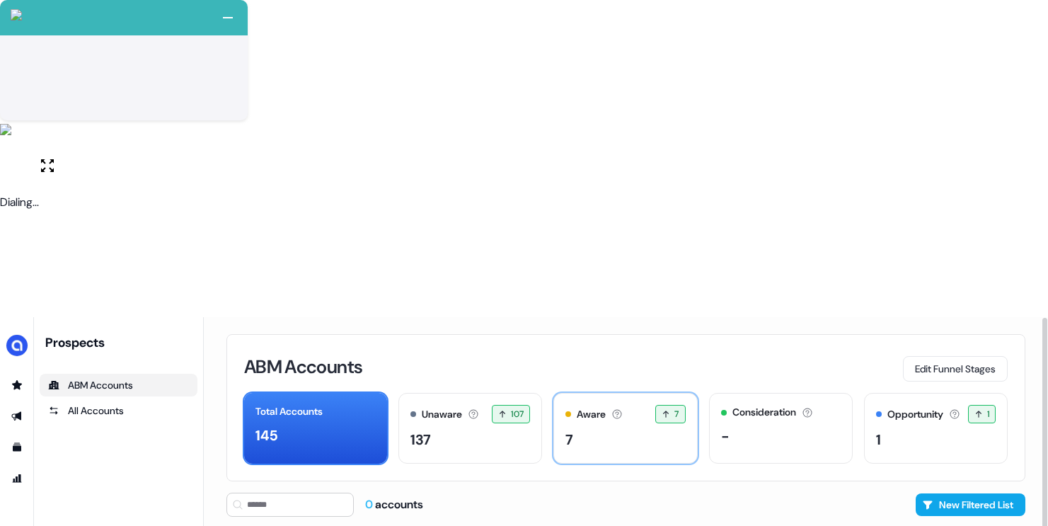
click at [613, 429] on div "7" at bounding box center [625, 439] width 120 height 21
click at [616, 429] on div "7" at bounding box center [625, 439] width 120 height 21
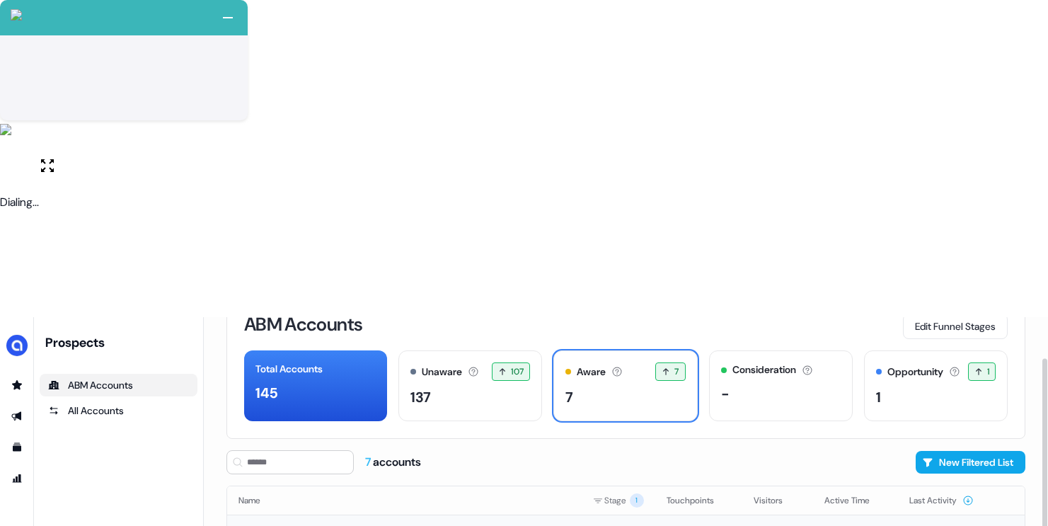
scroll to position [50, 0]
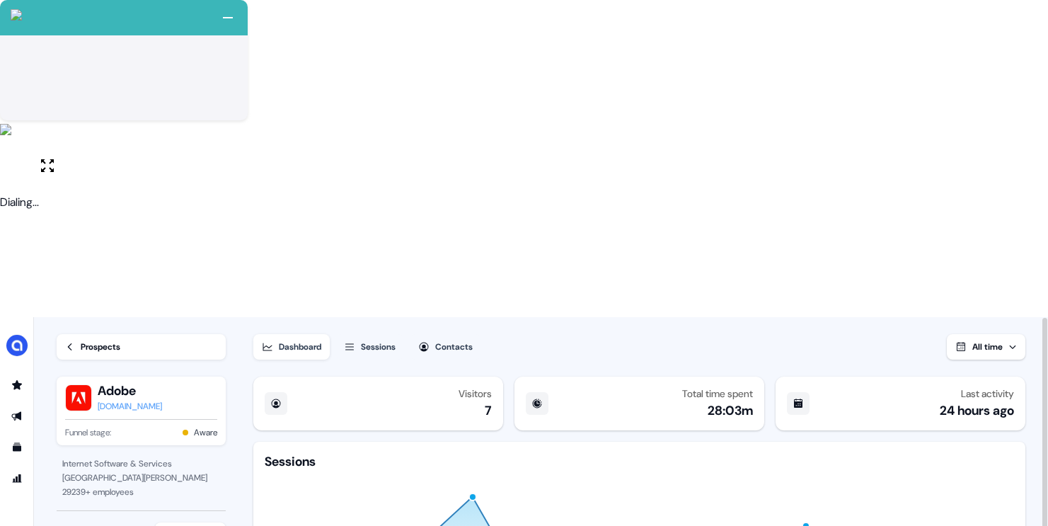
click at [983, 340] on div "All time" at bounding box center [987, 347] width 30 height 14
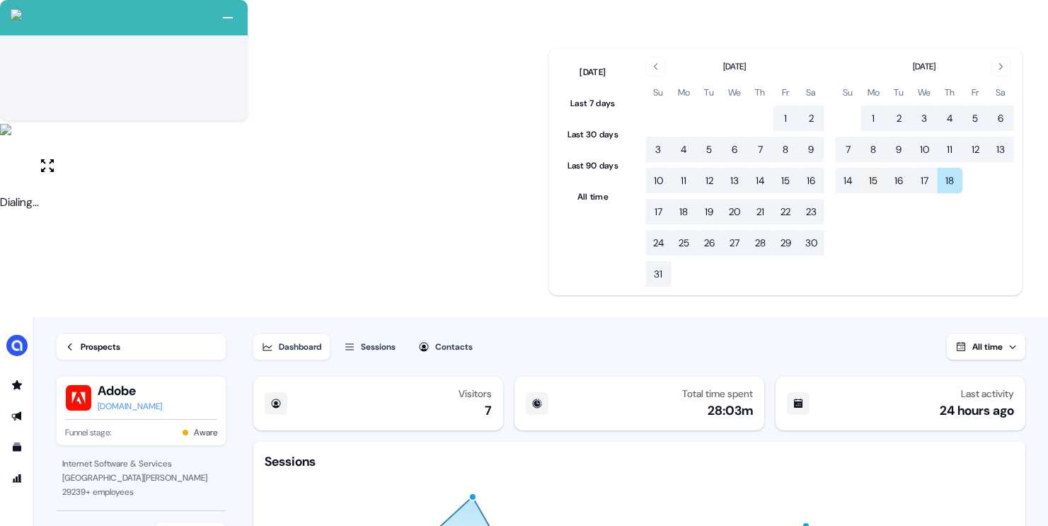
click at [880, 180] on button "15" at bounding box center [873, 180] width 25 height 25
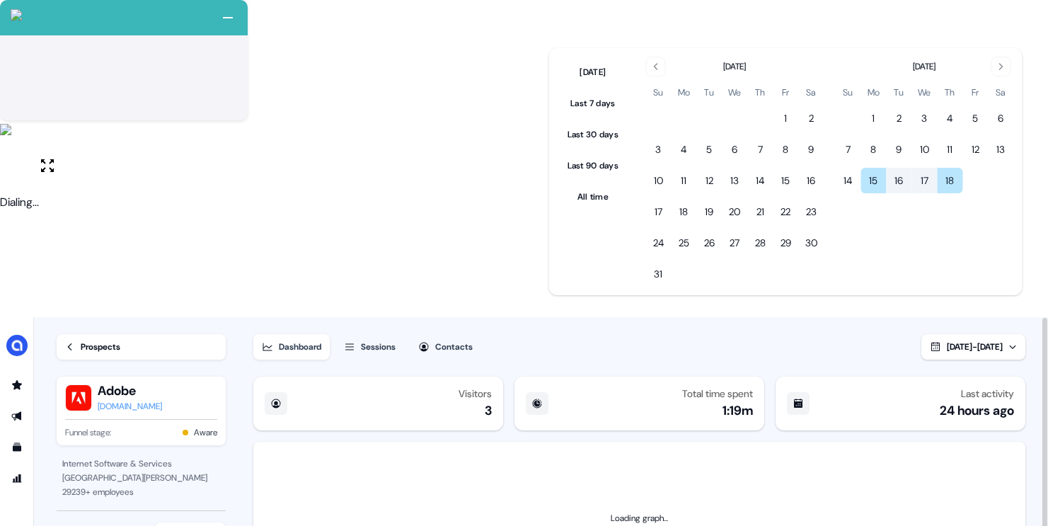
click at [522, 317] on div "Dashboard Sessions Contacts Sep 15, 2025 - Sep 18, 2025" at bounding box center [639, 338] width 772 height 42
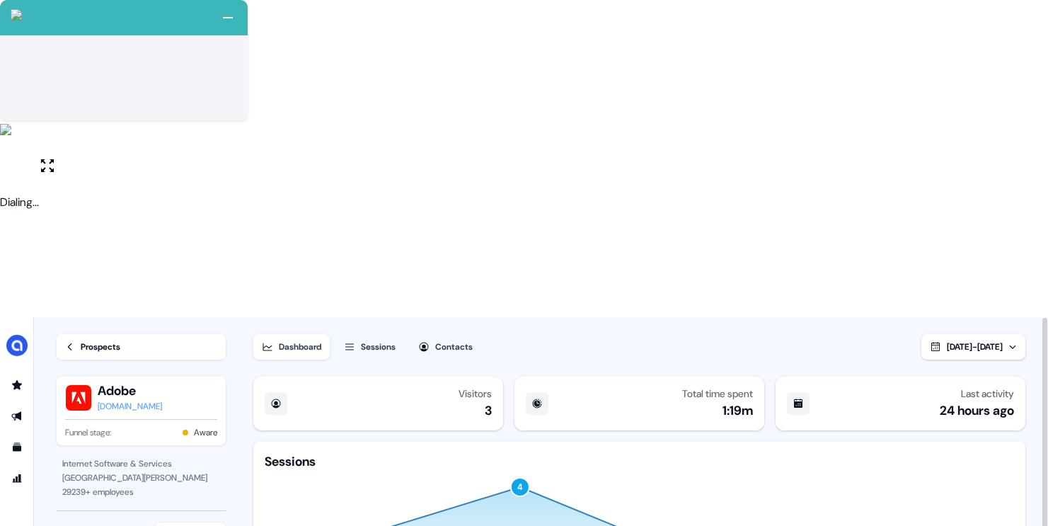
click at [137, 334] on link "Prospects" at bounding box center [141, 346] width 169 height 25
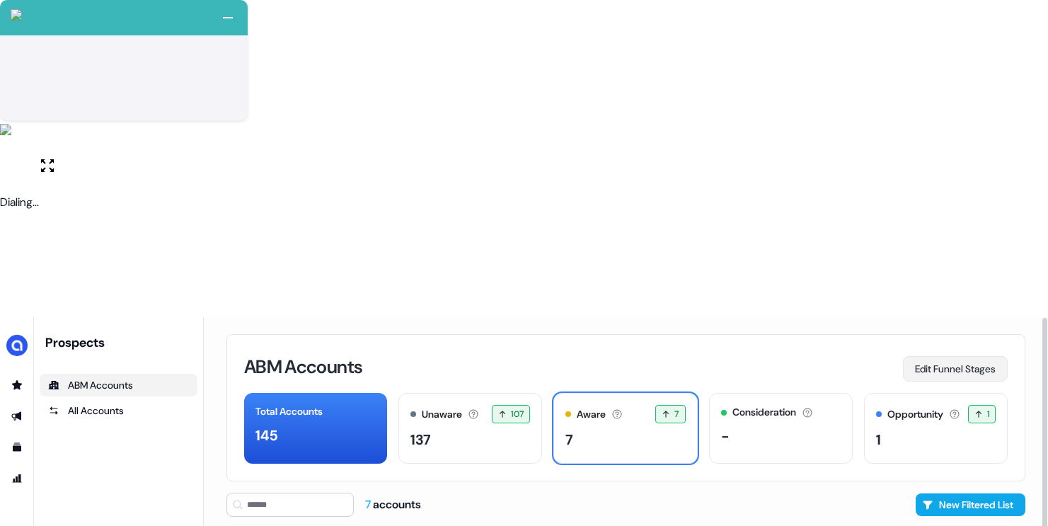
click at [953, 356] on button "Edit Funnel Stages" at bounding box center [955, 368] width 105 height 25
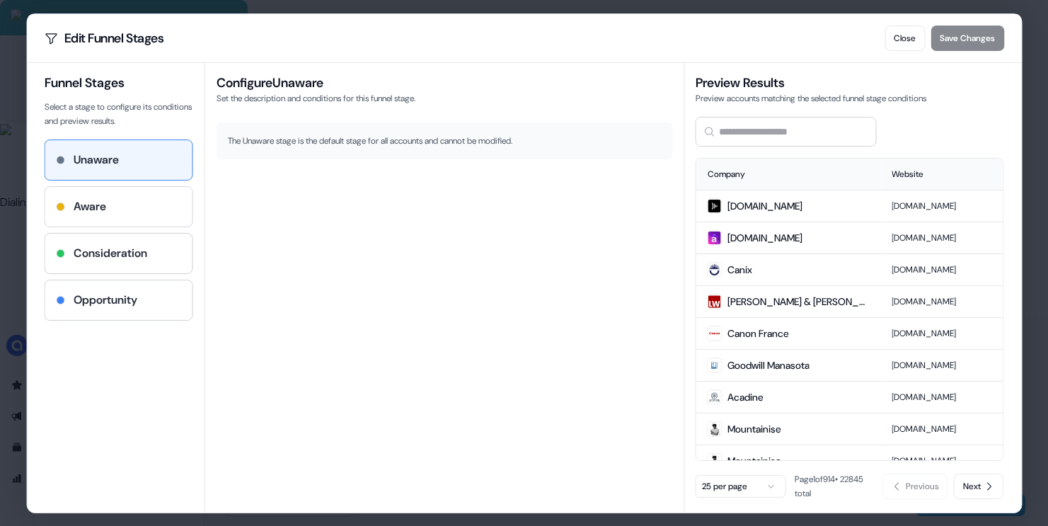
click at [170, 199] on div "Aware" at bounding box center [118, 206] width 125 height 17
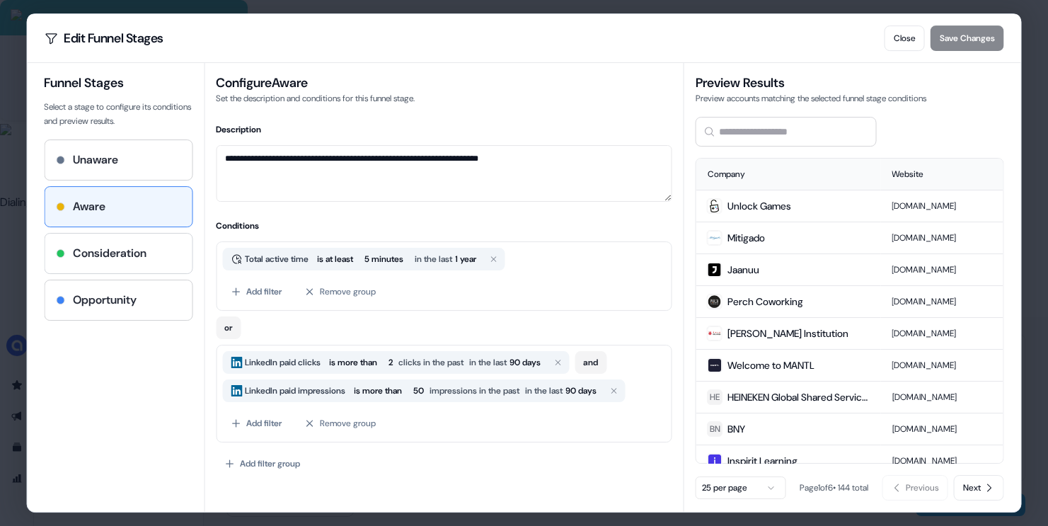
click at [159, 237] on div "Consideration" at bounding box center [118, 254] width 147 height 40
type textarea "**********"
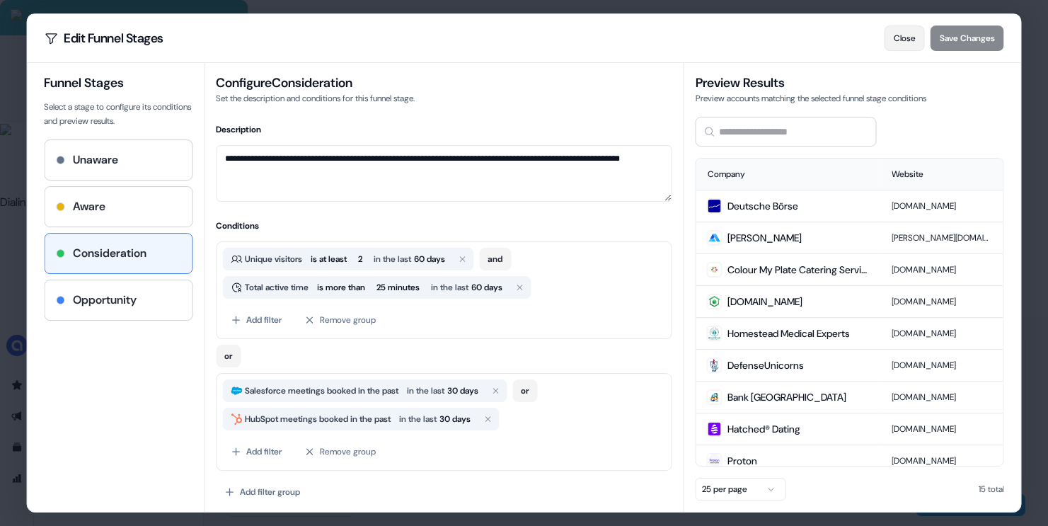
click at [901, 38] on button "Close" at bounding box center [905, 37] width 40 height 25
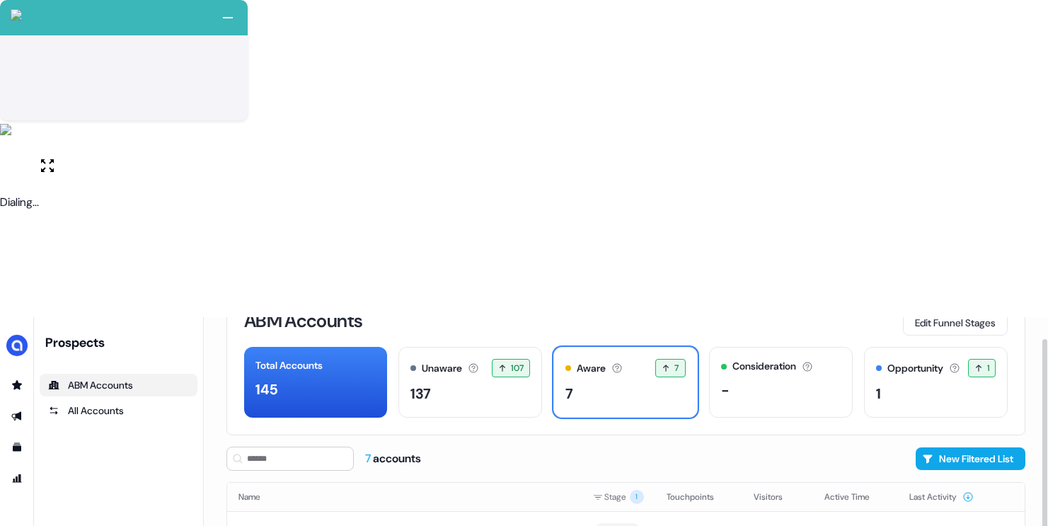
scroll to position [50, 0]
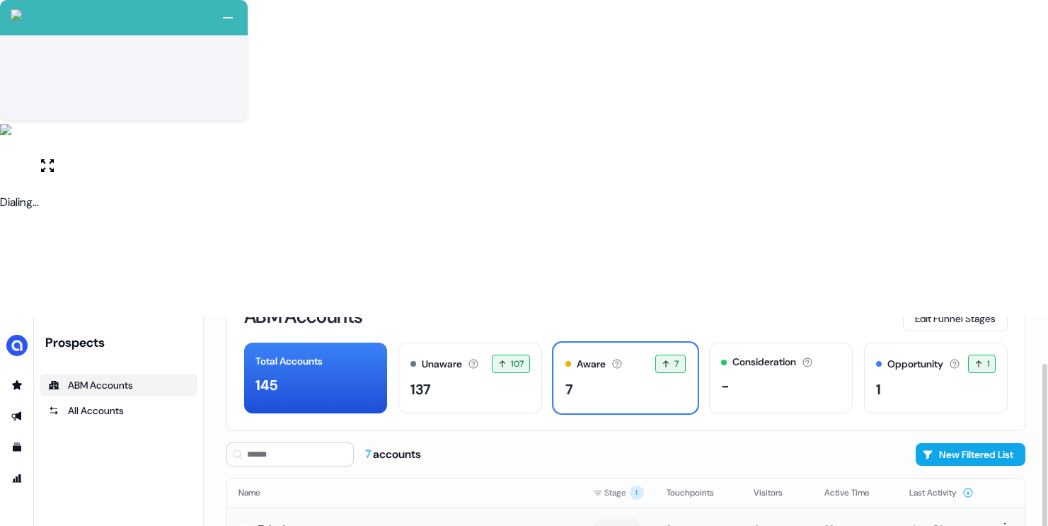
click at [449, 507] on td "Takeda" at bounding box center [404, 528] width 355 height 43
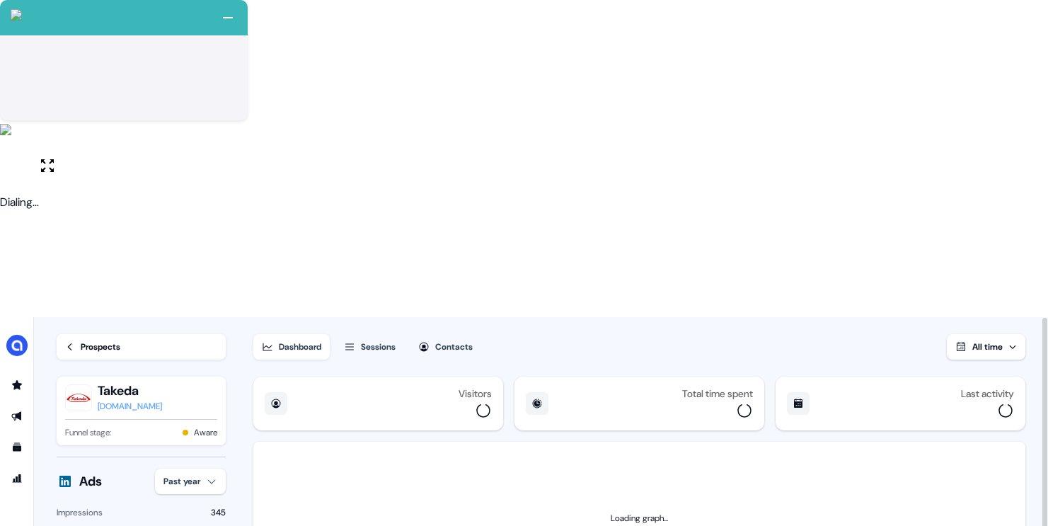
click at [970, 334] on button "All time" at bounding box center [986, 346] width 79 height 25
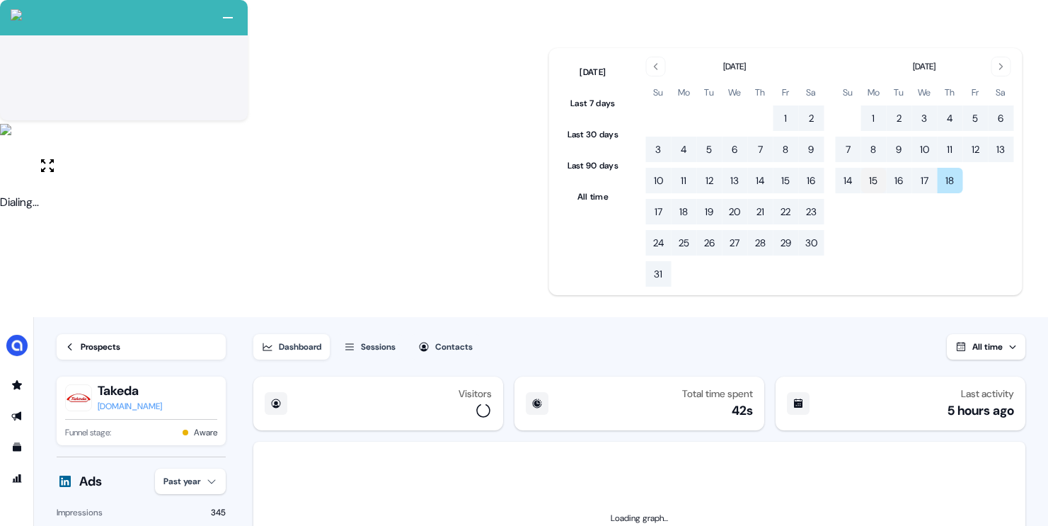
click at [870, 178] on button "15" at bounding box center [873, 180] width 25 height 25
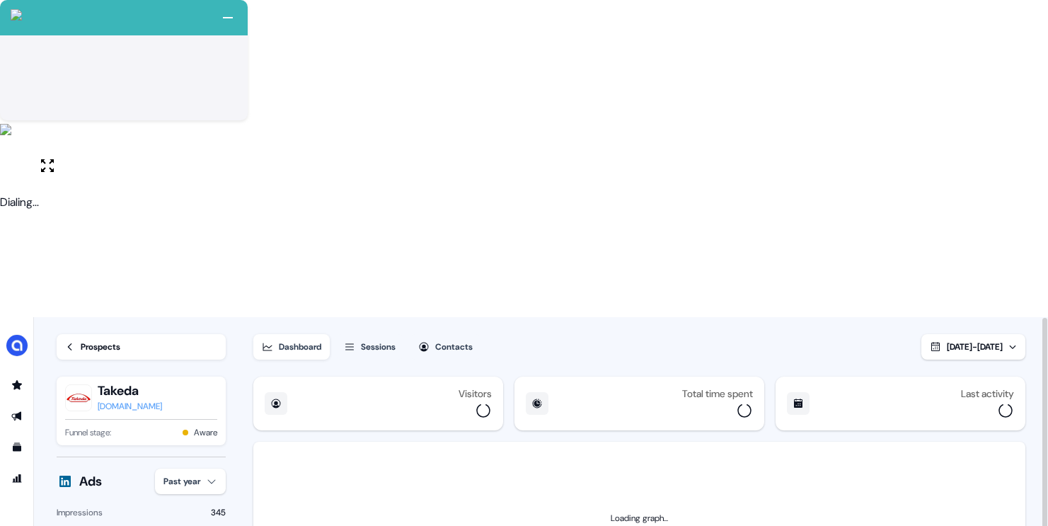
click at [785, 317] on div "Dashboard Sessions Contacts Sep 15, 2025 - Sep 18, 2025" at bounding box center [639, 338] width 772 height 42
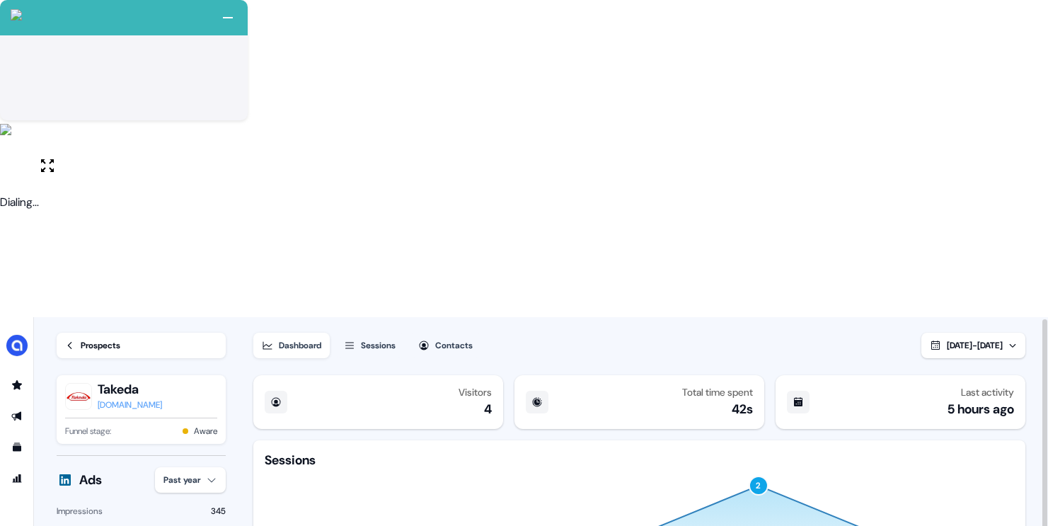
click at [429, 341] on icon "button" at bounding box center [424, 345] width 9 height 9
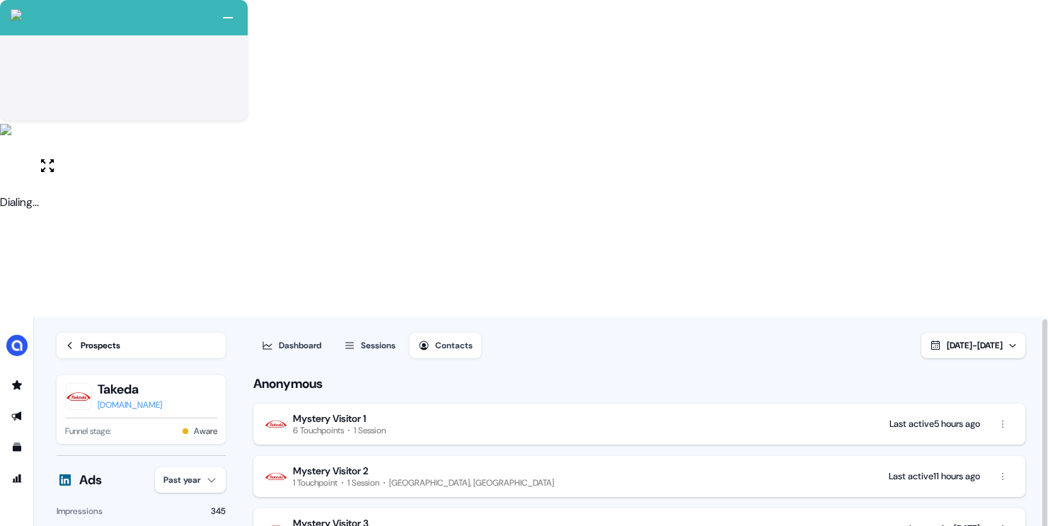
click at [348, 340] on icon "button" at bounding box center [349, 345] width 11 height 11
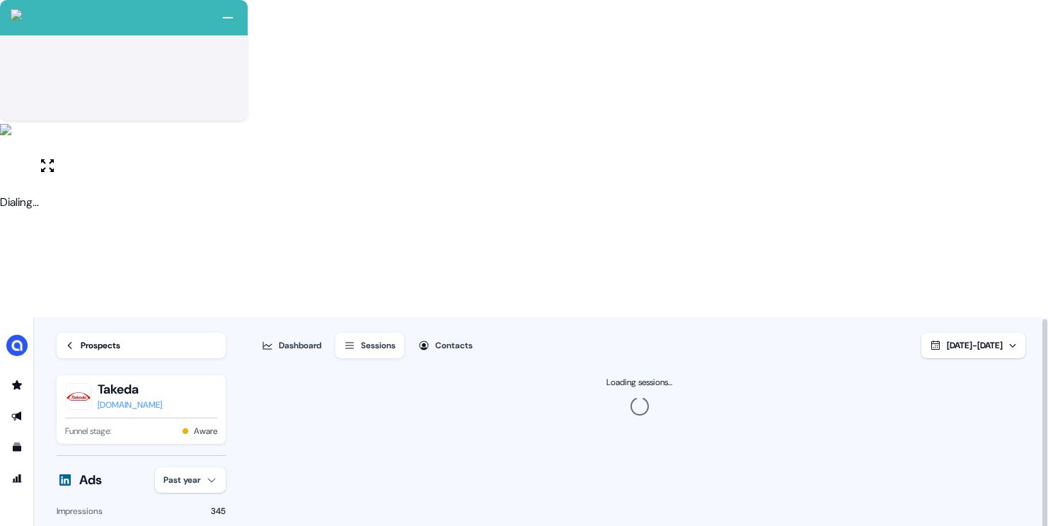
click at [311, 338] on div "Dashboard" at bounding box center [300, 345] width 42 height 14
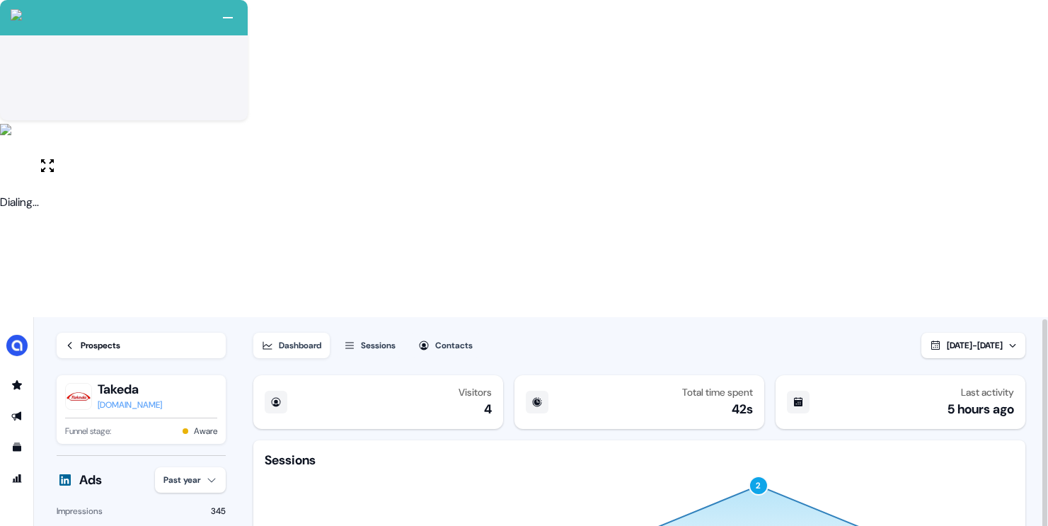
click at [354, 468] on icon "15 Sep 16 Sep 17 Sep Today 2" at bounding box center [639, 536] width 749 height 136
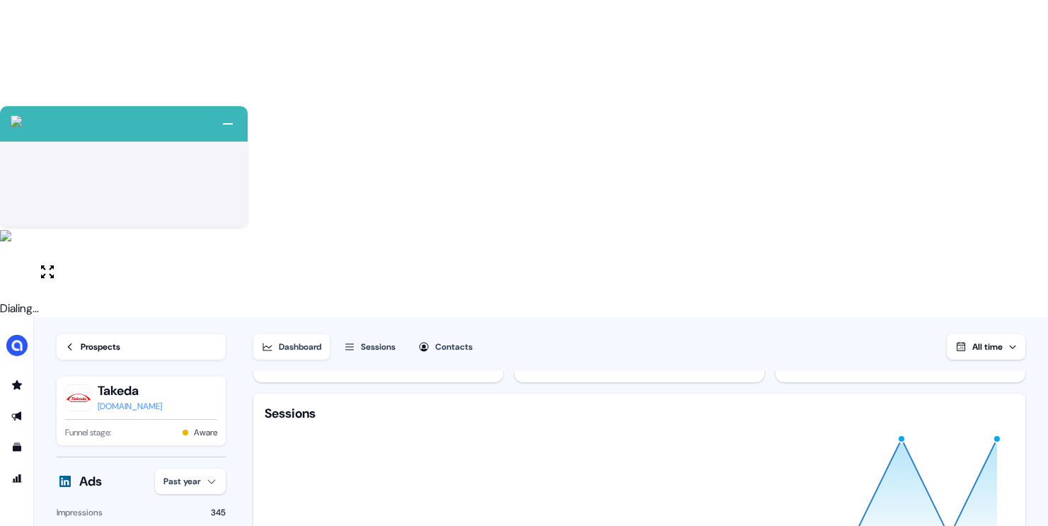
scroll to position [56, 0]
click at [998, 341] on span "All time" at bounding box center [987, 346] width 30 height 11
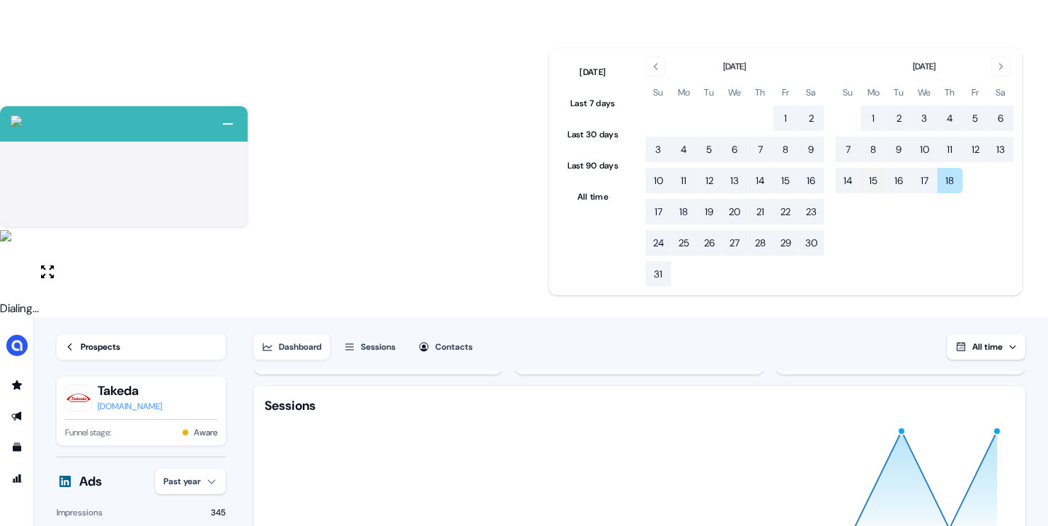
click at [875, 176] on button "15" at bounding box center [873, 180] width 25 height 25
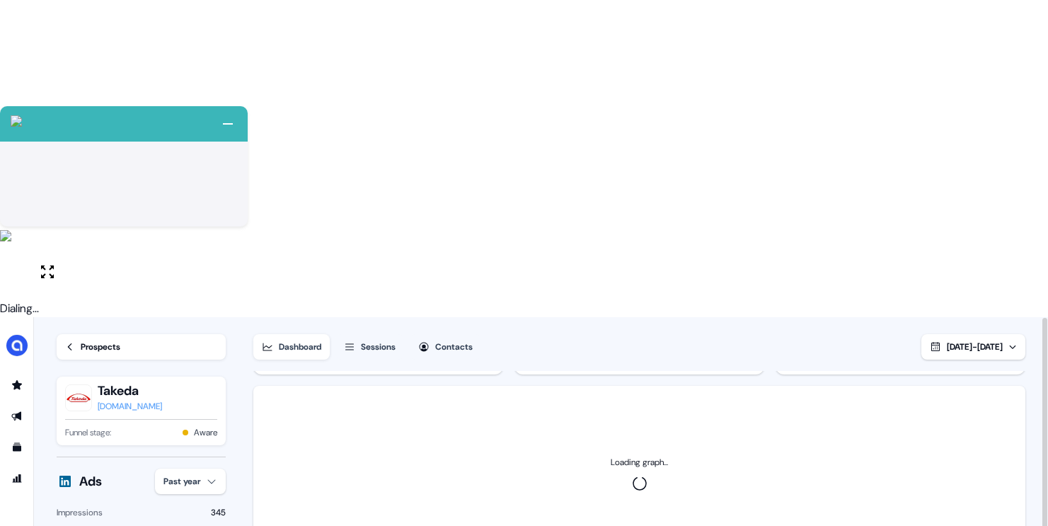
click at [608, 317] on div "Dashboard Sessions Contacts [DATE] - [DATE]" at bounding box center [639, 338] width 772 height 42
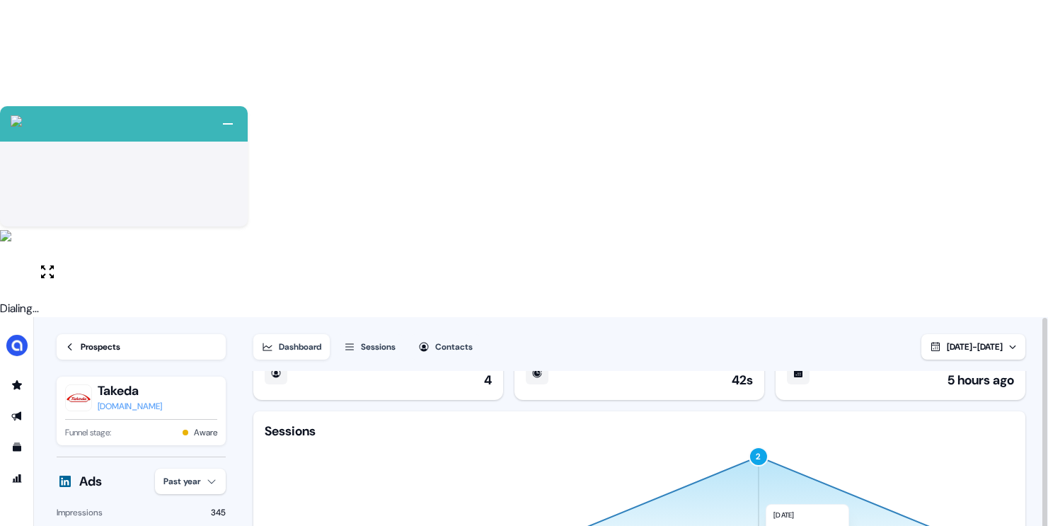
scroll to position [0, 0]
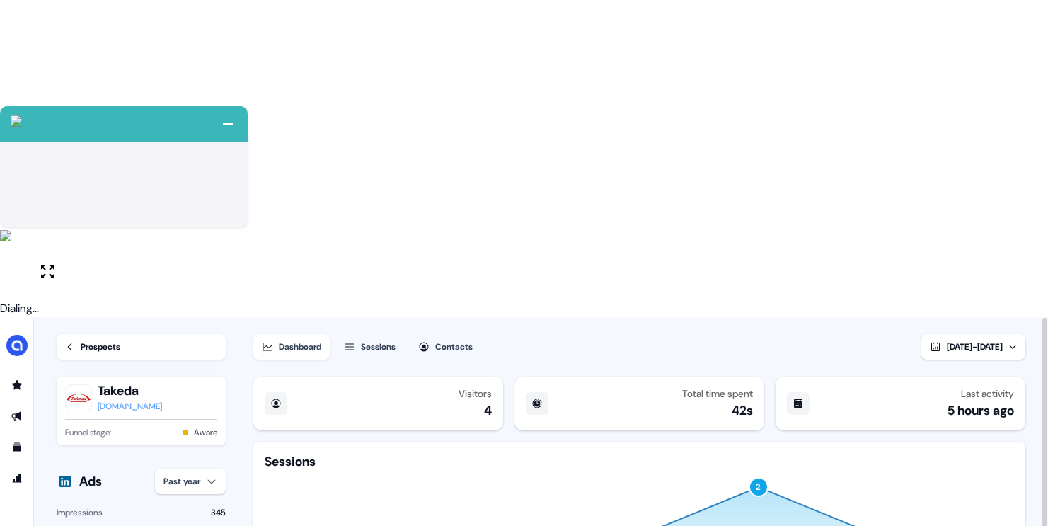
click at [99, 340] on div "Prospects" at bounding box center [101, 347] width 40 height 14
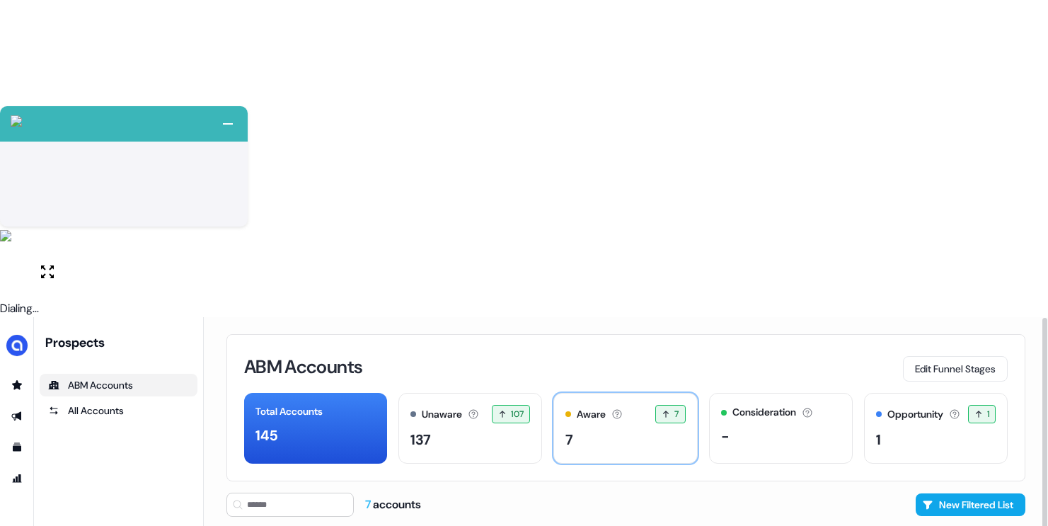
click at [610, 393] on div "Aware Accounts with 5+ minutes of usage or significant LinkedIn ad engagement! …" at bounding box center [625, 428] width 144 height 71
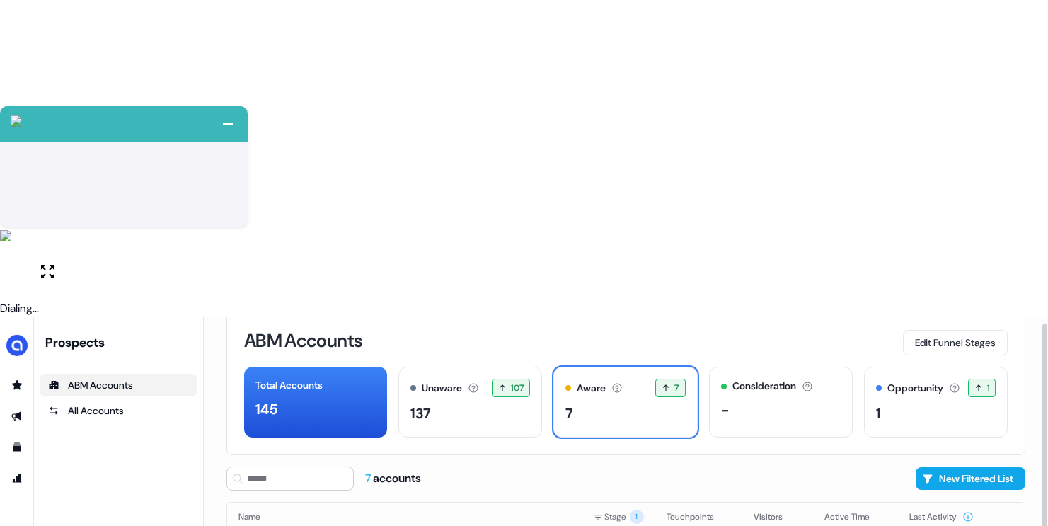
scroll to position [30, 0]
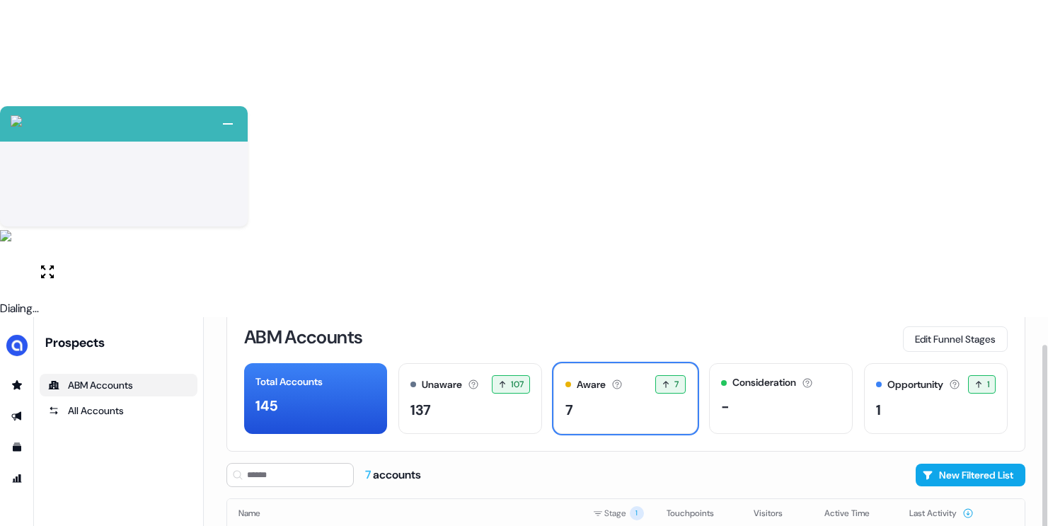
drag, startPoint x: 408, startPoint y: 272, endPoint x: 415, endPoint y: 275, distance: 7.3
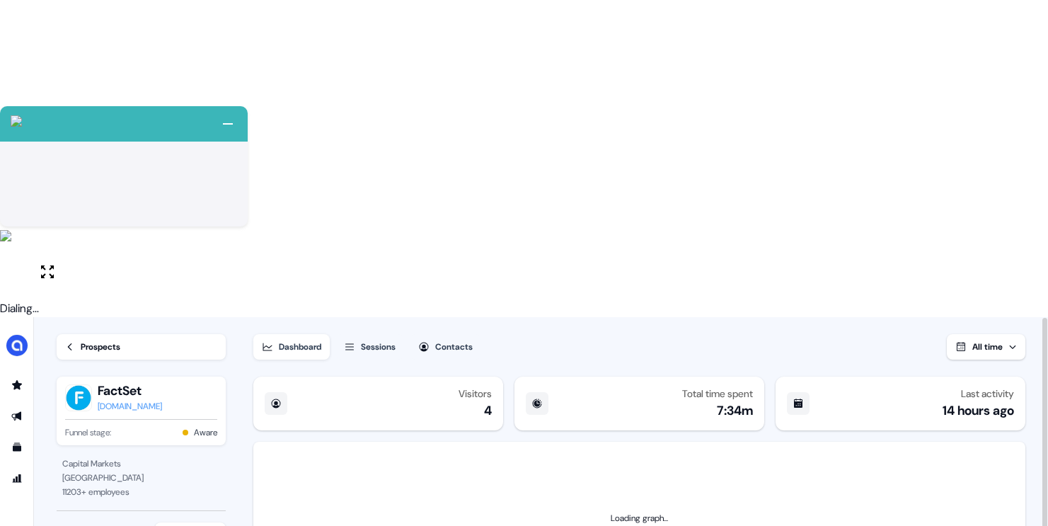
click at [1005, 334] on button "All time" at bounding box center [986, 346] width 79 height 25
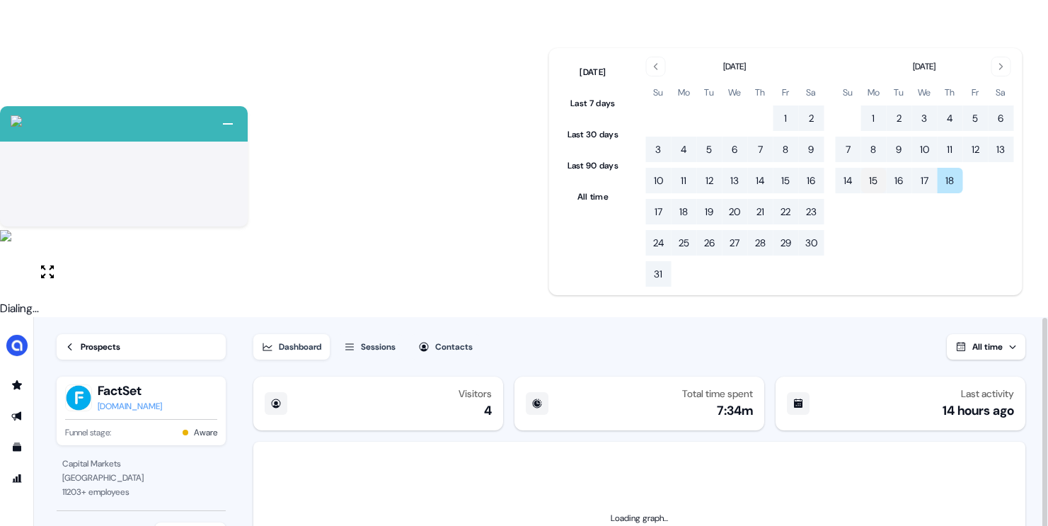
click at [875, 179] on button "15" at bounding box center [873, 180] width 25 height 25
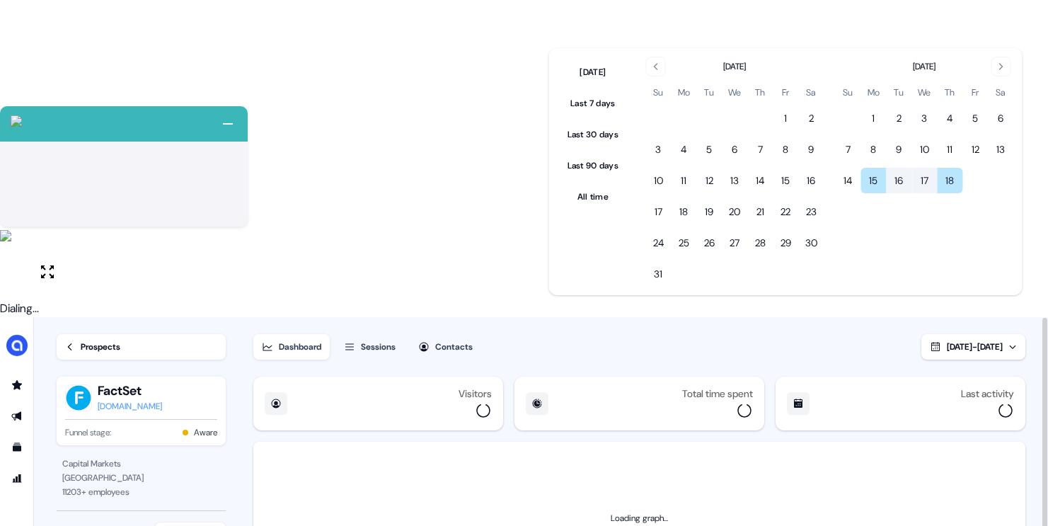
click at [664, 317] on div "Dashboard Sessions Contacts Sep 15, 2025 - Sep 18, 2025" at bounding box center [639, 338] width 772 height 42
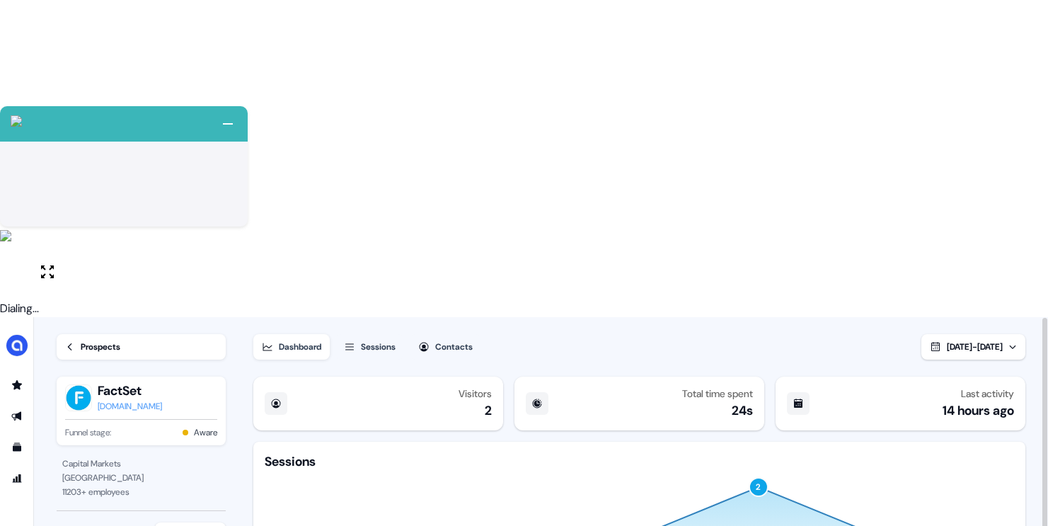
click at [89, 340] on div "Prospects" at bounding box center [101, 347] width 40 height 14
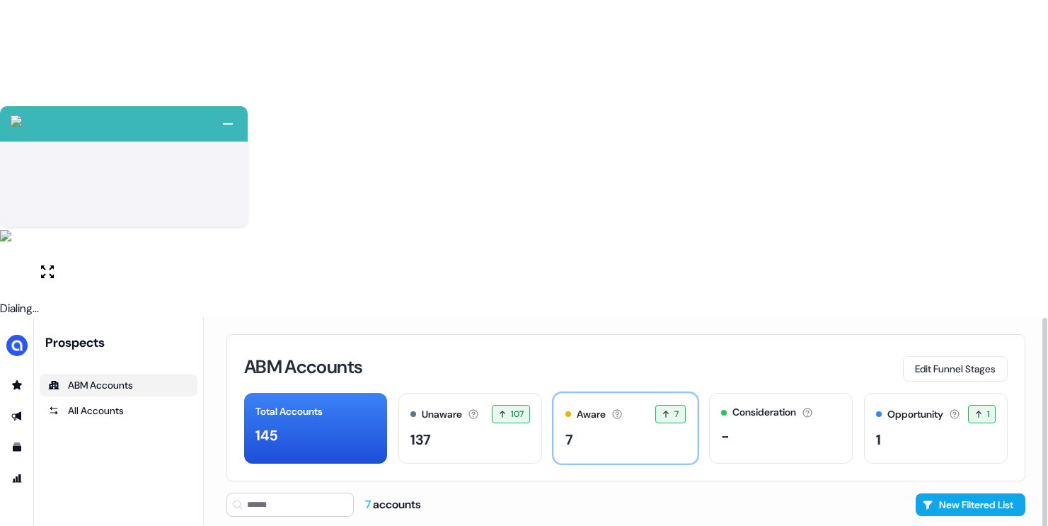
click at [630, 405] on div "Aware Accounts with 5+ minutes of usage or significant LinkedIn ad engagement! …" at bounding box center [625, 414] width 120 height 18
click at [604, 429] on div "7" at bounding box center [625, 439] width 120 height 21
click at [933, 356] on button "Edit Funnel Stages" at bounding box center [955, 368] width 105 height 25
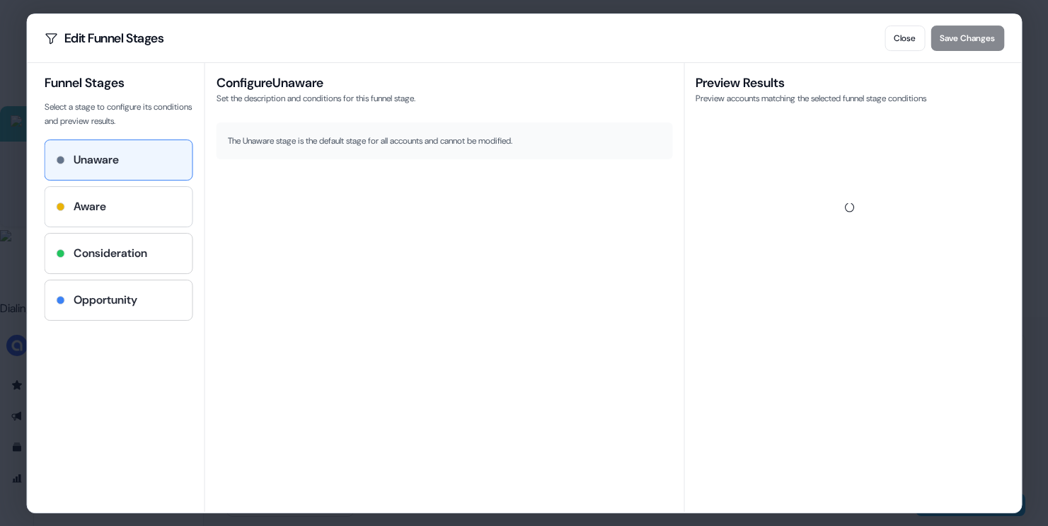
click at [144, 207] on div "Aware" at bounding box center [118, 206] width 125 height 17
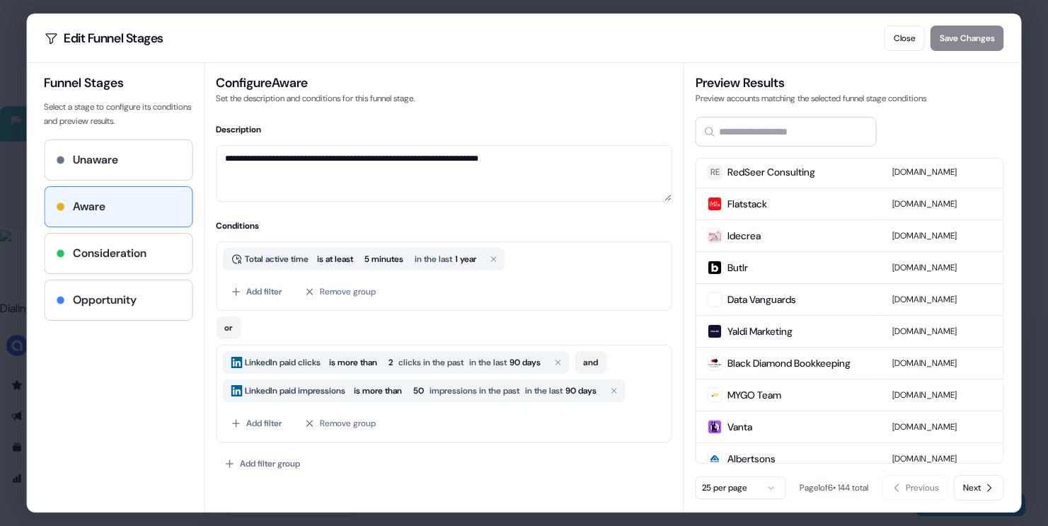
scroll to position [525, 0]
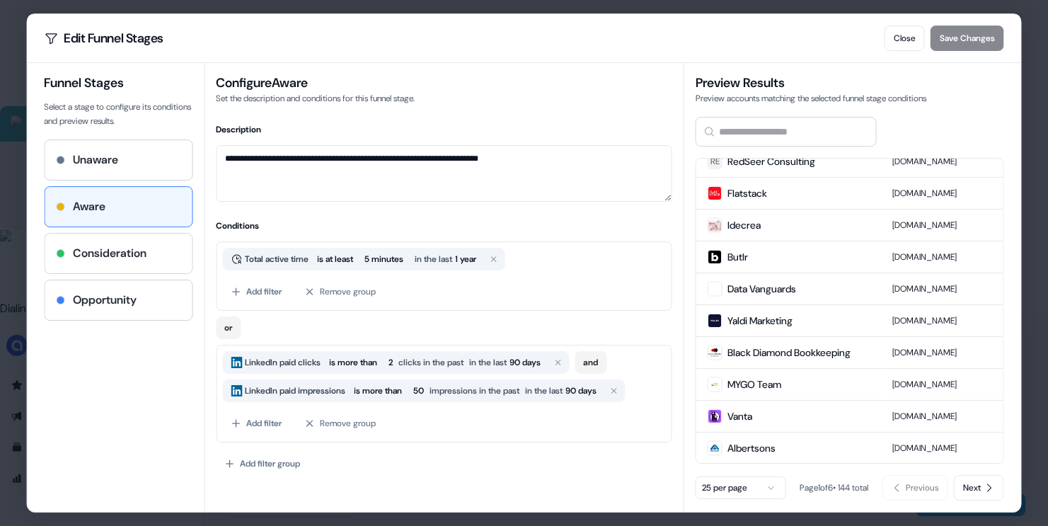
click at [130, 259] on h4 "Consideration" at bounding box center [110, 253] width 74 height 17
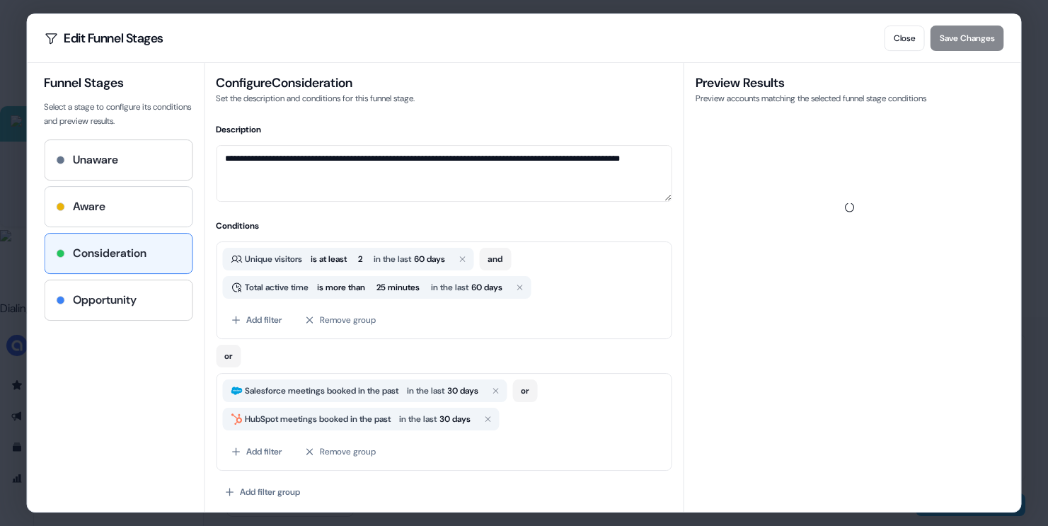
click at [118, 192] on div "Aware" at bounding box center [118, 207] width 147 height 40
type textarea "**********"
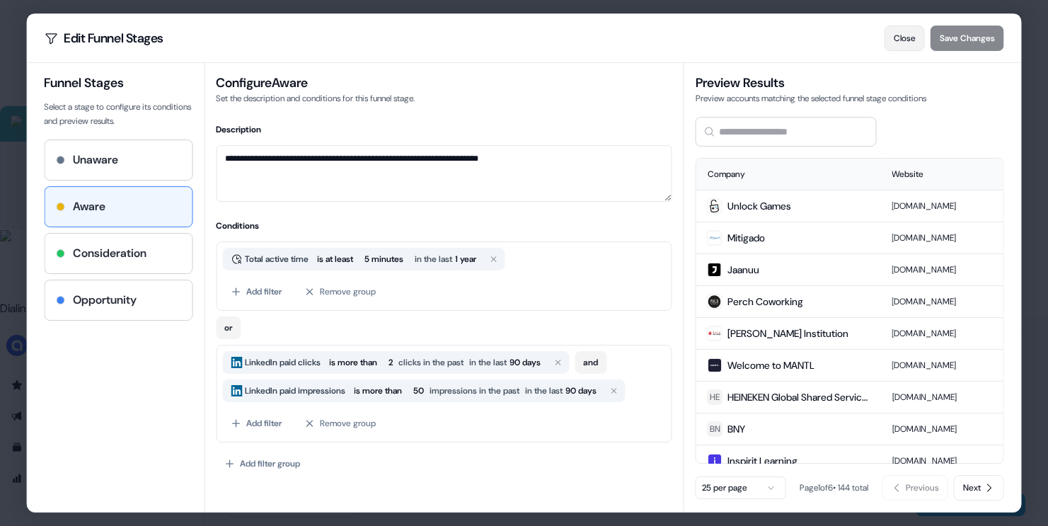
click at [899, 45] on button "Close" at bounding box center [905, 37] width 40 height 25
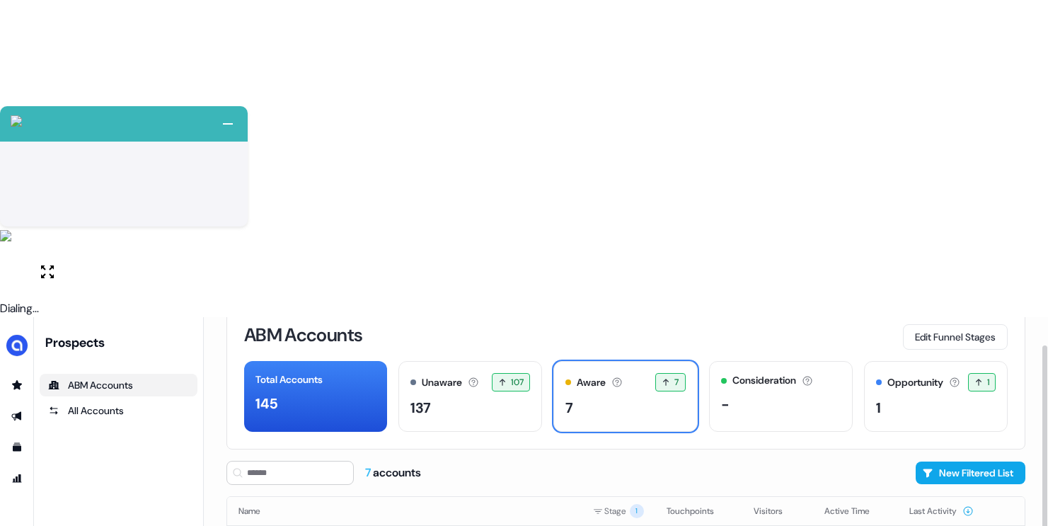
scroll to position [50, 0]
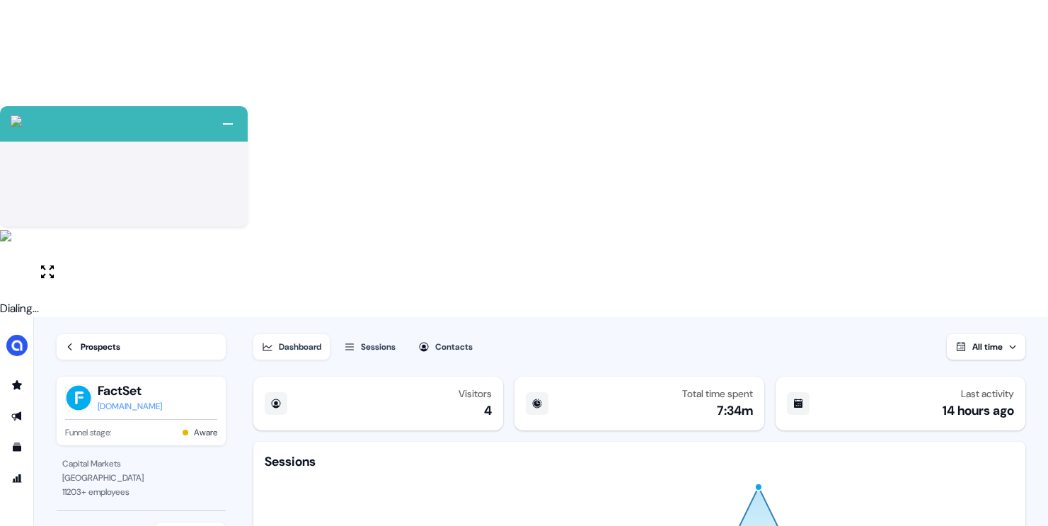
click at [83, 340] on div "Prospects" at bounding box center [101, 347] width 40 height 14
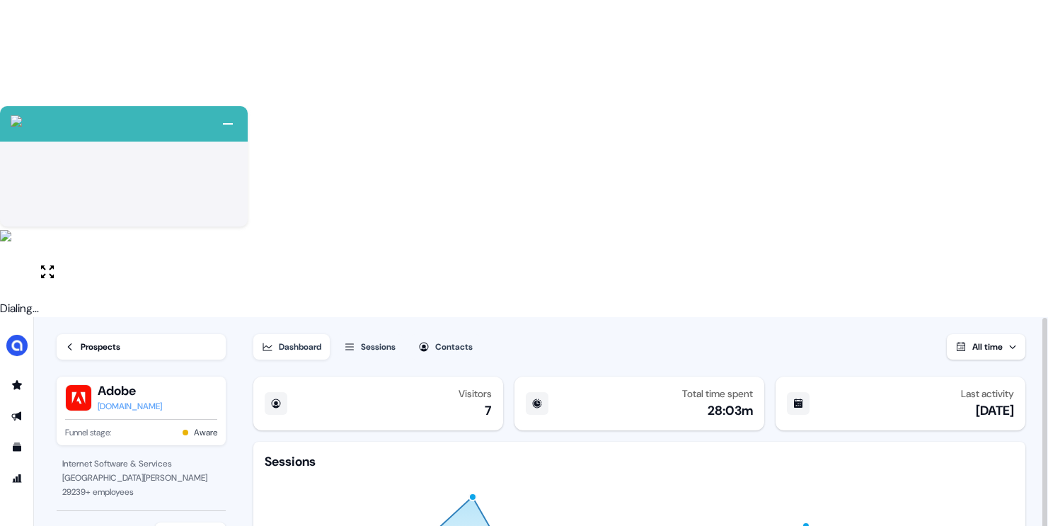
click at [382, 340] on div "Sessions" at bounding box center [378, 347] width 35 height 14
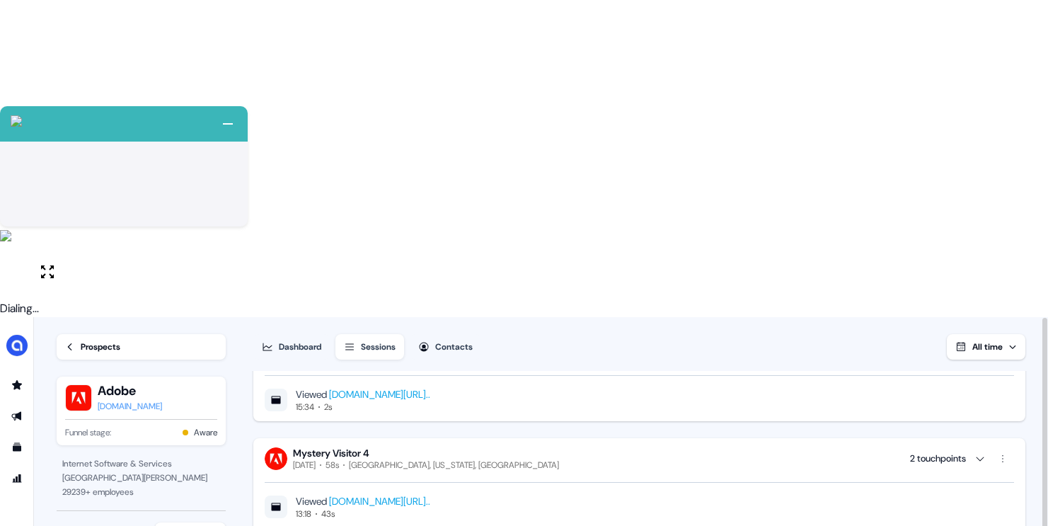
scroll to position [5199, 0]
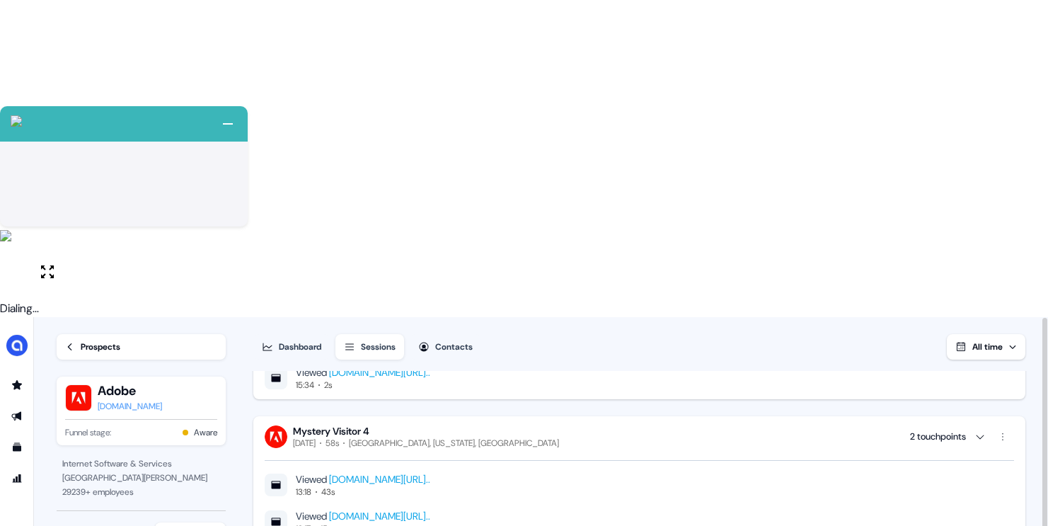
click at [430, 486] on div "13:18 43s" at bounding box center [363, 491] width 134 height 11
click at [430, 473] on link "www.alkira.com/press-release/epn-cloud-appointed-as-official-apac-distributor-f…" at bounding box center [379, 479] width 101 height 13
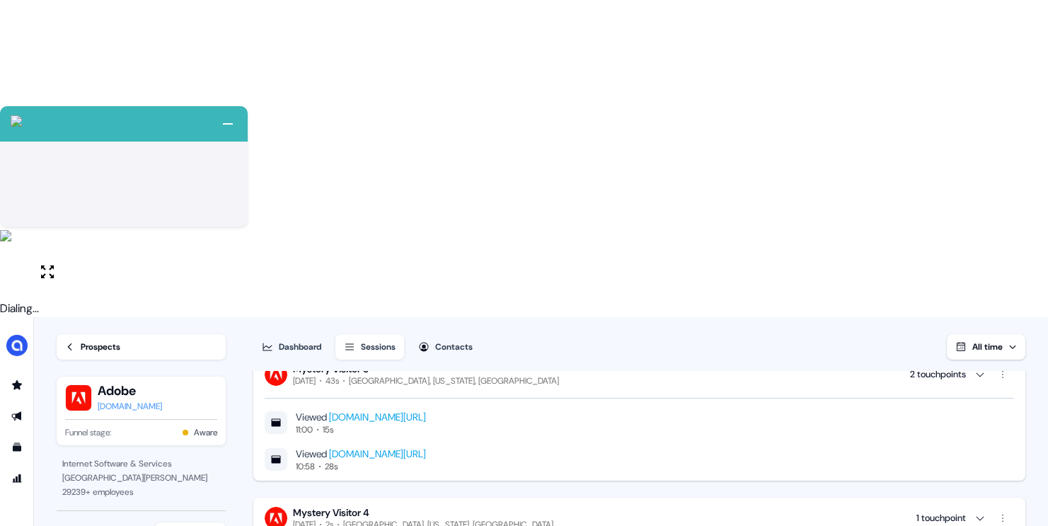
scroll to position [1, 0]
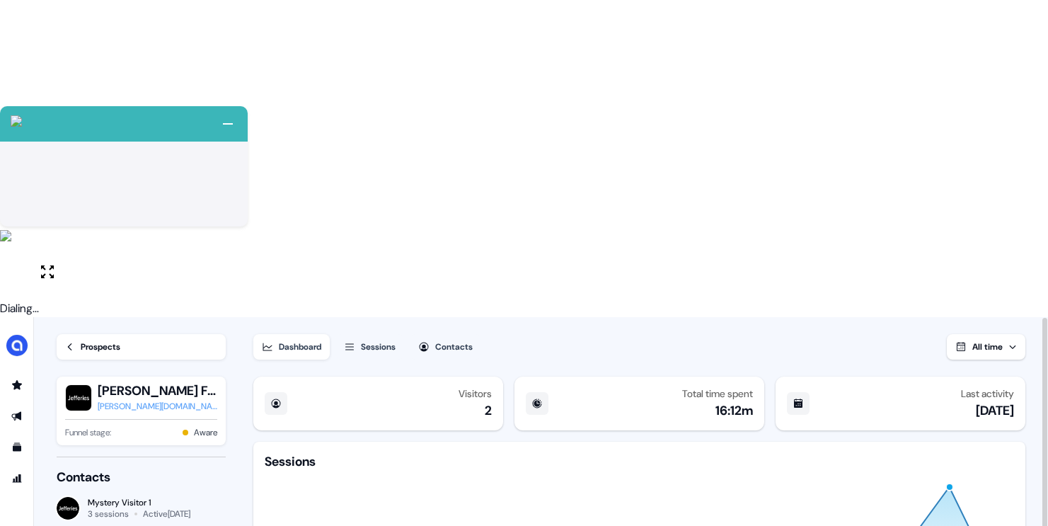
click at [113, 340] on div "Prospects" at bounding box center [101, 347] width 40 height 14
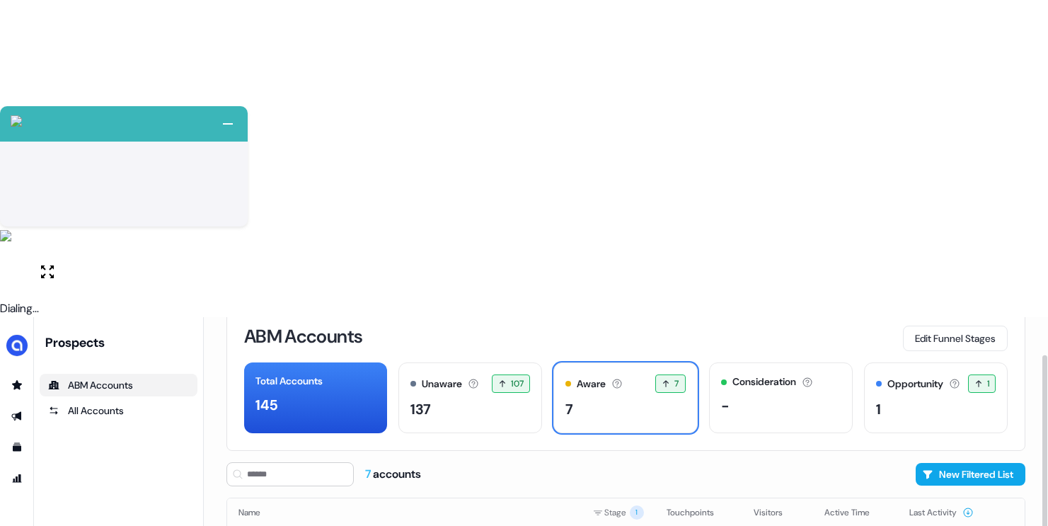
scroll to position [50, 0]
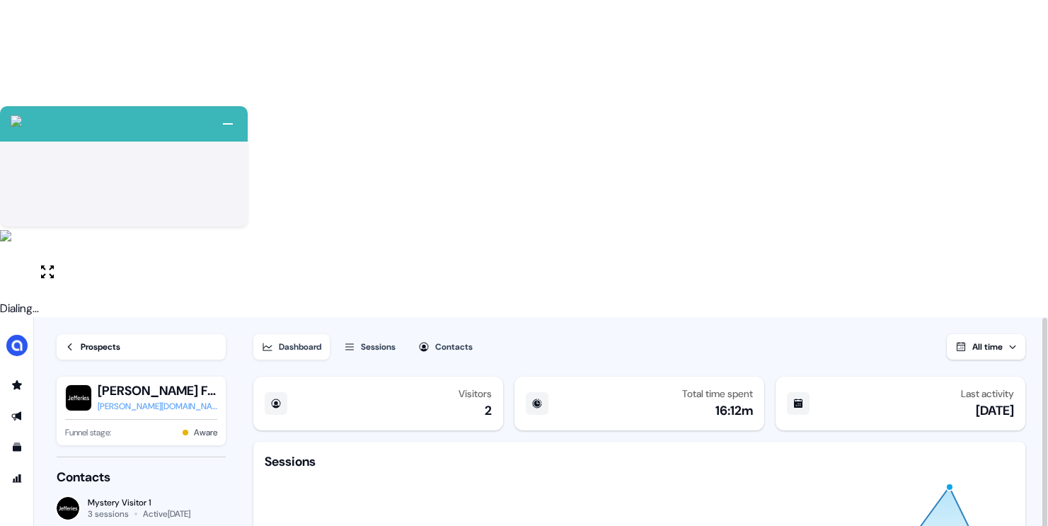
click at [372, 334] on button "Sessions" at bounding box center [369, 346] width 69 height 25
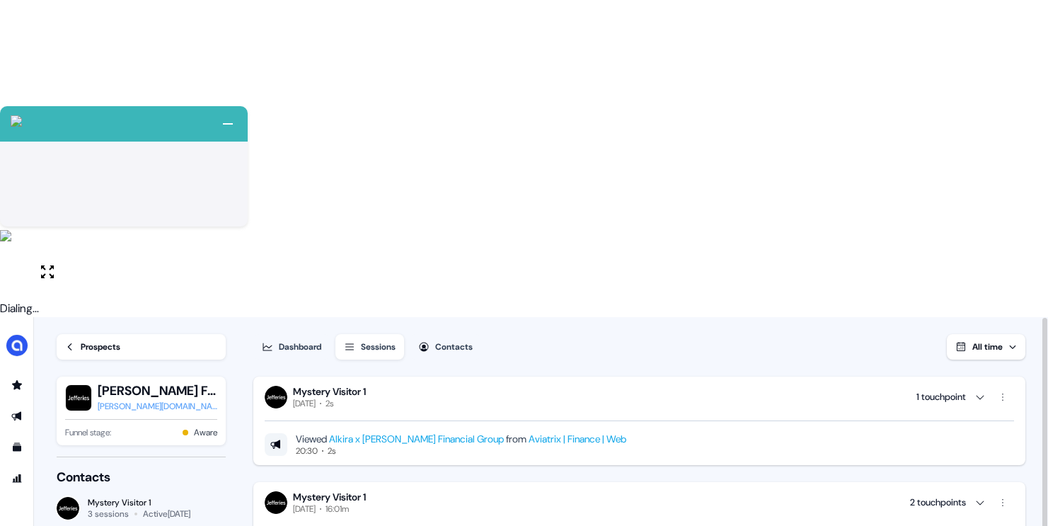
click at [430, 341] on icon "button" at bounding box center [423, 346] width 11 height 11
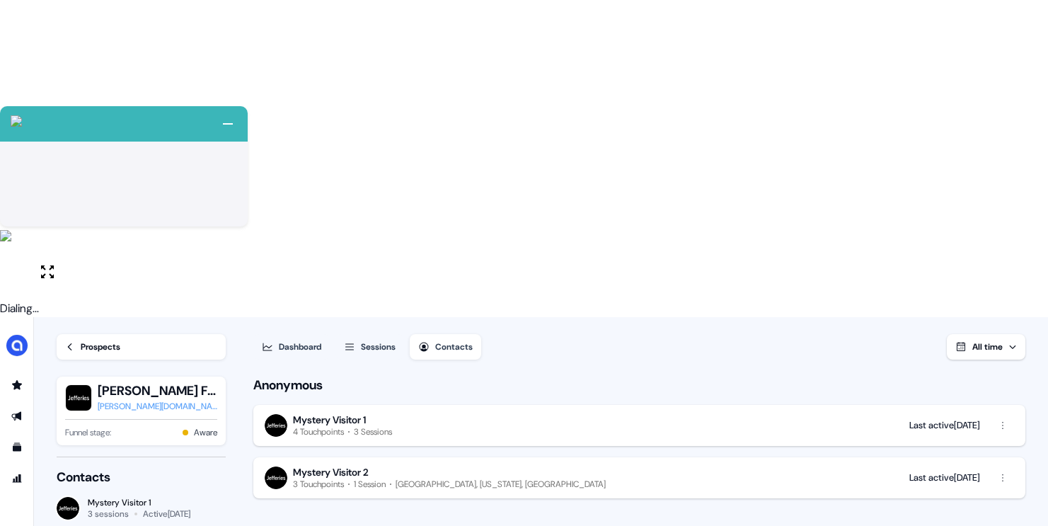
click at [376, 340] on div "Sessions" at bounding box center [378, 347] width 35 height 14
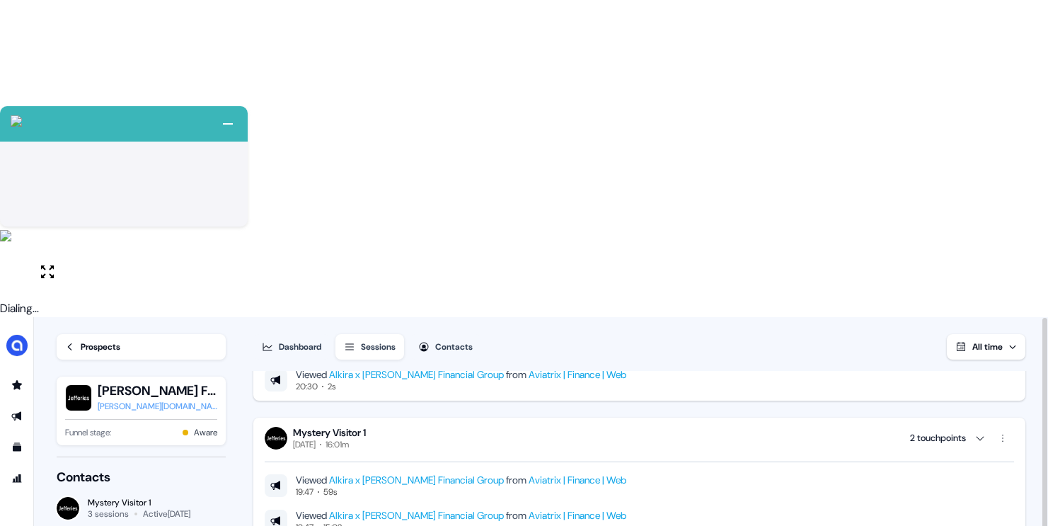
scroll to position [76, 0]
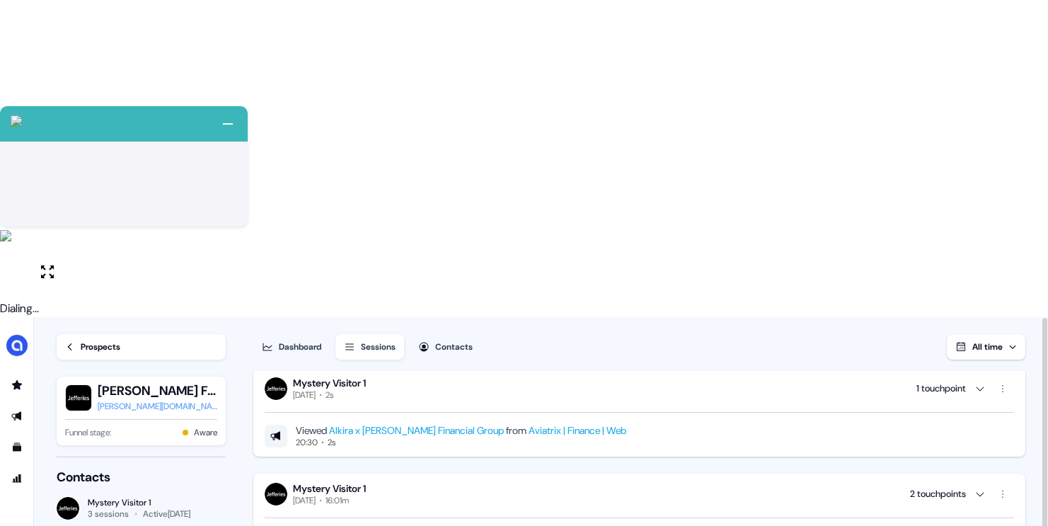
scroll to position [0, 0]
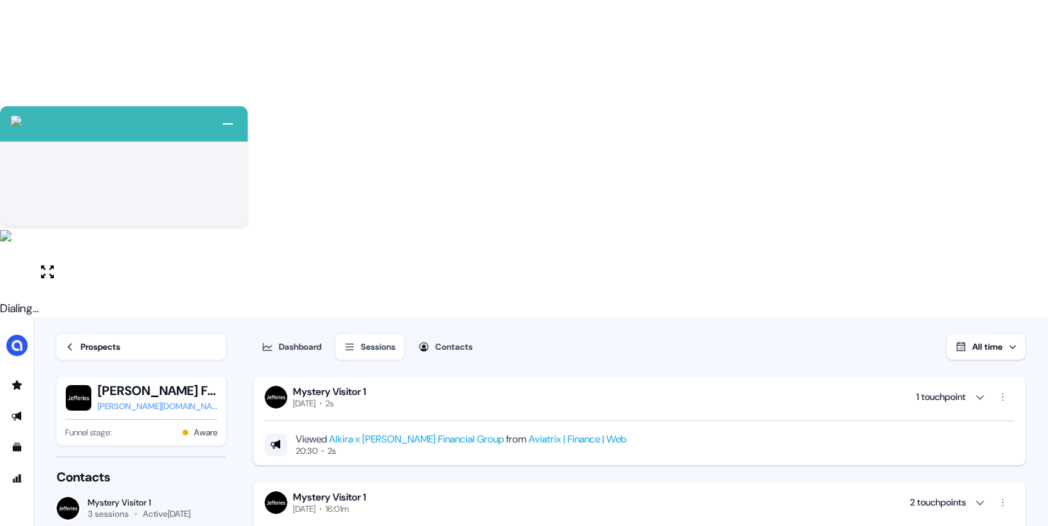
click at [458, 340] on div "Contacts" at bounding box center [454, 347] width 38 height 14
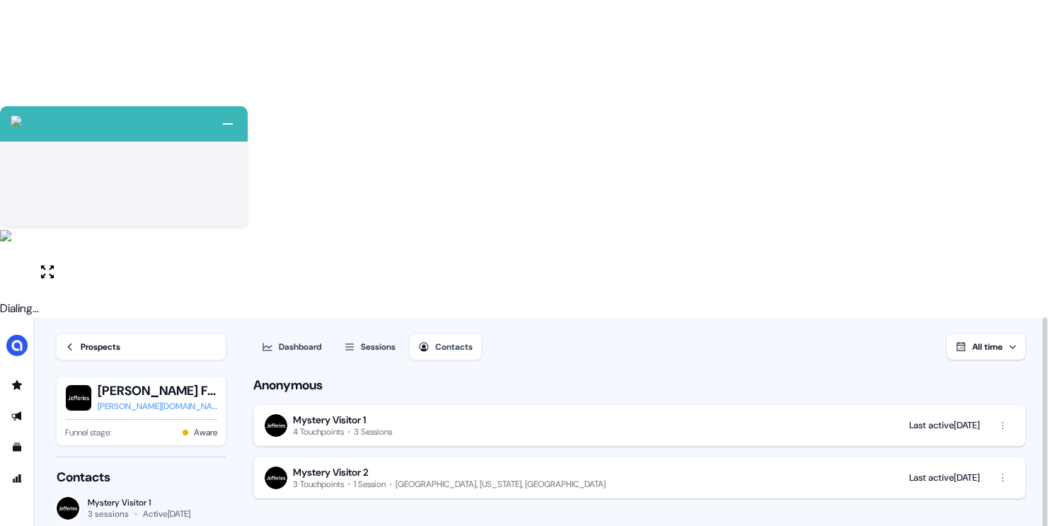
click at [373, 340] on div "Sessions" at bounding box center [378, 347] width 35 height 14
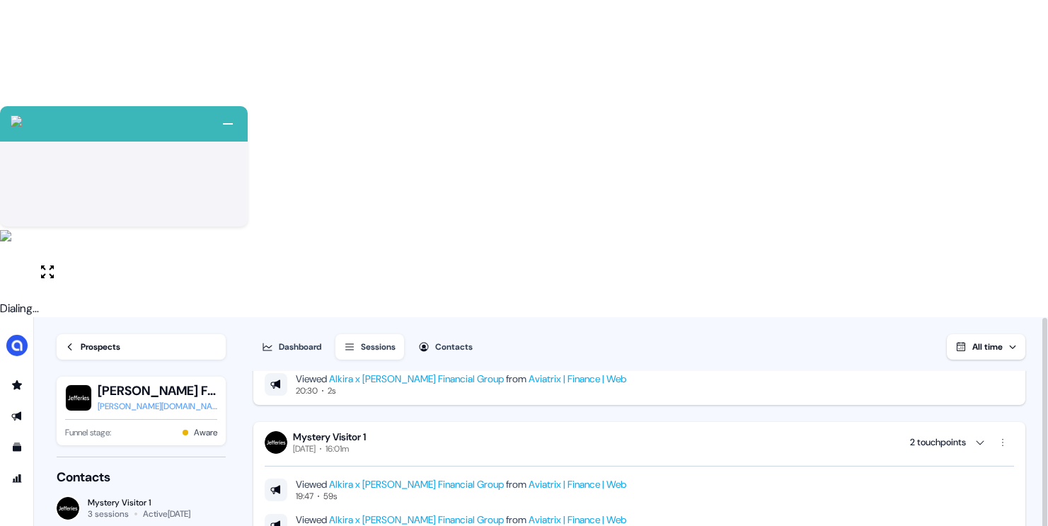
scroll to position [84, 0]
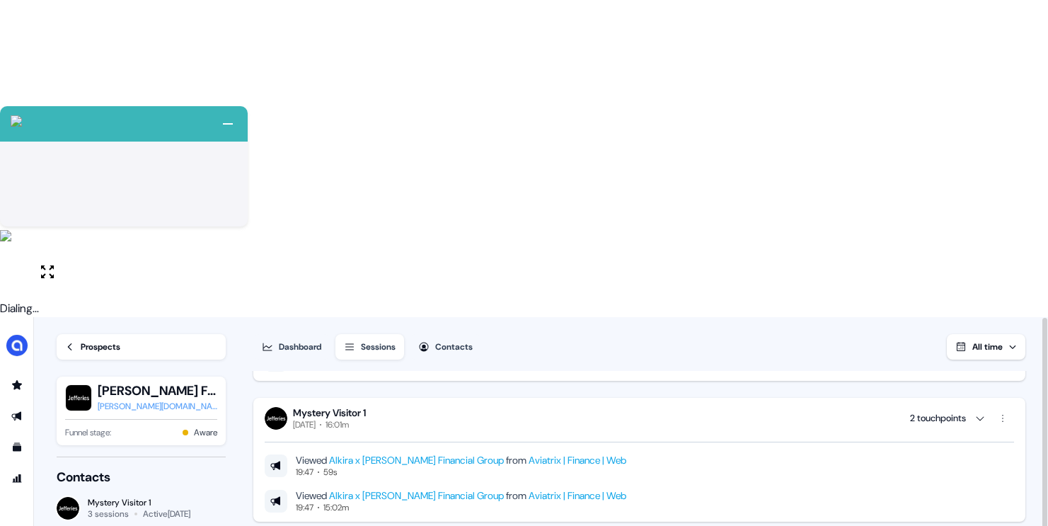
click at [74, 342] on icon at bounding box center [70, 347] width 10 height 10
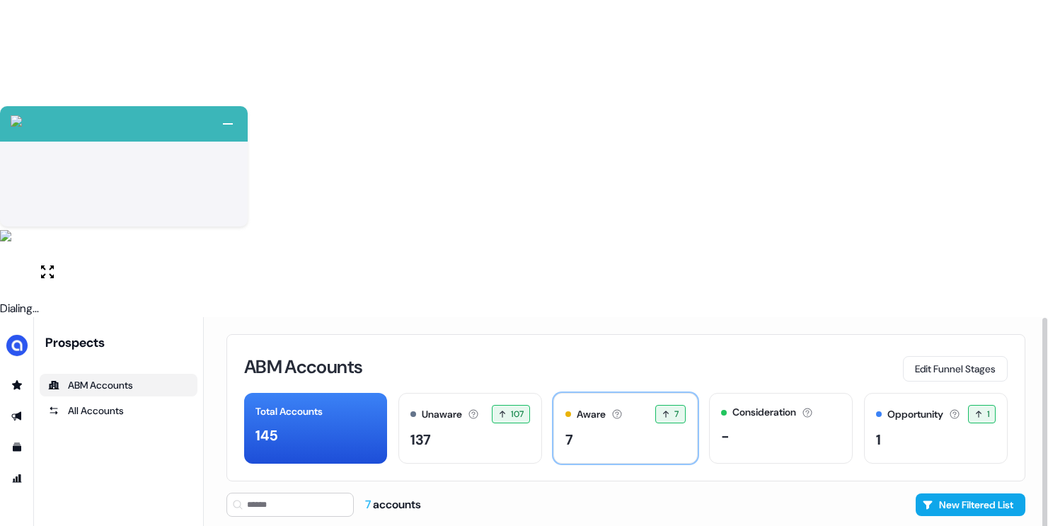
click at [586, 429] on div "7" at bounding box center [625, 439] width 120 height 21
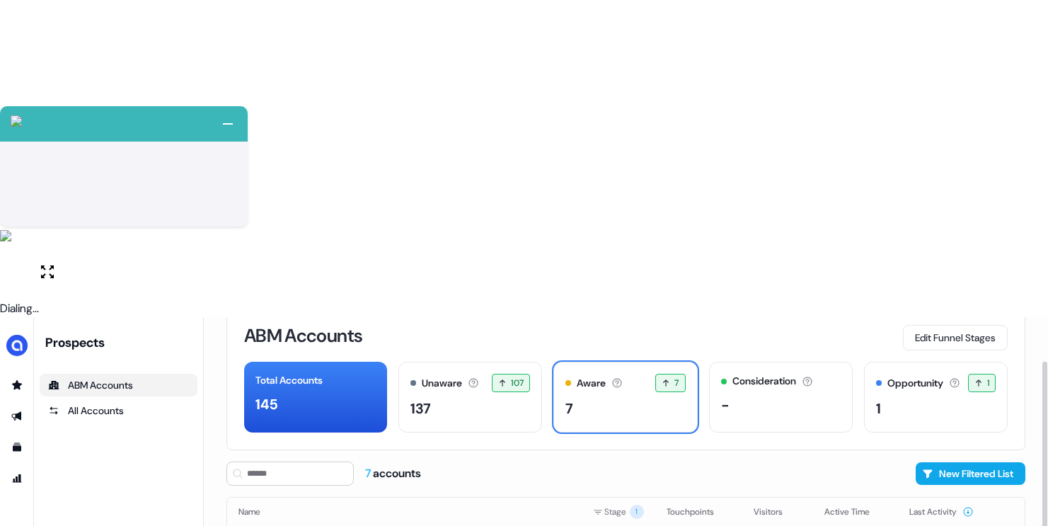
scroll to position [50, 0]
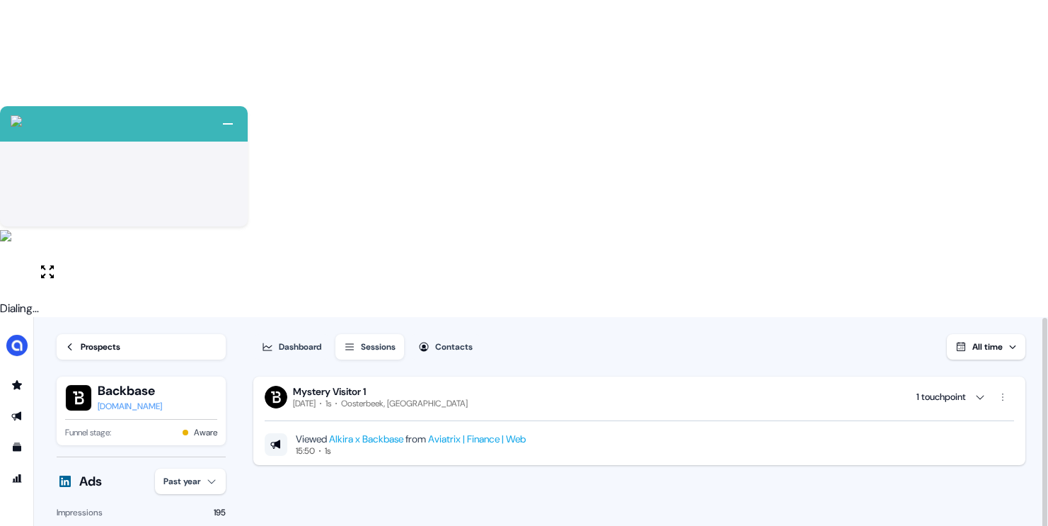
click at [452, 340] on div "Contacts" at bounding box center [454, 347] width 38 height 14
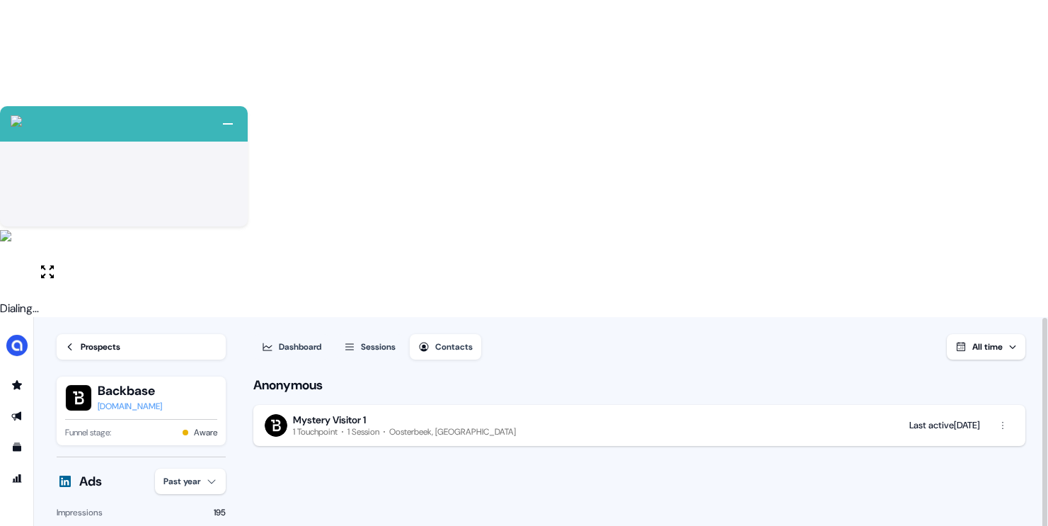
click at [380, 340] on div "Sessions" at bounding box center [378, 347] width 35 height 14
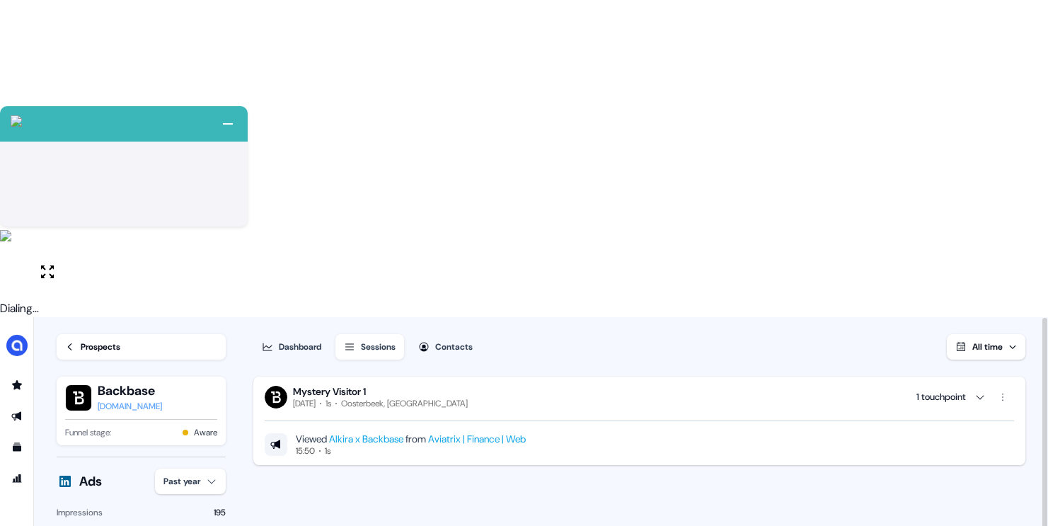
click at [101, 340] on div "Prospects" at bounding box center [101, 347] width 40 height 14
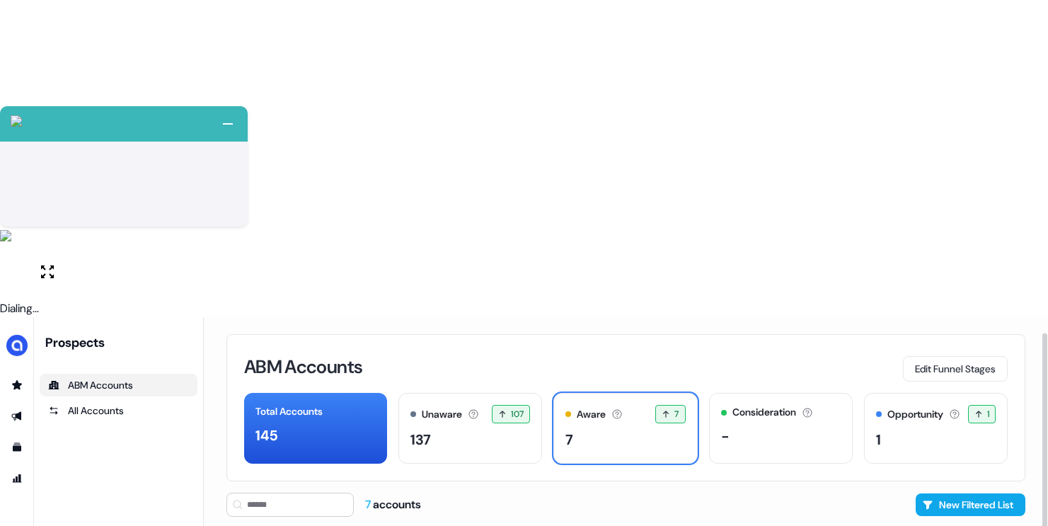
scroll to position [50, 0]
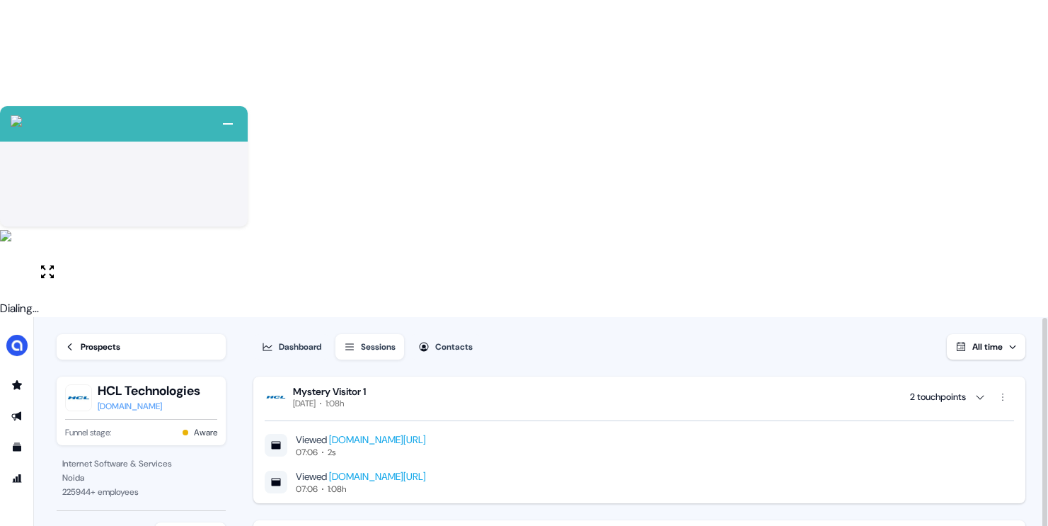
click at [450, 340] on div "Contacts" at bounding box center [454, 347] width 38 height 14
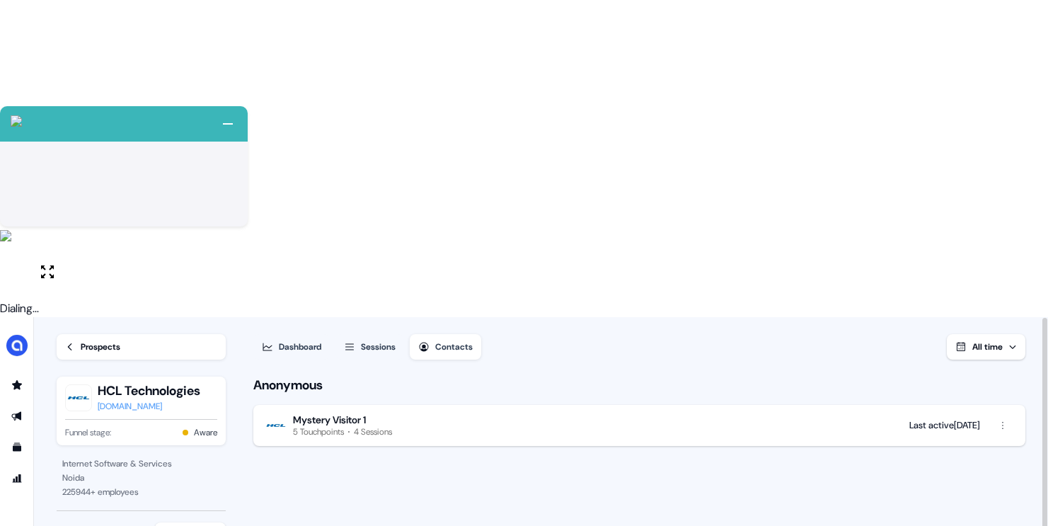
click at [373, 340] on div "Sessions" at bounding box center [378, 347] width 35 height 14
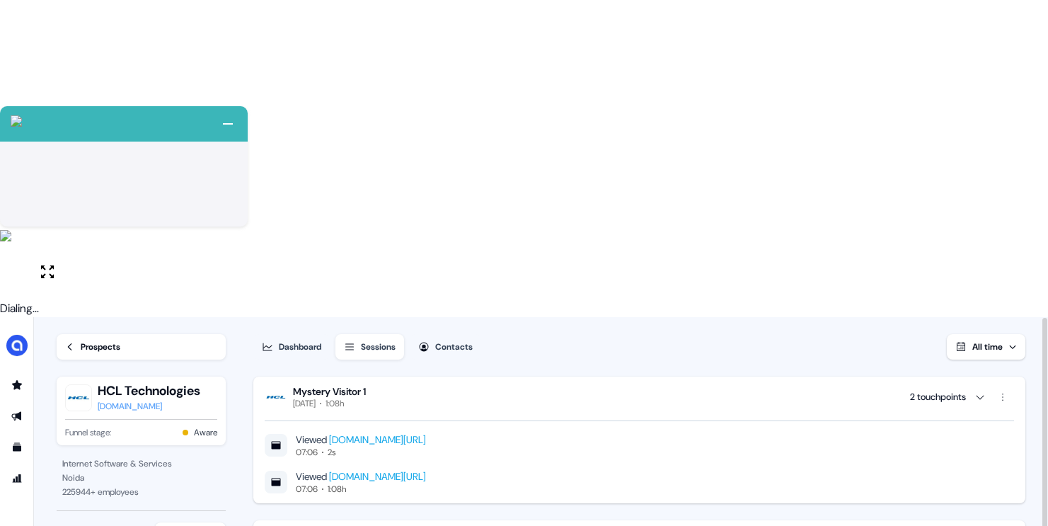
click at [88, 340] on div "Prospects" at bounding box center [101, 347] width 40 height 14
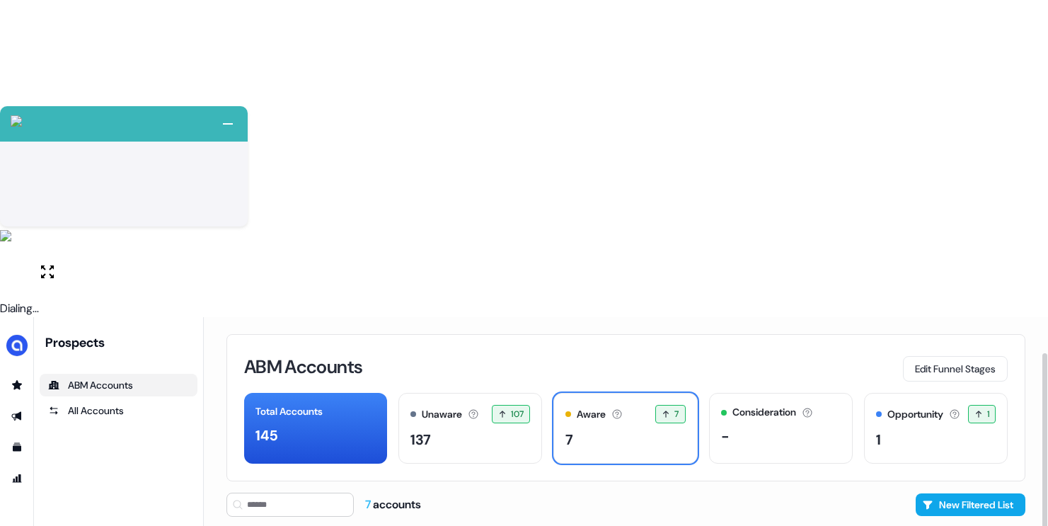
scroll to position [50, 0]
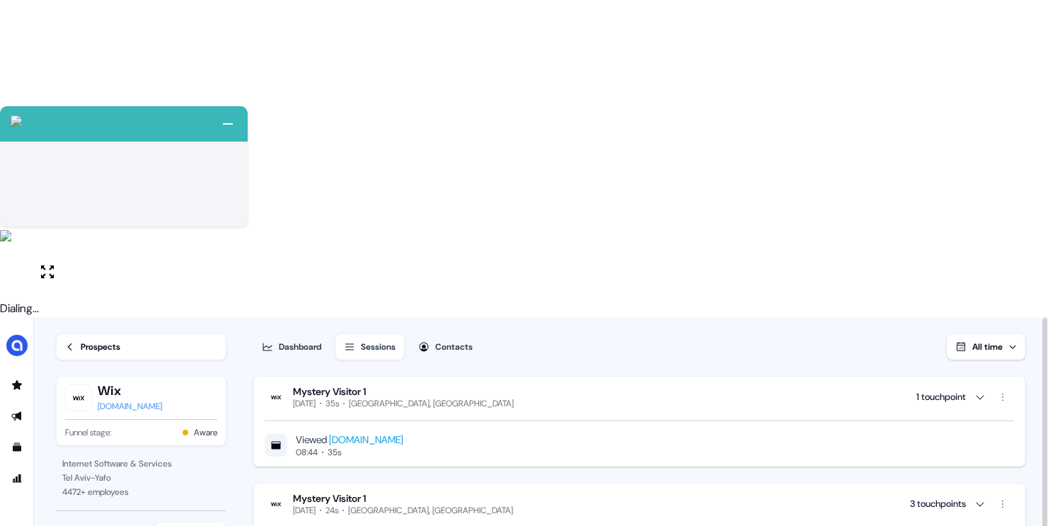
click at [987, 334] on button "All time" at bounding box center [986, 346] width 79 height 25
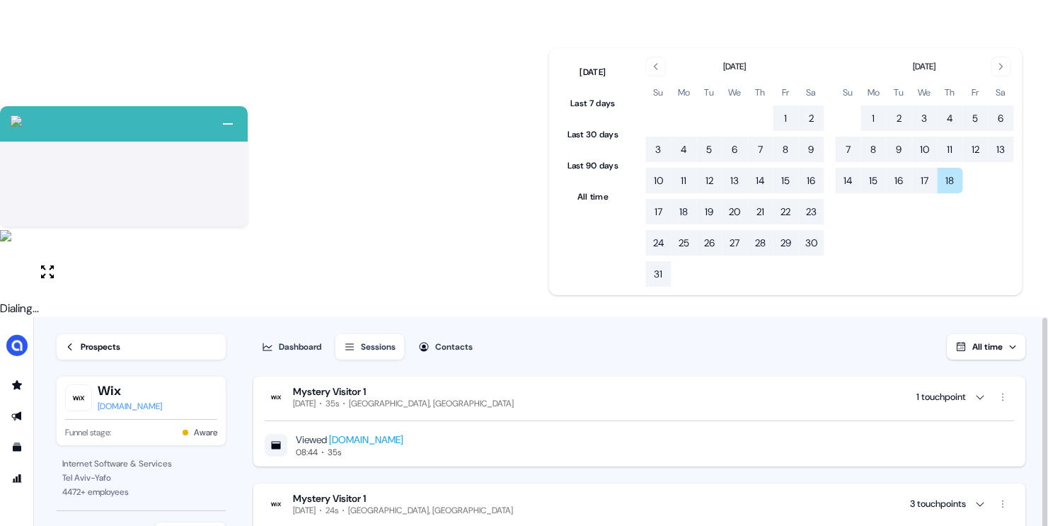
click at [505, 432] on div "Viewed www.alkira.com 08:44 35s" at bounding box center [639, 444] width 749 height 25
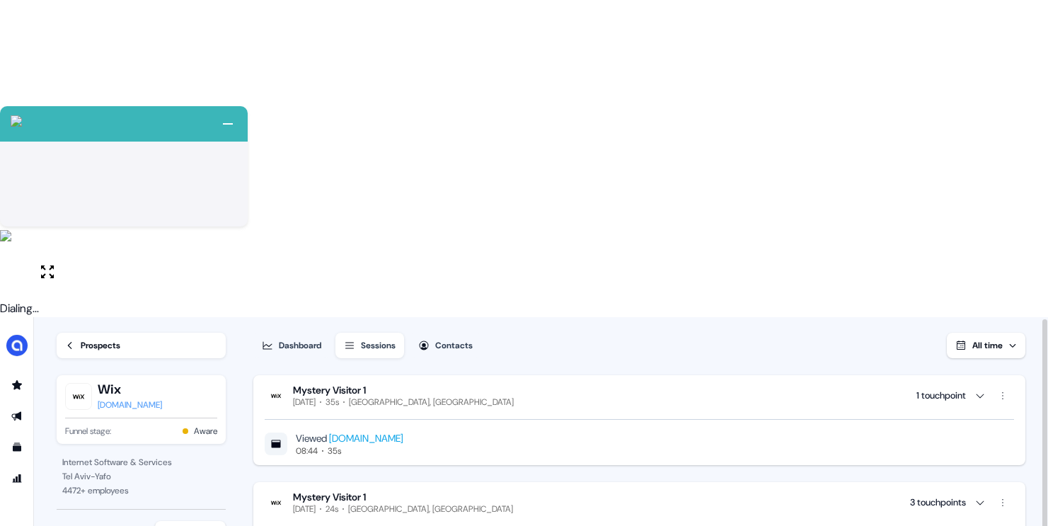
click at [442, 338] on div "Contacts" at bounding box center [454, 345] width 38 height 14
